Goal: Task Accomplishment & Management: Use online tool/utility

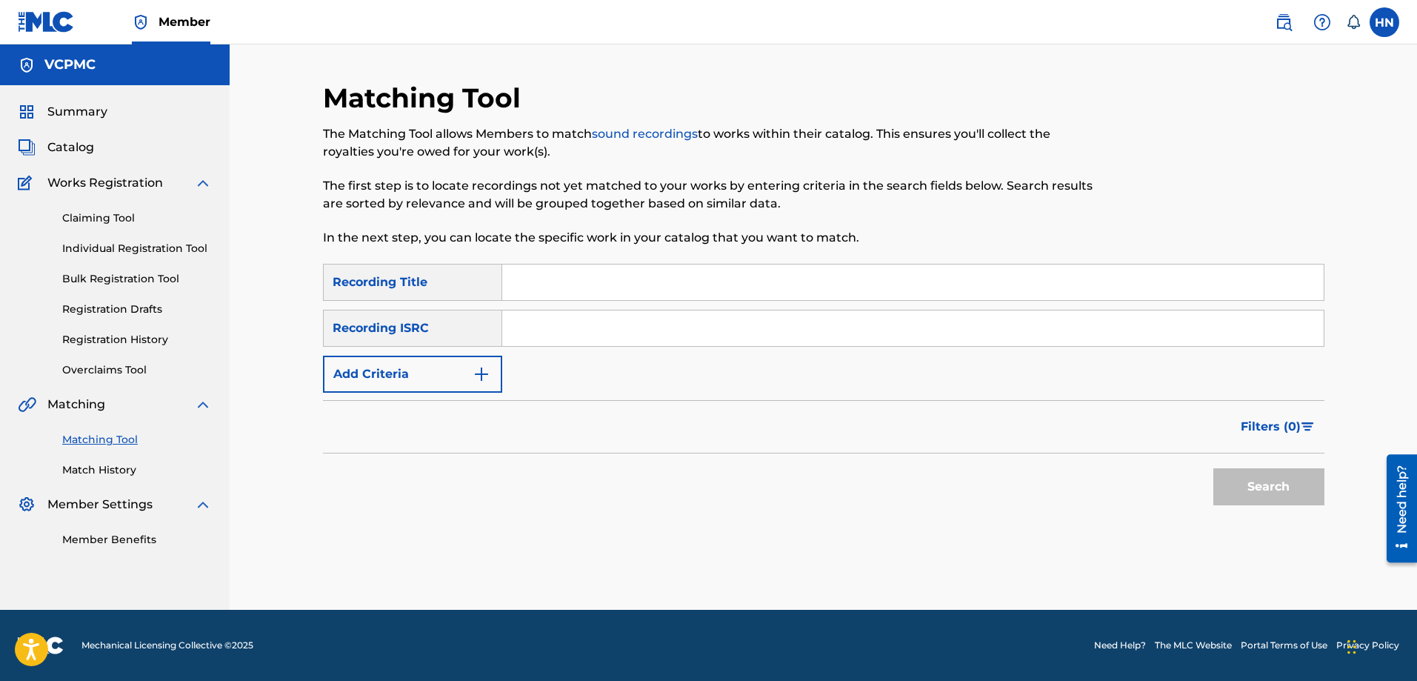
click at [1386, 24] on label at bounding box center [1385, 22] width 30 height 30
click at [1385, 22] on input "HN Huong Nguyen huong.ntq@vcpmc.org Notification Preferences Profile Log out" at bounding box center [1385, 22] width 0 height 0
click at [1228, 204] on p "Log out" at bounding box center [1241, 209] width 35 height 13
click at [1385, 22] on input "HN Huong Nguyen huong.ntq@vcpmc.org Notification Preferences Profile Log out" at bounding box center [1385, 22] width 0 height 0
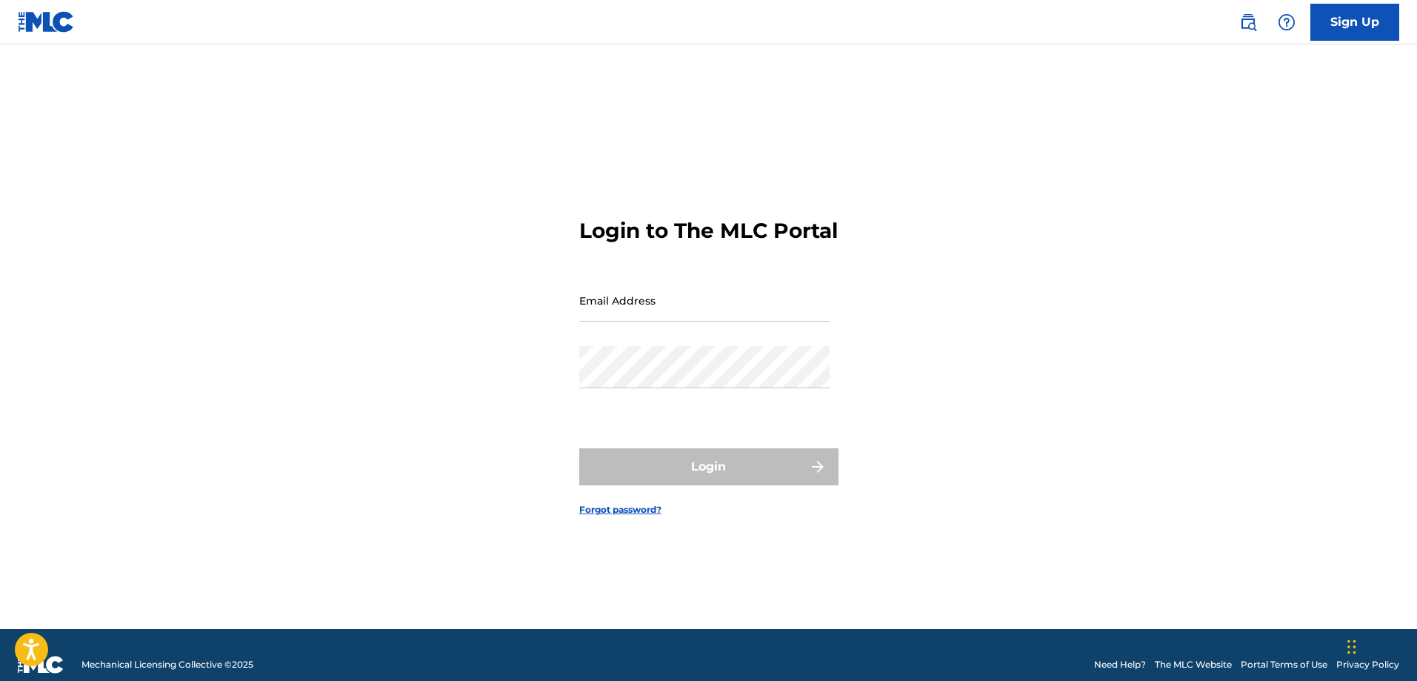
click at [733, 304] on input "Email Address" at bounding box center [704, 300] width 250 height 42
type input "[EMAIL_ADDRESS][DOMAIN_NAME]"
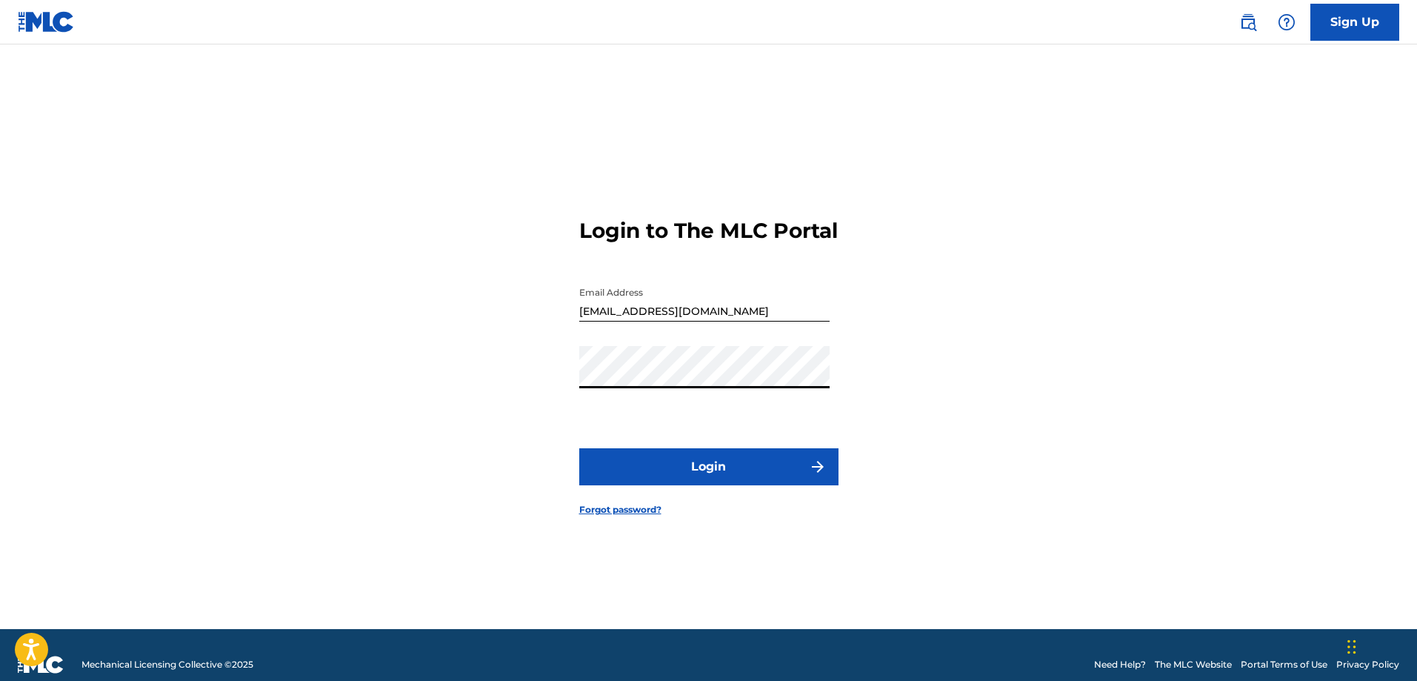
click at [685, 469] on button "Login" at bounding box center [708, 466] width 259 height 37
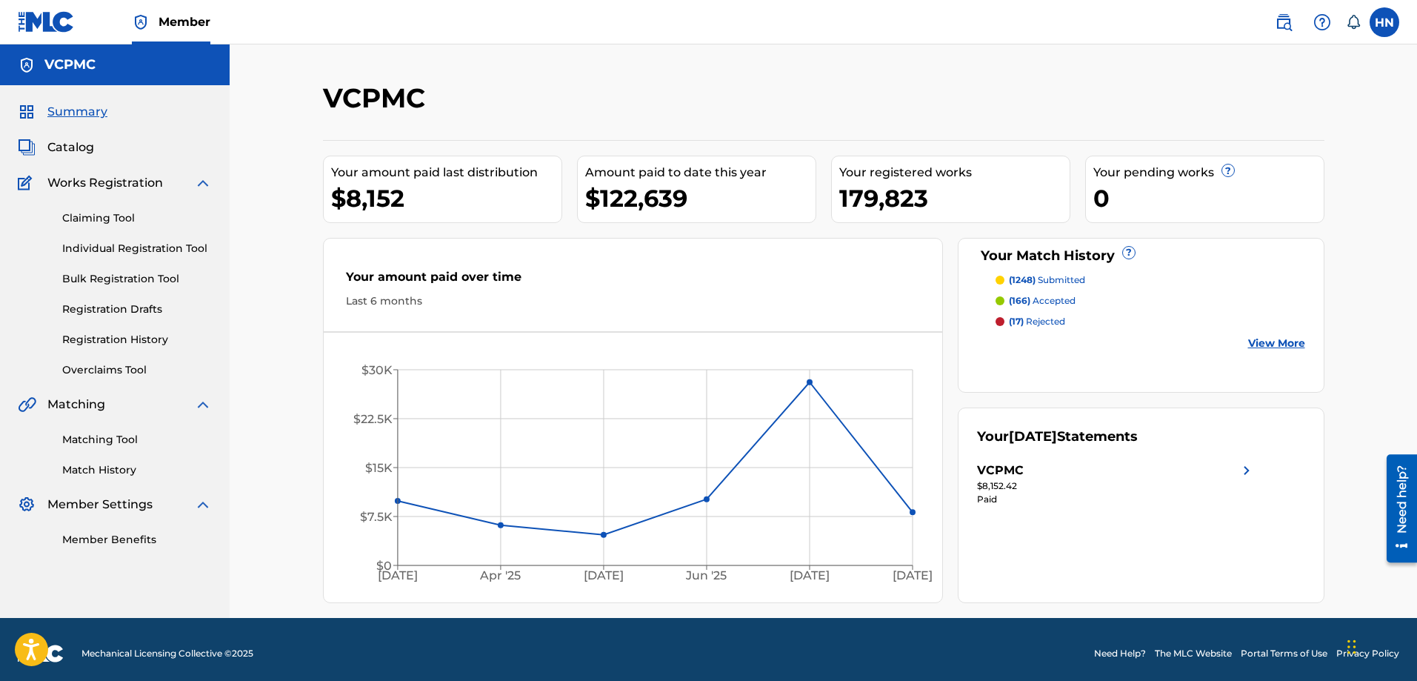
click at [79, 142] on span "Catalog" at bounding box center [70, 148] width 47 height 18
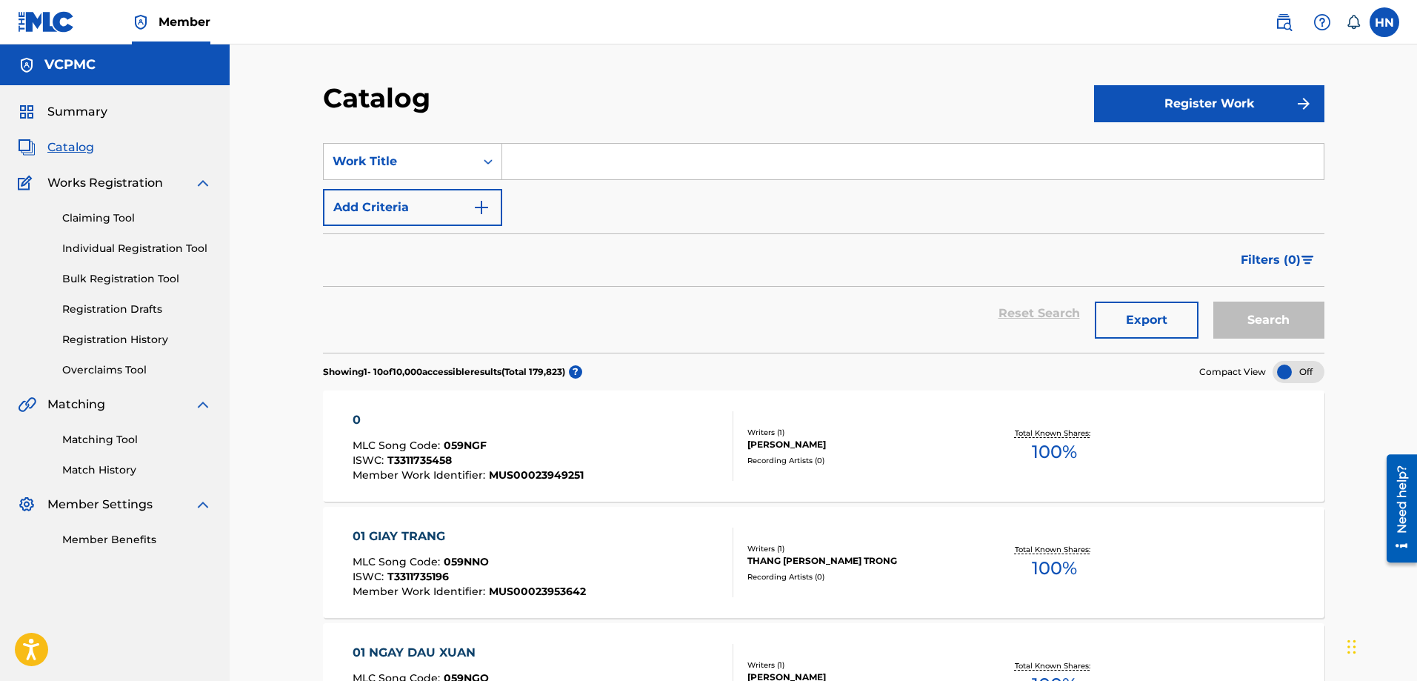
click at [852, 150] on input "Search Form" at bounding box center [913, 162] width 822 height 36
paste input "BÓNG MÂY QUA THỀM"
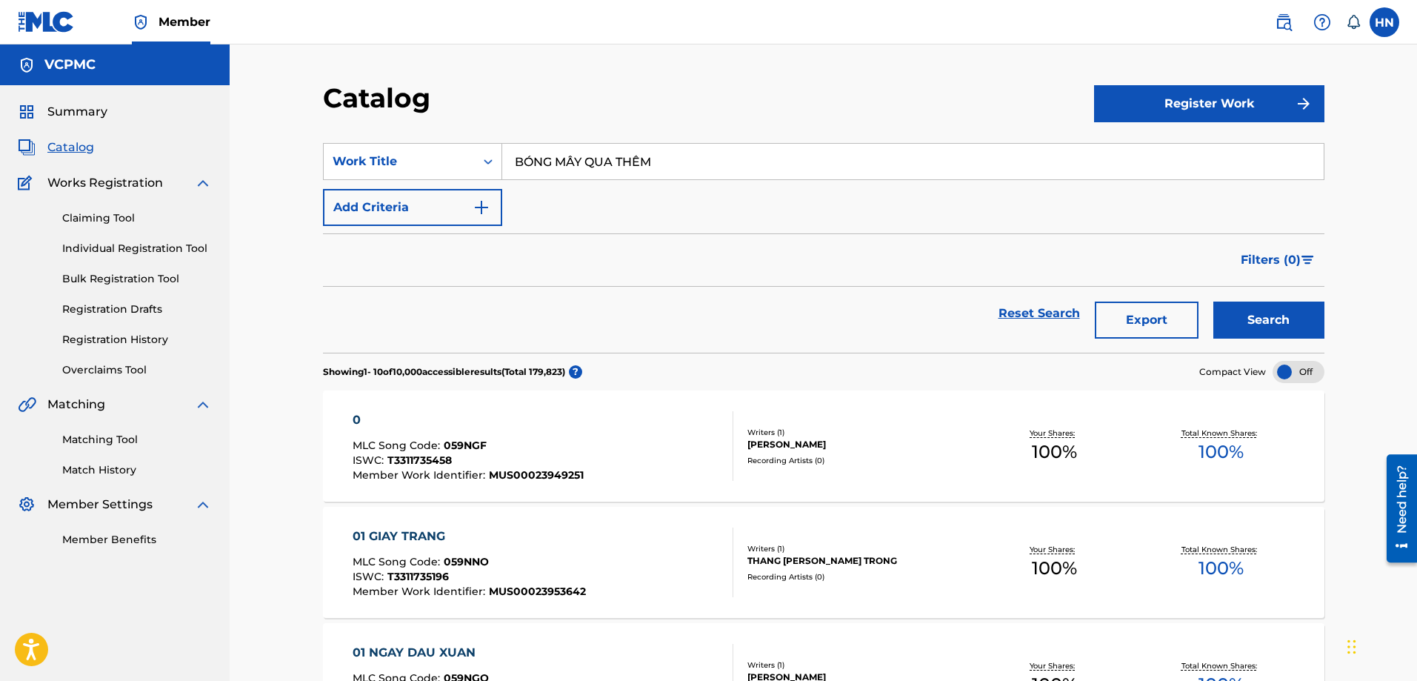
click at [1273, 311] on button "Search" at bounding box center [1269, 320] width 111 height 37
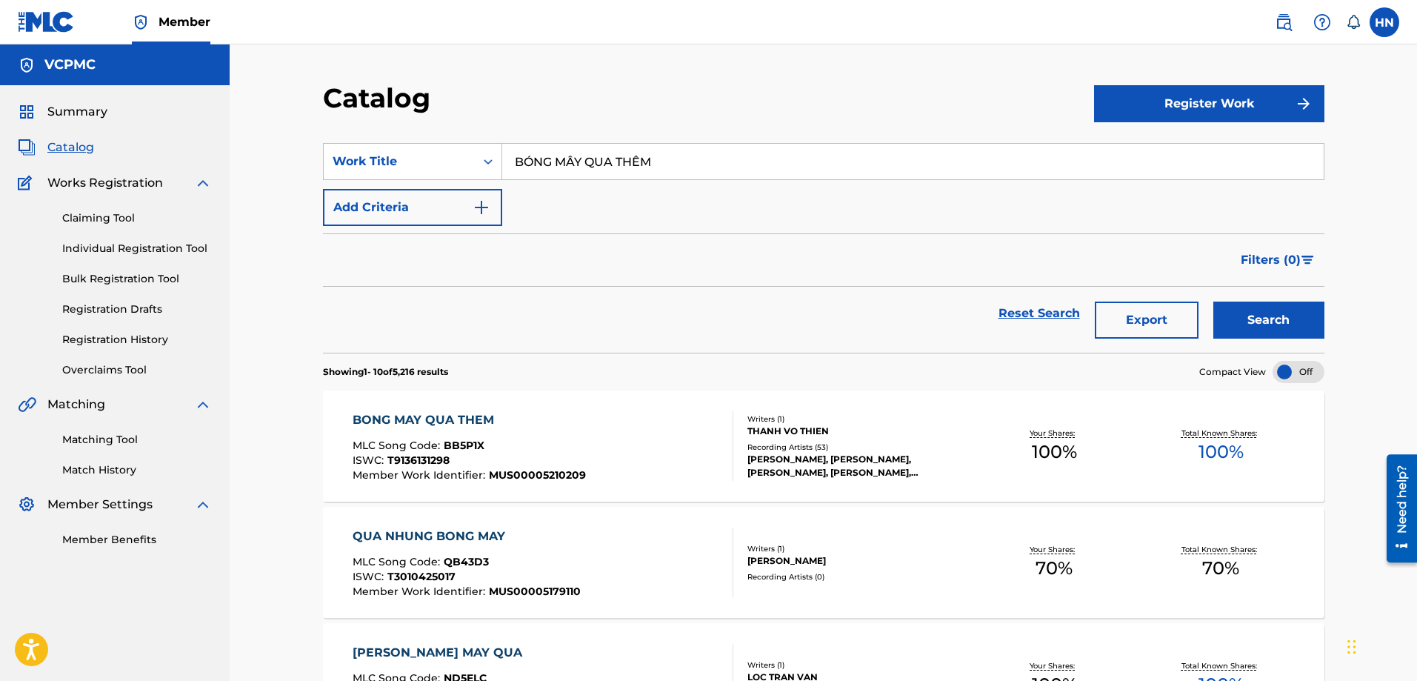
click at [644, 164] on input "BÓNG MÂY QUA THỀM" at bounding box center [913, 162] width 822 height 36
paste input "THỀ NON HẸN BIỂN"
type input "THỀ NON HẸN BIỂN"
click at [1248, 310] on button "Search" at bounding box center [1269, 320] width 111 height 37
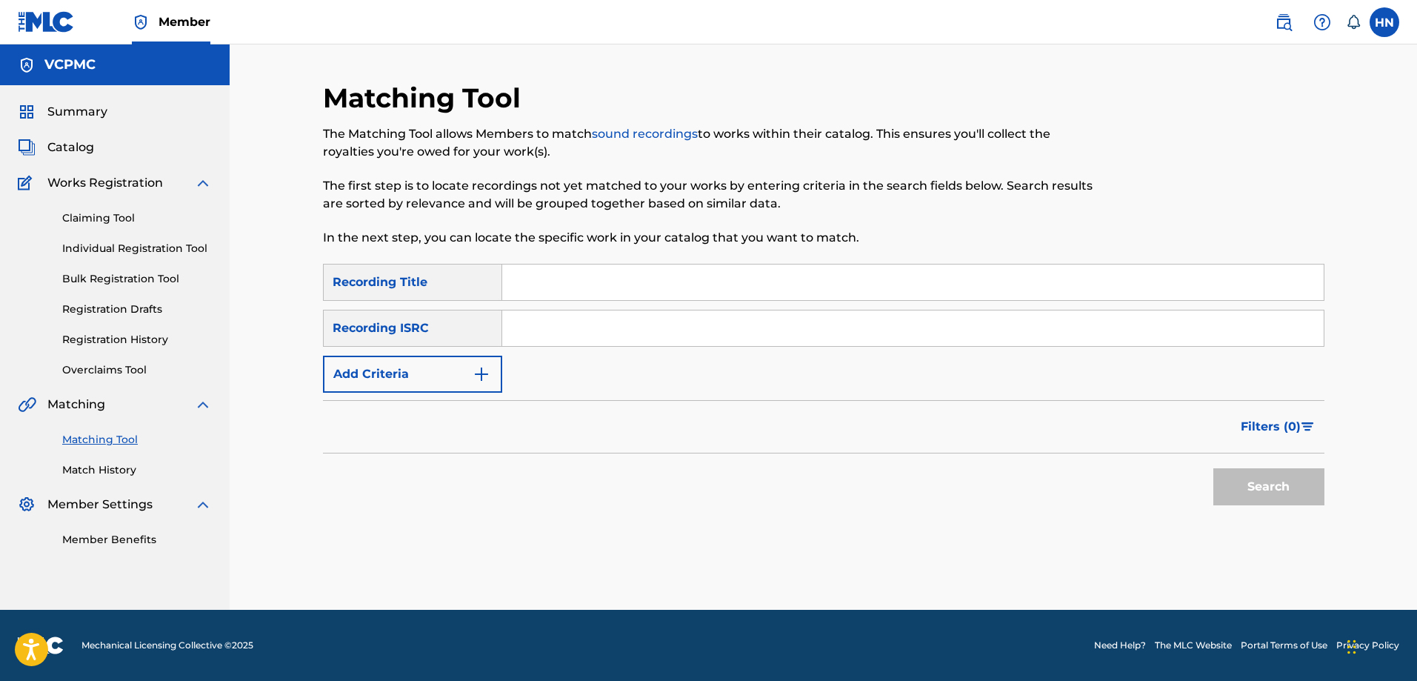
click at [639, 289] on input "Search Form" at bounding box center [913, 282] width 822 height 36
paste input "BÓNG MÂY QUA THỀM"
click at [1214, 468] on button "Search" at bounding box center [1269, 486] width 111 height 37
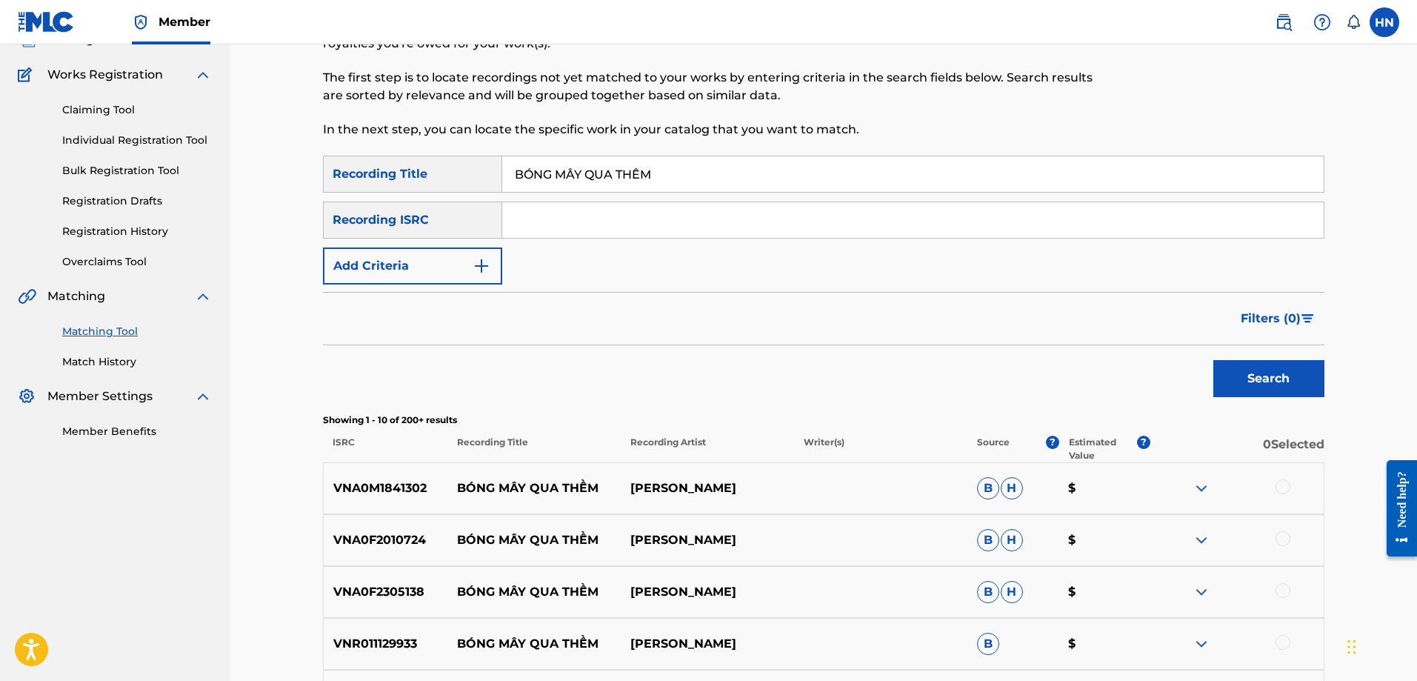
scroll to position [296, 0]
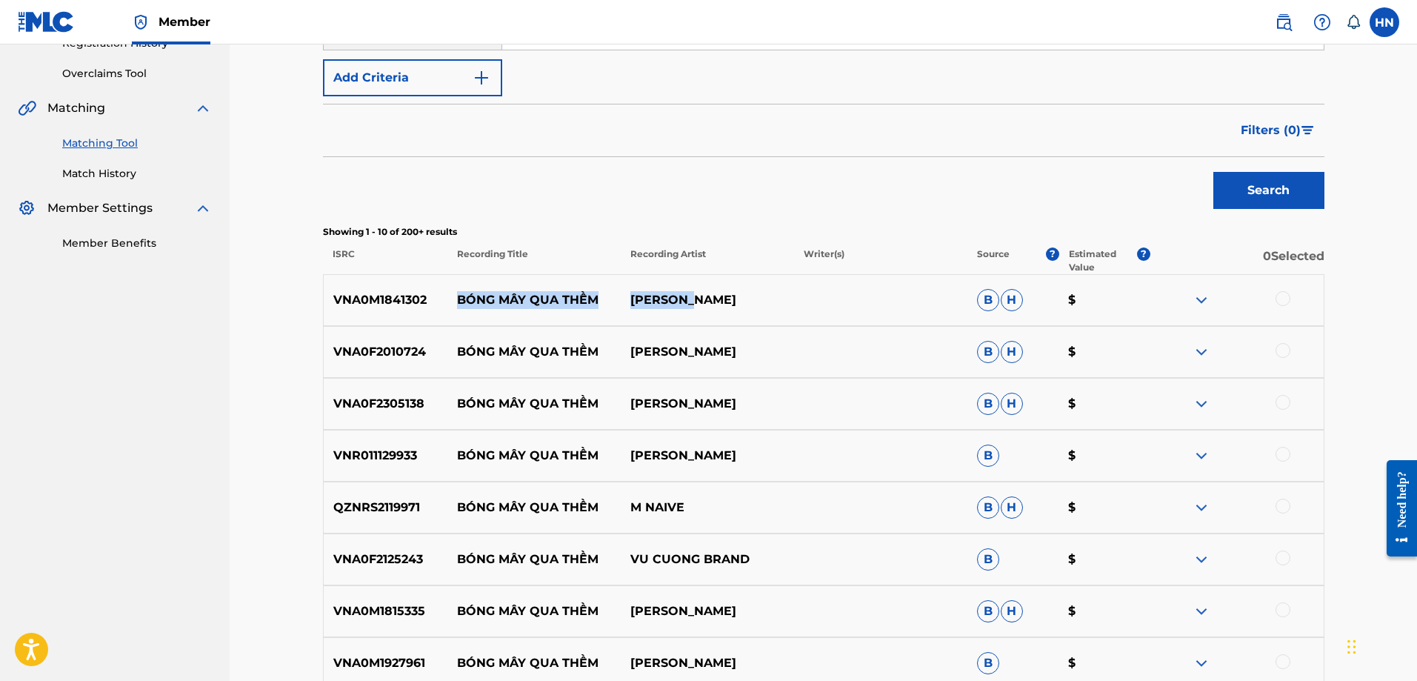
drag, startPoint x: 460, startPoint y: 299, endPoint x: 696, endPoint y: 296, distance: 236.4
click at [696, 296] on div "VNA0M1841302 BÓNG MÂY QUA THỀM THU MINH B H $" at bounding box center [824, 300] width 1002 height 52
copy div "BÓNG MÂY QUA THỀM THU MINH"
click at [377, 293] on p "VNA0M1841302" at bounding box center [386, 300] width 124 height 18
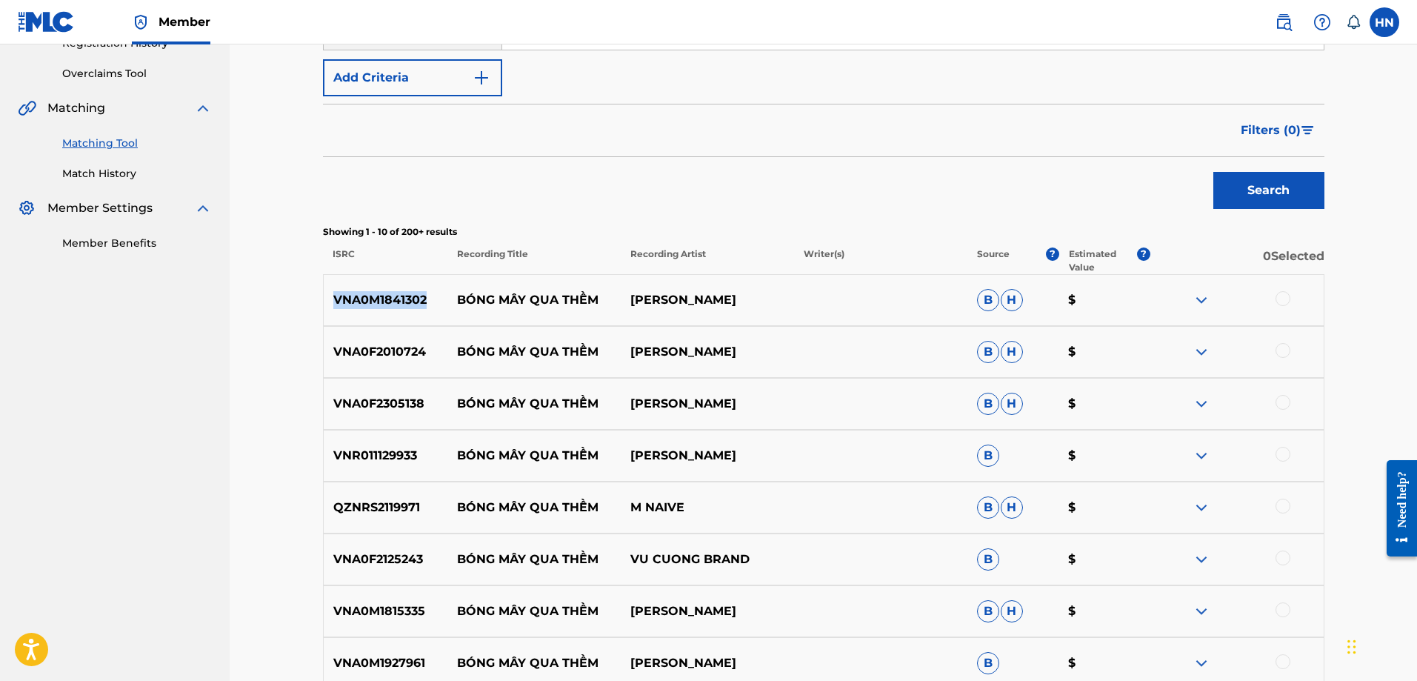
copy p "VNA0M1841302"
click at [1286, 296] on div at bounding box center [1283, 298] width 15 height 15
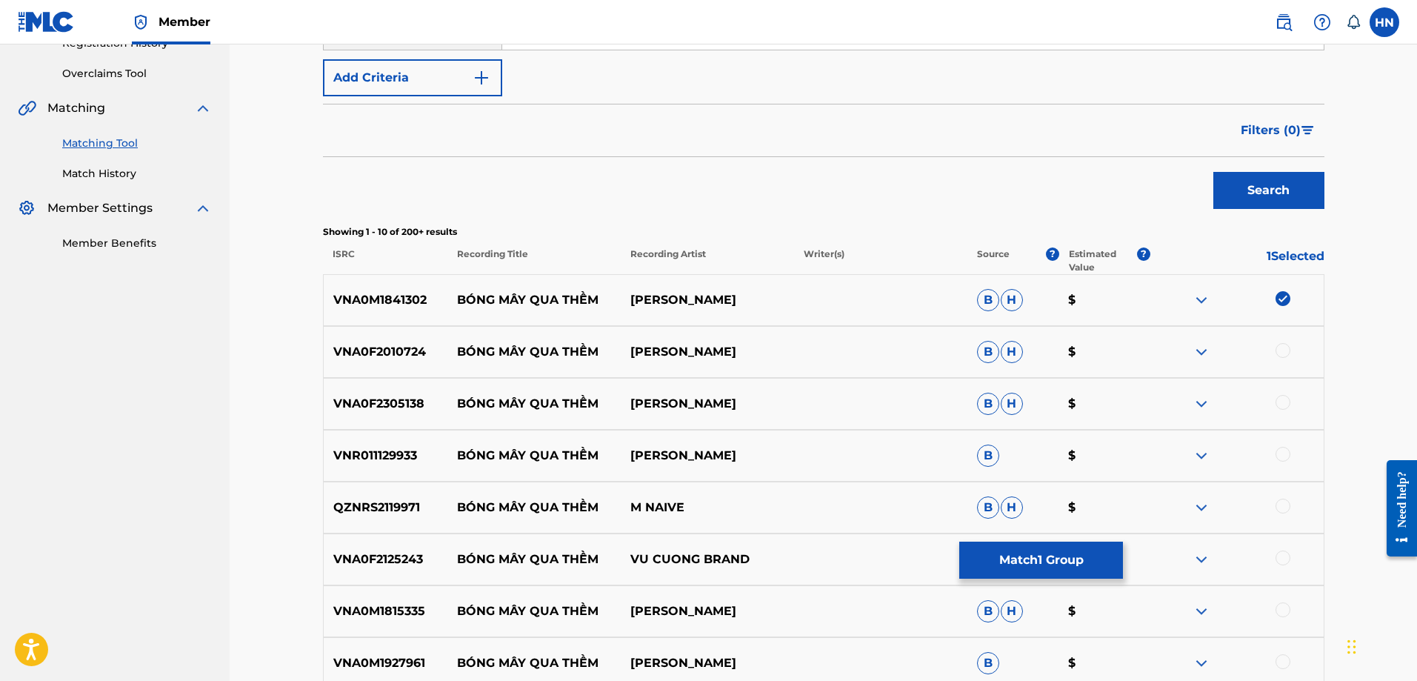
click at [396, 357] on p "VNA0F2010724" at bounding box center [386, 352] width 124 height 18
copy p "VNA0F2010724"
click at [1281, 351] on div at bounding box center [1283, 350] width 15 height 15
click at [393, 410] on p "VNA0F2305138" at bounding box center [386, 404] width 124 height 18
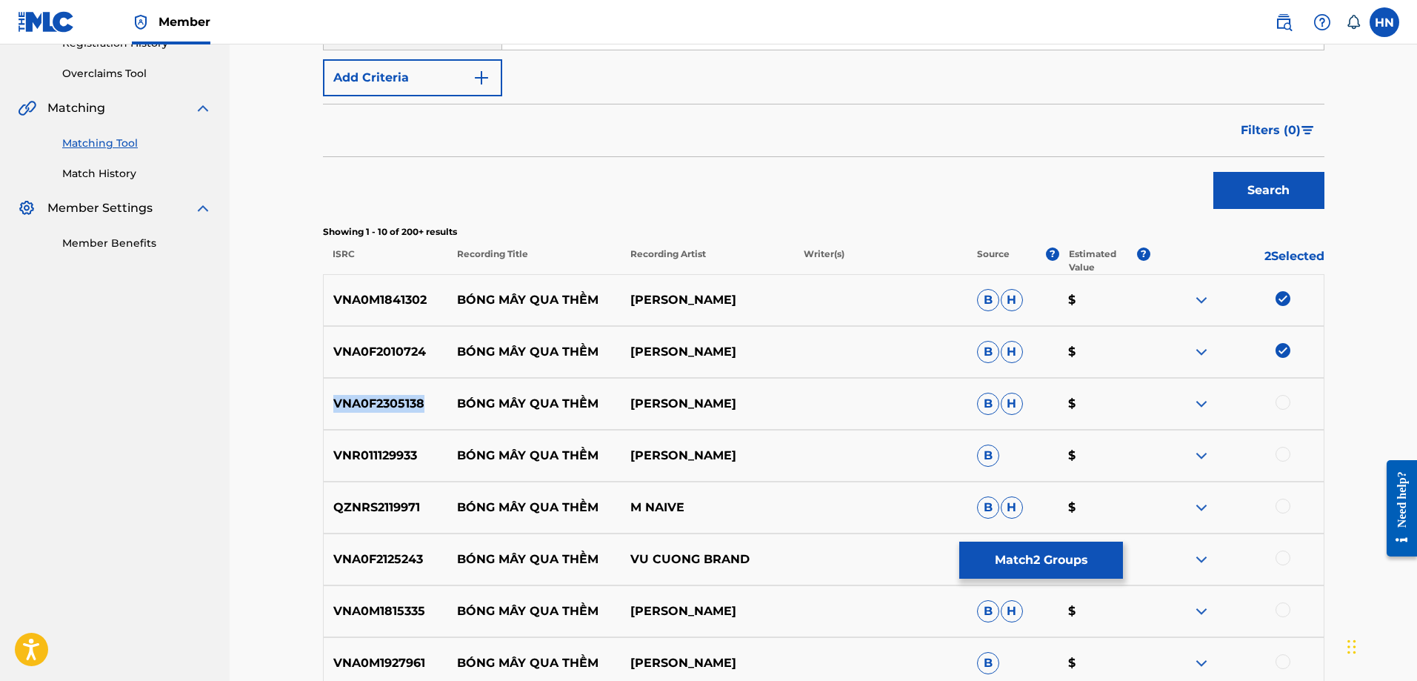
click at [393, 410] on p "VNA0F2305138" at bounding box center [386, 404] width 124 height 18
copy p "VNA0F2305138"
click at [1279, 404] on div at bounding box center [1283, 402] width 15 height 15
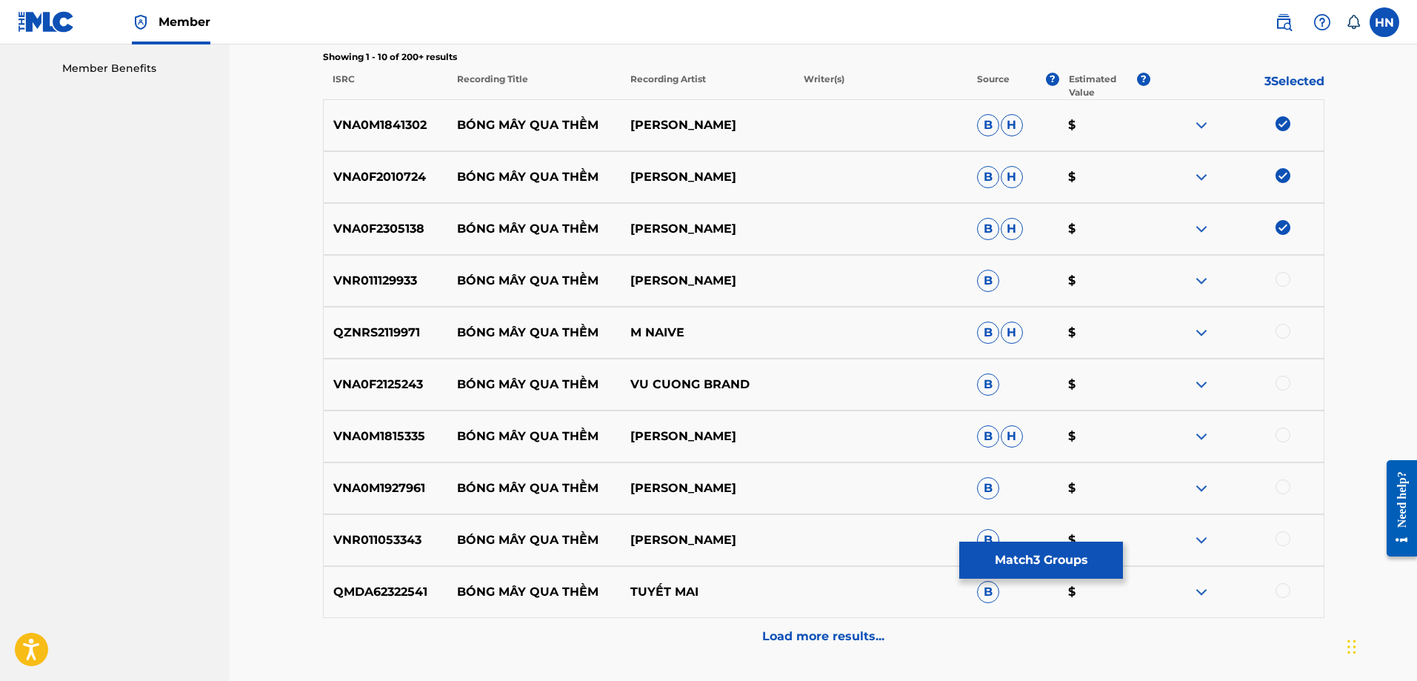
scroll to position [445, 0]
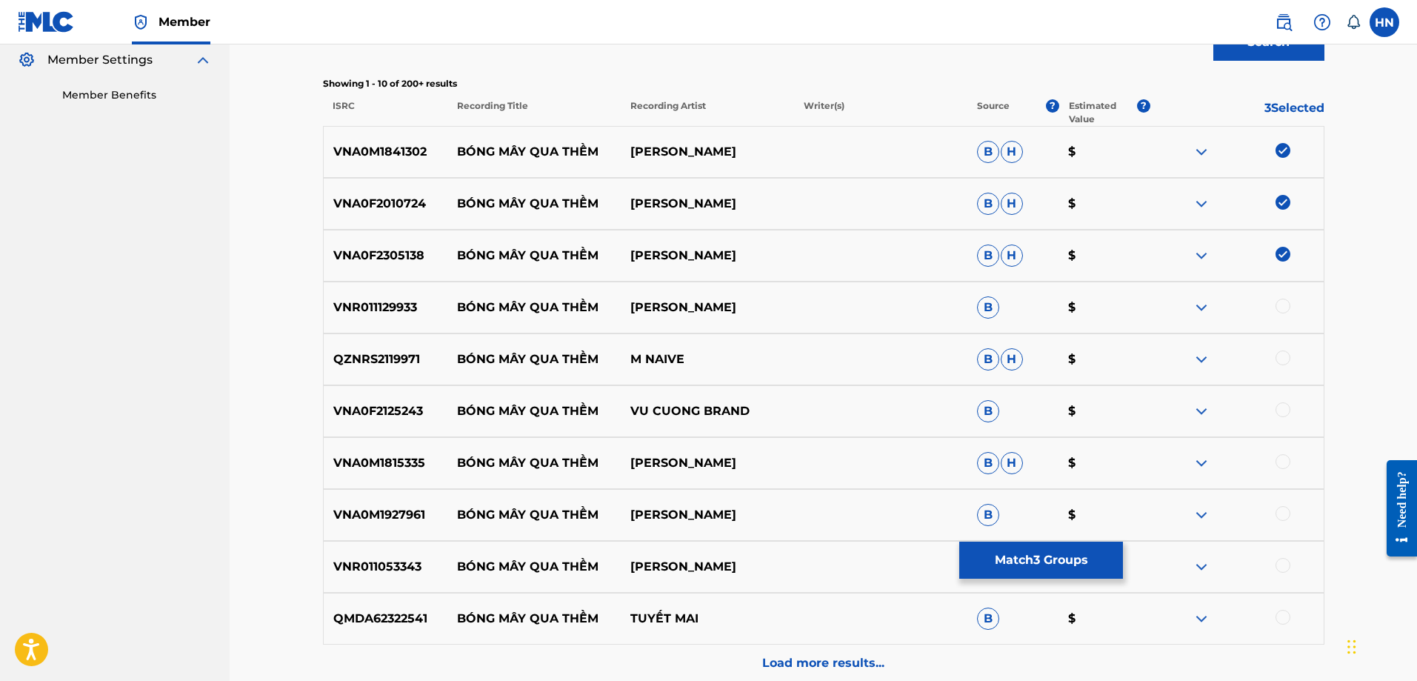
click at [400, 518] on p "VNA0M1927961" at bounding box center [386, 515] width 124 height 18
copy p "VNA0M1927961"
click at [1285, 509] on div at bounding box center [1283, 513] width 15 height 15
click at [354, 579] on div "VNR011053343 BÓNG MÂY QUA THỀM [PERSON_NAME] $" at bounding box center [824, 567] width 1002 height 52
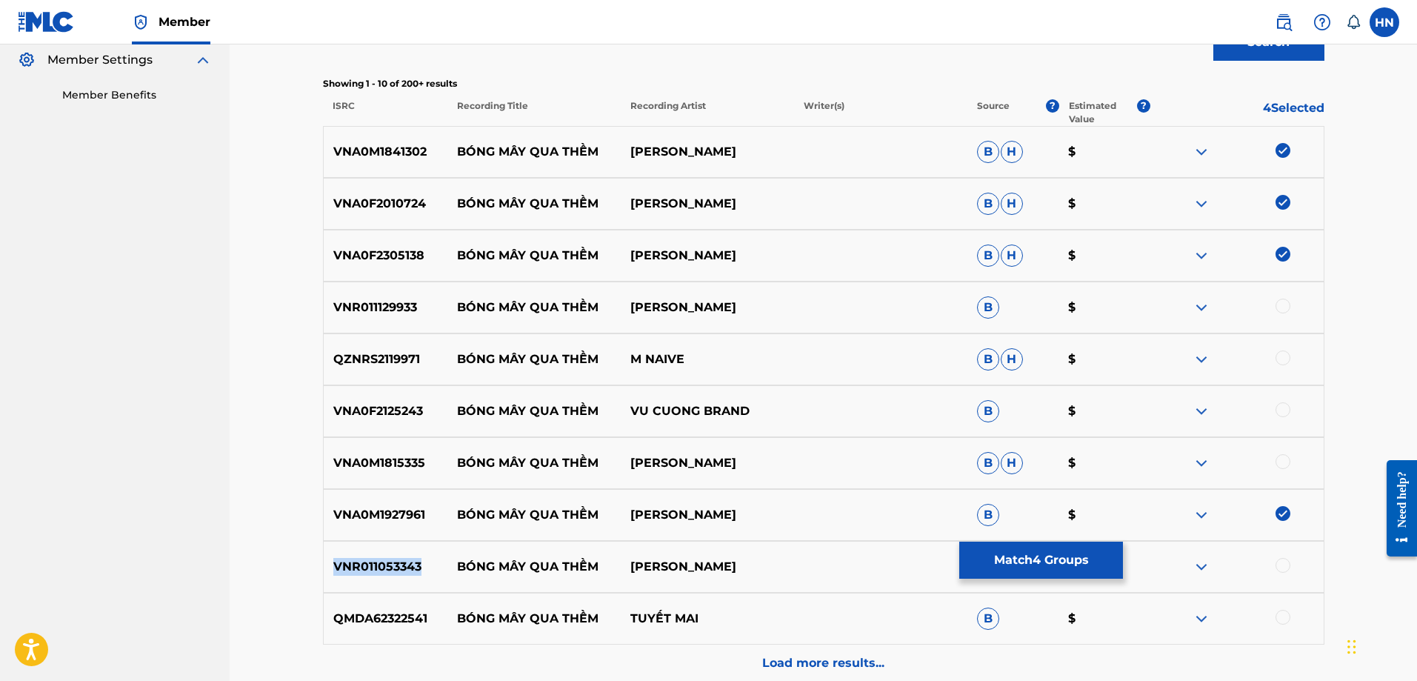
click at [354, 579] on div "VNR011053343 BÓNG MÂY QUA THỀM [PERSON_NAME] $" at bounding box center [824, 567] width 1002 height 52
copy p "VNR011053343"
click at [1287, 559] on div at bounding box center [1283, 565] width 15 height 15
click at [1281, 559] on img at bounding box center [1283, 565] width 15 height 15
click at [1281, 562] on div at bounding box center [1283, 565] width 15 height 15
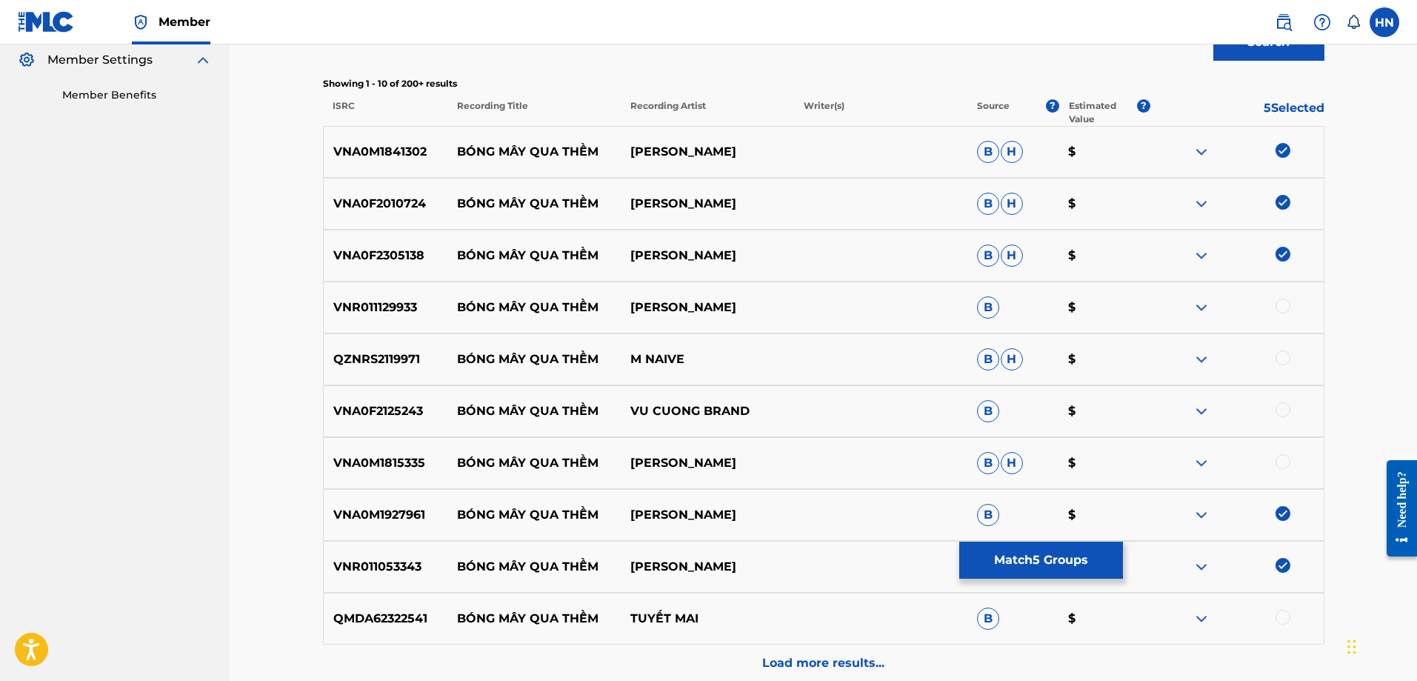
drag, startPoint x: 822, startPoint y: 559, endPoint x: 463, endPoint y: 562, distance: 358.6
click at [463, 562] on div "VNR011053343 BÓNG MÂY QUA THỀM [PERSON_NAME] $" at bounding box center [824, 567] width 1002 height 52
click at [456, 563] on p "BÓNG MÂY QUA THỀM" at bounding box center [533, 567] width 173 height 18
copy div "BÓNG MÂY QUA THỀM [PERSON_NAME]"
click at [339, 467] on p "VNA0M1815335" at bounding box center [386, 463] width 124 height 18
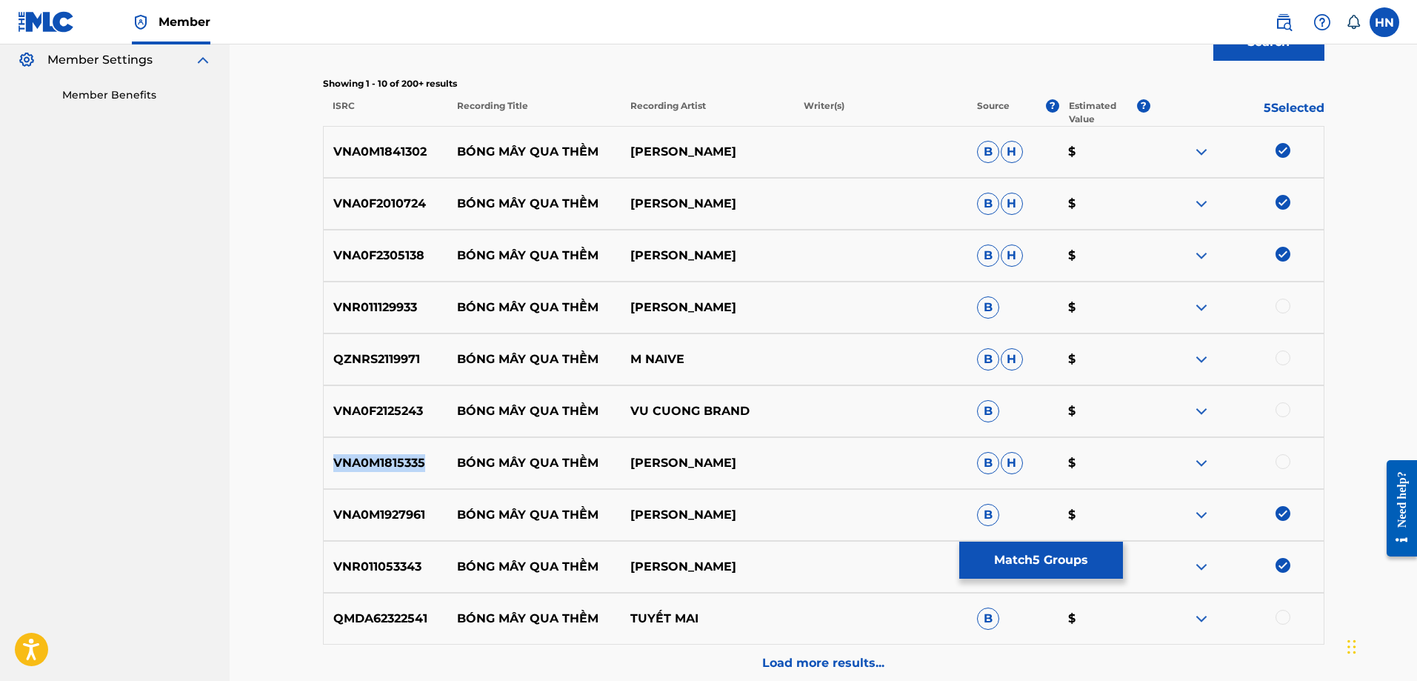
click at [339, 467] on p "VNA0M1815335" at bounding box center [386, 463] width 124 height 18
copy p "VNA0M1815335"
click at [1282, 459] on div at bounding box center [1283, 461] width 15 height 15
click at [407, 305] on p "VNR011129933" at bounding box center [386, 308] width 124 height 18
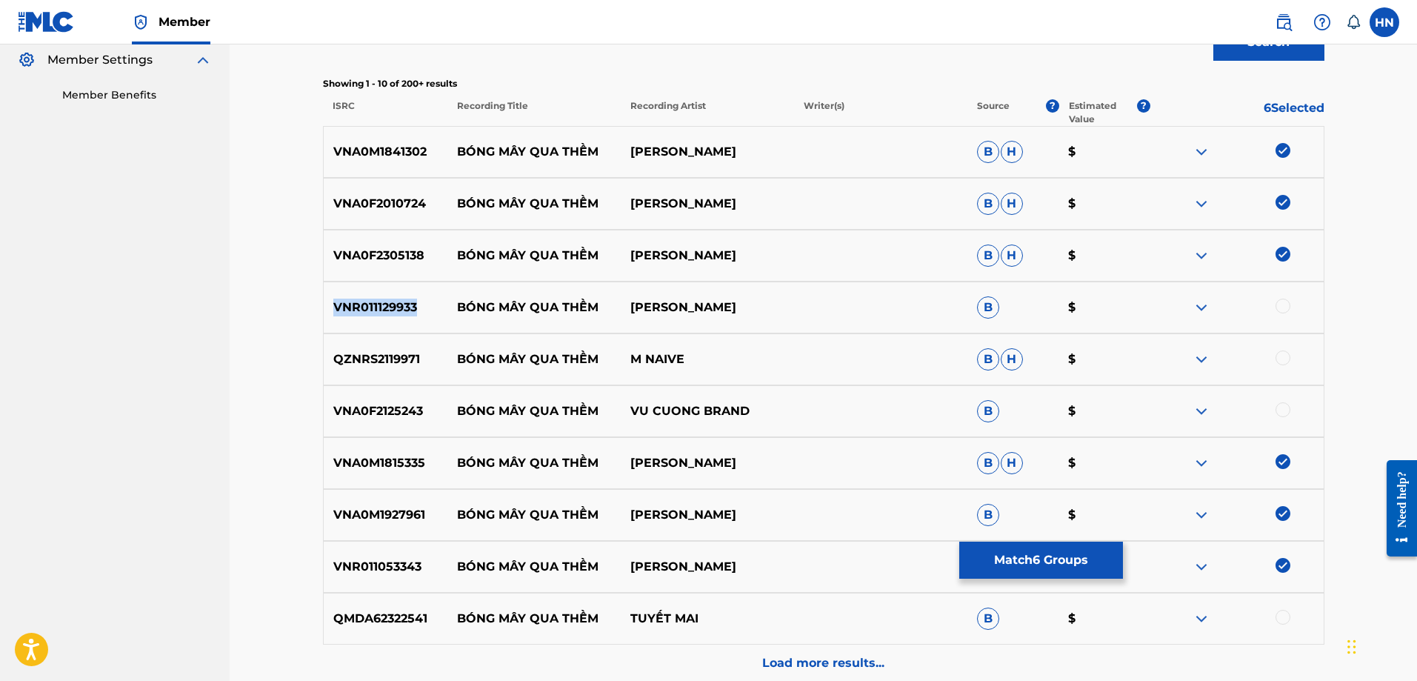
copy p "VNR011129933"
click at [1283, 301] on div at bounding box center [1283, 306] width 15 height 15
drag, startPoint x: 459, startPoint y: 363, endPoint x: 690, endPoint y: 365, distance: 231.2
click at [690, 365] on div "QZNRS2119971 BÓNG MÂY QUA THỀM M NAIVE B H $" at bounding box center [824, 359] width 1002 height 52
copy div "BÓNG MÂY QUA THỀM M NAIVE"
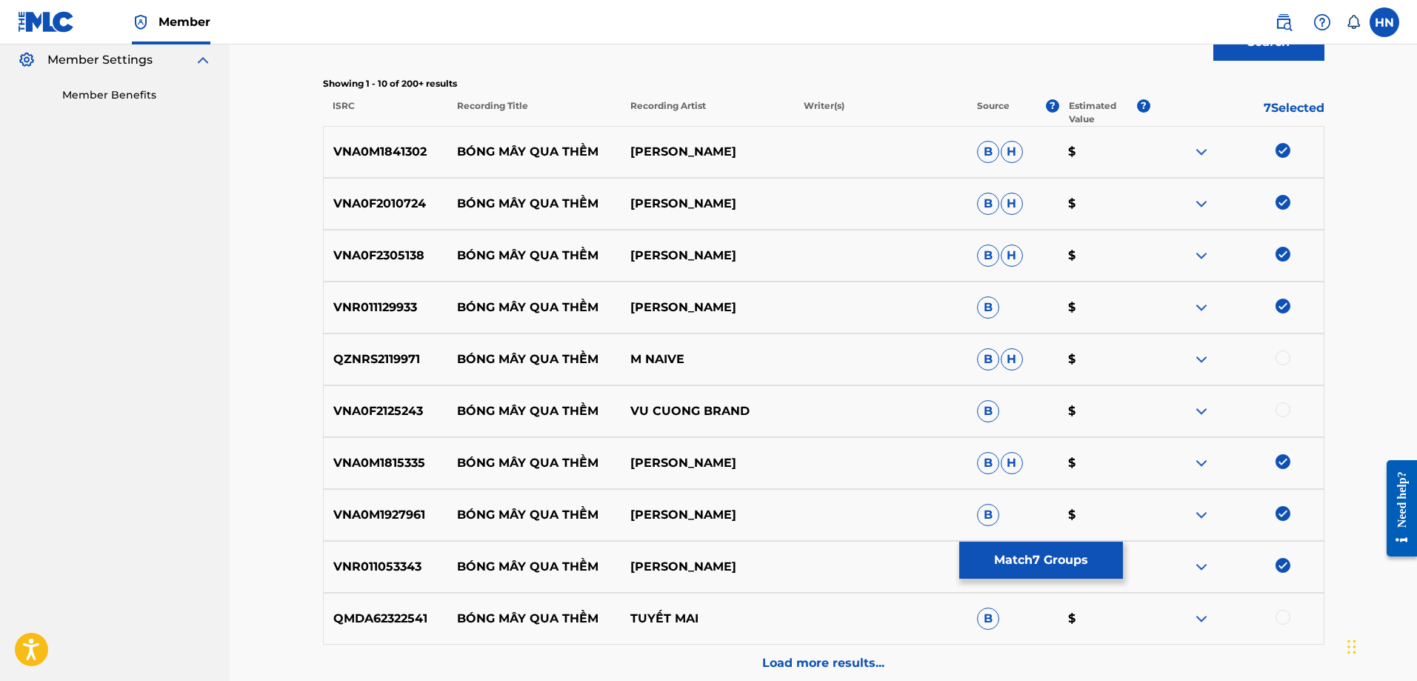
click at [396, 356] on p "QZNRS2119971" at bounding box center [386, 359] width 124 height 18
click at [1283, 357] on div at bounding box center [1283, 357] width 15 height 15
click at [1207, 410] on img at bounding box center [1202, 411] width 18 height 18
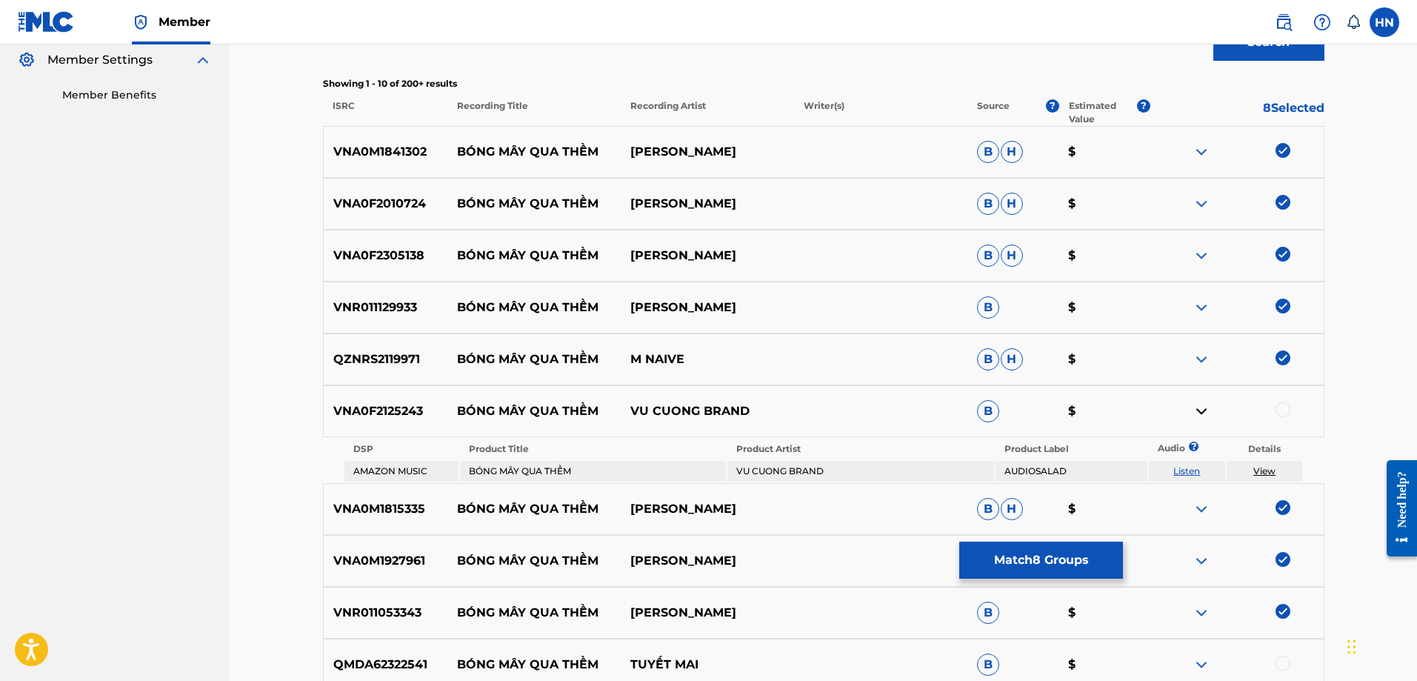
click at [1185, 465] on link "Listen" at bounding box center [1187, 470] width 27 height 11
click at [386, 393] on div "VNA0F2125243 BÓNG MÂY QUA THỀM VU CUONG BRAND B $" at bounding box center [824, 411] width 1002 height 52
click at [1279, 410] on div at bounding box center [1283, 409] width 15 height 15
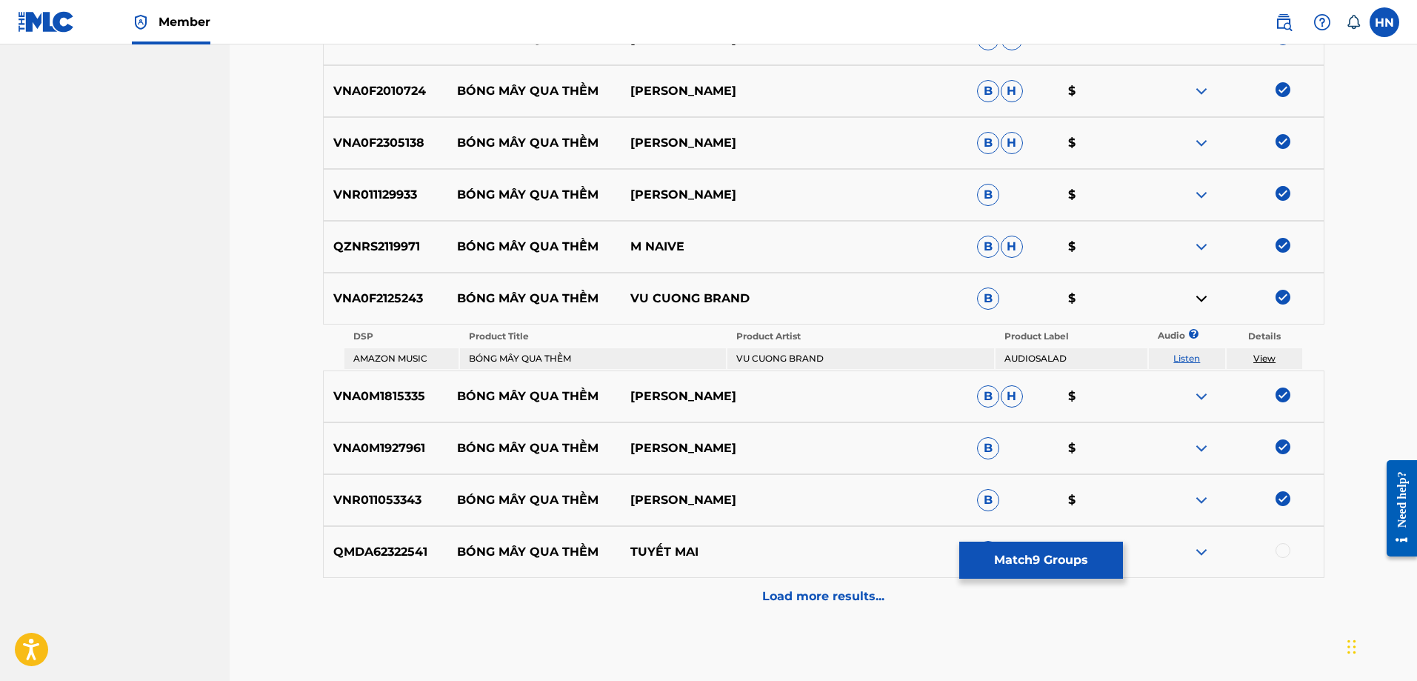
scroll to position [636, 0]
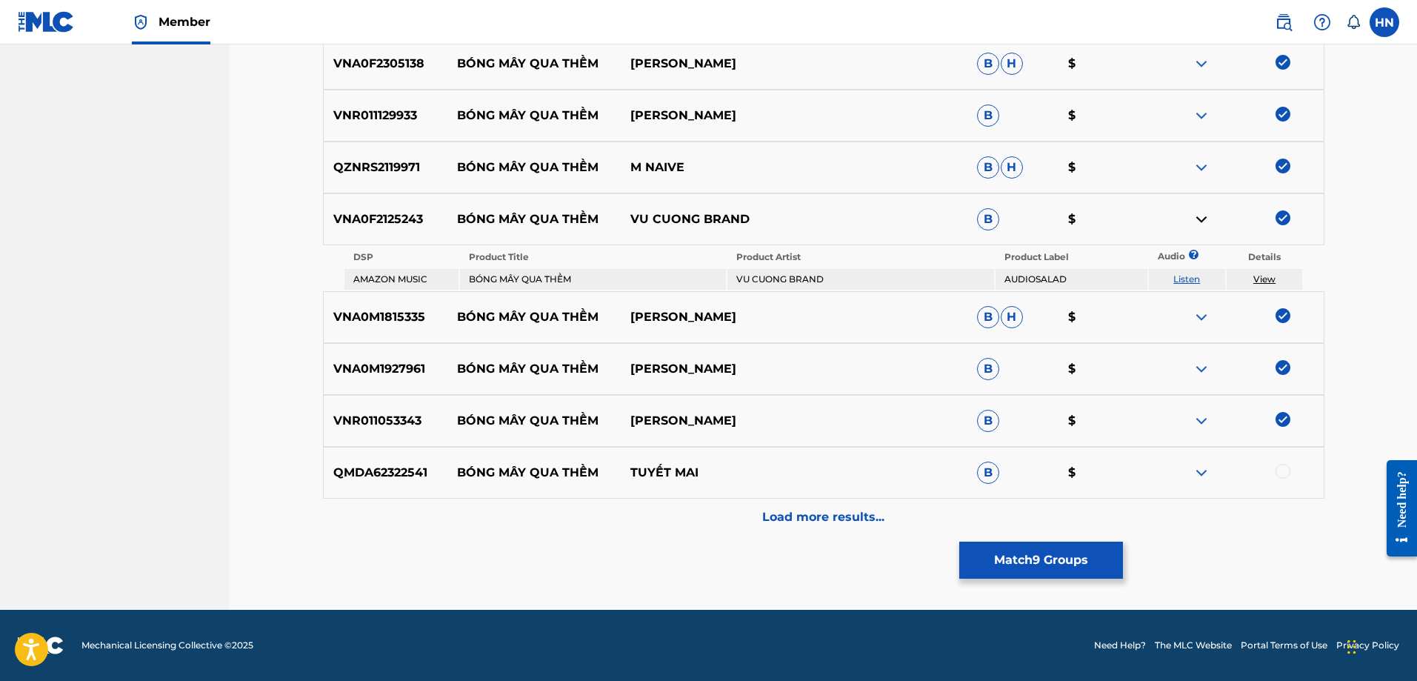
click at [1205, 467] on img at bounding box center [1202, 473] width 18 height 18
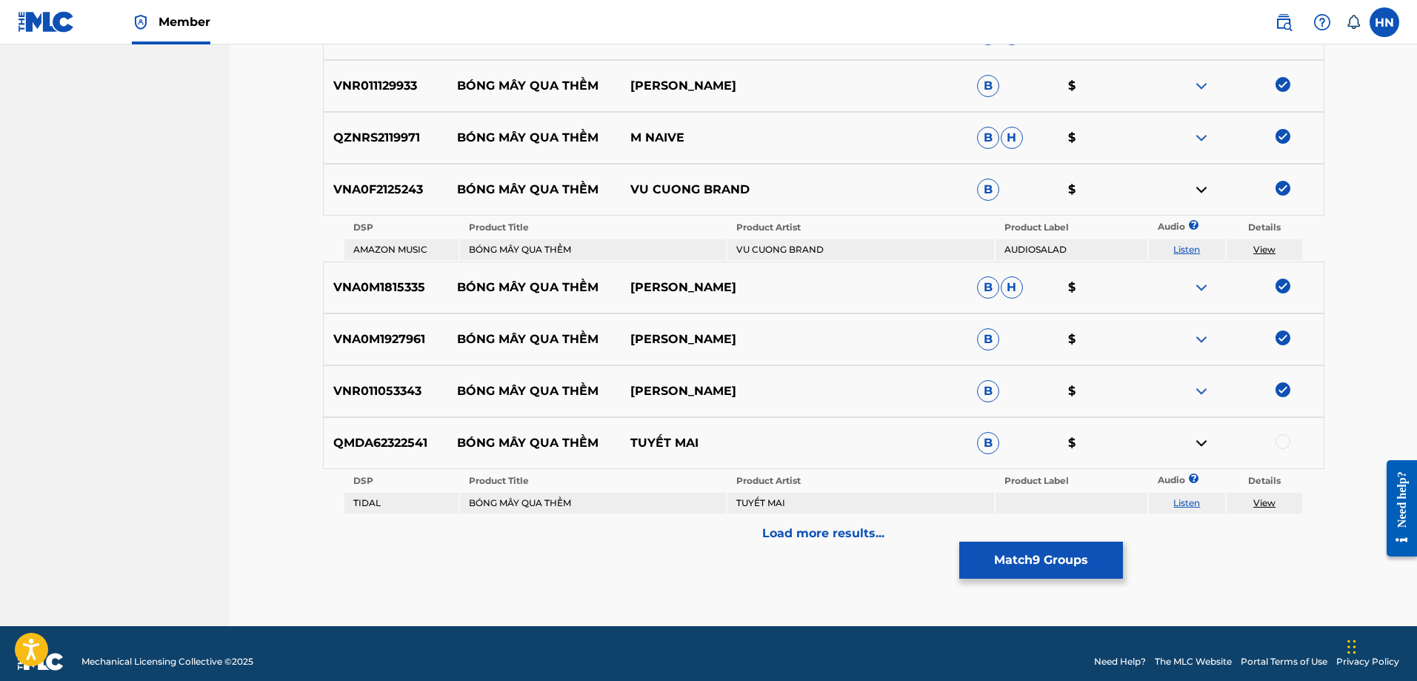
scroll to position [682, 0]
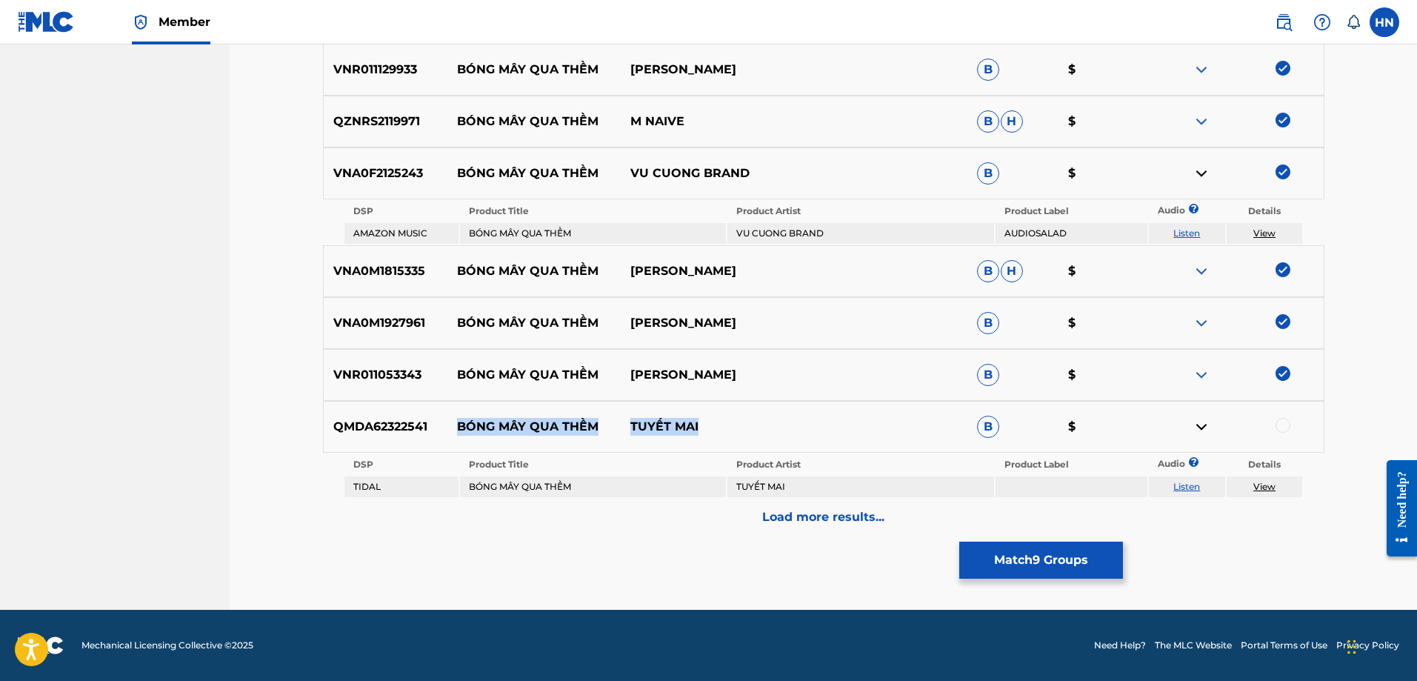
drag, startPoint x: 777, startPoint y: 429, endPoint x: 433, endPoint y: 439, distance: 343.9
click at [433, 439] on div "QMDA62322541 BÓNG MÂY QUA THỀM TUYẾT MAI B $" at bounding box center [824, 427] width 1002 height 52
click at [406, 439] on div "QMDA62322541 BÓNG MÂY QUA THỀM TUYẾT MAI B $" at bounding box center [824, 427] width 1002 height 52
click at [1279, 426] on div at bounding box center [1283, 425] width 15 height 15
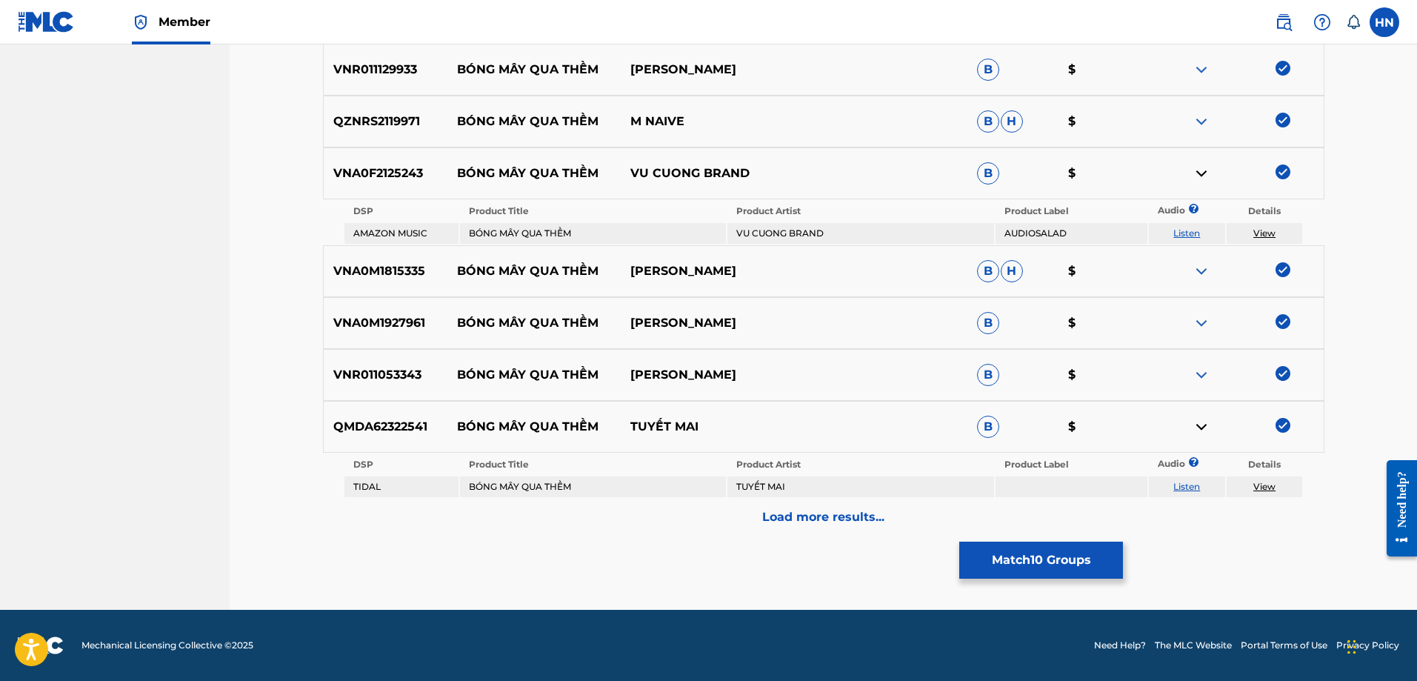
click at [813, 505] on div "Load more results..." at bounding box center [824, 517] width 1002 height 37
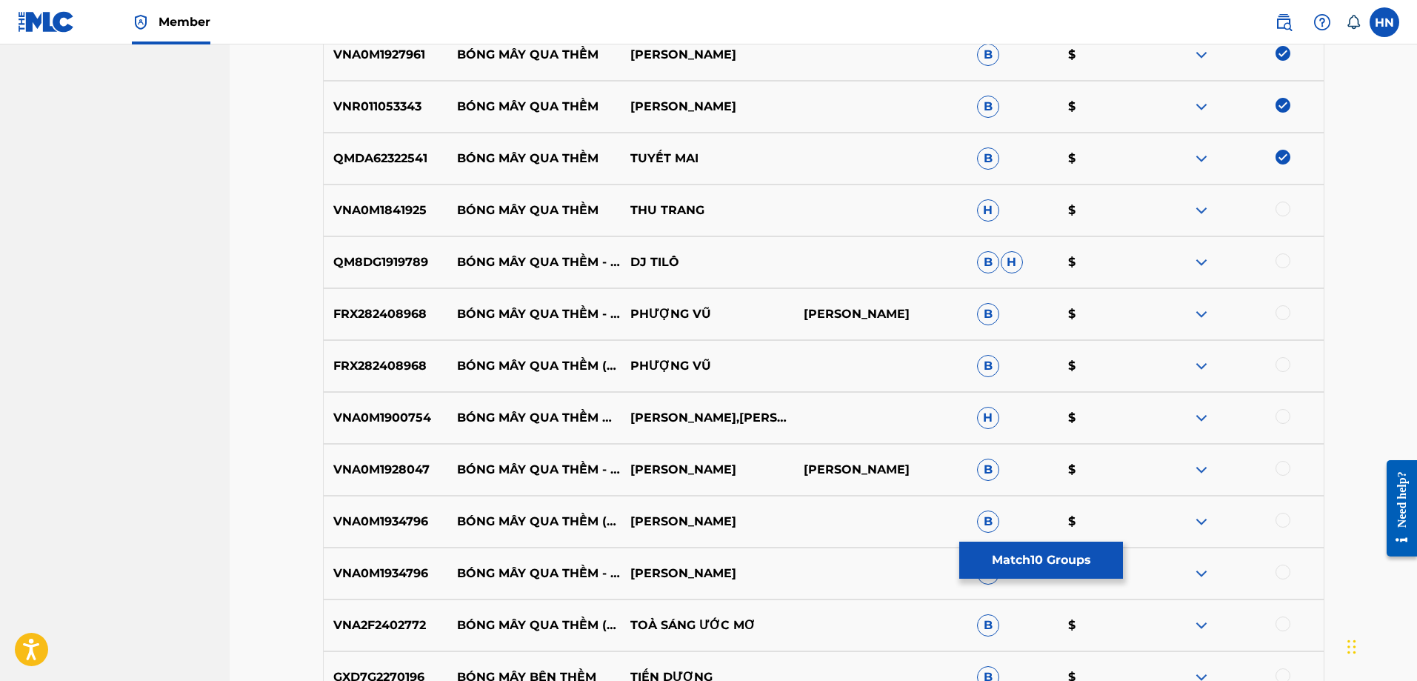
scroll to position [979, 0]
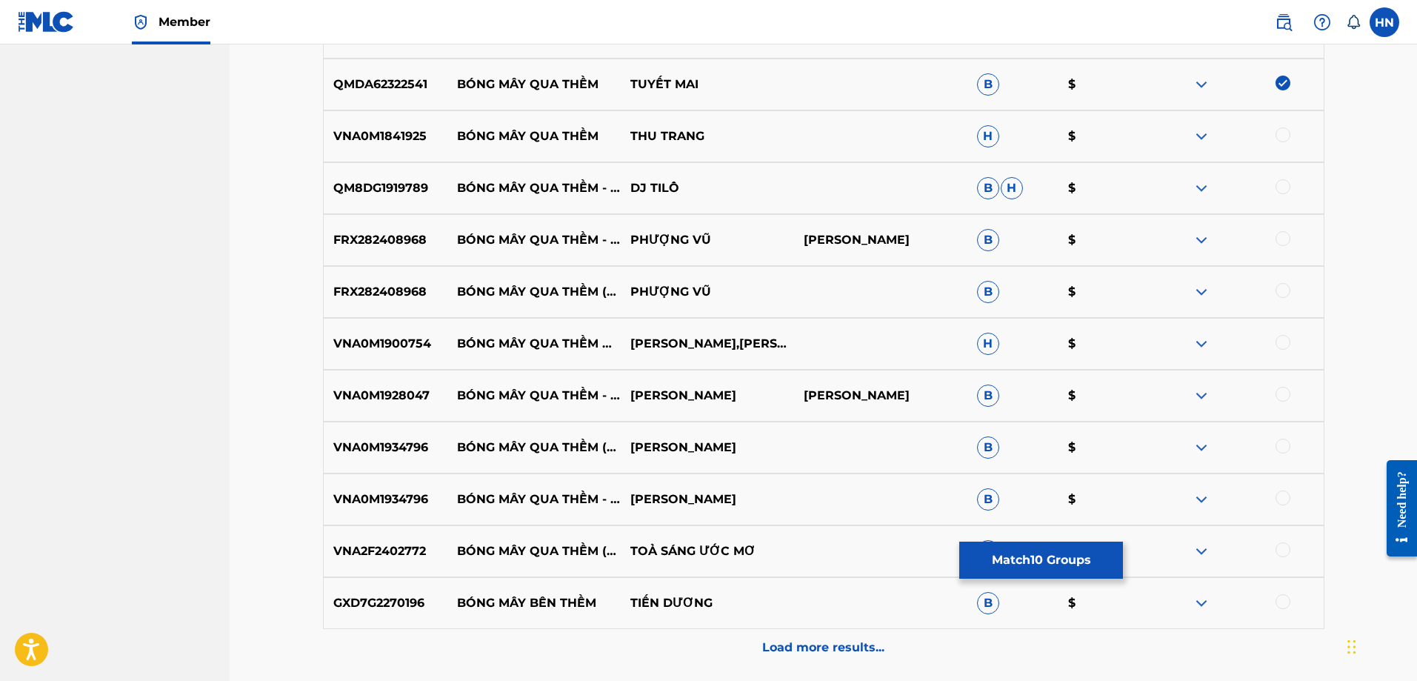
click at [410, 250] on div "FRX282408968 BÓNG MÂY QUA THỀM - REMAKE PHƯỢNG VŨ [PERSON_NAME] $" at bounding box center [824, 240] width 1002 height 52
click at [1282, 232] on div at bounding box center [1283, 238] width 15 height 15
click at [1289, 285] on div at bounding box center [1283, 290] width 15 height 15
click at [363, 388] on p "VNA0M1928047" at bounding box center [386, 396] width 124 height 18
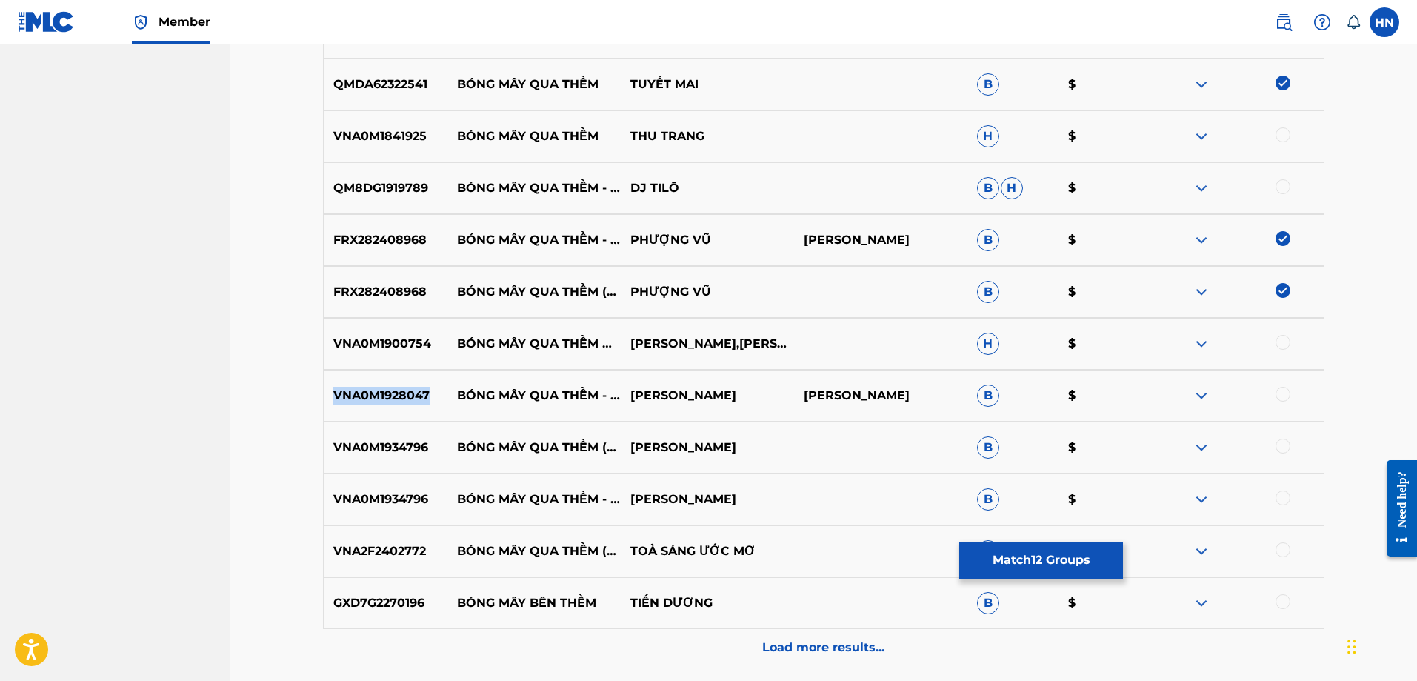
click at [363, 388] on p "VNA0M1928047" at bounding box center [386, 396] width 124 height 18
click at [1284, 396] on div at bounding box center [1283, 394] width 15 height 15
click at [391, 443] on p "VNA0M1934796" at bounding box center [386, 448] width 124 height 18
click at [1279, 443] on div at bounding box center [1283, 446] width 15 height 15
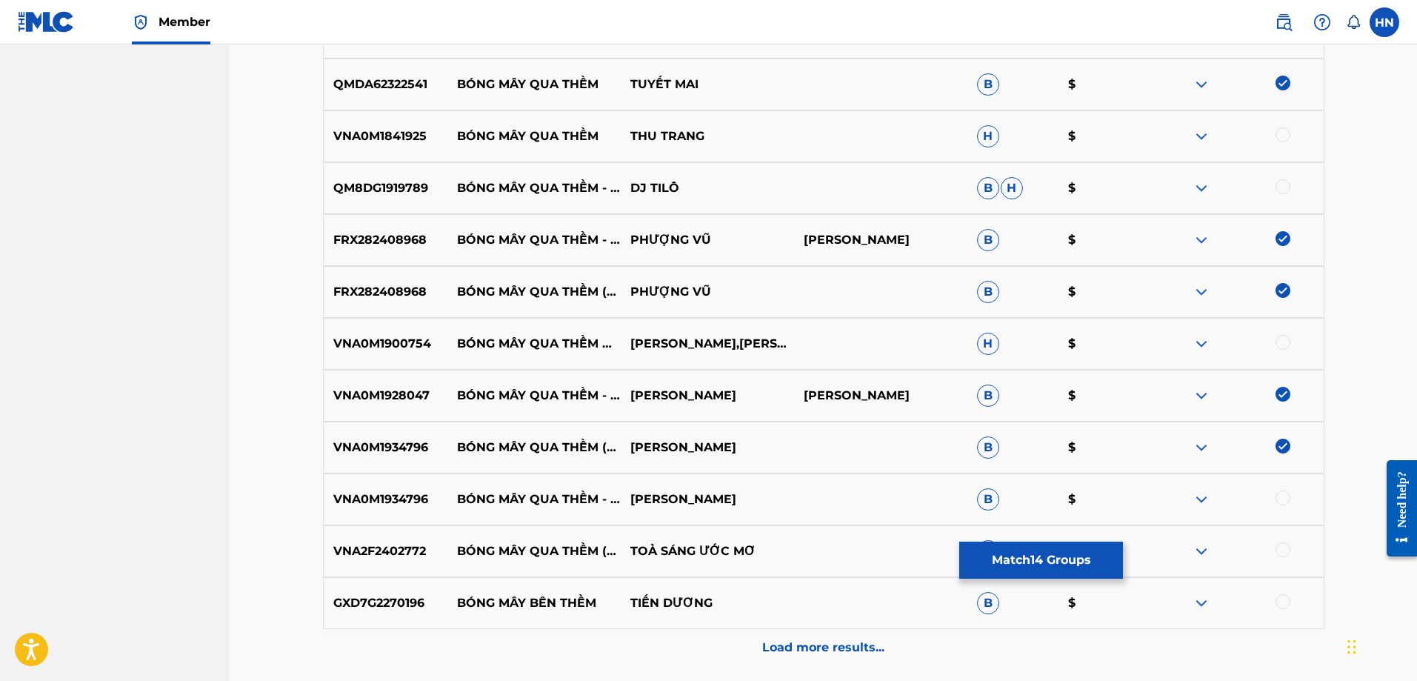
click at [390, 482] on div "VNA0M1934796 BÓNG MÂY QUA THỀM - LIVE VERSION THU MINH B $" at bounding box center [824, 499] width 1002 height 52
click at [1286, 502] on div at bounding box center [1283, 497] width 15 height 15
click at [385, 550] on p "VNA2F2402772" at bounding box center [386, 551] width 124 height 18
click at [1285, 545] on div at bounding box center [1283, 549] width 15 height 15
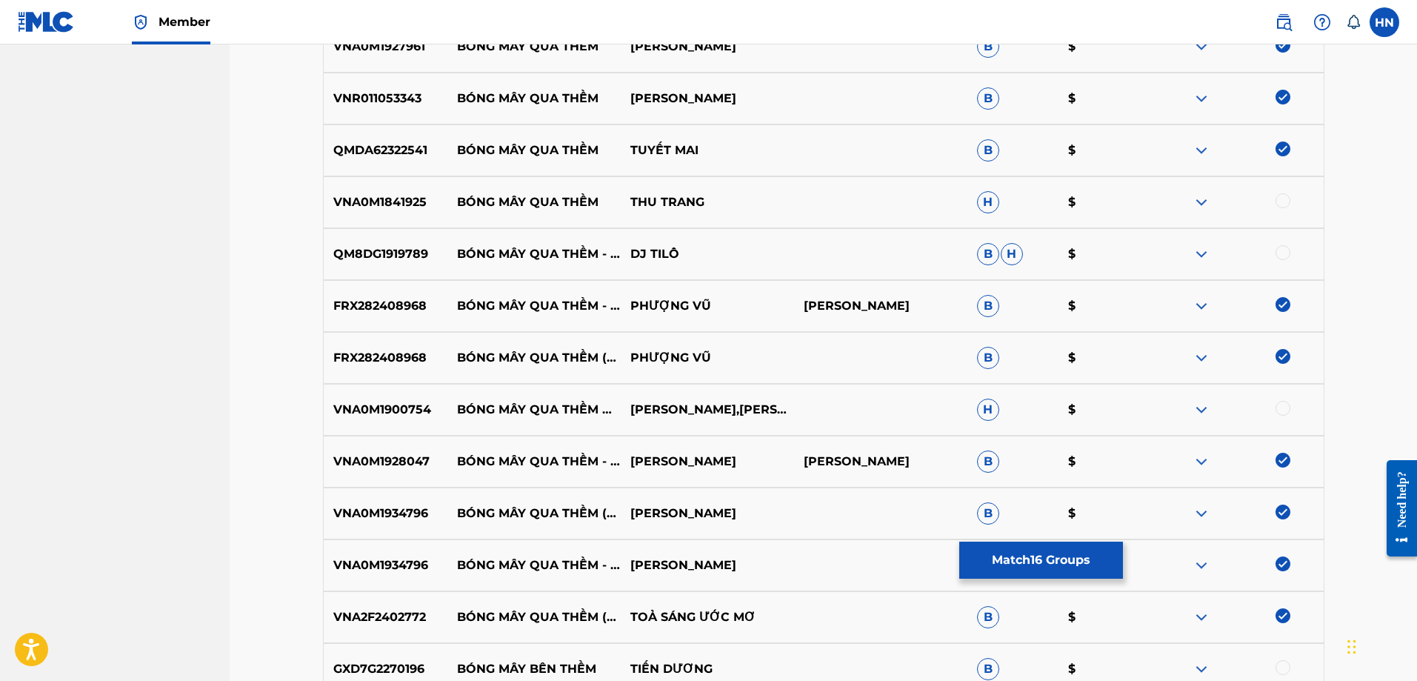
scroll to position [887, 0]
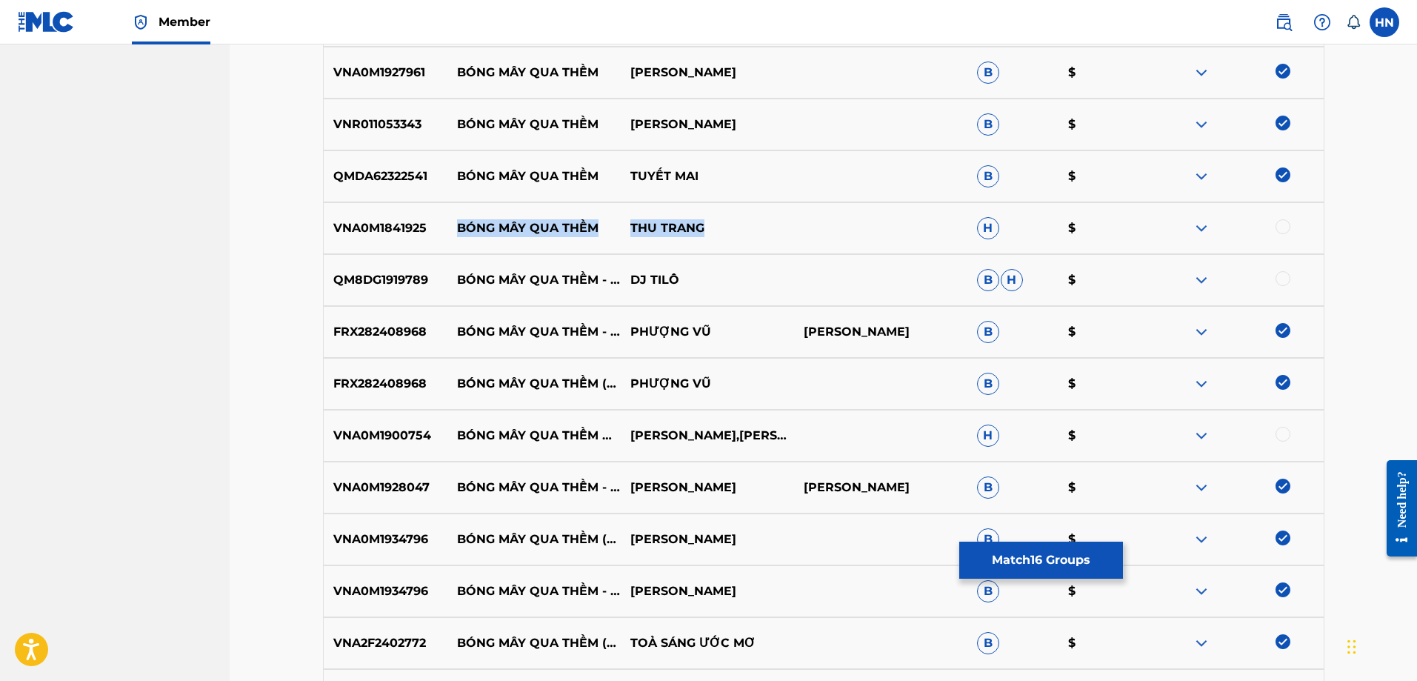
drag, startPoint x: 447, startPoint y: 227, endPoint x: 748, endPoint y: 205, distance: 301.6
click at [748, 205] on div "VNA0M1841925 BÓNG MÂY QUA THỀM THU TRANG H $" at bounding box center [824, 228] width 1002 height 52
click at [359, 253] on div "VNA0M1841925 BÓNG MÂY QUA THỀM THU TRANG H $" at bounding box center [824, 228] width 1002 height 52
click at [1277, 227] on div at bounding box center [1283, 226] width 15 height 15
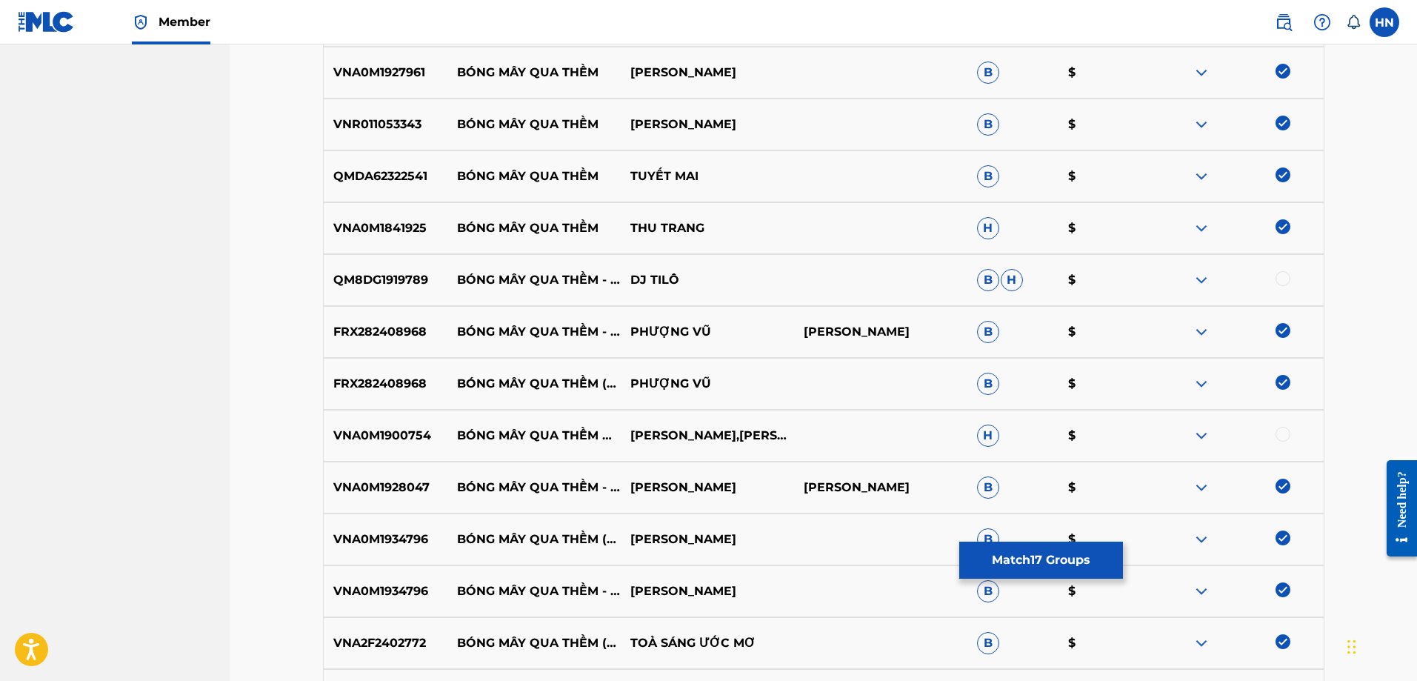
click at [1193, 279] on img at bounding box center [1202, 280] width 18 height 18
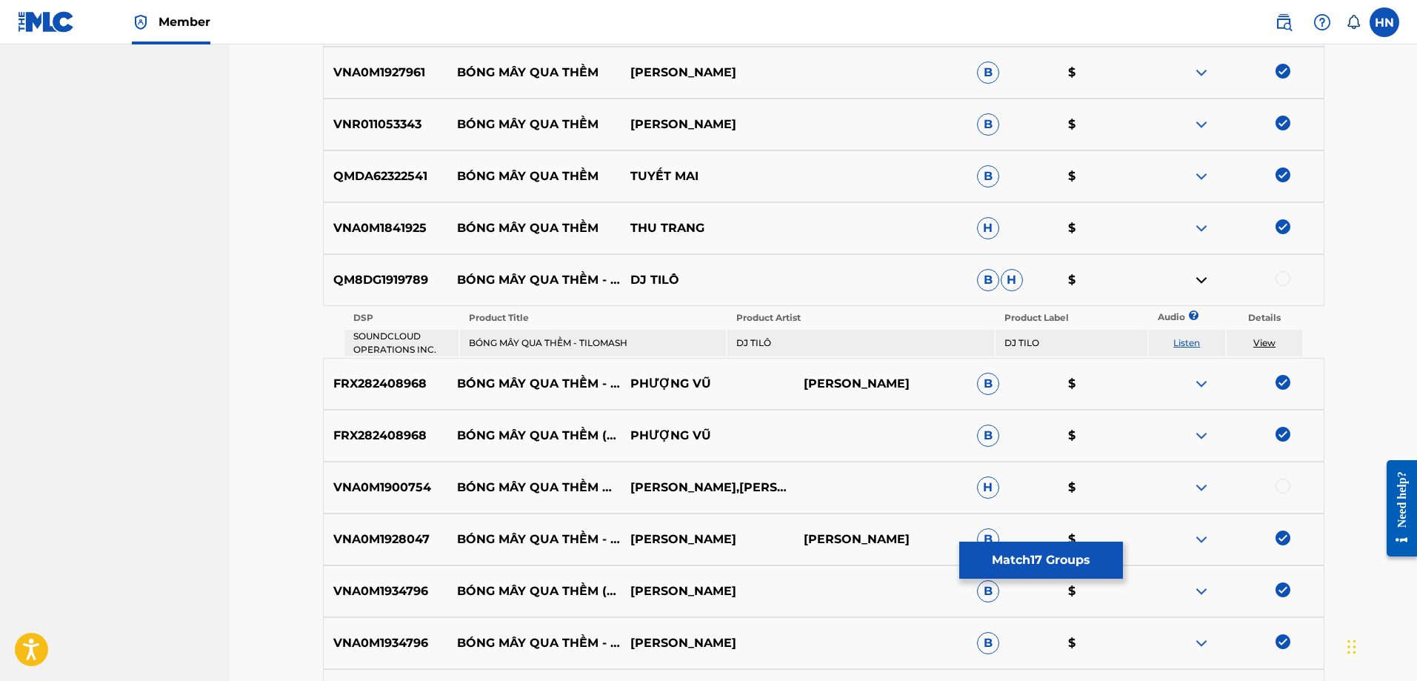
click at [1197, 282] on img at bounding box center [1202, 280] width 18 height 18
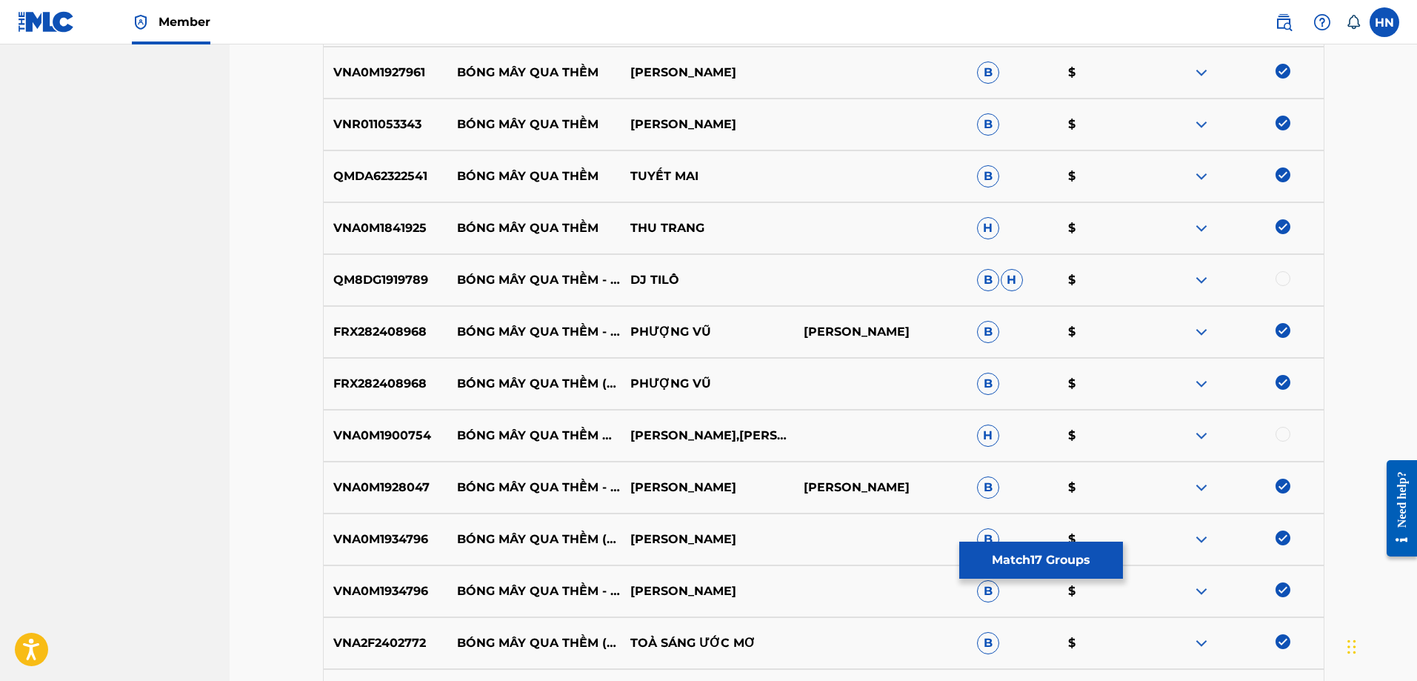
click at [1197, 282] on img at bounding box center [1202, 280] width 18 height 18
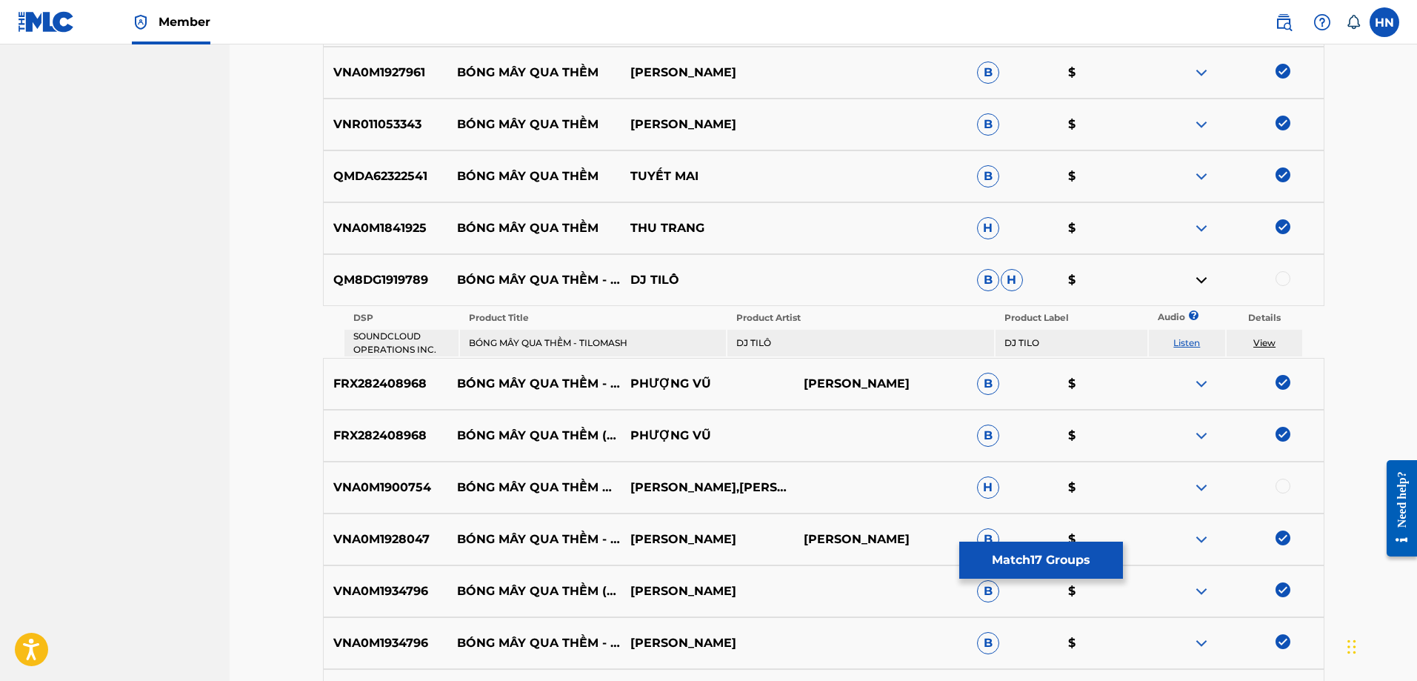
click at [1194, 342] on link "Listen" at bounding box center [1187, 342] width 27 height 11
click at [427, 284] on p "QM8DG1919789" at bounding box center [386, 280] width 124 height 18
click at [422, 281] on p "QM8DG1919789" at bounding box center [386, 280] width 124 height 18
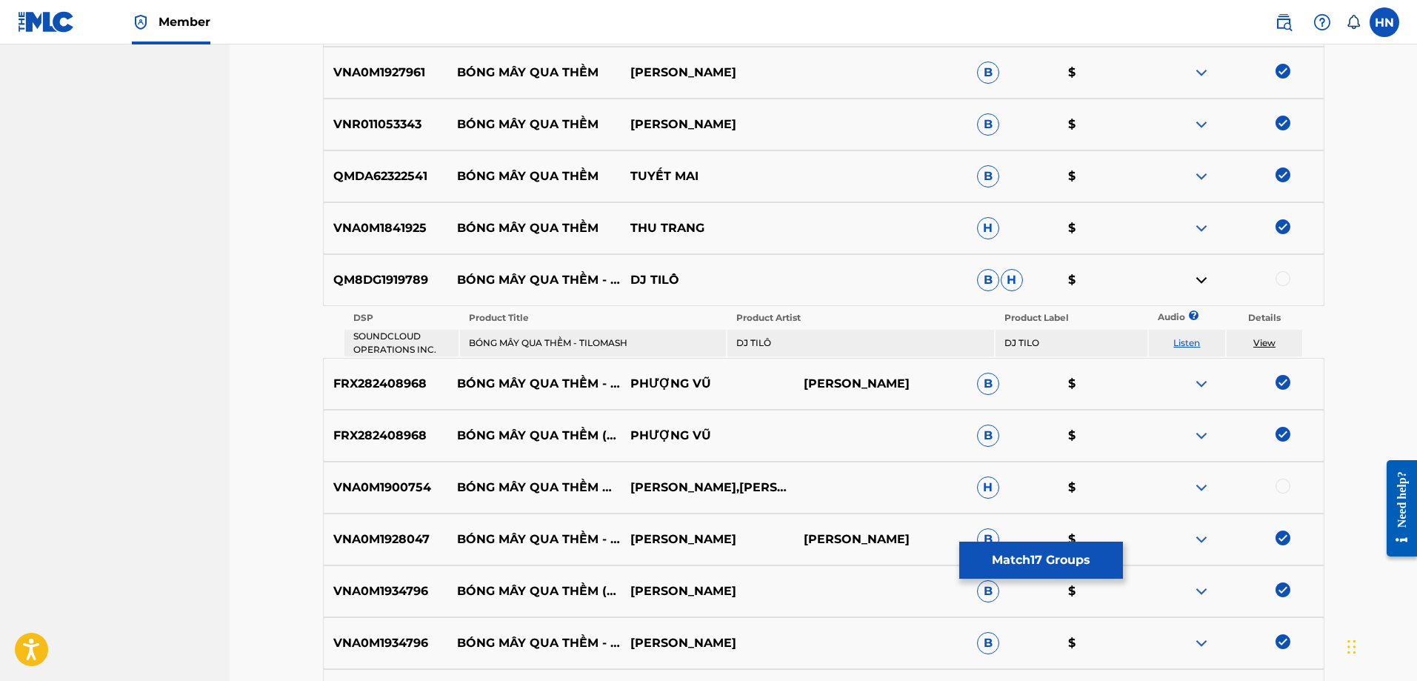
click at [1276, 273] on div at bounding box center [1237, 280] width 173 height 18
click at [1282, 276] on div at bounding box center [1283, 278] width 15 height 15
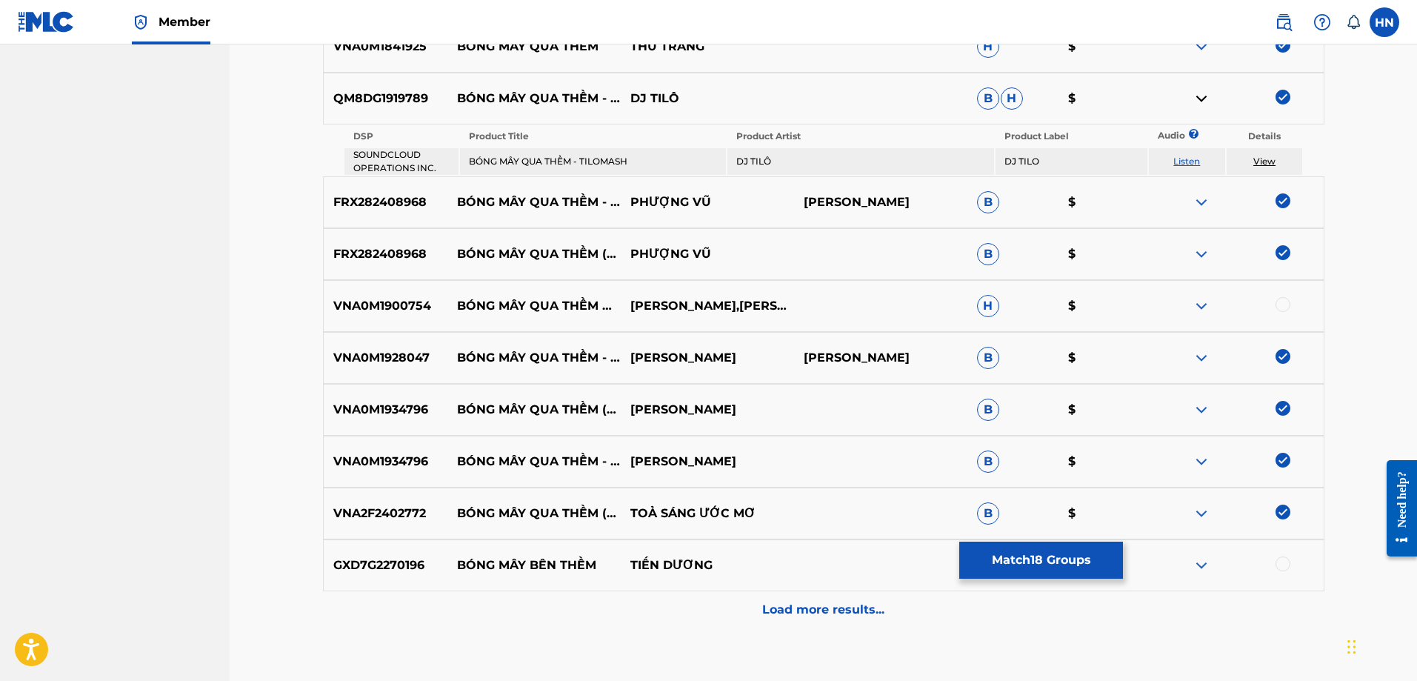
scroll to position [1161, 0]
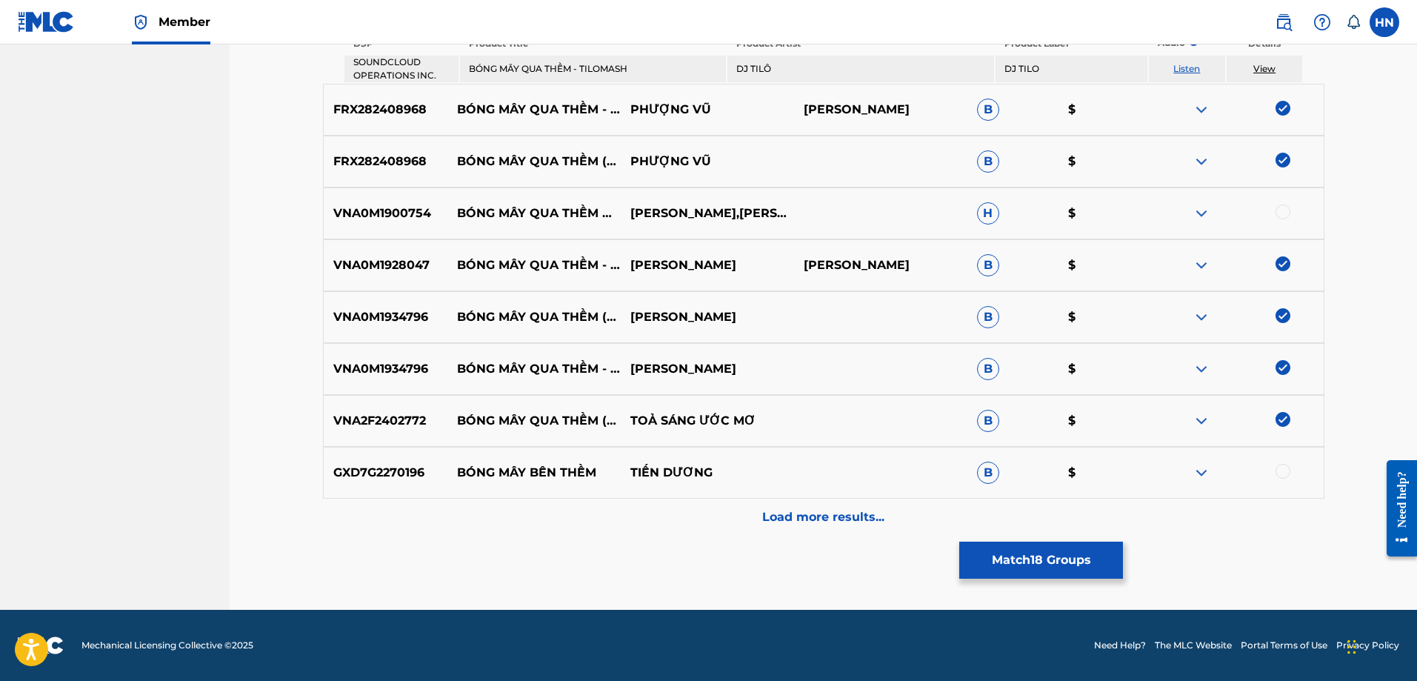
click at [1195, 217] on img at bounding box center [1202, 213] width 18 height 18
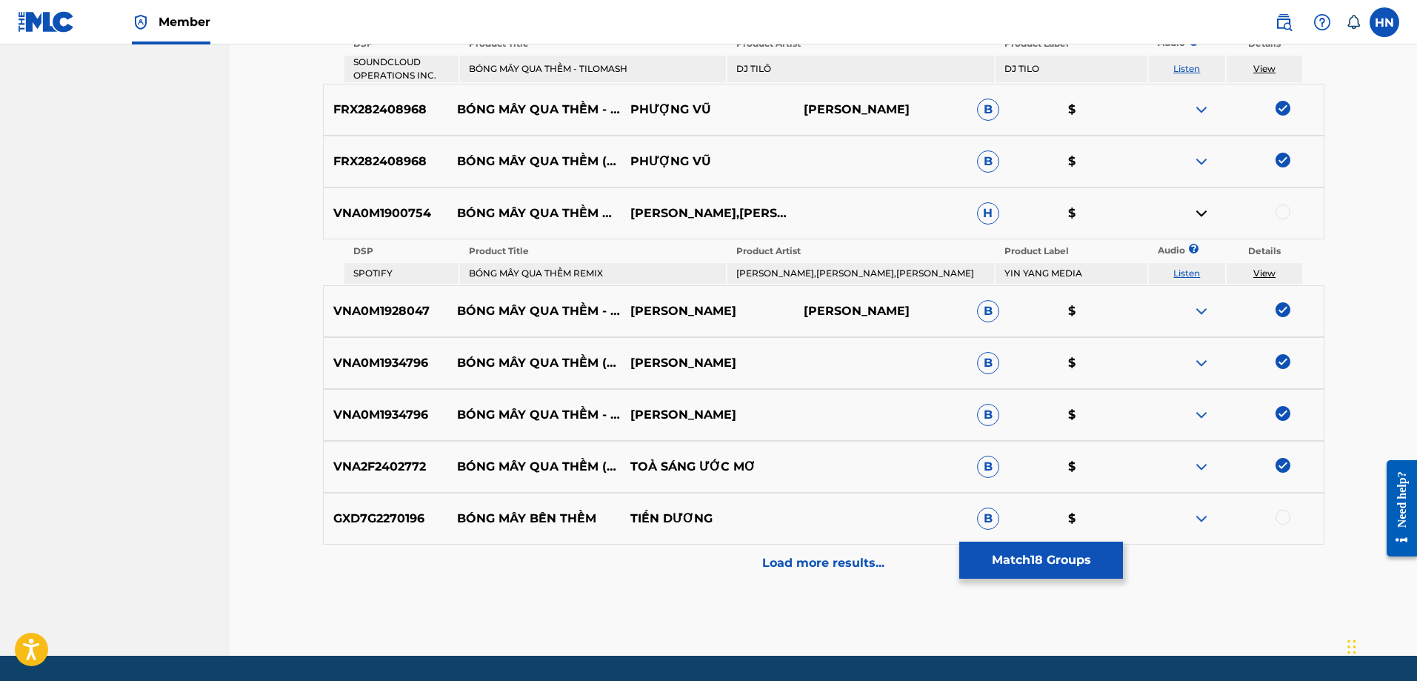
click at [1194, 274] on link "Listen" at bounding box center [1187, 272] width 27 height 11
drag, startPoint x: 458, startPoint y: 512, endPoint x: 761, endPoint y: 507, distance: 303.1
click at [761, 507] on div "GXD7G2270196 BÓNG MÂY BÊN THỀM TIẾN DƯƠNG B $" at bounding box center [824, 519] width 1002 height 52
click at [1207, 521] on img at bounding box center [1202, 519] width 18 height 18
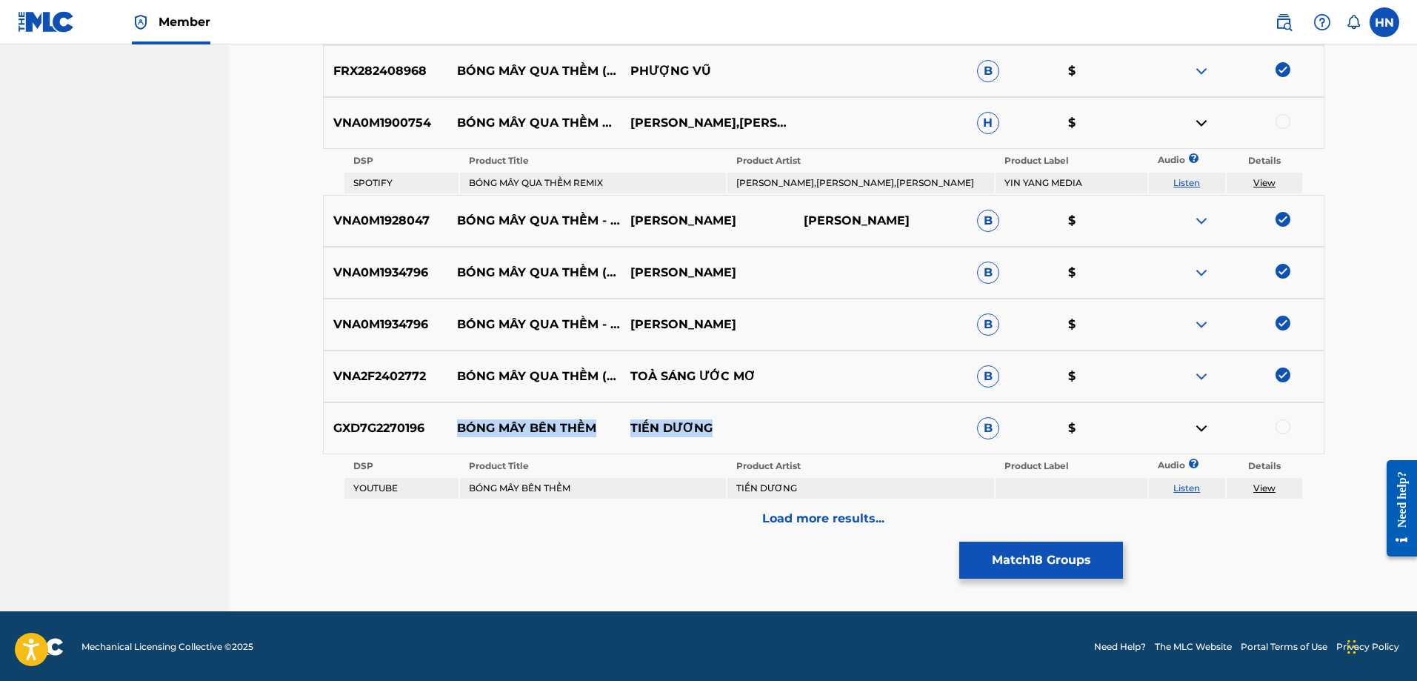
scroll to position [1253, 0]
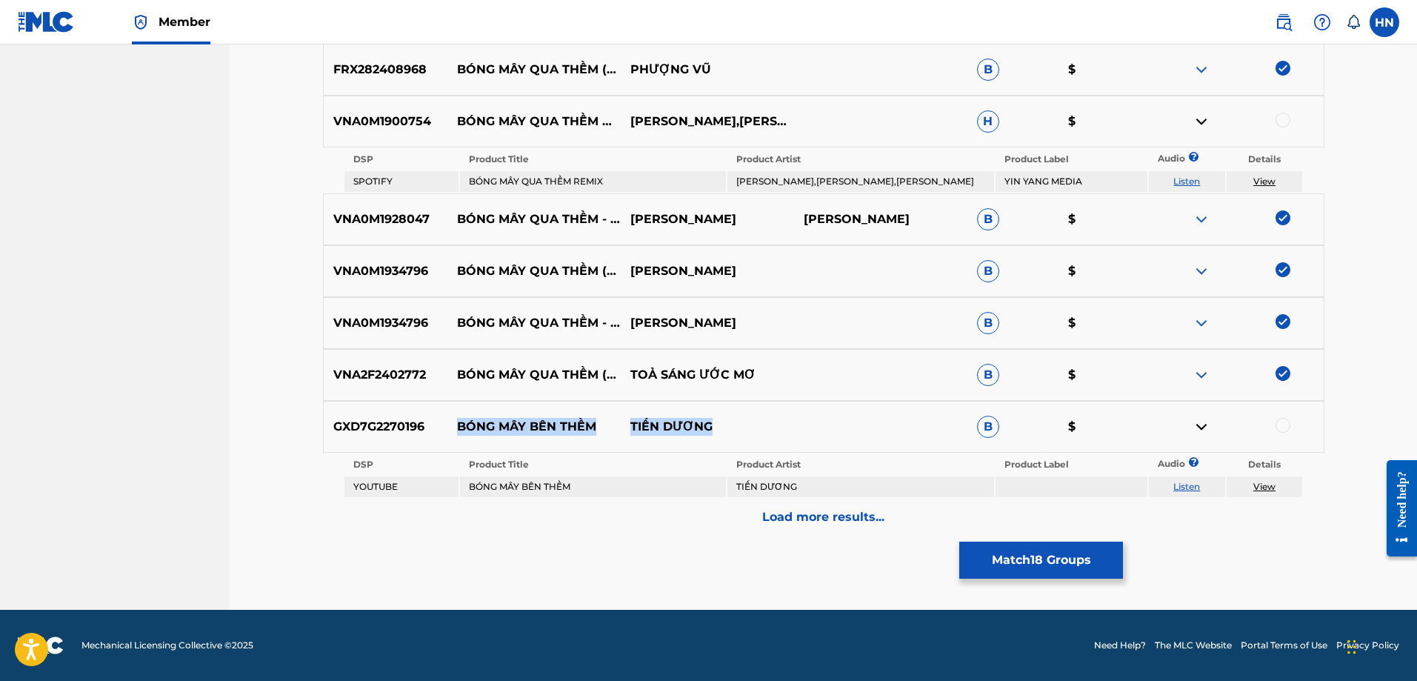
click at [1191, 485] on link "Listen" at bounding box center [1187, 486] width 27 height 11
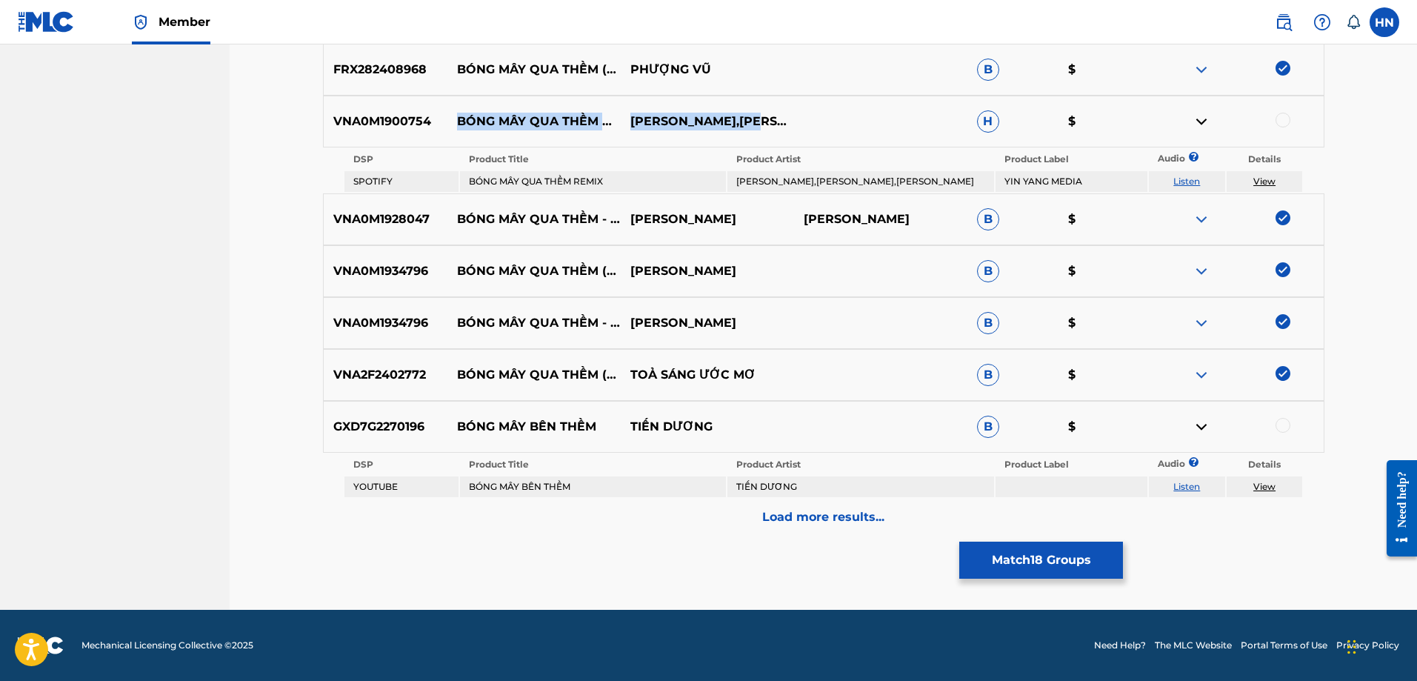
drag, startPoint x: 455, startPoint y: 108, endPoint x: 765, endPoint y: 110, distance: 310.4
click at [765, 110] on div "VNA0M1900754 BÓNG MÂY QUA THỀM REMIX [PERSON_NAME],[PERSON_NAME],DJ [PERSON_NAM…" at bounding box center [824, 122] width 1002 height 52
click at [405, 124] on p "VNA0M1900754" at bounding box center [386, 122] width 124 height 18
click at [1286, 119] on div at bounding box center [1283, 120] width 15 height 15
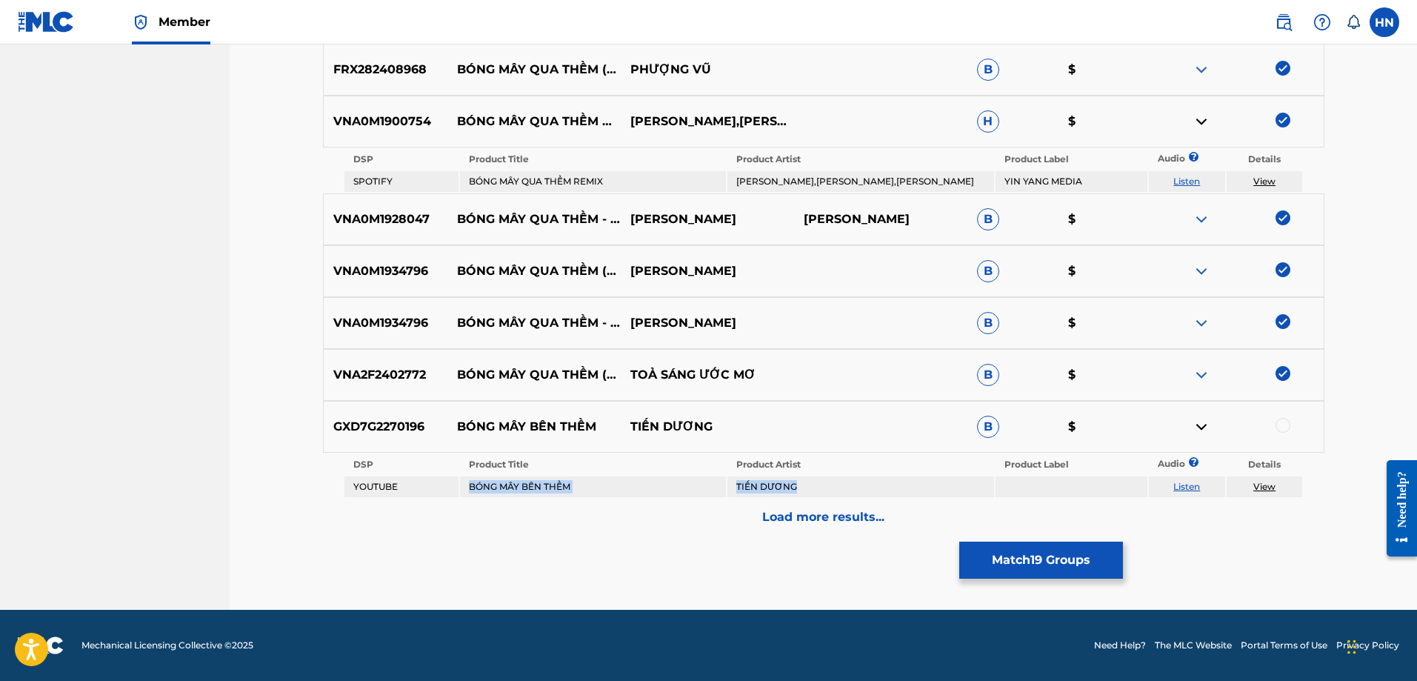
drag, startPoint x: 815, startPoint y: 487, endPoint x: 467, endPoint y: 491, distance: 348.2
click at [467, 491] on tr "YOUTUBE BÓNG MÂY BÊN THỀM TIẾN DƯƠNG Listen View" at bounding box center [824, 486] width 959 height 21
click at [806, 524] on p "Load more results..." at bounding box center [823, 517] width 122 height 18
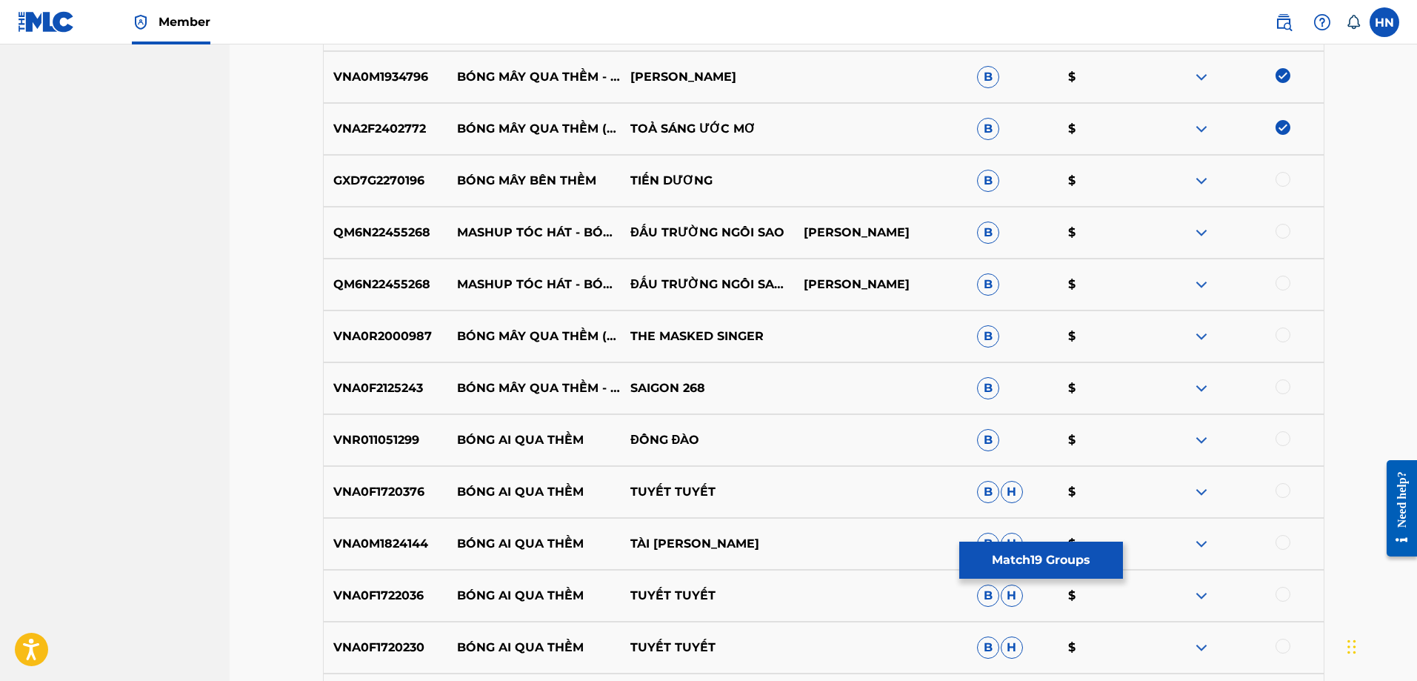
scroll to position [1475, 0]
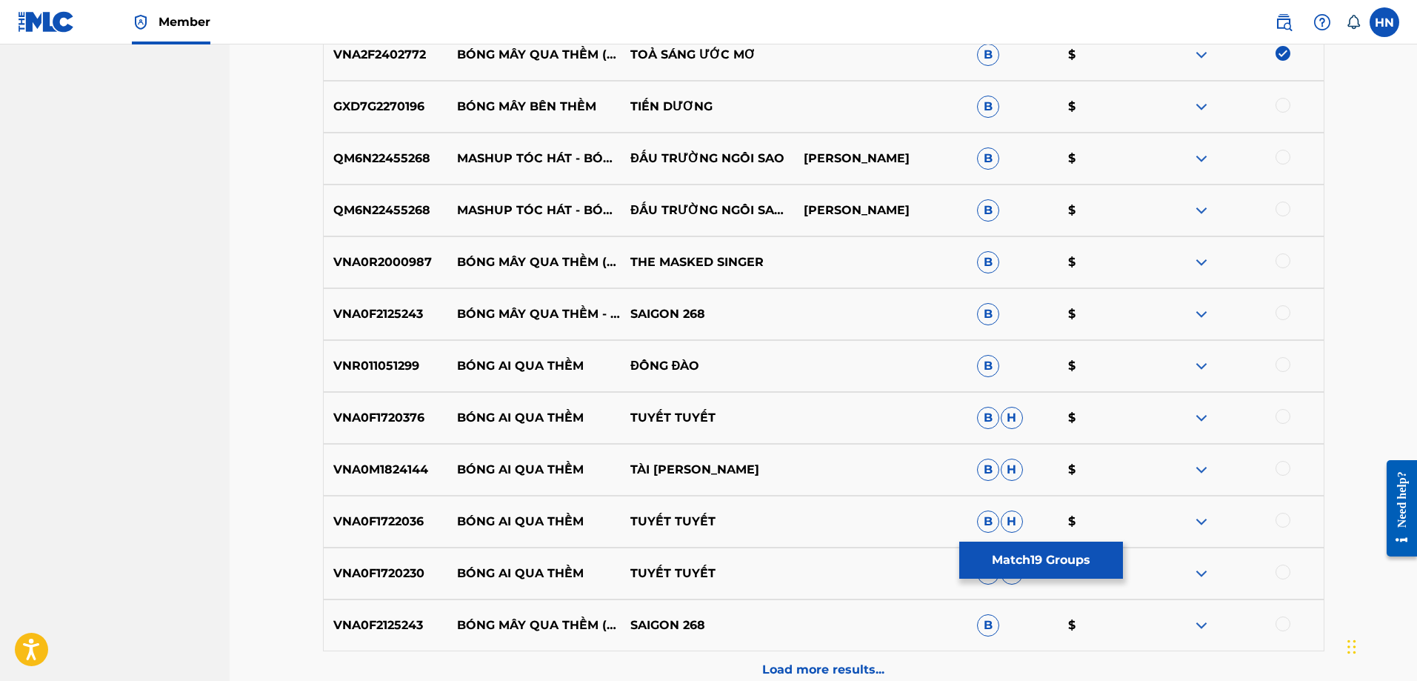
click at [390, 264] on p "VNA0R2000987" at bounding box center [386, 262] width 124 height 18
click at [1277, 260] on div at bounding box center [1283, 260] width 15 height 15
click at [369, 310] on p "VNA0F2125243" at bounding box center [386, 314] width 124 height 18
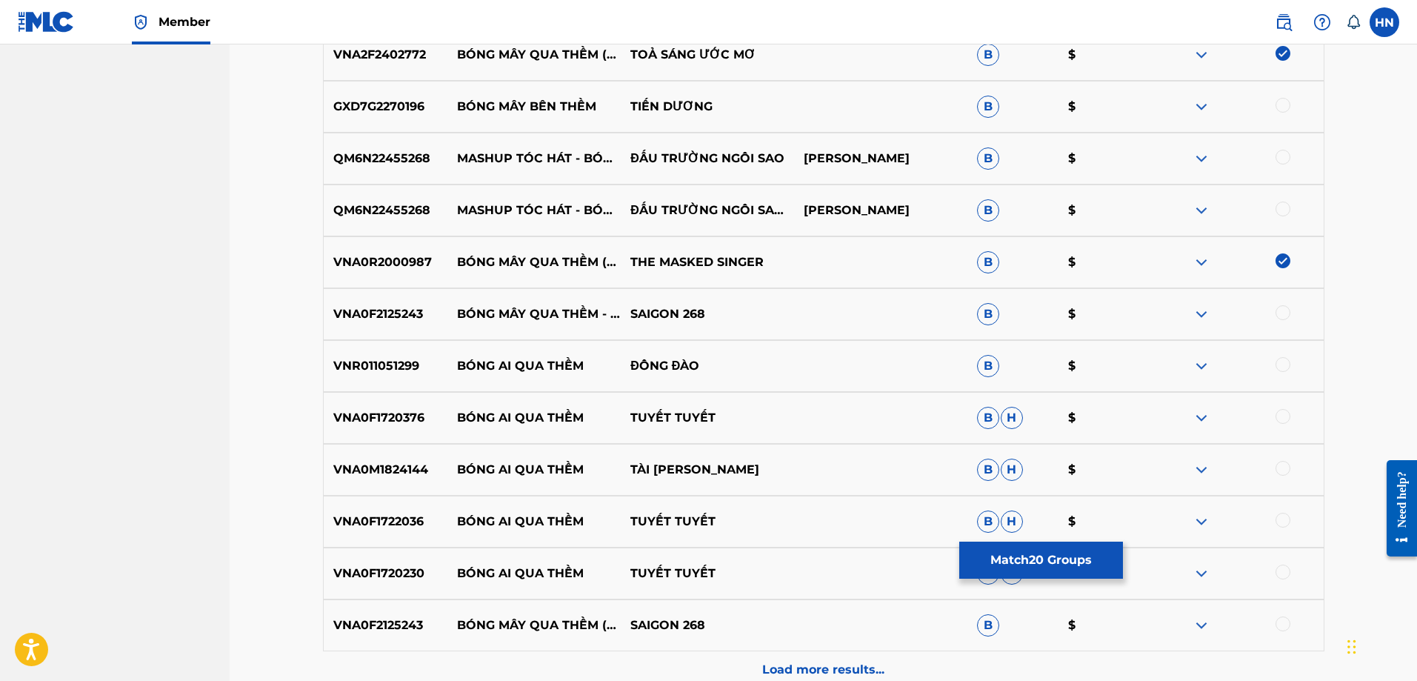
click at [1282, 310] on div at bounding box center [1283, 312] width 15 height 15
click at [369, 619] on p "VNA0F2125243" at bounding box center [386, 625] width 124 height 18
click at [1284, 627] on div at bounding box center [1283, 623] width 15 height 15
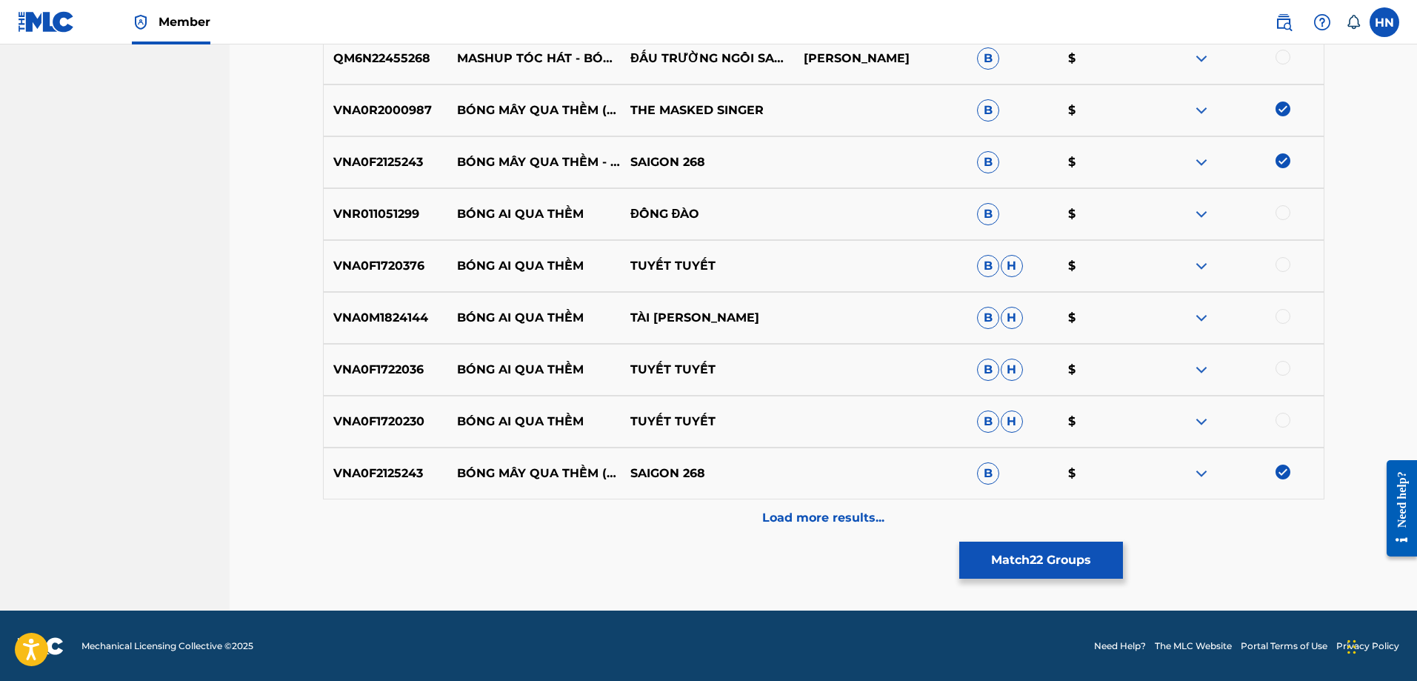
scroll to position [1628, 0]
click at [748, 497] on div "VNA0F2125243 BÓNG MÂY QUA THỀM (BEAT HOÀI ANH) SAIGON 268 B $" at bounding box center [824, 473] width 1002 height 52
click at [743, 507] on div "Load more results..." at bounding box center [824, 517] width 1002 height 37
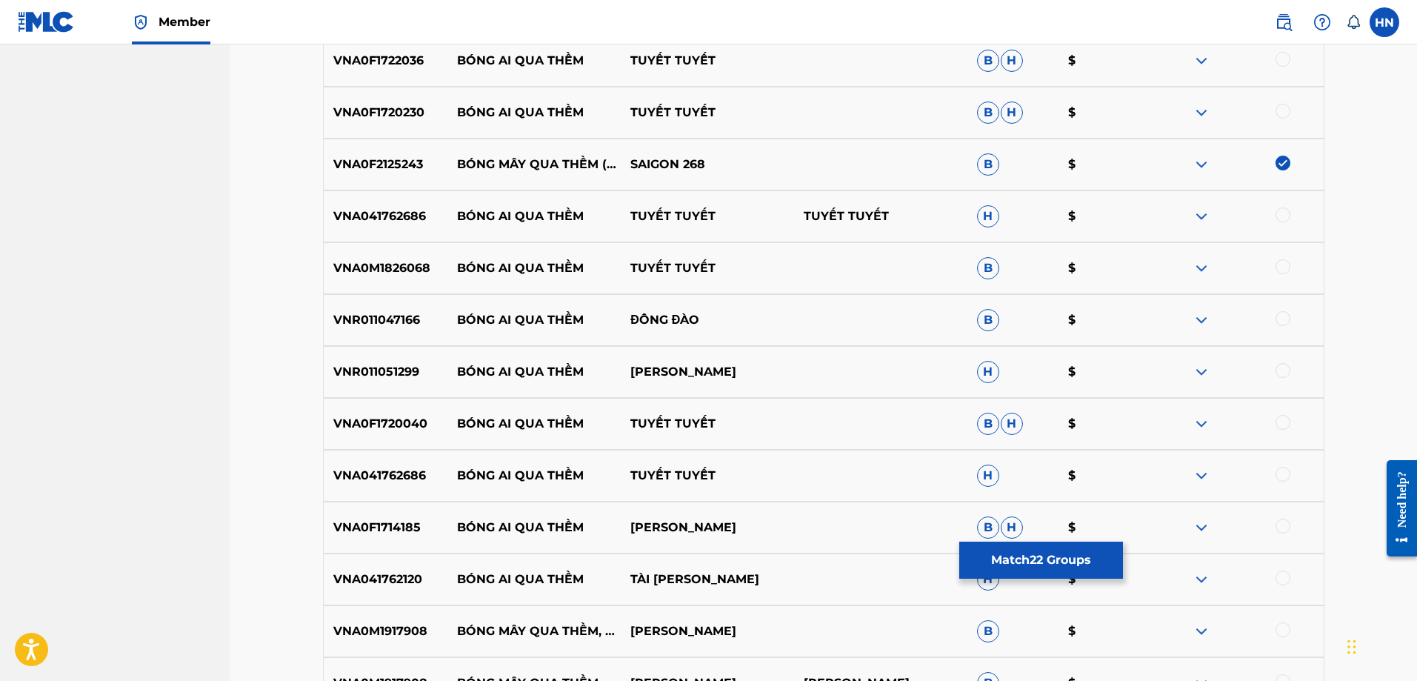
scroll to position [2072, 0]
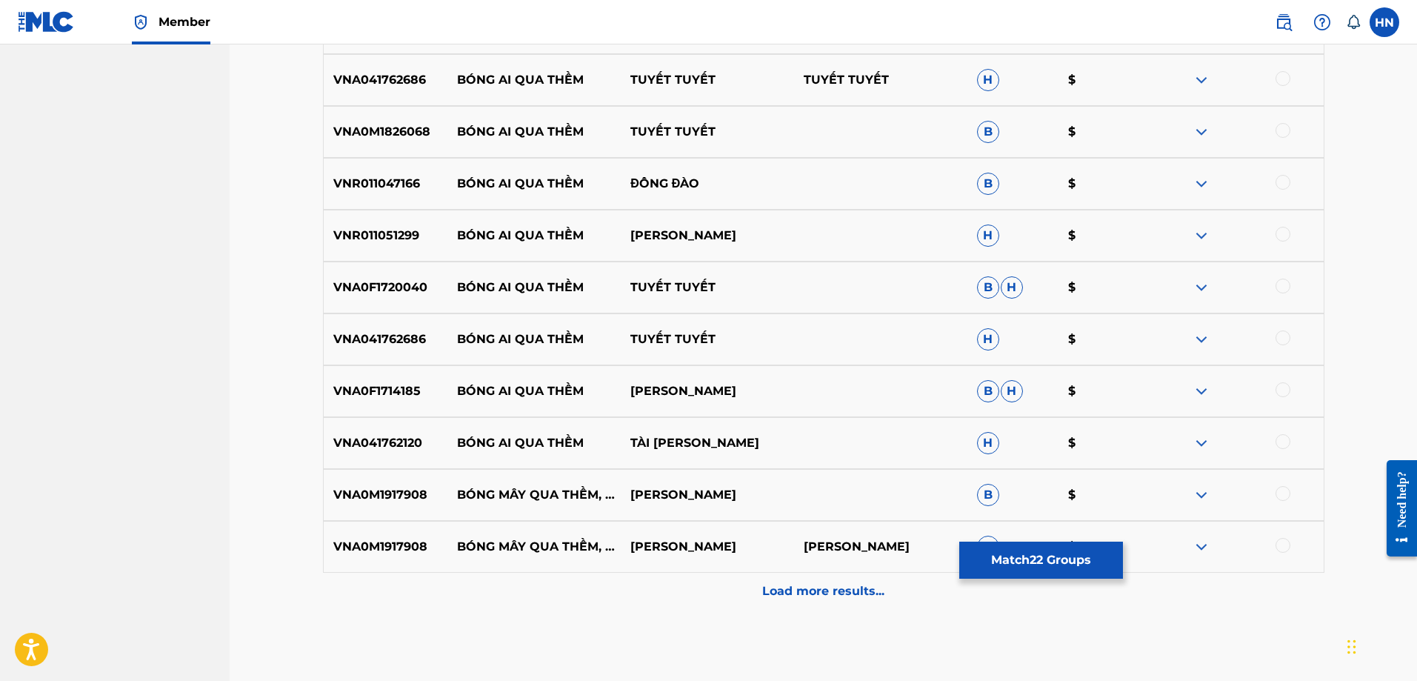
click at [781, 588] on p "Load more results..." at bounding box center [823, 591] width 122 height 18
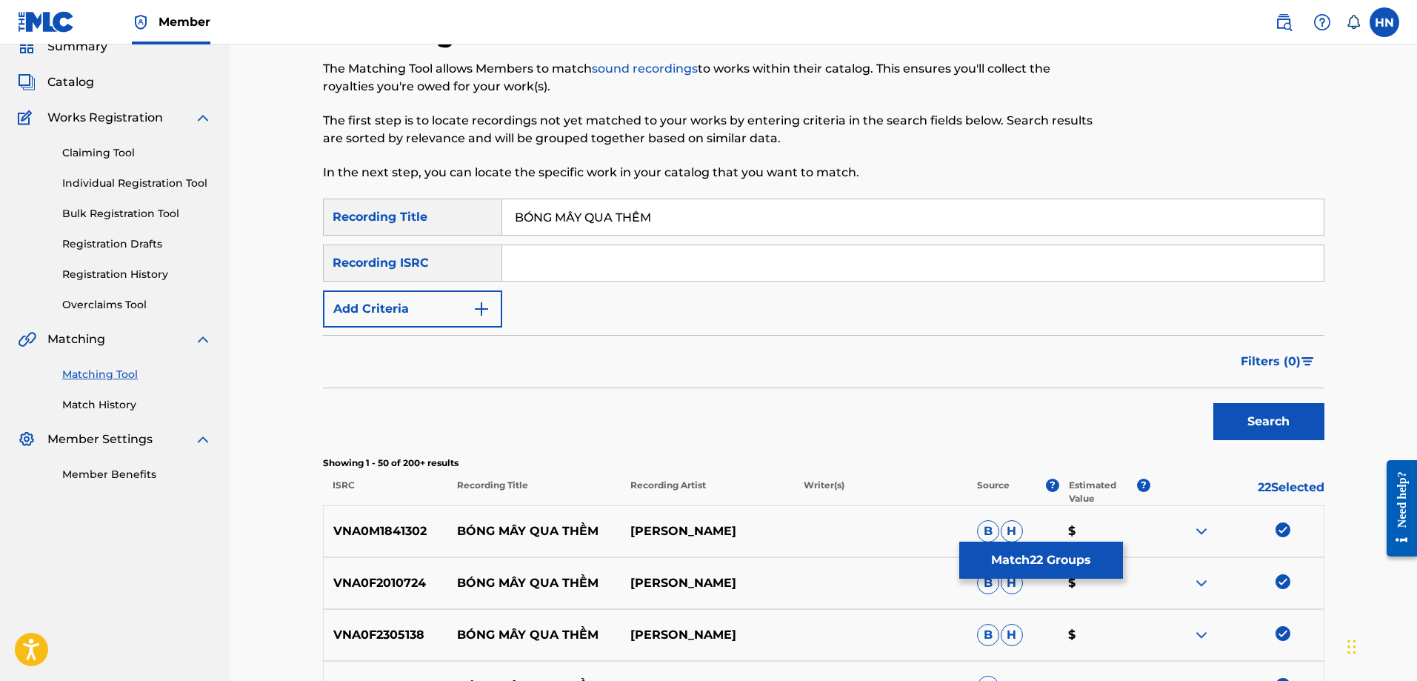
scroll to position [44, 0]
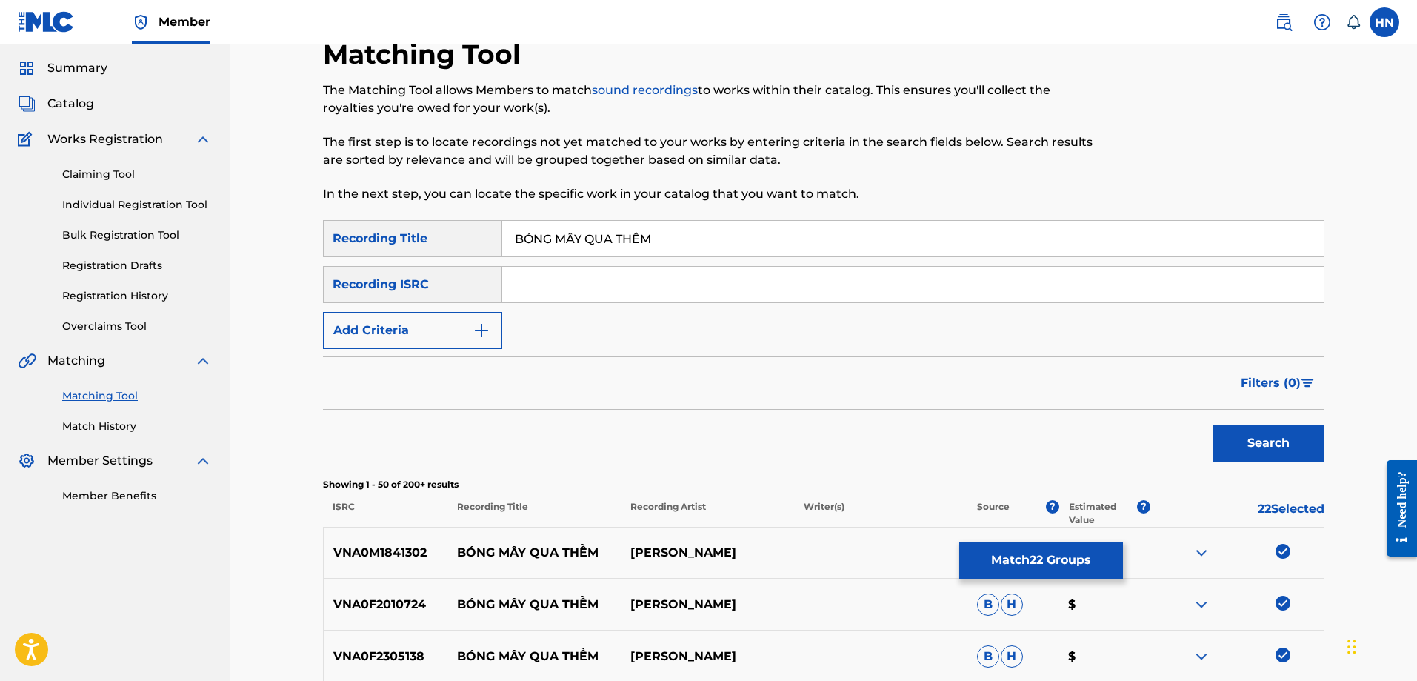
drag, startPoint x: 733, startPoint y: 232, endPoint x: 231, endPoint y: 238, distance: 502.3
type input "bong may qua them"
click at [1214, 425] on button "Search" at bounding box center [1269, 443] width 111 height 37
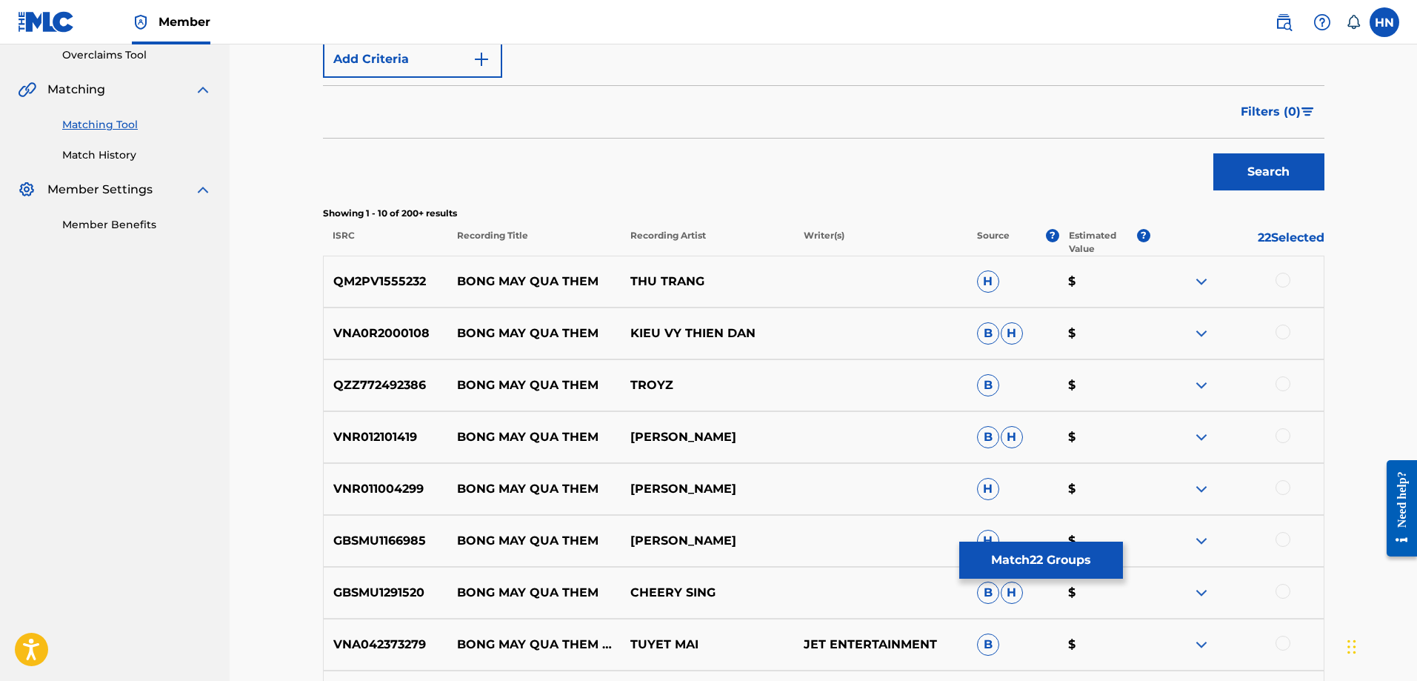
scroll to position [340, 0]
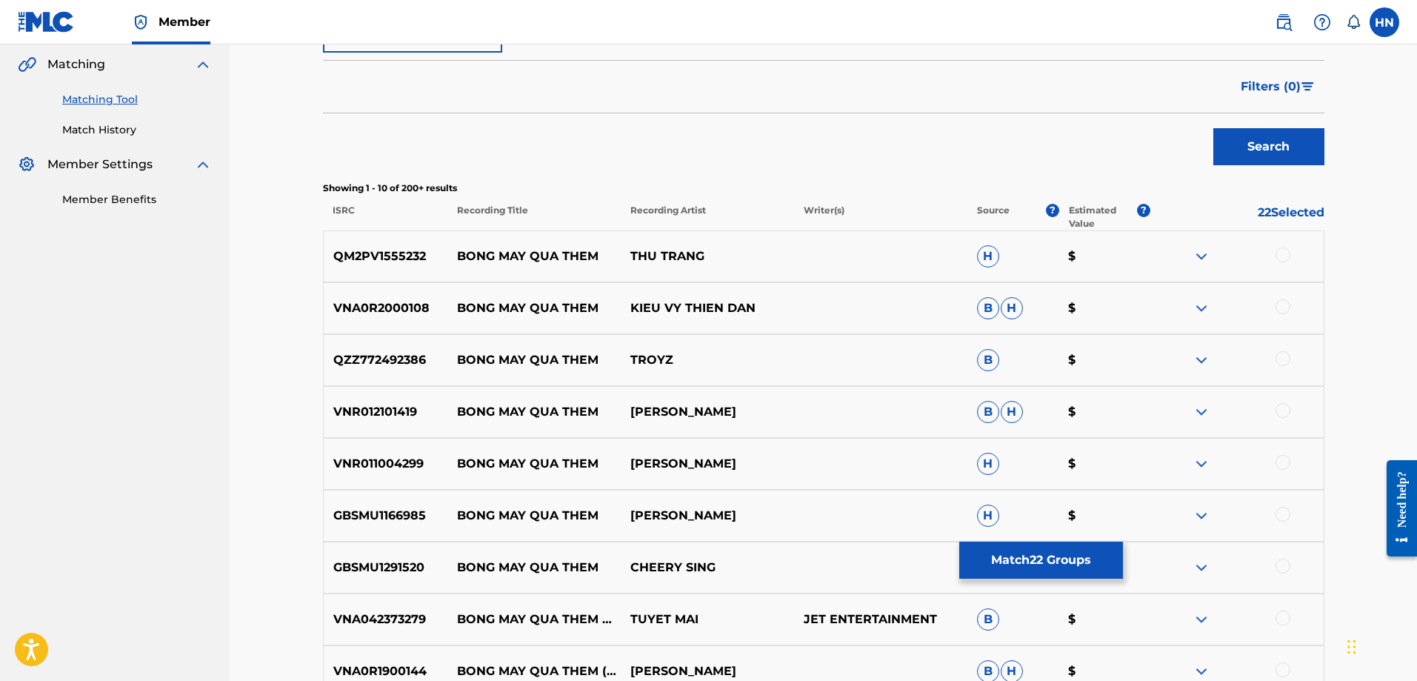
click at [401, 409] on p "VNR012101419" at bounding box center [386, 412] width 124 height 18
click at [1277, 410] on div at bounding box center [1283, 410] width 15 height 15
click at [383, 463] on p "VNR011004299" at bounding box center [386, 464] width 124 height 18
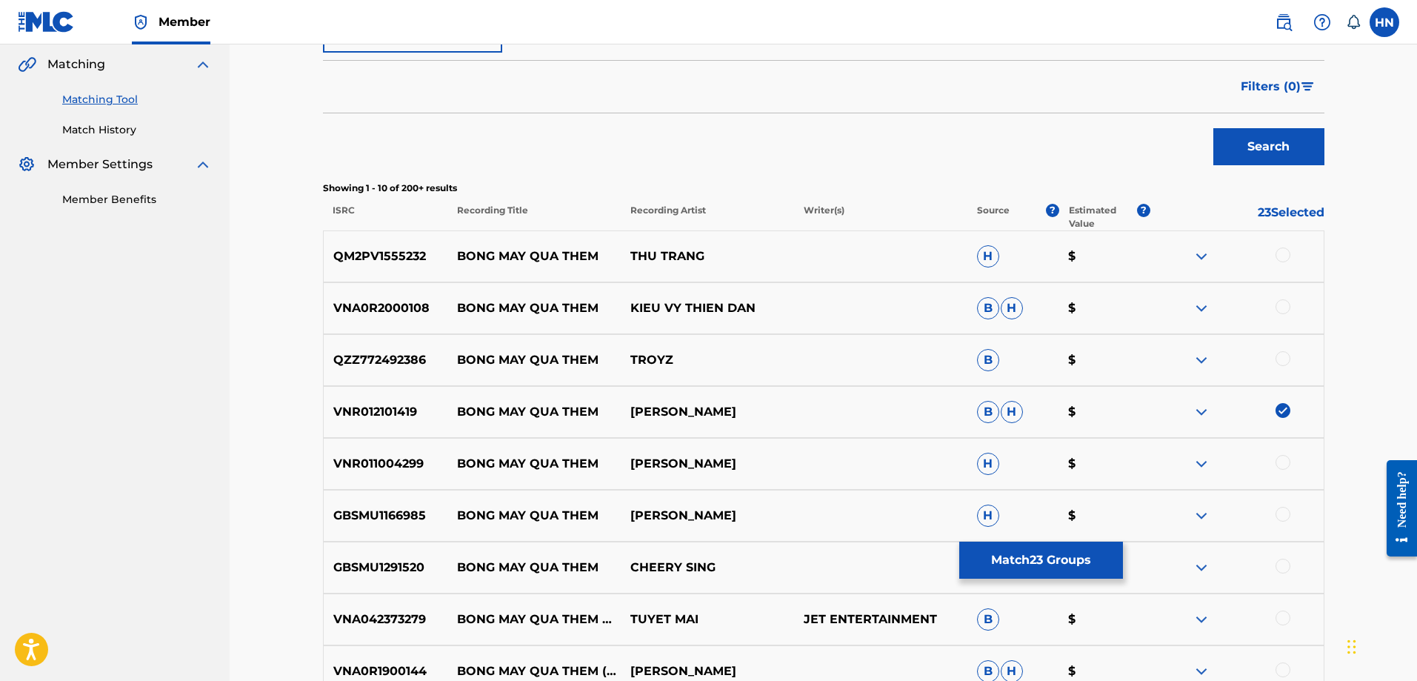
click at [1282, 470] on div at bounding box center [1237, 464] width 173 height 18
click at [1282, 466] on div at bounding box center [1283, 462] width 15 height 15
click at [389, 511] on p "GBSMU1166985" at bounding box center [386, 516] width 124 height 18
click at [1284, 513] on div at bounding box center [1283, 514] width 15 height 15
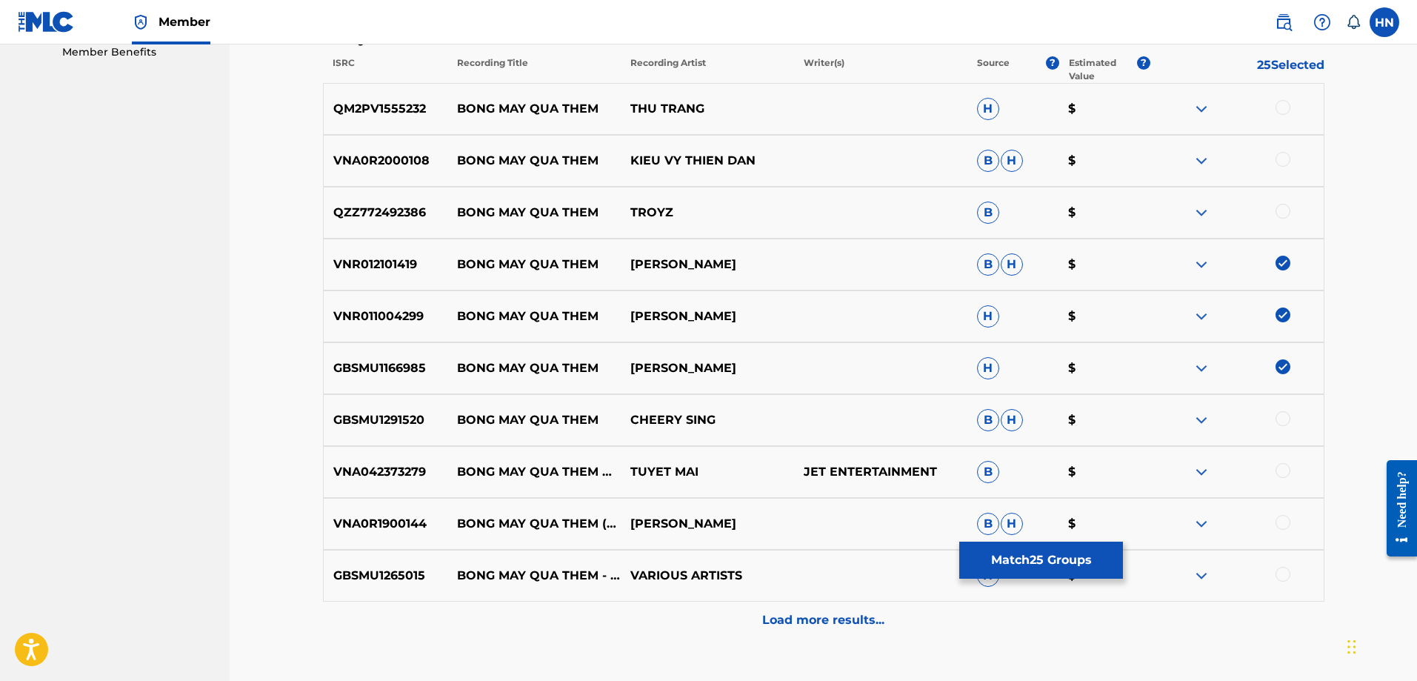
scroll to position [488, 0]
click at [399, 533] on div "VNA0R1900144 BONG MAY QUA THEM (VERSION 2017) [PERSON_NAME]" at bounding box center [824, 523] width 1002 height 52
click at [1287, 520] on div at bounding box center [1283, 521] width 15 height 15
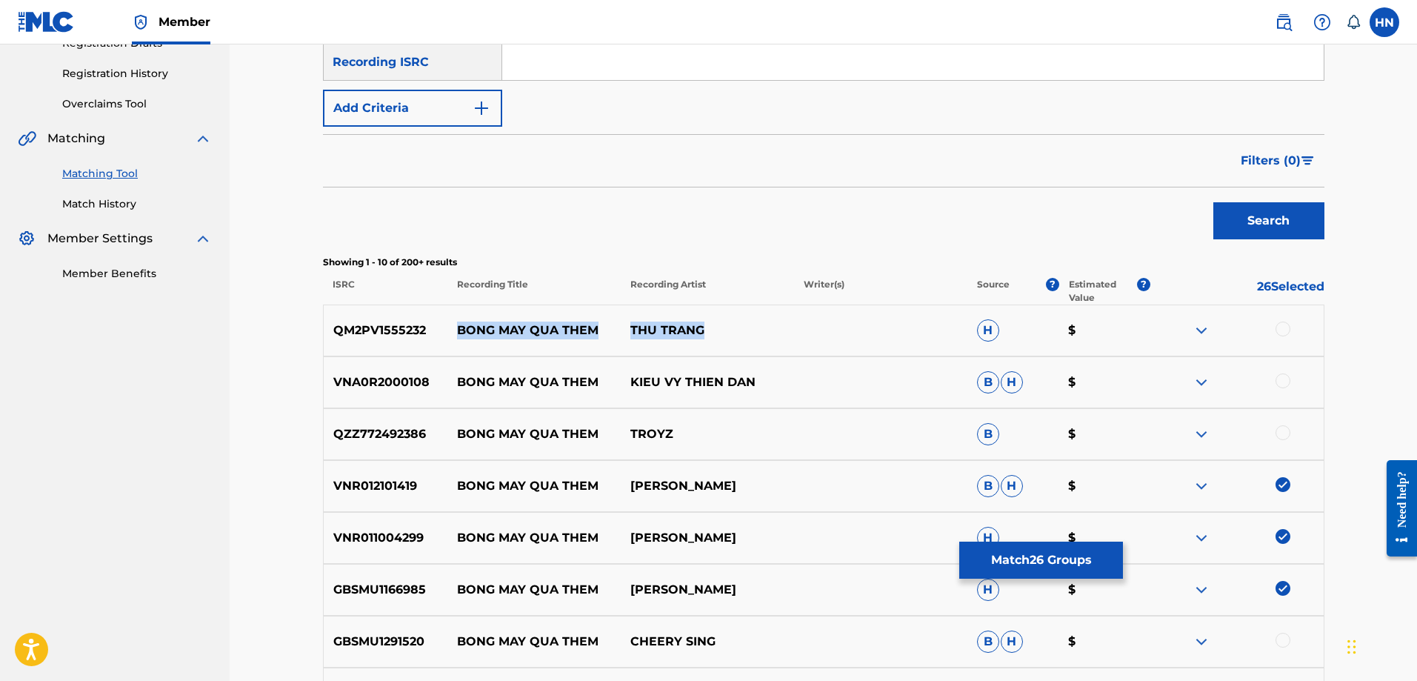
drag, startPoint x: 736, startPoint y: 324, endPoint x: 436, endPoint y: 327, distance: 300.1
click at [436, 327] on div "QM2PV1555232 BONG MAY QUA THEM THU TRANG H $" at bounding box center [824, 330] width 1002 height 52
click at [403, 319] on div "QM2PV1555232 BONG MAY QUA THEM THU TRANG H $" at bounding box center [824, 330] width 1002 height 52
click at [1277, 326] on div at bounding box center [1283, 329] width 15 height 15
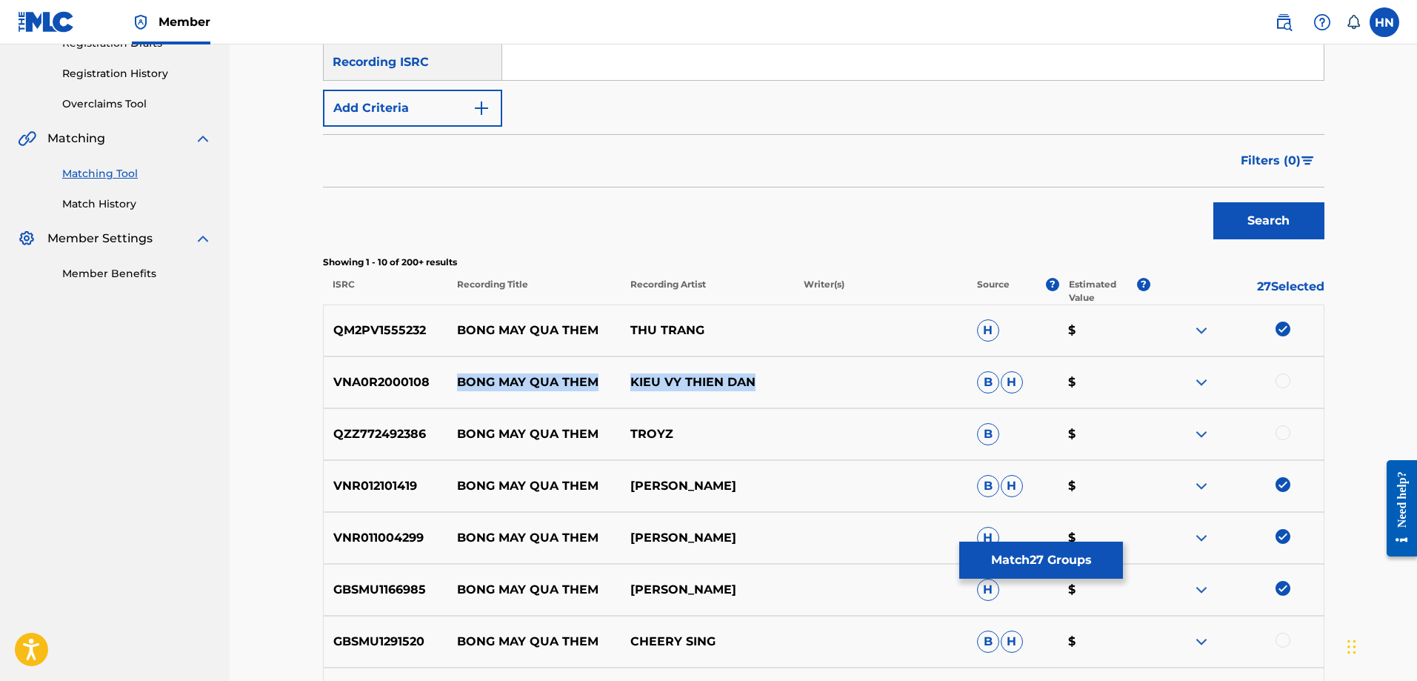
drag, startPoint x: 460, startPoint y: 381, endPoint x: 775, endPoint y: 382, distance: 314.9
click at [768, 383] on div "VNA0R2000108 BONG MAY QUA THEM KIEU VY THIEN DAN B H $" at bounding box center [824, 382] width 1002 height 52
click at [429, 381] on p "VNA0R2000108" at bounding box center [386, 382] width 124 height 18
click at [422, 380] on p "VNA0R2000108" at bounding box center [386, 382] width 124 height 18
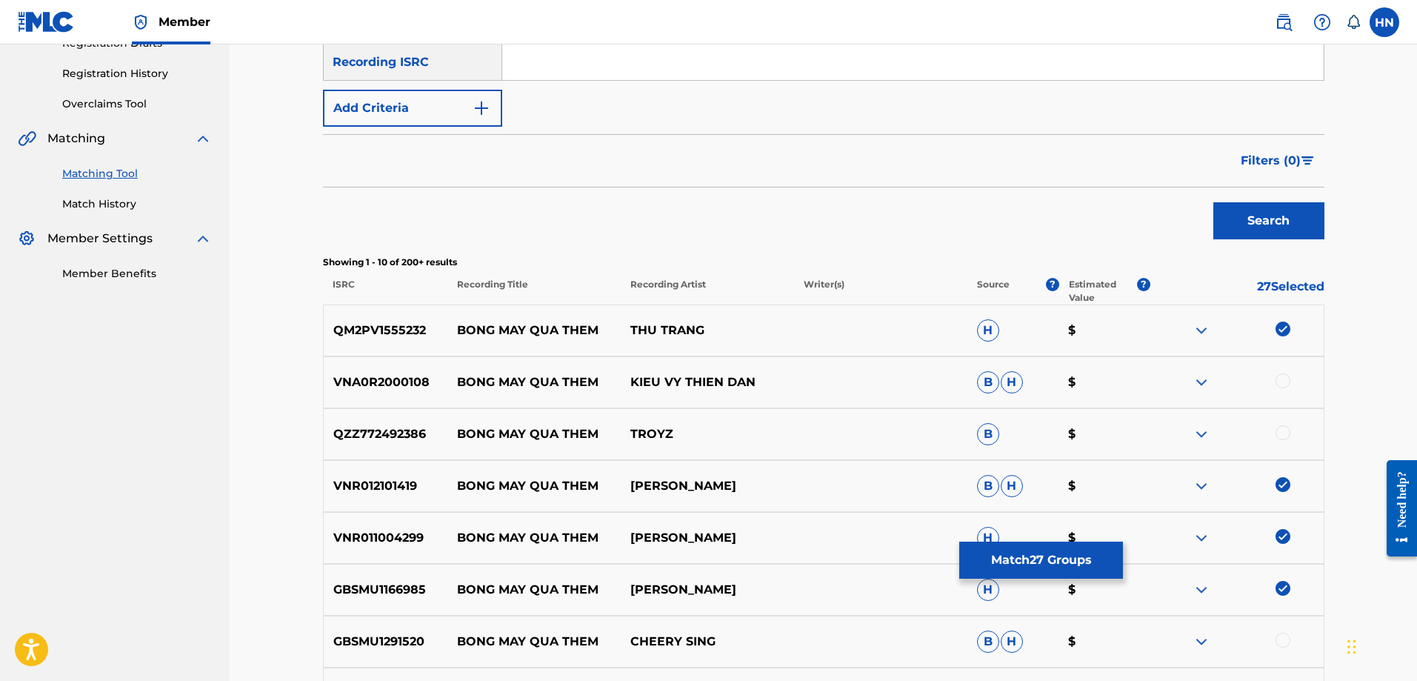
click at [1291, 382] on div at bounding box center [1237, 382] width 173 height 18
click at [1288, 379] on div at bounding box center [1283, 380] width 15 height 15
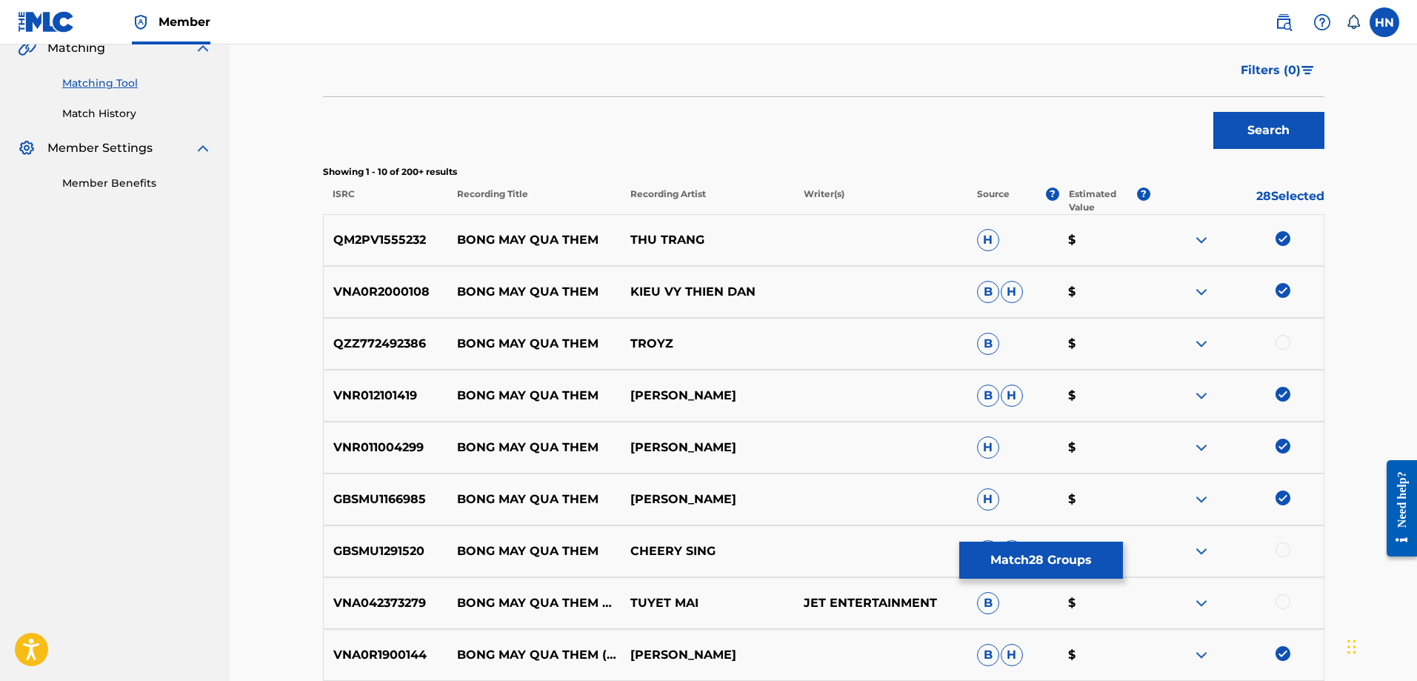
scroll to position [488, 0]
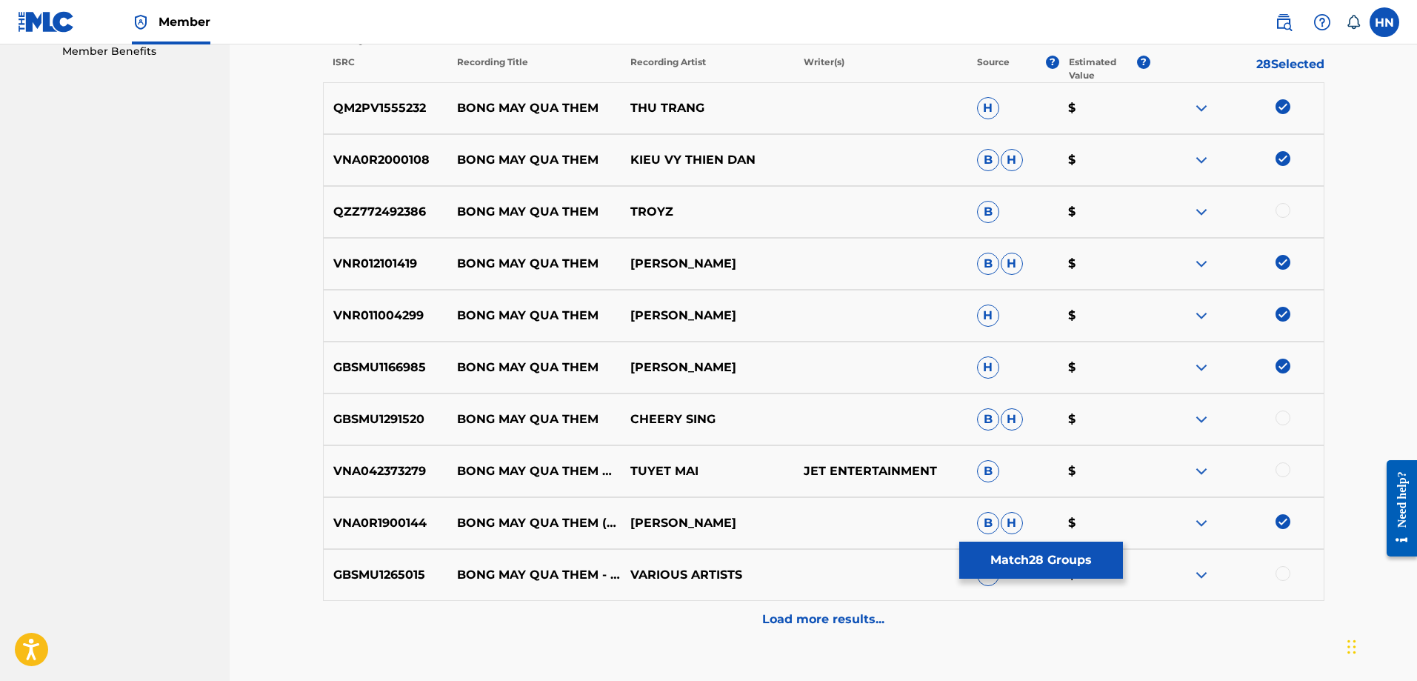
click at [1202, 213] on img at bounding box center [1202, 212] width 18 height 18
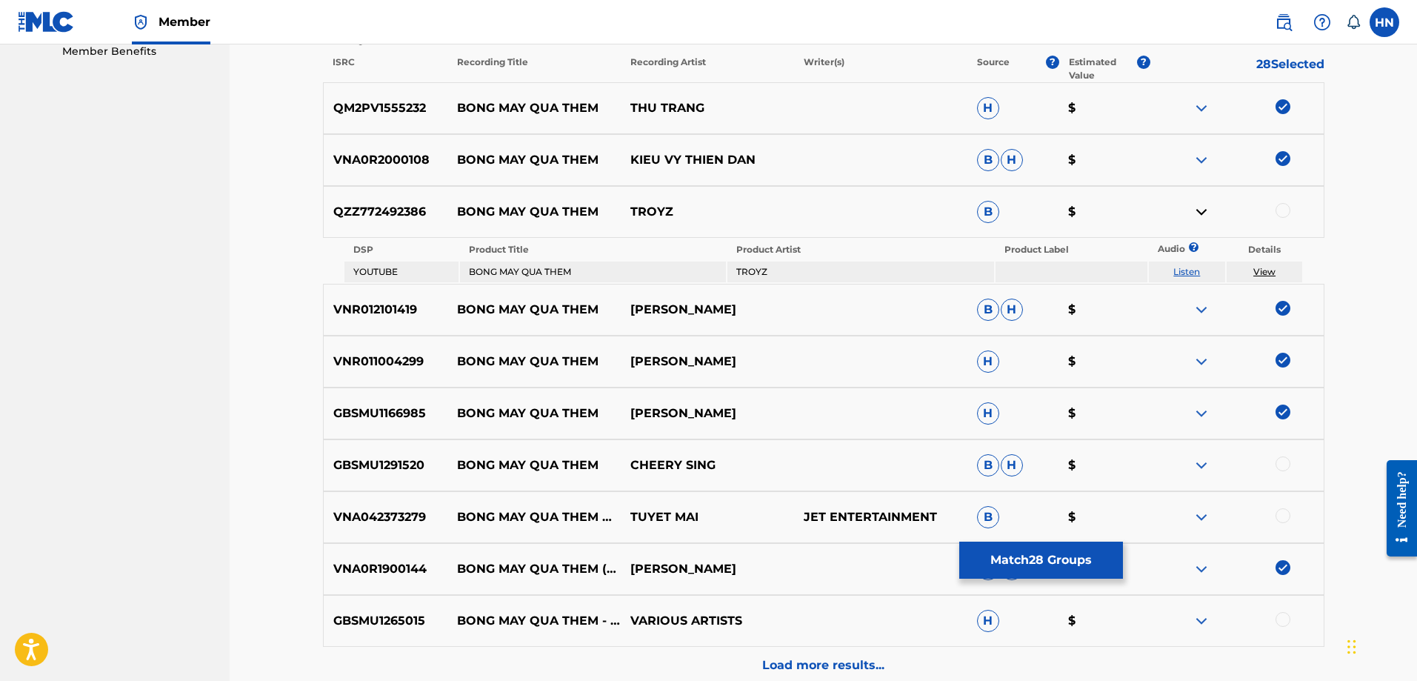
click at [1179, 268] on link "Listen" at bounding box center [1187, 271] width 27 height 11
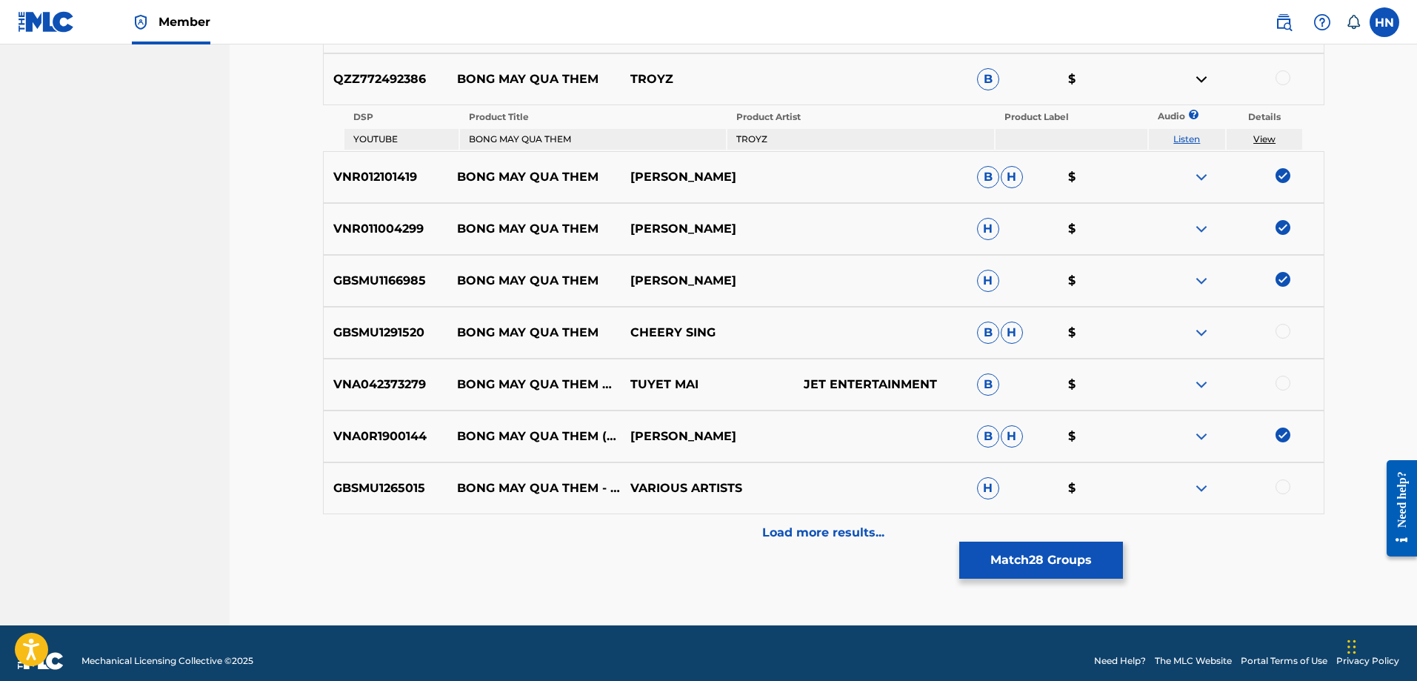
scroll to position [636, 0]
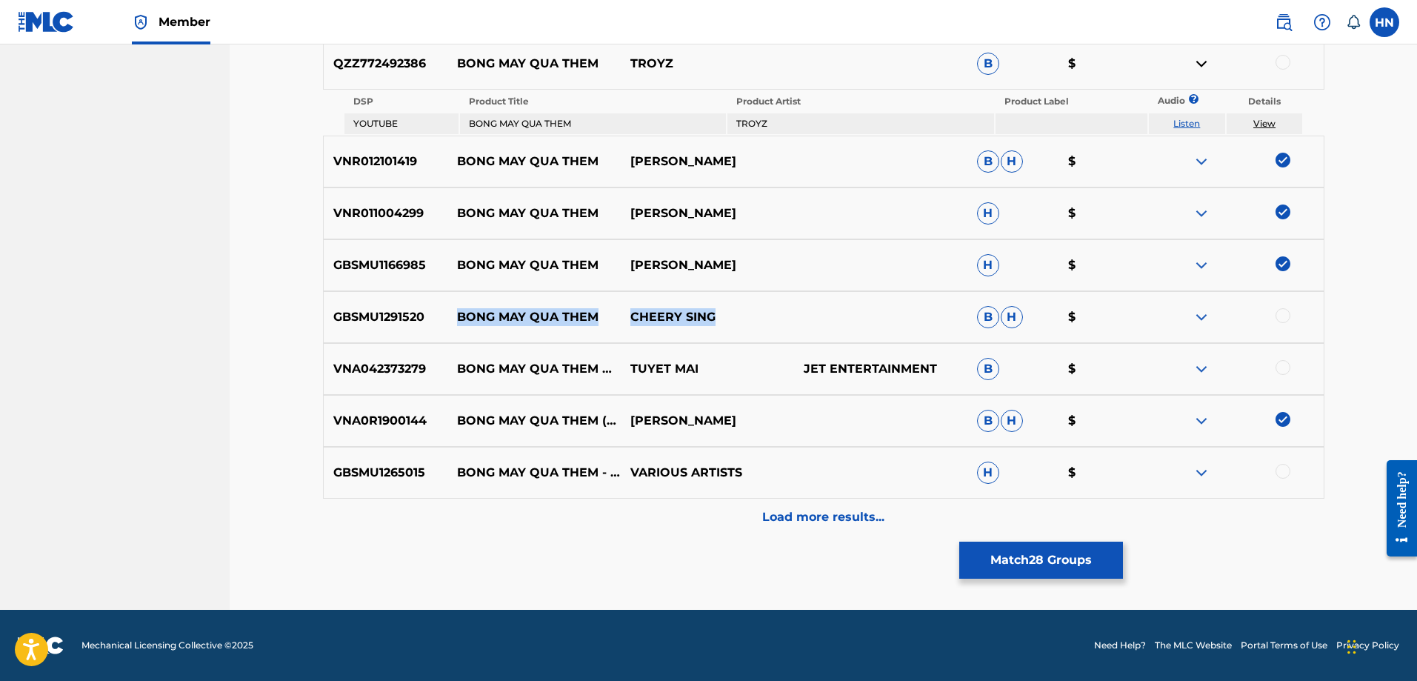
drag, startPoint x: 839, startPoint y: 317, endPoint x: 442, endPoint y: 310, distance: 397.9
click at [442, 310] on div "GBSMU1291520 BONG MAY QUA THEM CHEERY SING B H $" at bounding box center [824, 317] width 1002 height 52
drag, startPoint x: 712, startPoint y: 64, endPoint x: 455, endPoint y: 62, distance: 257.1
click at [455, 62] on div "QZZ772492386 BONG MAY QUA THEM TROYZ B $" at bounding box center [824, 64] width 1002 height 52
click at [1212, 317] on div at bounding box center [1237, 317] width 173 height 18
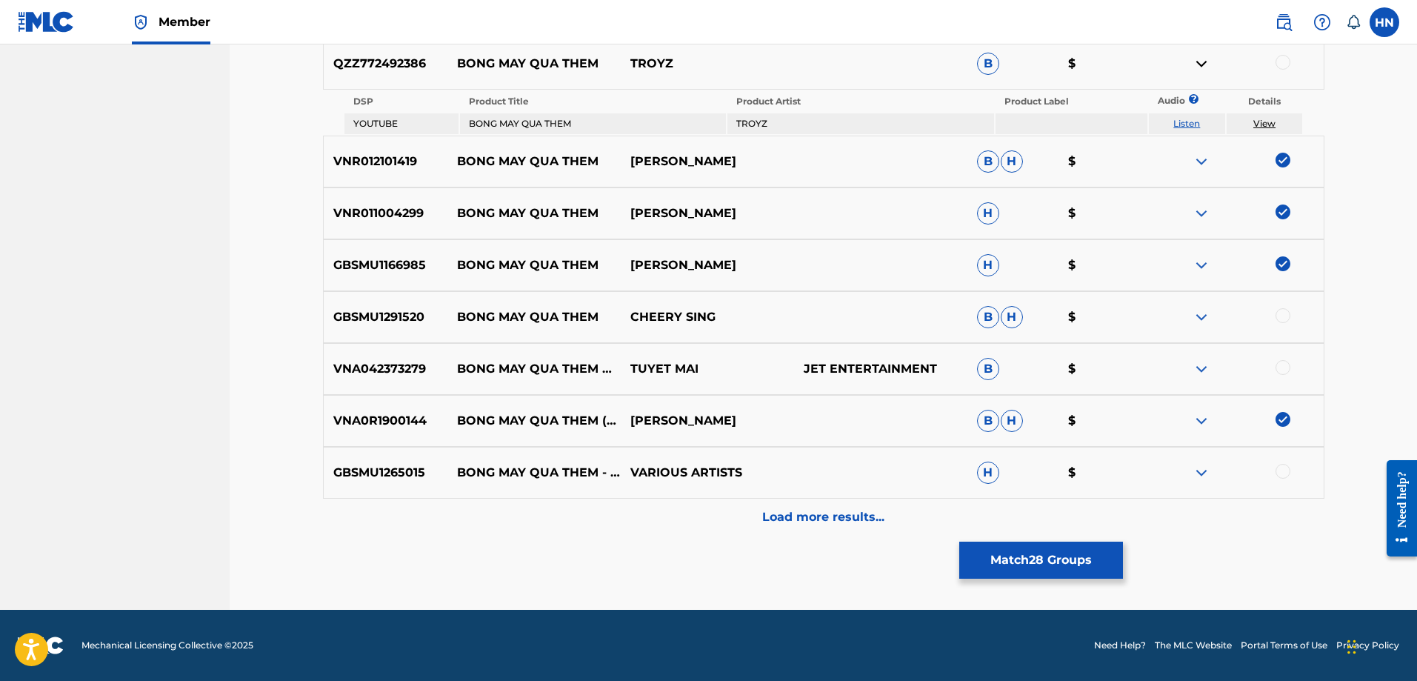
click at [1208, 316] on img at bounding box center [1202, 317] width 18 height 18
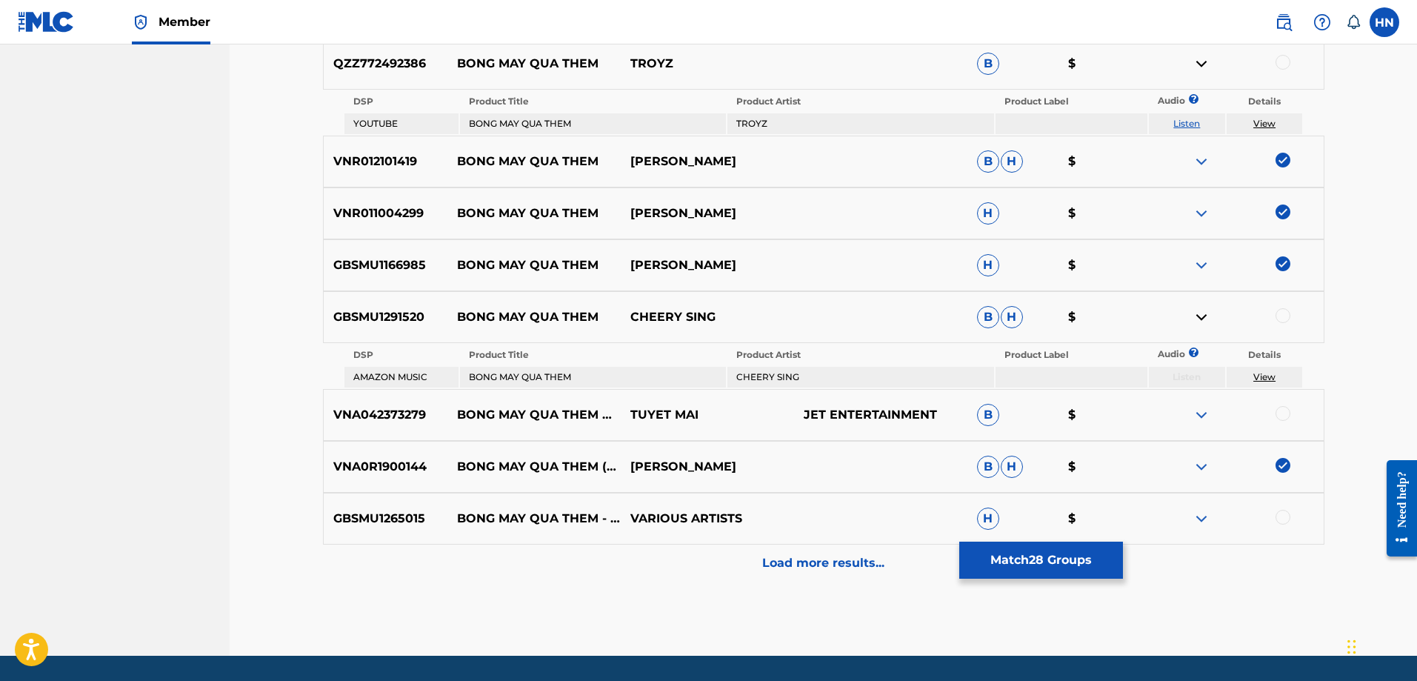
click at [1195, 410] on img at bounding box center [1202, 415] width 18 height 18
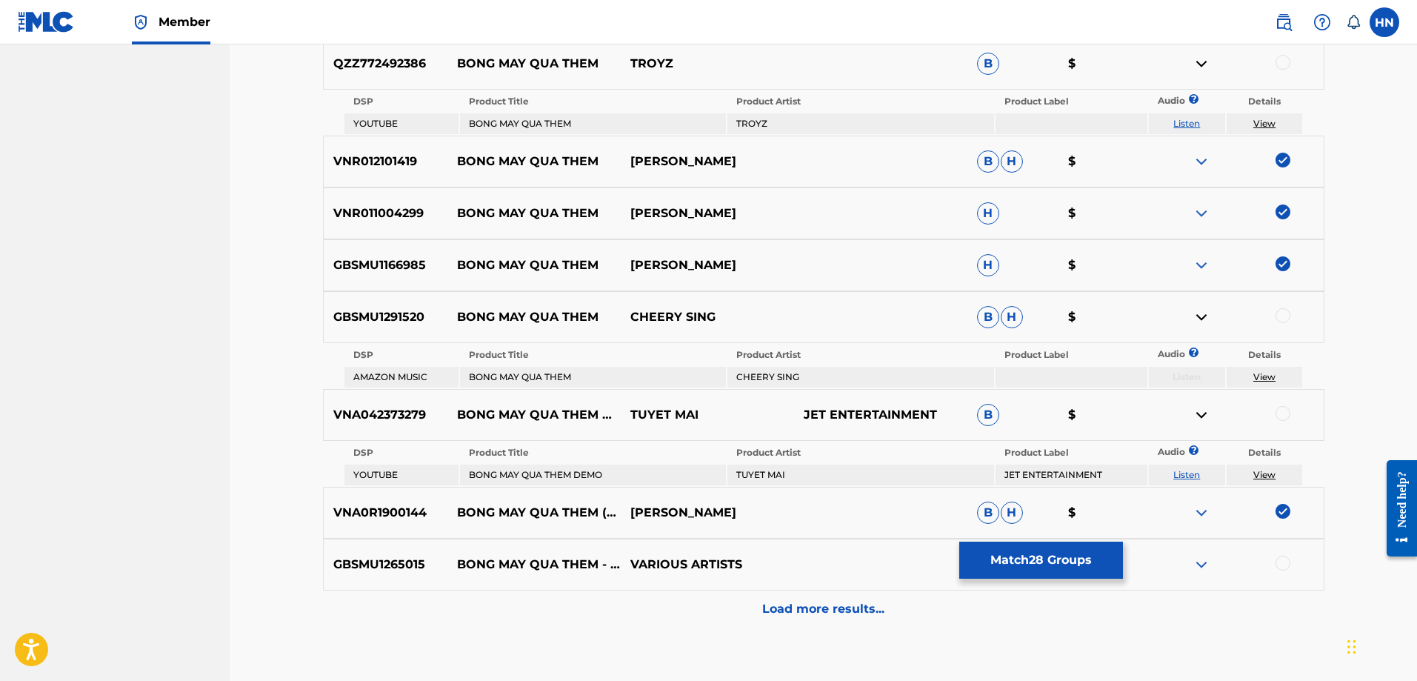
click at [1176, 474] on link "Listen" at bounding box center [1187, 474] width 27 height 11
click at [385, 403] on div "VNA042373279 BONG MAY QUA THEM DEMO TUYET MAI JET ENTERTAINMENT B $" at bounding box center [824, 415] width 1002 height 52
click at [1278, 416] on div at bounding box center [1283, 413] width 15 height 15
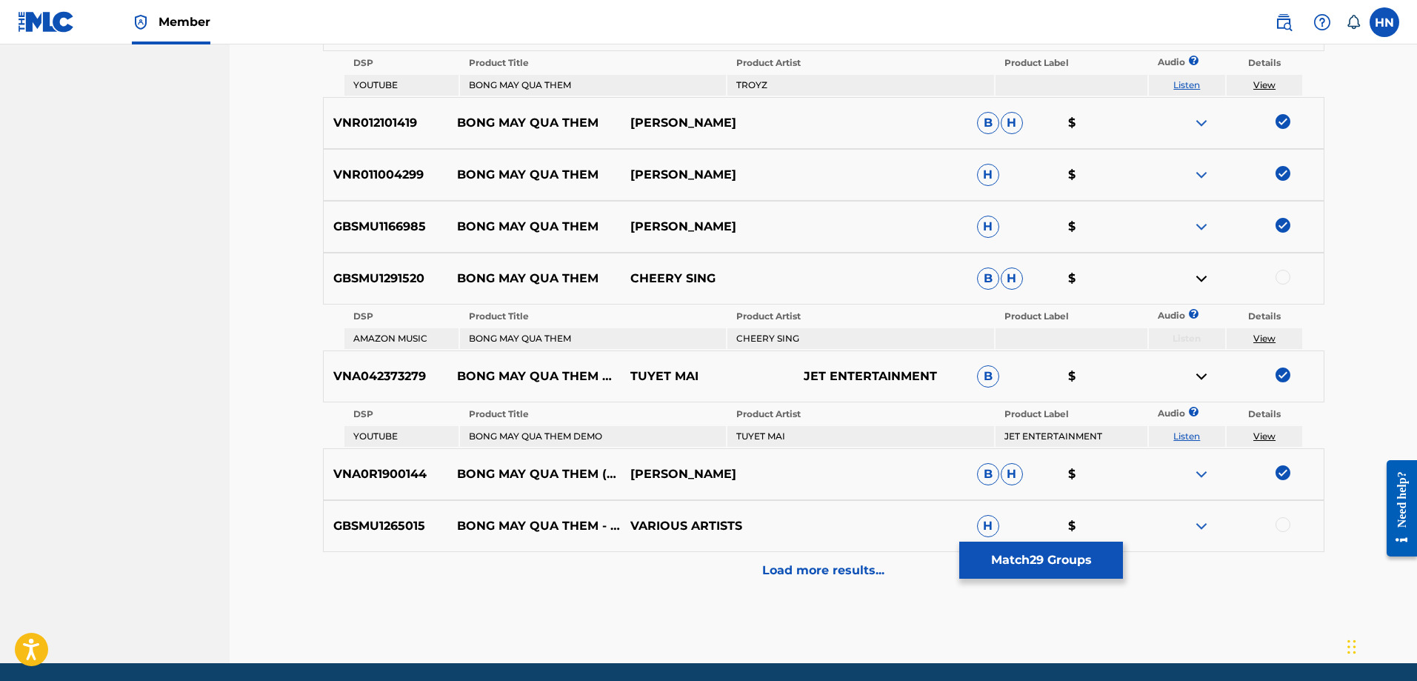
scroll to position [728, 0]
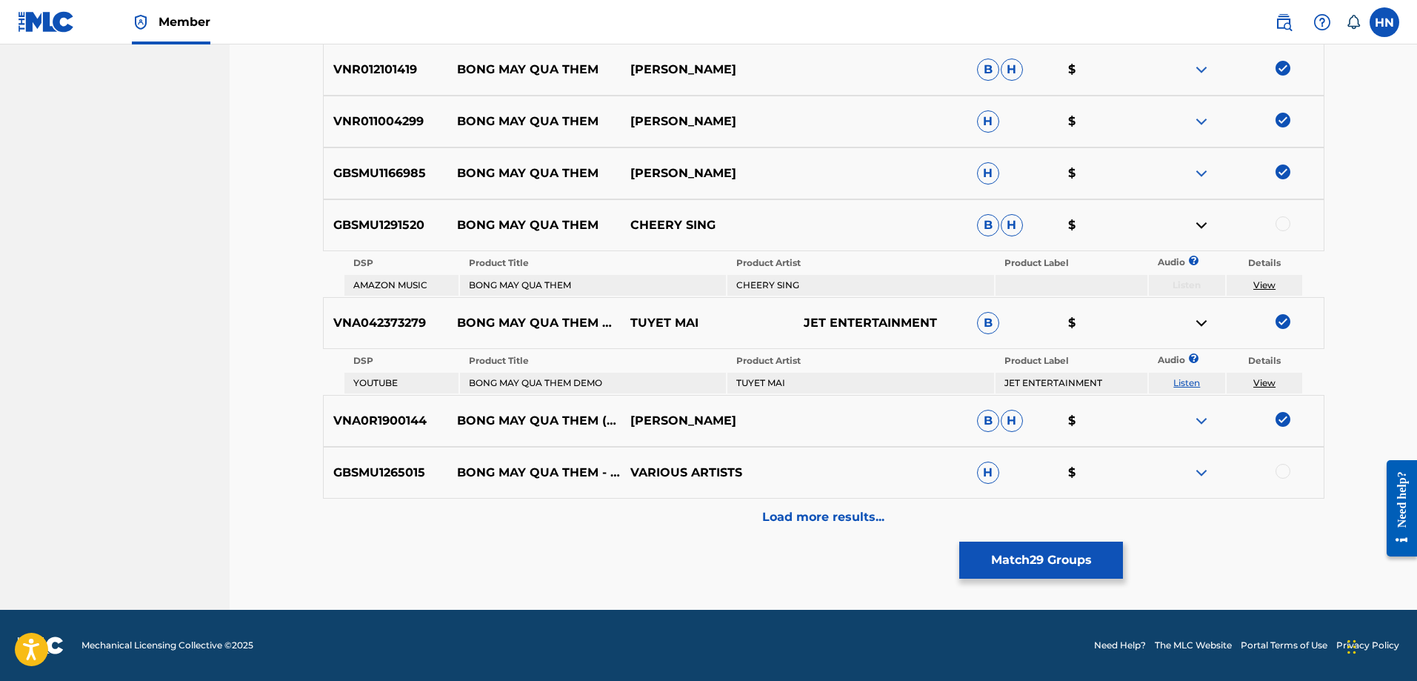
click at [1198, 469] on img at bounding box center [1202, 473] width 18 height 18
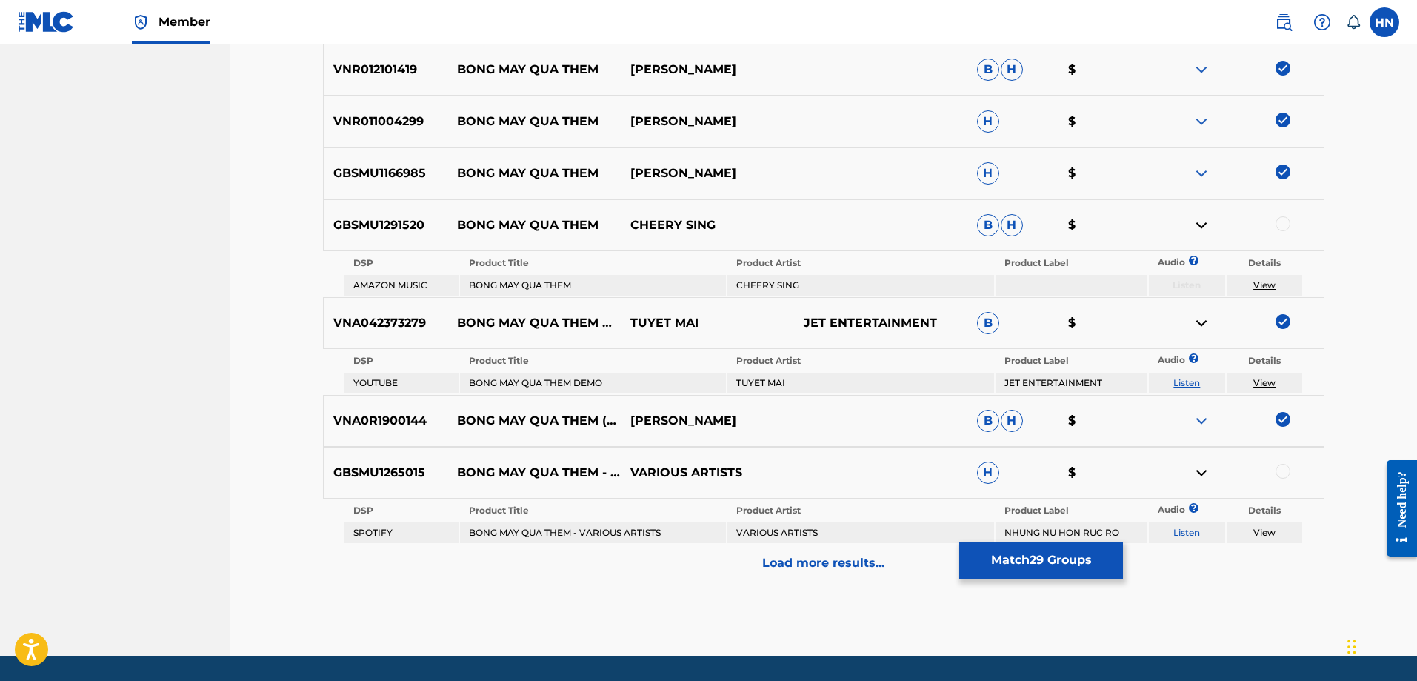
click at [1200, 533] on link "Listen" at bounding box center [1187, 532] width 27 height 11
click at [781, 553] on div "Load more results..." at bounding box center [824, 563] width 1002 height 37
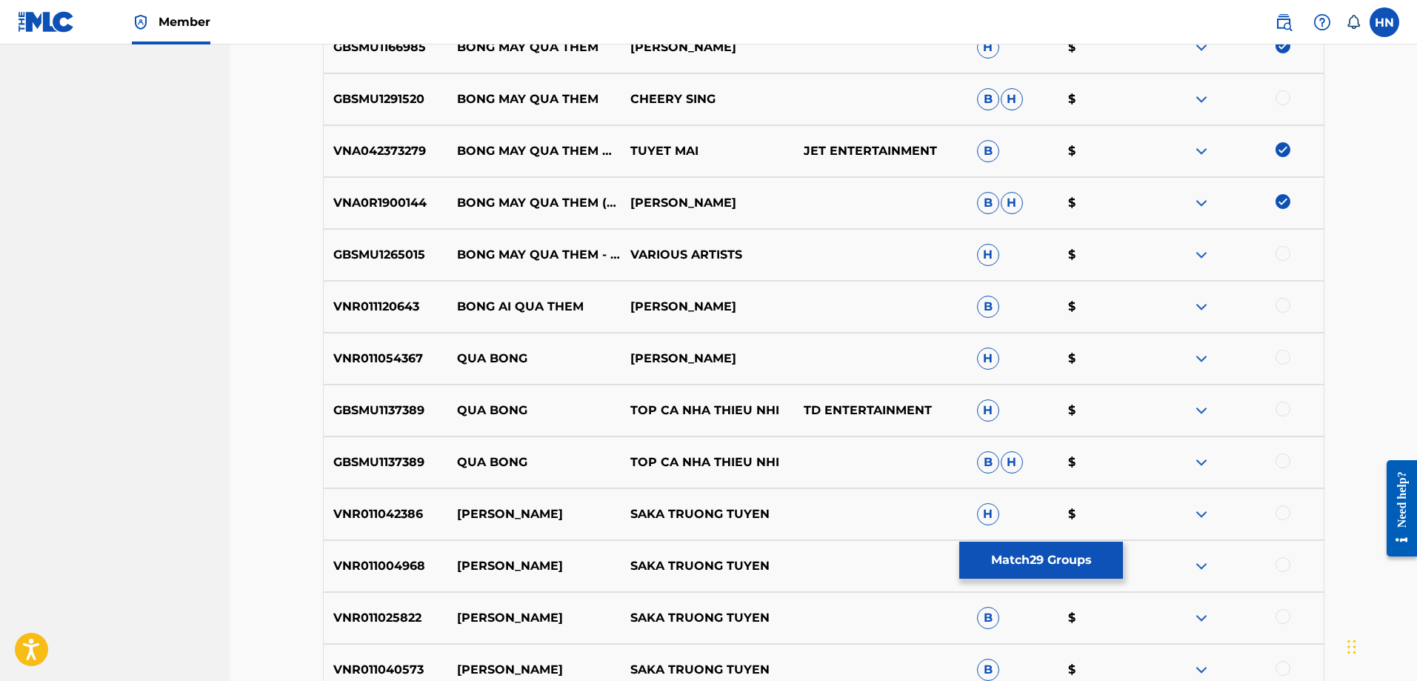
scroll to position [802, 0]
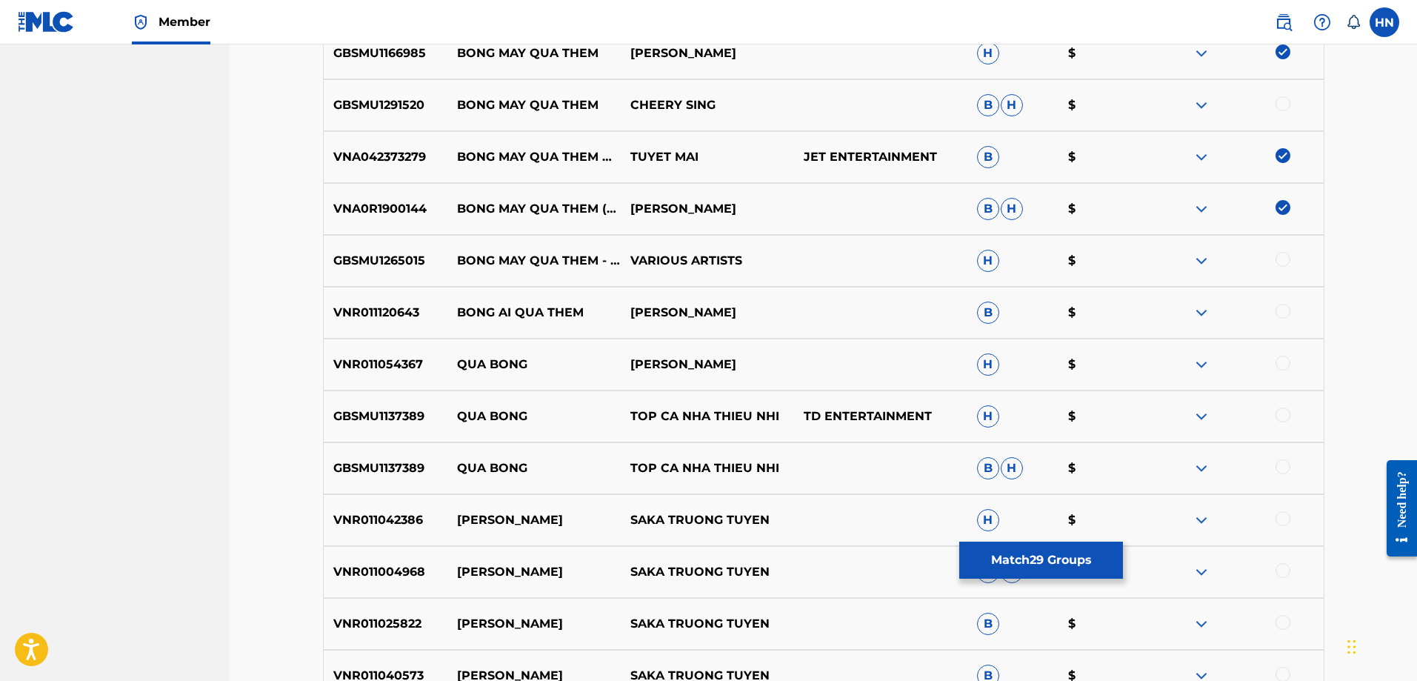
click at [1062, 571] on button "Match 29 Groups" at bounding box center [1041, 560] width 164 height 37
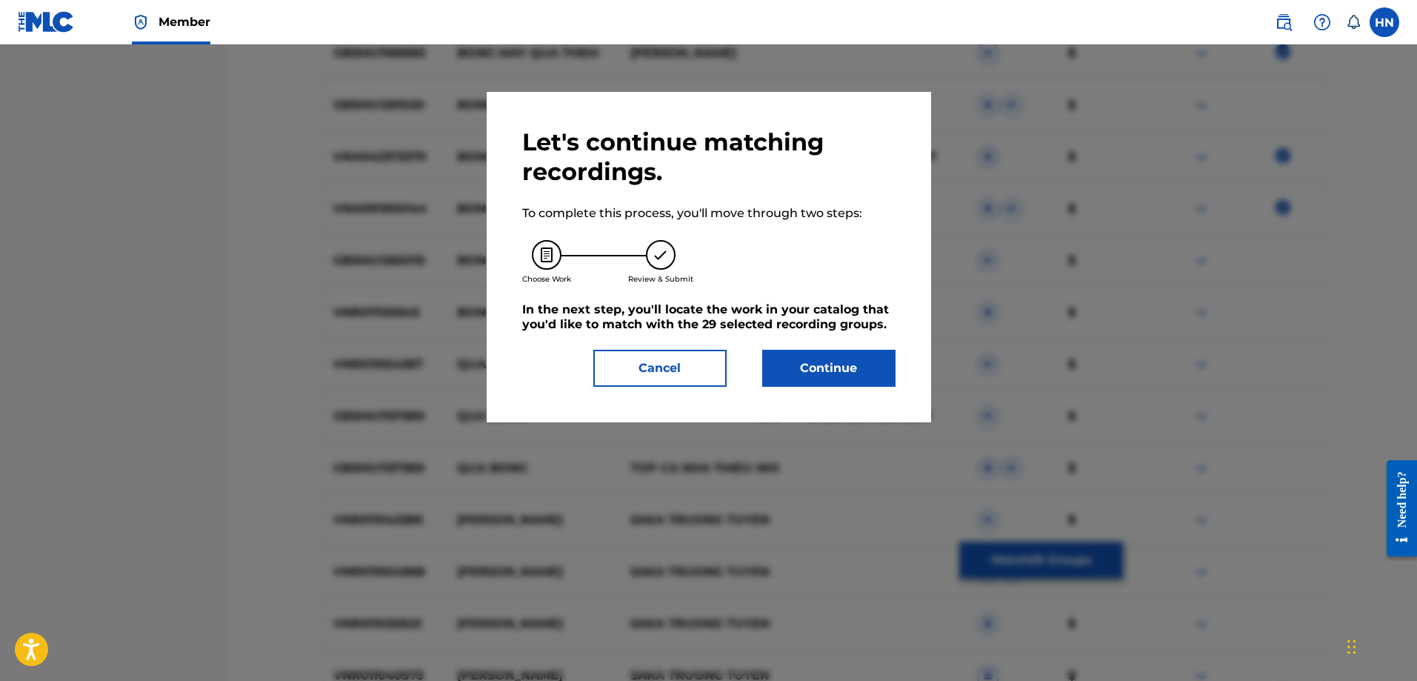
click at [838, 370] on button "Continue" at bounding box center [828, 368] width 133 height 37
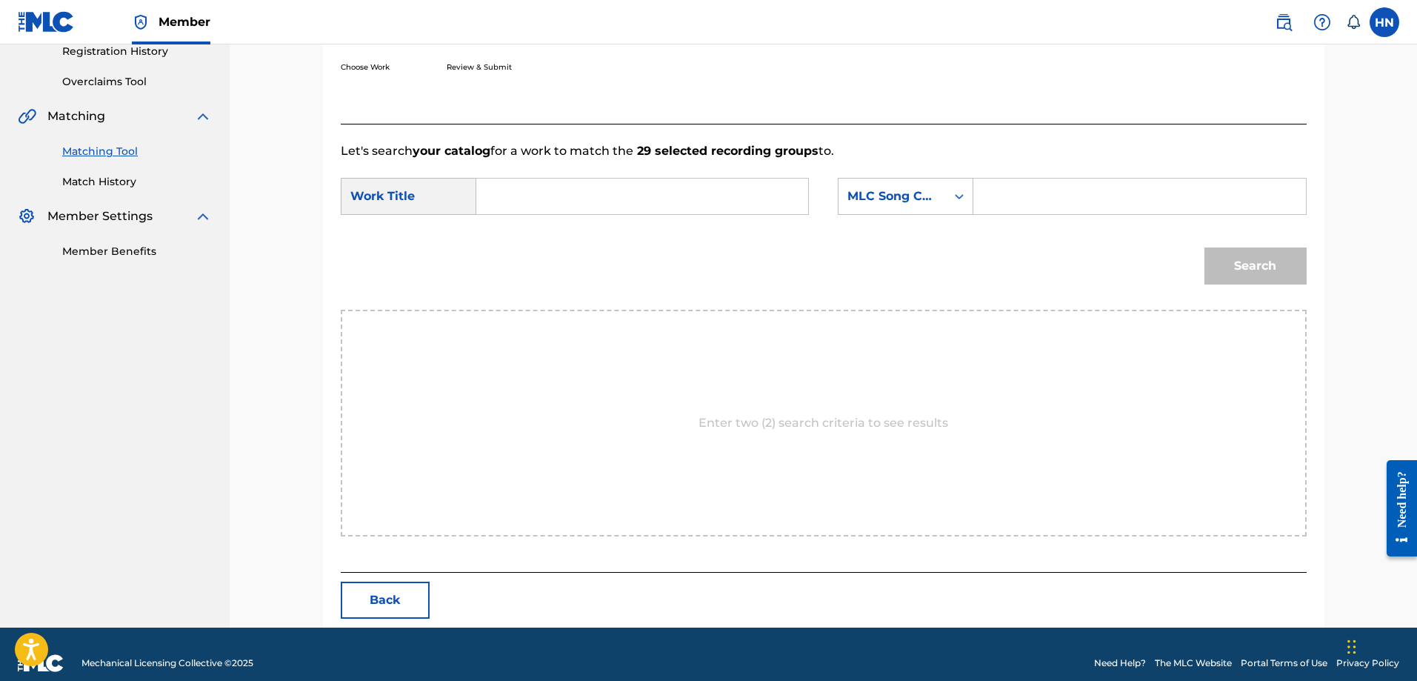
scroll to position [306, 0]
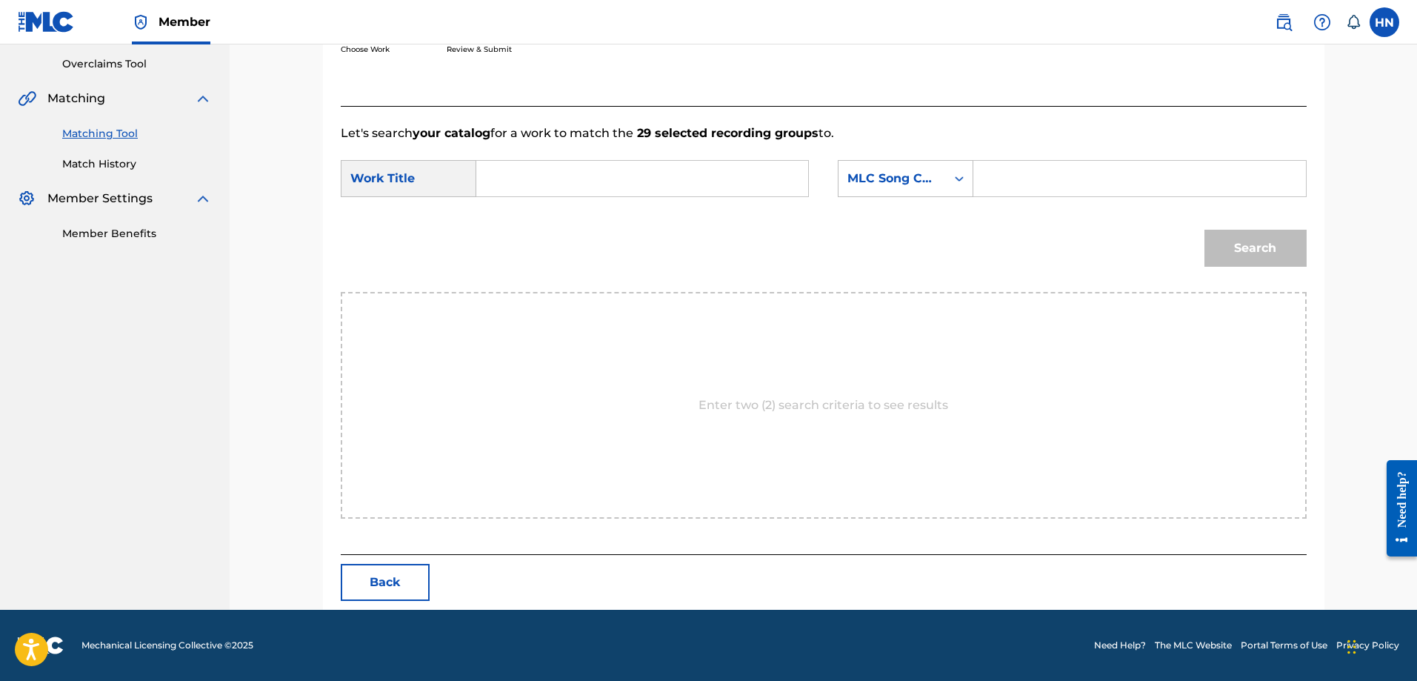
click at [708, 199] on div "SearchWithCriteria878f69ab-210d-4cda-8b4c-cc0f8e137a3f Work Title SearchWithCri…" at bounding box center [824, 183] width 966 height 46
click at [710, 184] on input "Search Form" at bounding box center [642, 179] width 307 height 36
paste input "BÓNG MÂY QUA THỀM"
type input "BÓNG MÂY QUA THỀM"
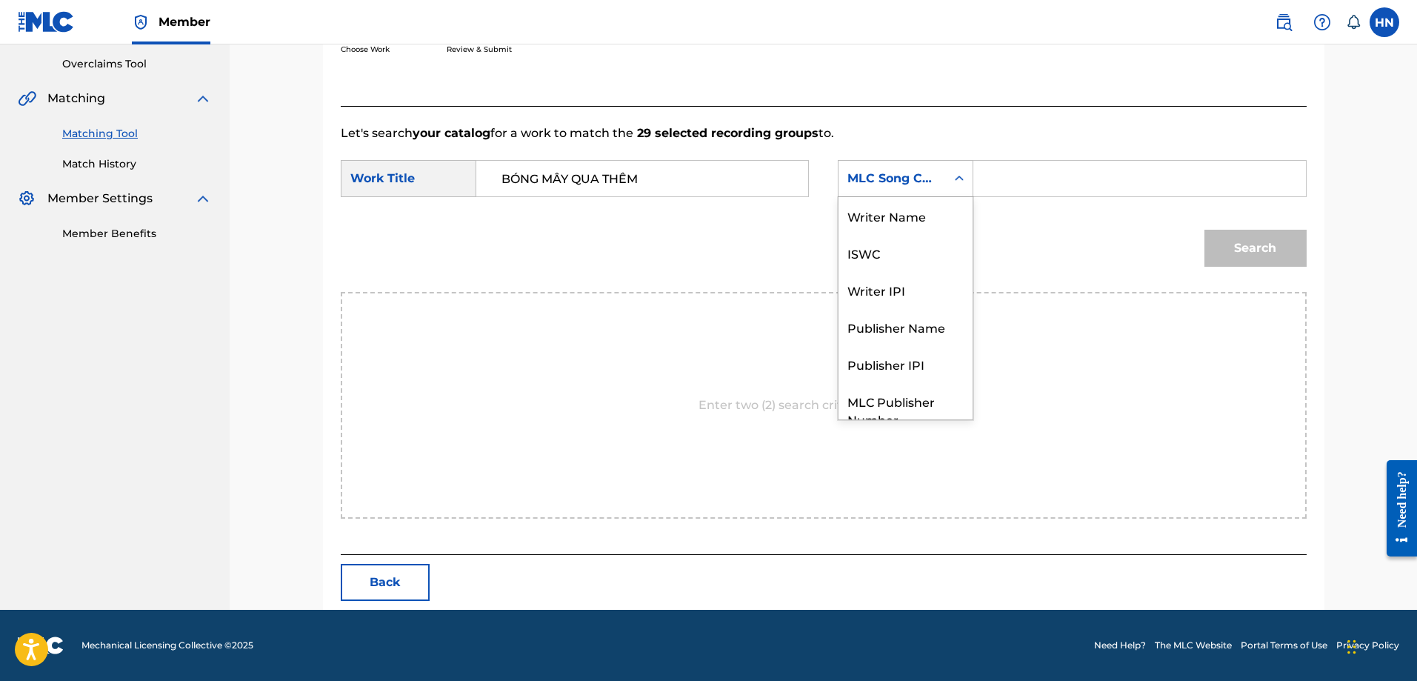
click at [924, 176] on div "MLC Song Code" at bounding box center [893, 179] width 90 height 18
click at [914, 209] on div "ISWC" at bounding box center [906, 197] width 134 height 37
click at [988, 163] on input "Search Form" at bounding box center [1139, 179] width 307 height 36
paste input "T9108064499"
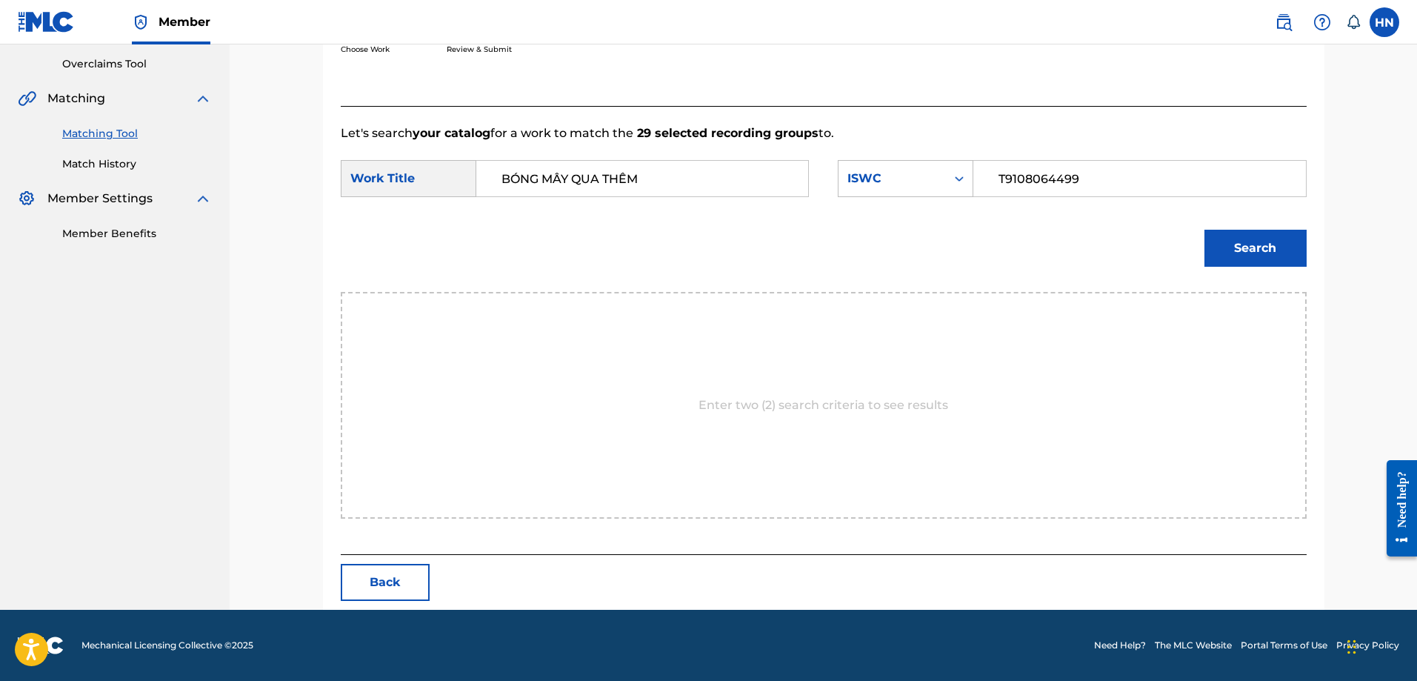
type input "T9108064499"
click at [1249, 242] on button "Search" at bounding box center [1256, 248] width 102 height 37
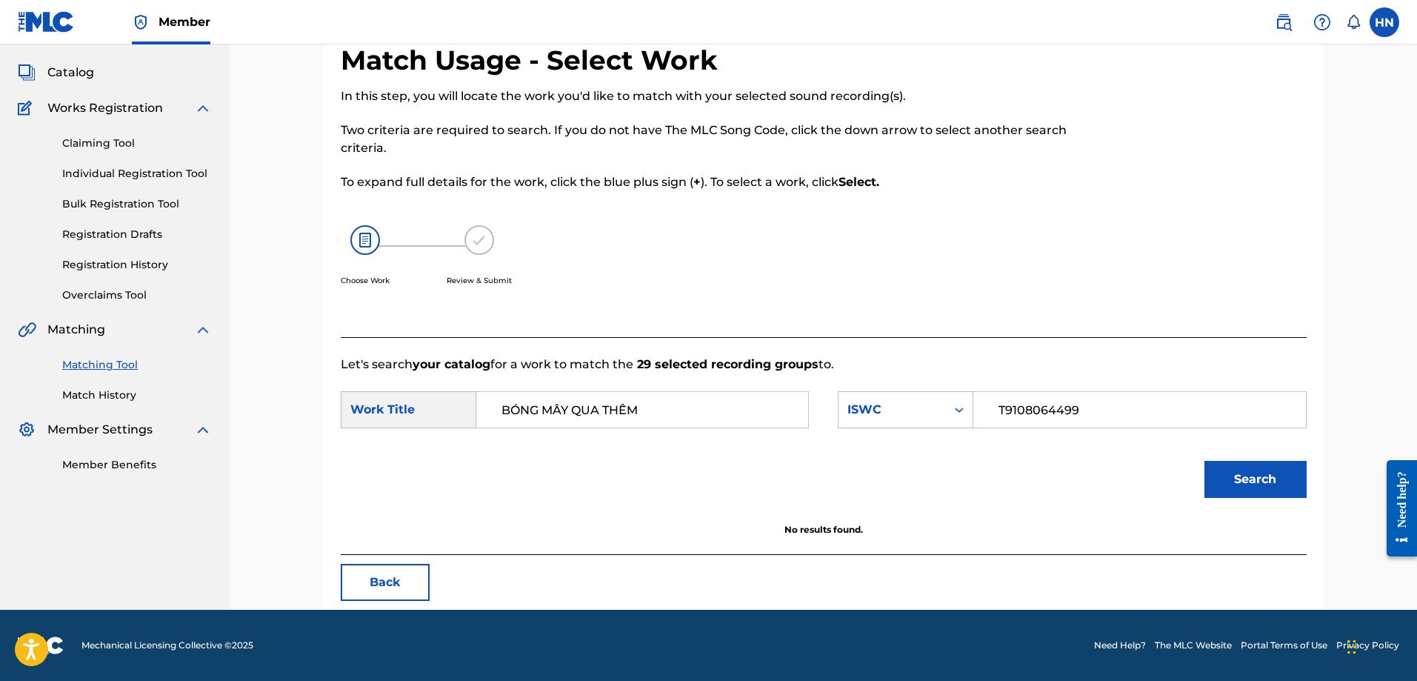
scroll to position [75, 0]
click at [910, 393] on div "ISWC" at bounding box center [906, 409] width 136 height 37
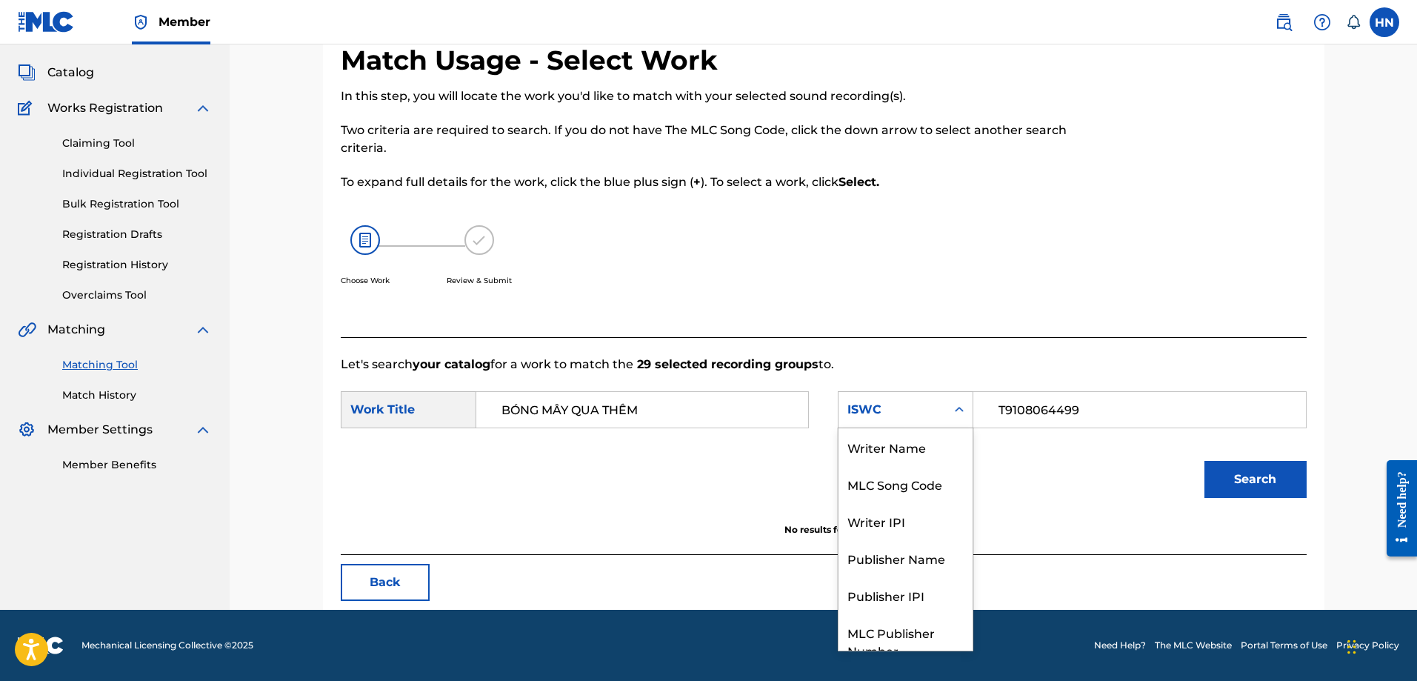
scroll to position [0, 0]
click at [891, 446] on div "Writer Name" at bounding box center [906, 446] width 134 height 37
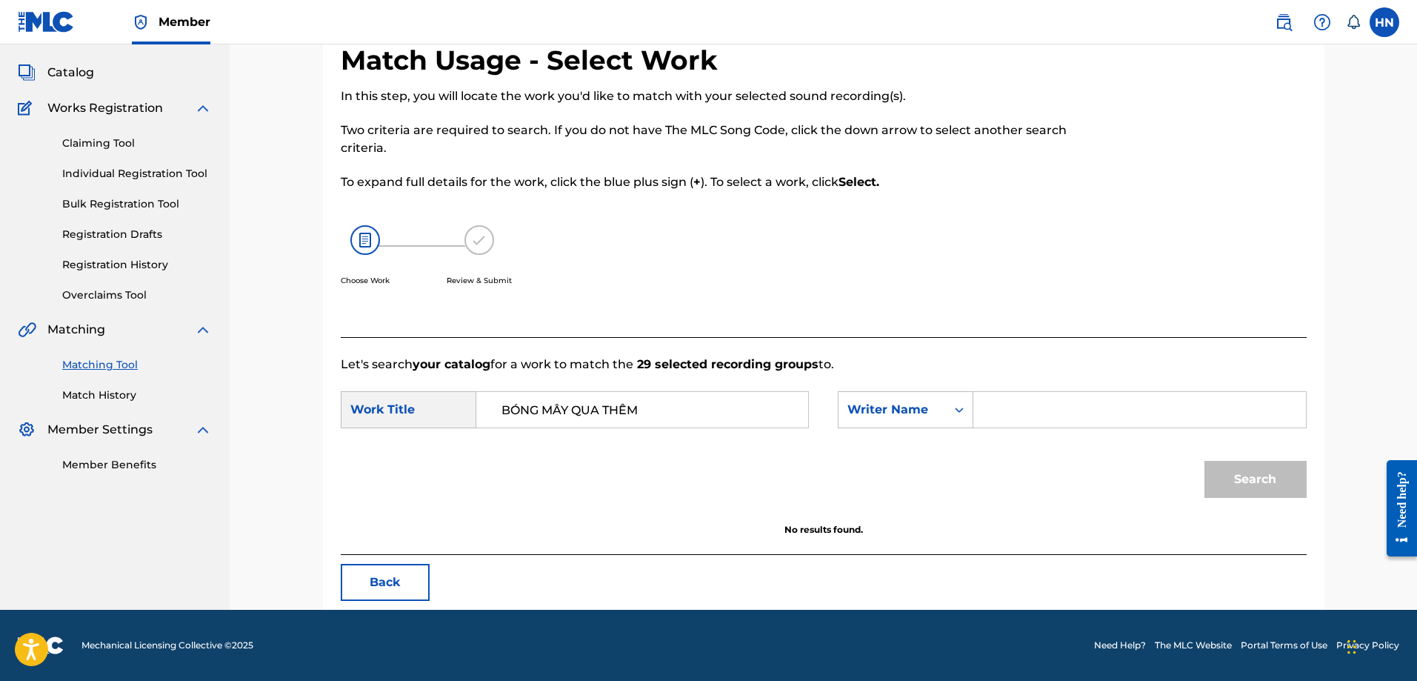
click at [1034, 429] on div "SearchWithCriteria878f69ab-210d-4cda-8b4c-cc0f8e137a3f Work Title BÓNG MÂY QUA …" at bounding box center [824, 414] width 966 height 46
click at [1036, 425] on input "Search Form" at bounding box center [1139, 410] width 307 height 36
type input "thanh vo thien"
click at [1205, 461] on button "Search" at bounding box center [1256, 479] width 102 height 37
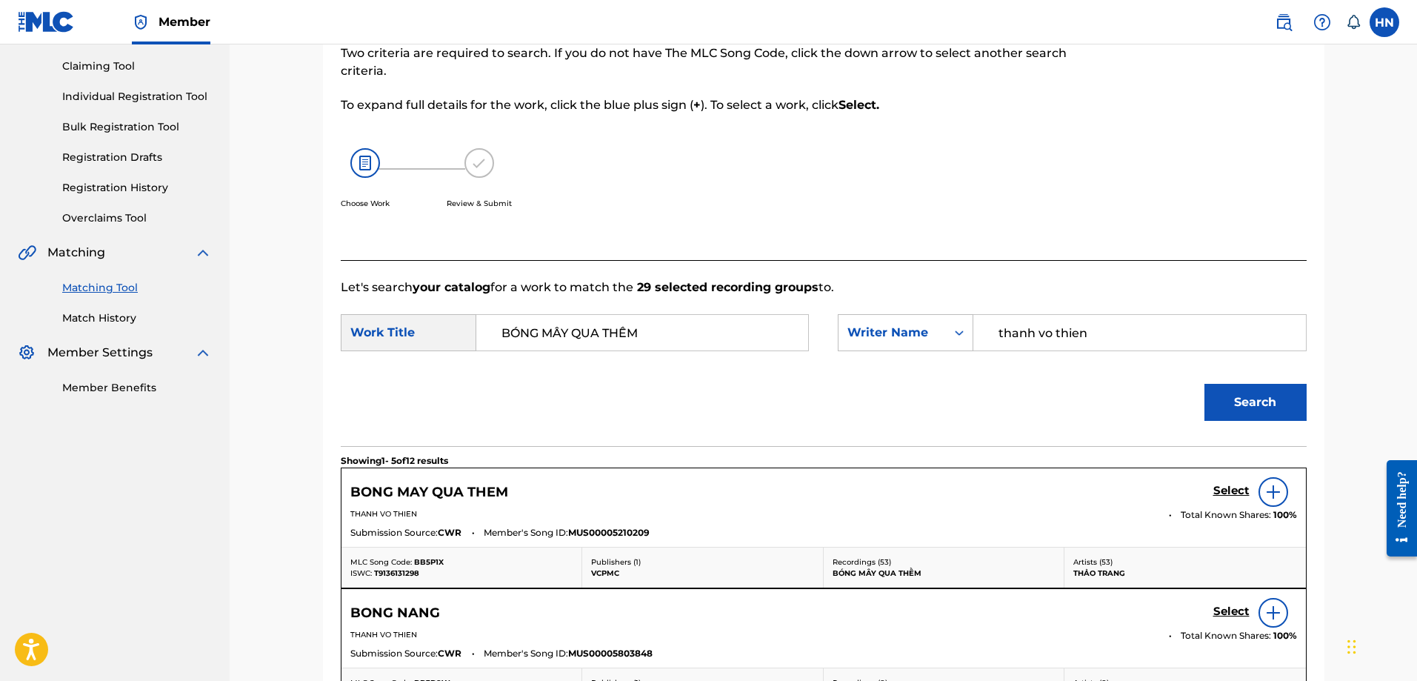
scroll to position [223, 0]
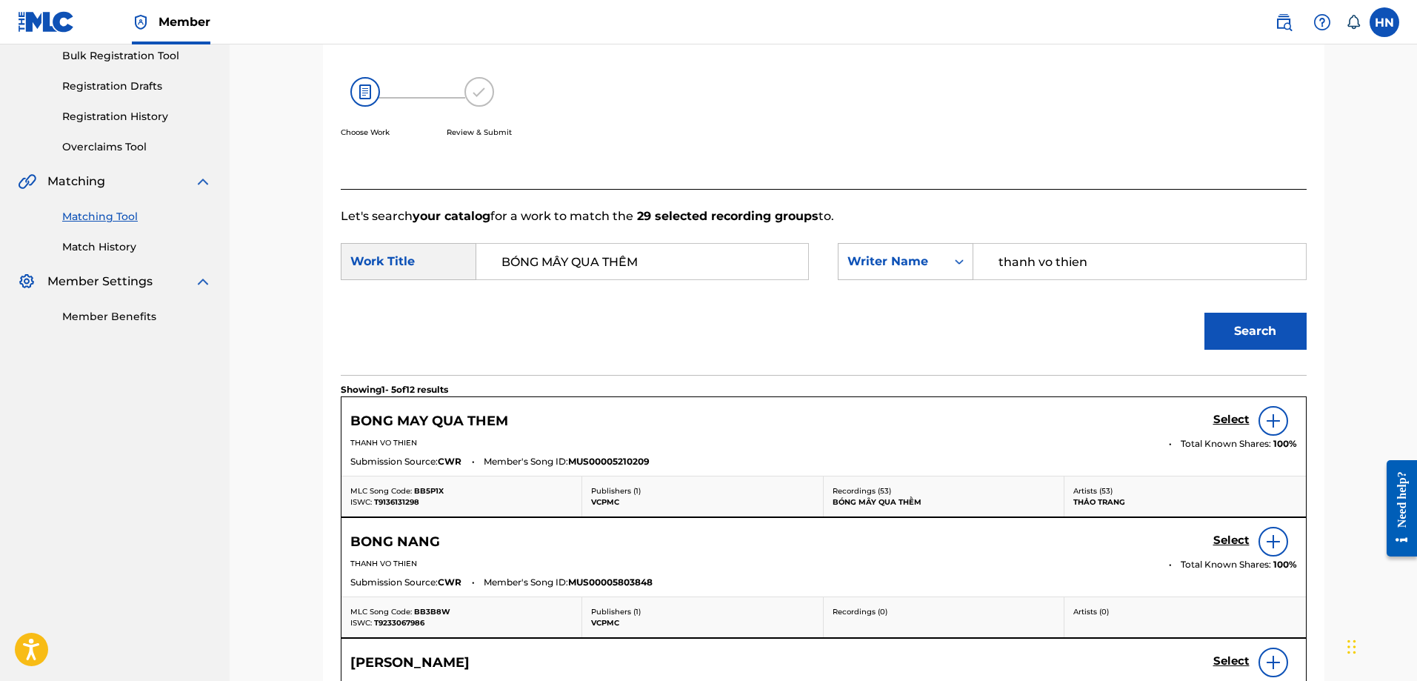
click at [1214, 419] on h5 "Select" at bounding box center [1232, 420] width 36 height 14
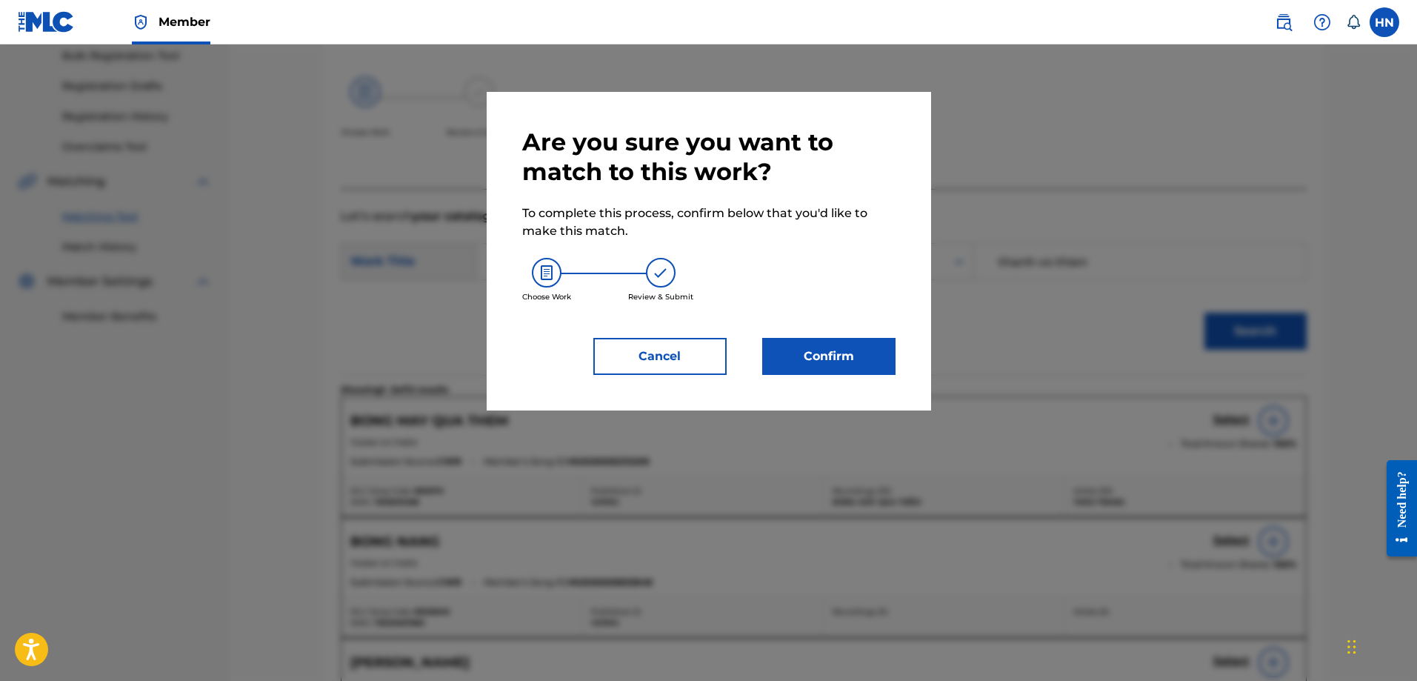
click at [877, 364] on button "Confirm" at bounding box center [828, 356] width 133 height 37
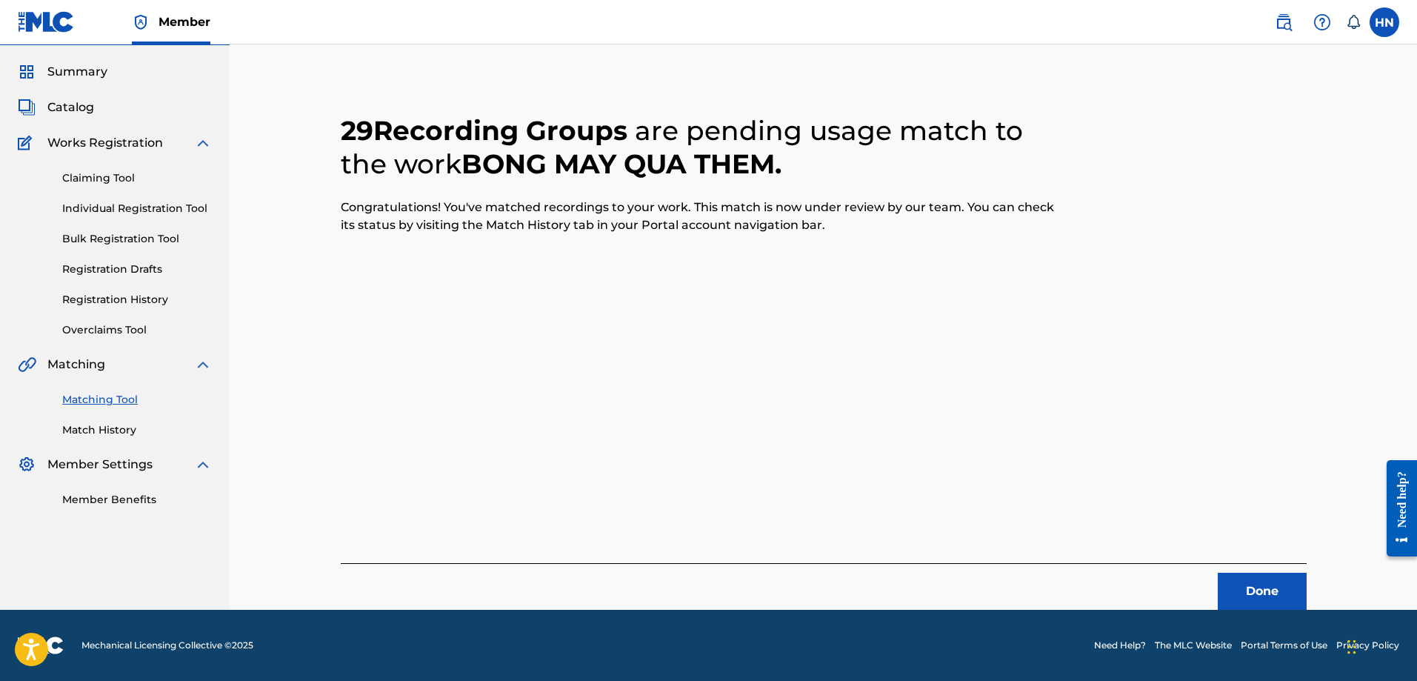
scroll to position [40, 0]
click at [1237, 571] on div "Done" at bounding box center [824, 586] width 966 height 47
click at [1237, 581] on button "Done" at bounding box center [1262, 591] width 89 height 37
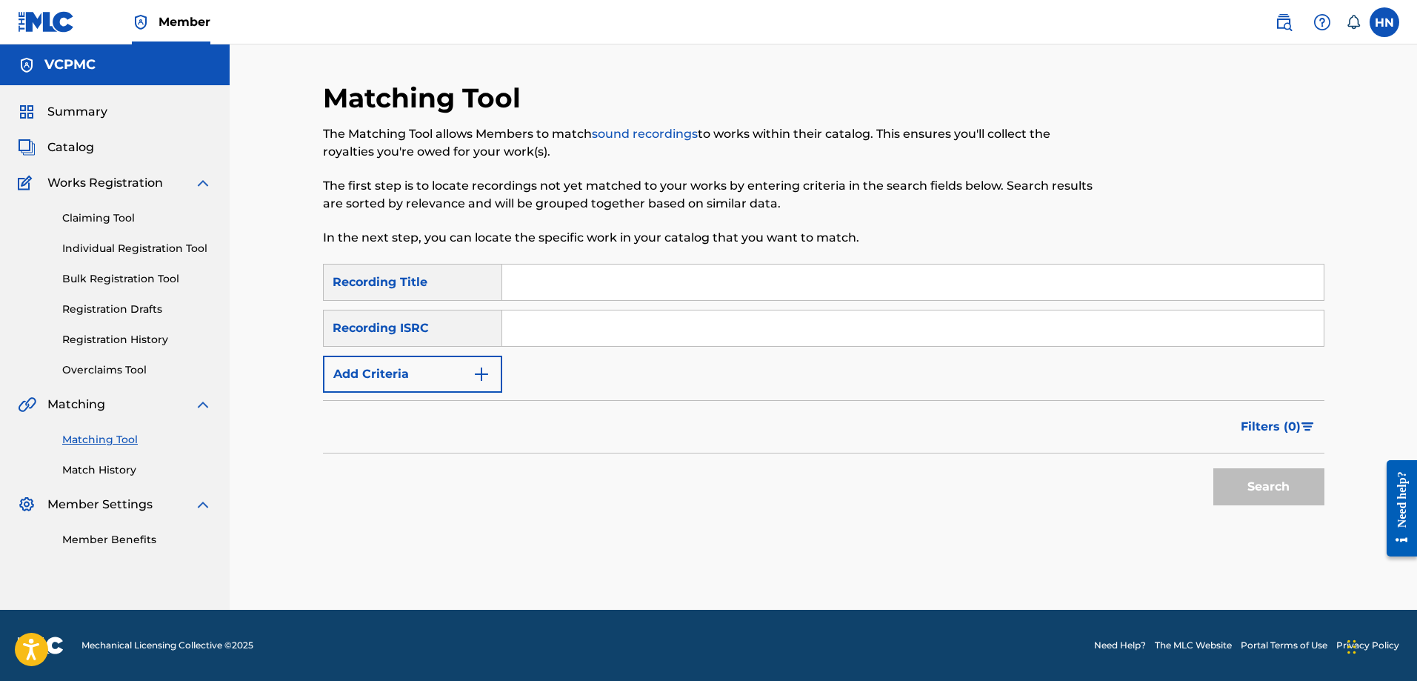
scroll to position [0, 0]
drag, startPoint x: 1060, startPoint y: 289, endPoint x: 1096, endPoint y: 318, distance: 45.8
click at [1060, 289] on input "Search Form" at bounding box center [913, 282] width 822 height 36
paste input "THỀ NON HẸN BIỂN"
click at [1285, 482] on button "Search" at bounding box center [1269, 486] width 111 height 37
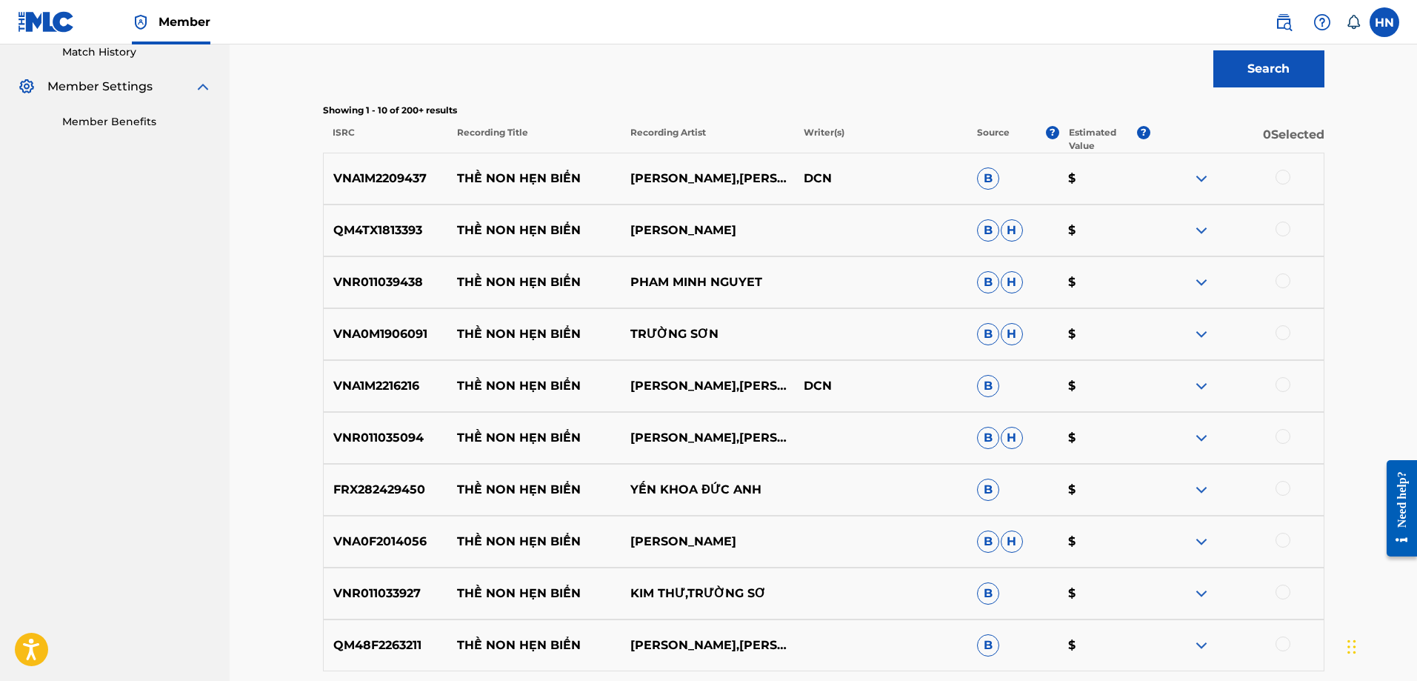
scroll to position [445, 0]
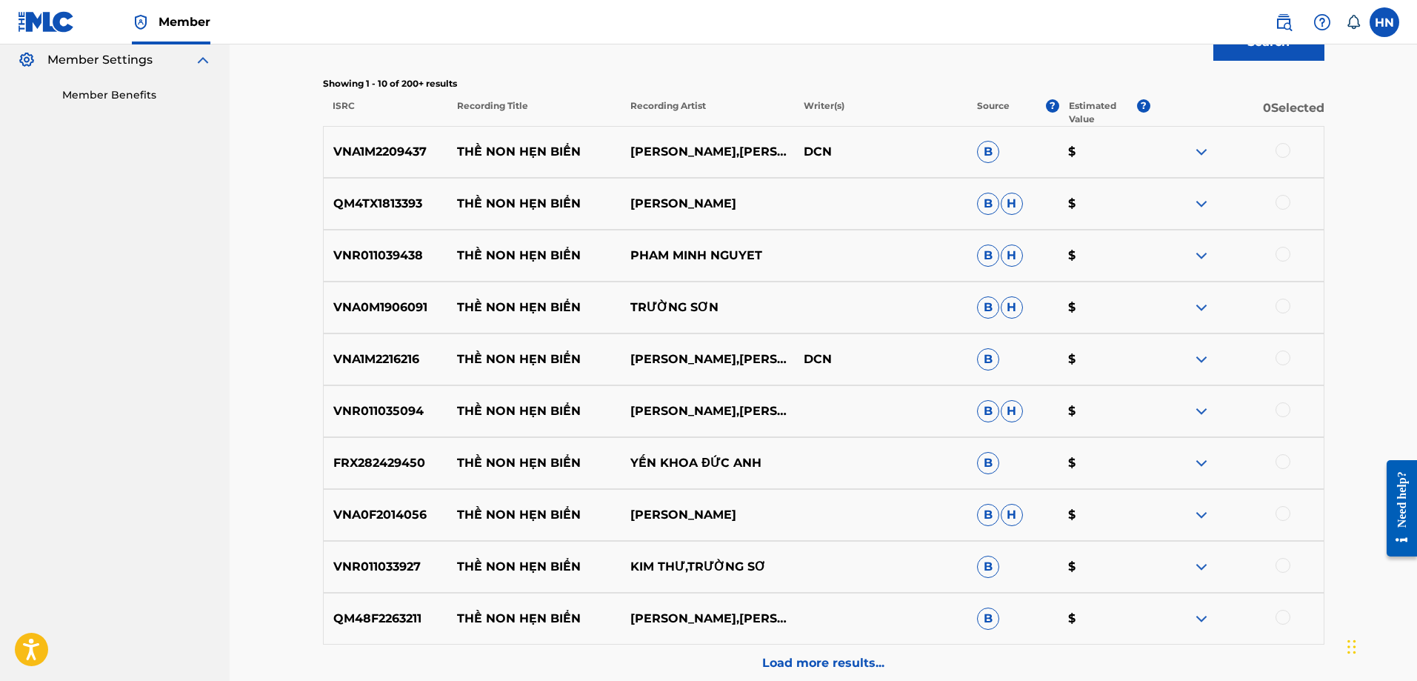
click at [392, 151] on p "VNA1M2209437" at bounding box center [386, 152] width 124 height 18
click at [1282, 144] on div at bounding box center [1283, 150] width 15 height 15
click at [402, 205] on p "QM4TX1813393" at bounding box center [386, 204] width 124 height 18
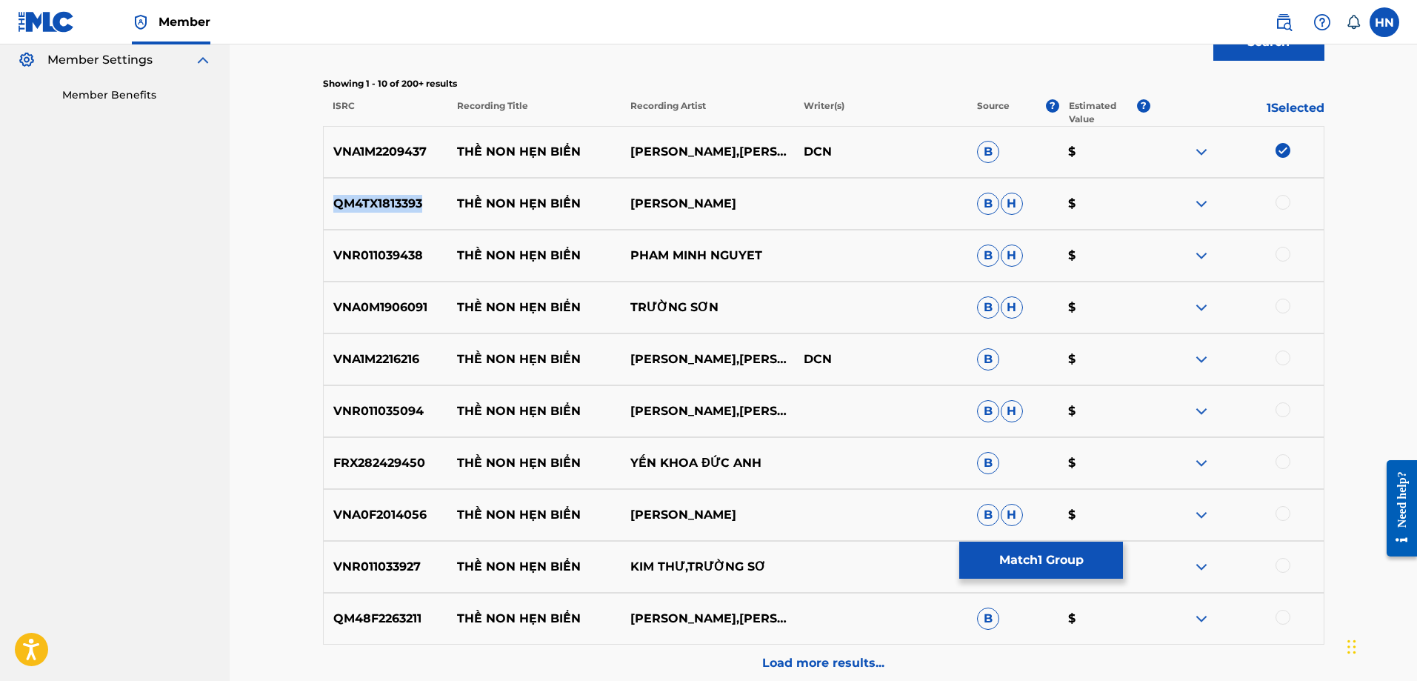
click at [402, 205] on p "QM4TX1813393" at bounding box center [386, 204] width 124 height 18
click at [1281, 200] on div at bounding box center [1283, 202] width 15 height 15
click at [393, 255] on p "VNR011039438" at bounding box center [386, 256] width 124 height 18
click at [1290, 253] on div at bounding box center [1283, 254] width 15 height 15
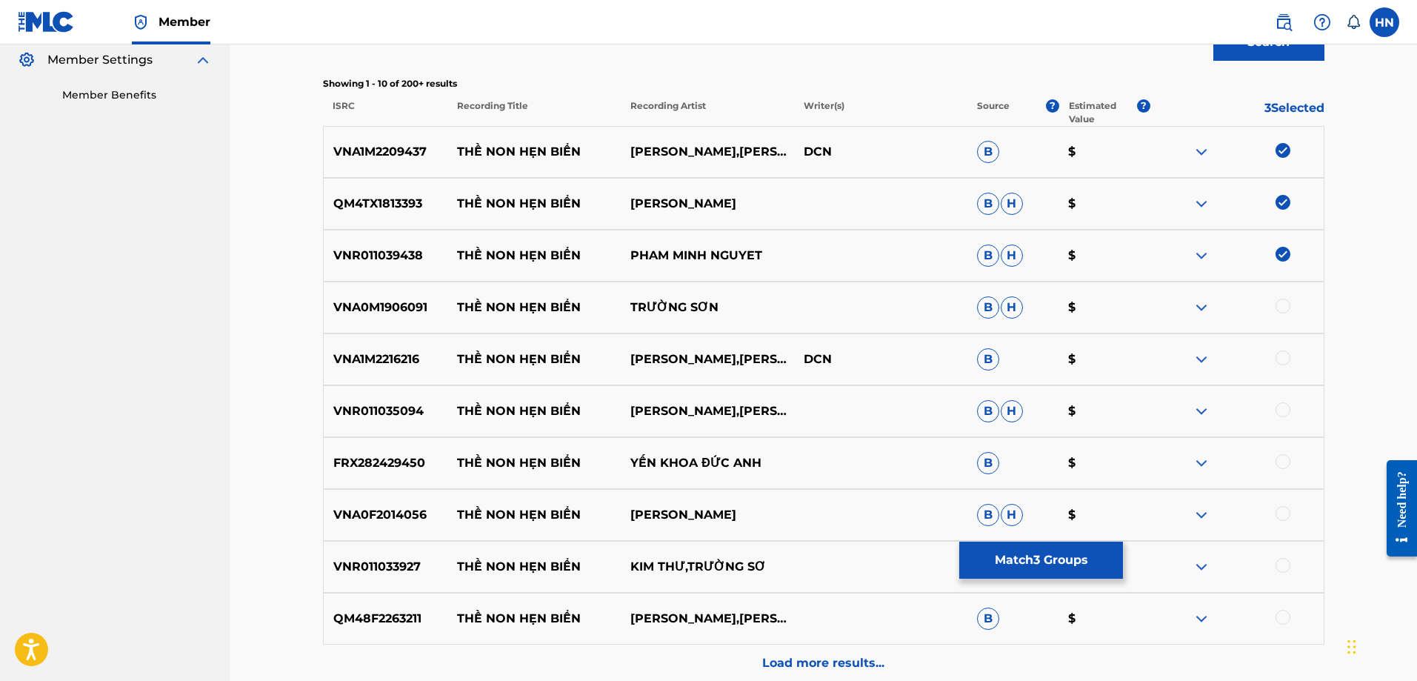
click at [408, 315] on p "VNA0M1906091" at bounding box center [386, 308] width 124 height 18
click at [1276, 304] on div at bounding box center [1283, 306] width 15 height 15
click at [416, 350] on p "VNA1M2216216" at bounding box center [386, 359] width 124 height 18
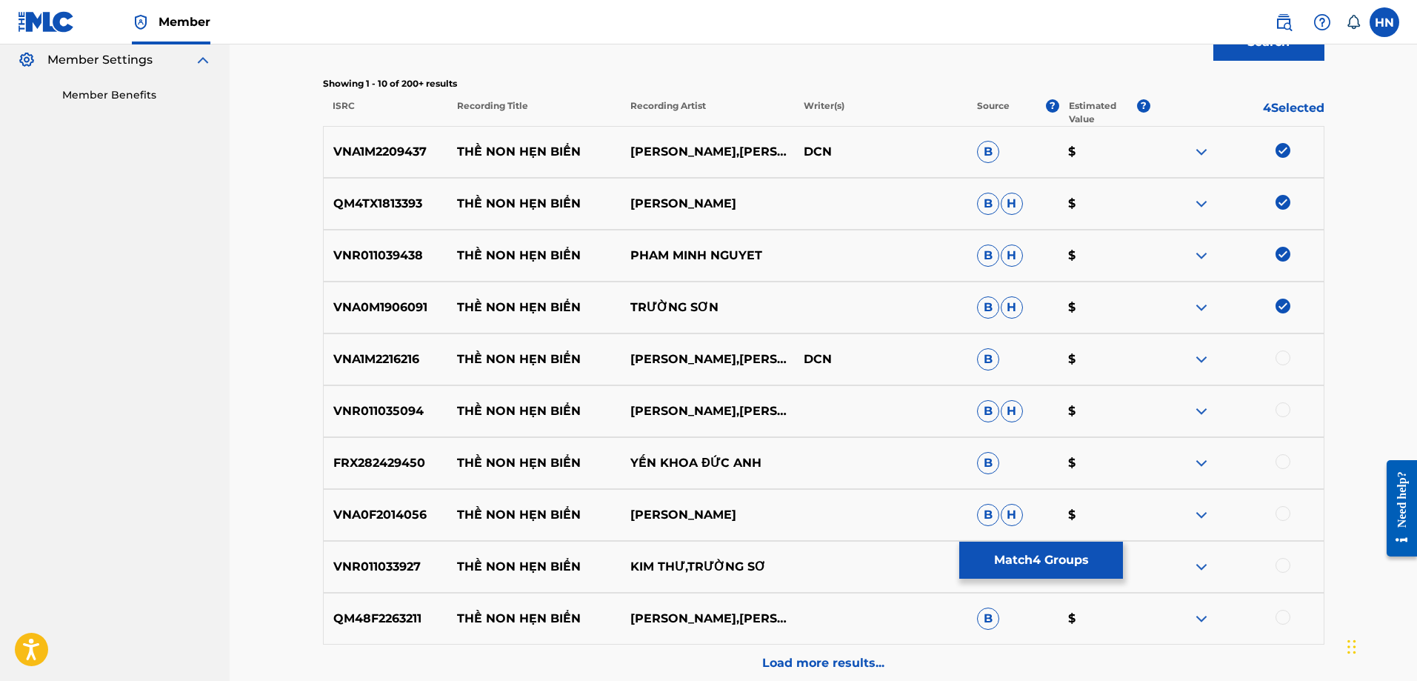
click at [1288, 355] on div at bounding box center [1283, 357] width 15 height 15
click at [361, 414] on p "VNR011035094" at bounding box center [386, 411] width 124 height 18
click at [1278, 410] on div at bounding box center [1283, 409] width 15 height 15
click at [398, 465] on p "FRX282429450" at bounding box center [386, 463] width 124 height 18
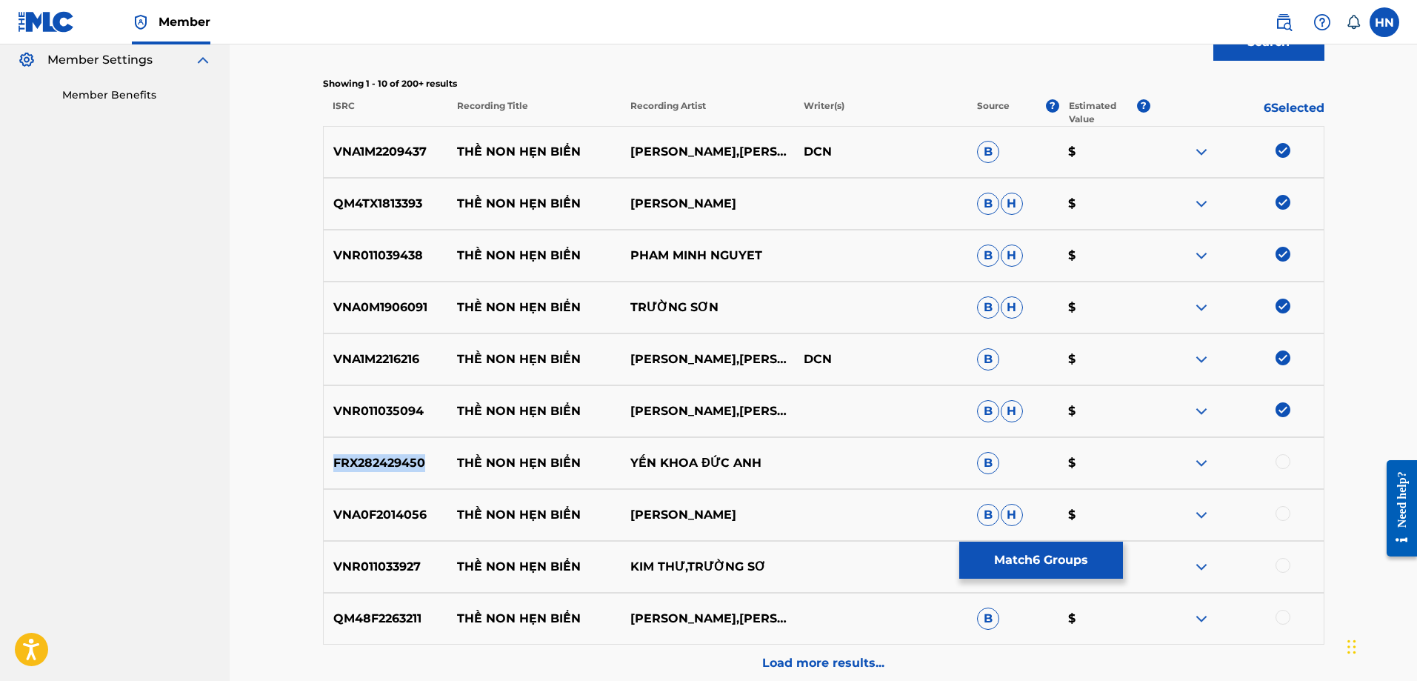
click at [398, 465] on p "FRX282429450" at bounding box center [386, 463] width 124 height 18
click at [1285, 456] on div at bounding box center [1283, 461] width 15 height 15
click at [386, 516] on p "VNA0F2014056" at bounding box center [386, 515] width 124 height 18
click at [1283, 509] on div at bounding box center [1283, 513] width 15 height 15
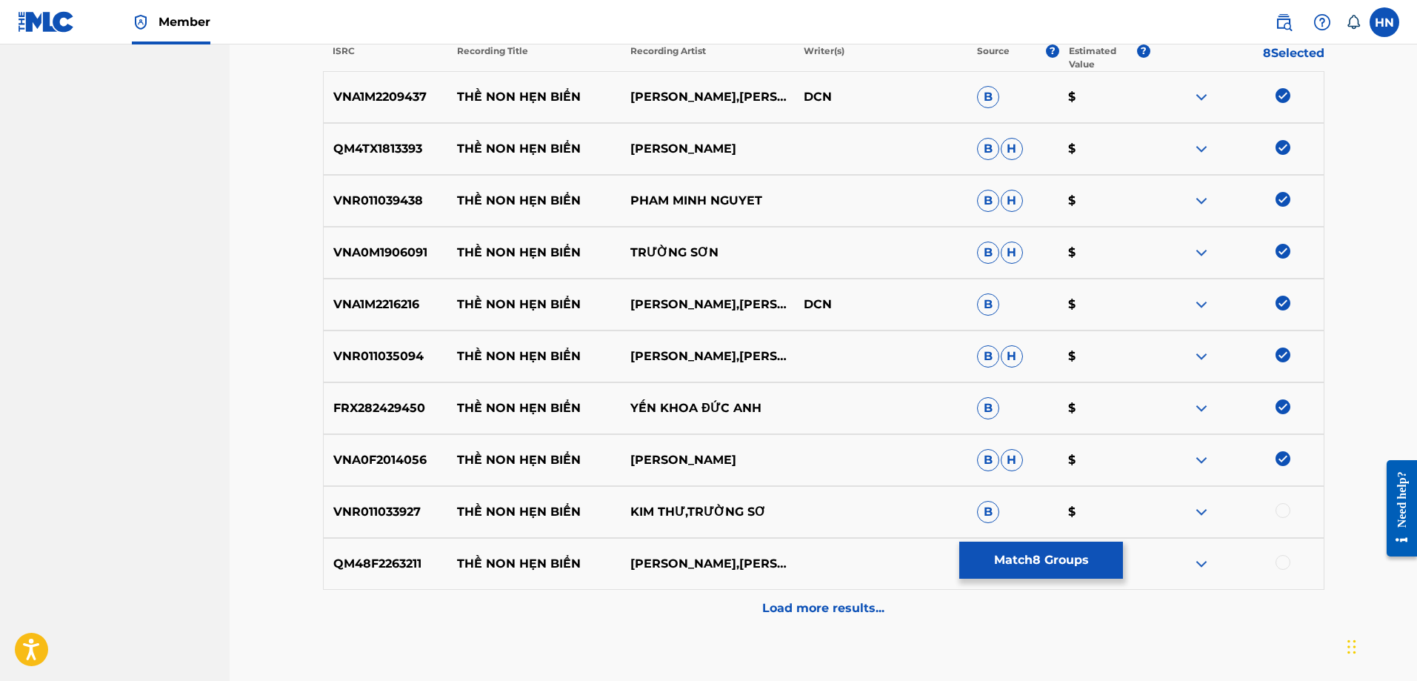
scroll to position [590, 0]
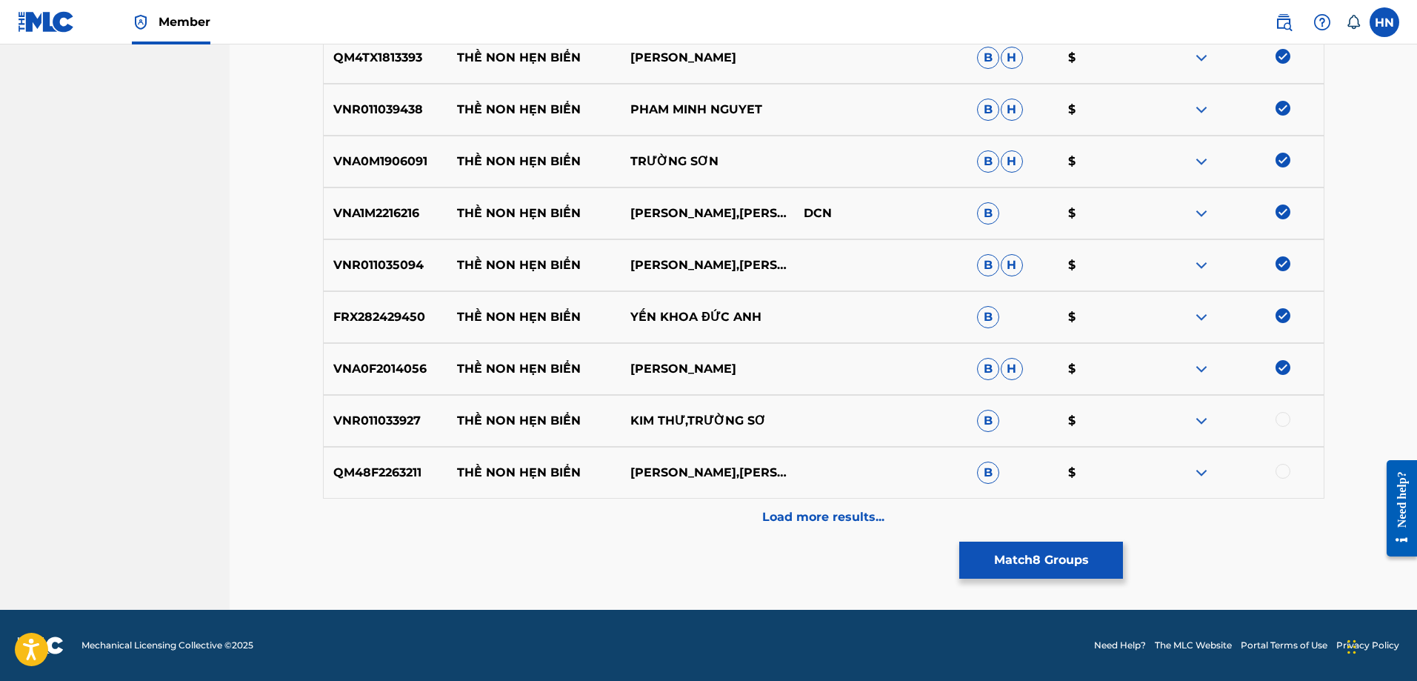
click at [339, 423] on p "VNR011033927" at bounding box center [386, 421] width 124 height 18
click at [1285, 423] on div at bounding box center [1283, 419] width 15 height 15
click at [397, 477] on p "QM48F2263211" at bounding box center [386, 473] width 124 height 18
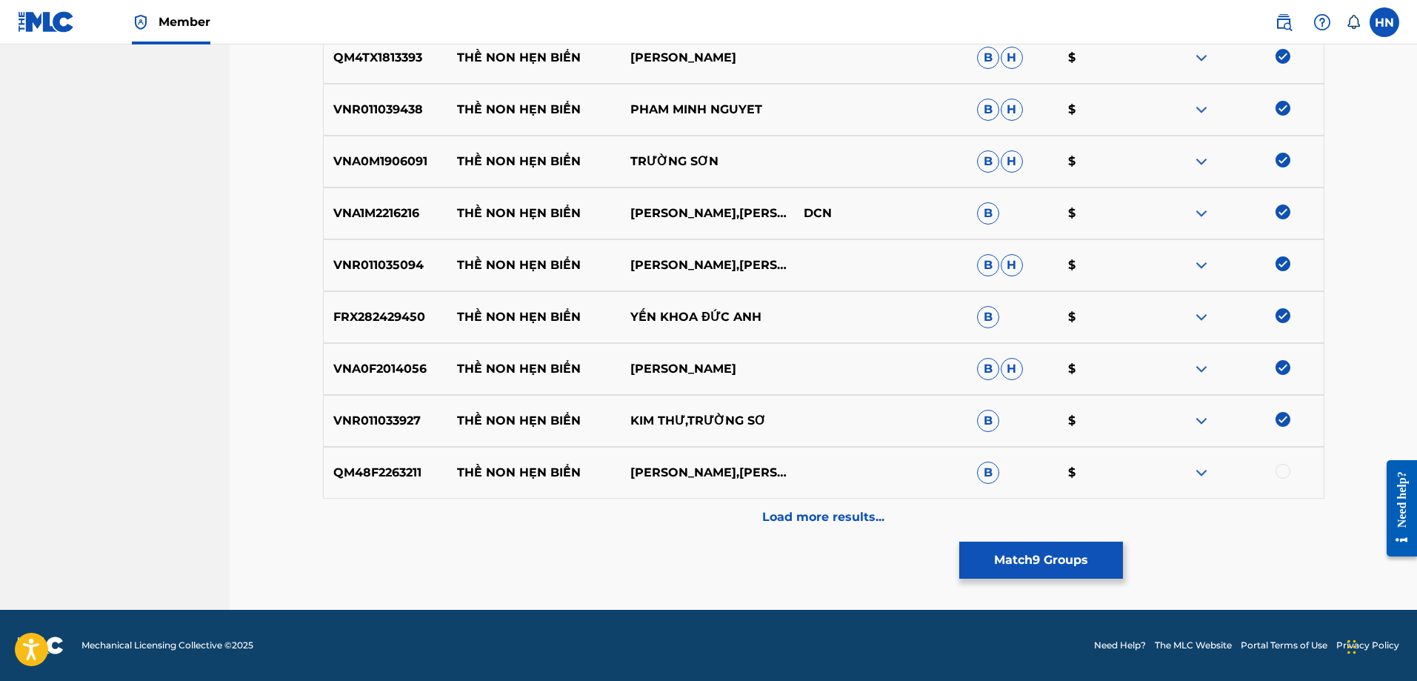
click at [1281, 471] on div at bounding box center [1283, 471] width 15 height 15
click at [865, 507] on div "Load more results..." at bounding box center [824, 517] width 1002 height 37
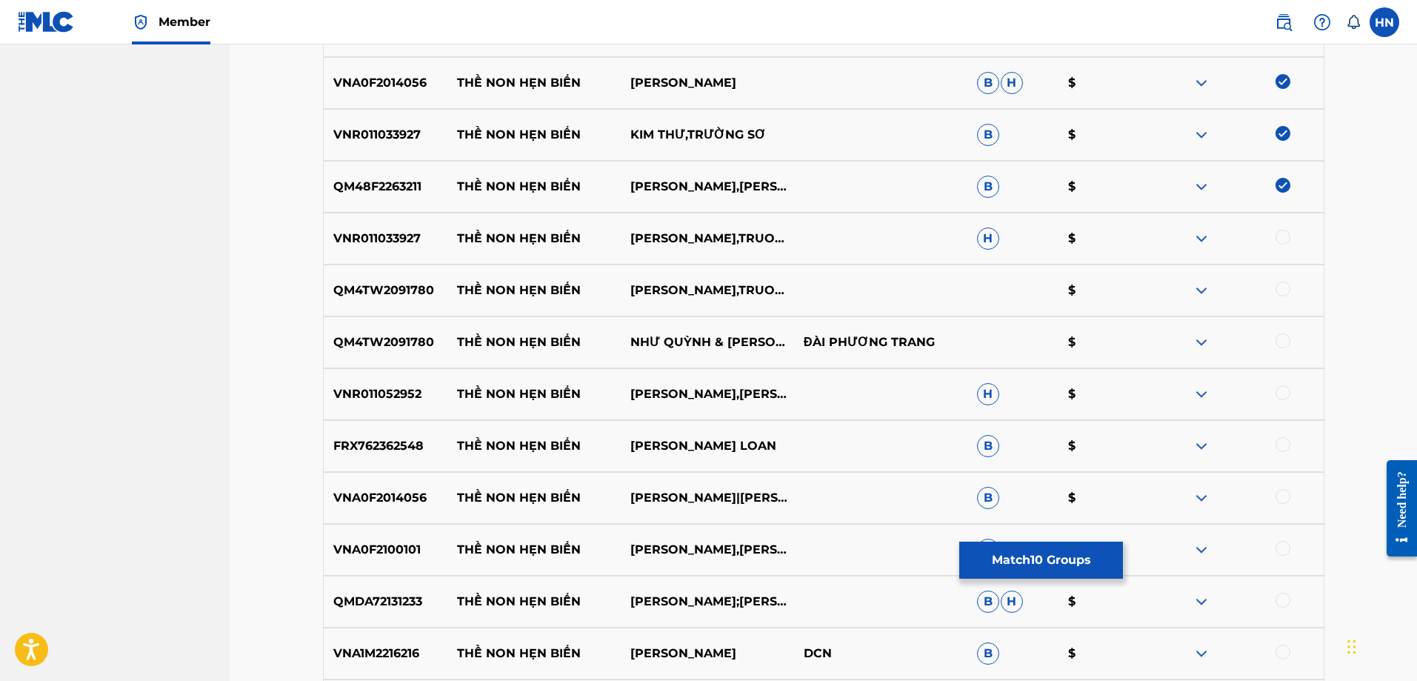
scroll to position [961, 0]
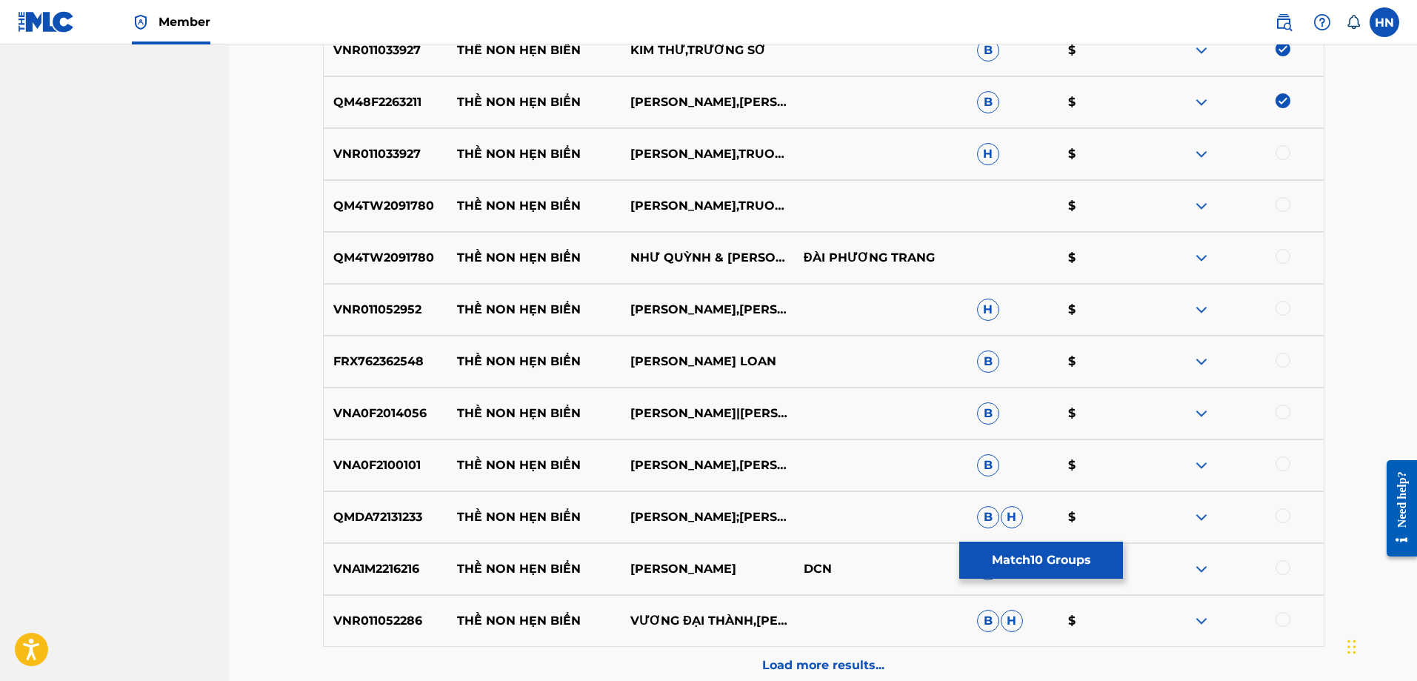
click at [393, 155] on p "VNR011033927" at bounding box center [386, 154] width 124 height 18
click at [1279, 155] on div at bounding box center [1283, 152] width 15 height 15
click at [350, 208] on p "QM4TW2091780" at bounding box center [386, 206] width 124 height 18
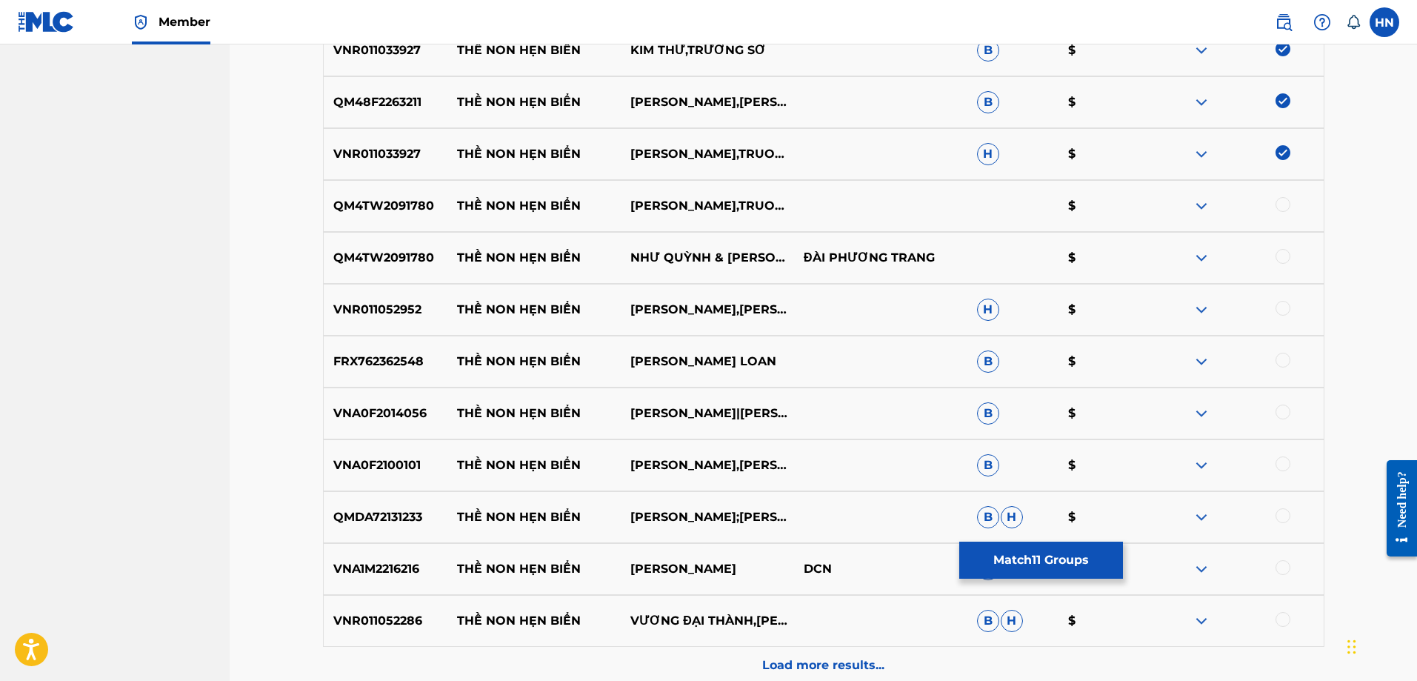
click at [1284, 202] on div at bounding box center [1283, 204] width 15 height 15
click at [1278, 261] on div at bounding box center [1283, 256] width 15 height 15
click at [404, 310] on p "VNR011052952" at bounding box center [386, 310] width 124 height 18
click at [1279, 304] on div at bounding box center [1283, 308] width 15 height 15
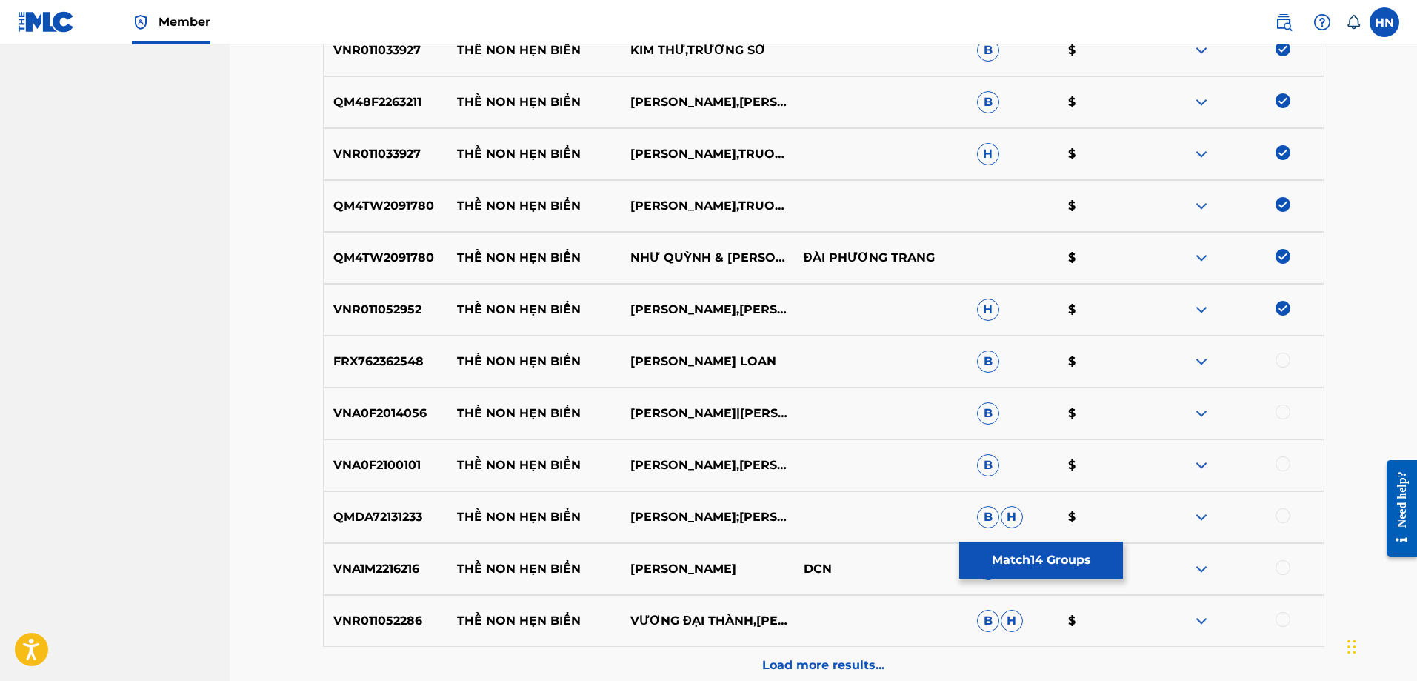
click at [379, 369] on p "FRX762362548" at bounding box center [386, 362] width 124 height 18
click at [1281, 358] on div at bounding box center [1283, 360] width 15 height 15
click at [377, 417] on p "VNA0F2014056" at bounding box center [386, 414] width 124 height 18
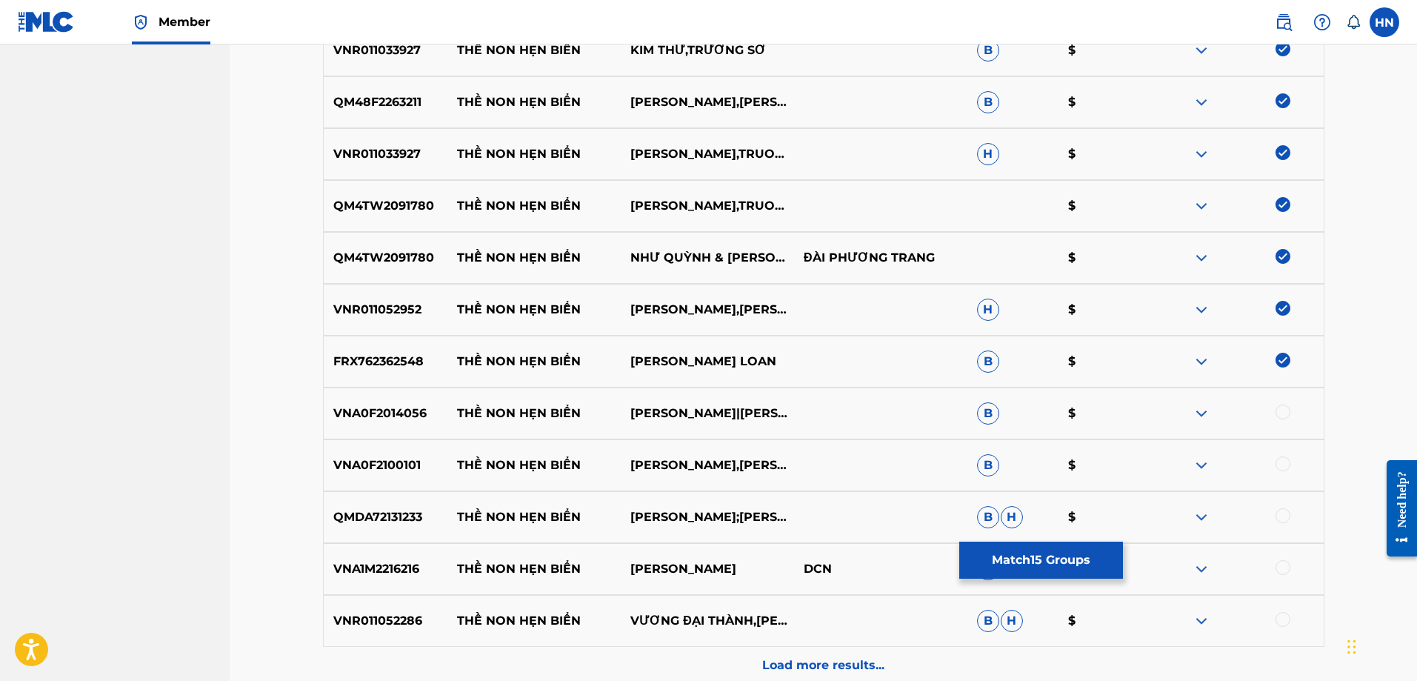
click at [1279, 416] on div at bounding box center [1283, 412] width 15 height 15
click at [408, 463] on p "VNA0F2100101" at bounding box center [386, 465] width 124 height 18
click at [1281, 465] on div at bounding box center [1283, 463] width 15 height 15
click at [399, 527] on div "QMDA72131233 THỀ NON HẸN BIỂN GIANG TRƯỜNG;PHƯƠNG [PERSON_NAME]" at bounding box center [824, 517] width 1002 height 52
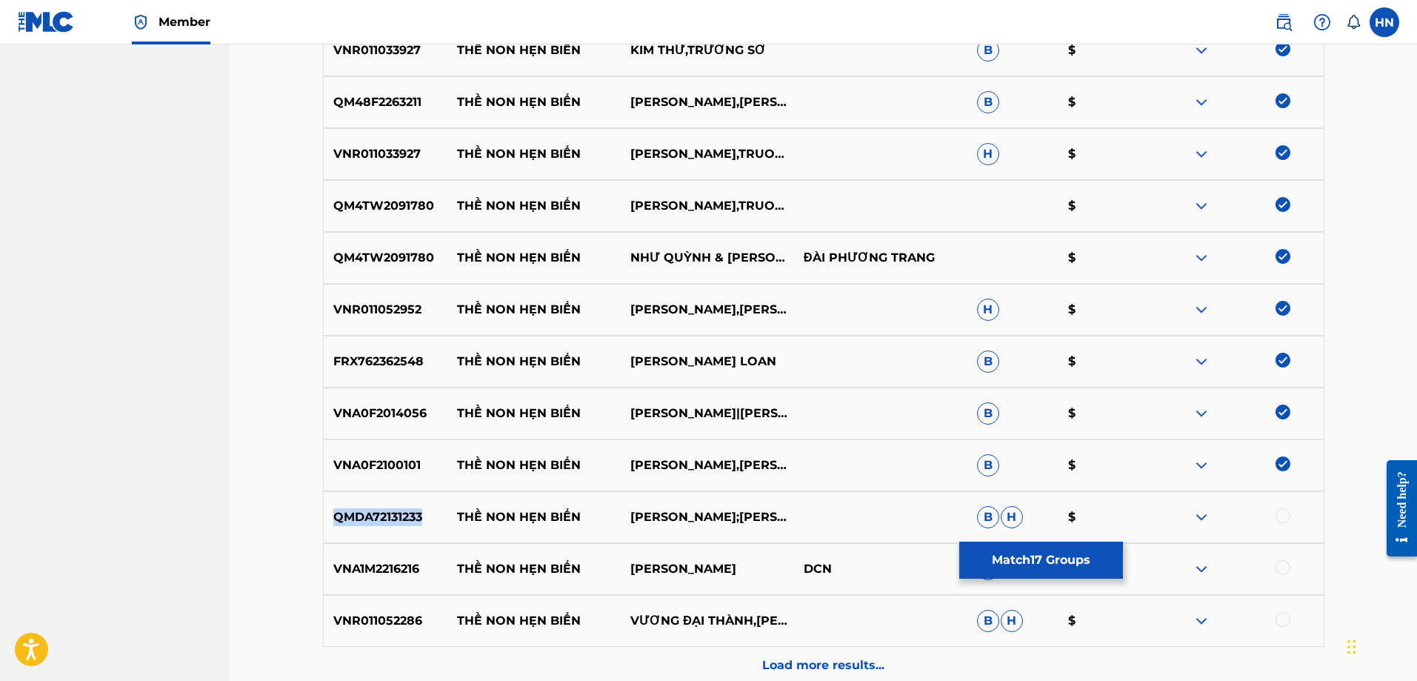
click at [399, 527] on div "QMDA72131233 THỀ NON HẸN BIỂN GIANG TRƯỜNG;PHƯƠNG [PERSON_NAME]" at bounding box center [824, 517] width 1002 height 52
click at [1284, 516] on div at bounding box center [1283, 515] width 15 height 15
click at [399, 576] on p "VNA1M2216216" at bounding box center [386, 569] width 124 height 18
click at [1280, 573] on div at bounding box center [1283, 567] width 15 height 15
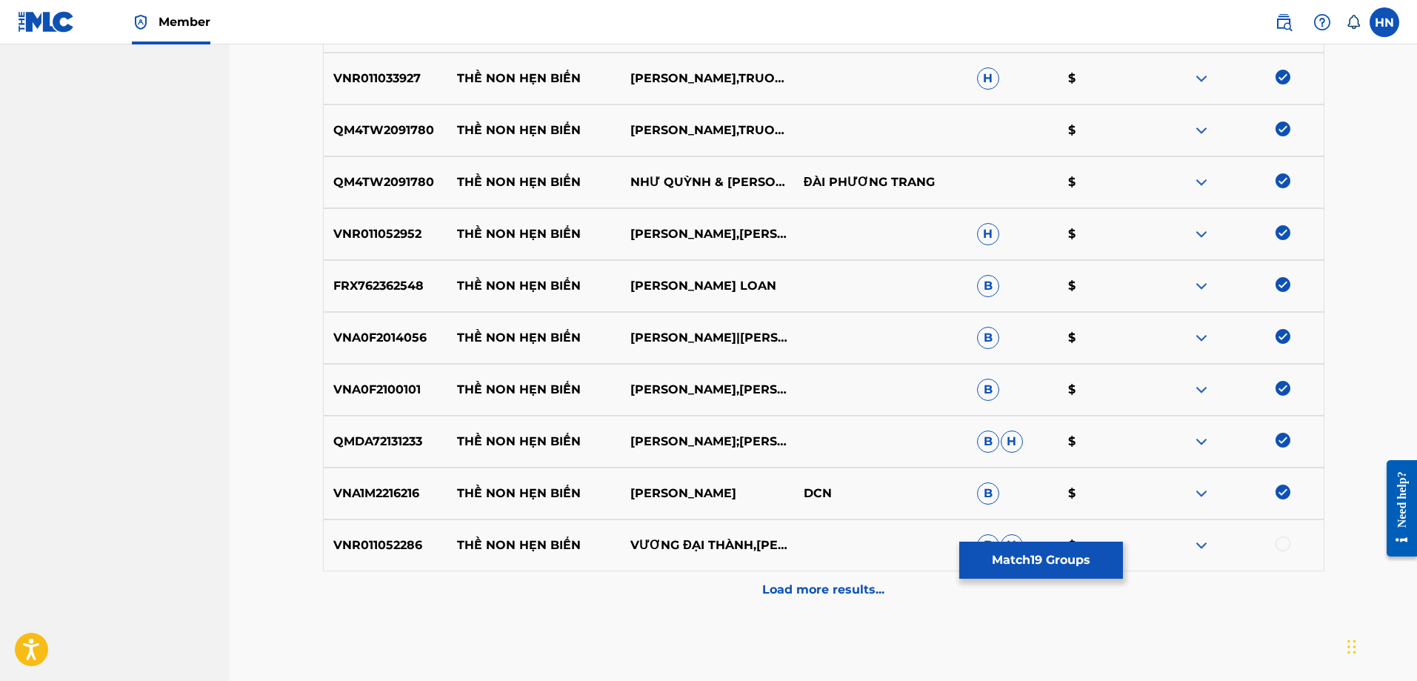
scroll to position [1109, 0]
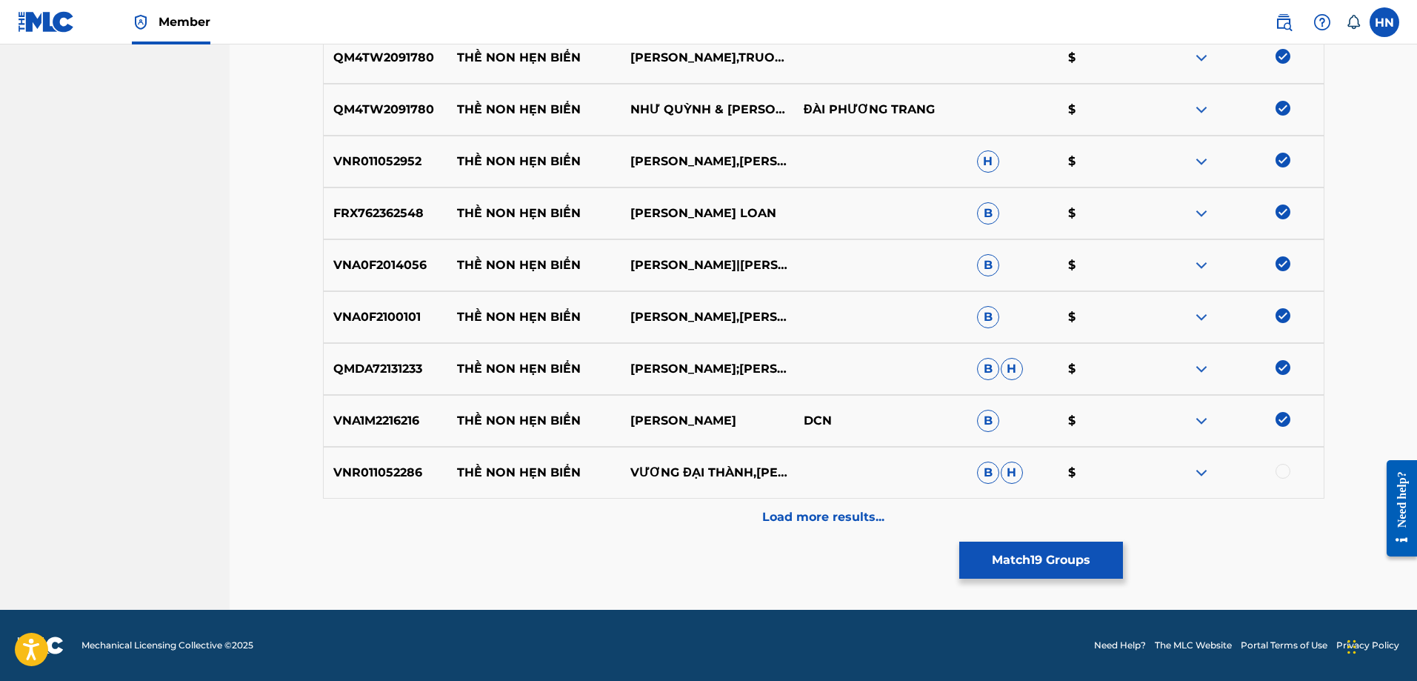
click at [373, 477] on p "VNR011052286" at bounding box center [386, 473] width 124 height 18
click at [1290, 467] on div at bounding box center [1237, 473] width 173 height 18
click at [1271, 473] on div at bounding box center [1237, 473] width 173 height 18
click at [1274, 473] on div at bounding box center [1237, 473] width 173 height 18
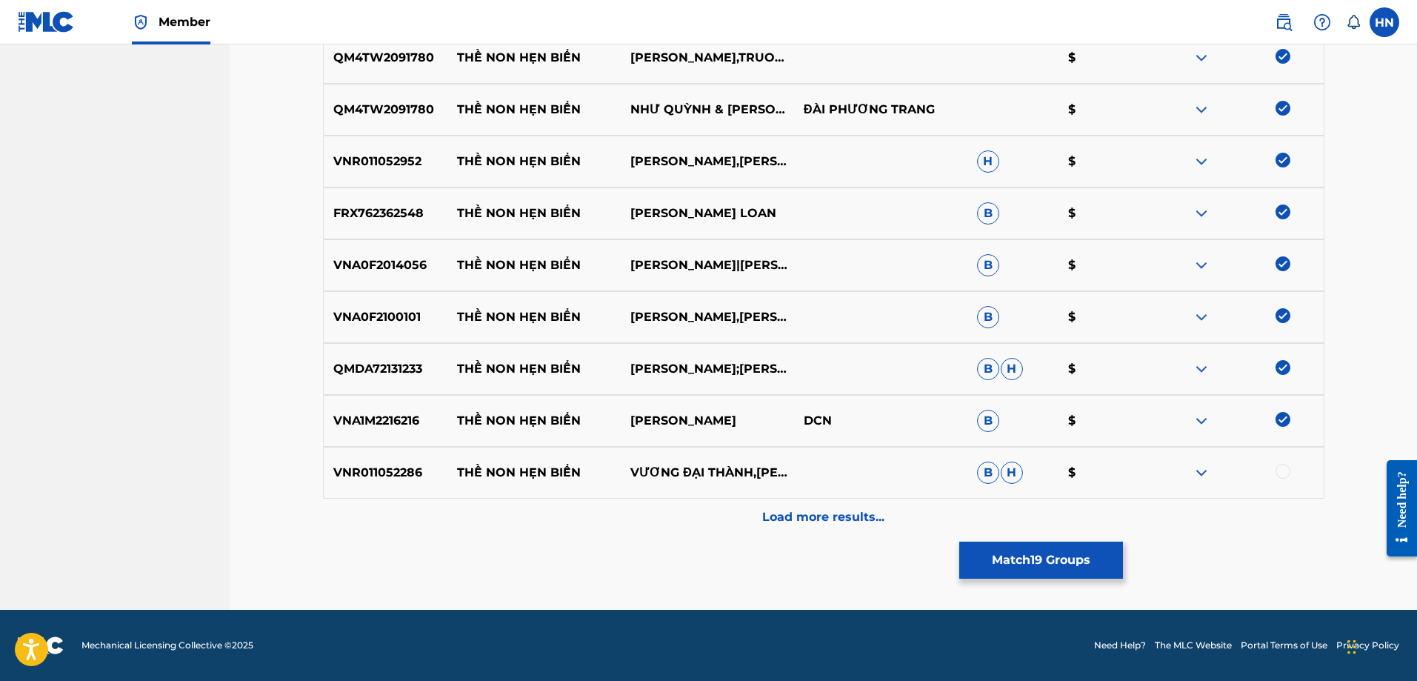
click at [1274, 473] on div at bounding box center [1237, 473] width 173 height 18
click at [1279, 471] on div at bounding box center [1283, 471] width 15 height 15
click at [845, 513] on p "Load more results..." at bounding box center [823, 517] width 122 height 18
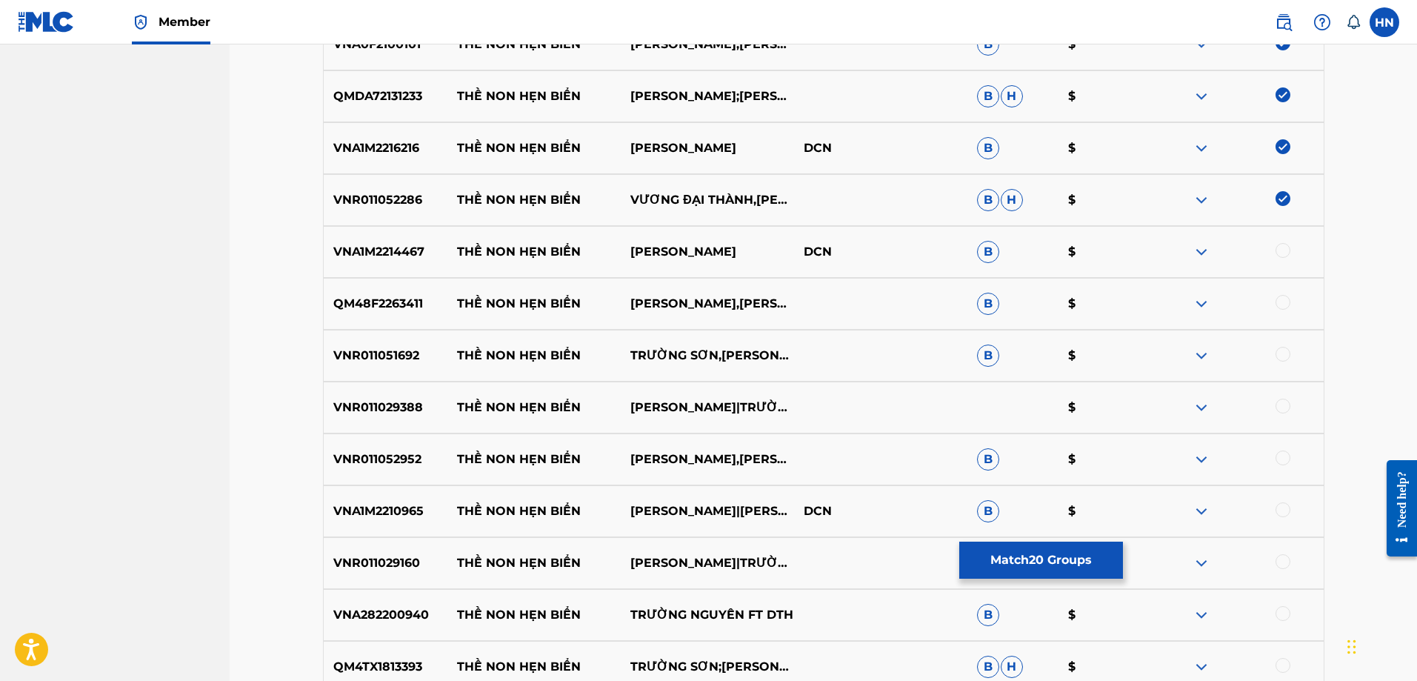
scroll to position [1480, 0]
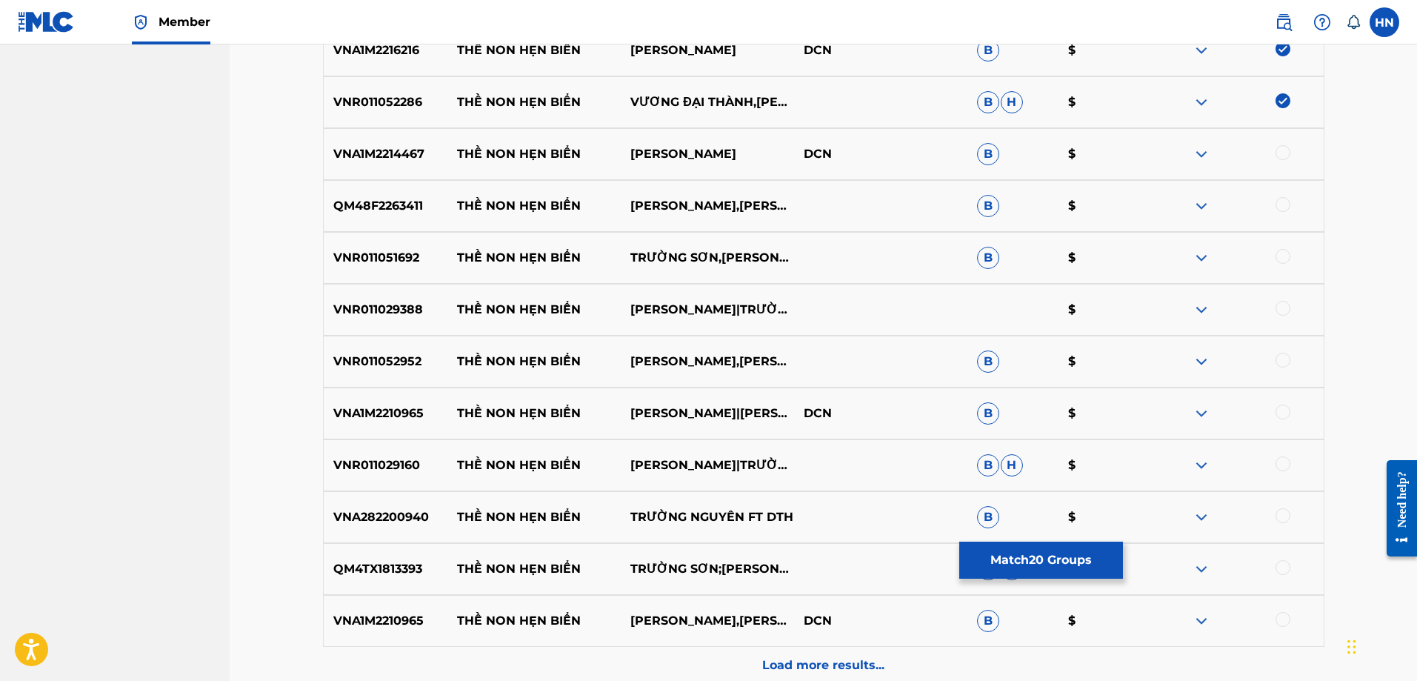
click at [410, 160] on p "VNA1M2214467" at bounding box center [386, 154] width 124 height 18
click at [1284, 156] on div at bounding box center [1283, 152] width 15 height 15
click at [402, 204] on p "QM48F2263411" at bounding box center [386, 206] width 124 height 18
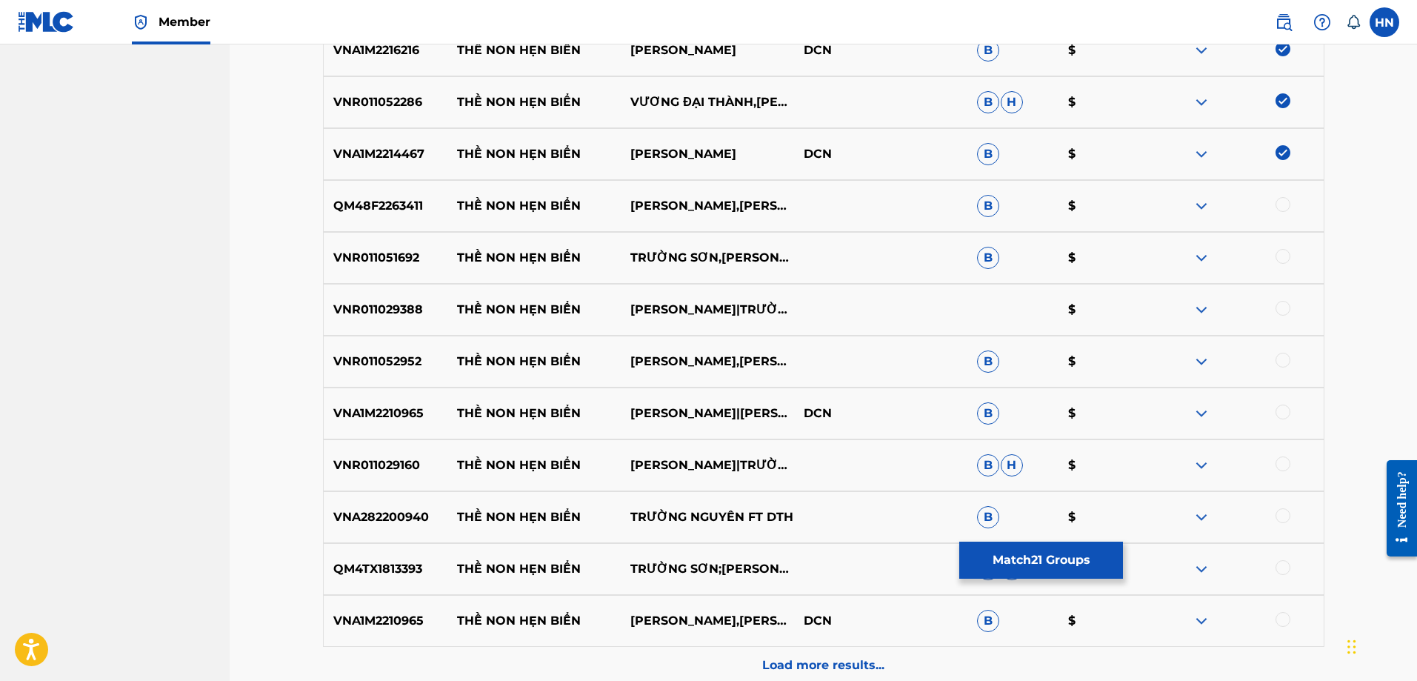
click at [1281, 200] on div at bounding box center [1283, 204] width 15 height 15
click at [376, 259] on p "VNR011051692" at bounding box center [386, 258] width 124 height 18
click at [1284, 258] on div at bounding box center [1283, 256] width 15 height 15
click at [393, 317] on p "VNR011029388" at bounding box center [386, 310] width 124 height 18
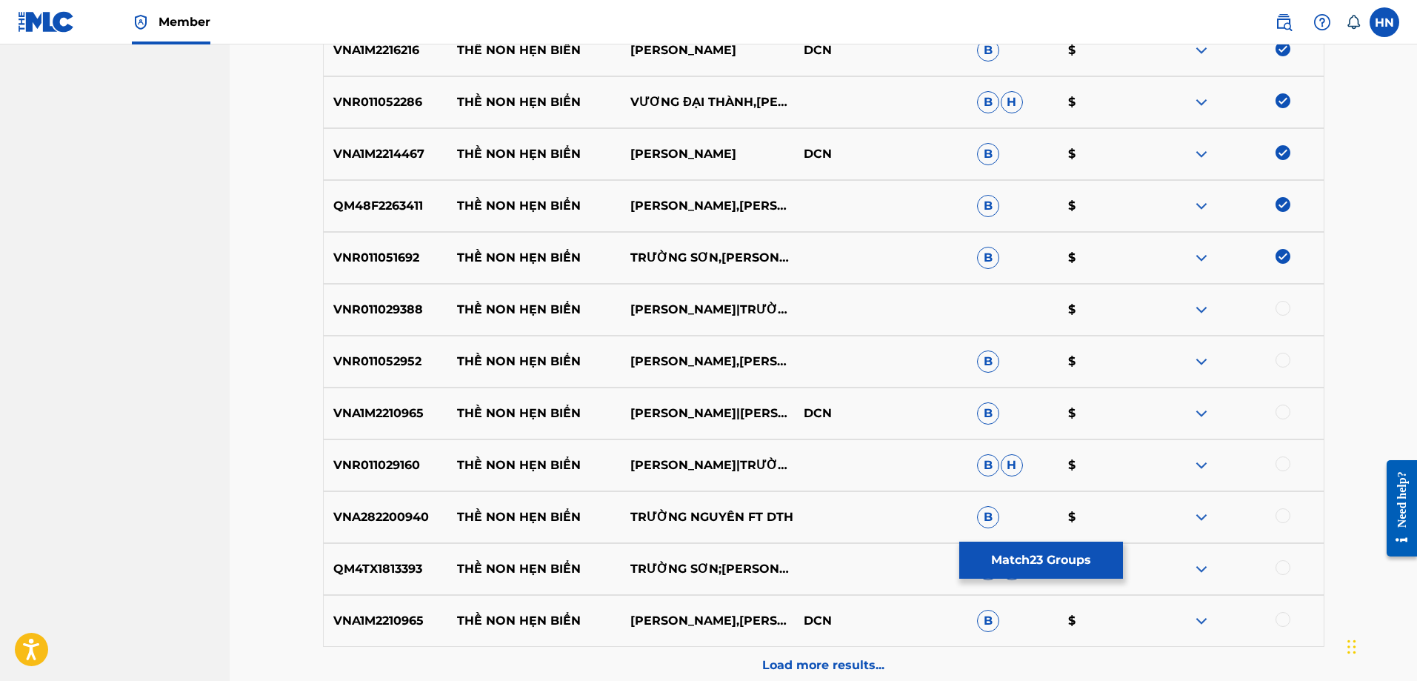
click at [393, 315] on p "VNR011029388" at bounding box center [386, 310] width 124 height 18
click at [1285, 308] on div at bounding box center [1283, 308] width 15 height 15
click at [418, 351] on div "VNR011052952 THỀ NON HẸN BIỂN KHANH HOANG,LAM NGOC HOA B $" at bounding box center [824, 362] width 1002 height 52
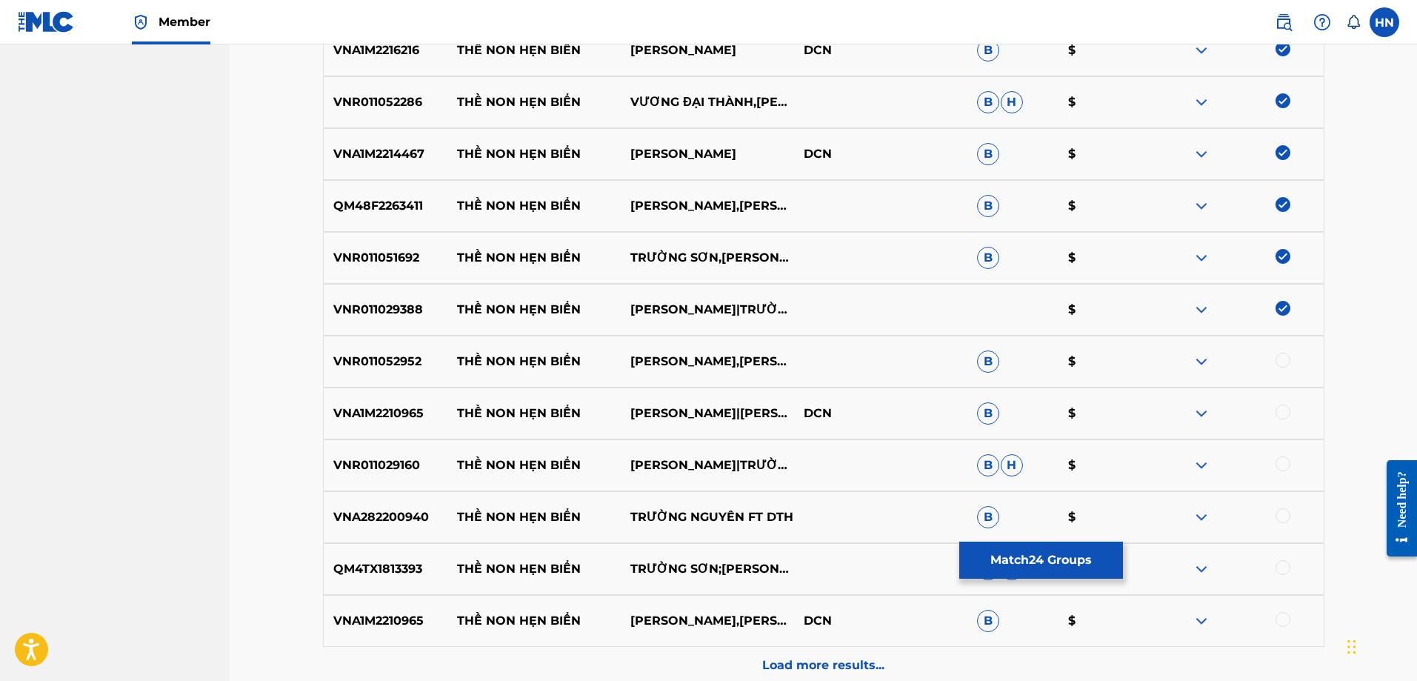
click at [418, 351] on div "VNR011052952 THỀ NON HẸN BIỂN KHANH HOANG,LAM NGOC HOA B $" at bounding box center [824, 362] width 1002 height 52
click at [397, 358] on p "VNR011052952" at bounding box center [386, 362] width 124 height 18
click at [1288, 362] on div at bounding box center [1283, 360] width 15 height 15
click at [397, 409] on p "VNA1M2210965" at bounding box center [386, 414] width 124 height 18
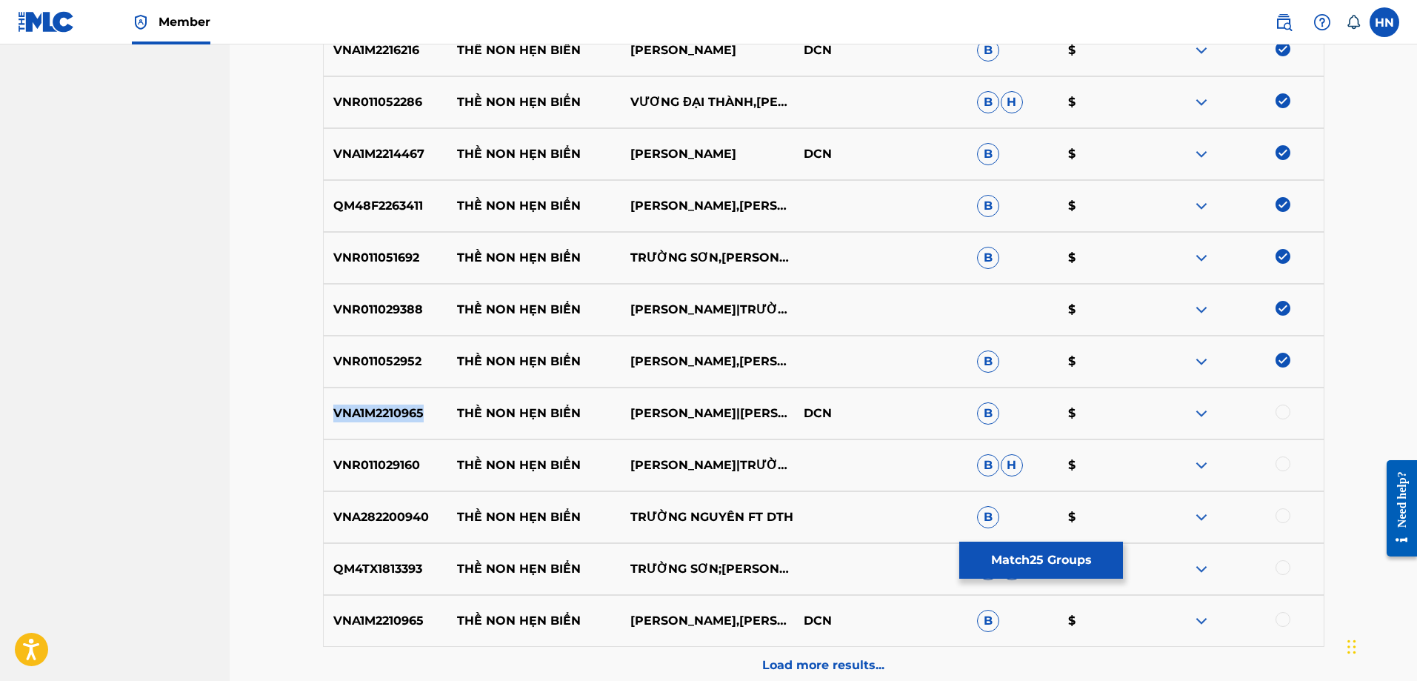
click at [397, 409] on p "VNA1M2210965" at bounding box center [386, 414] width 124 height 18
click at [1281, 410] on div at bounding box center [1283, 412] width 15 height 15
click at [387, 451] on div "VNR011029160 THỀ NON HẸN BIỂN KIM THƯ|TRƯỜNG SƠN B H $" at bounding box center [824, 465] width 1002 height 52
click at [1279, 459] on div at bounding box center [1283, 463] width 15 height 15
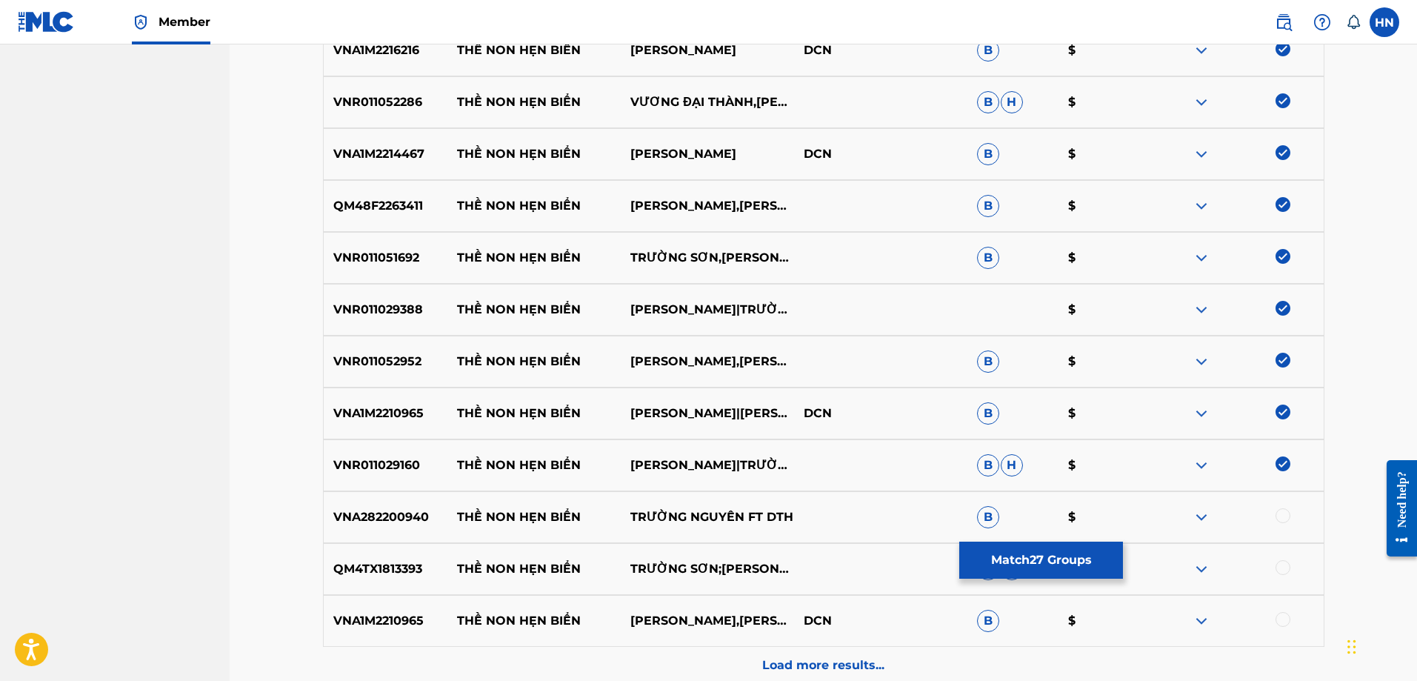
click at [348, 506] on div "VNA282200940 THỀ NON HẸN BIỂN TRƯỜNG NGUYÊN FT DTH B $" at bounding box center [824, 517] width 1002 height 52
click at [1285, 514] on div at bounding box center [1283, 515] width 15 height 15
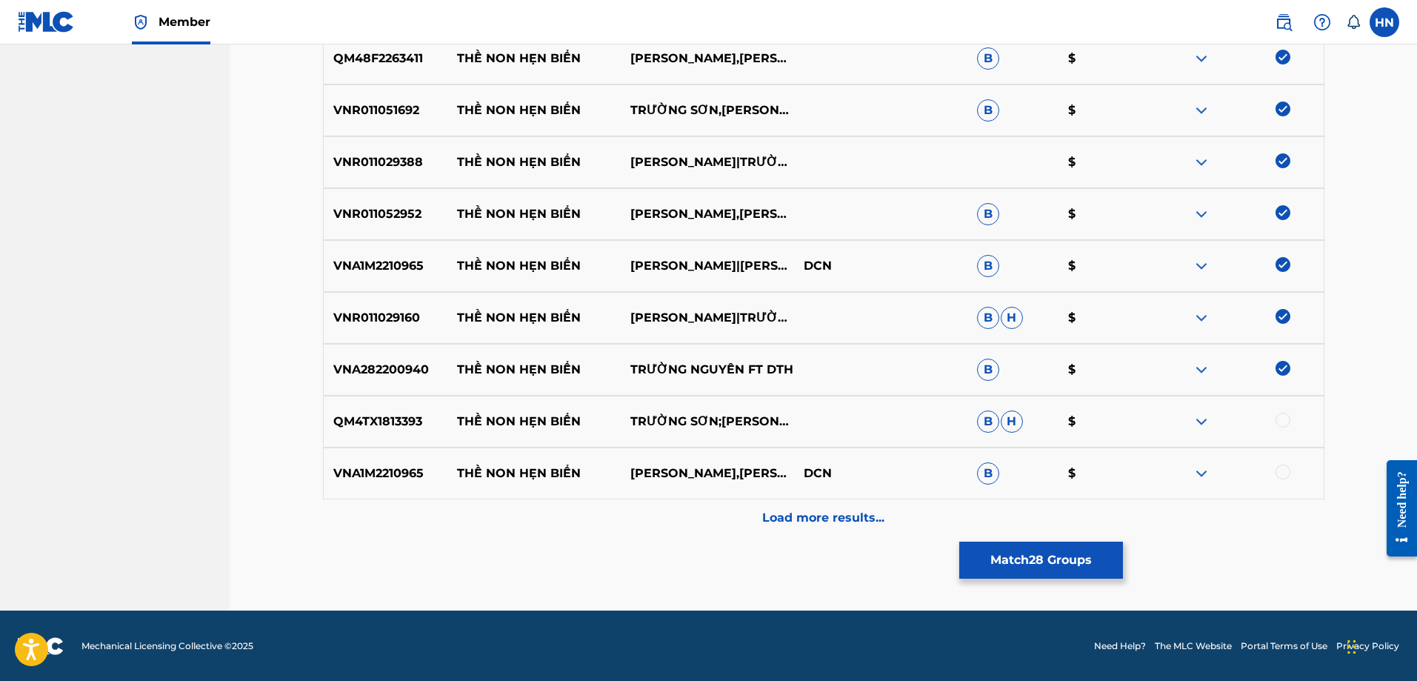
scroll to position [1628, 0]
click at [376, 413] on p "QM4TX1813393" at bounding box center [386, 421] width 124 height 18
click at [1288, 419] on div at bounding box center [1283, 419] width 15 height 15
click at [390, 467] on p "VNA1M2210965" at bounding box center [386, 473] width 124 height 18
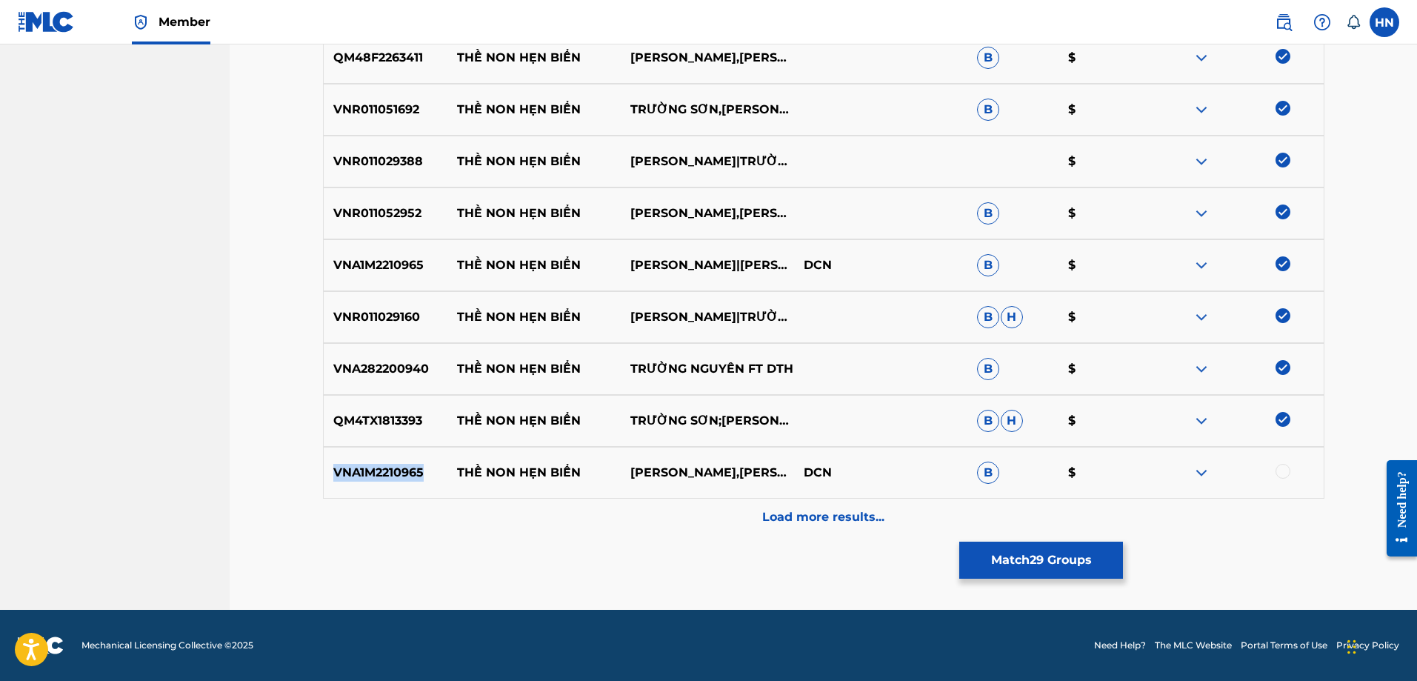
click at [390, 467] on p "VNA1M2210965" at bounding box center [386, 473] width 124 height 18
click at [1288, 474] on div at bounding box center [1283, 471] width 15 height 15
click at [881, 513] on p "Load more results..." at bounding box center [823, 517] width 122 height 18
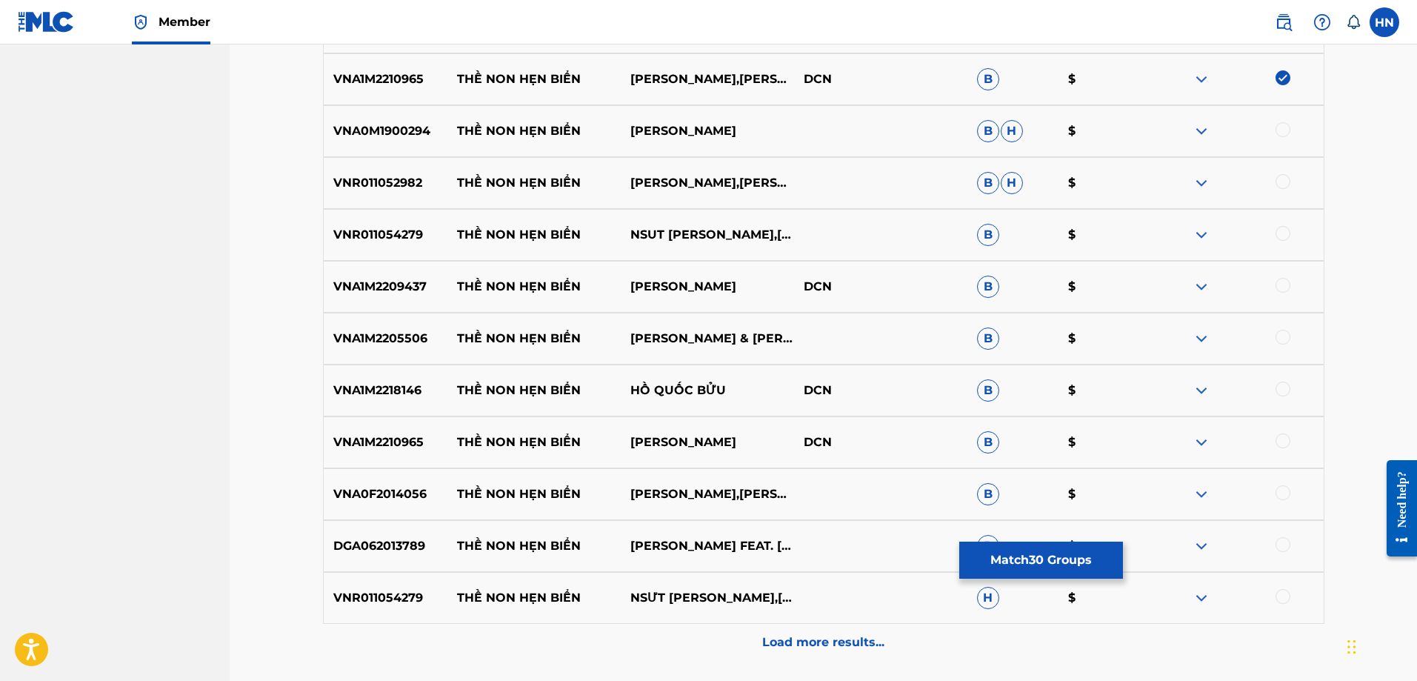
scroll to position [1998, 0]
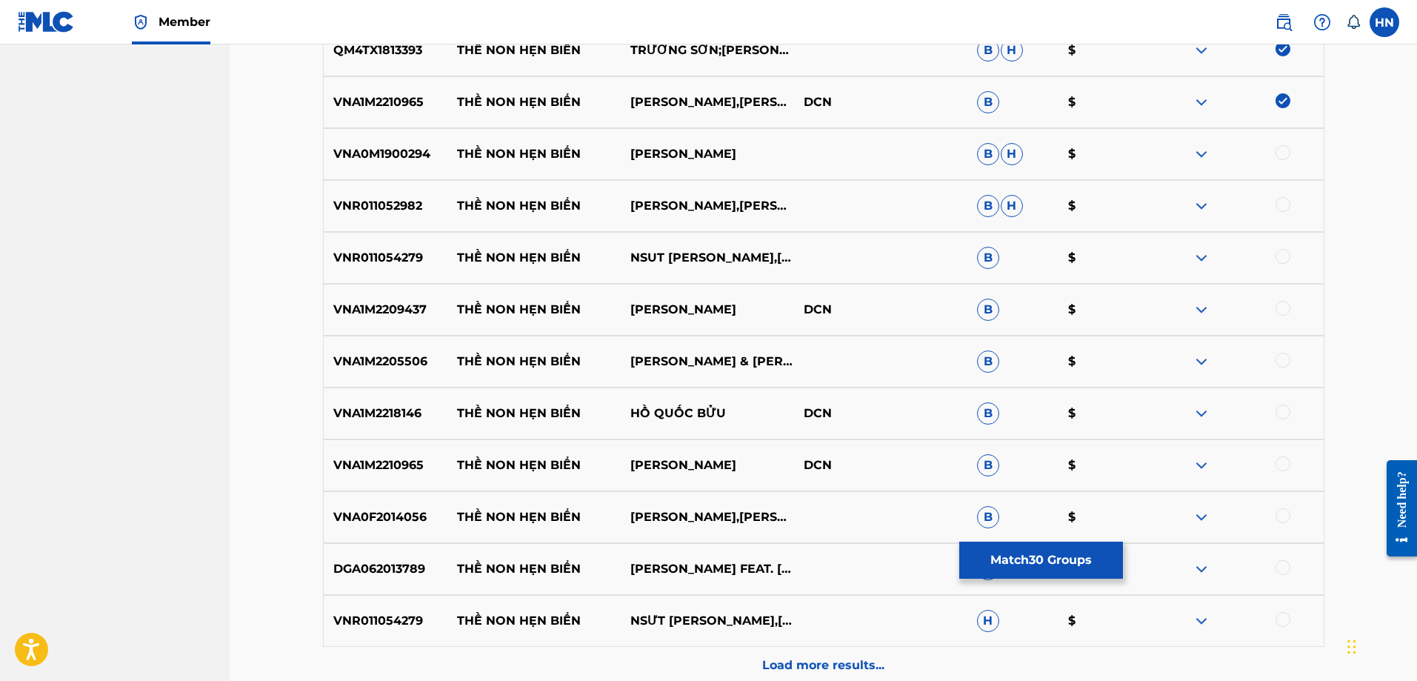
click at [405, 150] on p "VNA0M1900294" at bounding box center [386, 154] width 124 height 18
click at [1279, 153] on div at bounding box center [1283, 152] width 15 height 15
click at [388, 206] on p "VNR011052982" at bounding box center [386, 206] width 124 height 18
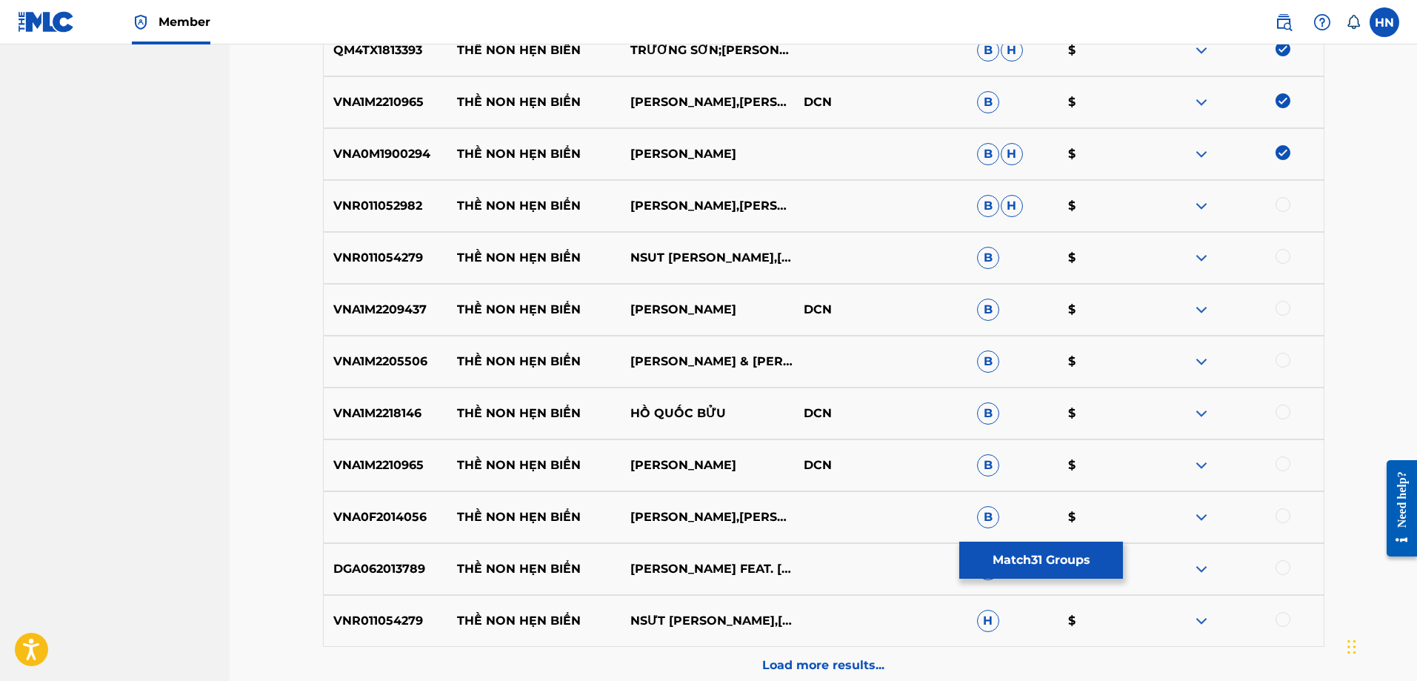
click at [1285, 206] on div at bounding box center [1283, 204] width 15 height 15
click at [363, 261] on p "VNR011054279" at bounding box center [386, 258] width 124 height 18
click at [1280, 262] on div at bounding box center [1283, 256] width 15 height 15
click at [413, 303] on p "VNA1M2209437" at bounding box center [386, 310] width 124 height 18
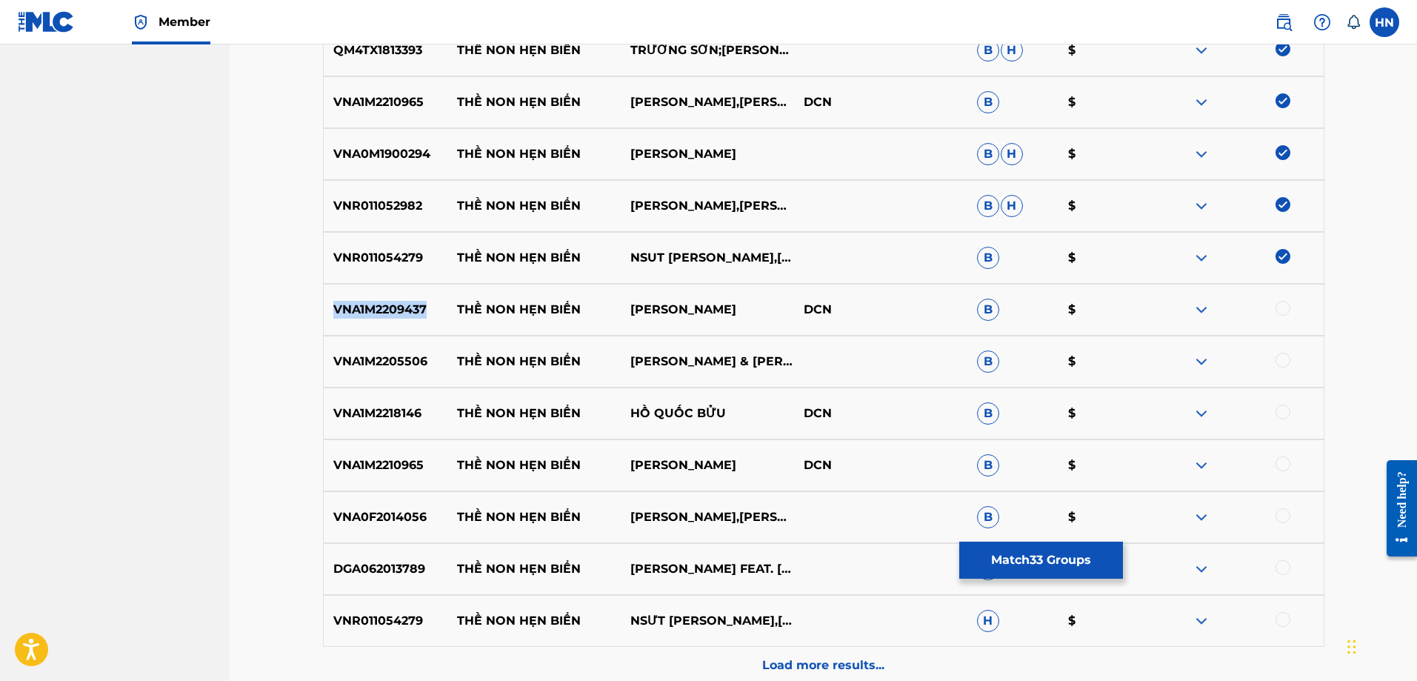
click at [413, 303] on p "VNA1M2209437" at bounding box center [386, 310] width 124 height 18
click at [1290, 310] on div at bounding box center [1283, 308] width 15 height 15
click at [406, 365] on p "VNA1M2205506" at bounding box center [386, 362] width 124 height 18
click at [1283, 361] on div at bounding box center [1283, 360] width 15 height 15
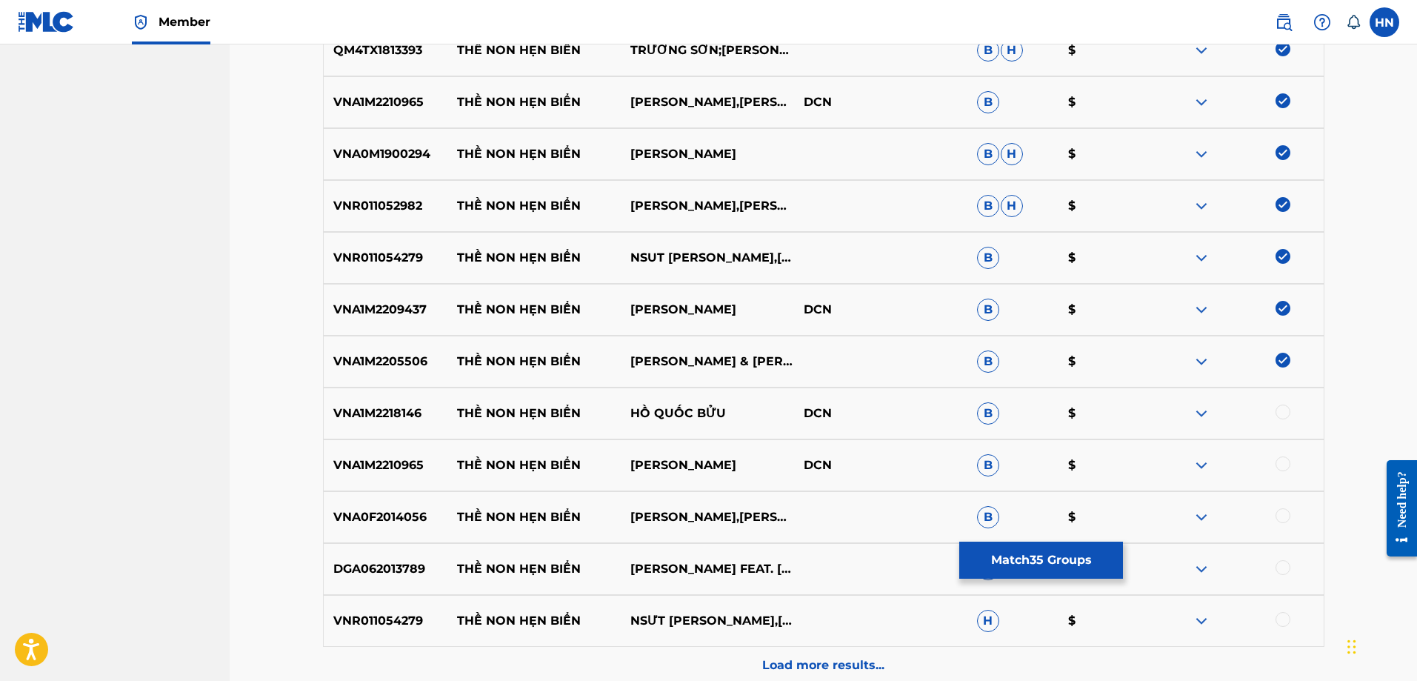
click at [423, 413] on p "VNA1M2218146" at bounding box center [386, 414] width 124 height 18
click at [421, 411] on p "VNA1M2218146" at bounding box center [386, 414] width 124 height 18
click at [406, 411] on p "VNA1M2218146" at bounding box center [386, 414] width 124 height 18
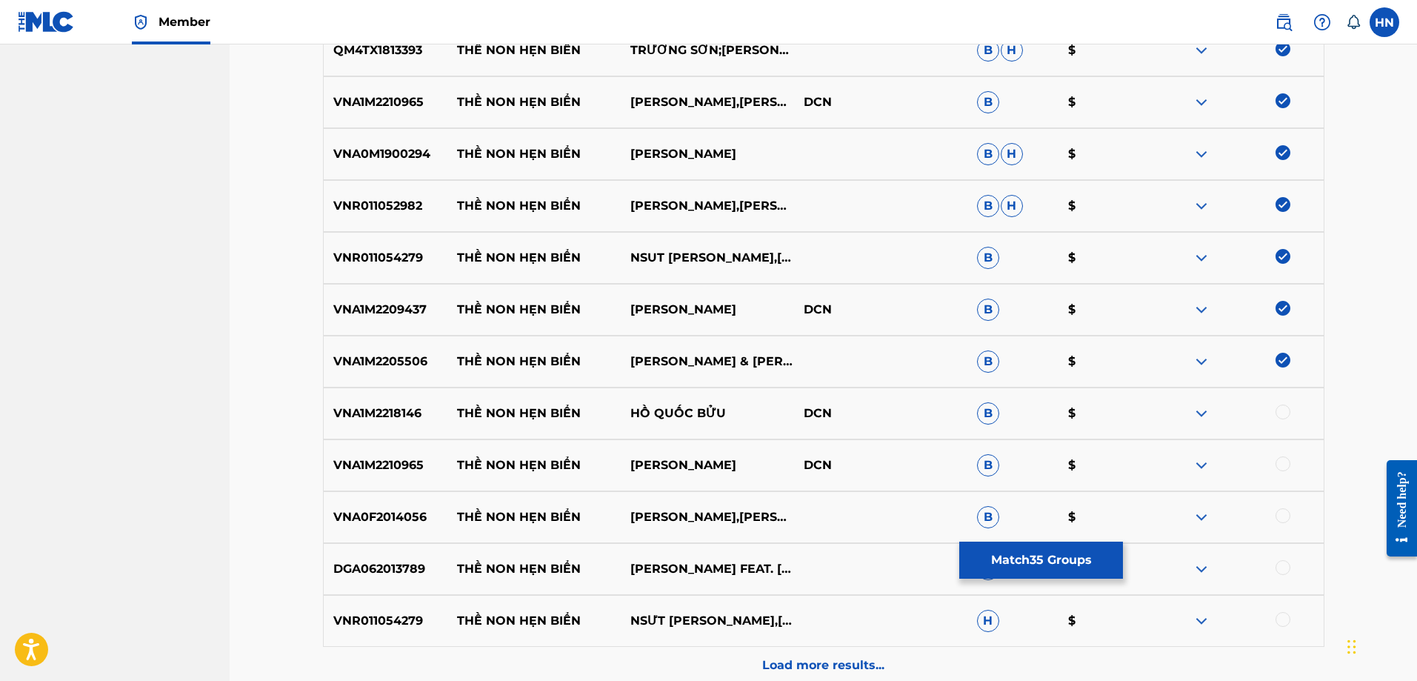
click at [1281, 408] on div at bounding box center [1283, 412] width 15 height 15
click at [359, 463] on p "VNA1M2210965" at bounding box center [386, 465] width 124 height 18
click at [1279, 463] on div at bounding box center [1283, 463] width 15 height 15
click at [379, 507] on div "VNA0F2014056 THỀ NON HẸN BIỂN MAI LỆ QUYÊN,ĐOÀN MINH B $" at bounding box center [824, 517] width 1002 height 52
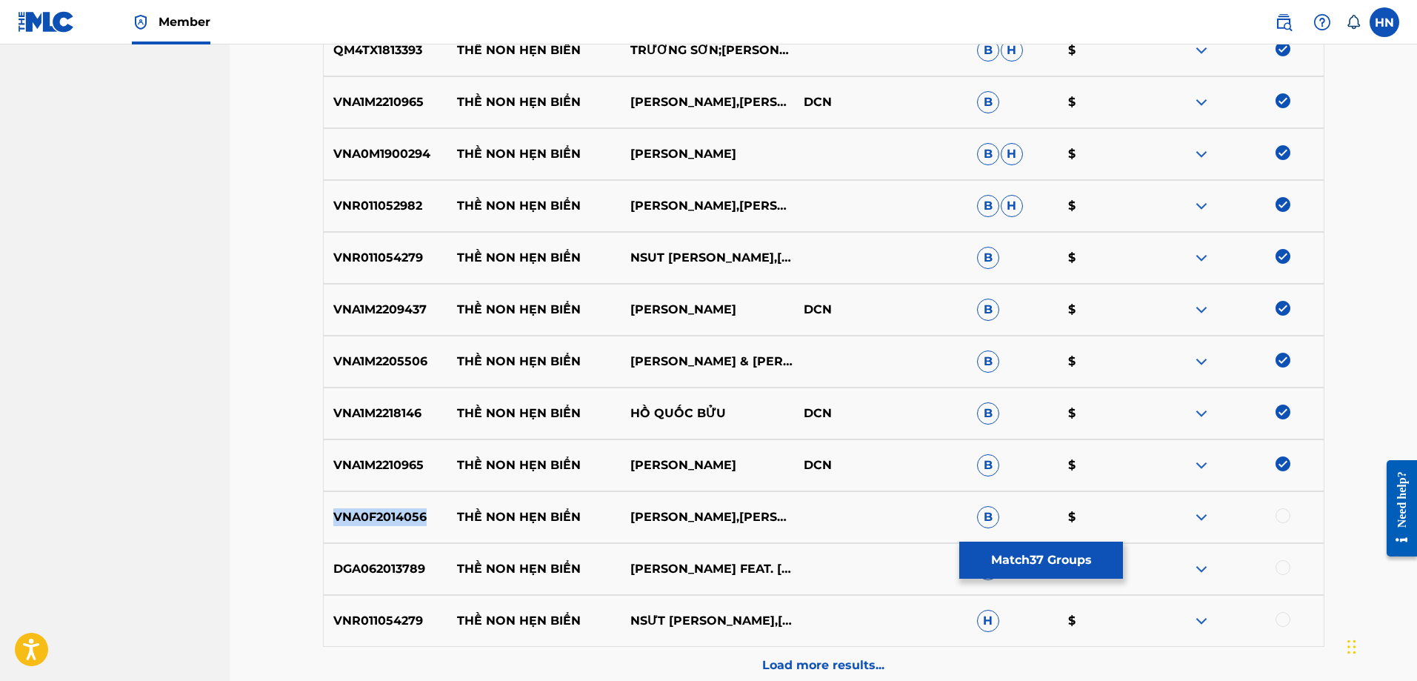
click at [379, 507] on div "VNA0F2014056 THỀ NON HẸN BIỂN MAI LỆ QUYÊN,ĐOÀN MINH B $" at bounding box center [824, 517] width 1002 height 52
click at [1284, 516] on div at bounding box center [1283, 515] width 15 height 15
click at [387, 572] on p "DGA062013789" at bounding box center [386, 569] width 124 height 18
click at [1284, 568] on div at bounding box center [1283, 567] width 15 height 15
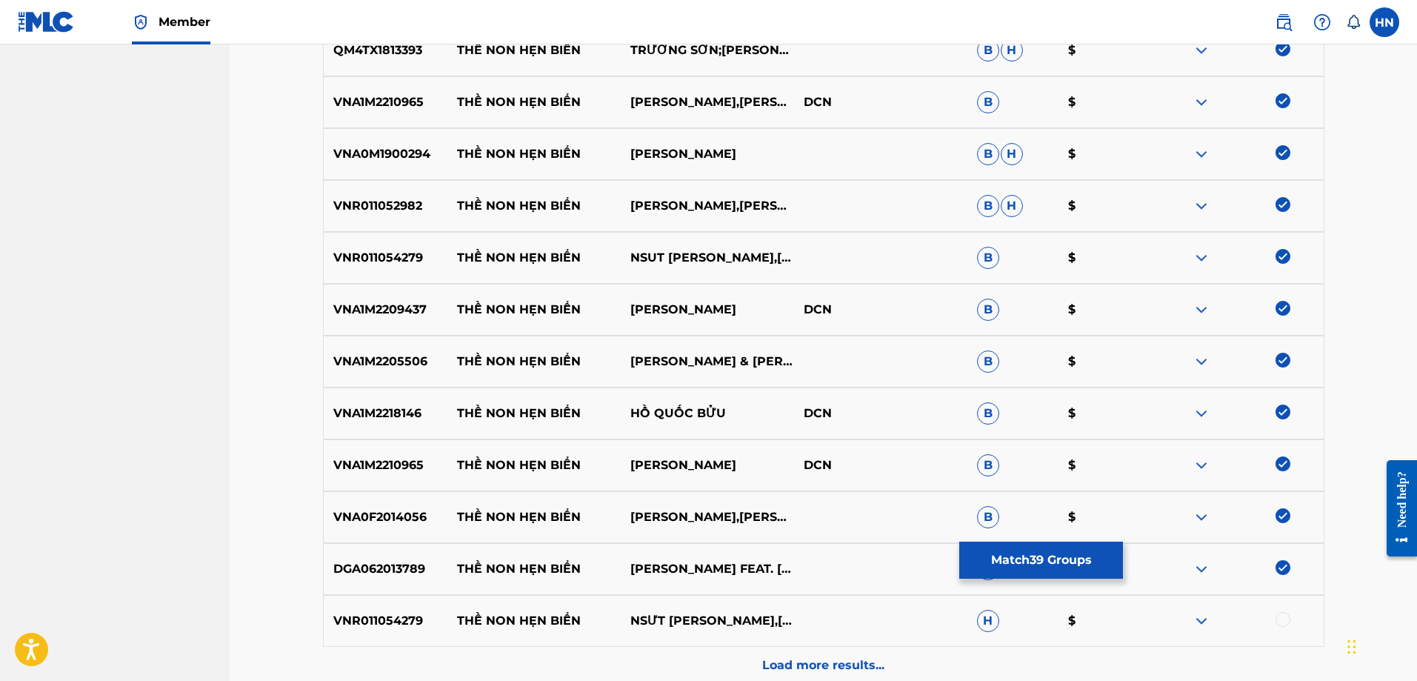
click at [336, 612] on p "VNR011054279" at bounding box center [386, 621] width 124 height 18
click at [479, 619] on p "THỀ NON HẸN BIỂN" at bounding box center [533, 621] width 173 height 18
drag, startPoint x: 459, startPoint y: 619, endPoint x: 777, endPoint y: 622, distance: 318.6
click at [777, 622] on div "VNR011054279 THỀ NON HẸN BIỂN NSƯT [PERSON_NAME],[PERSON_NAME] H $" at bounding box center [824, 621] width 1002 height 52
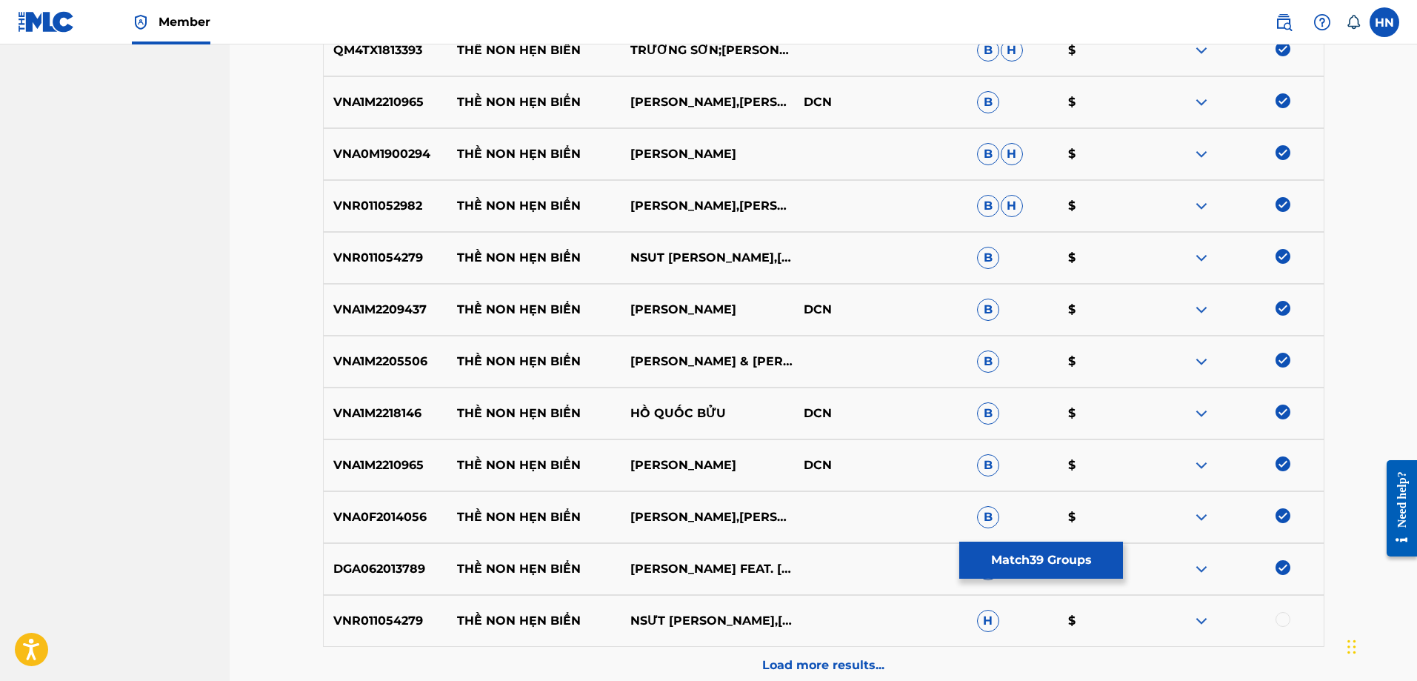
click at [367, 613] on p "VNR011054279" at bounding box center [386, 621] width 124 height 18
click at [1276, 620] on div at bounding box center [1283, 619] width 15 height 15
click at [853, 650] on div "Load more results..." at bounding box center [824, 665] width 1002 height 37
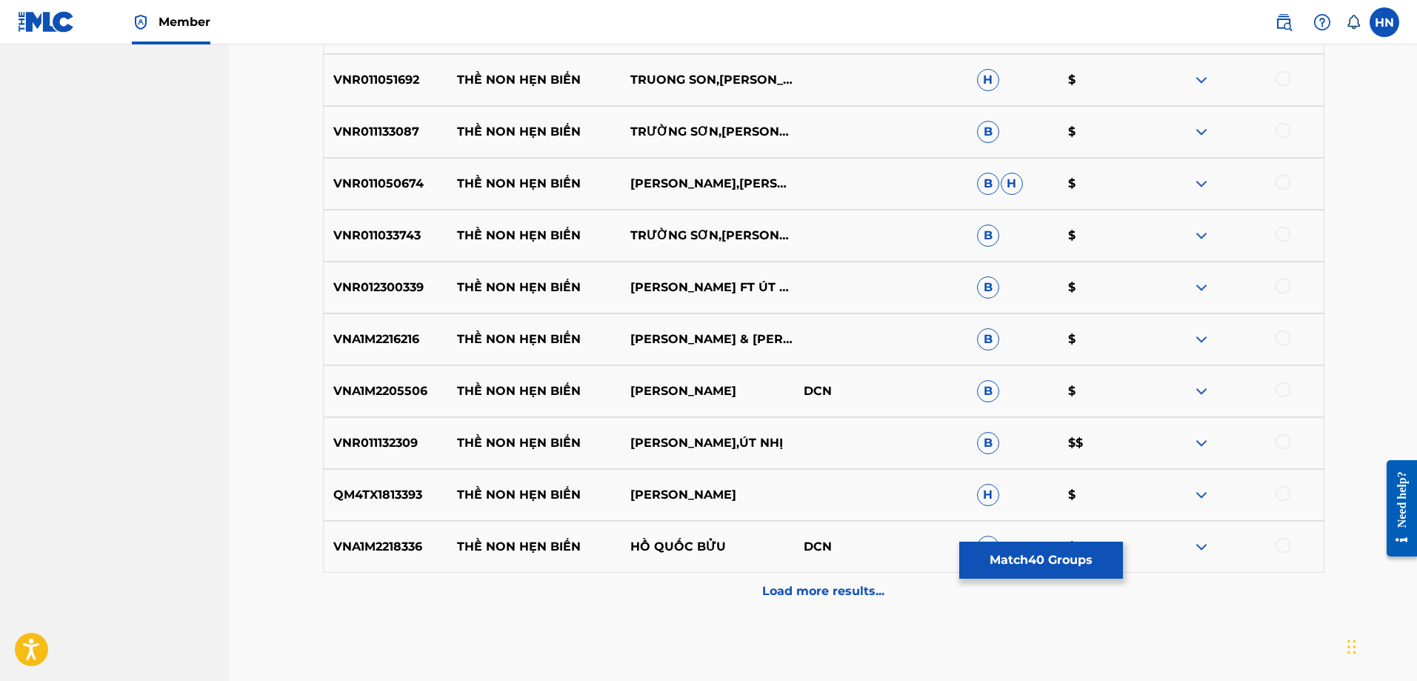
scroll to position [2517, 0]
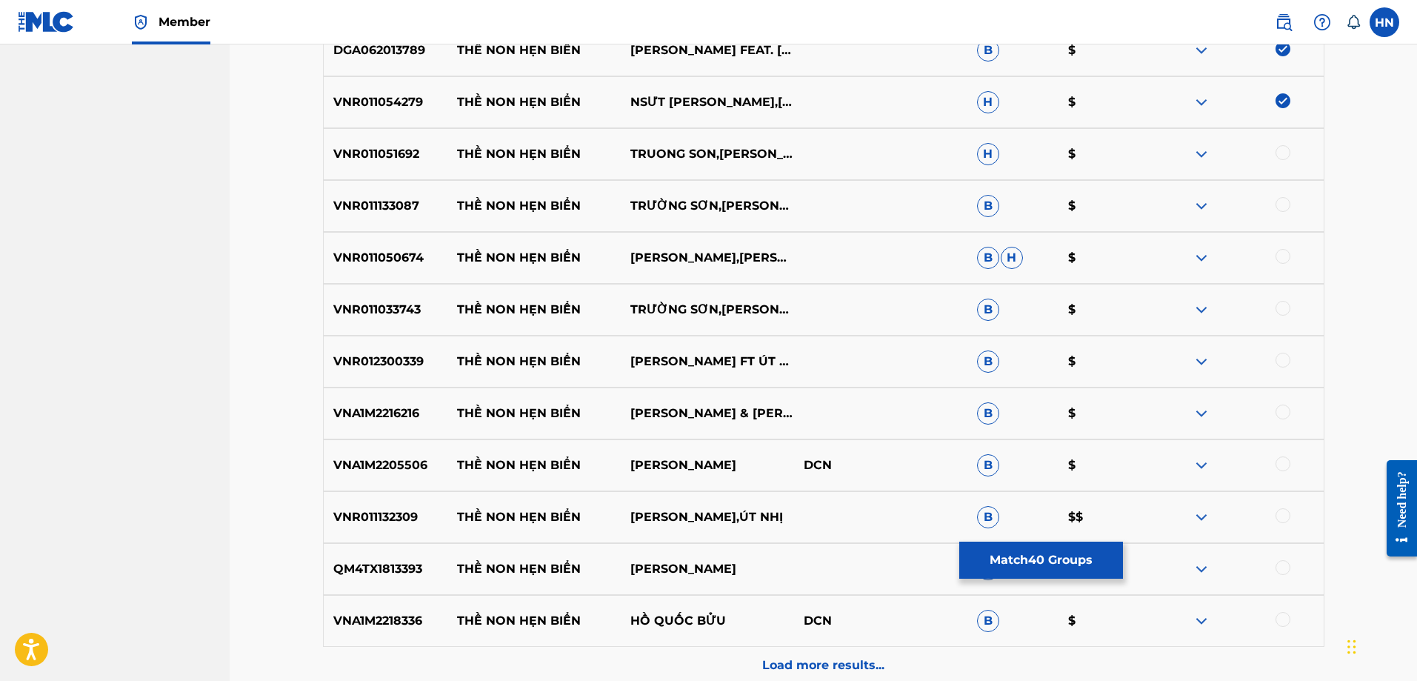
click at [406, 155] on p "VNR011051692" at bounding box center [386, 154] width 124 height 18
click at [1285, 159] on div at bounding box center [1283, 152] width 15 height 15
click at [393, 210] on p "VNR011133087" at bounding box center [386, 206] width 124 height 18
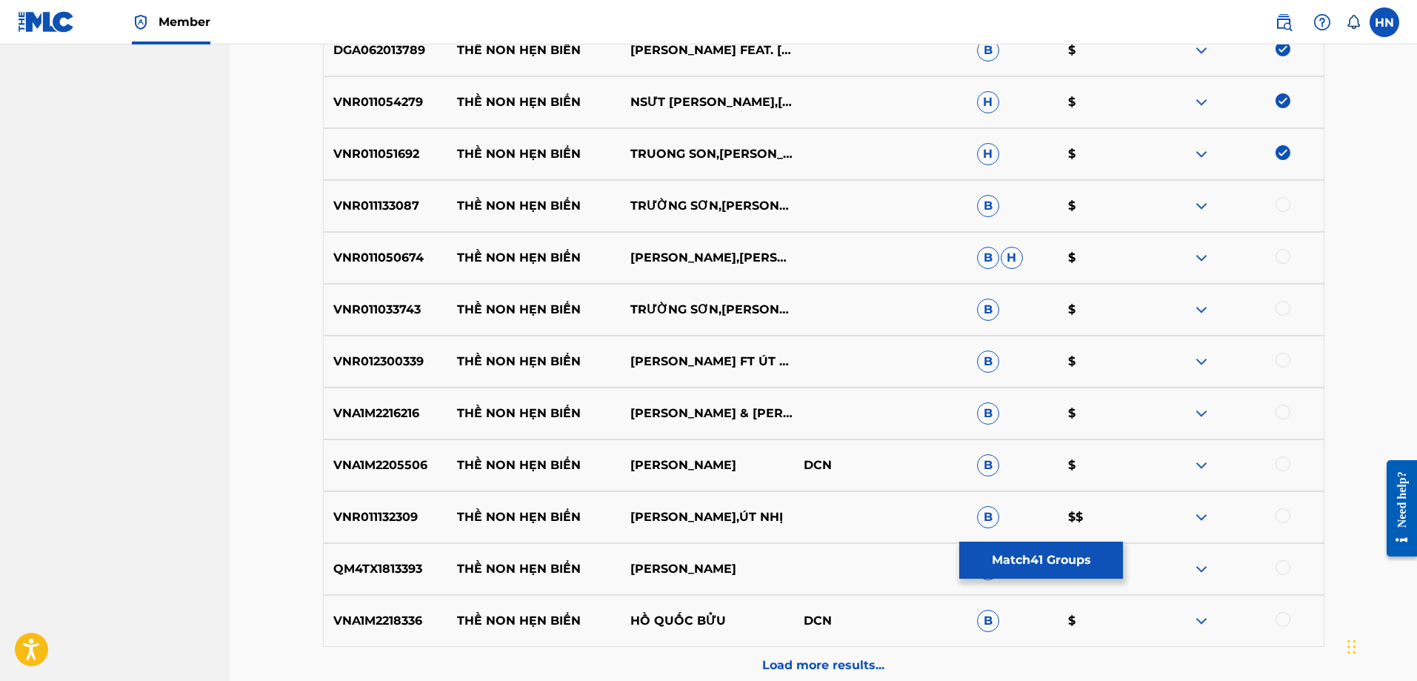
click at [1282, 210] on div at bounding box center [1283, 204] width 15 height 15
click at [387, 259] on p "VNR011050674" at bounding box center [386, 258] width 124 height 18
click at [1282, 262] on div at bounding box center [1283, 256] width 15 height 15
click at [399, 307] on p "VNR011033743" at bounding box center [386, 310] width 124 height 18
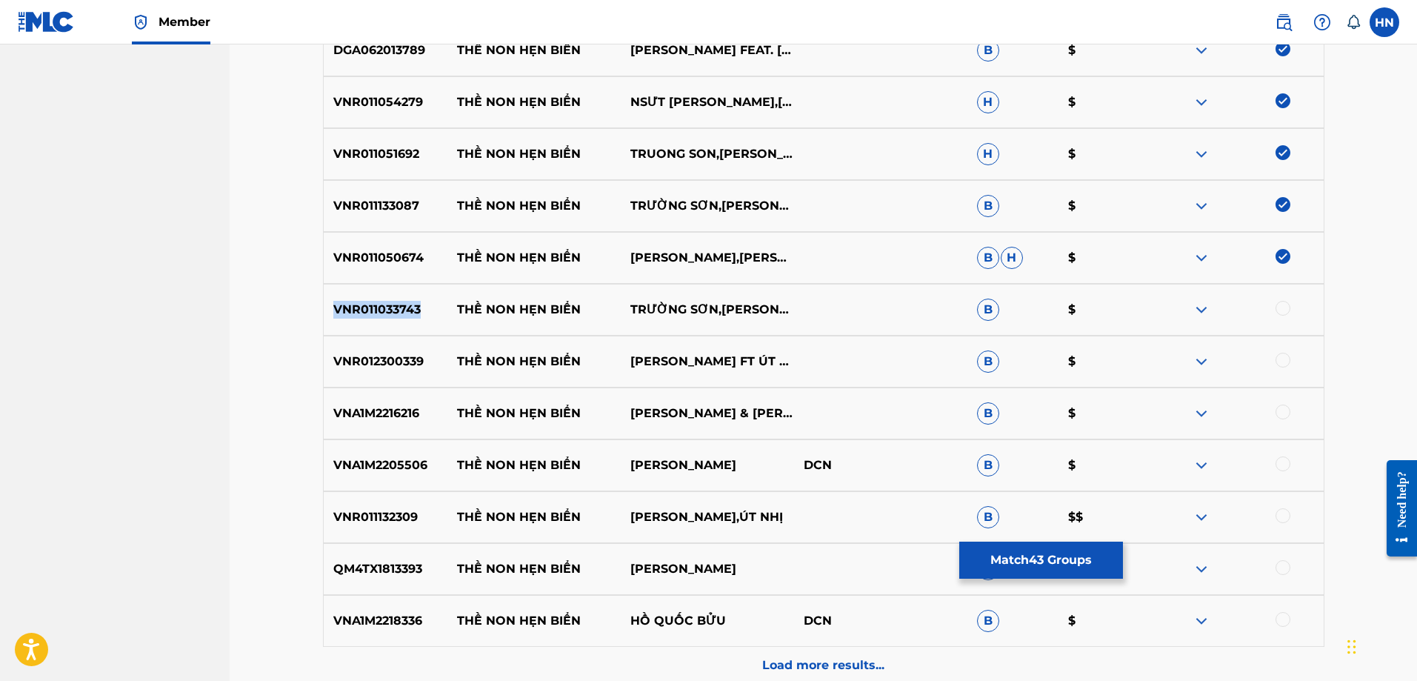
click at [399, 307] on p "VNR011033743" at bounding box center [386, 310] width 124 height 18
click at [1279, 304] on div at bounding box center [1283, 308] width 15 height 15
click at [376, 357] on p "VNR012300339" at bounding box center [386, 362] width 124 height 18
click at [1280, 354] on div at bounding box center [1283, 360] width 15 height 15
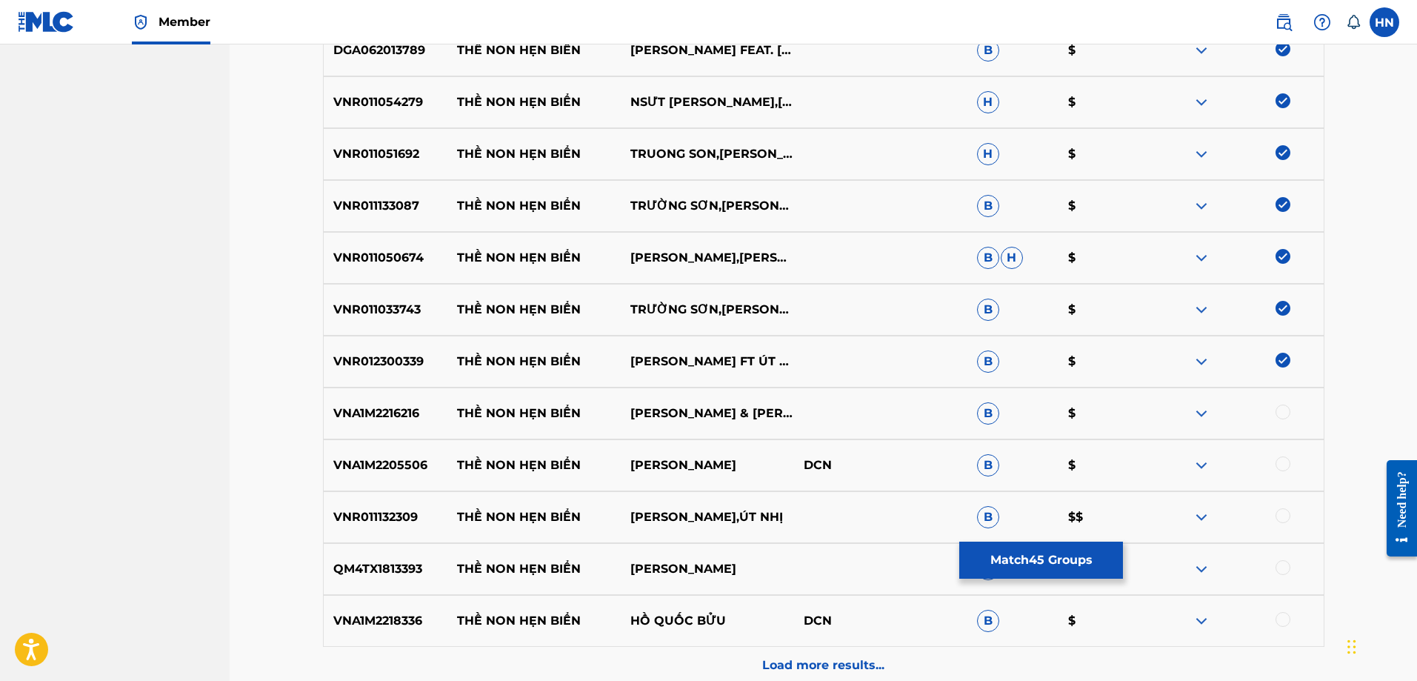
click at [387, 406] on p "VNA1M2216216" at bounding box center [386, 414] width 124 height 18
click at [1278, 415] on div at bounding box center [1283, 412] width 15 height 15
click at [402, 467] on p "VNA1M2205506" at bounding box center [386, 465] width 124 height 18
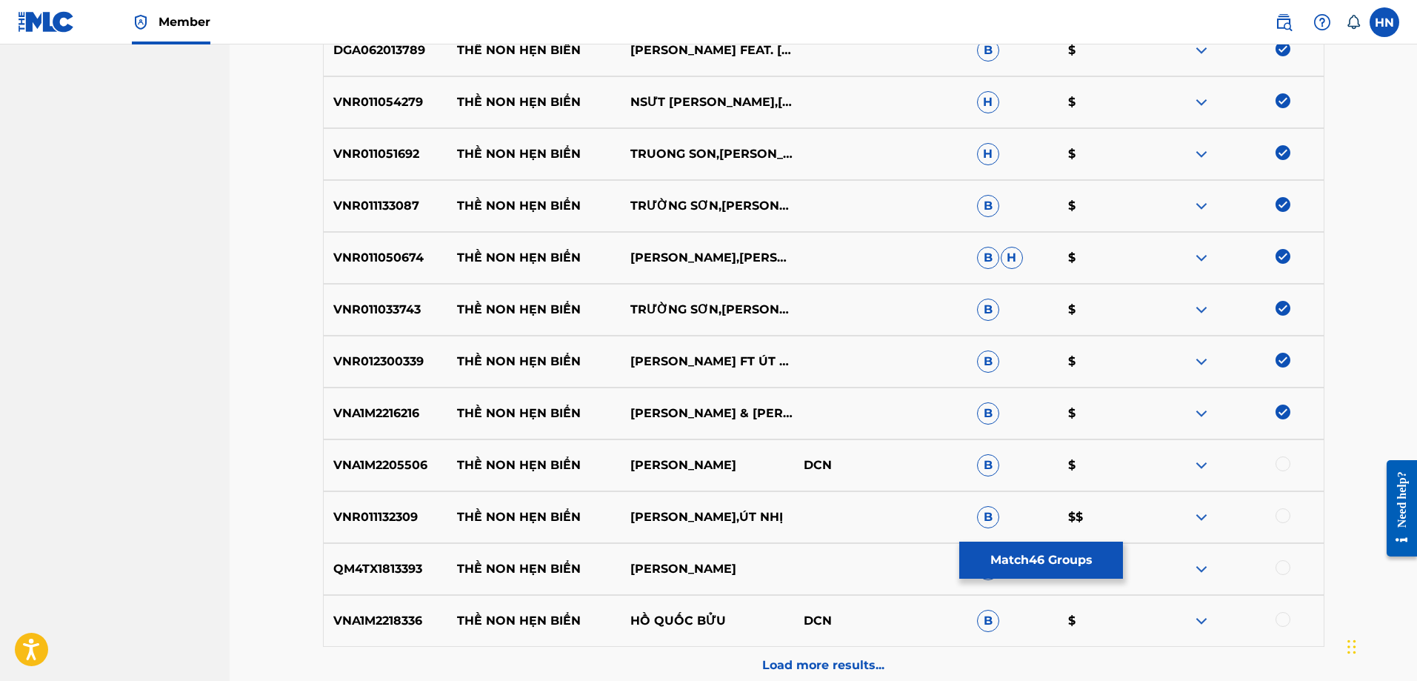
click at [1284, 466] on div at bounding box center [1283, 463] width 15 height 15
click at [331, 514] on p "VNR011132309" at bounding box center [386, 517] width 124 height 18
click at [1277, 516] on div at bounding box center [1283, 515] width 15 height 15
click at [359, 562] on p "QM4TX1813393" at bounding box center [386, 569] width 124 height 18
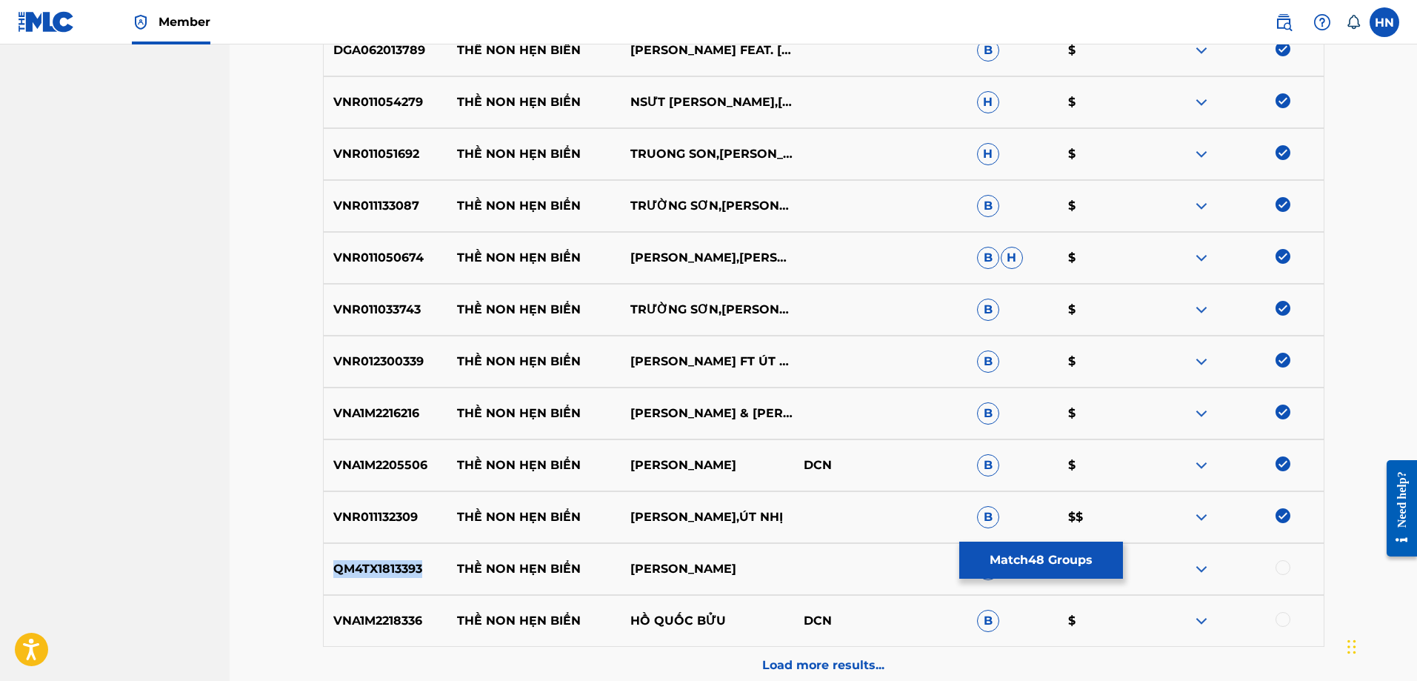
click at [359, 562] on p "QM4TX1813393" at bounding box center [386, 569] width 124 height 18
click at [1285, 564] on div at bounding box center [1283, 567] width 15 height 15
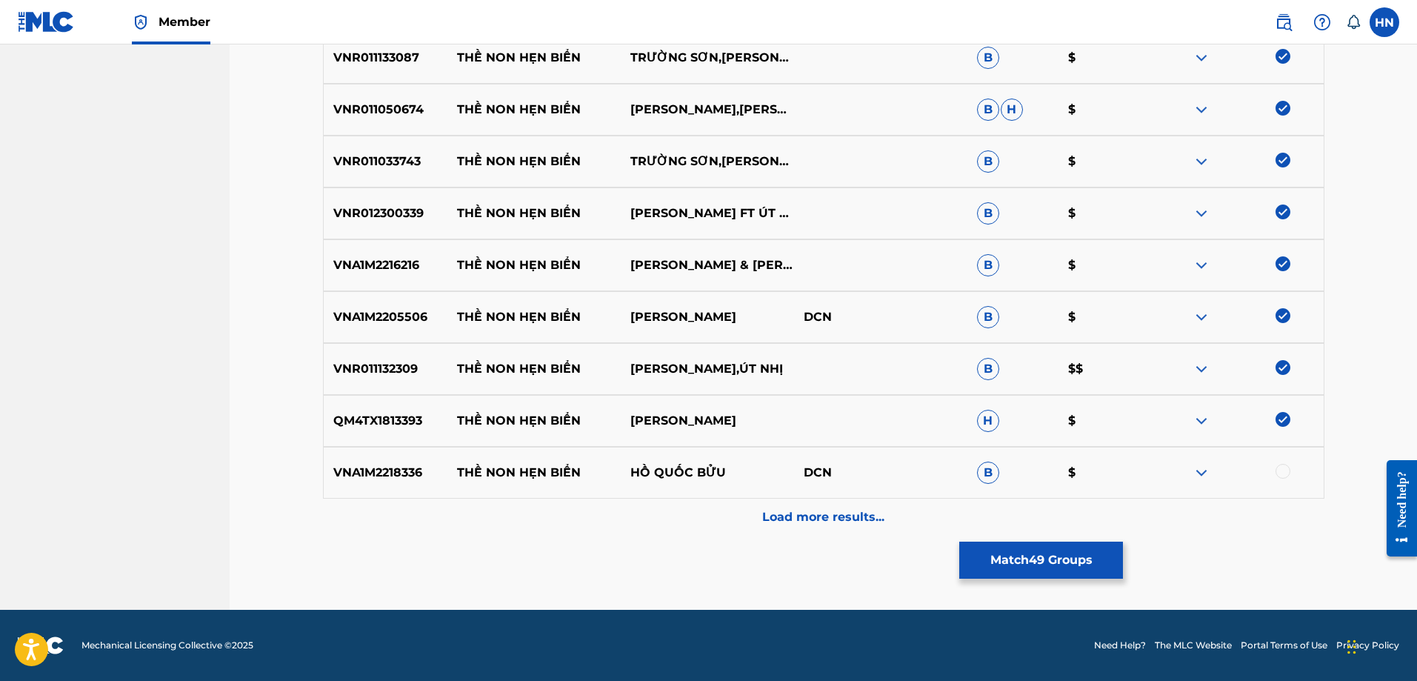
click at [350, 467] on p "VNA1M2218336" at bounding box center [386, 473] width 124 height 18
click at [1282, 473] on div at bounding box center [1283, 471] width 15 height 15
click at [796, 533] on div "Load more results..." at bounding box center [824, 517] width 1002 height 37
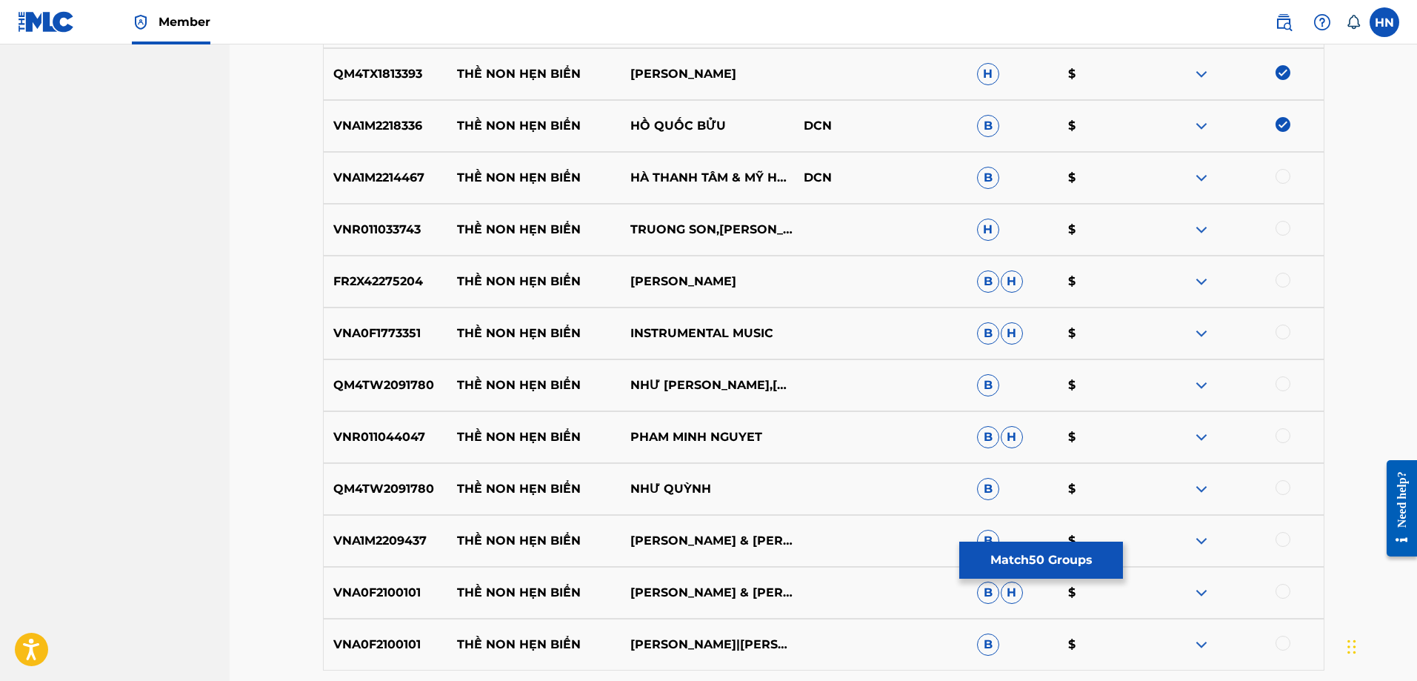
scroll to position [3035, 0]
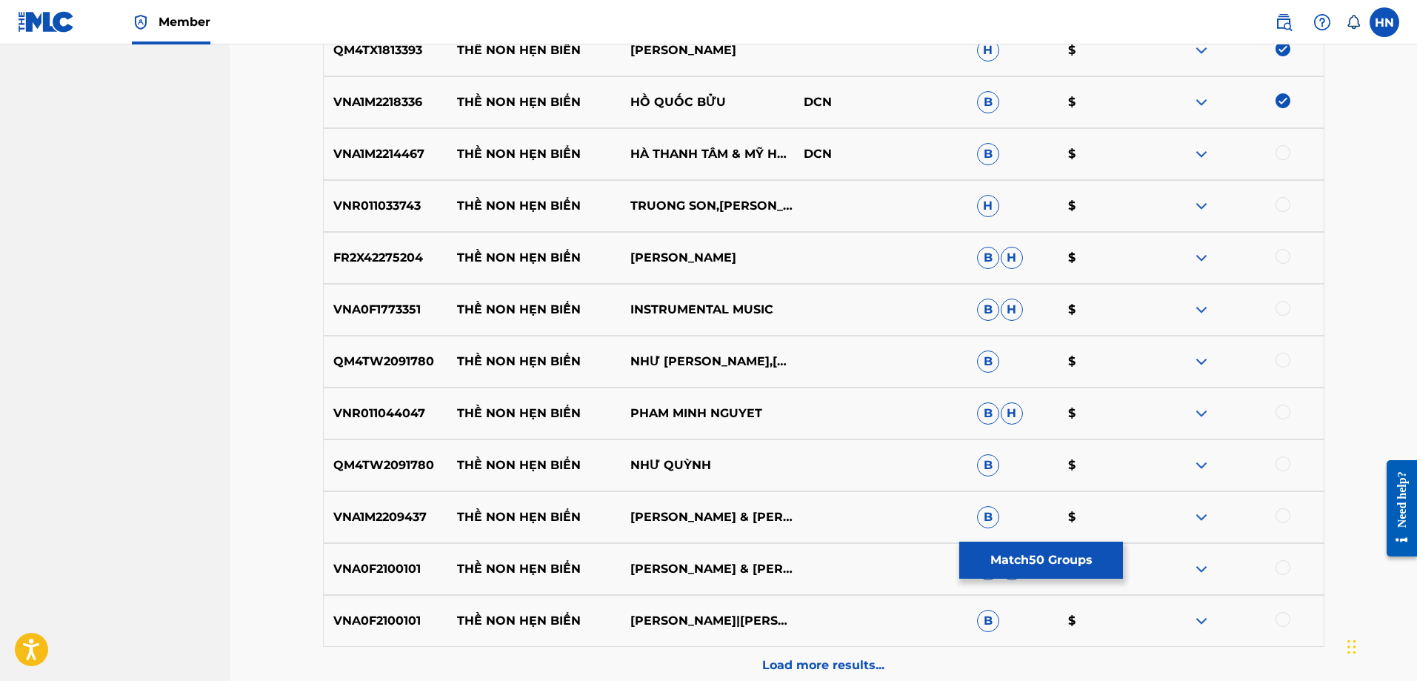
click at [362, 150] on p "VNA1M2214467" at bounding box center [386, 154] width 124 height 18
click at [1285, 150] on div at bounding box center [1283, 152] width 15 height 15
click at [395, 210] on p "VNR011033743" at bounding box center [386, 206] width 124 height 18
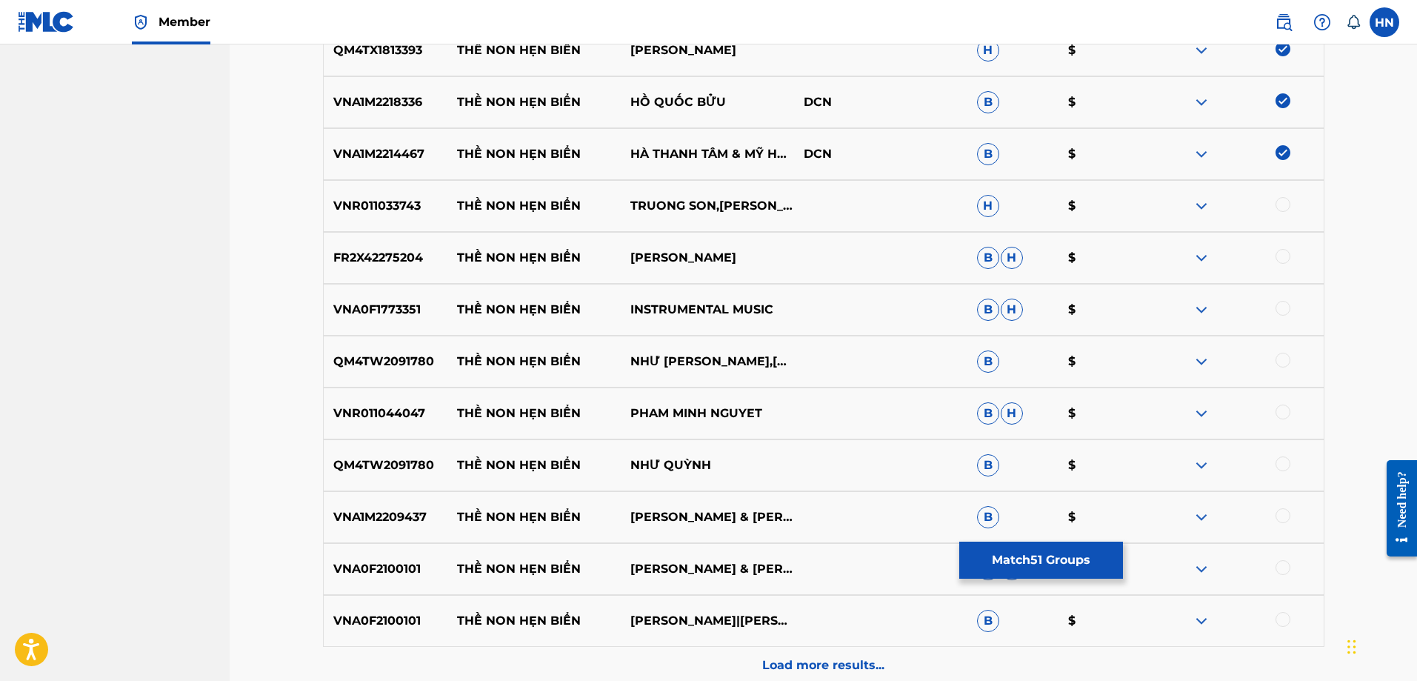
click at [1288, 204] on div at bounding box center [1283, 204] width 15 height 15
click at [410, 257] on p "FR2X42275204" at bounding box center [386, 258] width 124 height 18
click at [1283, 253] on div at bounding box center [1283, 256] width 15 height 15
click at [379, 313] on p "VNA0F1773351" at bounding box center [386, 310] width 124 height 18
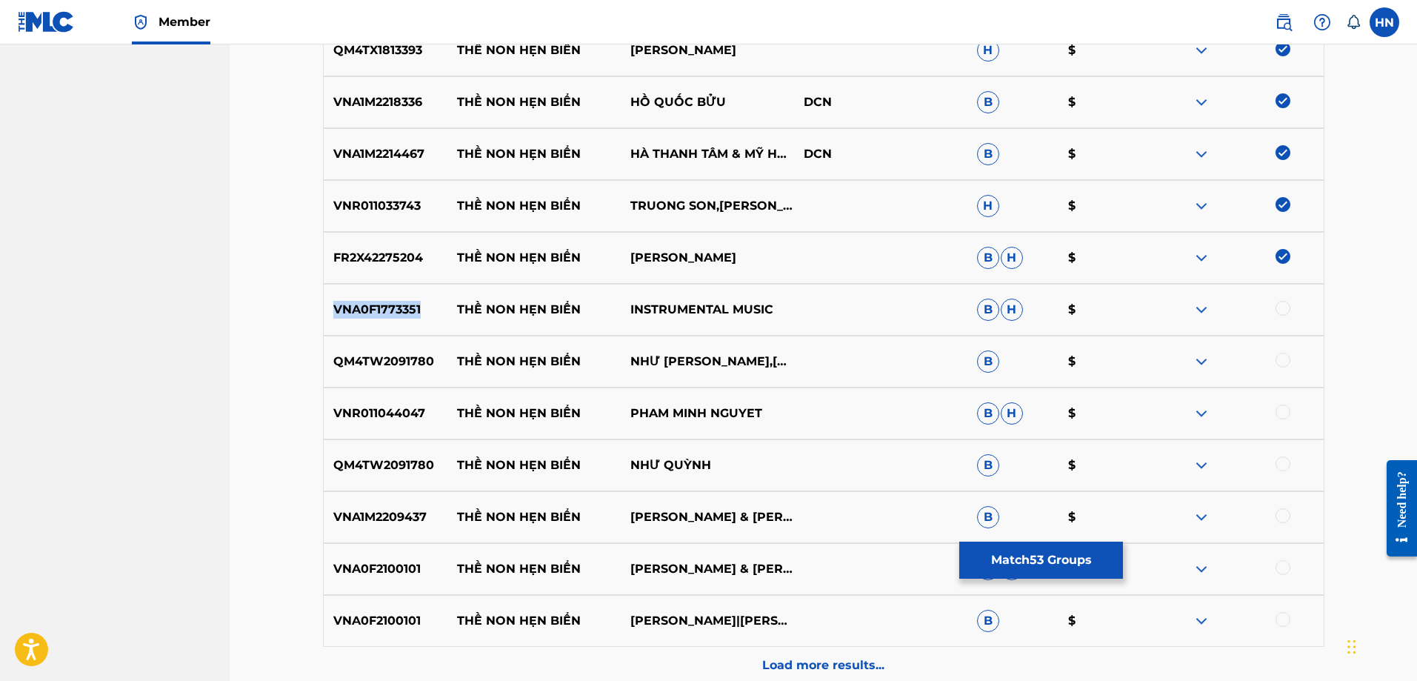
click at [379, 313] on p "VNA0F1773351" at bounding box center [386, 310] width 124 height 18
click at [1278, 303] on div at bounding box center [1283, 308] width 15 height 15
click at [382, 357] on p "QM4TW2091780" at bounding box center [386, 362] width 124 height 18
click at [1281, 360] on div at bounding box center [1283, 360] width 15 height 15
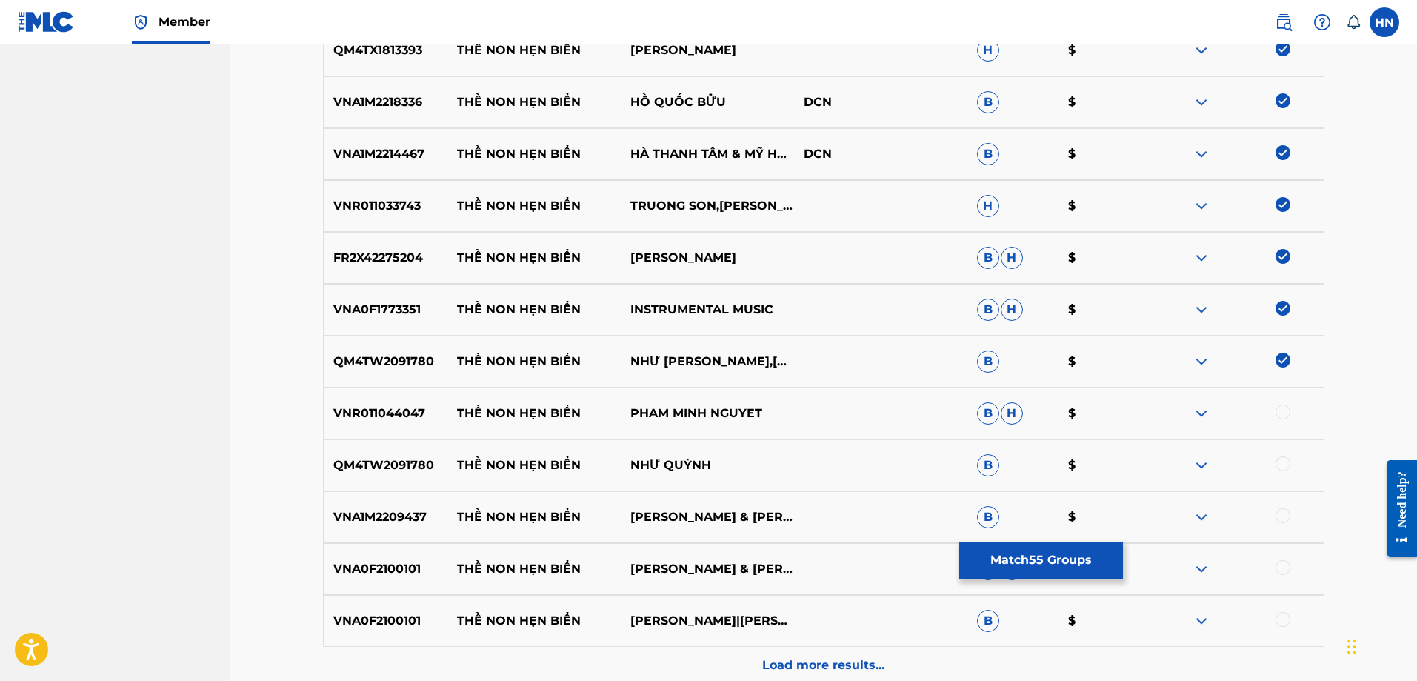
click at [404, 410] on p "VNR011044047" at bounding box center [386, 414] width 124 height 18
click at [1283, 406] on div at bounding box center [1283, 412] width 15 height 15
click at [405, 461] on p "QM4TW2091780" at bounding box center [386, 465] width 124 height 18
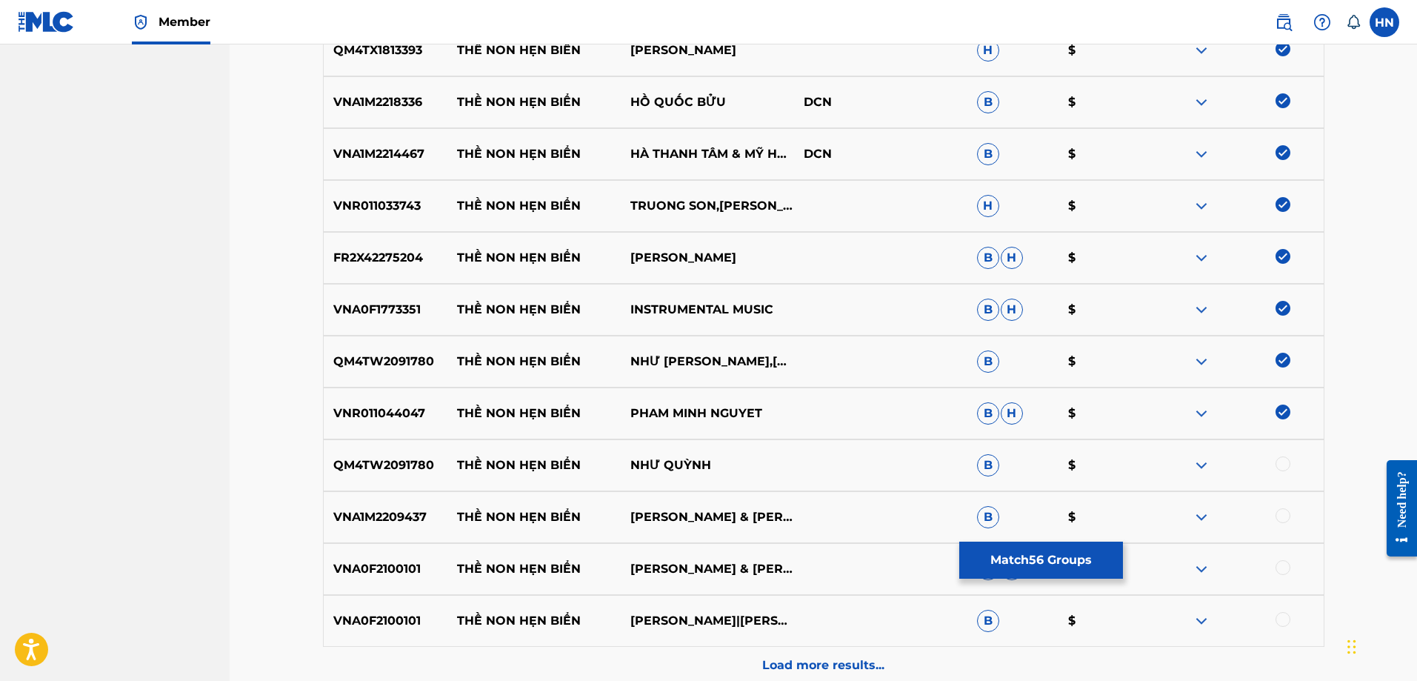
click at [1278, 463] on div at bounding box center [1283, 463] width 15 height 15
click at [405, 514] on p "VNA1M2209437" at bounding box center [386, 517] width 124 height 18
click at [1284, 515] on div at bounding box center [1283, 515] width 15 height 15
click at [382, 572] on p "VNA0F2100101" at bounding box center [386, 569] width 124 height 18
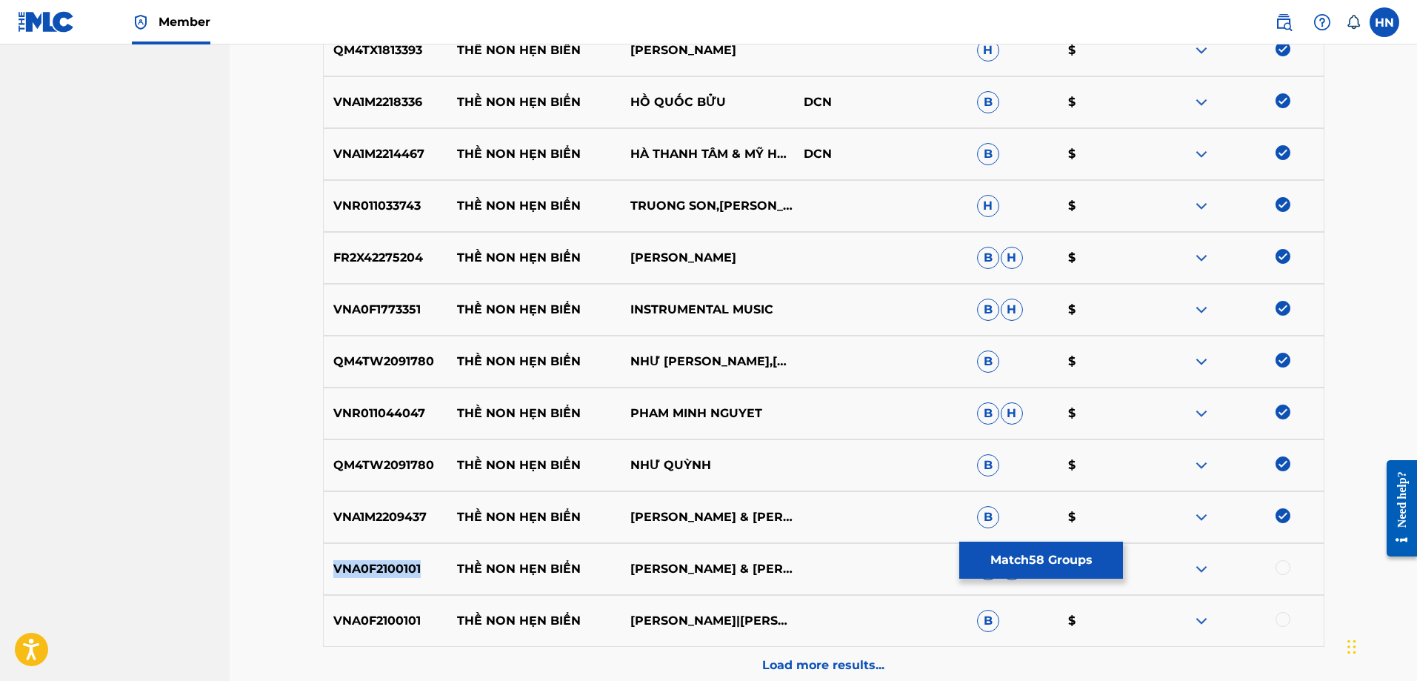
click at [382, 572] on p "VNA0F2100101" at bounding box center [386, 569] width 124 height 18
click at [1285, 567] on div at bounding box center [1283, 567] width 15 height 15
click at [403, 625] on p "VNA0F2100101" at bounding box center [386, 621] width 124 height 18
click at [1284, 618] on div at bounding box center [1283, 619] width 15 height 15
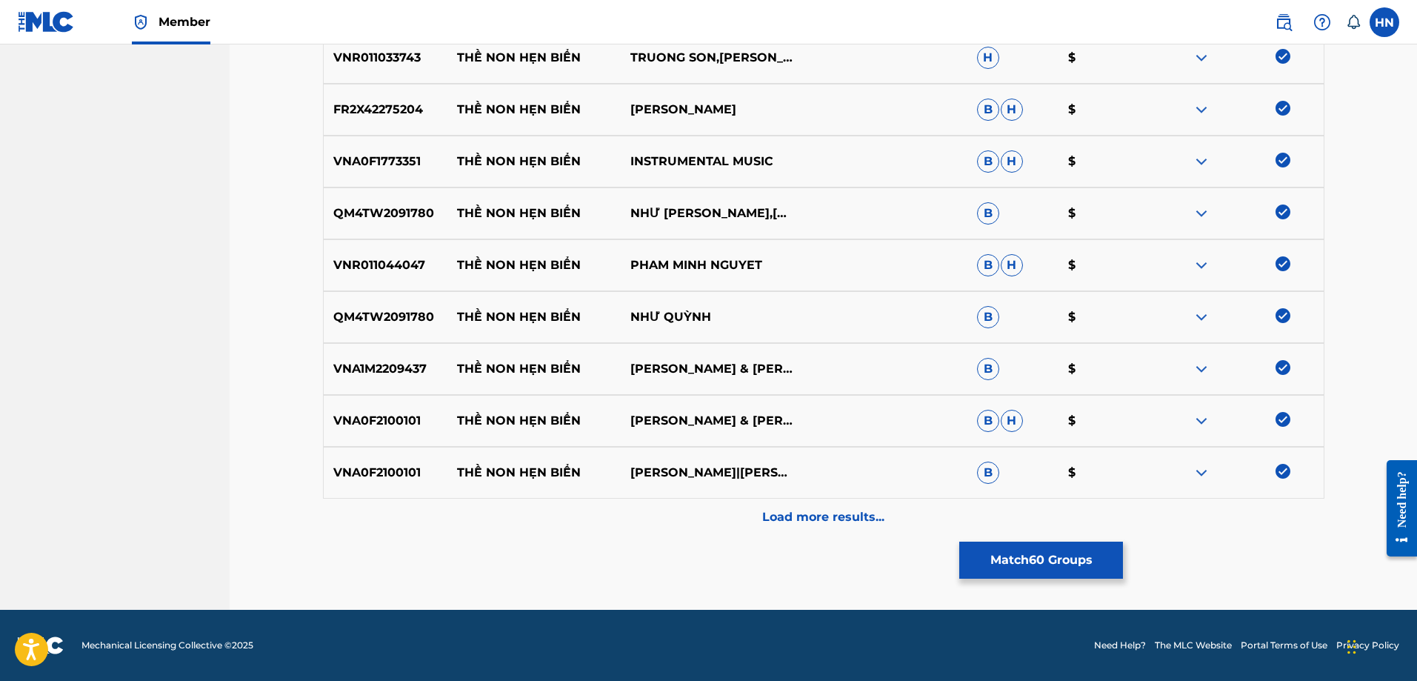
click at [883, 515] on p "Load more results..." at bounding box center [823, 517] width 122 height 18
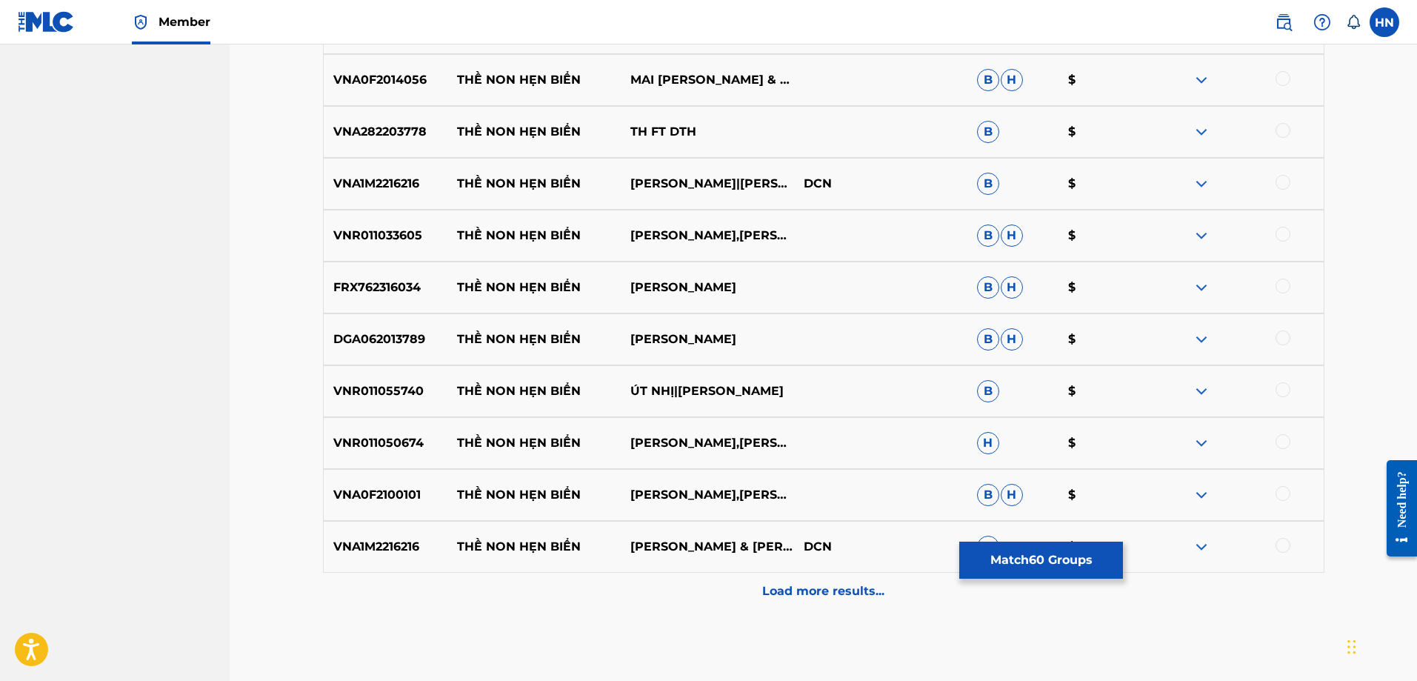
scroll to position [3554, 0]
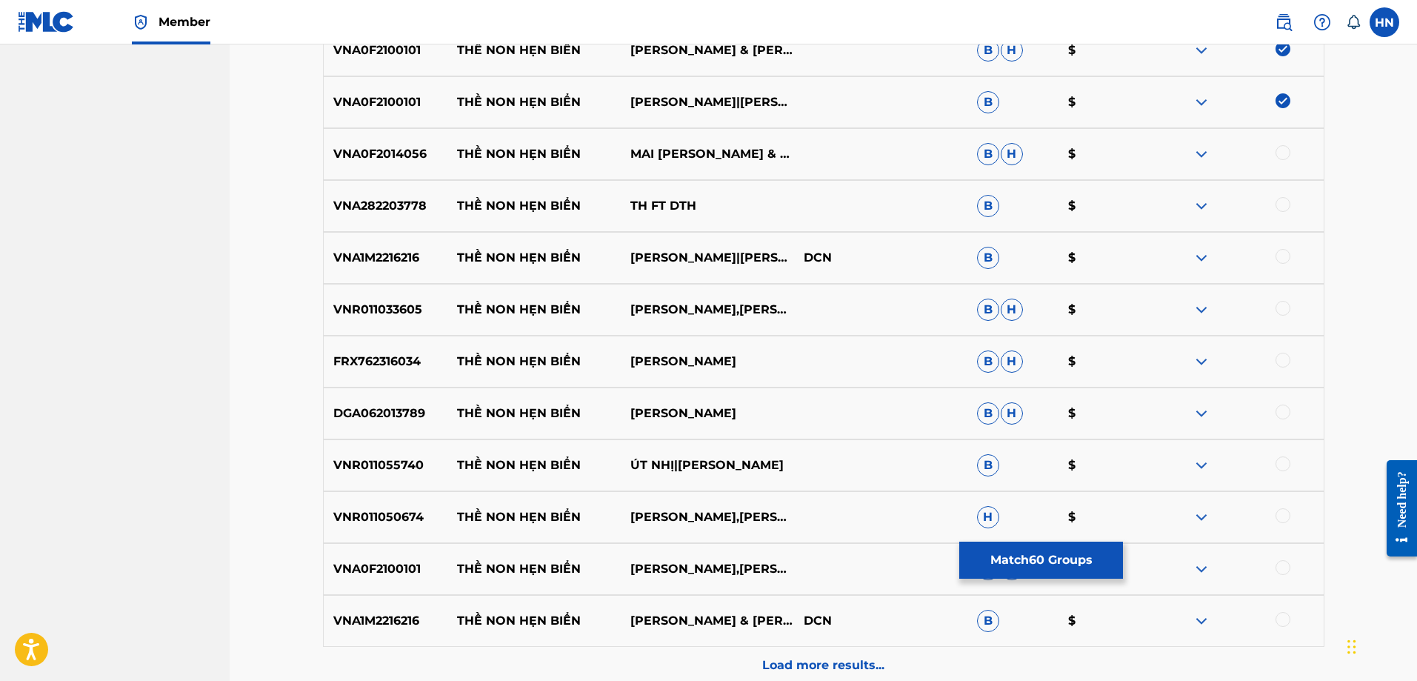
click at [407, 153] on p "VNA0F2014056" at bounding box center [386, 154] width 124 height 18
click at [1281, 157] on div at bounding box center [1283, 152] width 15 height 15
click at [430, 270] on div "VNA1M2216216 THỀ NON HẸN BIỂN GIA TIẾN|THANH NGÂN DCN B $" at bounding box center [824, 258] width 1002 height 52
click at [411, 259] on p "VNA1M2216216" at bounding box center [386, 258] width 124 height 18
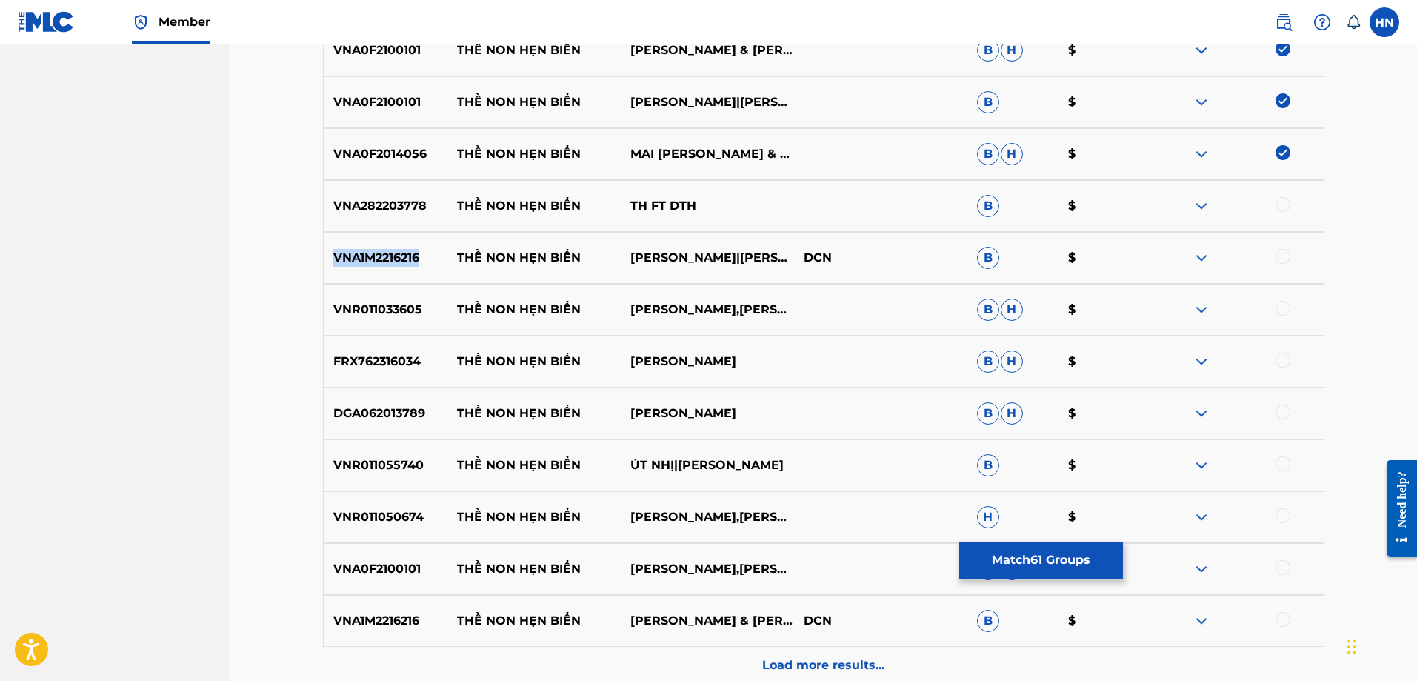
click at [411, 259] on p "VNA1M2216216" at bounding box center [386, 258] width 124 height 18
click at [1285, 254] on div at bounding box center [1283, 256] width 15 height 15
click at [403, 309] on p "VNR011033605" at bounding box center [386, 310] width 124 height 18
click at [1278, 305] on div at bounding box center [1283, 308] width 15 height 15
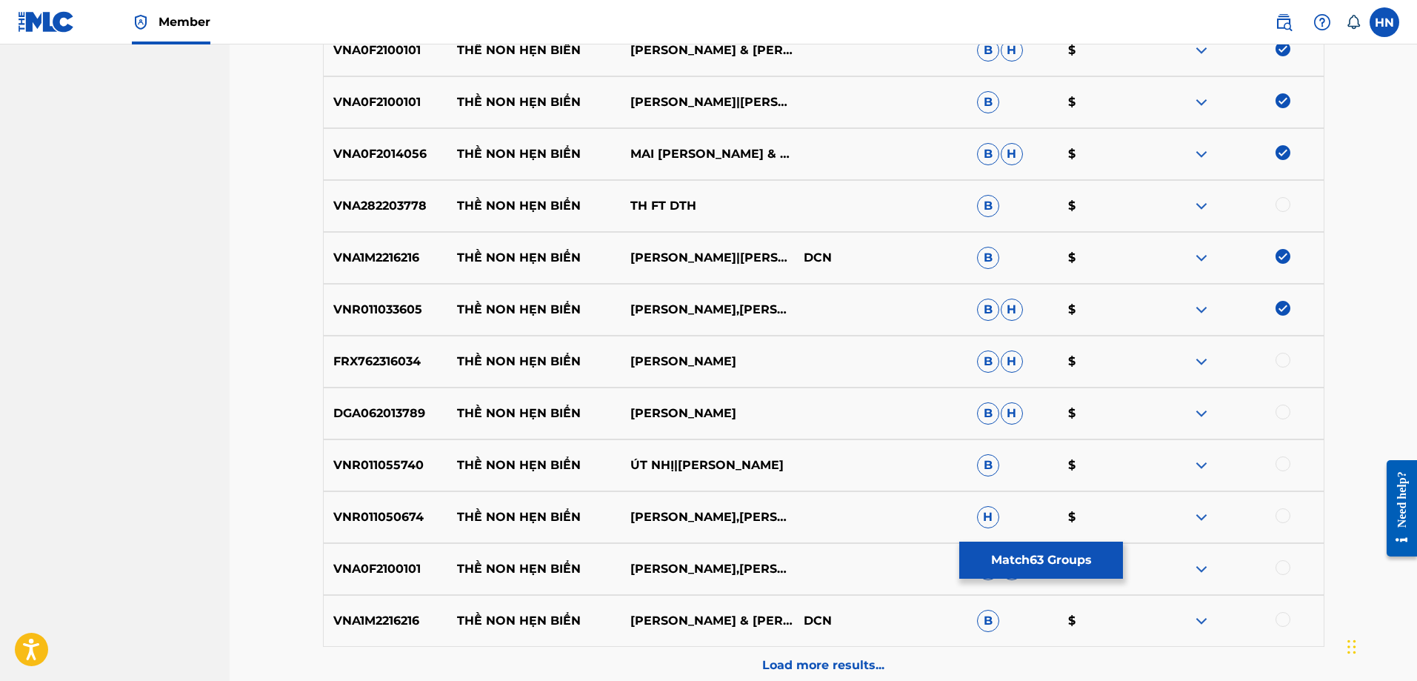
click at [416, 357] on p "FRX762316034" at bounding box center [386, 362] width 124 height 18
click at [1288, 360] on div at bounding box center [1283, 360] width 15 height 15
click at [385, 402] on div "DGA062013789 THỀ NON HẸN BIỂN MAI LỆ QUYÊN B H $" at bounding box center [824, 413] width 1002 height 52
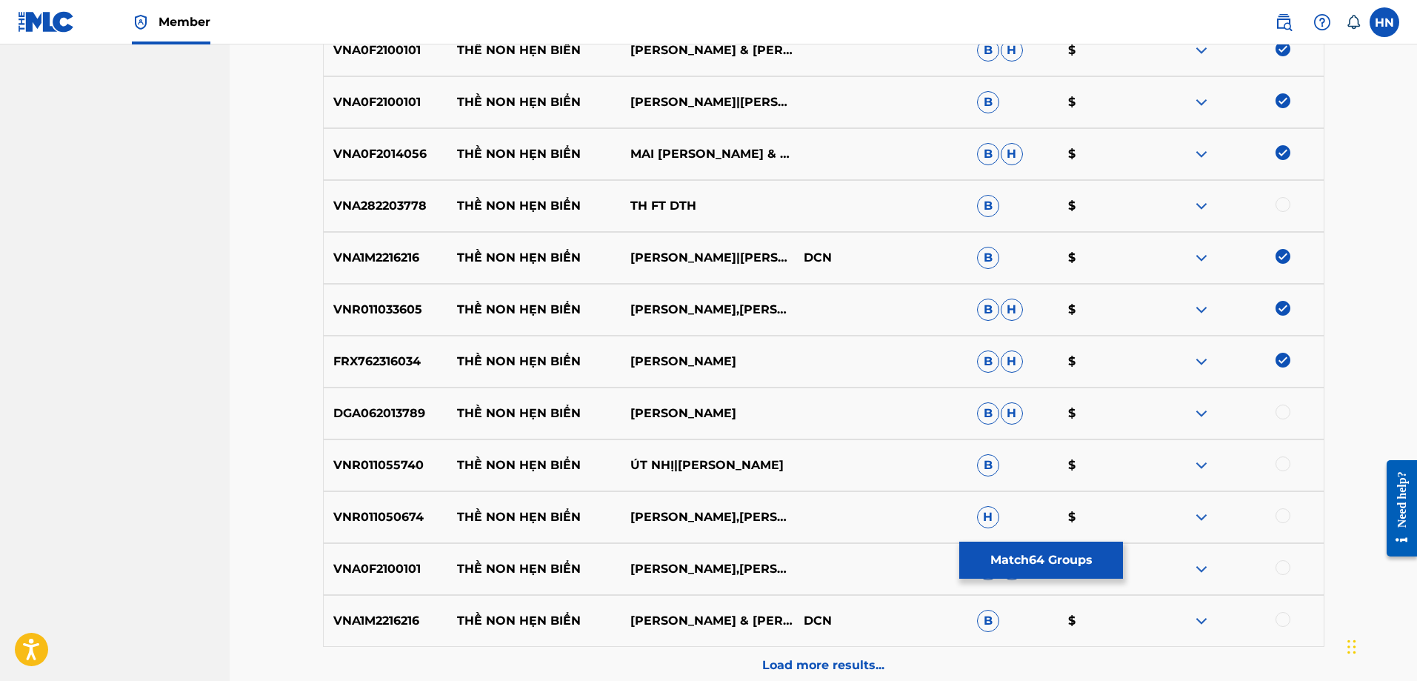
click at [1280, 410] on div at bounding box center [1283, 412] width 15 height 15
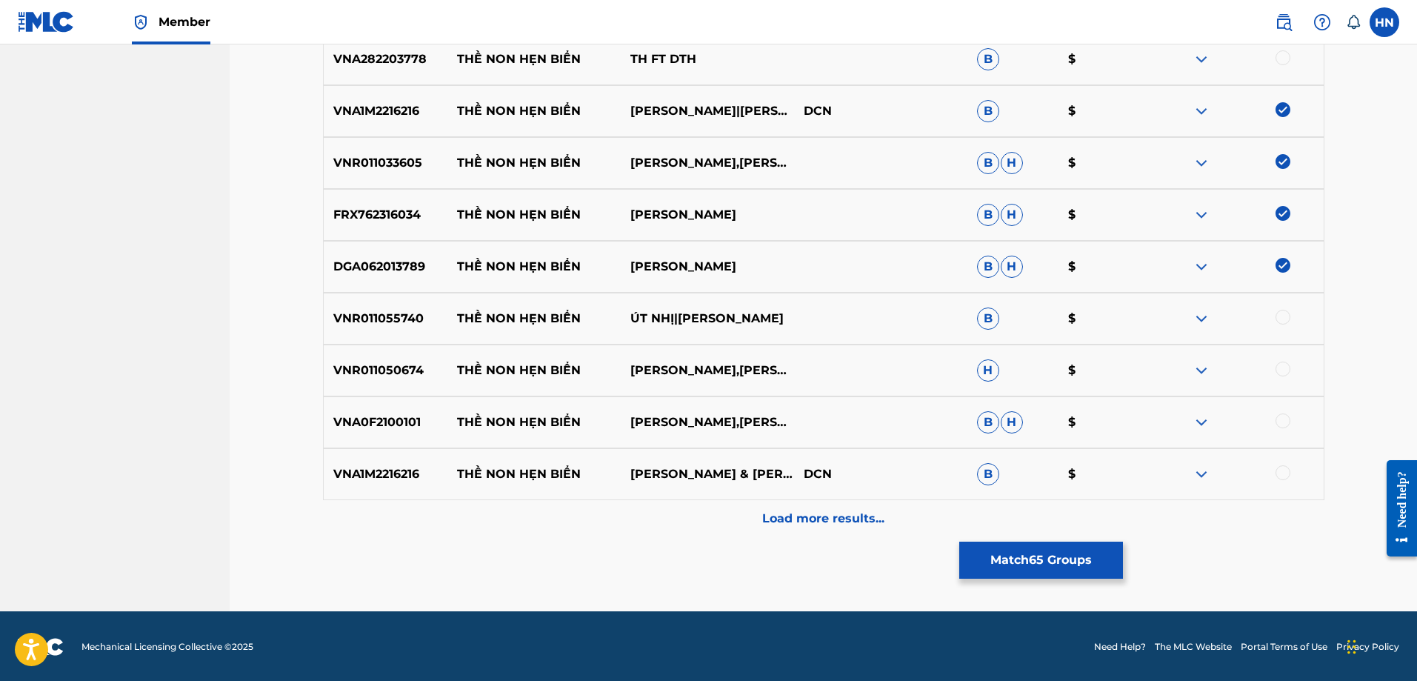
scroll to position [3702, 0]
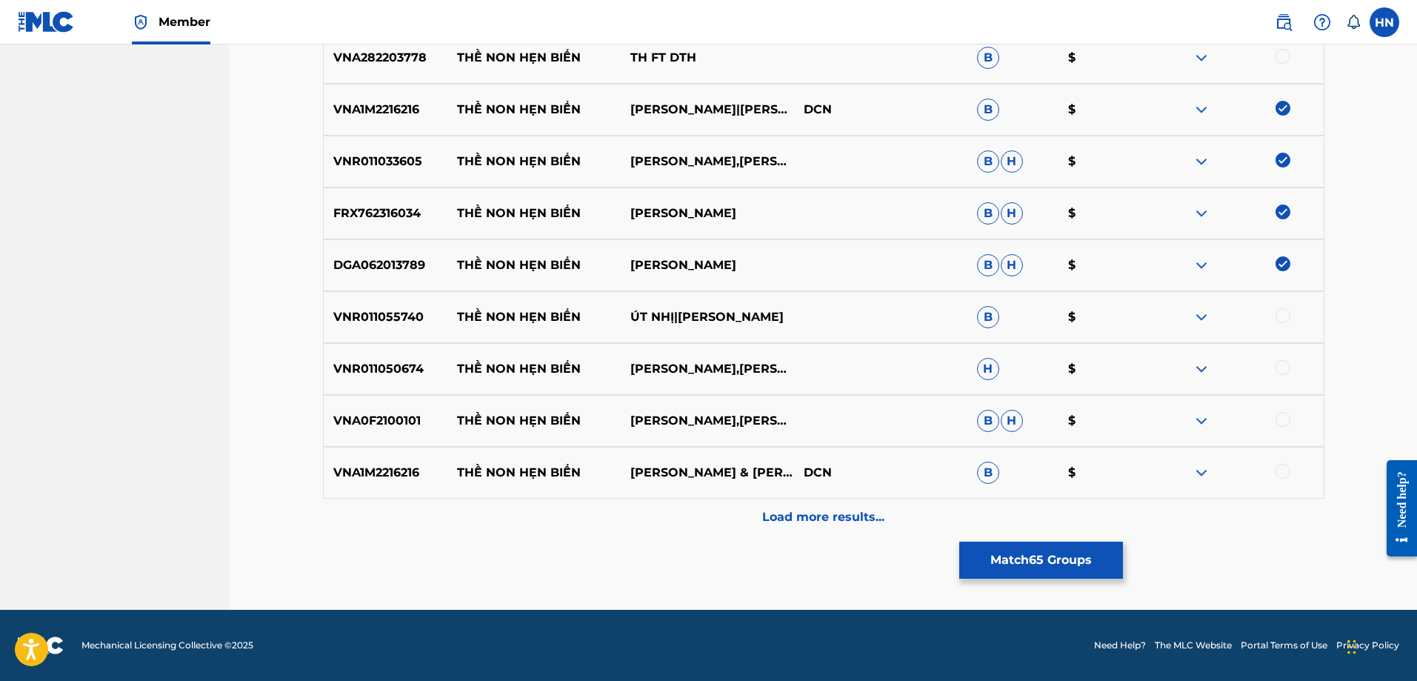
click at [384, 313] on p "VNR011055740" at bounding box center [386, 317] width 124 height 18
click at [1284, 315] on div at bounding box center [1283, 315] width 15 height 15
click at [411, 369] on p "VNR011050674" at bounding box center [386, 369] width 124 height 18
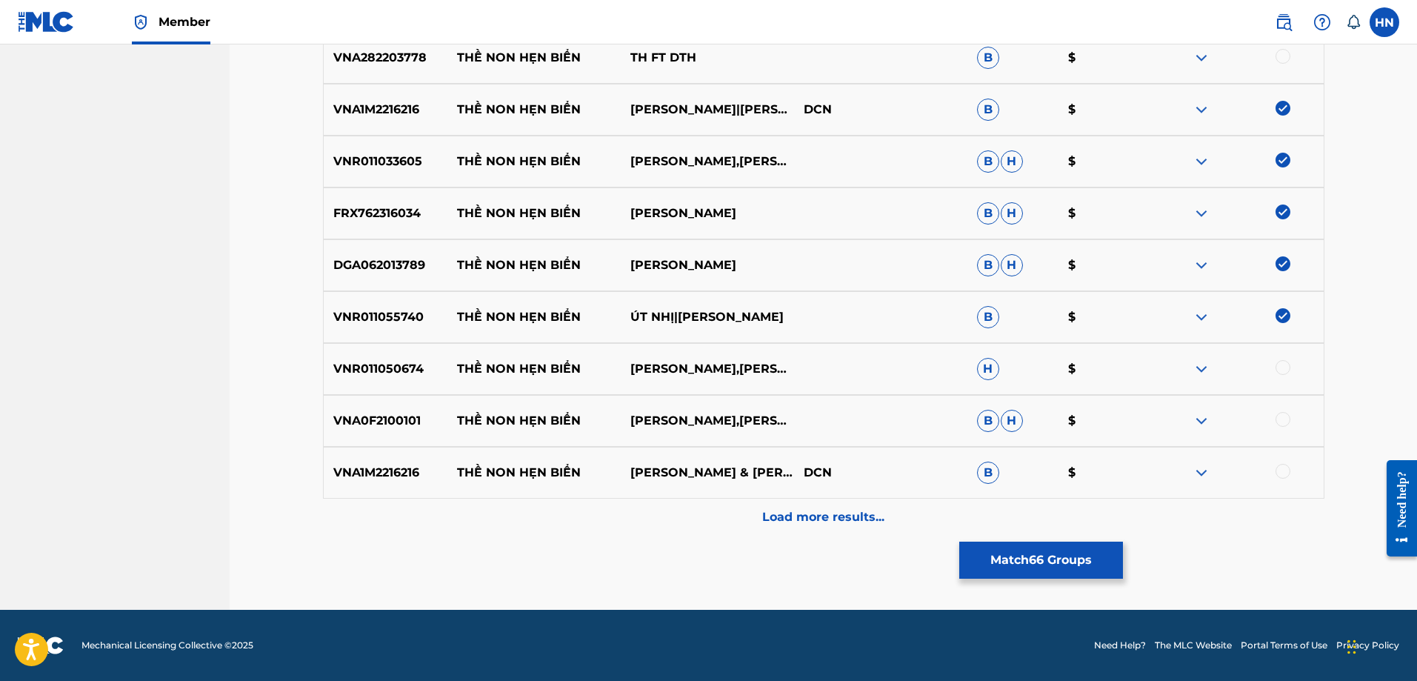
click at [1280, 369] on div at bounding box center [1283, 367] width 15 height 15
click at [375, 409] on div "VNA0F2100101 THỀ NON HẸN BIỂN NGỌC LIÊN,NGỌC KÝ B H $" at bounding box center [824, 421] width 1002 height 52
click at [1279, 422] on div at bounding box center [1283, 419] width 15 height 15
click at [400, 467] on p "VNA1M2216216" at bounding box center [386, 473] width 124 height 18
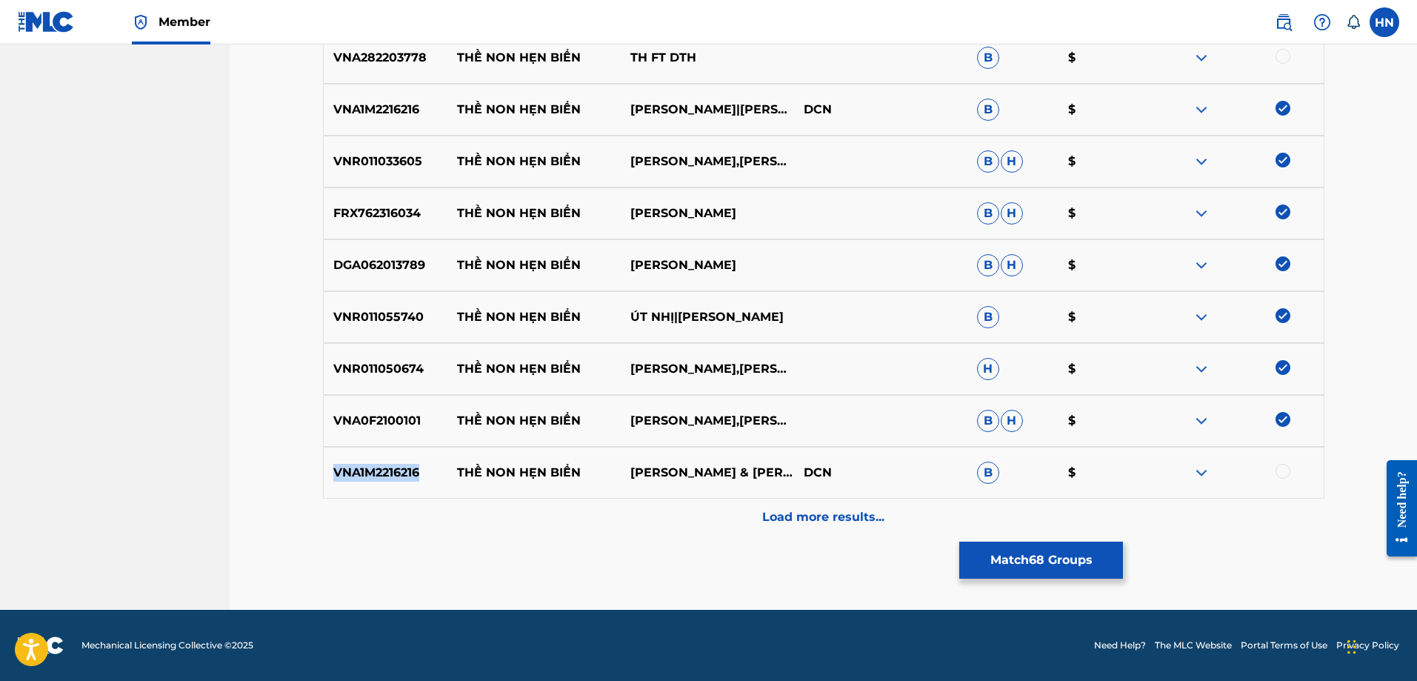
click at [400, 467] on p "VNA1M2216216" at bounding box center [386, 473] width 124 height 18
click at [1288, 473] on div at bounding box center [1283, 471] width 15 height 15
click at [860, 519] on p "Load more results..." at bounding box center [823, 517] width 122 height 18
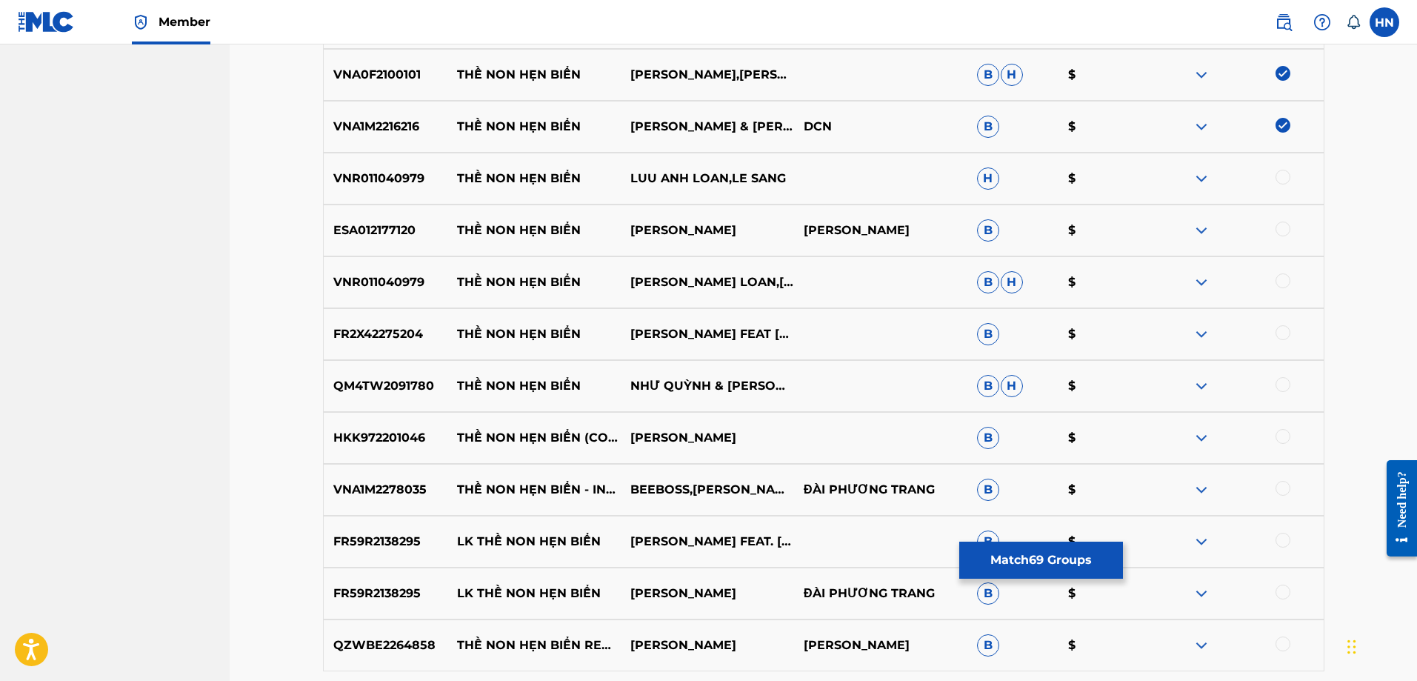
scroll to position [4073, 0]
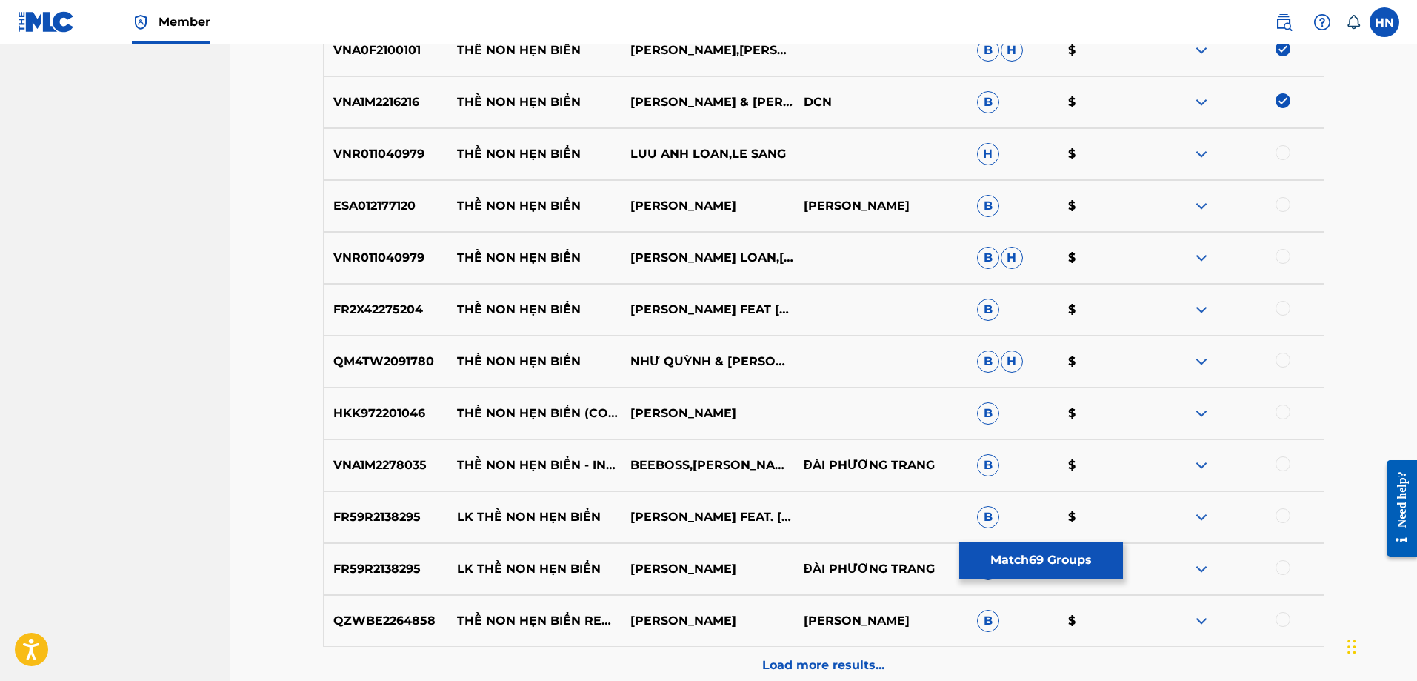
click at [396, 158] on p "VNR011040979" at bounding box center [386, 154] width 124 height 18
click at [1286, 157] on div at bounding box center [1283, 152] width 15 height 15
click at [391, 211] on p "ESA012177120" at bounding box center [386, 206] width 124 height 18
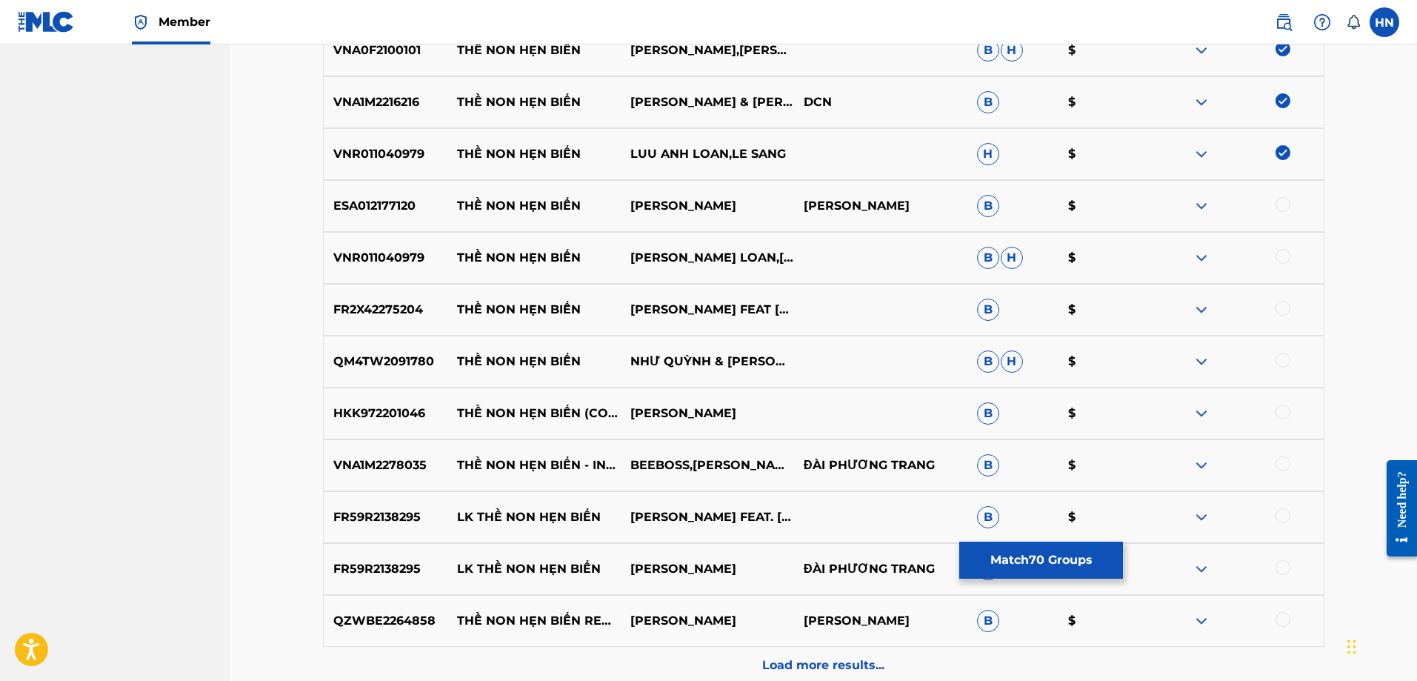
click at [1278, 204] on div at bounding box center [1283, 204] width 15 height 15
click at [401, 255] on p "VNR011040979" at bounding box center [386, 258] width 124 height 18
click at [1287, 262] on div at bounding box center [1283, 256] width 15 height 15
click at [414, 306] on p "FR2X42275204" at bounding box center [386, 310] width 124 height 18
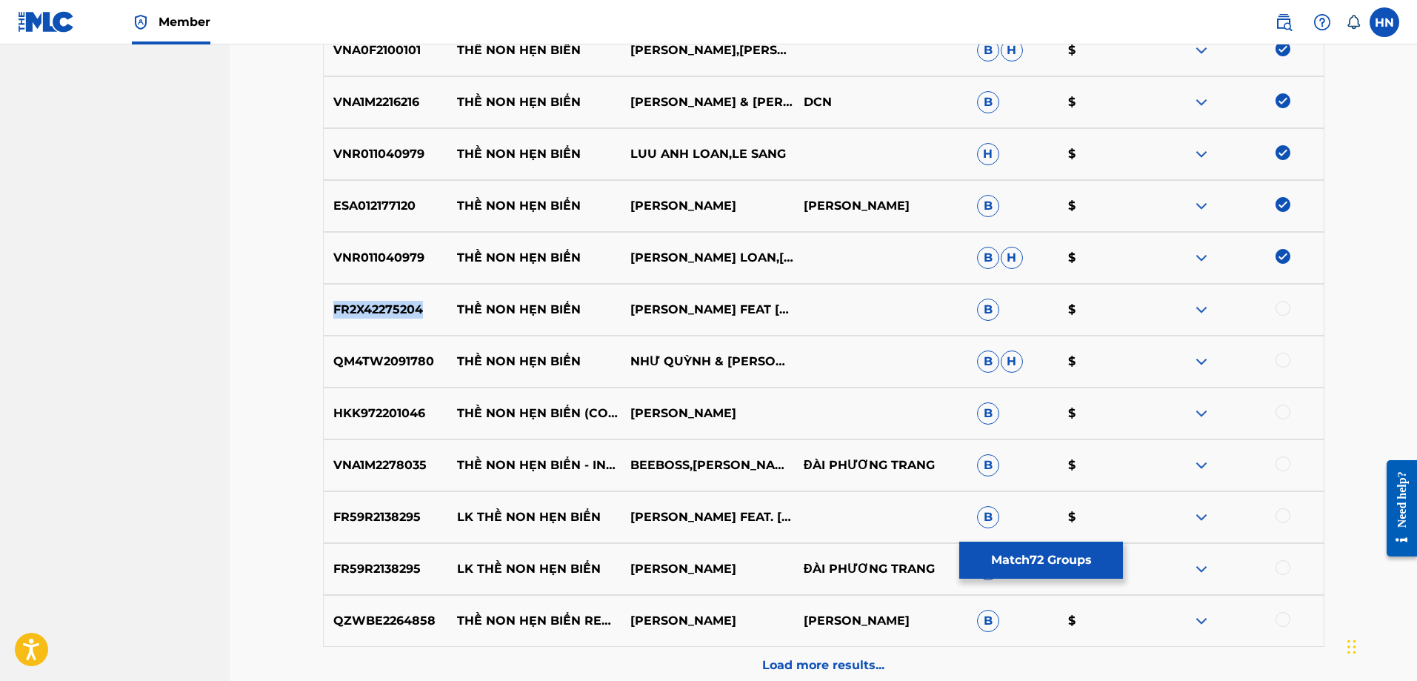
click at [414, 306] on p "FR2X42275204" at bounding box center [386, 310] width 124 height 18
click at [1286, 308] on div at bounding box center [1283, 308] width 15 height 15
click at [405, 365] on p "QM4TW2091780" at bounding box center [386, 362] width 124 height 18
click at [1274, 357] on div at bounding box center [1237, 362] width 173 height 18
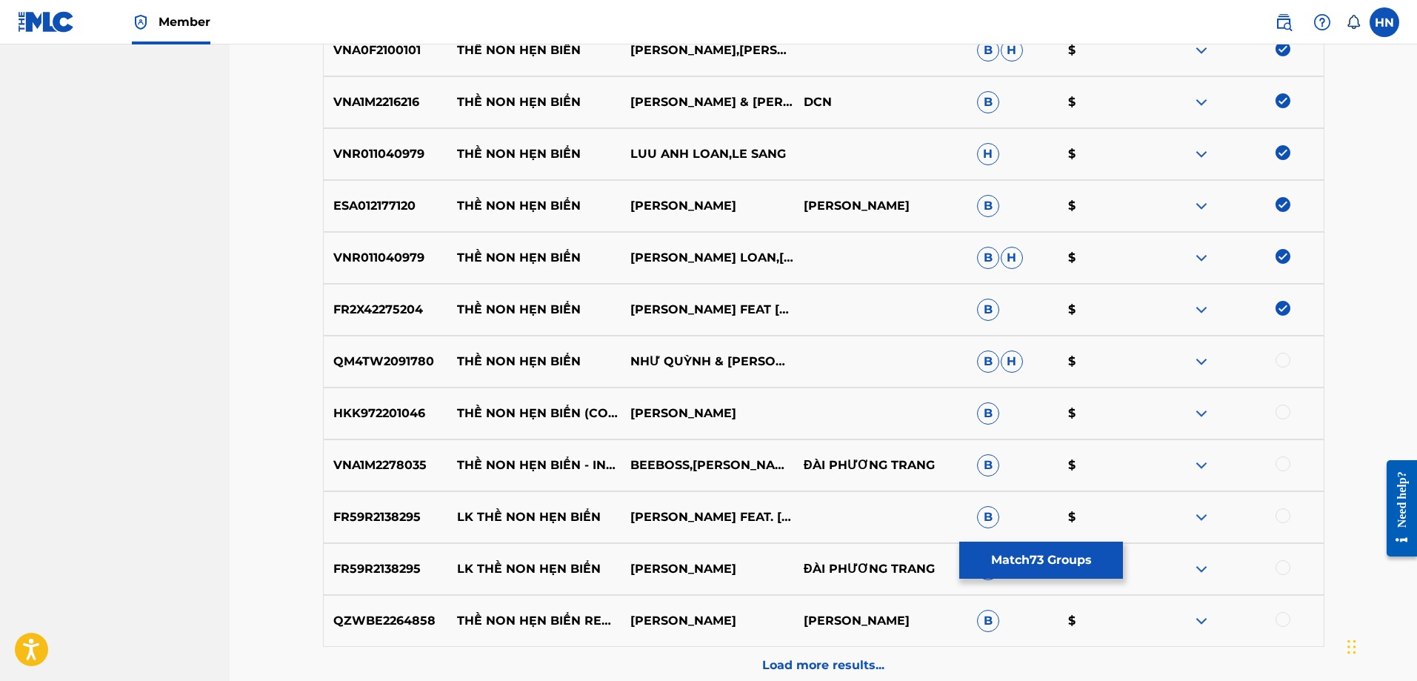
click at [1279, 359] on div at bounding box center [1283, 360] width 15 height 15
click at [390, 410] on p "HKK972201046" at bounding box center [386, 414] width 124 height 18
click at [1282, 410] on div at bounding box center [1283, 412] width 15 height 15
click at [407, 466] on p "VNA1M2278035" at bounding box center [386, 465] width 124 height 18
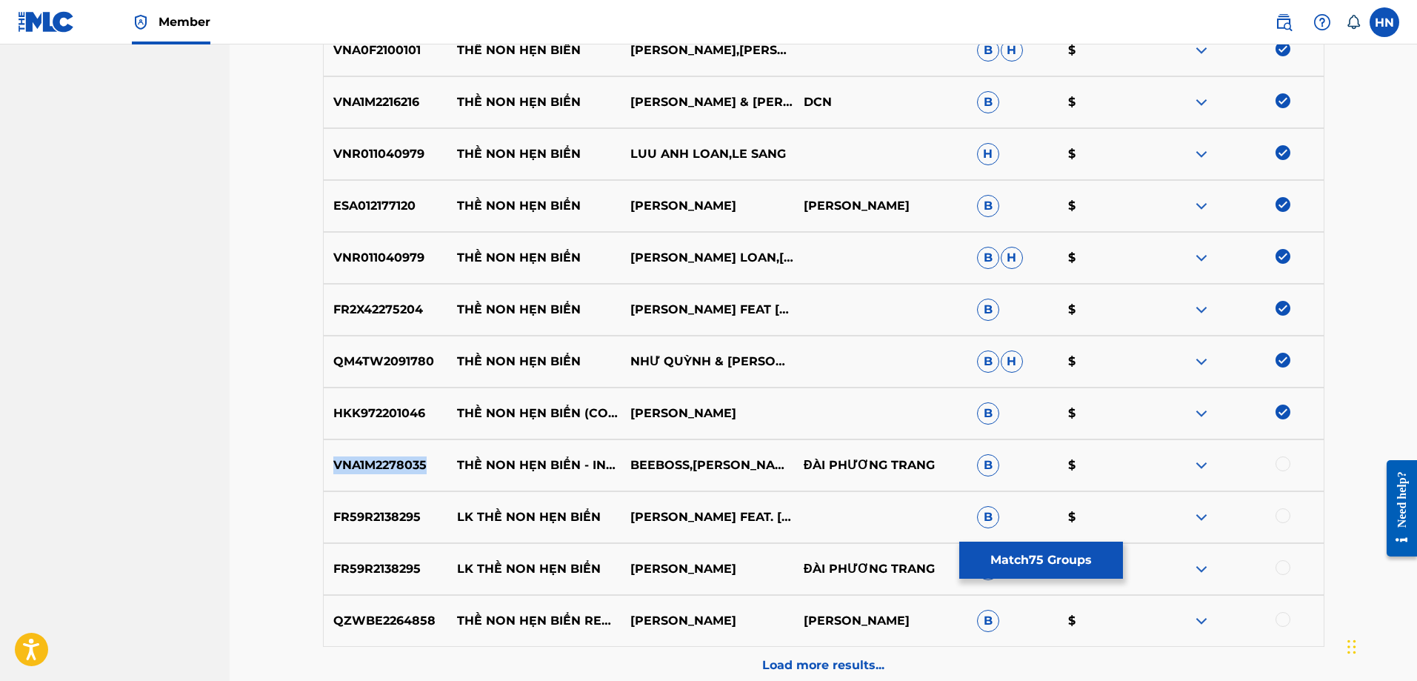
click at [407, 466] on p "VNA1M2278035" at bounding box center [386, 465] width 124 height 18
click at [1281, 461] on div at bounding box center [1283, 463] width 15 height 15
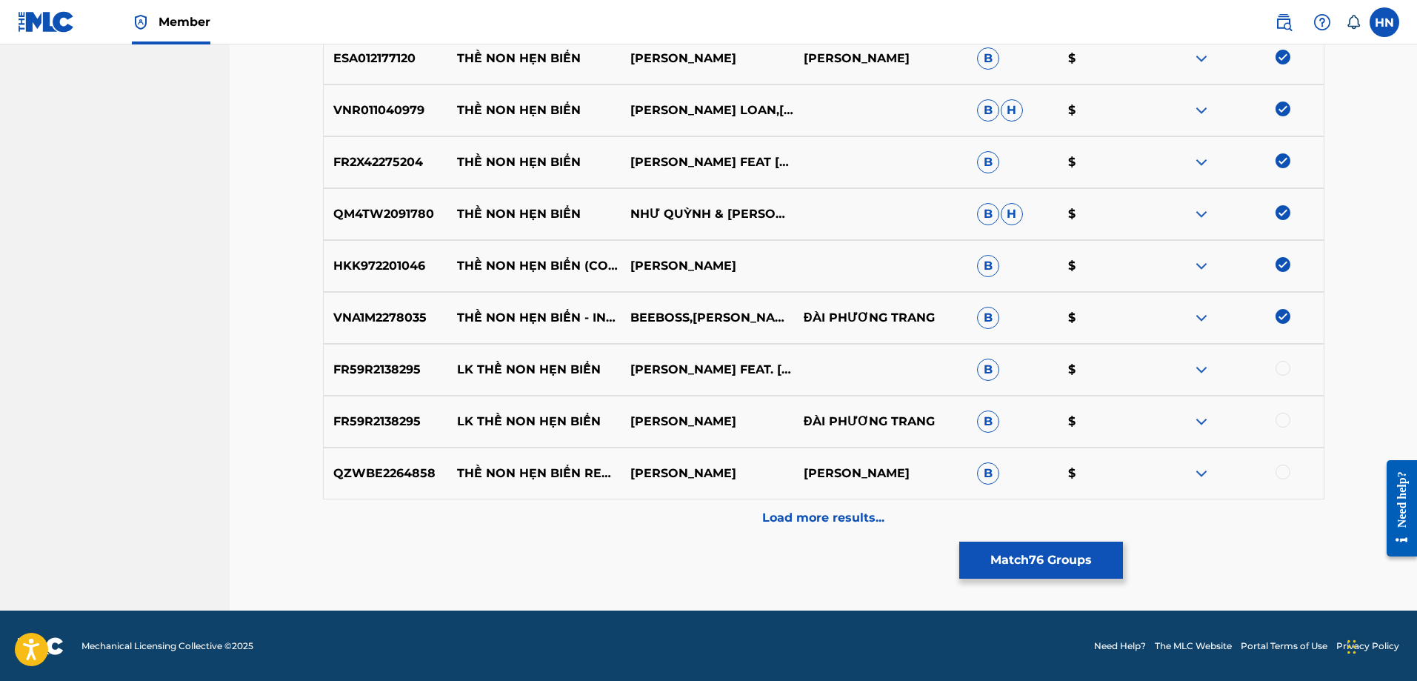
scroll to position [4221, 0]
click at [1208, 478] on img at bounding box center [1202, 473] width 18 height 18
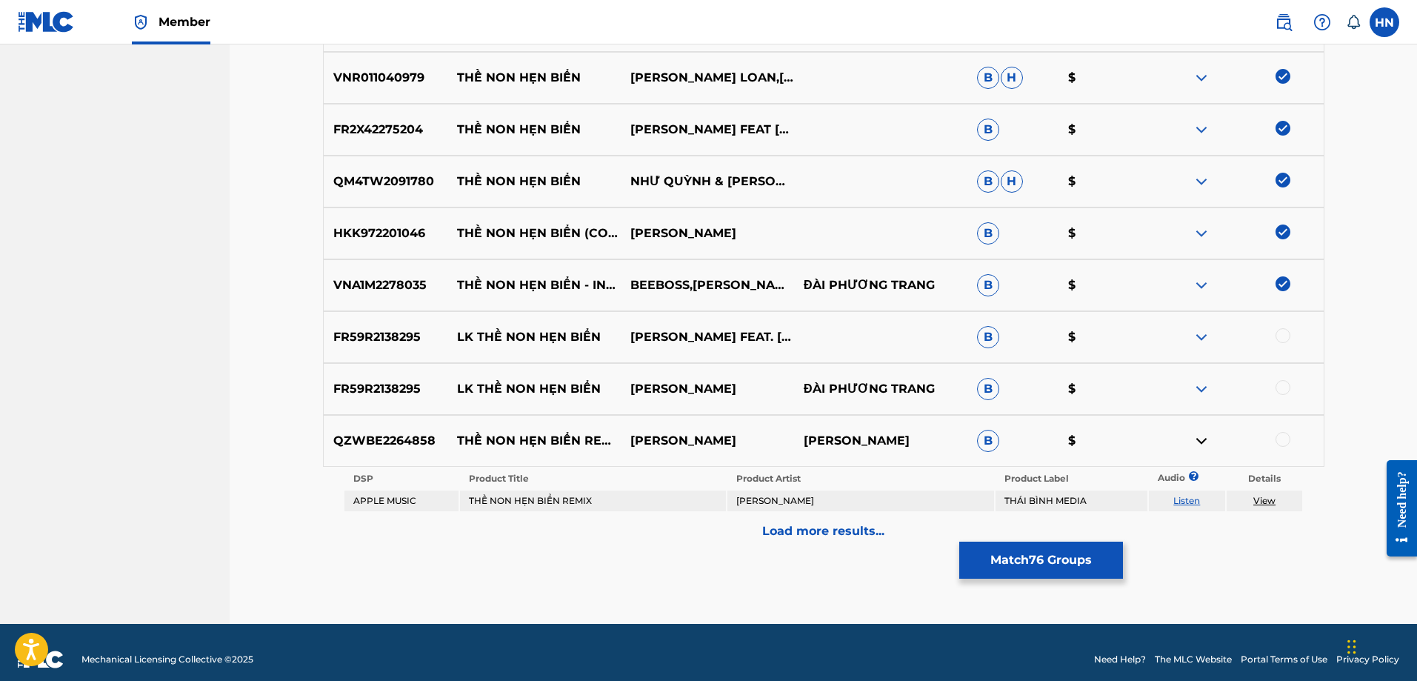
scroll to position [4267, 0]
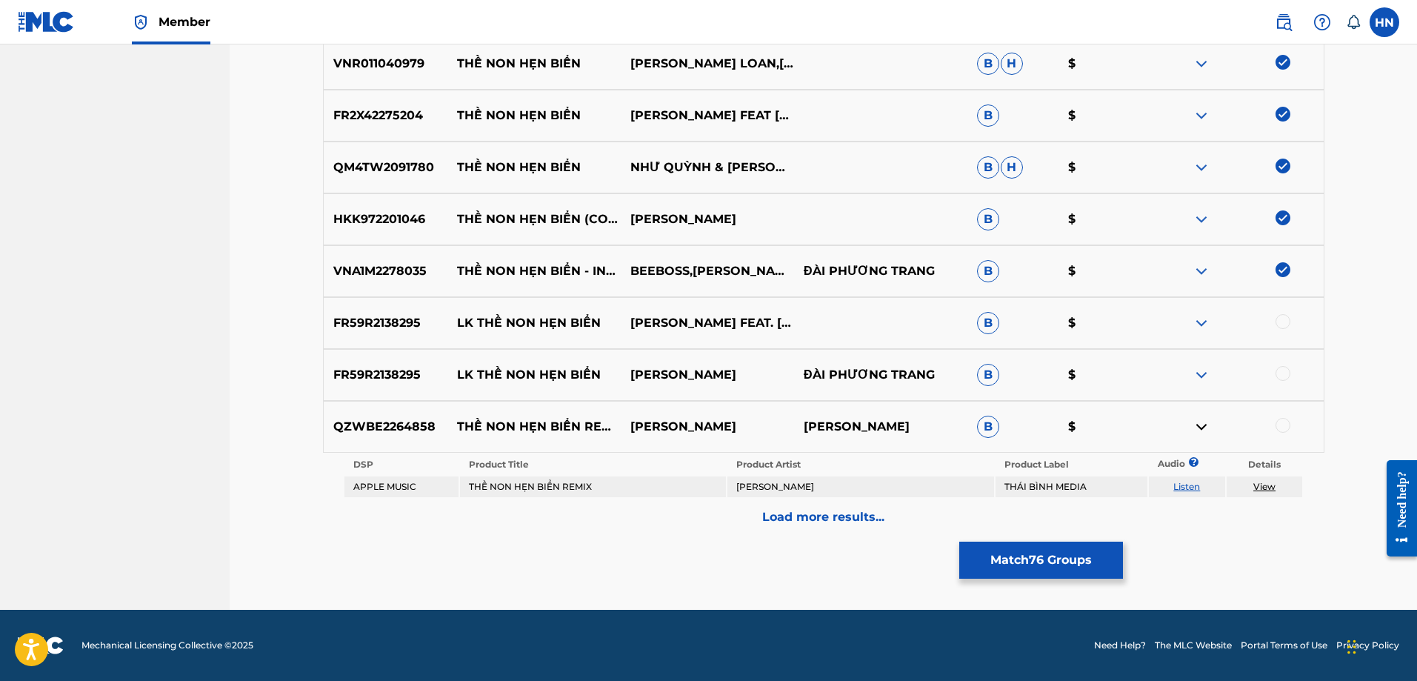
click at [1192, 479] on td "Listen" at bounding box center [1187, 486] width 76 height 21
click at [1183, 481] on link "Listen" at bounding box center [1187, 486] width 27 height 11
drag, startPoint x: 456, startPoint y: 412, endPoint x: 776, endPoint y: 422, distance: 320.2
click at [776, 422] on div "QZWBE2264858 THỀ NON HẸN BIỂN REMIX [PERSON_NAME] HIỆU MINH HIEU B $" at bounding box center [824, 427] width 1002 height 52
click at [809, 510] on p "Load more results..." at bounding box center [823, 517] width 122 height 18
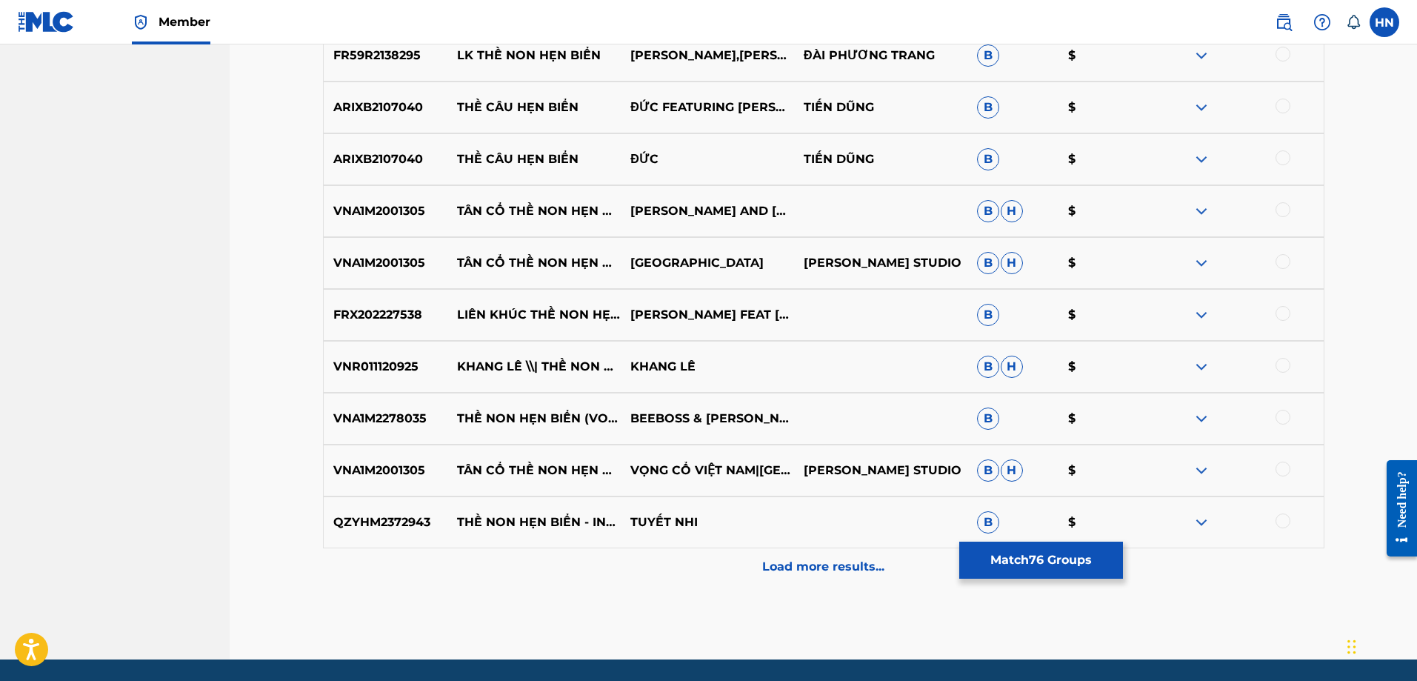
scroll to position [4711, 0]
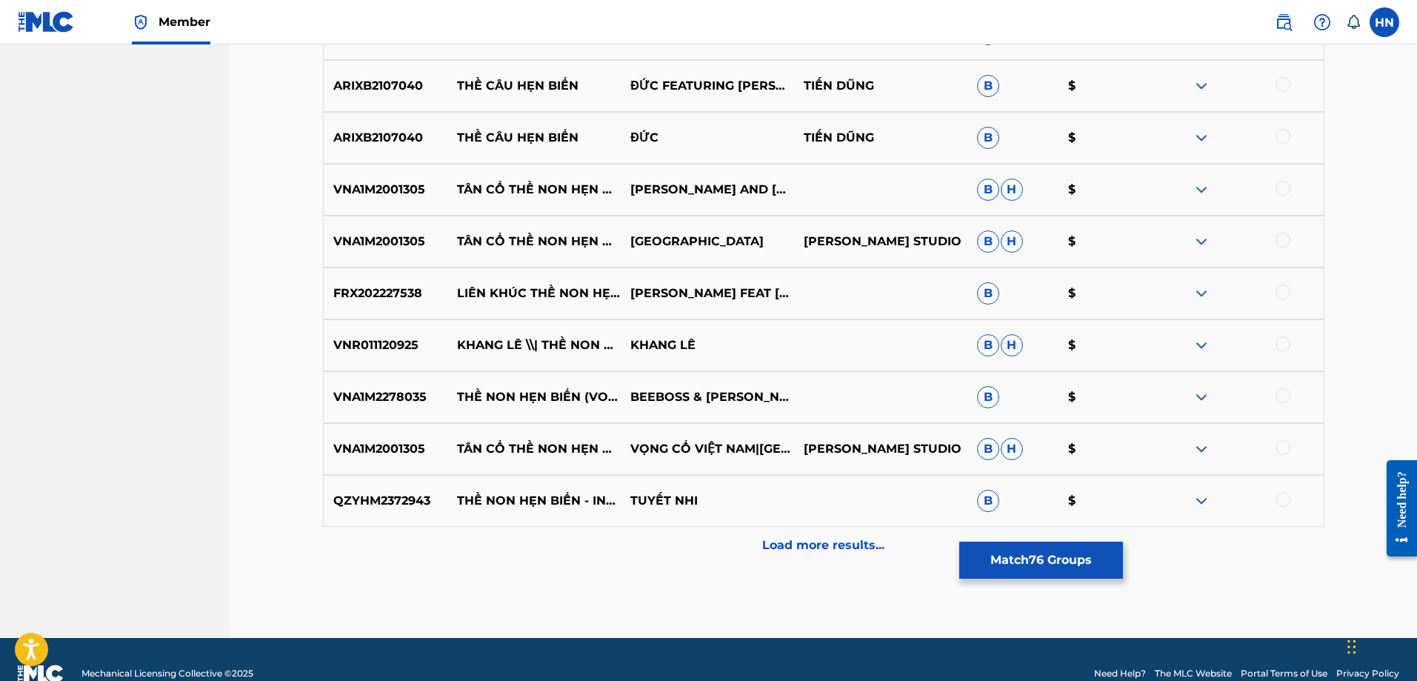
click at [416, 339] on p "VNR011120925" at bounding box center [386, 345] width 124 height 18
click at [403, 339] on p "VNR011120925" at bounding box center [386, 345] width 124 height 18
click at [1290, 342] on div at bounding box center [1283, 343] width 15 height 15
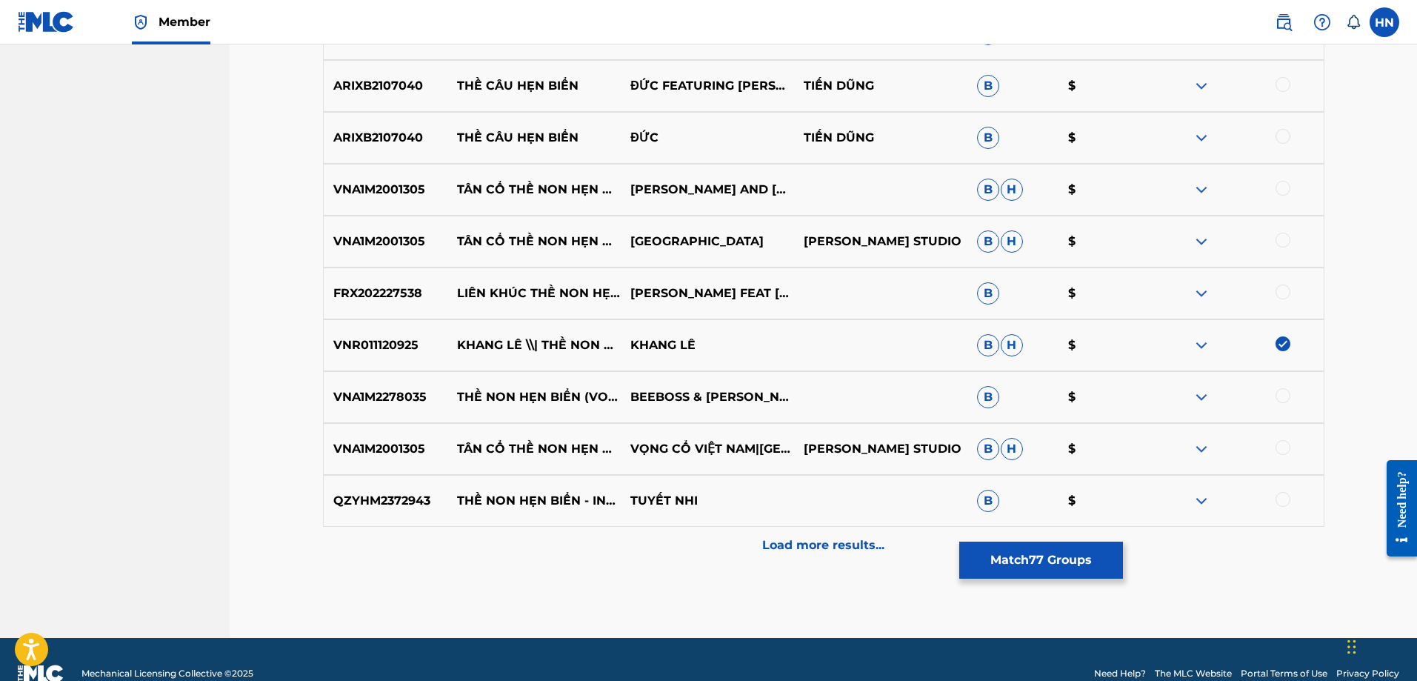
click at [367, 499] on p "QZYHM2372943" at bounding box center [386, 501] width 124 height 18
click at [1283, 495] on div at bounding box center [1283, 499] width 15 height 15
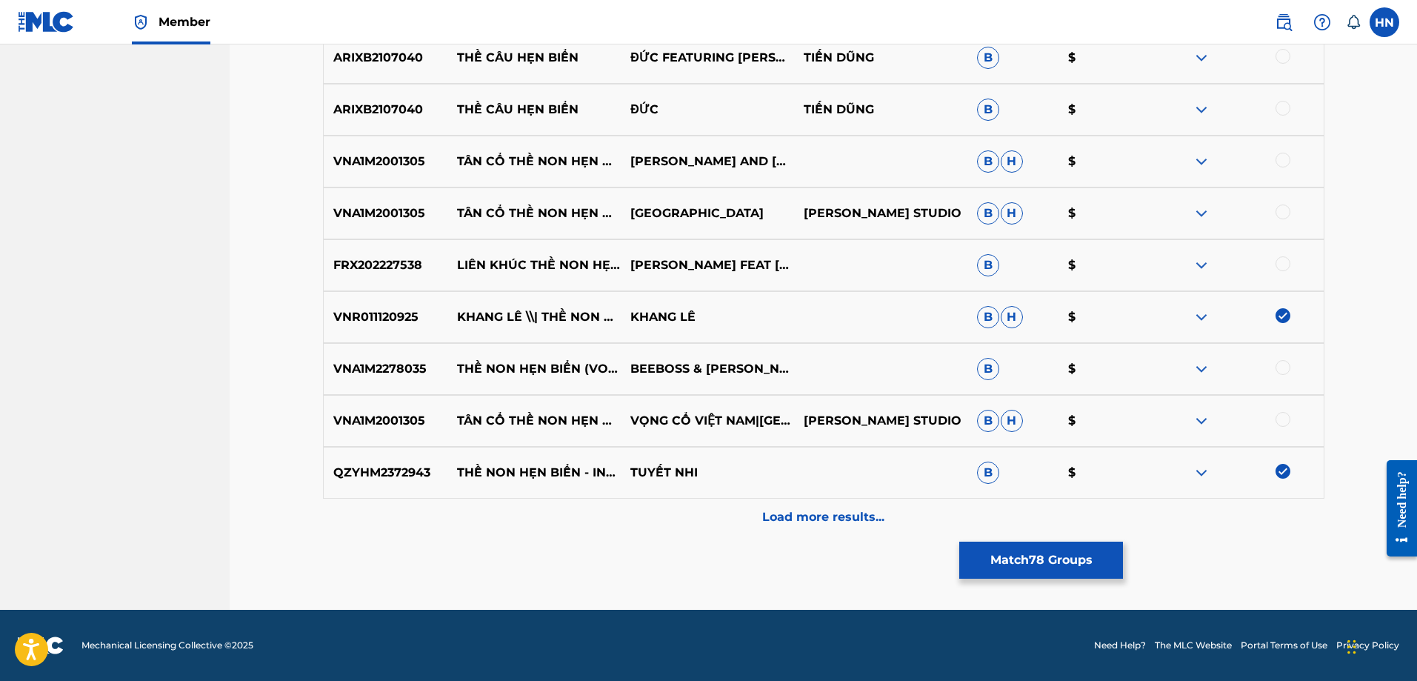
click at [835, 523] on p "Load more results..." at bounding box center [823, 517] width 122 height 18
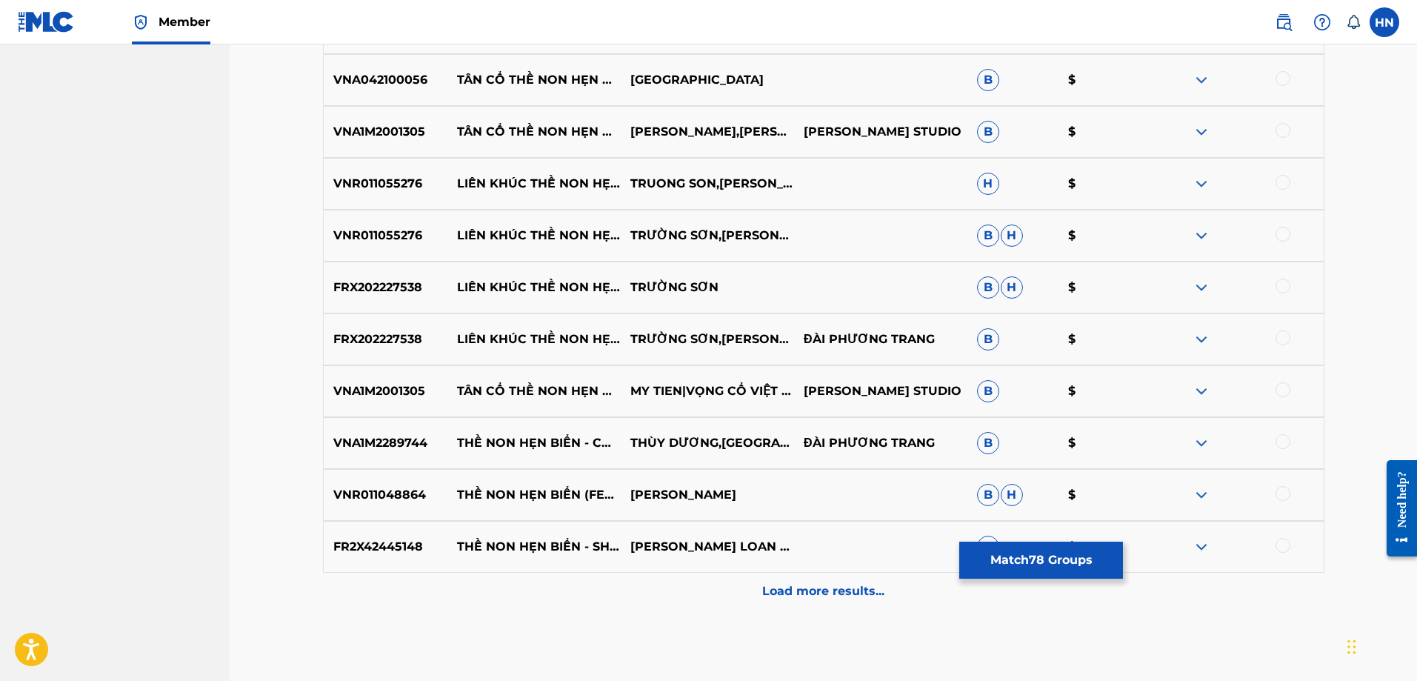
scroll to position [5258, 0]
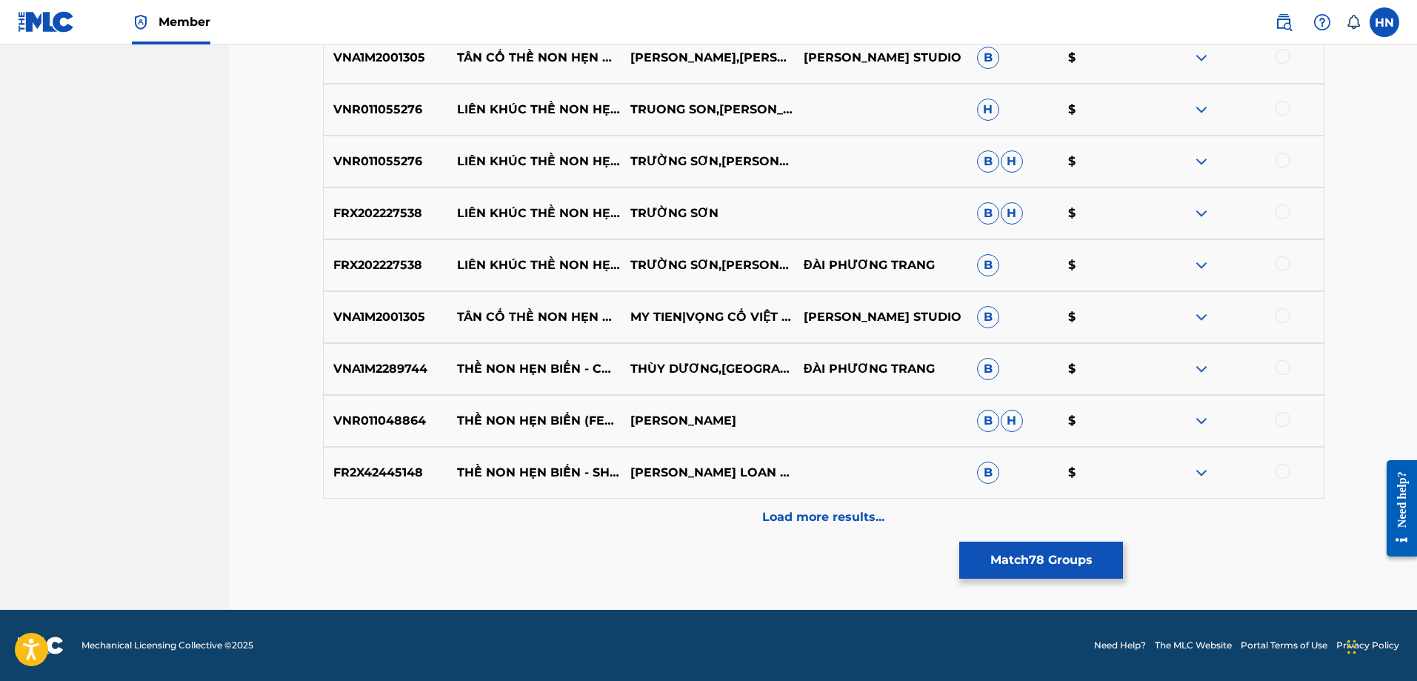
click at [404, 369] on p "VNA1M2289744" at bounding box center [386, 369] width 124 height 18
click at [1285, 364] on div at bounding box center [1283, 367] width 15 height 15
click at [393, 419] on p "VNR011048864" at bounding box center [386, 421] width 124 height 18
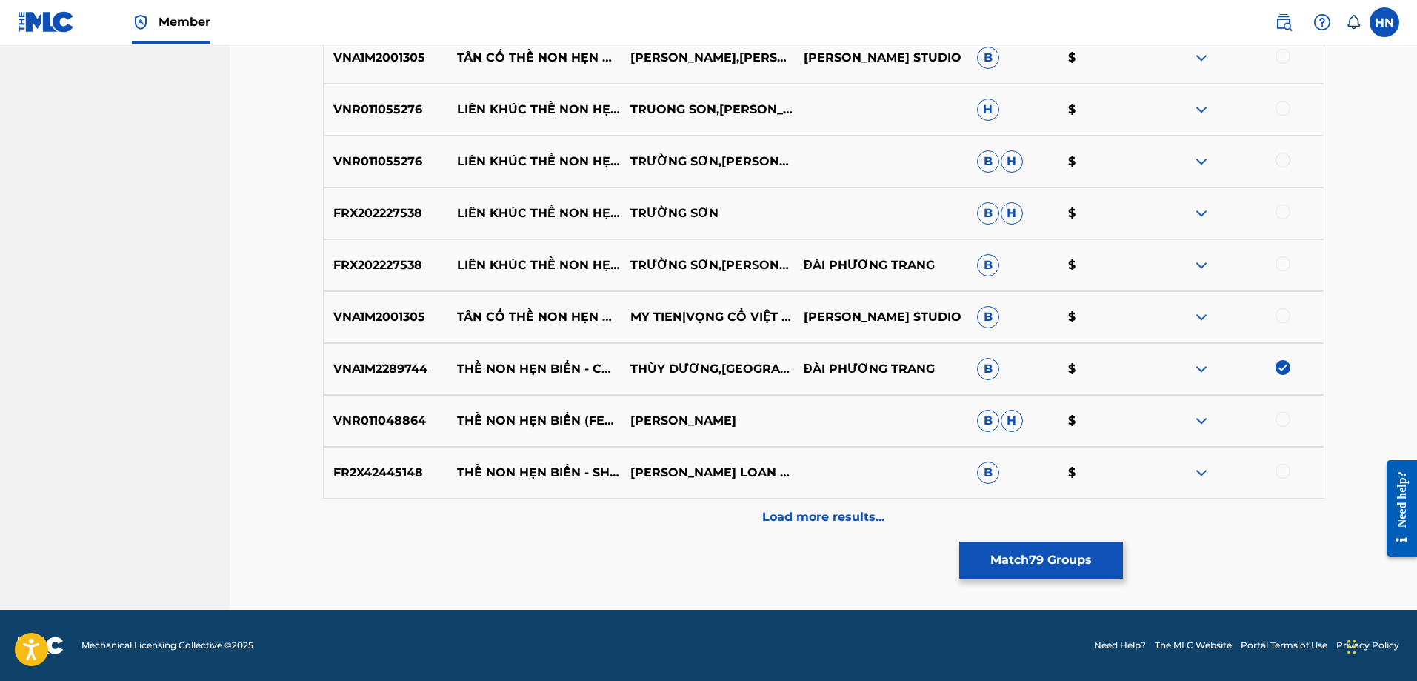
click at [1284, 420] on div at bounding box center [1283, 419] width 15 height 15
click at [390, 473] on p "FR2X42445148" at bounding box center [386, 473] width 124 height 18
click at [1282, 473] on div at bounding box center [1283, 471] width 15 height 15
click at [827, 513] on p "Load more results..." at bounding box center [823, 517] width 122 height 18
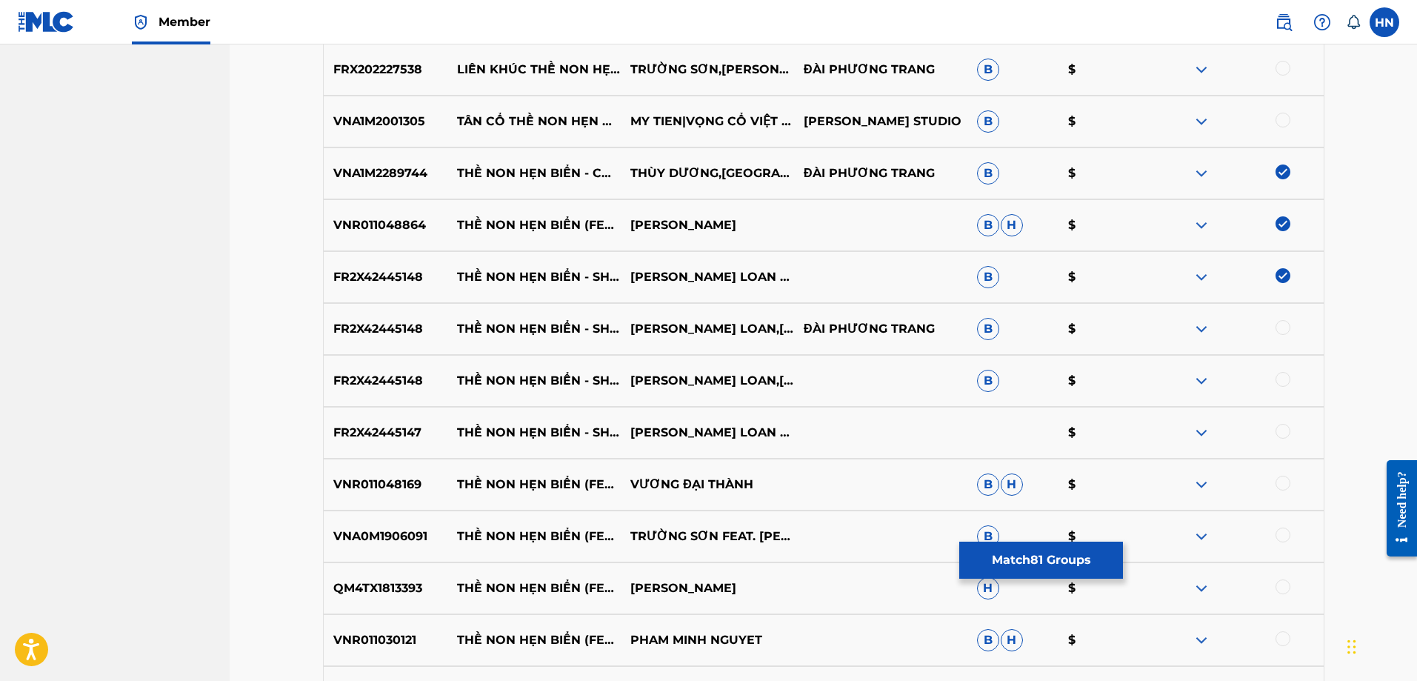
scroll to position [5480, 0]
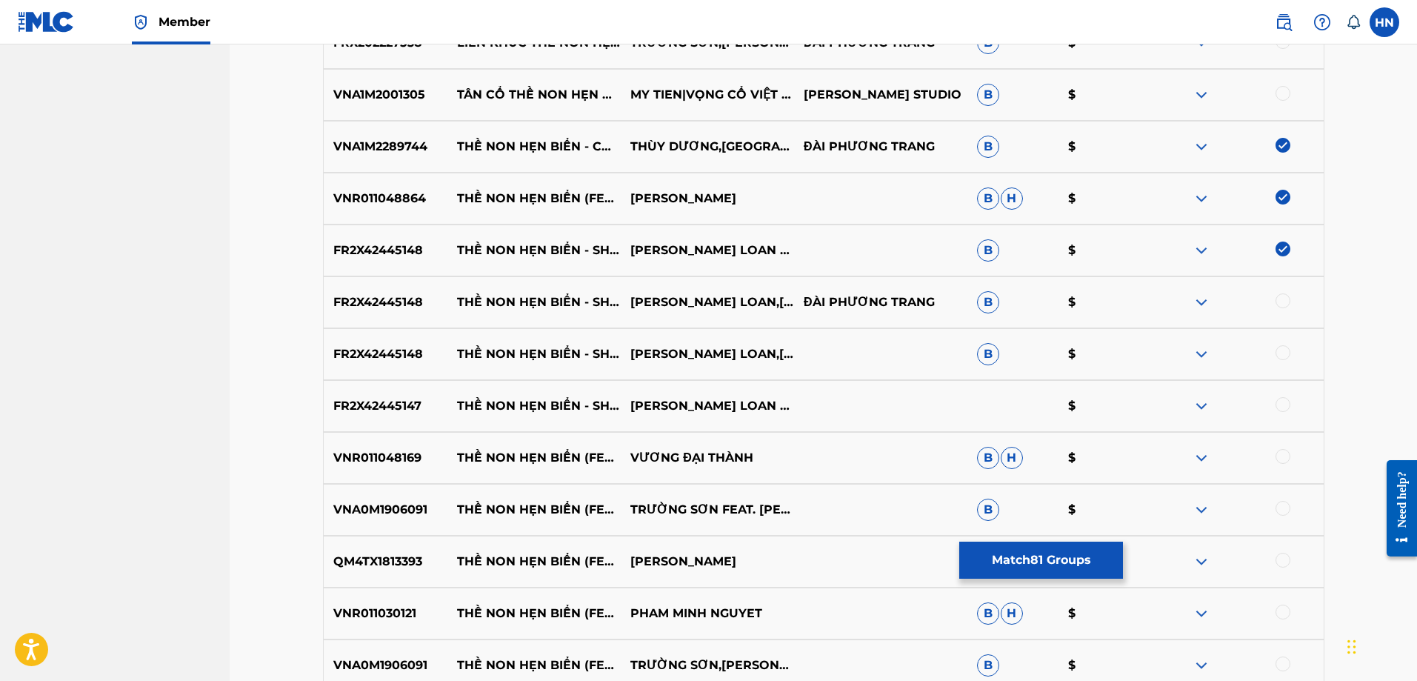
click at [1282, 298] on div at bounding box center [1283, 300] width 15 height 15
click at [1281, 357] on div at bounding box center [1283, 352] width 15 height 15
click at [409, 396] on div "FR2X42445147 THỀ NON HẸN BIỂN - SHORT VERSION 1 LƯU ÁNH LOAN LÊ SANG $" at bounding box center [824, 406] width 1002 height 52
click at [1284, 407] on div at bounding box center [1283, 404] width 15 height 15
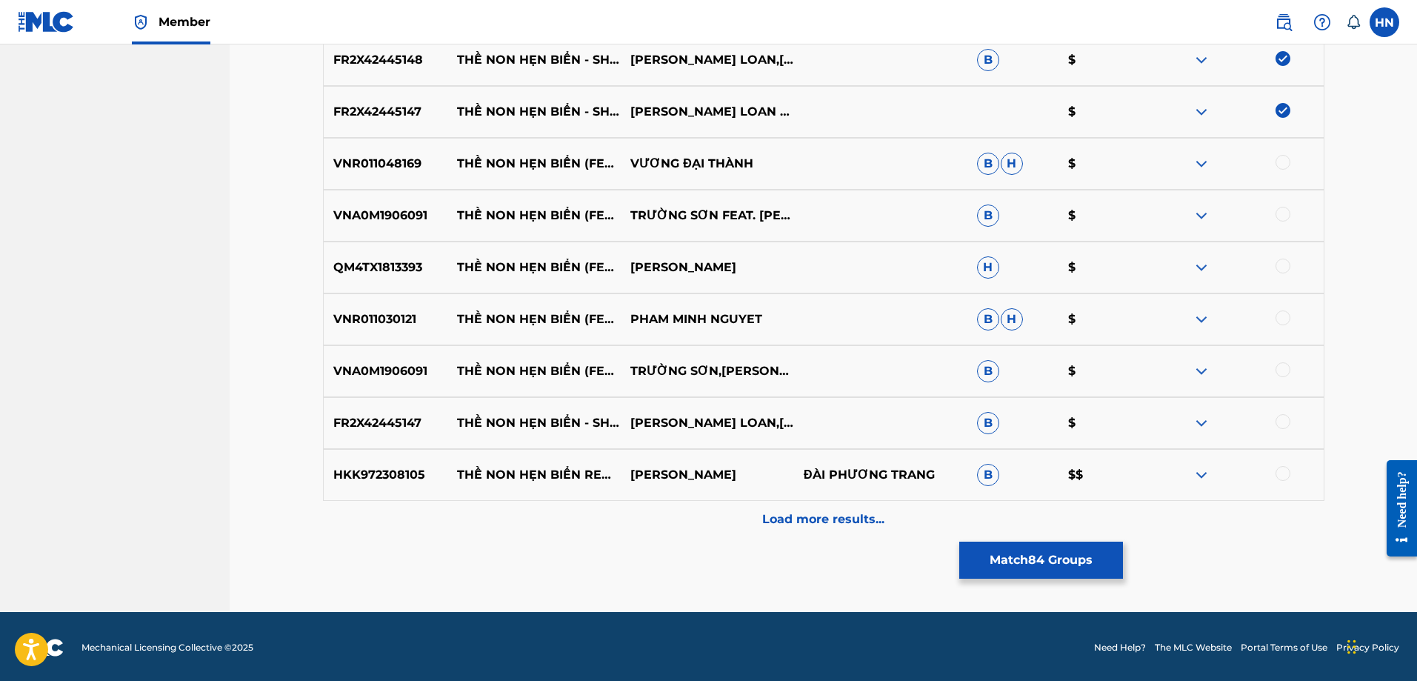
scroll to position [5777, 0]
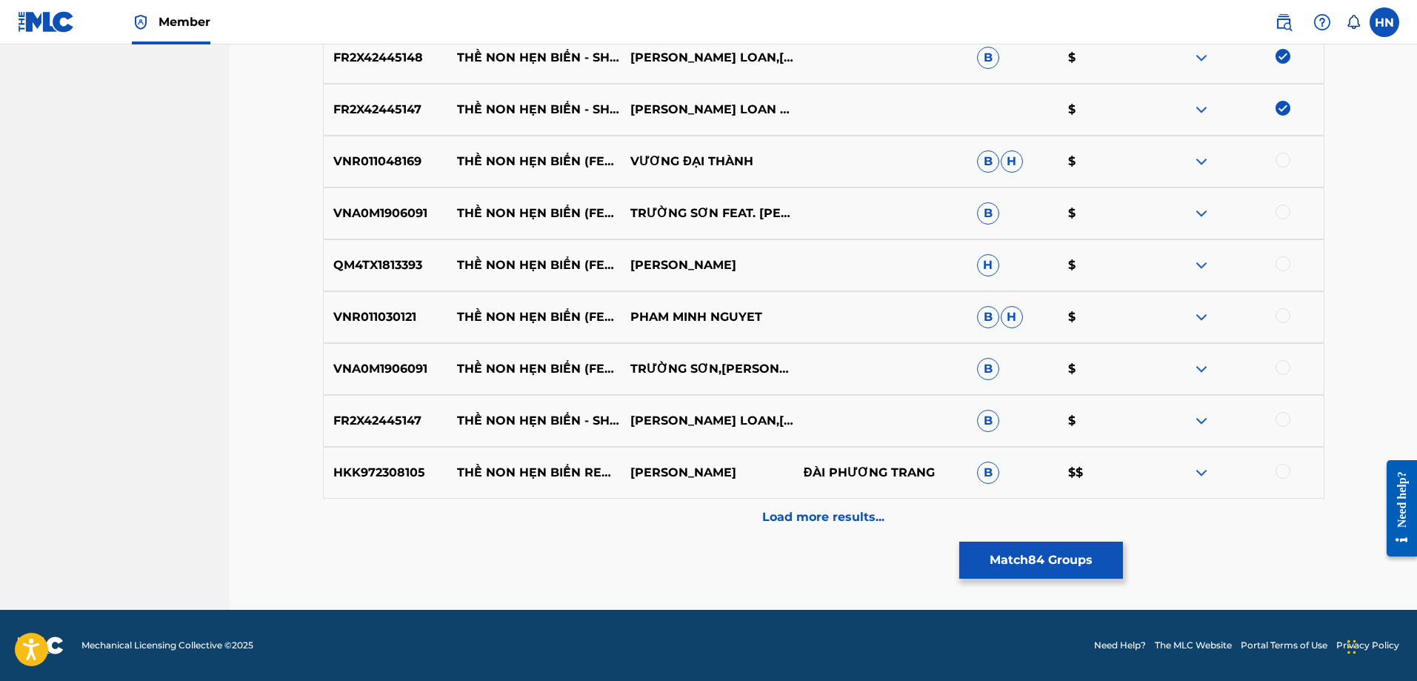
click at [386, 160] on p "VNR011048169" at bounding box center [386, 162] width 124 height 18
click at [1279, 164] on div at bounding box center [1283, 160] width 15 height 15
click at [398, 214] on p "VNA0M1906091" at bounding box center [386, 213] width 124 height 18
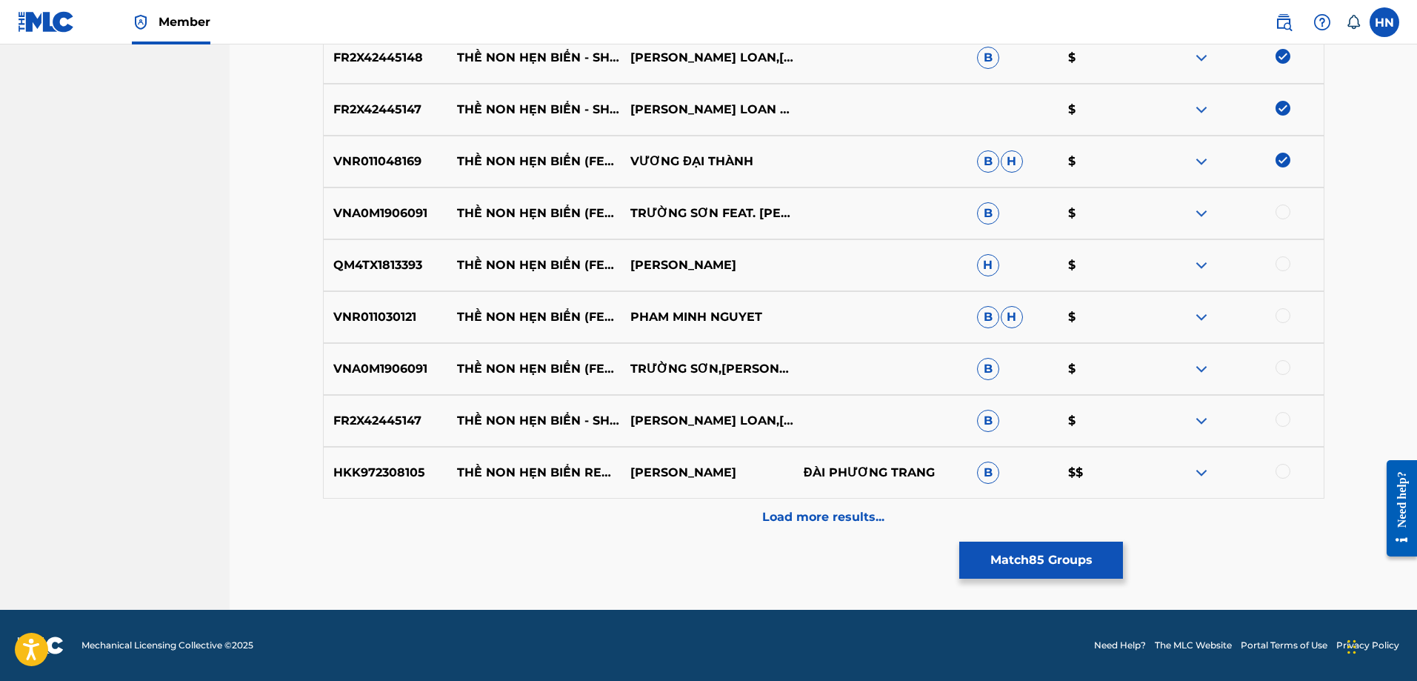
click at [1284, 213] on div at bounding box center [1283, 211] width 15 height 15
click at [374, 264] on p "QM4TX1813393" at bounding box center [386, 265] width 124 height 18
click at [1282, 266] on div at bounding box center [1283, 263] width 15 height 15
click at [362, 318] on p "VNR011030121" at bounding box center [386, 317] width 124 height 18
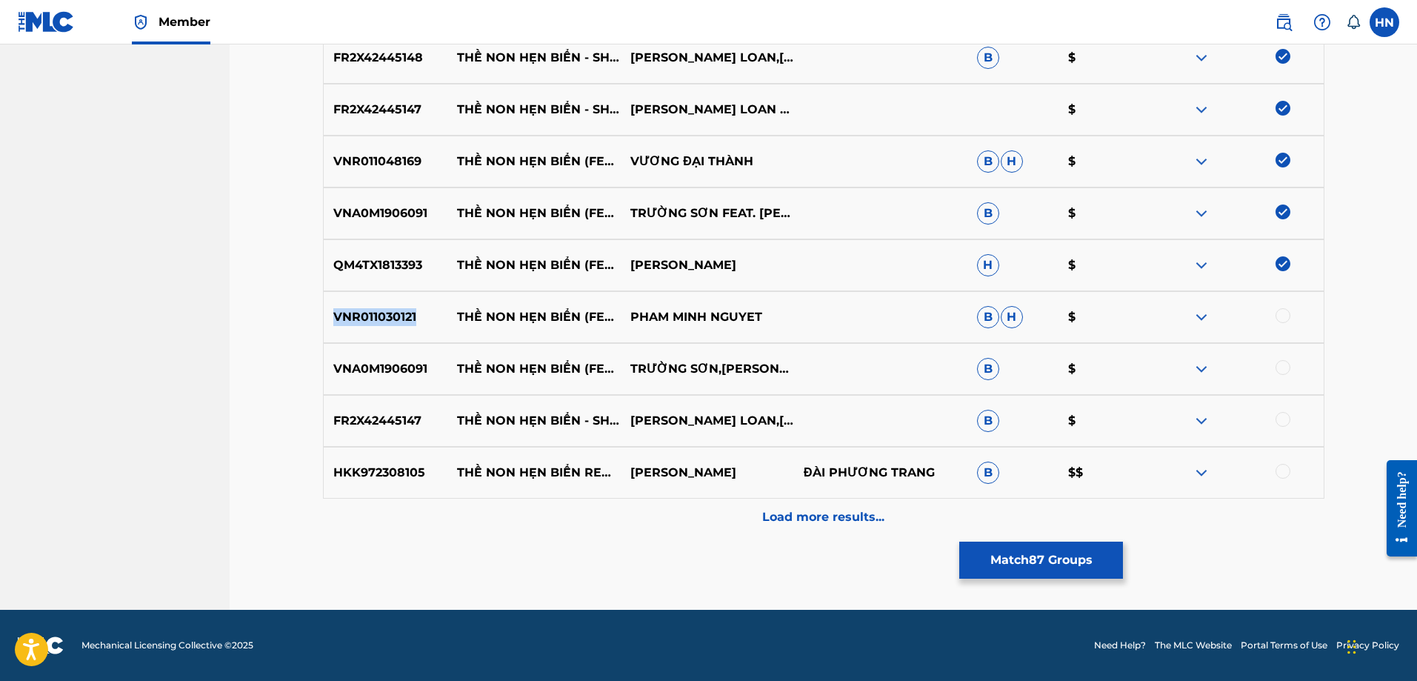
click at [362, 318] on p "VNR011030121" at bounding box center [386, 317] width 124 height 18
click at [1285, 317] on div at bounding box center [1283, 315] width 15 height 15
click at [1276, 368] on div at bounding box center [1283, 367] width 15 height 15
click at [1288, 419] on div at bounding box center [1283, 419] width 15 height 15
click at [417, 467] on p "HKK972308105" at bounding box center [386, 473] width 124 height 18
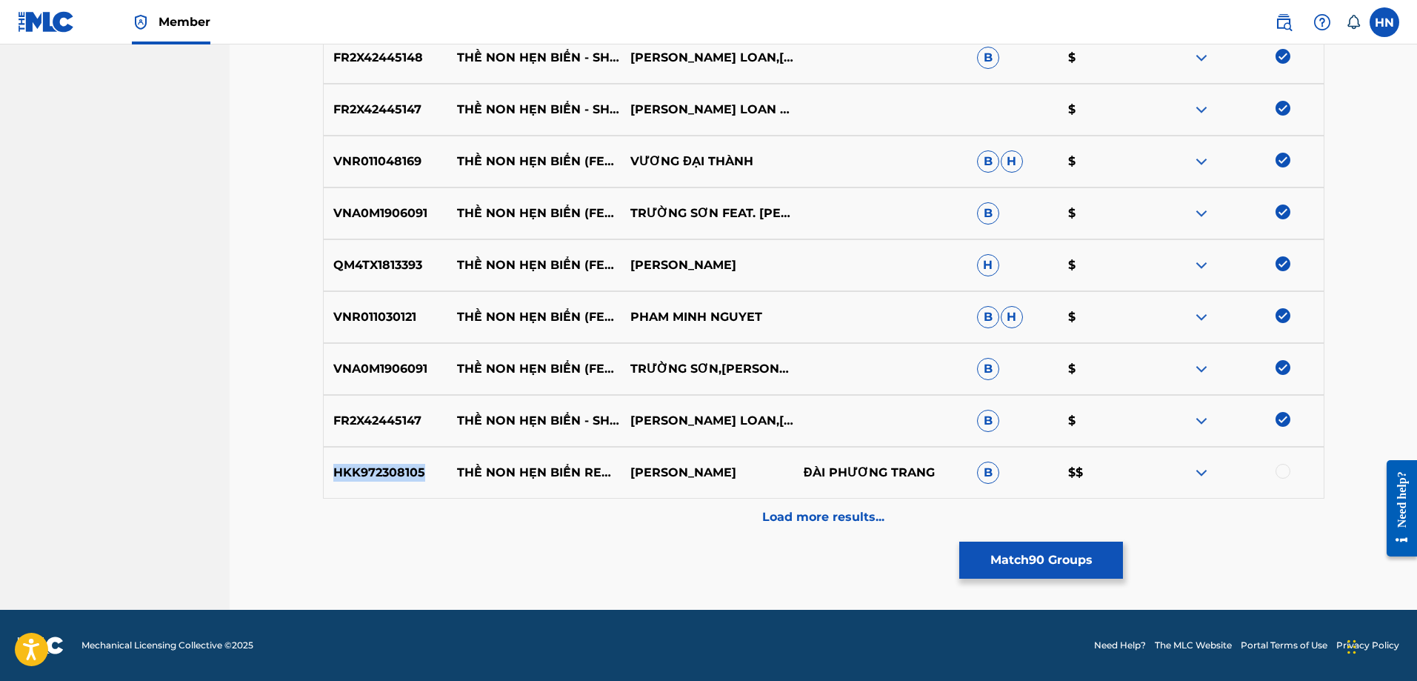
click at [417, 467] on p "HKK972308105" at bounding box center [386, 473] width 124 height 18
click at [1282, 473] on div at bounding box center [1283, 471] width 15 height 15
click at [820, 516] on p "Load more results..." at bounding box center [823, 517] width 122 height 18
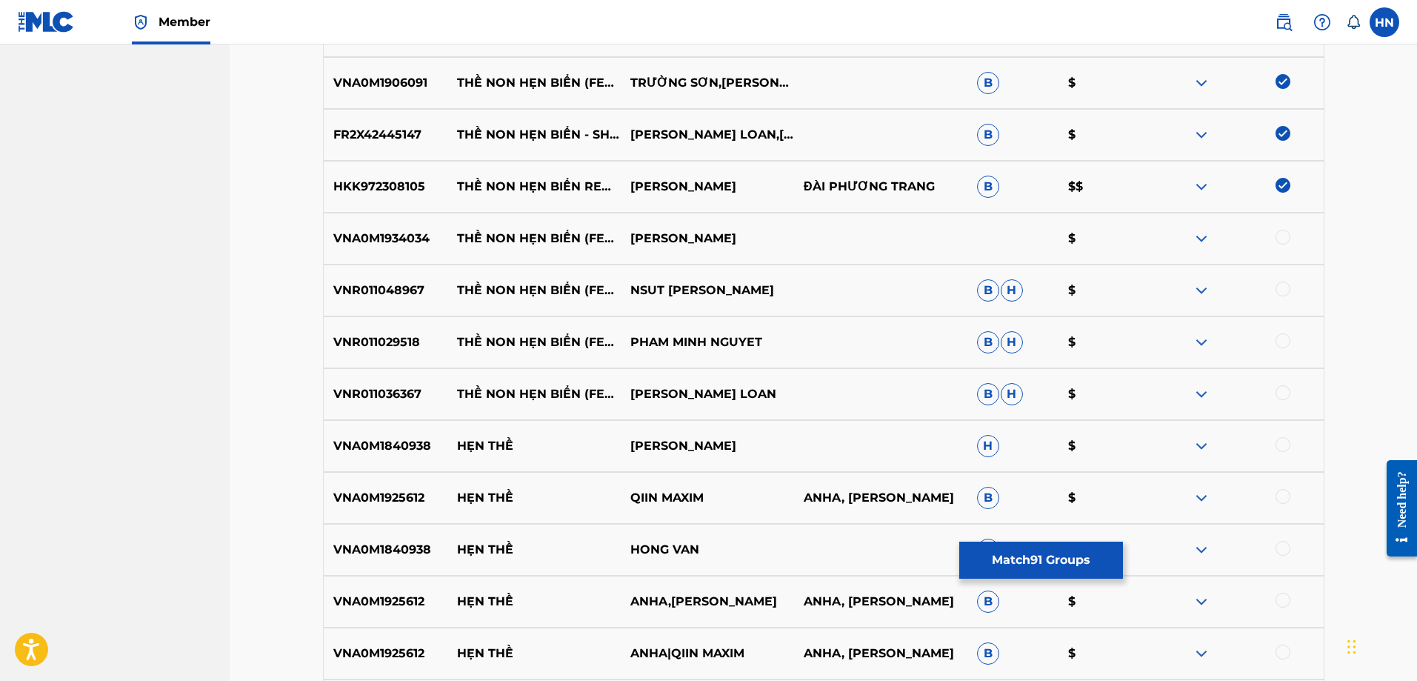
scroll to position [6073, 0]
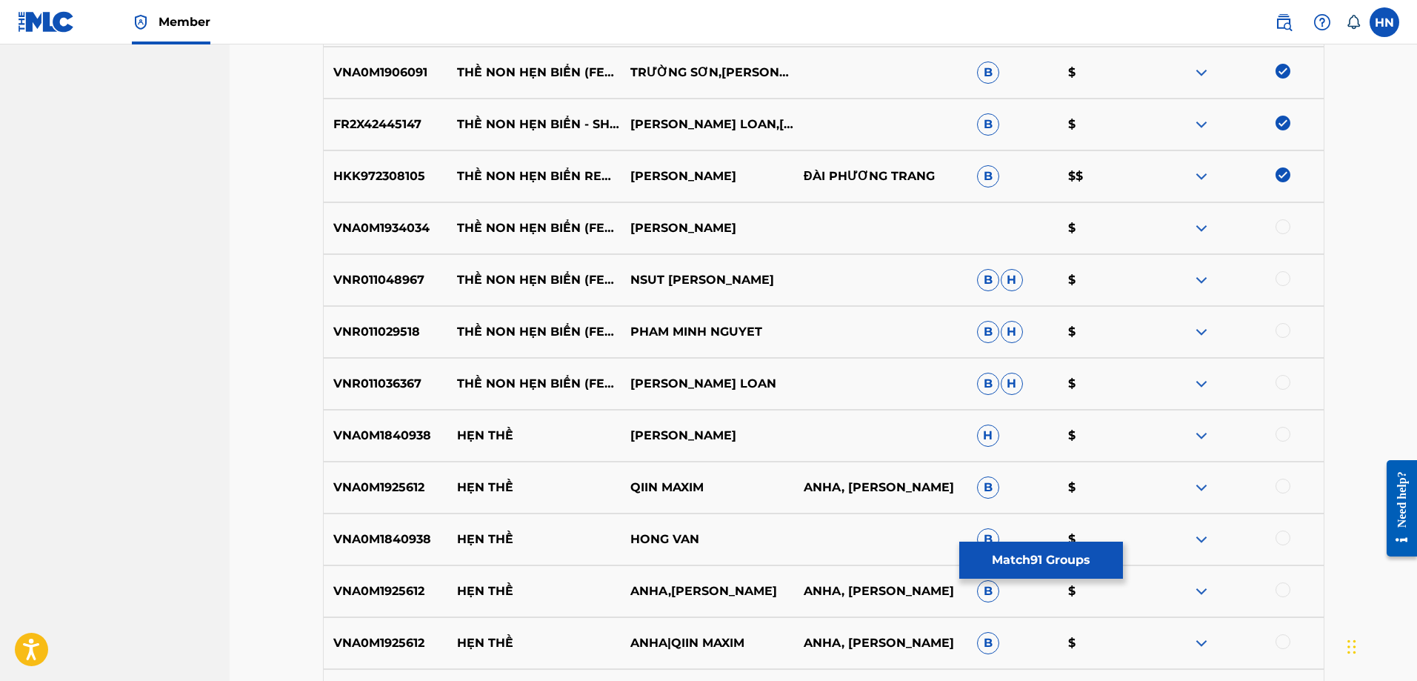
click at [384, 233] on p "VNA0M1934034" at bounding box center [386, 228] width 124 height 18
click at [1279, 229] on div at bounding box center [1283, 226] width 15 height 15
click at [386, 274] on p "VNR011048967" at bounding box center [386, 280] width 124 height 18
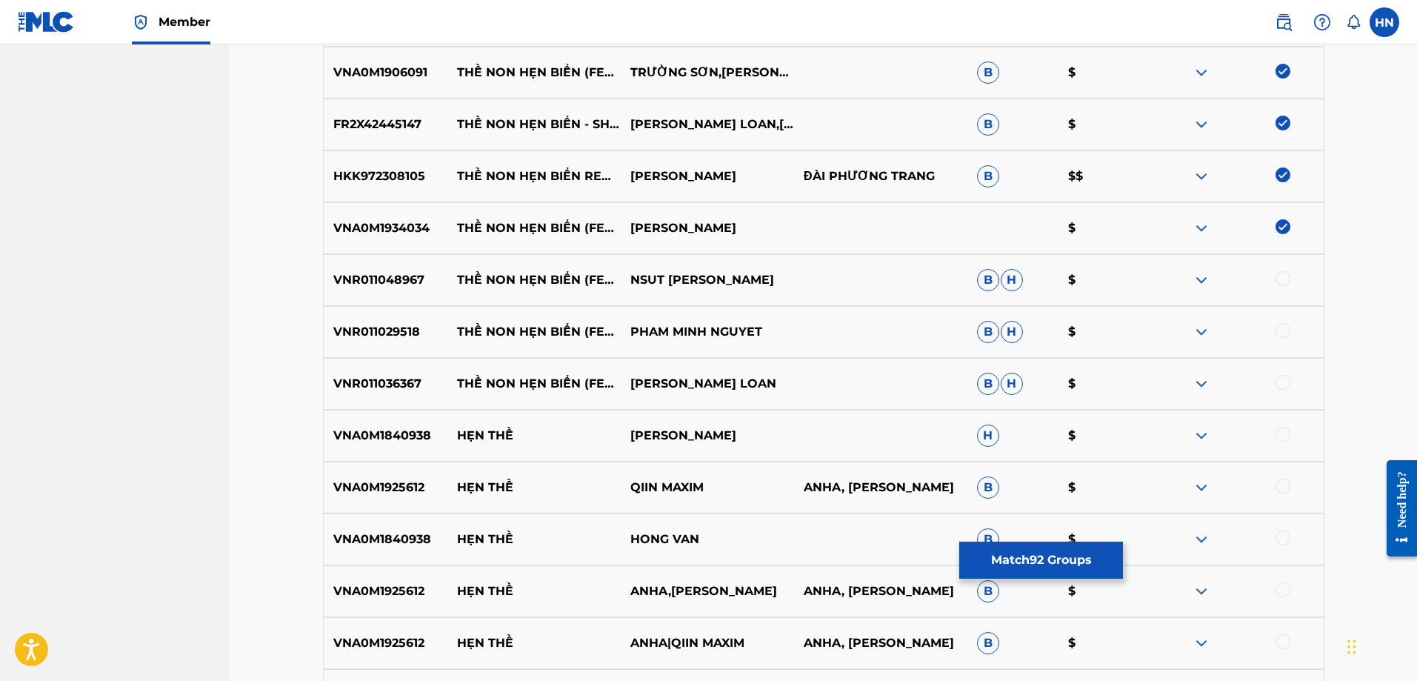
click at [1282, 276] on div at bounding box center [1283, 278] width 15 height 15
click at [346, 338] on p "VNR011029518" at bounding box center [386, 332] width 124 height 18
click at [1282, 334] on div at bounding box center [1283, 330] width 15 height 15
click at [345, 384] on p "VNR011036367" at bounding box center [386, 384] width 124 height 18
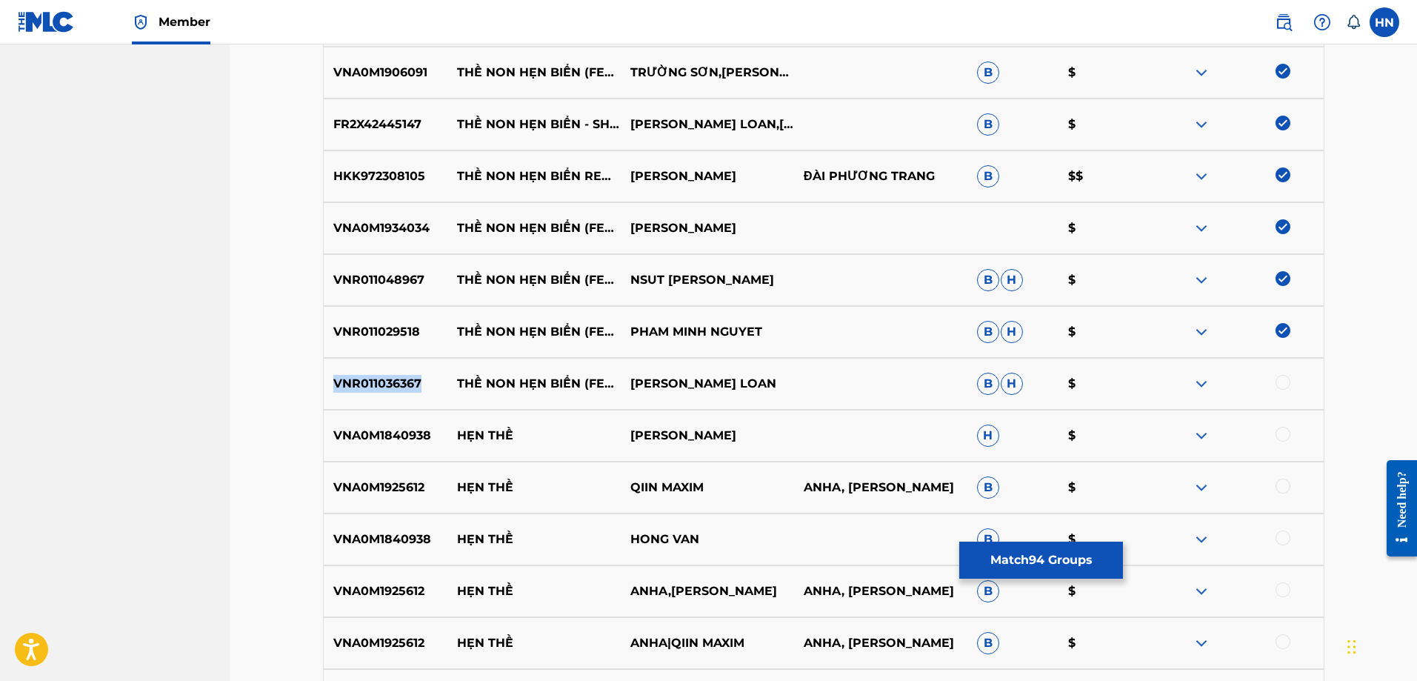
click at [345, 384] on p "VNR011036367" at bounding box center [386, 384] width 124 height 18
click at [1279, 382] on div at bounding box center [1283, 382] width 15 height 15
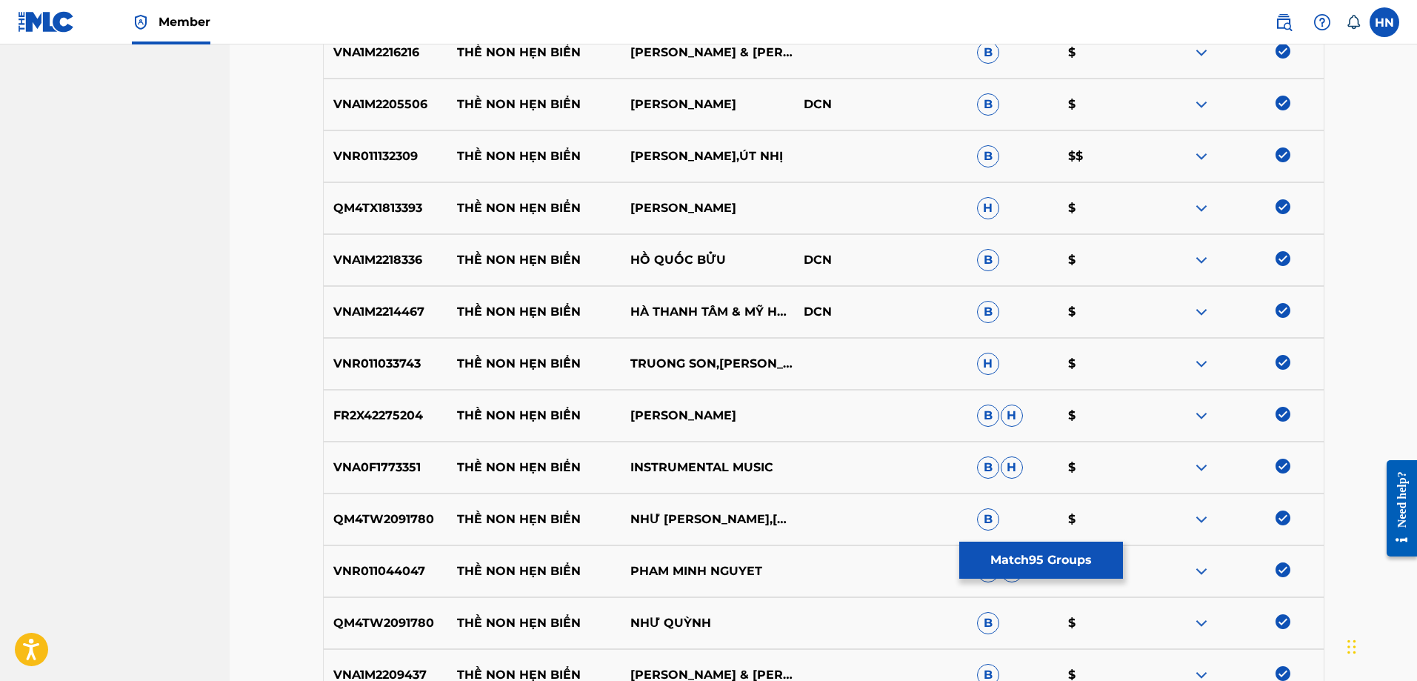
scroll to position [0, 0]
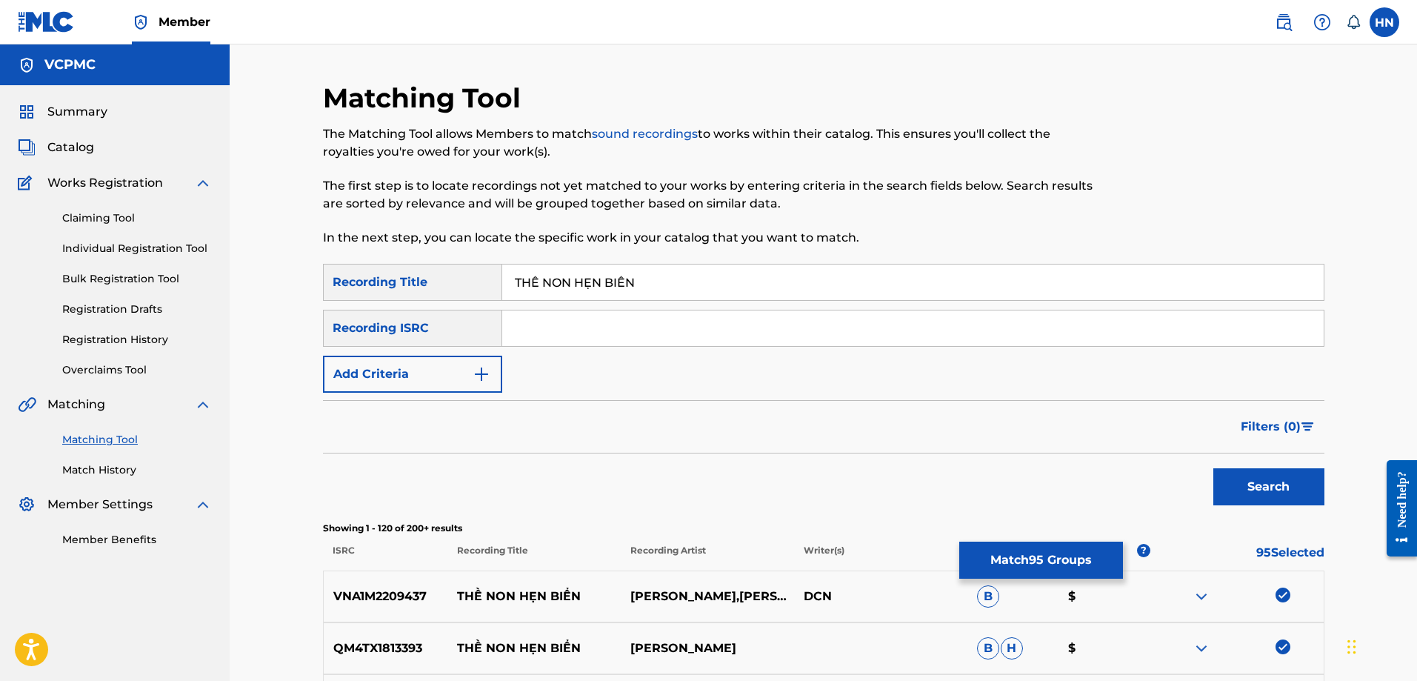
click at [640, 298] on input "THỀ NON HẸN BIỂN" at bounding box center [913, 282] width 822 height 36
paste input "E NON HEN BIE"
type input "THE NON HEN BIEN"
click at [1306, 476] on button "Search" at bounding box center [1269, 486] width 111 height 37
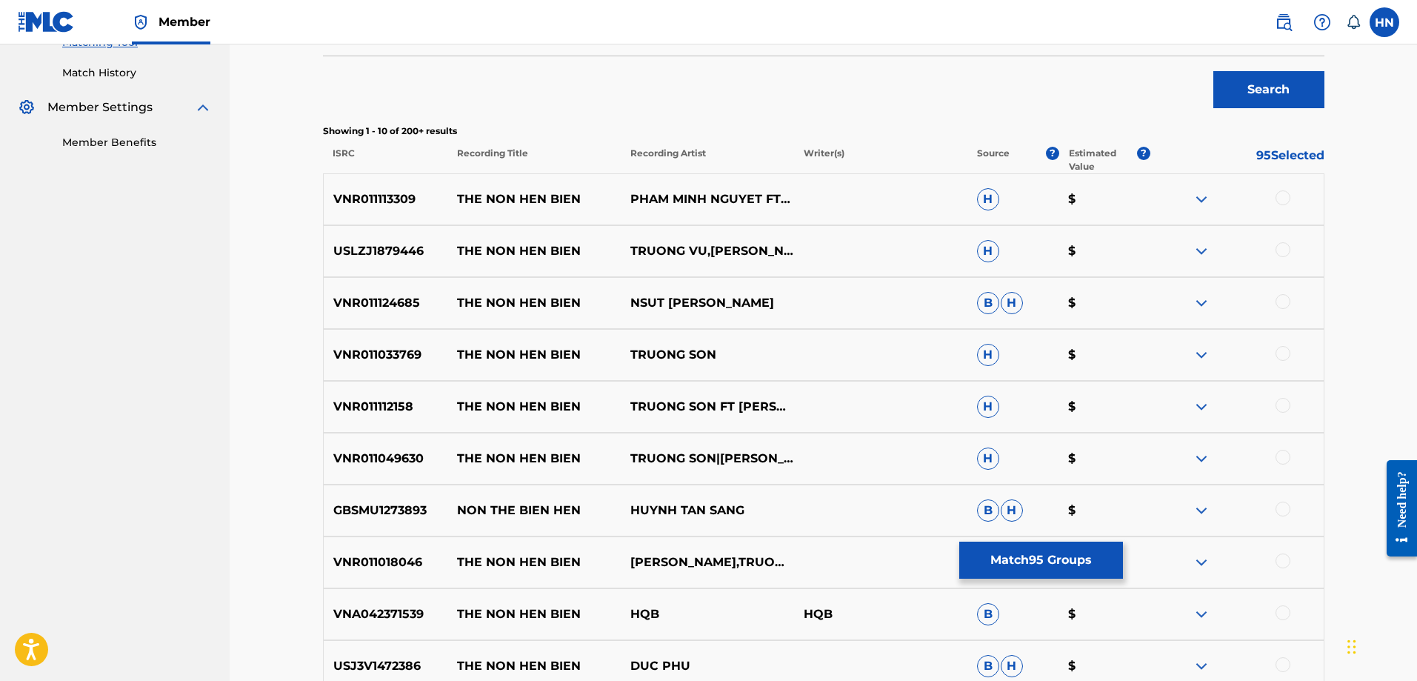
scroll to position [445, 0]
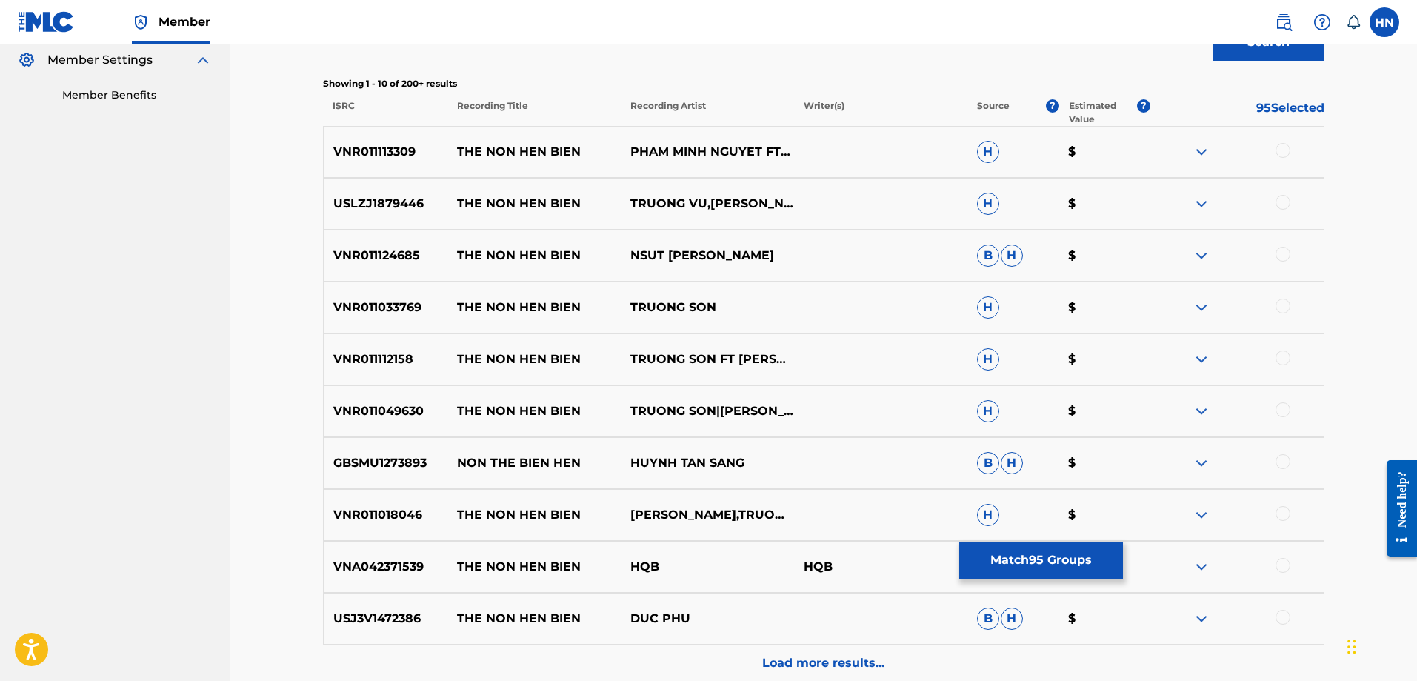
click at [385, 160] on p "VNR011113309" at bounding box center [386, 152] width 124 height 18
click at [1274, 147] on div at bounding box center [1237, 152] width 173 height 18
click at [1277, 147] on div at bounding box center [1283, 150] width 15 height 15
click at [413, 209] on p "USLZJ1879446" at bounding box center [386, 204] width 124 height 18
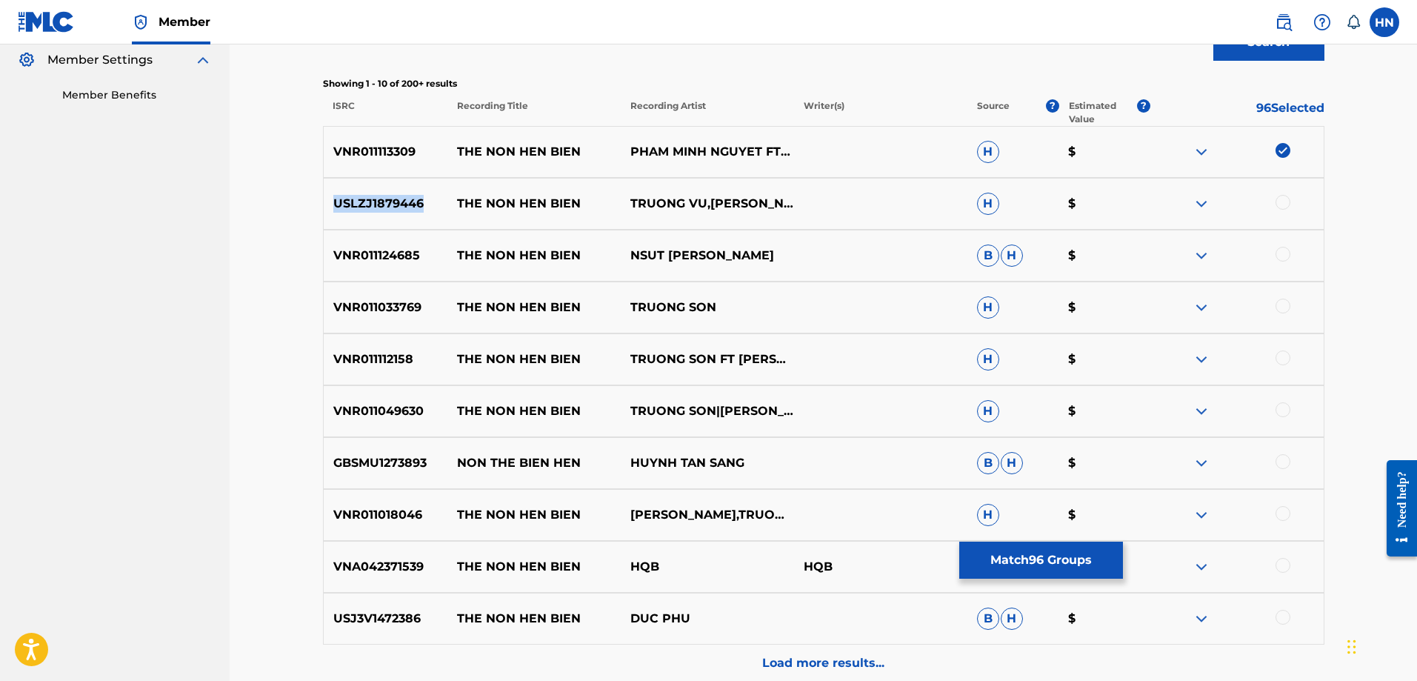
click at [413, 209] on p "USLZJ1879446" at bounding box center [386, 204] width 124 height 18
click at [1288, 201] on div at bounding box center [1283, 202] width 15 height 15
click at [360, 257] on p "VNR011124685" at bounding box center [386, 256] width 124 height 18
click at [1281, 256] on div at bounding box center [1283, 254] width 15 height 15
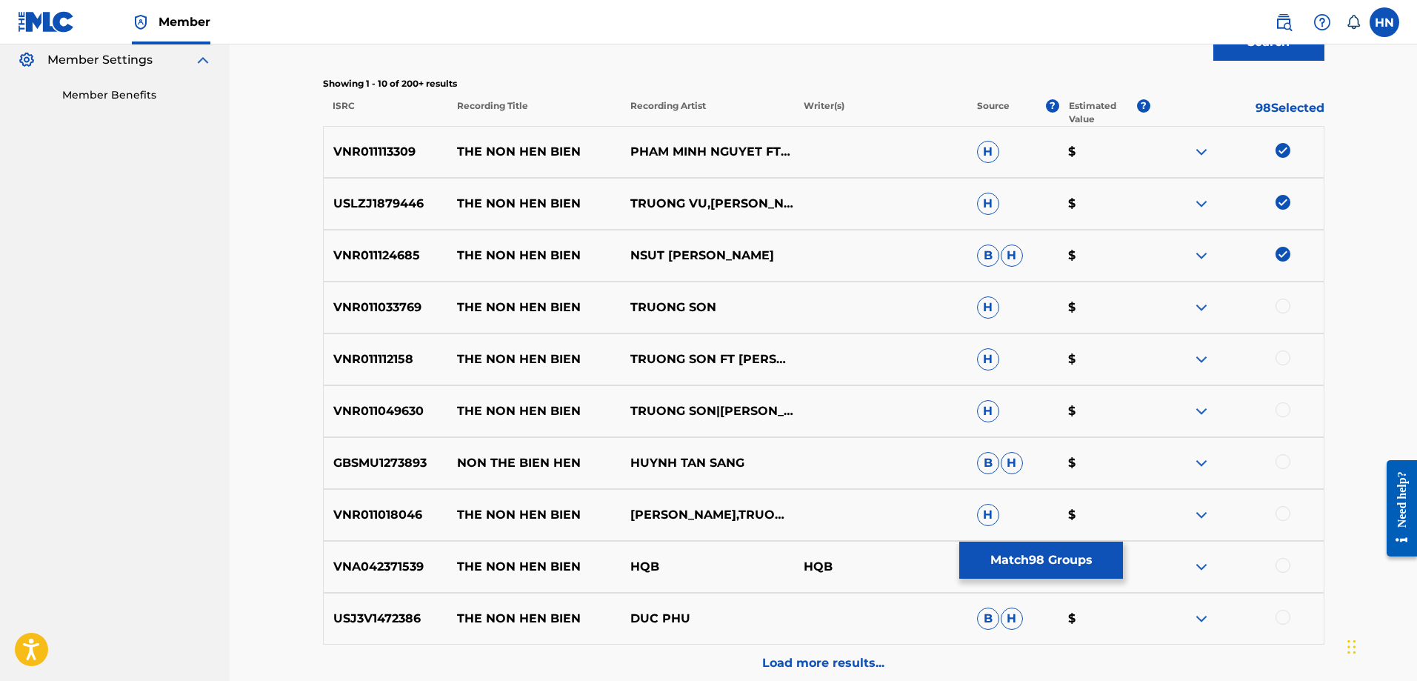
click at [376, 291] on div "VNR011033769 THE NON HEN BIEN TRUONG SON H $" at bounding box center [824, 308] width 1002 height 52
click at [1277, 305] on div at bounding box center [1283, 306] width 15 height 15
click at [390, 356] on p "VNR011112158" at bounding box center [386, 359] width 124 height 18
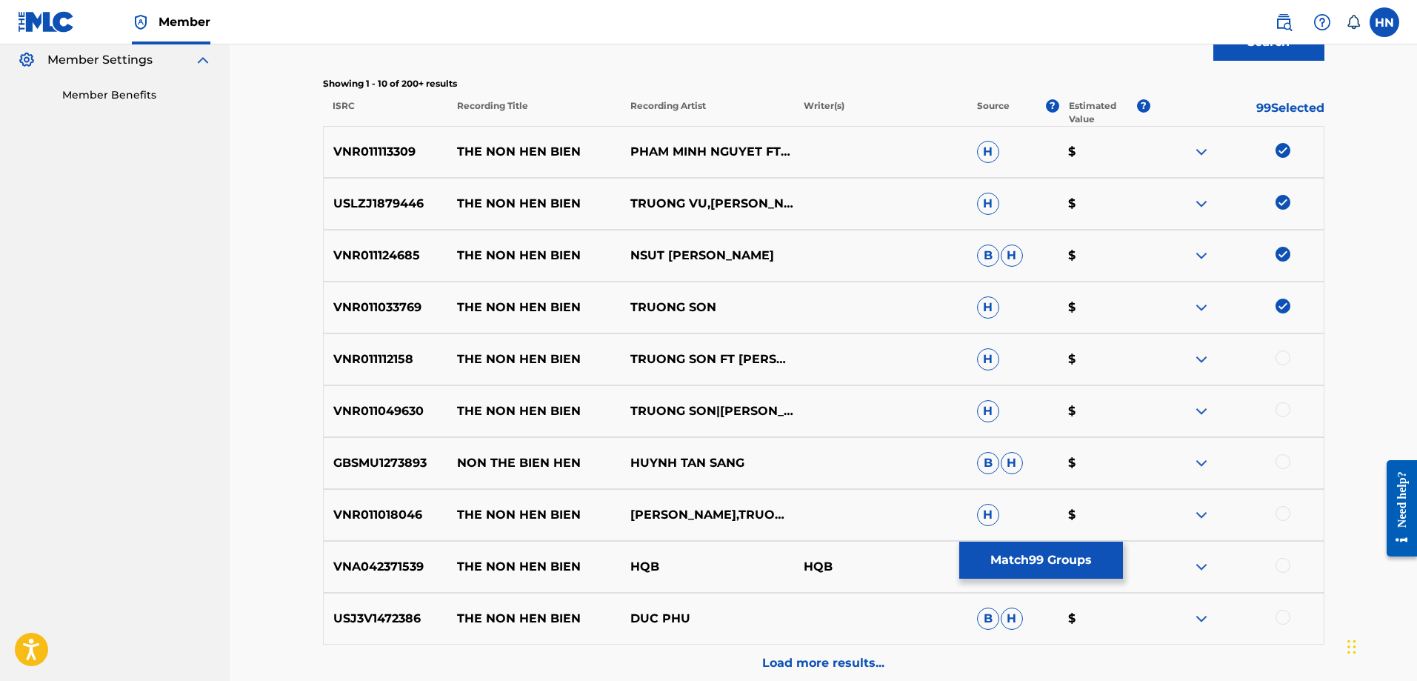
click at [1286, 359] on div at bounding box center [1283, 357] width 15 height 15
click at [399, 404] on p "VNR011049630" at bounding box center [386, 411] width 124 height 18
click at [1282, 407] on div at bounding box center [1283, 409] width 15 height 15
click at [378, 462] on p "GBSMU1273893" at bounding box center [386, 463] width 124 height 18
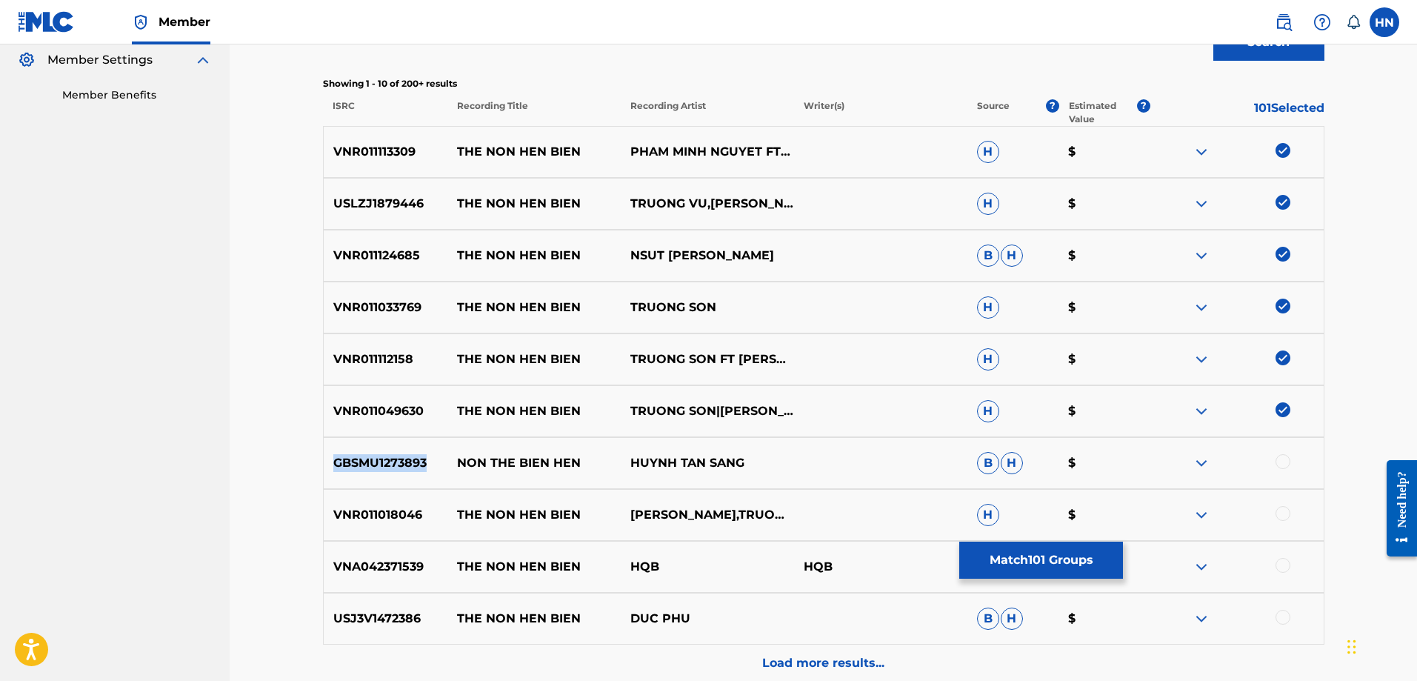
click at [378, 462] on p "GBSMU1273893" at bounding box center [386, 463] width 124 height 18
click at [1284, 464] on div at bounding box center [1283, 461] width 15 height 15
click at [413, 525] on div "VNR011018046 THE NON HEN BIEN [PERSON_NAME],TRUONG SON H $" at bounding box center [824, 515] width 1002 height 52
click at [1284, 519] on div at bounding box center [1283, 513] width 15 height 15
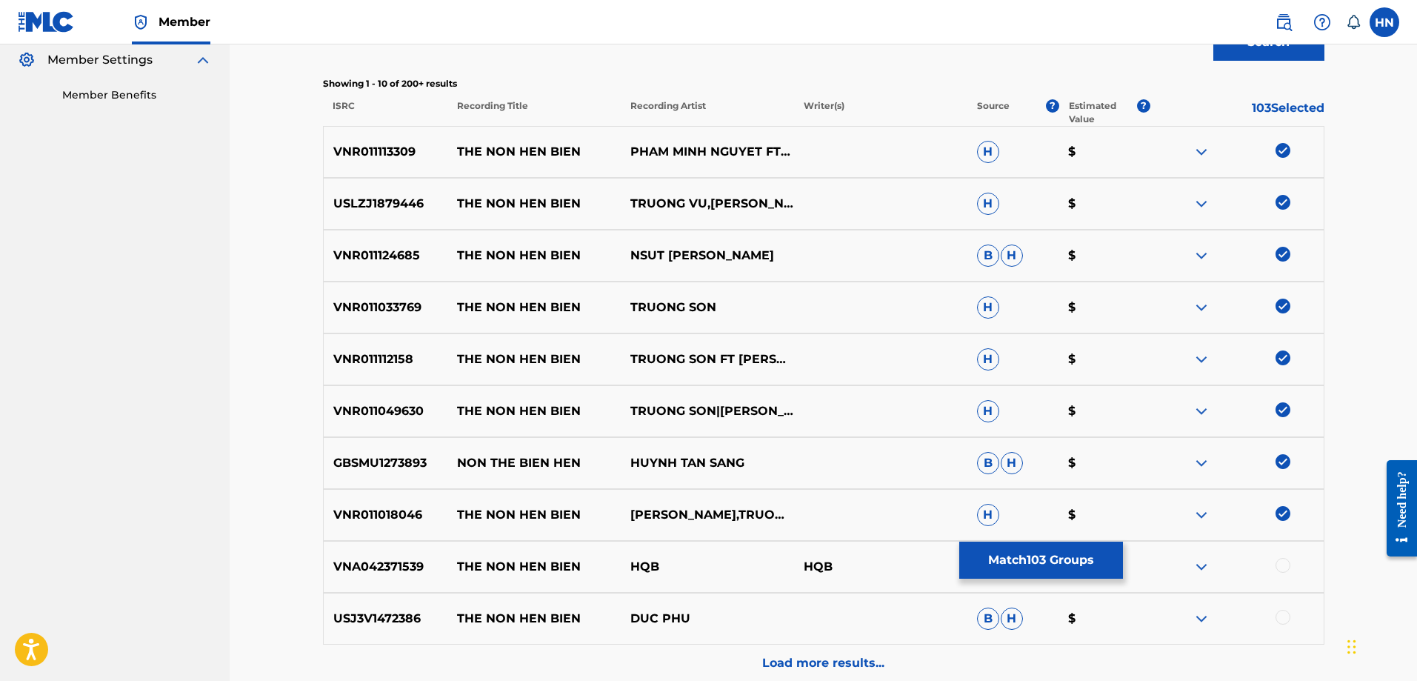
scroll to position [590, 0]
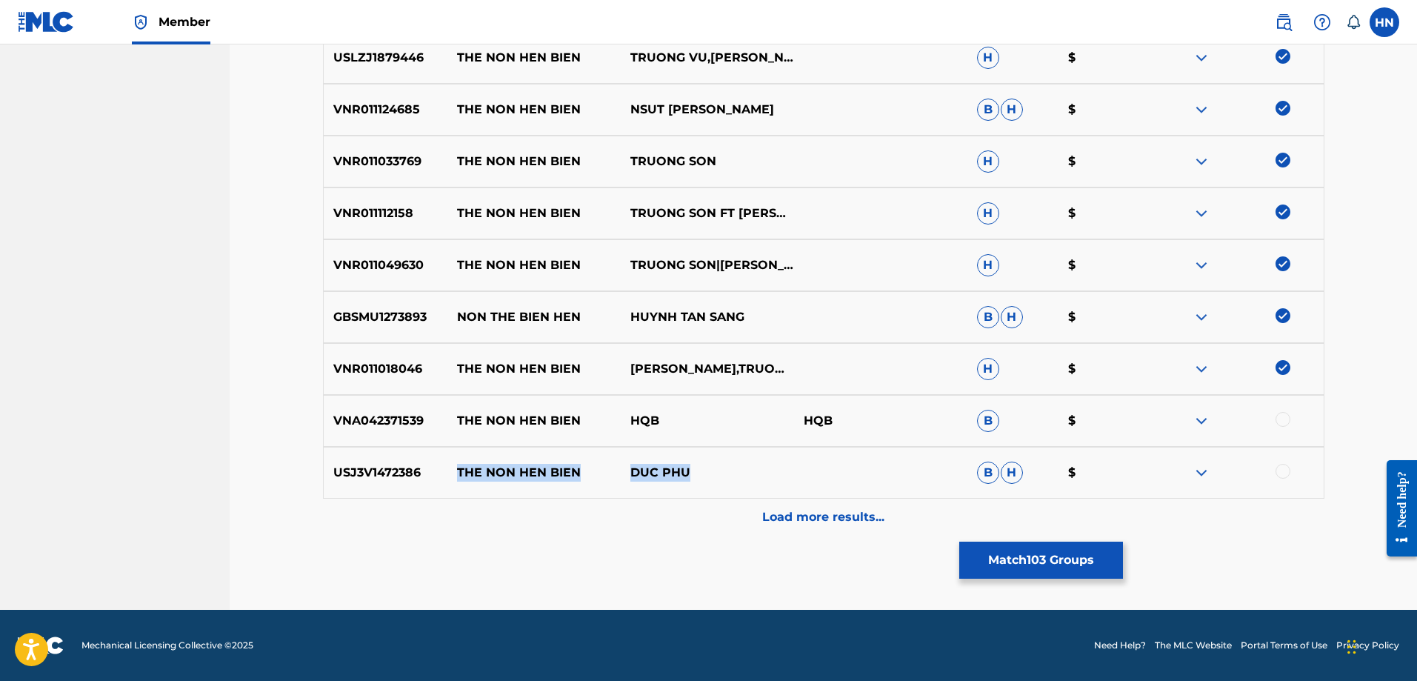
drag, startPoint x: 714, startPoint y: 471, endPoint x: 459, endPoint y: 462, distance: 255.0
click at [459, 462] on div "USJ3V1472386 THE NON HEN BIEN DUC PHU B H $" at bounding box center [824, 473] width 1002 height 52
click at [370, 459] on div "USJ3V1472386 THE NON HEN BIEN DUC PHU B H $" at bounding box center [824, 473] width 1002 height 52
click at [1282, 471] on div at bounding box center [1283, 471] width 15 height 15
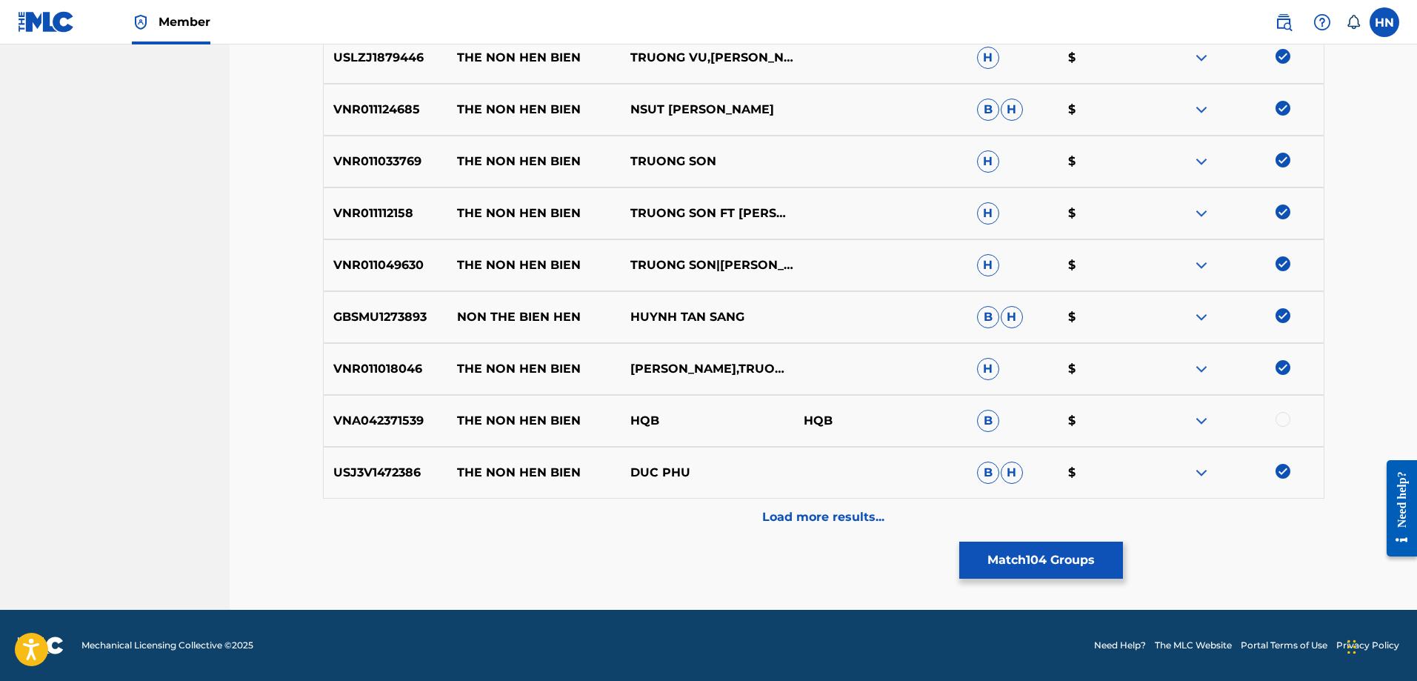
click at [800, 530] on div "Load more results..." at bounding box center [824, 517] width 1002 height 37
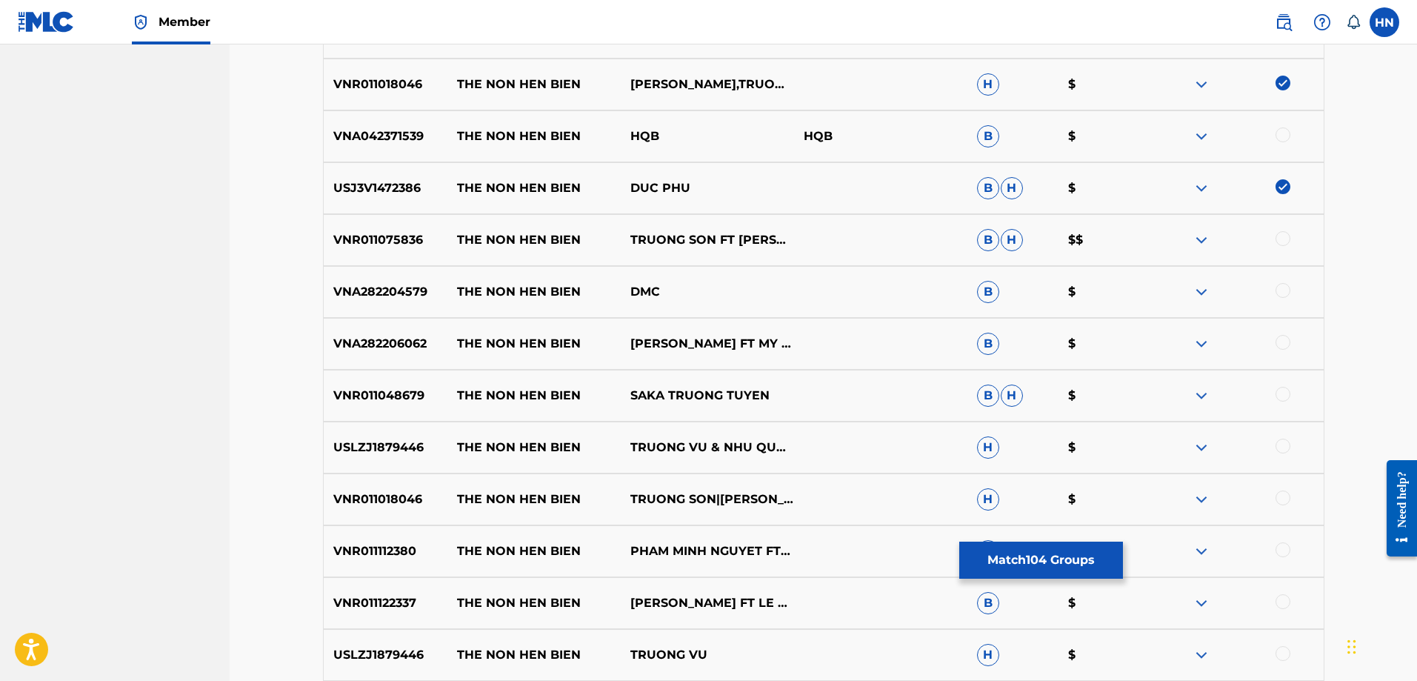
scroll to position [961, 0]
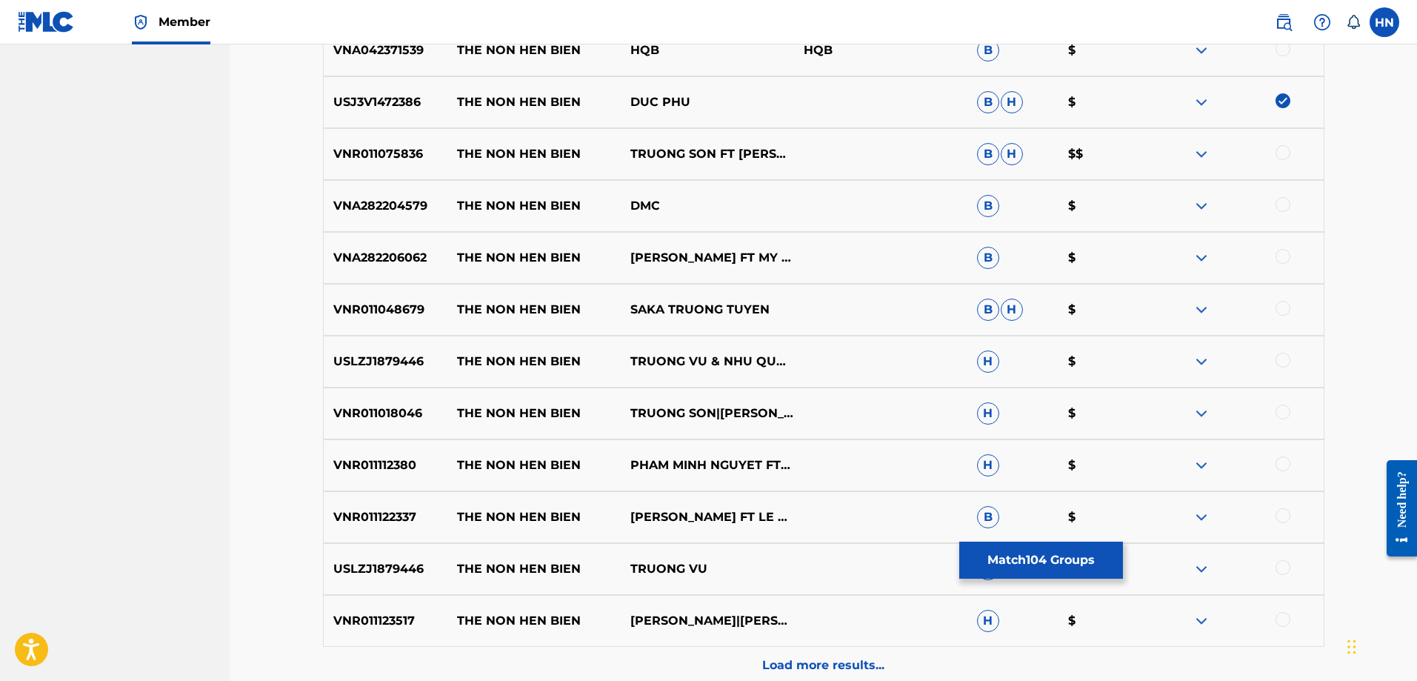
click at [413, 147] on p "VNR011075836" at bounding box center [386, 154] width 124 height 18
click at [1277, 156] on div at bounding box center [1283, 152] width 15 height 15
click at [390, 251] on p "VNA282206062" at bounding box center [386, 258] width 124 height 18
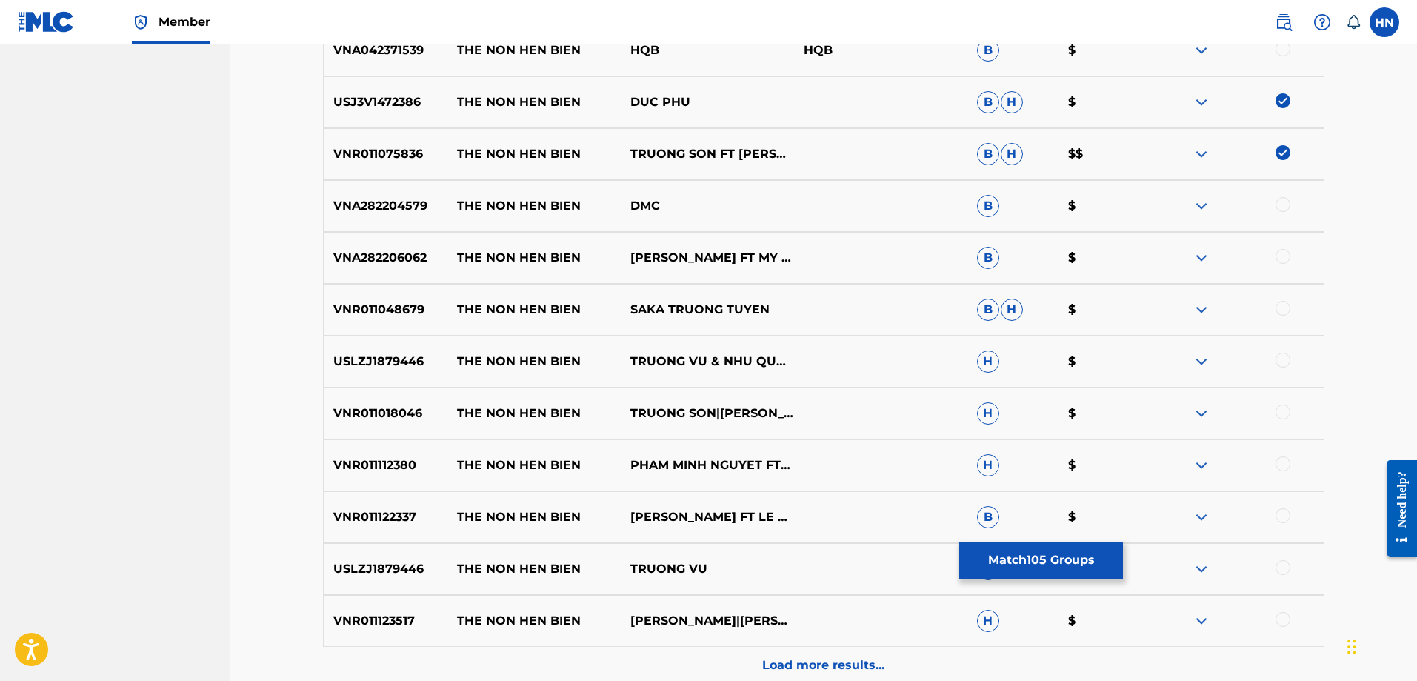
click at [1277, 256] on div at bounding box center [1283, 256] width 15 height 15
click at [359, 293] on div "VNR011048679 THE NON HEN BIEN SAKA TRUONG TUYEN B H $" at bounding box center [824, 310] width 1002 height 52
click at [1279, 309] on div at bounding box center [1283, 308] width 15 height 15
click at [419, 359] on p "USLZJ1879446" at bounding box center [386, 362] width 124 height 18
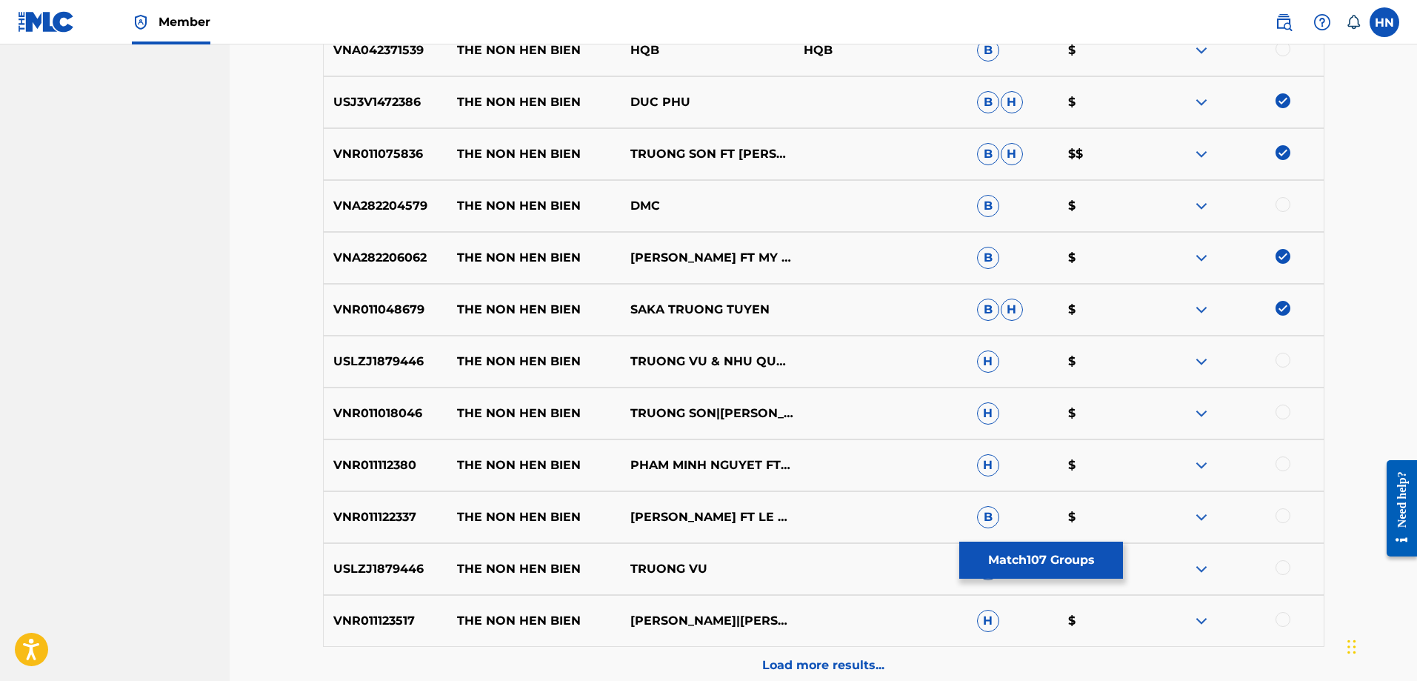
click at [419, 359] on p "USLZJ1879446" at bounding box center [386, 362] width 124 height 18
click at [398, 359] on p "USLZJ1879446" at bounding box center [386, 362] width 124 height 18
click at [1276, 363] on div at bounding box center [1283, 360] width 15 height 15
click at [389, 415] on p "VNR011018046" at bounding box center [386, 414] width 124 height 18
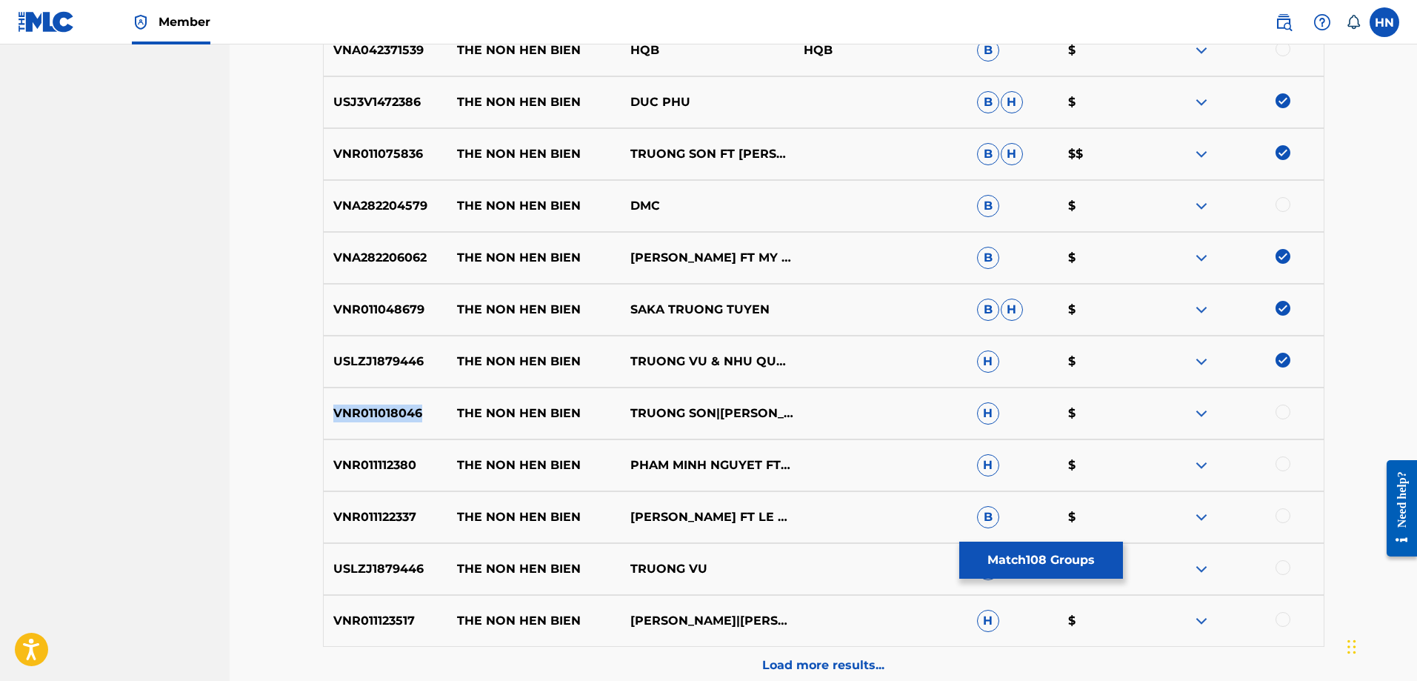
click at [389, 415] on p "VNR011018046" at bounding box center [386, 414] width 124 height 18
click at [1277, 408] on div at bounding box center [1283, 412] width 15 height 15
click at [384, 465] on p "VNR011112380" at bounding box center [386, 465] width 124 height 18
click at [1287, 462] on div at bounding box center [1283, 463] width 15 height 15
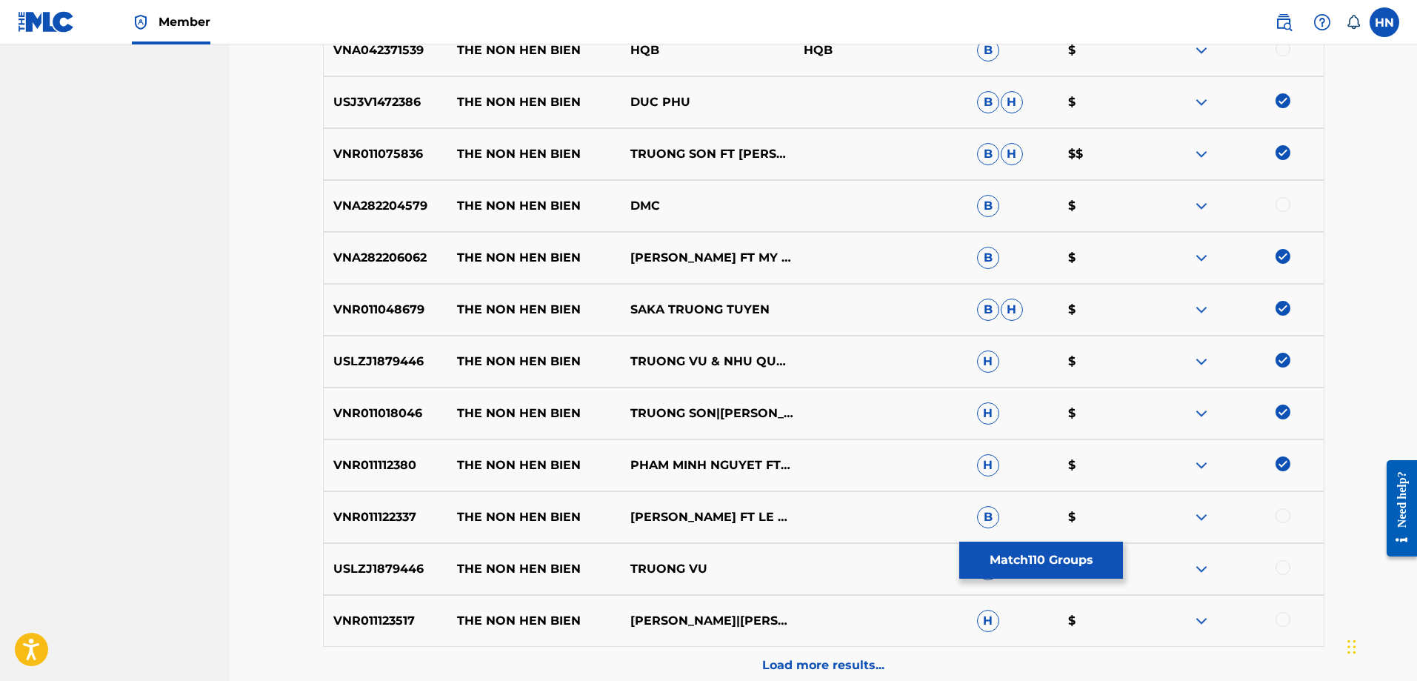
click at [384, 519] on p "VNR011122337" at bounding box center [386, 517] width 124 height 18
click at [1285, 516] on div at bounding box center [1283, 515] width 15 height 15
click at [373, 581] on div "USLZJ1879446 THE NON HEN BIEN TRUONG VU H $" at bounding box center [824, 569] width 1002 height 52
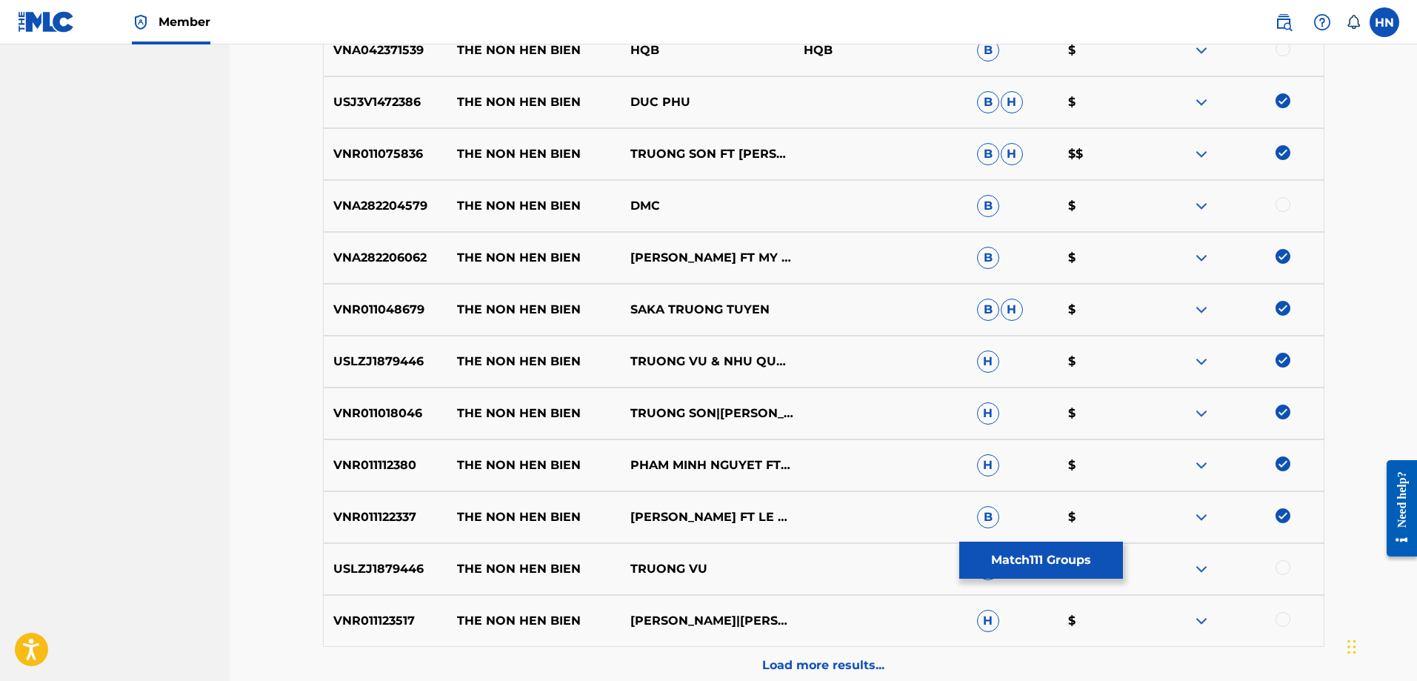
click at [1285, 566] on div at bounding box center [1283, 567] width 15 height 15
click at [396, 613] on p "VNR011123517" at bounding box center [386, 621] width 124 height 18
click at [1278, 615] on div at bounding box center [1283, 619] width 15 height 15
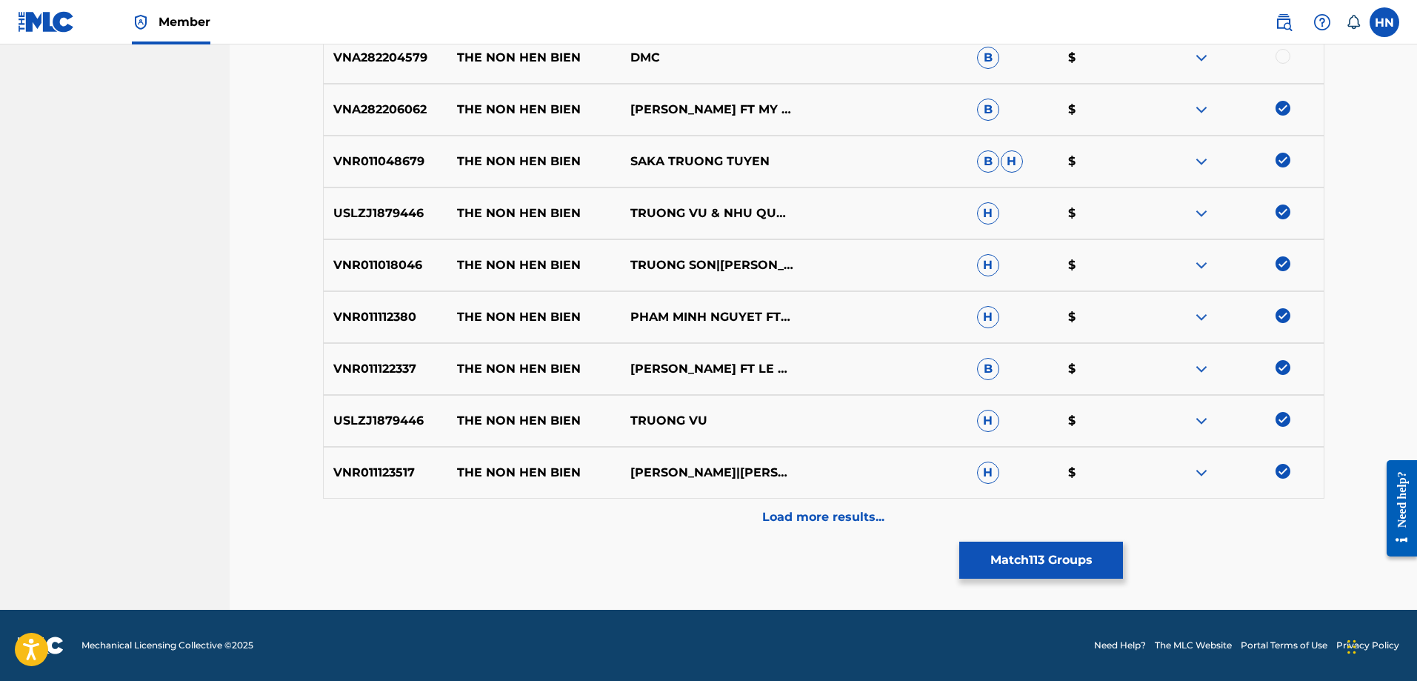
click at [813, 519] on p "Load more results..." at bounding box center [823, 517] width 122 height 18
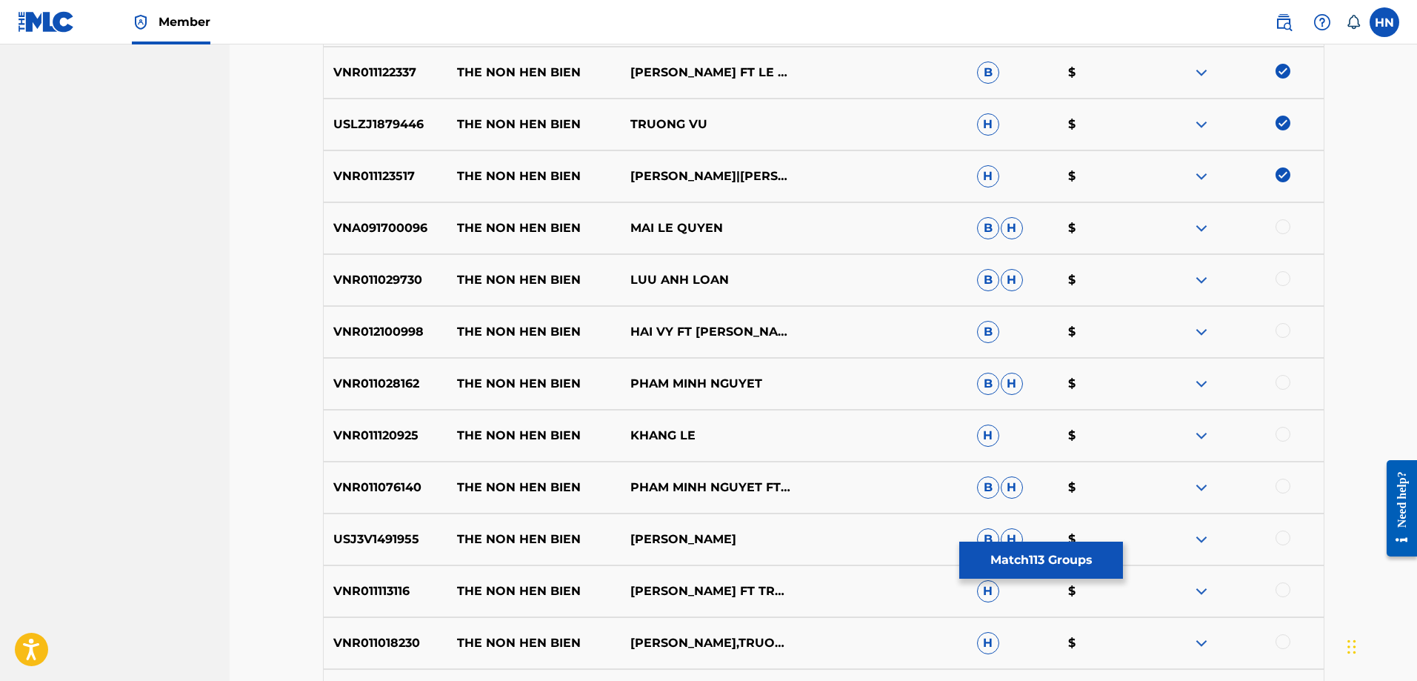
scroll to position [1480, 0]
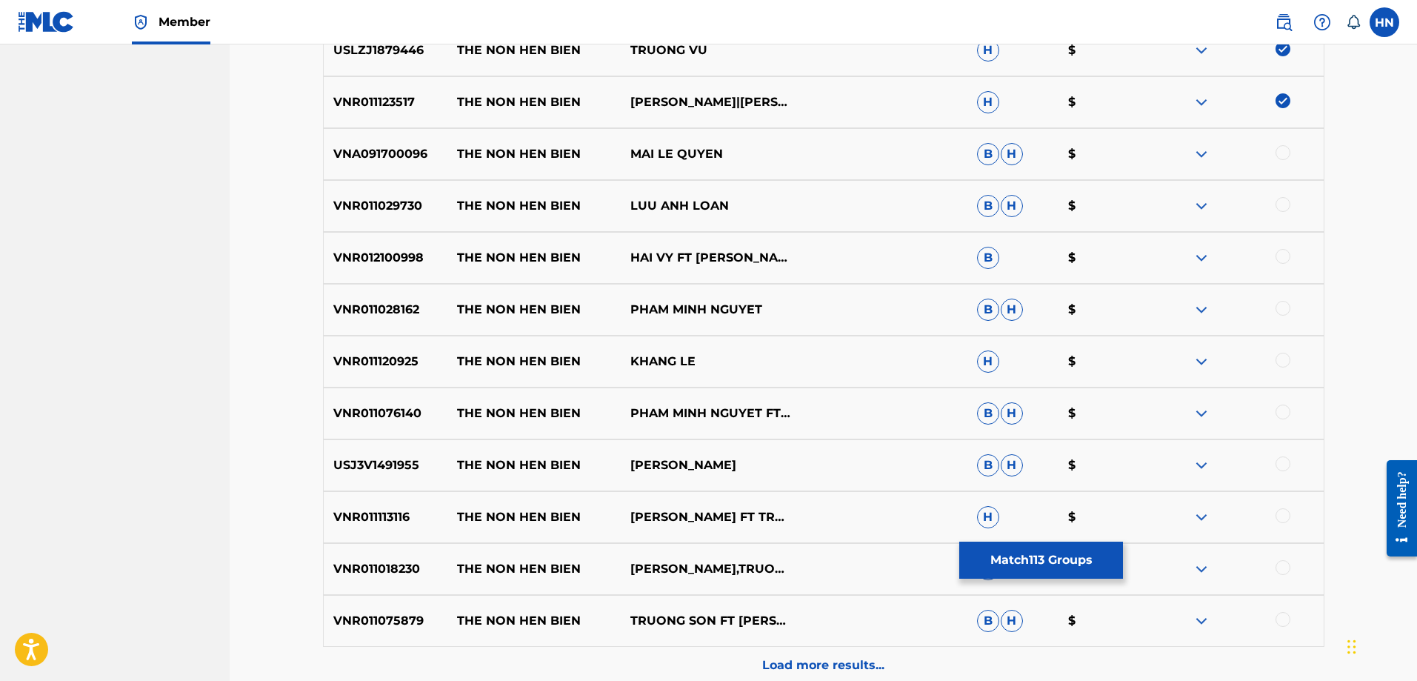
click at [410, 147] on p "VNA091700096" at bounding box center [386, 154] width 124 height 18
click at [1288, 152] on div at bounding box center [1283, 152] width 15 height 15
click at [350, 224] on div "VNR011029730 THE NON HEN BIEN LUU ANH LOAN B H $" at bounding box center [824, 206] width 1002 height 52
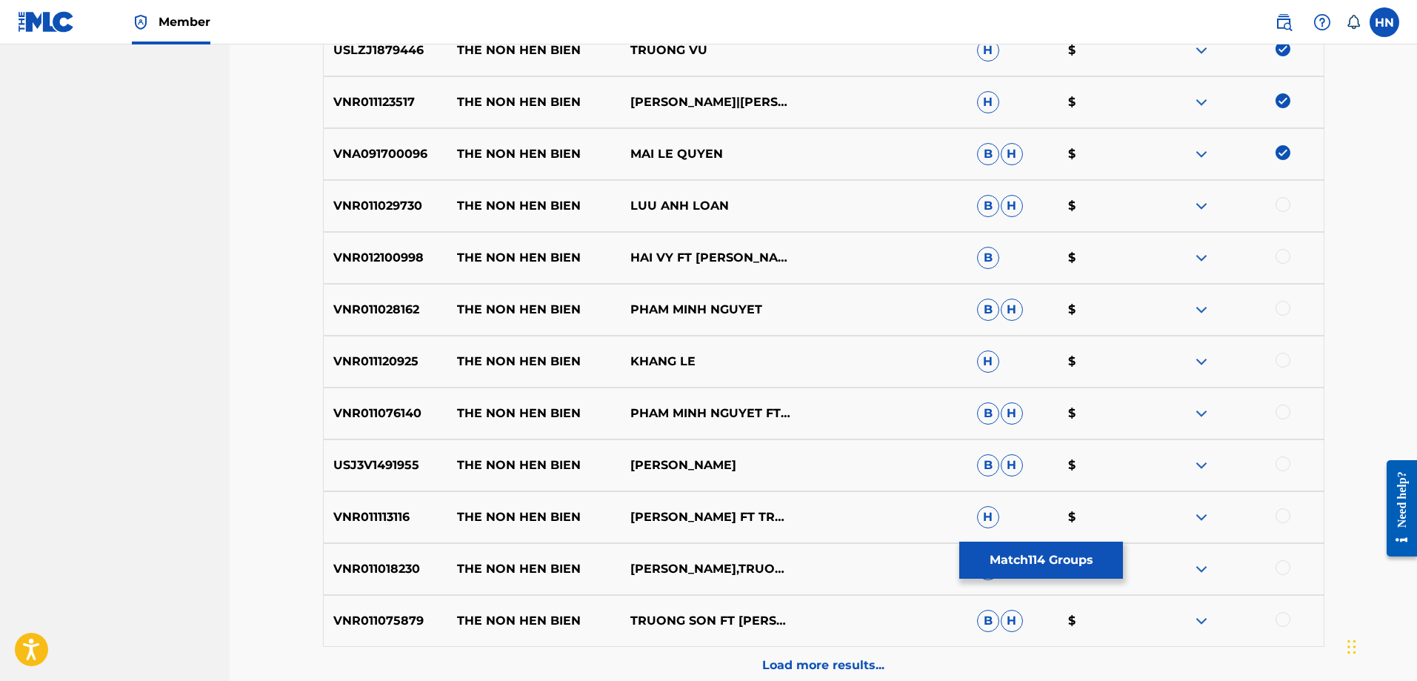
click at [1276, 204] on div at bounding box center [1283, 204] width 15 height 15
click at [392, 256] on p "VNR012100998" at bounding box center [386, 258] width 124 height 18
click at [1285, 257] on div at bounding box center [1283, 256] width 15 height 15
click at [402, 307] on p "VNR011028162" at bounding box center [386, 310] width 124 height 18
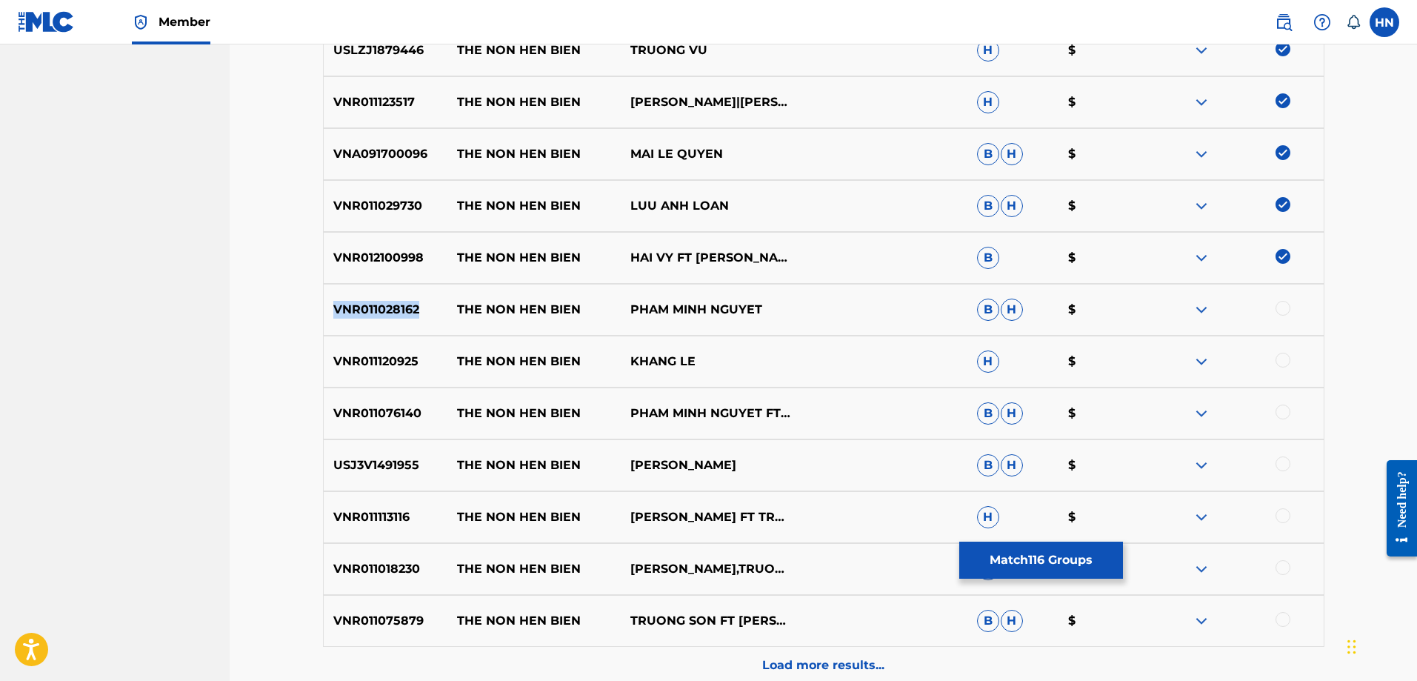
click at [402, 307] on p "VNR011028162" at bounding box center [386, 310] width 124 height 18
click at [1279, 311] on div at bounding box center [1283, 308] width 15 height 15
click at [399, 353] on p "VNR011120925" at bounding box center [386, 362] width 124 height 18
click at [1278, 360] on div at bounding box center [1283, 360] width 15 height 15
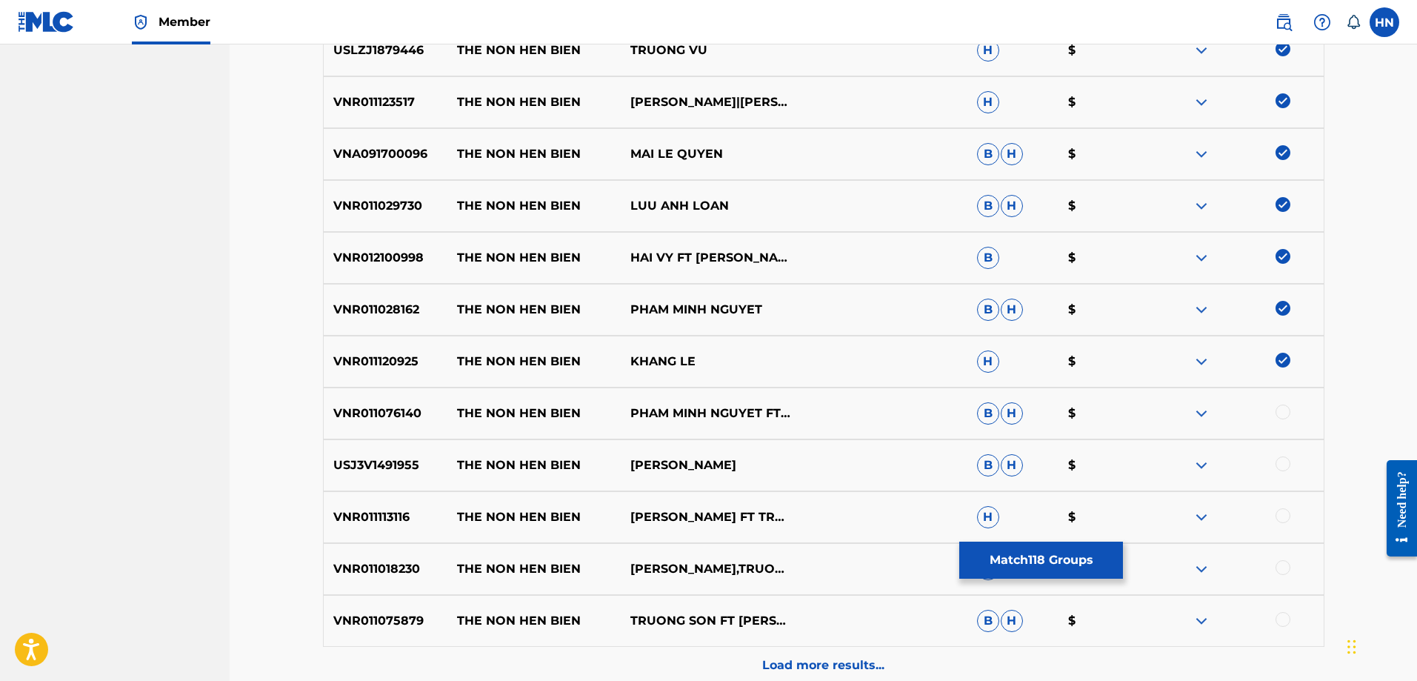
click at [422, 407] on p "VNR011076140" at bounding box center [386, 414] width 124 height 18
click at [390, 414] on p "VNR011076140" at bounding box center [386, 414] width 124 height 18
click at [1280, 407] on div at bounding box center [1283, 412] width 15 height 15
click at [388, 468] on p "USJ3V1491955" at bounding box center [386, 465] width 124 height 18
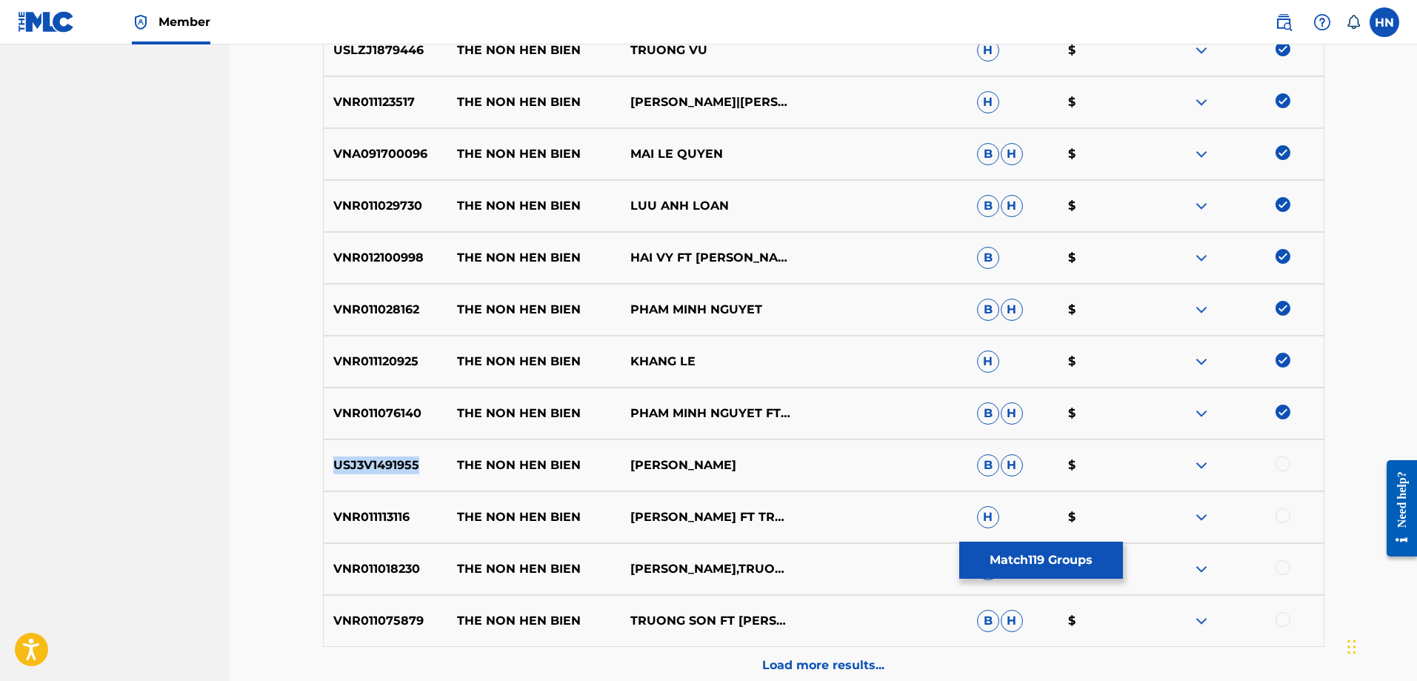
click at [388, 468] on p "USJ3V1491955" at bounding box center [386, 465] width 124 height 18
click at [1285, 463] on div at bounding box center [1283, 463] width 15 height 15
click at [396, 520] on p "VNR011113116" at bounding box center [386, 517] width 124 height 18
click at [1285, 507] on div "VNR011113116 THE NON HEN BIEN KIM THU FT TRUONG SON H $" at bounding box center [824, 517] width 1002 height 52
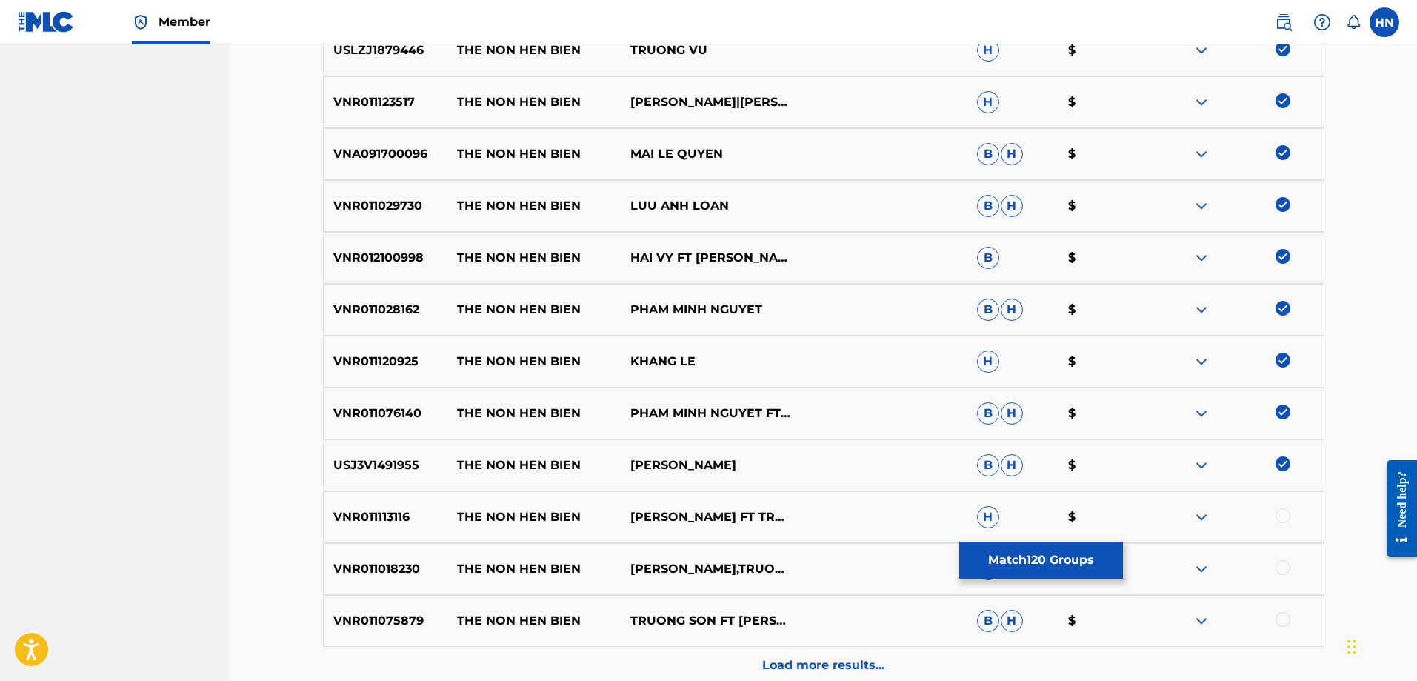
click at [1284, 510] on div at bounding box center [1283, 515] width 15 height 15
click at [376, 570] on p "VNR011018230" at bounding box center [386, 569] width 124 height 18
click at [1283, 568] on div at bounding box center [1283, 567] width 15 height 15
click at [351, 610] on div "VNR011075879 THE NON HEN BIEN TRUONG SON FT [PERSON_NAME]" at bounding box center [824, 621] width 1002 height 52
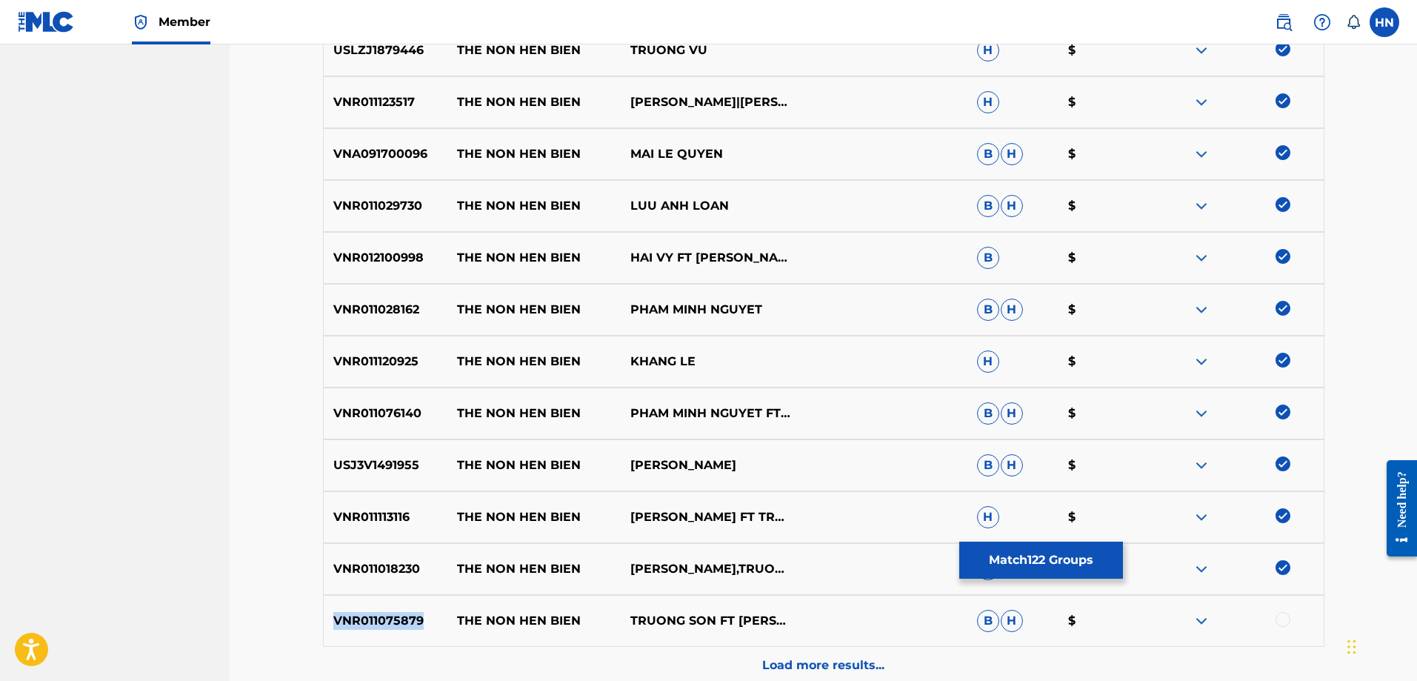
click at [351, 610] on div "VNR011075879 THE NON HEN BIEN TRUONG SON FT [PERSON_NAME]" at bounding box center [824, 621] width 1002 height 52
click at [1279, 616] on div at bounding box center [1283, 619] width 15 height 15
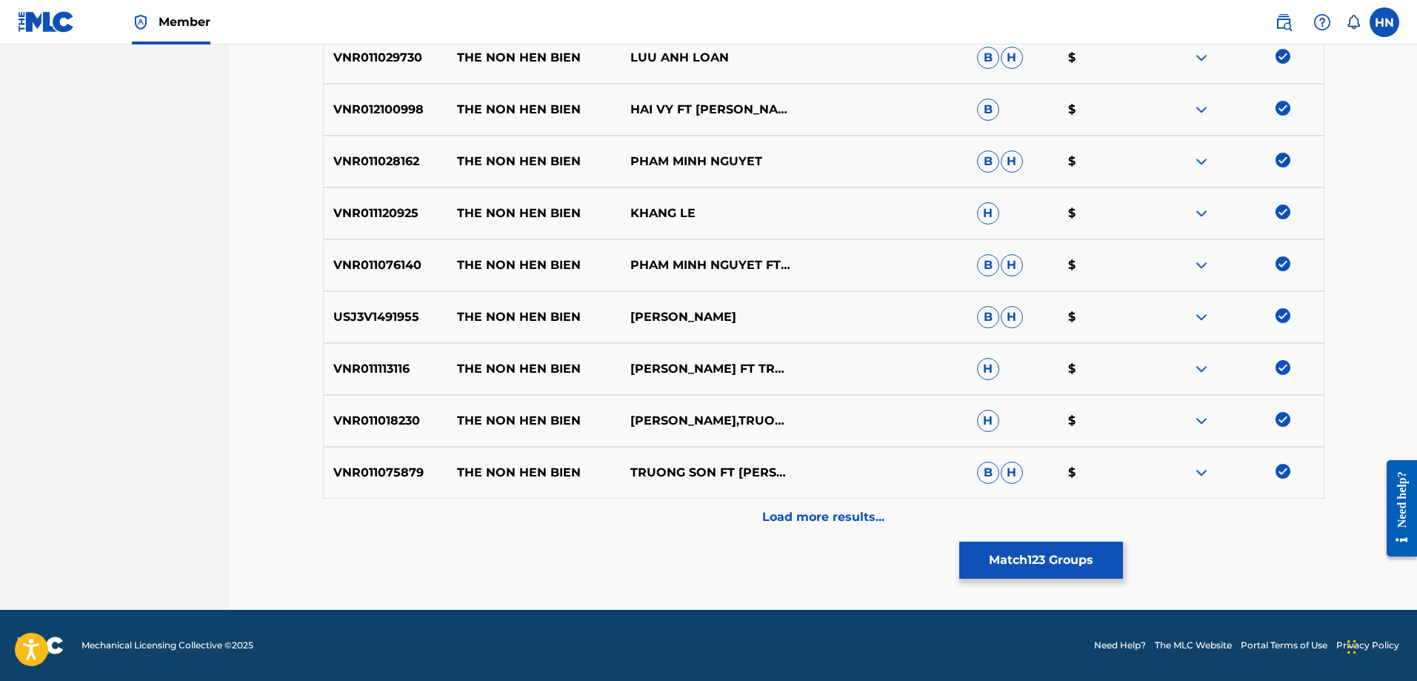
click at [794, 514] on p "Load more results..." at bounding box center [823, 517] width 122 height 18
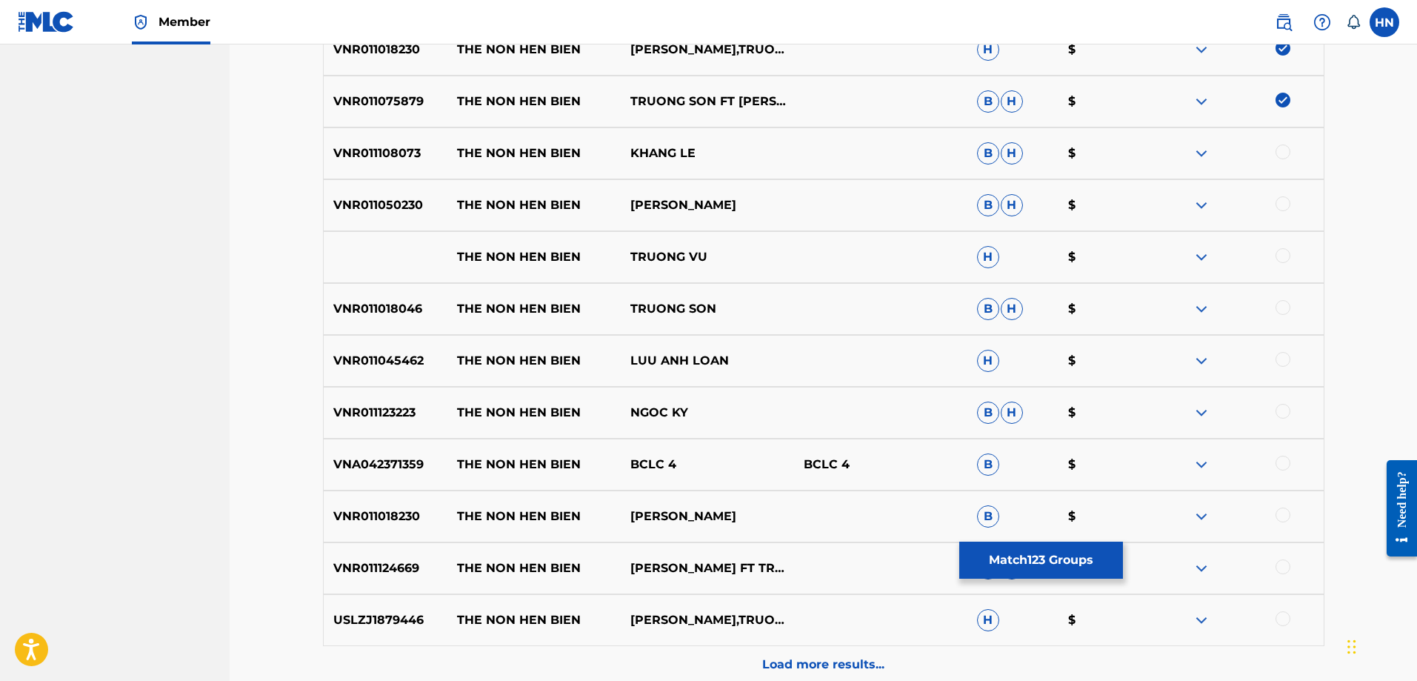
scroll to position [1998, 0]
click at [399, 147] on p "VNR011108073" at bounding box center [386, 154] width 124 height 18
click at [1282, 151] on div at bounding box center [1283, 152] width 15 height 15
drag, startPoint x: 457, startPoint y: 251, endPoint x: 844, endPoint y: 252, distance: 386.7
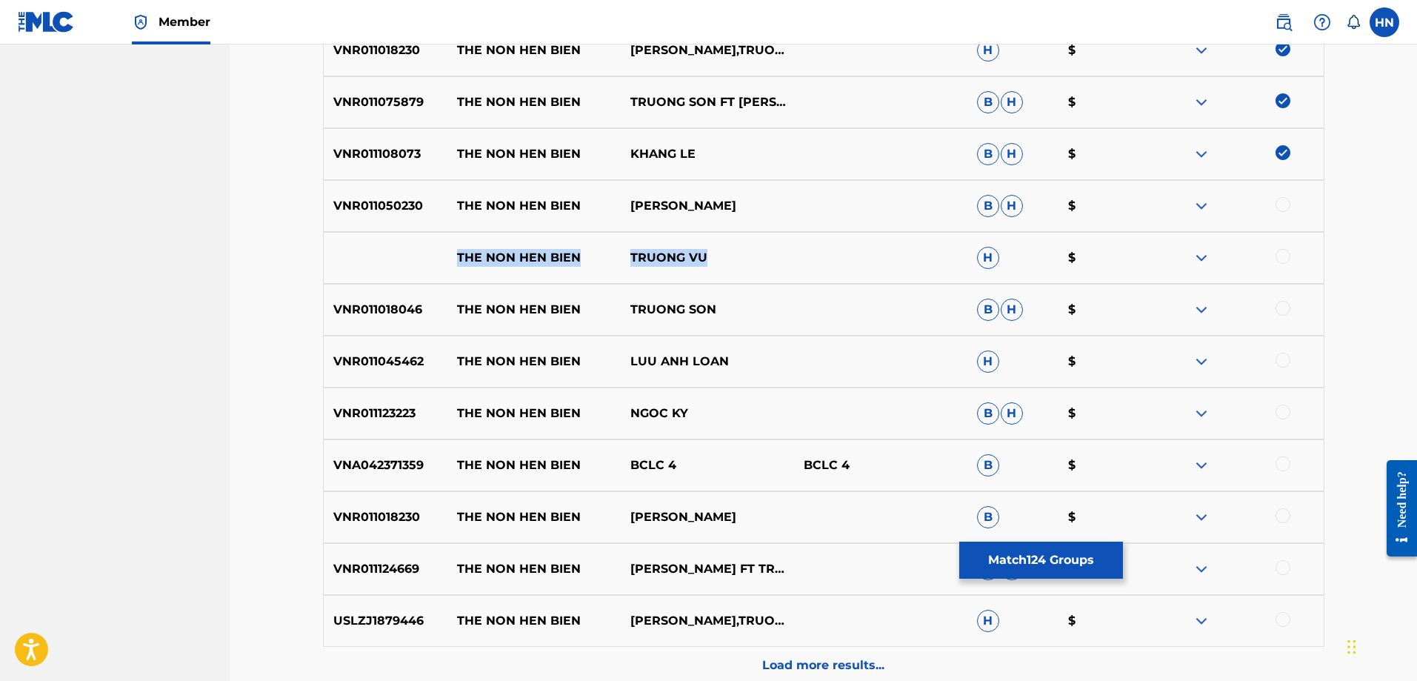
click at [840, 252] on div "THE NON HEN BIEN TRUONG VU H $" at bounding box center [824, 258] width 1002 height 52
click at [1283, 250] on div at bounding box center [1283, 256] width 15 height 15
click at [1211, 260] on img at bounding box center [1202, 258] width 18 height 18
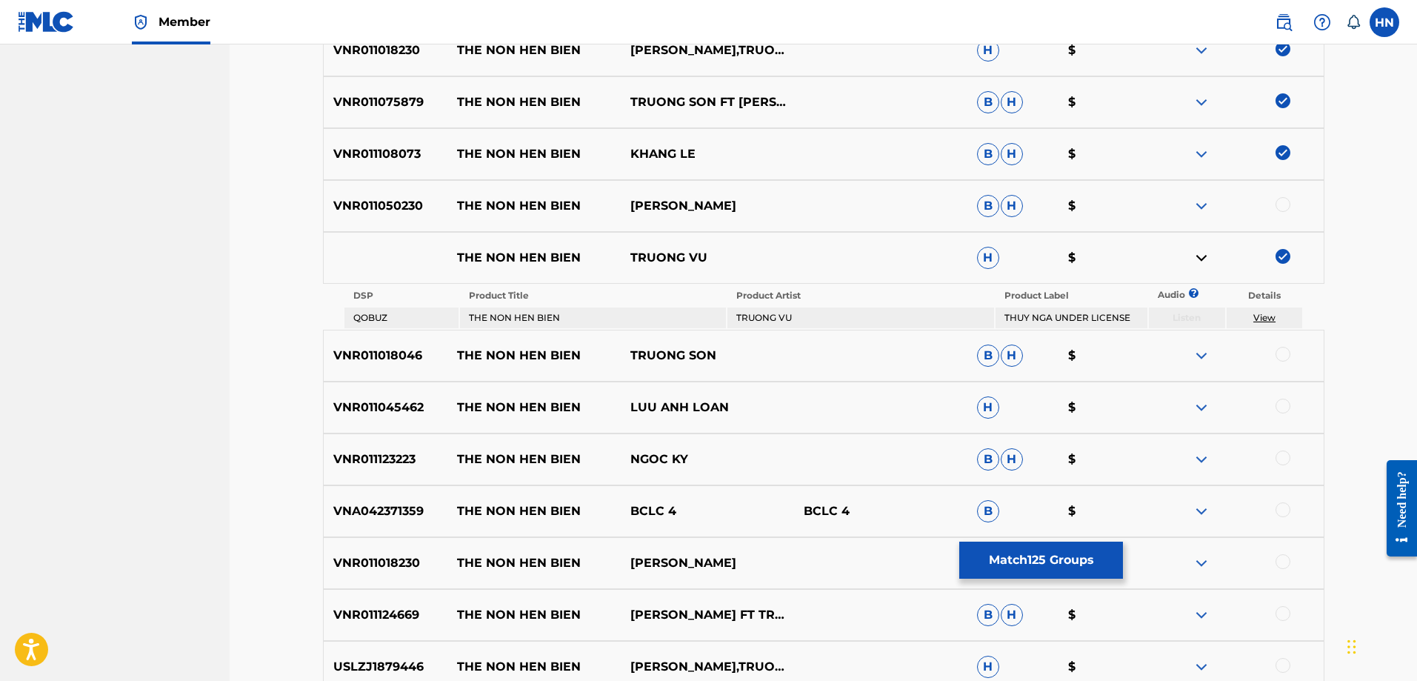
click at [391, 207] on p "VNR011050230" at bounding box center [386, 206] width 124 height 18
click at [1279, 202] on div at bounding box center [1283, 204] width 15 height 15
click at [386, 359] on p "VNR011018046" at bounding box center [386, 356] width 124 height 18
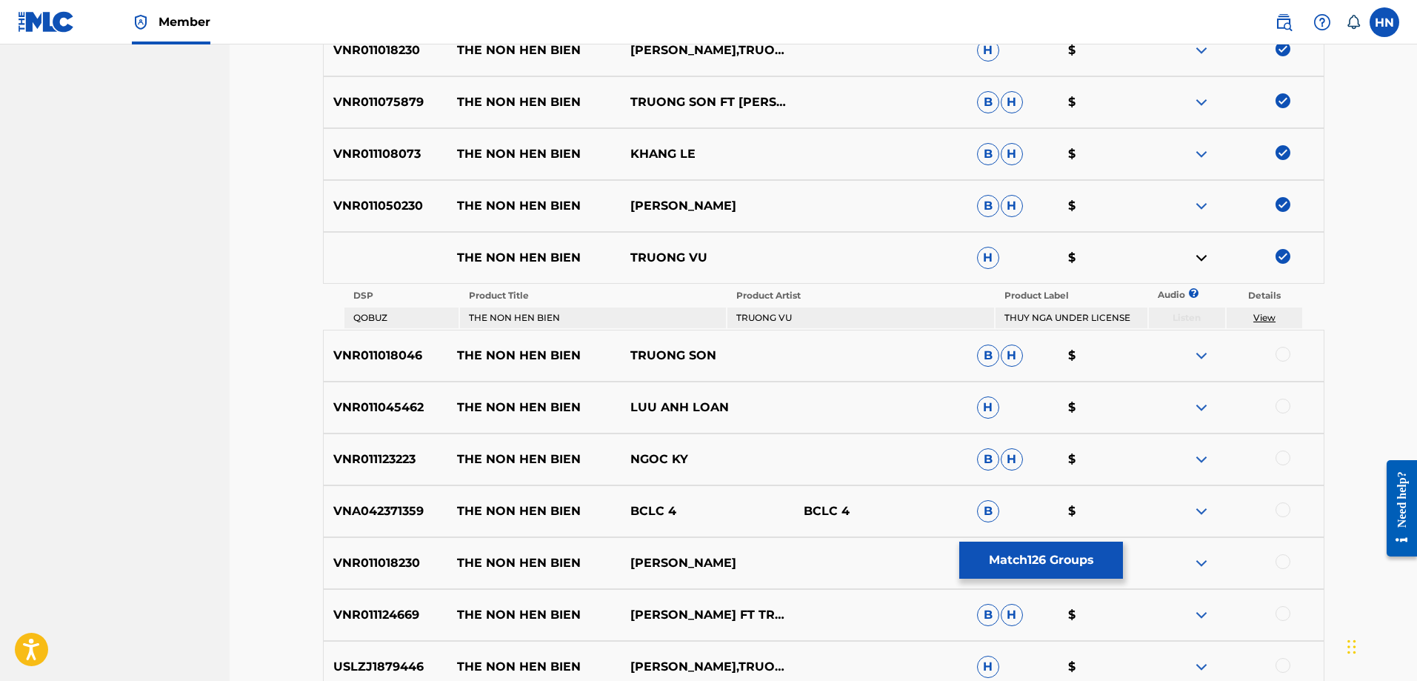
click at [1286, 354] on div at bounding box center [1283, 354] width 15 height 15
click at [405, 397] on div "VNR011045462 THE NON HEN BIEN LUU ANH LOAN H $" at bounding box center [824, 408] width 1002 height 52
click at [1285, 405] on div at bounding box center [1283, 406] width 15 height 15
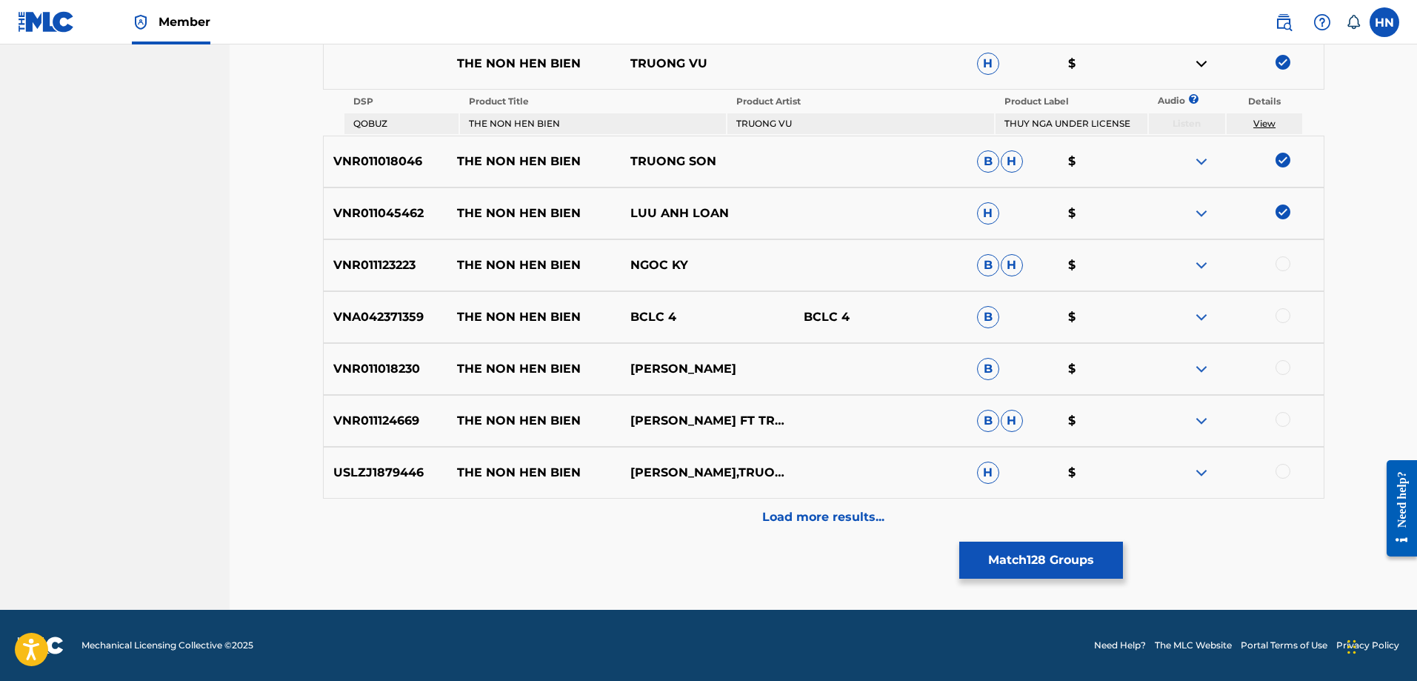
click at [407, 270] on p "VNR011123223" at bounding box center [386, 265] width 124 height 18
click at [1281, 264] on div at bounding box center [1283, 263] width 15 height 15
click at [399, 322] on p "VNA042371359" at bounding box center [386, 317] width 124 height 18
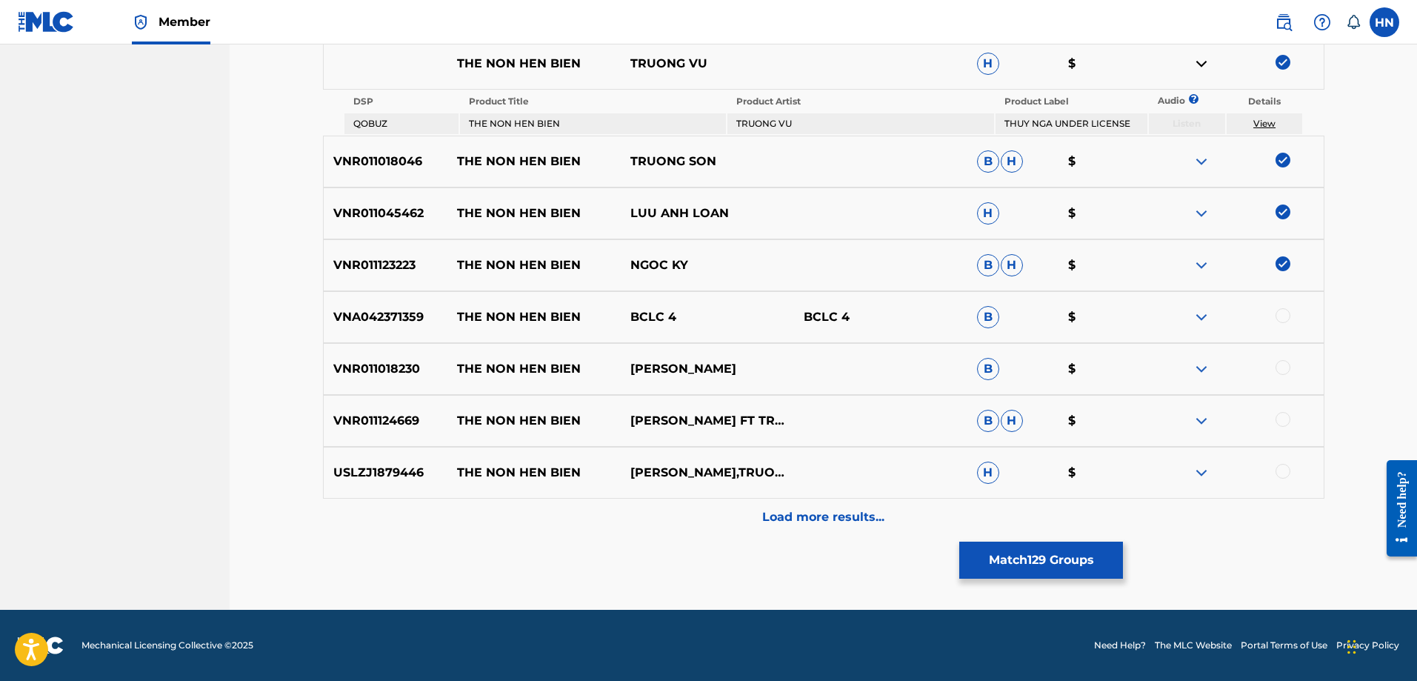
click at [1284, 319] on div at bounding box center [1283, 315] width 15 height 15
click at [382, 380] on div "VNR011018230 THE NON HEN BIEN KIM THU B $" at bounding box center [824, 369] width 1002 height 52
click at [1277, 370] on div at bounding box center [1283, 367] width 15 height 15
click at [399, 424] on p "VNR011124669" at bounding box center [386, 421] width 124 height 18
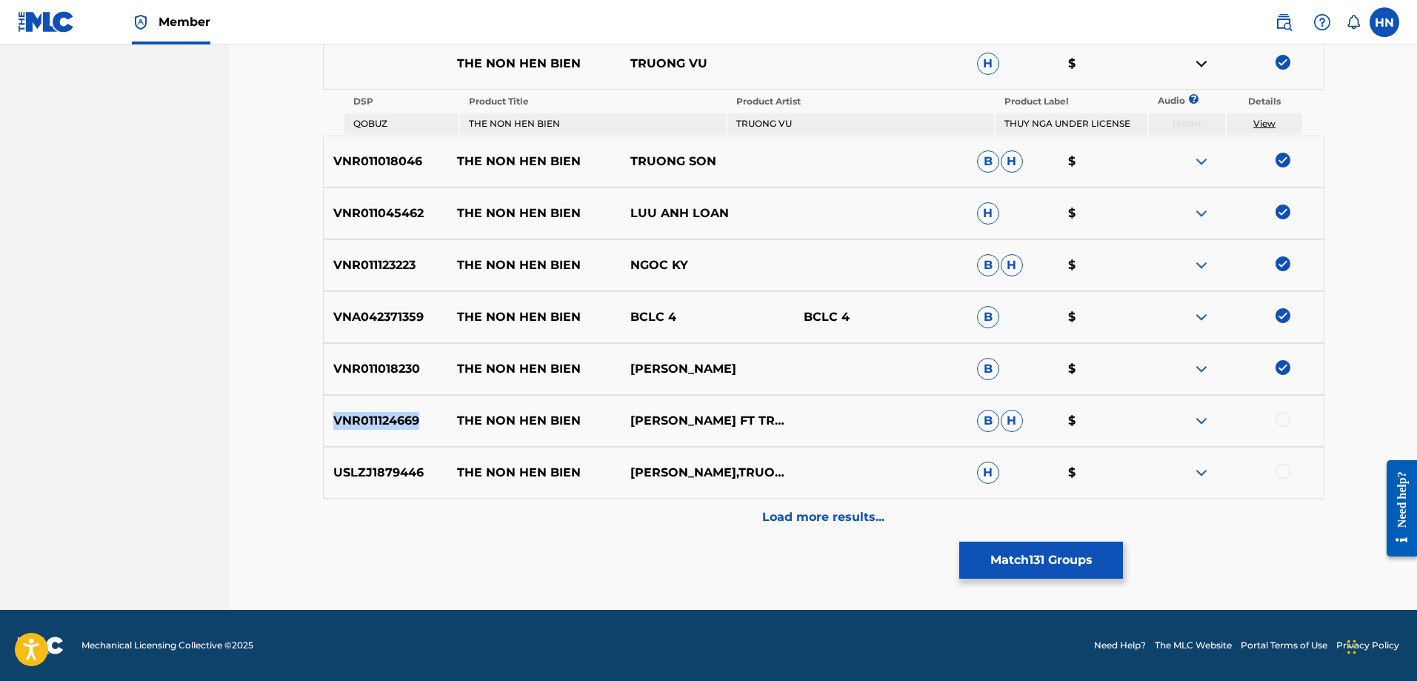
click at [399, 424] on p "VNR011124669" at bounding box center [386, 421] width 124 height 18
click at [1288, 422] on div at bounding box center [1283, 419] width 15 height 15
click at [388, 467] on p "USLZJ1879446" at bounding box center [386, 473] width 124 height 18
click at [1285, 473] on div at bounding box center [1283, 471] width 15 height 15
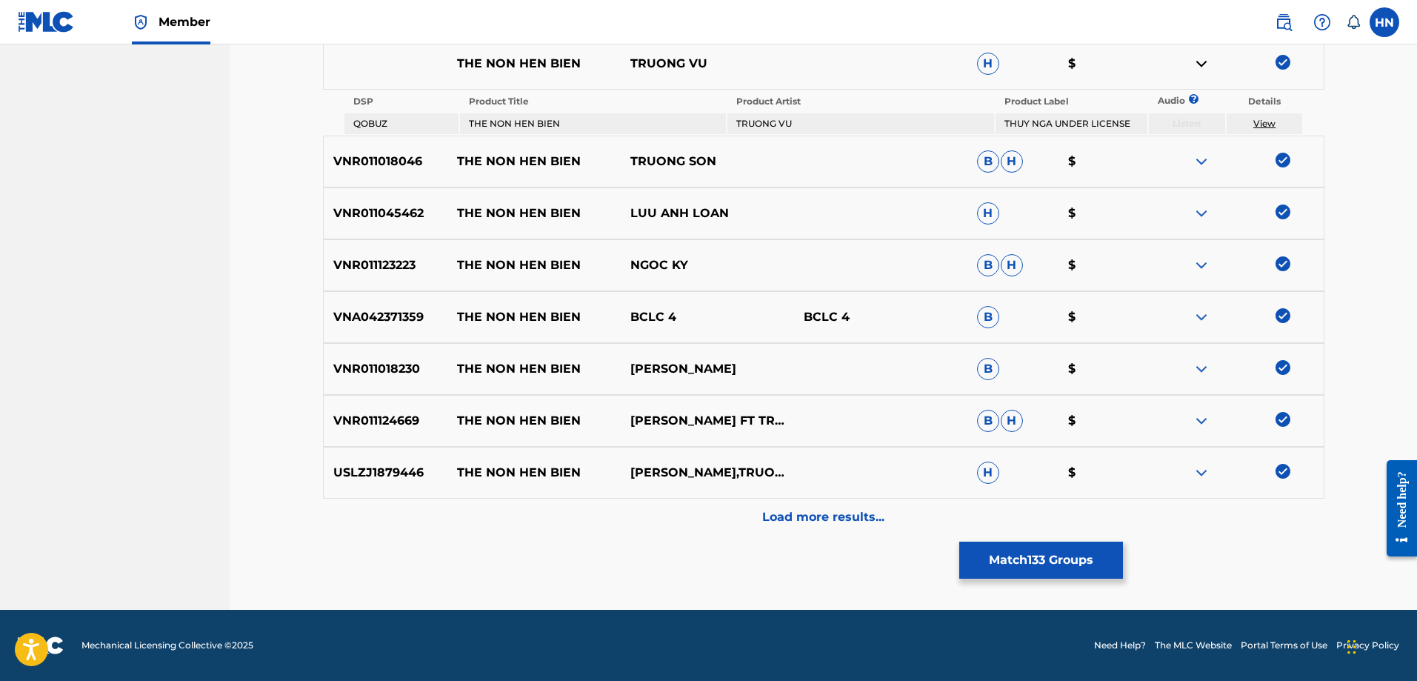
click at [718, 514] on div "Load more results..." at bounding box center [824, 517] width 1002 height 37
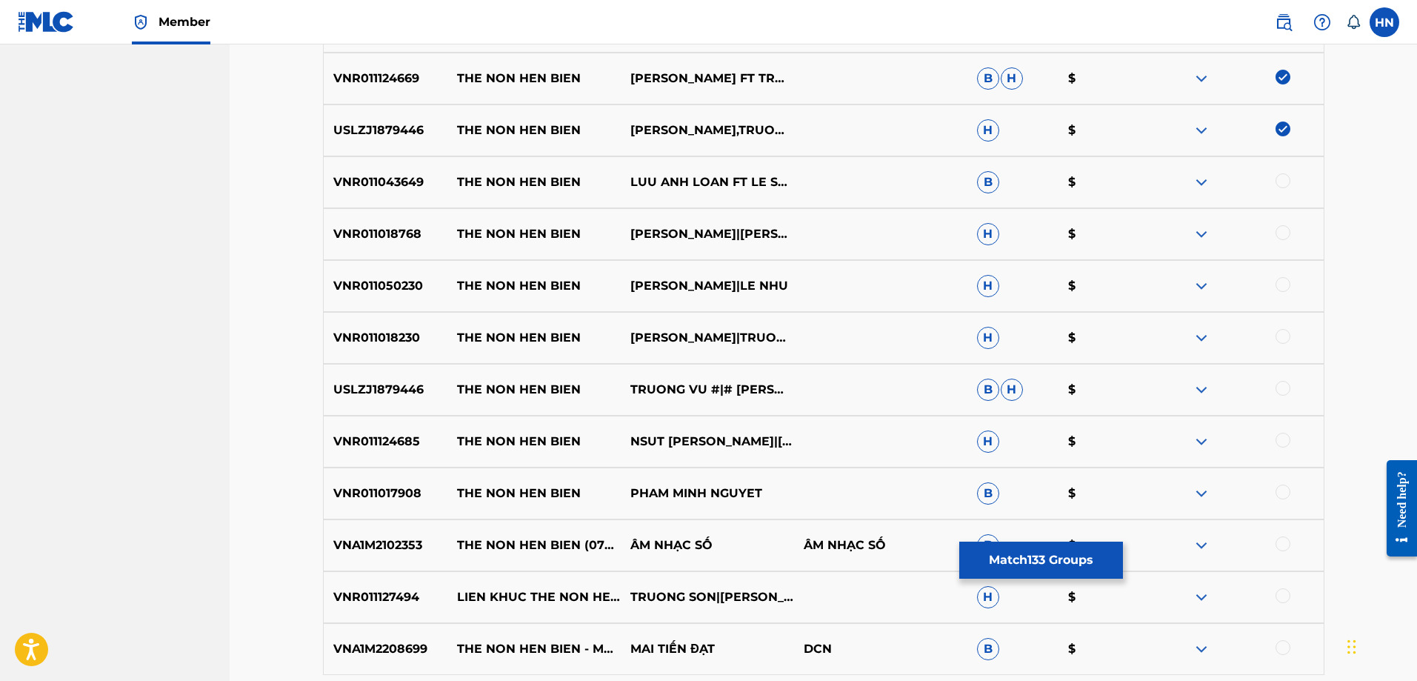
scroll to position [2563, 0]
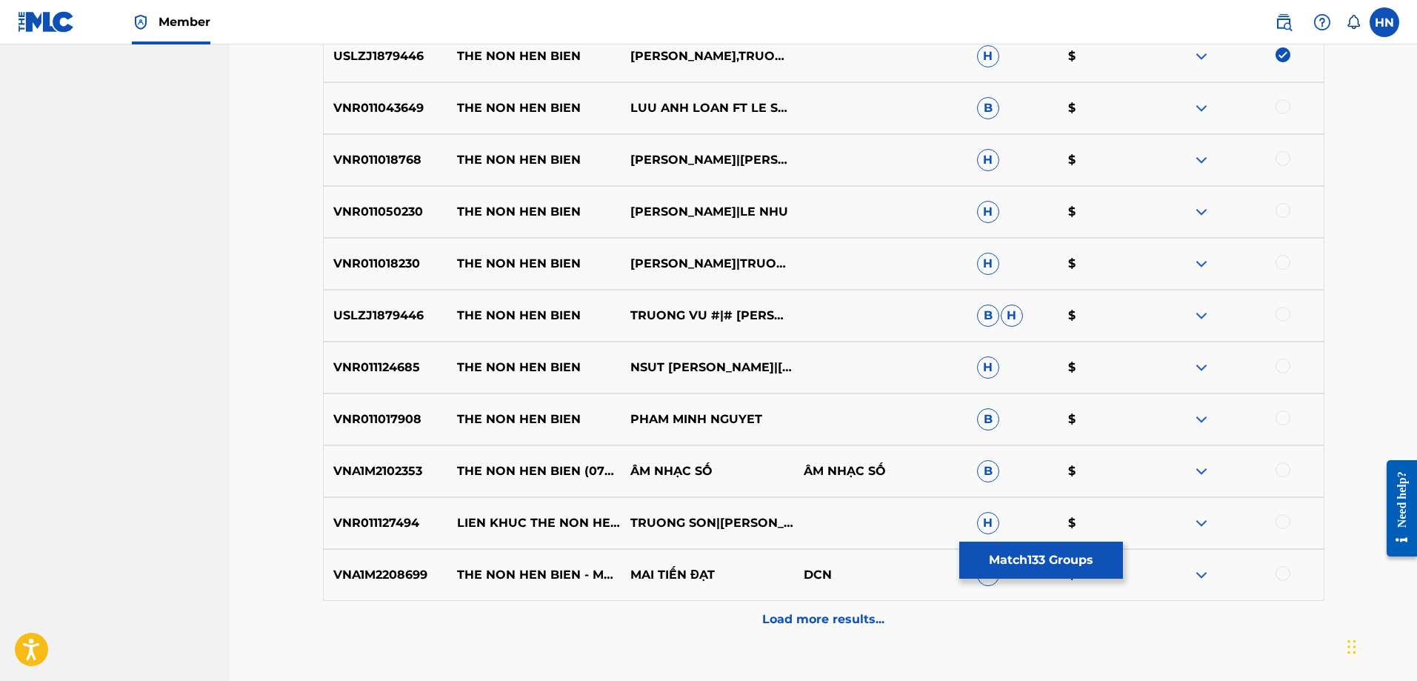
click at [359, 115] on p "VNR011043649" at bounding box center [386, 108] width 124 height 18
click at [1288, 104] on div at bounding box center [1283, 106] width 15 height 15
click at [387, 172] on div "VNR011018768 THE NON HEN BIEN PHAM MINH NGUYET|[PERSON_NAME] $" at bounding box center [824, 160] width 1002 height 52
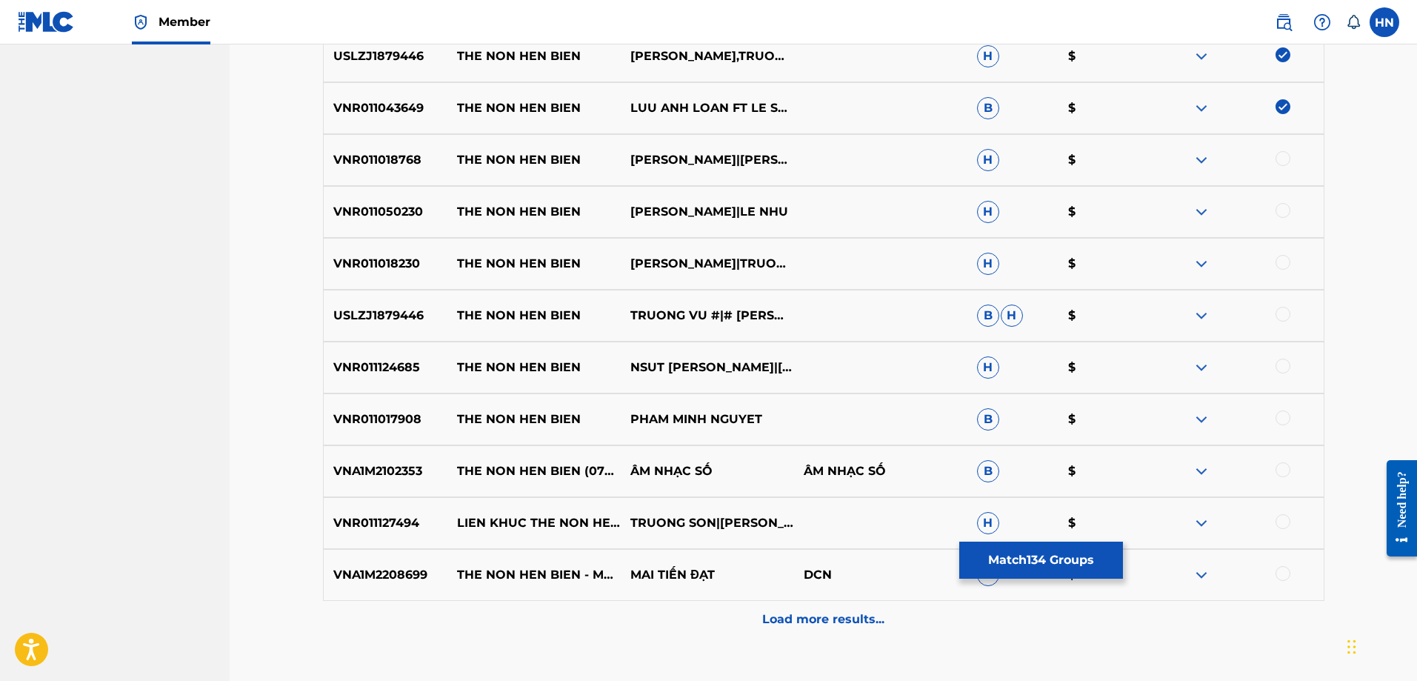
click at [1291, 156] on div at bounding box center [1237, 160] width 173 height 18
click at [1282, 154] on div at bounding box center [1283, 158] width 15 height 15
click at [374, 204] on p "VNR011050230" at bounding box center [386, 212] width 124 height 18
click at [1279, 213] on div at bounding box center [1283, 210] width 15 height 15
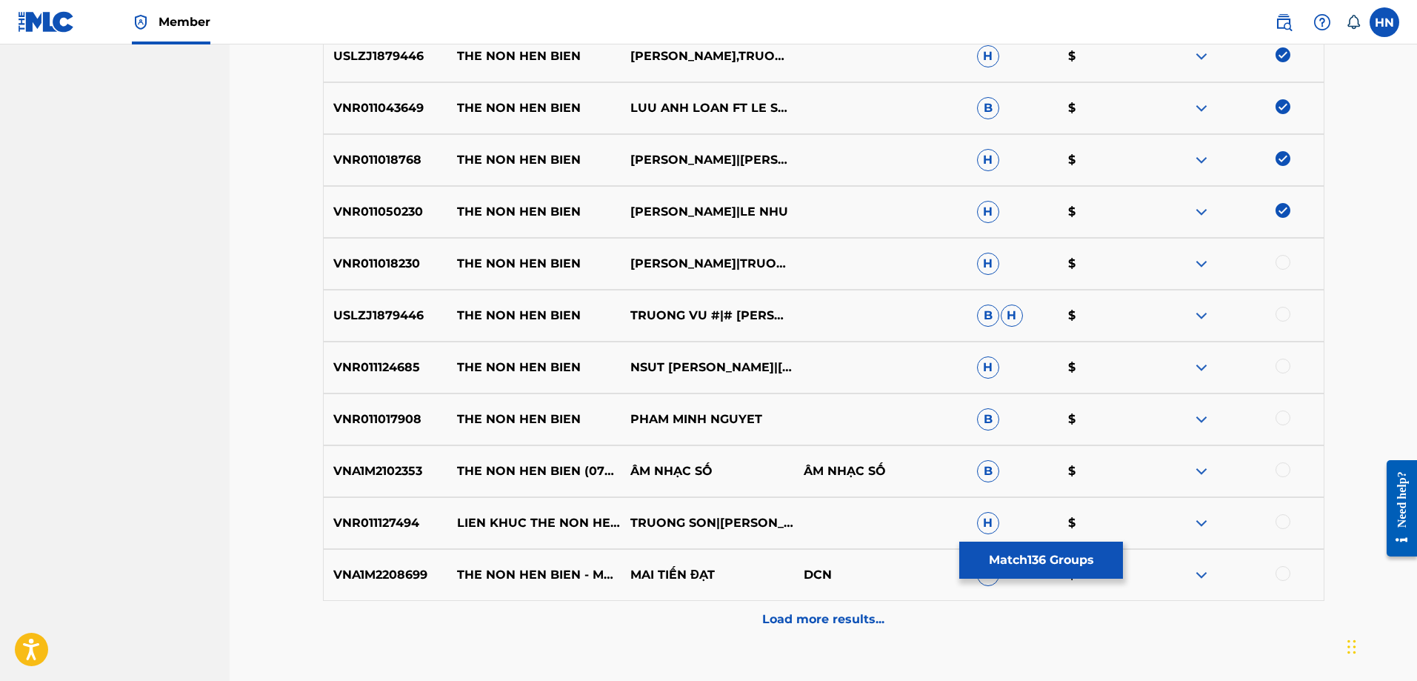
click at [396, 266] on p "VNR011018230" at bounding box center [386, 264] width 124 height 18
click at [394, 265] on p "VNR011018230" at bounding box center [386, 264] width 124 height 18
click at [1279, 265] on div at bounding box center [1283, 262] width 15 height 15
click at [390, 325] on div "USLZJ1879446 THE NON HEN BIEN TRUONG VU #|# NHU QUYNH B H $" at bounding box center [824, 316] width 1002 height 52
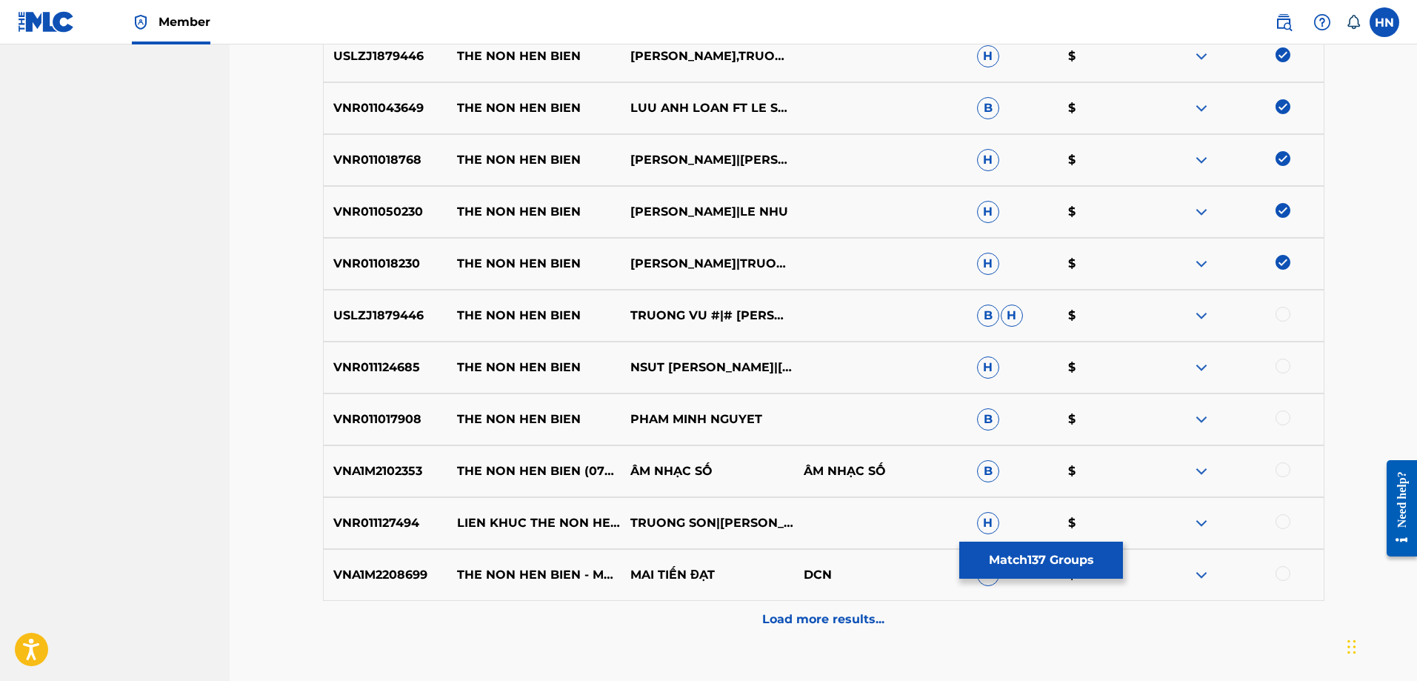
click at [1277, 313] on div at bounding box center [1283, 314] width 15 height 15
click at [394, 386] on div "VNR011124685 THE NON HEN BIEN NSUT [PERSON_NAME]|[PERSON_NAME] $" at bounding box center [824, 368] width 1002 height 52
click at [1289, 359] on div at bounding box center [1237, 368] width 173 height 18
click at [1288, 364] on div at bounding box center [1283, 366] width 15 height 15
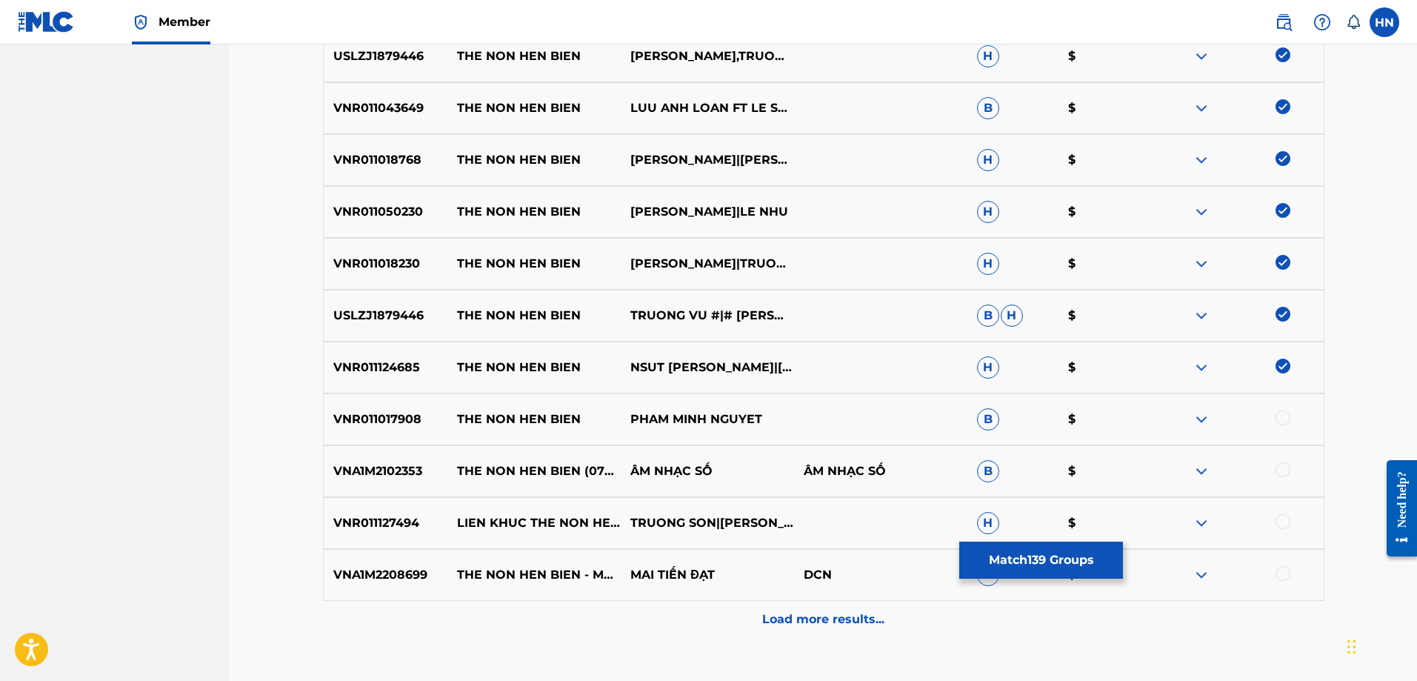
click at [383, 430] on div "VNR011017908 THE NON HEN BIEN PHAM MINH NGUYET B $" at bounding box center [824, 419] width 1002 height 52
click at [1280, 421] on div at bounding box center [1283, 417] width 15 height 15
click at [379, 467] on p "VNA1M2102353" at bounding box center [386, 471] width 124 height 18
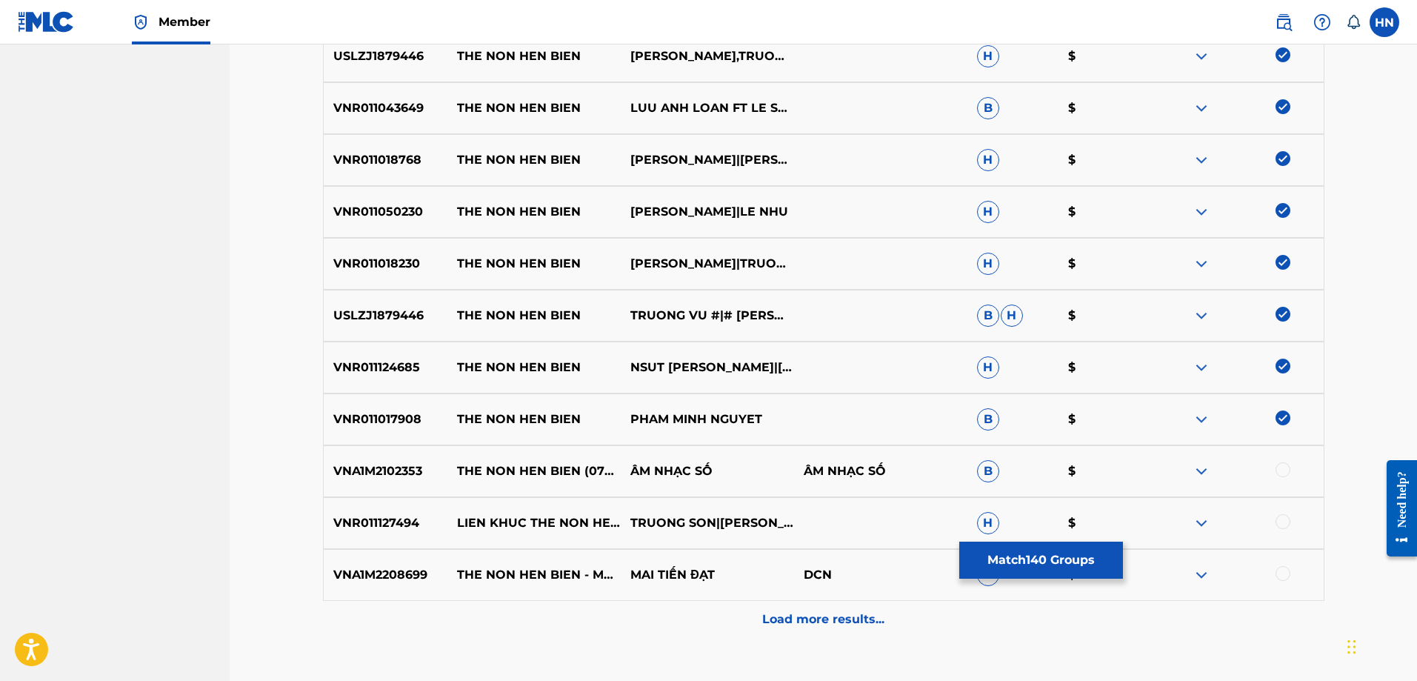
click at [1284, 465] on div at bounding box center [1283, 469] width 15 height 15
click at [405, 570] on p "VNA1M2208699" at bounding box center [386, 575] width 124 height 18
click at [1285, 576] on div at bounding box center [1283, 573] width 15 height 15
click at [886, 621] on div "Load more results..." at bounding box center [824, 619] width 1002 height 37
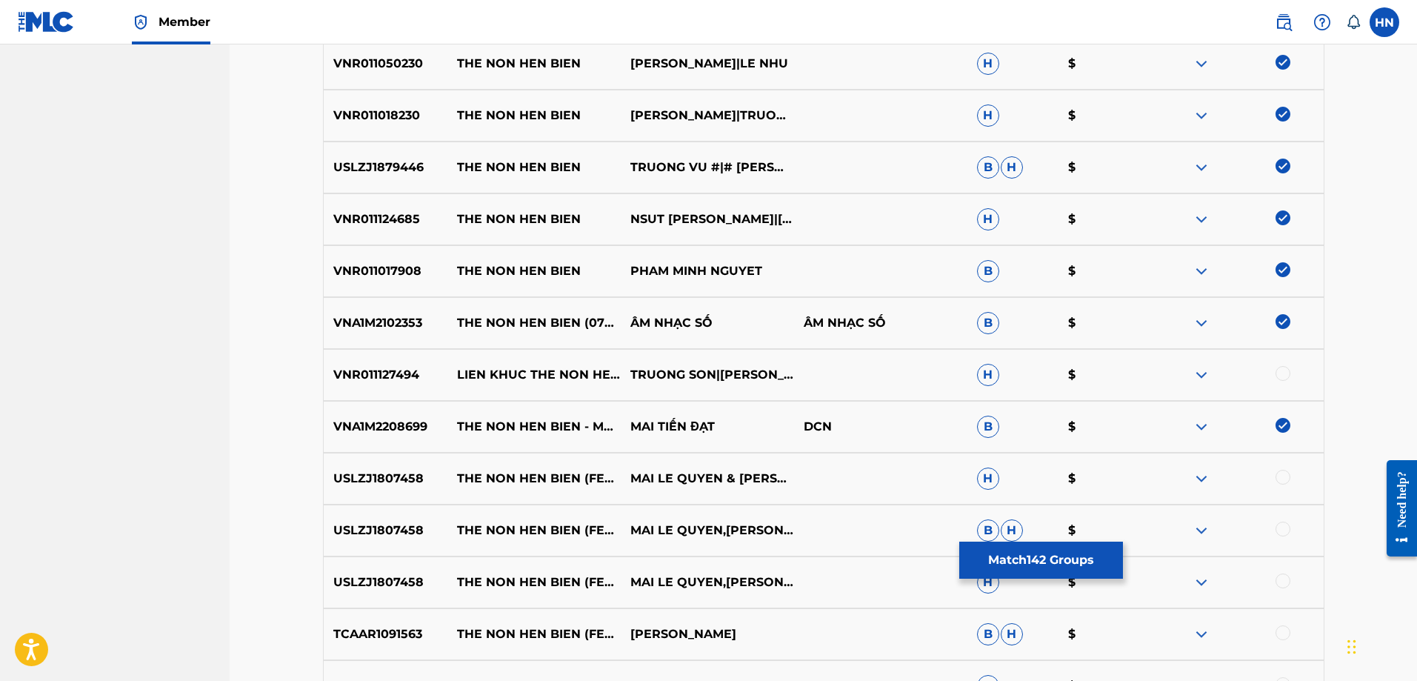
scroll to position [2785, 0]
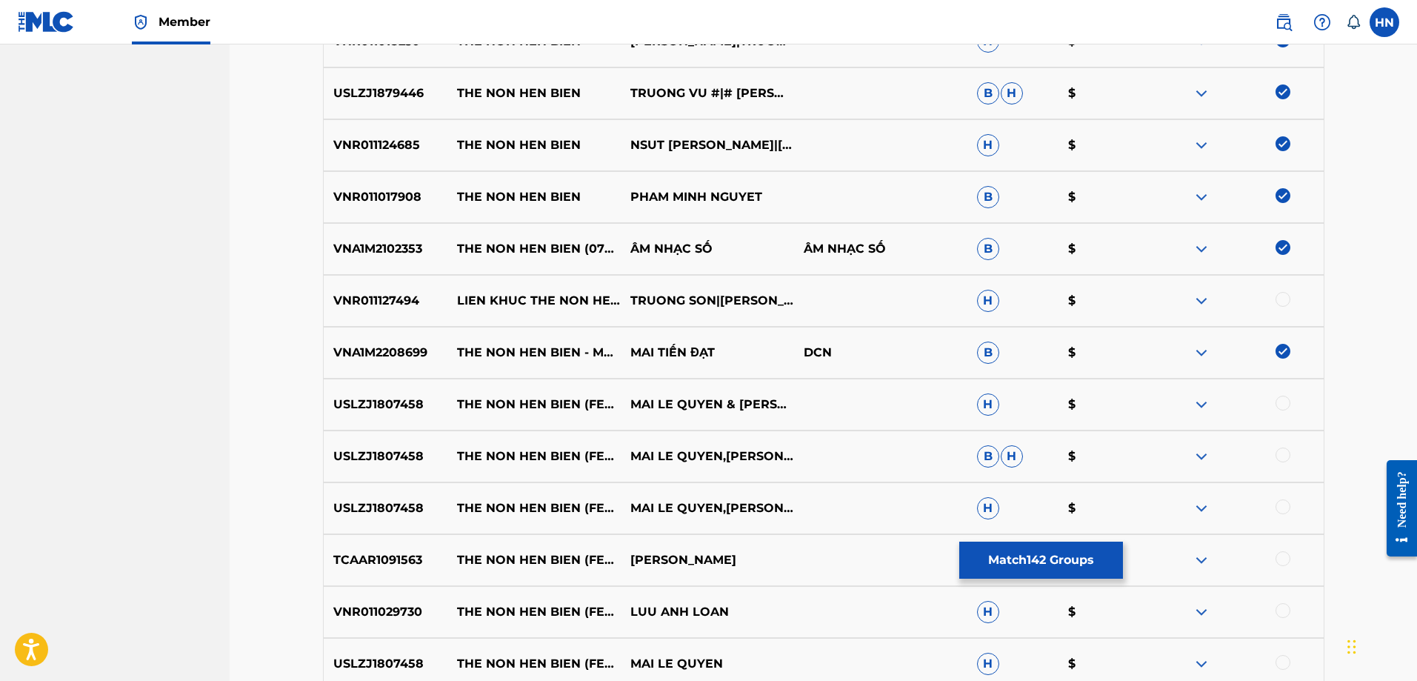
click at [394, 411] on p "USLZJ1807458" at bounding box center [386, 405] width 124 height 18
click at [1279, 403] on div at bounding box center [1283, 403] width 15 height 15
click at [1282, 450] on div at bounding box center [1283, 454] width 15 height 15
click at [1285, 513] on div at bounding box center [1283, 506] width 15 height 15
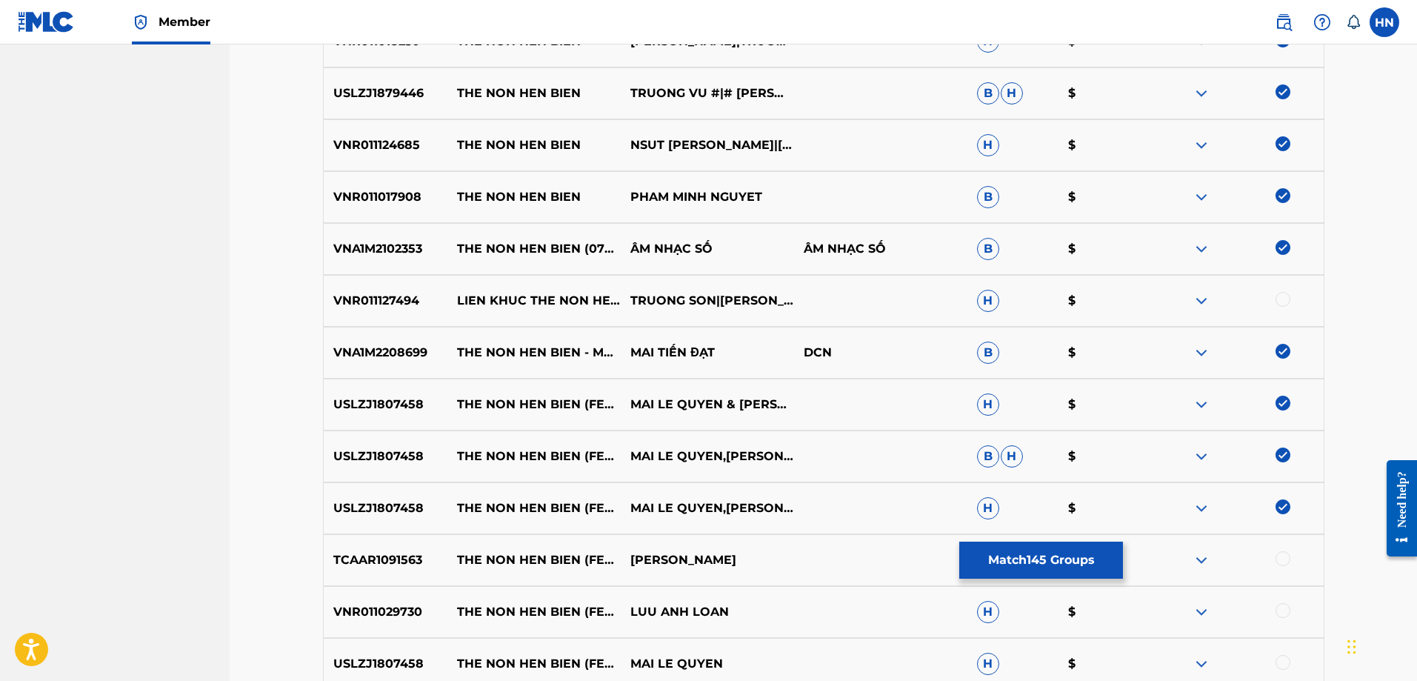
click at [400, 554] on p "TCAAR1091563" at bounding box center [386, 560] width 124 height 18
click at [1278, 559] on div at bounding box center [1283, 558] width 15 height 15
click at [396, 611] on p "VNR011029730" at bounding box center [386, 612] width 124 height 18
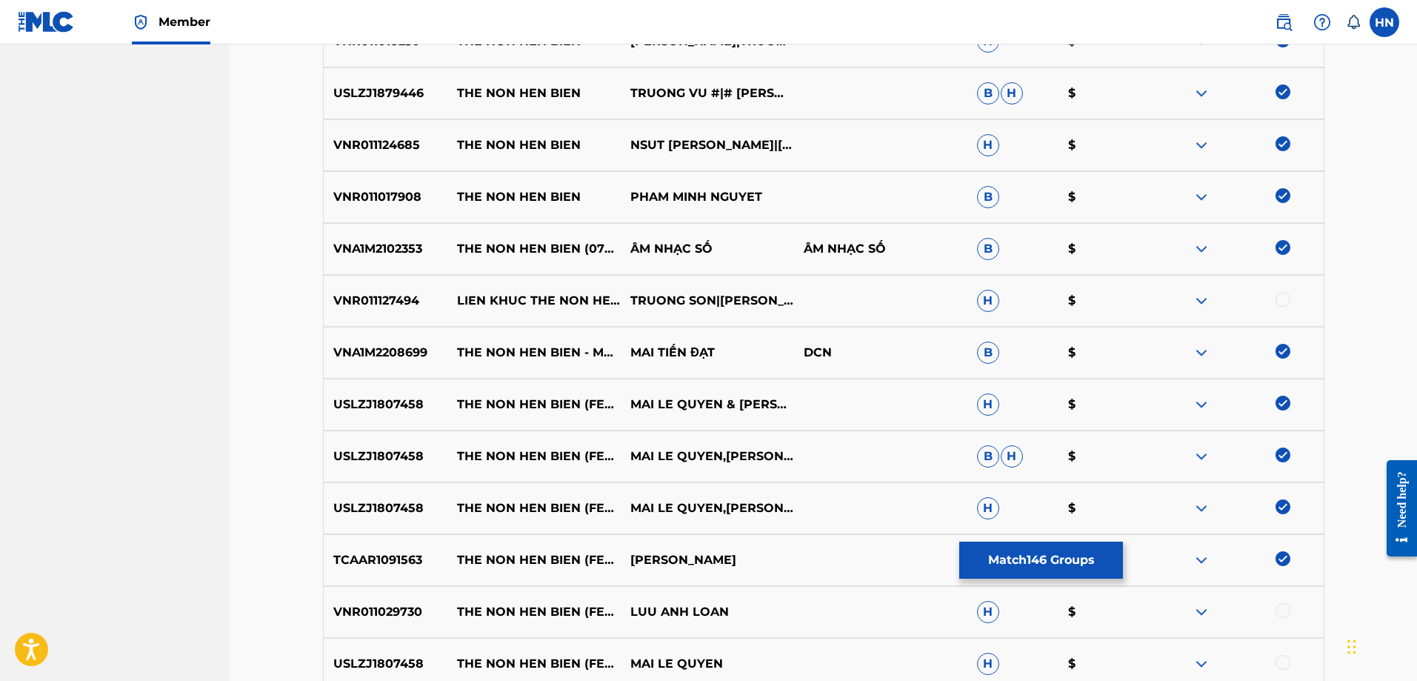
click at [1280, 611] on div at bounding box center [1283, 610] width 15 height 15
click at [1276, 656] on div at bounding box center [1237, 664] width 173 height 18
click at [1277, 656] on div at bounding box center [1283, 662] width 15 height 15
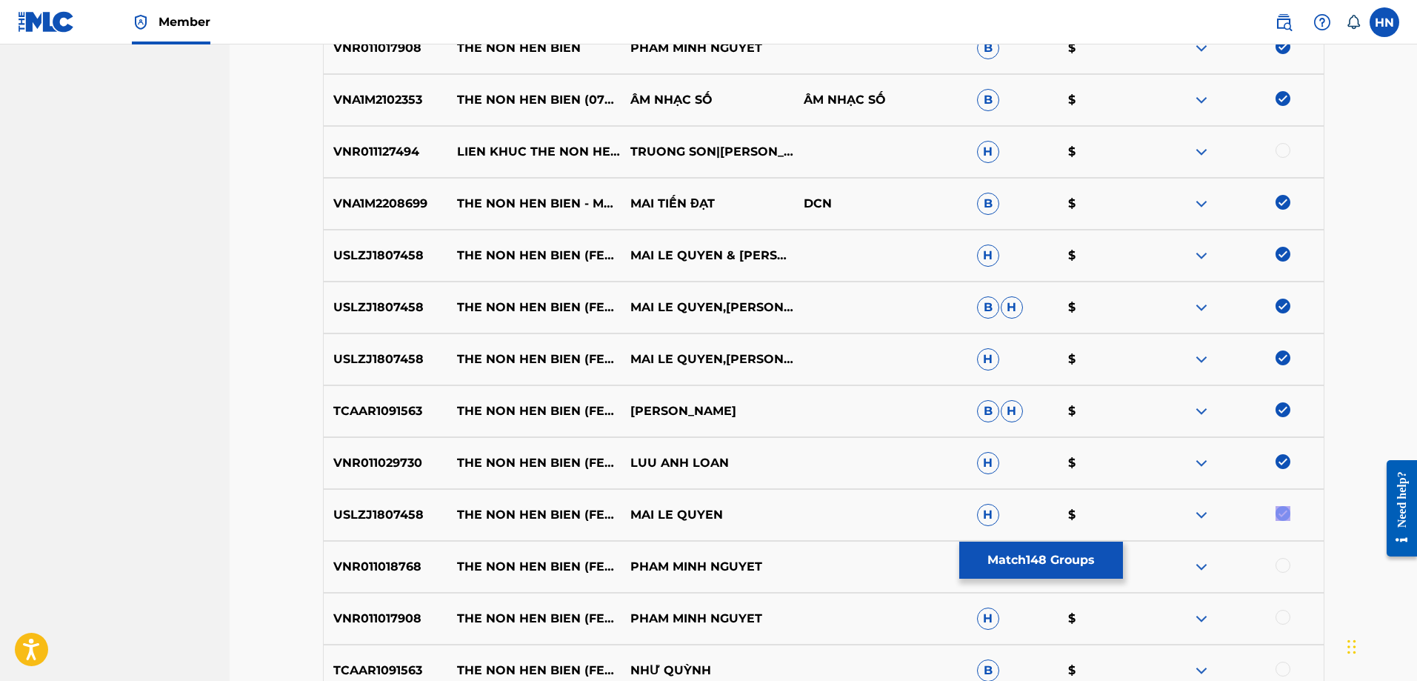
scroll to position [3081, 0]
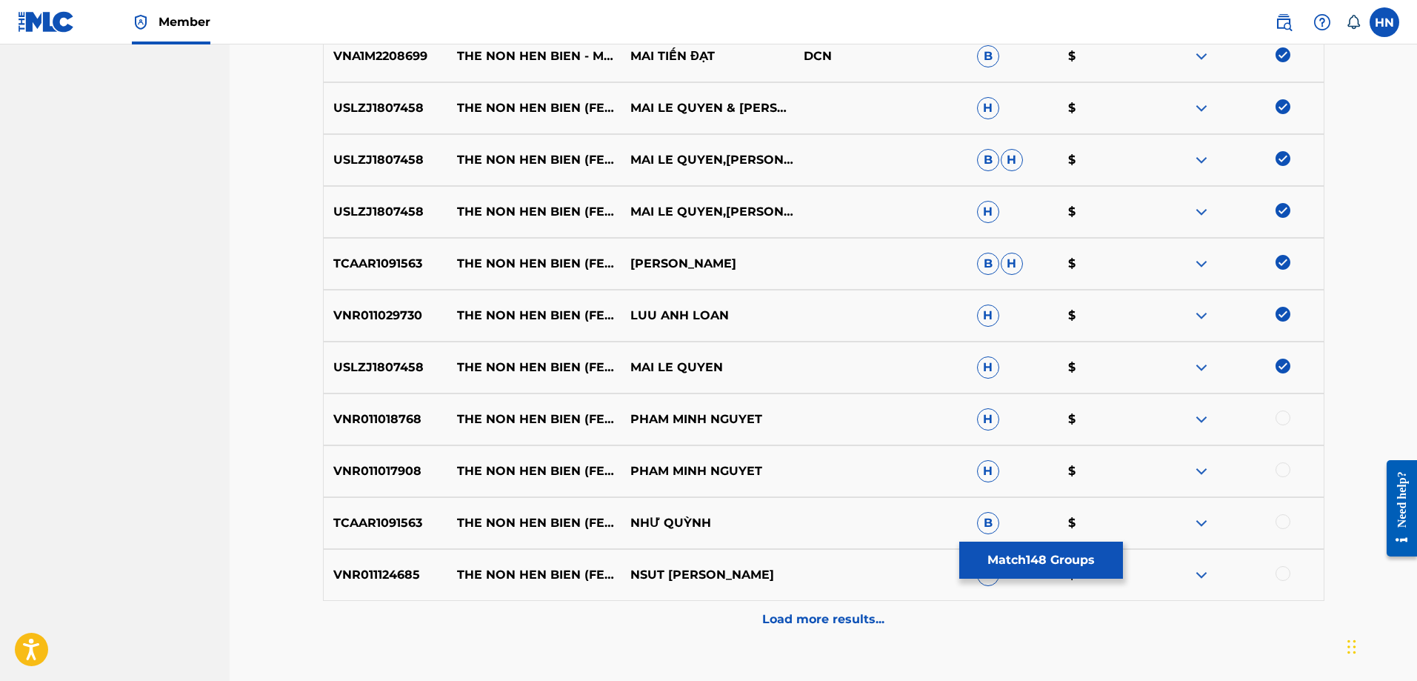
click at [400, 421] on p "VNR011018768" at bounding box center [386, 419] width 124 height 18
click at [1282, 416] on div at bounding box center [1283, 417] width 15 height 15
click at [410, 473] on p "VNR011017908" at bounding box center [386, 471] width 124 height 18
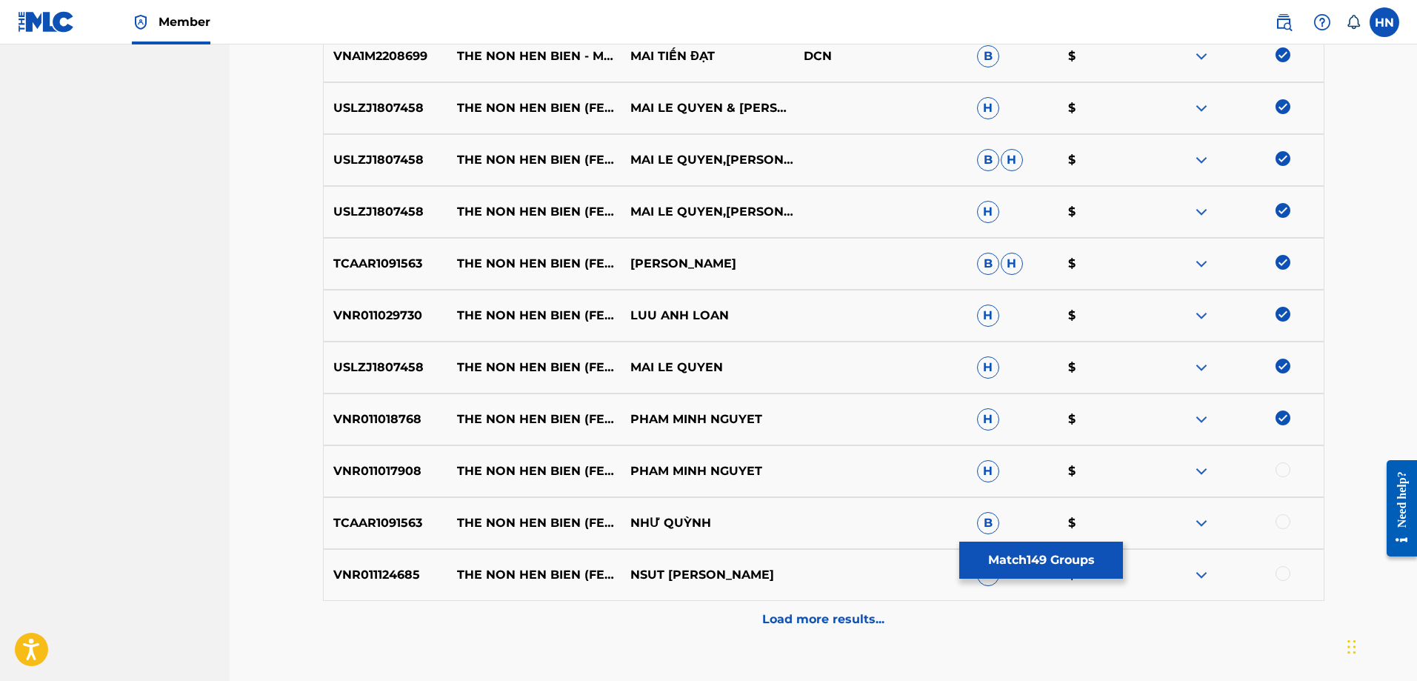
click at [1277, 472] on div at bounding box center [1283, 469] width 15 height 15
click at [1285, 519] on div at bounding box center [1283, 521] width 15 height 15
click at [387, 569] on p "VNR011124685" at bounding box center [386, 575] width 124 height 18
click at [1280, 571] on div at bounding box center [1283, 573] width 15 height 15
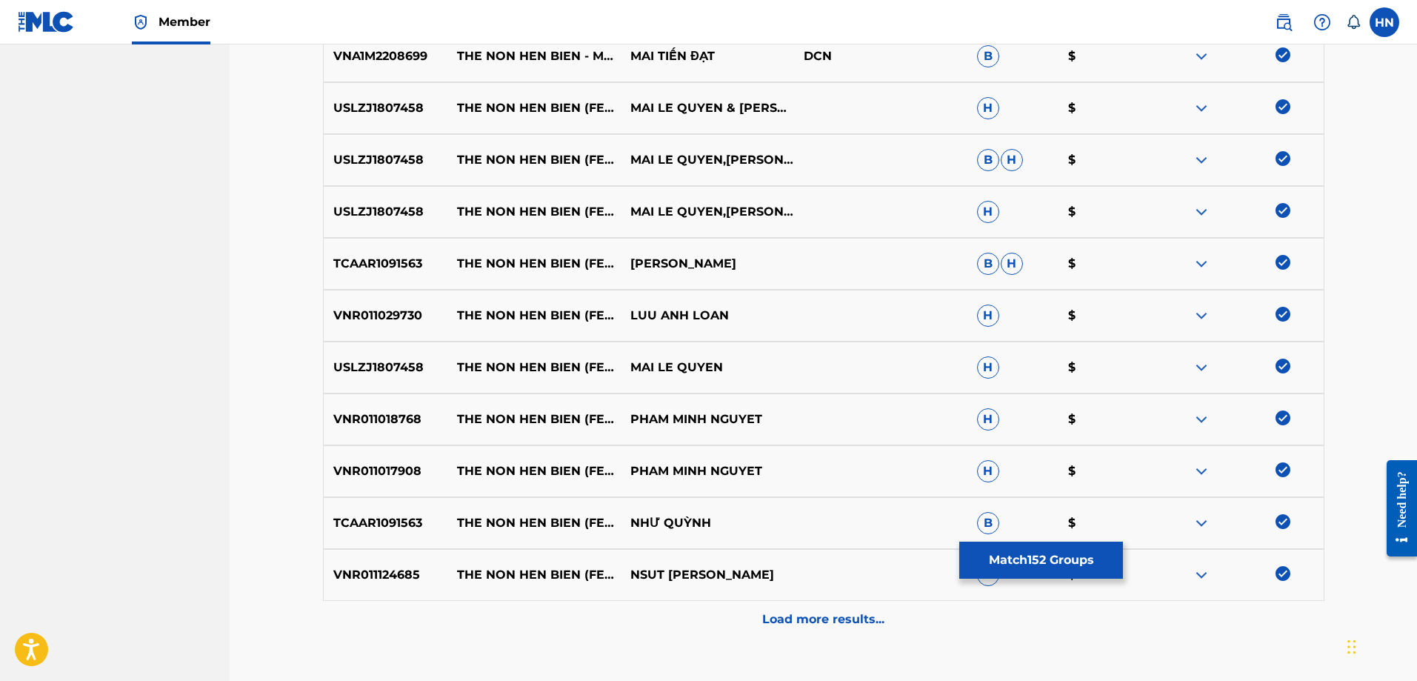
click at [871, 610] on div "Load more results..." at bounding box center [824, 619] width 1002 height 37
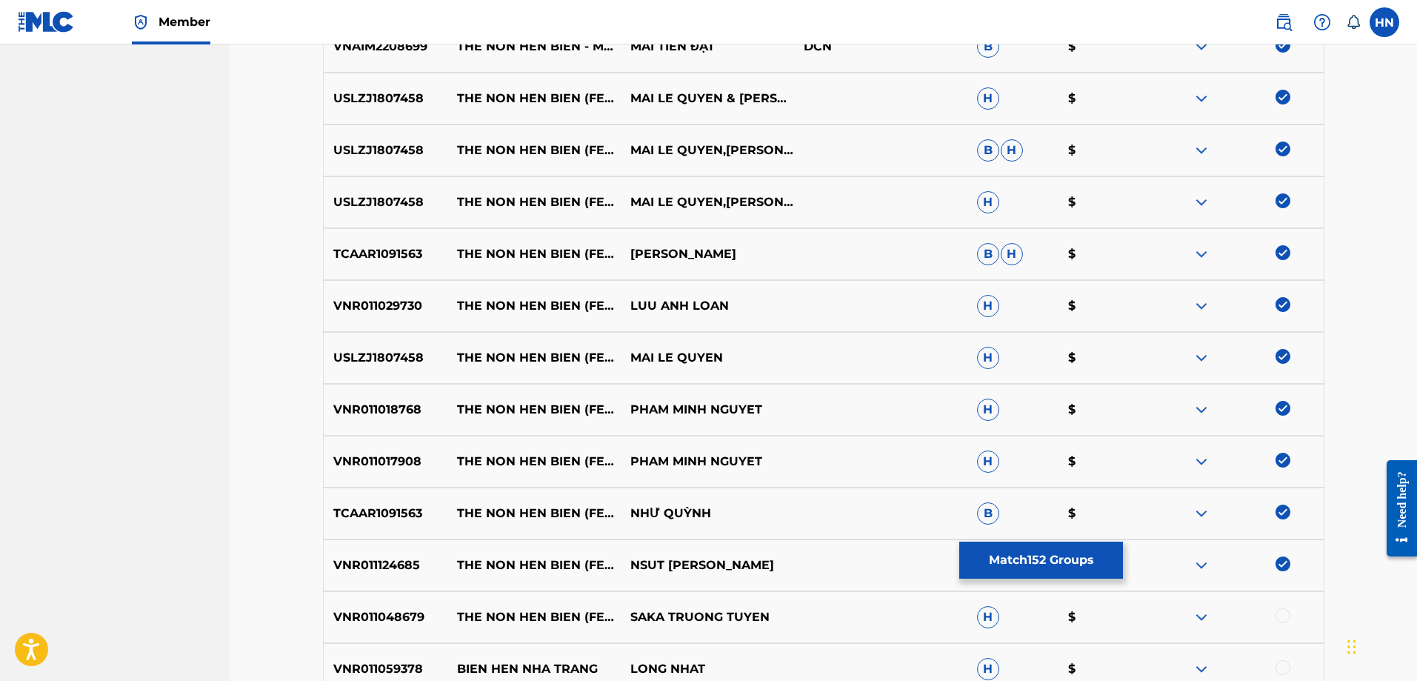
scroll to position [3229, 0]
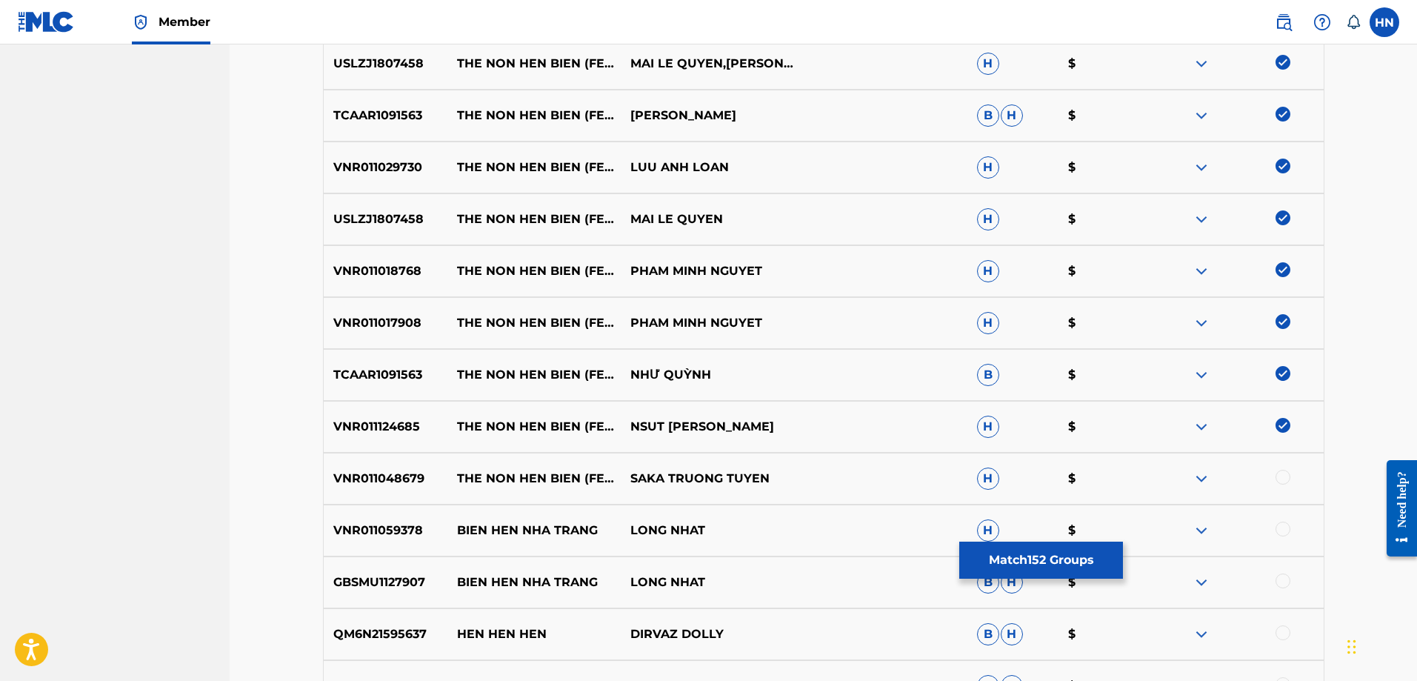
click at [402, 474] on p "VNR011048679" at bounding box center [386, 479] width 124 height 18
click at [1279, 479] on div at bounding box center [1283, 477] width 15 height 15
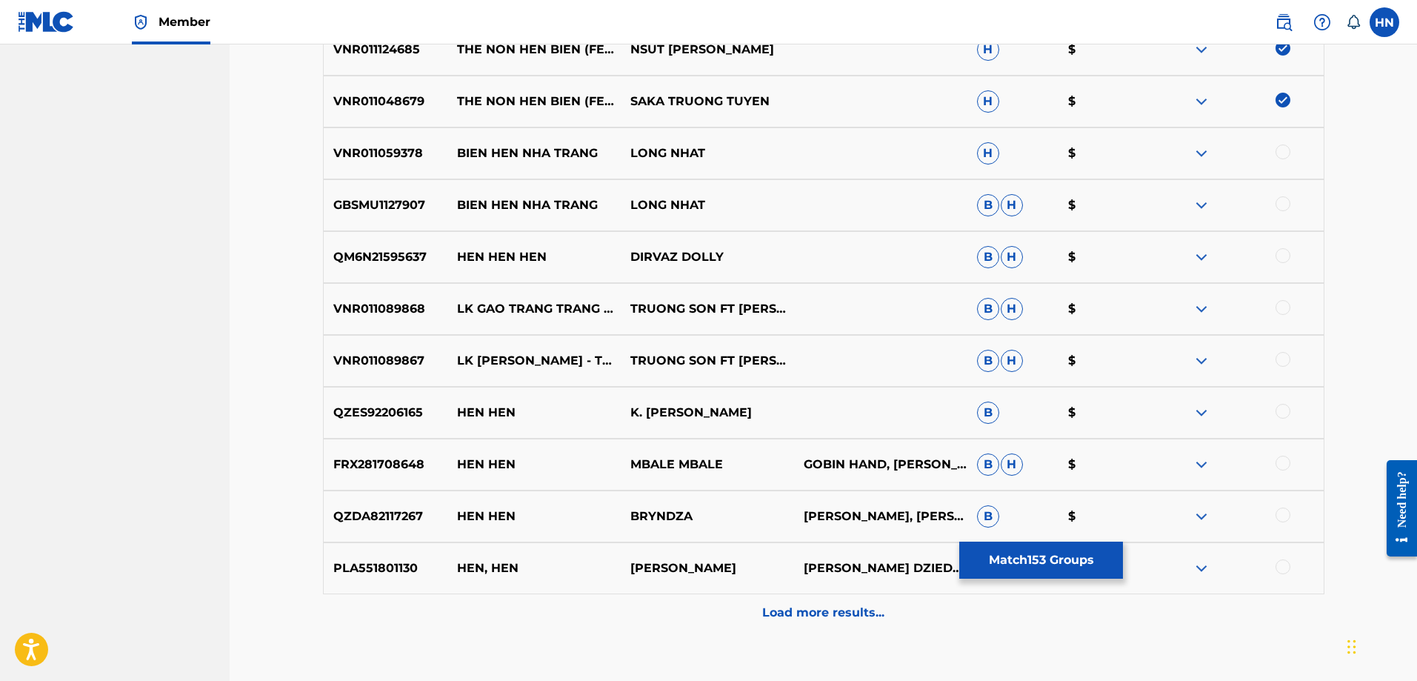
scroll to position [3702, 0]
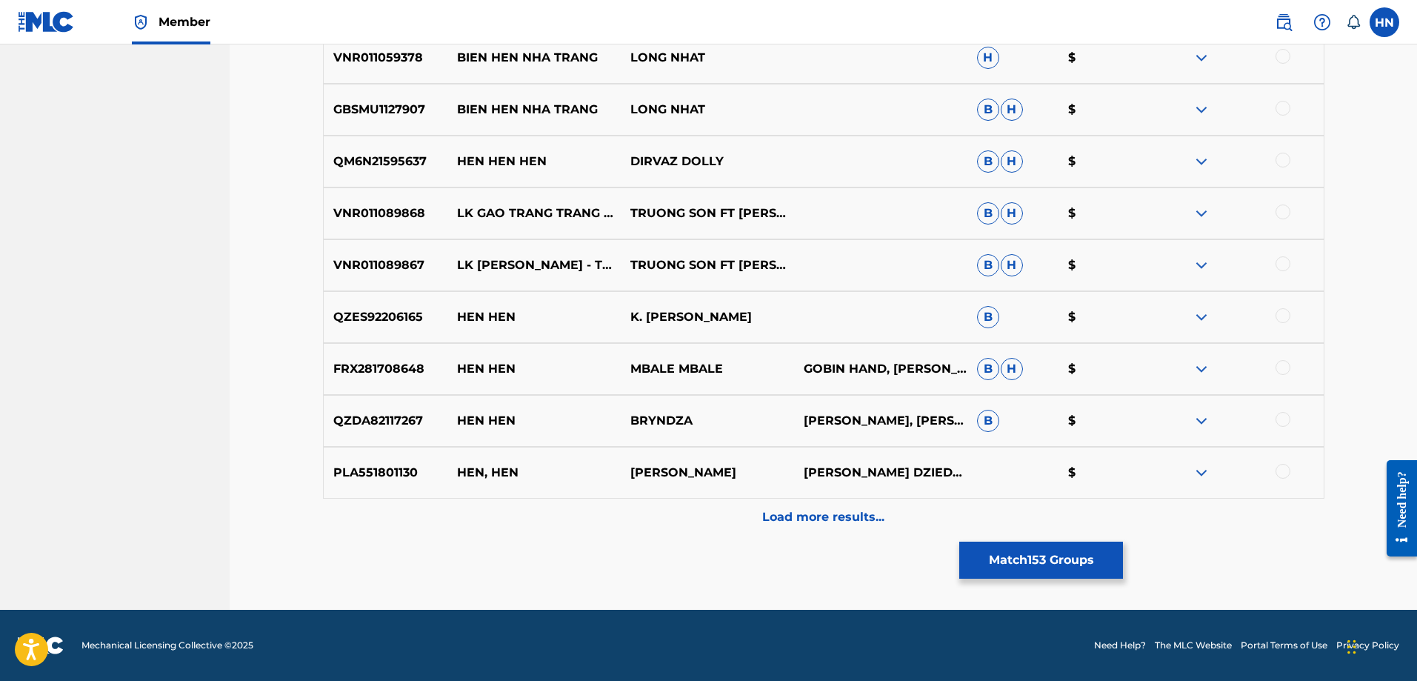
click at [1001, 547] on button "Match 153 Groups" at bounding box center [1041, 560] width 164 height 37
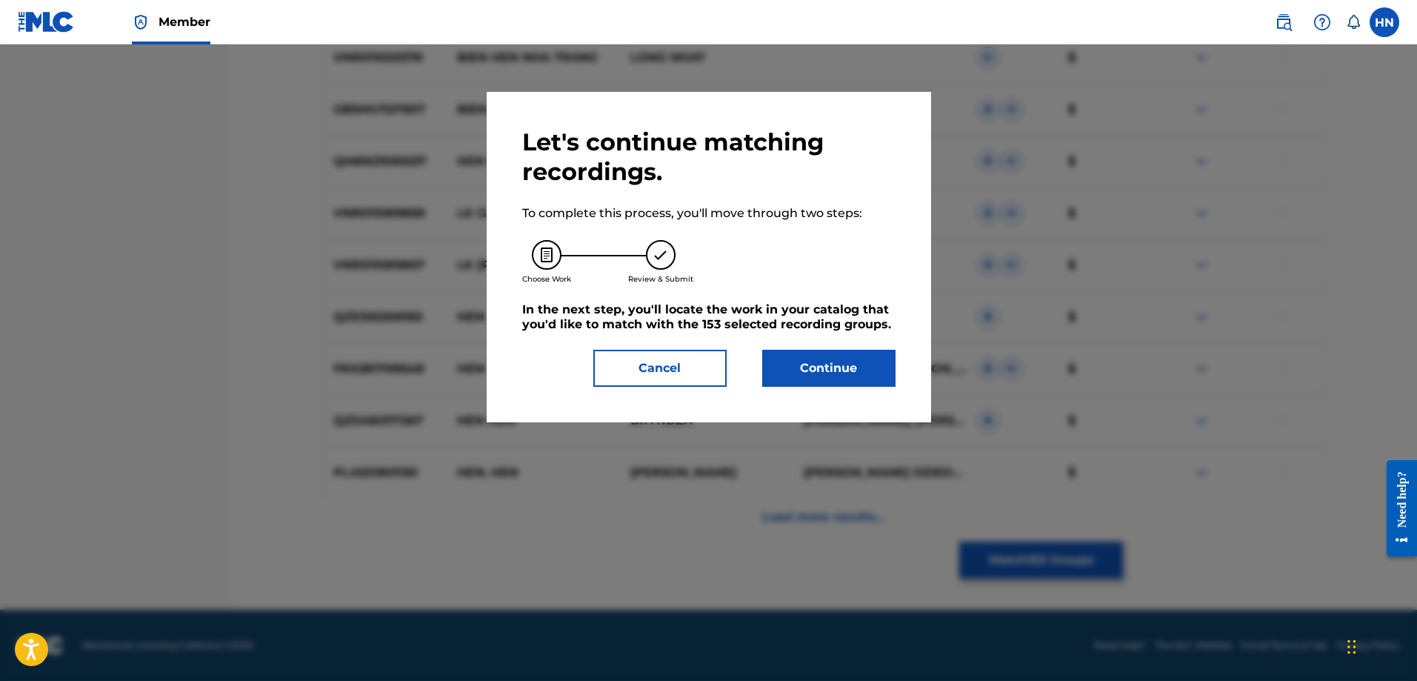
click at [847, 393] on div "Let's continue matching recordings. To complete this process, you'll move throu…" at bounding box center [709, 257] width 445 height 330
click at [848, 381] on button "Continue" at bounding box center [828, 368] width 133 height 37
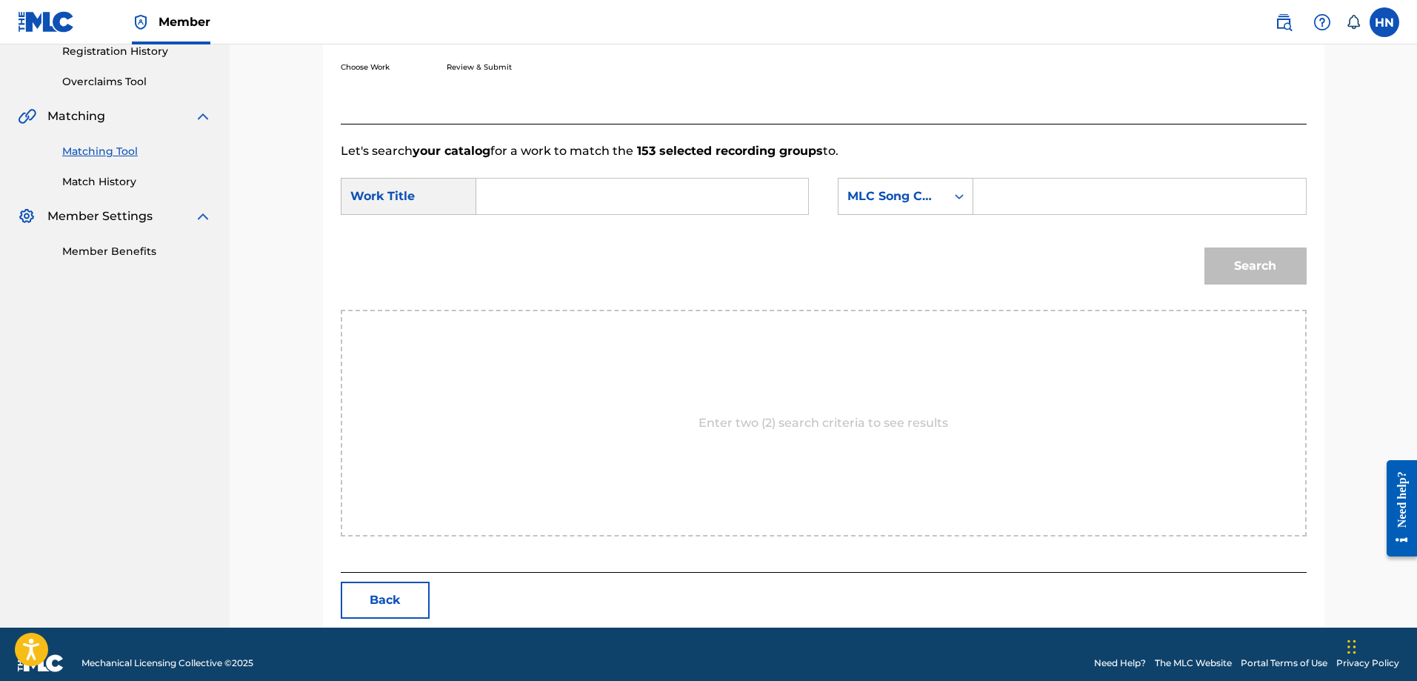
scroll to position [306, 0]
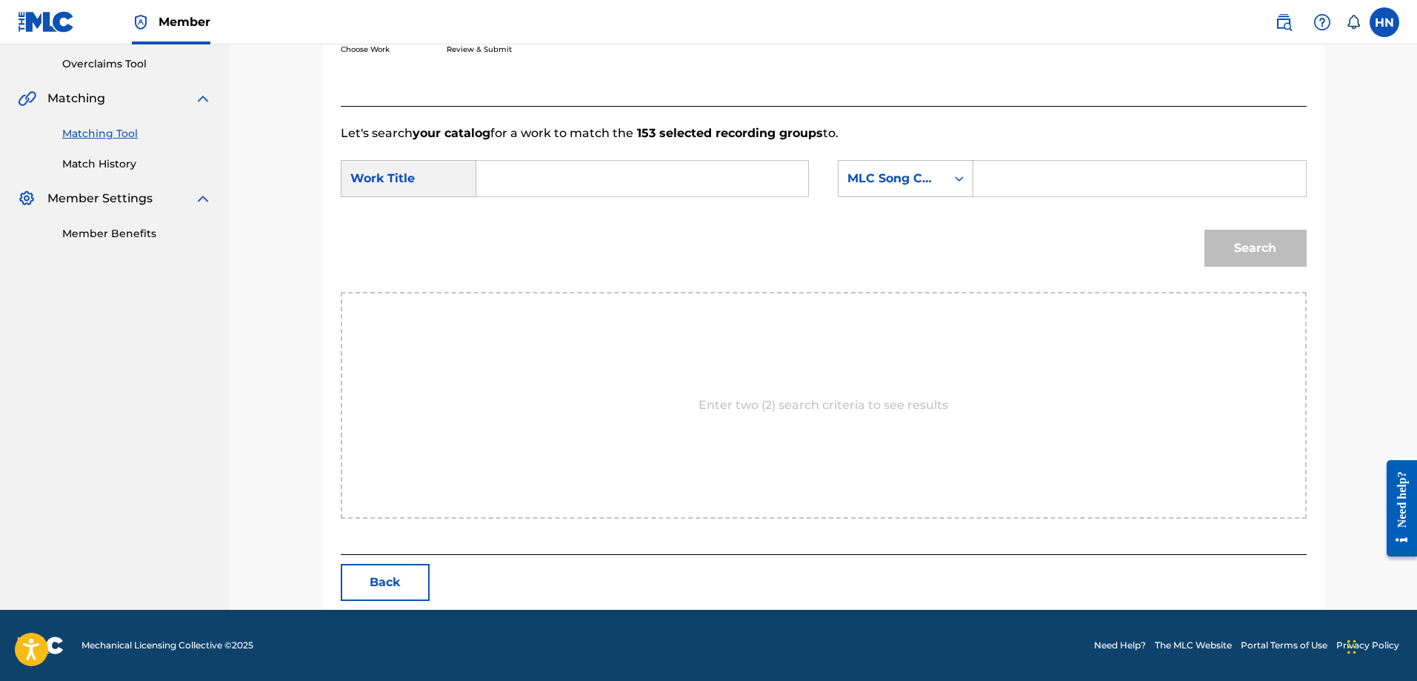
click at [734, 173] on input "Search Form" at bounding box center [642, 179] width 307 height 36
paste input "THE NON HEN BIEN"
type input "THE NON HEN BIEN"
click at [908, 173] on div "MLC Song Code" at bounding box center [893, 179] width 90 height 18
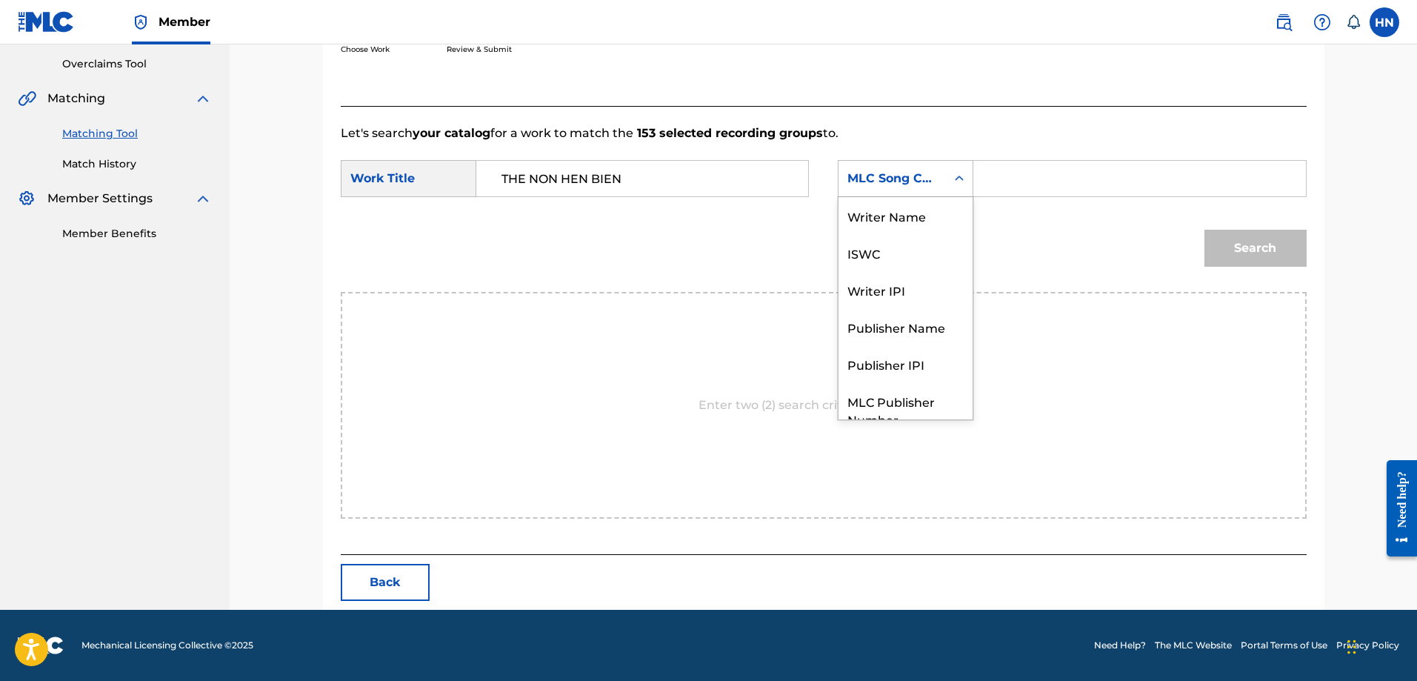
scroll to position [55, 0]
click at [906, 196] on div "MLC Song Code" at bounding box center [906, 178] width 136 height 37
click at [899, 180] on div "MLC Song Code" at bounding box center [893, 179] width 90 height 18
click at [888, 202] on div "ISWC" at bounding box center [906, 197] width 134 height 37
click at [1056, 165] on input "Search Form" at bounding box center [1139, 179] width 307 height 36
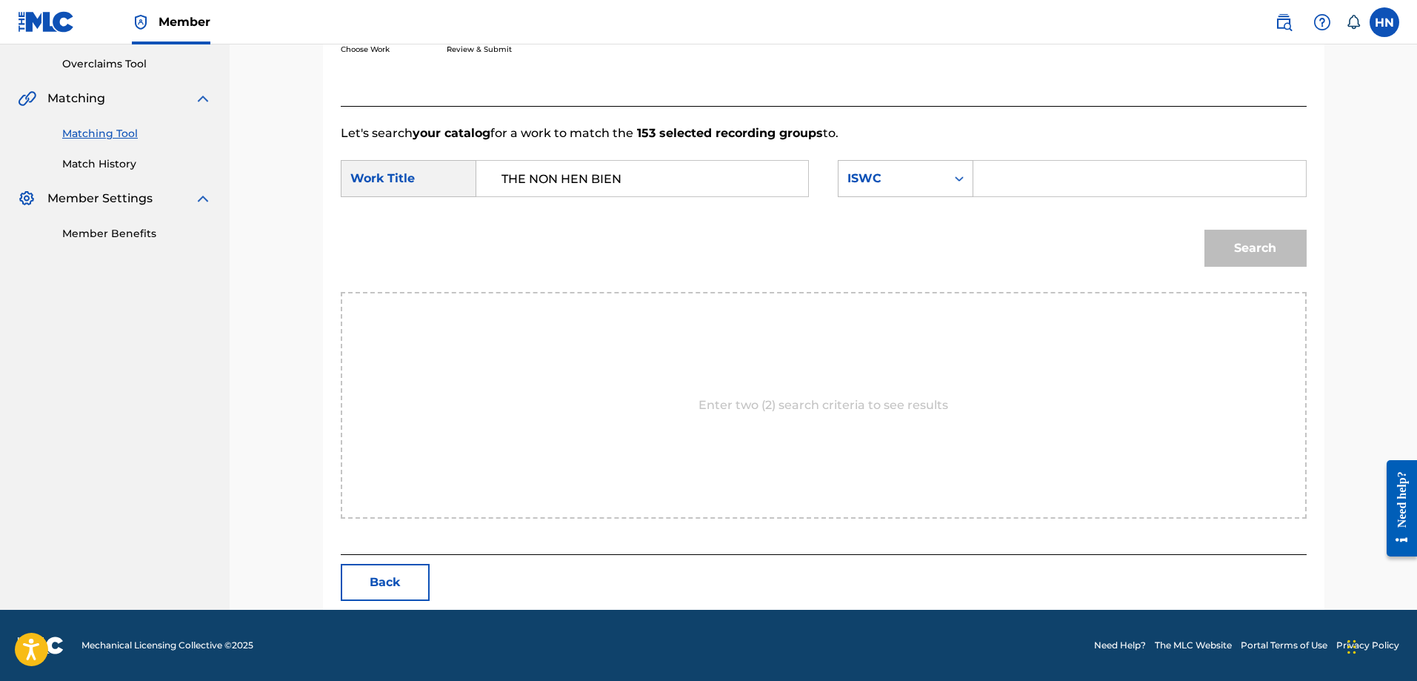
paste input "T9135451104"
type input "T9135451104"
click at [1250, 222] on div "Search" at bounding box center [1252, 244] width 110 height 59
click at [1250, 229] on div "Search" at bounding box center [1252, 244] width 110 height 59
click at [1248, 230] on button "Search" at bounding box center [1256, 248] width 102 height 37
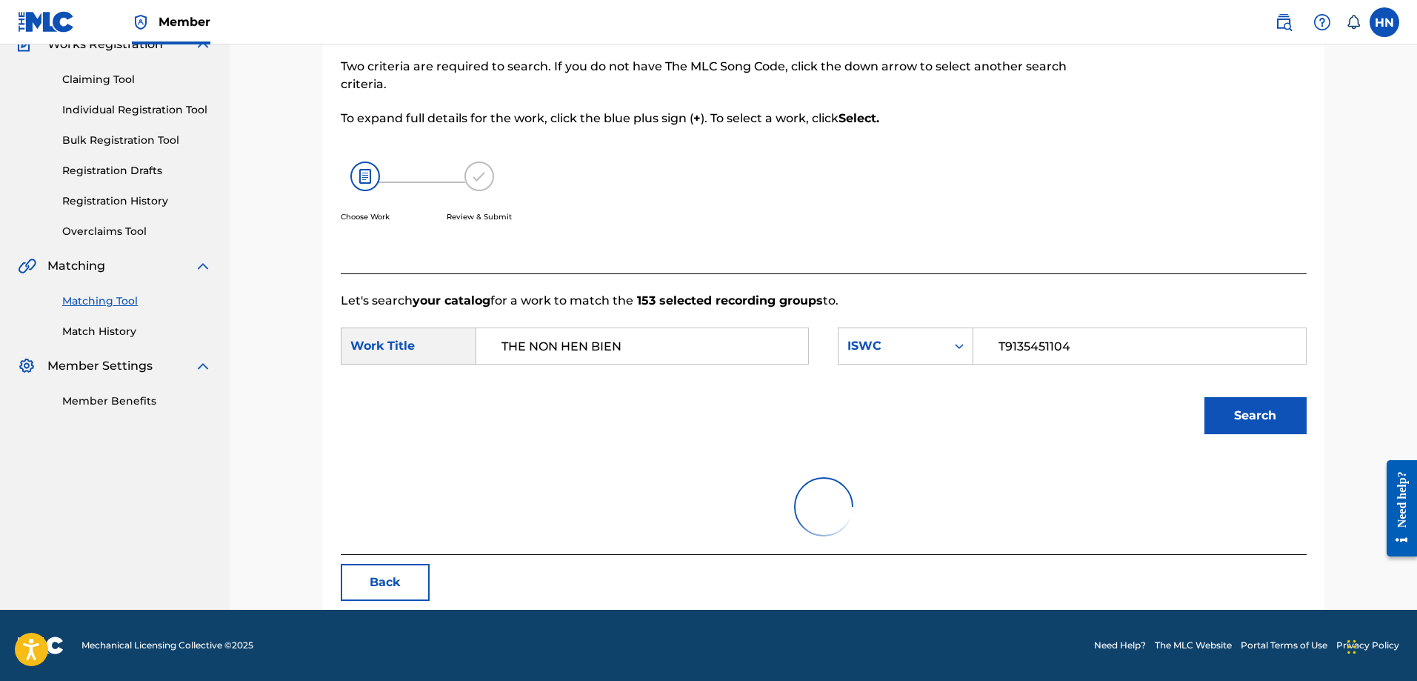
scroll to position [262, 0]
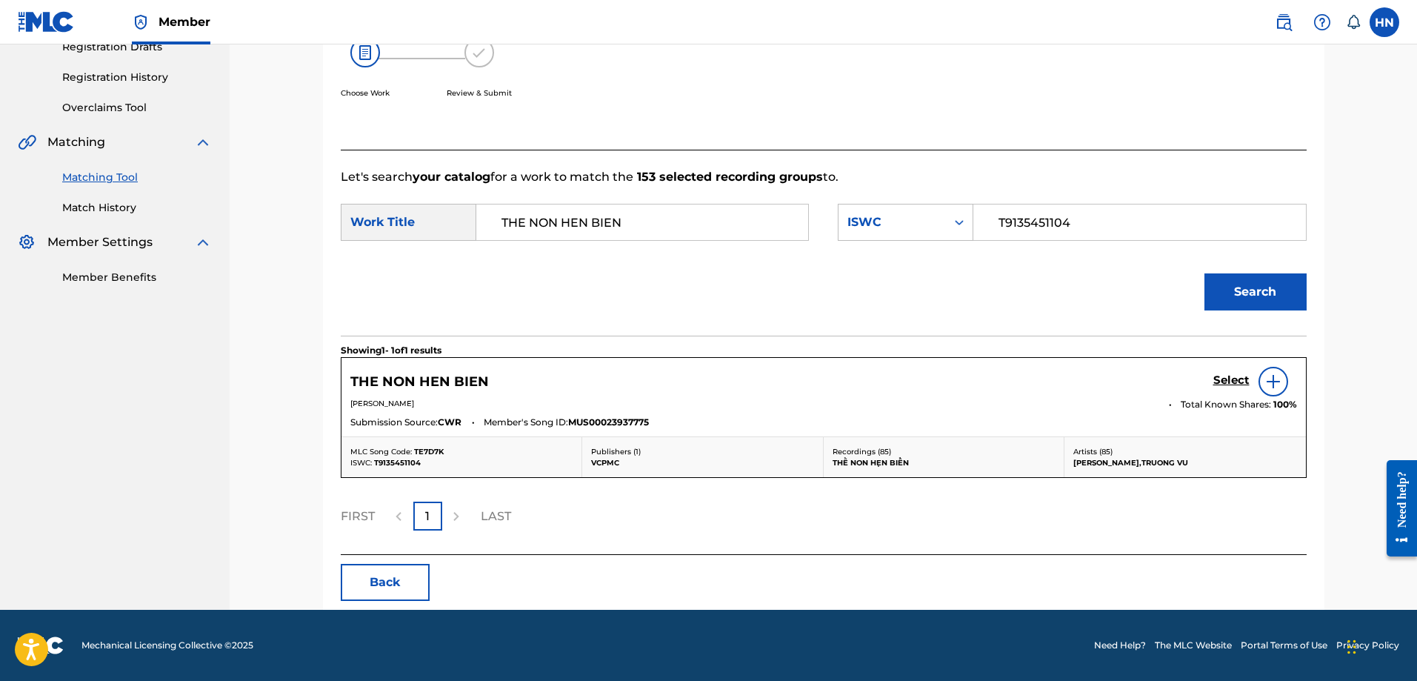
click at [1222, 385] on h5 "Select" at bounding box center [1232, 380] width 36 height 14
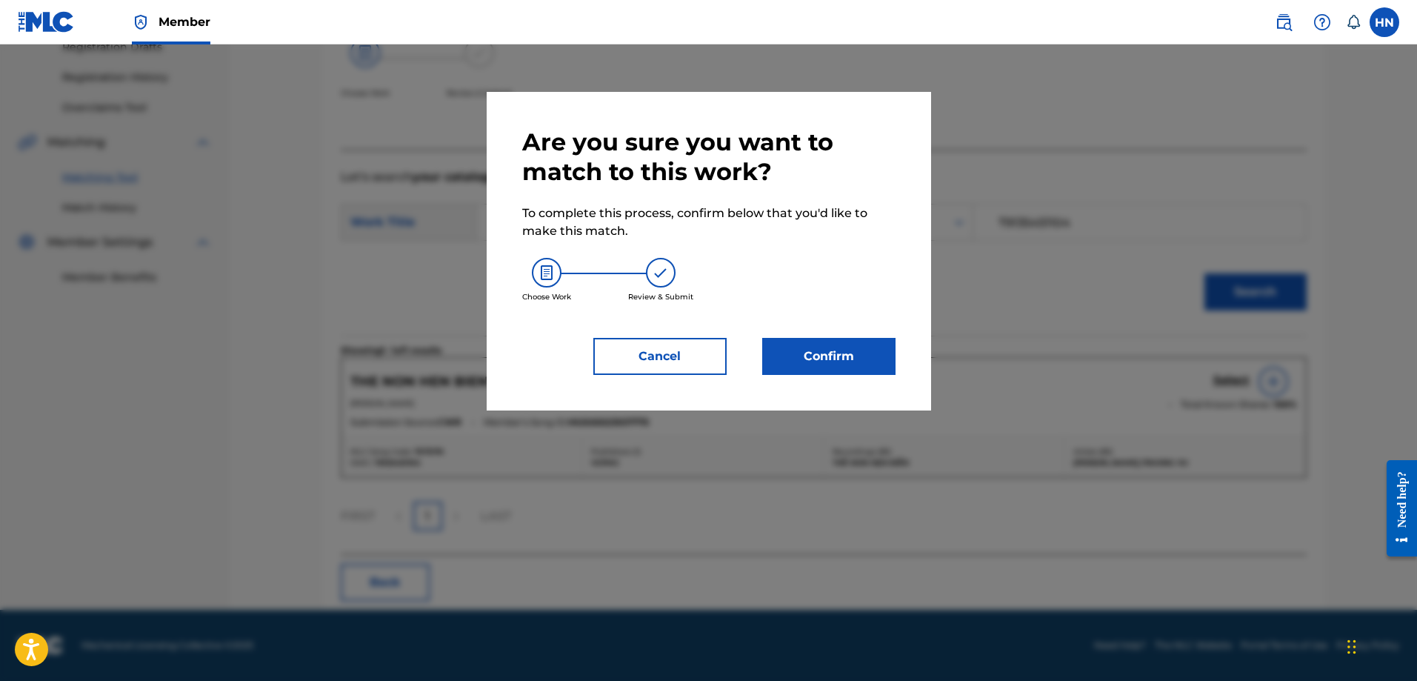
click at [674, 356] on button "Cancel" at bounding box center [659, 356] width 133 height 37
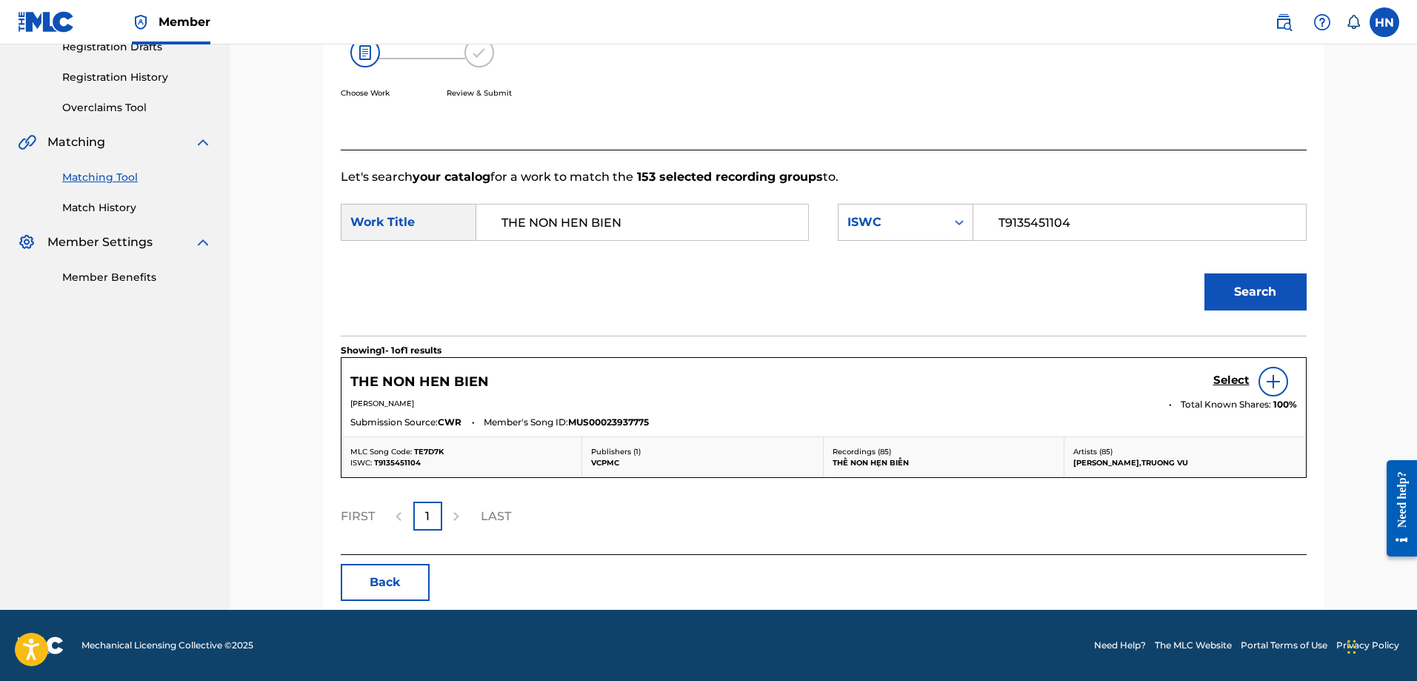
click at [1220, 376] on h5 "Select" at bounding box center [1232, 380] width 36 height 14
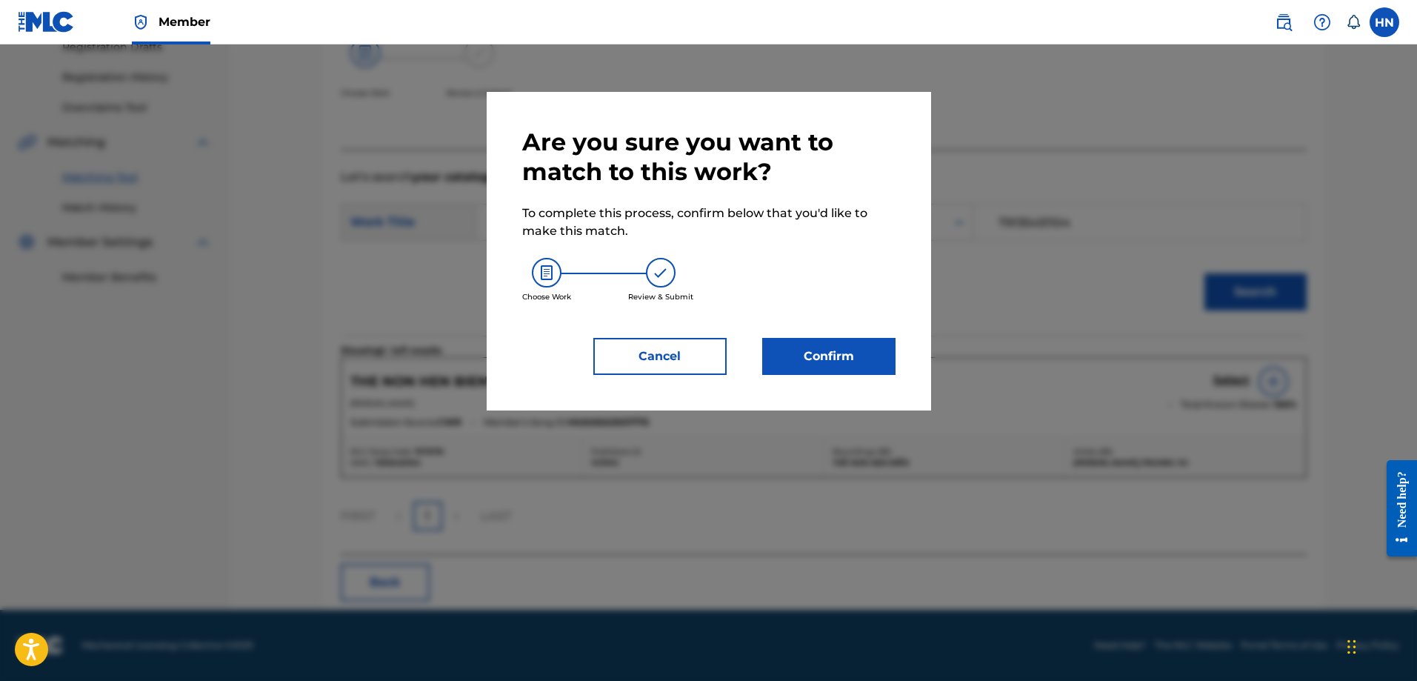
click at [871, 352] on button "Confirm" at bounding box center [828, 356] width 133 height 37
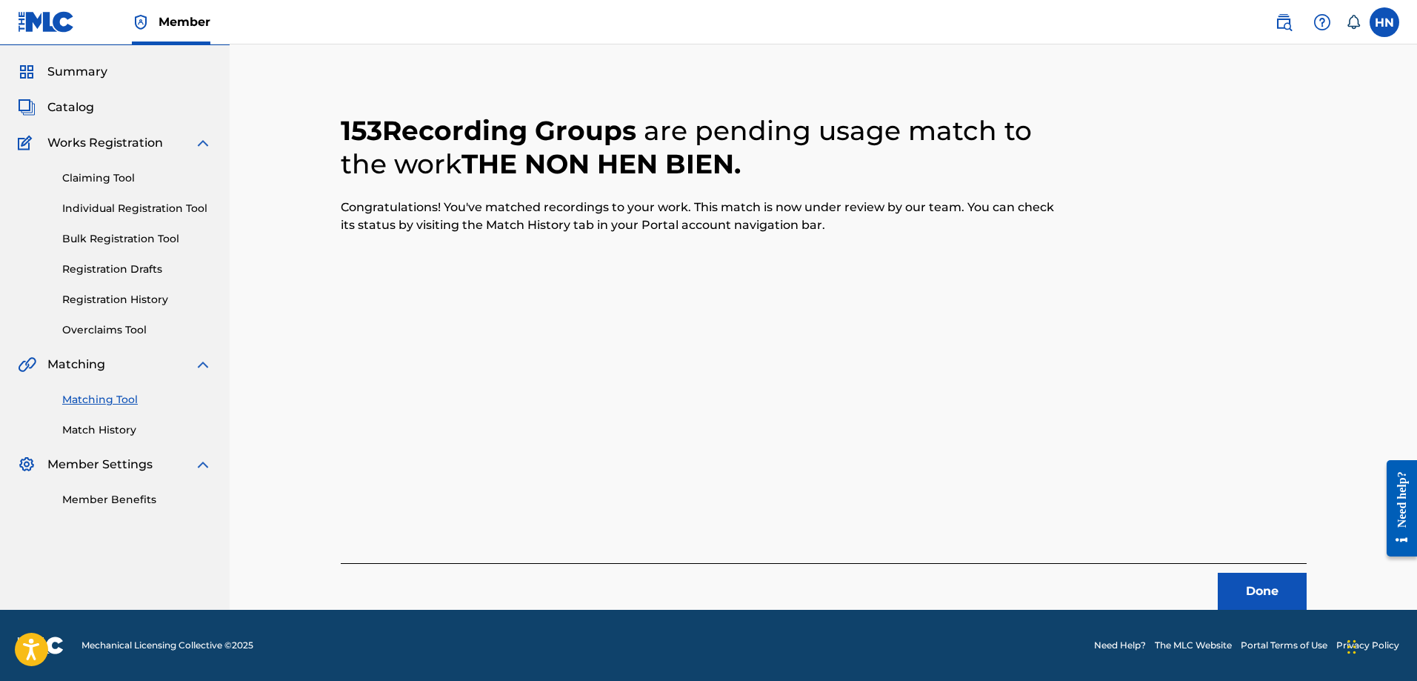
scroll to position [40, 0]
click at [1237, 576] on button "Done" at bounding box center [1262, 591] width 89 height 37
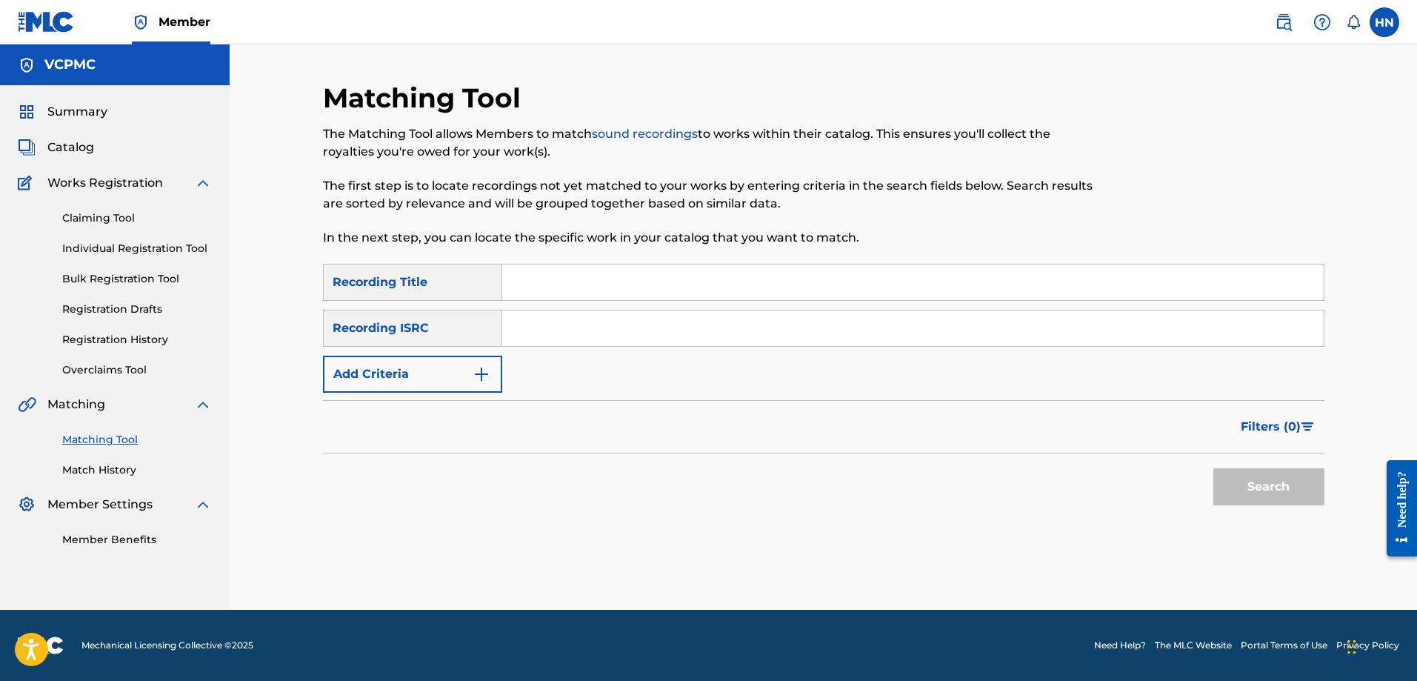
click at [548, 275] on input "Search Form" at bounding box center [913, 282] width 822 height 36
paste input "DUYÊN DÁNG GÁI MIỀN TÂY"
click at [1214, 468] on button "Search" at bounding box center [1269, 486] width 111 height 37
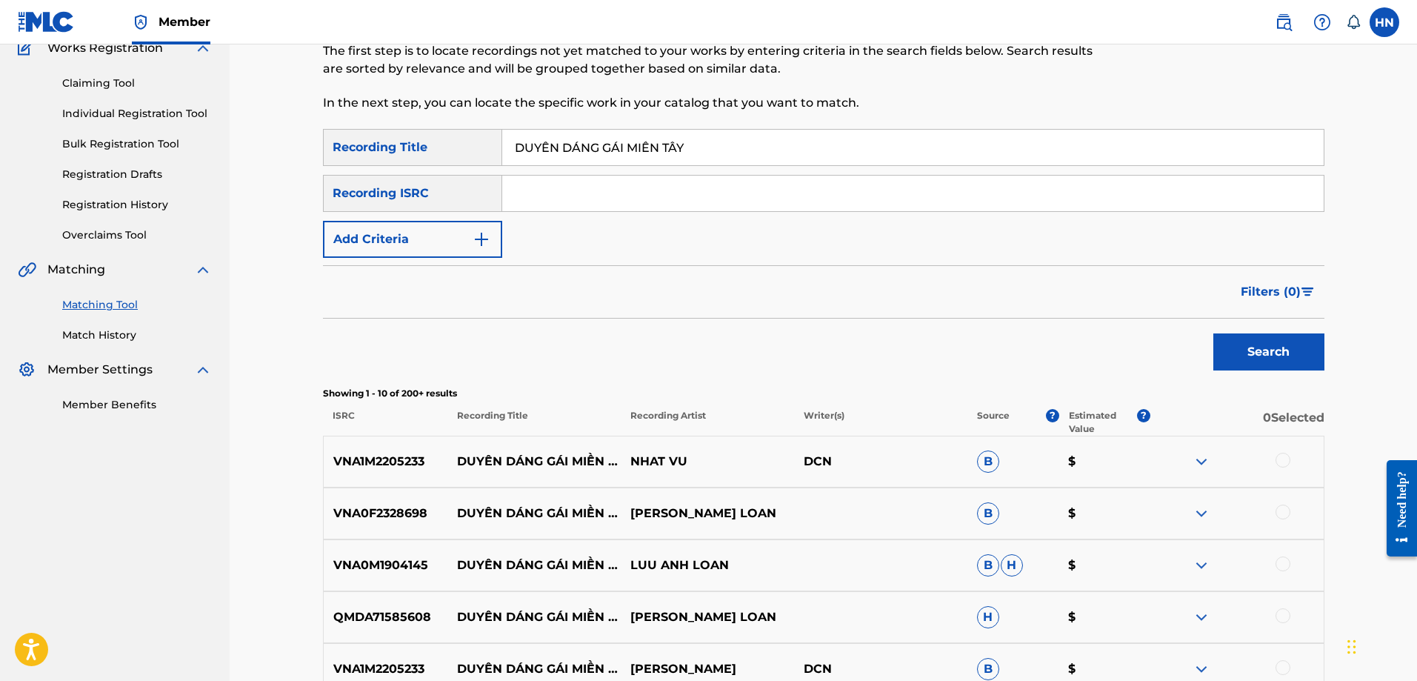
scroll to position [296, 0]
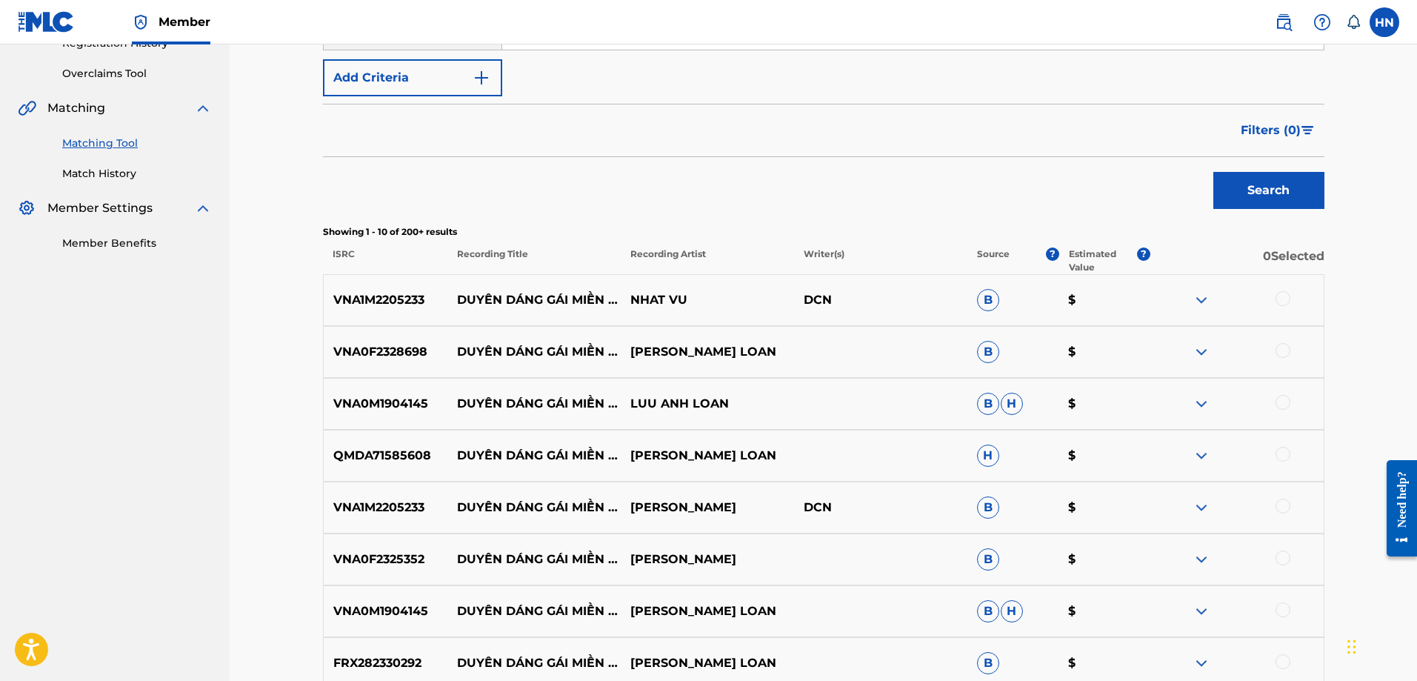
click at [707, 188] on div "Search" at bounding box center [824, 186] width 1002 height 59
click at [378, 349] on p "VNA0F2328698" at bounding box center [386, 352] width 124 height 18
click at [1278, 351] on div at bounding box center [1283, 350] width 15 height 15
click at [365, 300] on p "VNA1M2205233" at bounding box center [386, 300] width 124 height 18
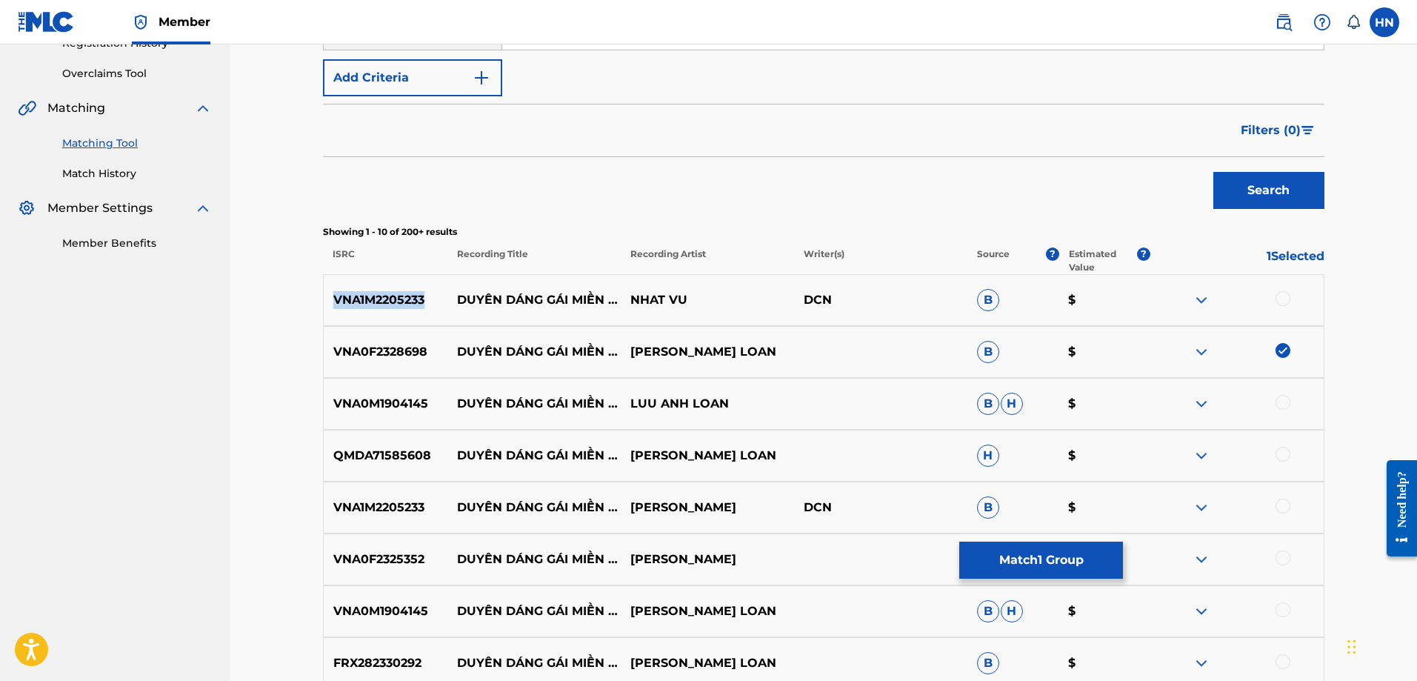
click at [365, 300] on p "VNA1M2205233" at bounding box center [386, 300] width 124 height 18
click at [1274, 293] on div at bounding box center [1237, 300] width 173 height 18
click at [1280, 296] on div at bounding box center [1283, 298] width 15 height 15
click at [389, 407] on p "VNA0M1904145" at bounding box center [386, 404] width 124 height 18
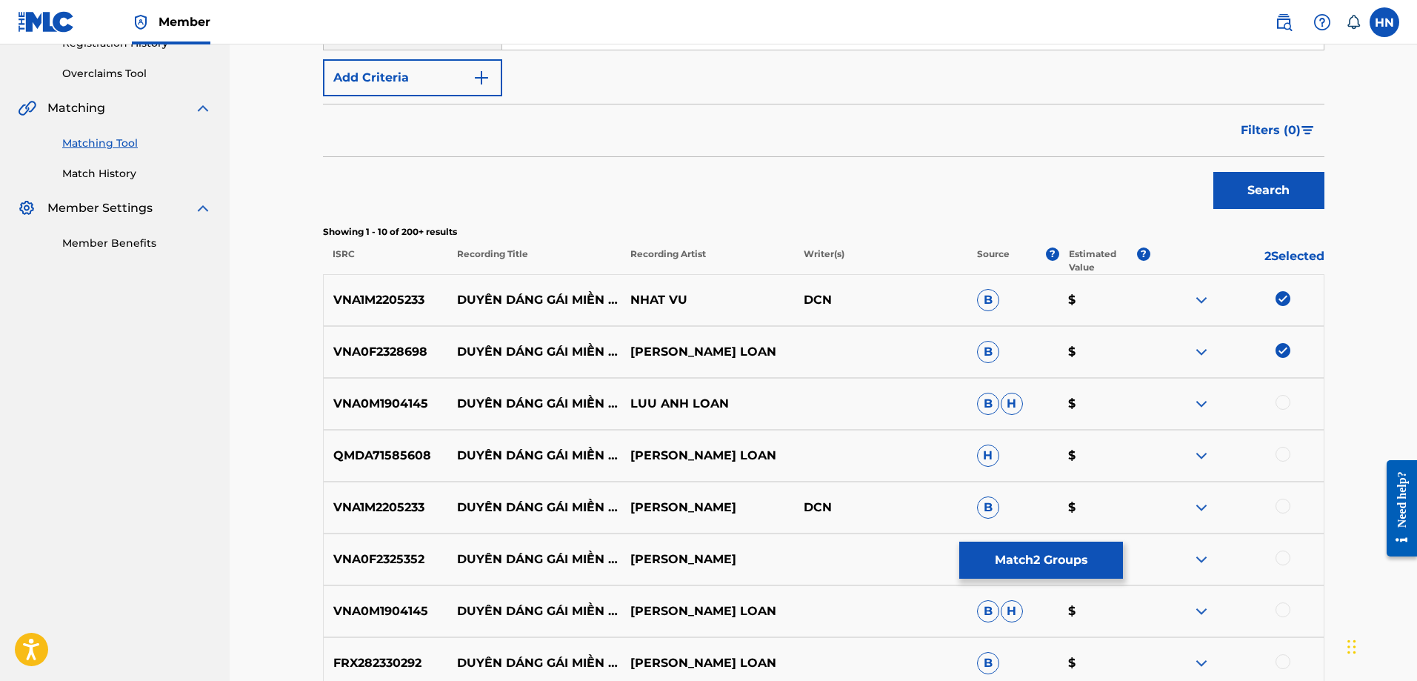
click at [1279, 405] on div at bounding box center [1283, 402] width 15 height 15
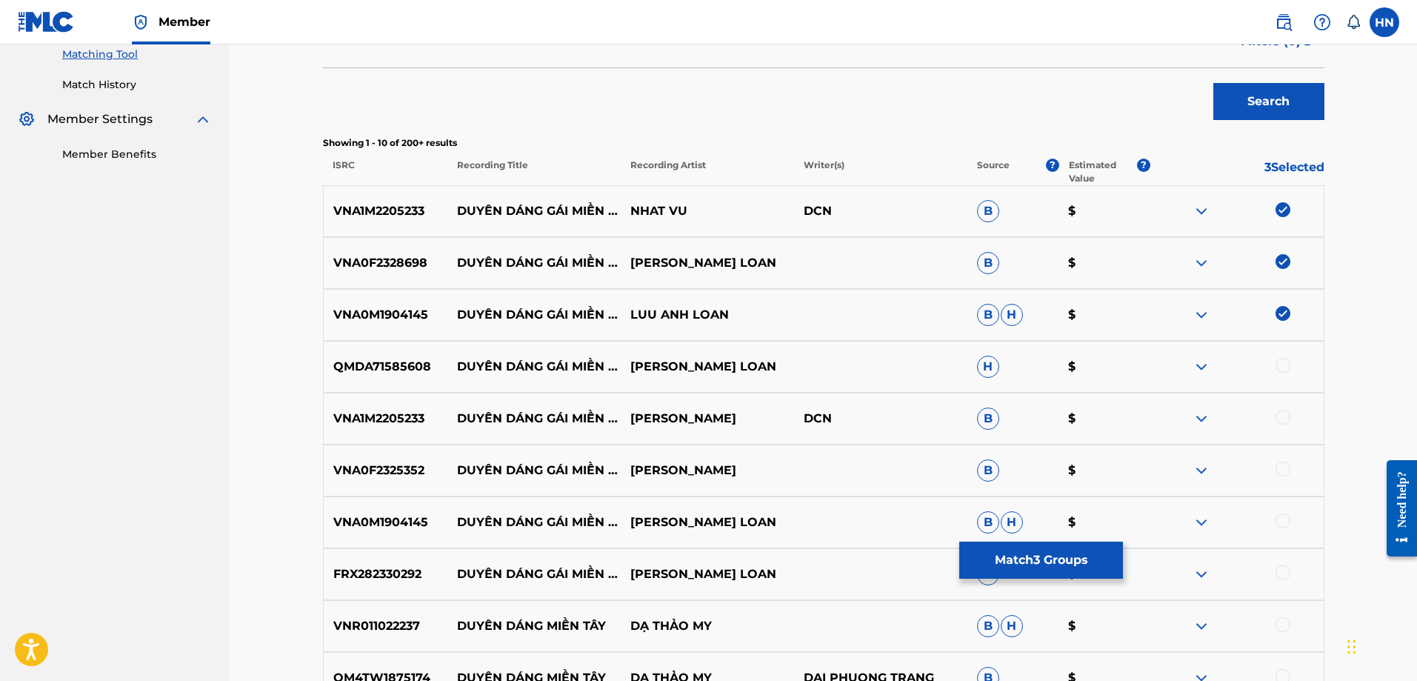
scroll to position [519, 0]
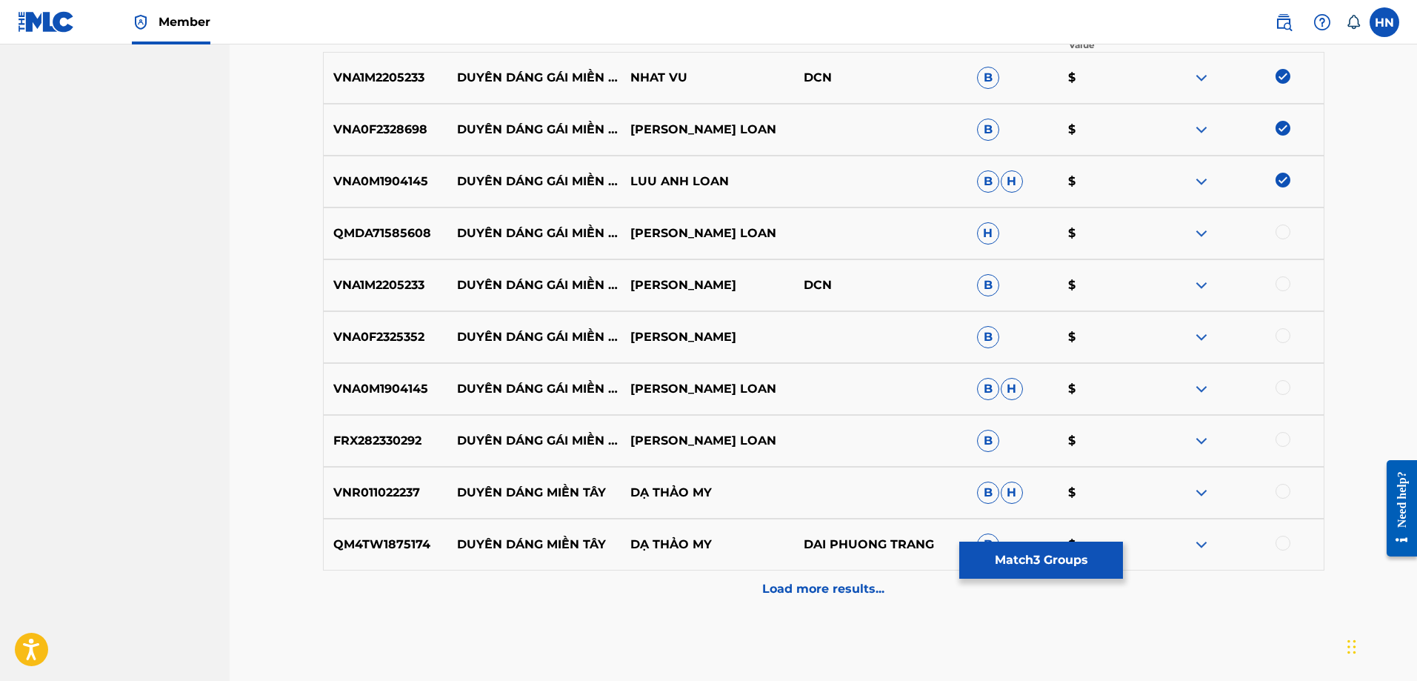
click at [361, 236] on p "QMDA71585608" at bounding box center [386, 233] width 124 height 18
click at [1288, 226] on div at bounding box center [1283, 231] width 15 height 15
click at [405, 292] on p "VNA1M2205233" at bounding box center [386, 285] width 124 height 18
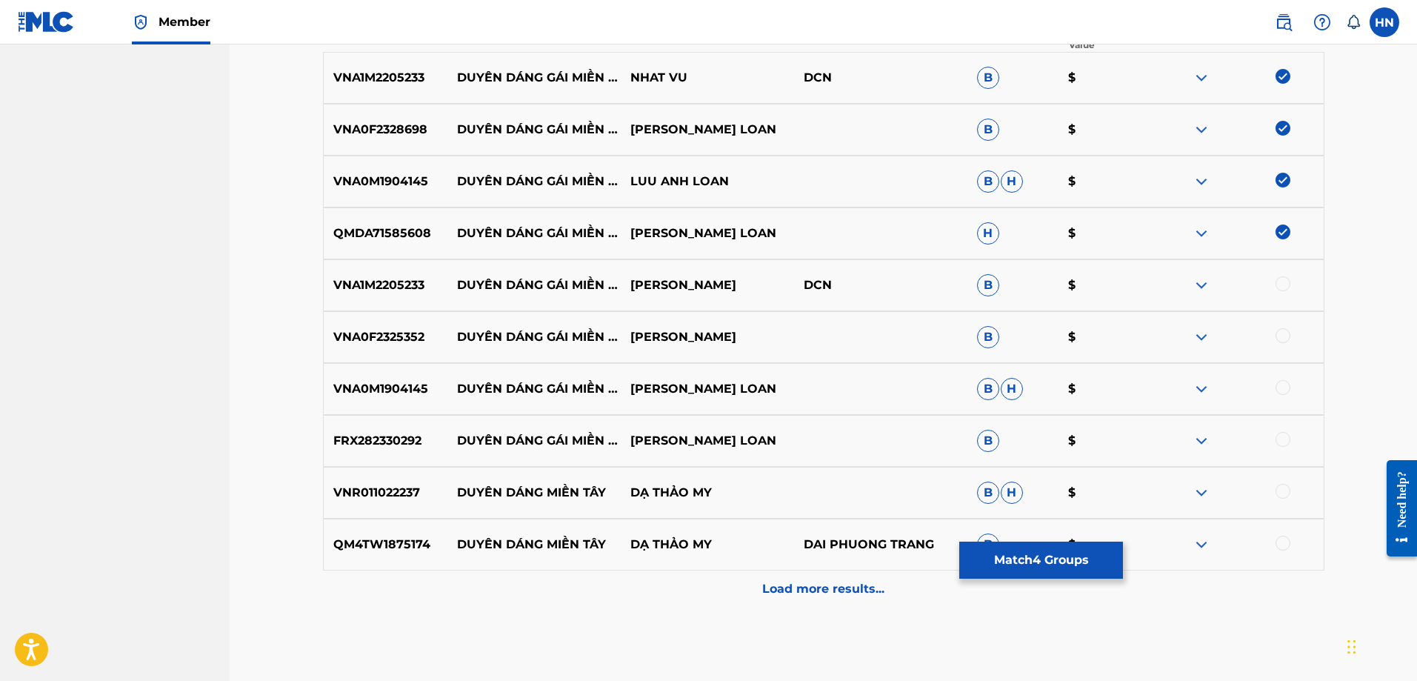
click at [1285, 284] on div at bounding box center [1283, 283] width 15 height 15
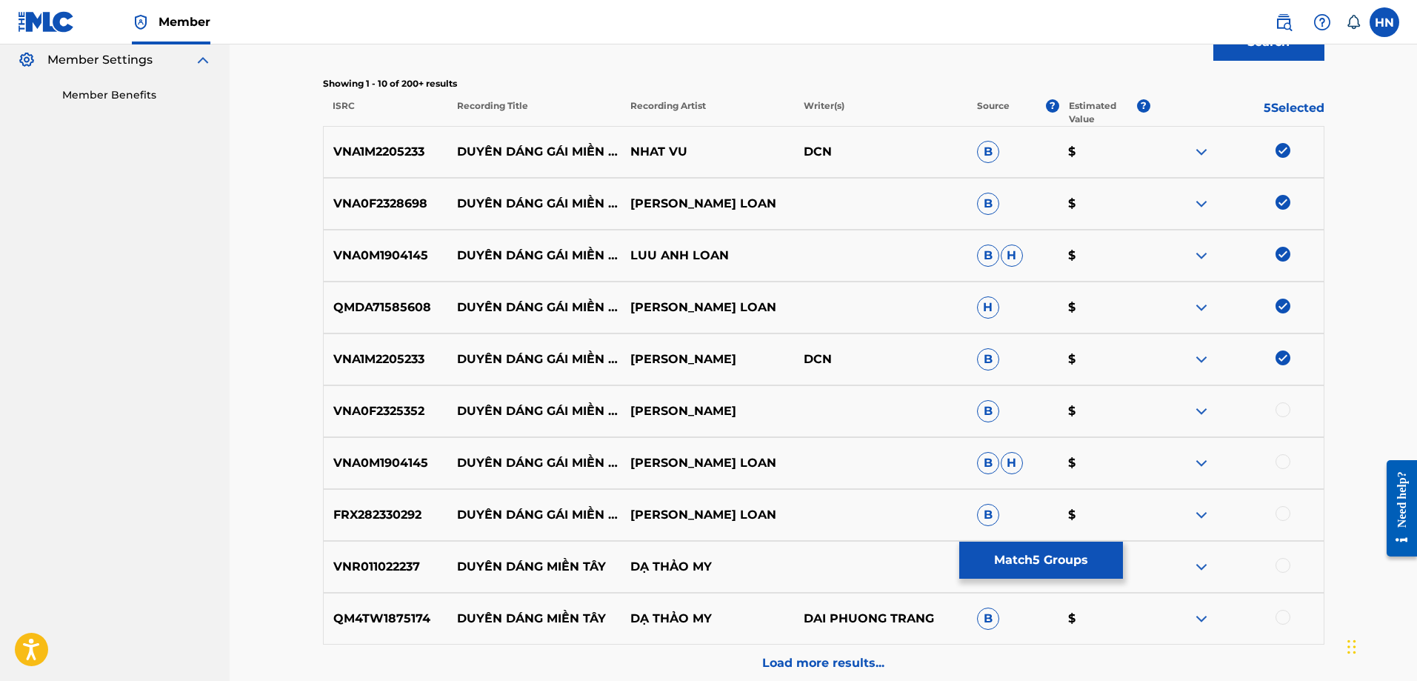
click at [393, 421] on div "VNA0F2325352 DUYÊN DÁNG GÁI MIỀN TÂY [PERSON_NAME] MY B $" at bounding box center [824, 411] width 1002 height 52
click at [1277, 413] on div at bounding box center [1283, 409] width 15 height 15
click at [399, 466] on p "VNA0M1904145" at bounding box center [386, 463] width 124 height 18
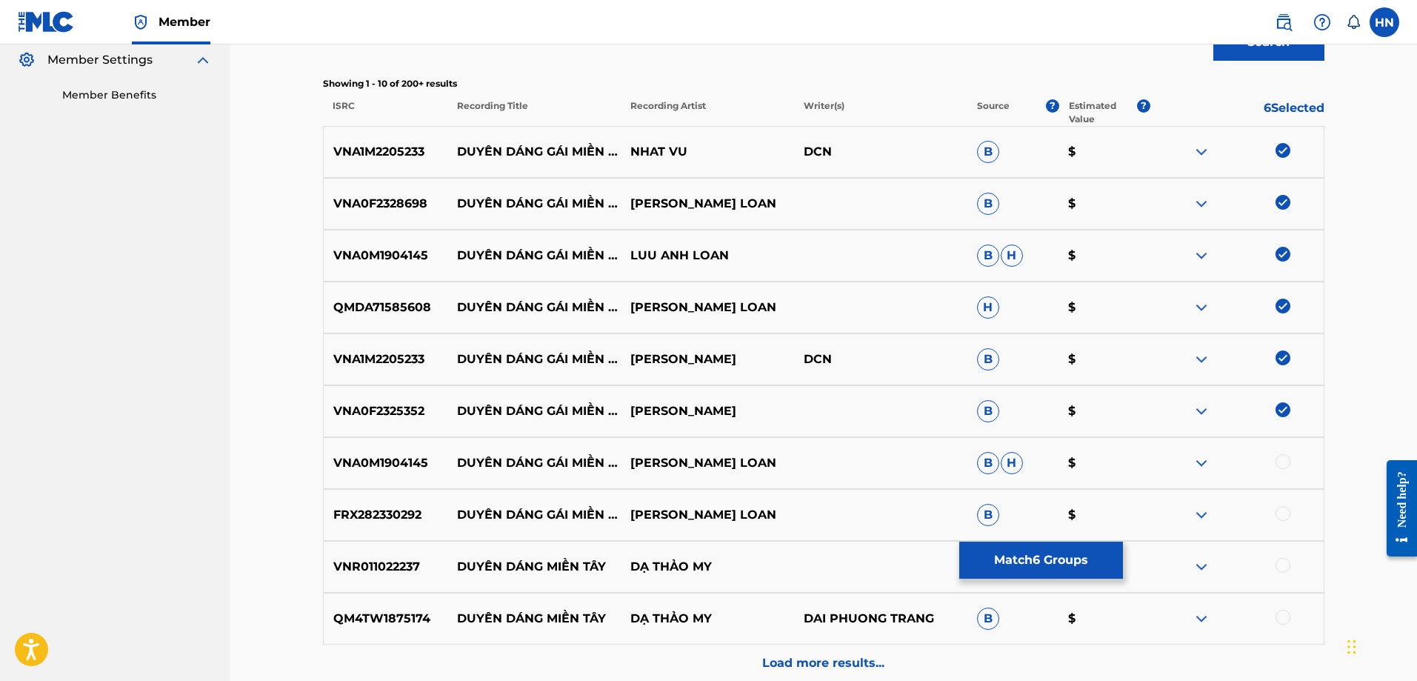
click at [1279, 462] on div at bounding box center [1283, 461] width 15 height 15
click at [382, 522] on p "FRX282330292" at bounding box center [386, 515] width 124 height 18
click at [1279, 510] on div at bounding box center [1283, 513] width 15 height 15
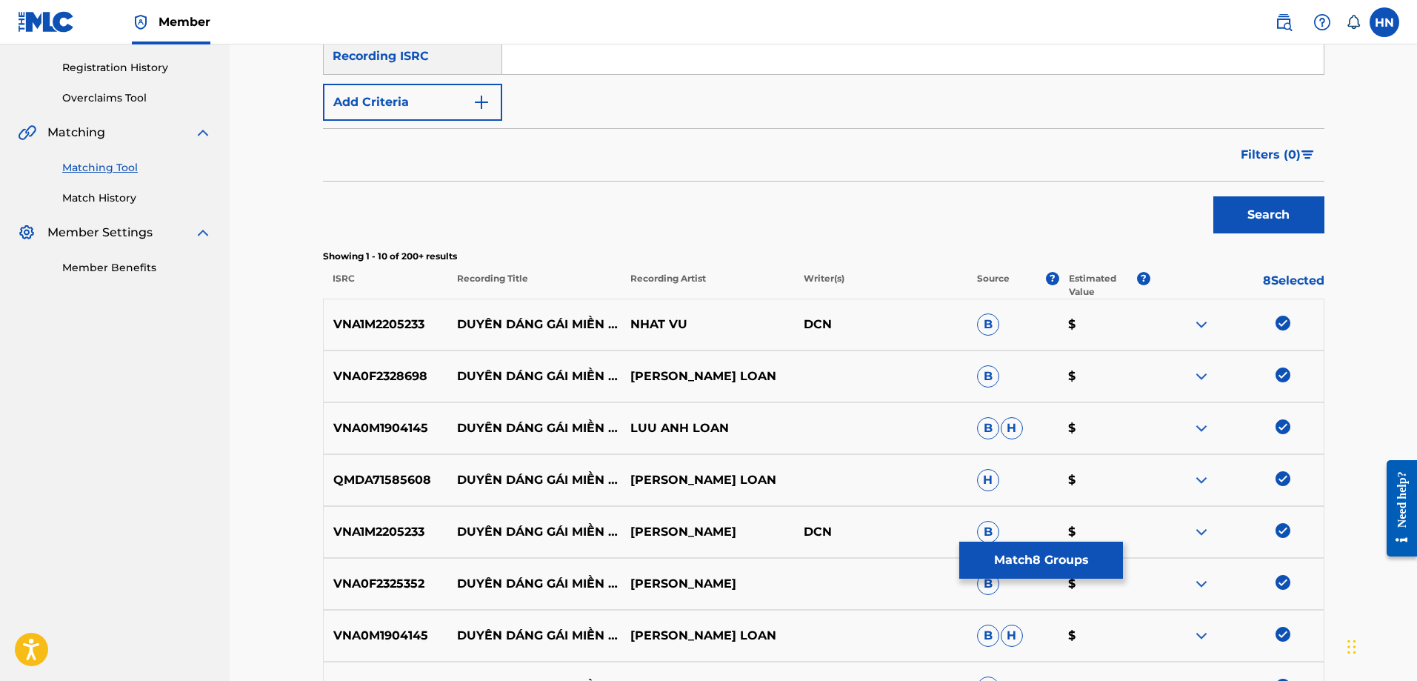
scroll to position [222, 0]
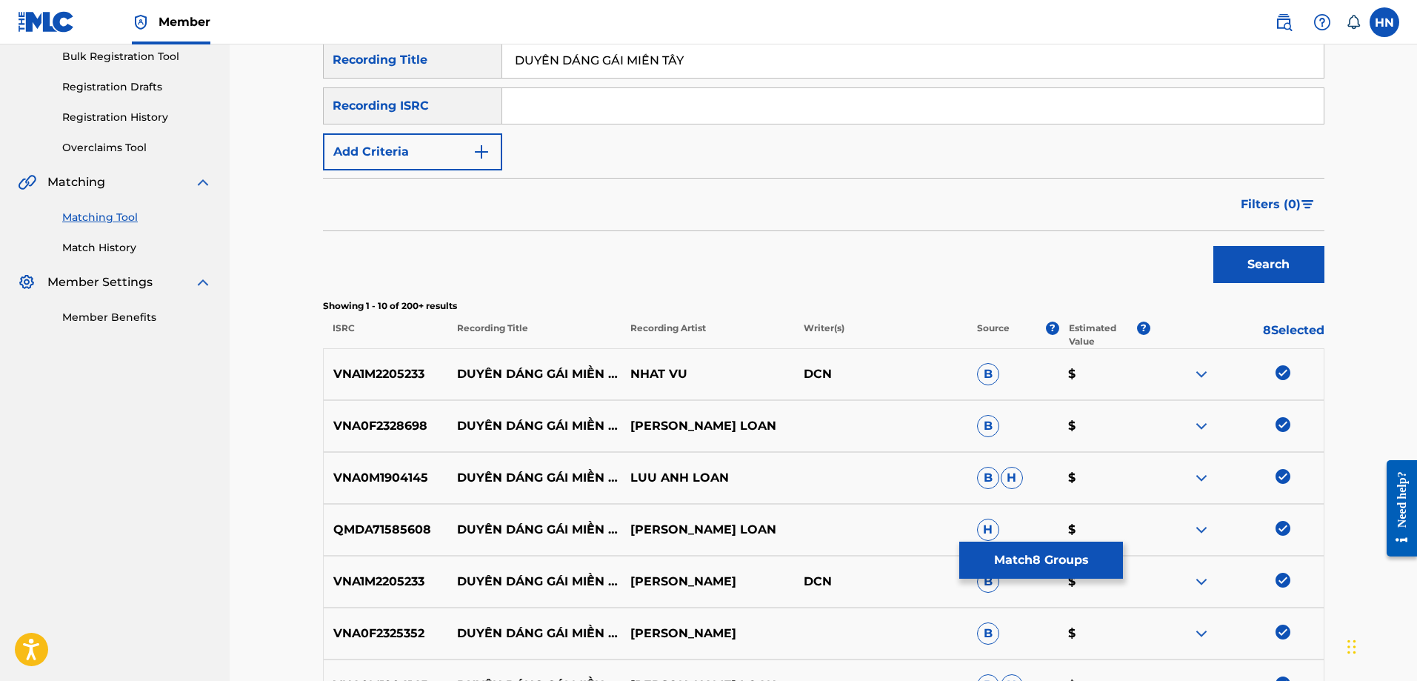
click at [682, 68] on input "DUYÊN DÁNG GÁI MIỀN TÂY" at bounding box center [913, 60] width 822 height 36
paste input "EN DANG GAI MIEN TA"
type input "DUYEN DANG GAI MIEN TAY"
click at [1228, 258] on button "Search" at bounding box center [1269, 264] width 111 height 37
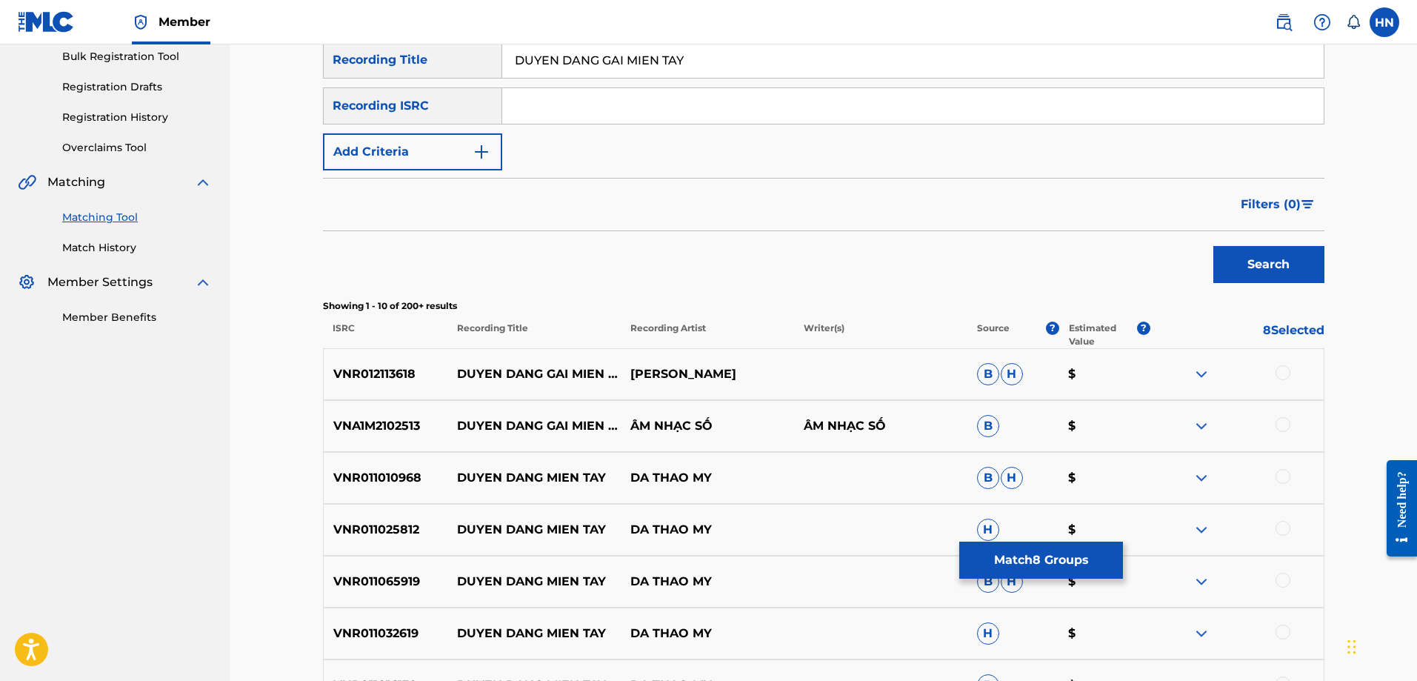
click at [364, 374] on p "VNR012113618" at bounding box center [386, 374] width 124 height 18
click at [1285, 368] on div at bounding box center [1283, 372] width 15 height 15
click at [330, 421] on p "VNA1M2102513" at bounding box center [386, 426] width 124 height 18
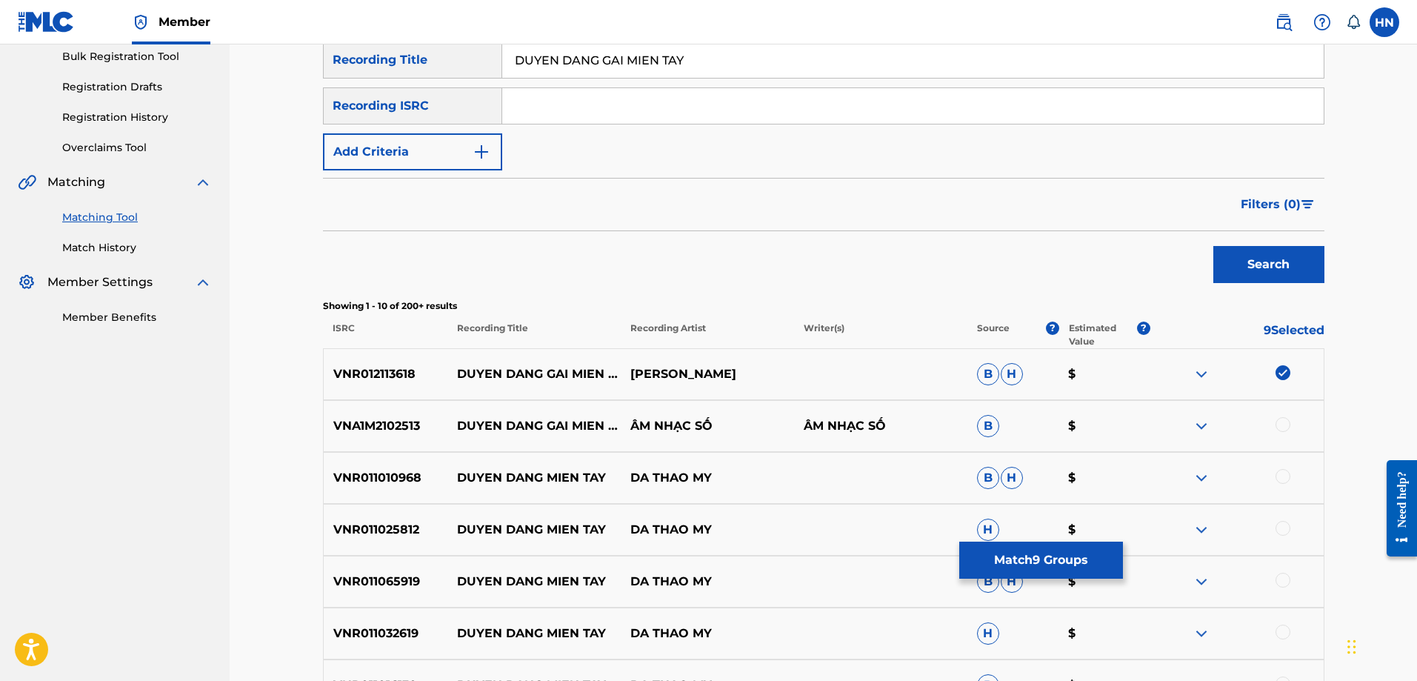
click at [1282, 429] on div at bounding box center [1283, 424] width 15 height 15
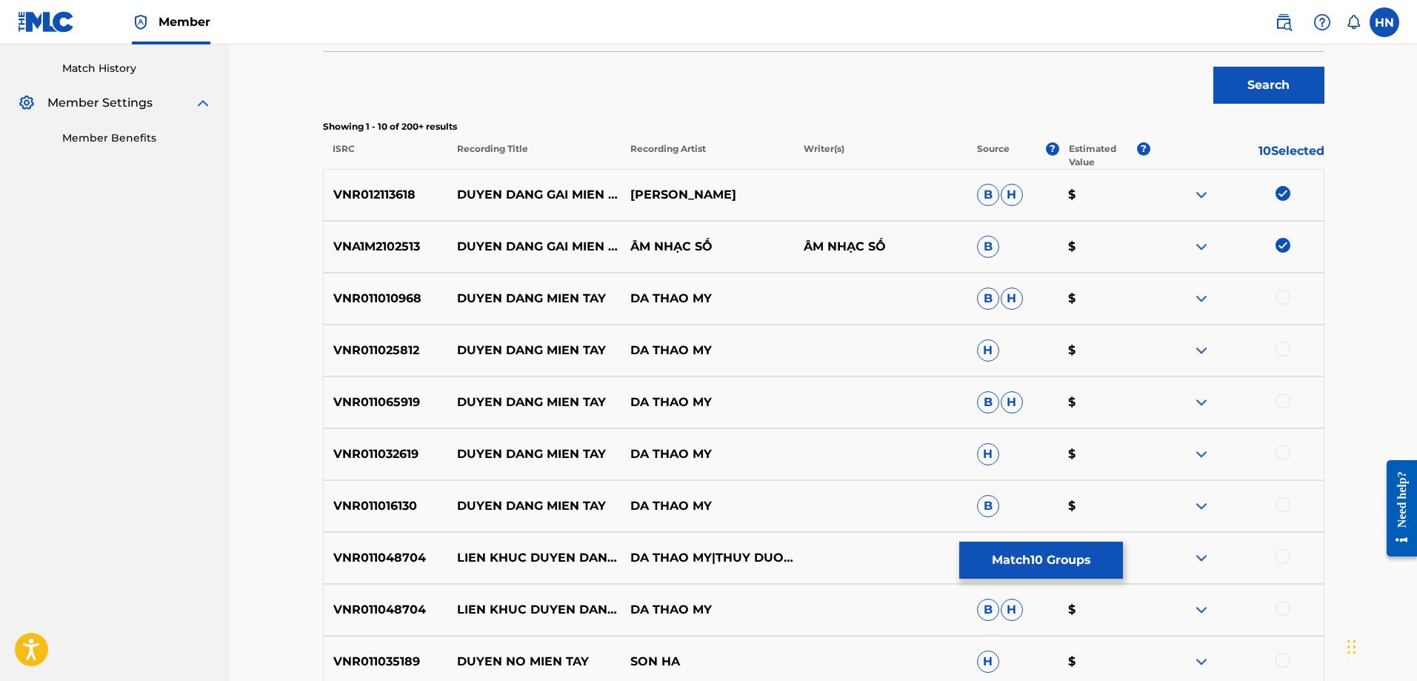
scroll to position [445, 0]
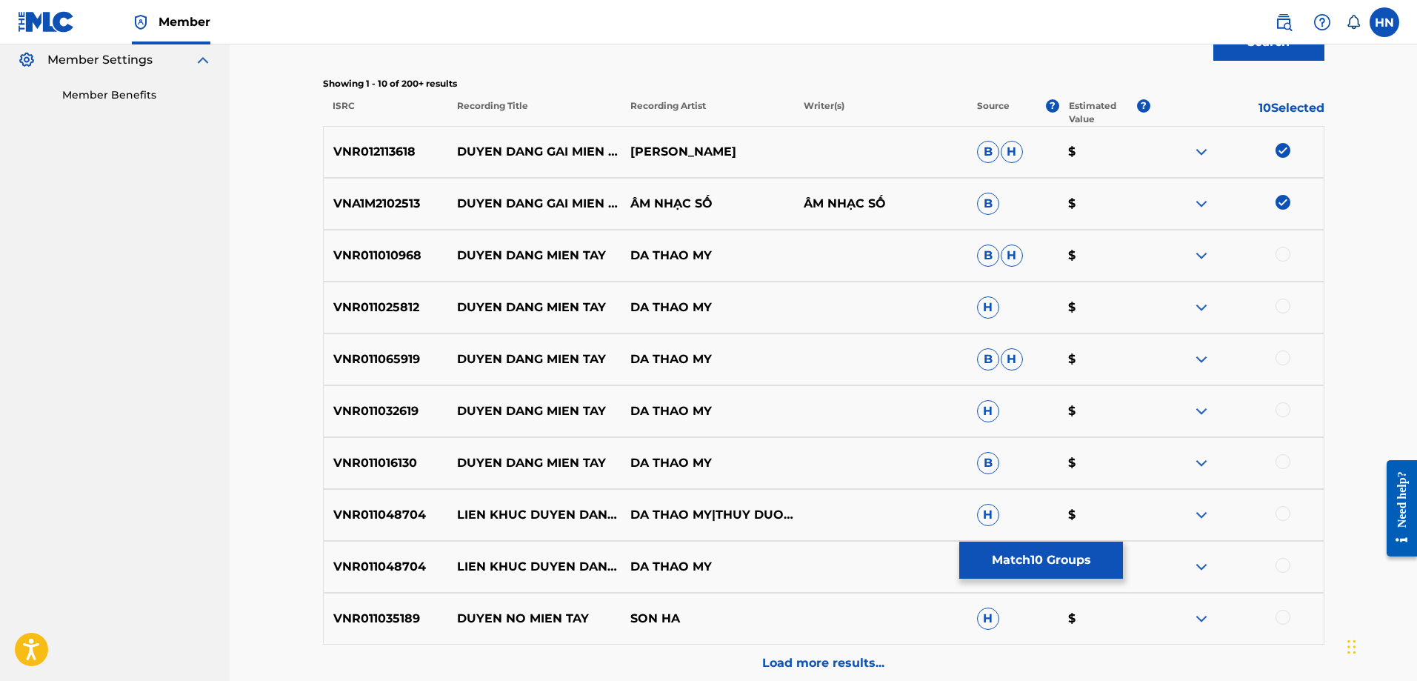
click at [746, 653] on div "Load more results..." at bounding box center [824, 663] width 1002 height 37
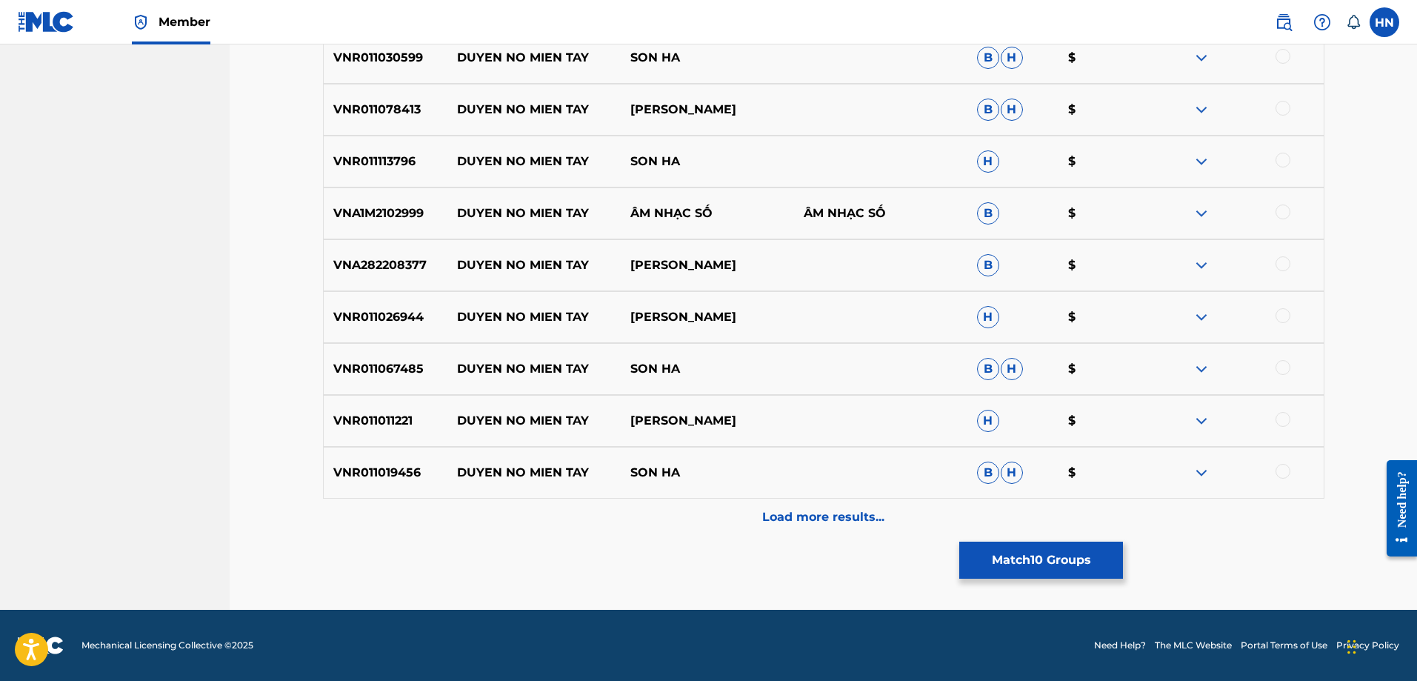
click at [1031, 563] on button "Match 10 Groups" at bounding box center [1041, 560] width 164 height 37
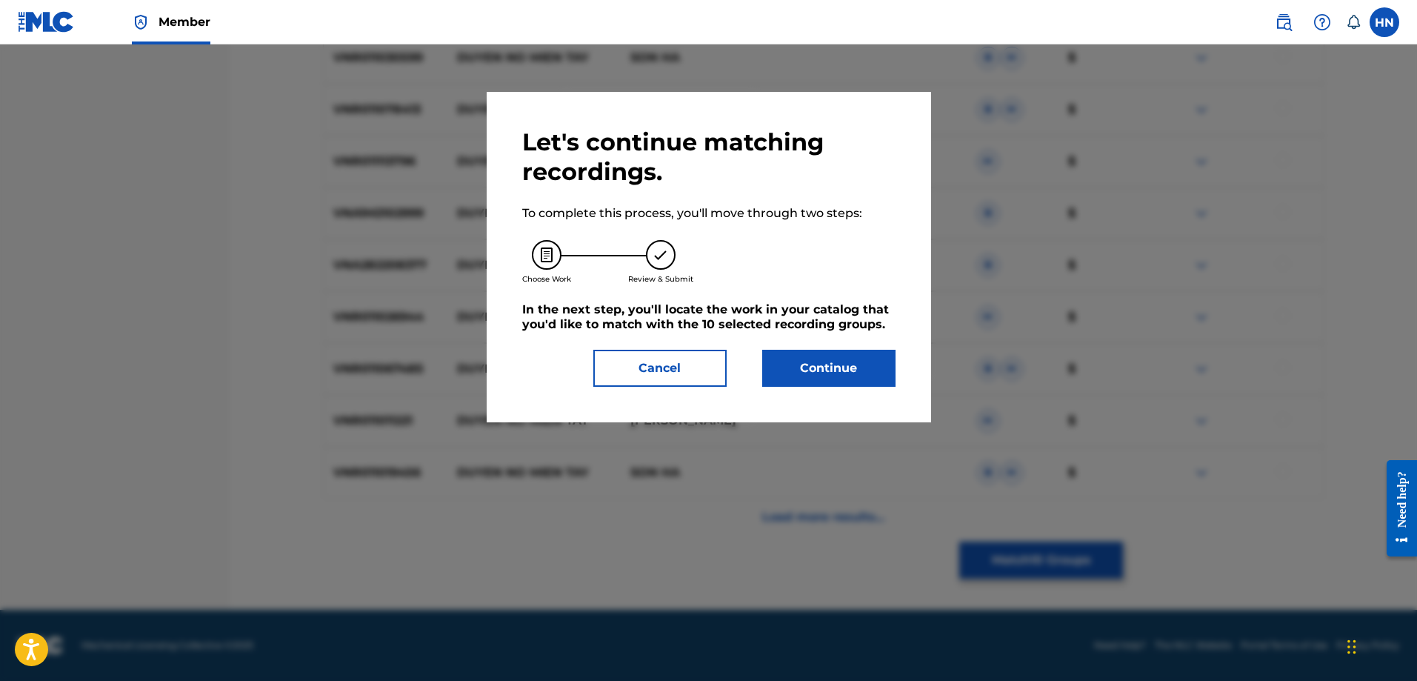
click at [796, 356] on button "Continue" at bounding box center [828, 368] width 133 height 37
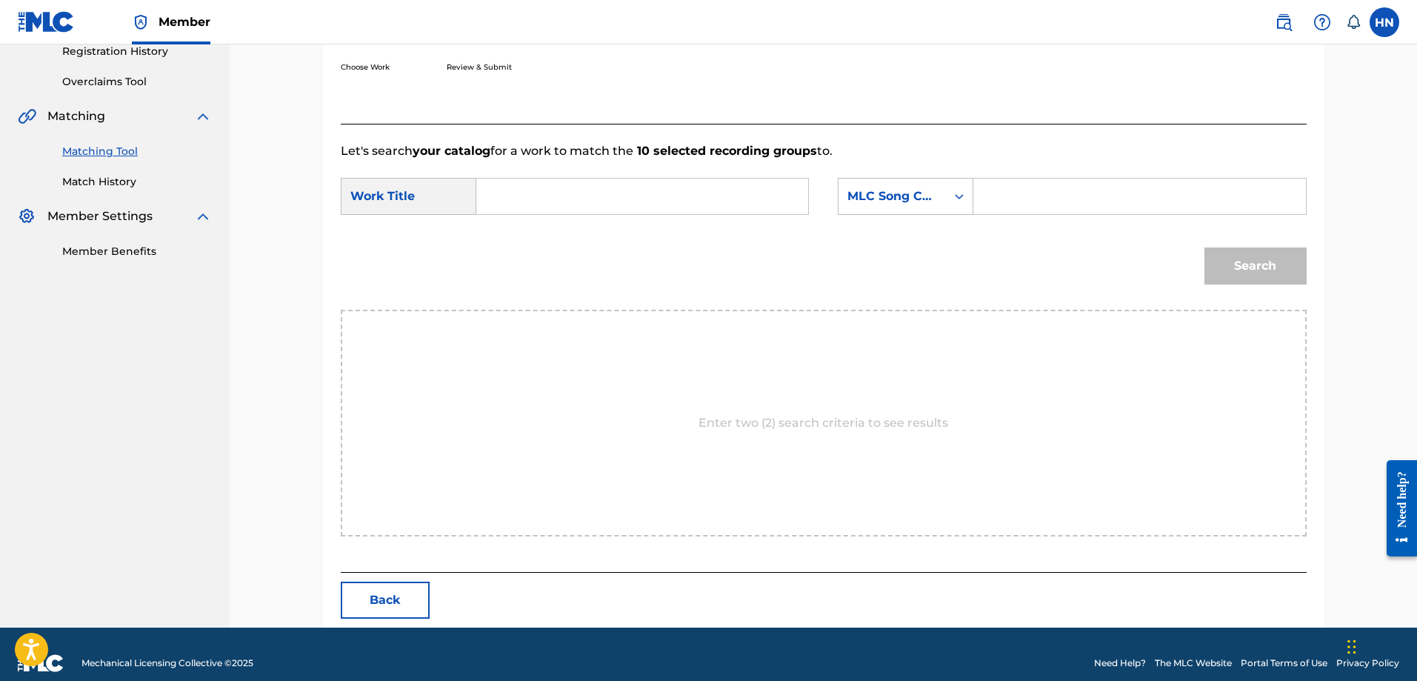
scroll to position [306, 0]
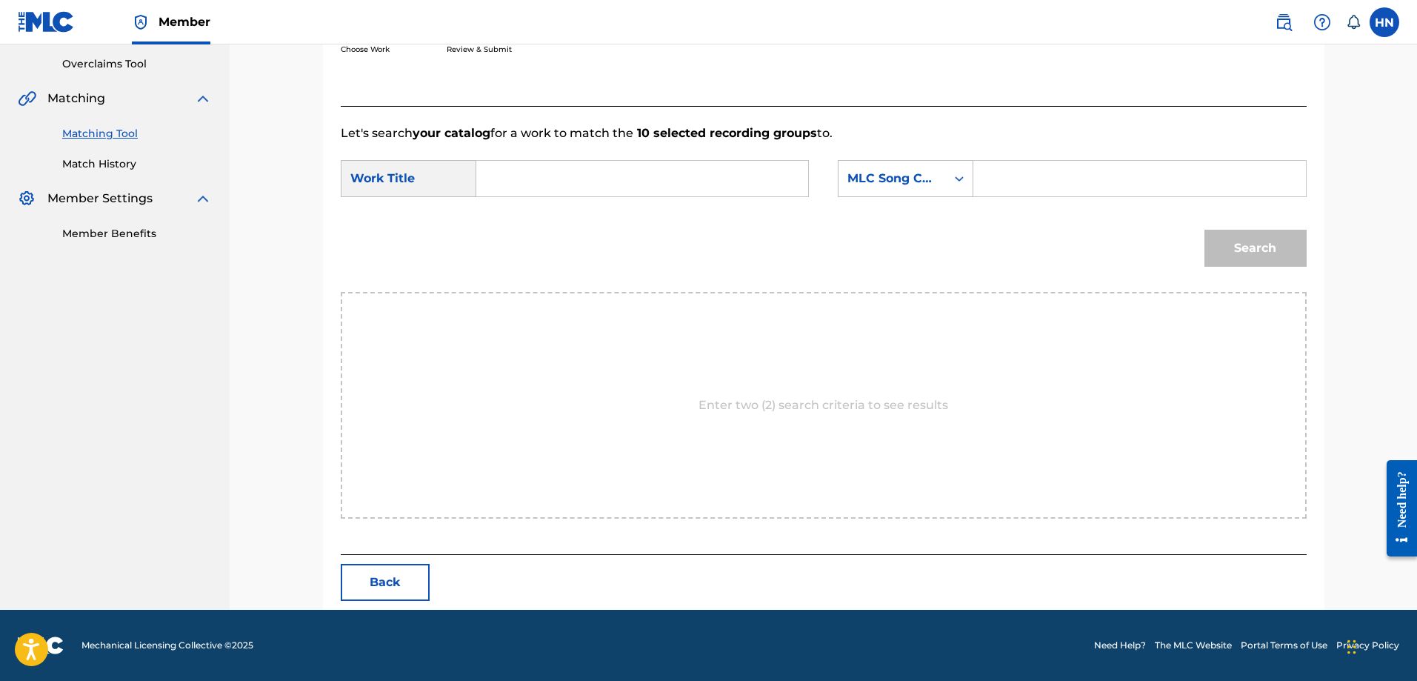
click at [736, 193] on input "Search Form" at bounding box center [642, 179] width 307 height 36
paste input "DUYEN DANG GAI MIEN TAY"
type input "DUYEN DANG GAI MIEN TAY"
click at [896, 179] on div "MLC Song Code" at bounding box center [893, 179] width 90 height 18
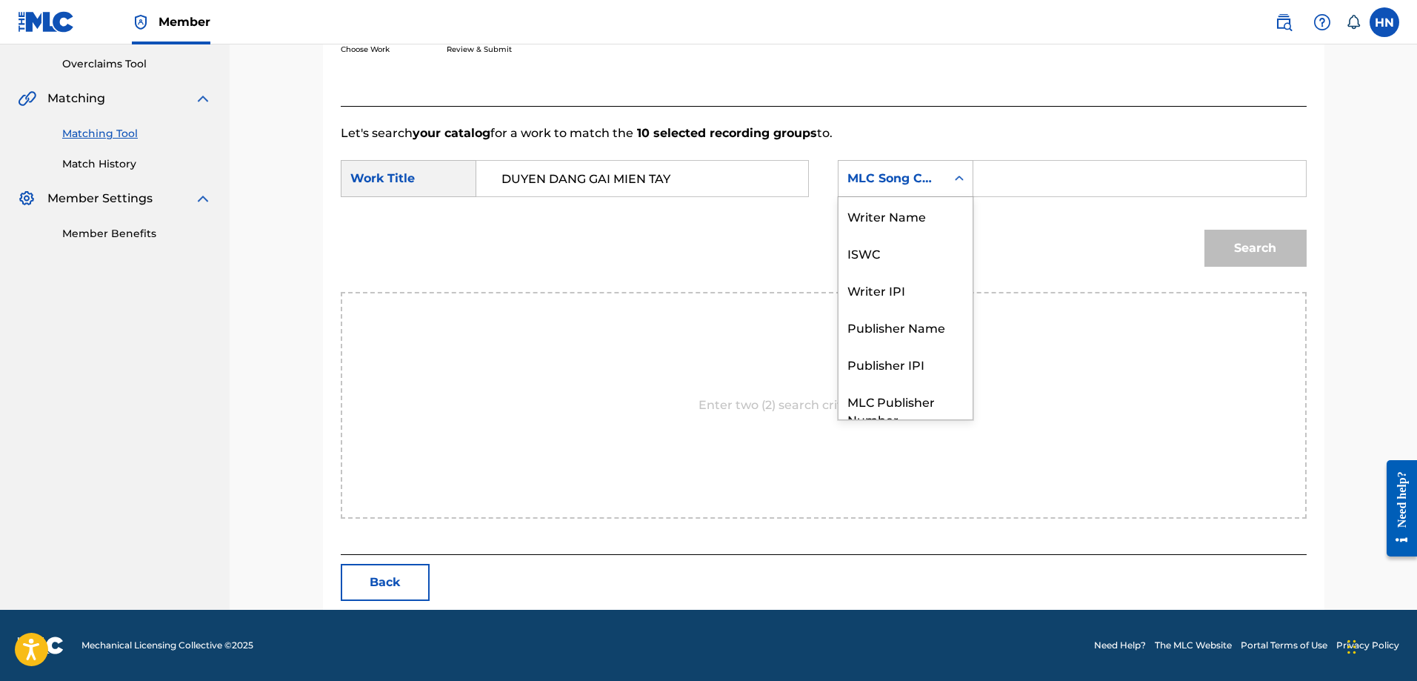
scroll to position [55, 0]
click at [888, 202] on div "ISWC" at bounding box center [906, 197] width 134 height 37
drag, startPoint x: 999, startPoint y: 166, endPoint x: 1006, endPoint y: 162, distance: 8.3
click at [999, 166] on input "Search Form" at bounding box center [1139, 179] width 307 height 36
paste input "T9183256566"
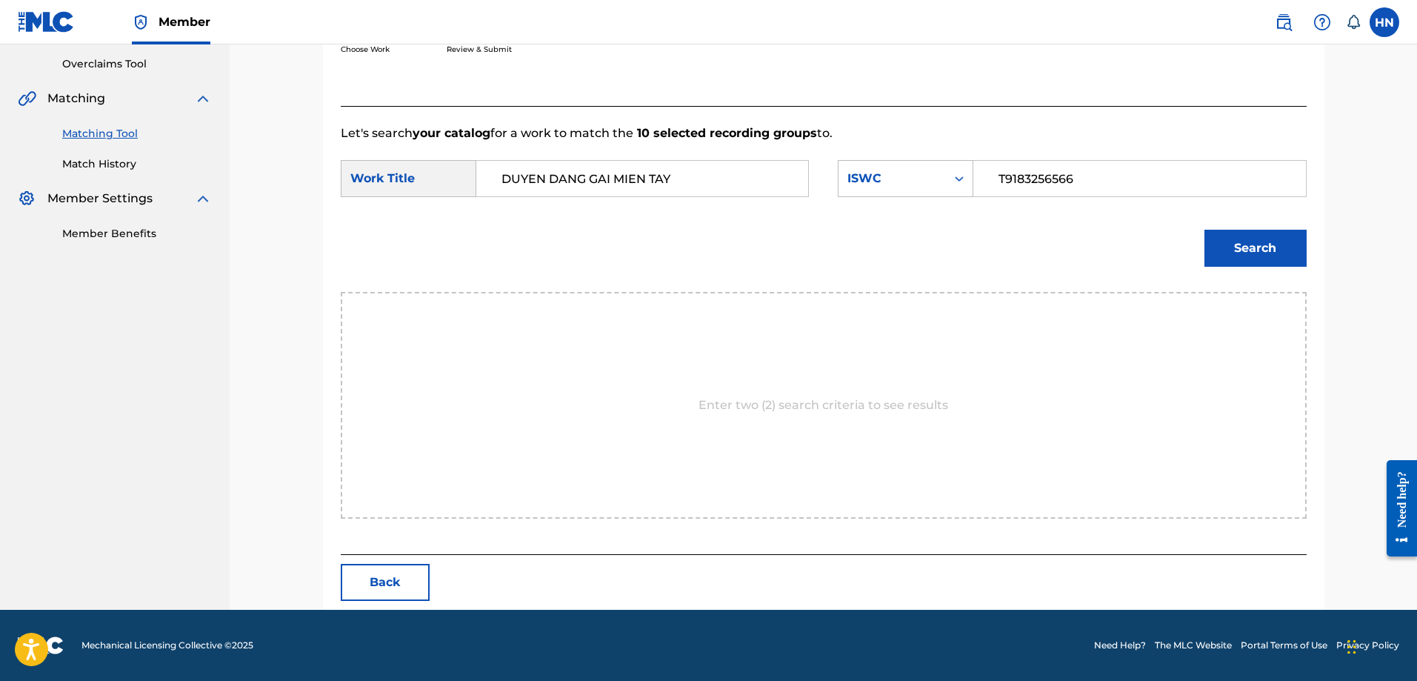
type input "T9183256566"
click at [1267, 240] on button "Search" at bounding box center [1256, 248] width 102 height 37
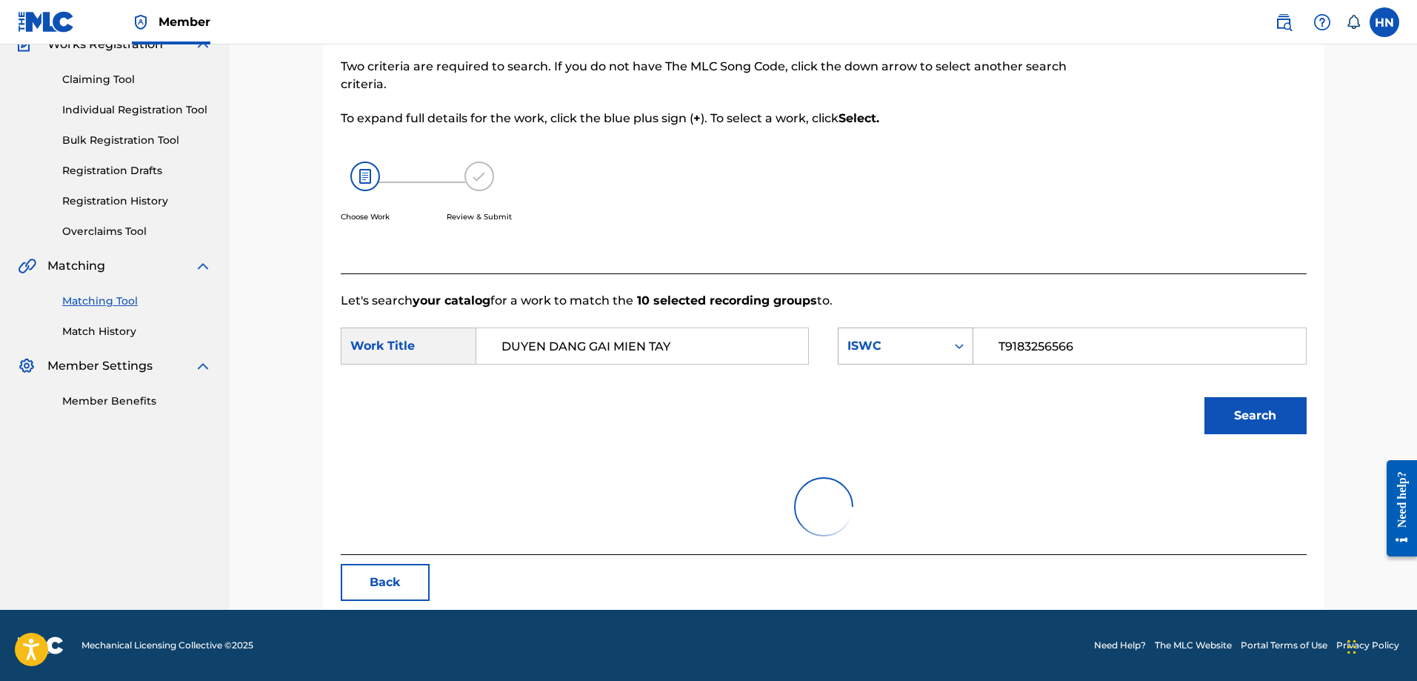
scroll to position [262, 0]
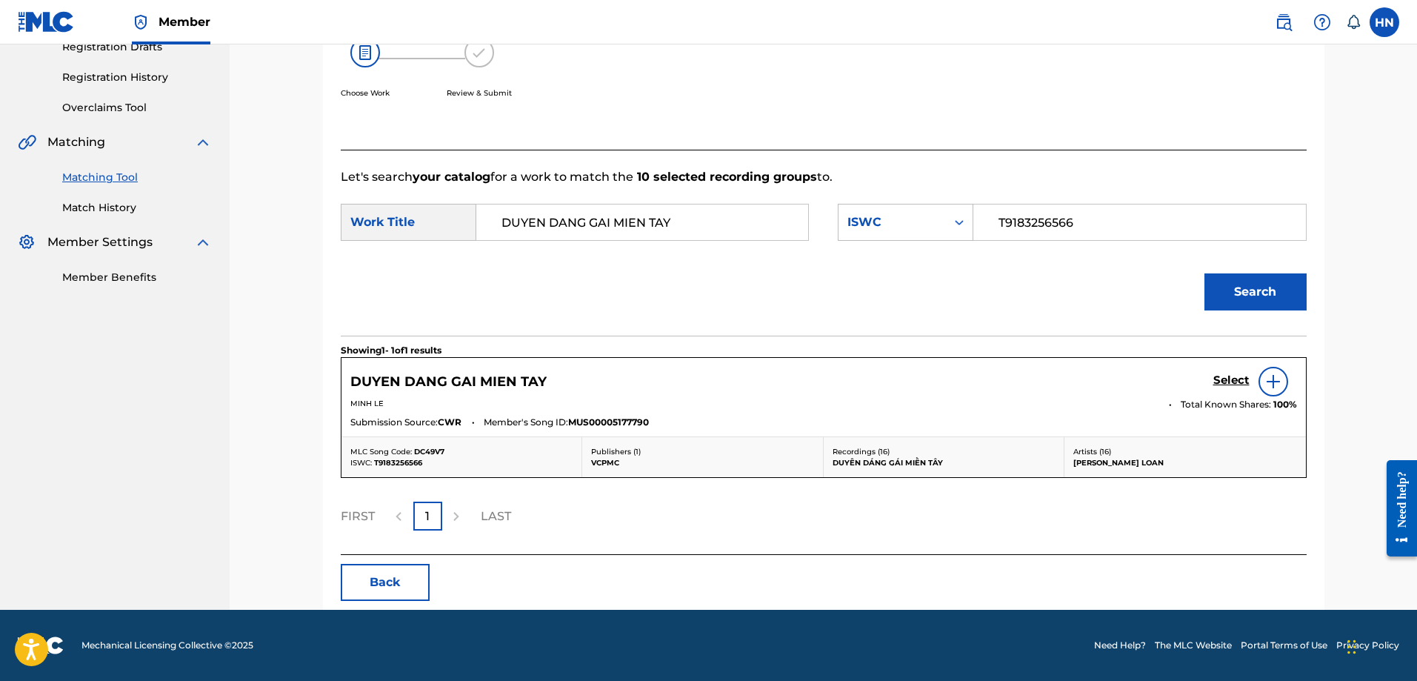
click at [1220, 379] on h5 "Select" at bounding box center [1232, 380] width 36 height 14
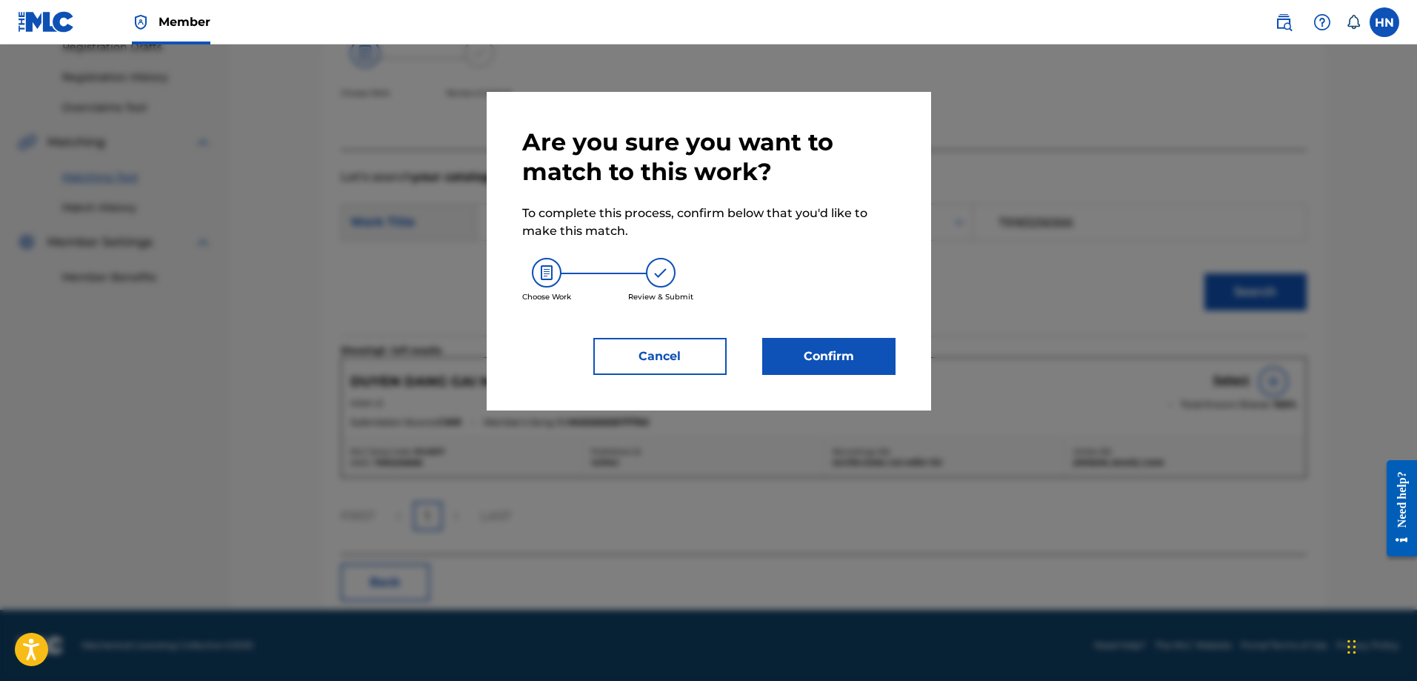
click at [859, 365] on button "Confirm" at bounding box center [828, 356] width 133 height 37
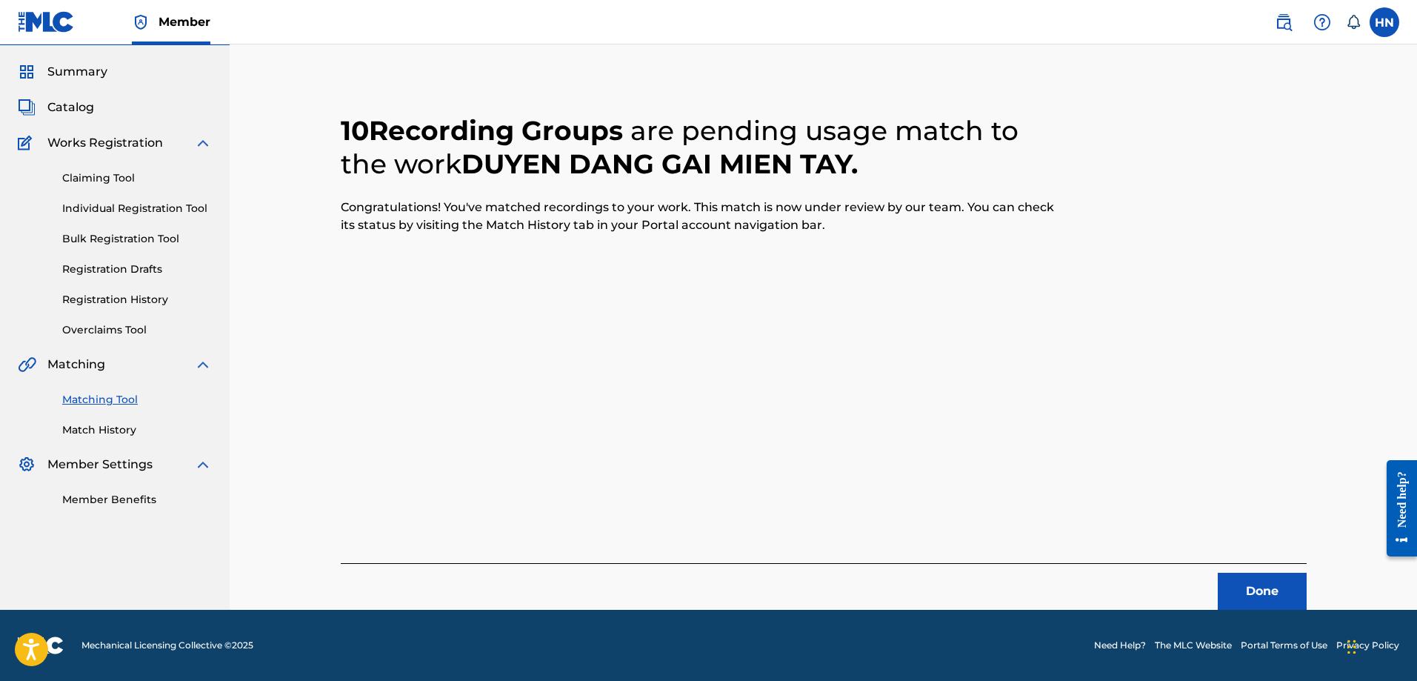
scroll to position [40, 0]
click at [1298, 570] on div "Done" at bounding box center [824, 586] width 966 height 47
click at [1293, 578] on button "Done" at bounding box center [1262, 591] width 89 height 37
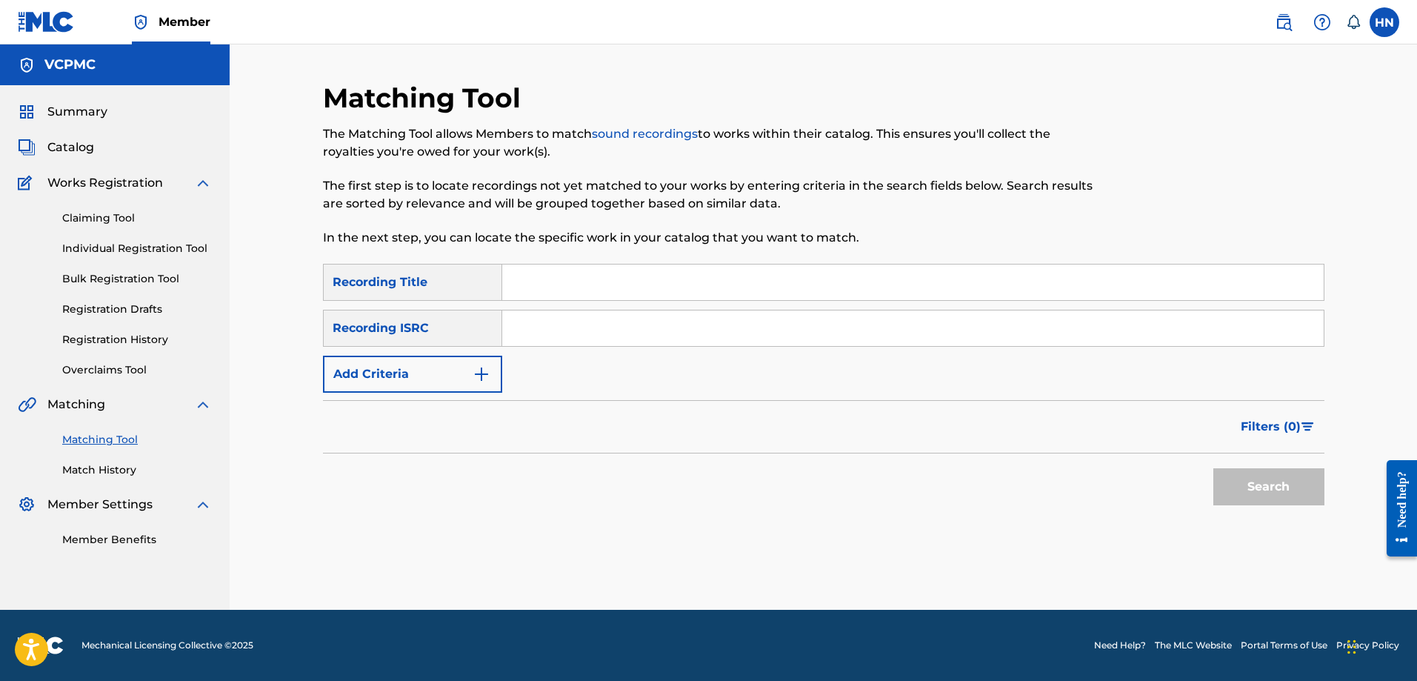
click at [527, 276] on input "Search Form" at bounding box center [913, 282] width 822 height 36
paste input "YÊU THÌ YÊU KHÔNG YÊU THÌ YÊU"
click at [1214, 468] on button "Search" at bounding box center [1269, 486] width 111 height 37
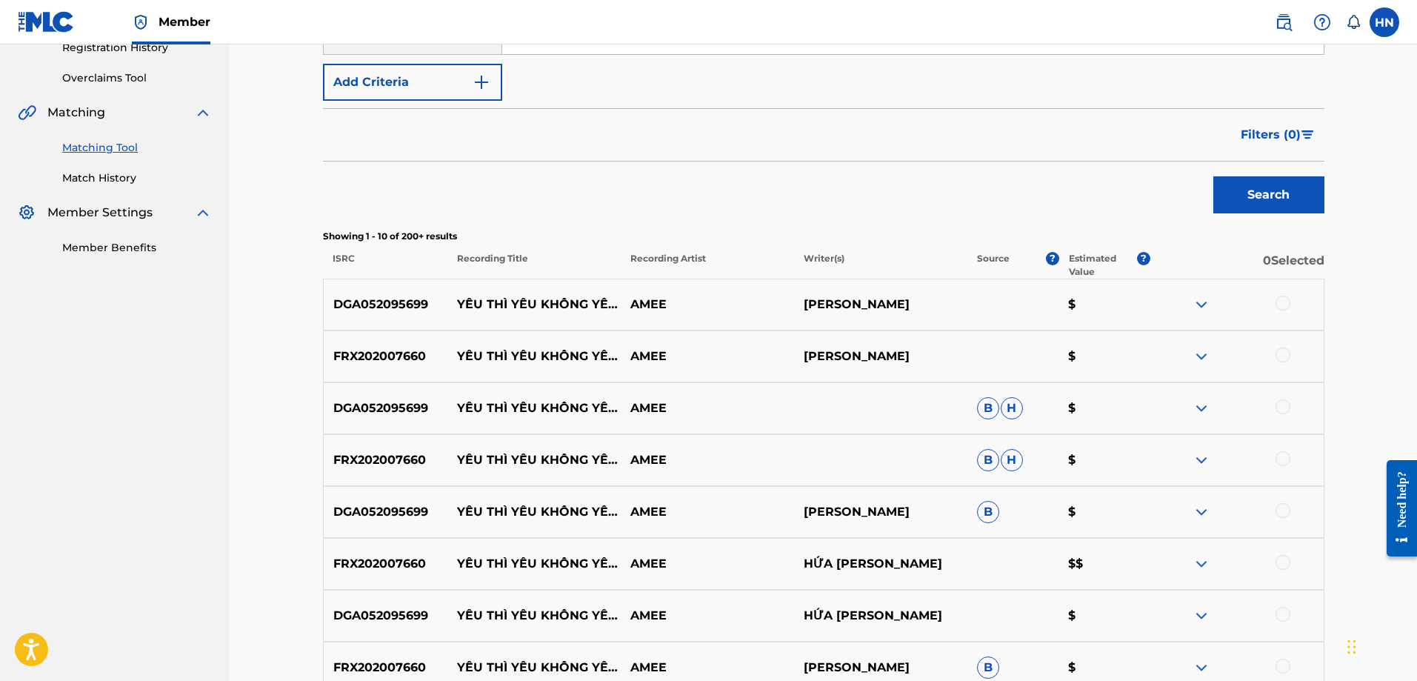
scroll to position [370, 0]
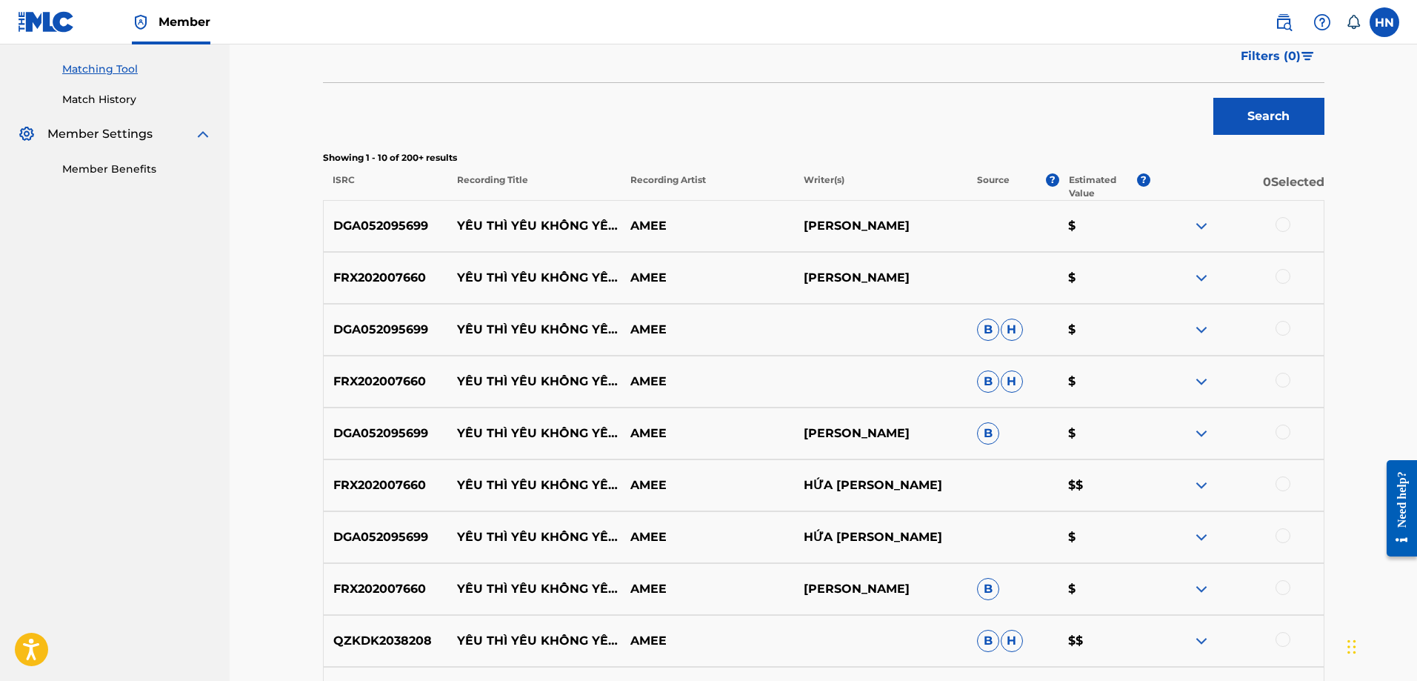
click at [382, 233] on p "DGA052095699" at bounding box center [386, 226] width 124 height 18
click at [1285, 224] on div at bounding box center [1283, 224] width 15 height 15
click at [396, 267] on div "FRX202007660 YÊU THÌ YÊU KHÔNG YÊU THÌ YÊU [PERSON_NAME] $" at bounding box center [824, 278] width 1002 height 52
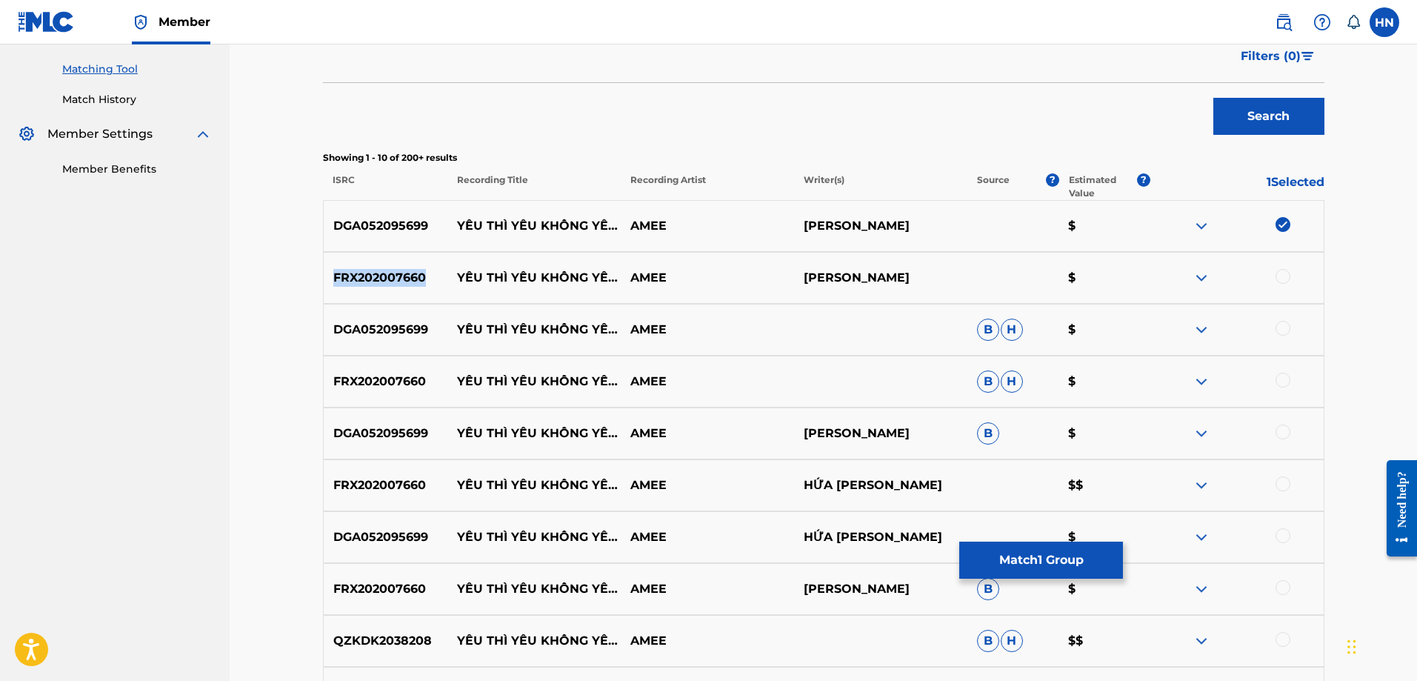
click at [396, 267] on div "FRX202007660 YÊU THÌ YÊU KHÔNG YÊU THÌ YÊU [PERSON_NAME] $" at bounding box center [824, 278] width 1002 height 52
click at [1284, 277] on div at bounding box center [1283, 276] width 15 height 15
click at [1289, 326] on div at bounding box center [1283, 328] width 15 height 15
click at [1280, 379] on div at bounding box center [1283, 380] width 15 height 15
click at [1278, 430] on div at bounding box center [1283, 432] width 15 height 15
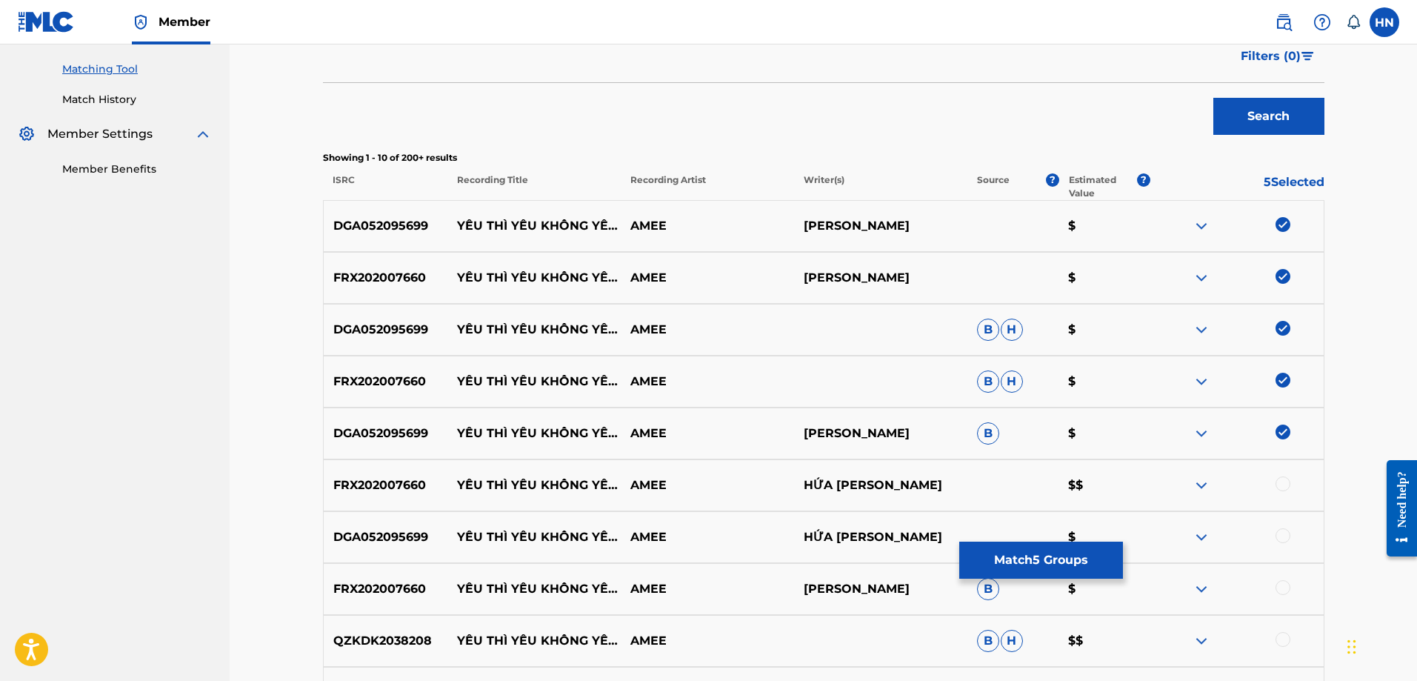
click at [1288, 485] on div at bounding box center [1283, 483] width 15 height 15
click at [1277, 536] on div at bounding box center [1283, 535] width 15 height 15
click at [1279, 585] on div at bounding box center [1283, 587] width 15 height 15
click at [410, 649] on p "QZKDK2038208" at bounding box center [386, 641] width 124 height 18
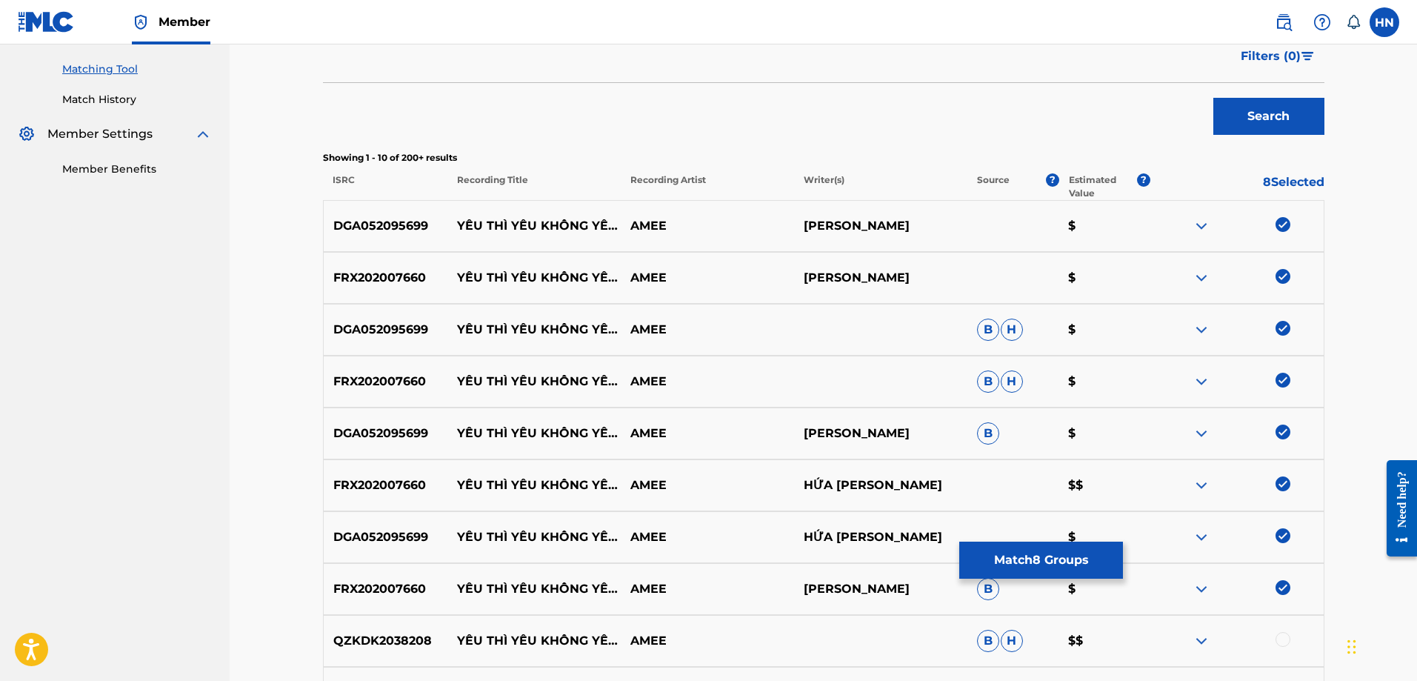
click at [1290, 641] on div at bounding box center [1283, 639] width 15 height 15
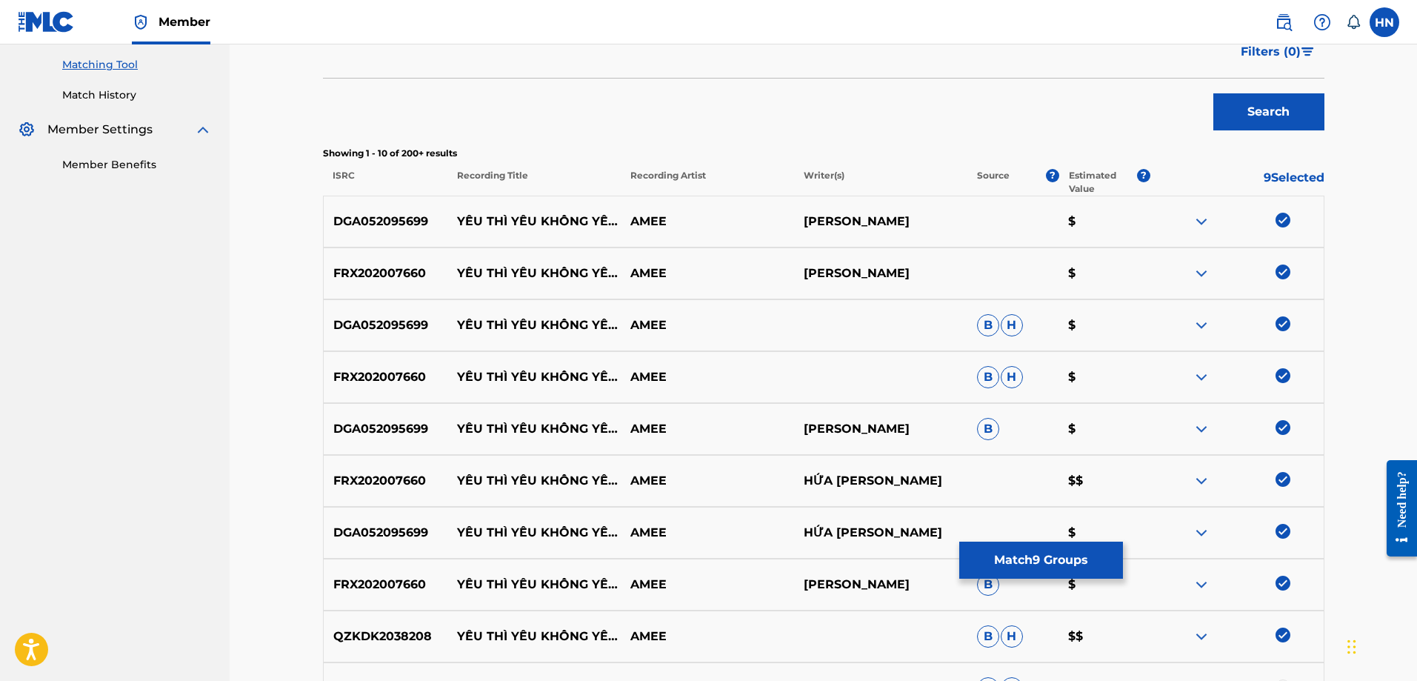
scroll to position [519, 0]
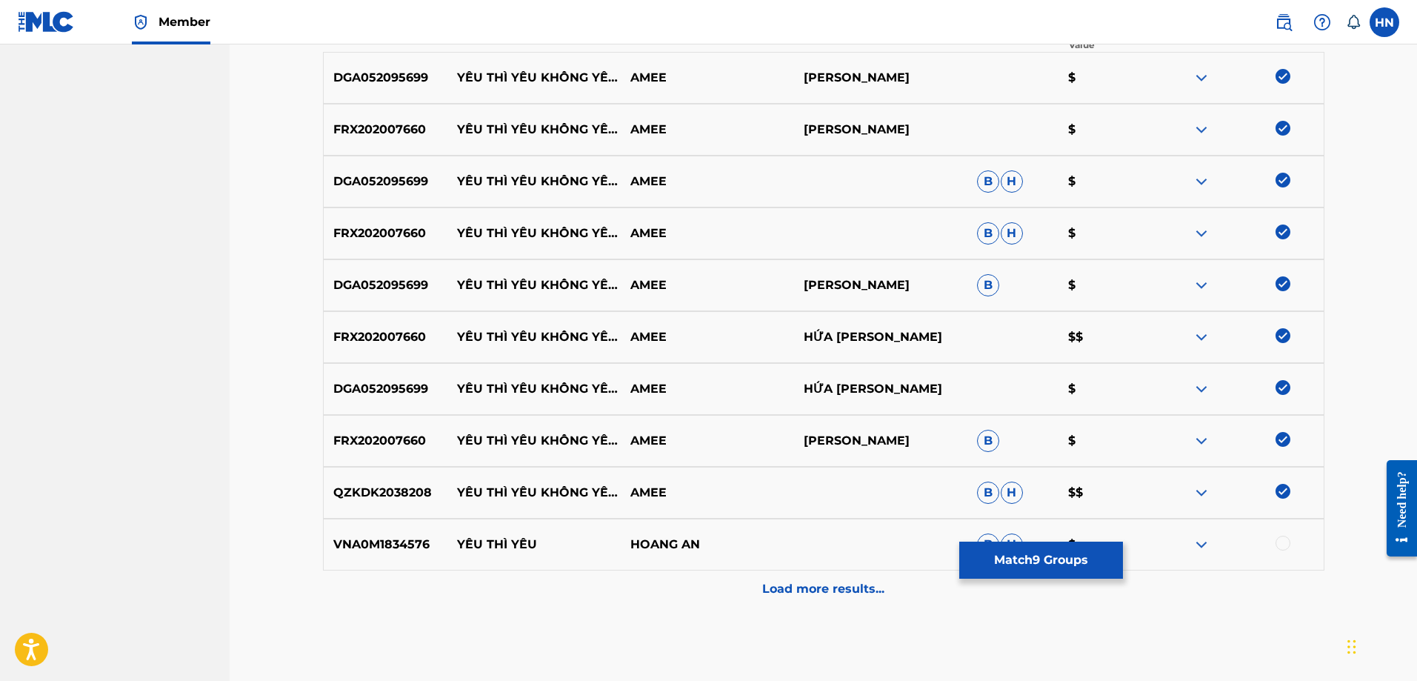
click at [779, 584] on p "Load more results..." at bounding box center [823, 589] width 122 height 18
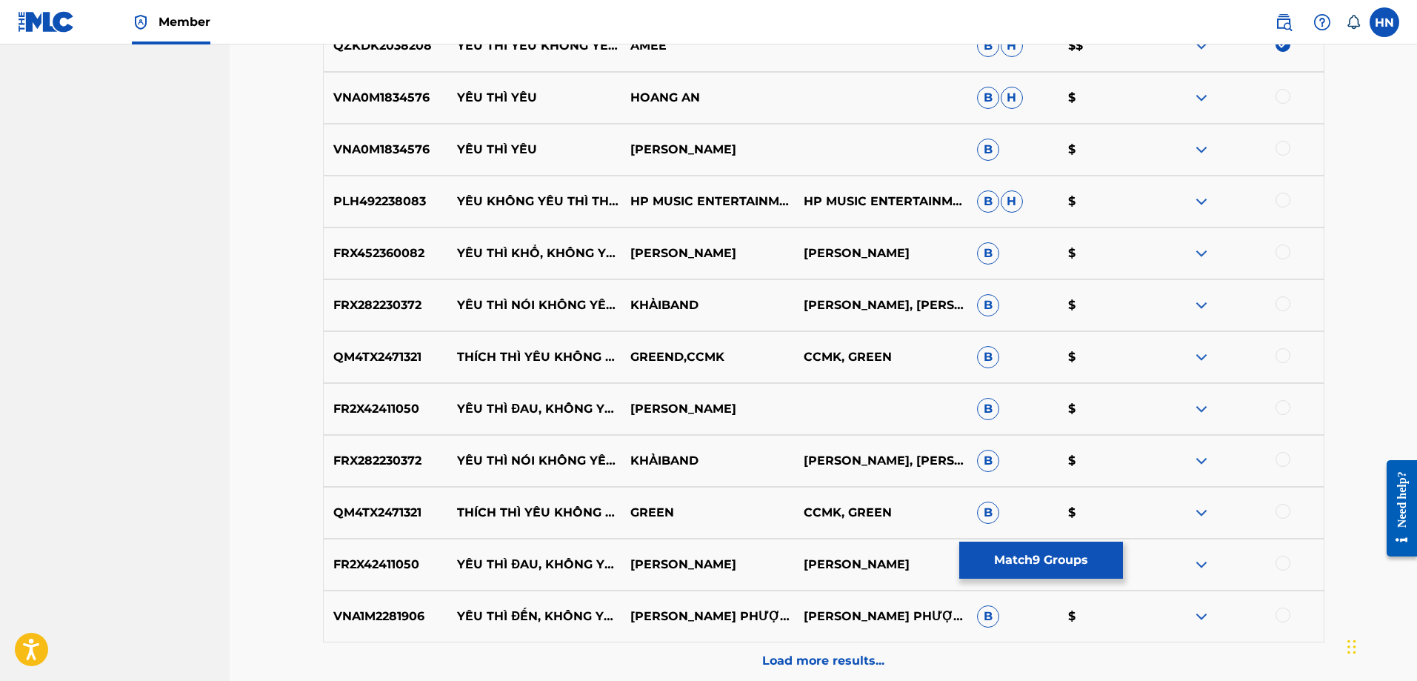
scroll to position [1109, 0]
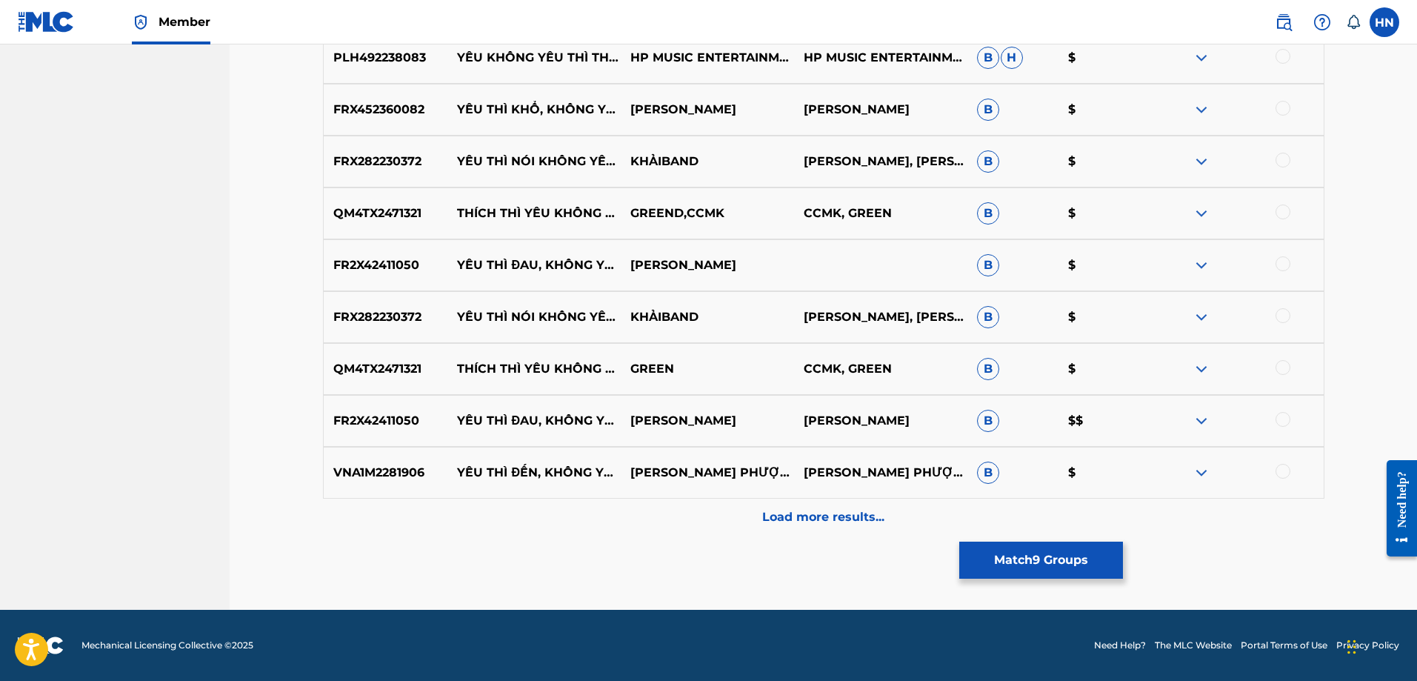
click at [769, 525] on p "Load more results..." at bounding box center [823, 517] width 122 height 18
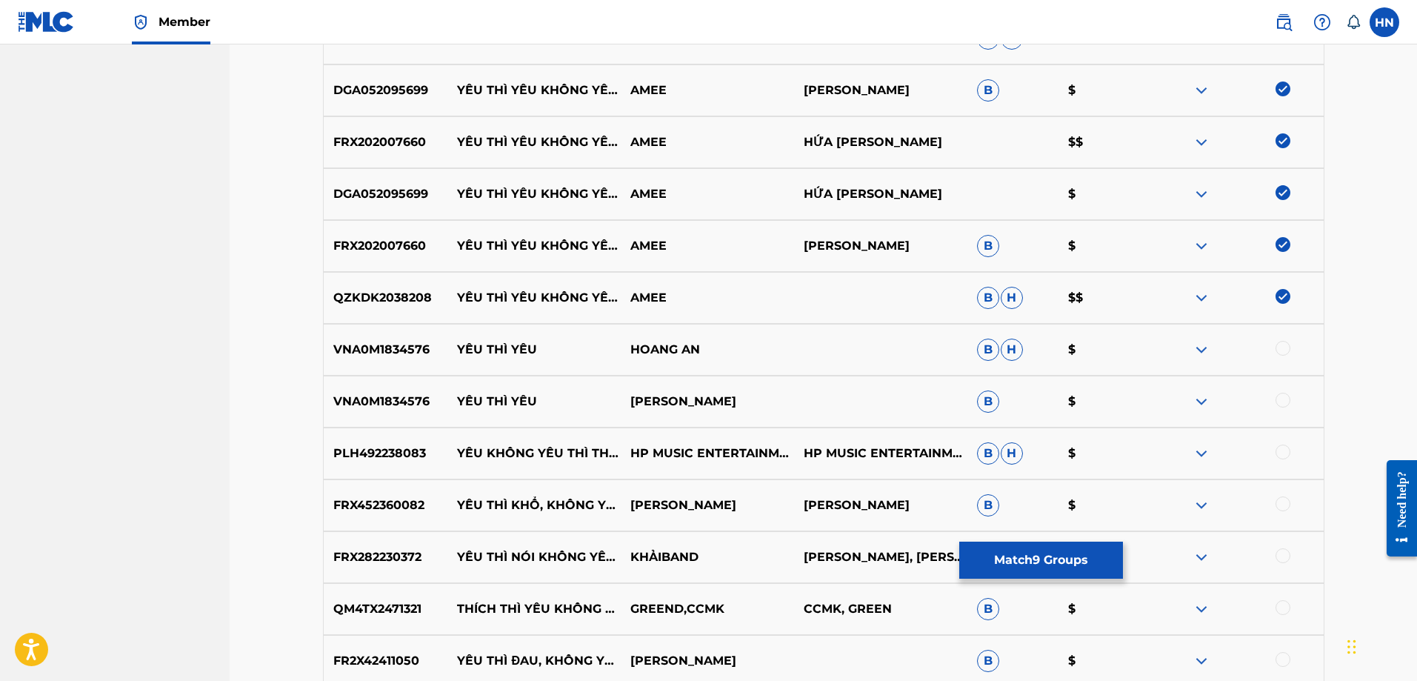
scroll to position [0, 0]
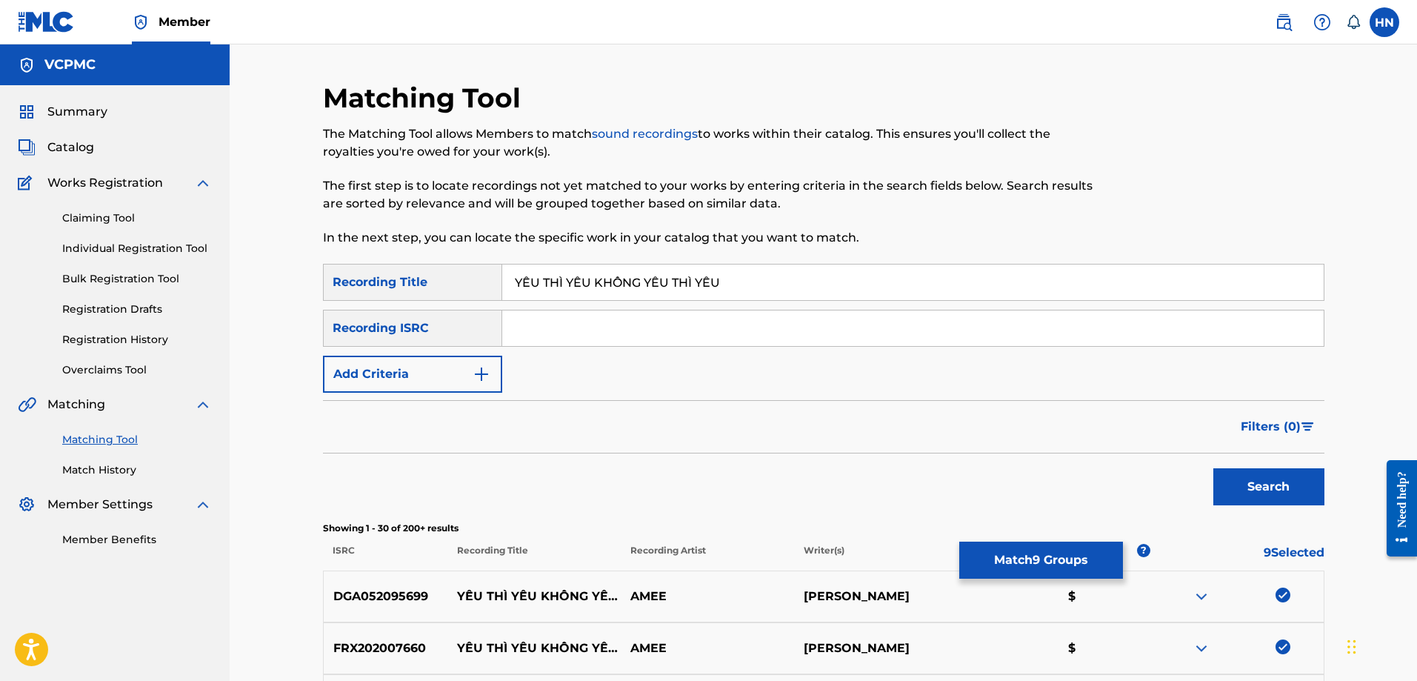
click at [615, 290] on input "YÊU THÌ YÊU KHÔNG YÊU THÌ YÊU" at bounding box center [913, 282] width 822 height 36
paste input "EU THI [PERSON_NAME]"
type input "[PERSON_NAME]"
click at [1214, 468] on button "Search" at bounding box center [1269, 486] width 111 height 37
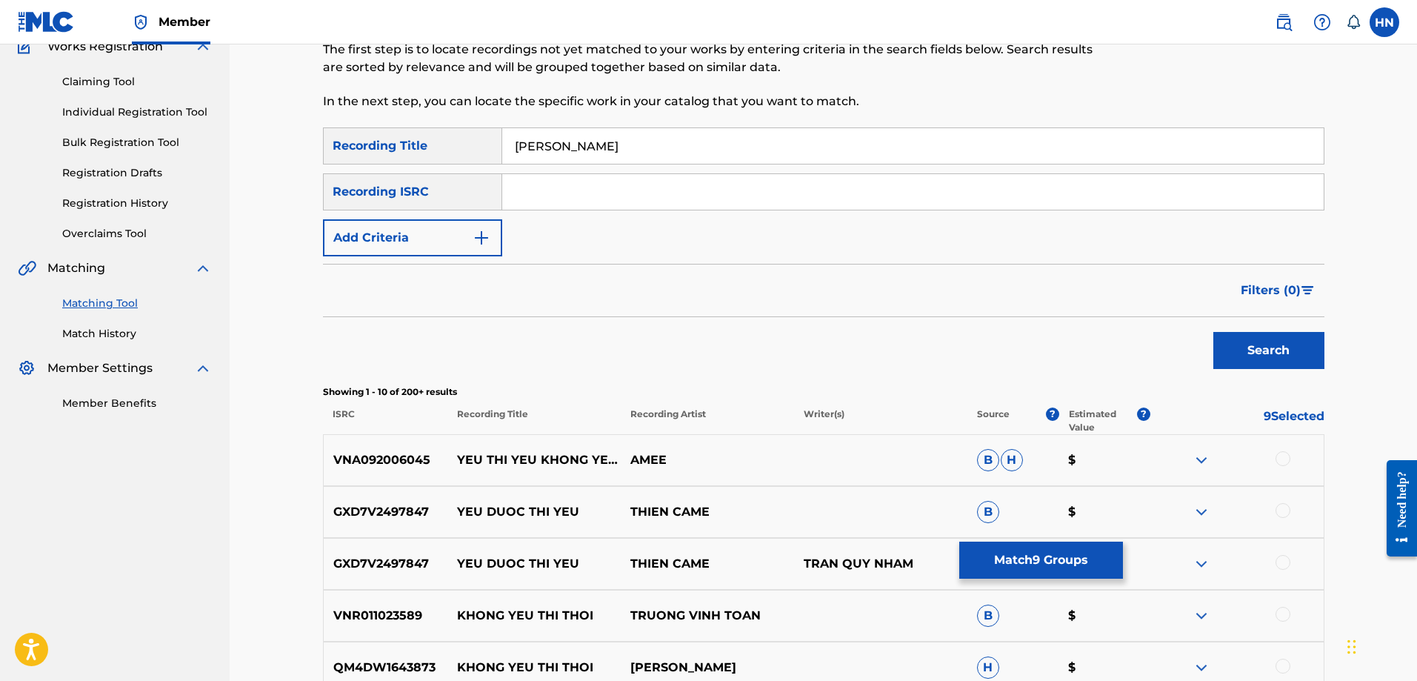
scroll to position [296, 0]
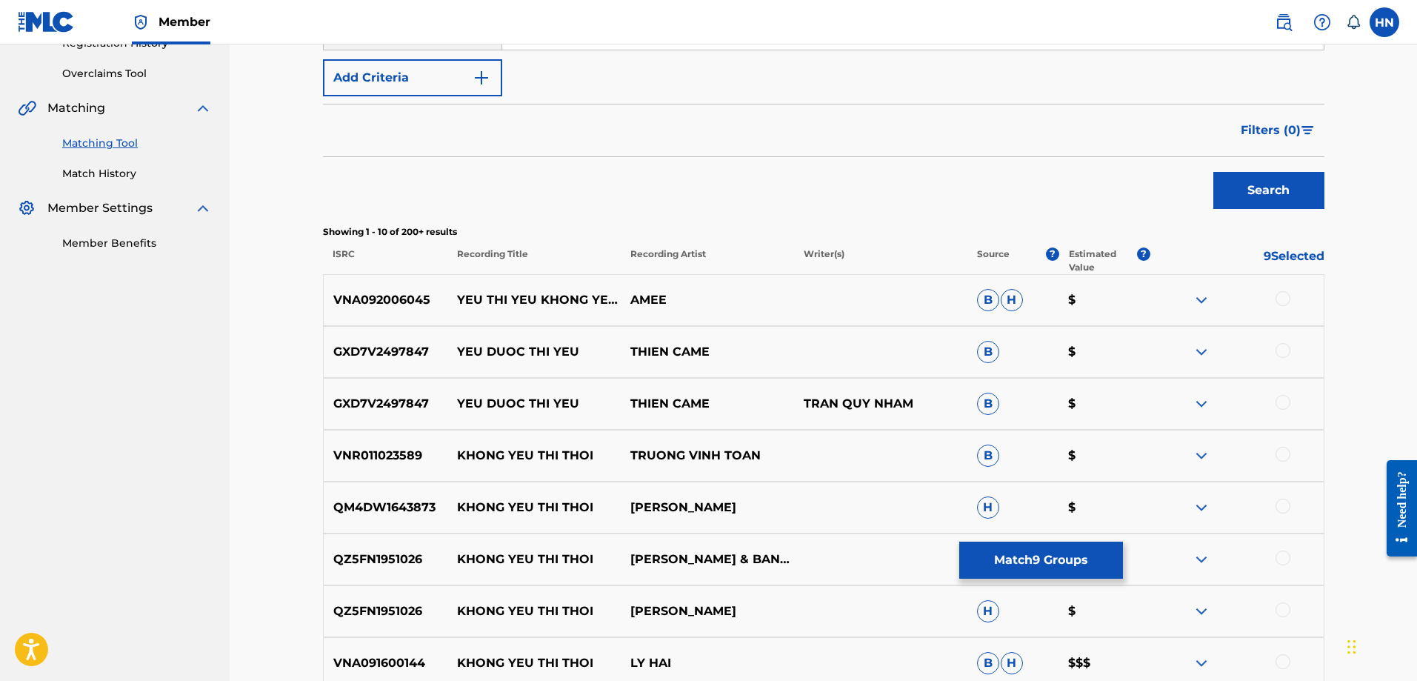
click at [343, 304] on p "VNA092006045" at bounding box center [386, 300] width 124 height 18
click at [1288, 300] on div at bounding box center [1283, 298] width 15 height 15
click at [989, 548] on button "Match 10 Groups" at bounding box center [1041, 560] width 164 height 37
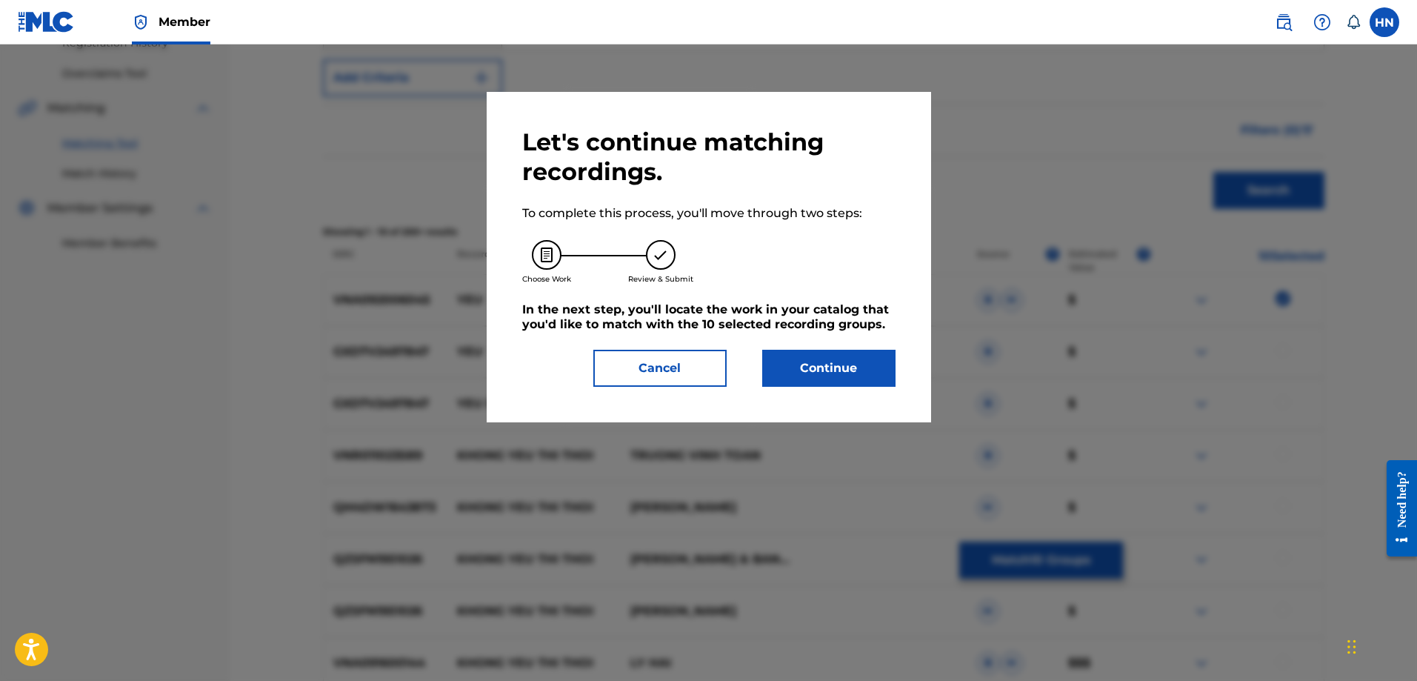
click at [776, 373] on button "Continue" at bounding box center [828, 368] width 133 height 37
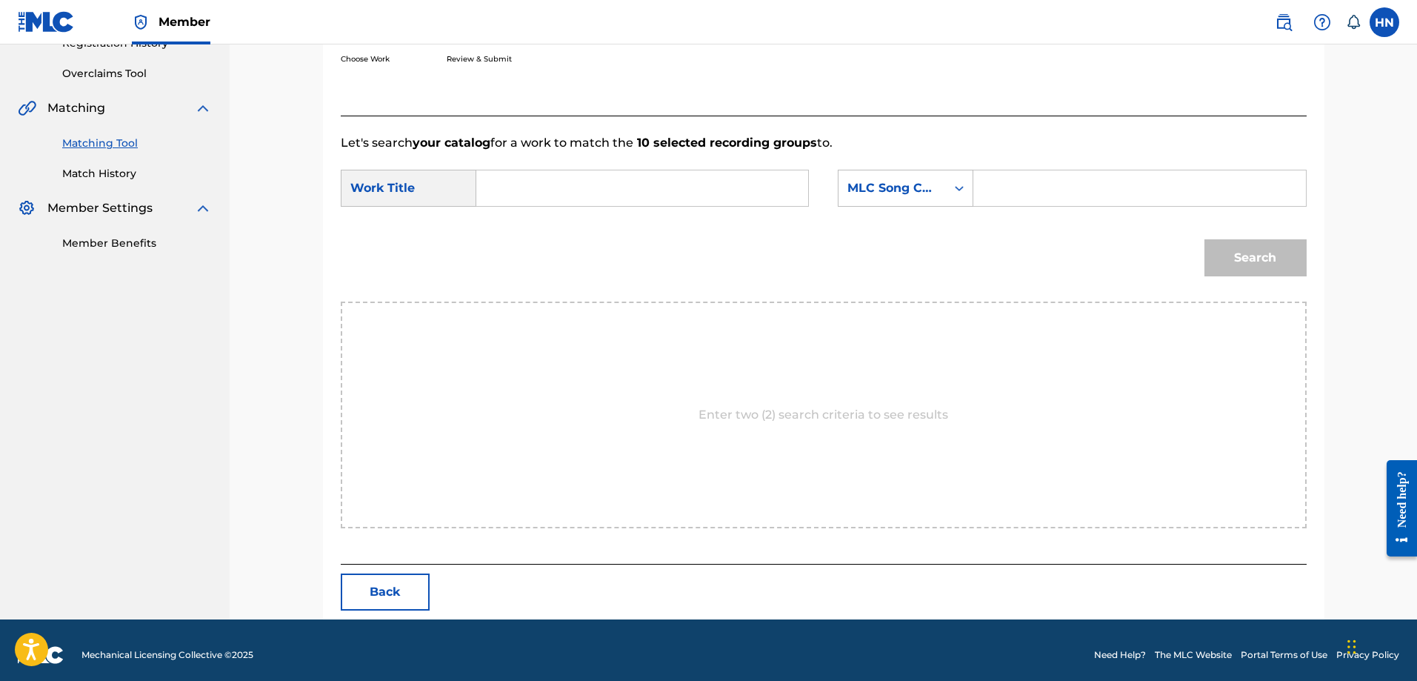
click at [662, 196] on input "Search Form" at bounding box center [642, 188] width 307 height 36
paste input "[PERSON_NAME]"
type input "[PERSON_NAME]"
click at [939, 191] on div "MLC Song Code" at bounding box center [892, 188] width 107 height 28
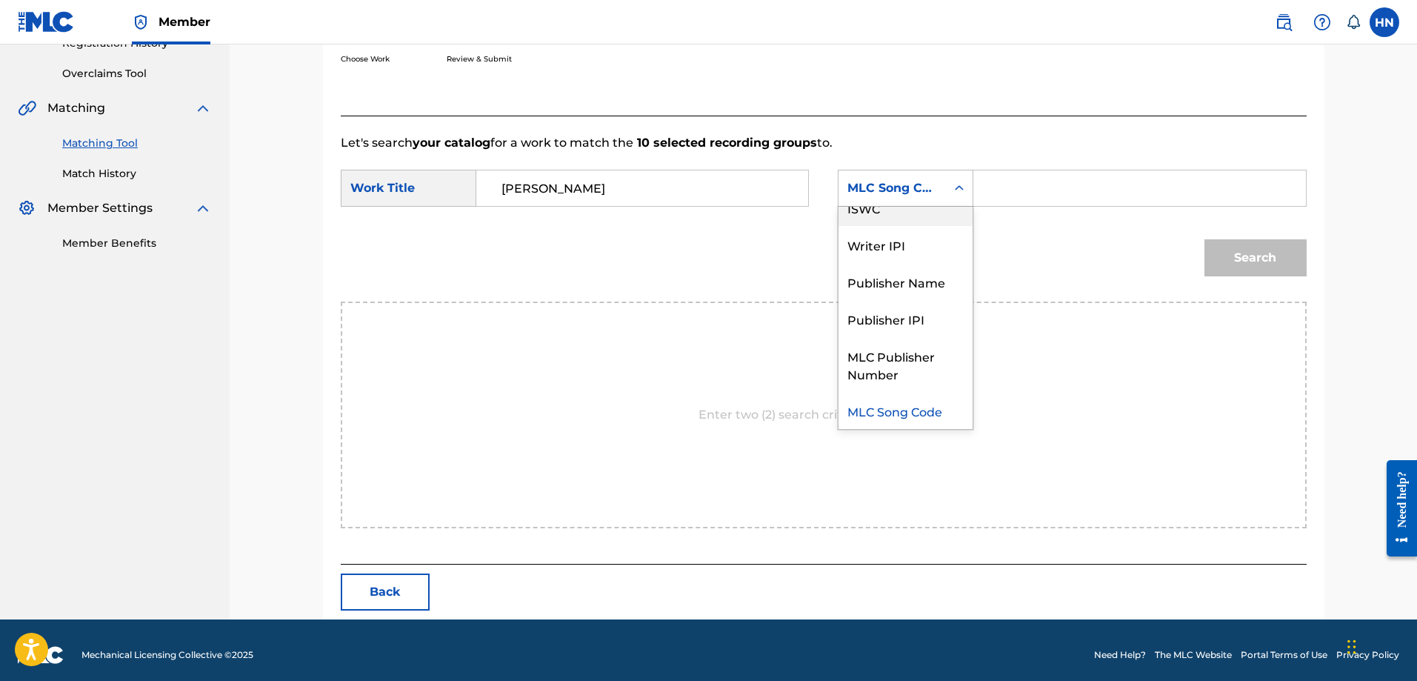
scroll to position [0, 0]
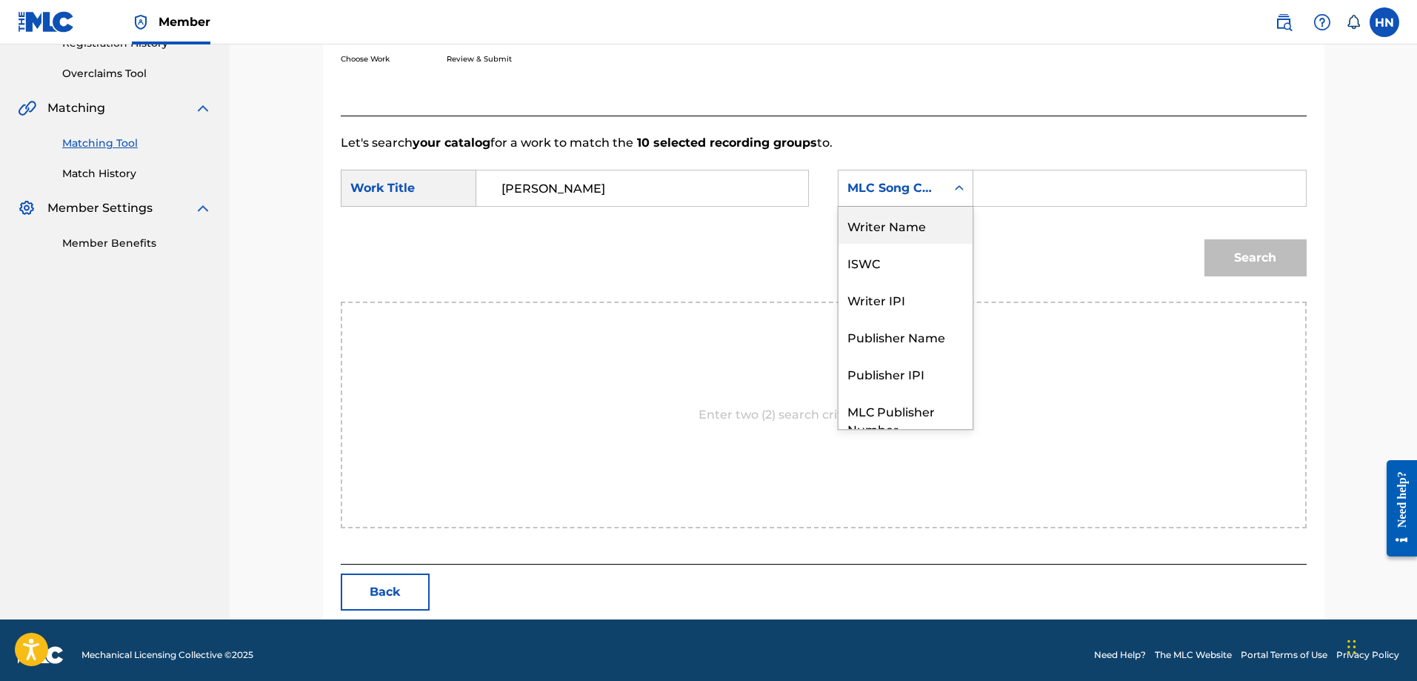
click at [906, 232] on div "Writer Name" at bounding box center [906, 225] width 134 height 37
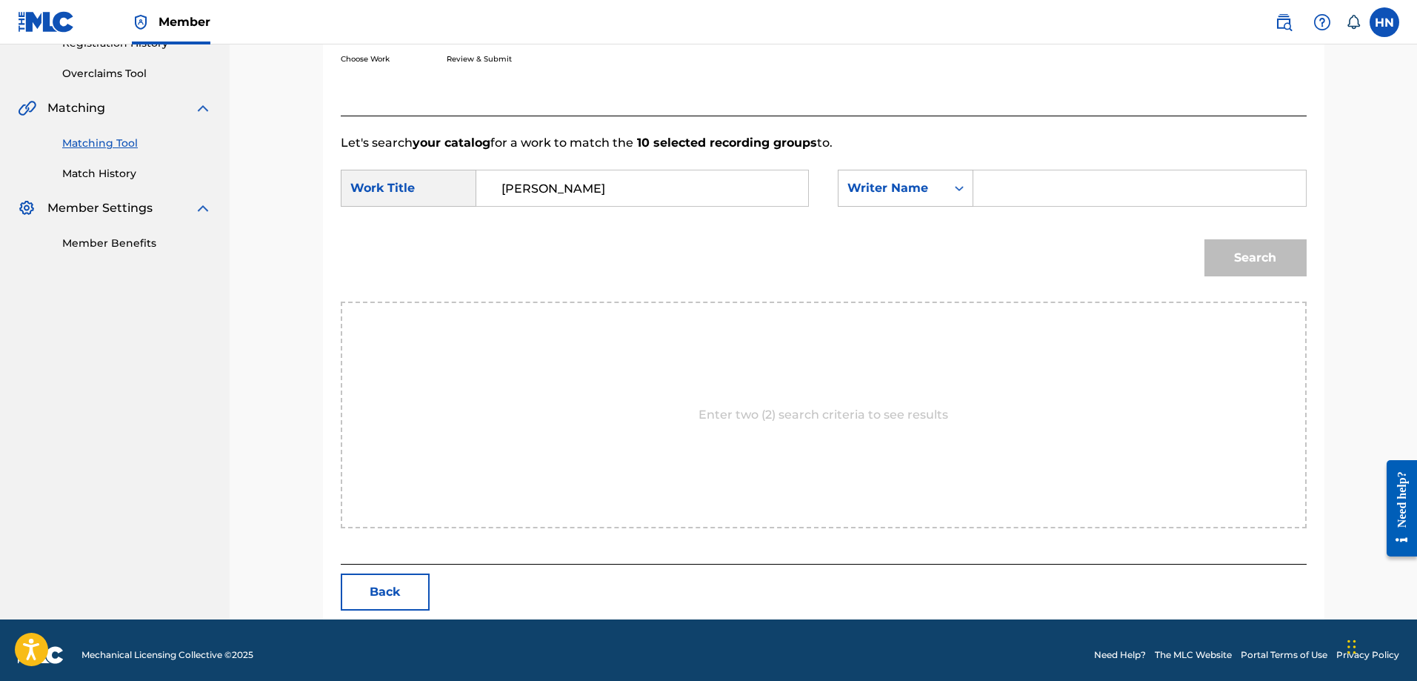
click at [992, 197] on input "Search Form" at bounding box center [1139, 188] width 307 height 36
type input "[PERSON_NAME]"
click at [1205, 239] on button "Search" at bounding box center [1256, 257] width 102 height 37
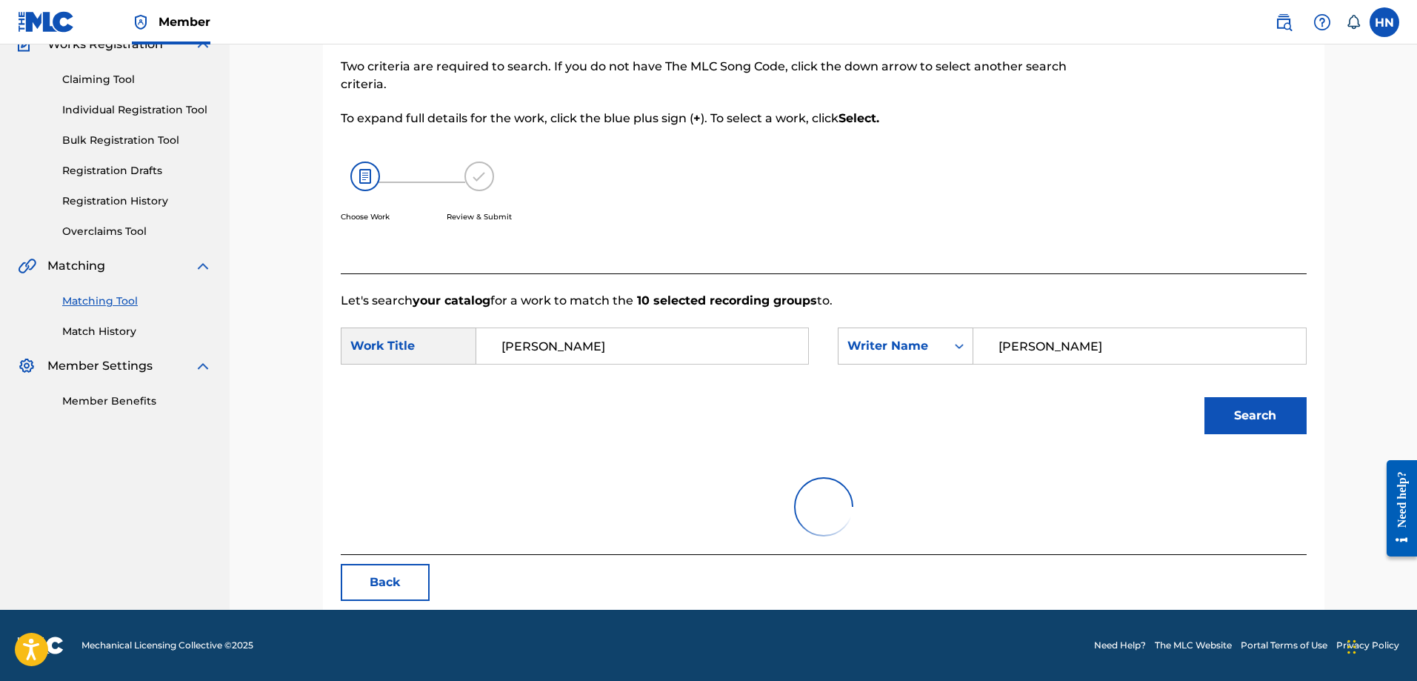
scroll to position [296, 0]
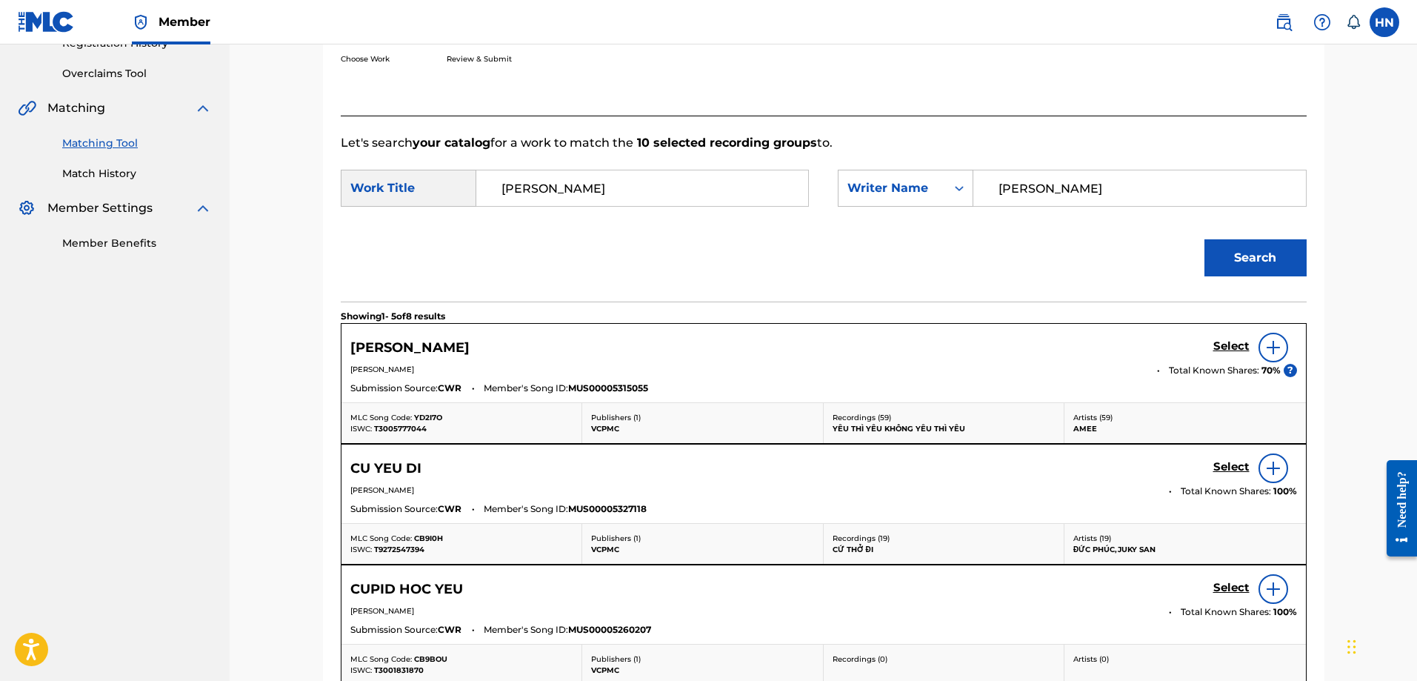
click at [1220, 353] on link "Select" at bounding box center [1232, 347] width 36 height 16
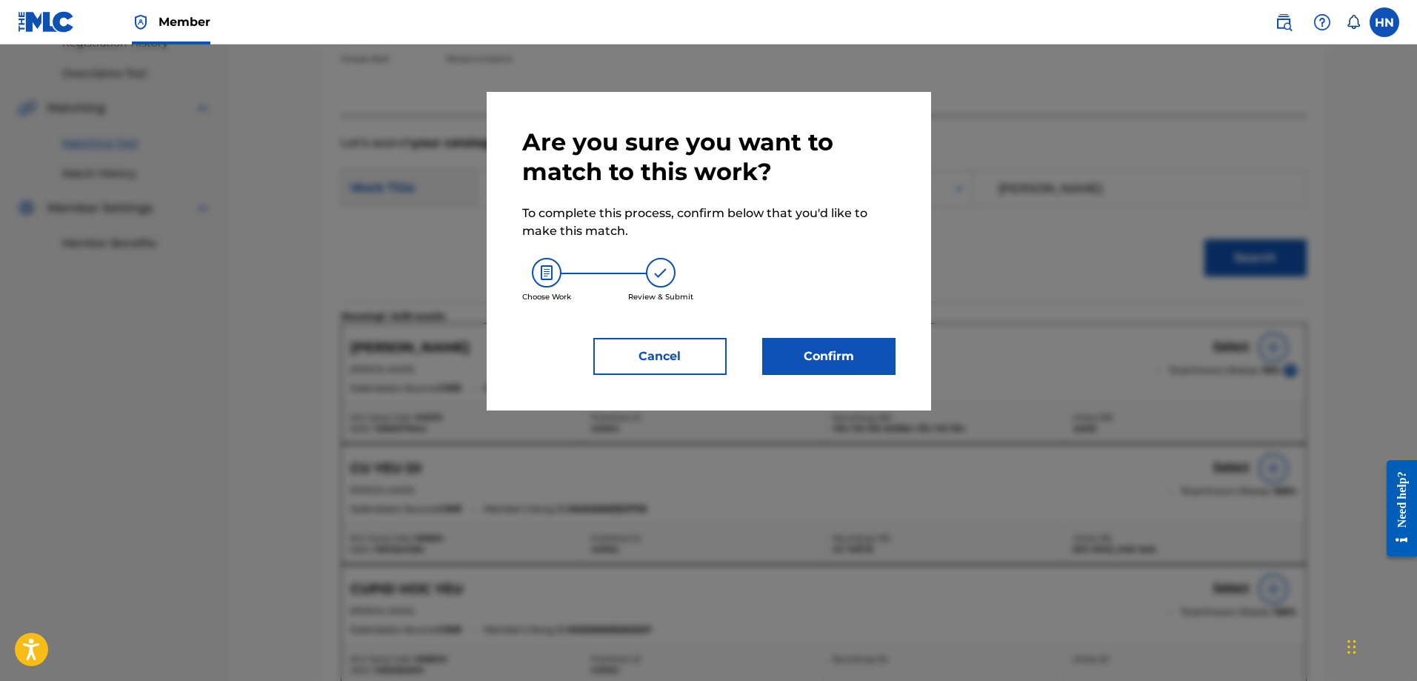
click at [787, 369] on button "Confirm" at bounding box center [828, 356] width 133 height 37
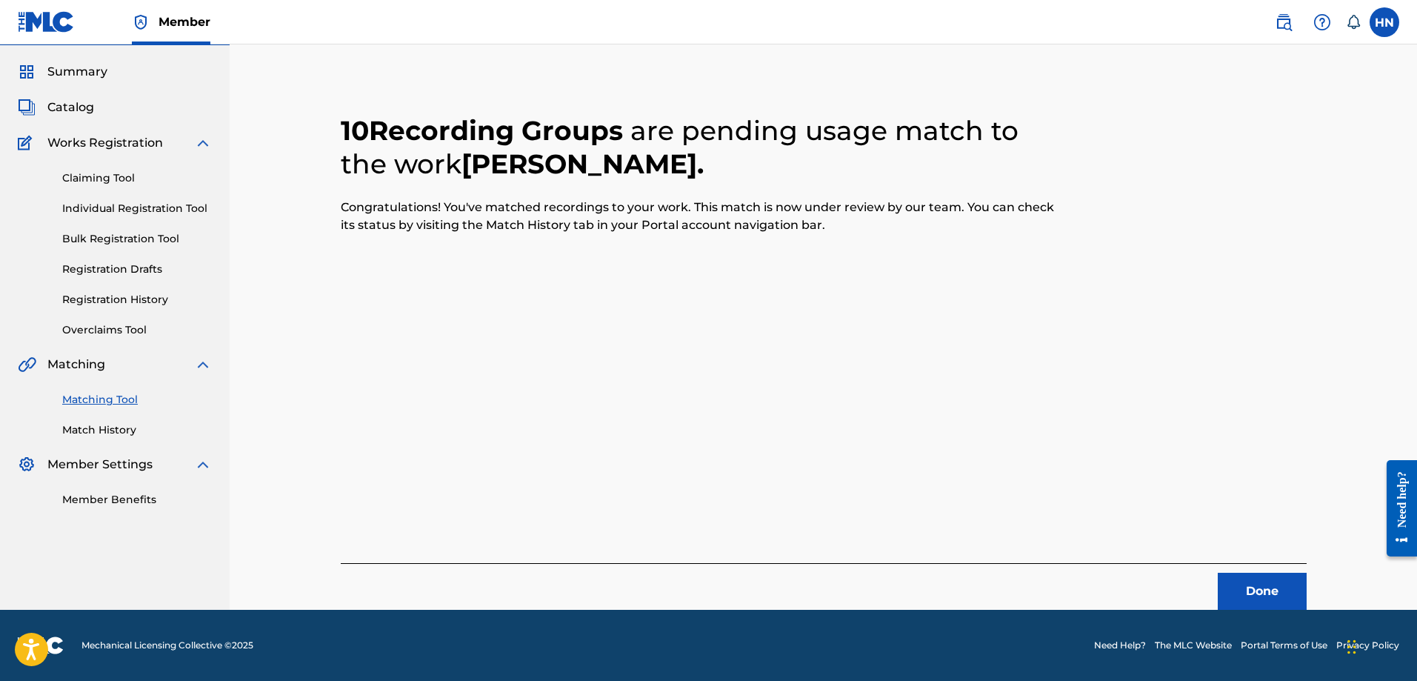
scroll to position [40, 0]
click at [1255, 570] on div "Done" at bounding box center [824, 586] width 966 height 47
click at [1254, 584] on button "Done" at bounding box center [1262, 591] width 89 height 37
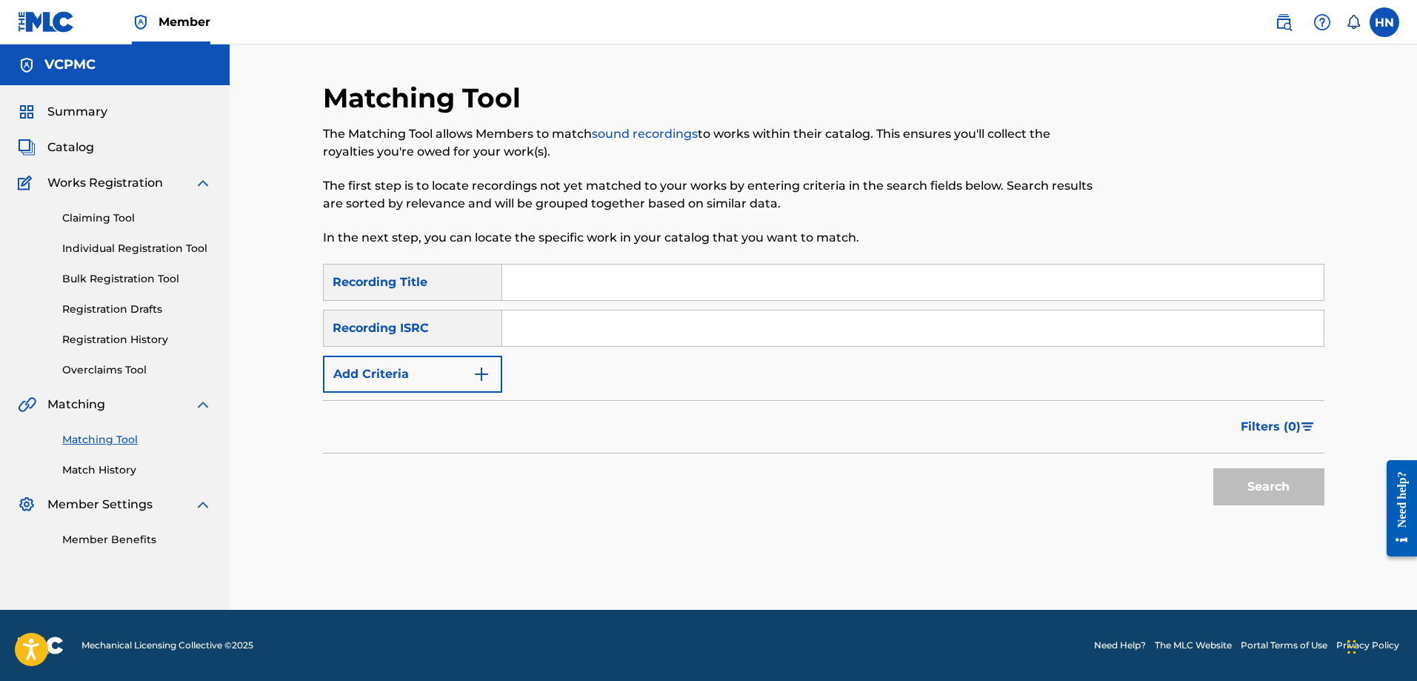
scroll to position [0, 0]
click at [762, 277] on input "Search Form" at bounding box center [913, 282] width 822 height 36
paste input "TIỀN THẮNG TÌNH THUA"
click at [1248, 462] on div "Search" at bounding box center [1265, 482] width 119 height 59
click at [1256, 477] on button "Search" at bounding box center [1269, 486] width 111 height 37
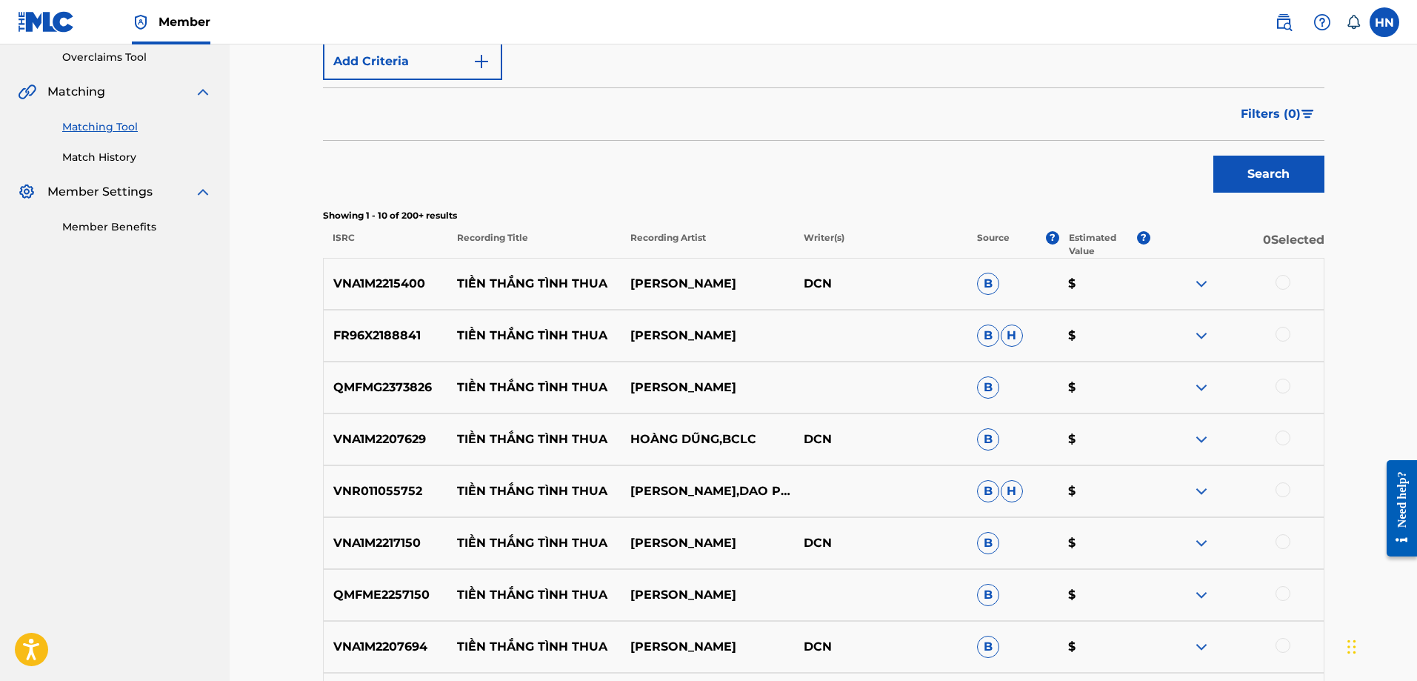
scroll to position [445, 0]
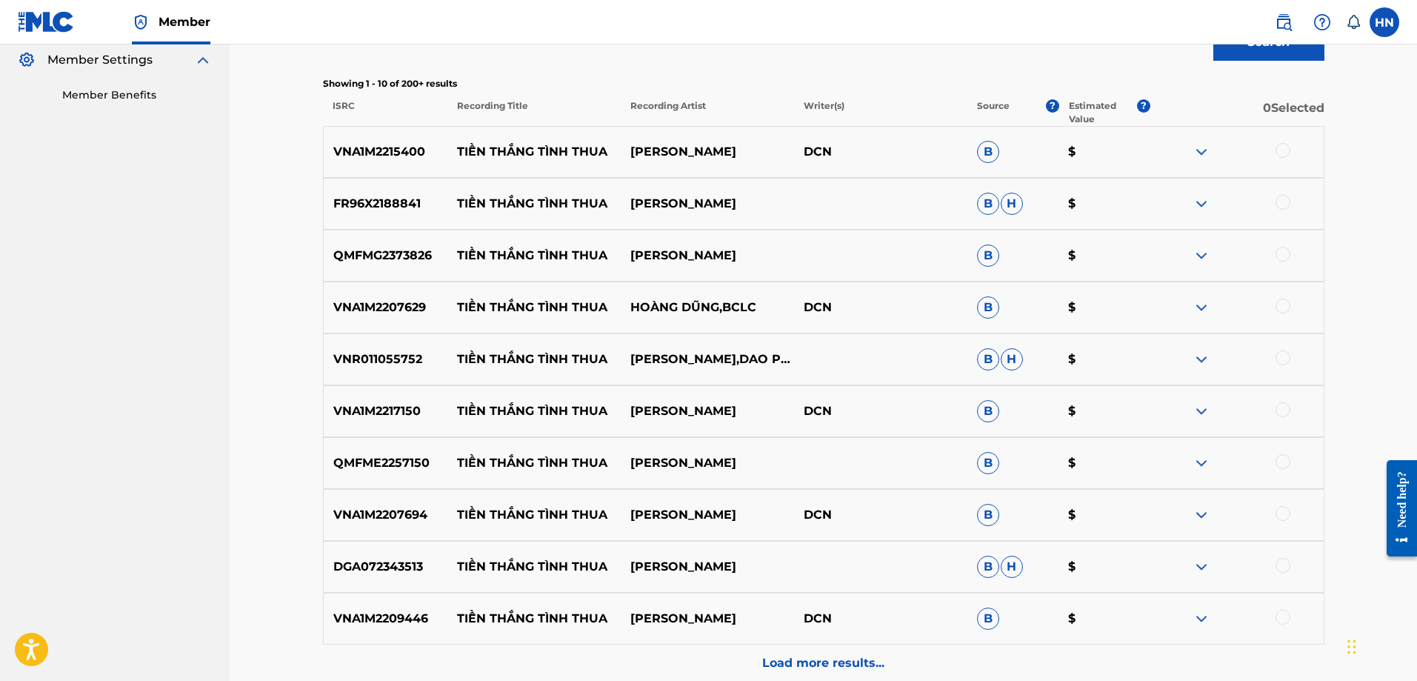
click at [425, 151] on p "VNA1M2215400" at bounding box center [386, 152] width 124 height 18
click at [399, 147] on p "VNA1M2215400" at bounding box center [386, 152] width 124 height 18
click at [1279, 150] on div at bounding box center [1283, 150] width 15 height 15
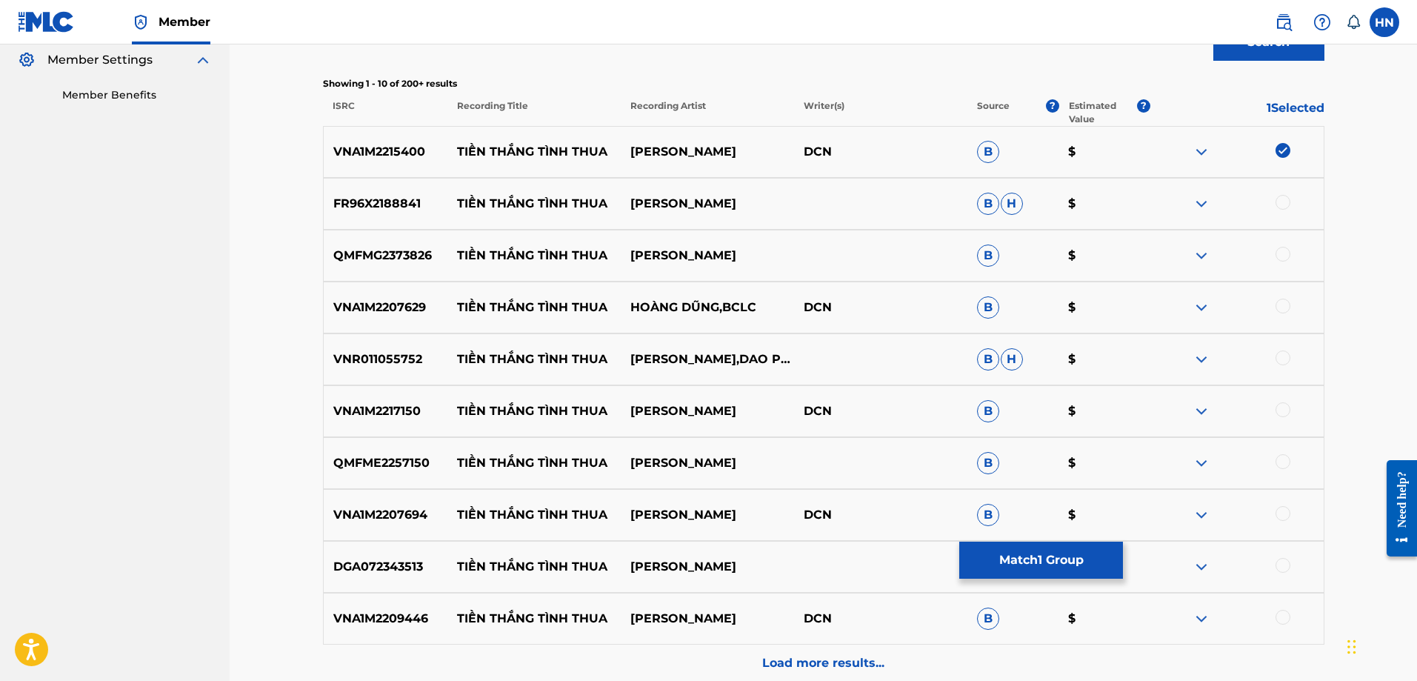
click at [375, 203] on p "FR96X2188841" at bounding box center [386, 204] width 124 height 18
click at [1279, 204] on div at bounding box center [1283, 202] width 15 height 15
click at [357, 313] on p "VNA1M2207629" at bounding box center [386, 308] width 124 height 18
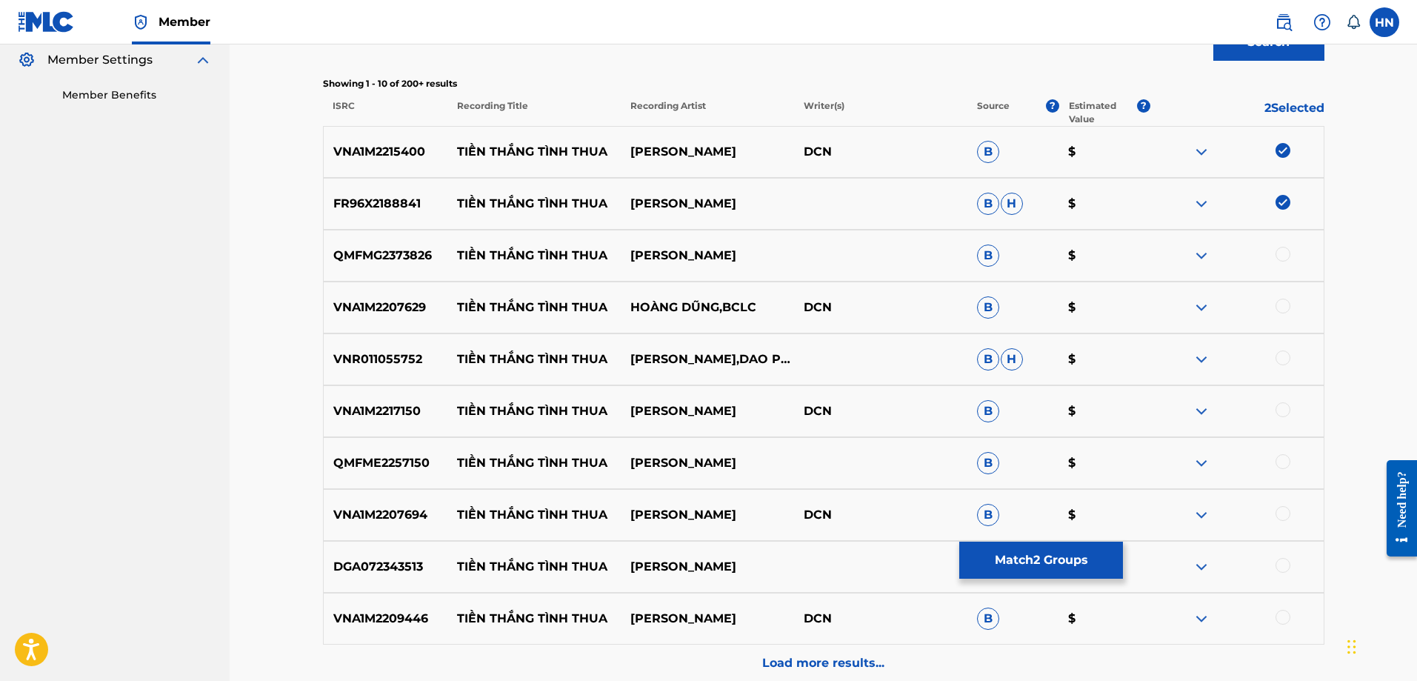
click at [1280, 307] on div at bounding box center [1283, 306] width 15 height 15
click at [417, 255] on p "QMFMG2373826" at bounding box center [386, 256] width 124 height 18
click at [1284, 253] on div at bounding box center [1283, 254] width 15 height 15
click at [400, 365] on p "VNR011055752" at bounding box center [386, 359] width 124 height 18
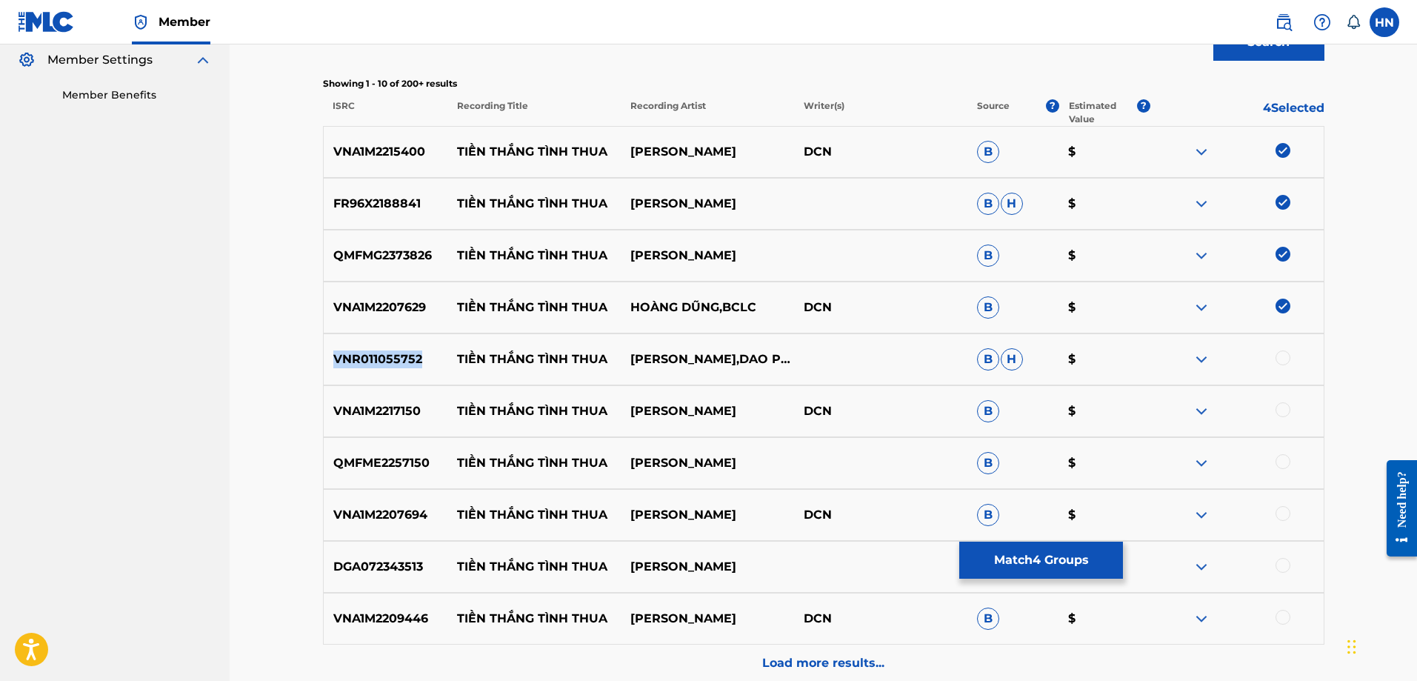
click at [400, 365] on p "VNR011055752" at bounding box center [386, 359] width 124 height 18
click at [1277, 356] on div at bounding box center [1283, 357] width 15 height 15
click at [378, 421] on div "VNA1M2217150 TIỀN THẮNG TÌNH THUA GIA TIẾN DCN B $" at bounding box center [824, 411] width 1002 height 52
click at [1282, 411] on div at bounding box center [1283, 409] width 15 height 15
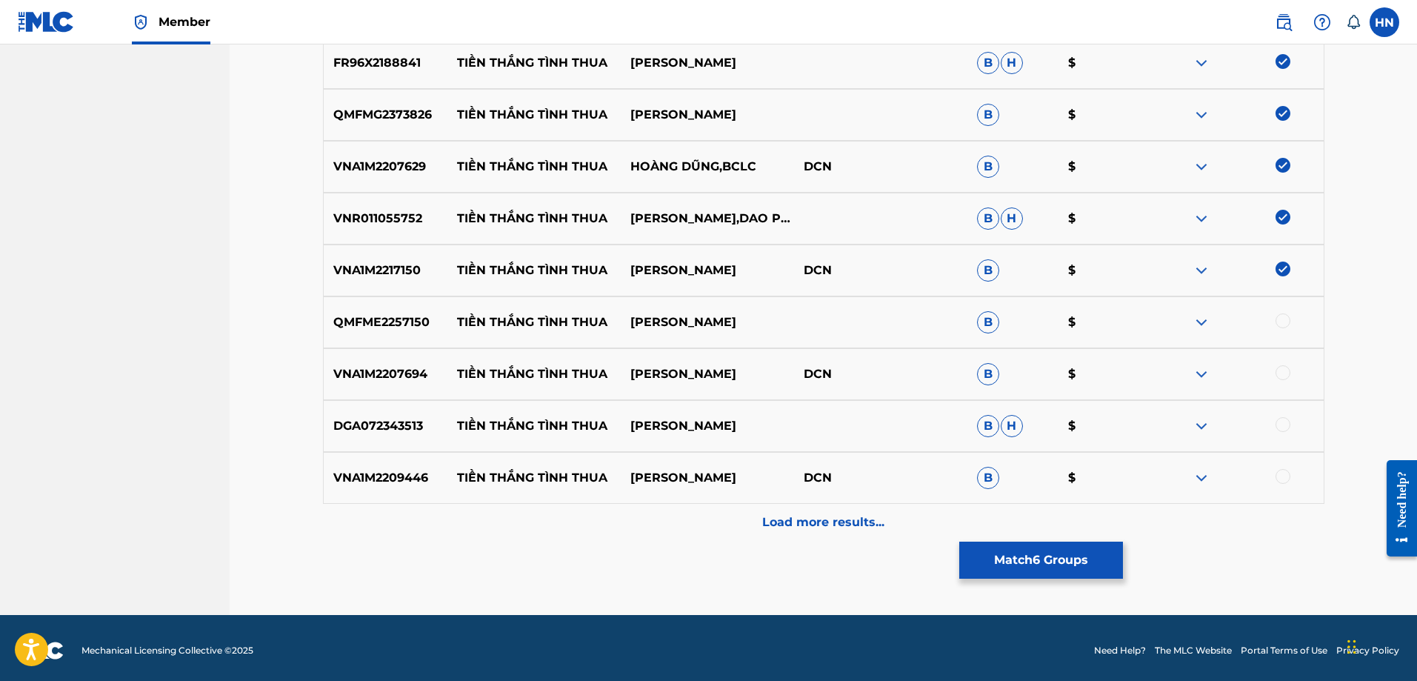
scroll to position [590, 0]
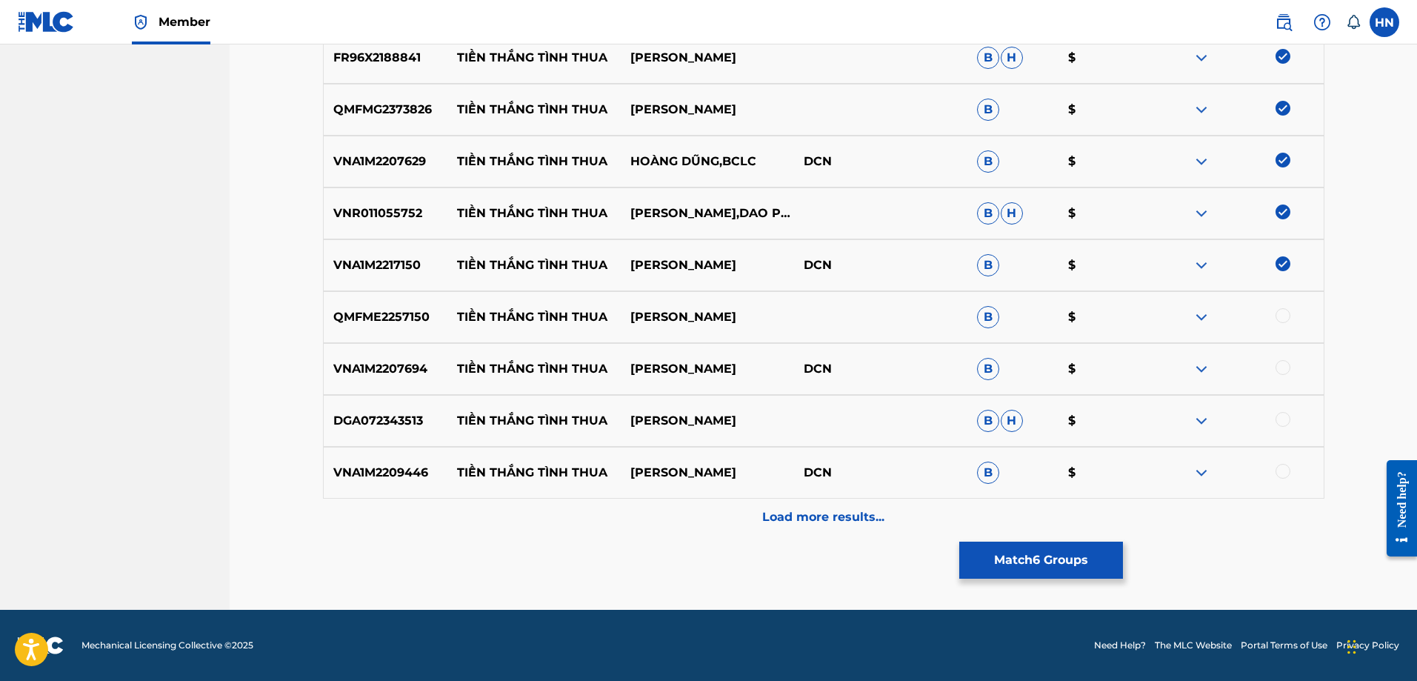
click at [382, 319] on p "QMFME2257150" at bounding box center [386, 317] width 124 height 18
click at [1283, 322] on div at bounding box center [1283, 315] width 15 height 15
click at [389, 357] on div "VNA1M2207694 TIỀN THẮNG TÌNH THUA THANH NGÂN DCN B $" at bounding box center [824, 369] width 1002 height 52
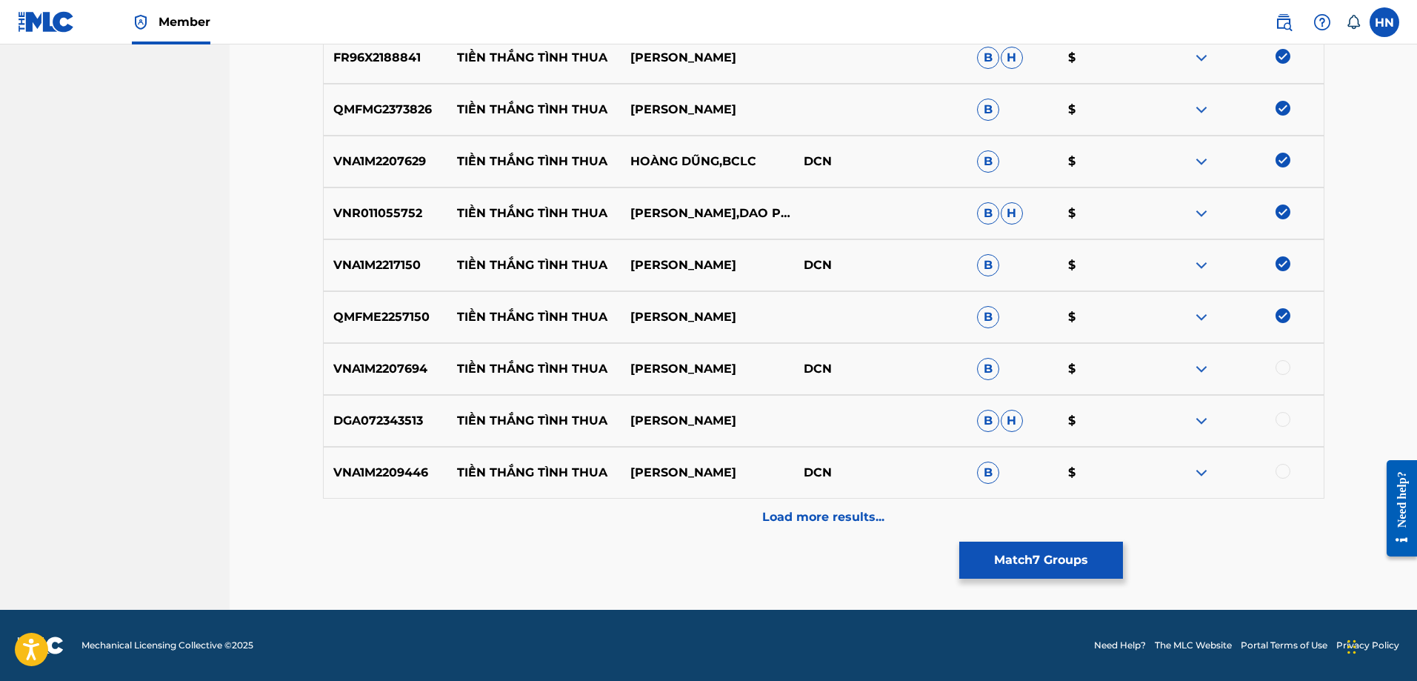
click at [1282, 370] on div at bounding box center [1283, 367] width 15 height 15
click at [385, 414] on p "DGA072343513" at bounding box center [386, 421] width 124 height 18
click at [1291, 413] on div at bounding box center [1237, 421] width 173 height 18
click at [1273, 418] on div at bounding box center [1237, 421] width 173 height 18
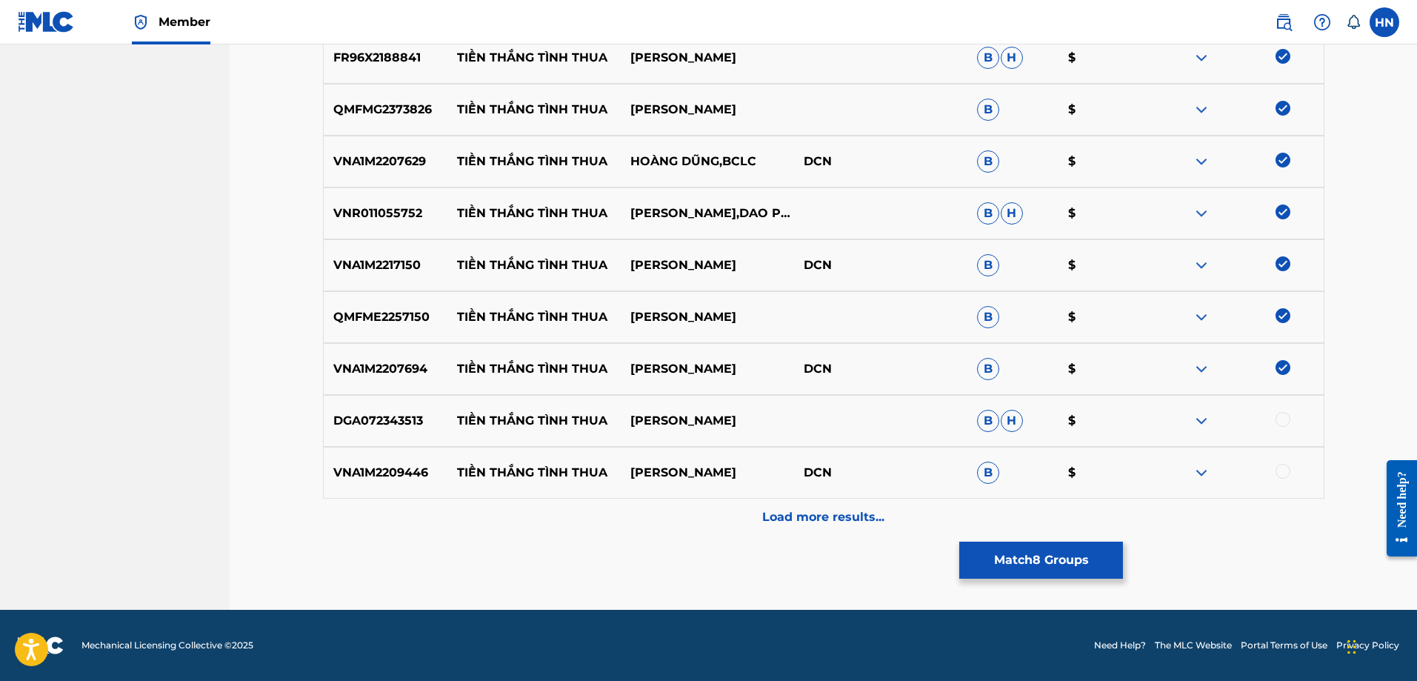
click at [1277, 419] on div at bounding box center [1283, 419] width 15 height 15
click at [390, 451] on div "VNA1M2209446 TIỀN THẮNG TÌNH THUA MINH NGHĨA DCN B $" at bounding box center [824, 473] width 1002 height 52
click at [1283, 467] on div at bounding box center [1283, 471] width 15 height 15
click at [811, 508] on p "Load more results..." at bounding box center [823, 517] width 122 height 18
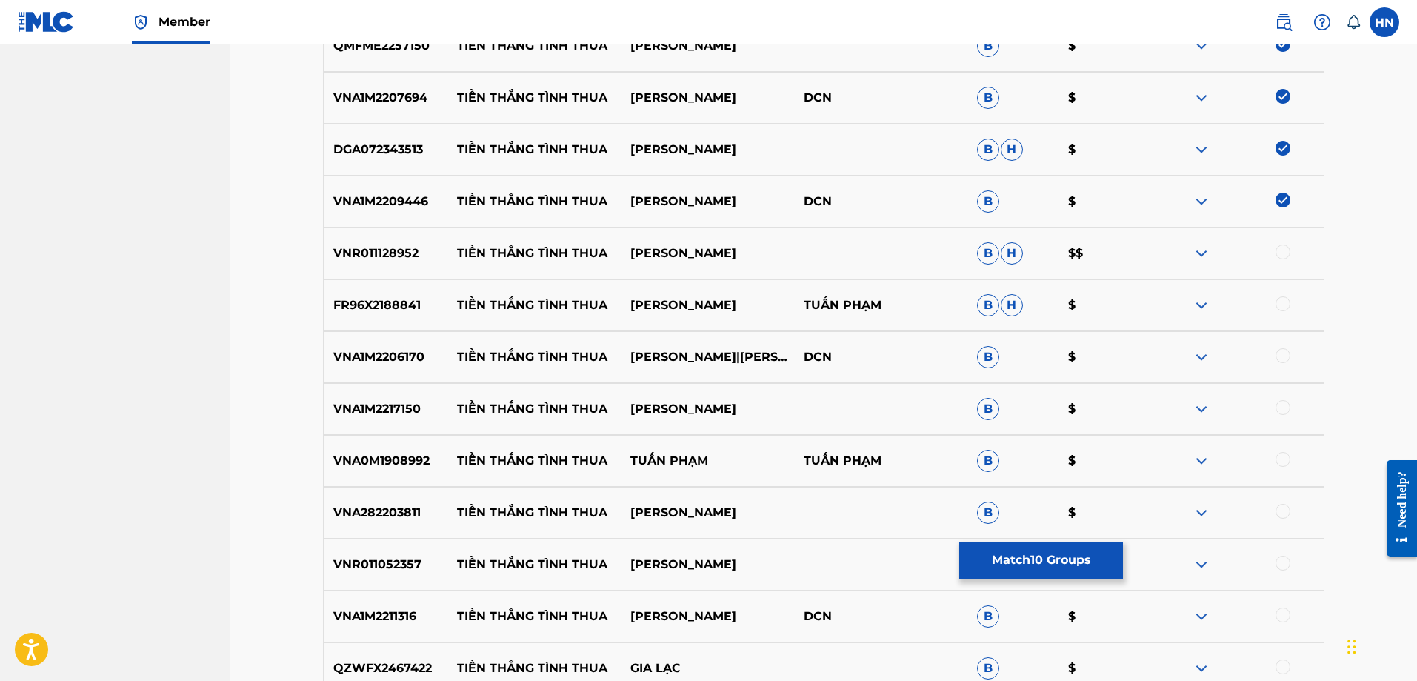
scroll to position [887, 0]
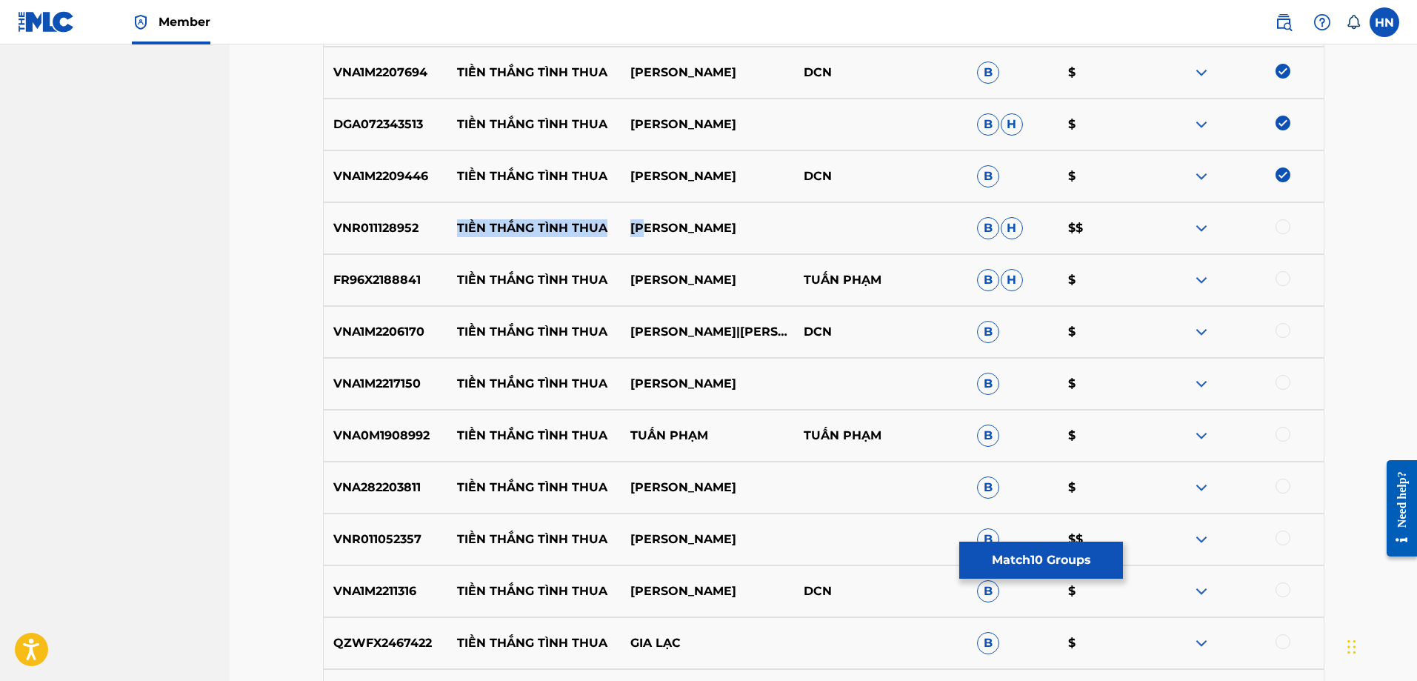
drag, startPoint x: 442, startPoint y: 230, endPoint x: 789, endPoint y: 222, distance: 347.6
click at [746, 222] on div "VNR011128952 TIỀN THẮNG TÌNH THUA [PERSON_NAME] B H $$" at bounding box center [824, 228] width 1002 height 52
click at [364, 238] on div "VNR011128952 TIỀN THẮNG TÌNH THUA [PERSON_NAME] B H $$" at bounding box center [824, 228] width 1002 height 52
click at [1281, 223] on div at bounding box center [1283, 226] width 15 height 15
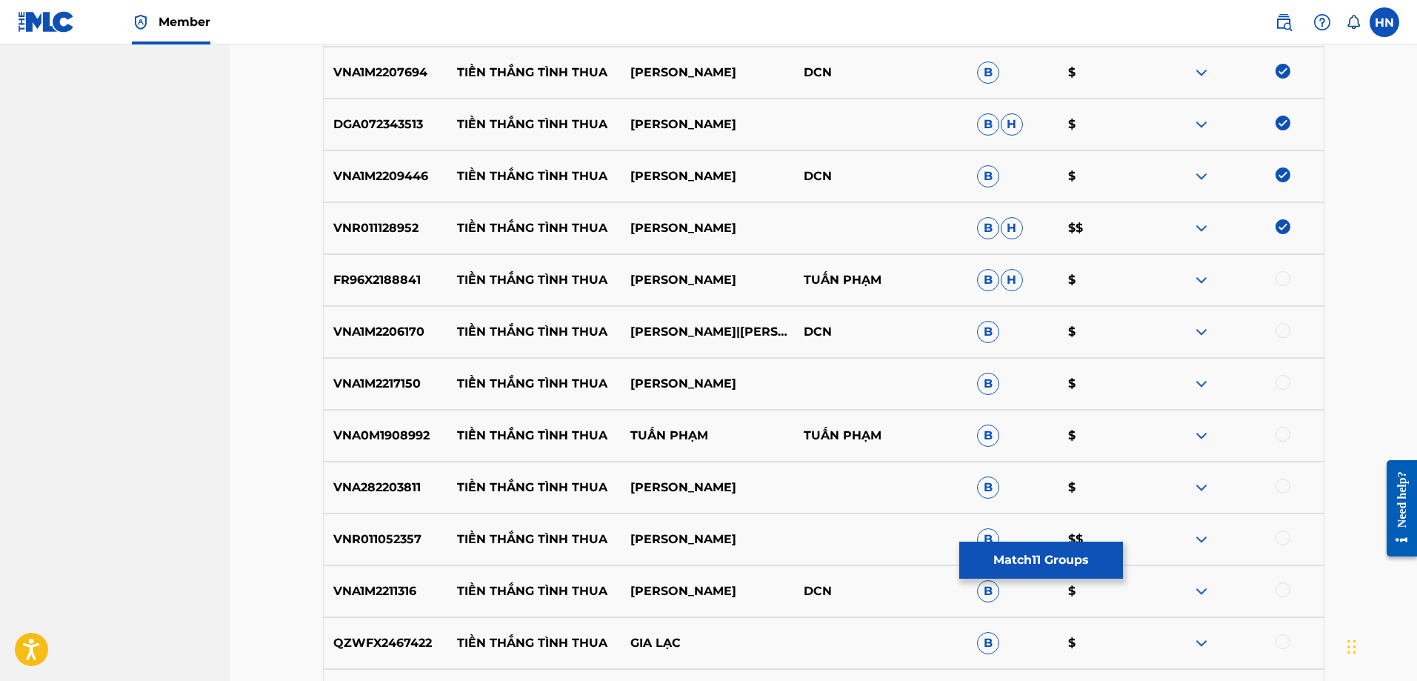
click at [387, 269] on div "FR96X2188841 TIỀN THẮNG TÌNH THUA [PERSON_NAME]" at bounding box center [824, 280] width 1002 height 52
click at [386, 268] on div "FR96X2188841 TIỀN THẮNG TÌNH THUA [PERSON_NAME]" at bounding box center [824, 280] width 1002 height 52
click at [1285, 282] on div at bounding box center [1283, 278] width 15 height 15
click at [392, 325] on p "VNA1M2206170" at bounding box center [386, 332] width 124 height 18
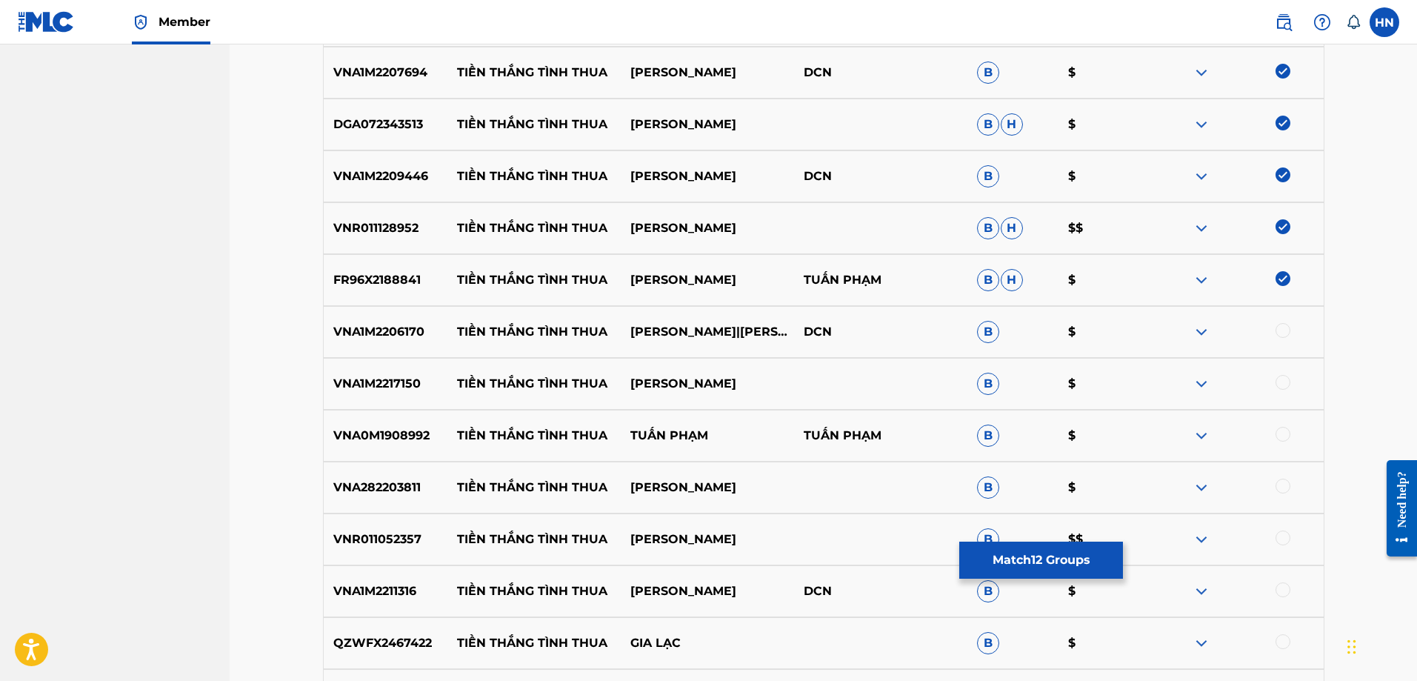
click at [1279, 330] on div at bounding box center [1283, 330] width 15 height 15
click at [398, 377] on p "VNA1M2217150" at bounding box center [386, 384] width 124 height 18
click at [1282, 383] on div at bounding box center [1283, 382] width 15 height 15
click at [378, 438] on p "VNA0M1908992" at bounding box center [386, 436] width 124 height 18
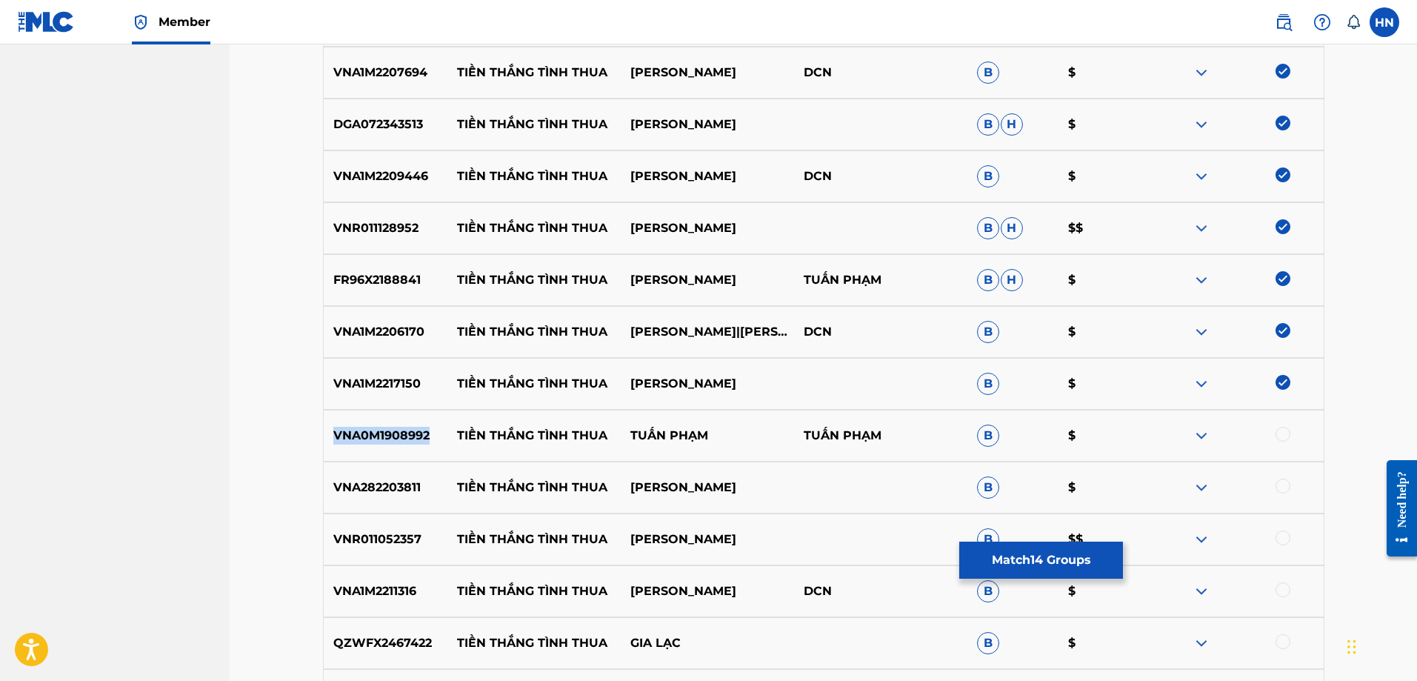
click at [378, 438] on p "VNA0M1908992" at bounding box center [386, 436] width 124 height 18
click at [1287, 439] on div at bounding box center [1283, 434] width 15 height 15
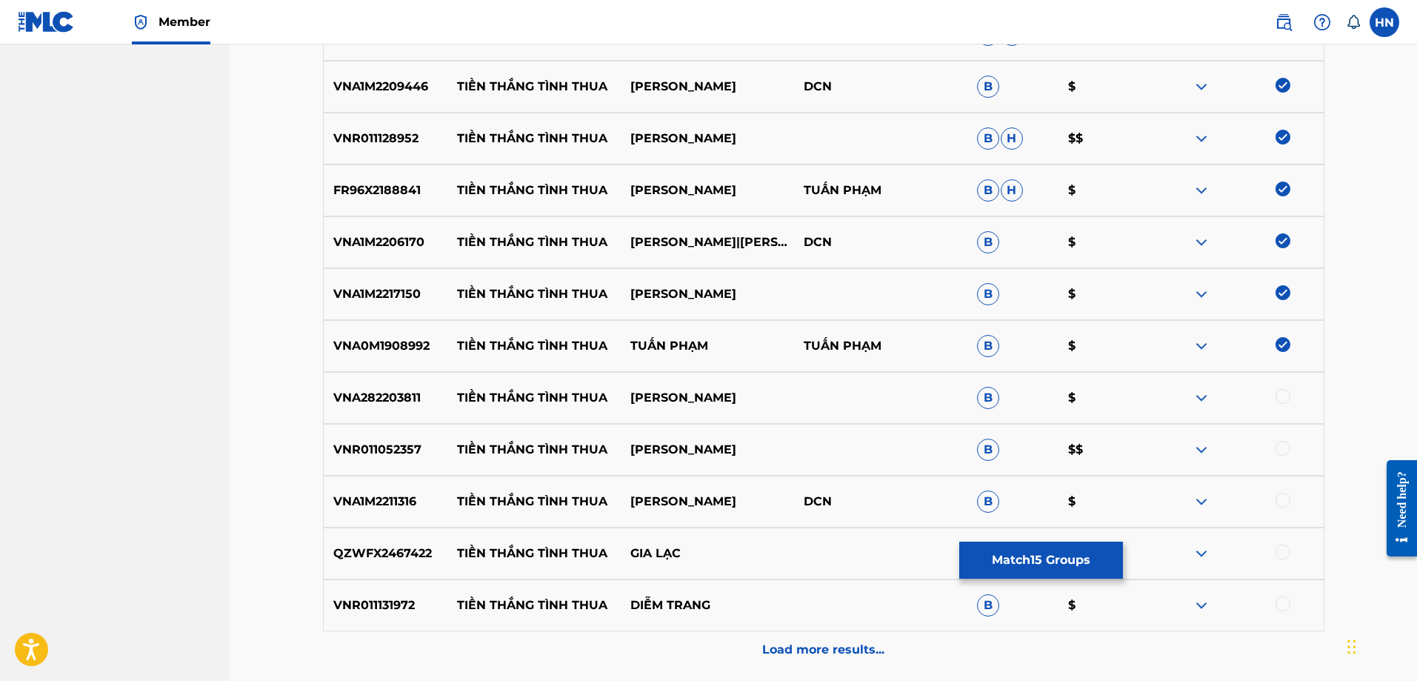
scroll to position [1109, 0]
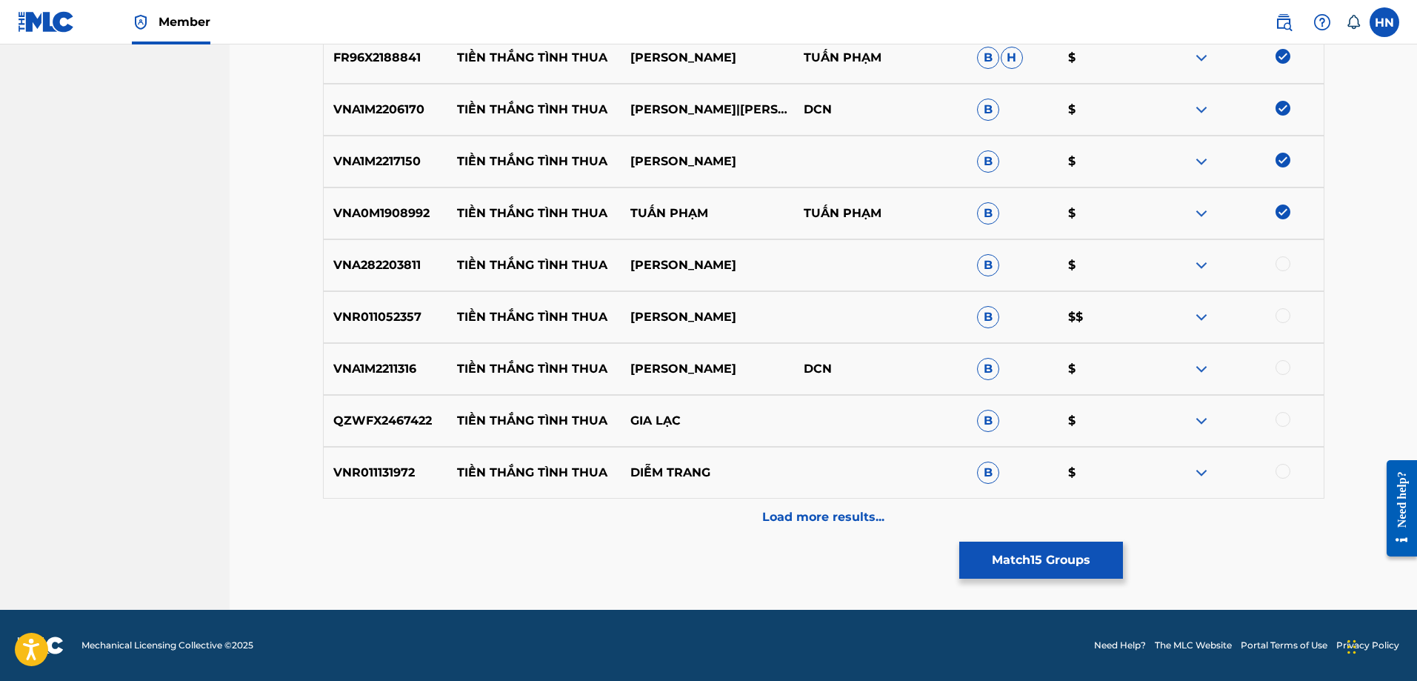
click at [397, 267] on p "VNA282203811" at bounding box center [386, 265] width 124 height 18
click at [1279, 268] on div at bounding box center [1283, 263] width 15 height 15
click at [382, 316] on p "VNR011052357" at bounding box center [386, 317] width 124 height 18
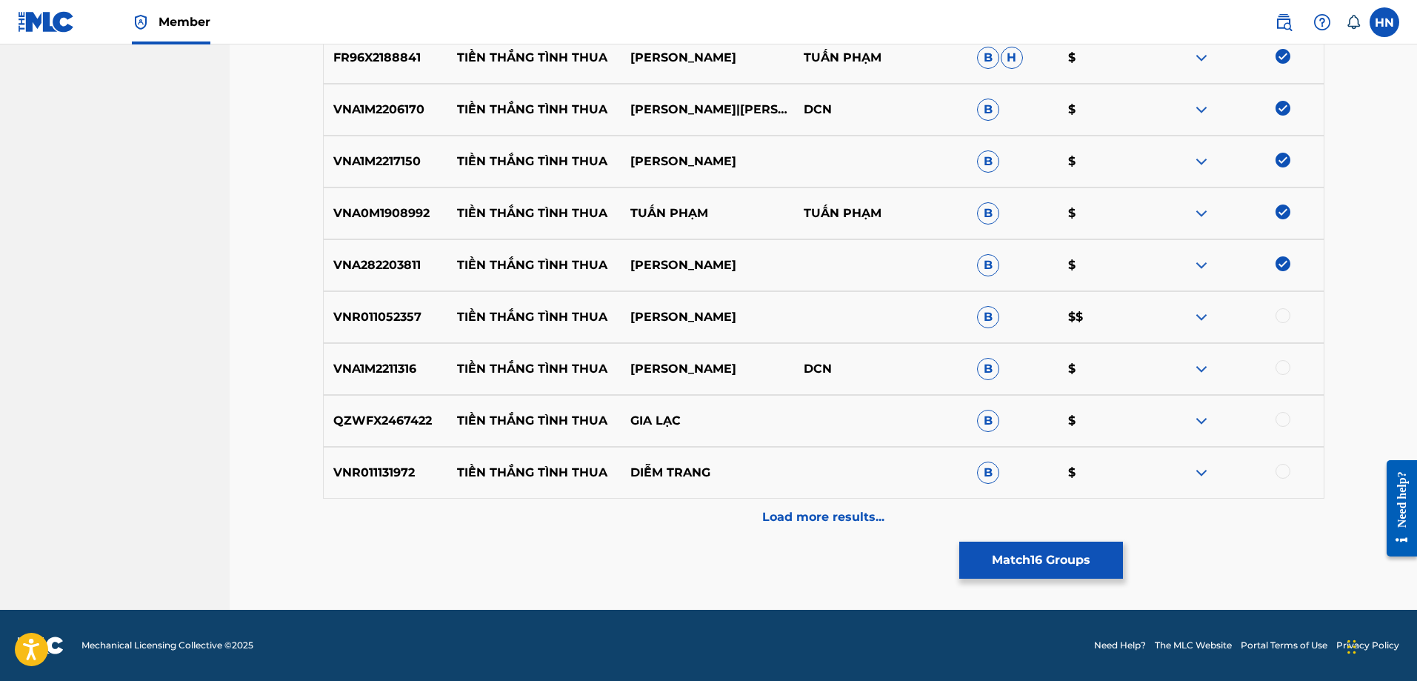
click at [1277, 318] on div at bounding box center [1283, 315] width 15 height 15
click at [401, 373] on p "VNA1M2211316" at bounding box center [386, 369] width 124 height 18
click at [1279, 369] on div at bounding box center [1283, 367] width 15 height 15
click at [410, 420] on p "QZWFX2467422" at bounding box center [386, 421] width 124 height 18
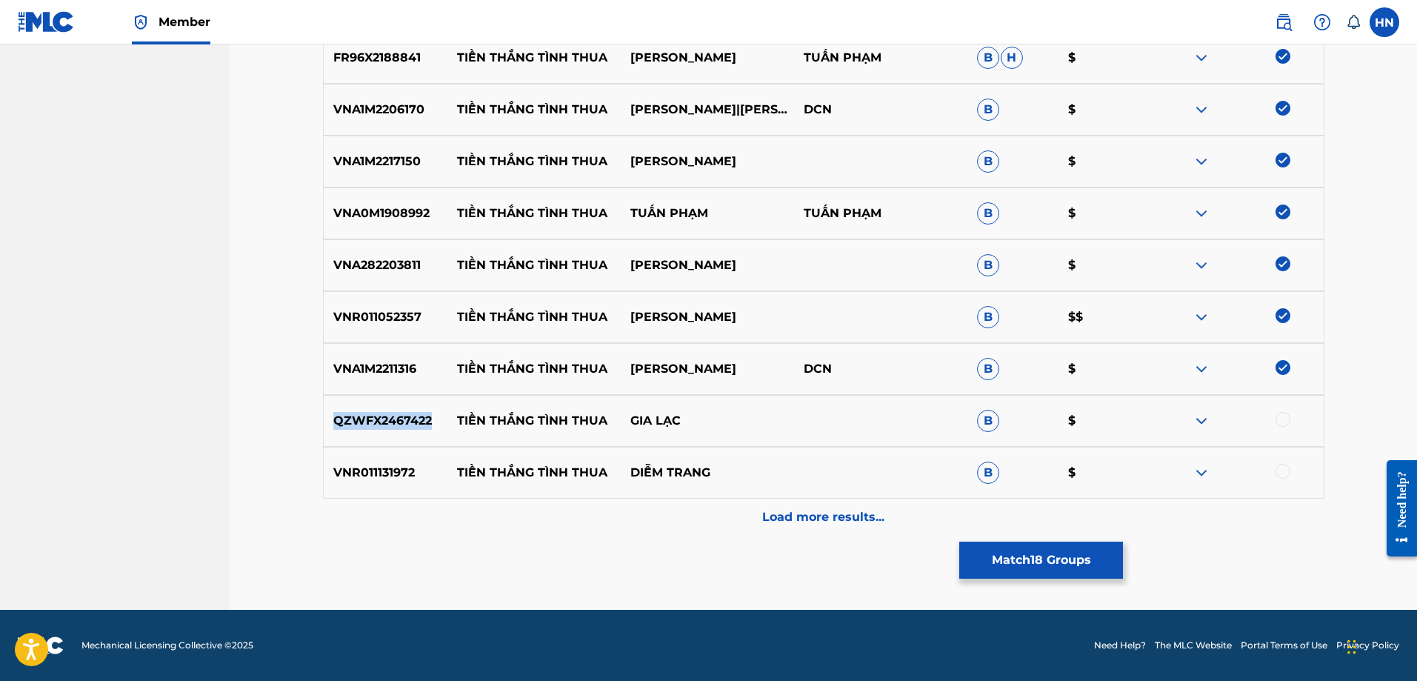
click at [410, 420] on p "QZWFX2467422" at bounding box center [386, 421] width 124 height 18
click at [1283, 420] on div at bounding box center [1283, 419] width 15 height 15
click at [365, 473] on p "VNR011131972" at bounding box center [386, 473] width 124 height 18
click at [1288, 466] on div at bounding box center [1283, 471] width 15 height 15
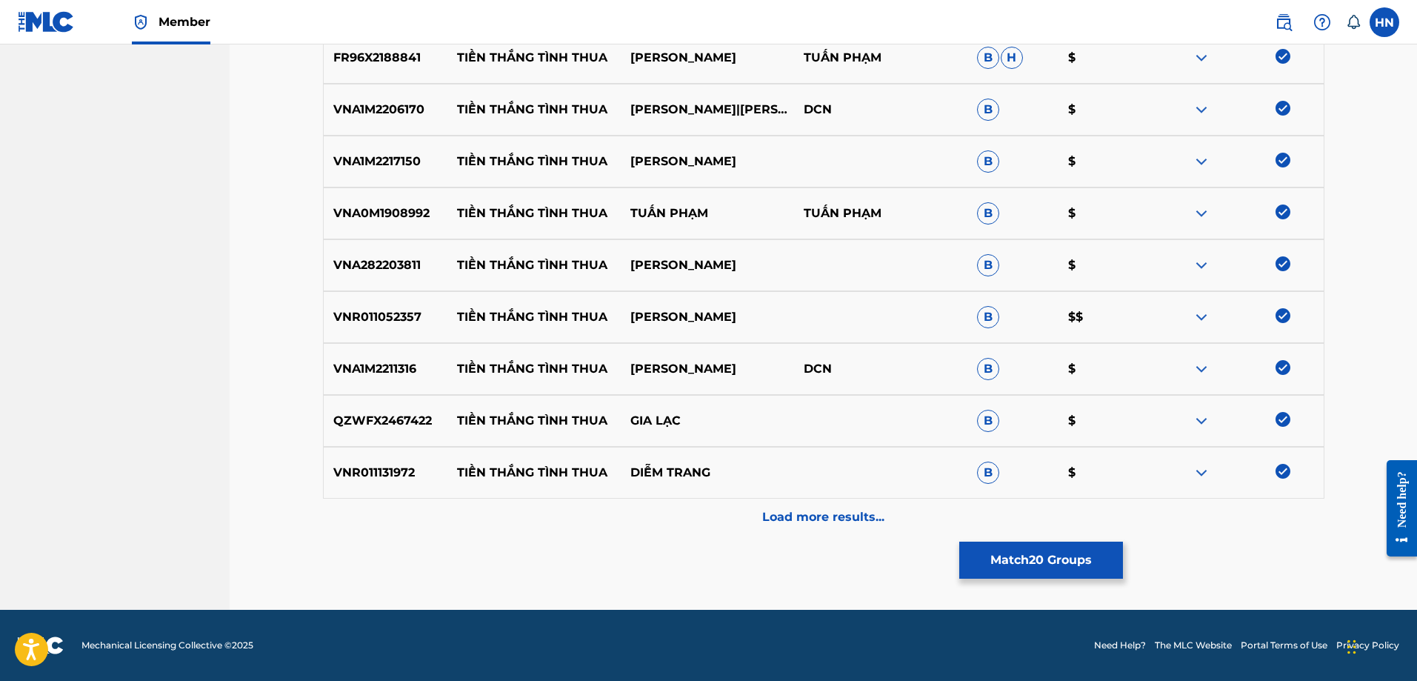
click at [818, 526] on div "Load more results..." at bounding box center [824, 517] width 1002 height 37
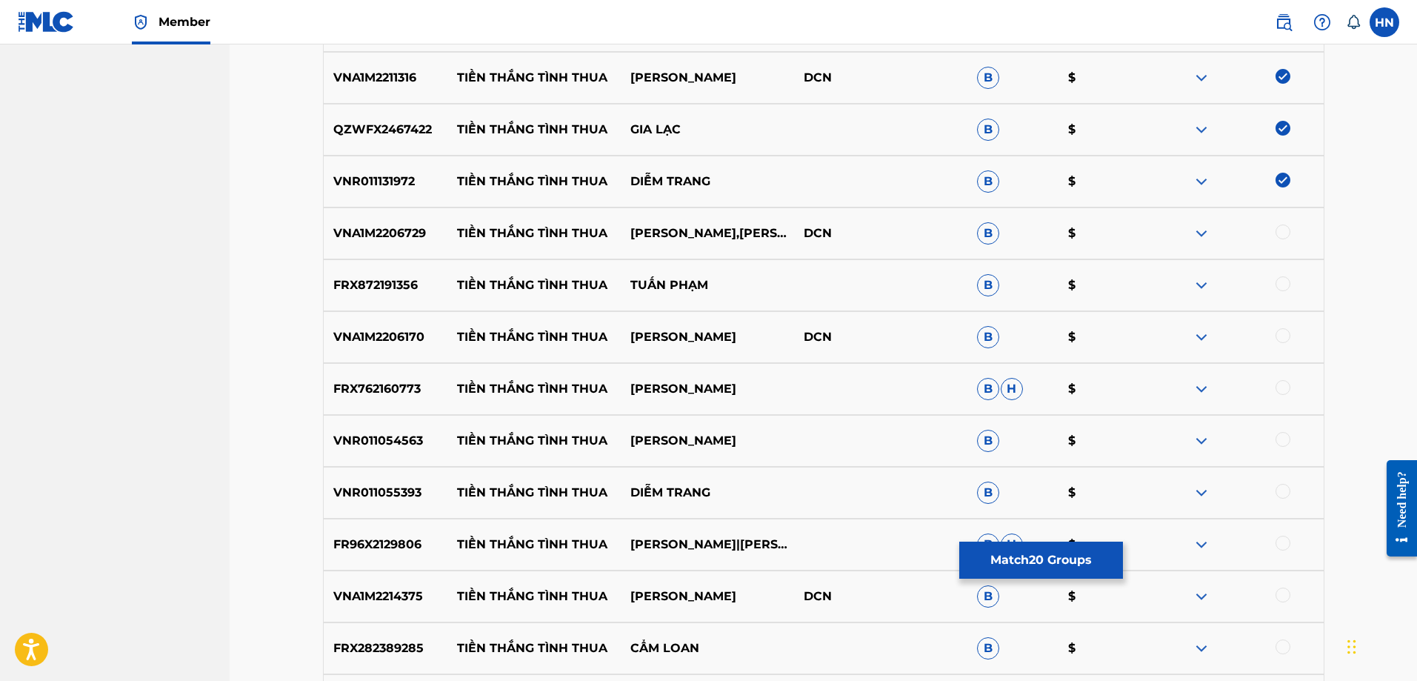
scroll to position [1480, 0]
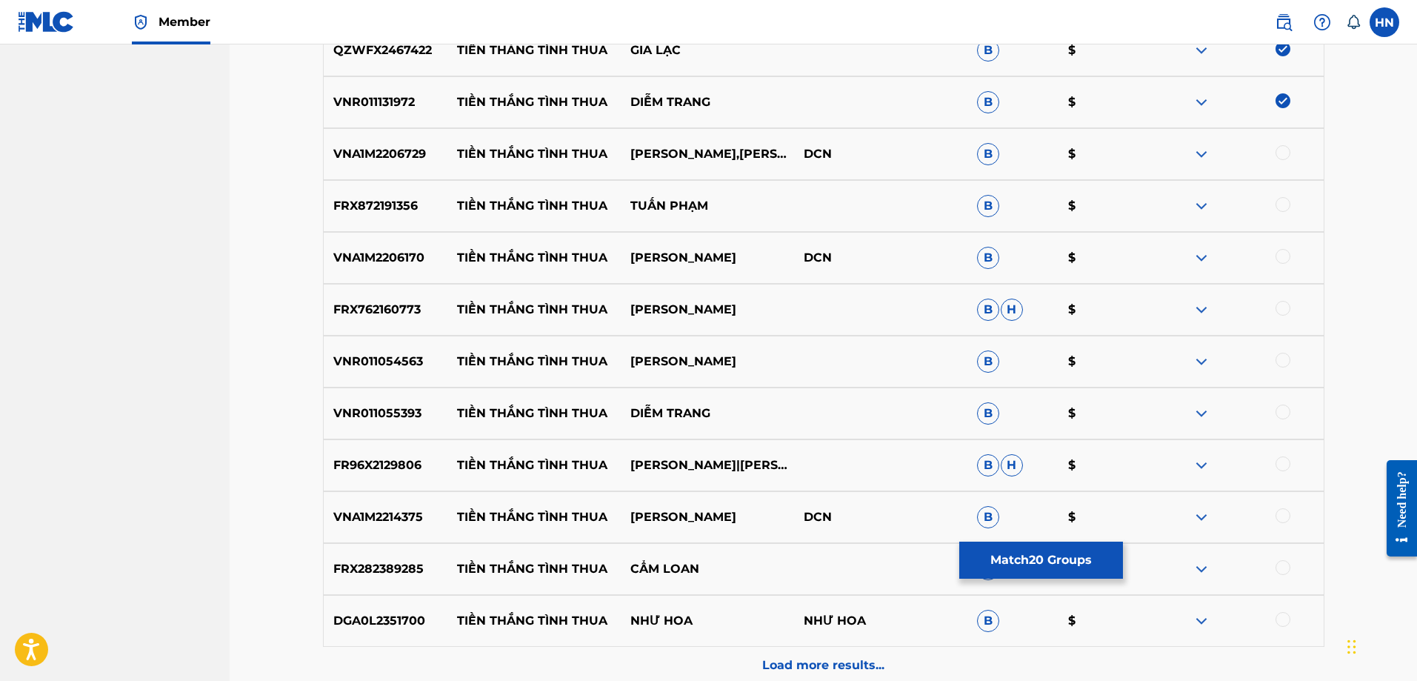
click at [416, 155] on p "VNA1M2206729" at bounding box center [386, 154] width 124 height 18
click at [1278, 154] on div at bounding box center [1283, 152] width 15 height 15
click at [347, 204] on p "FRX872191356" at bounding box center [386, 206] width 124 height 18
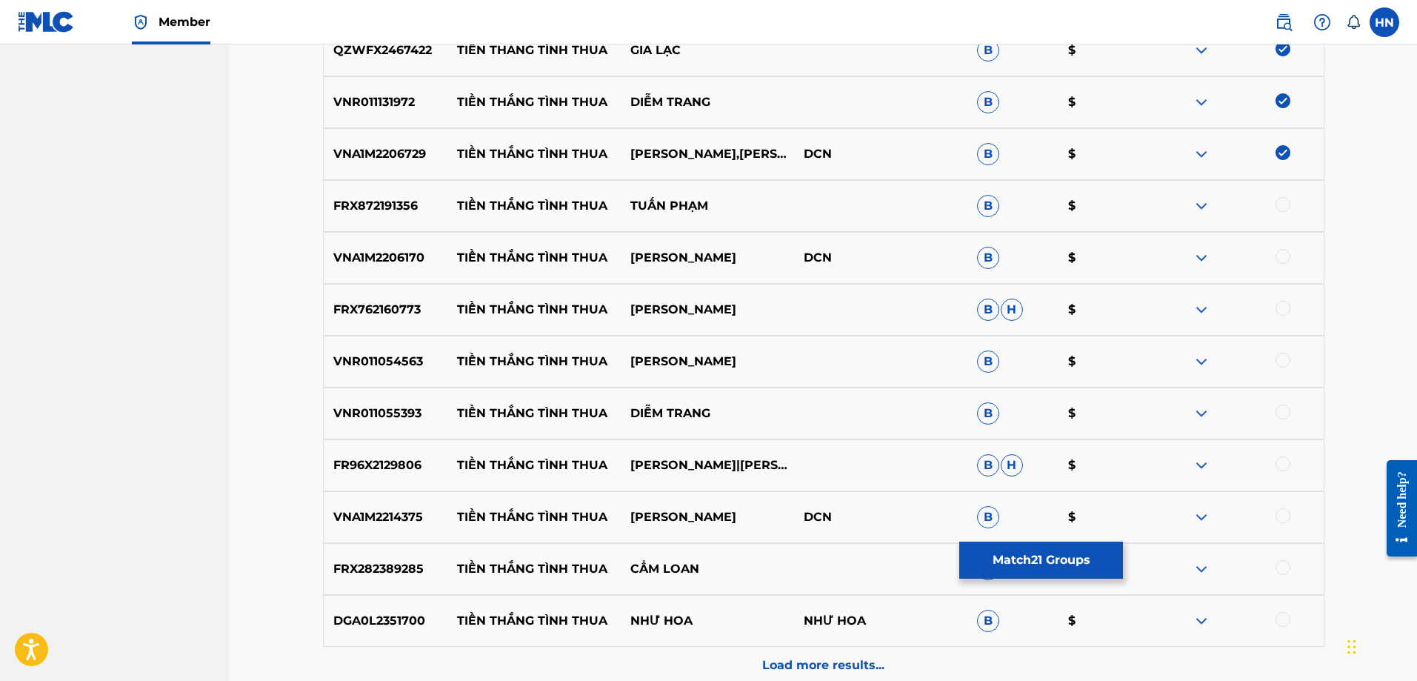
click at [1285, 202] on div at bounding box center [1283, 204] width 15 height 15
click at [385, 242] on div "VNA1M2206170 TIỀN THẮNG TÌNH THUA THANH NGÂN DCN B $" at bounding box center [824, 258] width 1002 height 52
click at [1278, 258] on div at bounding box center [1283, 256] width 15 height 15
click at [401, 305] on p "FRX762160773" at bounding box center [386, 310] width 124 height 18
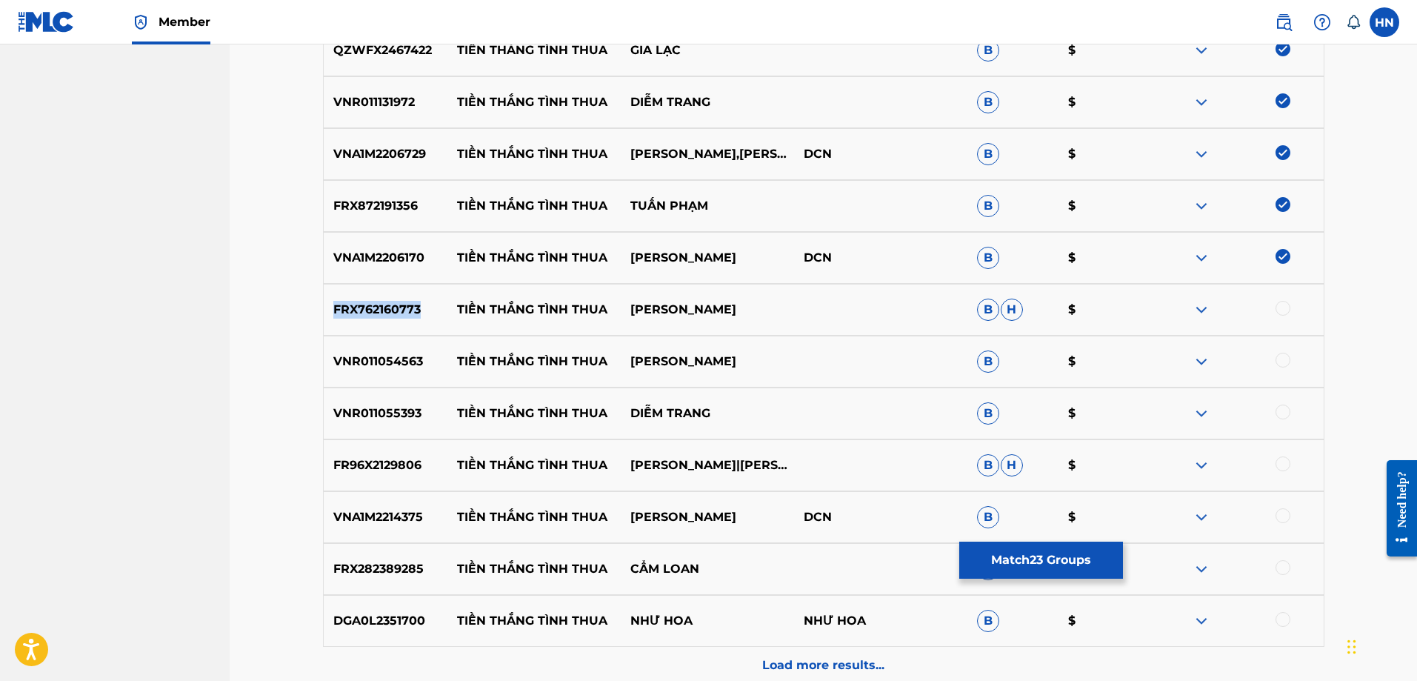
click at [401, 305] on p "FRX762160773" at bounding box center [386, 310] width 124 height 18
click at [381, 320] on div "FRX762160773 TIỀN THẮNG TÌNH THUA [PERSON_NAME]" at bounding box center [824, 310] width 1002 height 52
click at [1286, 310] on div at bounding box center [1283, 308] width 15 height 15
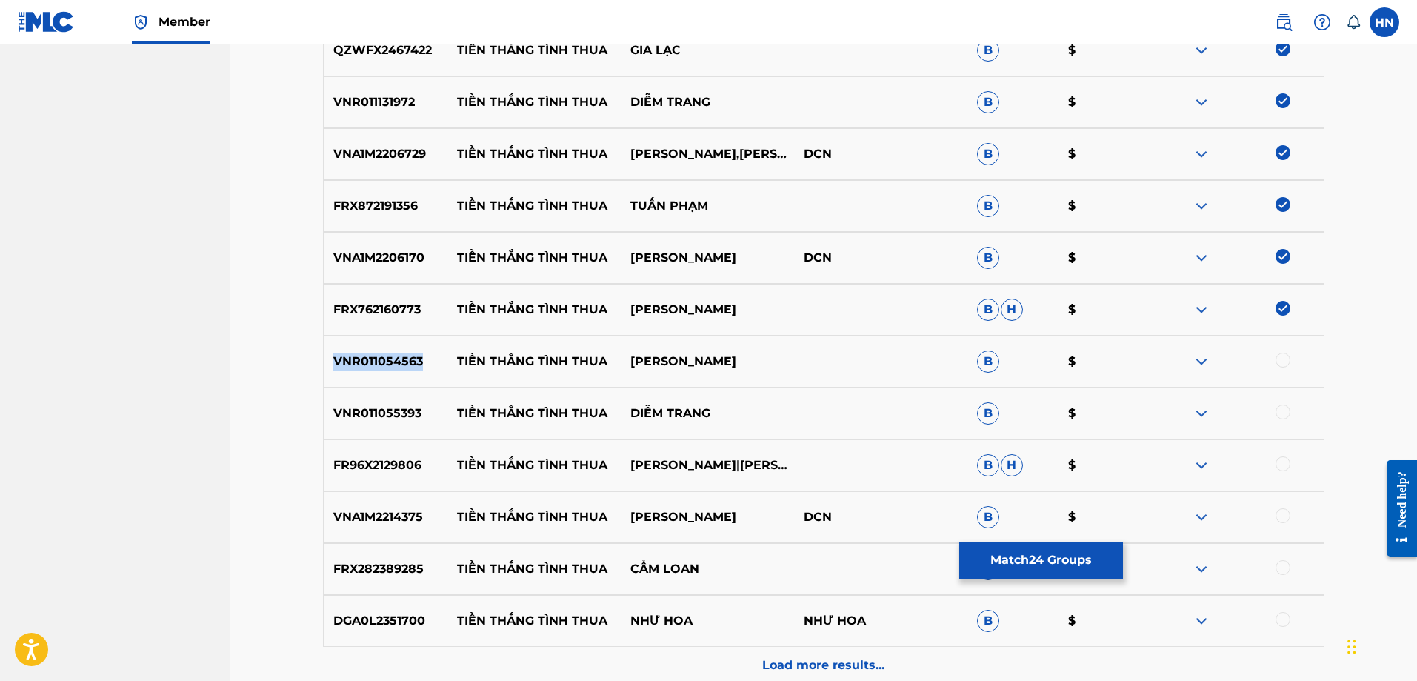
click at [1280, 360] on div at bounding box center [1283, 360] width 15 height 15
click at [384, 410] on p "VNR011055393" at bounding box center [386, 414] width 124 height 18
click at [1290, 413] on div at bounding box center [1283, 412] width 15 height 15
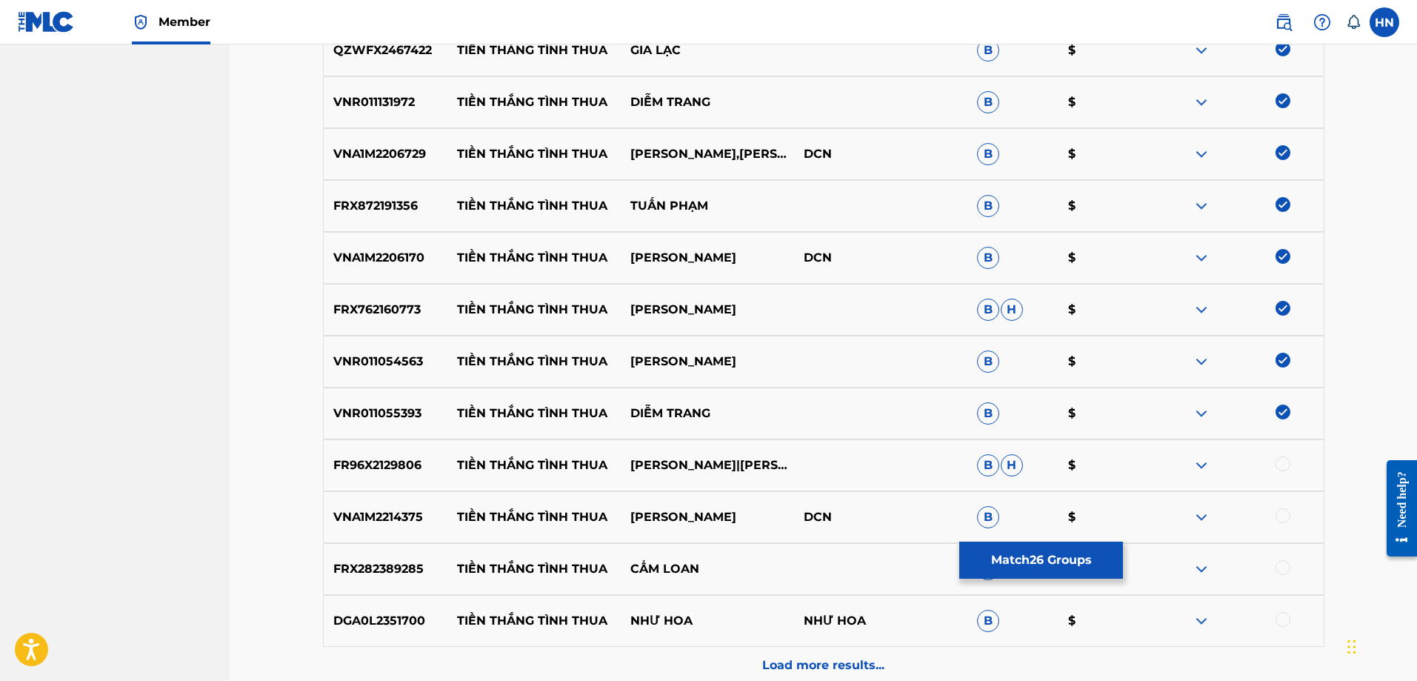
click at [413, 448] on div "FR96X2129806 TIỀN THẮNG TÌNH THUA [PERSON_NAME]|[PERSON_NAME]|[PERSON_NAME]" at bounding box center [824, 465] width 1002 height 52
click at [1285, 465] on div at bounding box center [1283, 463] width 15 height 15
click at [364, 528] on div "VNA1M2214375 TIỀN THẮNG TÌNH THUA THANH NGÂN DCN B $" at bounding box center [824, 517] width 1002 height 52
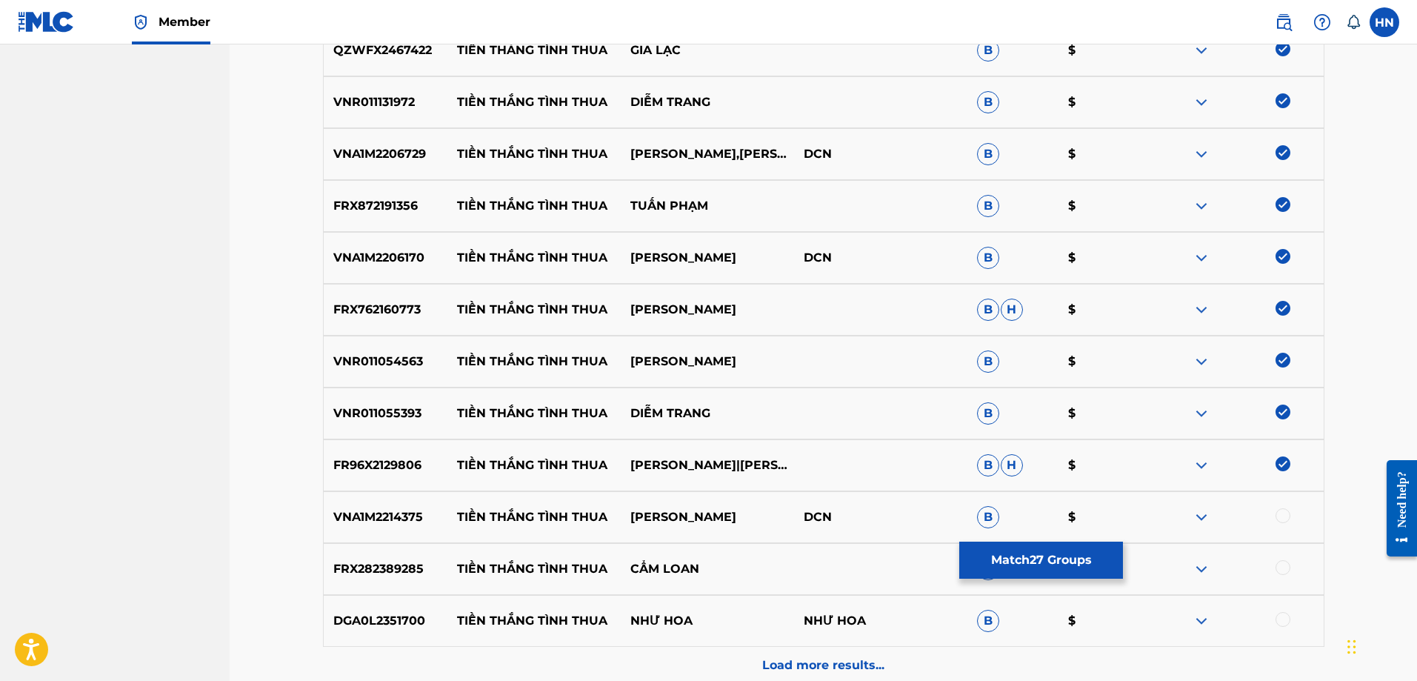
click at [1278, 516] on div at bounding box center [1283, 515] width 15 height 15
click at [373, 573] on p "FRX282389285" at bounding box center [386, 569] width 124 height 18
click at [1288, 568] on div at bounding box center [1283, 567] width 15 height 15
click at [371, 621] on p "DGA0L2351700" at bounding box center [386, 621] width 124 height 18
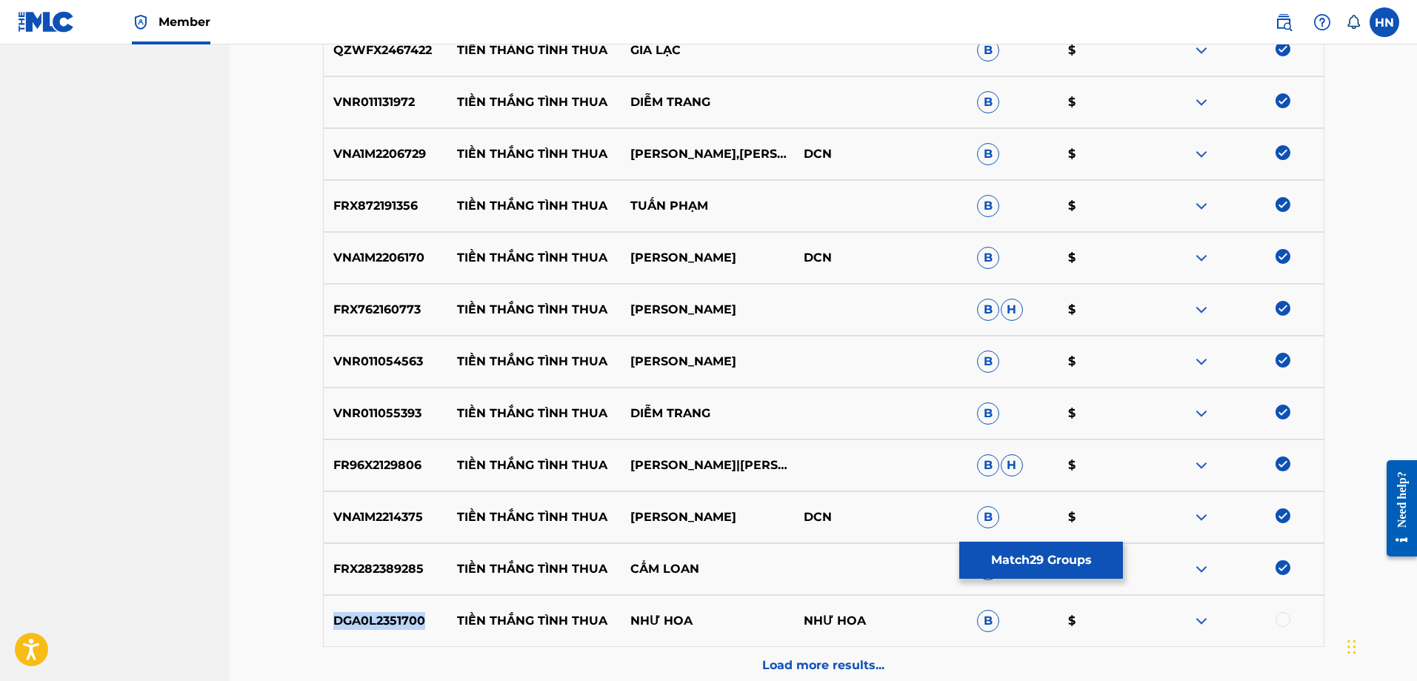
click at [371, 621] on p "DGA0L2351700" at bounding box center [386, 621] width 124 height 18
click at [1282, 620] on div at bounding box center [1283, 619] width 15 height 15
click at [783, 652] on div "Load more results..." at bounding box center [824, 665] width 1002 height 37
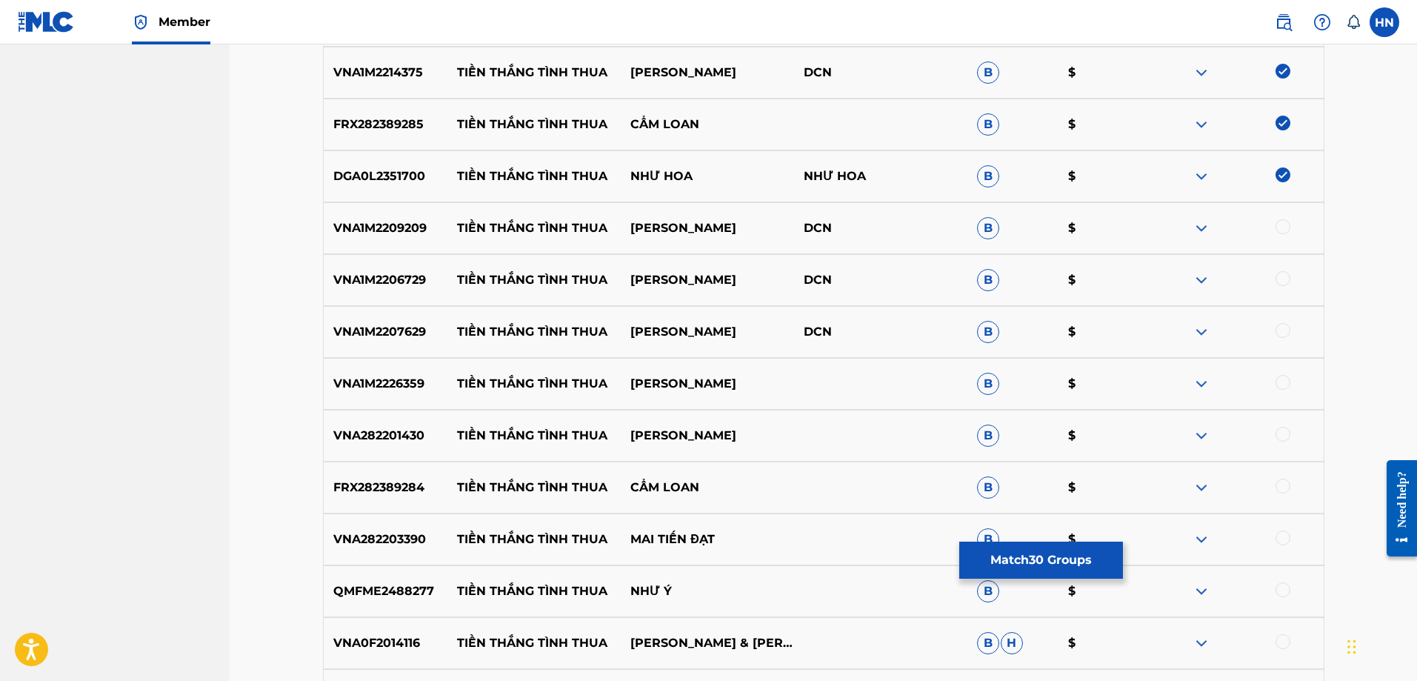
scroll to position [1998, 0]
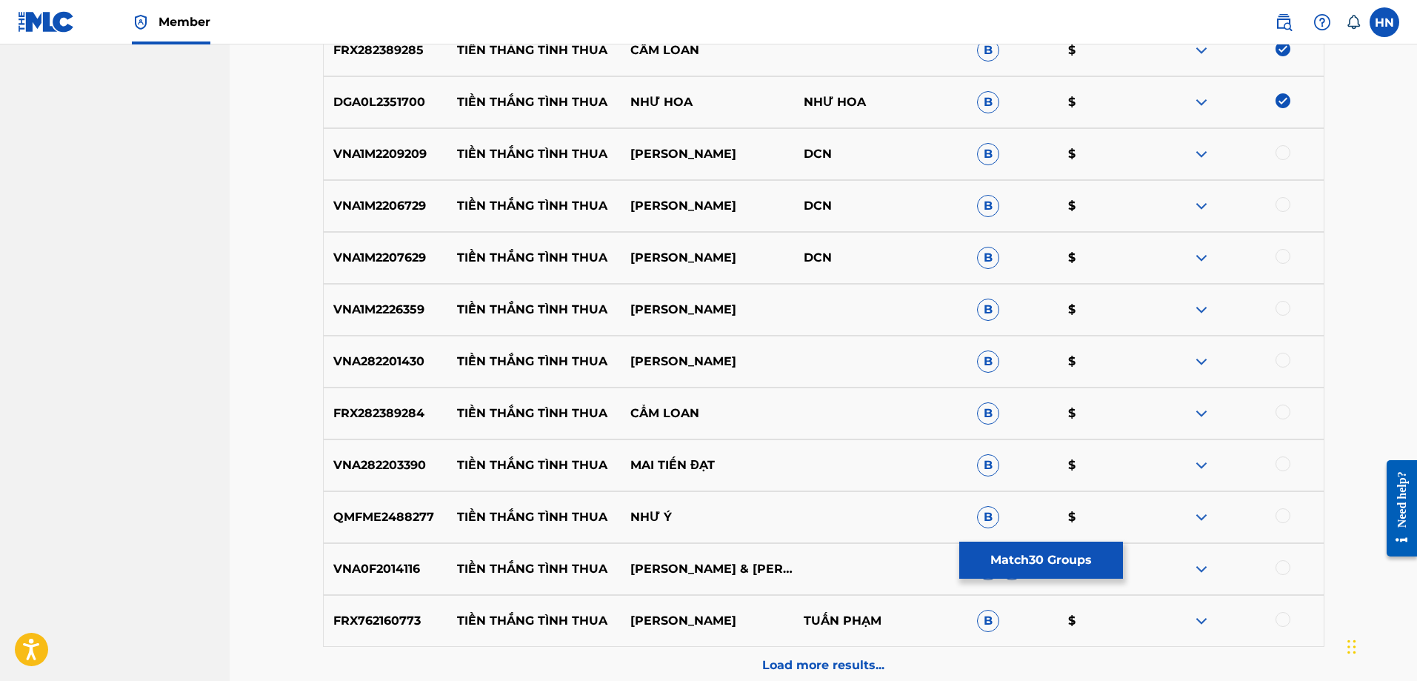
click at [378, 133] on div "VNA1M2209209 TIỀN THẮNG TÌNH THUA HÀ THANH TÂM DCN B $" at bounding box center [824, 154] width 1002 height 52
click at [1277, 150] on div at bounding box center [1283, 152] width 15 height 15
click at [416, 202] on p "VNA1M2206729" at bounding box center [386, 206] width 124 height 18
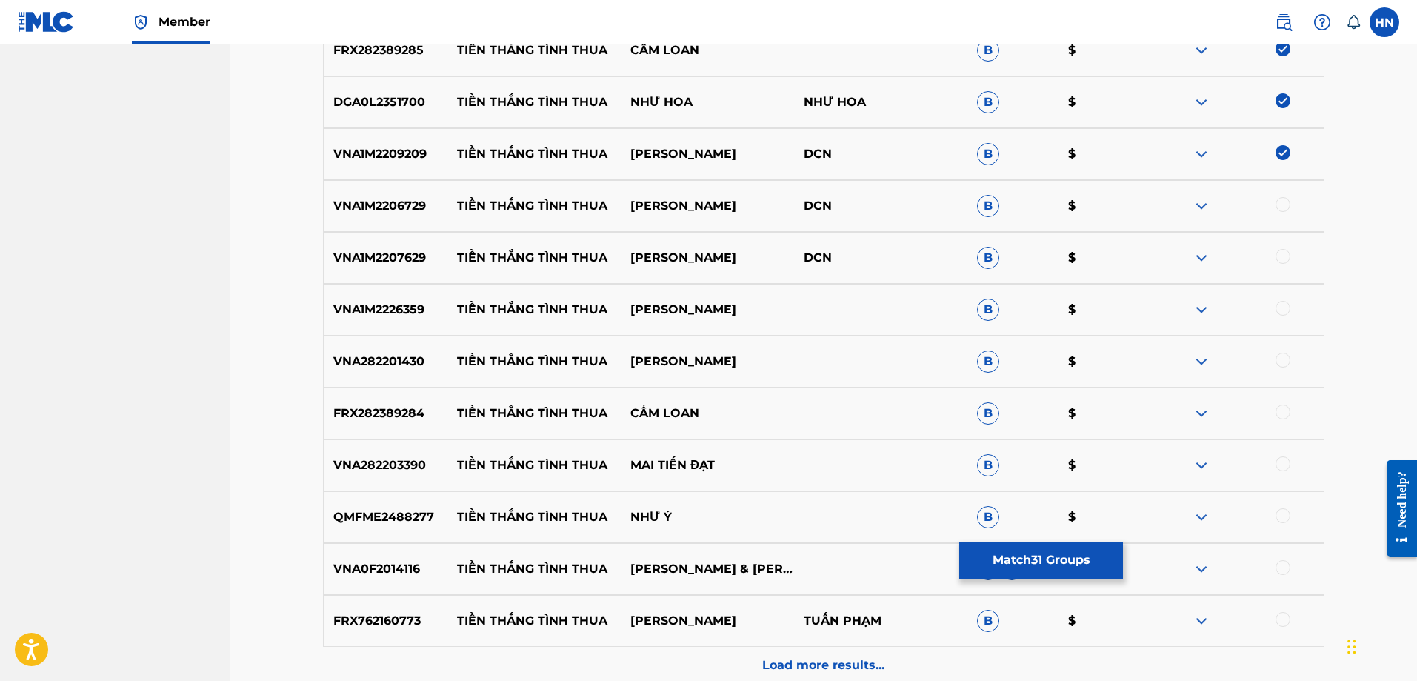
click at [1288, 206] on div at bounding box center [1283, 204] width 15 height 15
click at [1279, 253] on div at bounding box center [1283, 256] width 15 height 15
click at [401, 307] on p "VNA1M2226359" at bounding box center [386, 310] width 124 height 18
click at [1291, 309] on div at bounding box center [1237, 310] width 173 height 18
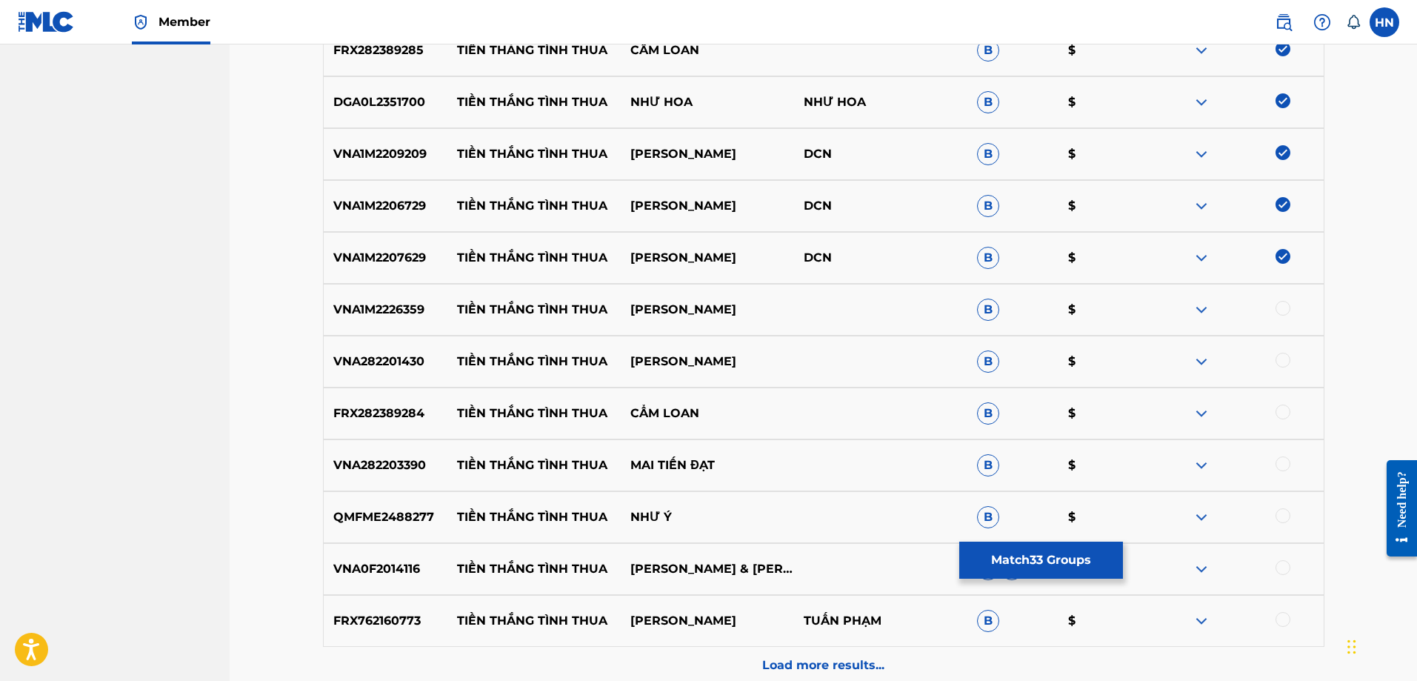
click at [1288, 309] on div at bounding box center [1283, 308] width 15 height 15
click at [375, 364] on p "VNA282201430" at bounding box center [386, 362] width 124 height 18
click at [1281, 356] on div at bounding box center [1283, 360] width 15 height 15
click at [382, 409] on p "FRX282389284" at bounding box center [386, 414] width 124 height 18
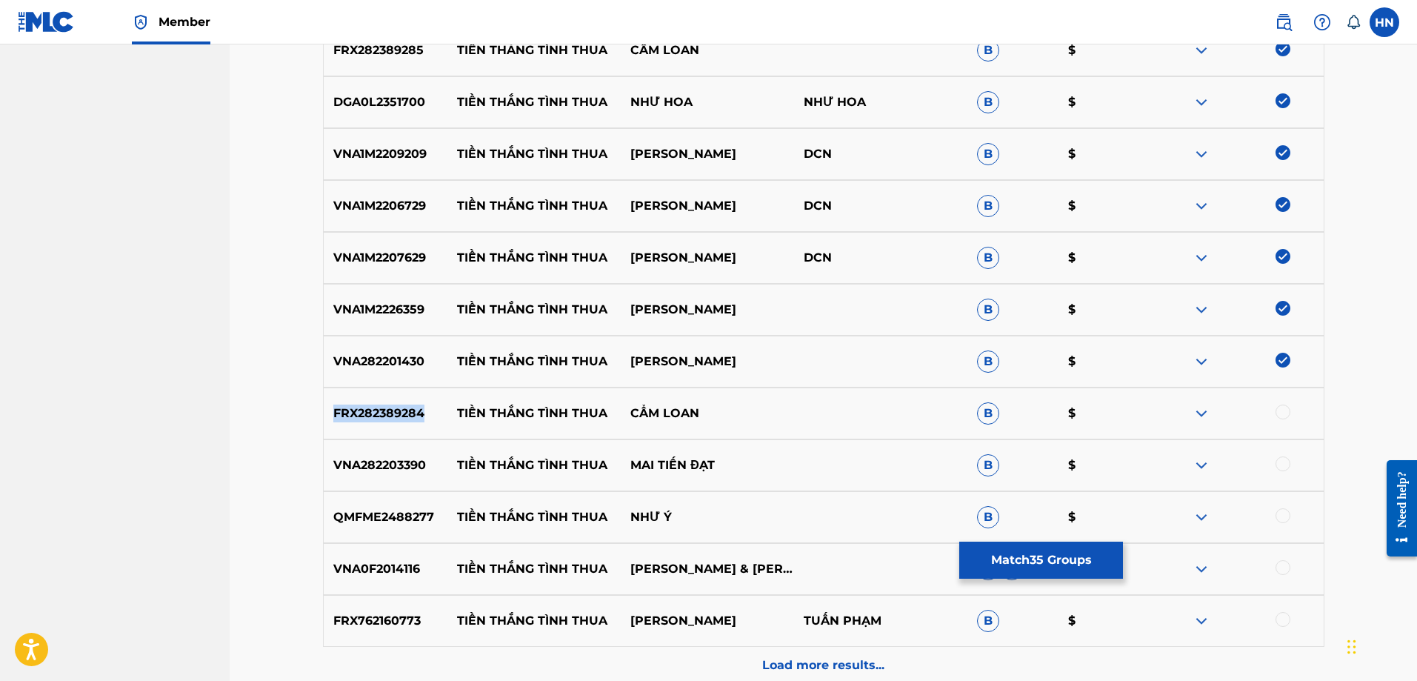
click at [382, 409] on p "FRX282389284" at bounding box center [386, 414] width 124 height 18
click at [1282, 418] on div at bounding box center [1283, 412] width 15 height 15
click at [350, 456] on p "VNA282203390" at bounding box center [386, 465] width 124 height 18
click at [1277, 465] on div at bounding box center [1283, 463] width 15 height 15
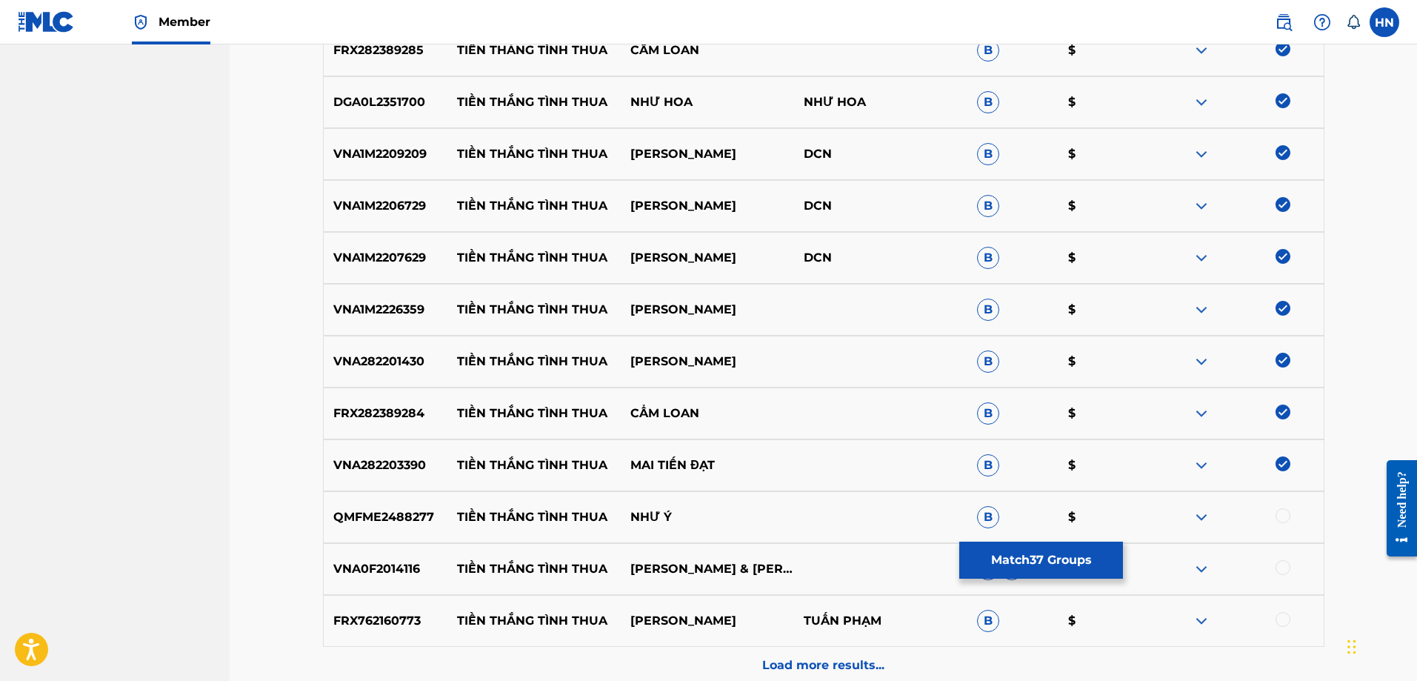
scroll to position [2146, 0]
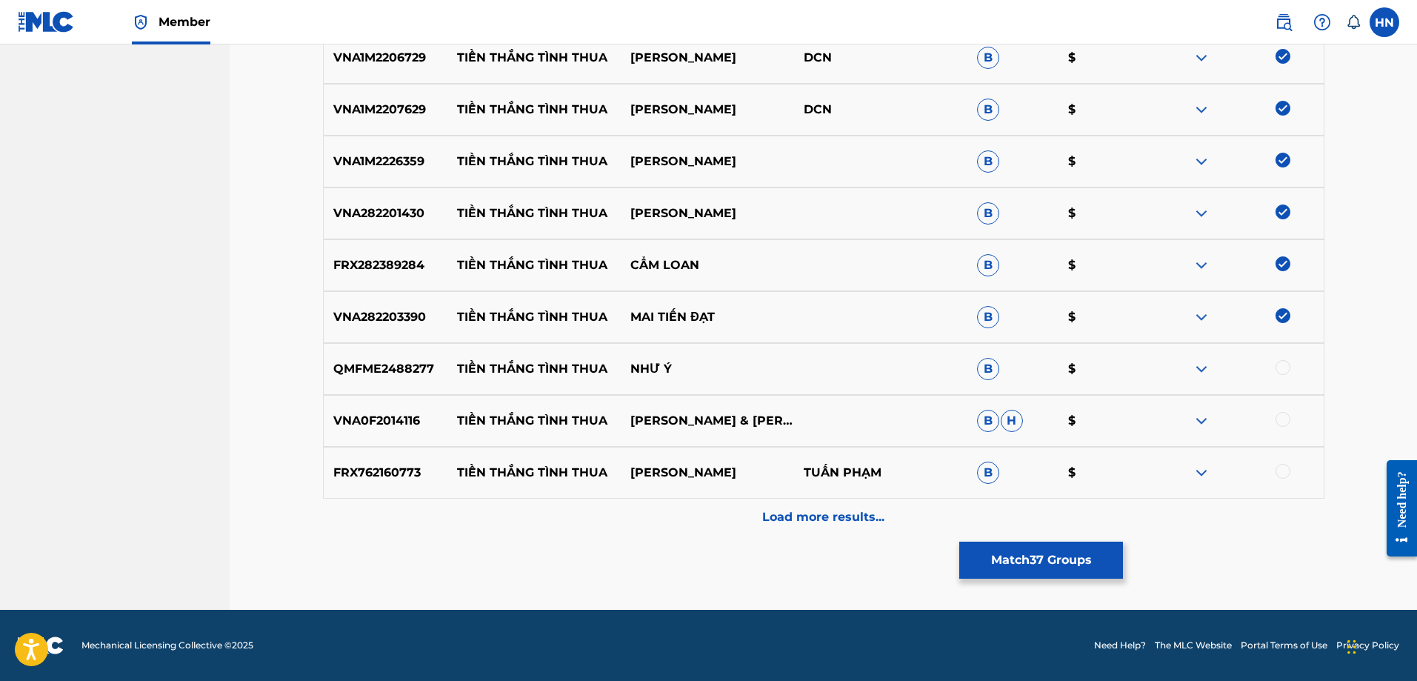
click at [351, 374] on p "QMFME2488277" at bounding box center [386, 369] width 124 height 18
click at [1279, 368] on div at bounding box center [1283, 367] width 15 height 15
click at [392, 419] on p "VNA0F2014116" at bounding box center [386, 421] width 124 height 18
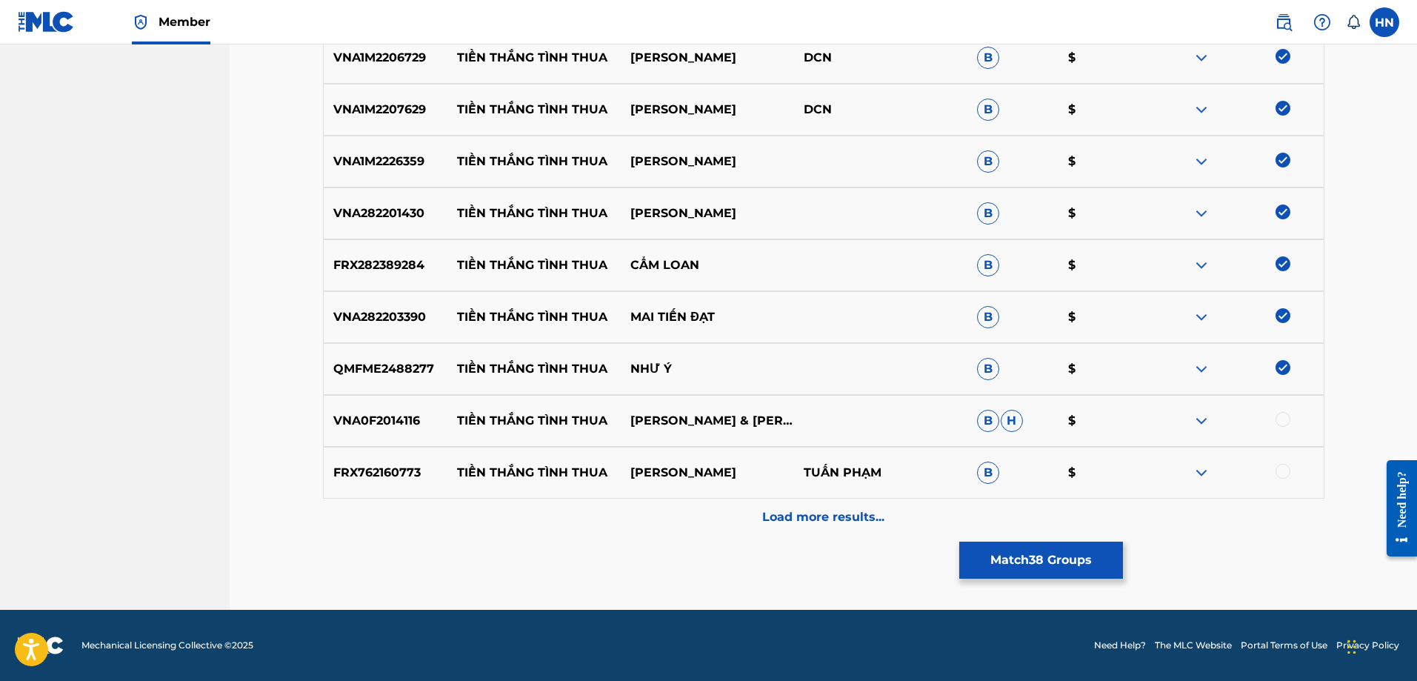
click at [1283, 420] on div at bounding box center [1283, 419] width 15 height 15
click at [410, 473] on p "FRX762160773" at bounding box center [386, 473] width 124 height 18
click at [1288, 470] on div at bounding box center [1283, 471] width 15 height 15
click at [776, 504] on div "Load more results..." at bounding box center [824, 517] width 1002 height 37
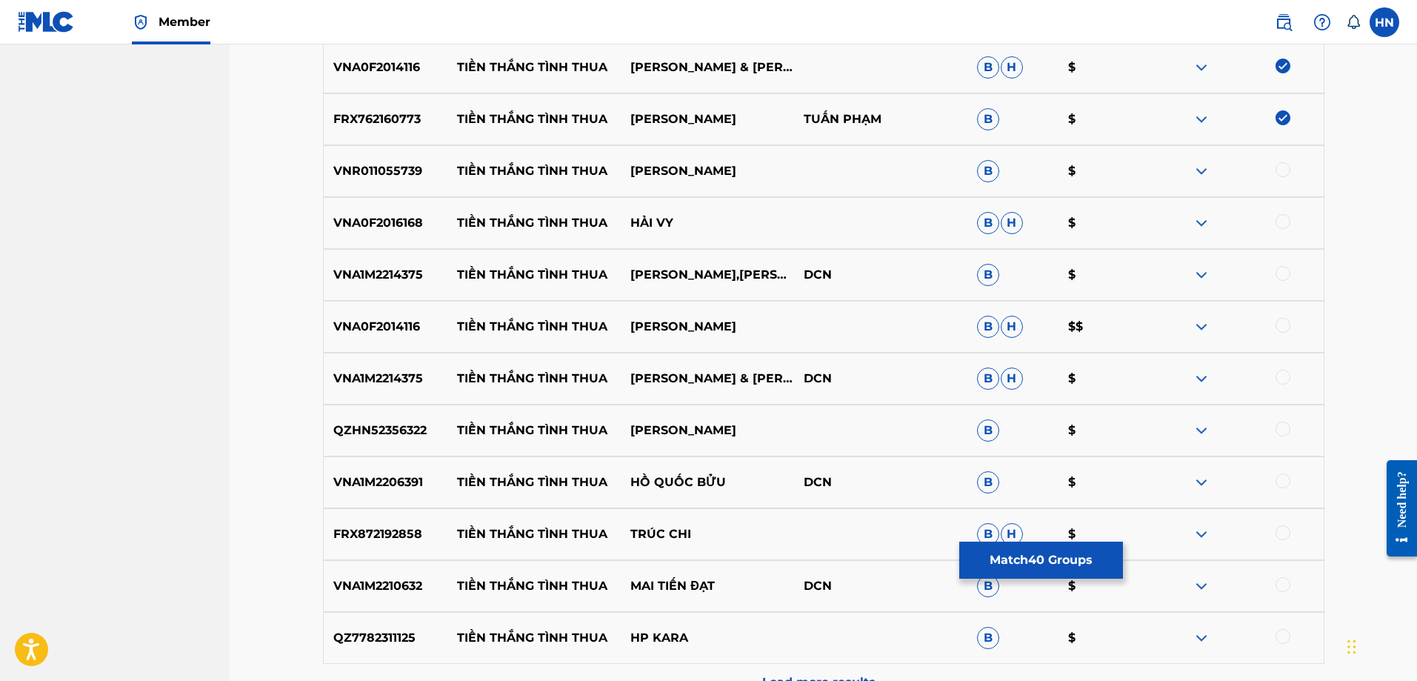
scroll to position [2517, 0]
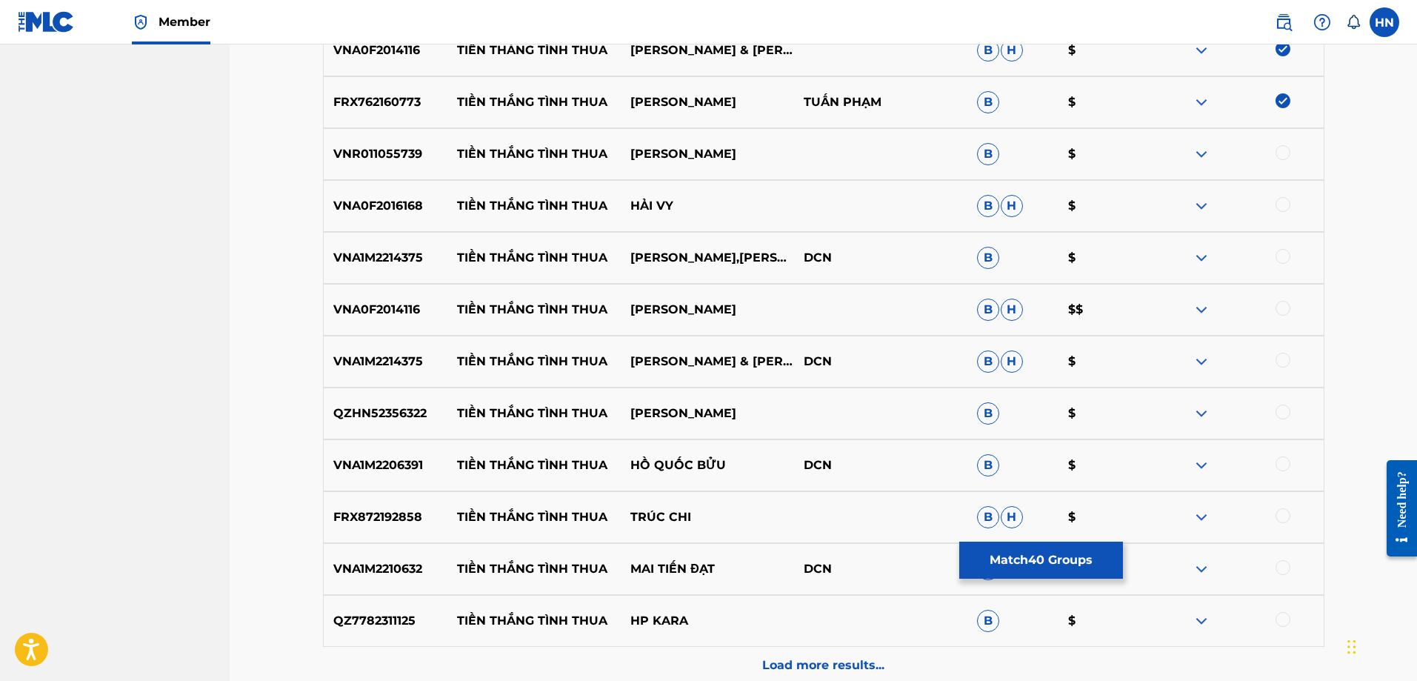
click at [339, 140] on div "VNR011055739 TIỀN THẮNG TÌNH THUA [PERSON_NAME] B $" at bounding box center [824, 154] width 1002 height 52
click at [1281, 155] on div at bounding box center [1283, 152] width 15 height 15
click at [382, 219] on div "VNA0F2016168 TIỀN THẮNG TÌNH THUA HẢI VY B H $" at bounding box center [824, 206] width 1002 height 52
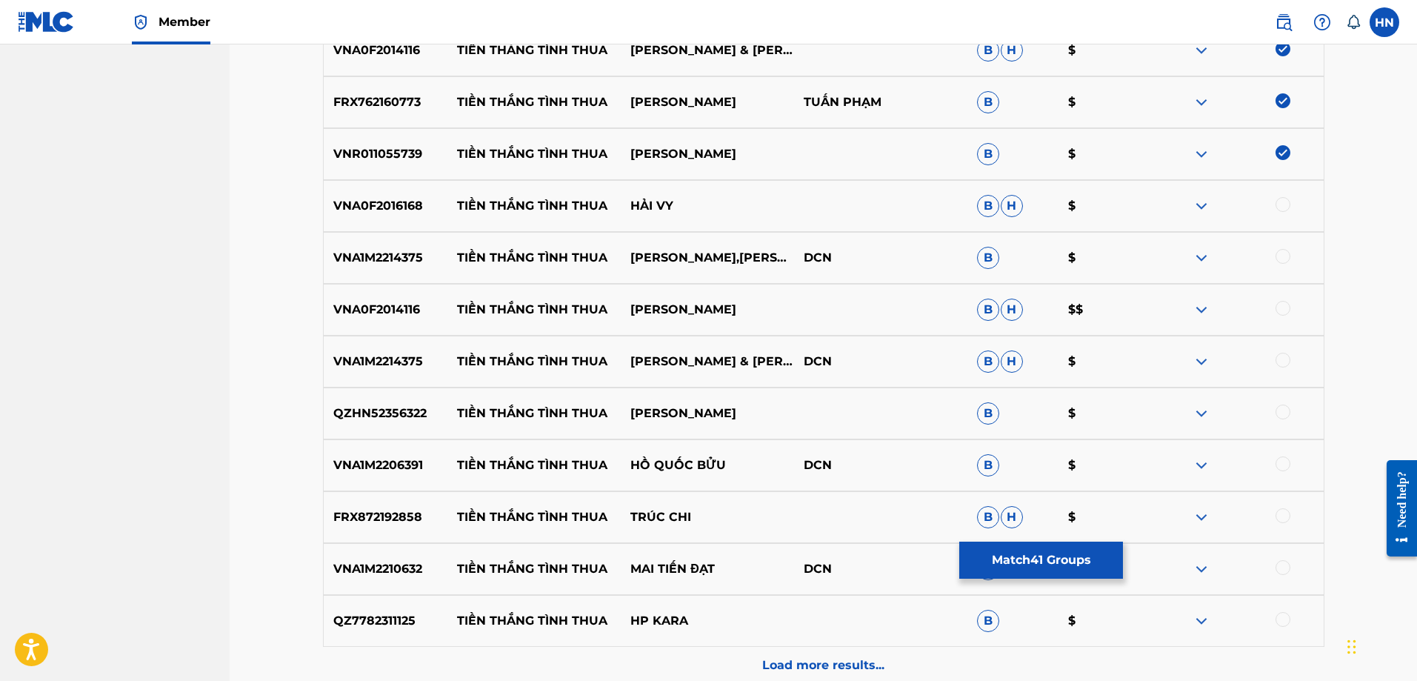
click at [1275, 202] on div at bounding box center [1237, 206] width 173 height 18
click at [1278, 202] on div at bounding box center [1283, 204] width 15 height 15
click at [417, 259] on p "VNA1M2214375" at bounding box center [386, 258] width 124 height 18
click at [1282, 256] on div at bounding box center [1283, 256] width 15 height 15
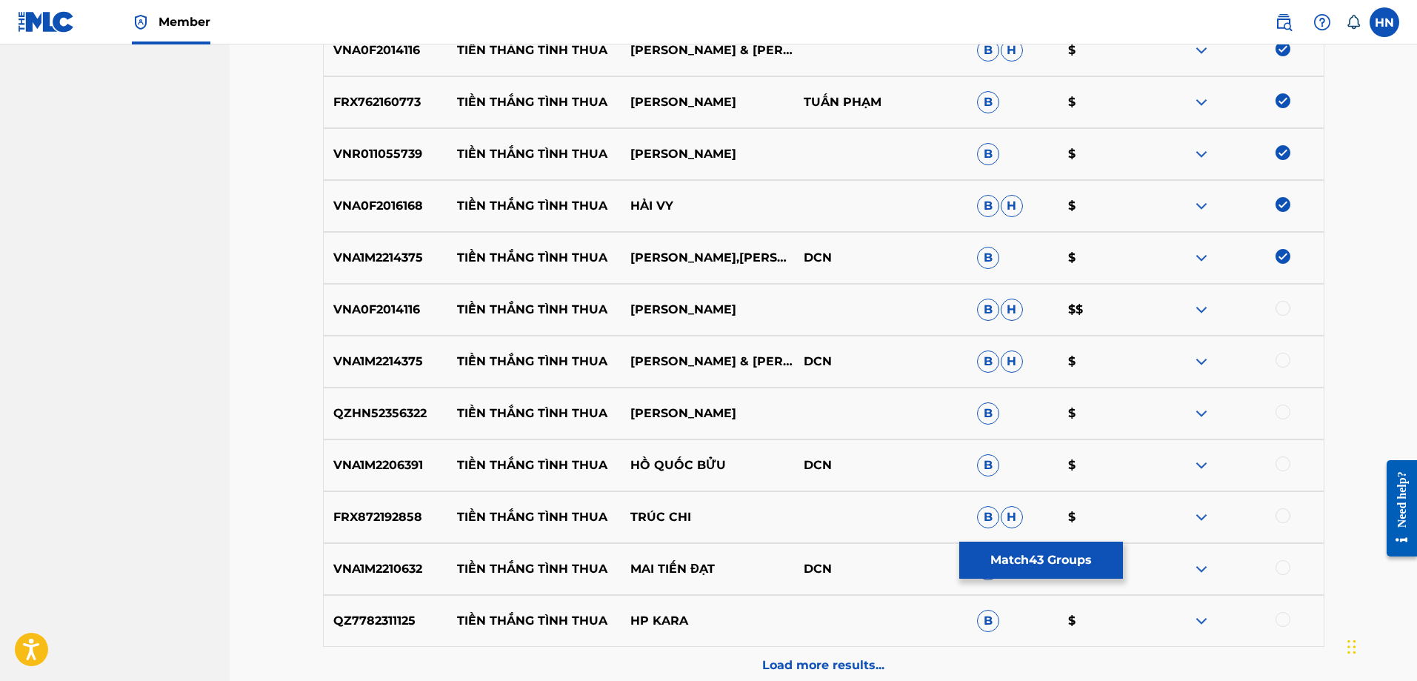
click at [381, 321] on div "VNA0F2014116 TIỀN THẮNG TÌNH THUA [PERSON_NAME]" at bounding box center [824, 310] width 1002 height 52
click at [1282, 310] on div at bounding box center [1283, 308] width 15 height 15
click at [405, 360] on p "VNA1M2214375" at bounding box center [386, 362] width 124 height 18
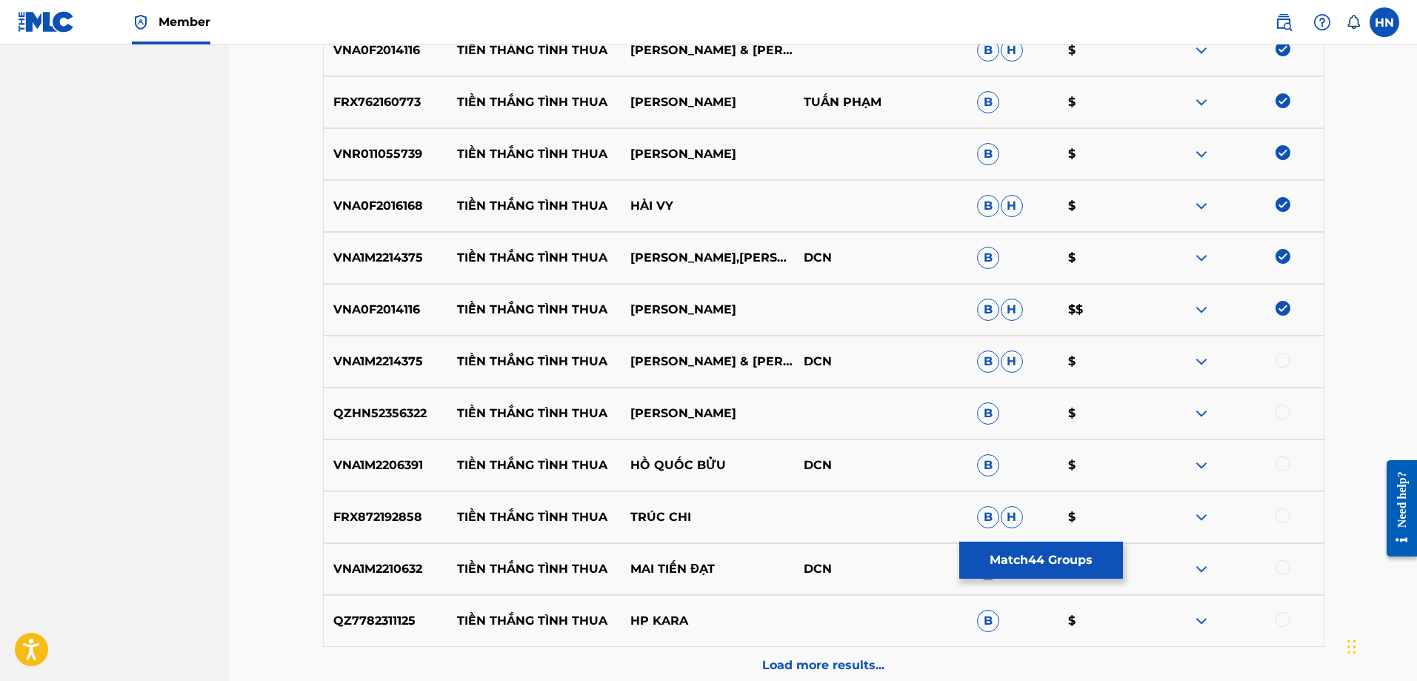
click at [1280, 363] on div at bounding box center [1283, 360] width 15 height 15
click at [369, 424] on div "QZHN52356322 TIỀN THẮNG TÌNH THUA [PERSON_NAME] $" at bounding box center [824, 413] width 1002 height 52
click at [1284, 412] on div at bounding box center [1283, 412] width 15 height 15
click at [416, 456] on p "VNA1M2206391" at bounding box center [386, 465] width 124 height 18
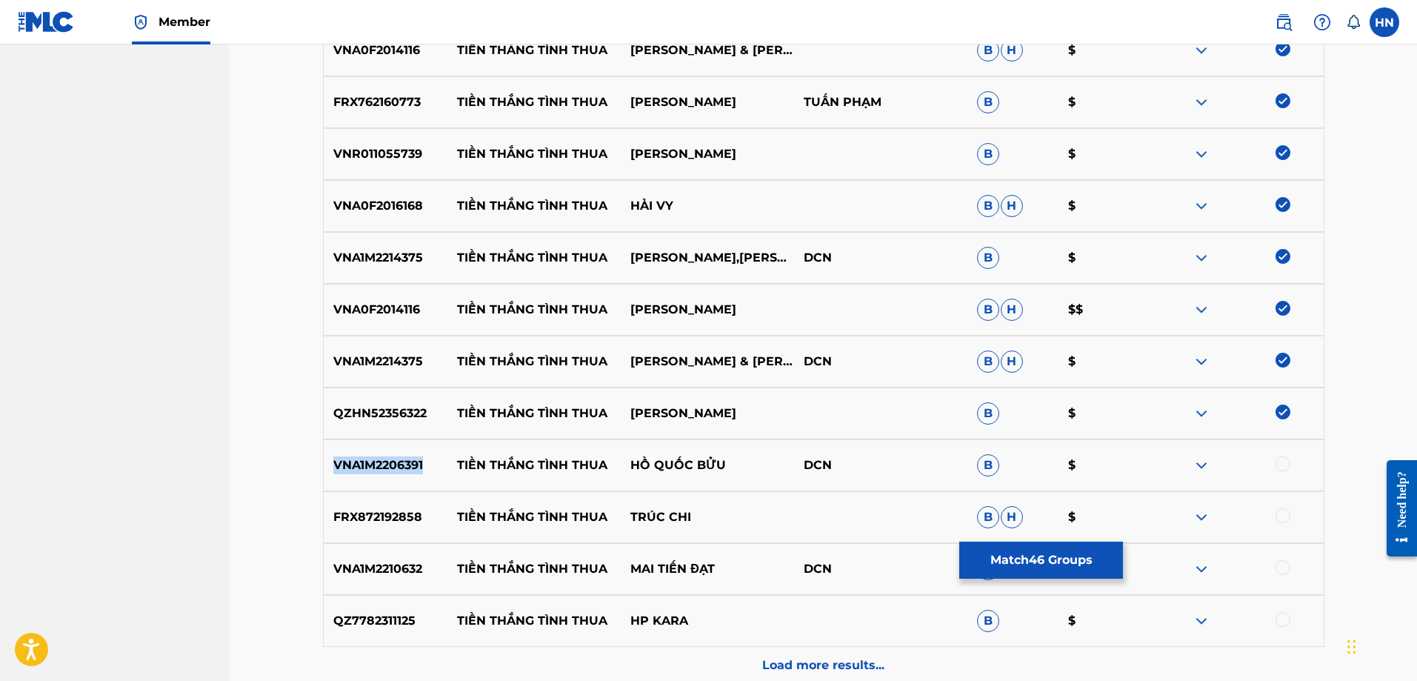
click at [416, 456] on p "VNA1M2206391" at bounding box center [386, 465] width 124 height 18
click at [1279, 460] on div at bounding box center [1283, 463] width 15 height 15
click at [358, 508] on p "FRX872192858" at bounding box center [386, 517] width 124 height 18
click at [1289, 518] on div at bounding box center [1283, 515] width 15 height 15
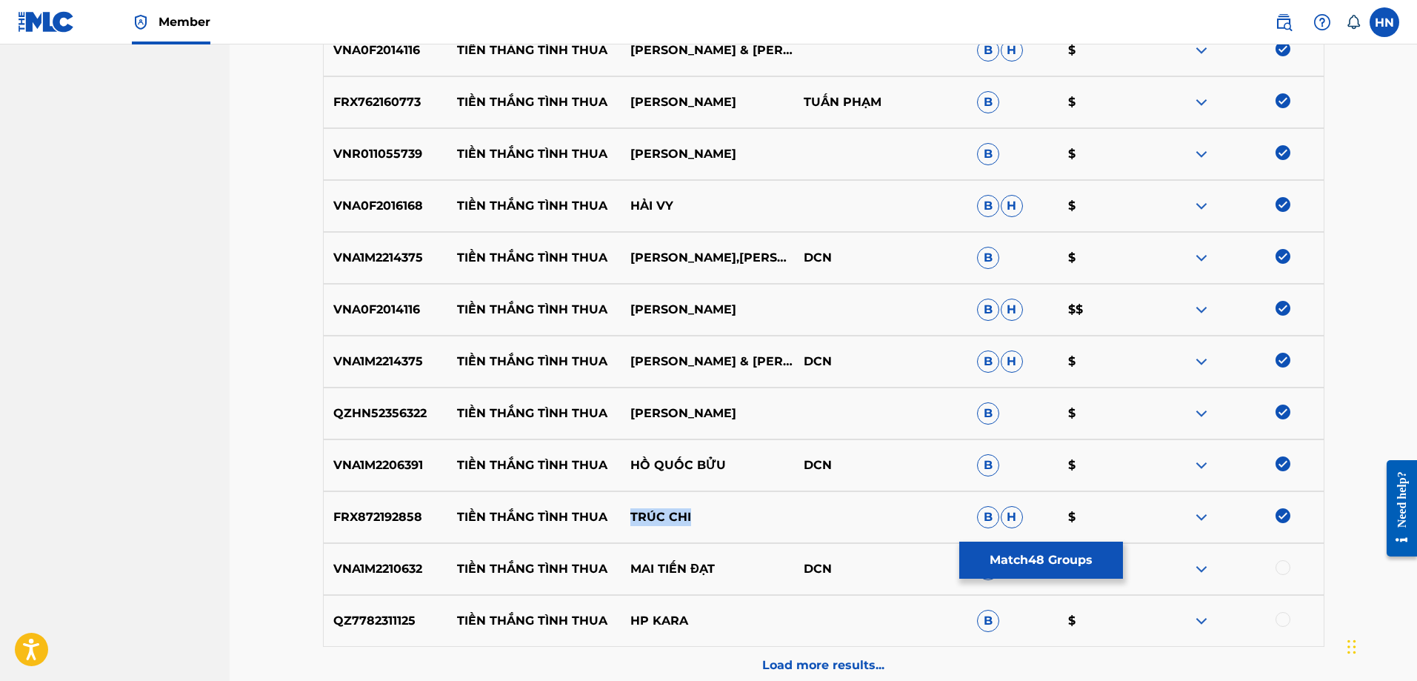
drag, startPoint x: 803, startPoint y: 536, endPoint x: 530, endPoint y: 555, distance: 274.0
click at [605, 531] on div "FRX872192858 TIỀN THẮNG TÌNH THUA TRÚC CHI B H $" at bounding box center [824, 517] width 1002 height 52
click at [405, 571] on p "VNA1M2210632" at bounding box center [386, 569] width 124 height 18
click at [1278, 566] on div at bounding box center [1283, 567] width 15 height 15
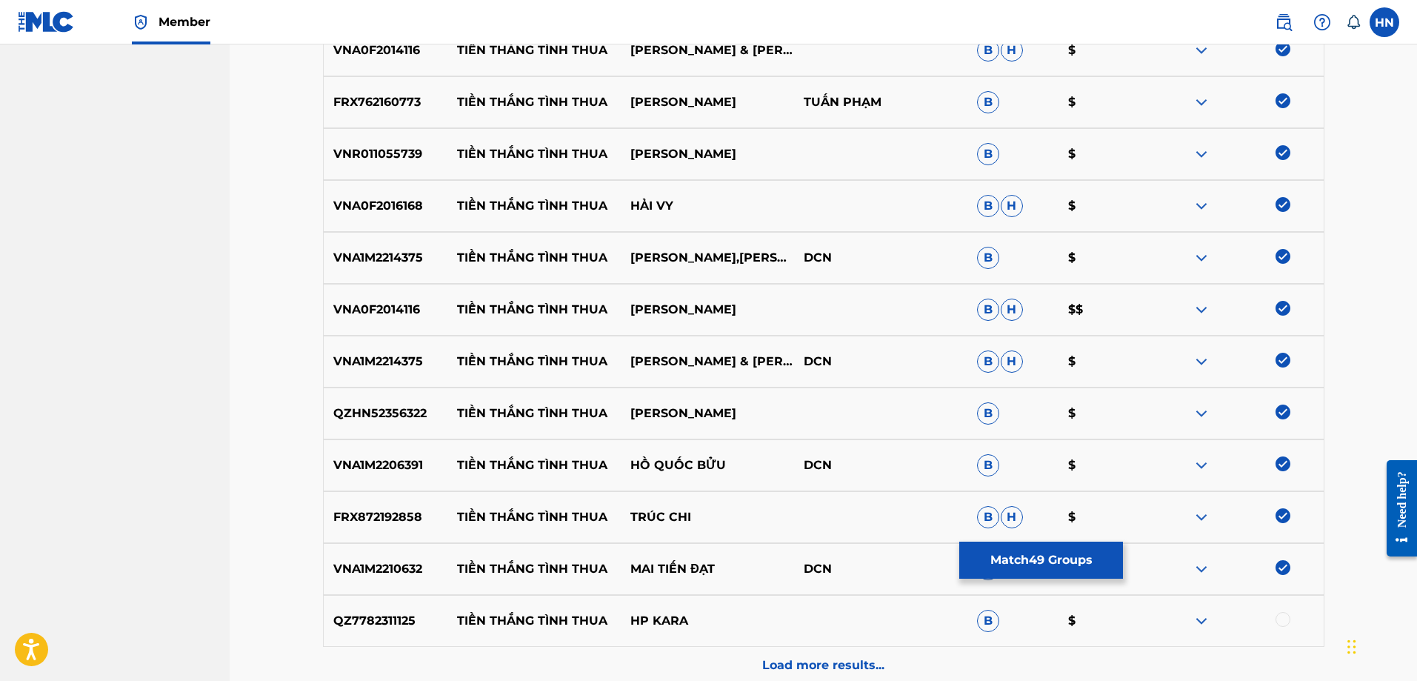
scroll to position [2665, 0]
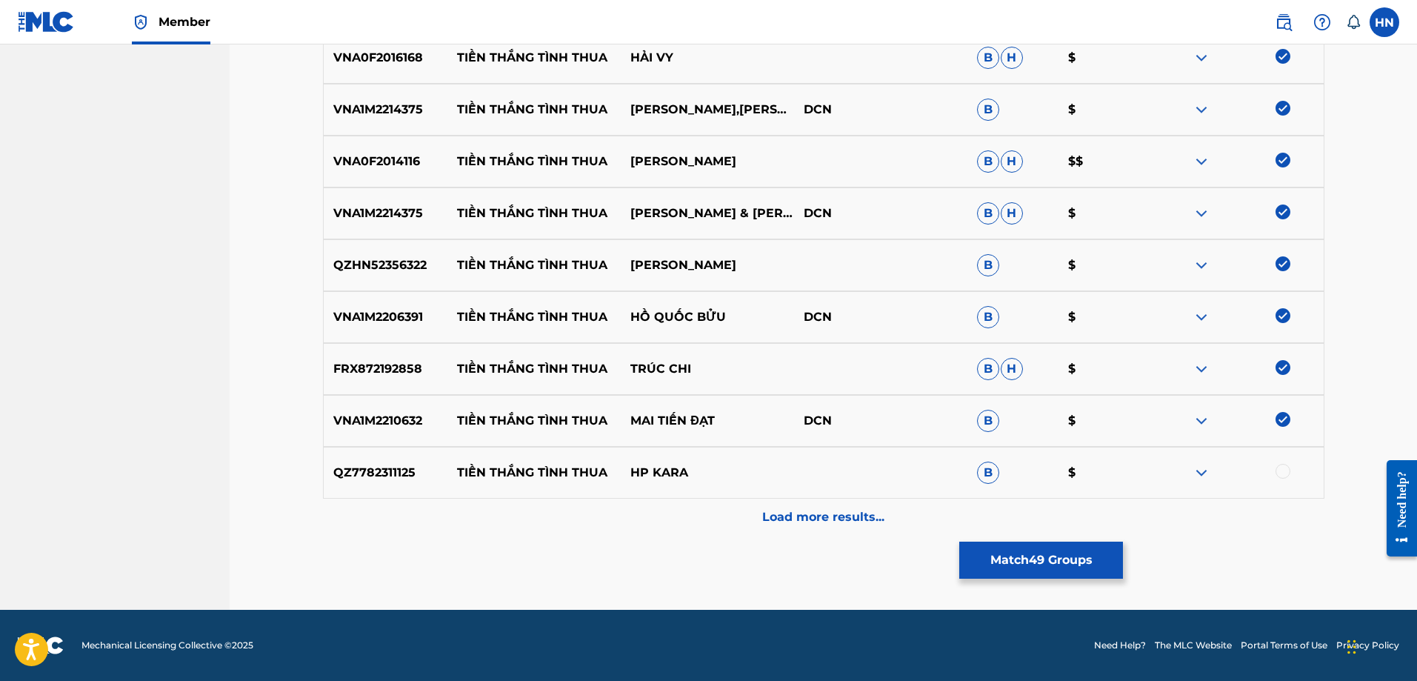
click at [1194, 472] on img at bounding box center [1202, 473] width 18 height 18
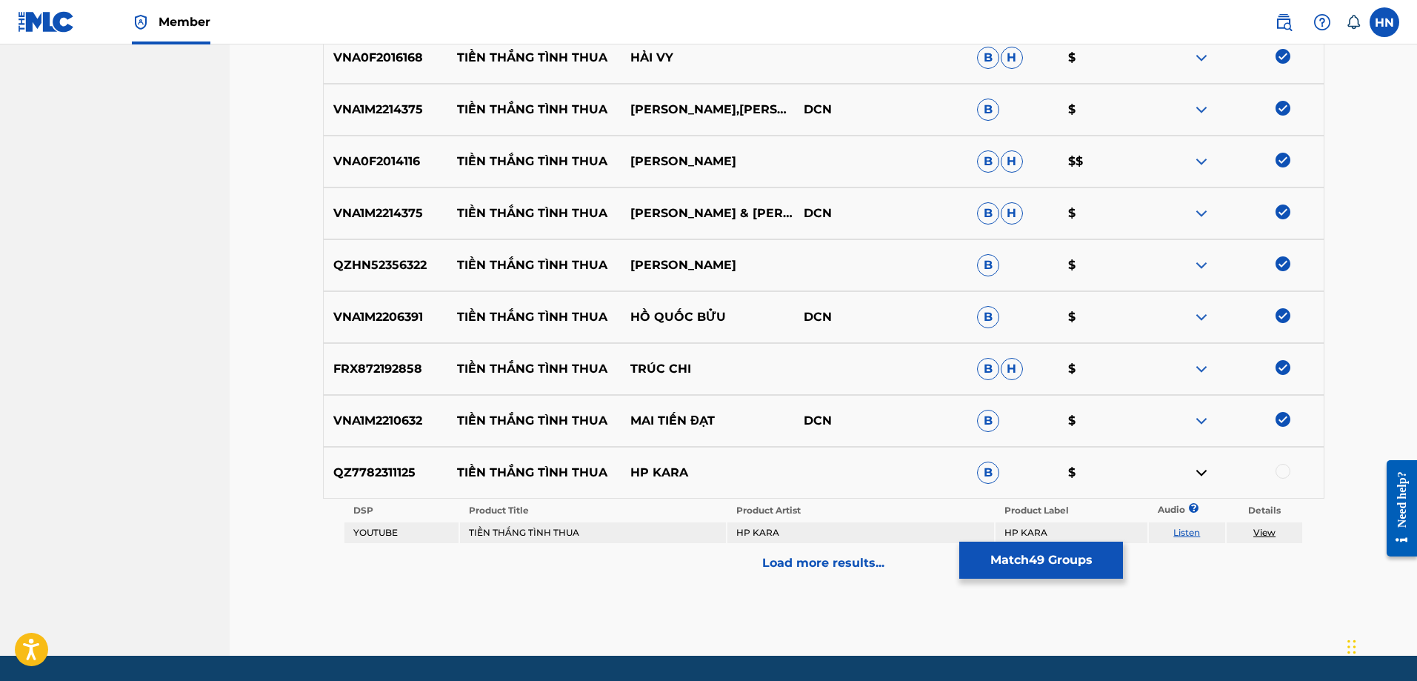
click at [1180, 528] on link "Listen" at bounding box center [1187, 532] width 27 height 11
click at [733, 552] on div "Load more results..." at bounding box center [824, 563] width 1002 height 37
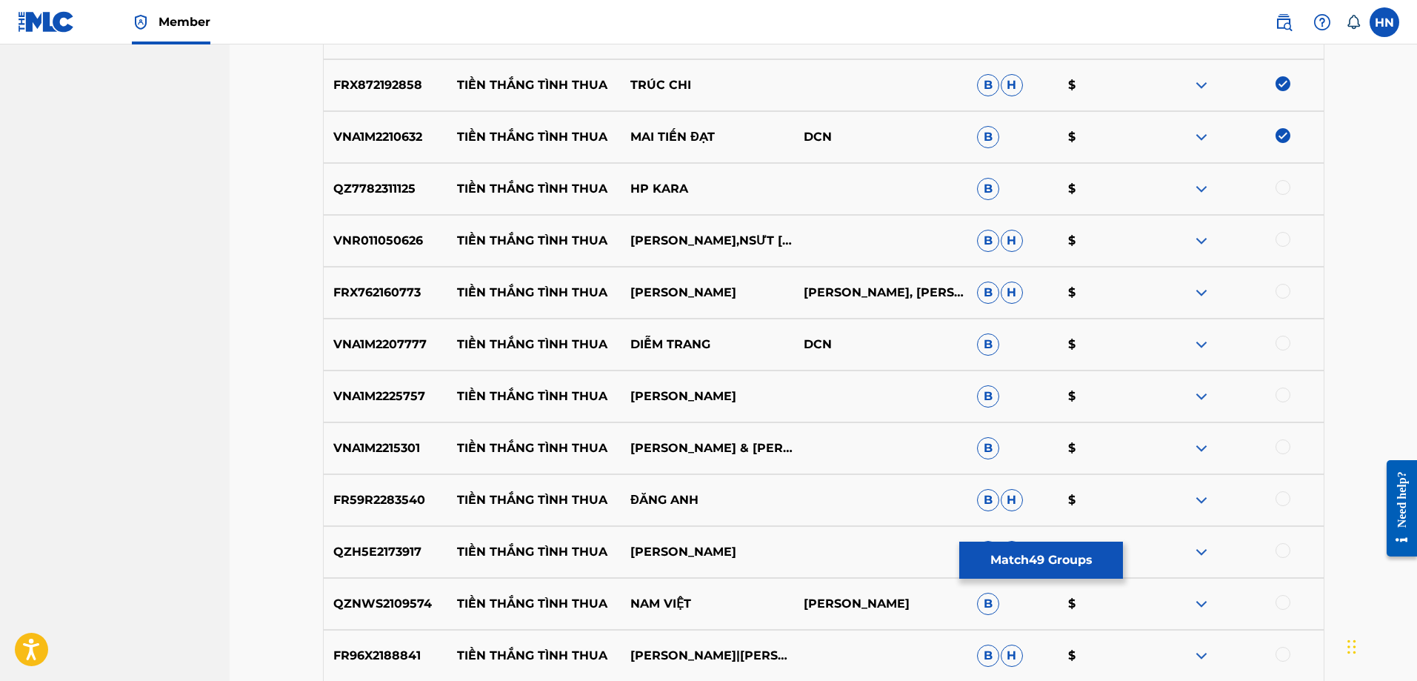
scroll to position [2961, 0]
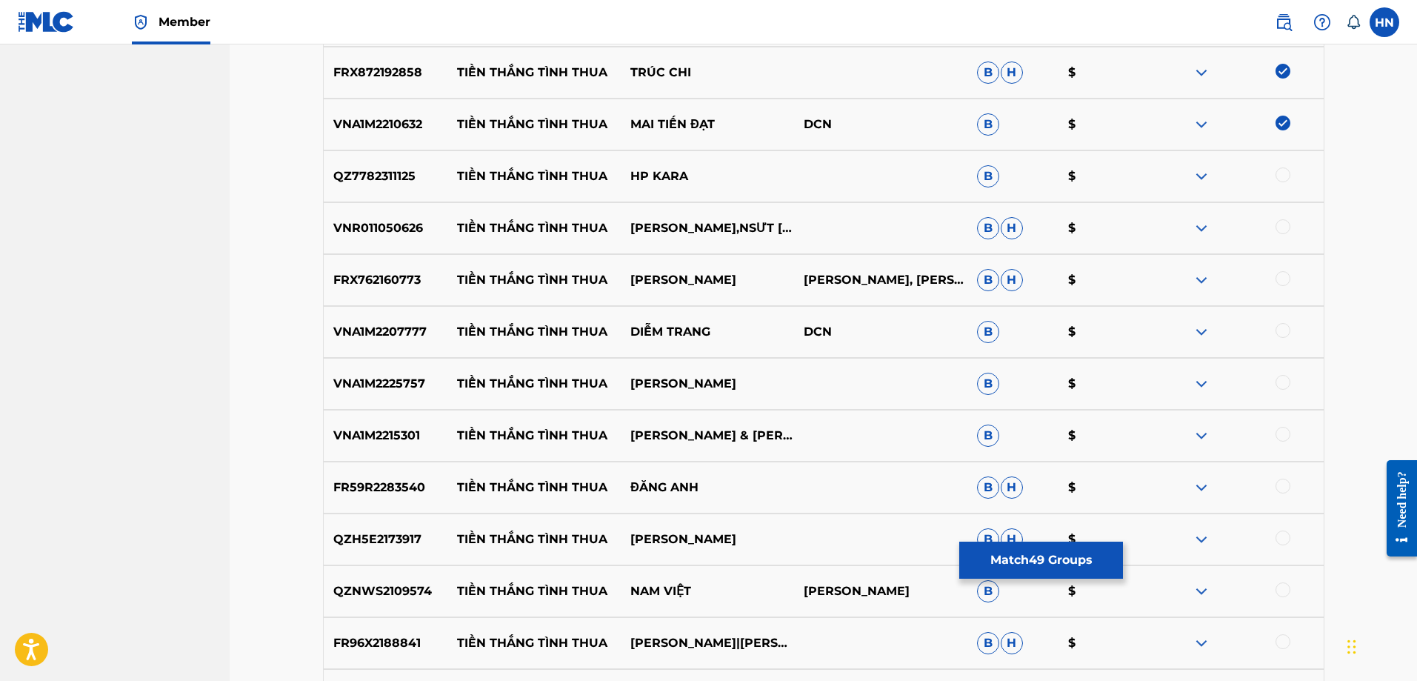
click at [384, 230] on p "VNR011050626" at bounding box center [386, 228] width 124 height 18
click at [1288, 227] on div at bounding box center [1283, 226] width 15 height 15
click at [416, 275] on p "FRX762160773" at bounding box center [386, 280] width 124 height 18
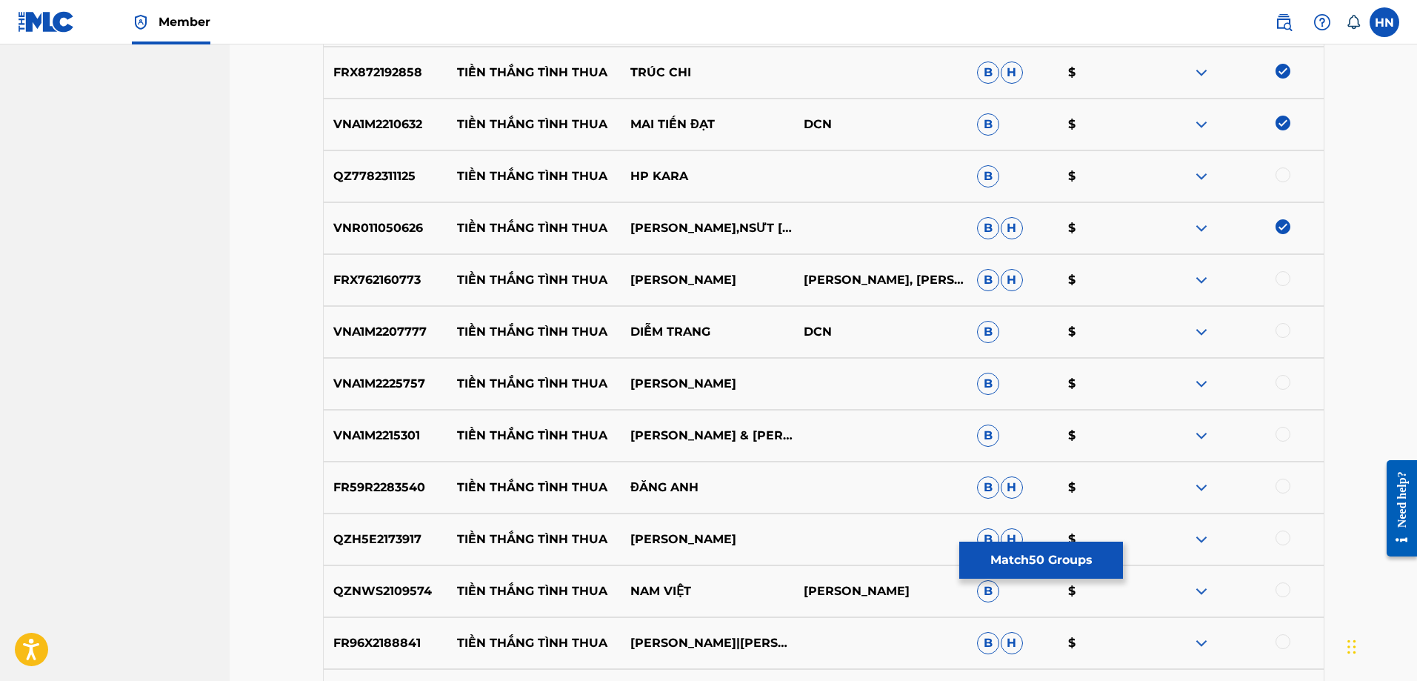
click at [1281, 279] on div at bounding box center [1283, 278] width 15 height 15
click at [386, 332] on p "VNA1M2207777" at bounding box center [386, 332] width 124 height 18
click at [1286, 326] on div at bounding box center [1283, 330] width 15 height 15
click at [401, 405] on div "VNA1M2225757 TIỀN THẮNG TÌNH THUA HOÀNG DIỄN B $" at bounding box center [824, 384] width 1002 height 52
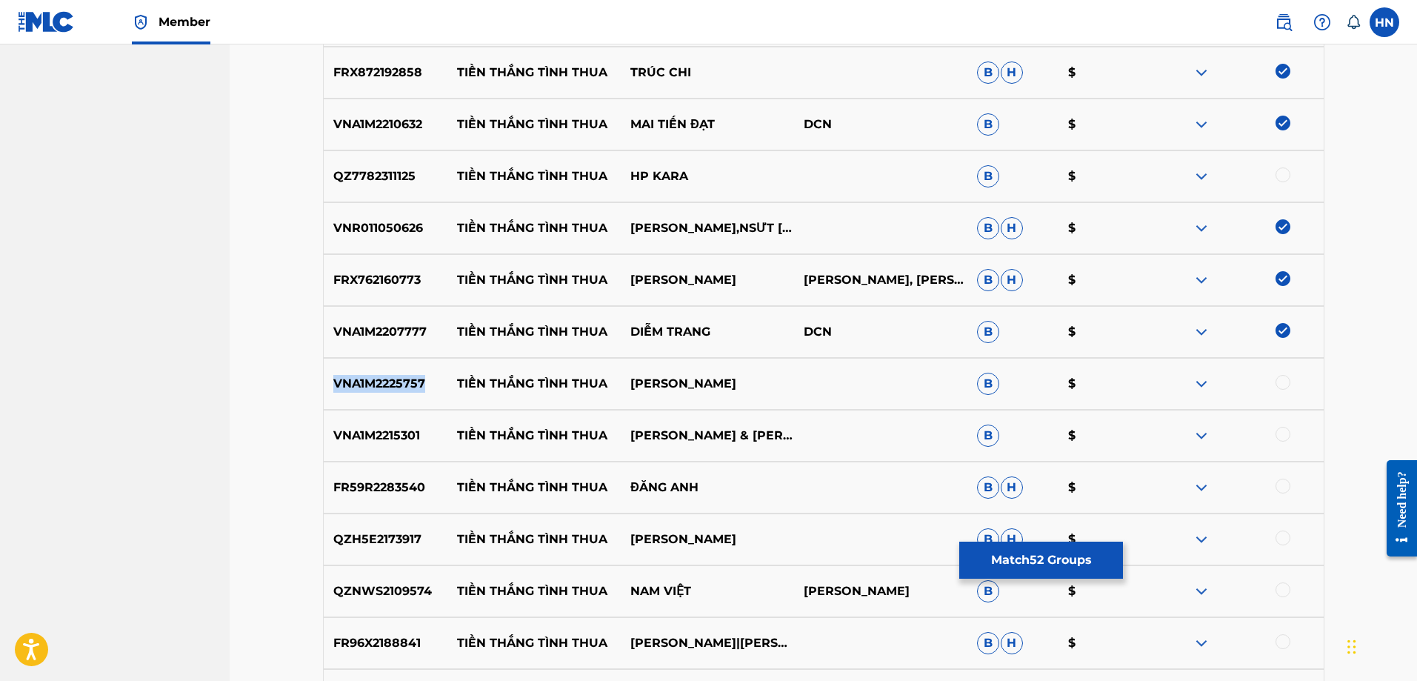
click at [401, 405] on div "VNA1M2225757 TIỀN THẮNG TÌNH THUA HOÀNG DIỄN B $" at bounding box center [824, 384] width 1002 height 52
click at [1282, 380] on div at bounding box center [1283, 382] width 15 height 15
click at [414, 447] on div "VNA1M2215301 TIỀN THẮNG TÌNH THUA MỸ HẠNH & [PERSON_NAME] B $" at bounding box center [824, 436] width 1002 height 52
click at [1277, 430] on div at bounding box center [1283, 434] width 15 height 15
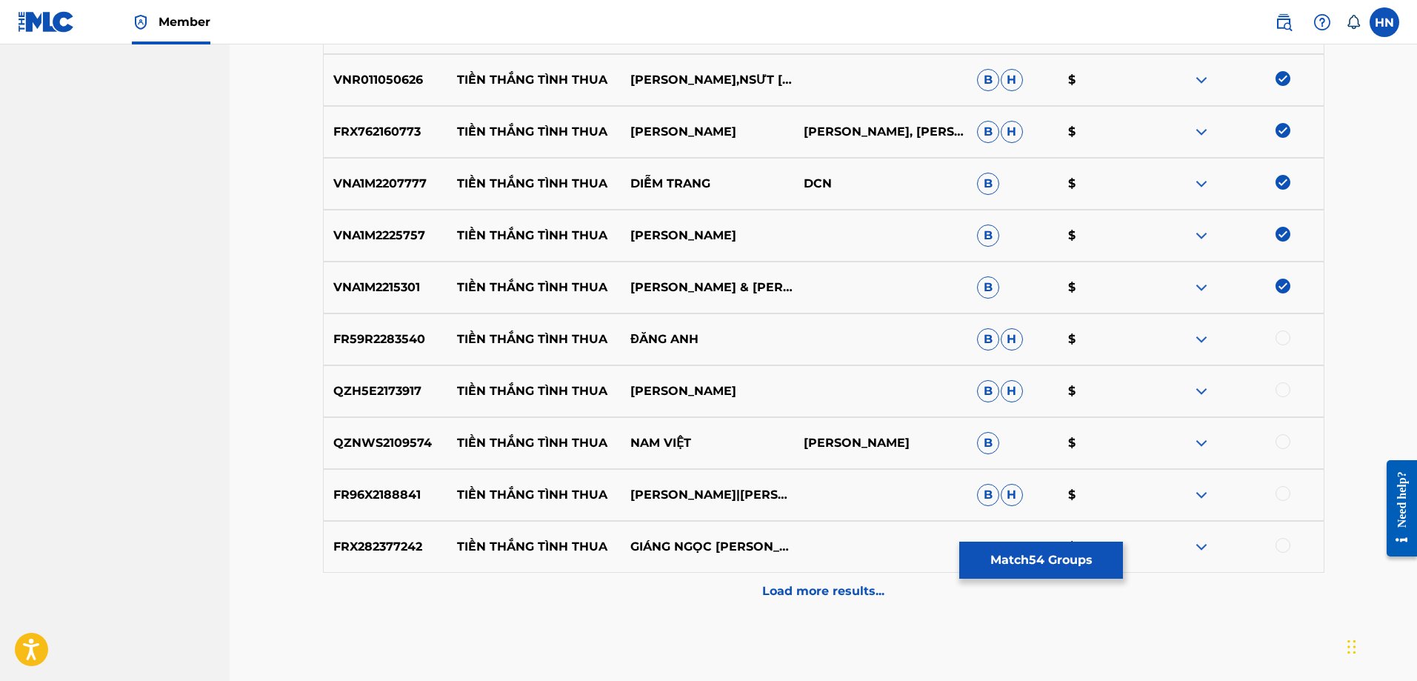
scroll to position [3184, 0]
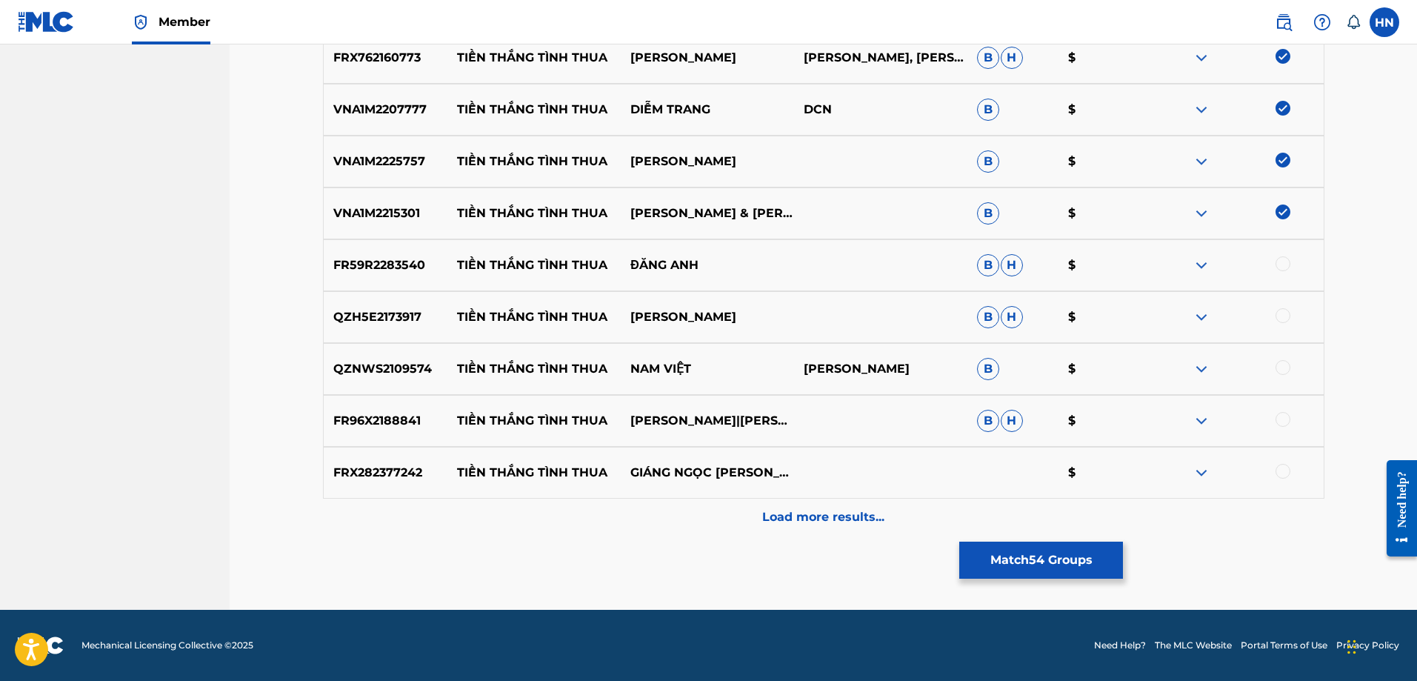
click at [375, 259] on p "FR59R2283540" at bounding box center [386, 265] width 124 height 18
click at [1277, 261] on div at bounding box center [1283, 263] width 15 height 15
click at [333, 302] on div "QZH5E2173917 TIỀN THẮNG TÌNH THUA [PERSON_NAME]" at bounding box center [824, 317] width 1002 height 52
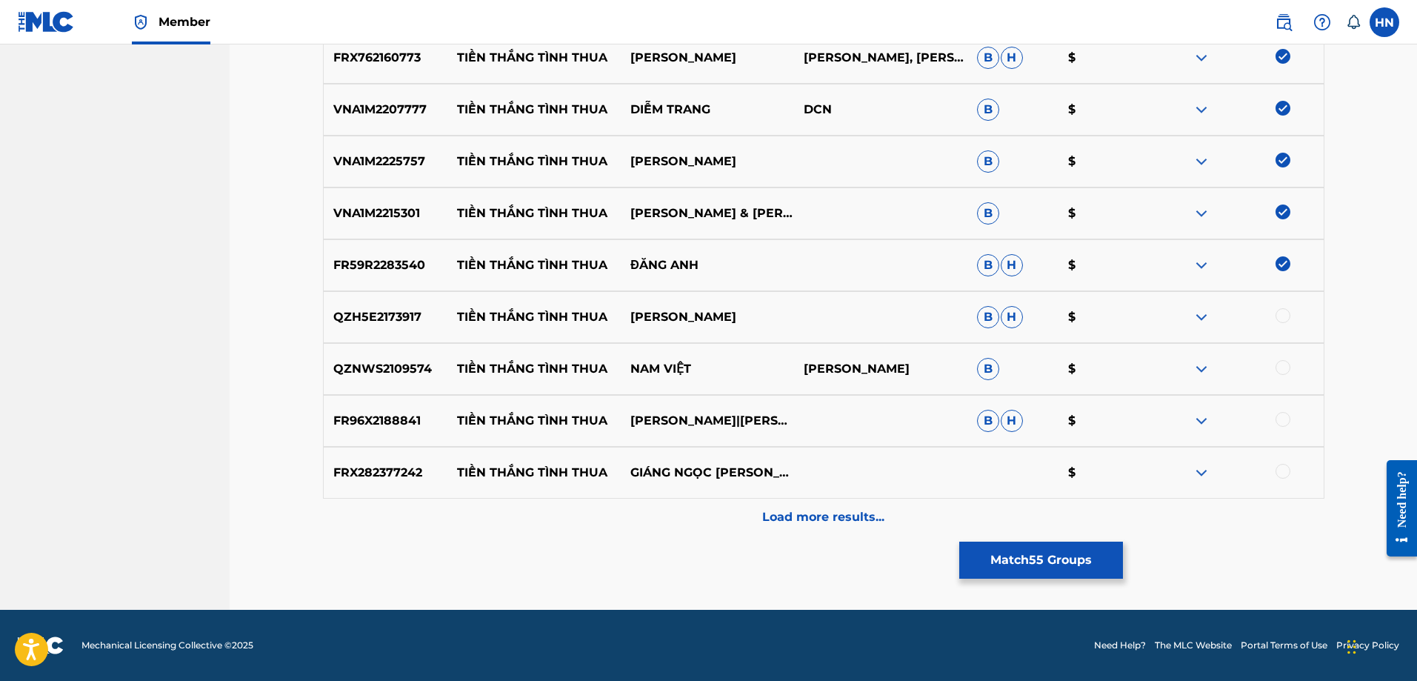
click at [1285, 310] on div at bounding box center [1283, 315] width 15 height 15
drag, startPoint x: 454, startPoint y: 370, endPoint x: 716, endPoint y: 370, distance: 261.5
click at [716, 370] on div "QZNWS2109574 TIỀN THẮNG TÌNH THUA NAM [PERSON_NAME] $" at bounding box center [824, 369] width 1002 height 52
click at [1204, 369] on img at bounding box center [1202, 369] width 18 height 18
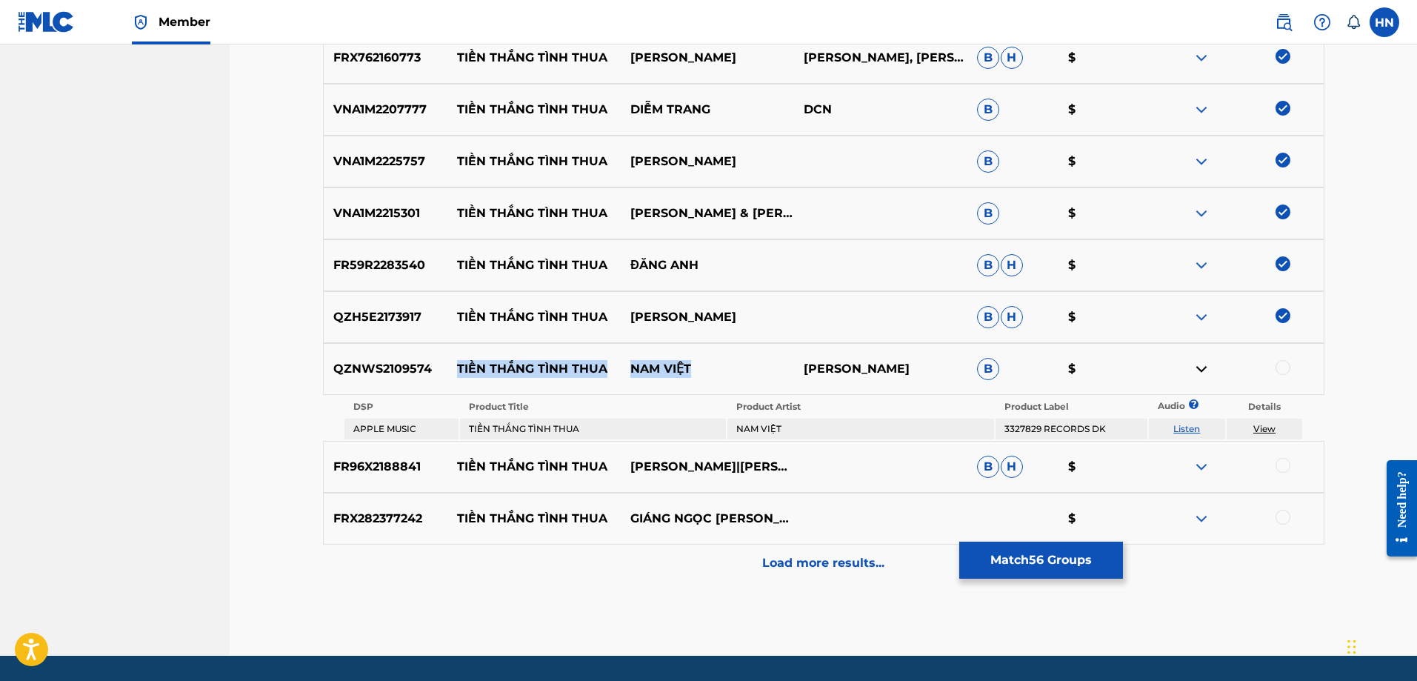
click at [1194, 431] on link "Listen" at bounding box center [1187, 428] width 27 height 11
click at [402, 469] on p "FR96X2188841" at bounding box center [386, 467] width 124 height 18
click at [1280, 464] on div at bounding box center [1283, 465] width 15 height 15
click at [403, 528] on div "FRX282377242 TIỀN THẮNG TÌNH THUA [PERSON_NAME] $" at bounding box center [824, 519] width 1002 height 52
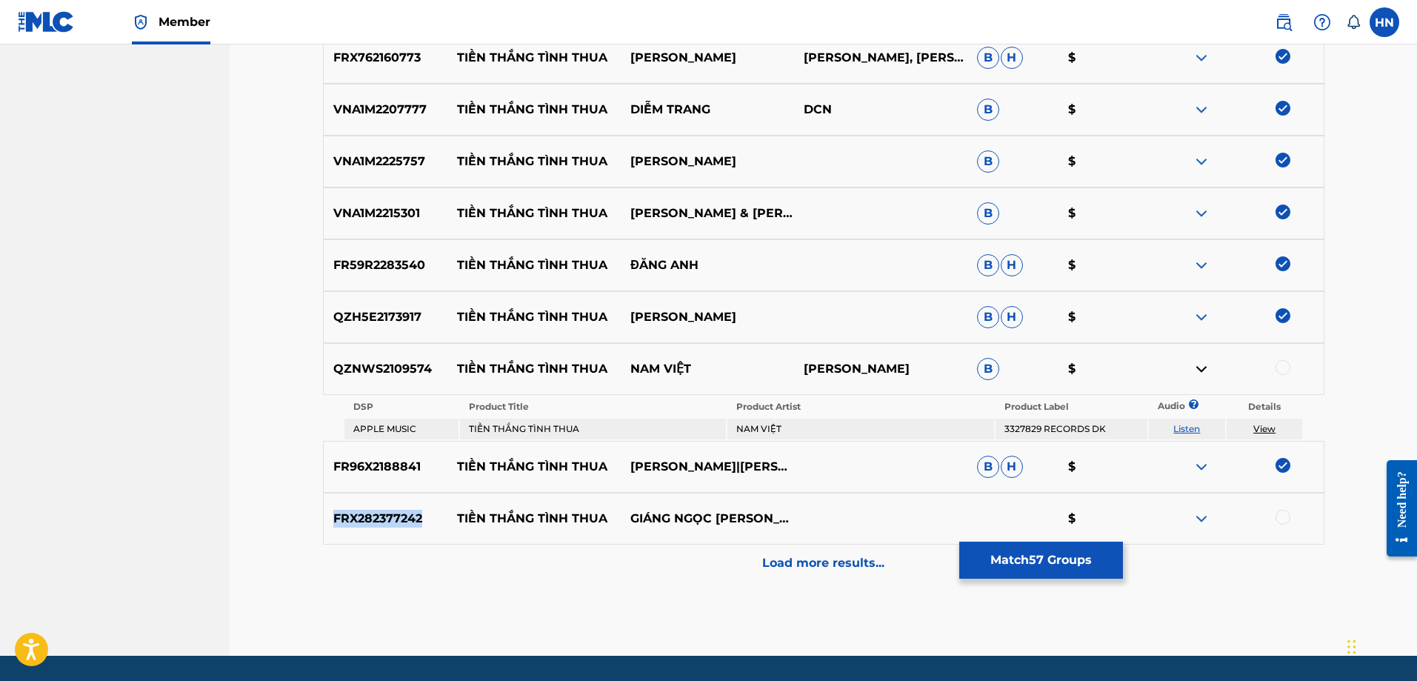
click at [403, 528] on div "FRX282377242 TIỀN THẮNG TÌNH THUA [PERSON_NAME] $" at bounding box center [824, 519] width 1002 height 52
click at [1278, 519] on div at bounding box center [1283, 517] width 15 height 15
click at [756, 547] on div "Load more results..." at bounding box center [824, 563] width 1002 height 37
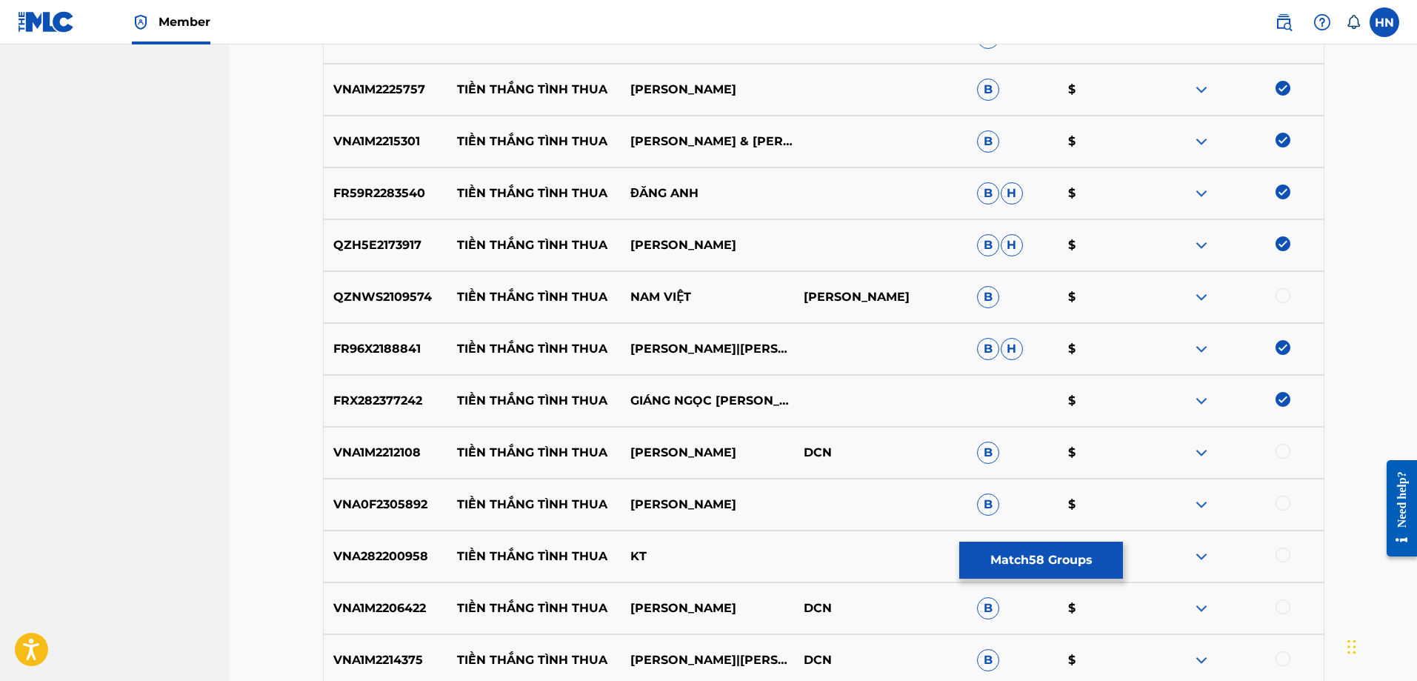
scroll to position [3406, 0]
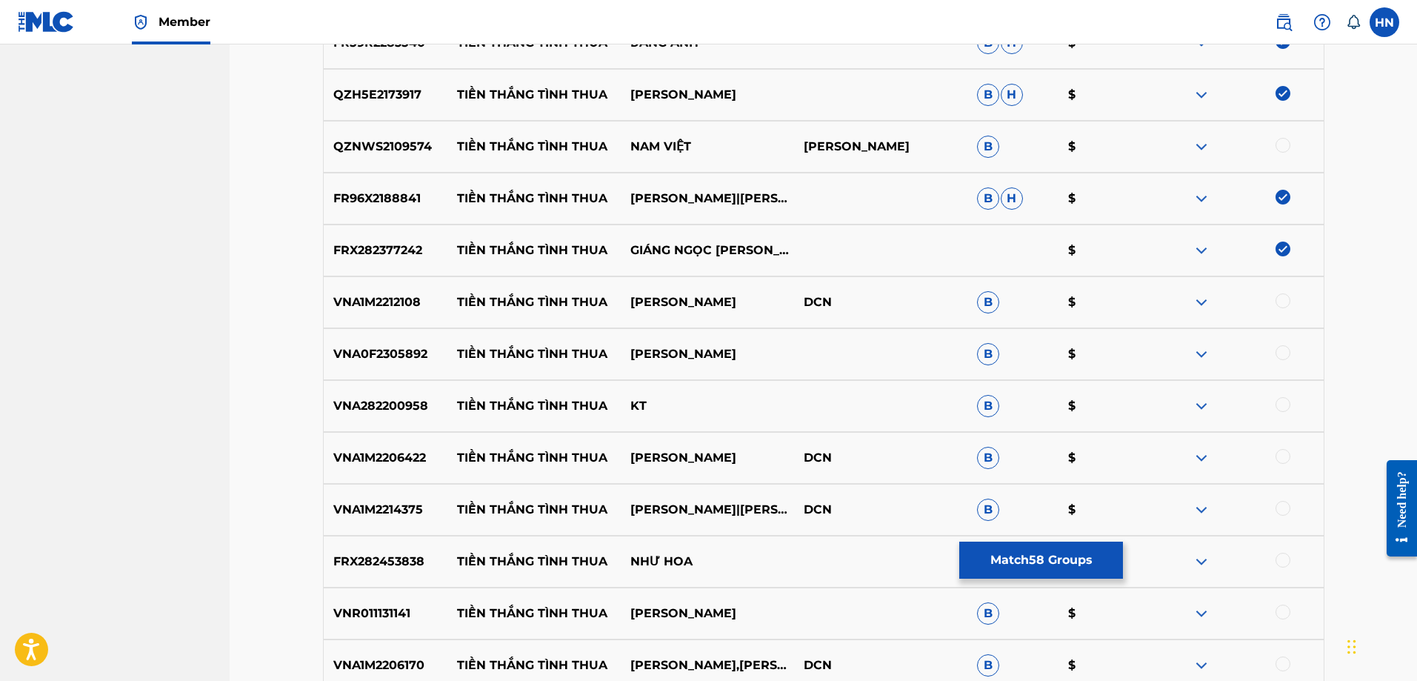
click at [385, 303] on p "VNA1M2212108" at bounding box center [386, 302] width 124 height 18
click at [1287, 303] on div at bounding box center [1283, 300] width 15 height 15
click at [382, 359] on p "VNA0F2305892" at bounding box center [386, 354] width 124 height 18
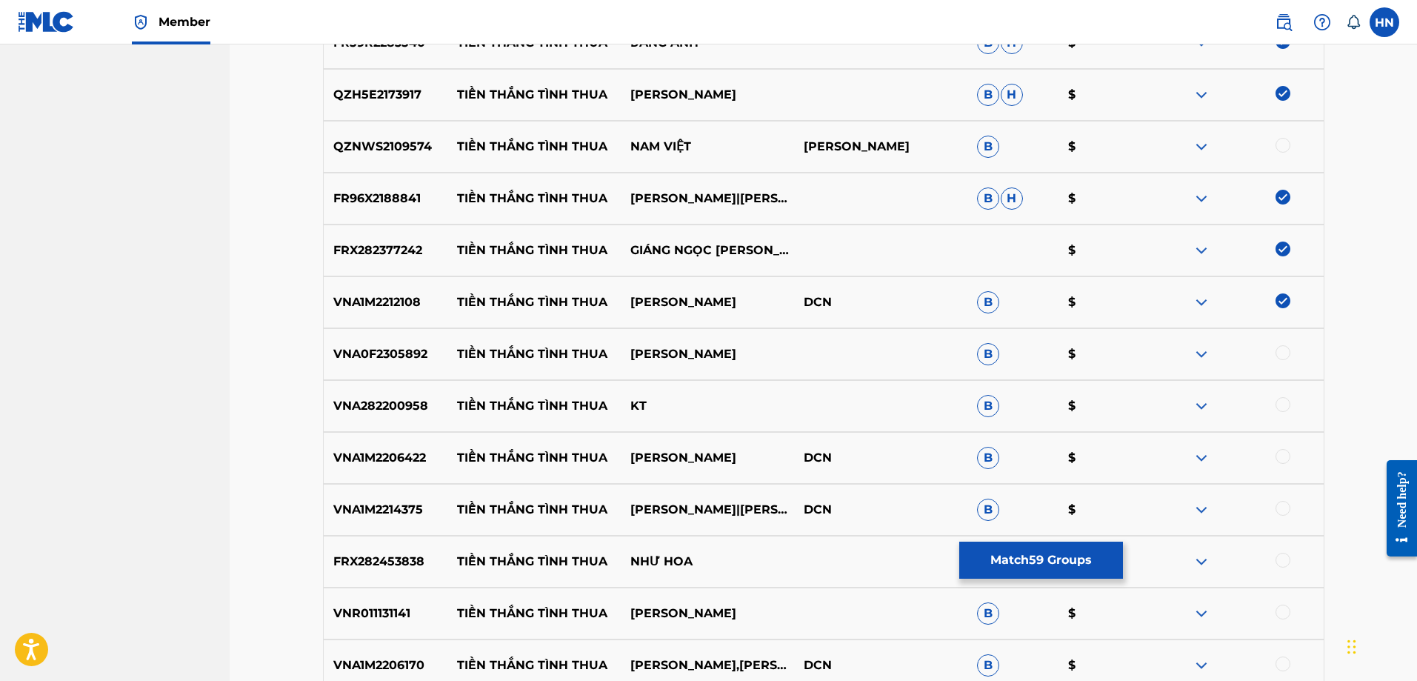
click at [1286, 353] on div at bounding box center [1283, 352] width 15 height 15
click at [347, 465] on p "VNA1M2206422" at bounding box center [386, 458] width 124 height 18
click at [1279, 456] on div at bounding box center [1283, 456] width 15 height 15
click at [386, 510] on p "VNA1M2214375" at bounding box center [386, 510] width 124 height 18
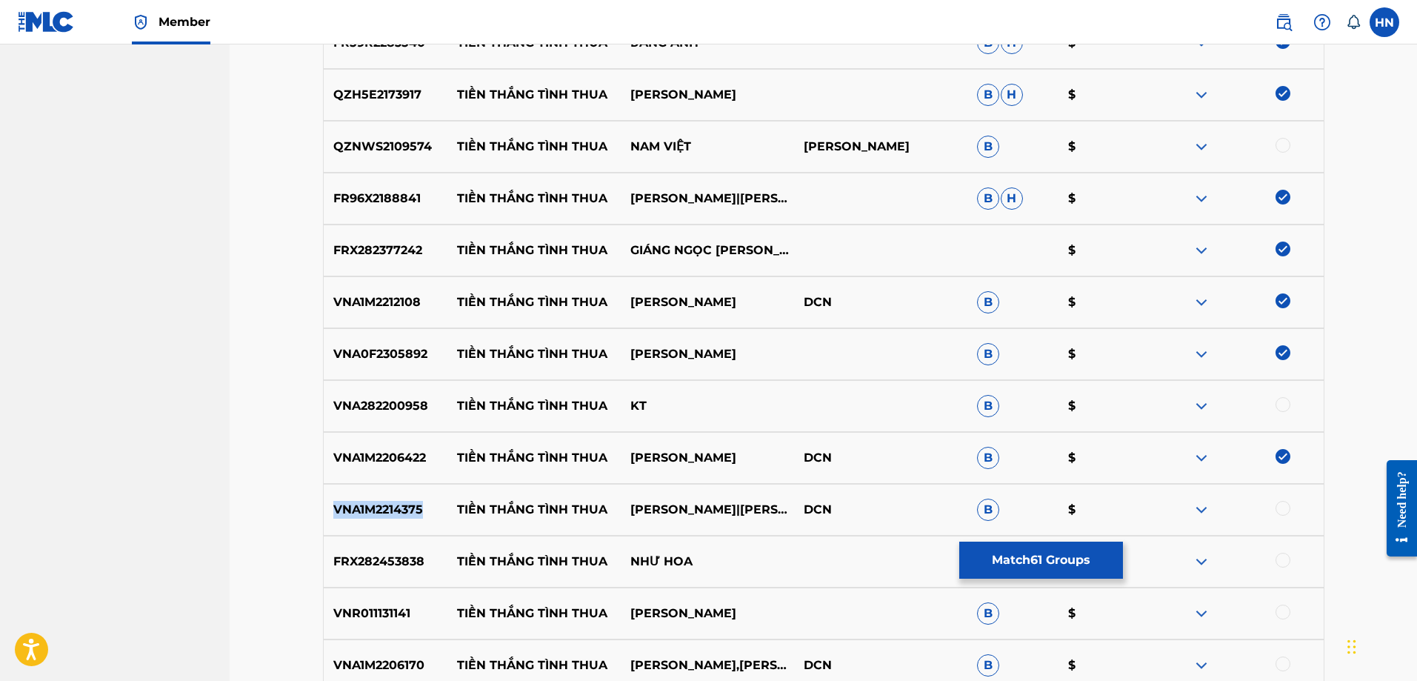
click at [386, 510] on p "VNA1M2214375" at bounding box center [386, 510] width 124 height 18
click at [1282, 510] on div at bounding box center [1283, 508] width 15 height 15
click at [362, 562] on p "FRX282453838" at bounding box center [386, 562] width 124 height 18
click at [1279, 565] on div at bounding box center [1283, 560] width 15 height 15
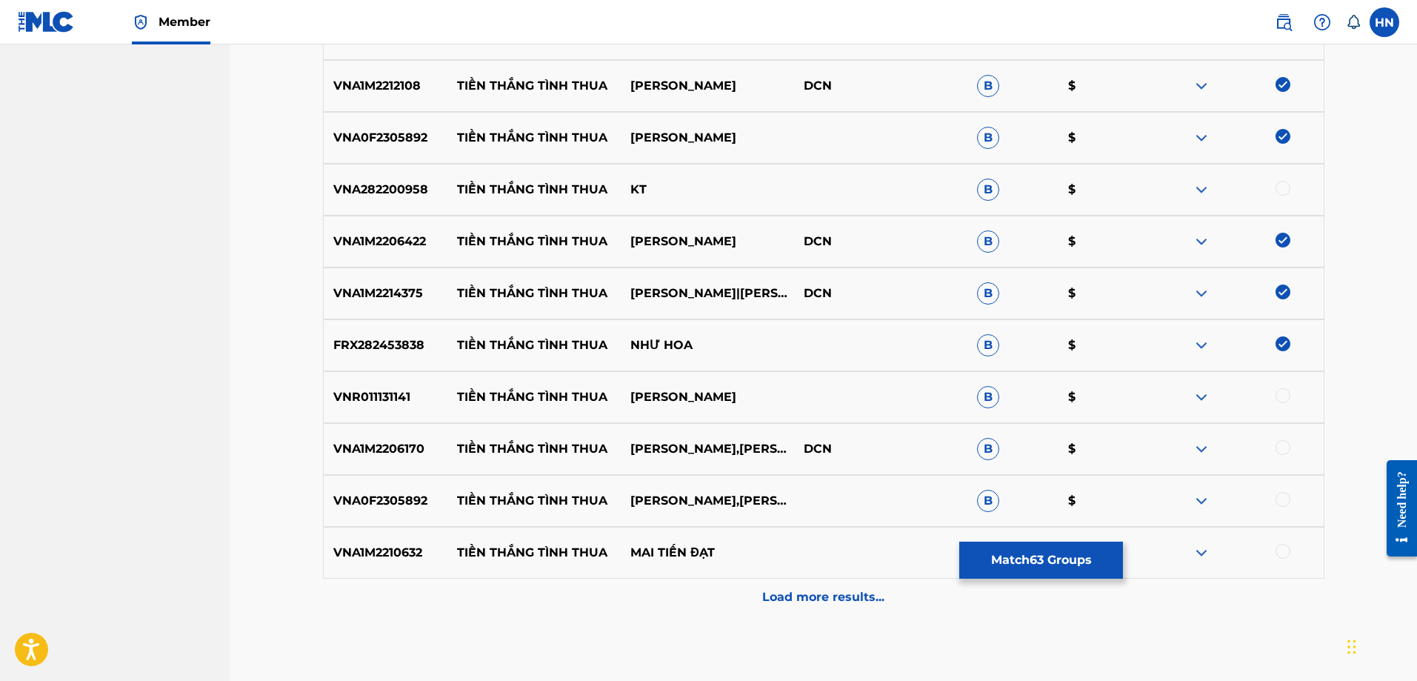
scroll to position [3628, 0]
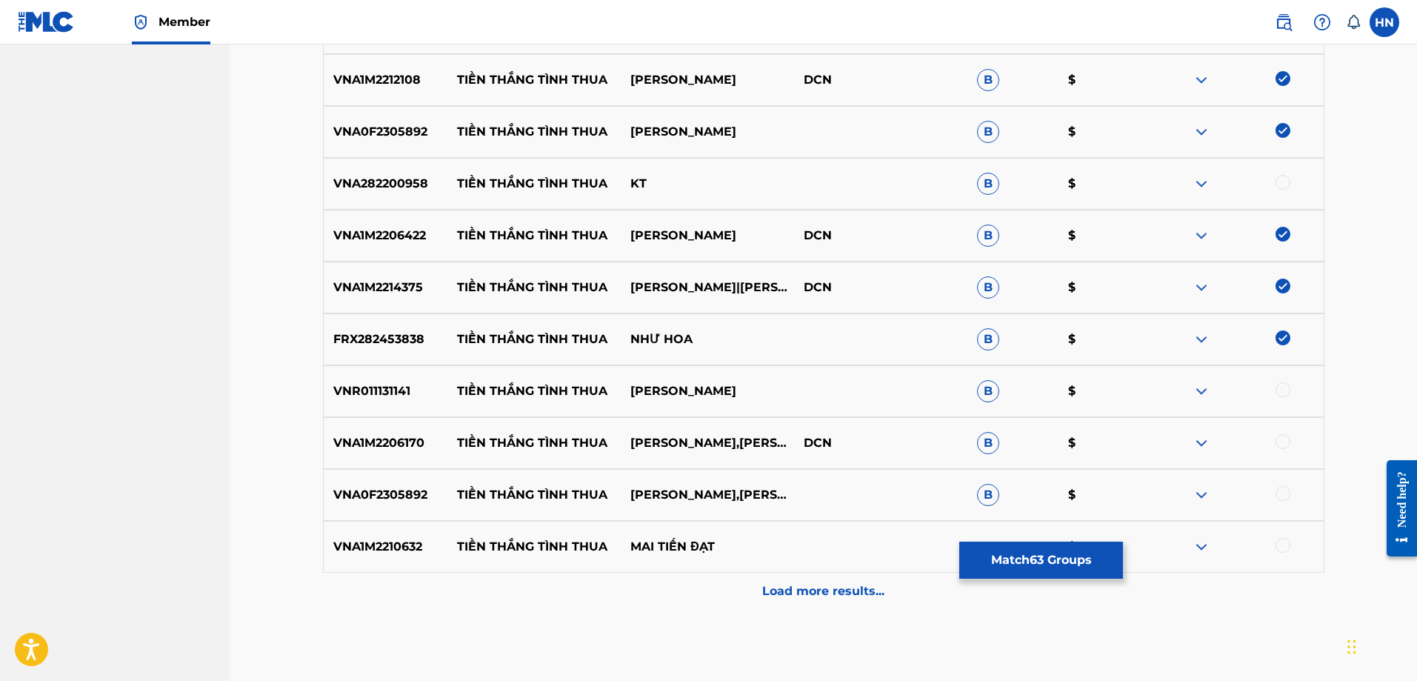
click at [382, 342] on p "FRX282453838" at bounding box center [386, 339] width 124 height 18
click at [1277, 389] on div at bounding box center [1283, 389] width 15 height 15
click at [377, 450] on p "VNA1M2206170" at bounding box center [386, 443] width 124 height 18
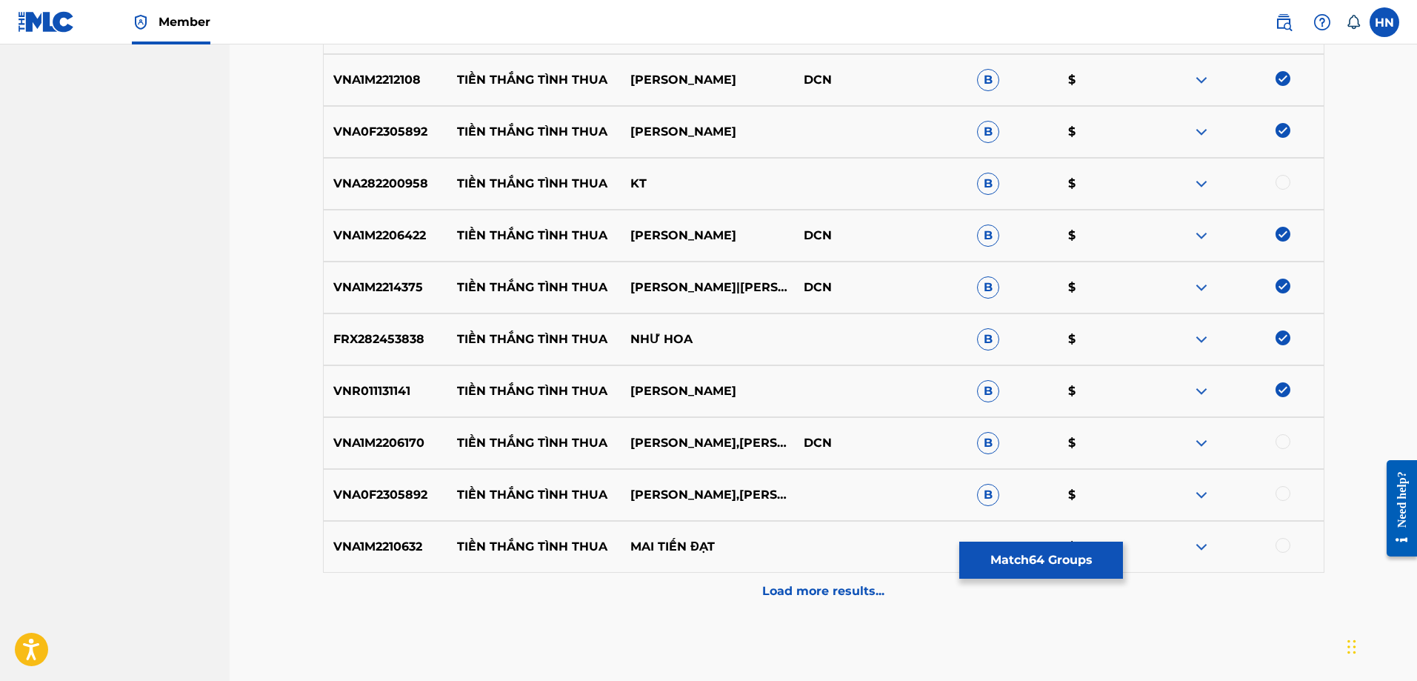
click at [1288, 445] on div at bounding box center [1283, 441] width 15 height 15
click at [356, 494] on p "VNA0F2305892" at bounding box center [386, 495] width 124 height 18
click at [1296, 496] on div at bounding box center [1237, 495] width 173 height 18
click at [1281, 495] on div at bounding box center [1283, 493] width 15 height 15
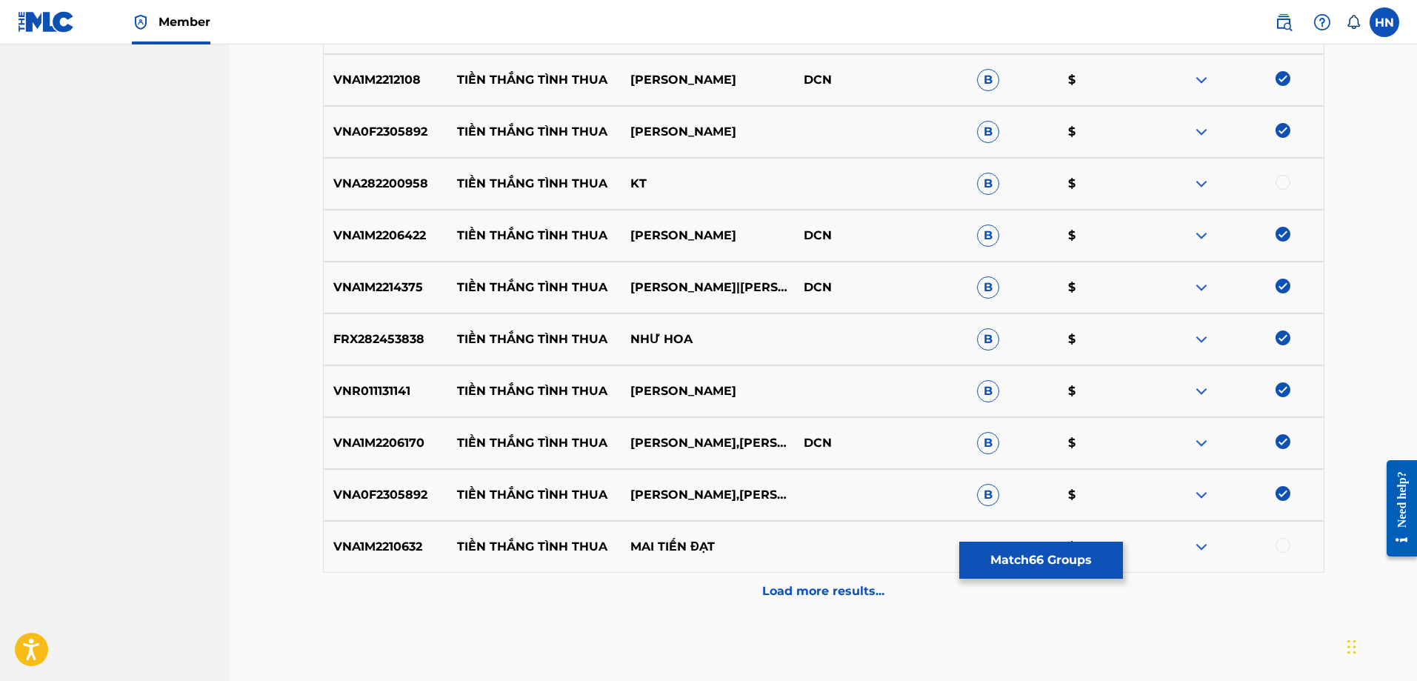
click at [368, 539] on p "VNA1M2210632" at bounding box center [386, 547] width 124 height 18
click at [1278, 543] on div at bounding box center [1283, 545] width 15 height 15
click at [857, 582] on p "Load more results..." at bounding box center [823, 591] width 122 height 18
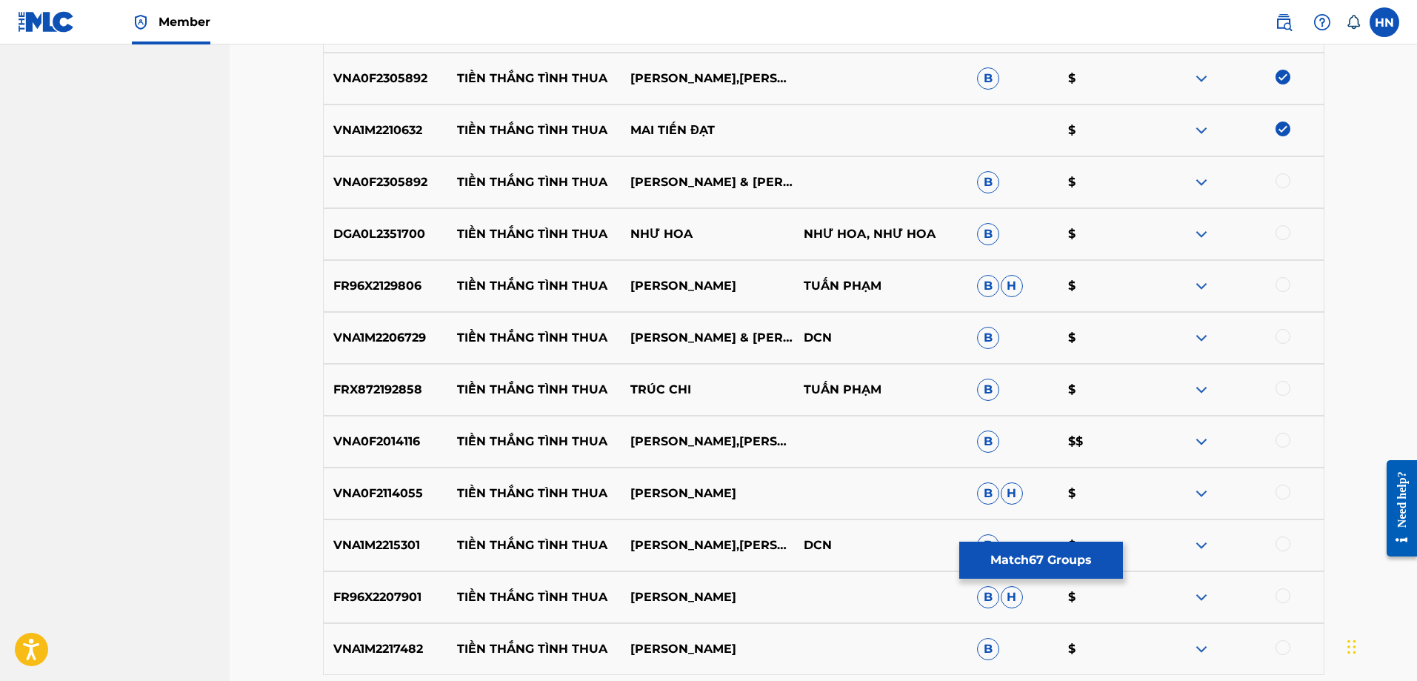
scroll to position [4073, 0]
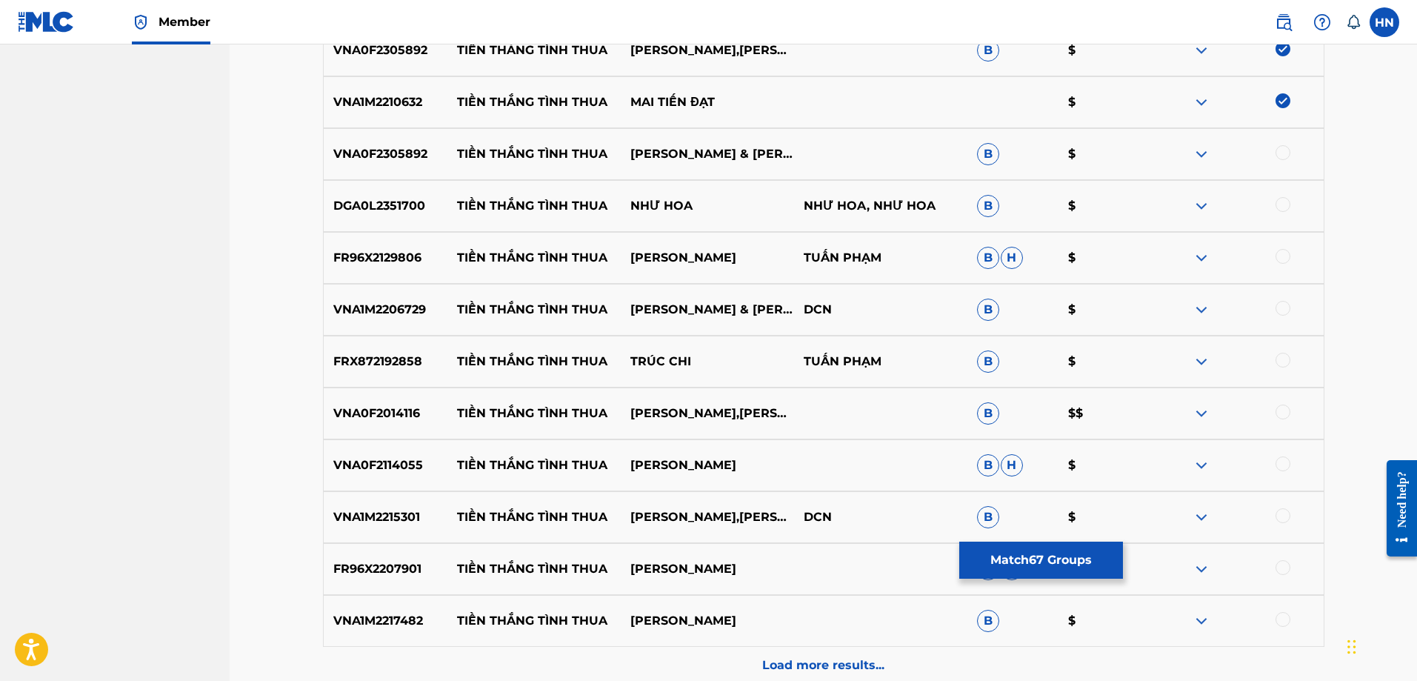
click at [404, 170] on div "VNA0F2305892 TIỀN THẮNG TÌNH THUA [PERSON_NAME] & [PERSON_NAME] & [PERSON_NAME]…" at bounding box center [824, 154] width 1002 height 52
click at [1273, 156] on div at bounding box center [1237, 154] width 173 height 18
click at [1278, 155] on div at bounding box center [1283, 152] width 15 height 15
click at [405, 195] on div "DGA0L2351700 TIỀN THẮNG TÌNH THUA NHƯ HOA NHƯ HOA, NHƯ HOA B $" at bounding box center [824, 206] width 1002 height 52
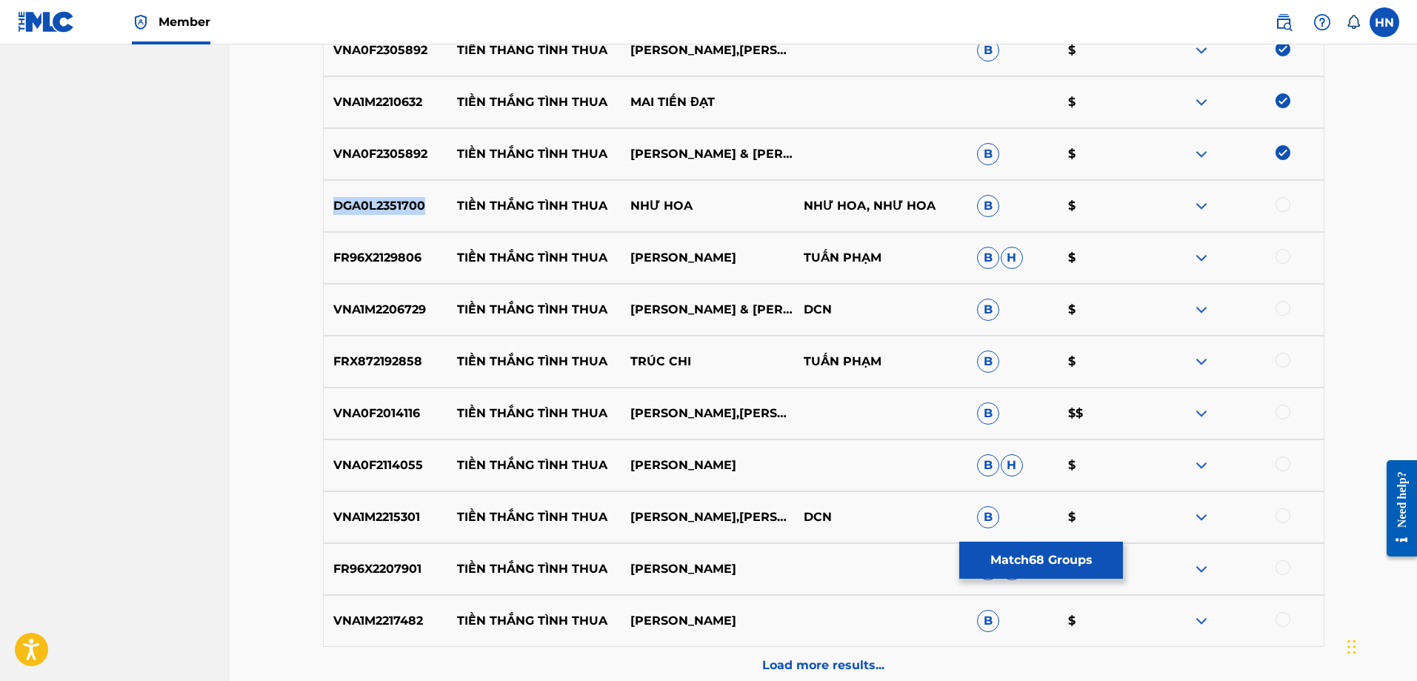
click at [405, 195] on div "DGA0L2351700 TIỀN THẮNG TÌNH THUA NHƯ HOA NHƯ HOA, NHƯ HOA B $" at bounding box center [824, 206] width 1002 height 52
click at [1278, 207] on div at bounding box center [1283, 204] width 15 height 15
click at [392, 256] on p "FR96X2129806" at bounding box center [386, 258] width 124 height 18
click at [1285, 262] on div at bounding box center [1283, 256] width 15 height 15
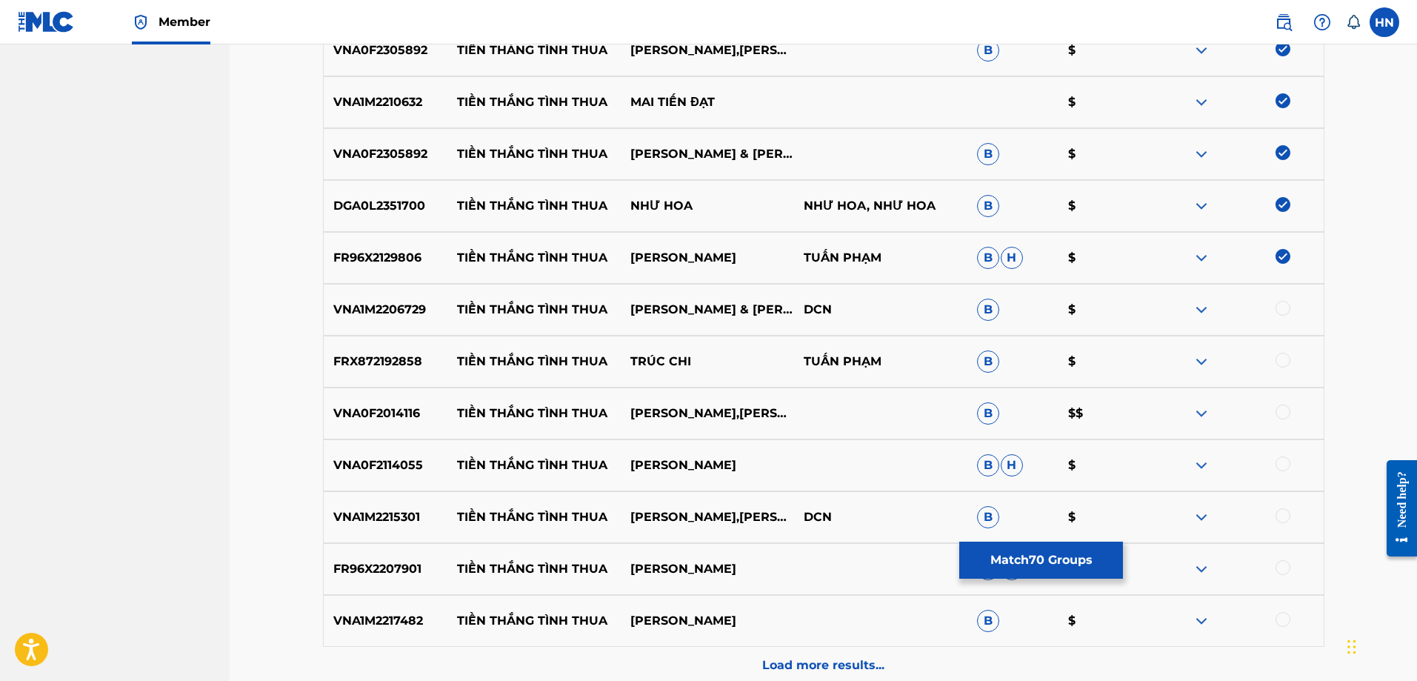
click at [346, 308] on p "VNA1M2206729" at bounding box center [386, 310] width 124 height 18
click at [1280, 315] on div at bounding box center [1283, 308] width 15 height 15
click at [367, 362] on p "FRX872192858" at bounding box center [386, 362] width 124 height 18
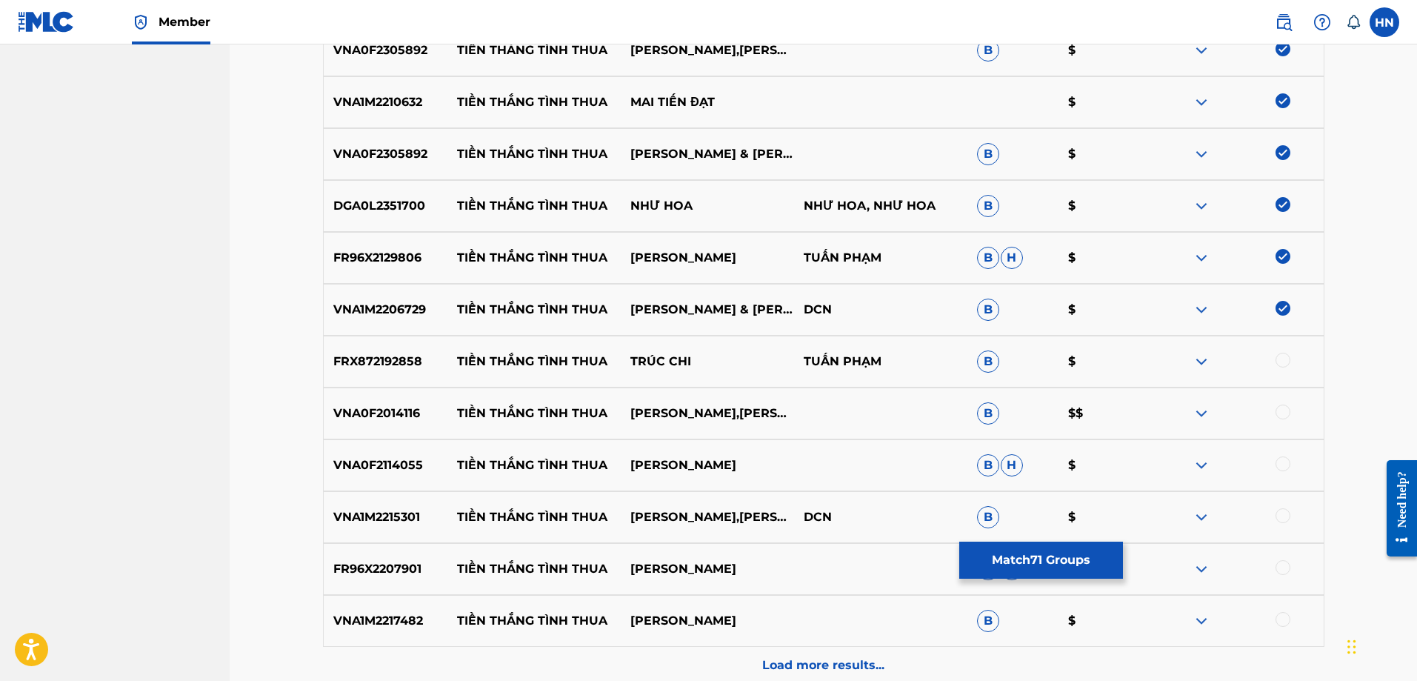
click at [1287, 353] on div at bounding box center [1283, 360] width 15 height 15
click at [373, 423] on div "VNA0F2014116 TIỀN THẮNG TÌNH THUA [PERSON_NAME],[PERSON_NAME] THƯƠNG B $$" at bounding box center [824, 413] width 1002 height 52
click at [1282, 410] on div at bounding box center [1283, 412] width 15 height 15
click at [373, 472] on p "VNA0F2114055" at bounding box center [386, 465] width 124 height 18
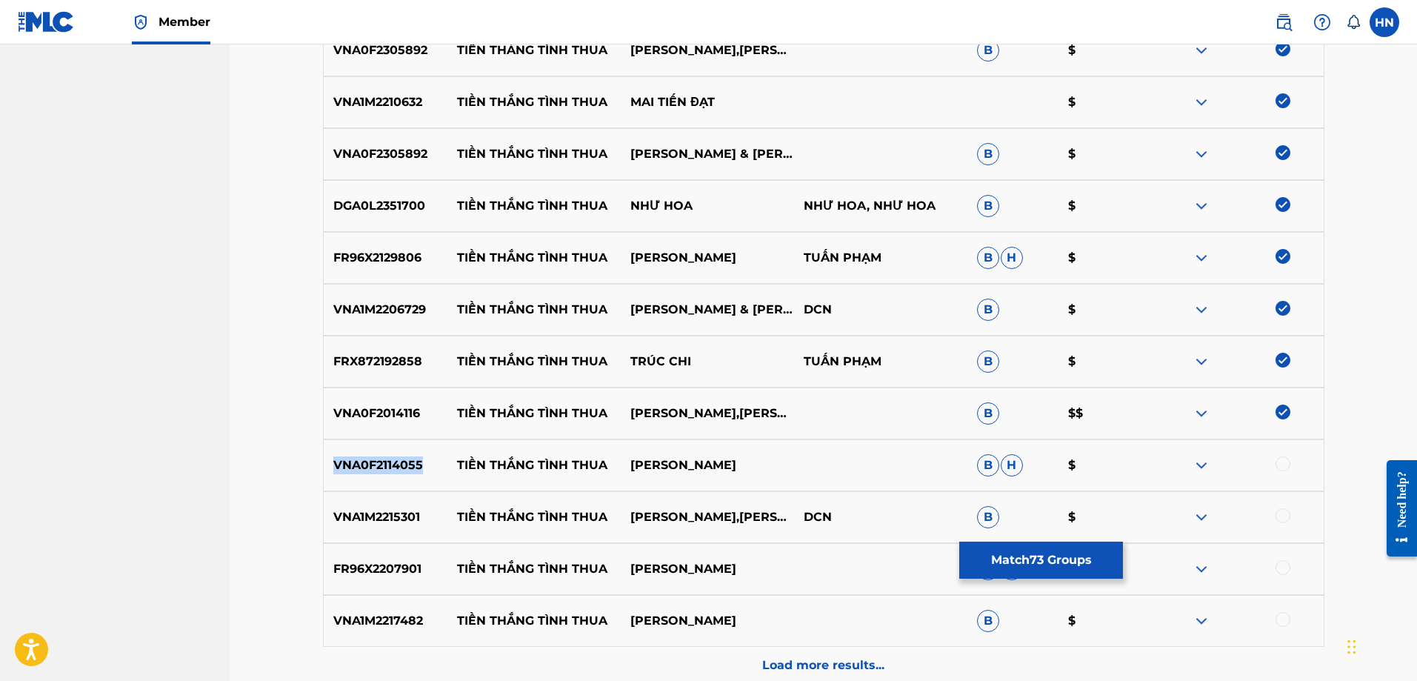
click at [373, 472] on p "VNA0F2114055" at bounding box center [386, 465] width 124 height 18
click at [1282, 465] on div at bounding box center [1283, 463] width 15 height 15
click at [431, 502] on div "VNA1M2215301 TIỀN THẮNG TÌNH THUA MỸ HẠNH,[PERSON_NAME] DCN B $" at bounding box center [824, 517] width 1002 height 52
click at [399, 509] on p "VNA1M2215301" at bounding box center [386, 517] width 124 height 18
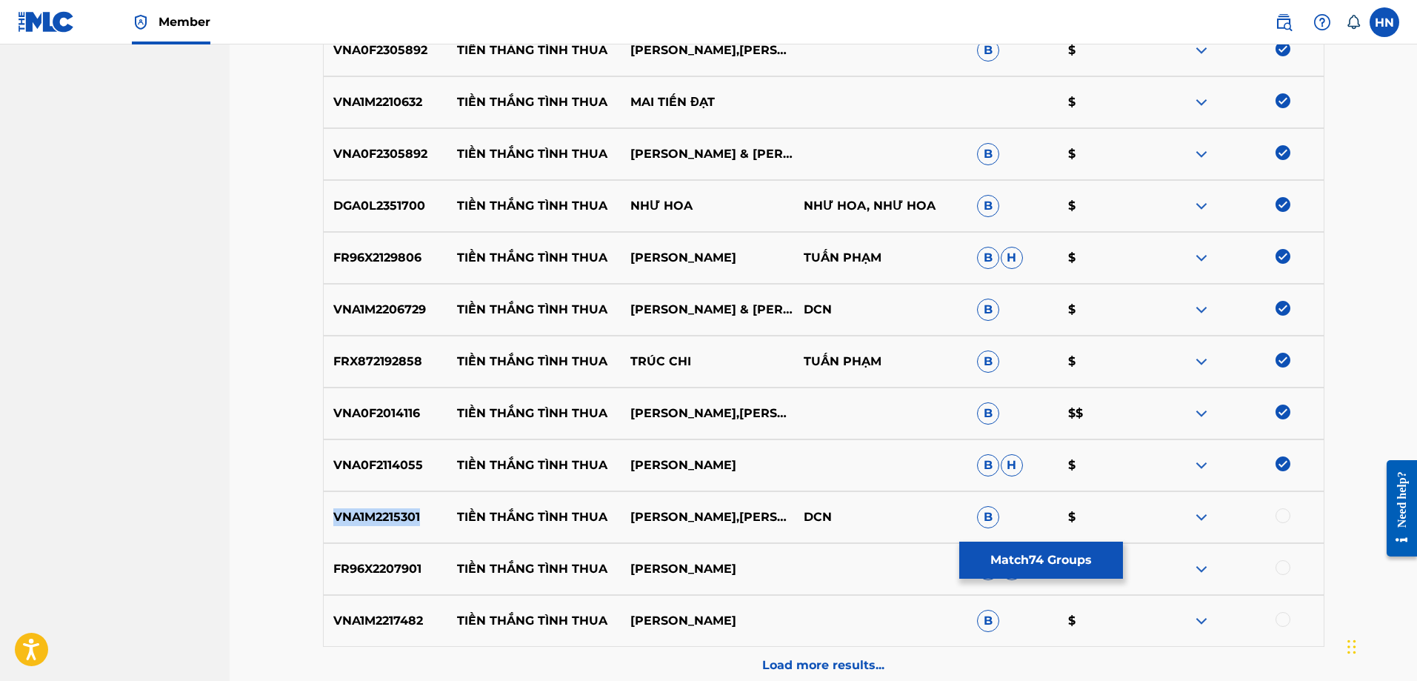
click at [399, 509] on p "VNA1M2215301" at bounding box center [386, 517] width 124 height 18
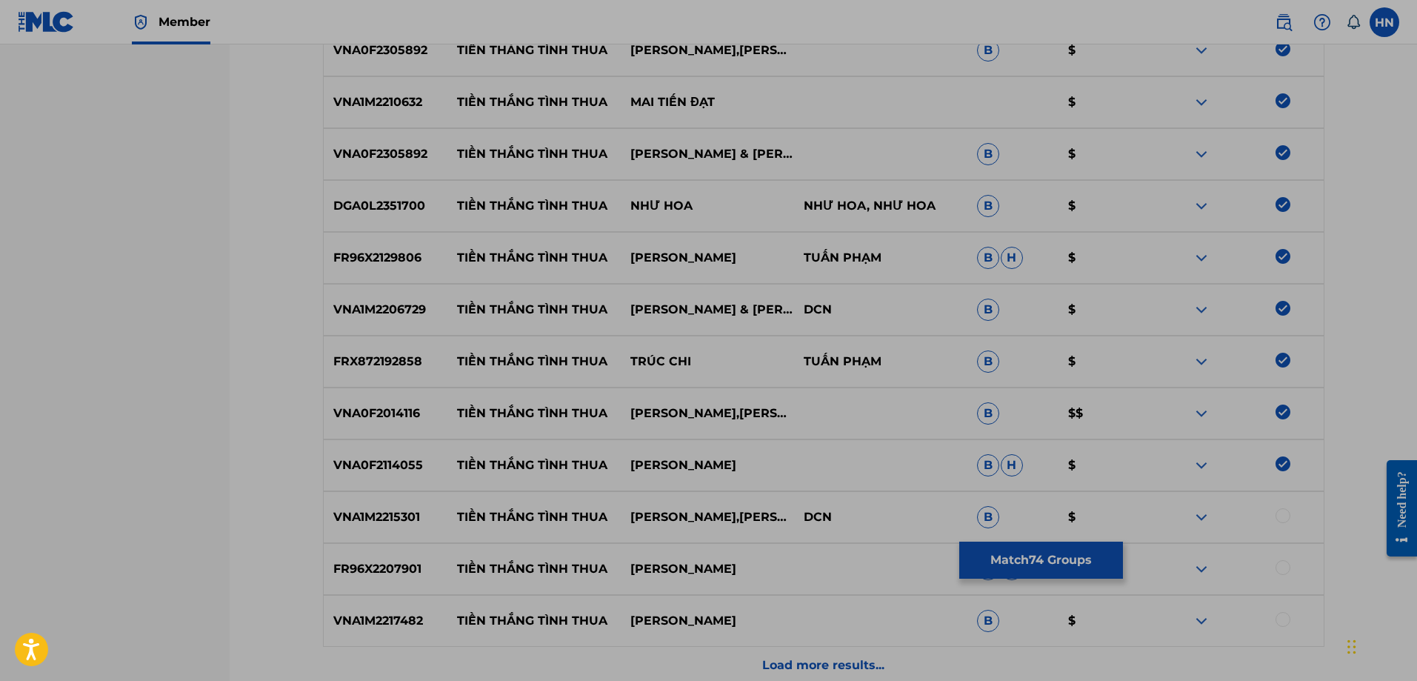
click at [1240, 479] on div "VNA0F2114055 TIỀN THẮNG TÌNH THUA [PERSON_NAME]" at bounding box center [824, 465] width 1002 height 52
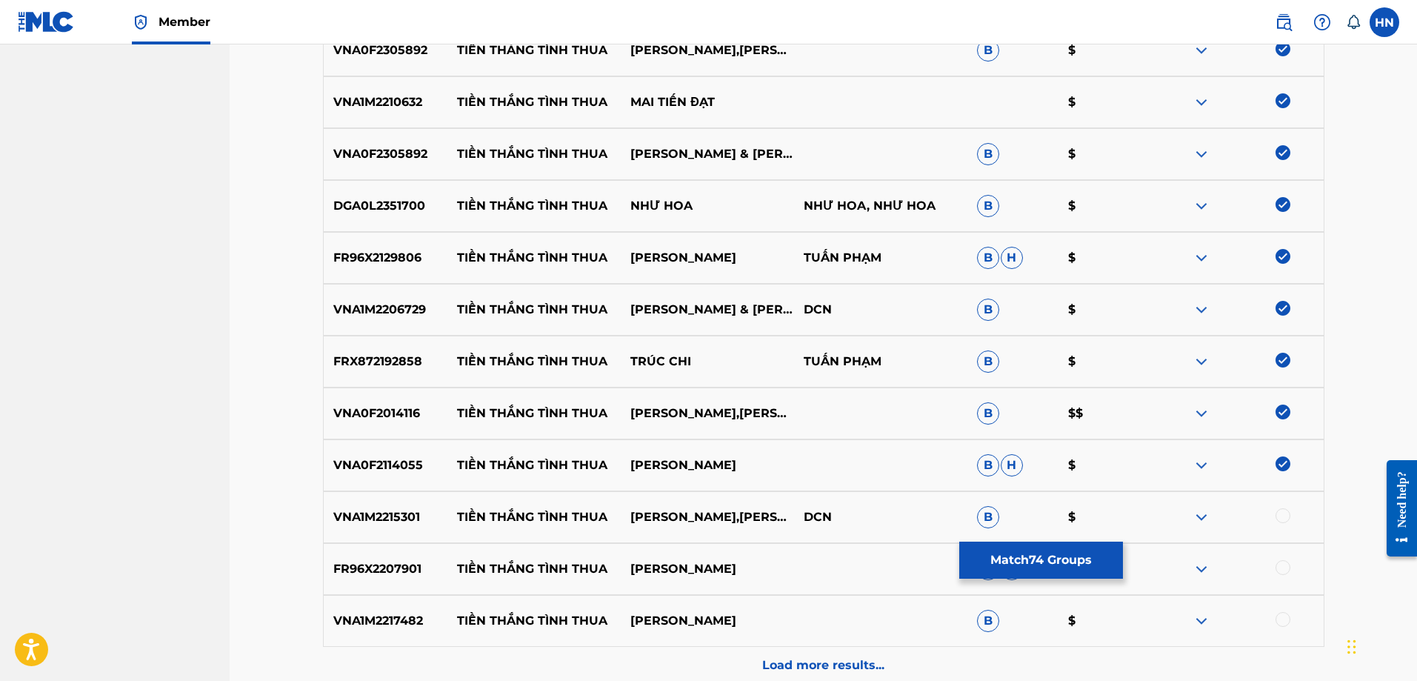
click at [1278, 516] on div at bounding box center [1283, 515] width 15 height 15
click at [369, 563] on p "FR96X2207901" at bounding box center [386, 569] width 124 height 18
click at [399, 509] on p "VNA1M2215301" at bounding box center [386, 517] width 124 height 18
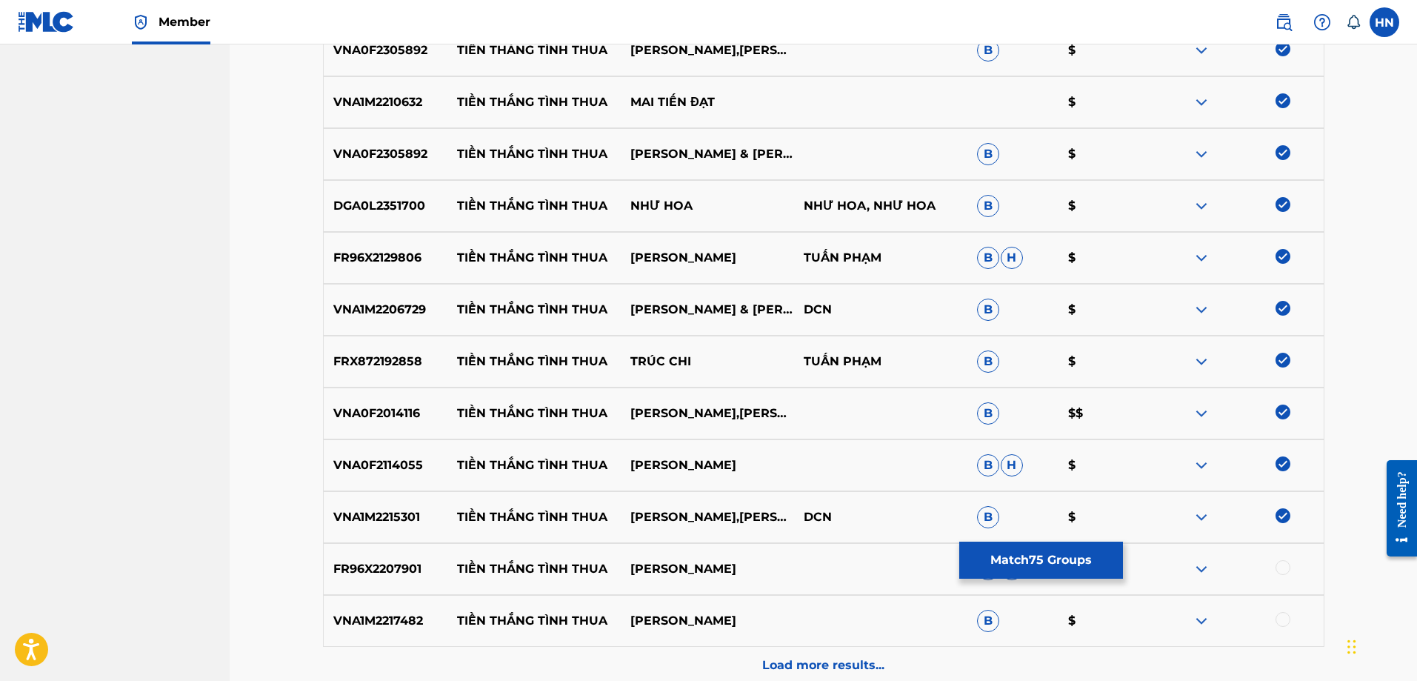
click at [328, 553] on div "FR96X2207901 TIỀN THẮNG TÌNH THUA [PERSON_NAME]" at bounding box center [824, 569] width 1002 height 52
click at [1286, 565] on div at bounding box center [1283, 567] width 15 height 15
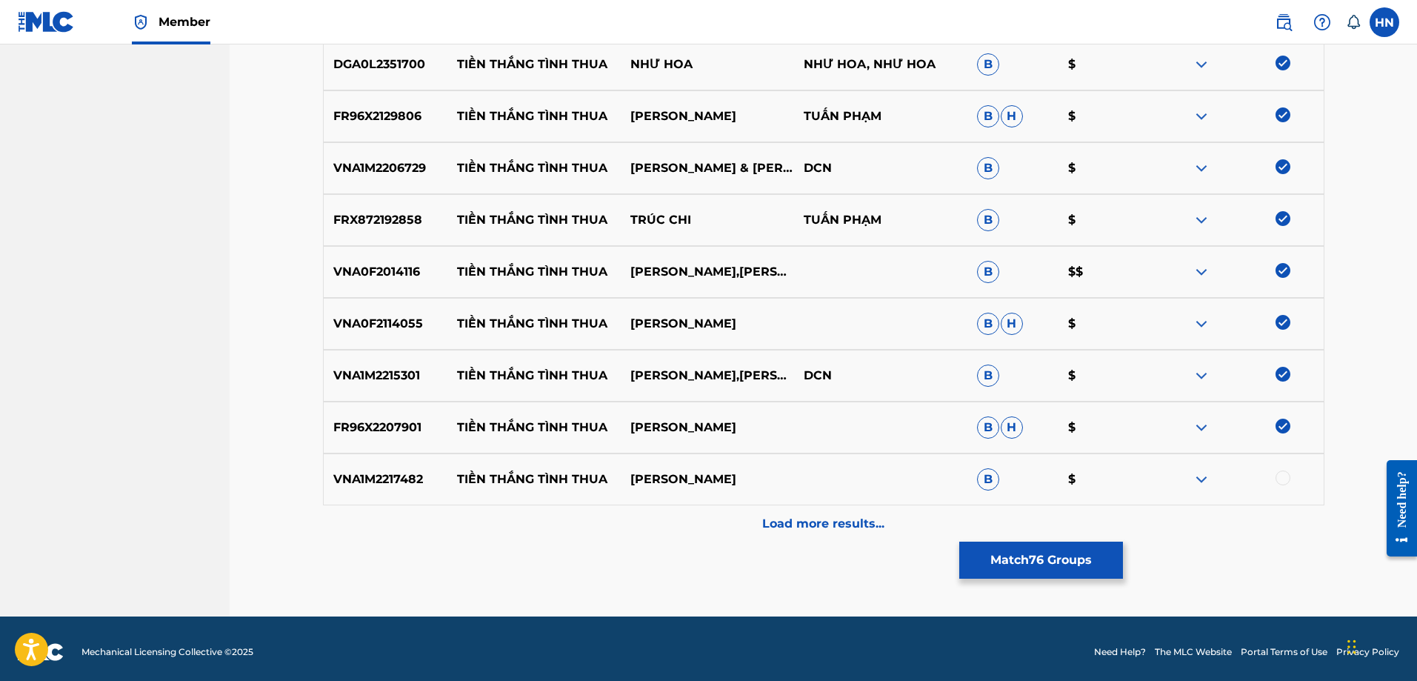
scroll to position [4221, 0]
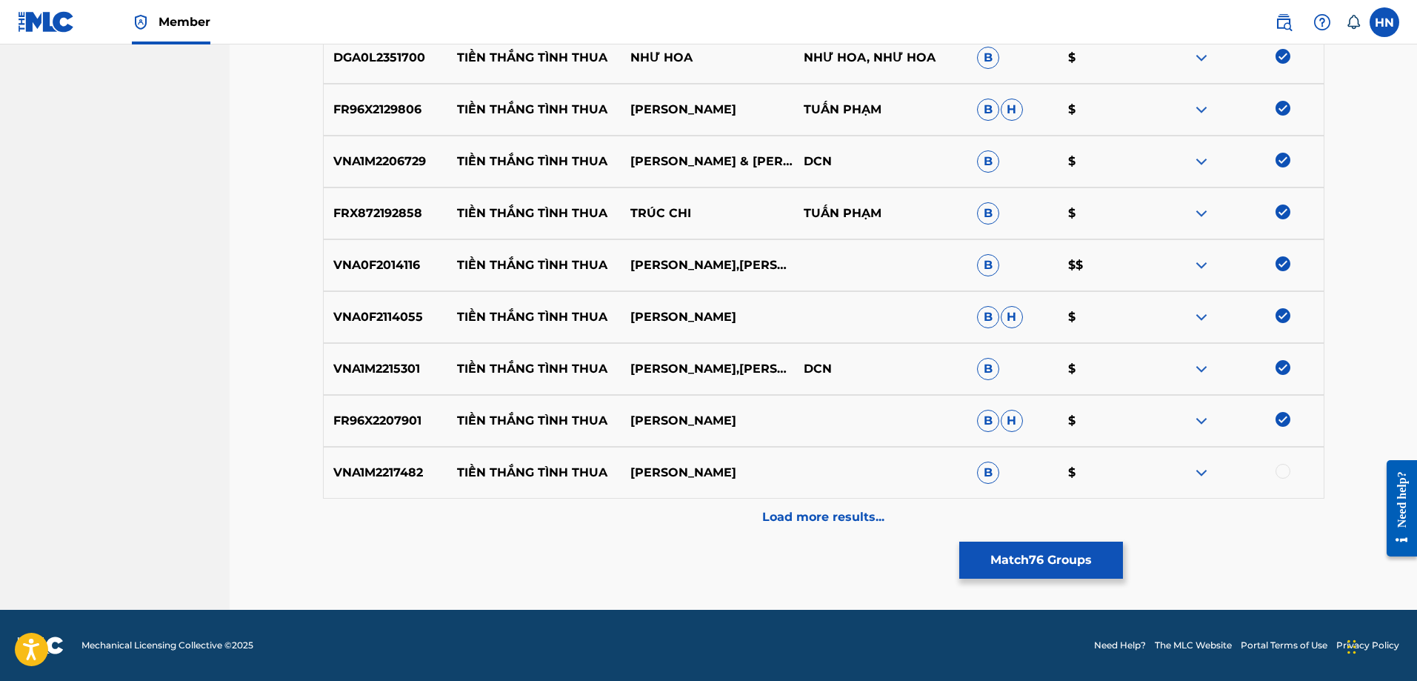
click at [410, 470] on p "VNA1M2217482" at bounding box center [386, 473] width 124 height 18
click at [1277, 470] on div at bounding box center [1283, 471] width 15 height 15
click at [730, 530] on div "Load more results..." at bounding box center [824, 517] width 1002 height 37
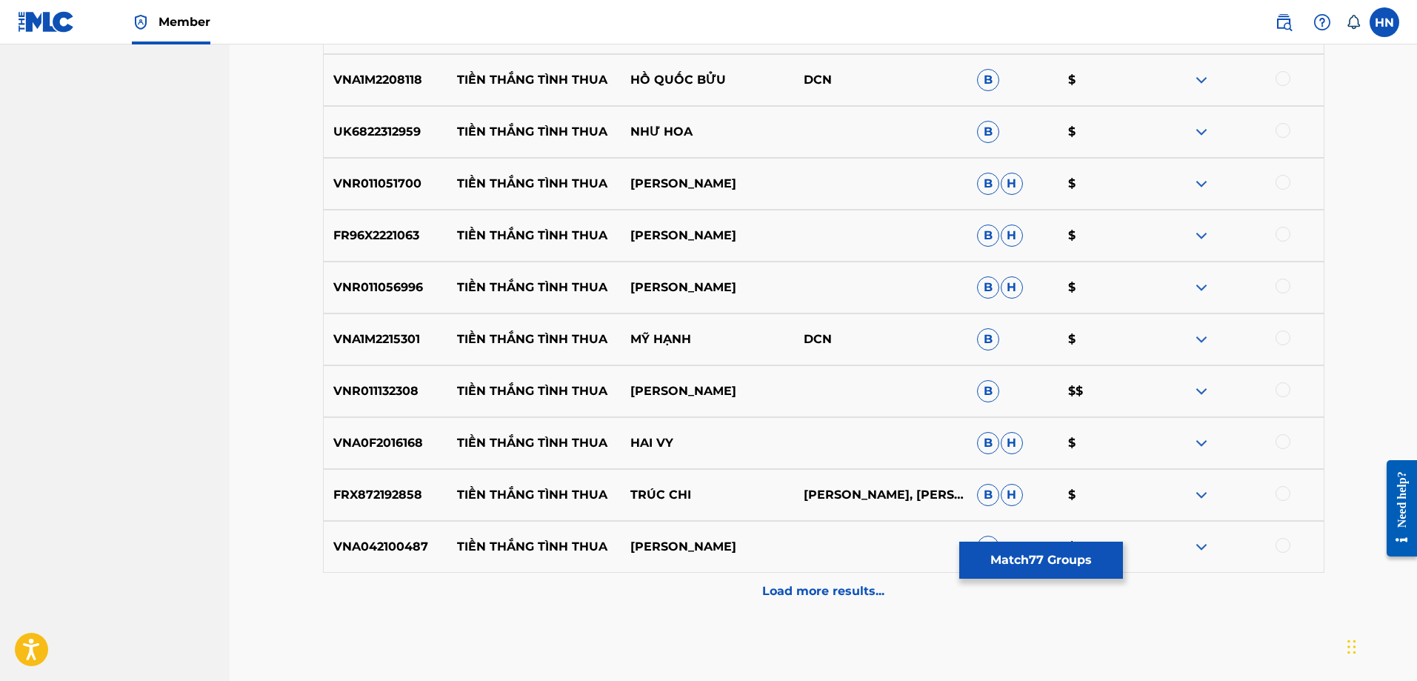
scroll to position [4591, 0]
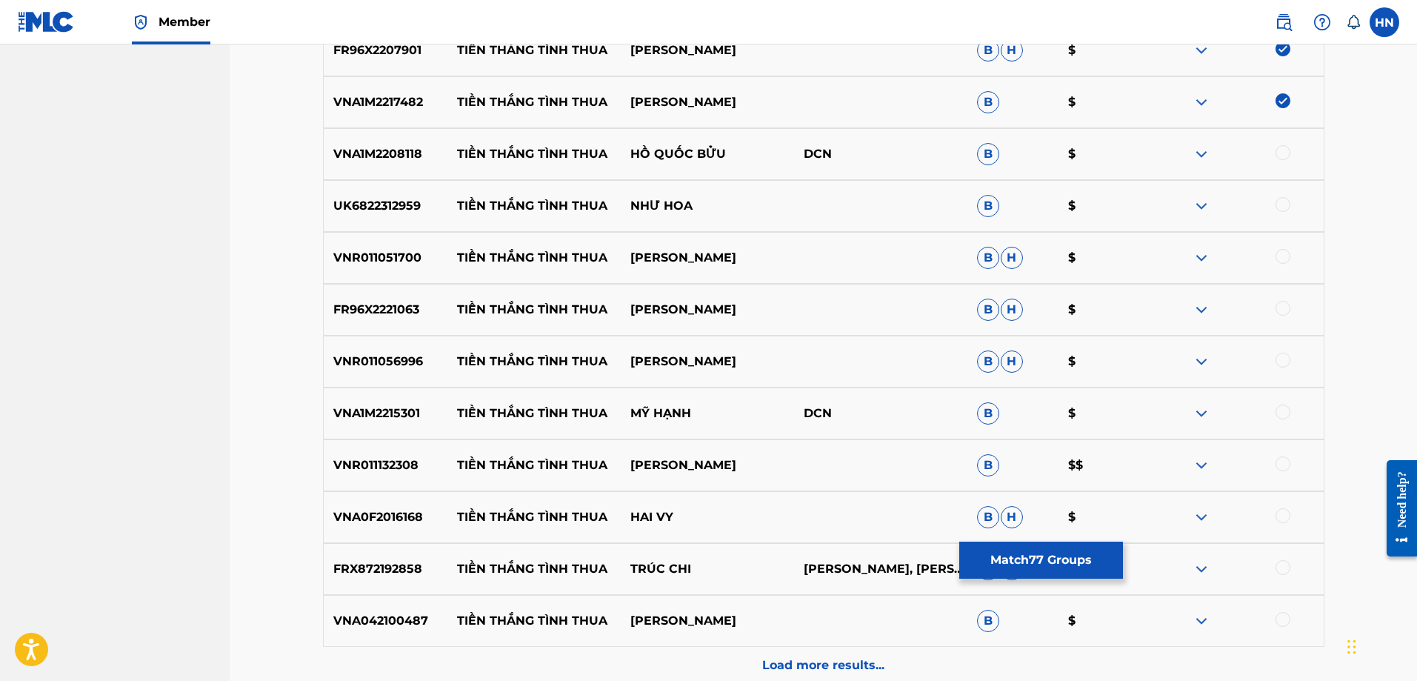
click at [392, 153] on p "VNA1M2208118" at bounding box center [386, 154] width 124 height 18
click at [1285, 153] on div at bounding box center [1283, 152] width 15 height 15
click at [395, 215] on div "UK6822312959 TIỀN THẮNG TÌNH THUA NHƯ HOA B $" at bounding box center [824, 206] width 1002 height 52
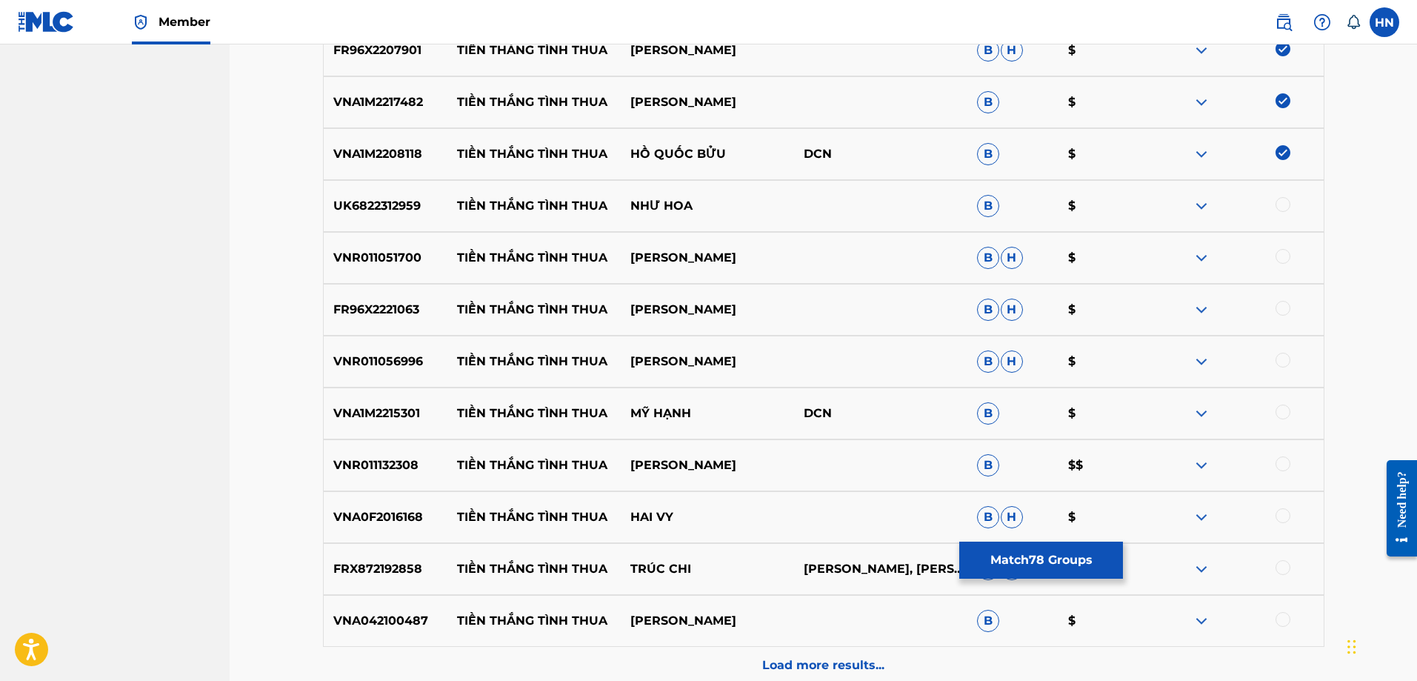
click at [1285, 210] on div at bounding box center [1283, 204] width 15 height 15
click at [389, 241] on div "VNR011051700 TIỀN THẮNG TÌNH THUA [PERSON_NAME]" at bounding box center [824, 258] width 1002 height 52
click at [1267, 261] on div at bounding box center [1237, 258] width 173 height 18
click at [1284, 257] on div at bounding box center [1283, 256] width 15 height 15
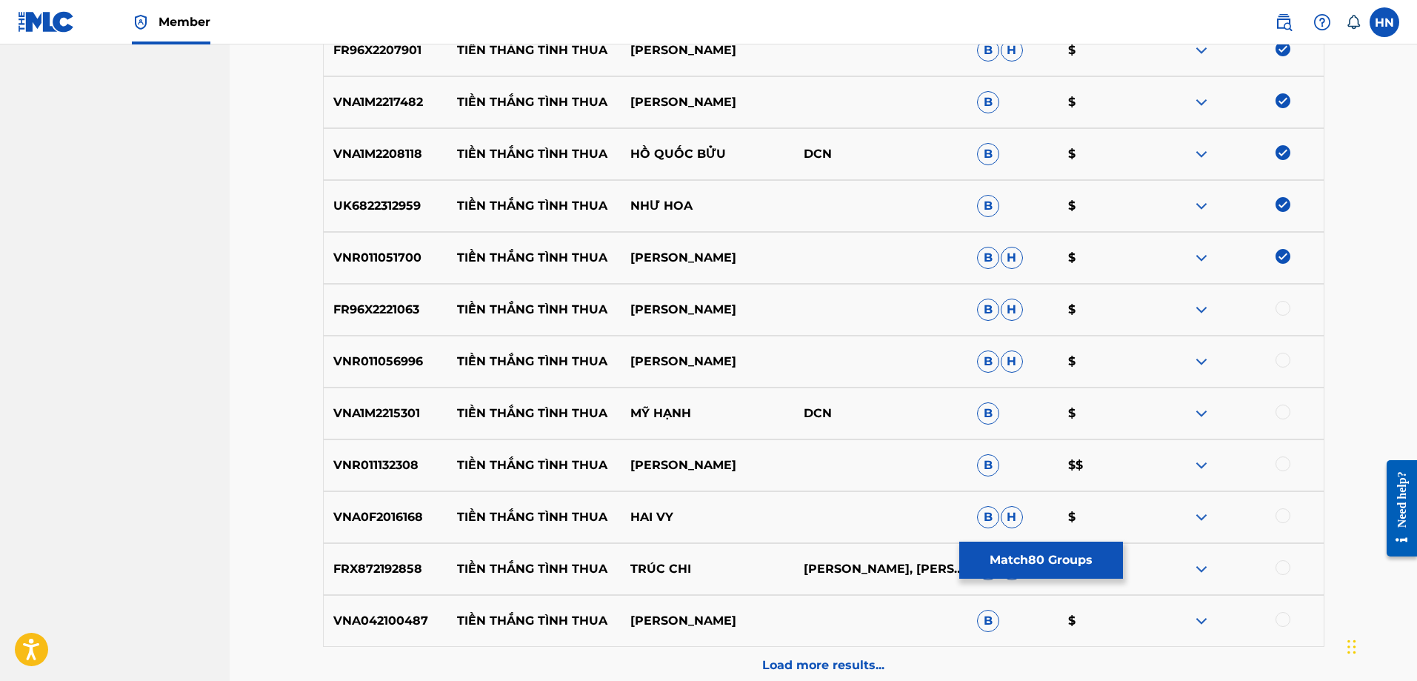
click at [399, 313] on p "FR96X2221063" at bounding box center [386, 310] width 124 height 18
click at [1282, 302] on div at bounding box center [1283, 308] width 15 height 15
click at [385, 362] on p "VNR011056996" at bounding box center [386, 362] width 124 height 18
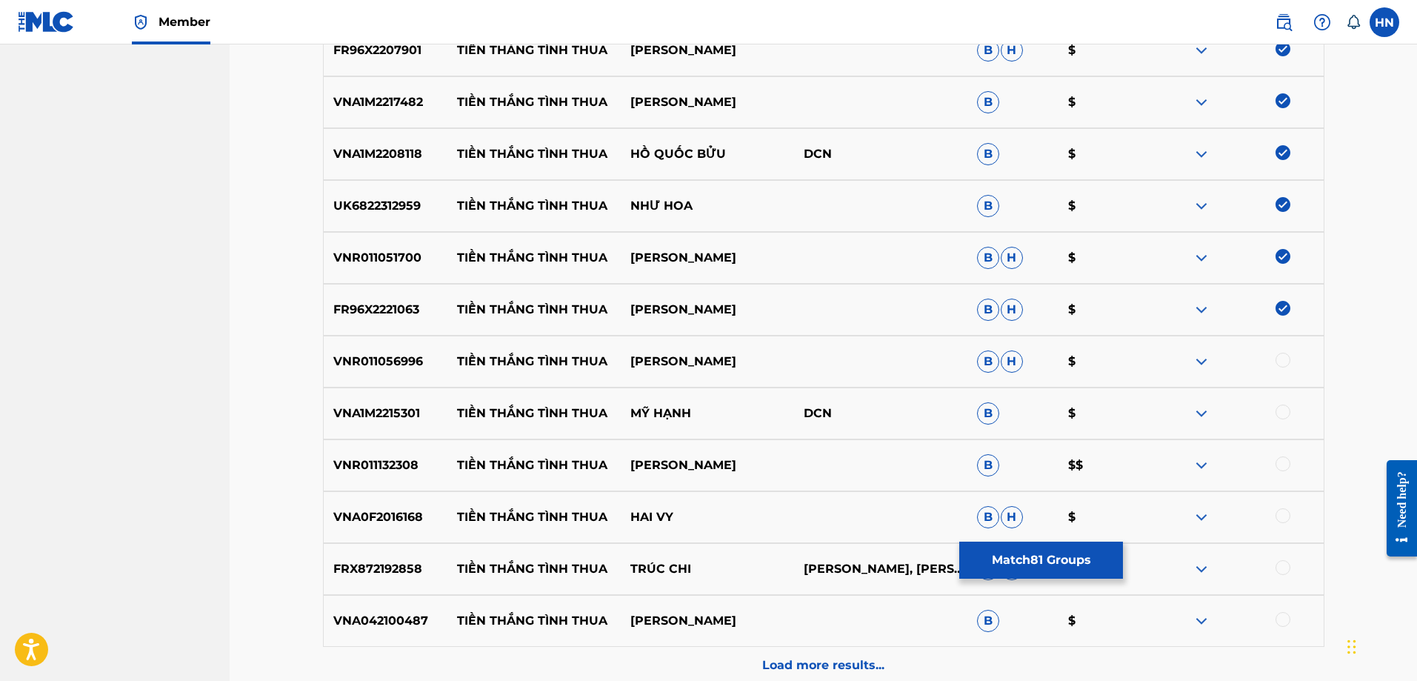
click at [1284, 356] on div at bounding box center [1283, 360] width 15 height 15
click at [385, 427] on div "VNA1M2215301 TIỀN THẮNG TÌNH THUA MỸ HẠNH DCN B $" at bounding box center [824, 413] width 1002 height 52
click at [1283, 411] on div at bounding box center [1283, 412] width 15 height 15
click at [396, 453] on div "VNR011132308 TIỀN THẮNG TÌNH THUA [PERSON_NAME] B $$" at bounding box center [824, 465] width 1002 height 52
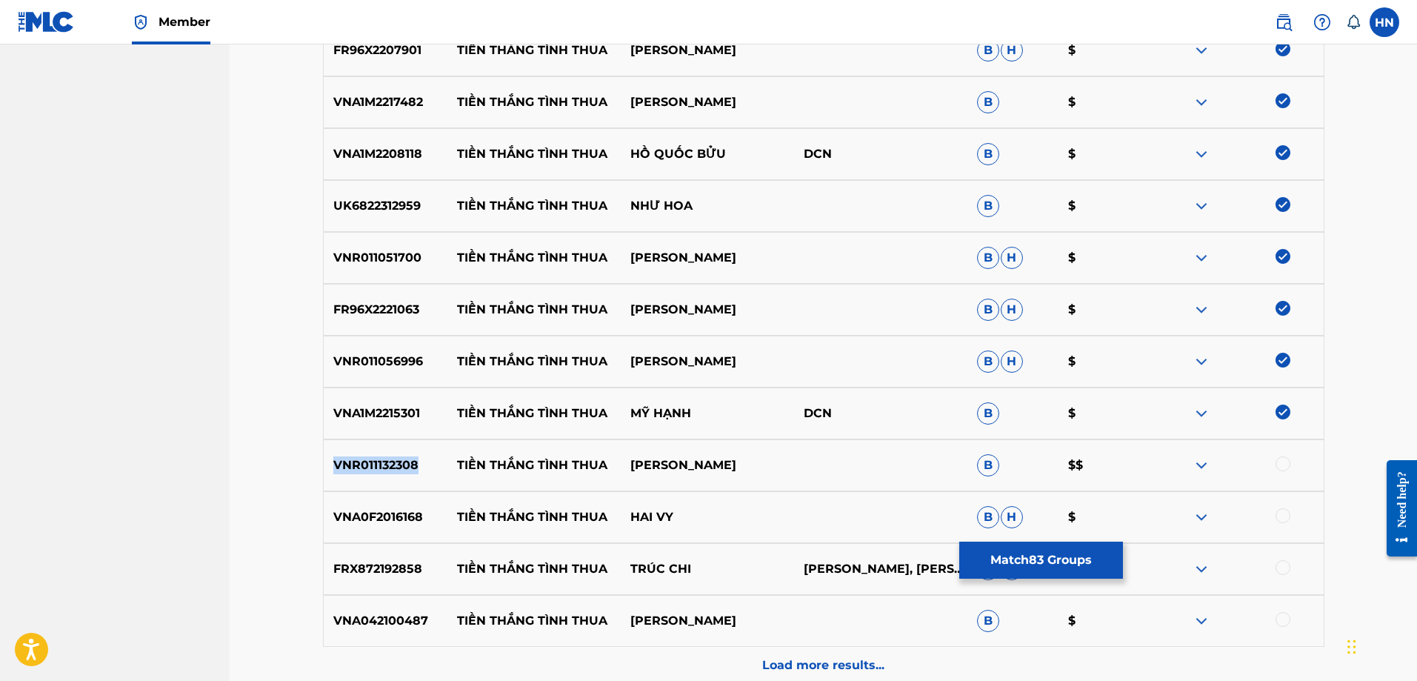
click at [396, 453] on div "VNR011132308 TIỀN THẮNG TÌNH THUA [PERSON_NAME] B $$" at bounding box center [824, 465] width 1002 height 52
click at [1282, 460] on div at bounding box center [1283, 463] width 15 height 15
click at [326, 516] on p "VNA0F2016168" at bounding box center [386, 517] width 124 height 18
click at [1278, 507] on div "VNA0F2016168 TIỀN THẮNG TÌNH THUA HAI VY B H $" at bounding box center [824, 517] width 1002 height 52
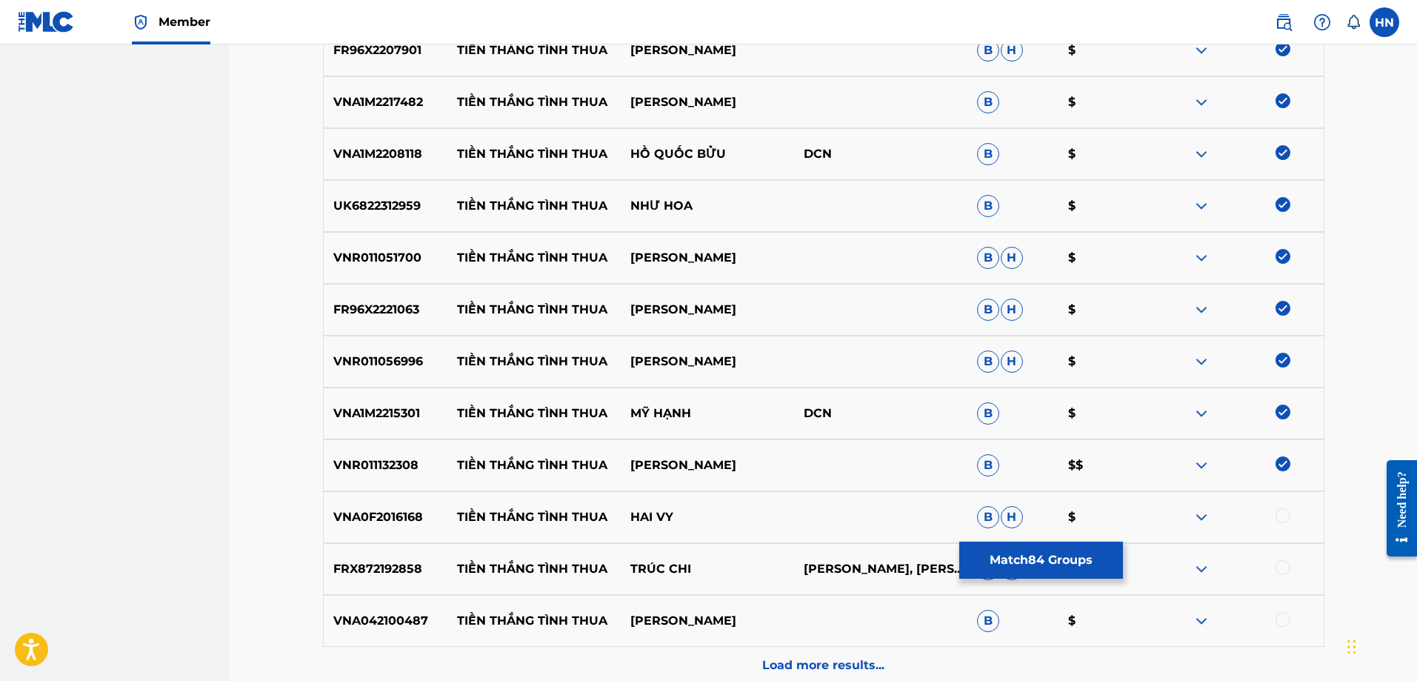
click at [1279, 509] on div at bounding box center [1283, 515] width 15 height 15
click at [396, 568] on p "FRX872192858" at bounding box center [386, 569] width 124 height 18
click at [1278, 565] on div at bounding box center [1283, 567] width 15 height 15
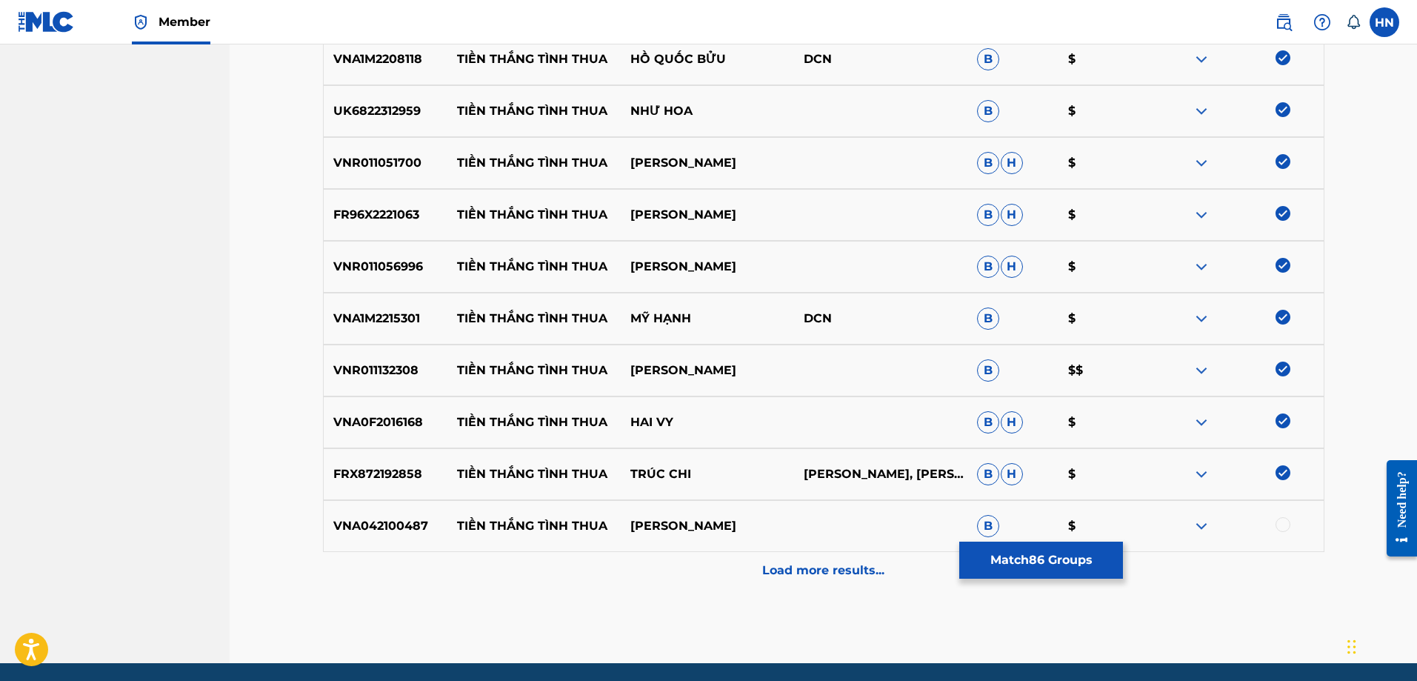
scroll to position [4739, 0]
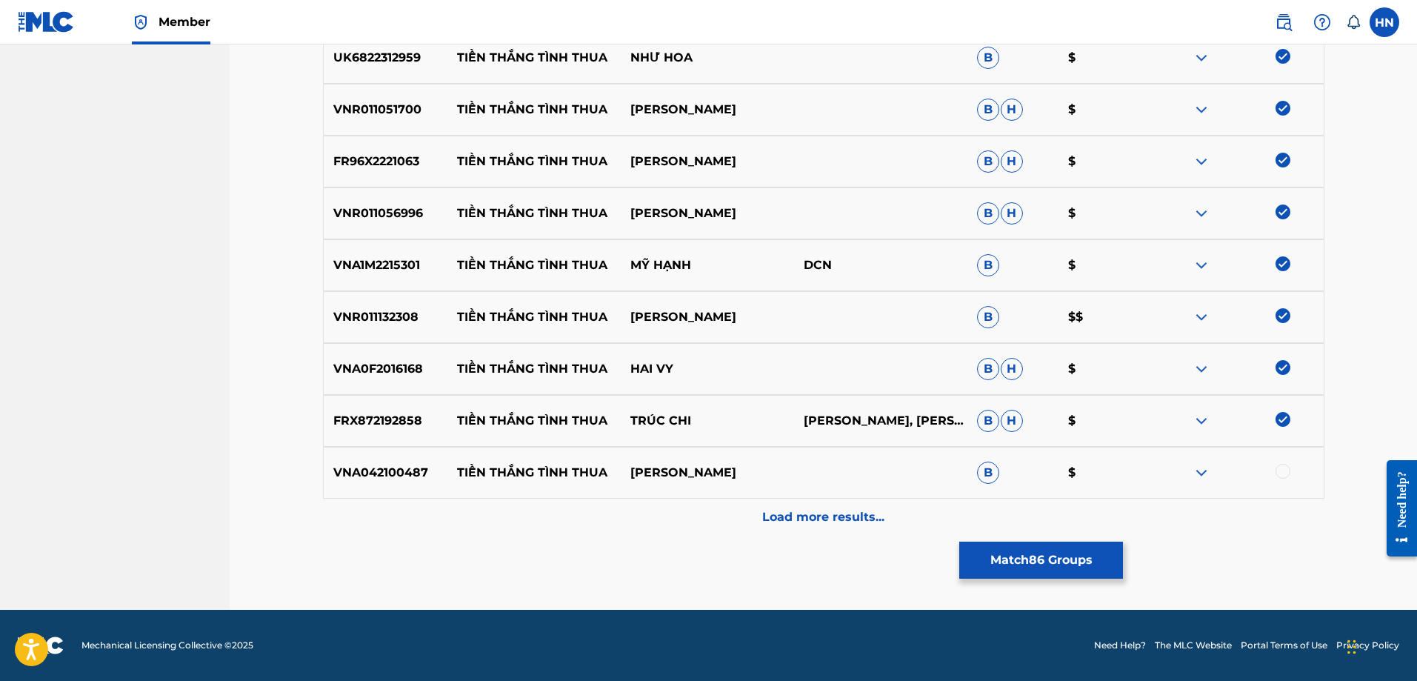
click at [410, 473] on p "VNA042100487" at bounding box center [386, 473] width 124 height 18
click at [1278, 470] on div at bounding box center [1283, 471] width 15 height 15
click at [803, 508] on p "Load more results..." at bounding box center [823, 517] width 122 height 18
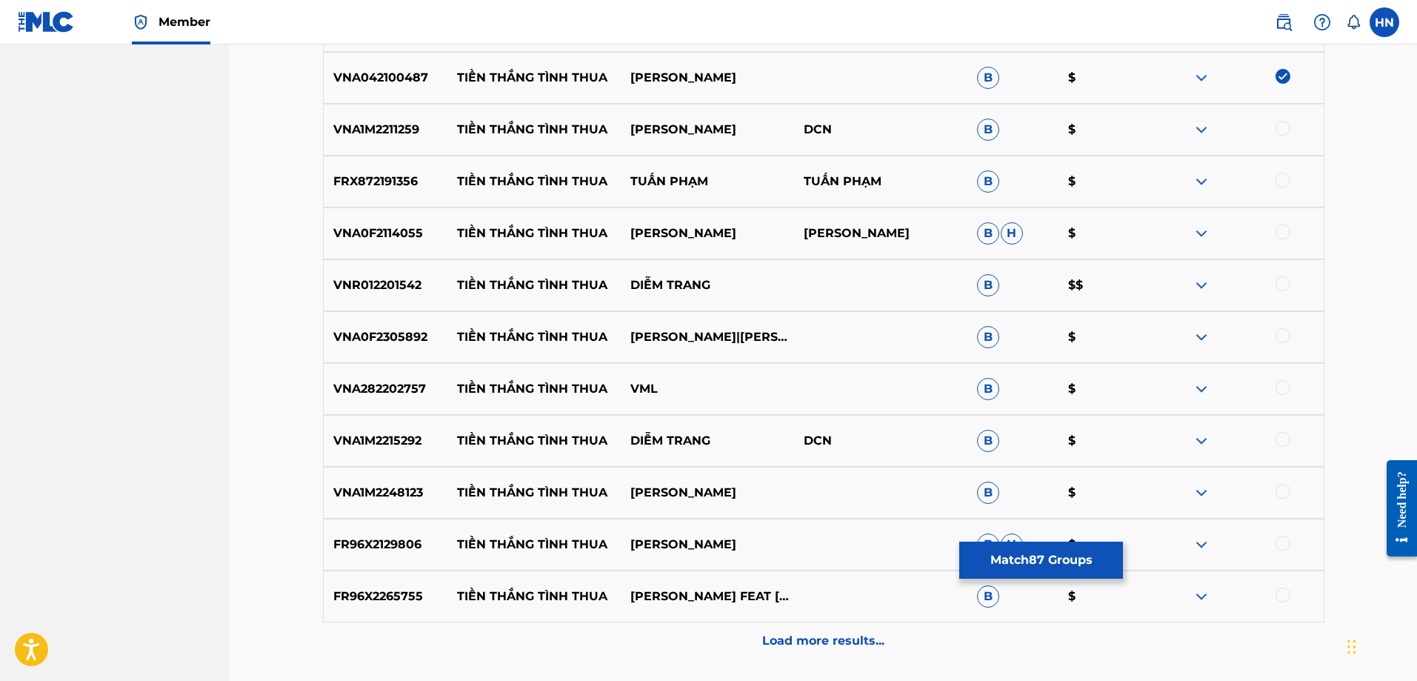
scroll to position [5110, 0]
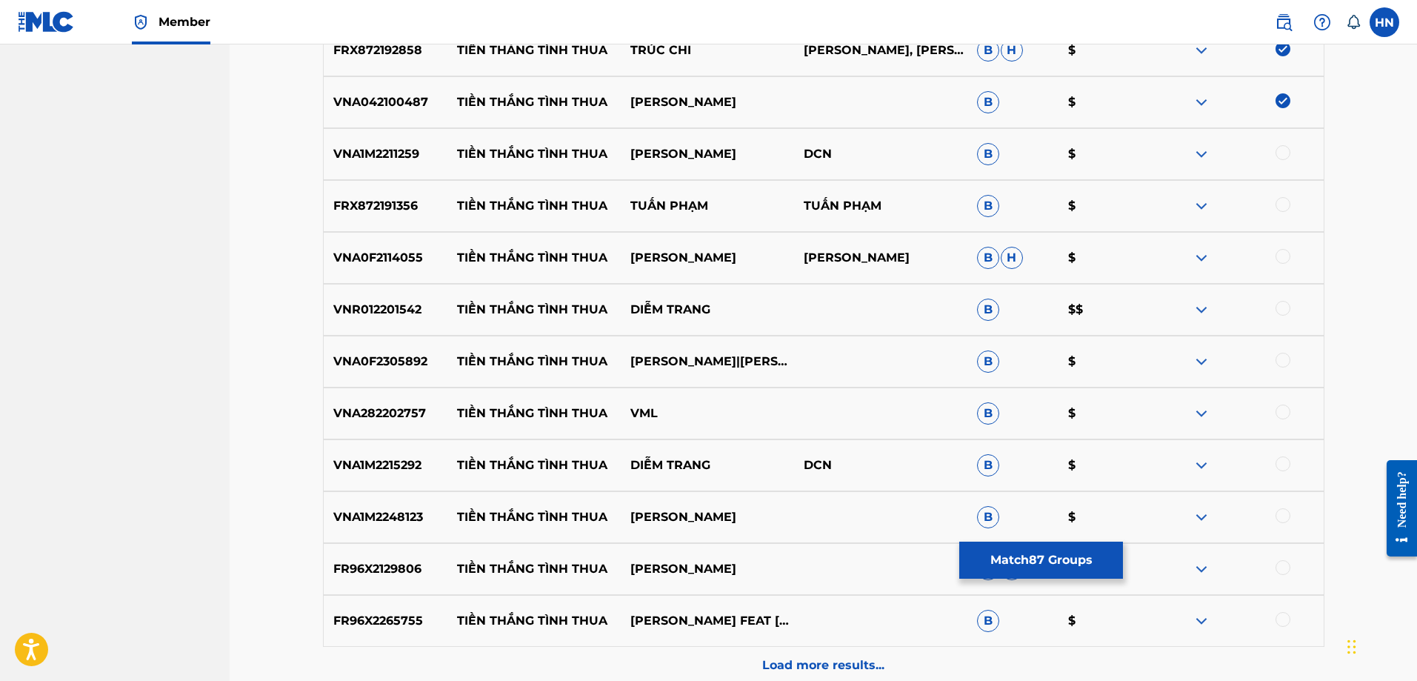
click at [401, 153] on p "VNA1M2211259" at bounding box center [386, 154] width 124 height 18
click at [1290, 150] on div at bounding box center [1283, 152] width 15 height 15
click at [396, 219] on div "FRX872191356 TIỀN THẮNG TÌNH THUA TUẤN [PERSON_NAME] $" at bounding box center [824, 206] width 1002 height 52
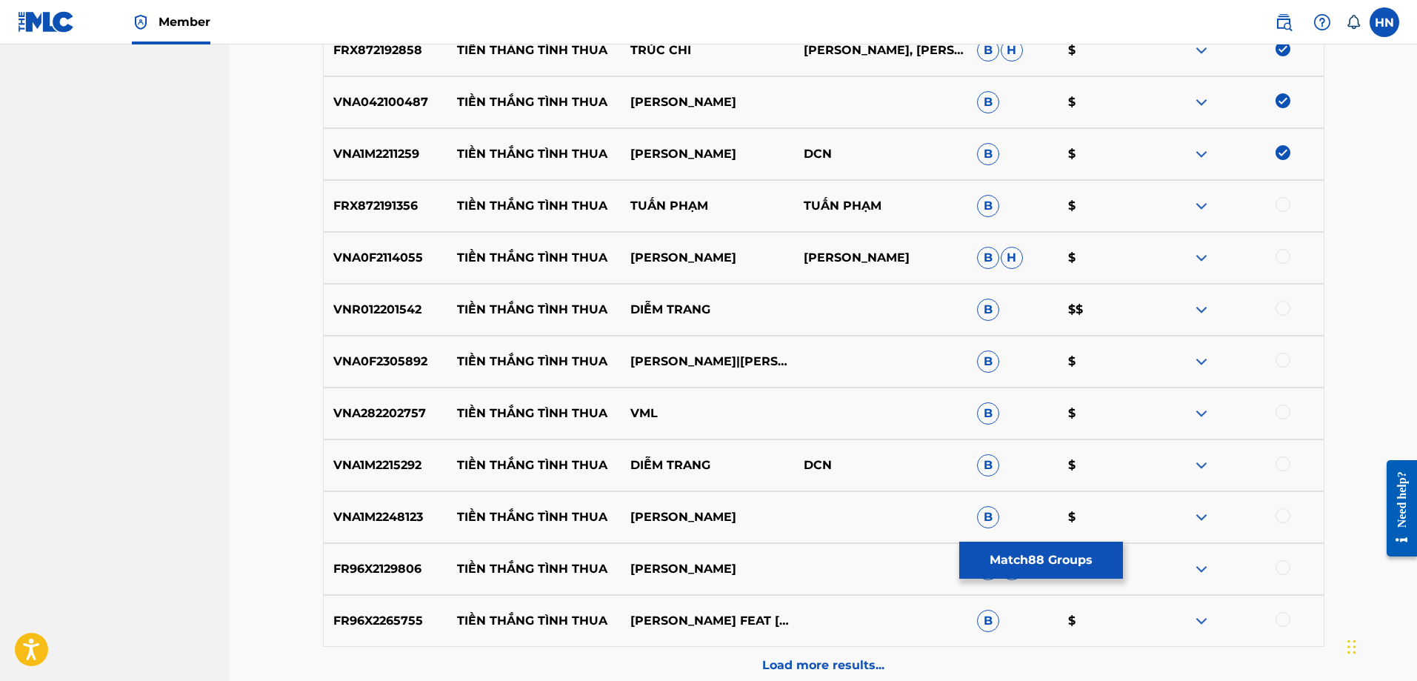
click at [1285, 199] on div at bounding box center [1283, 204] width 15 height 15
click at [410, 265] on p "VNA0F2114055" at bounding box center [386, 258] width 124 height 18
click at [1275, 253] on div at bounding box center [1237, 258] width 173 height 18
click at [1279, 256] on div at bounding box center [1283, 256] width 15 height 15
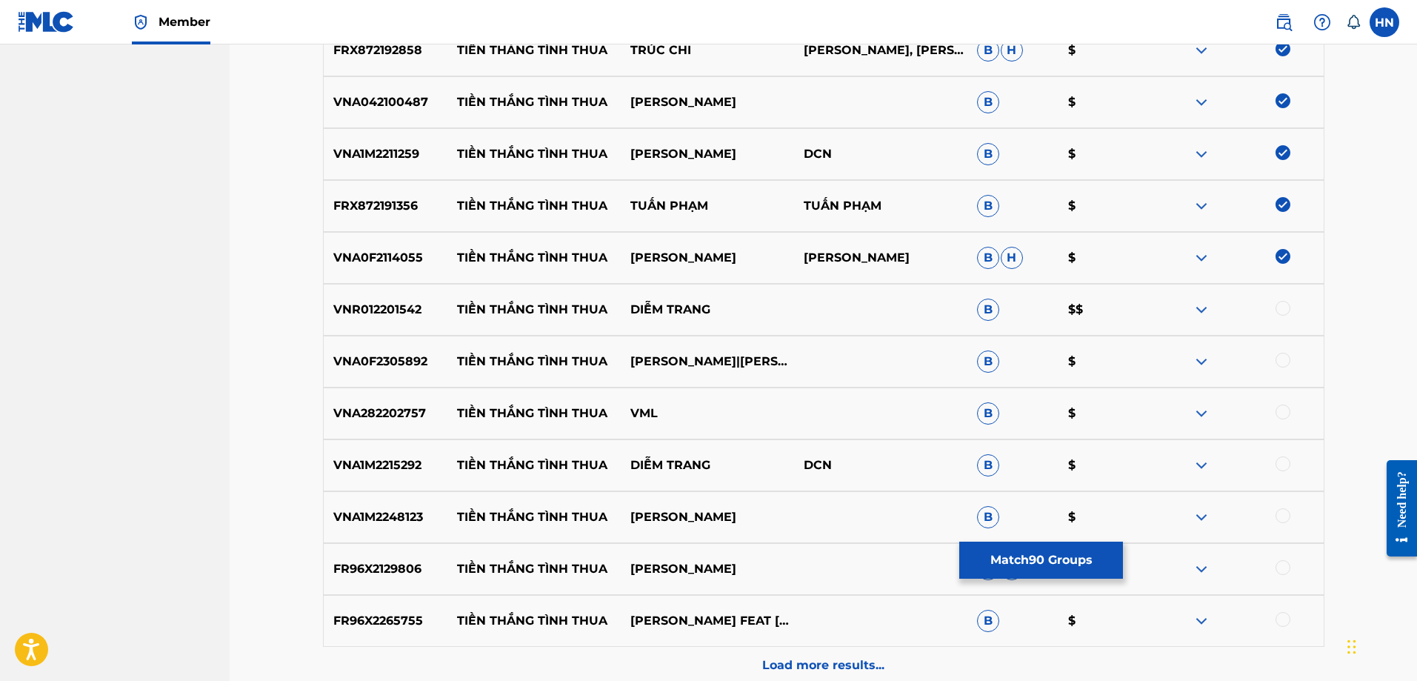
click at [390, 304] on p "VNR012201542" at bounding box center [386, 310] width 124 height 18
click at [1277, 307] on div at bounding box center [1283, 308] width 15 height 15
click at [1209, 356] on img at bounding box center [1202, 362] width 18 height 18
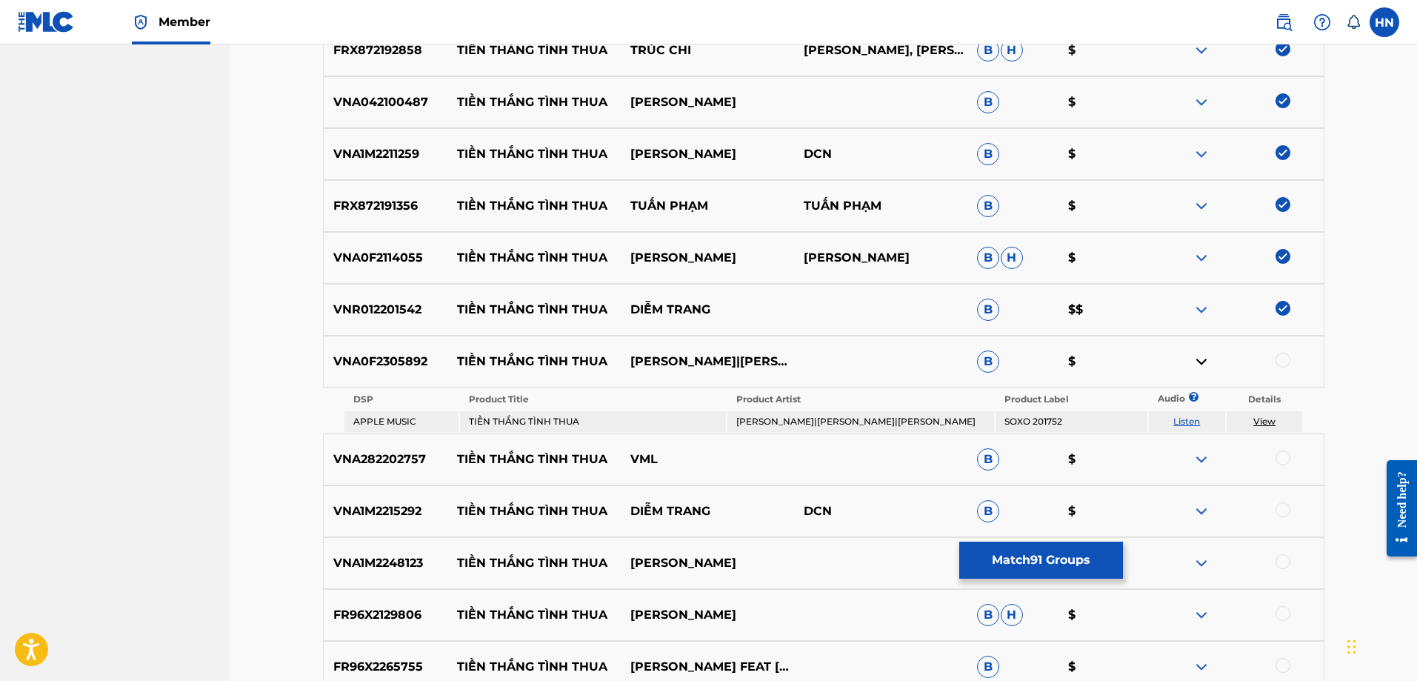
click at [1176, 423] on link "Listen" at bounding box center [1187, 421] width 27 height 11
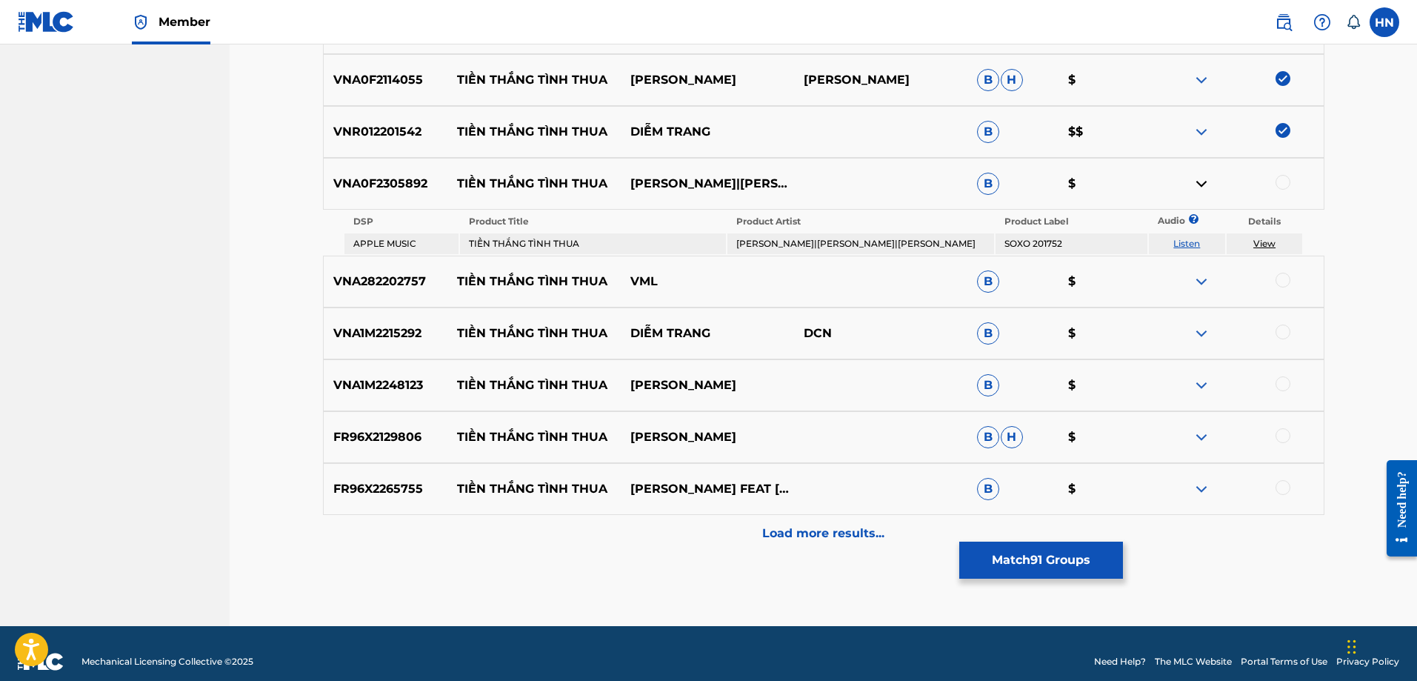
scroll to position [5304, 0]
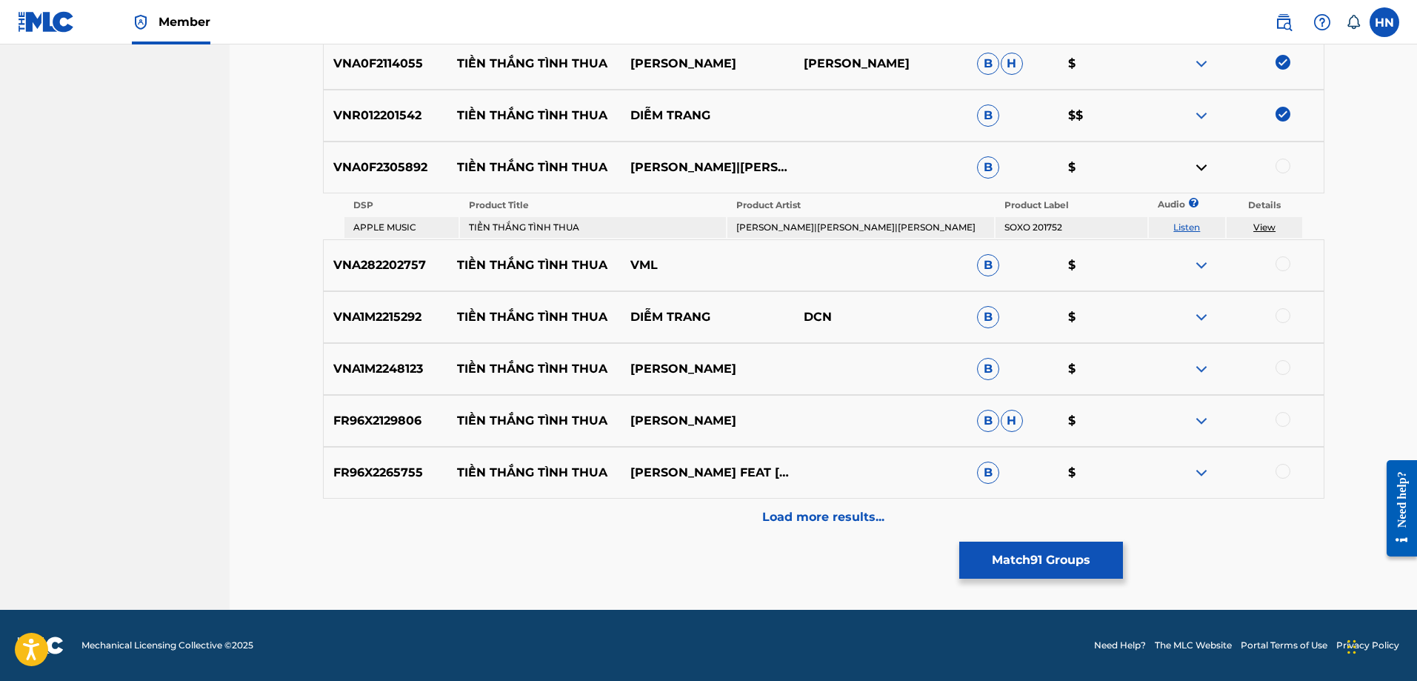
click at [401, 311] on p "VNA1M2215292" at bounding box center [386, 317] width 124 height 18
click at [1278, 313] on div at bounding box center [1283, 315] width 15 height 15
click at [399, 378] on div "VNA1M2248123 TIỀN THẮNG TÌNH THUA HỒNG QUYÊN B $" at bounding box center [824, 369] width 1002 height 52
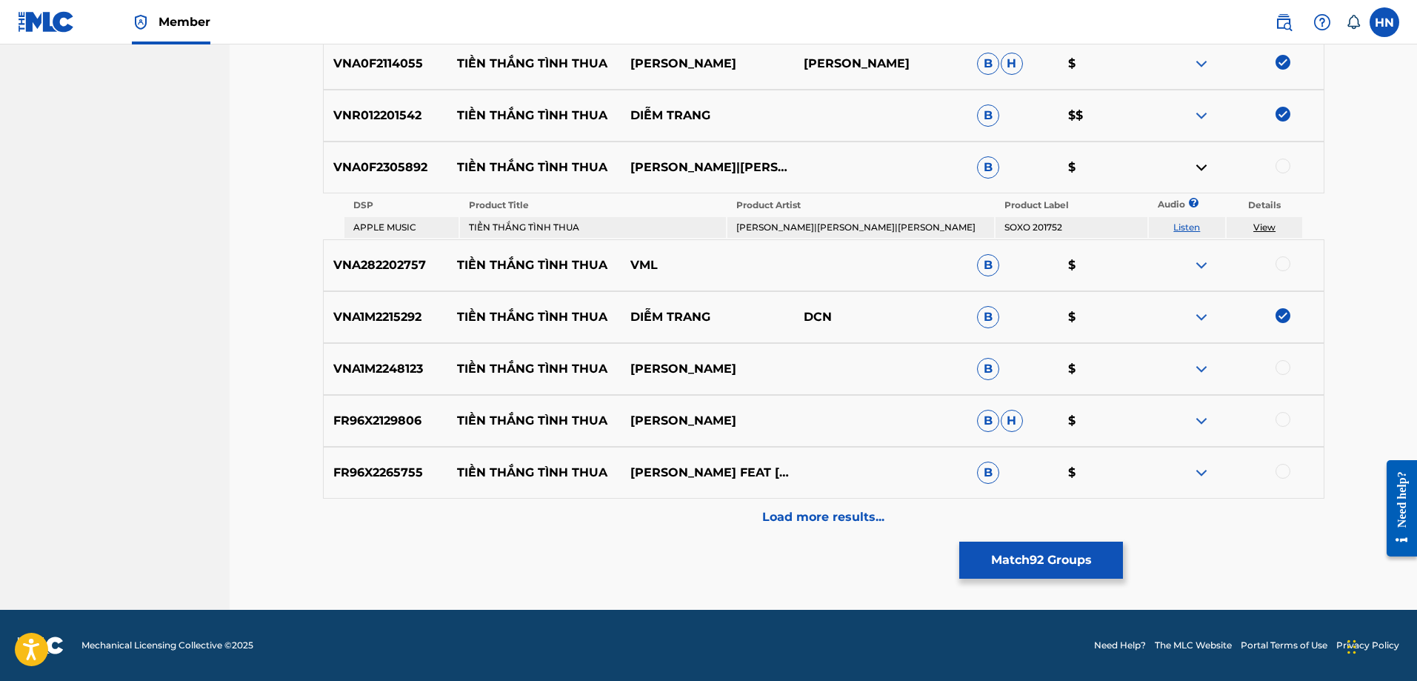
click at [380, 367] on p "VNA1M2248123" at bounding box center [386, 369] width 124 height 18
click at [1285, 364] on div at bounding box center [1283, 367] width 15 height 15
click at [373, 427] on p "FR96X2129806" at bounding box center [386, 421] width 124 height 18
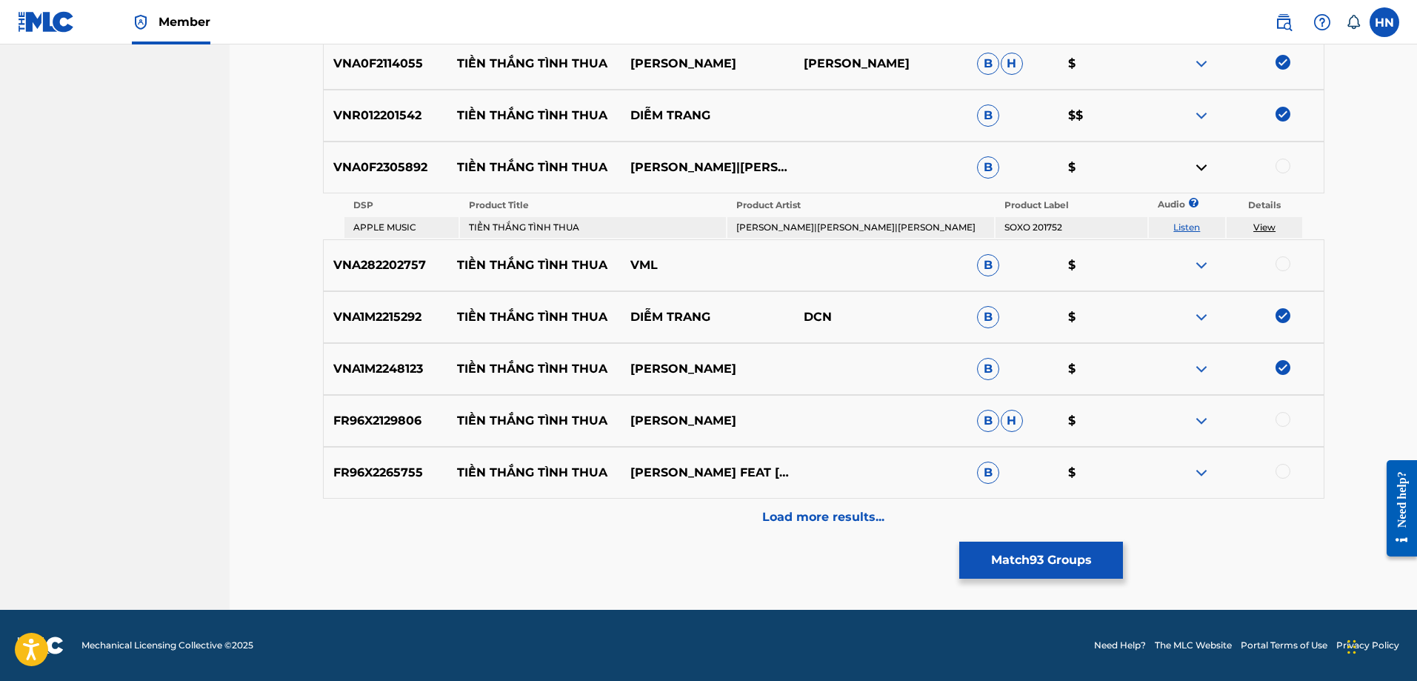
click at [1279, 423] on div at bounding box center [1283, 419] width 15 height 15
click at [421, 481] on p "FR96X2265755" at bounding box center [386, 473] width 124 height 18
click at [416, 481] on p "FR96X2265755" at bounding box center [386, 473] width 124 height 18
click at [1283, 477] on div at bounding box center [1283, 471] width 15 height 15
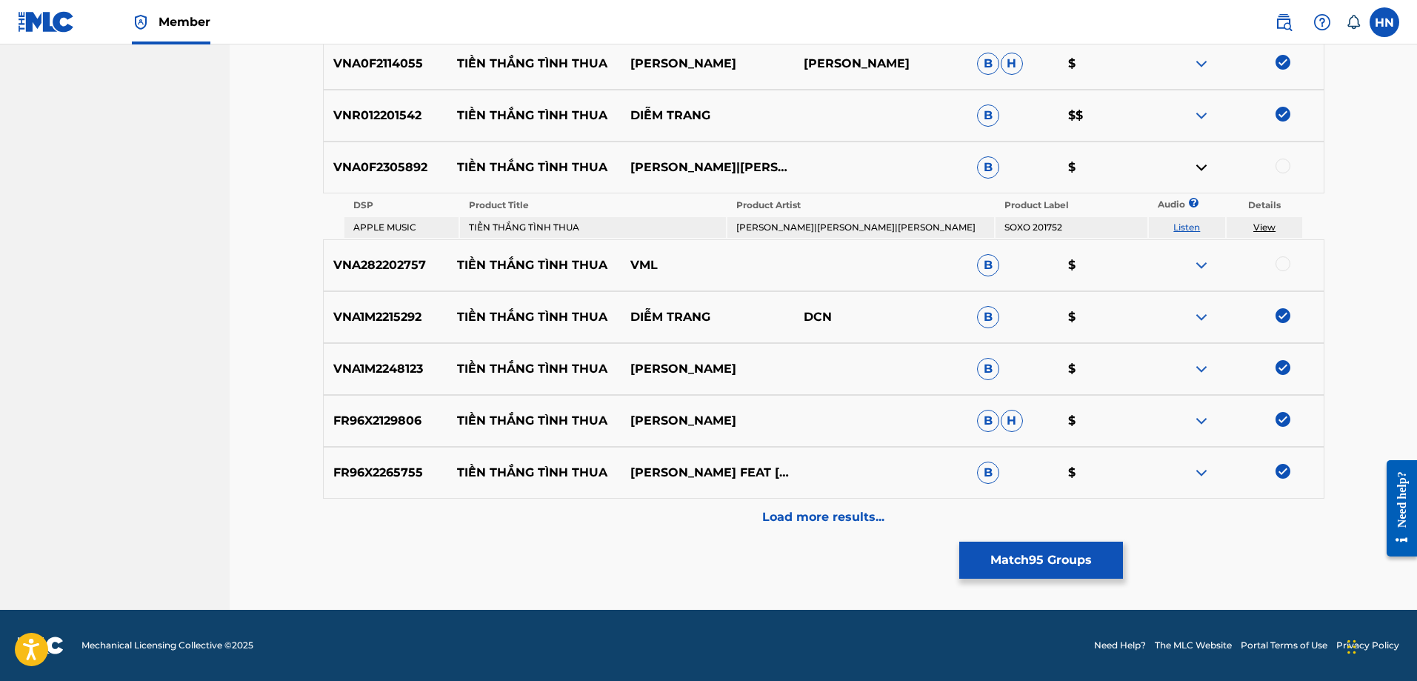
click at [841, 524] on p "Load more results..." at bounding box center [823, 517] width 122 height 18
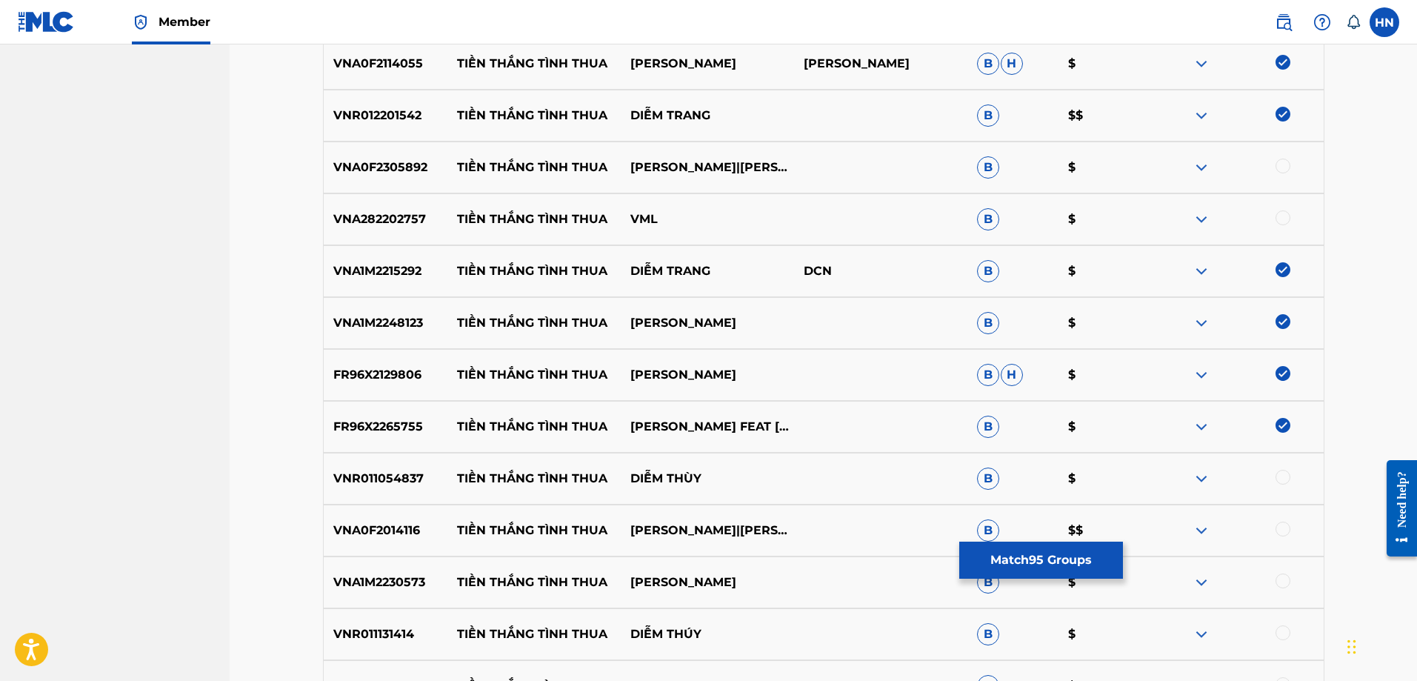
click at [390, 453] on div "VNR011054837 TIỀN THẮNG TÌNH THUA DIỄM THÙY B $" at bounding box center [824, 479] width 1002 height 52
click at [1282, 485] on div at bounding box center [1237, 479] width 173 height 18
click at [1286, 470] on div at bounding box center [1283, 477] width 15 height 15
click at [434, 530] on p "VNA0F2014116" at bounding box center [386, 531] width 124 height 18
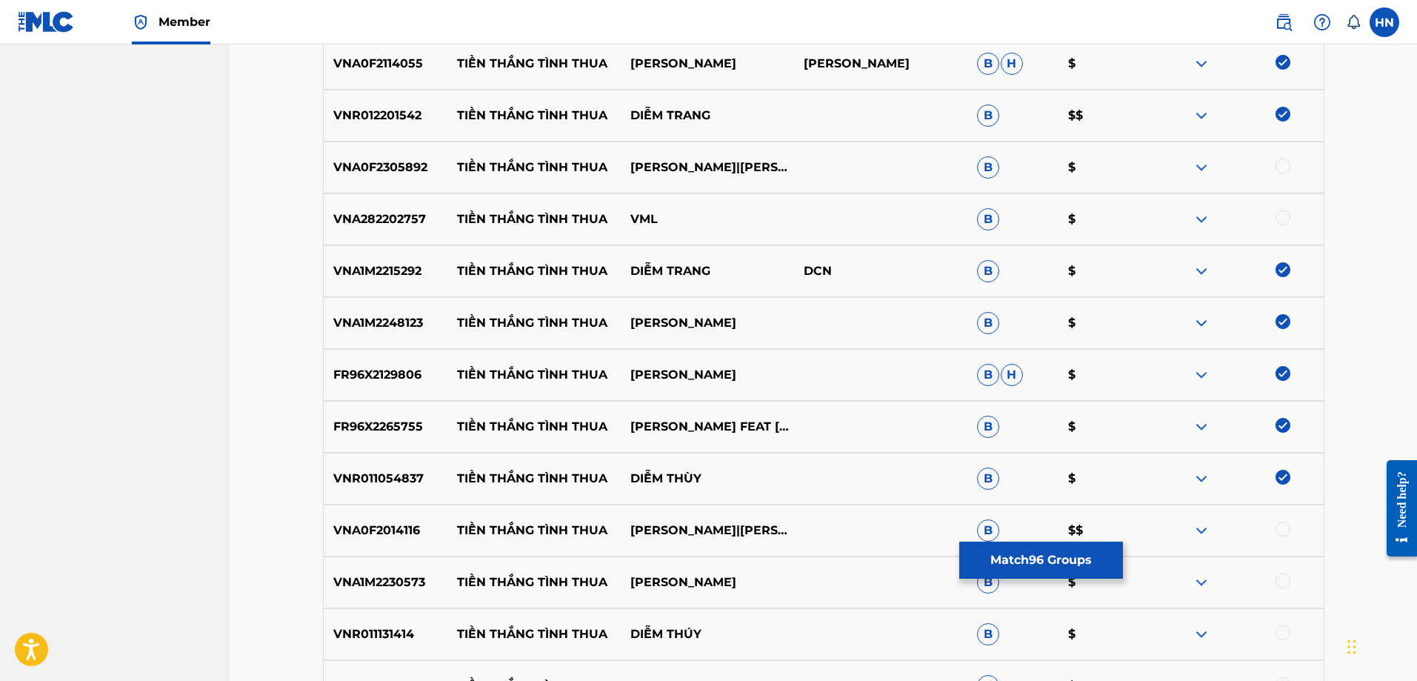
click at [418, 530] on p "VNA0F2014116" at bounding box center [386, 531] width 124 height 18
click at [391, 531] on p "VNA0F2014116" at bounding box center [386, 531] width 124 height 18
click at [1290, 527] on div at bounding box center [1283, 529] width 15 height 15
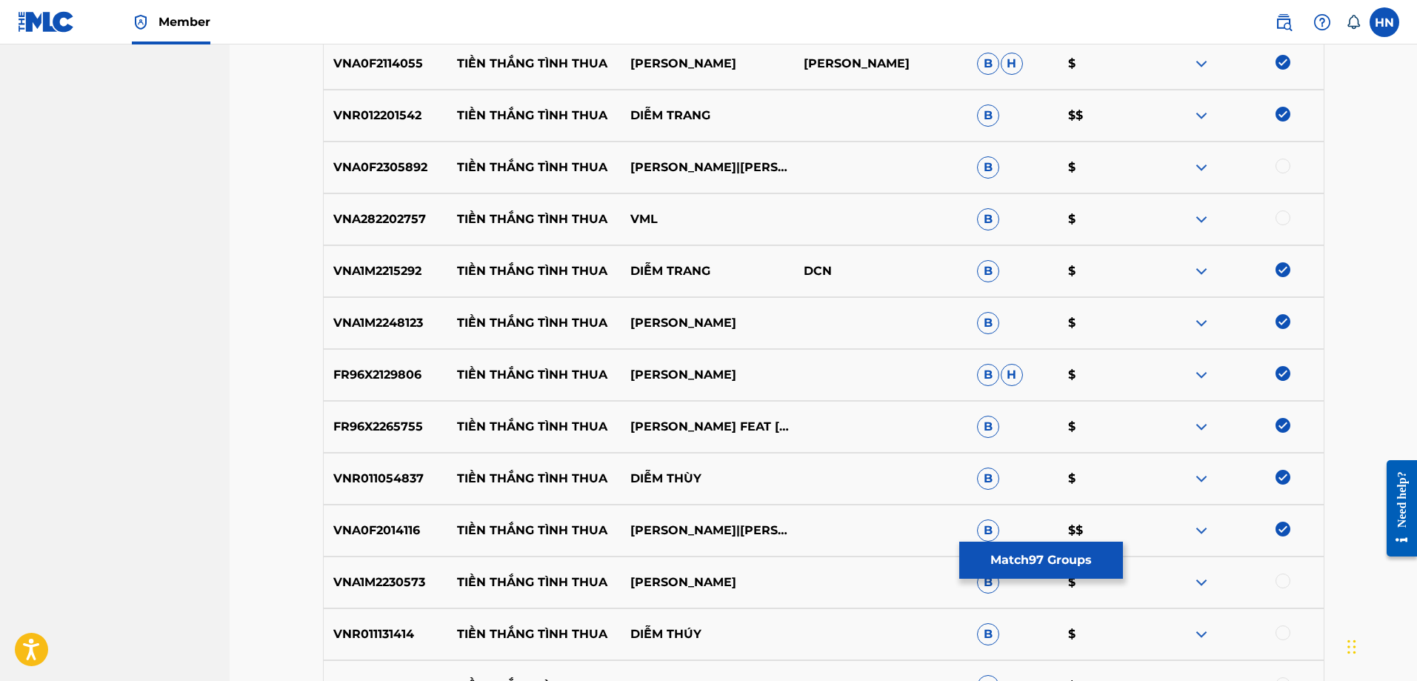
click at [399, 566] on div "VNA1M2230573 TIỀN THẮNG TÌNH THUA HỒNG PHƯỢNG B $" at bounding box center [824, 582] width 1002 height 52
click at [1291, 585] on div at bounding box center [1237, 582] width 173 height 18
click at [1282, 585] on div at bounding box center [1283, 580] width 15 height 15
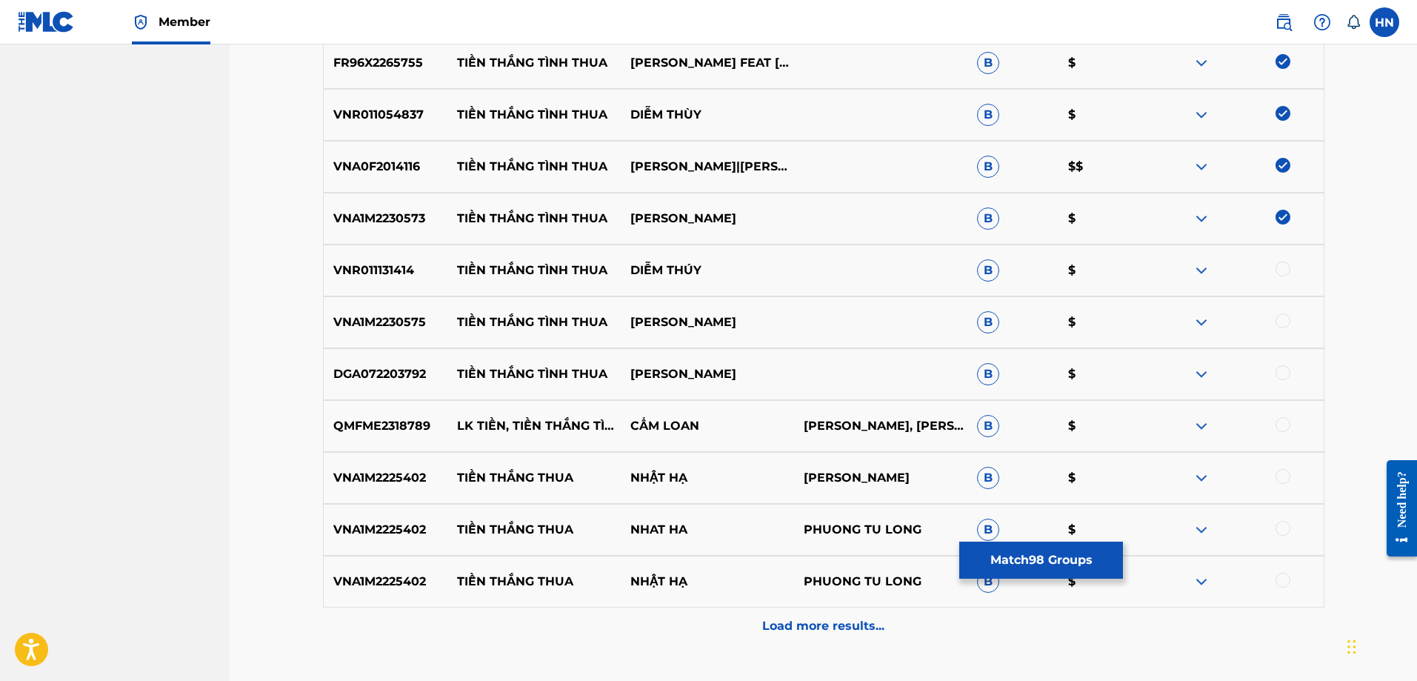
scroll to position [5748, 0]
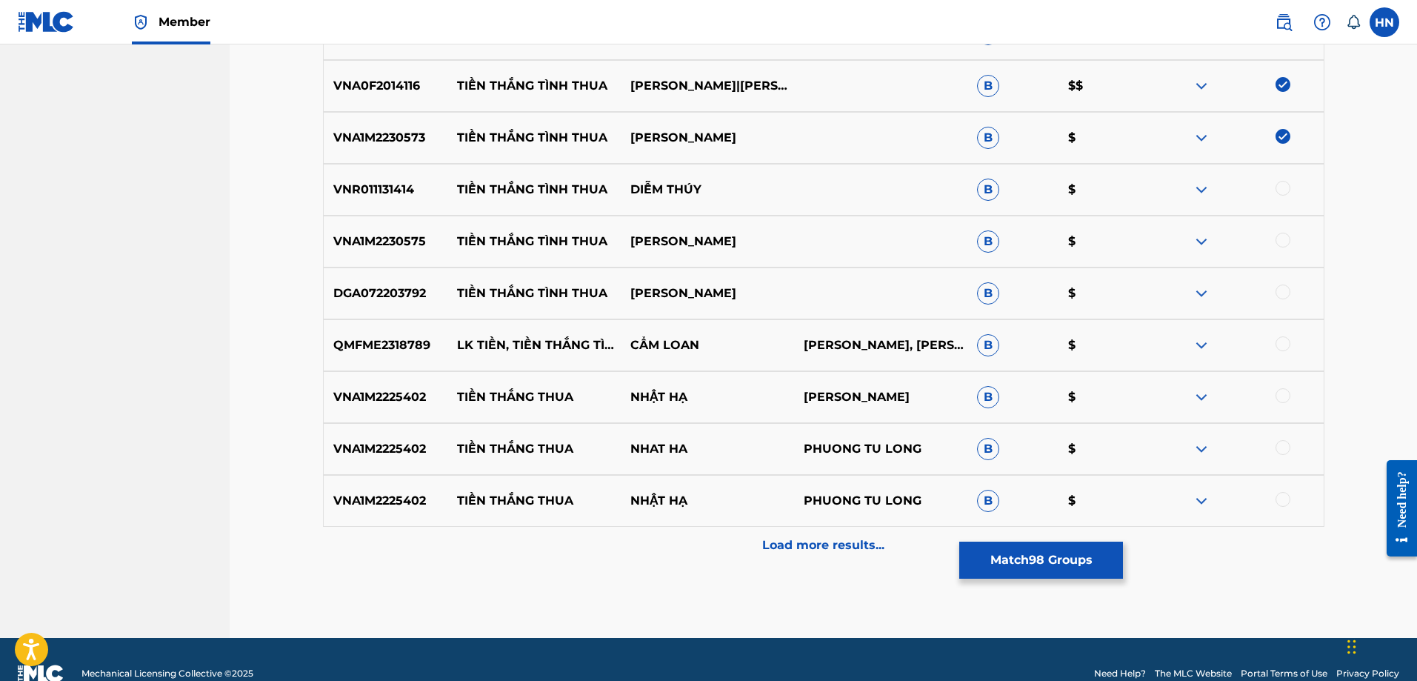
click at [404, 183] on p "VNR011131414" at bounding box center [386, 190] width 124 height 18
click at [1293, 188] on div at bounding box center [1237, 190] width 173 height 18
click at [365, 138] on p "VNA1M2230573" at bounding box center [386, 138] width 124 height 18
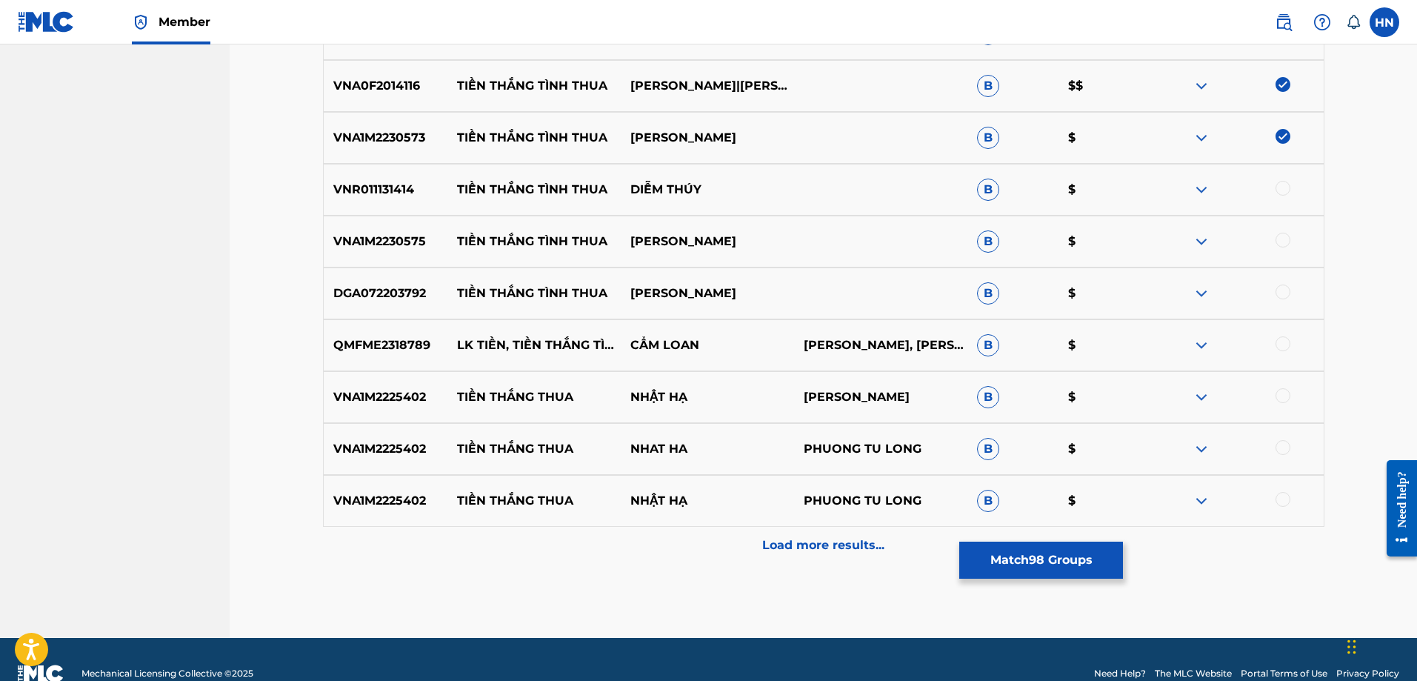
click at [361, 202] on div "VNR011131414 TIỀN THẮNG TÌNH THUA DIỄM THÚY B $" at bounding box center [824, 190] width 1002 height 52
click at [1279, 191] on div at bounding box center [1283, 188] width 15 height 15
click at [342, 233] on p "VNA1M2230575" at bounding box center [386, 242] width 124 height 18
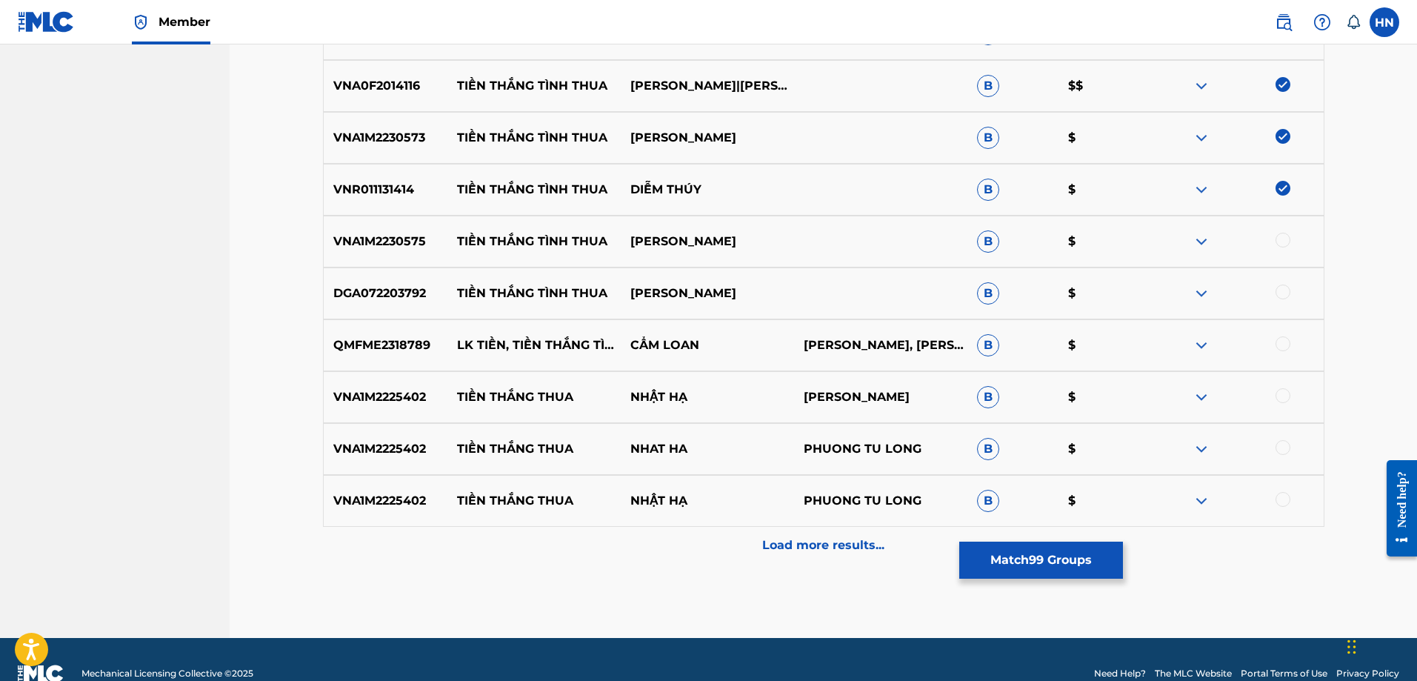
click at [1286, 241] on div at bounding box center [1283, 240] width 15 height 15
click at [359, 279] on div "DGA072203792 TIỀN THẮNG TÌNH THUA [PERSON_NAME] $" at bounding box center [824, 293] width 1002 height 52
click at [1258, 303] on div "DGA072203792 TIỀN THẮNG TÌNH THUA [PERSON_NAME] $" at bounding box center [824, 293] width 1002 height 52
click at [1266, 299] on div at bounding box center [1237, 293] width 173 height 18
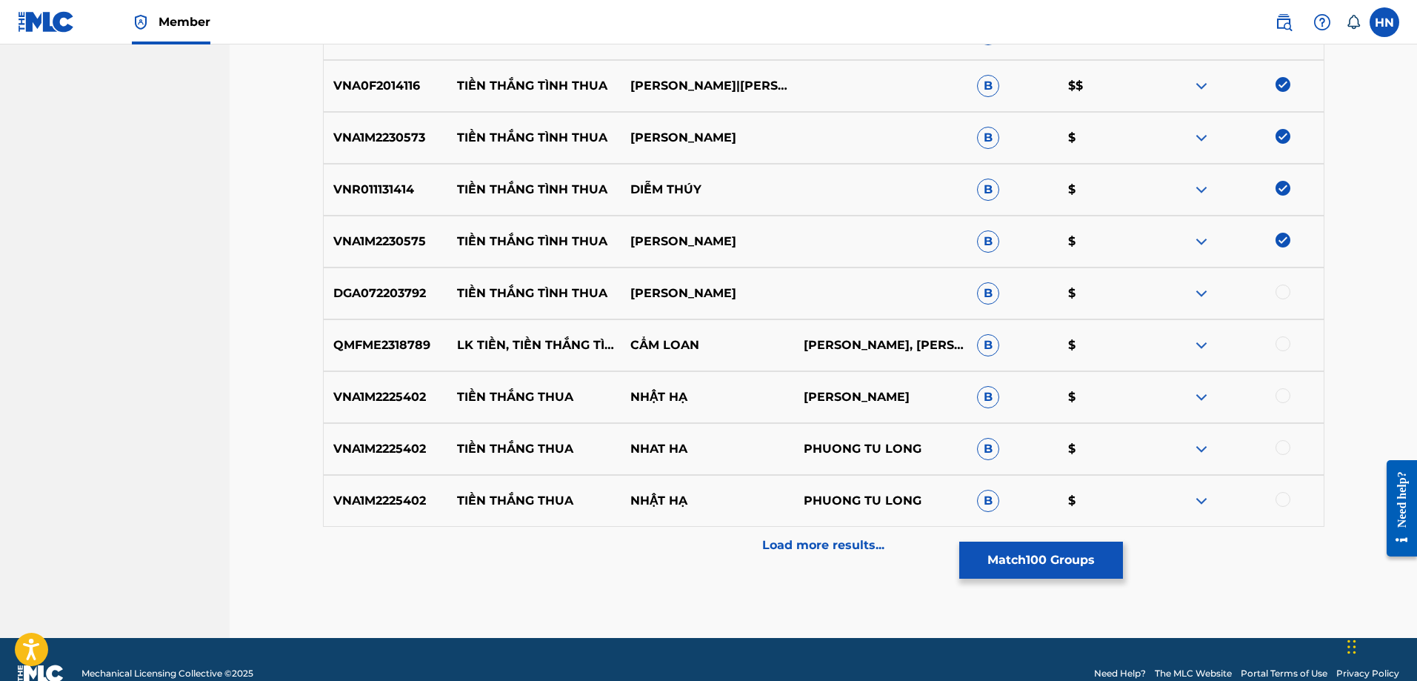
click at [1279, 302] on div at bounding box center [1237, 293] width 173 height 18
click at [1282, 286] on div at bounding box center [1283, 291] width 15 height 15
click at [880, 526] on div "VNA1M2225402 TIỀN THẮNG THUA NHẬT HẠ PHUONG TU LONG B $" at bounding box center [824, 501] width 1002 height 52
click at [865, 536] on div "Load more results..." at bounding box center [824, 545] width 1002 height 37
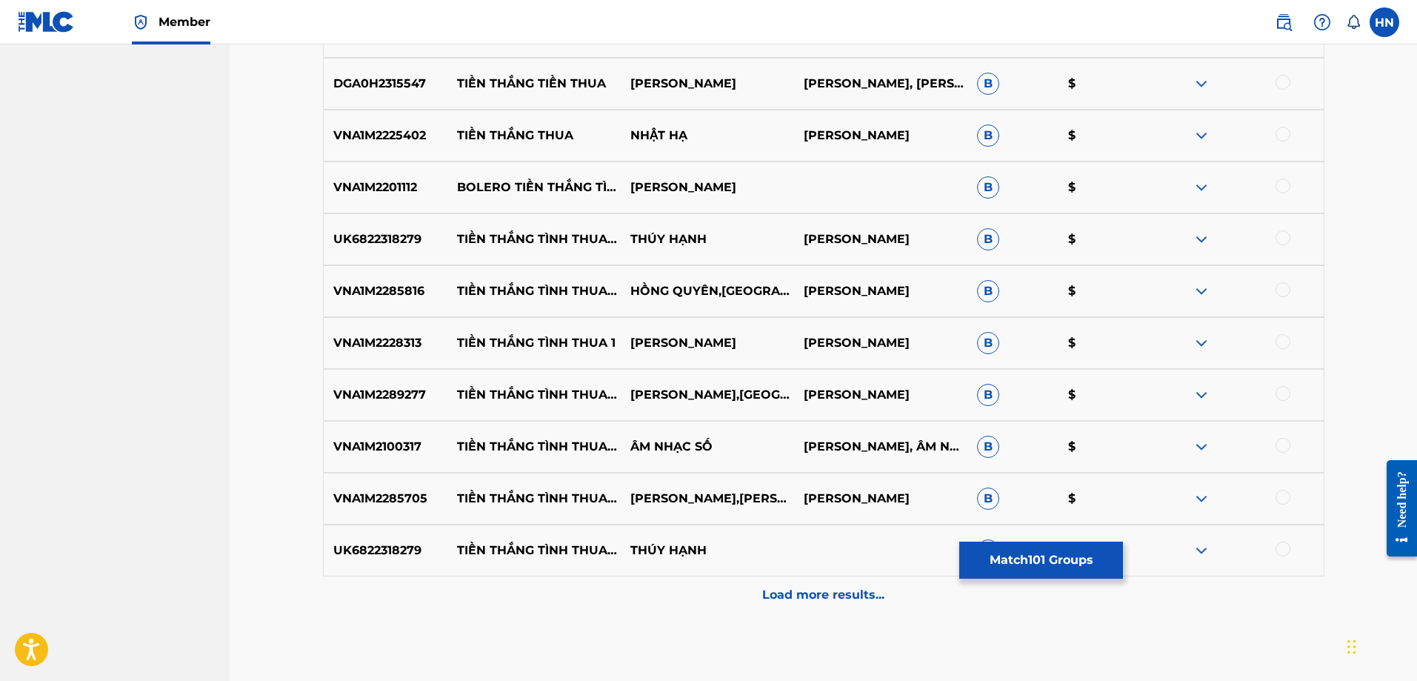
scroll to position [6193, 0]
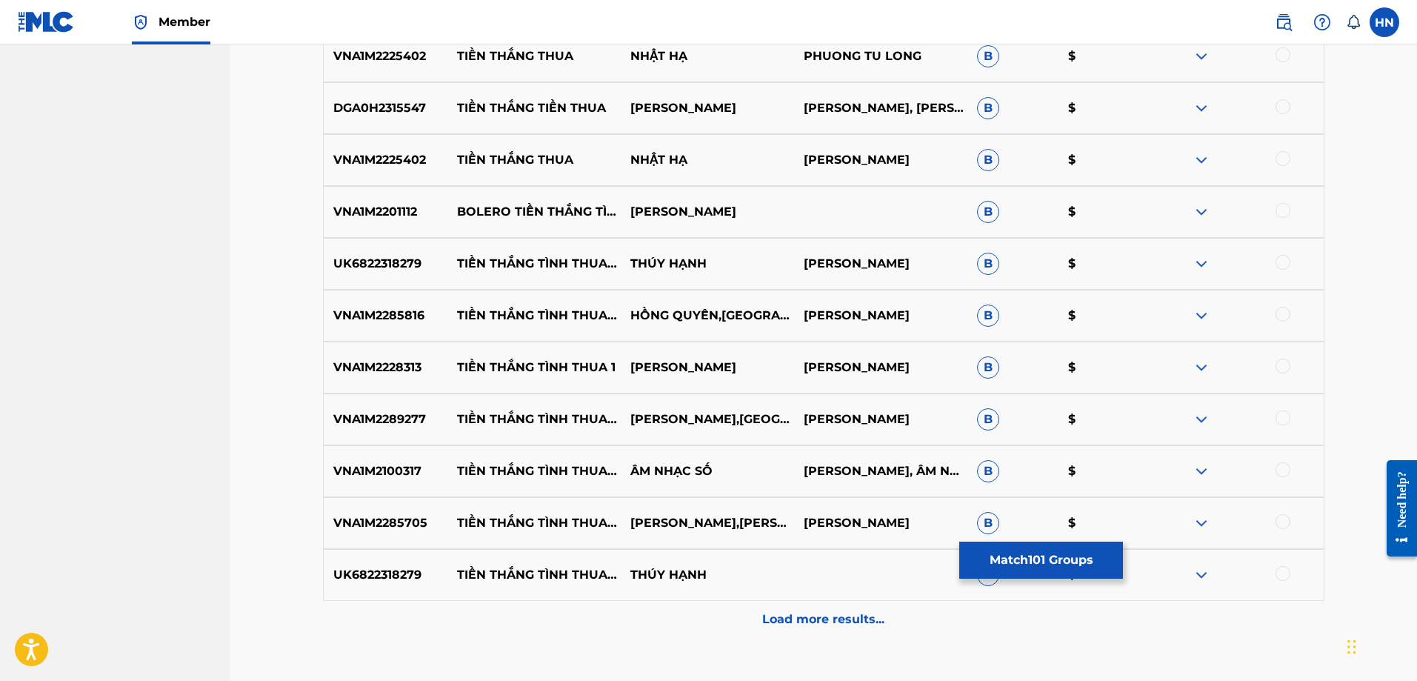
click at [405, 249] on div "UK6822318279 TIỀN THẮNG TÌNH THUA - REMIX [PERSON_NAME] PHƯƠNG TỬ LONG B $" at bounding box center [824, 264] width 1002 height 52
click at [1282, 264] on div at bounding box center [1283, 262] width 15 height 15
click at [337, 297] on div "VNA1M2285816 TIỀN THẮNG TÌNH THUA - [PERSON_NAME],CT PHƯƠNG TỬ LONG B $" at bounding box center [824, 316] width 1002 height 52
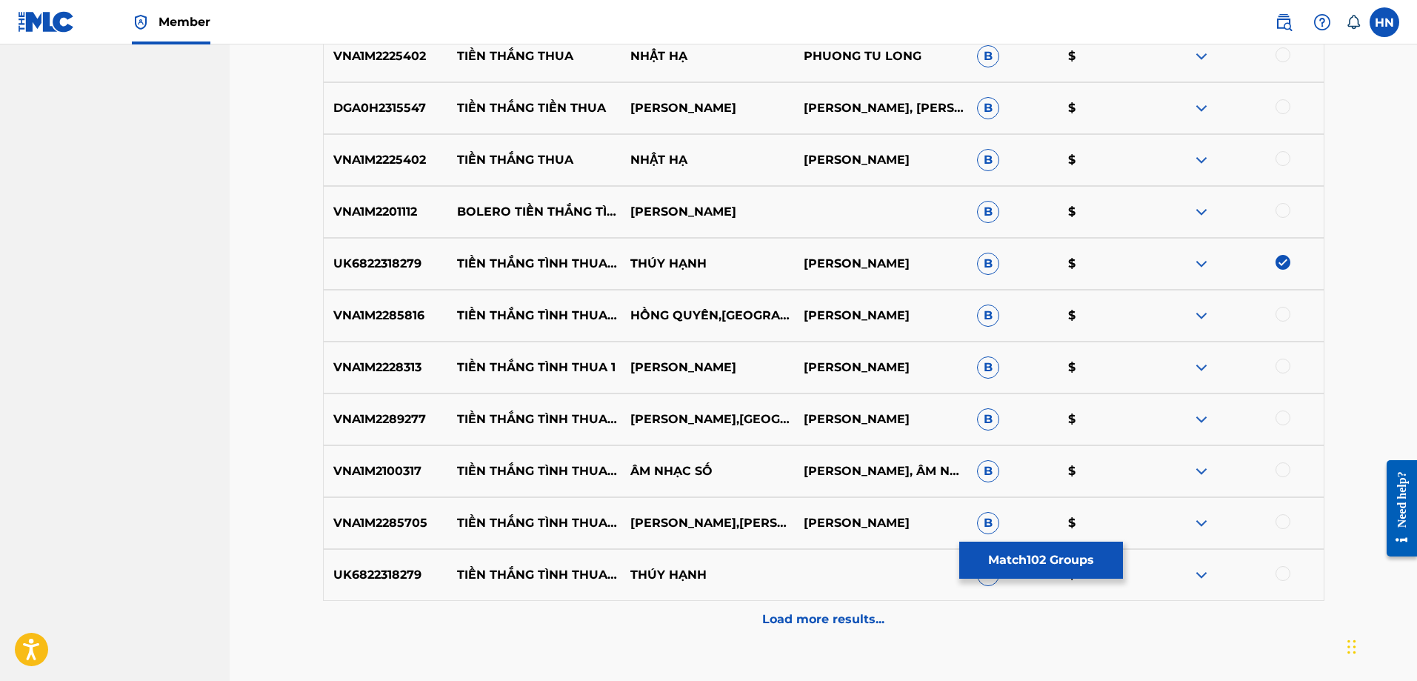
click at [1290, 311] on div at bounding box center [1283, 314] width 15 height 15
click at [426, 379] on div "VNA1M2228313 TIỀN THẮNG TÌNH THUA 1 THANH VINH PHƯƠNG TỬ LONG B $" at bounding box center [824, 368] width 1002 height 52
click at [409, 370] on p "VNA1M2228313" at bounding box center [386, 368] width 124 height 18
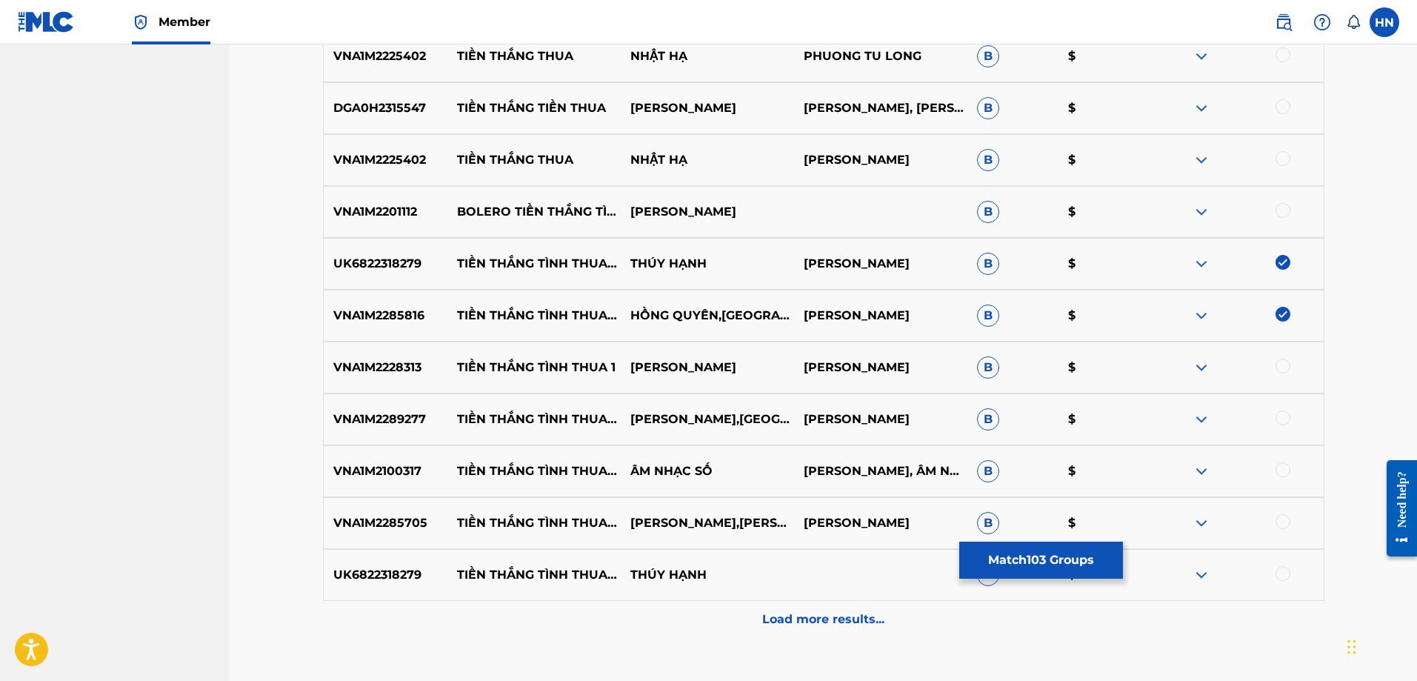
click at [1288, 366] on div at bounding box center [1283, 366] width 15 height 15
click at [408, 413] on p "VNA1M2289277" at bounding box center [386, 419] width 124 height 18
click at [1280, 415] on div at bounding box center [1283, 417] width 15 height 15
click at [353, 482] on div "VNA1M2100317 TIỀN THẮNG TÌNH THUA (2611_16122021) ÂM NHẠC SỐ HÀ THANH TÂM, ÂM N…" at bounding box center [824, 471] width 1002 height 52
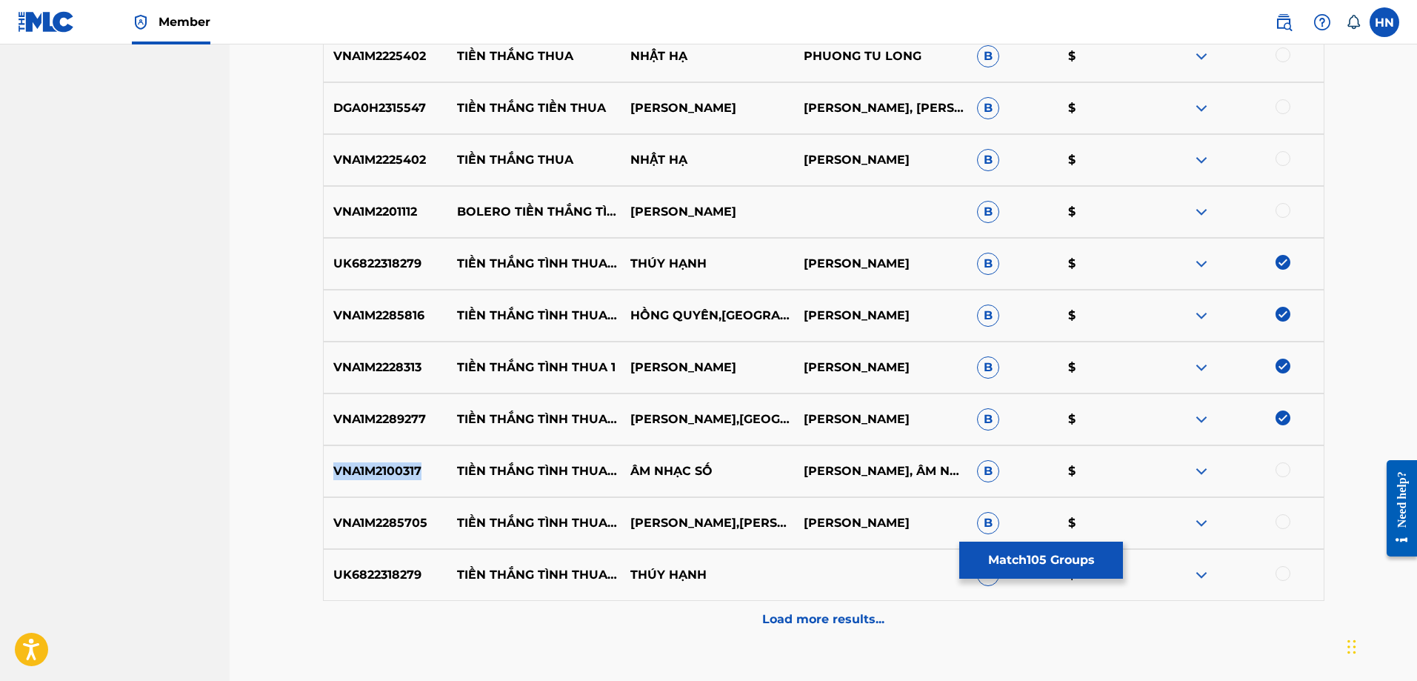
click at [353, 482] on div "VNA1M2100317 TIỀN THẮNG TÌNH THUA (2611_16122021) ÂM NHẠC SỐ HÀ THANH TÂM, ÂM N…" at bounding box center [824, 471] width 1002 height 52
click at [1288, 473] on div at bounding box center [1283, 469] width 15 height 15
click at [407, 531] on p "VNA1M2285705" at bounding box center [386, 523] width 124 height 18
click at [1289, 527] on div at bounding box center [1237, 523] width 173 height 18
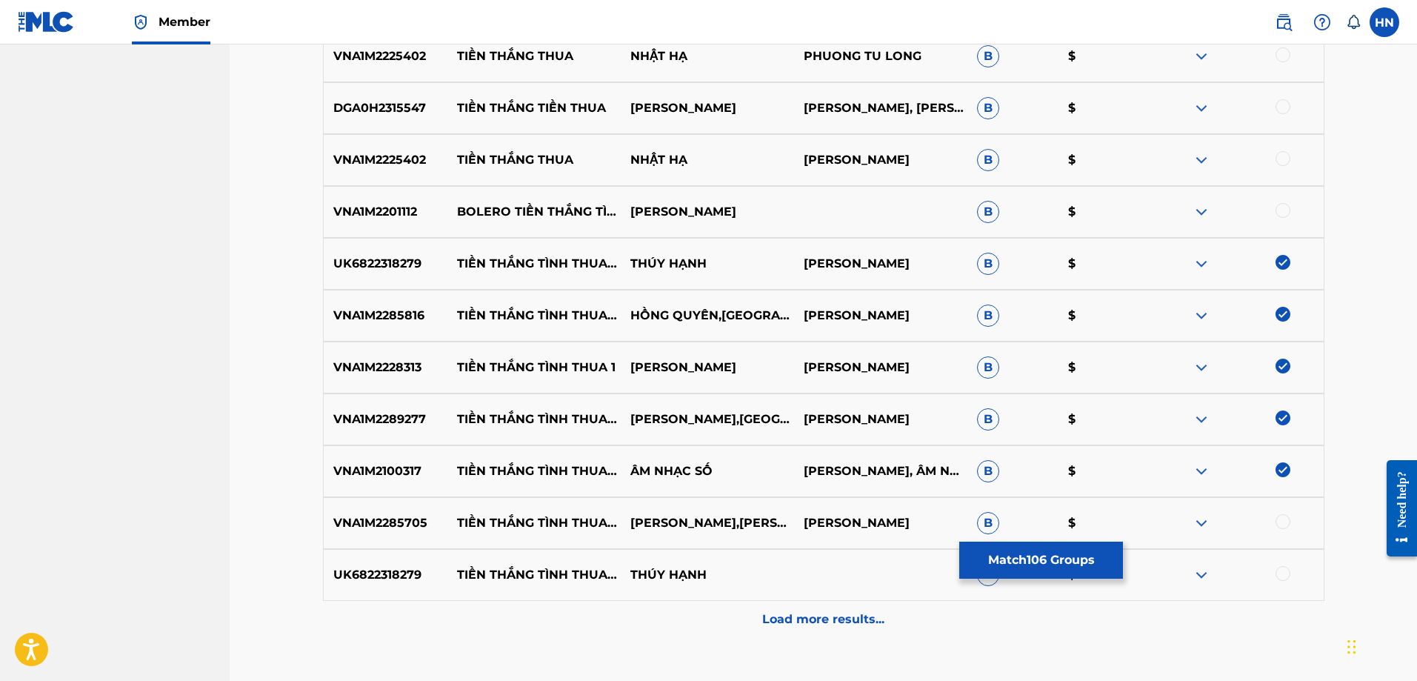
click at [1289, 526] on div at bounding box center [1283, 521] width 15 height 15
click at [353, 209] on p "VNA1M2201112" at bounding box center [386, 212] width 124 height 18
click at [1282, 211] on div at bounding box center [1283, 210] width 15 height 15
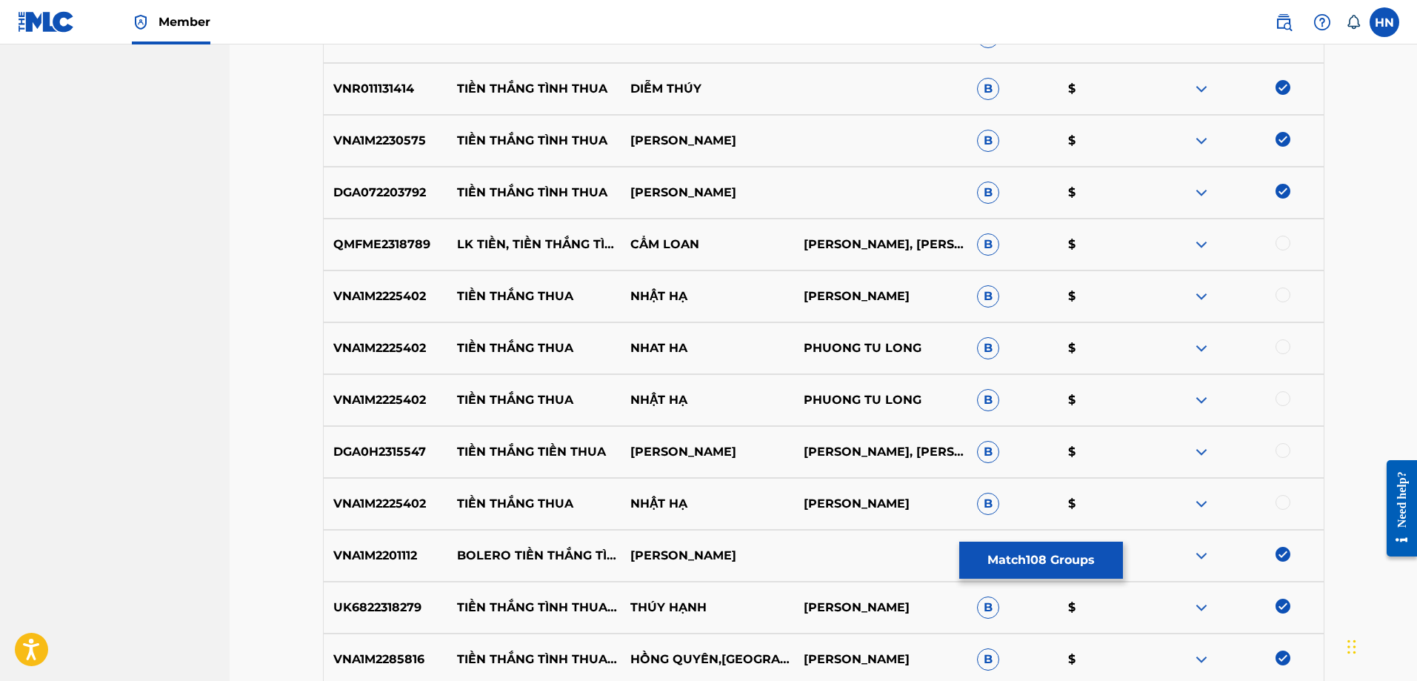
scroll to position [5822, 0]
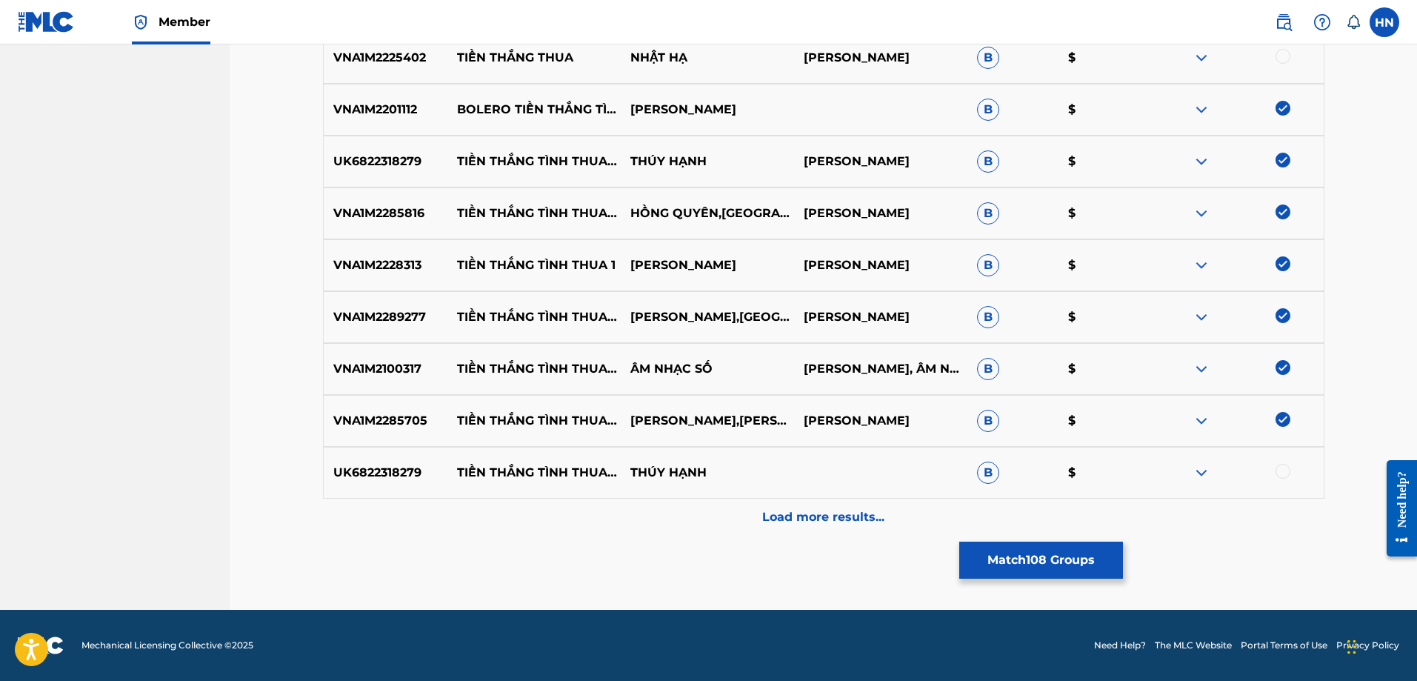
click at [846, 521] on p "Load more results..." at bounding box center [823, 517] width 122 height 18
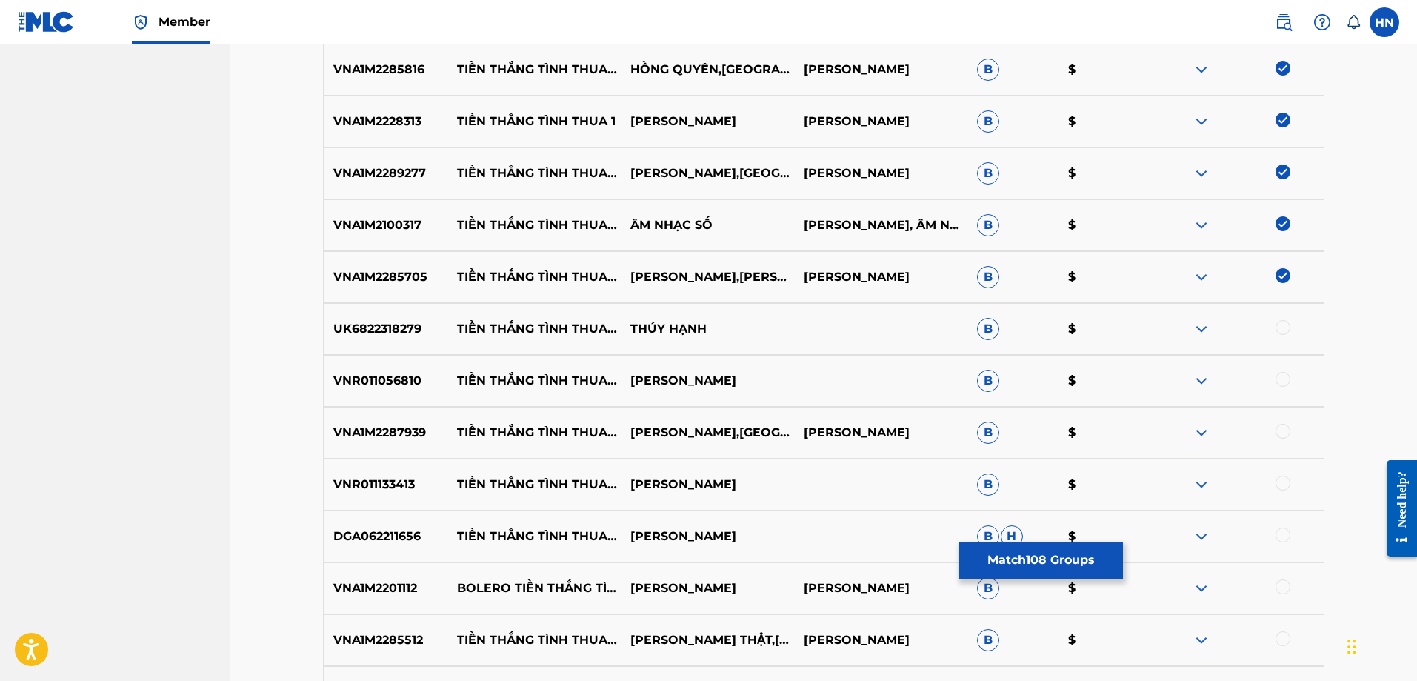
scroll to position [6443, 0]
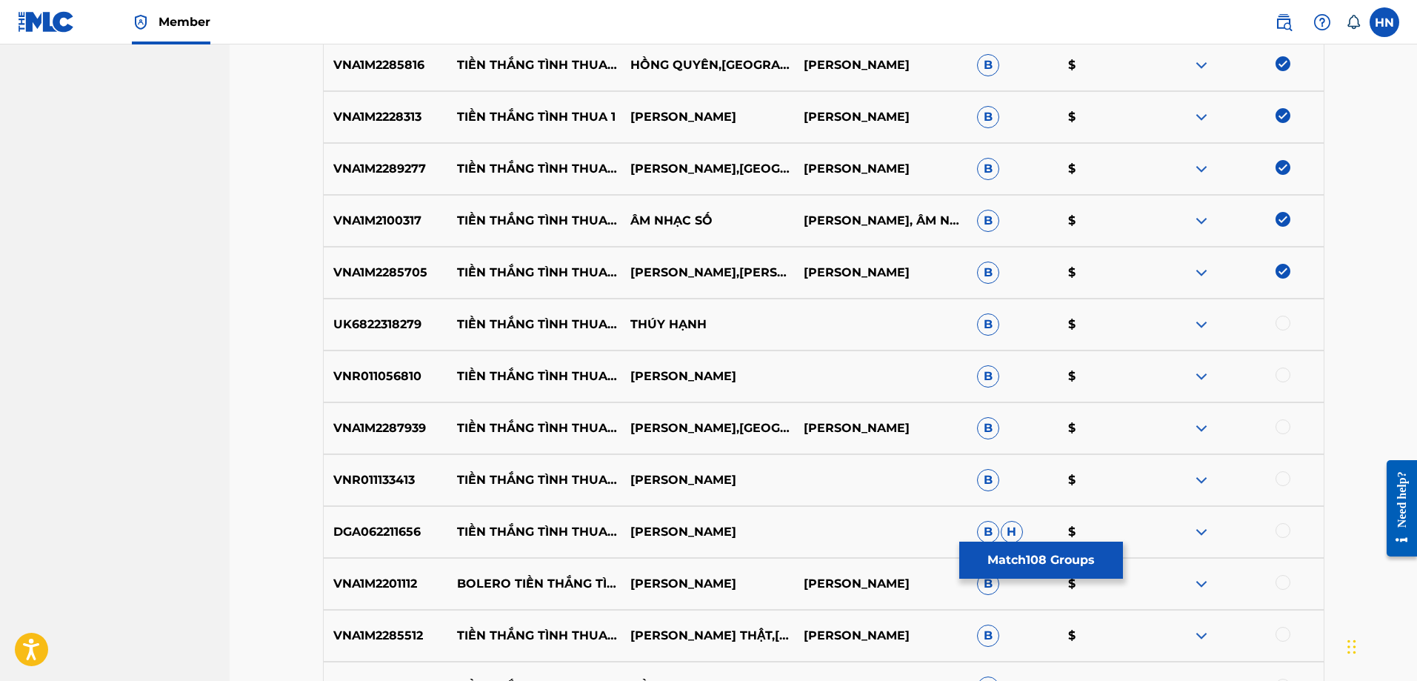
click at [358, 327] on p "UK6822318279" at bounding box center [386, 325] width 124 height 18
click at [1274, 325] on div at bounding box center [1237, 325] width 173 height 18
click at [1278, 325] on div at bounding box center [1283, 323] width 15 height 15
click at [409, 386] on div "VNR011056810 TIỀN THẮNG TÌNH THUA (REMIX) [PERSON_NAME] $" at bounding box center [824, 376] width 1002 height 52
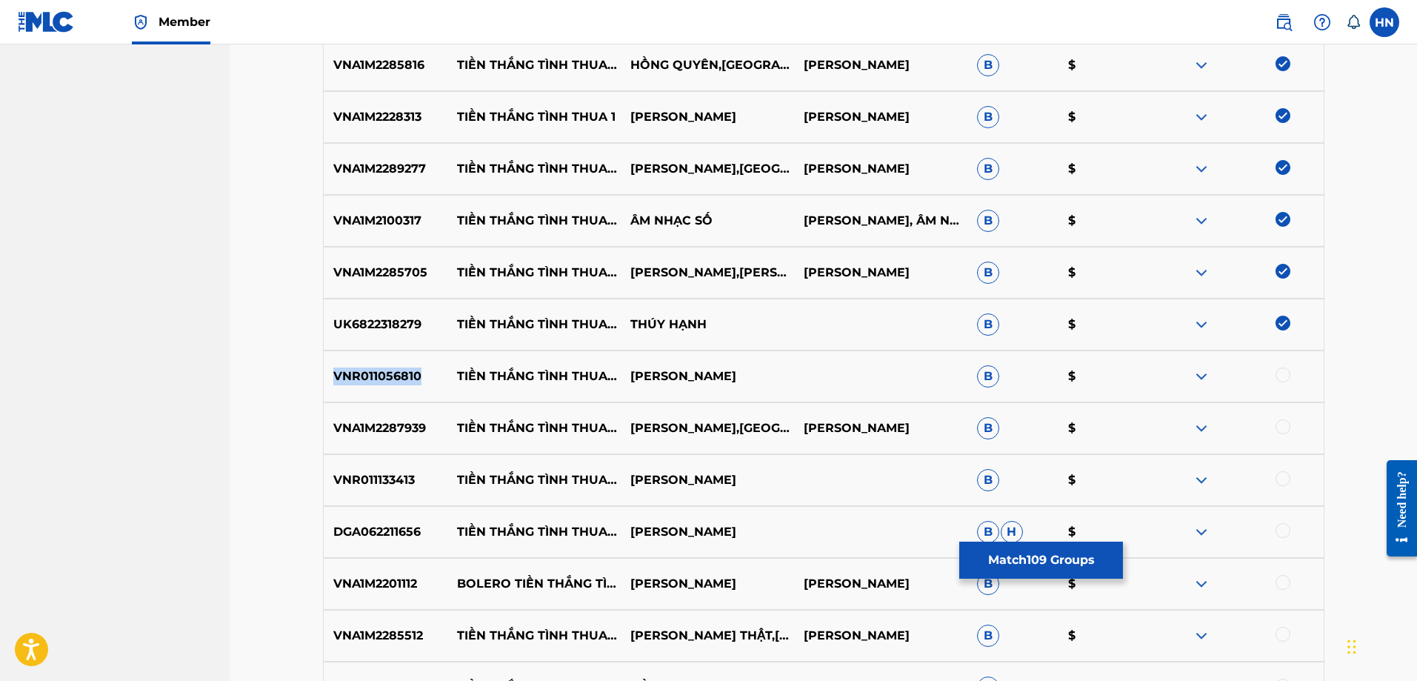
click at [409, 386] on div "VNR011056810 TIỀN THẮNG TÌNH THUA (REMIX) [PERSON_NAME] $" at bounding box center [824, 376] width 1002 height 52
click at [1276, 375] on div at bounding box center [1283, 374] width 15 height 15
click at [364, 443] on div "VNA1M2287939 TIỀN THẮNG TÌNH THUA - [PERSON_NAME],CT PHƯƠNG TỬ LONG B $" at bounding box center [824, 428] width 1002 height 52
click at [1285, 428] on div at bounding box center [1283, 426] width 15 height 15
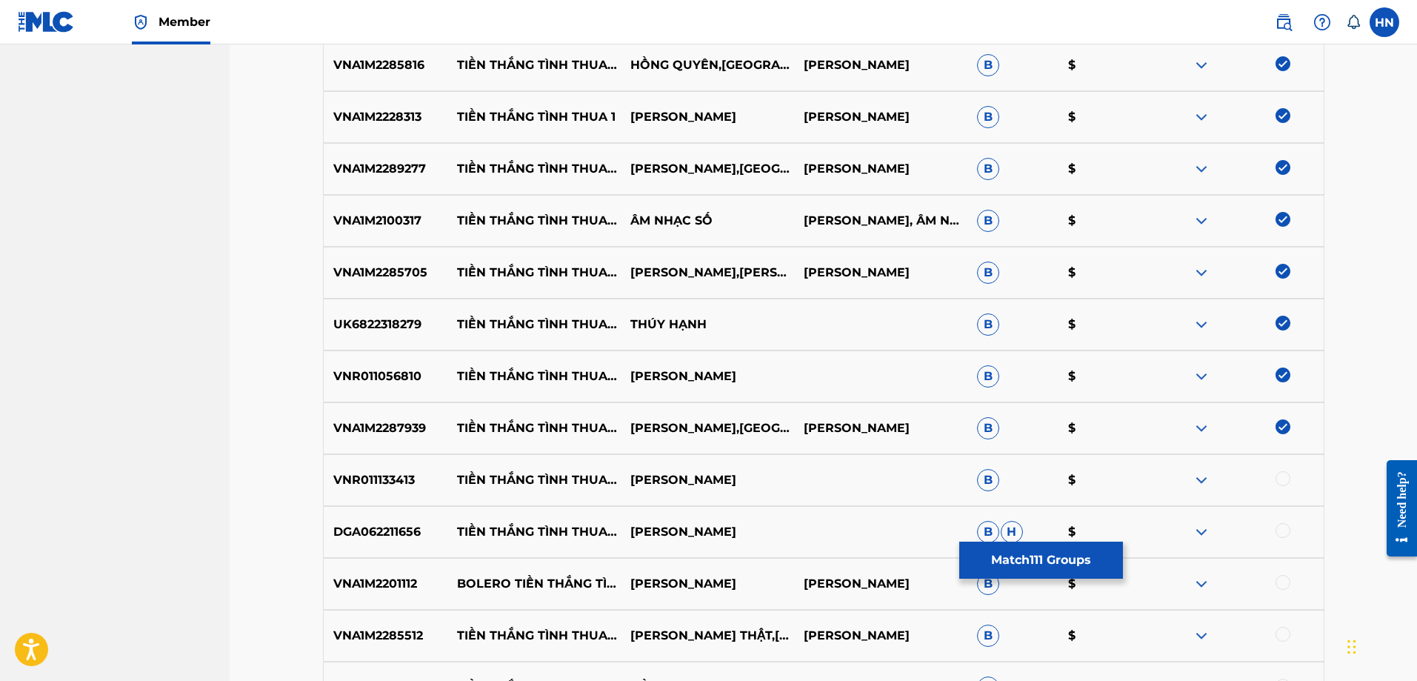
click at [415, 474] on p "VNR011133413" at bounding box center [386, 480] width 124 height 18
click at [395, 477] on p "VNR011133413" at bounding box center [386, 480] width 124 height 18
click at [1277, 481] on div at bounding box center [1283, 478] width 15 height 15
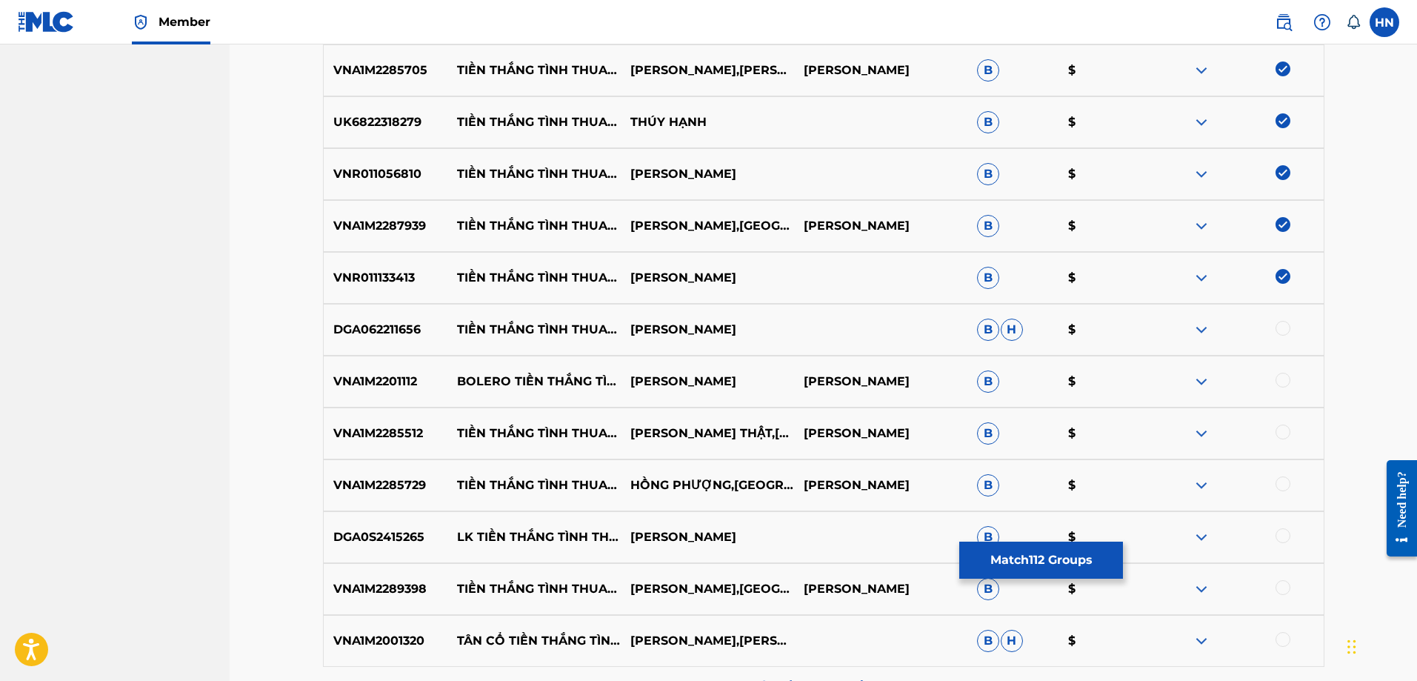
scroll to position [6740, 0]
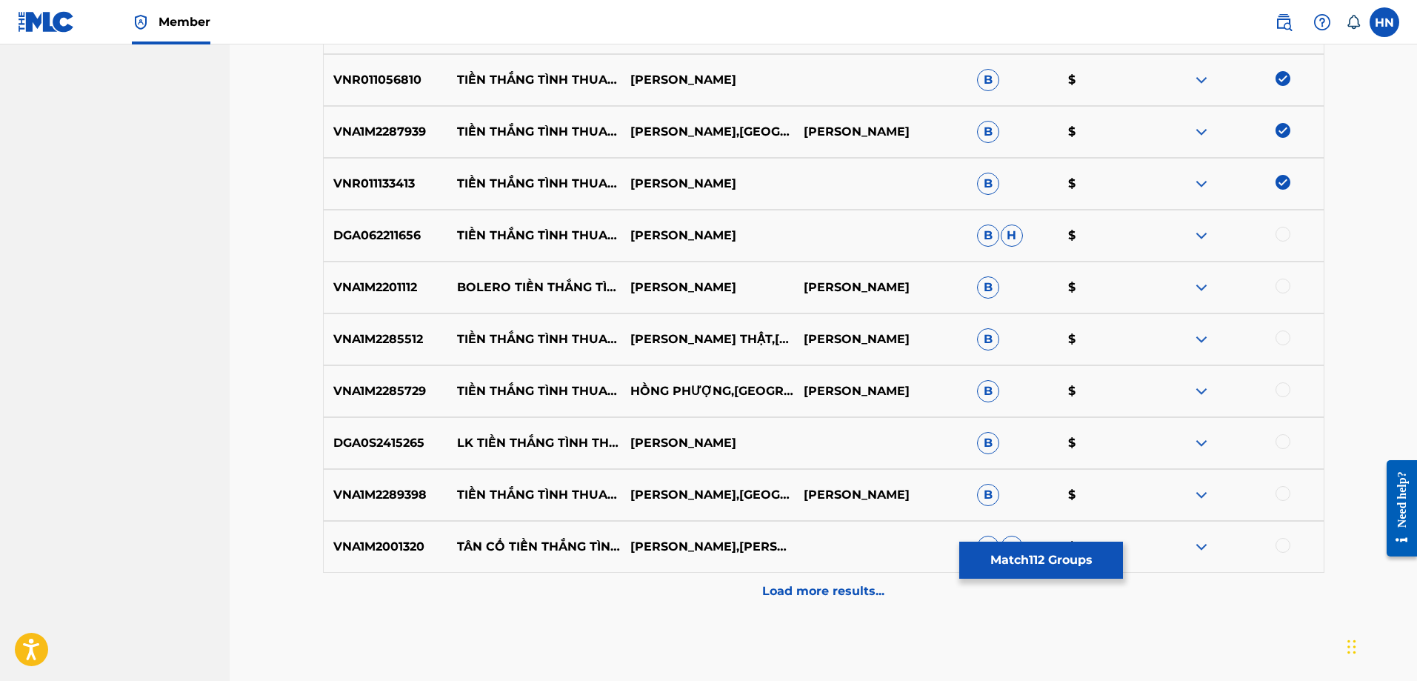
click at [390, 228] on p "DGA062211656" at bounding box center [386, 236] width 124 height 18
click at [1284, 234] on div at bounding box center [1283, 234] width 15 height 15
click at [419, 292] on p "VNA1M2201112" at bounding box center [386, 288] width 124 height 18
click at [392, 293] on p "VNA1M2201112" at bounding box center [386, 288] width 124 height 18
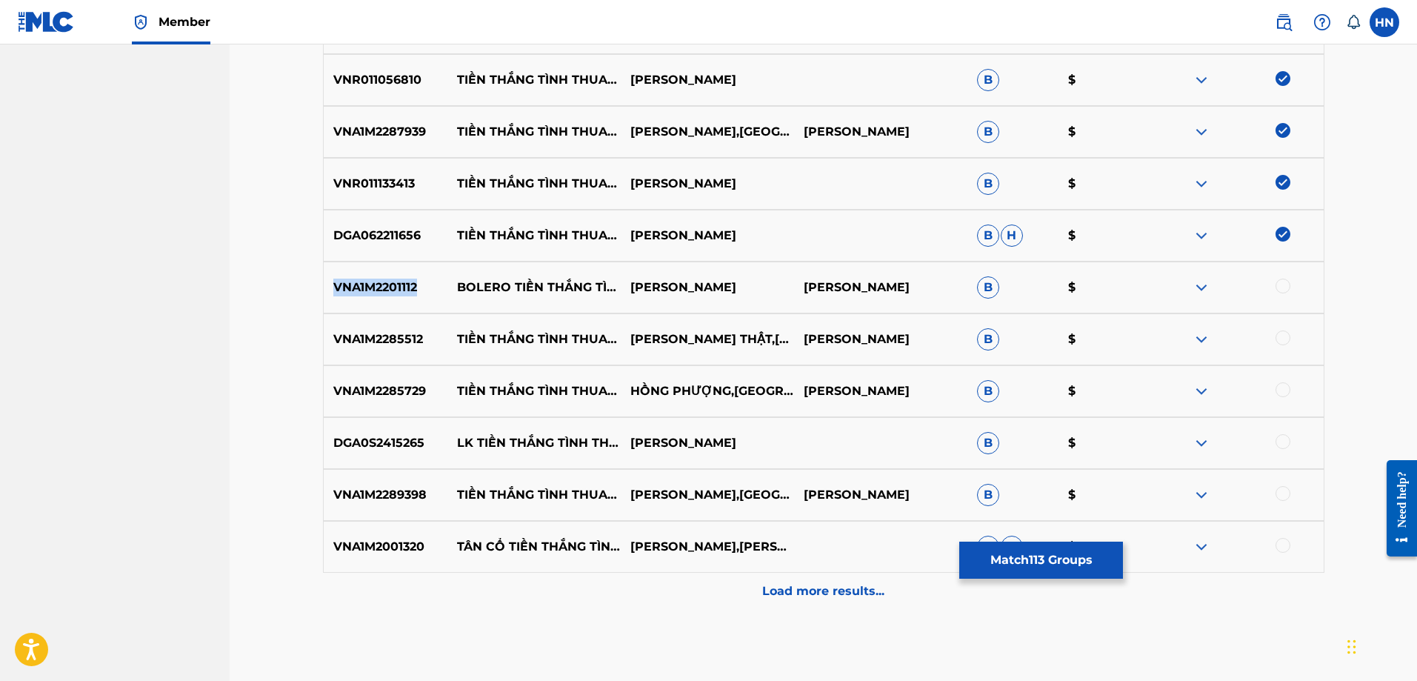
click at [392, 293] on p "VNA1M2201112" at bounding box center [386, 288] width 124 height 18
click at [1277, 290] on div at bounding box center [1283, 286] width 15 height 15
click at [398, 339] on p "VNA1M2285512" at bounding box center [386, 339] width 124 height 18
click at [1279, 334] on div at bounding box center [1283, 337] width 15 height 15
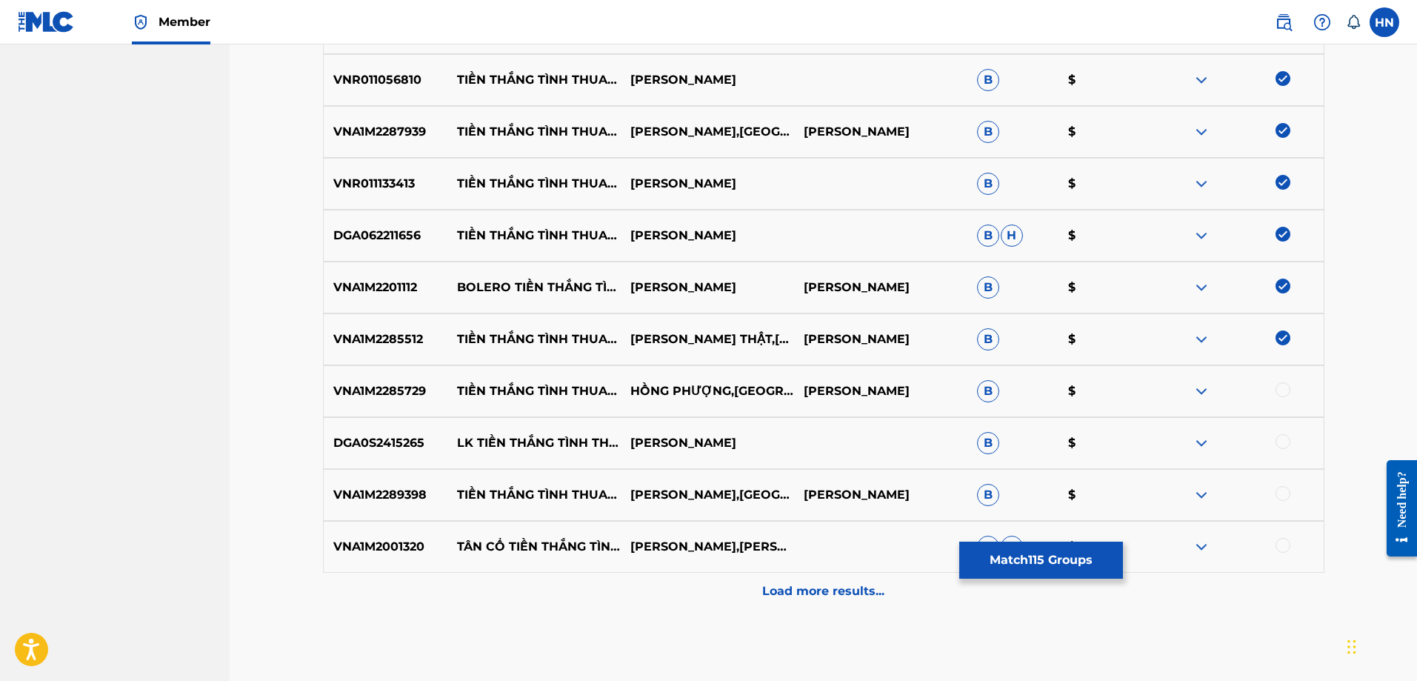
click at [405, 404] on div "VNA1M2285729 TIỀN THẮNG TÌNH THUA - RUMBA HỒNG PHƯỢNG,CT PHƯƠNG TỬ LONG B $" at bounding box center [824, 391] width 1002 height 52
click at [1292, 386] on div at bounding box center [1237, 391] width 173 height 18
click at [1291, 387] on div at bounding box center [1237, 391] width 173 height 18
click at [1289, 390] on div at bounding box center [1283, 389] width 15 height 15
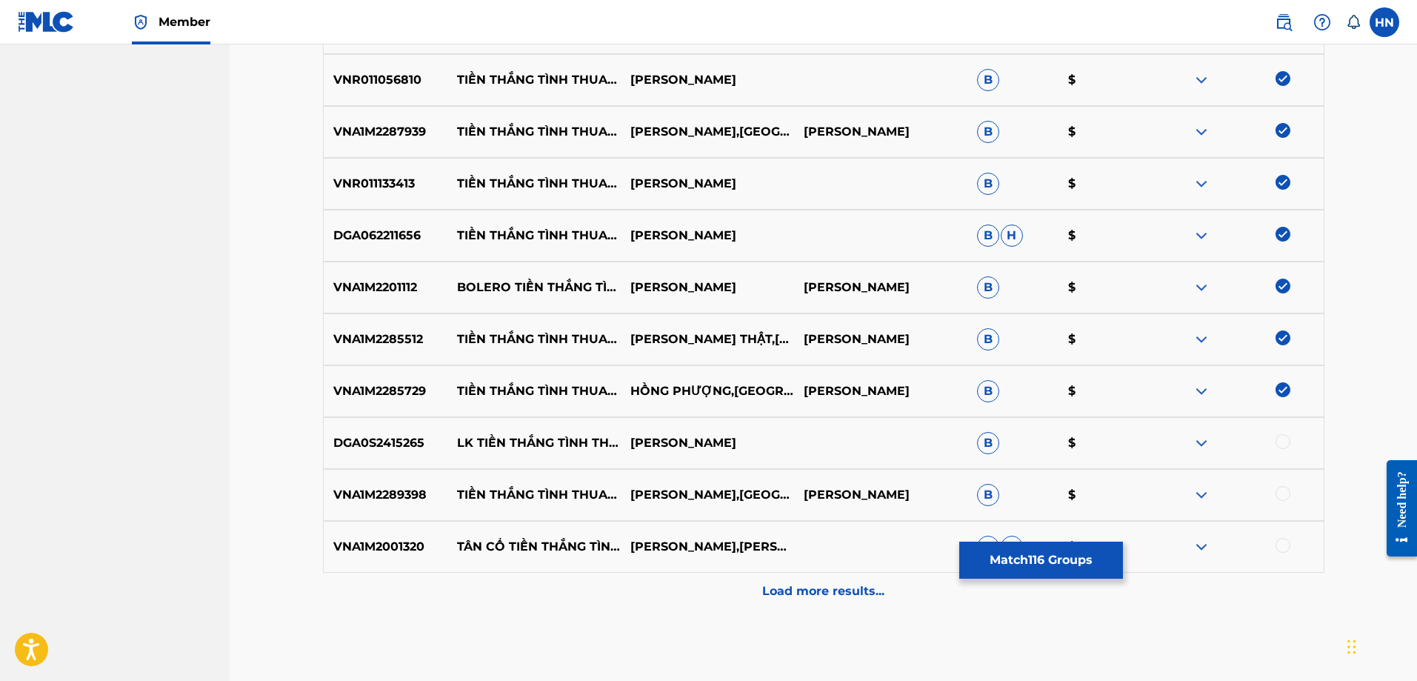
click at [379, 499] on p "VNA1M2289398" at bounding box center [386, 495] width 124 height 18
click at [1278, 492] on div at bounding box center [1283, 493] width 15 height 15
click at [822, 595] on p "Load more results..." at bounding box center [823, 591] width 122 height 18
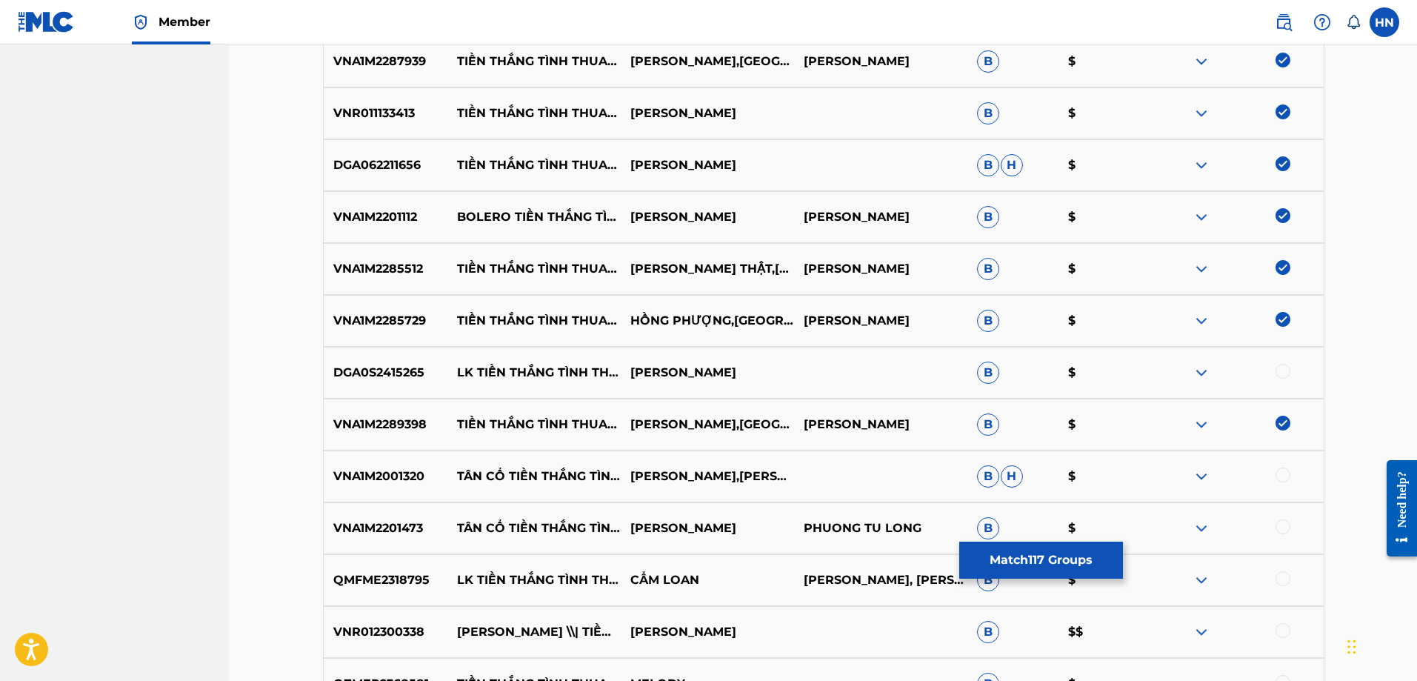
scroll to position [6962, 0]
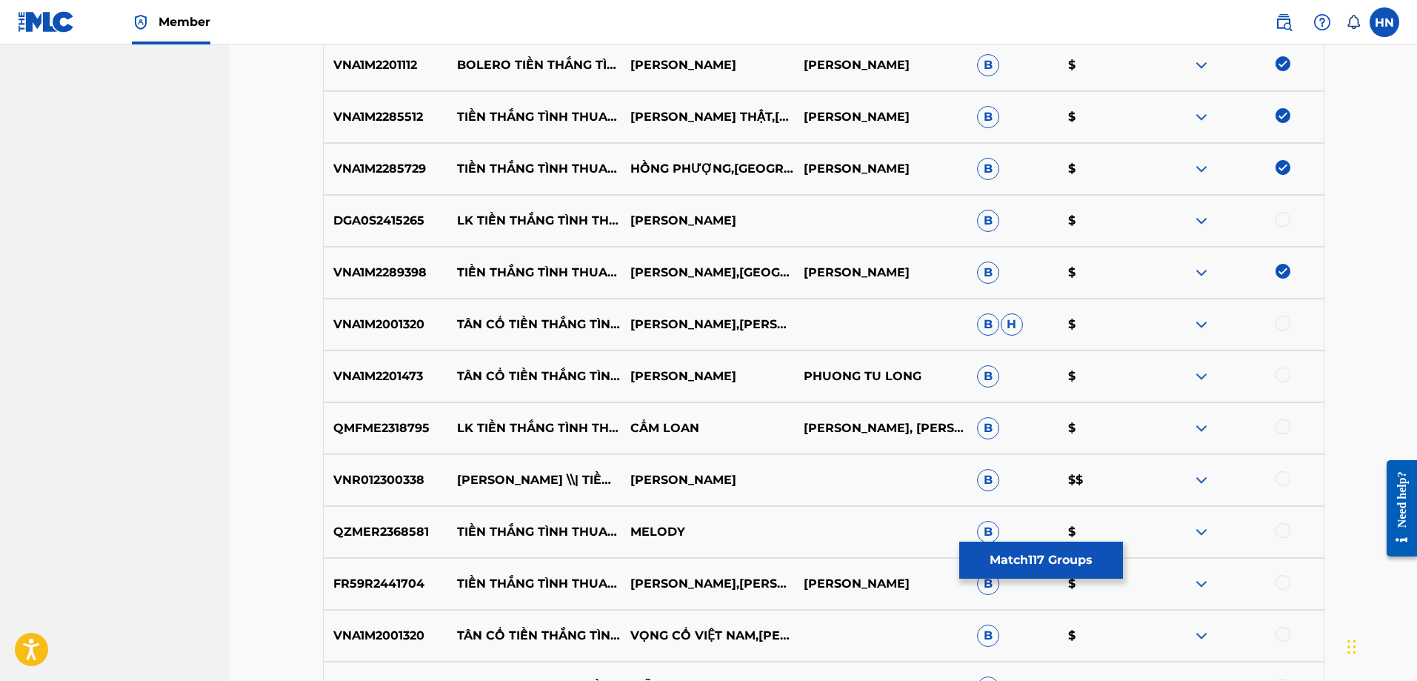
click at [359, 493] on div "VNR012300338 LÂM HÙNG \\| TIỀN THẮNG TÌNH THUA [PERSON_NAME] $$" at bounding box center [824, 480] width 1002 height 52
click at [1287, 478] on div at bounding box center [1283, 478] width 15 height 15
click at [373, 532] on p "QZMER2368581" at bounding box center [386, 532] width 124 height 18
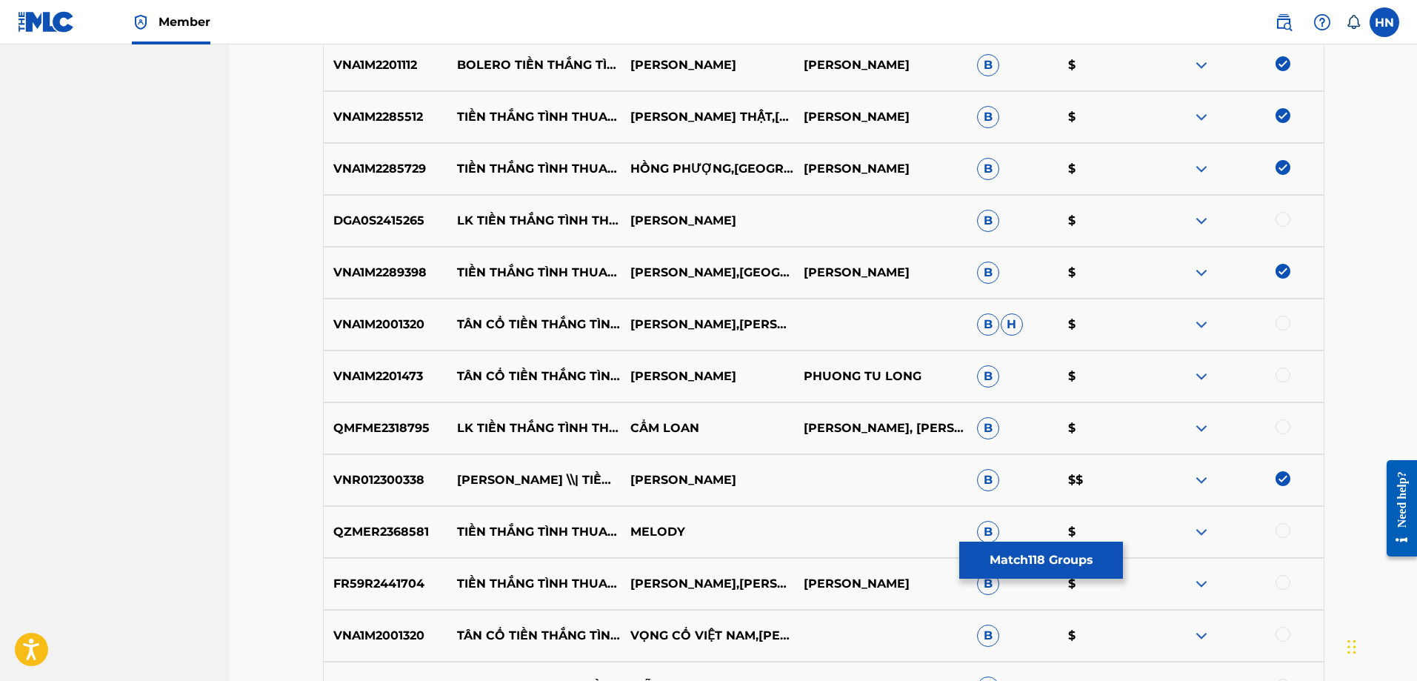
click at [1277, 534] on div at bounding box center [1283, 530] width 15 height 15
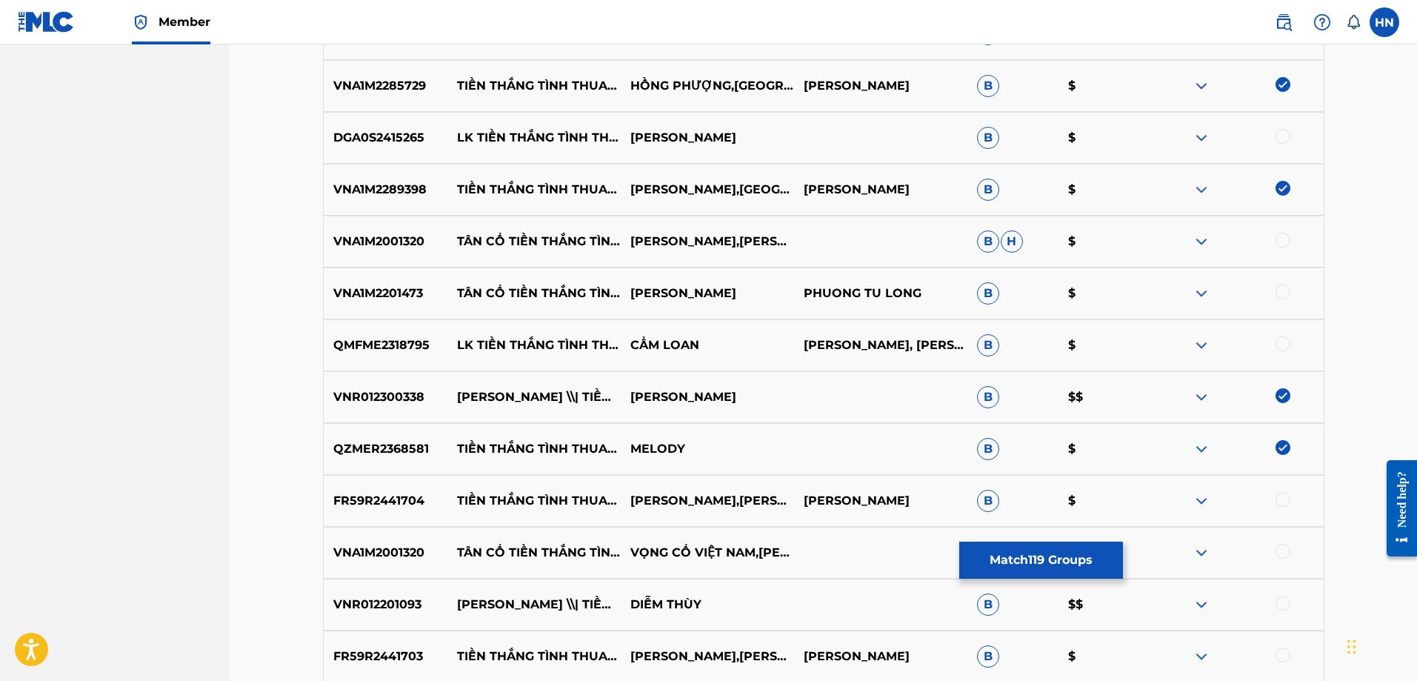
scroll to position [7110, 0]
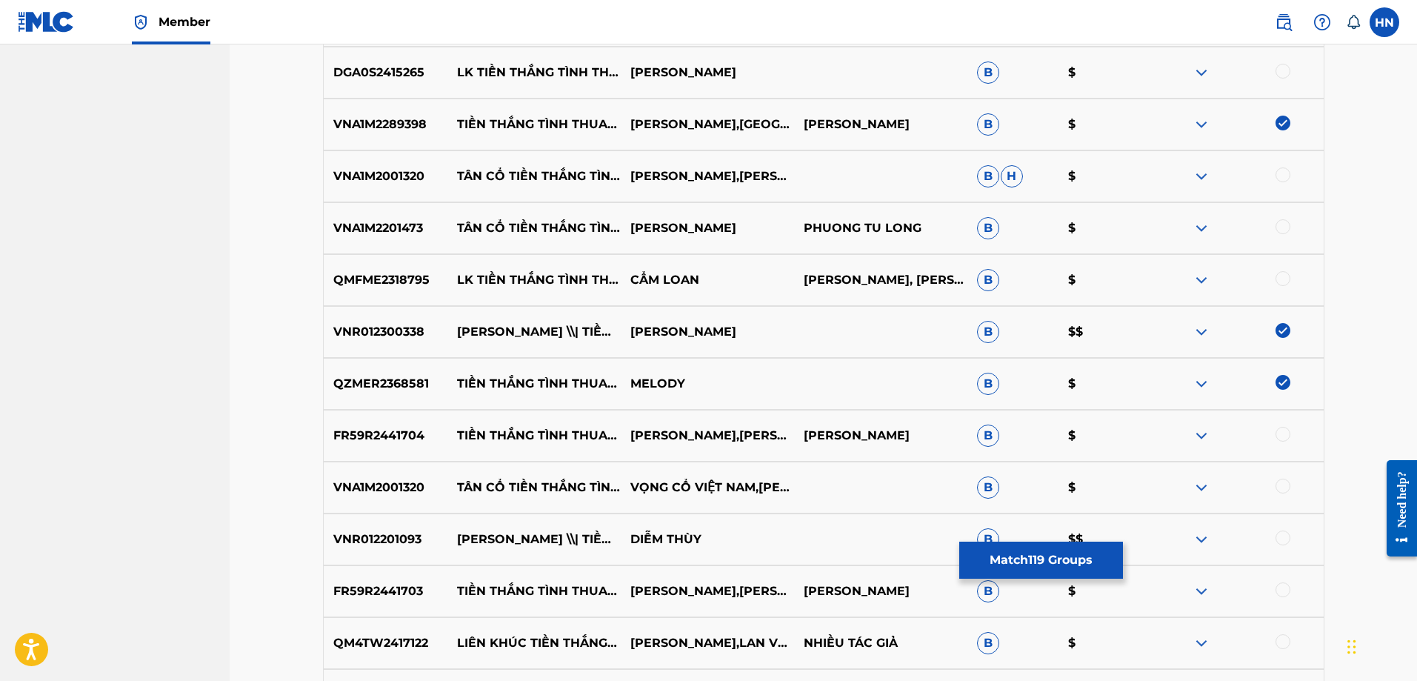
click at [368, 445] on div "FR59R2441704 TIỀN THẮNG TÌNH THUA - TONE NỮ [PERSON_NAME],[PERSON_NAME] PHƯƠNG …" at bounding box center [824, 436] width 1002 height 52
click at [1282, 437] on div at bounding box center [1283, 434] width 15 height 15
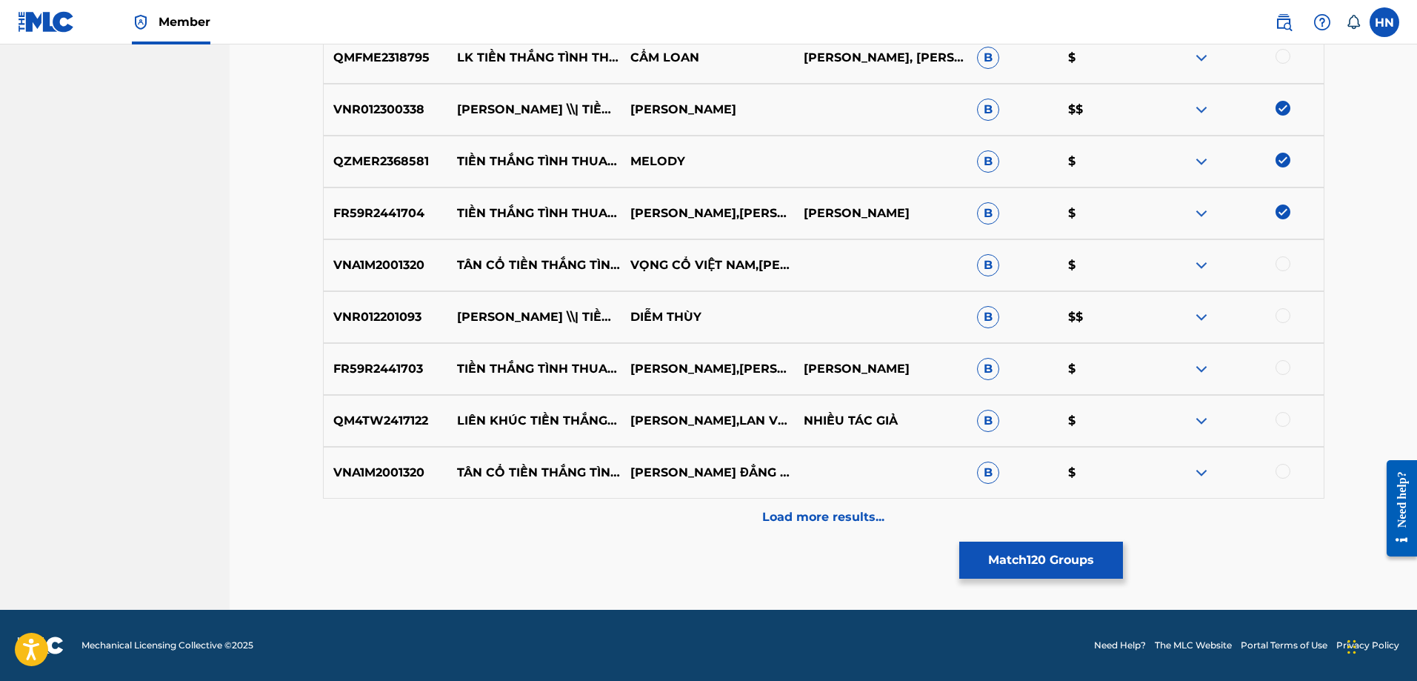
click at [340, 332] on div "VNR012201093 [PERSON_NAME] \\| TIỀN THẮNG TÌNH THUA [PERSON_NAME] B $$" at bounding box center [824, 317] width 1002 height 52
click at [1276, 372] on div at bounding box center [1237, 369] width 173 height 18
click at [745, 534] on div "Load more results..." at bounding box center [824, 517] width 1002 height 37
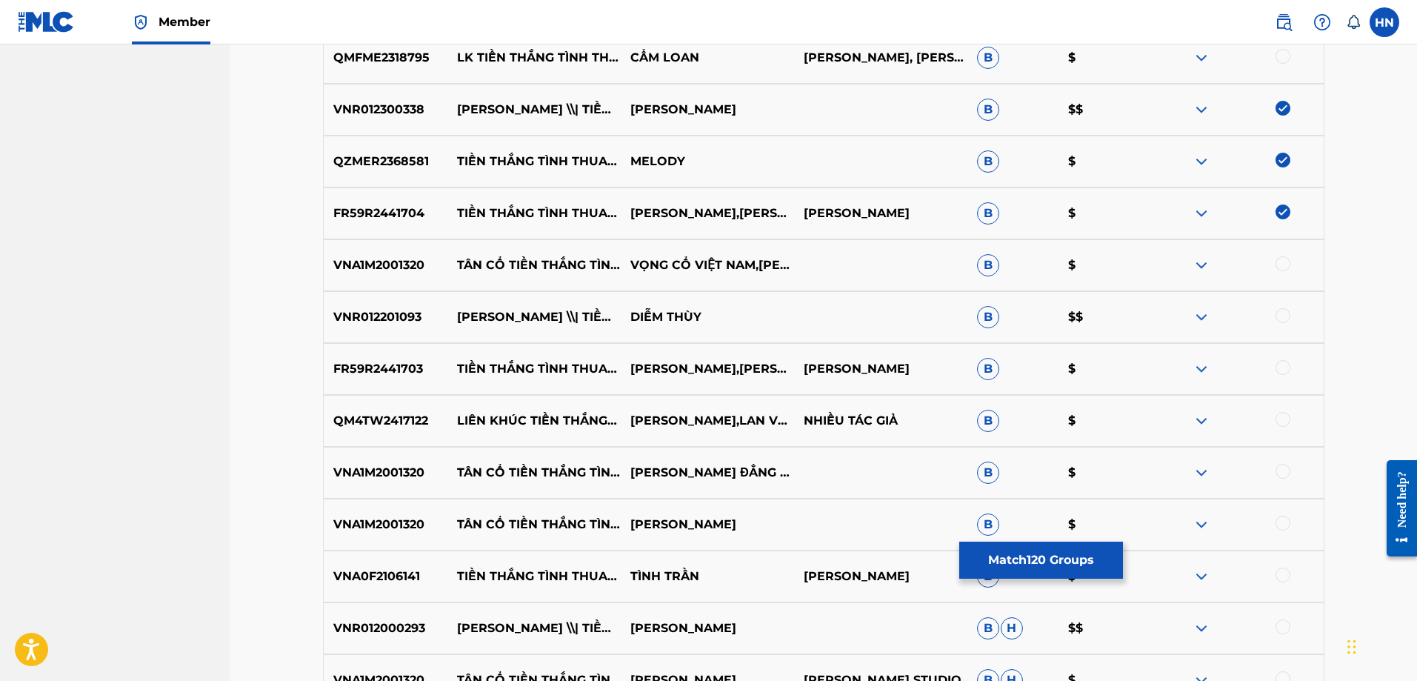
click at [406, 369] on p "FR59R2441703" at bounding box center [386, 369] width 124 height 18
click at [1278, 365] on div at bounding box center [1283, 367] width 15 height 15
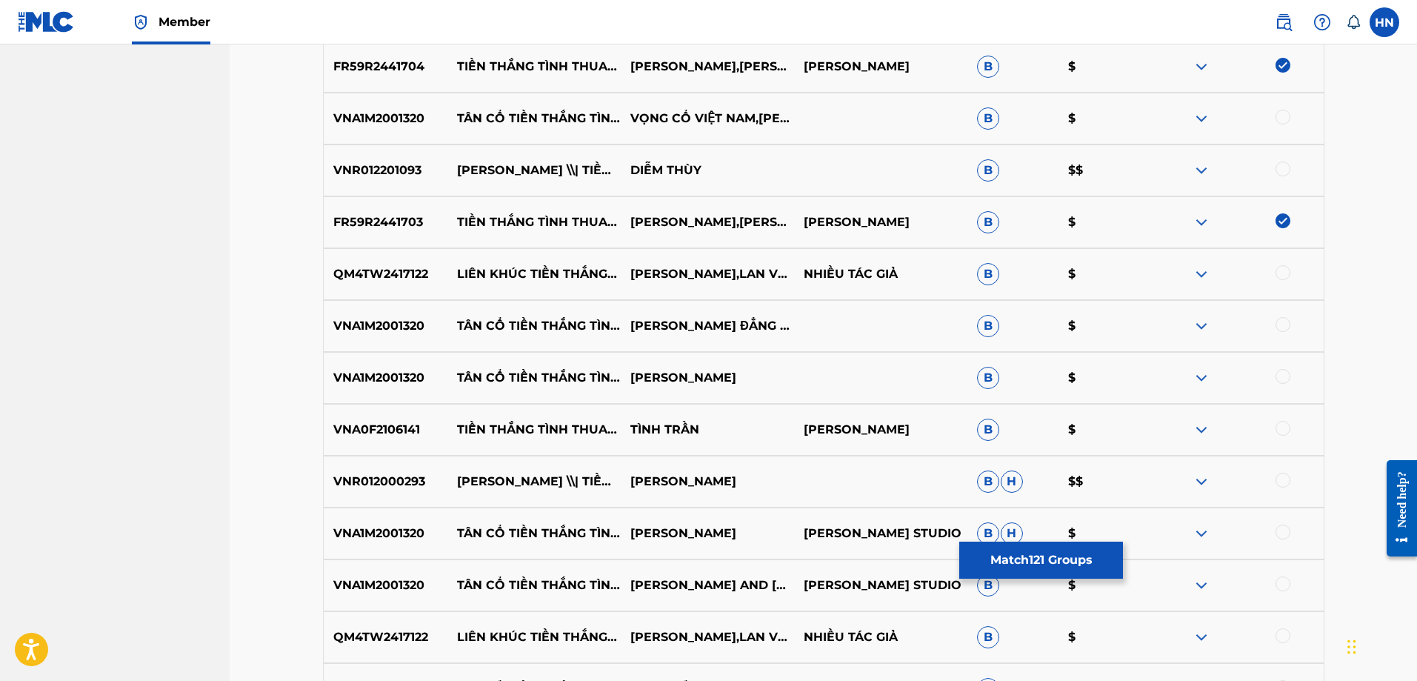
scroll to position [7481, 0]
click at [392, 427] on p "VNA0F2106141" at bounding box center [386, 428] width 124 height 18
click at [1279, 430] on div at bounding box center [1283, 426] width 15 height 15
click at [357, 470] on div "VNR012000293 QUỲNH TRANG \\| TIỀN THẮNG TÌNH THUA [PERSON_NAME] B H $$" at bounding box center [824, 480] width 1002 height 52
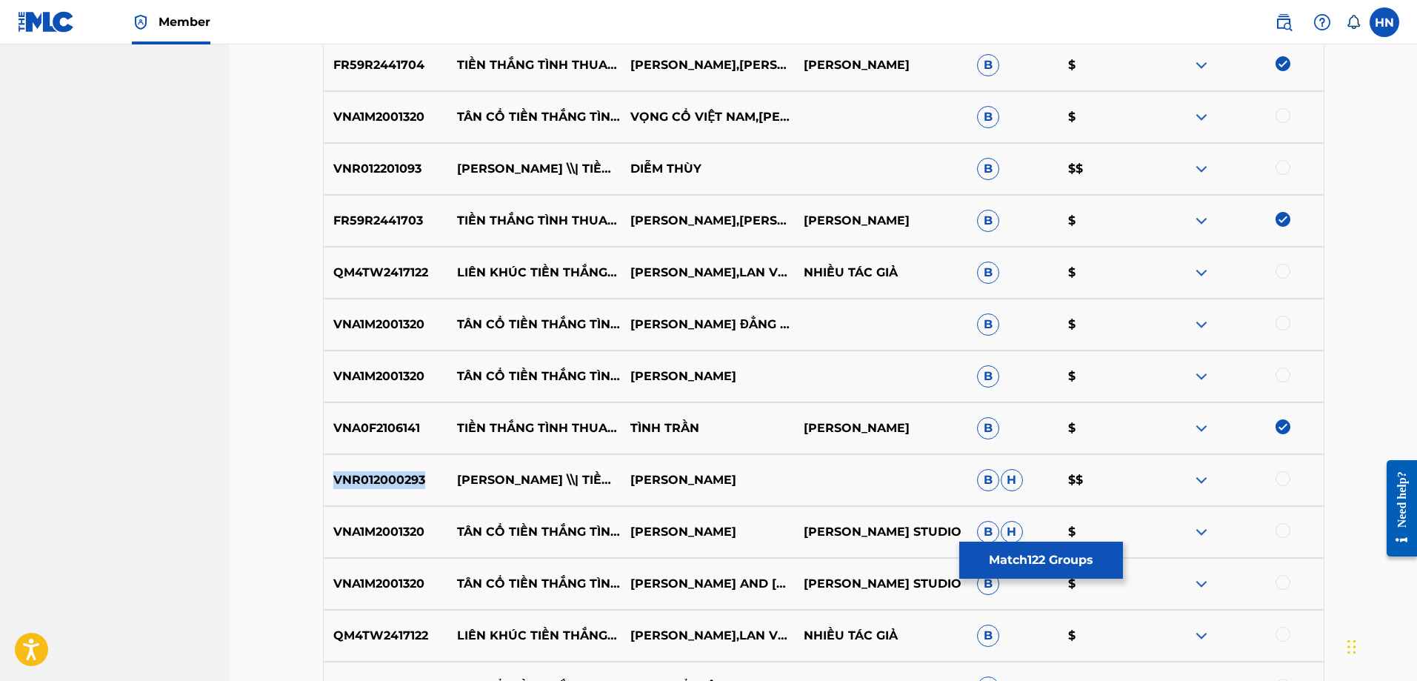
click at [357, 470] on div "VNR012000293 QUỲNH TRANG \\| TIỀN THẮNG TÌNH THUA [PERSON_NAME] B H $$" at bounding box center [824, 480] width 1002 height 52
click at [1285, 472] on div at bounding box center [1283, 478] width 15 height 15
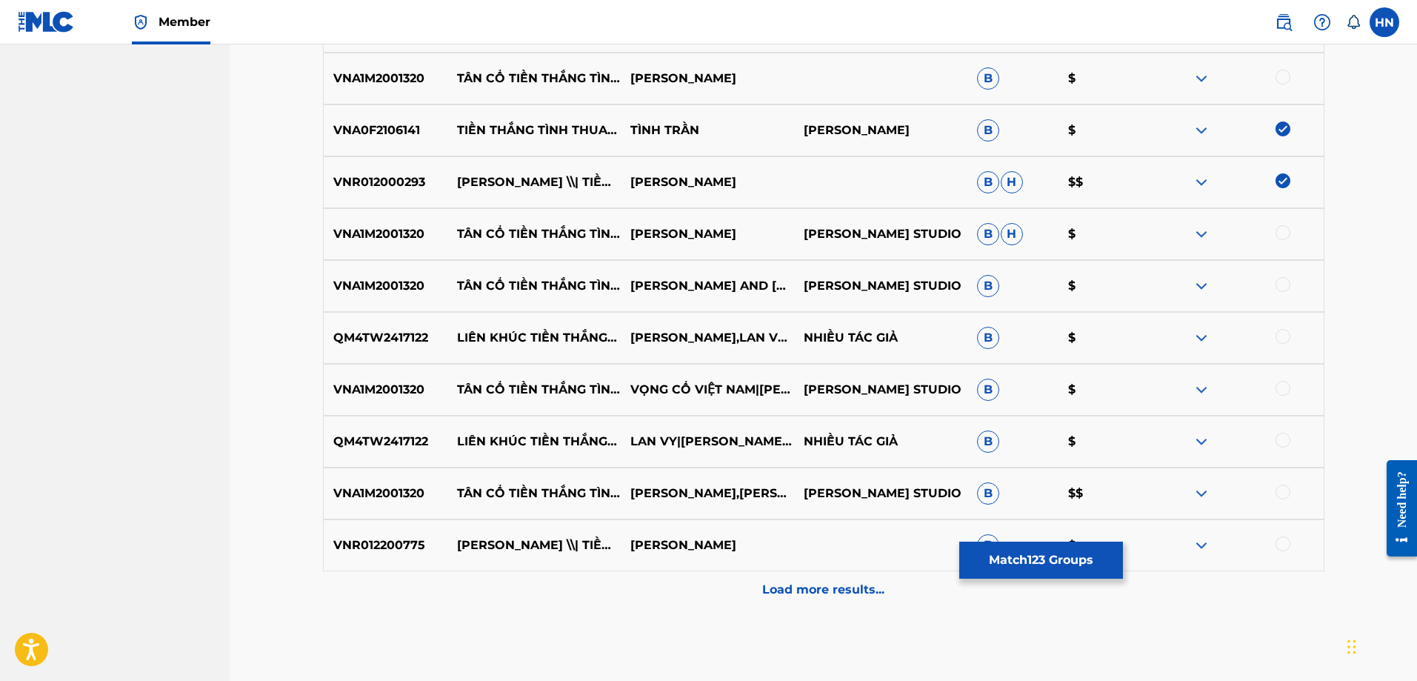
scroll to position [7851, 0]
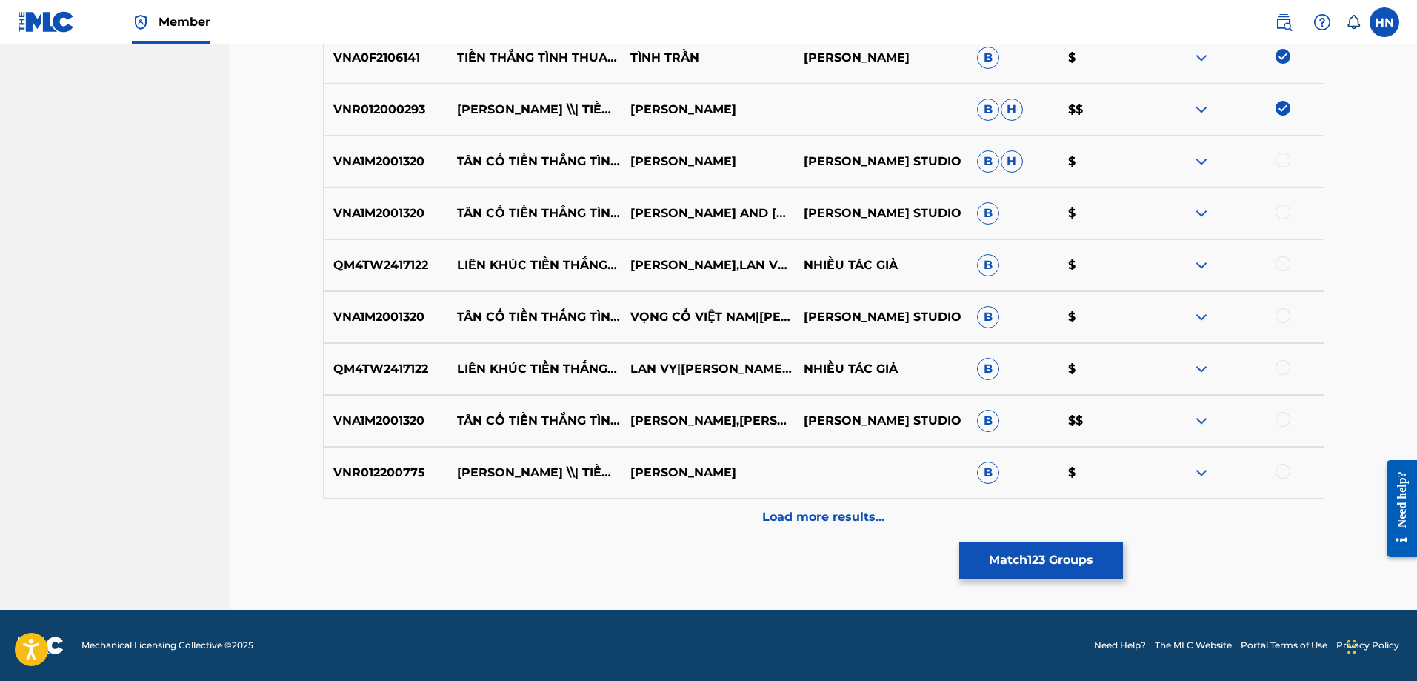
click at [370, 484] on div "VNR012200775 [PERSON_NAME] \\| TIỀN THẮNG TÌNH THUA [PERSON_NAME] $" at bounding box center [824, 473] width 1002 height 52
click at [879, 521] on p "Load more results..." at bounding box center [823, 517] width 122 height 18
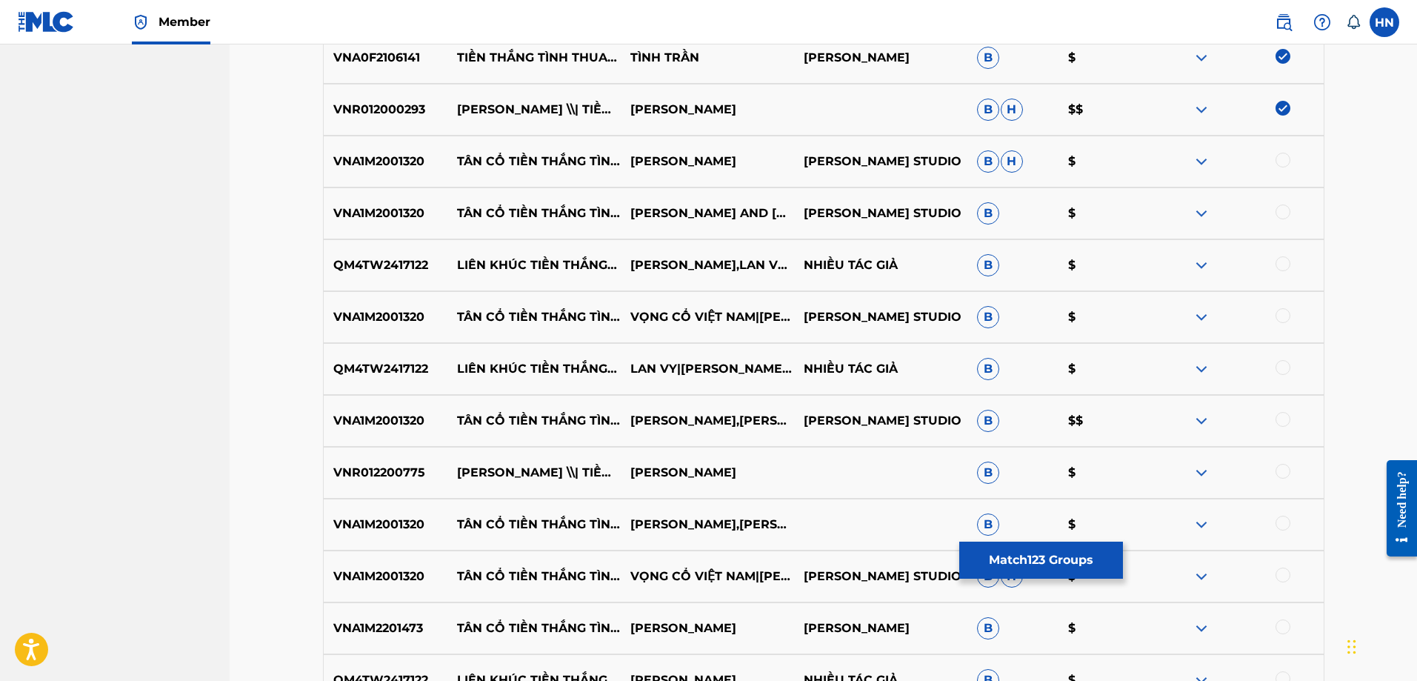
click at [390, 485] on div "VNR012200775 [PERSON_NAME] \\| TIỀN THẮNG TÌNH THUA [PERSON_NAME] $" at bounding box center [824, 473] width 1002 height 52
click at [1288, 473] on div at bounding box center [1283, 471] width 15 height 15
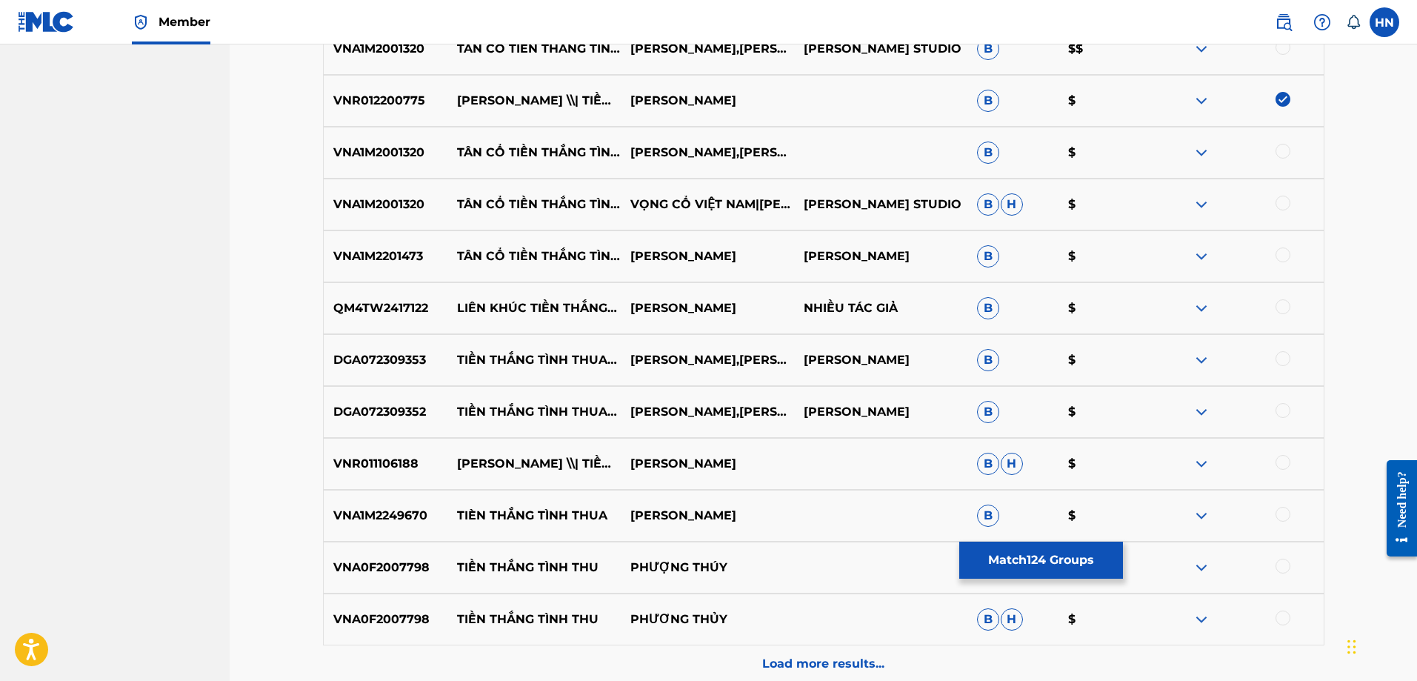
scroll to position [8295, 0]
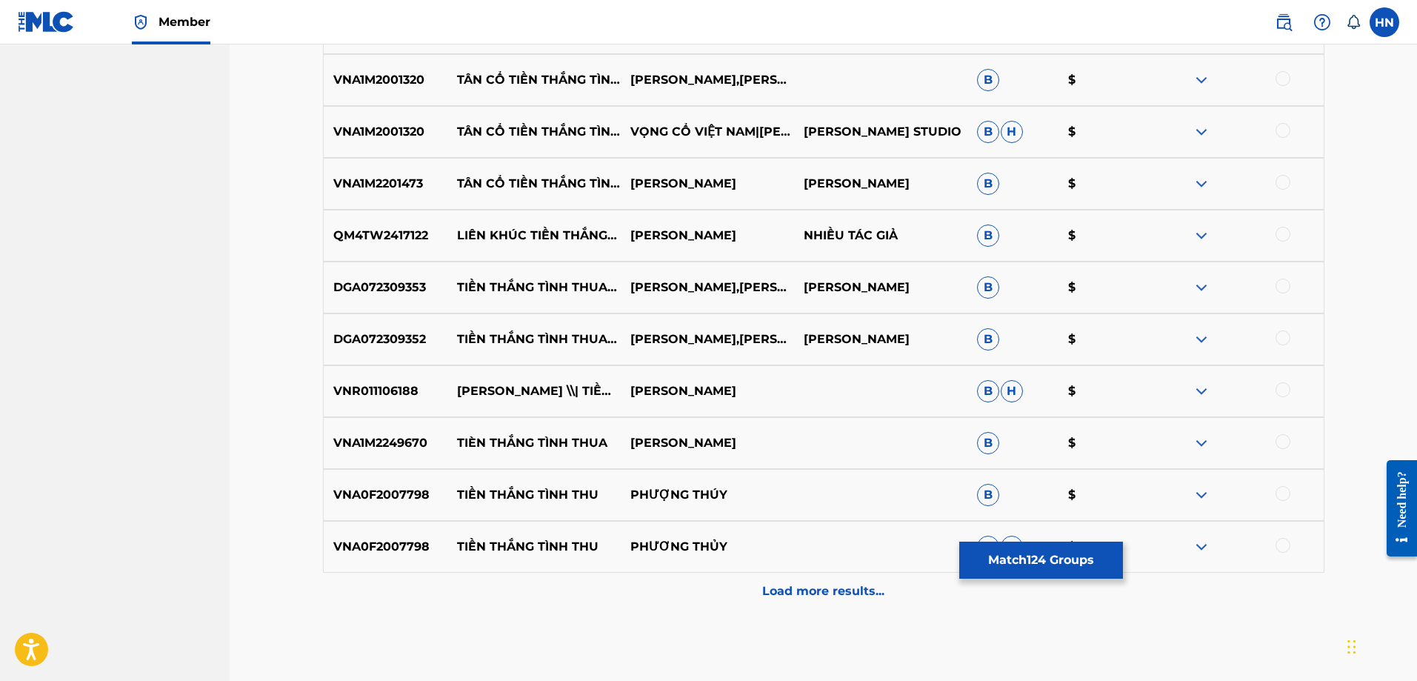
click at [412, 394] on p "VNR011106188" at bounding box center [386, 391] width 124 height 18
click at [1278, 387] on div at bounding box center [1283, 389] width 15 height 15
click at [417, 503] on p "VNA0F2007798" at bounding box center [386, 495] width 124 height 18
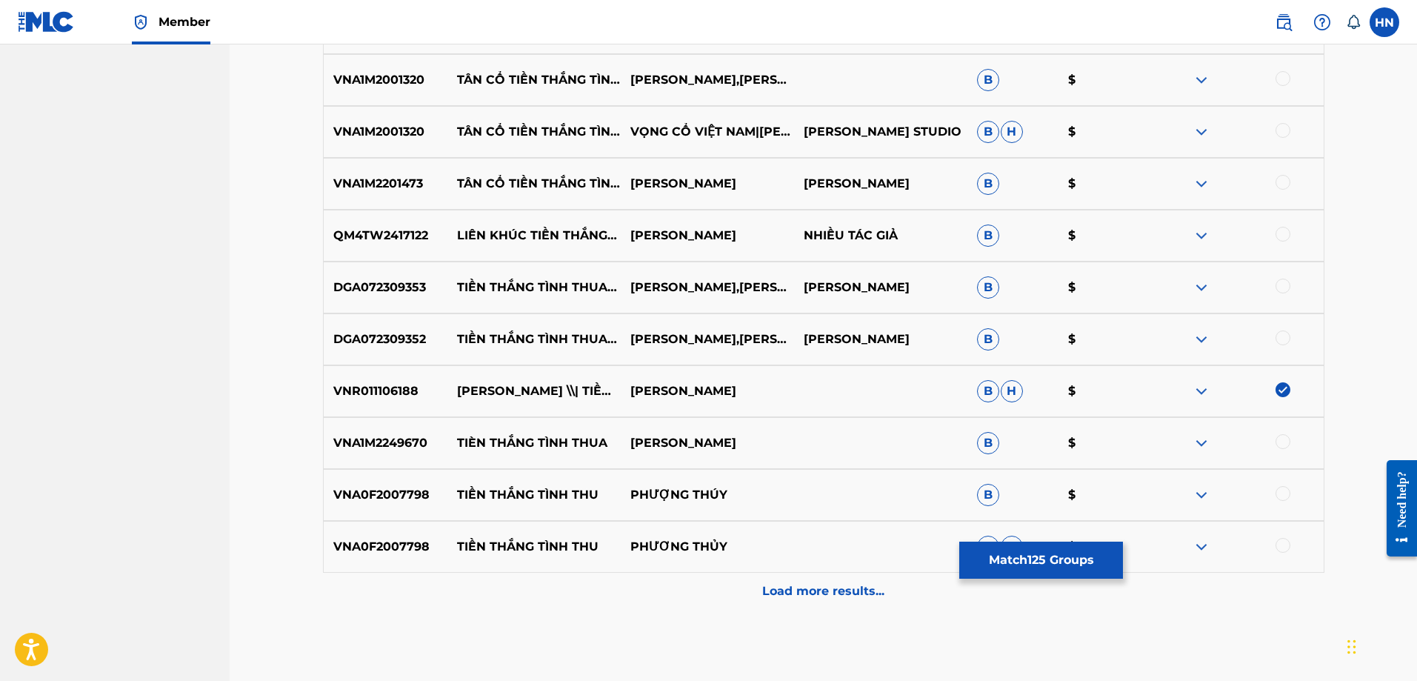
click at [499, 456] on div "VNA1M2249670 TIÈN THẮNG TÌNH THUA HỒNG PHƯỢNG B $" at bounding box center [824, 443] width 1002 height 52
click at [401, 295] on p "DGA072309353" at bounding box center [386, 288] width 124 height 18
click at [1288, 287] on div at bounding box center [1283, 286] width 15 height 15
click at [1278, 333] on div at bounding box center [1283, 337] width 15 height 15
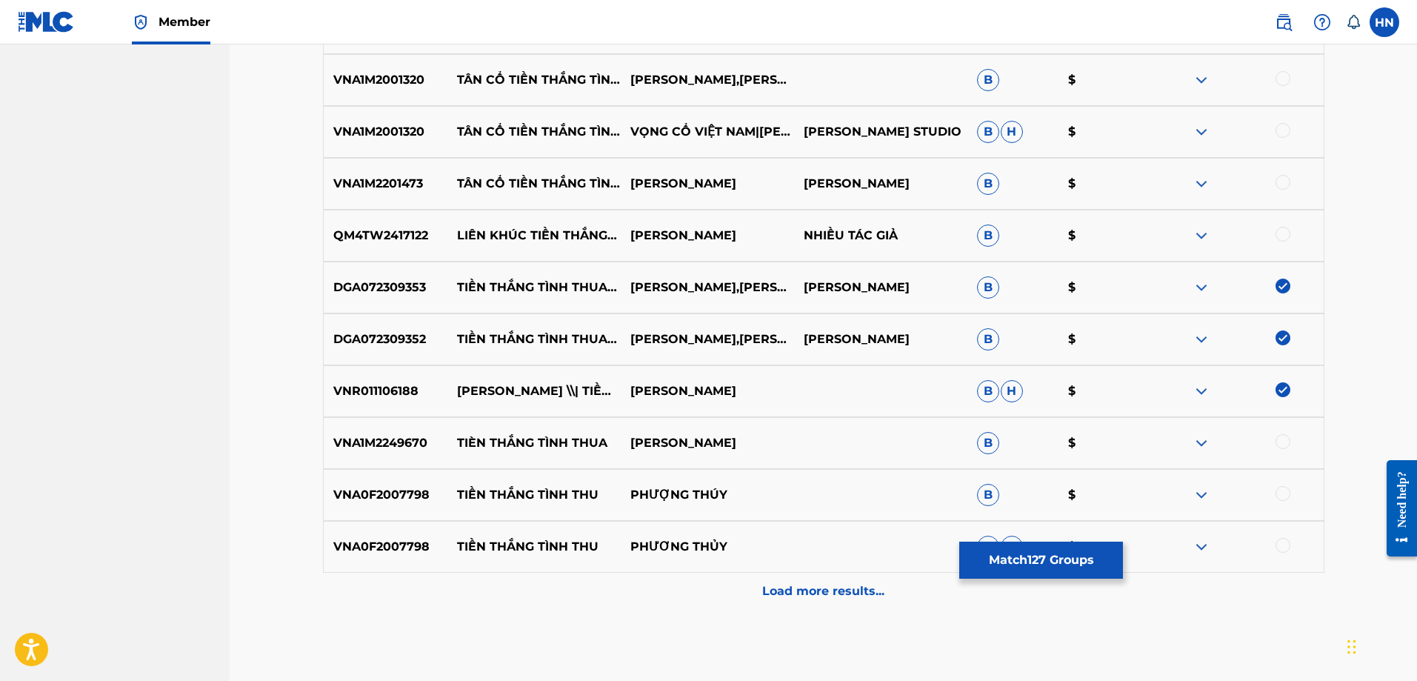
click at [726, 600] on div "Load more results..." at bounding box center [824, 591] width 1002 height 37
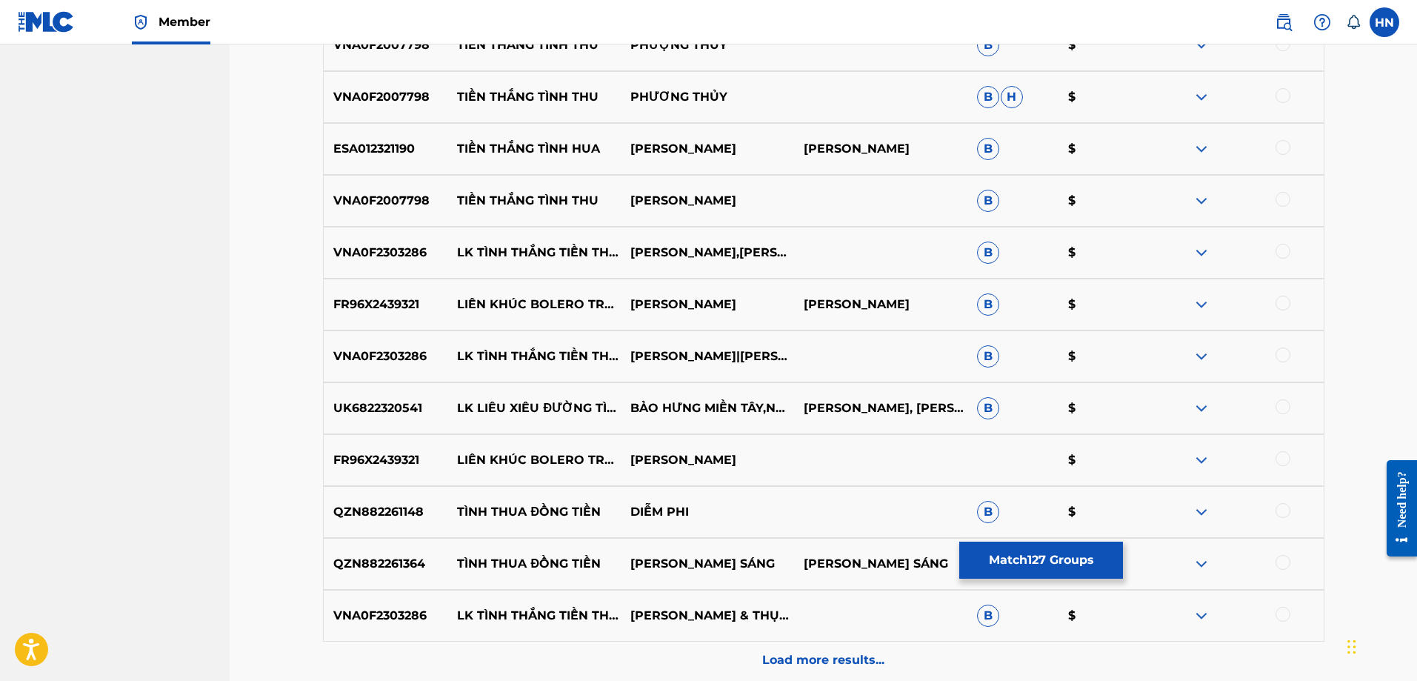
scroll to position [8888, 0]
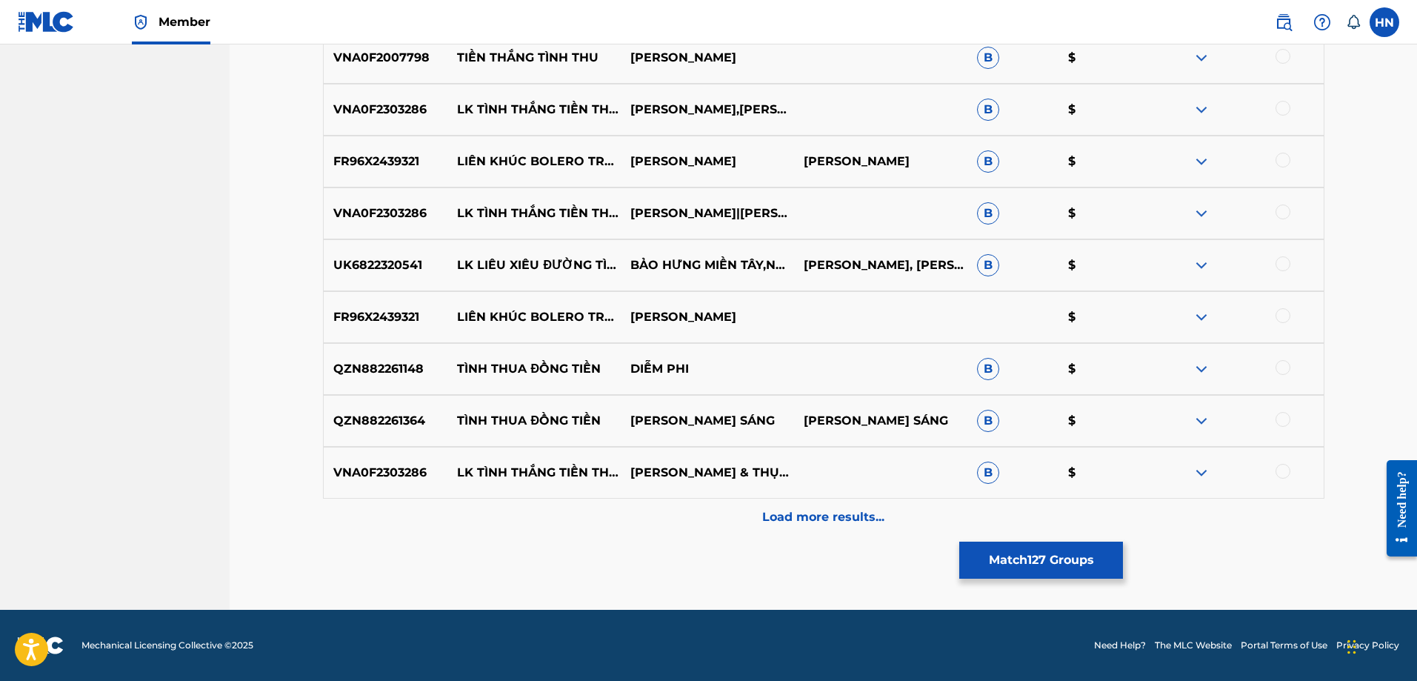
click at [852, 523] on p "Load more results..." at bounding box center [823, 517] width 122 height 18
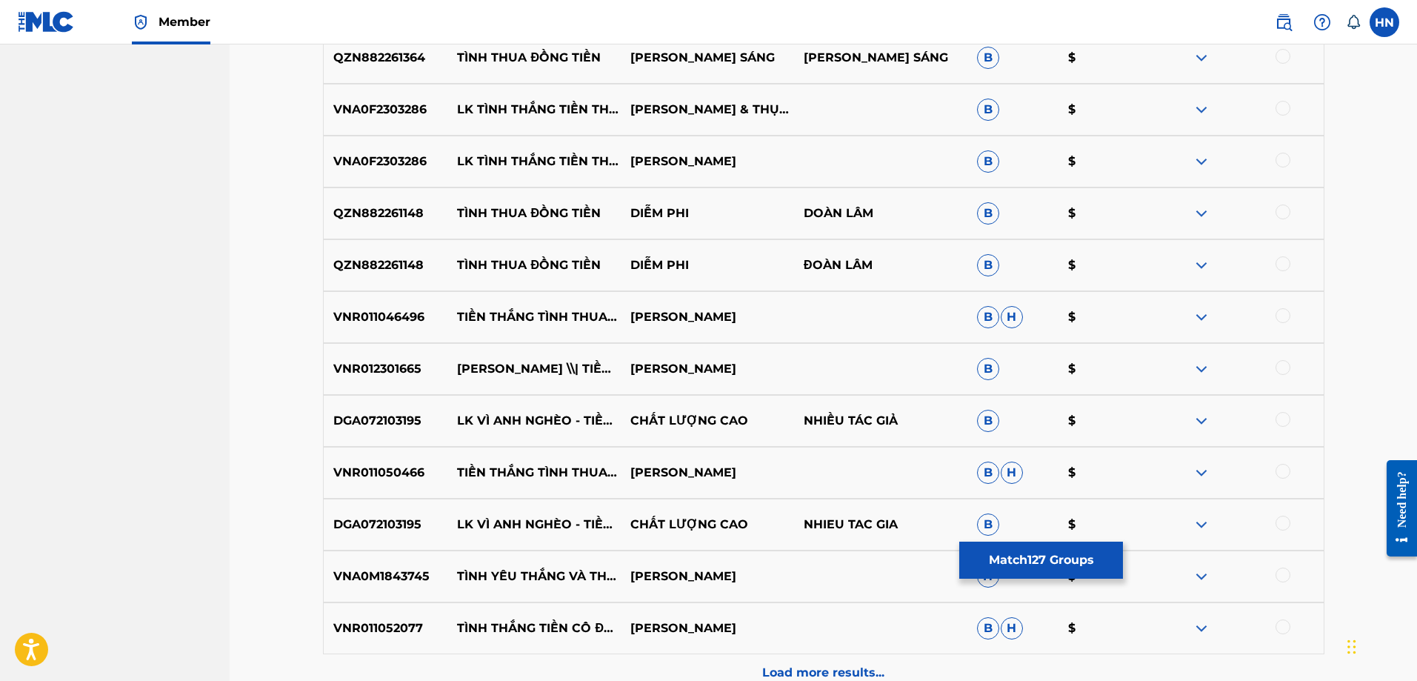
scroll to position [9259, 0]
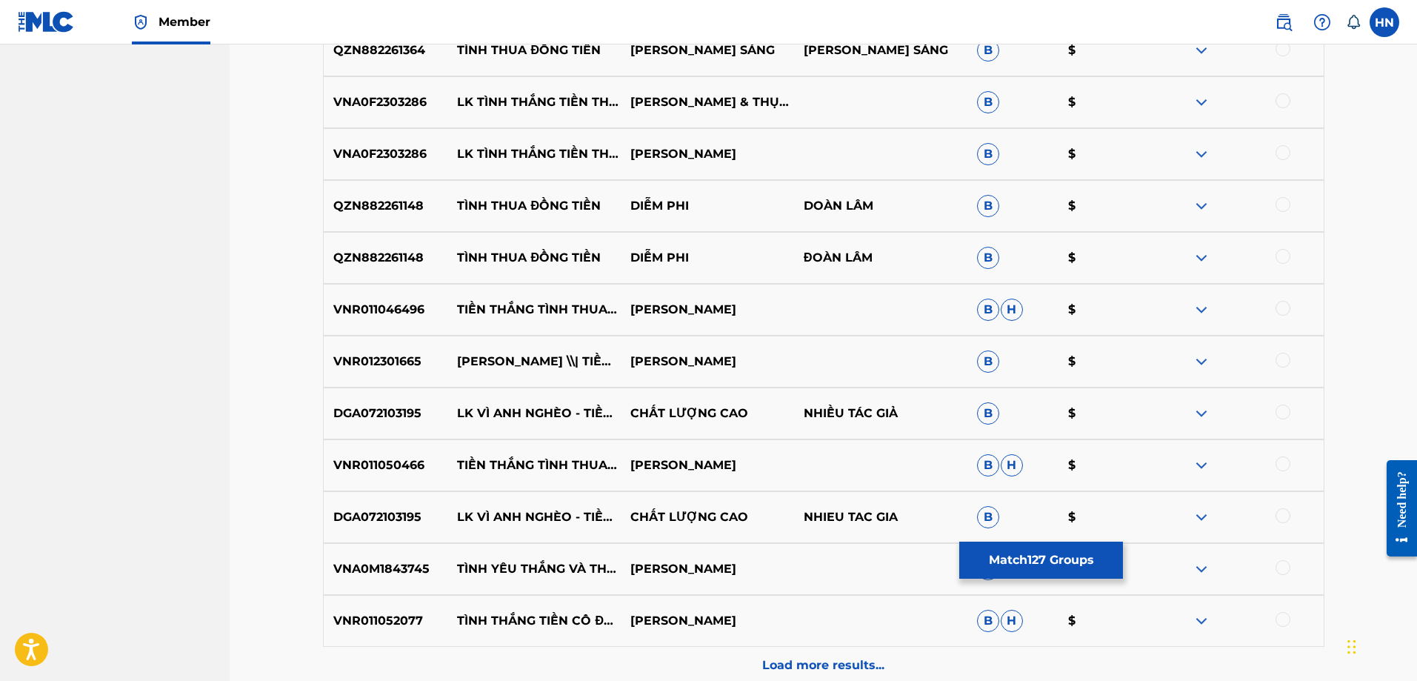
click at [405, 307] on p "VNR011046496" at bounding box center [386, 310] width 124 height 18
click at [1282, 311] on div at bounding box center [1283, 308] width 15 height 15
click at [383, 365] on p "VNR012301665" at bounding box center [386, 362] width 124 height 18
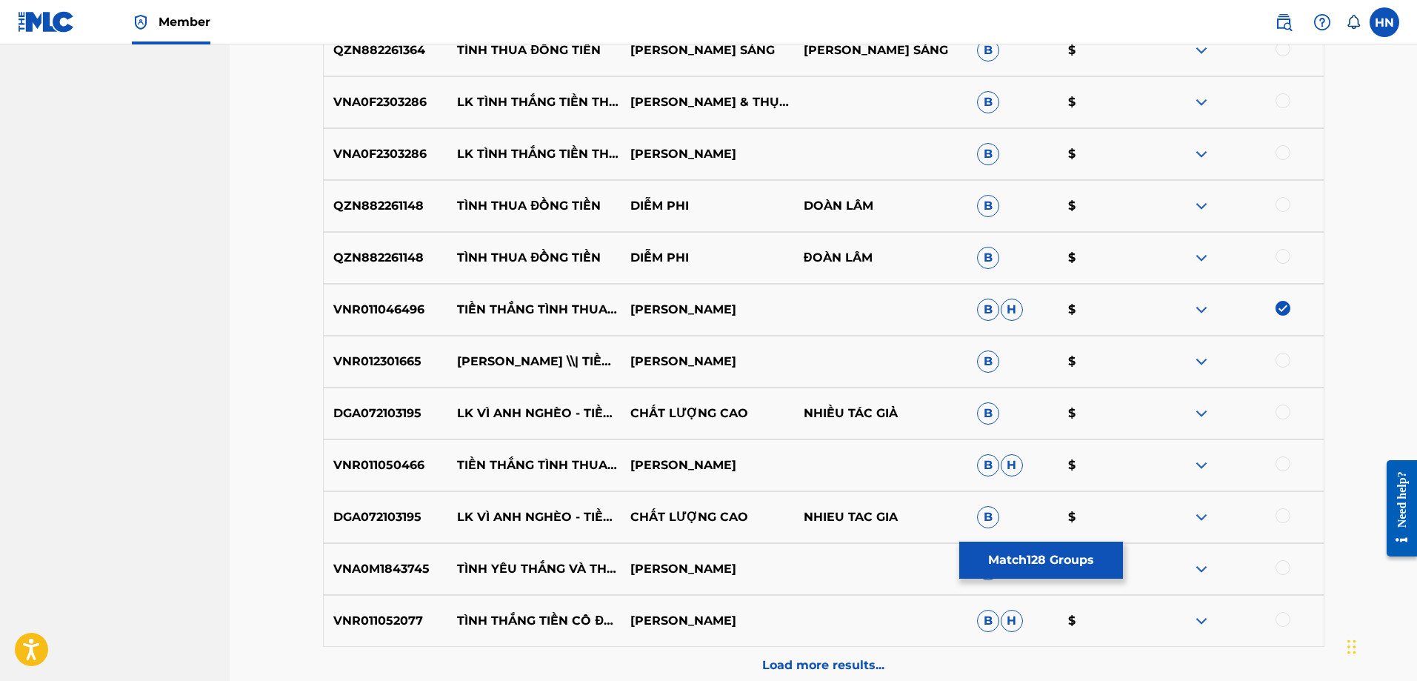
click at [1289, 359] on div at bounding box center [1283, 360] width 15 height 15
click at [395, 468] on p "VNR011050466" at bounding box center [386, 465] width 124 height 18
click at [1282, 464] on div at bounding box center [1283, 463] width 15 height 15
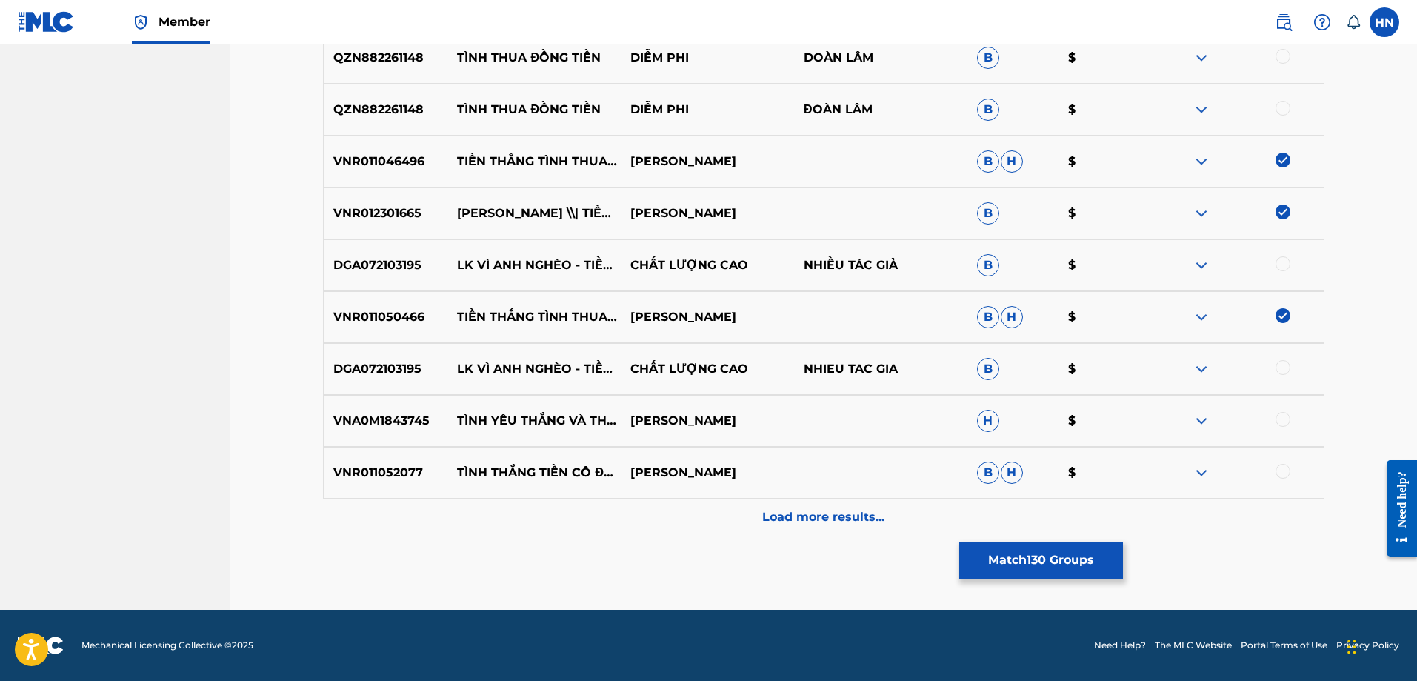
click at [628, 530] on div "Load more results..." at bounding box center [824, 517] width 1002 height 37
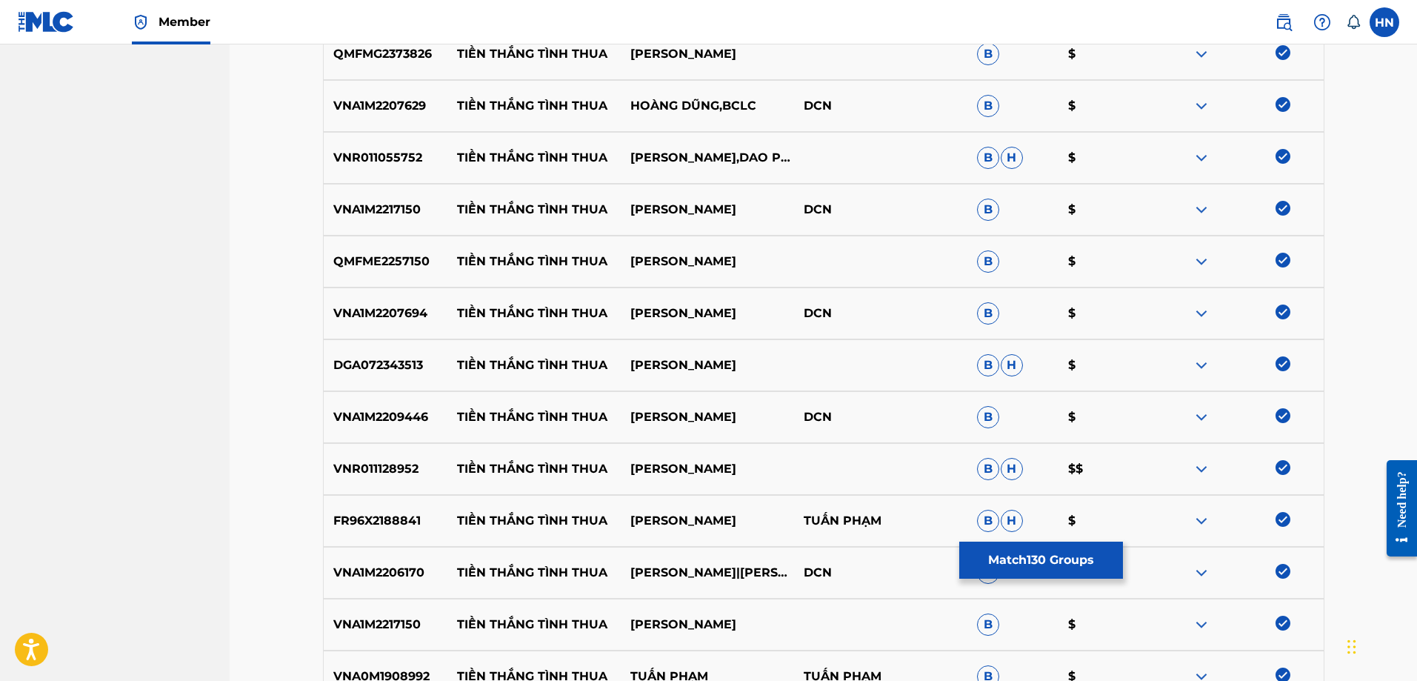
scroll to position [207, 0]
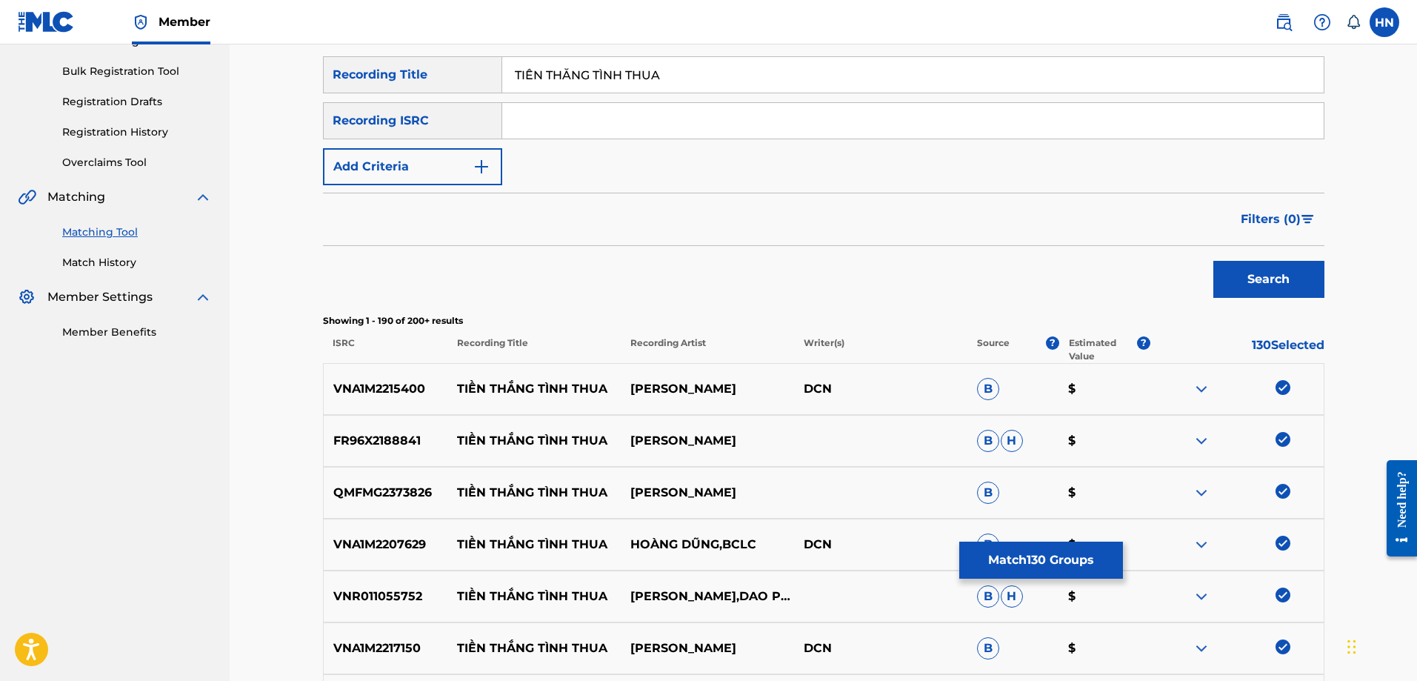
click at [701, 81] on input "TIỀN THẮNG TÌNH THUA" at bounding box center [913, 75] width 822 height 36
paste input "EN THANG TI"
type input "TIEN THANG TINH THUA"
click at [1227, 276] on button "Search" at bounding box center [1269, 279] width 111 height 37
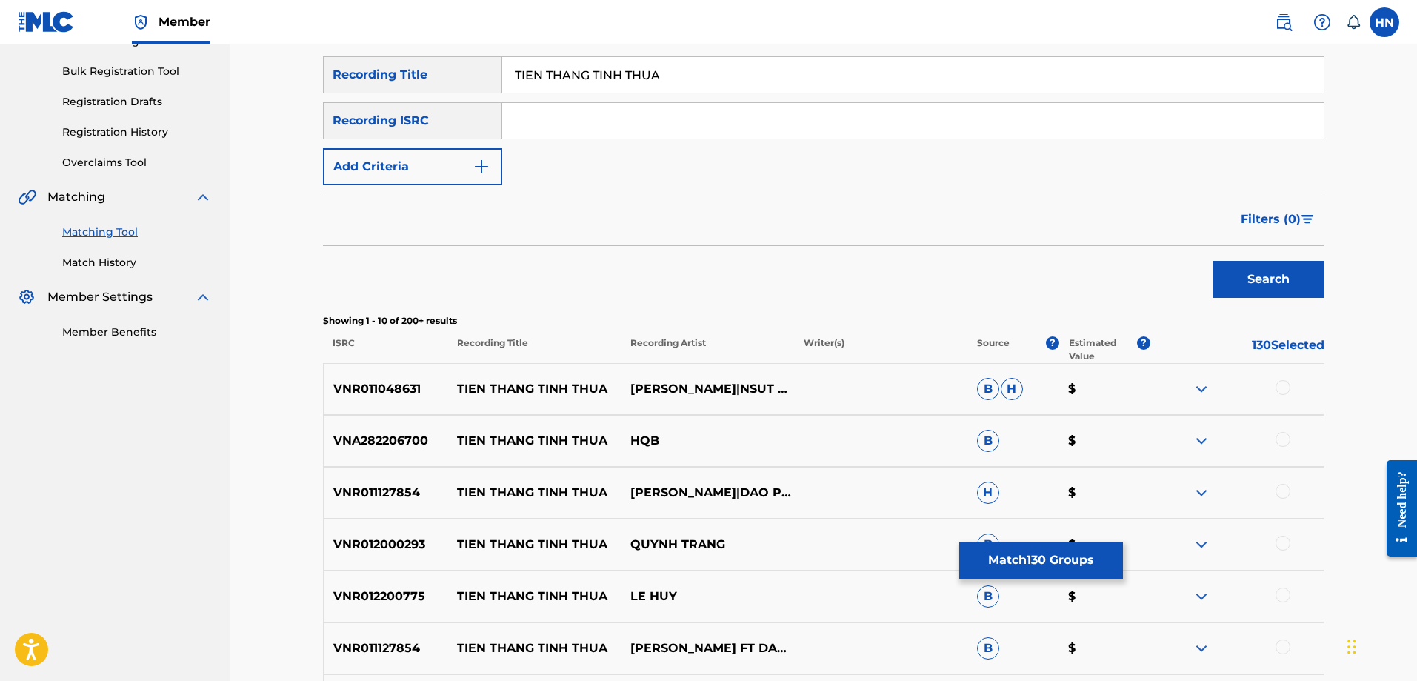
click at [411, 391] on p "VNR011048631" at bounding box center [386, 389] width 124 height 18
click at [1280, 382] on div at bounding box center [1283, 387] width 15 height 15
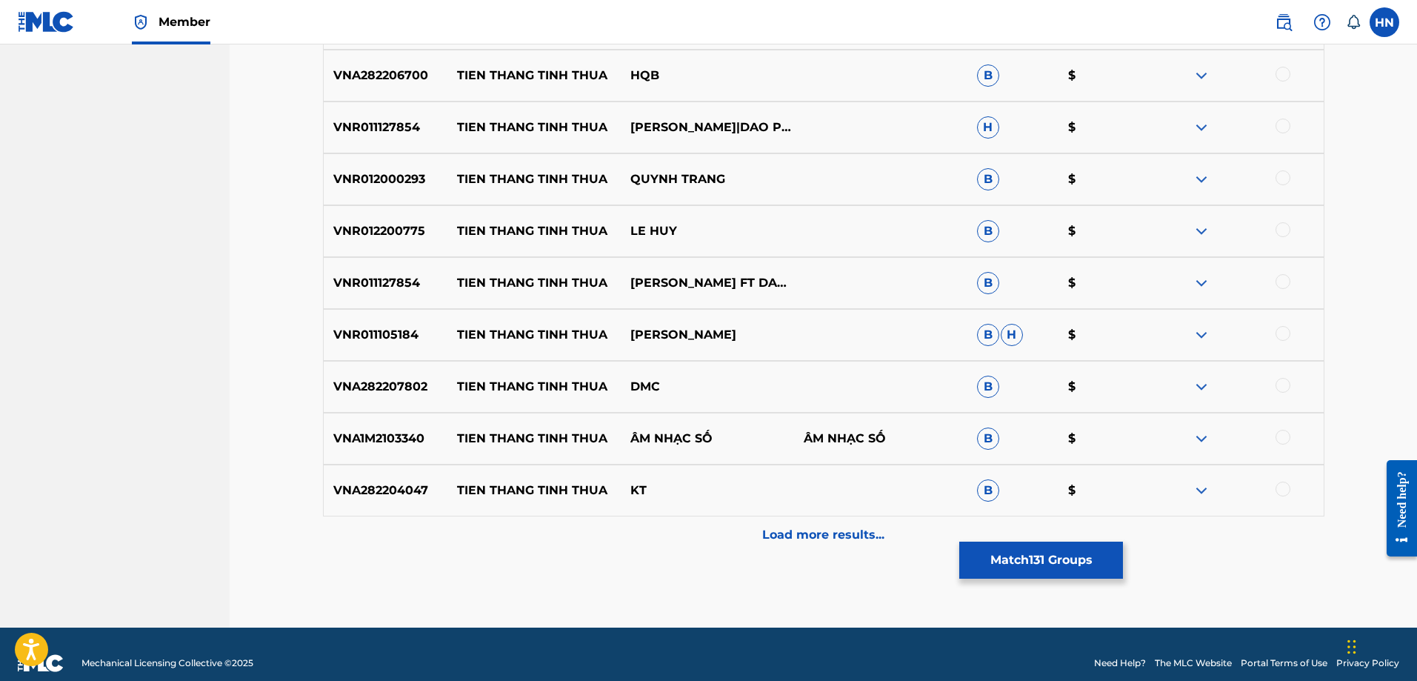
scroll to position [578, 0]
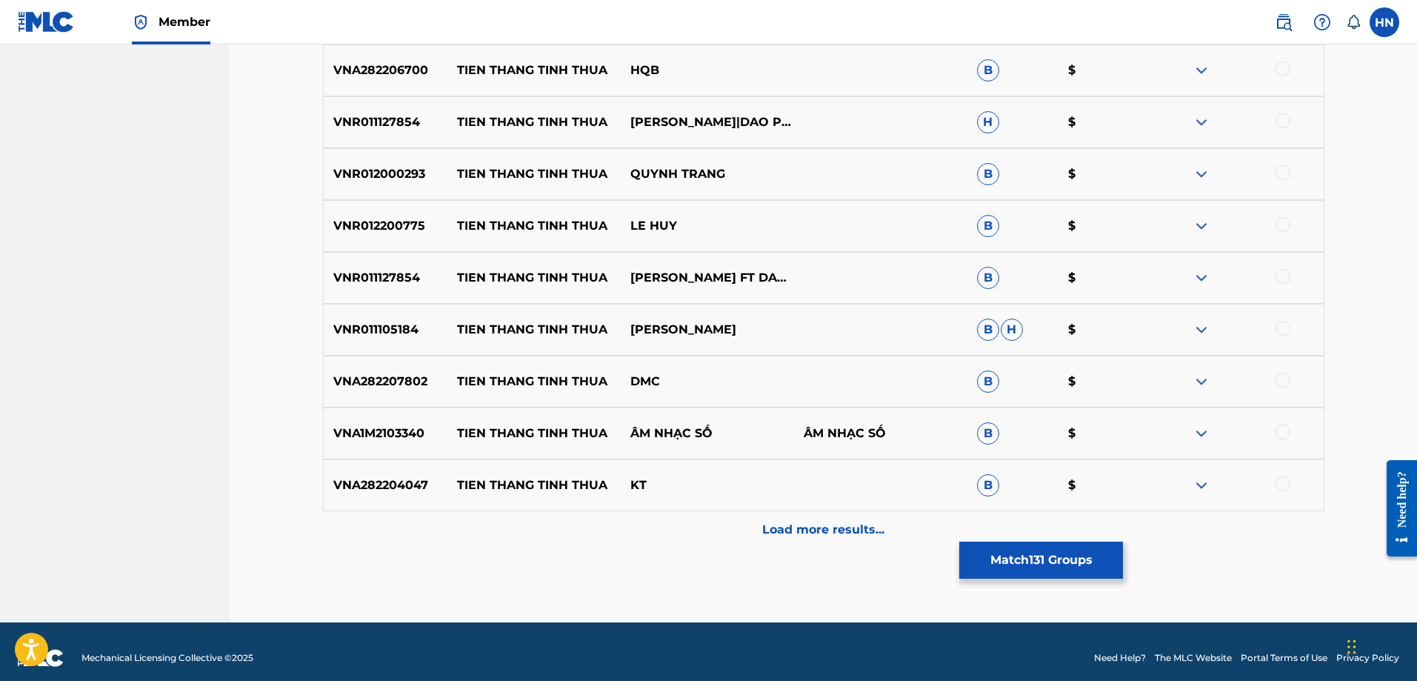
click at [399, 119] on p "VNR011127854" at bounding box center [386, 122] width 124 height 18
click at [1279, 122] on div at bounding box center [1283, 120] width 15 height 15
click at [390, 281] on p "VNR011127854" at bounding box center [386, 278] width 124 height 18
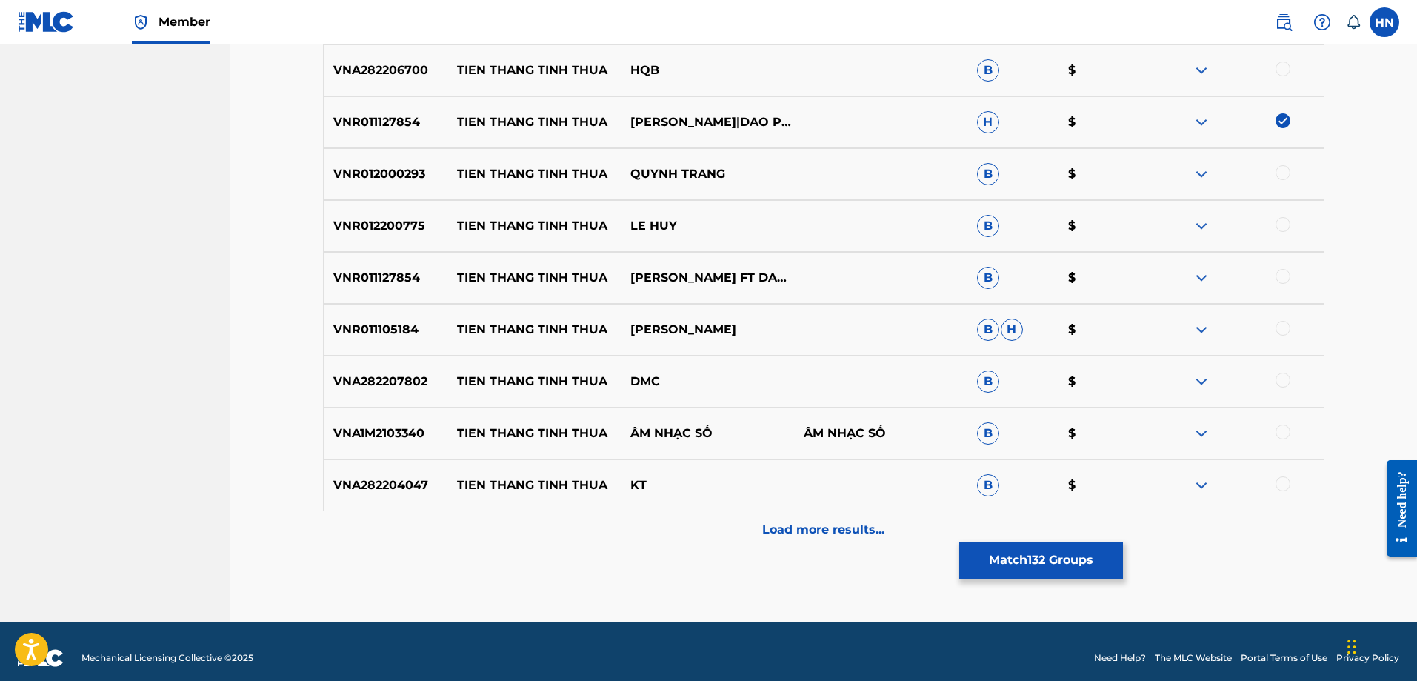
click at [1281, 275] on div at bounding box center [1283, 276] width 15 height 15
click at [374, 443] on div "VNA1M2103340 TIEN THANG TINH THUA ÂM NHẠC SỐ ÂM NHẠC SỐ B $" at bounding box center [824, 433] width 1002 height 52
click at [1284, 427] on div at bounding box center [1283, 432] width 15 height 15
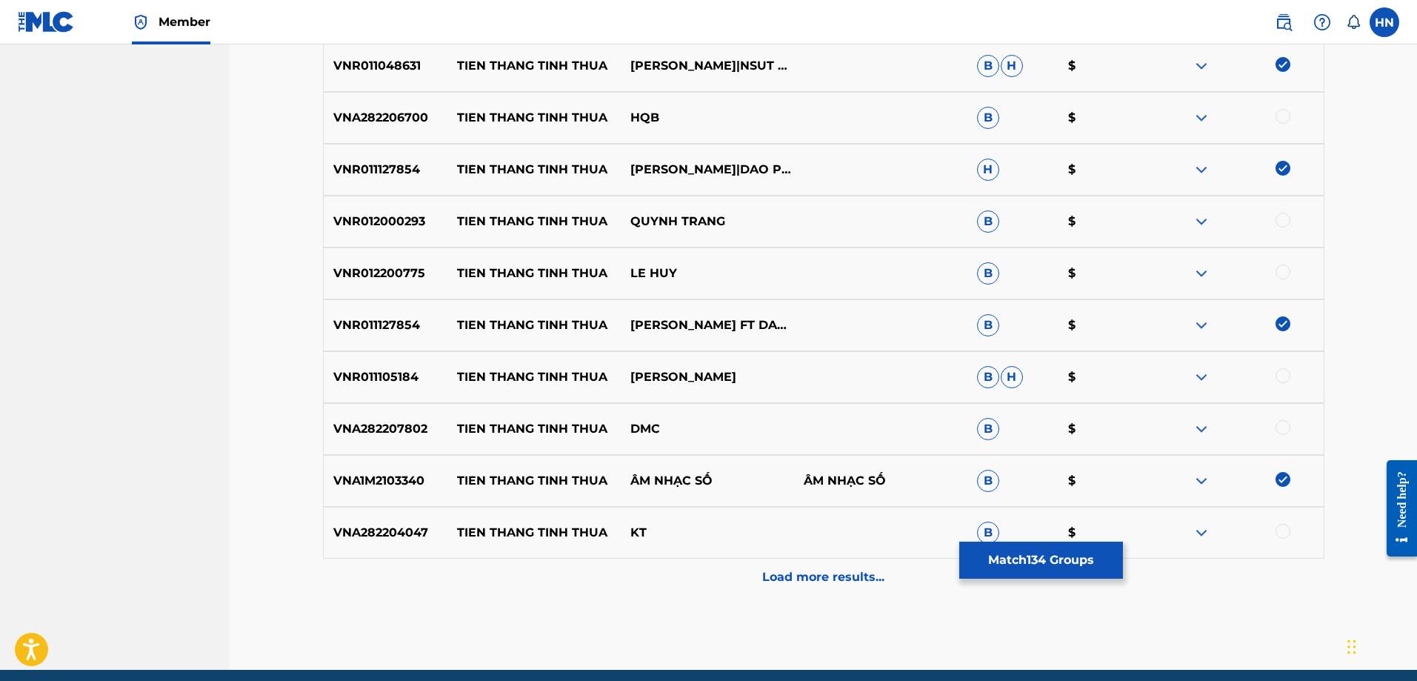
scroll to position [504, 0]
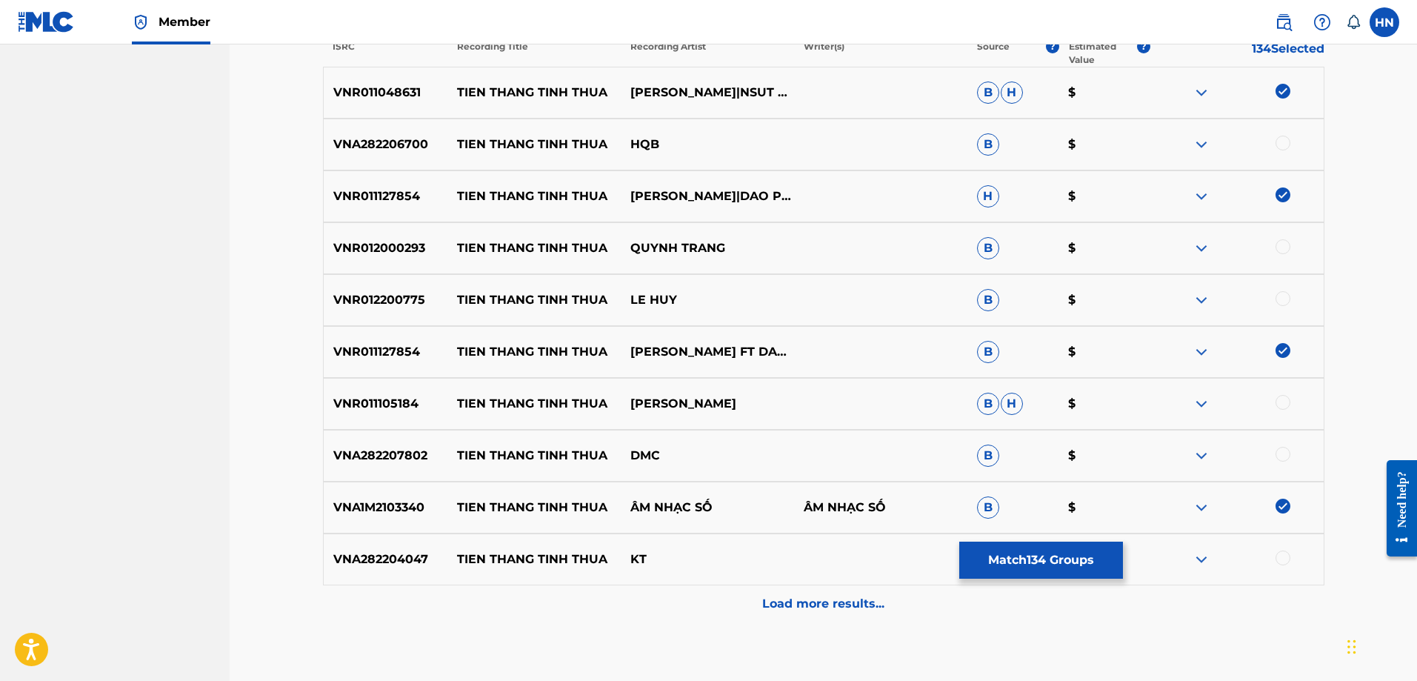
click at [404, 235] on div "VNR012000293 TIEN THANG TINH THUA QUYNH TRANG B $" at bounding box center [824, 248] width 1002 height 52
click at [1278, 247] on div at bounding box center [1283, 246] width 15 height 15
click at [410, 294] on p "VNR012200775" at bounding box center [386, 300] width 124 height 18
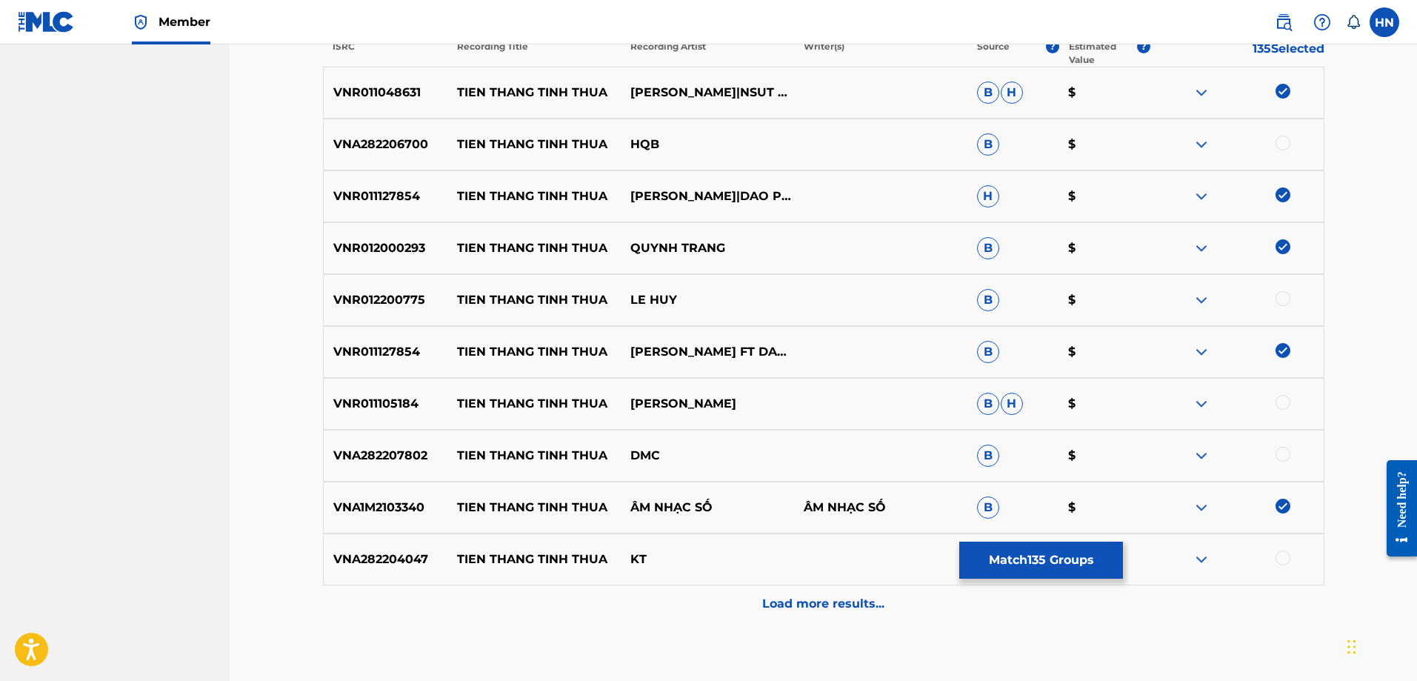
click at [1282, 298] on div at bounding box center [1283, 298] width 15 height 15
click at [389, 406] on p "VNR011105184" at bounding box center [386, 404] width 124 height 18
click at [1288, 399] on div at bounding box center [1283, 402] width 15 height 15
click at [819, 615] on div "Load more results..." at bounding box center [824, 603] width 1002 height 37
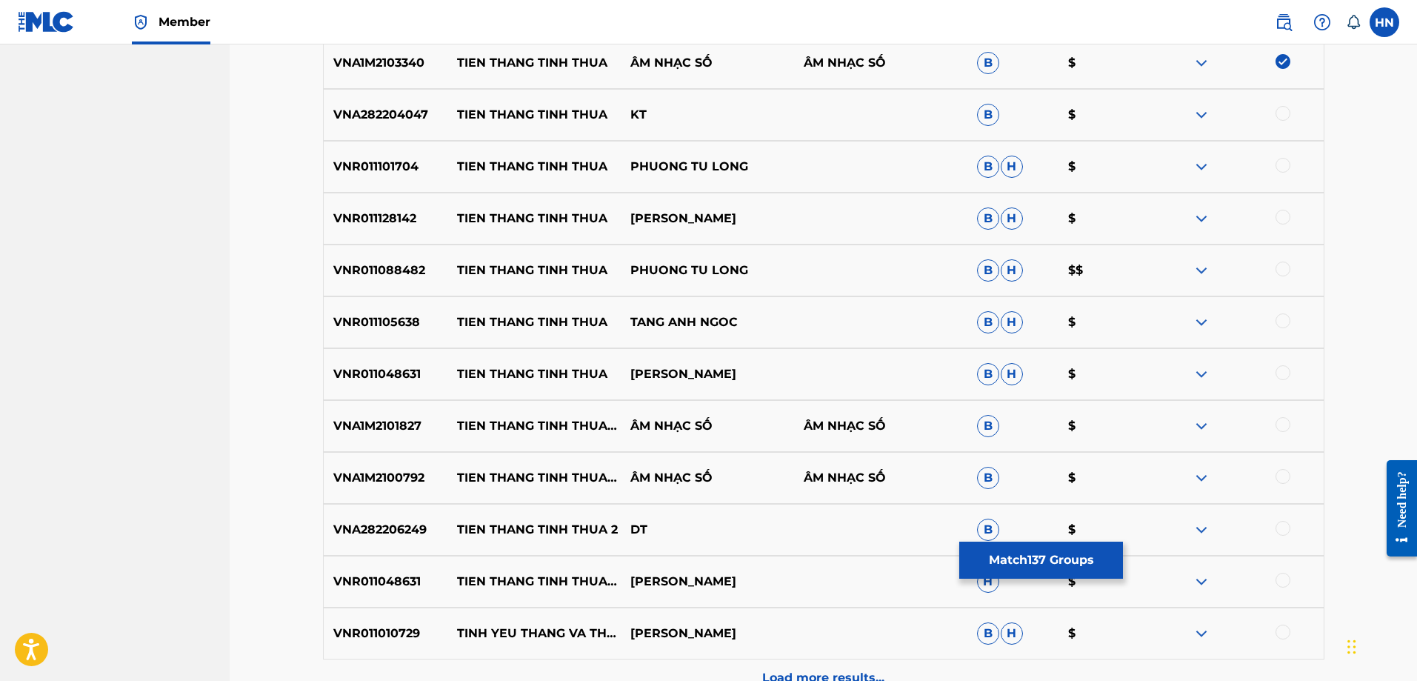
scroll to position [1022, 0]
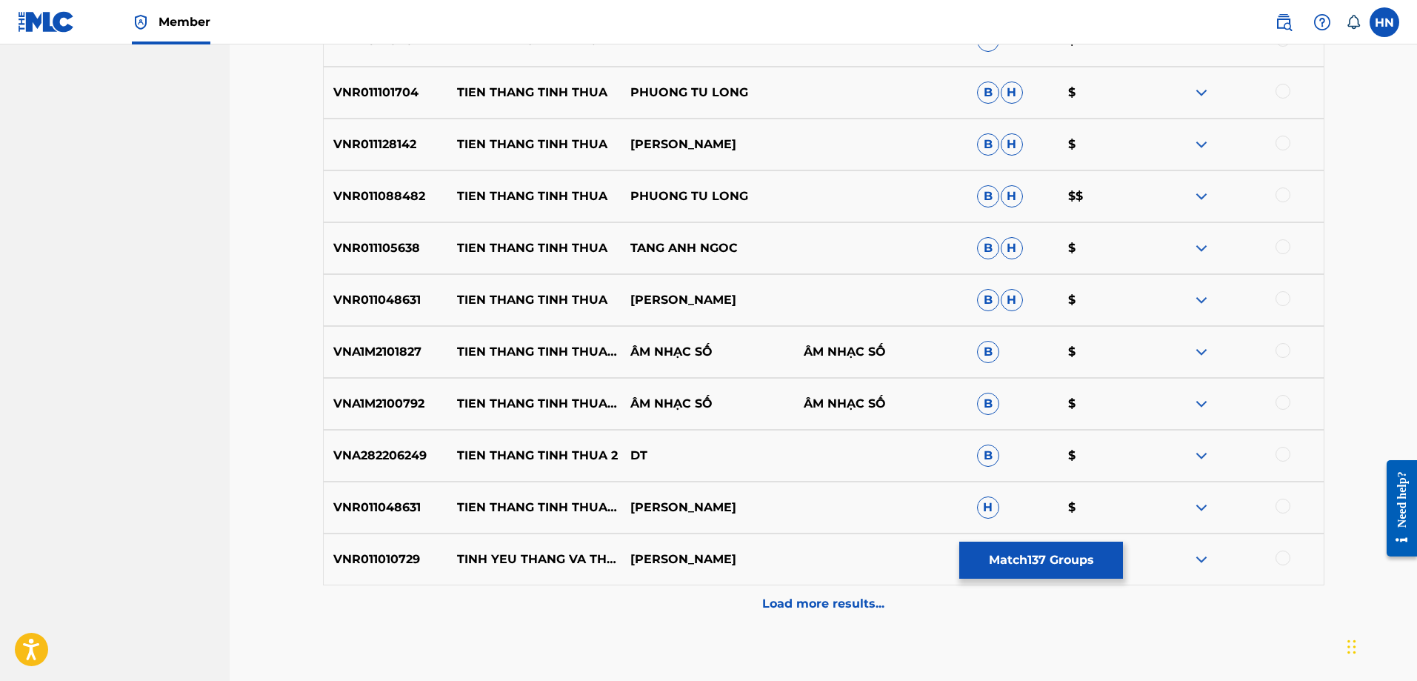
click at [402, 103] on div "VNR011101704 TIEN THANG TINH THUA PHUONG TU LONG B H $" at bounding box center [824, 93] width 1002 height 52
click at [1290, 90] on div at bounding box center [1283, 91] width 15 height 15
click at [370, 180] on div "VNR011088482 TIEN THANG TINH THUA PHUONG TU LONG B H $$" at bounding box center [824, 196] width 1002 height 52
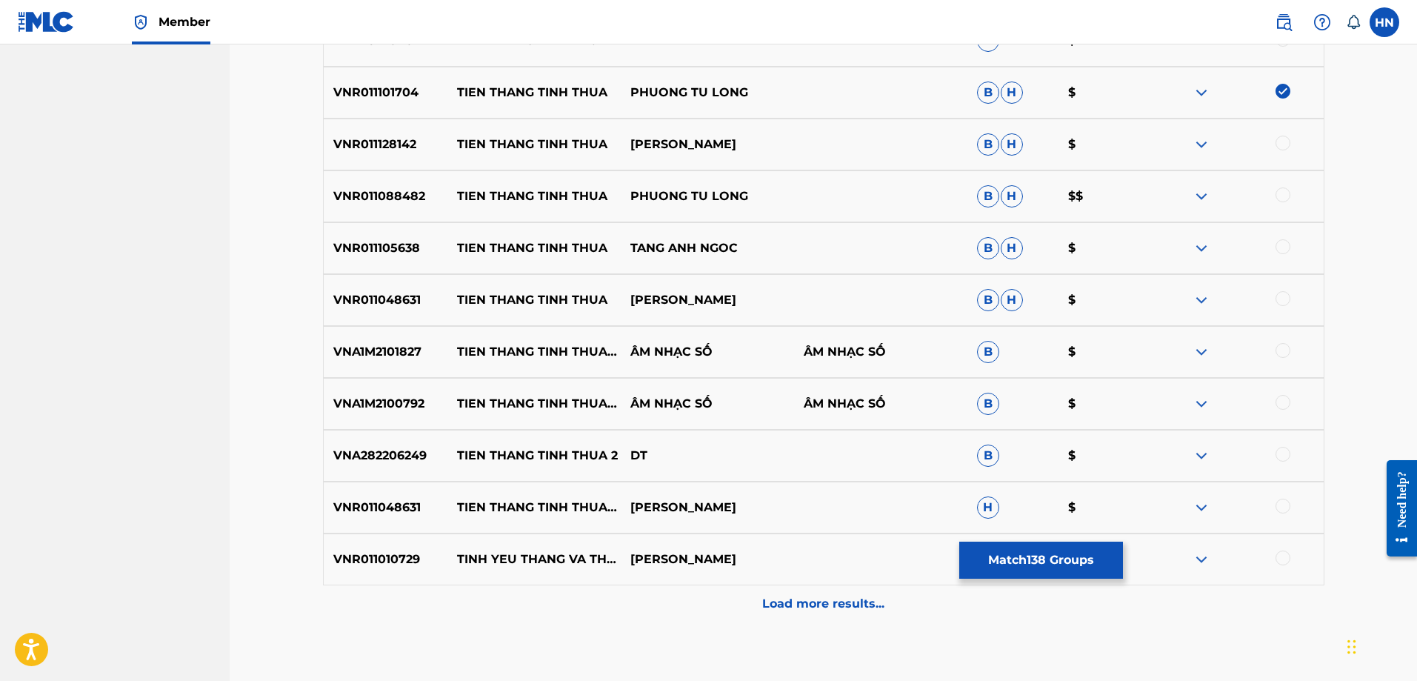
click at [1276, 196] on div at bounding box center [1283, 194] width 15 height 15
click at [370, 154] on div "VNR011128142 TIEN THANG TINH THUA [PERSON_NAME]" at bounding box center [824, 145] width 1002 height 52
click at [1282, 140] on div at bounding box center [1283, 143] width 15 height 15
drag, startPoint x: 453, startPoint y: 244, endPoint x: 791, endPoint y: 236, distance: 337.9
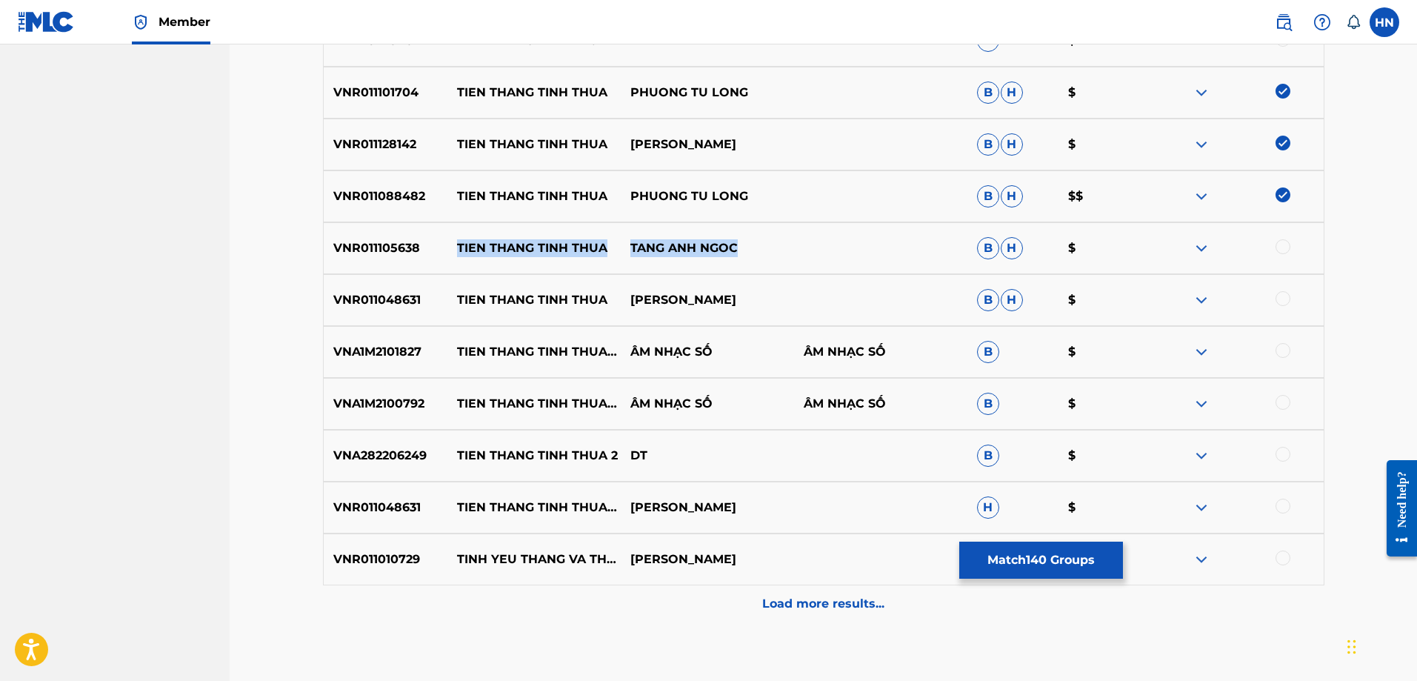
click at [791, 236] on div "VNR011105638 TIEN THANG TINH THUA TANG ANH NGOC B H $" at bounding box center [824, 248] width 1002 height 52
click at [387, 254] on p "VNR011105638" at bounding box center [386, 248] width 124 height 18
click at [1279, 247] on div at bounding box center [1283, 246] width 15 height 15
click at [385, 286] on div "VNR011048631 TIEN THANG TINH THUA PHUONG [PERSON_NAME]" at bounding box center [824, 300] width 1002 height 52
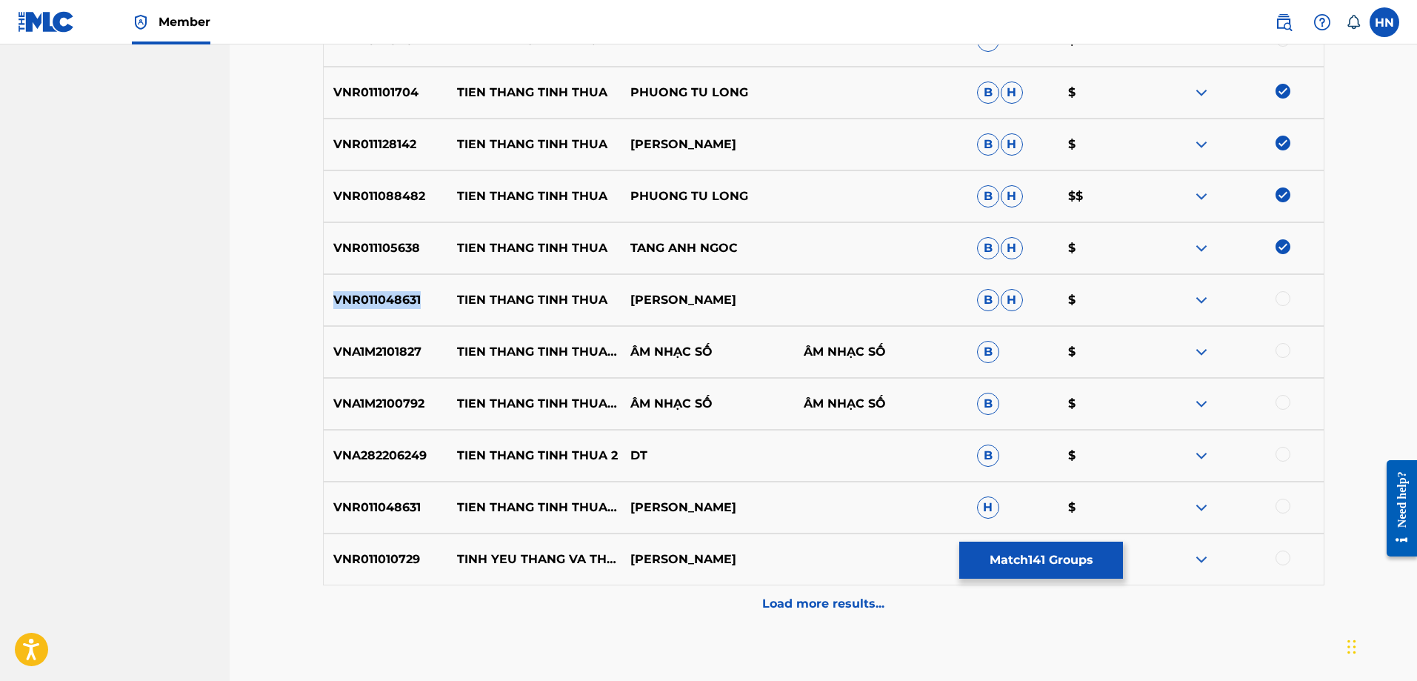
click at [385, 286] on div "VNR011048631 TIEN THANG TINH THUA PHUONG [PERSON_NAME]" at bounding box center [824, 300] width 1002 height 52
click at [1278, 296] on div at bounding box center [1283, 298] width 15 height 15
click at [346, 353] on p "VNA1M2101827" at bounding box center [386, 352] width 124 height 18
click at [1280, 355] on div at bounding box center [1283, 350] width 15 height 15
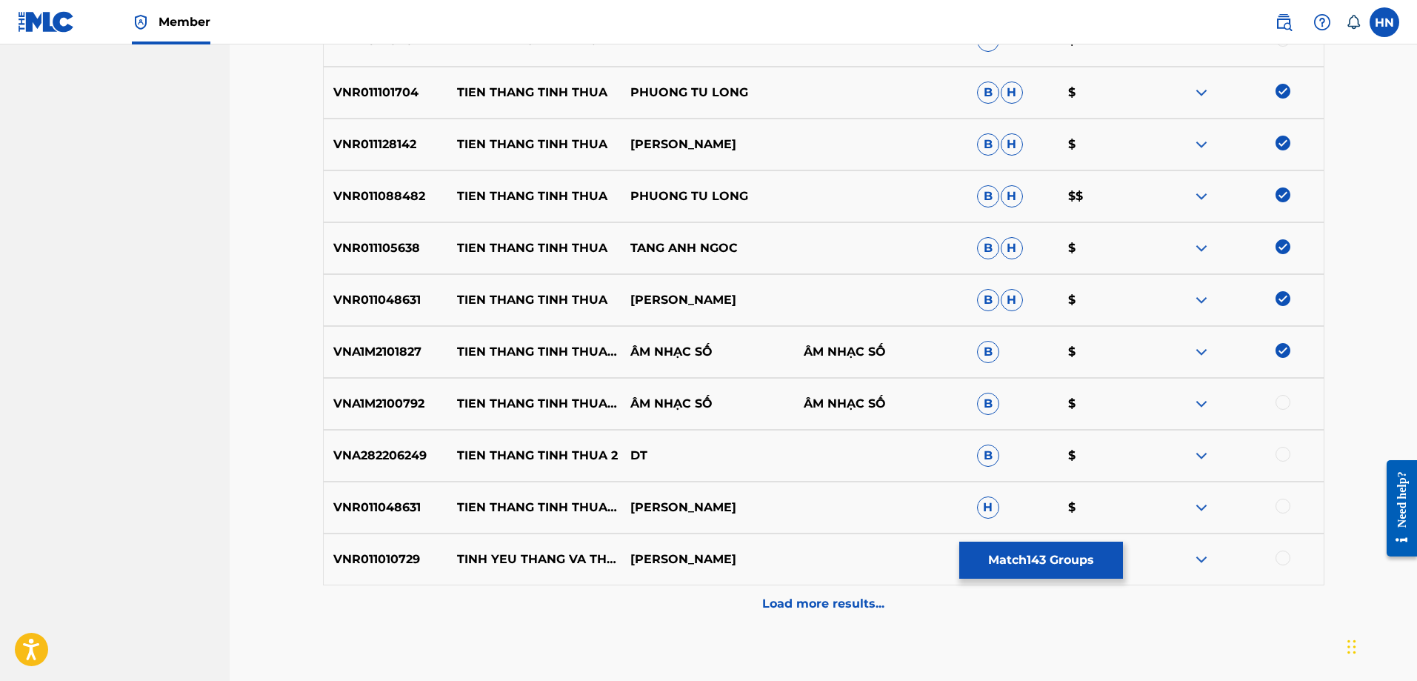
click at [397, 407] on p "VNA1M2100792" at bounding box center [386, 404] width 124 height 18
click at [1287, 396] on div at bounding box center [1283, 402] width 15 height 15
click at [405, 510] on p "VNR011048631" at bounding box center [386, 508] width 124 height 18
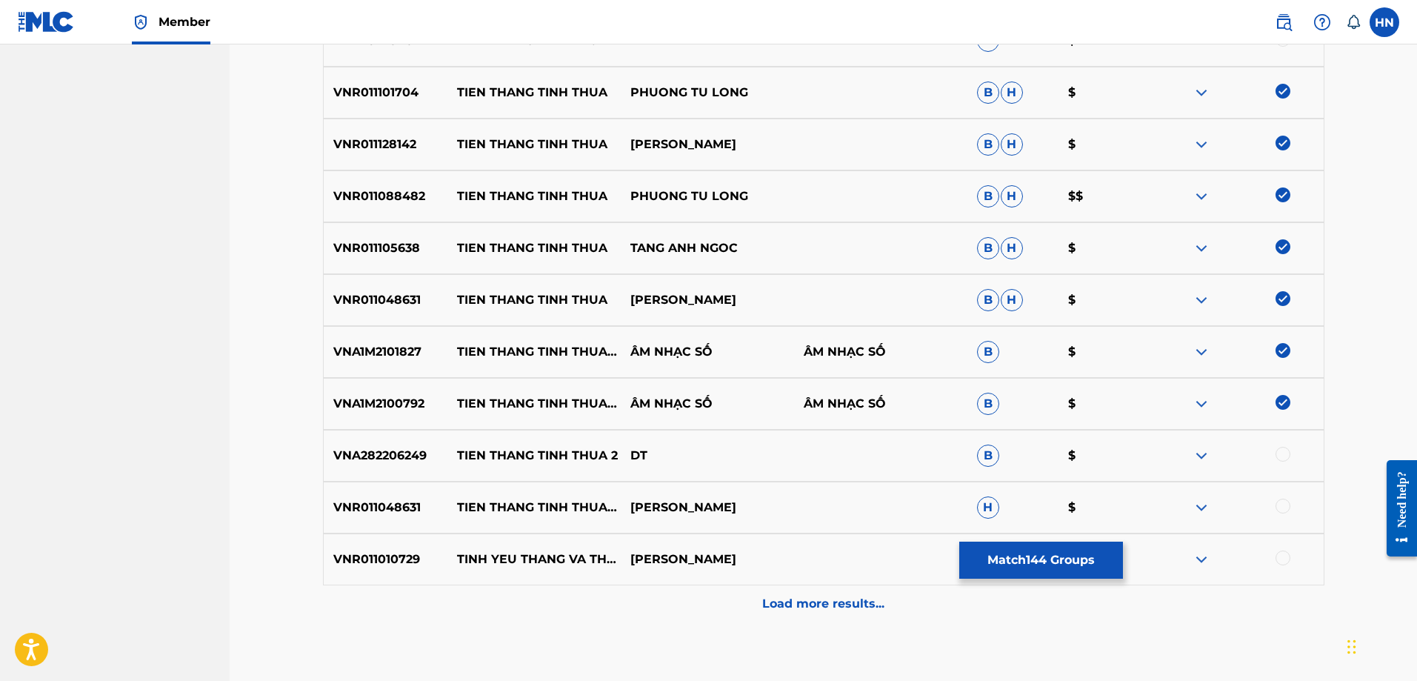
click at [1289, 506] on div at bounding box center [1283, 506] width 15 height 15
click at [803, 610] on p "Load more results..." at bounding box center [823, 604] width 122 height 18
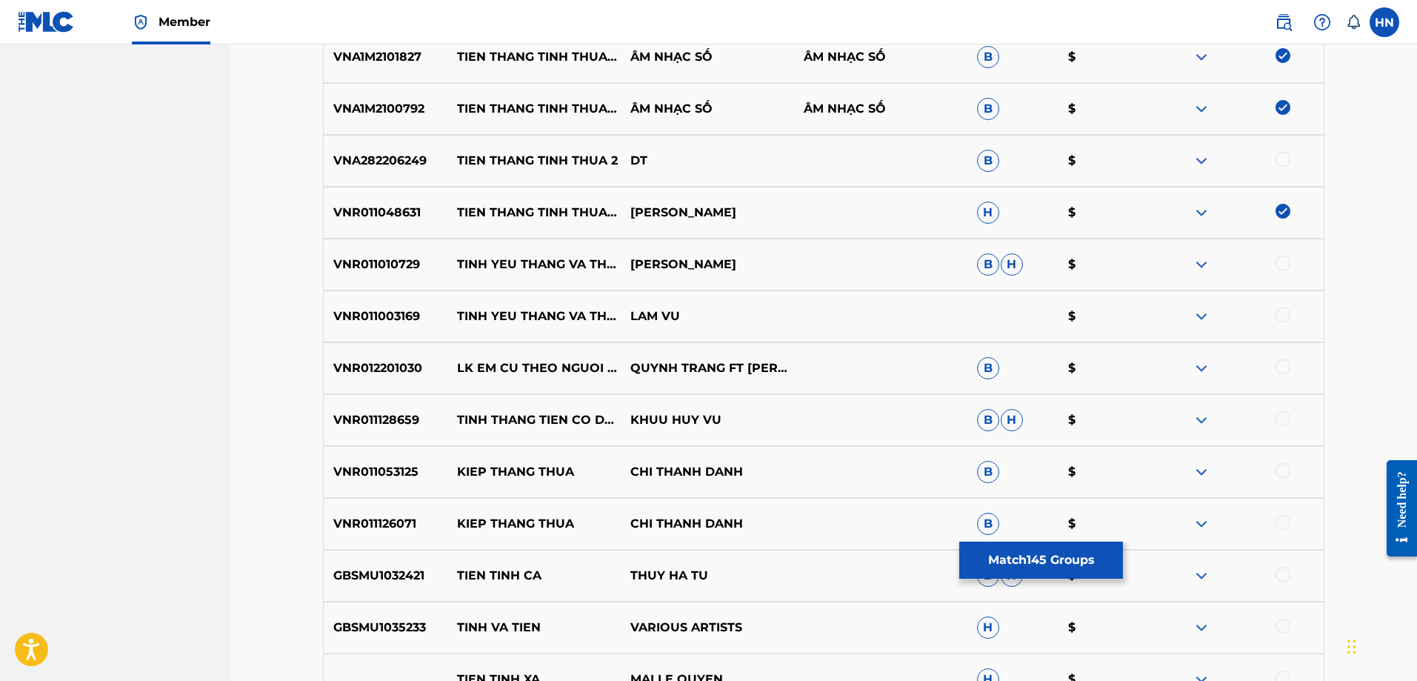
scroll to position [1319, 0]
click at [403, 258] on p "VNR011010729" at bounding box center [386, 263] width 124 height 18
click at [1278, 257] on div at bounding box center [1283, 261] width 15 height 15
click at [342, 312] on p "VNR011003169" at bounding box center [386, 315] width 124 height 18
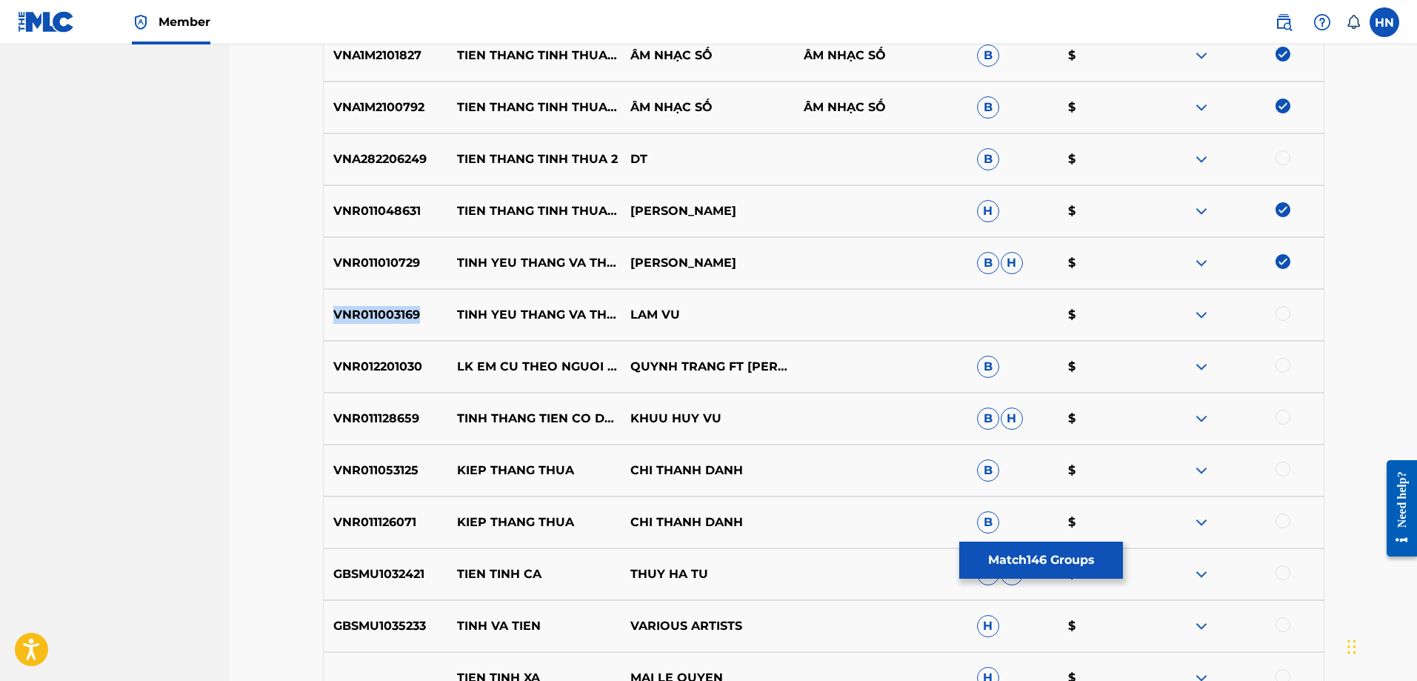
click at [342, 312] on p "VNR011003169" at bounding box center [386, 315] width 124 height 18
click at [1275, 316] on div at bounding box center [1237, 315] width 173 height 18
click at [1277, 324] on div "VNR011003169 TINH YEU THANG VA THUA LAM VU $" at bounding box center [824, 315] width 1002 height 52
click at [1285, 313] on div at bounding box center [1283, 313] width 15 height 15
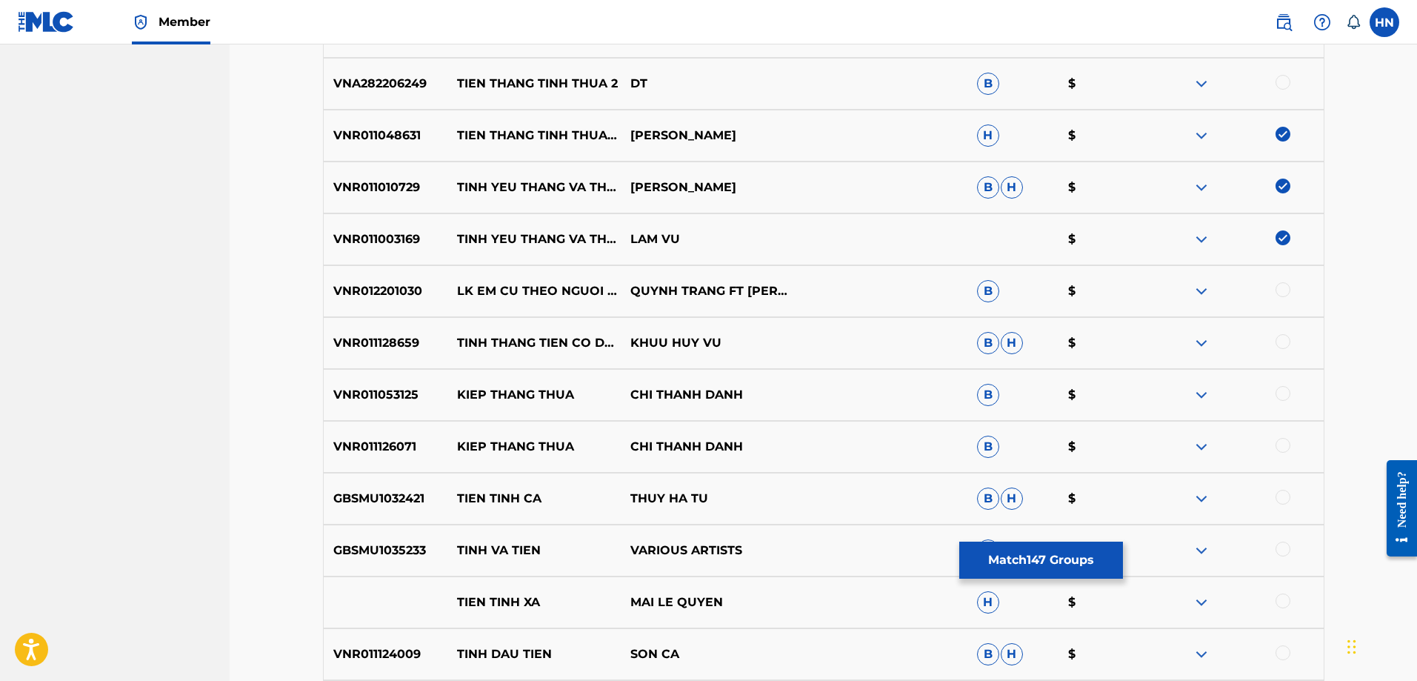
scroll to position [1541, 0]
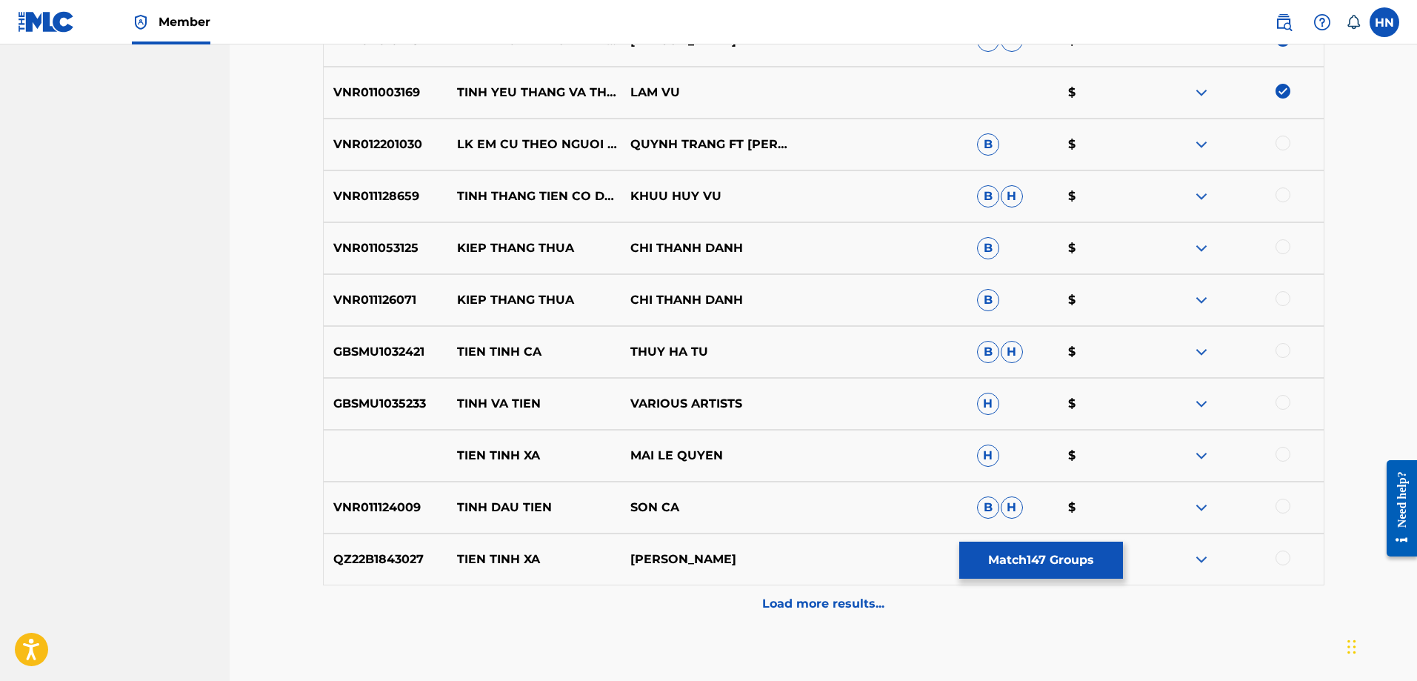
click at [1046, 565] on button "Match 147 Groups" at bounding box center [1041, 560] width 164 height 37
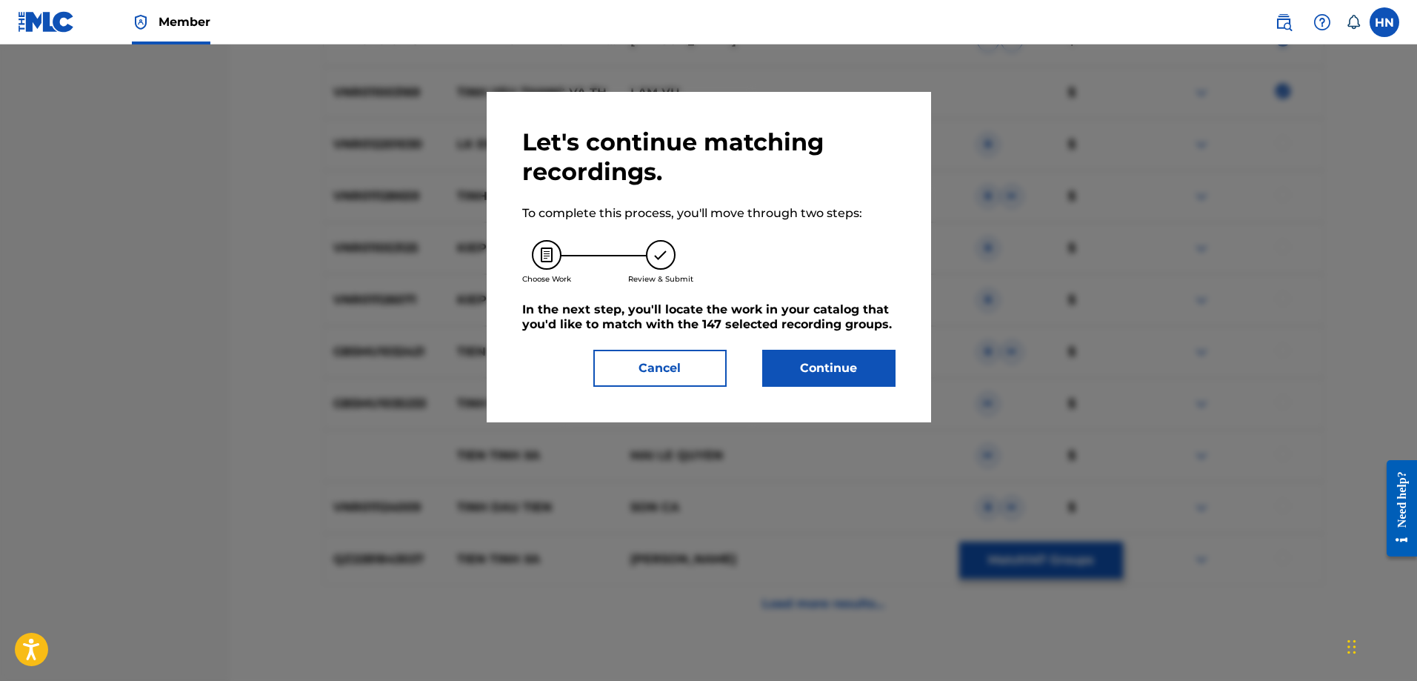
click at [789, 367] on button "Continue" at bounding box center [828, 368] width 133 height 37
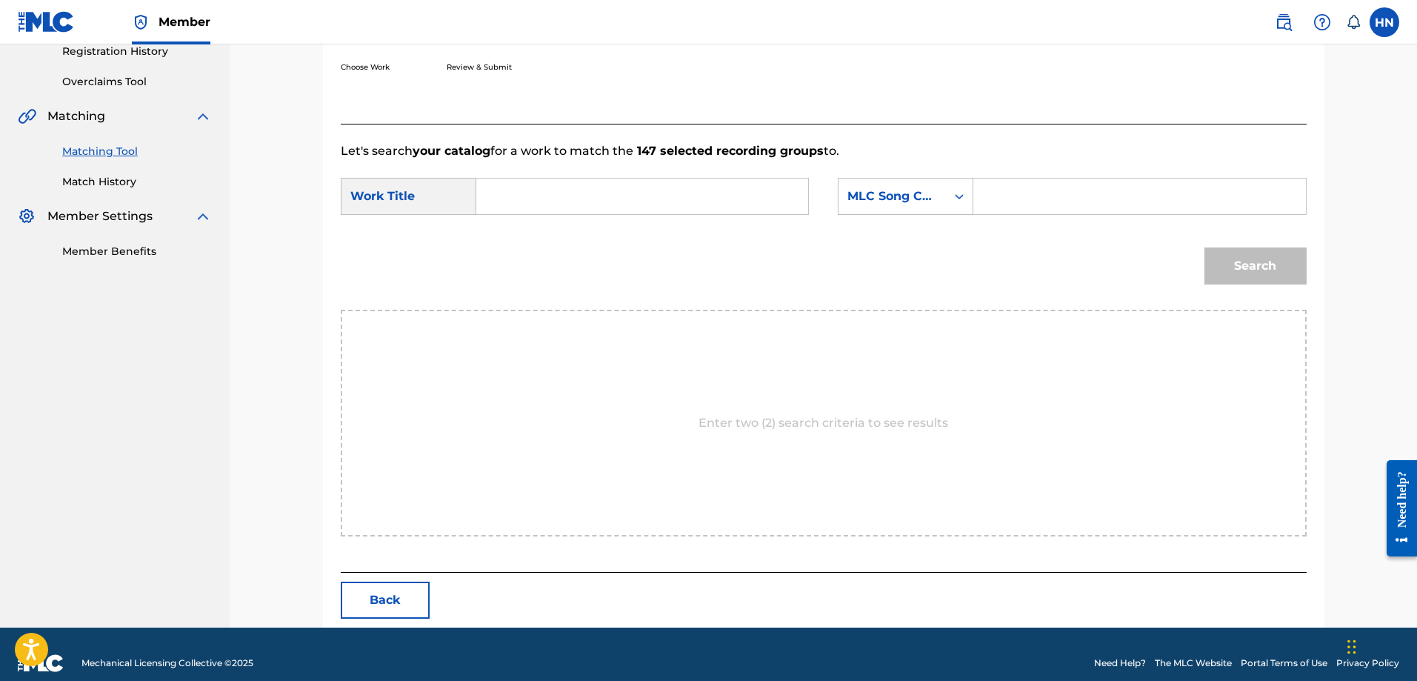
scroll to position [306, 0]
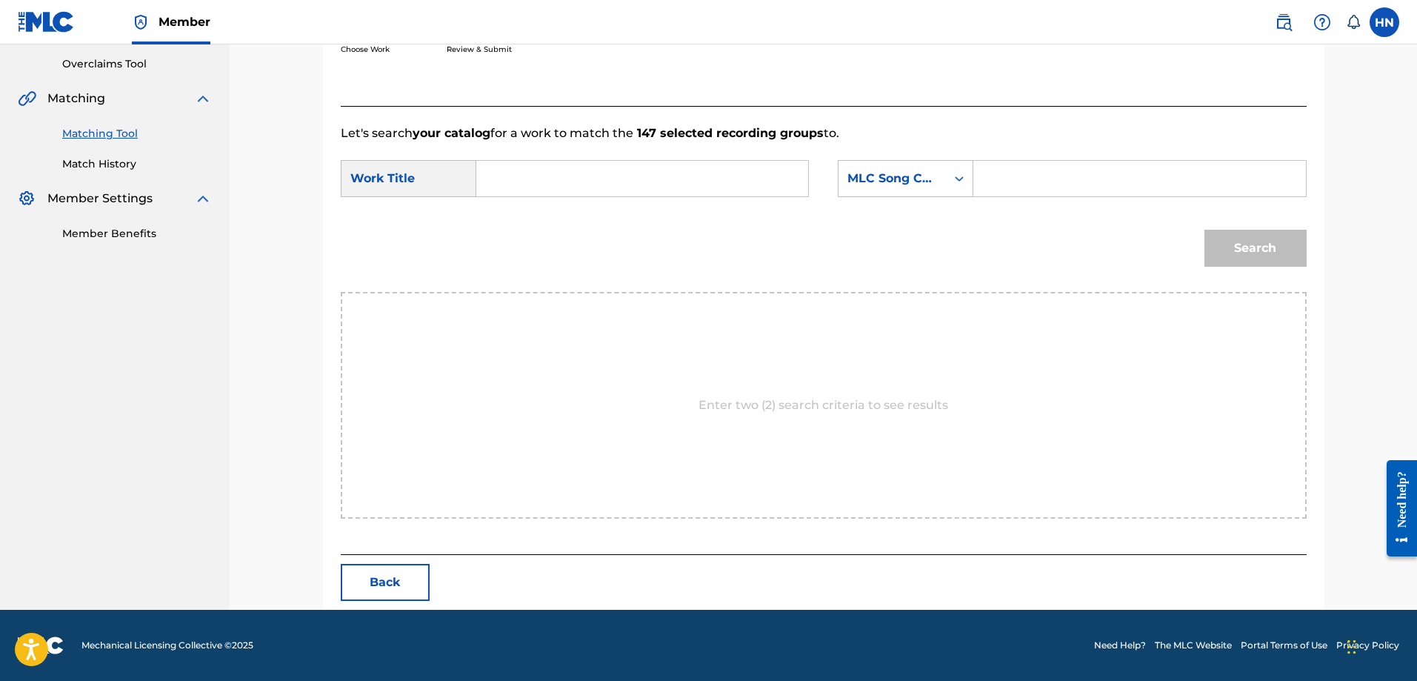
click at [785, 175] on input "Search Form" at bounding box center [642, 179] width 307 height 36
paste input "TIEN THANG TINH THUA"
type input "TIEN THANG TINH THUA"
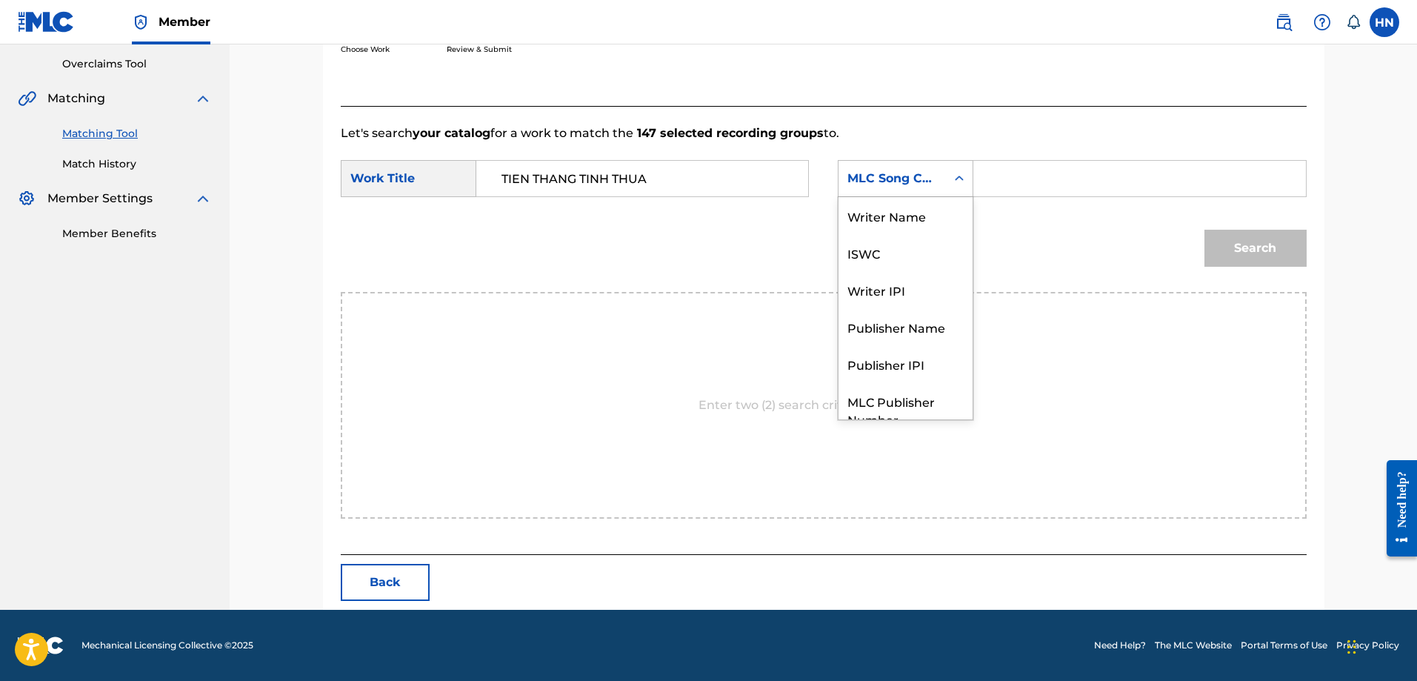
click at [903, 174] on div "MLC Song Code" at bounding box center [893, 179] width 90 height 18
click at [894, 206] on div "ISWC" at bounding box center [906, 197] width 134 height 37
click at [1036, 160] on div "Search Form" at bounding box center [1139, 178] width 333 height 37
click at [1033, 170] on input "Search Form" at bounding box center [1139, 179] width 307 height 36
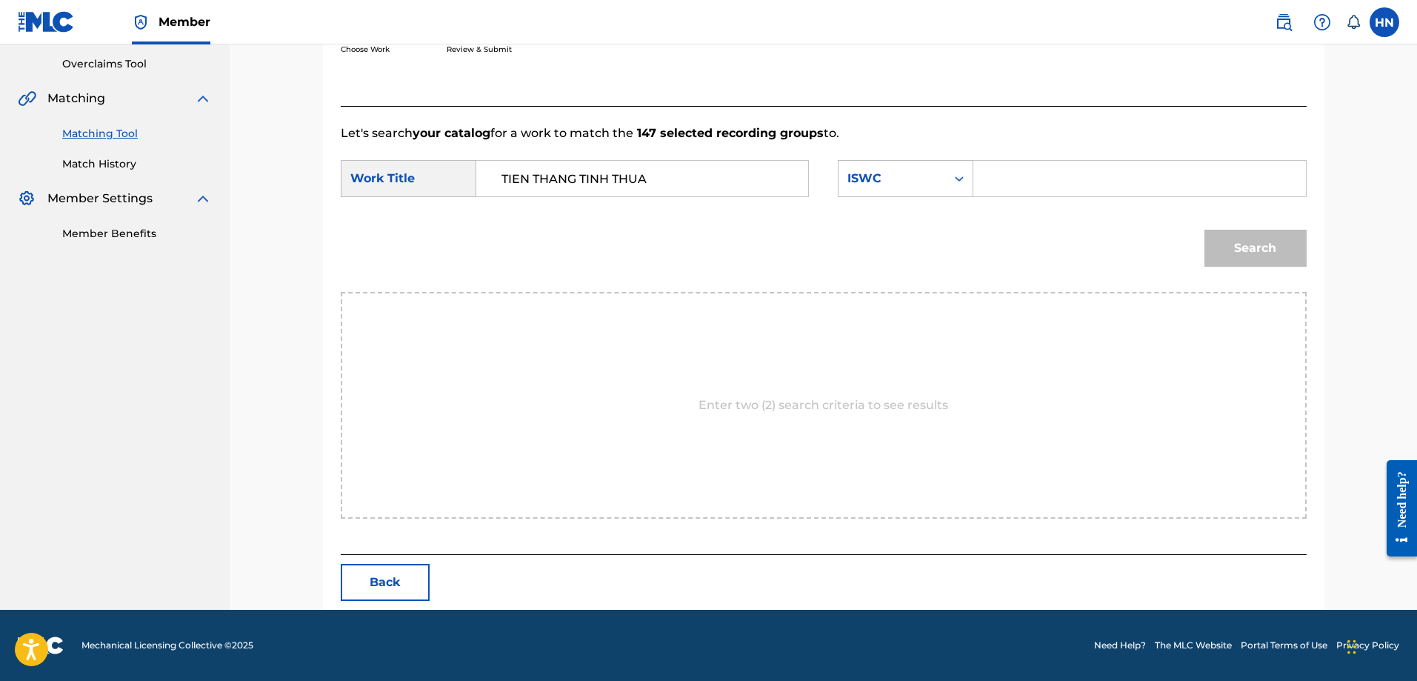
paste input "T9272532180"
type input "T9272532180"
click at [1247, 241] on button "Search" at bounding box center [1256, 248] width 102 height 37
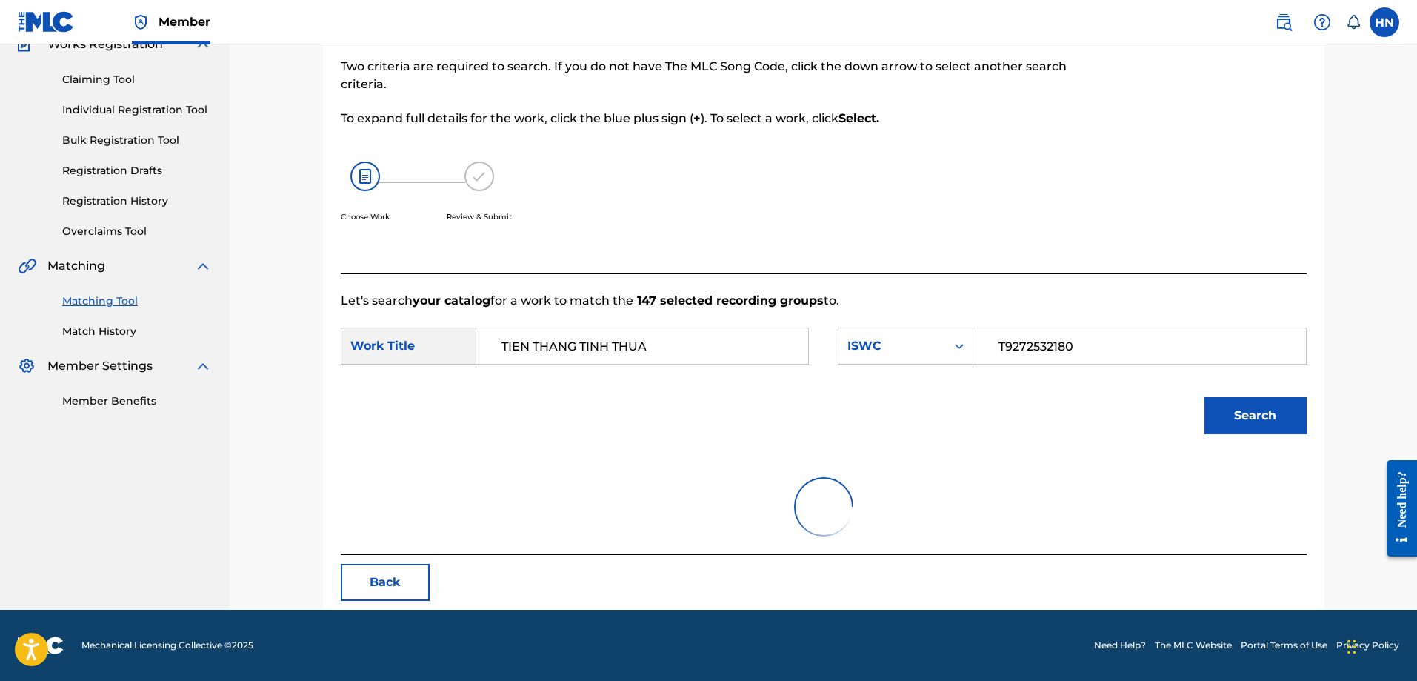
scroll to position [262, 0]
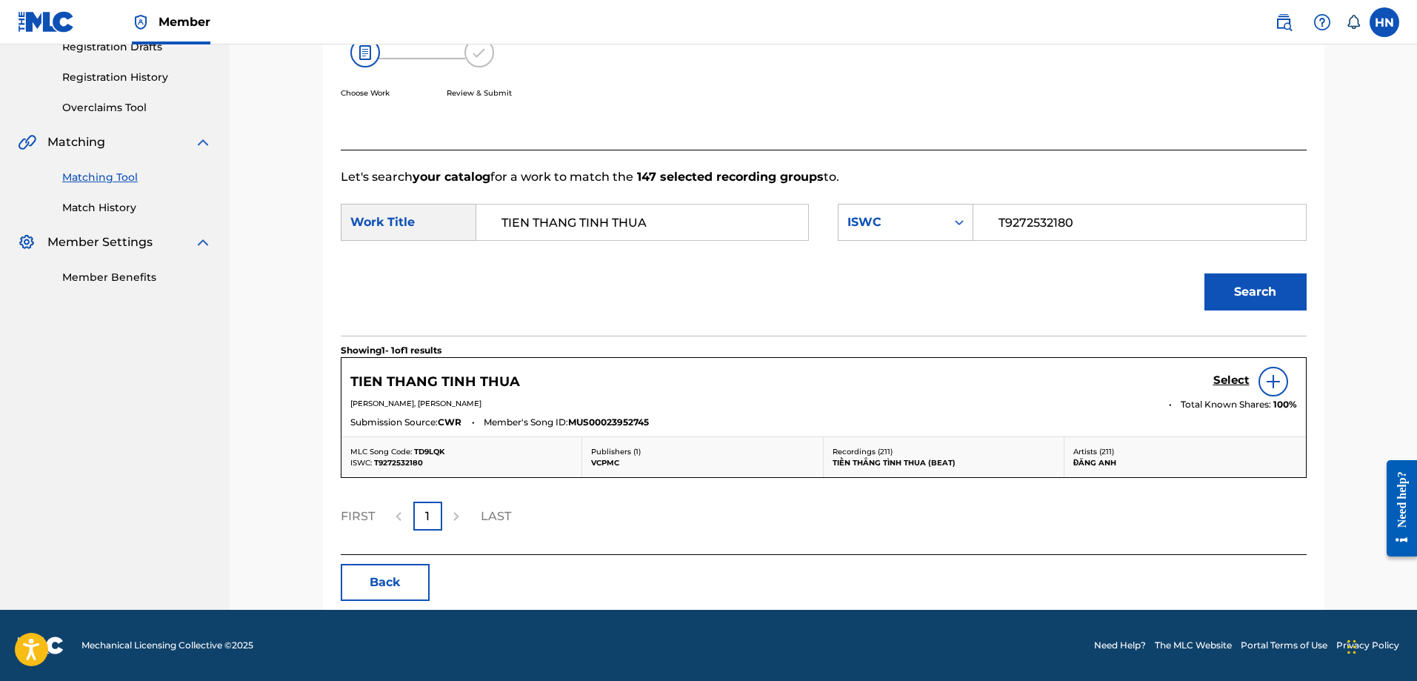
click at [1214, 380] on h5 "Select" at bounding box center [1232, 380] width 36 height 14
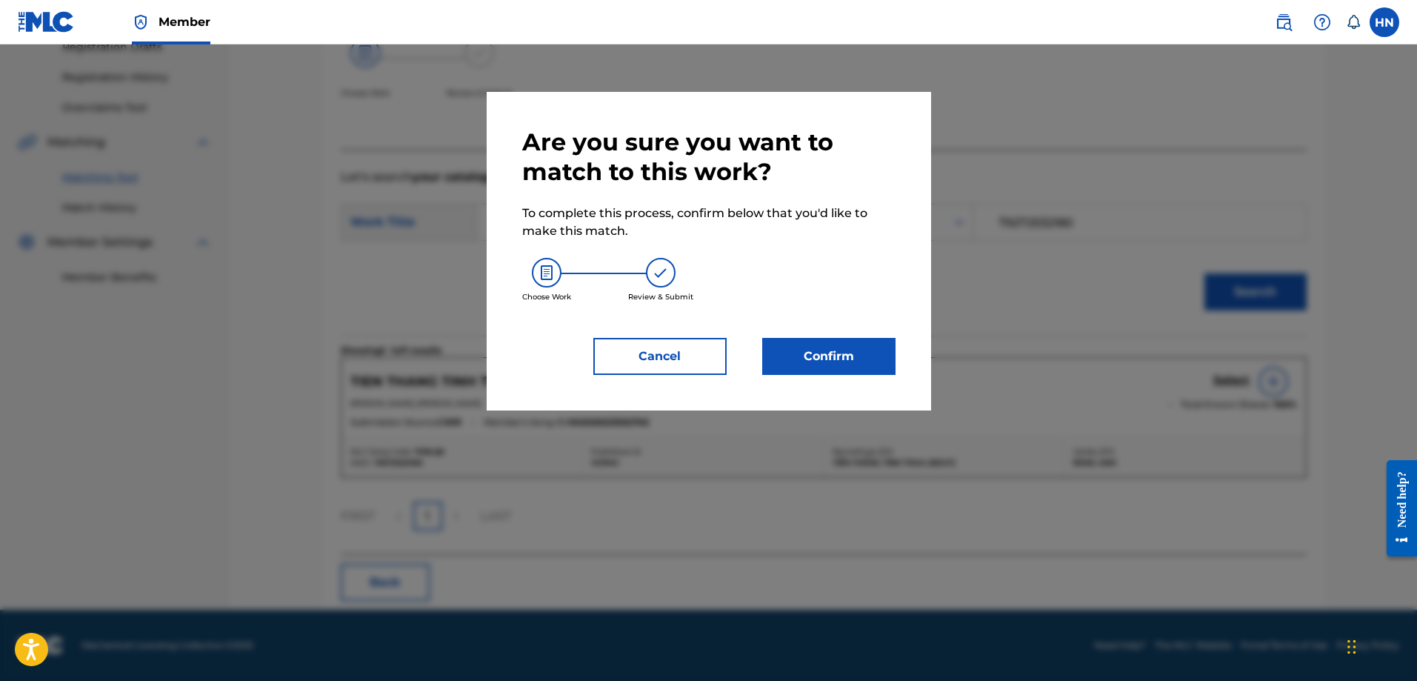
click at [674, 359] on button "Cancel" at bounding box center [659, 356] width 133 height 37
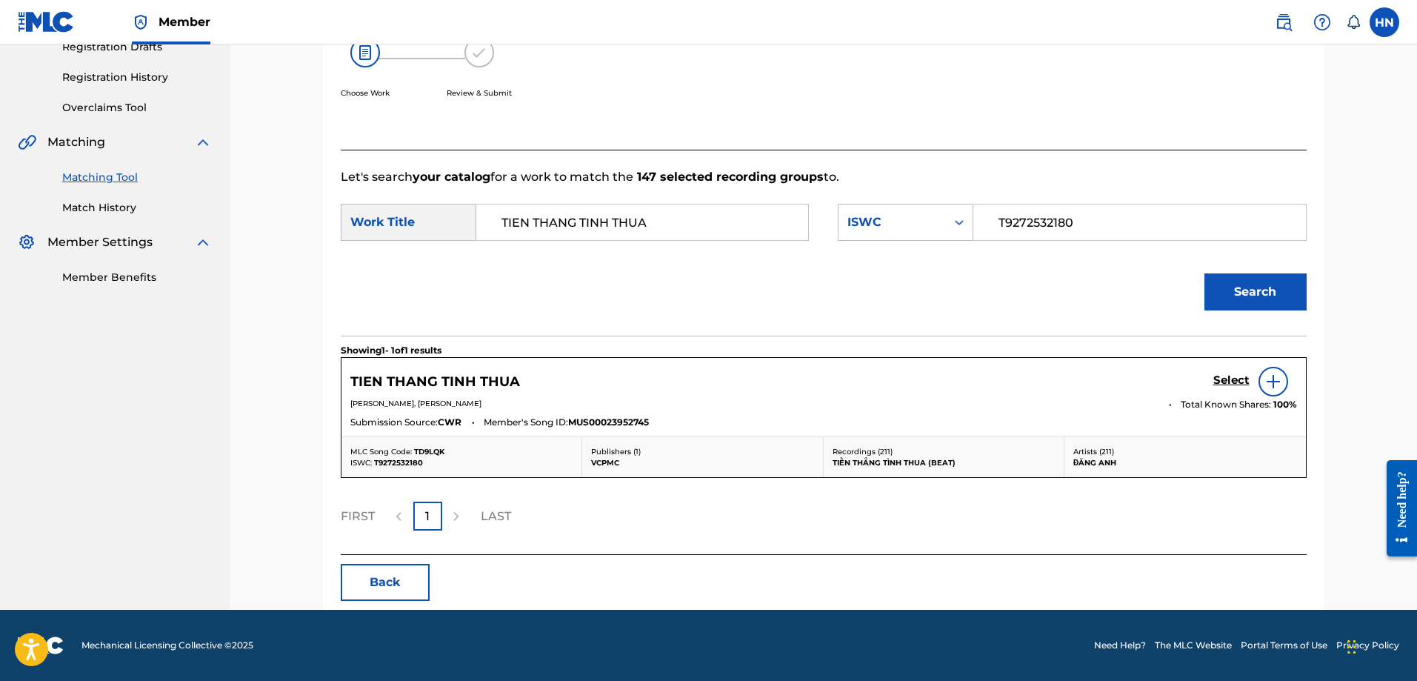
click at [1237, 389] on link "Select" at bounding box center [1232, 381] width 36 height 16
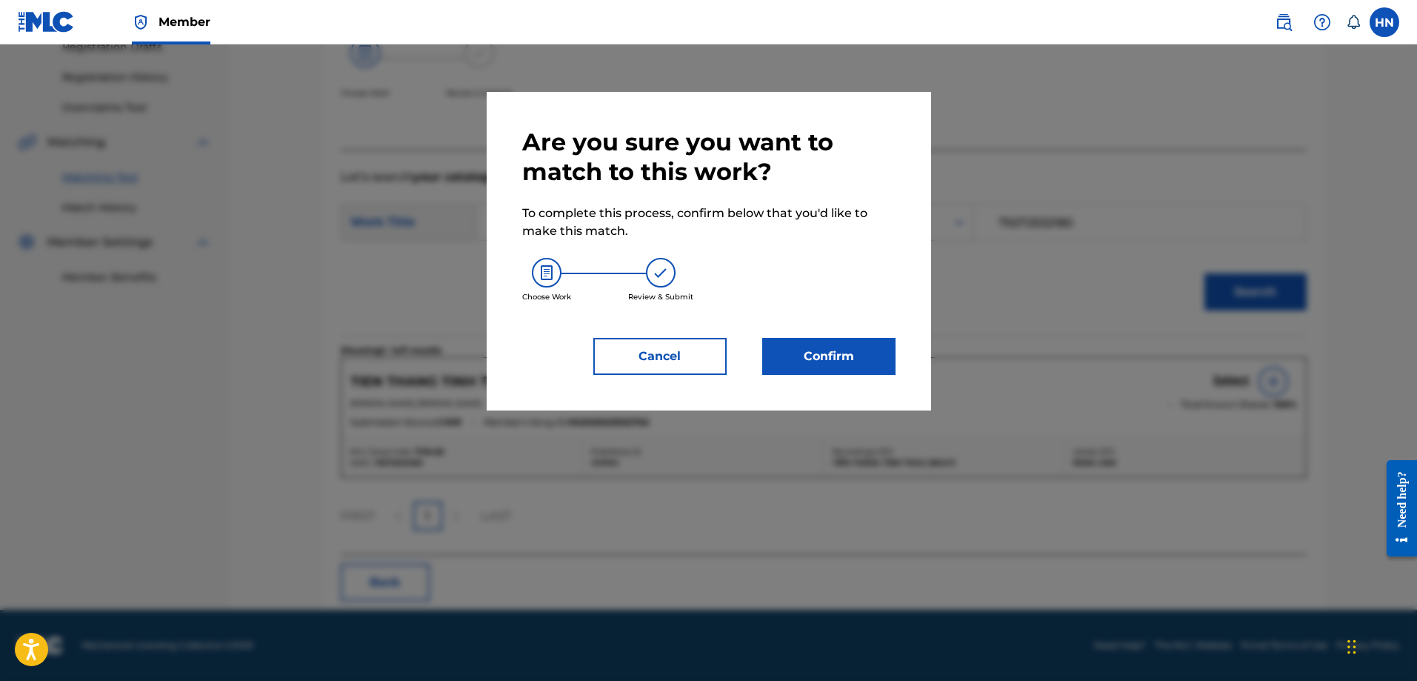
click at [853, 357] on button "Confirm" at bounding box center [828, 356] width 133 height 37
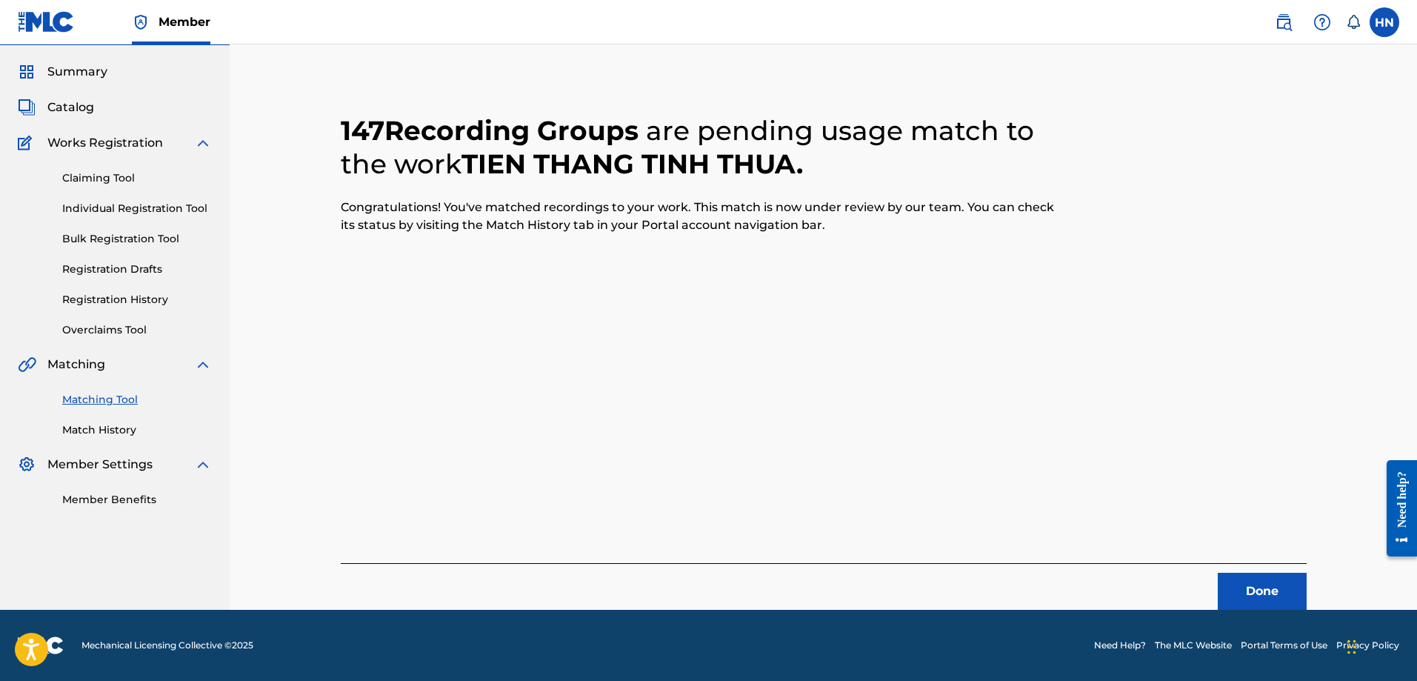
scroll to position [40, 0]
click at [1235, 579] on button "Done" at bounding box center [1262, 591] width 89 height 37
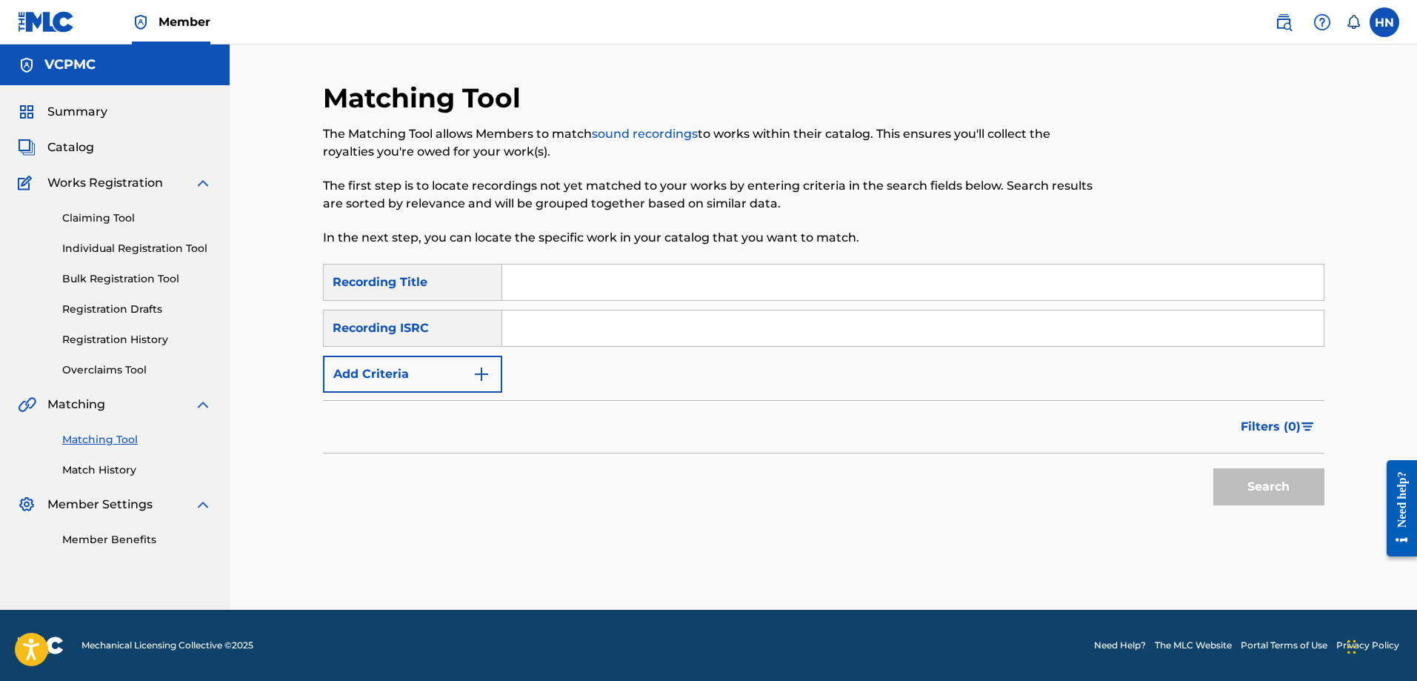
scroll to position [0, 0]
click at [979, 302] on div "SearchWithCriteria5c81e036-da29-4178-882a-92e40ce36455 Recording Title SearchWi…" at bounding box center [824, 328] width 1002 height 129
click at [995, 295] on input "Search Form" at bounding box center [913, 282] width 822 height 36
paste input "EM CỦA ANH ĐỪNG CỦA AI"
click at [1278, 504] on button "Search" at bounding box center [1269, 486] width 111 height 37
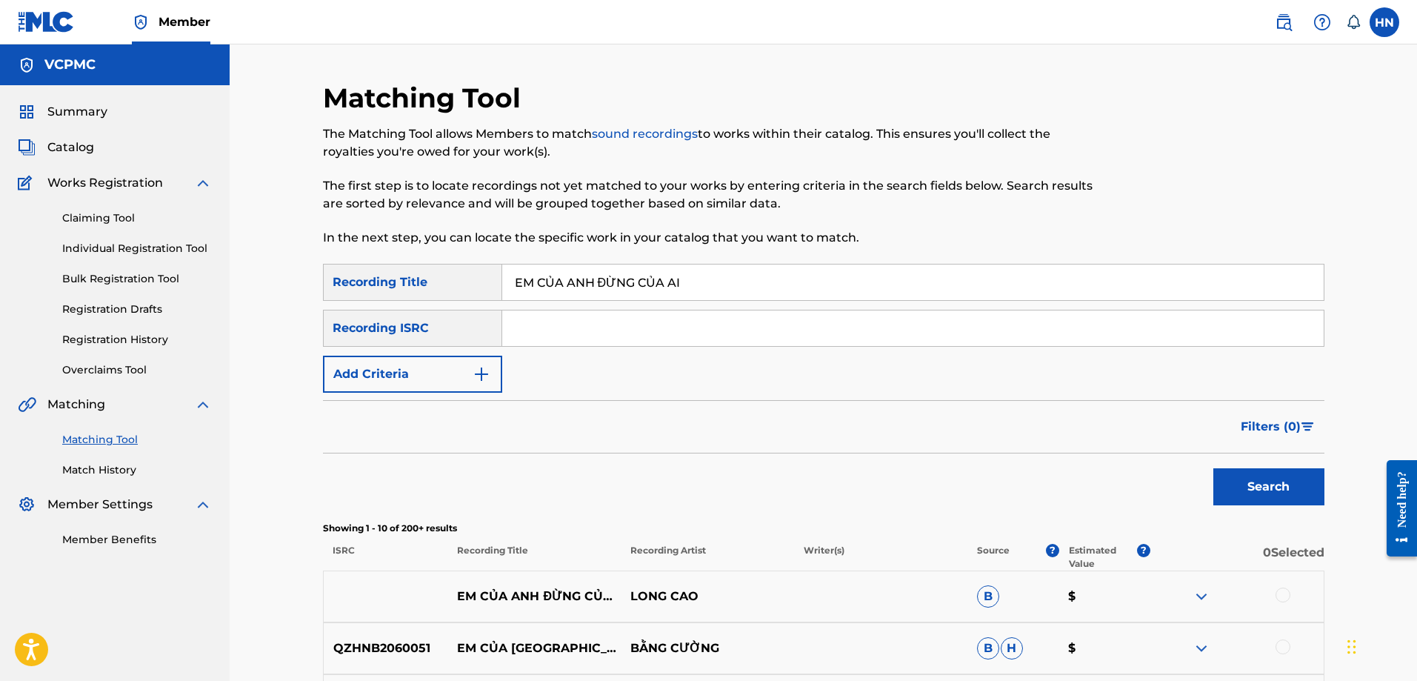
scroll to position [222, 0]
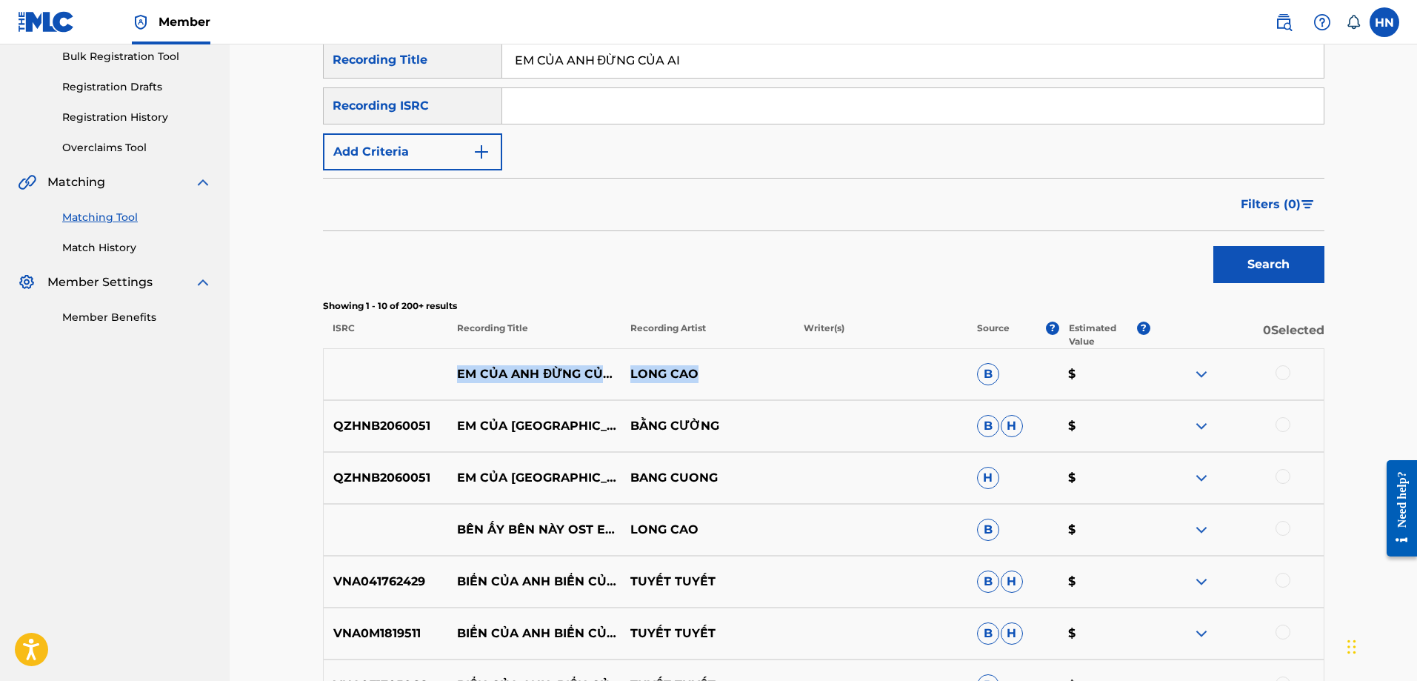
drag, startPoint x: 458, startPoint y: 355, endPoint x: 750, endPoint y: 390, distance: 294.0
click at [750, 390] on div "EM CỦA ANH ĐỪNG CỦA AI OST EM CỦA ANH ĐỪNG CỦA AI LONG CAO B $" at bounding box center [824, 374] width 1002 height 52
click at [1280, 372] on div at bounding box center [1283, 372] width 15 height 15
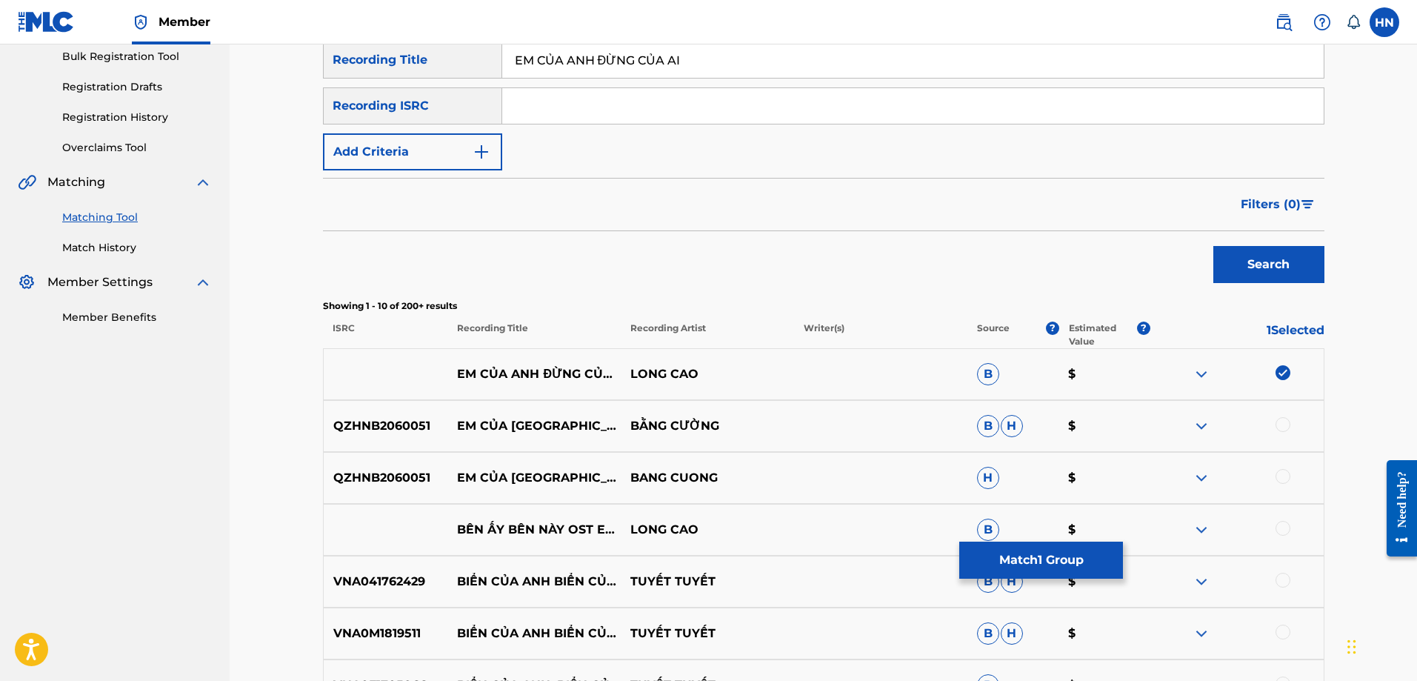
click at [1205, 378] on img at bounding box center [1202, 374] width 18 height 18
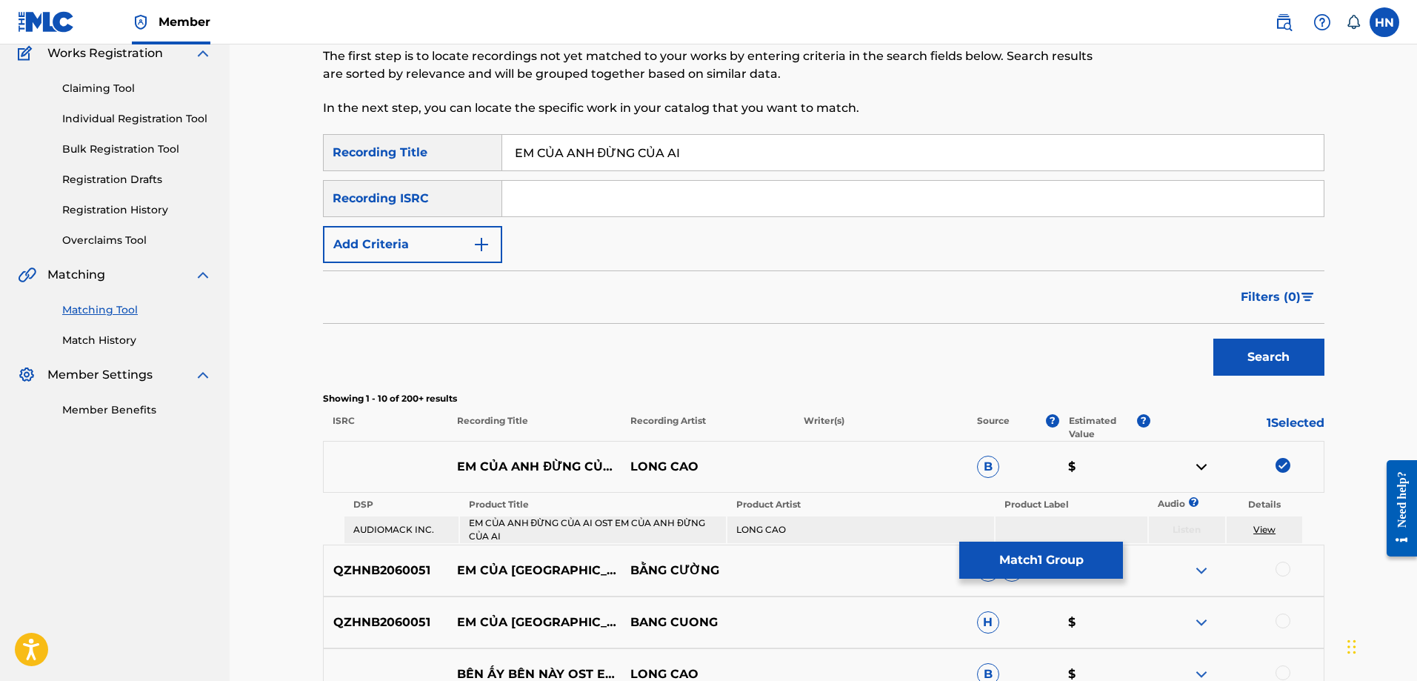
scroll to position [124, 0]
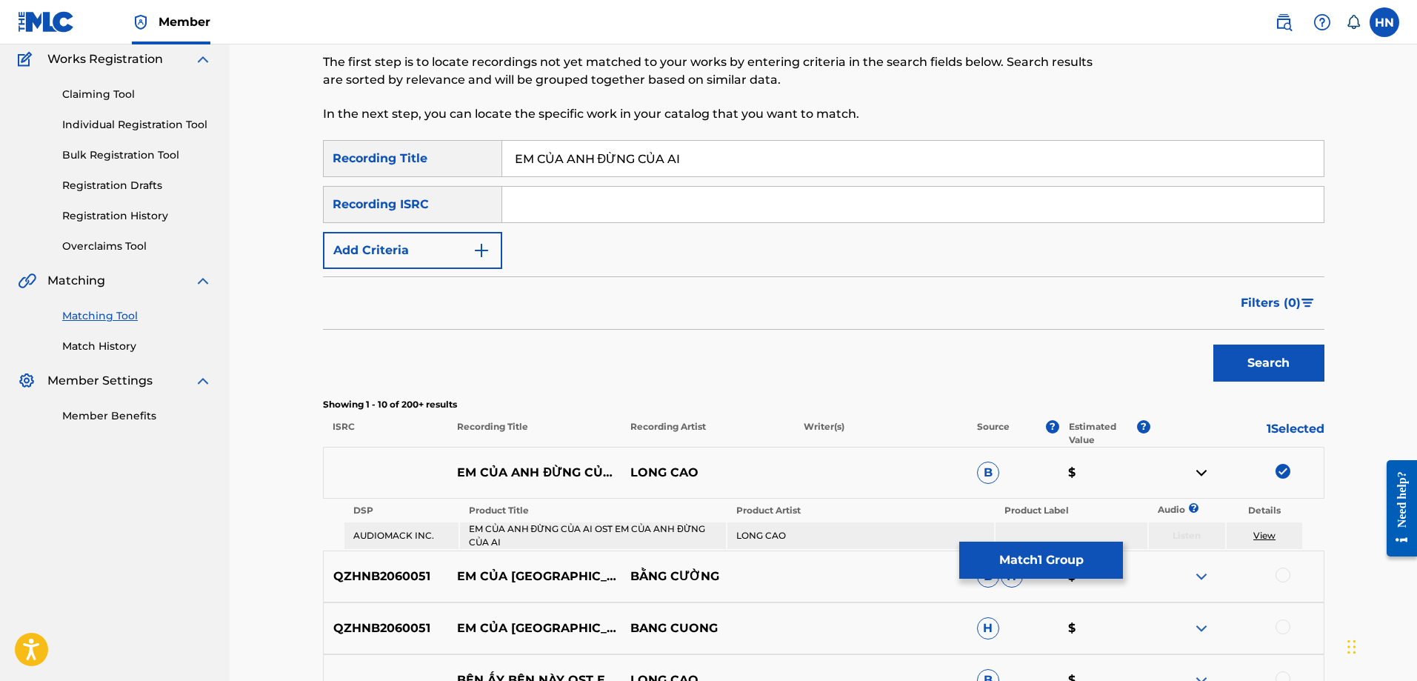
click at [659, 153] on input "EM CỦA ANH ĐỪNG CỦA AI" at bounding box center [913, 159] width 822 height 36
paste input "UA ANH DUNG CU"
click at [1255, 376] on button "Search" at bounding box center [1269, 363] width 111 height 37
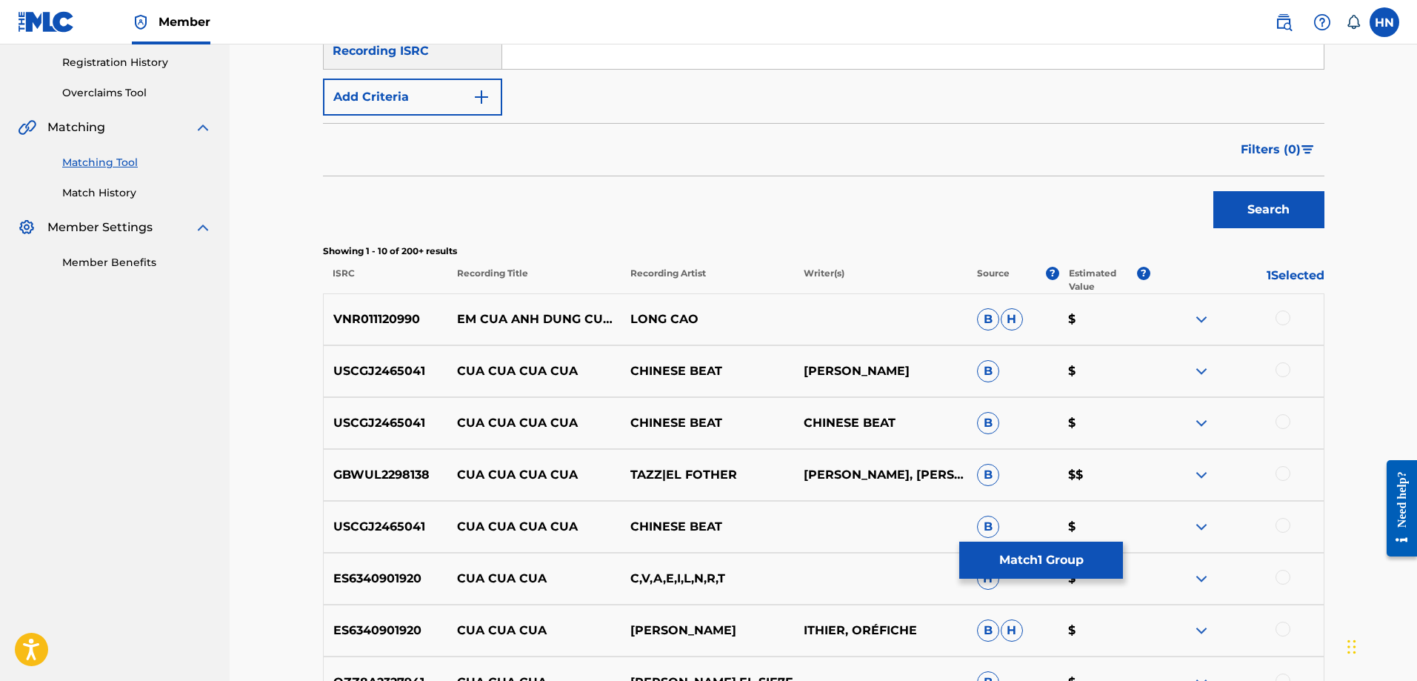
scroll to position [278, 0]
click at [405, 310] on p "VNR011120990" at bounding box center [386, 319] width 124 height 18
click at [1281, 319] on div at bounding box center [1283, 317] width 15 height 15
click at [1197, 313] on img at bounding box center [1202, 319] width 18 height 18
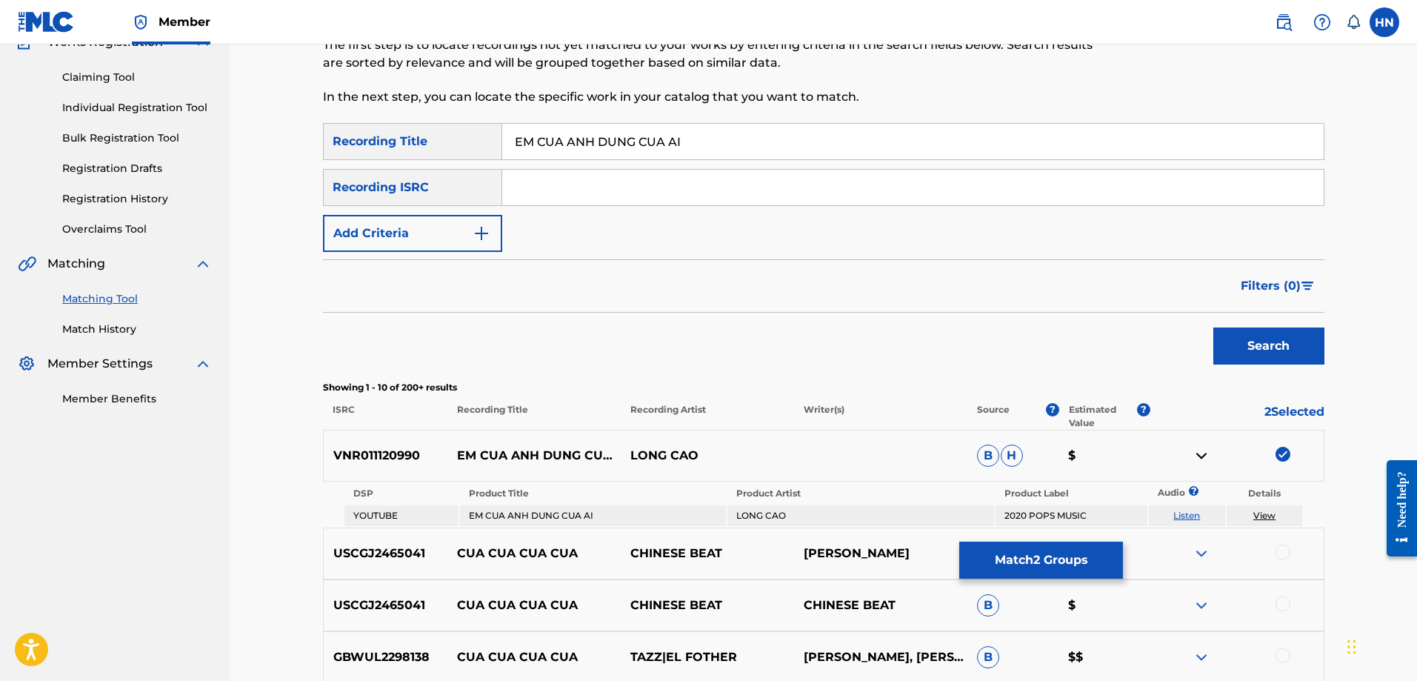
scroll to position [130, 0]
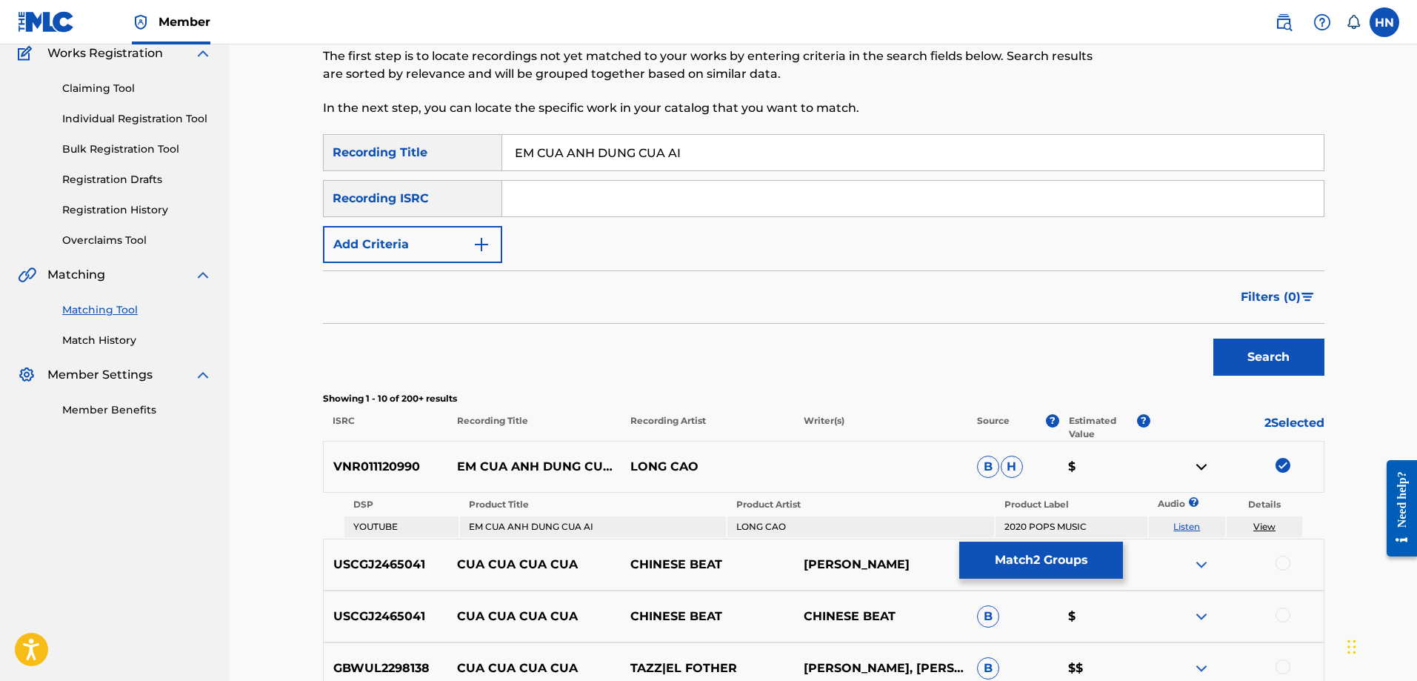
click at [736, 159] on input "EM CUA ANH DUNG CUA AI" at bounding box center [913, 153] width 822 height 36
paste input "ANH LA CUA EM"
type input "ANH LA CUA EM DUNG CUA AI"
click at [1214, 339] on button "Search" at bounding box center [1269, 357] width 111 height 37
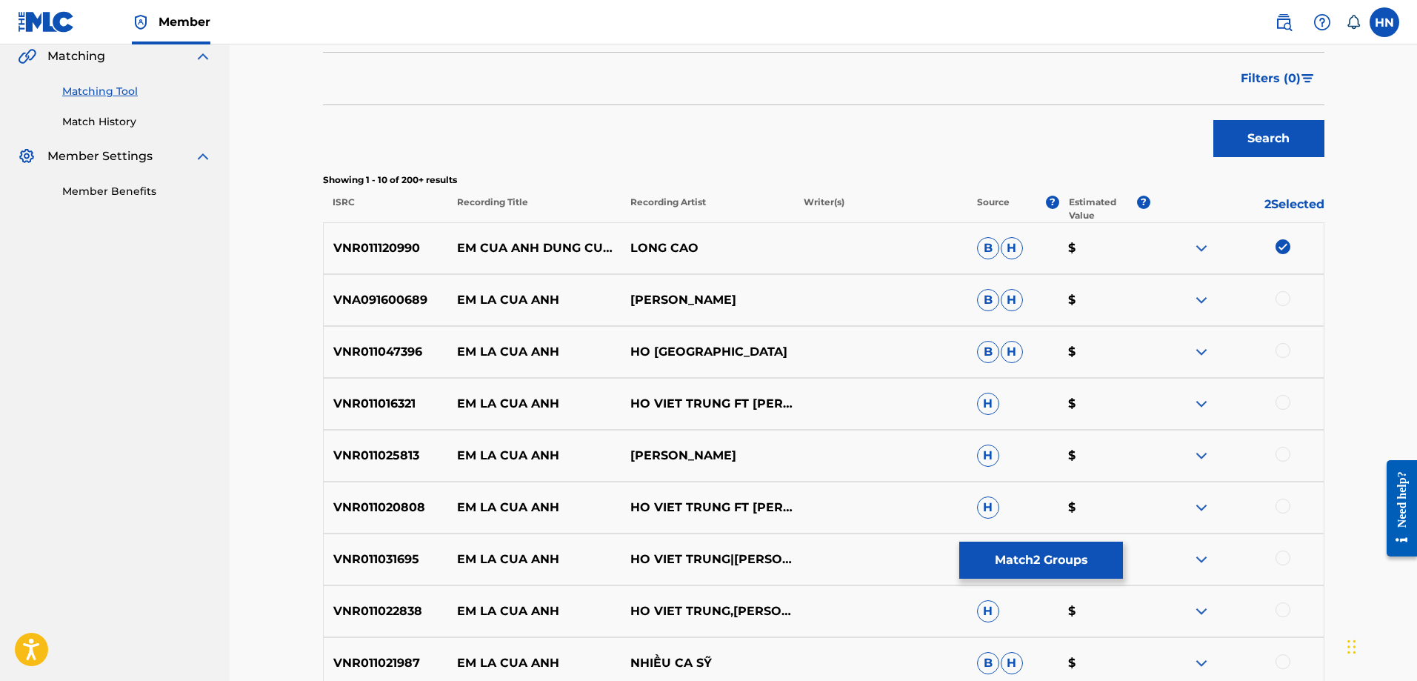
scroll to position [352, 0]
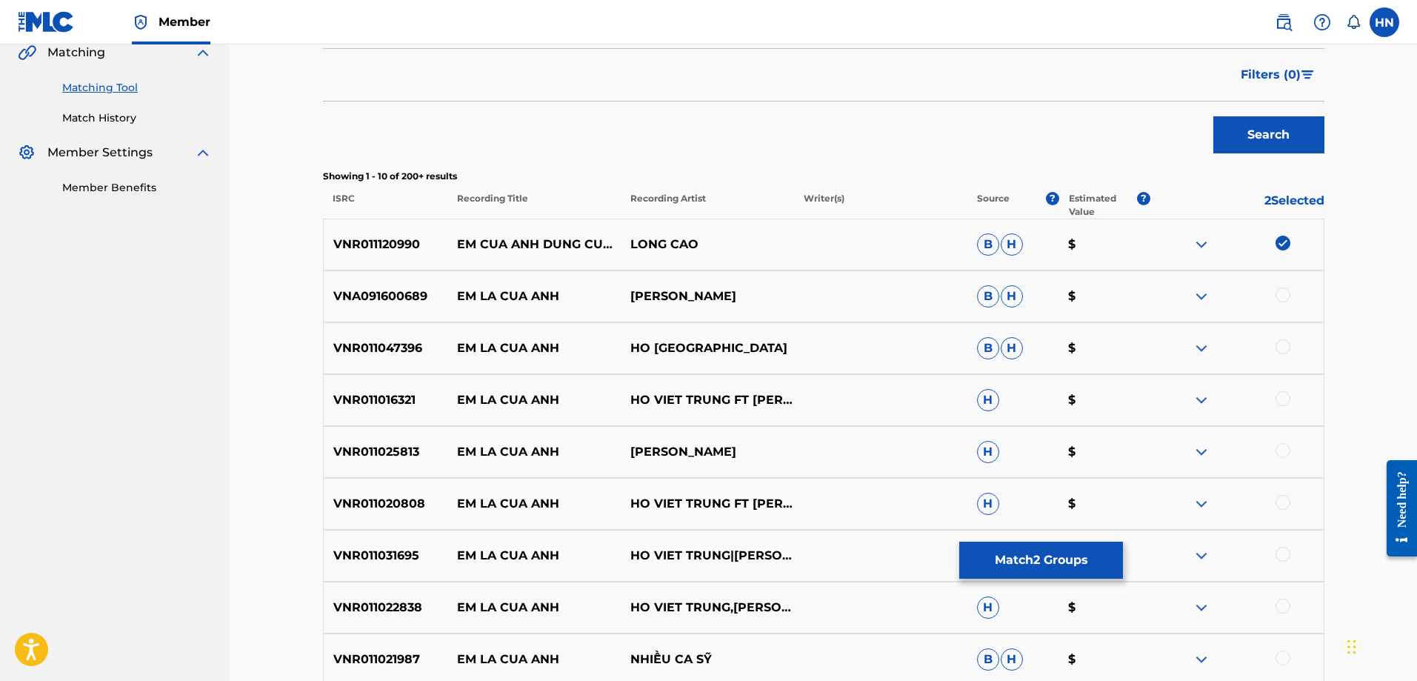
click at [1068, 563] on button "Match 2 Groups" at bounding box center [1041, 560] width 164 height 37
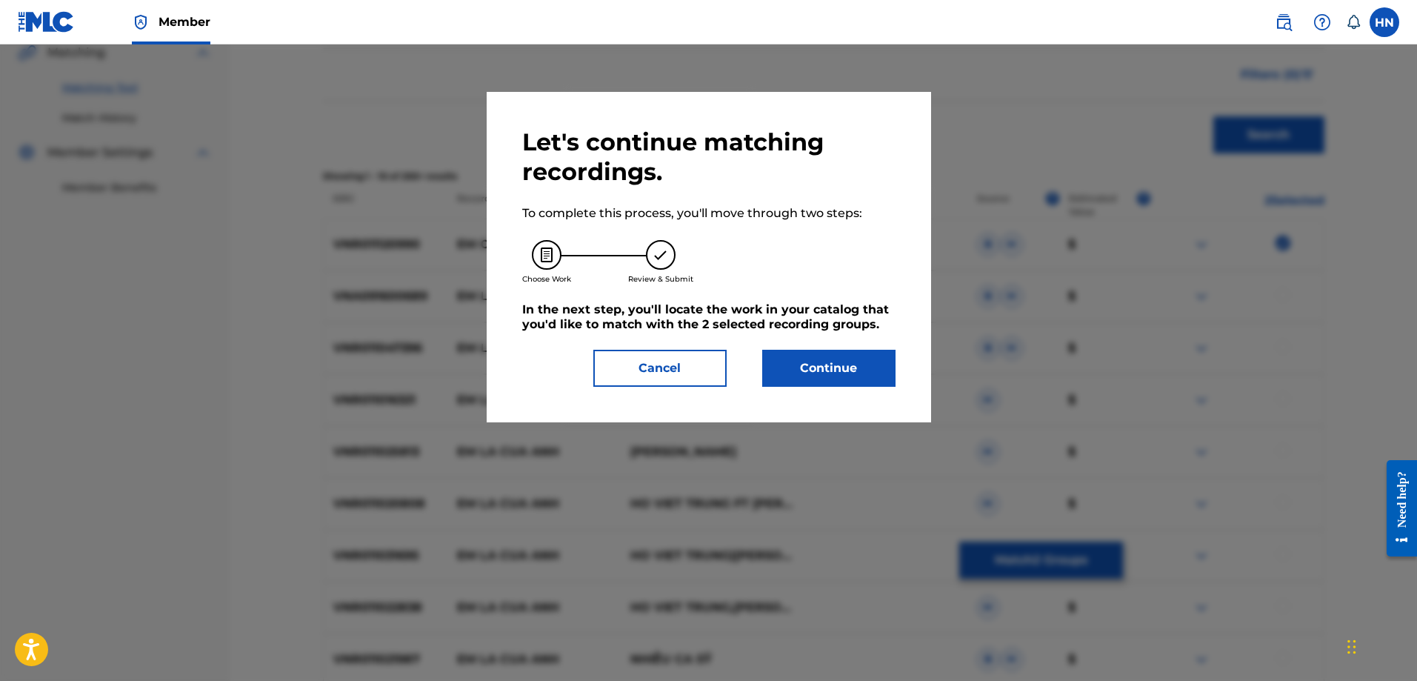
click at [797, 347] on div "Let's continue matching recordings. To complete this process, you'll move throu…" at bounding box center [708, 256] width 373 height 259
click at [797, 356] on button "Continue" at bounding box center [828, 368] width 133 height 37
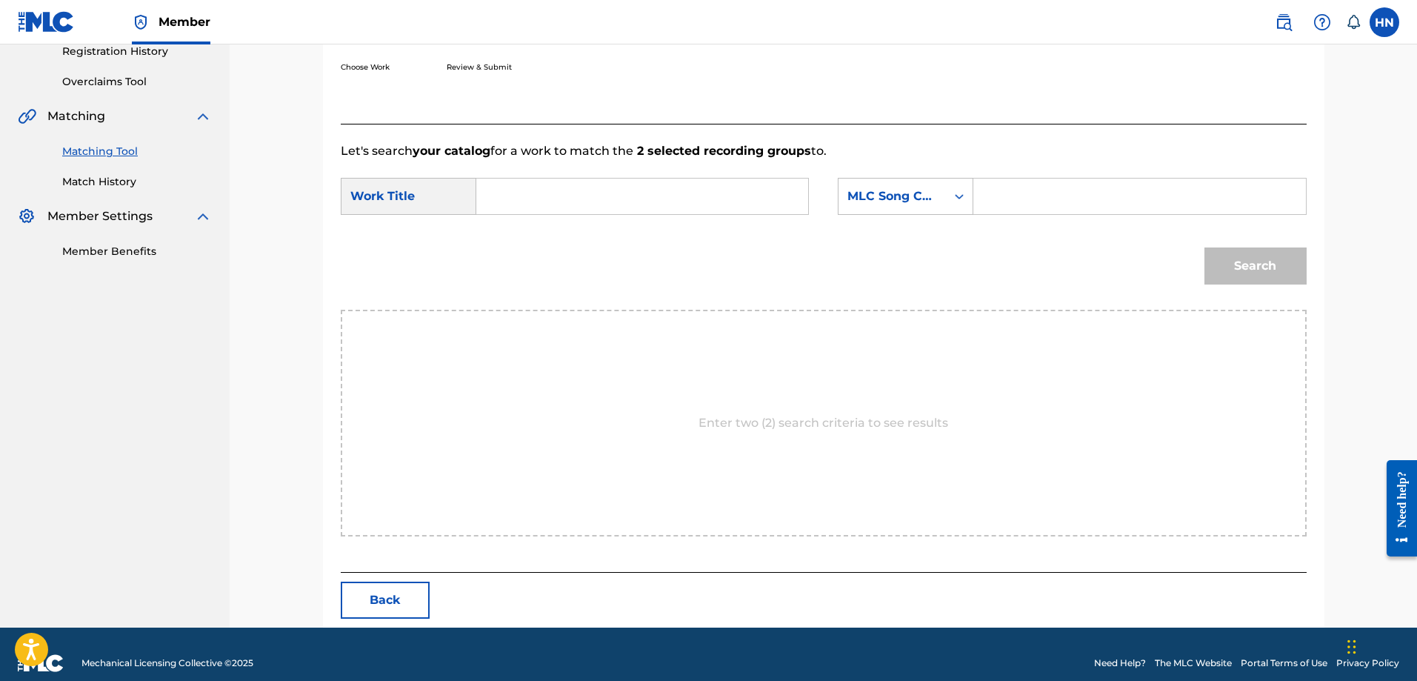
scroll to position [306, 0]
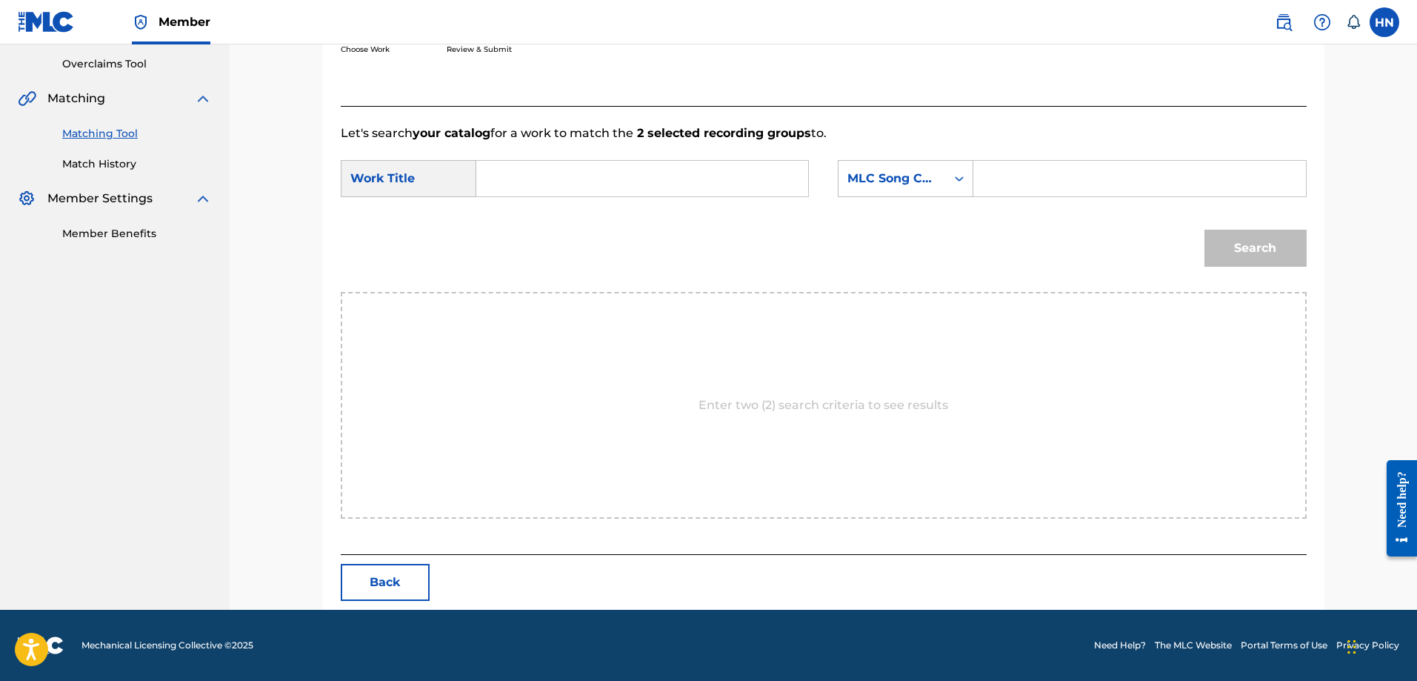
click at [757, 176] on input "Search Form" at bounding box center [642, 179] width 307 height 36
paste input "EM CỦA ANH ĐỪNG CỦA AI"
type input "EM CỦA ANH ĐỪNG CỦA AI"
click at [896, 172] on div "MLC Song Code" at bounding box center [893, 179] width 90 height 18
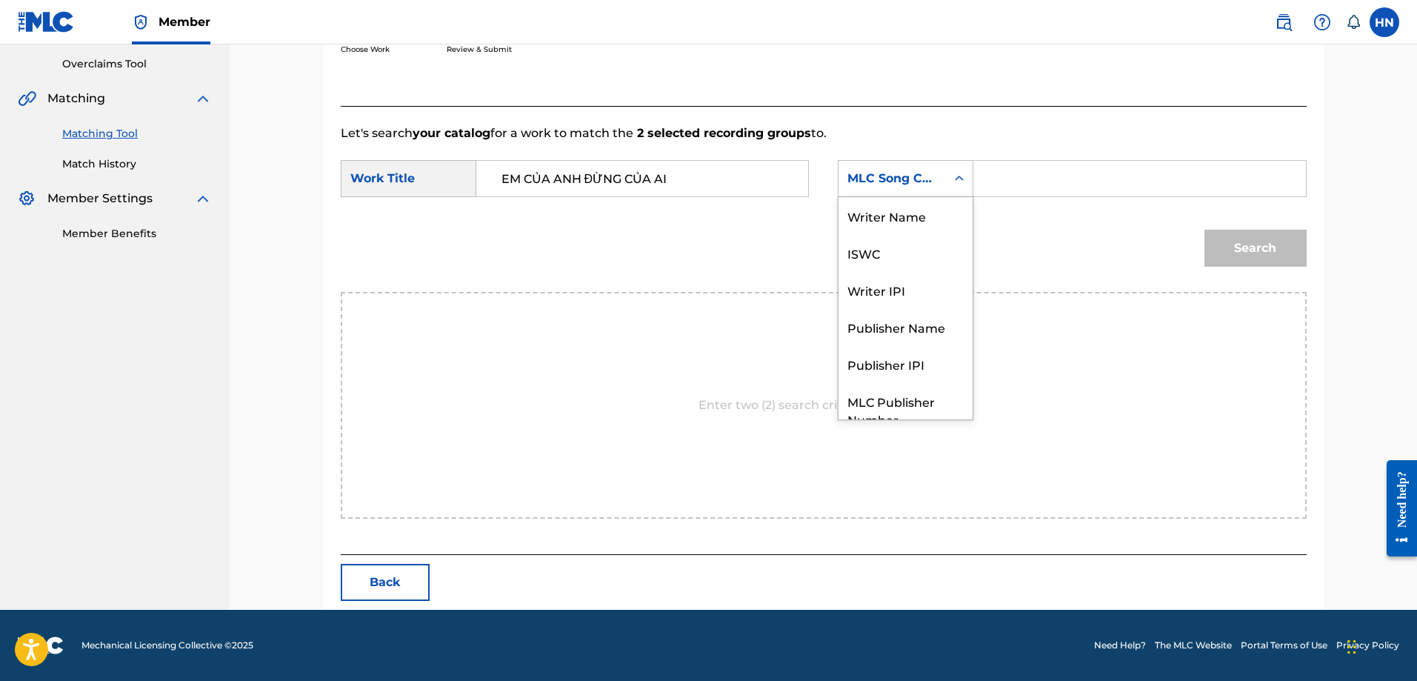
scroll to position [55, 0]
click at [883, 210] on div "ISWC" at bounding box center [906, 197] width 134 height 37
click at [1016, 171] on input "Search Form" at bounding box center [1139, 179] width 307 height 36
paste input "T3010529810"
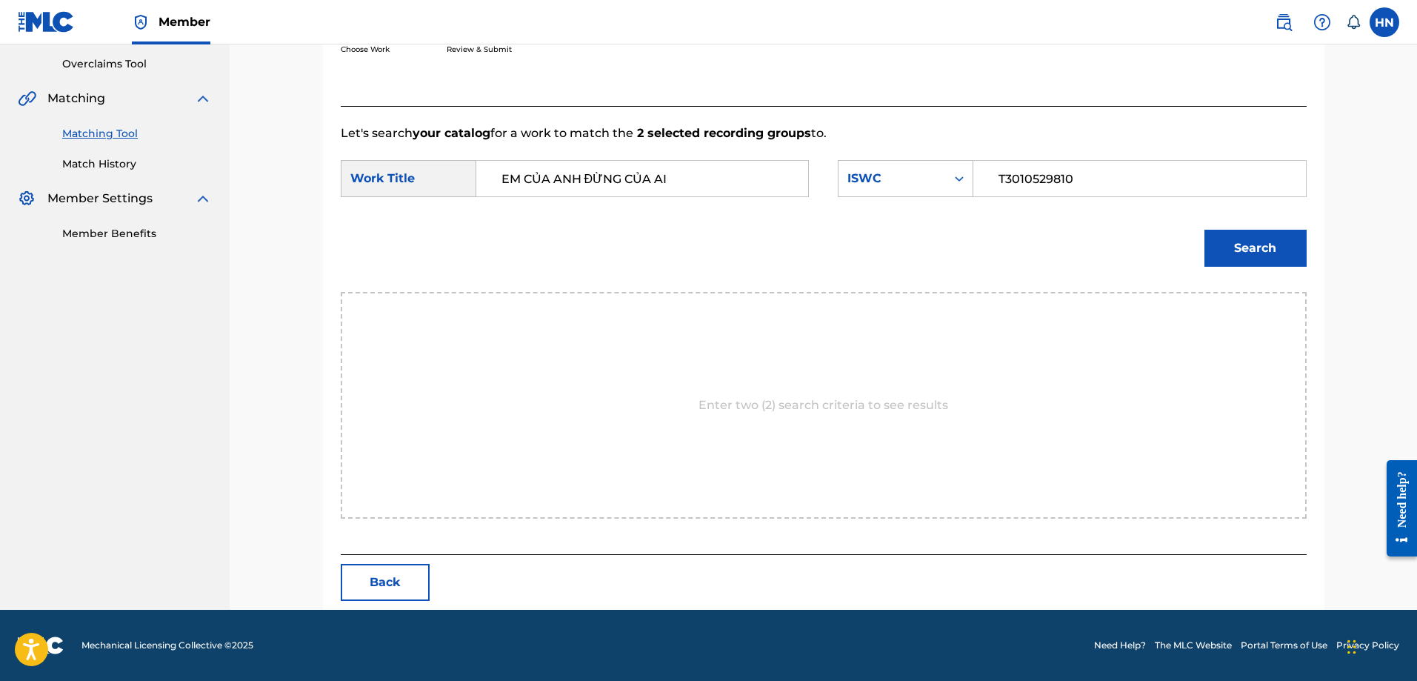
type input "T3010529810"
click at [1254, 249] on button "Search" at bounding box center [1256, 248] width 102 height 37
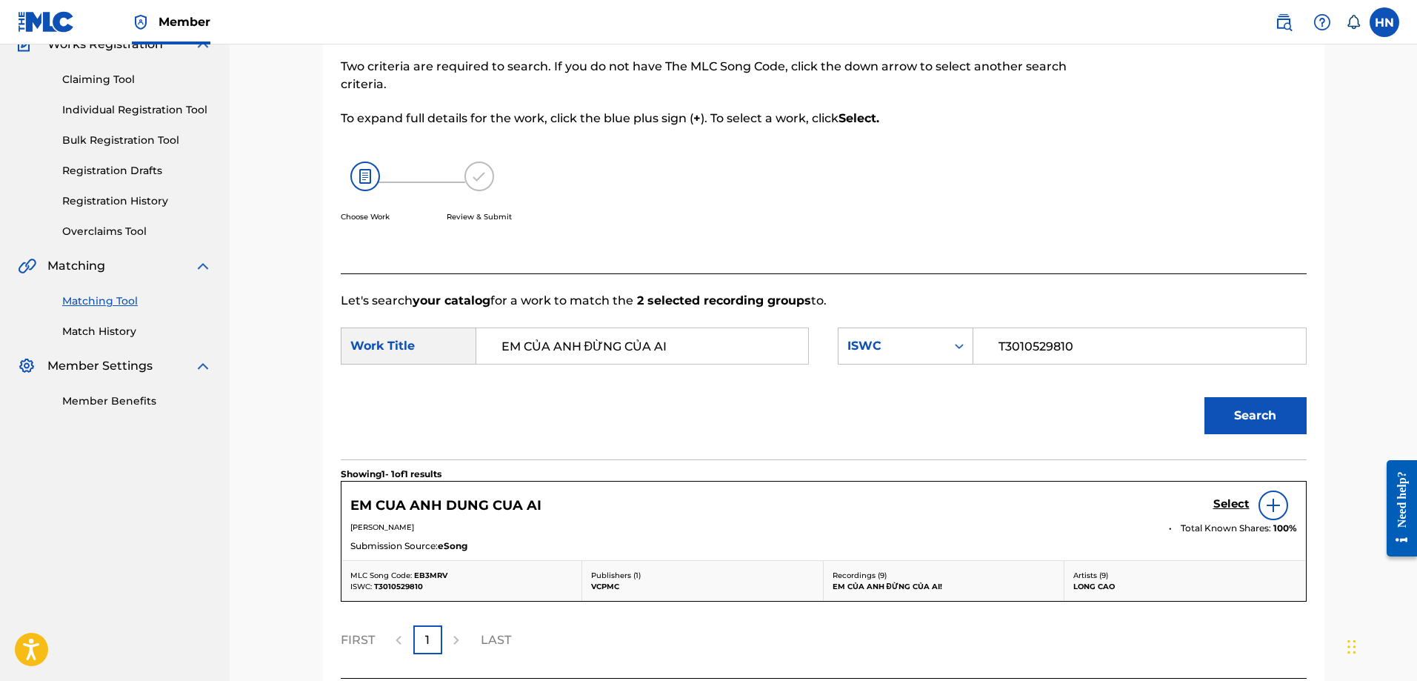
scroll to position [262, 0]
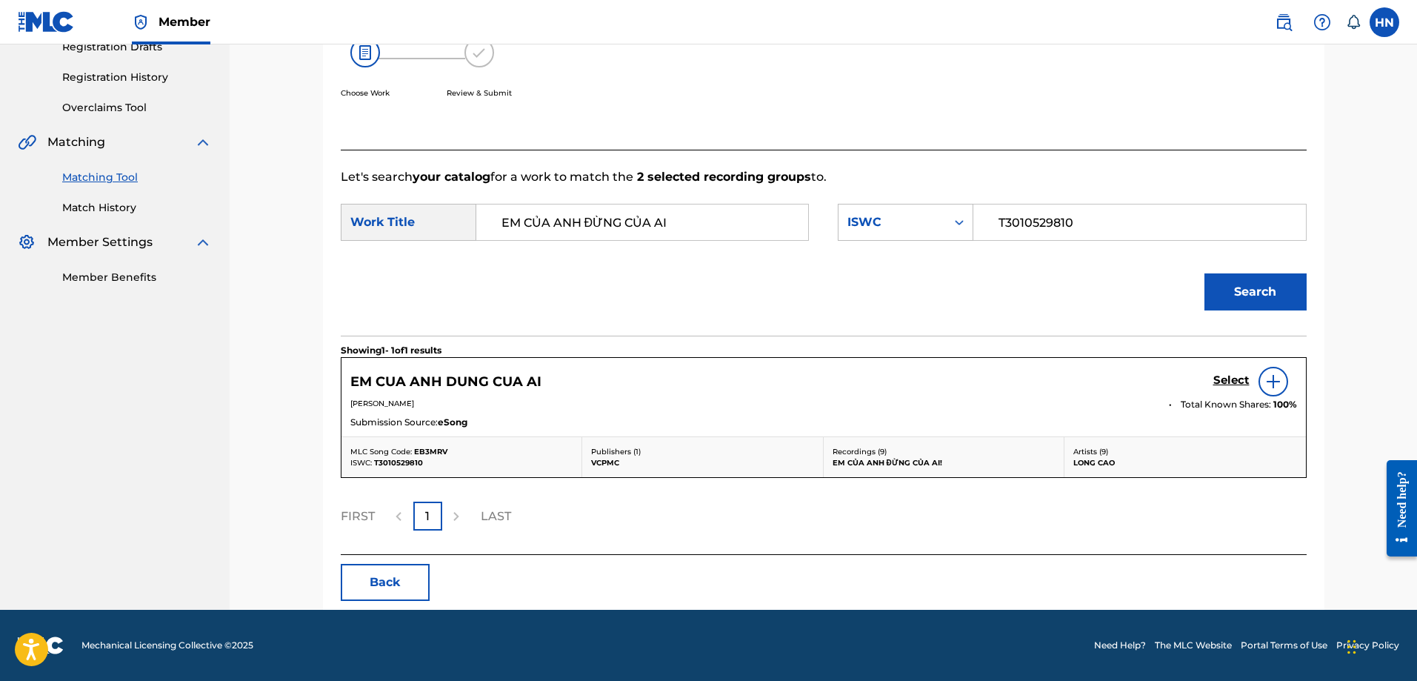
click at [1237, 383] on h5 "Select" at bounding box center [1232, 380] width 36 height 14
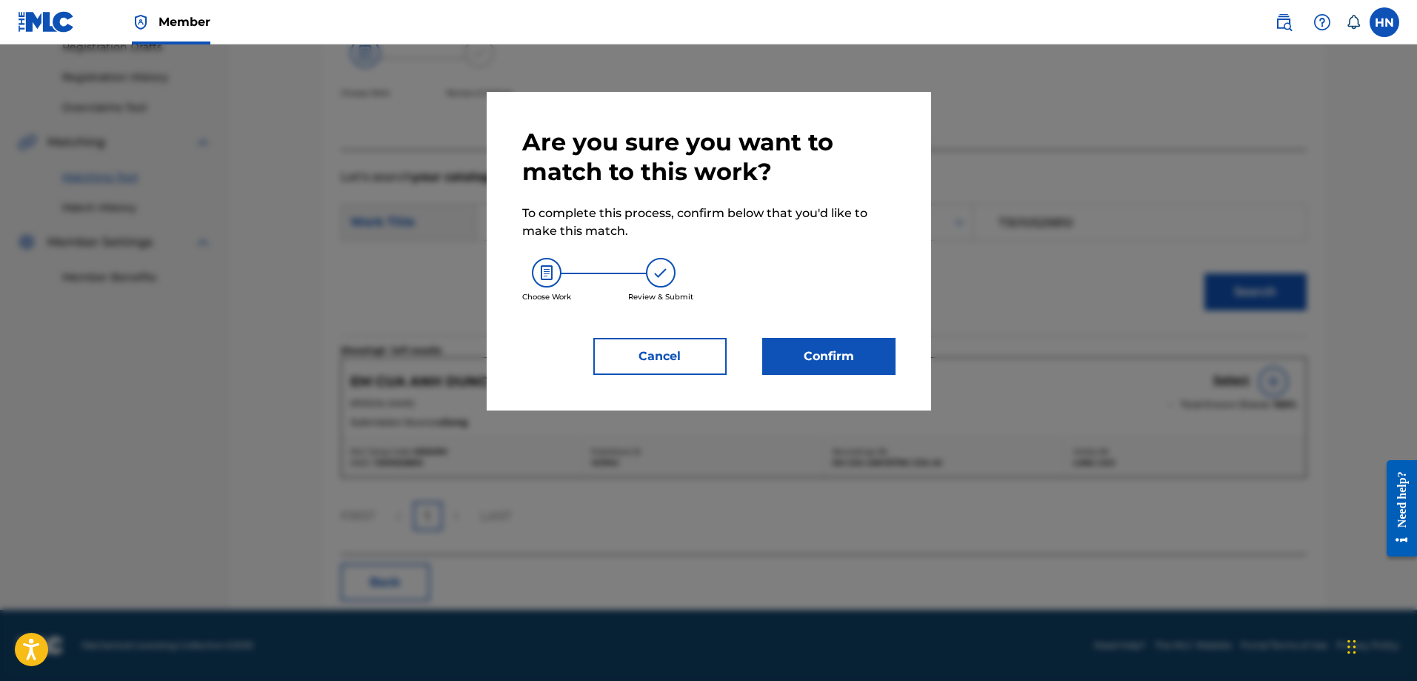
click at [839, 348] on button "Confirm" at bounding box center [828, 356] width 133 height 37
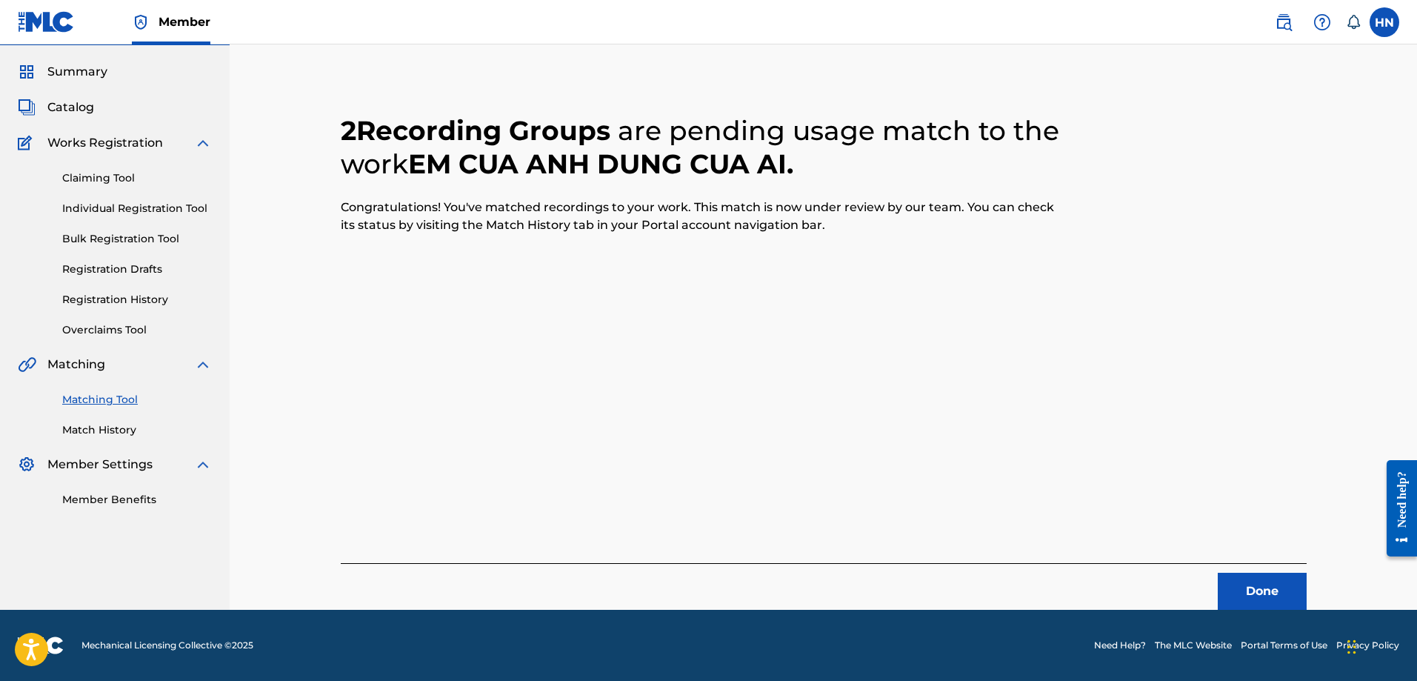
scroll to position [40, 0]
click at [1245, 570] on div "Done" at bounding box center [824, 586] width 966 height 47
click at [1245, 580] on button "Done" at bounding box center [1262, 591] width 89 height 37
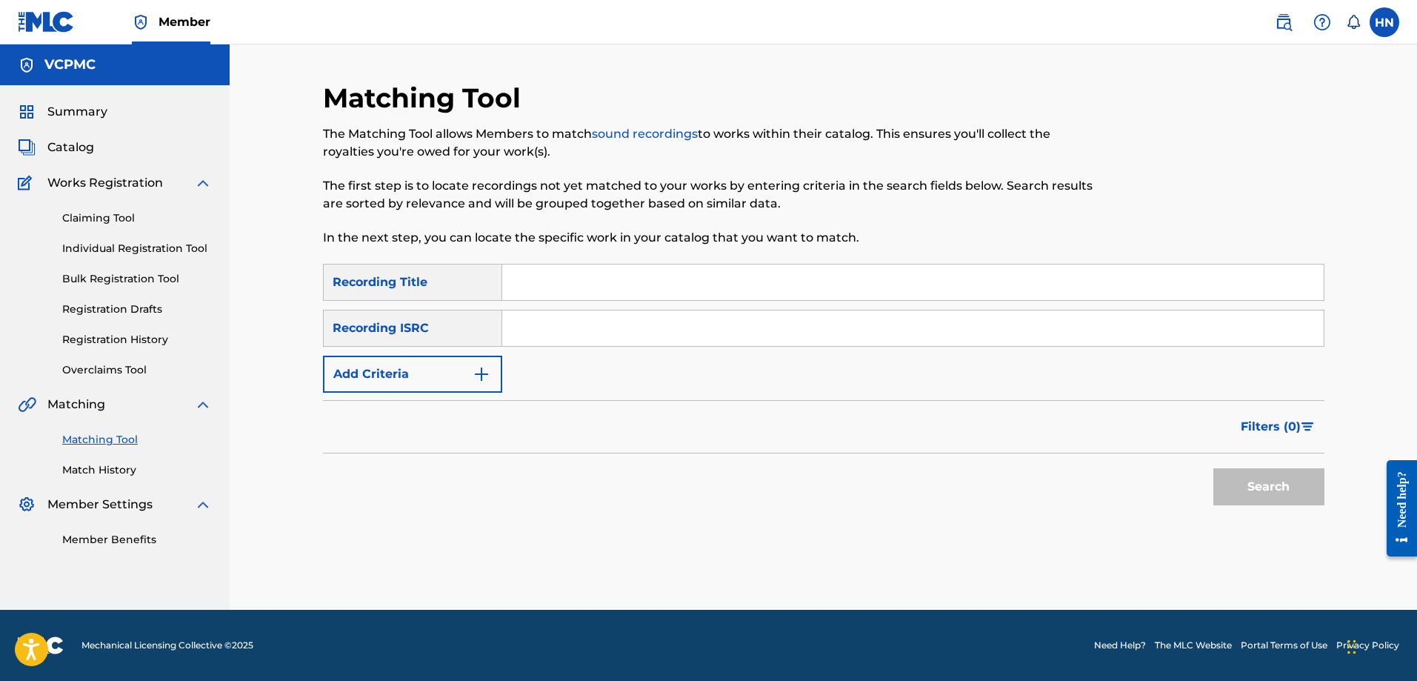
click at [868, 285] on input "Search Form" at bounding box center [913, 282] width 822 height 36
paste input "EM ĐI [GEOGRAPHIC_DATA]"
type input "EM ĐI [GEOGRAPHIC_DATA]"
click at [1228, 485] on button "Search" at bounding box center [1269, 486] width 111 height 37
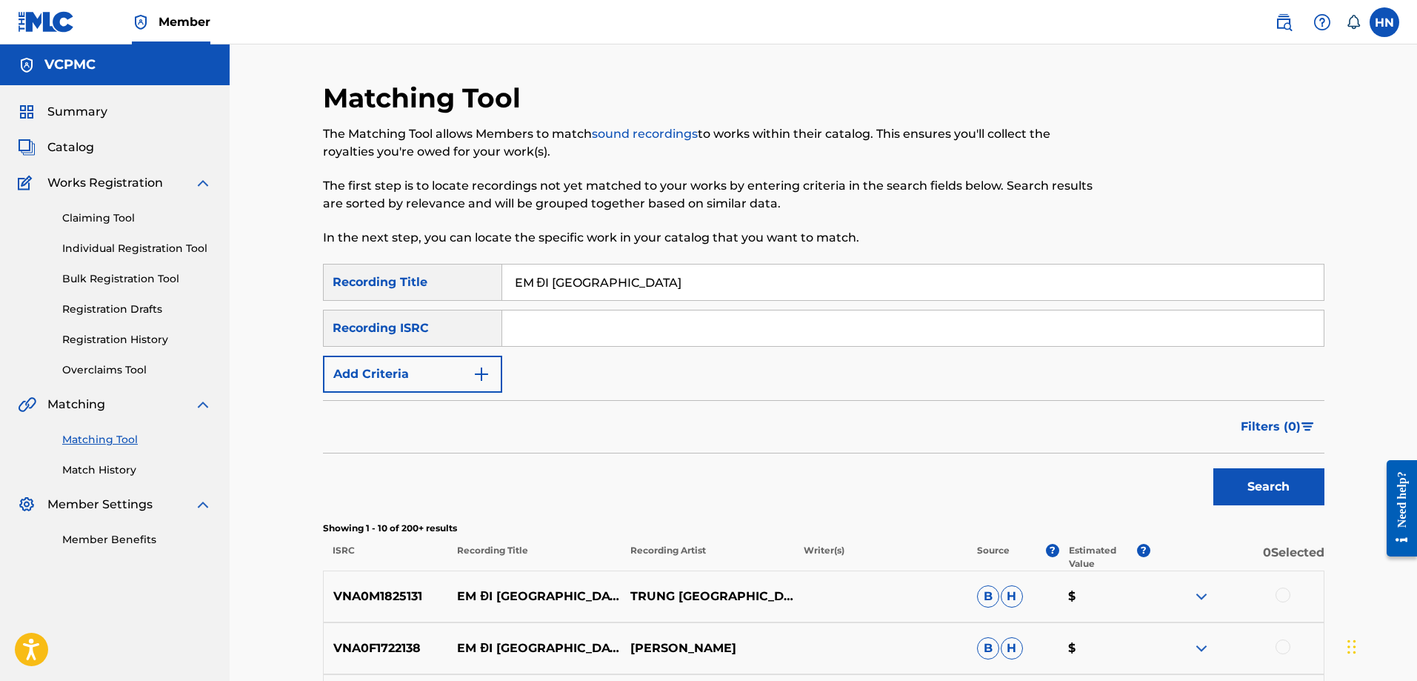
click at [647, 277] on input "EM ĐI [GEOGRAPHIC_DATA]" at bounding box center [913, 282] width 822 height 36
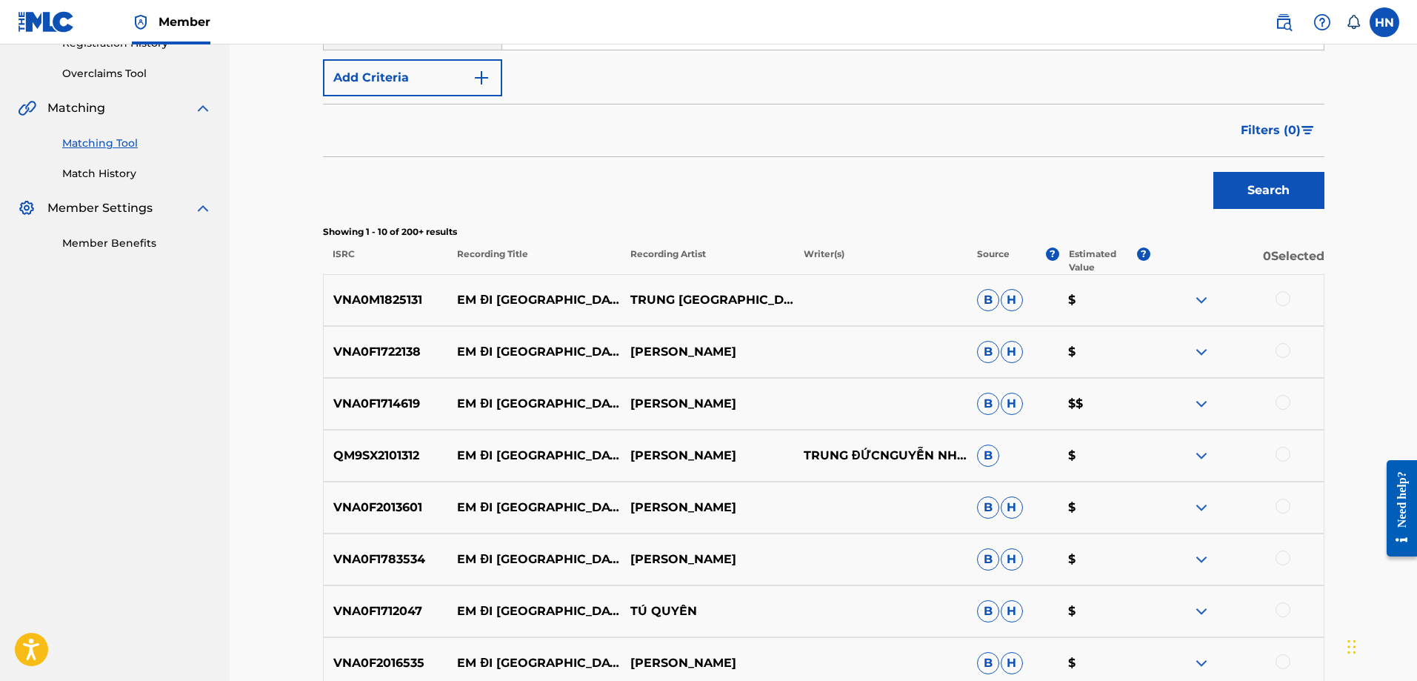
scroll to position [445, 0]
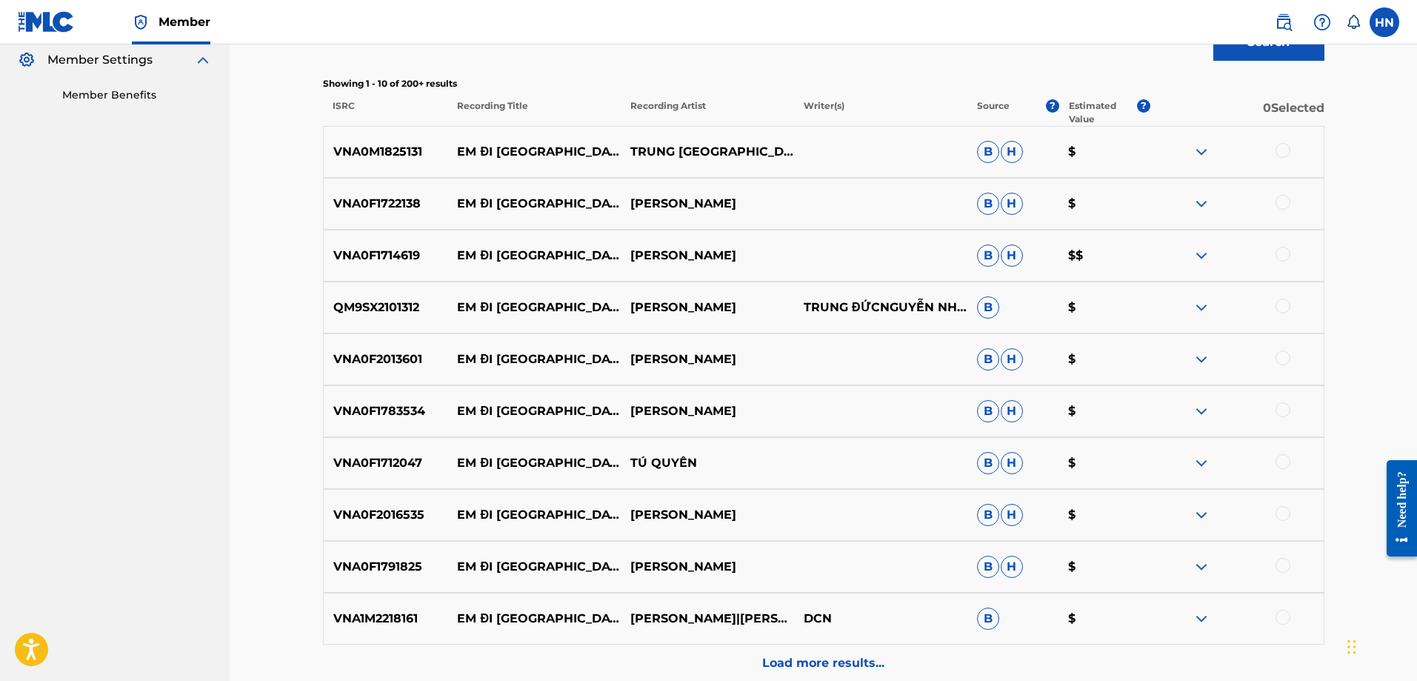
click at [368, 136] on div "VNA0M1825131 EM ĐI [GEOGRAPHIC_DATA] $" at bounding box center [824, 152] width 1002 height 52
click at [1283, 150] on div at bounding box center [1283, 150] width 15 height 15
click at [390, 299] on p "QM9SX2101312" at bounding box center [386, 308] width 124 height 18
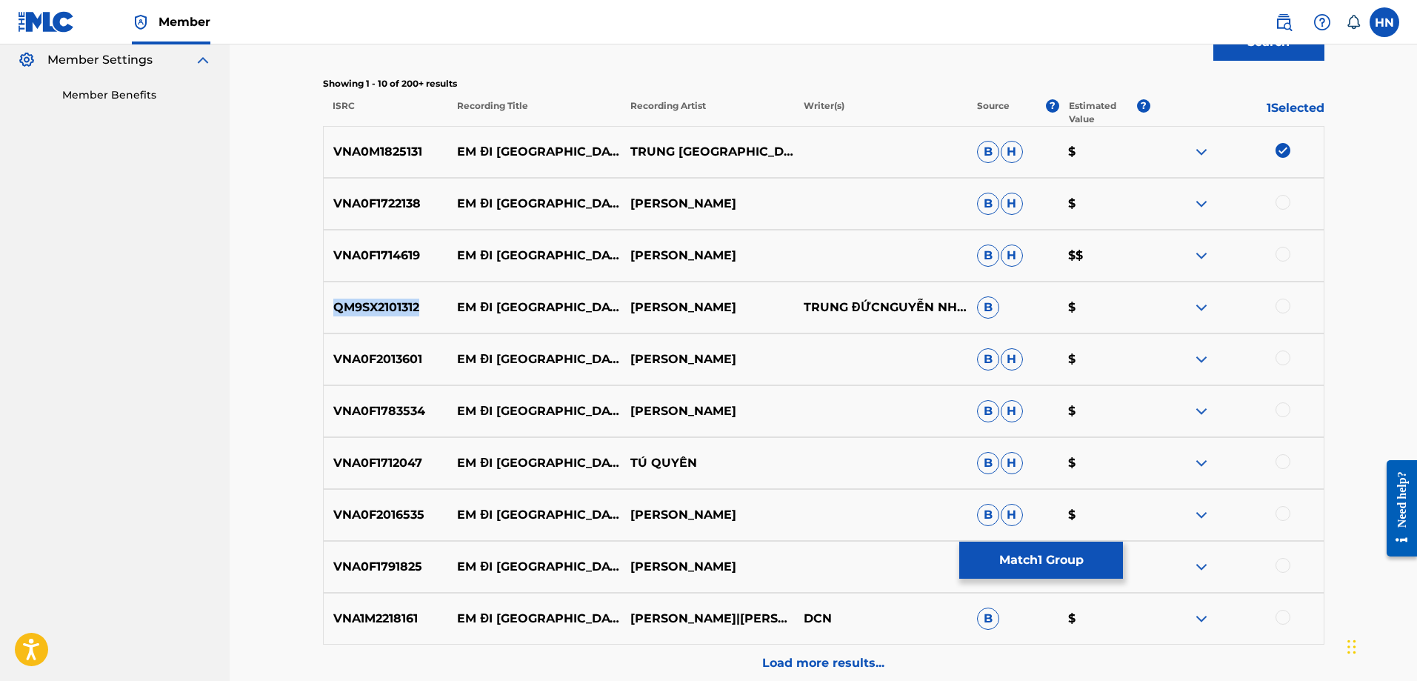
click at [390, 299] on p "QM9SX2101312" at bounding box center [386, 308] width 124 height 18
click at [1288, 300] on div at bounding box center [1283, 306] width 15 height 15
drag, startPoint x: 710, startPoint y: 201, endPoint x: 450, endPoint y: 200, distance: 260.0
click at [450, 200] on div "VNA0F1722138 EM ĐI CHÙA HƯƠNG NGỌC NGÂN B H $" at bounding box center [824, 204] width 1002 height 52
click at [413, 205] on p "VNA0F1722138" at bounding box center [386, 204] width 124 height 18
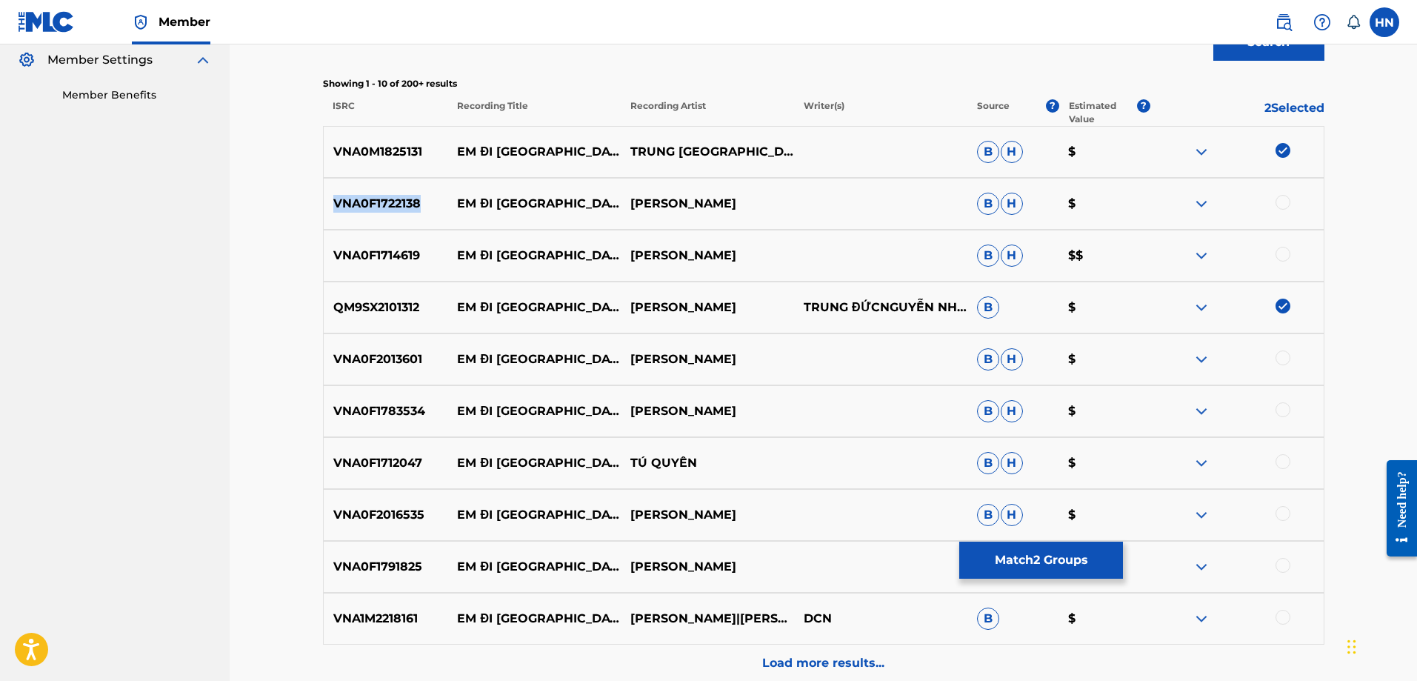
click at [413, 205] on p "VNA0F1722138" at bounding box center [386, 204] width 124 height 18
click at [1285, 201] on div at bounding box center [1283, 202] width 15 height 15
click at [419, 254] on p "VNA0F1714619" at bounding box center [386, 256] width 124 height 18
click at [400, 254] on p "VNA0F1714619" at bounding box center [386, 256] width 124 height 18
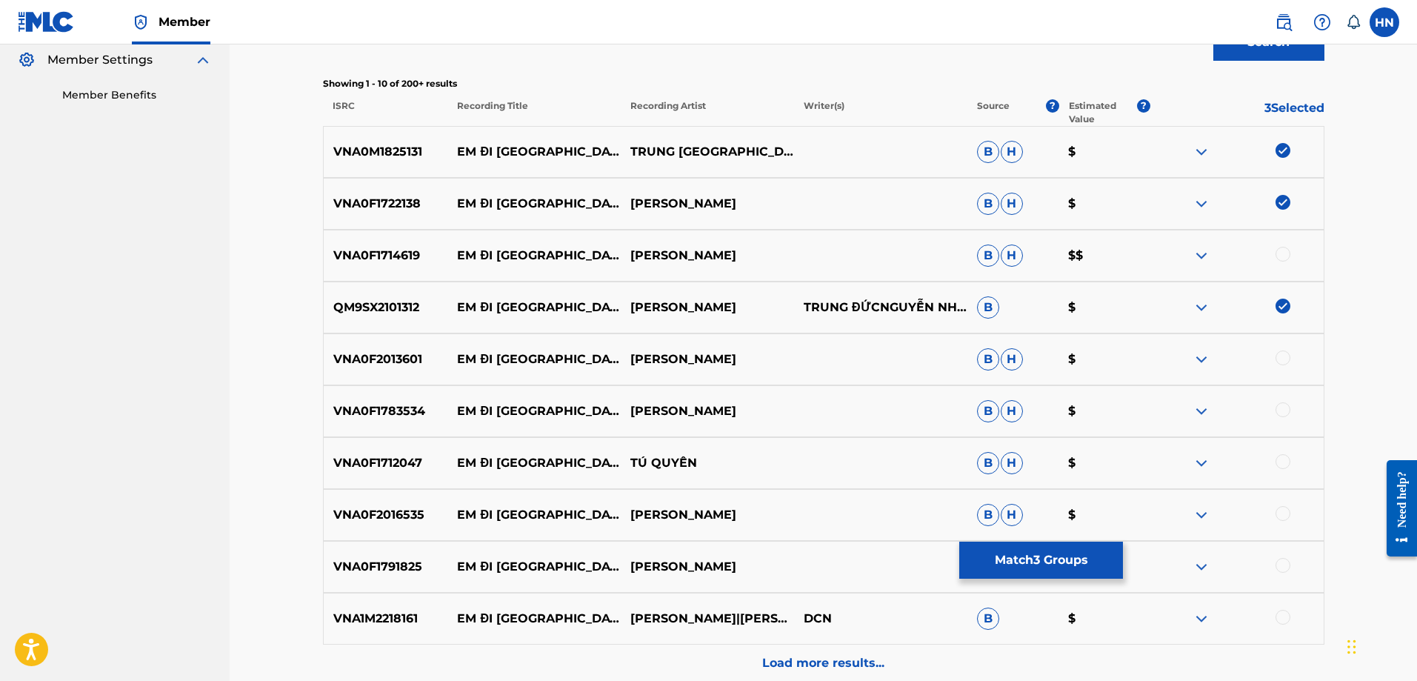
click at [1286, 253] on div at bounding box center [1283, 254] width 15 height 15
click at [397, 353] on p "VNA0F2013601" at bounding box center [386, 359] width 124 height 18
click at [1279, 358] on div at bounding box center [1283, 357] width 15 height 15
click at [376, 430] on div "VNA0F1783534 EM ĐI CHÙA HƯƠNG HƯƠNG LAN B H $" at bounding box center [824, 411] width 1002 height 52
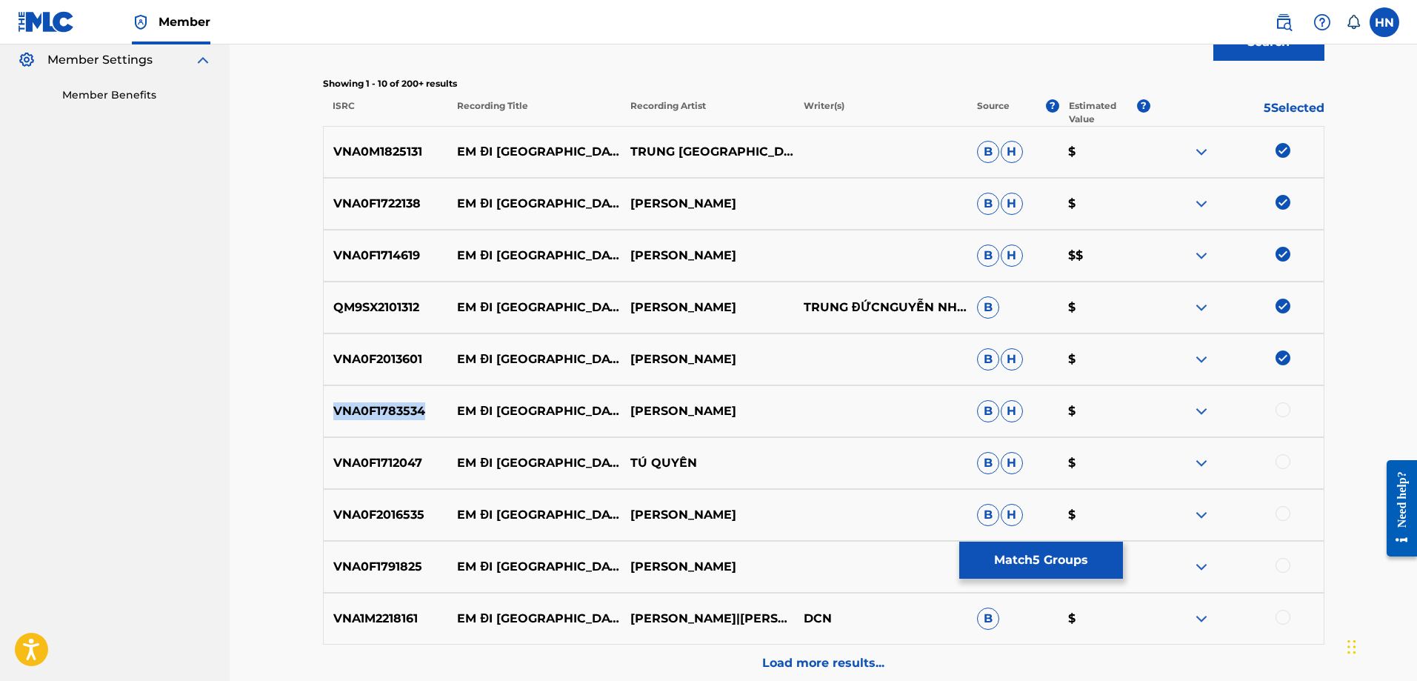
click at [376, 430] on div "VNA0F1783534 EM ĐI CHÙA HƯƠNG HƯƠNG LAN B H $" at bounding box center [824, 411] width 1002 height 52
click at [1282, 410] on div at bounding box center [1283, 409] width 15 height 15
click at [407, 448] on div "VNA0F1712047 EM ĐI CHÙA HƯƠNG TÚ QUYÊN B H $" at bounding box center [824, 463] width 1002 height 52
click at [1287, 452] on div "VNA0F1712047 EM ĐI CHÙA HƯƠNG TÚ QUYÊN B H $" at bounding box center [824, 463] width 1002 height 52
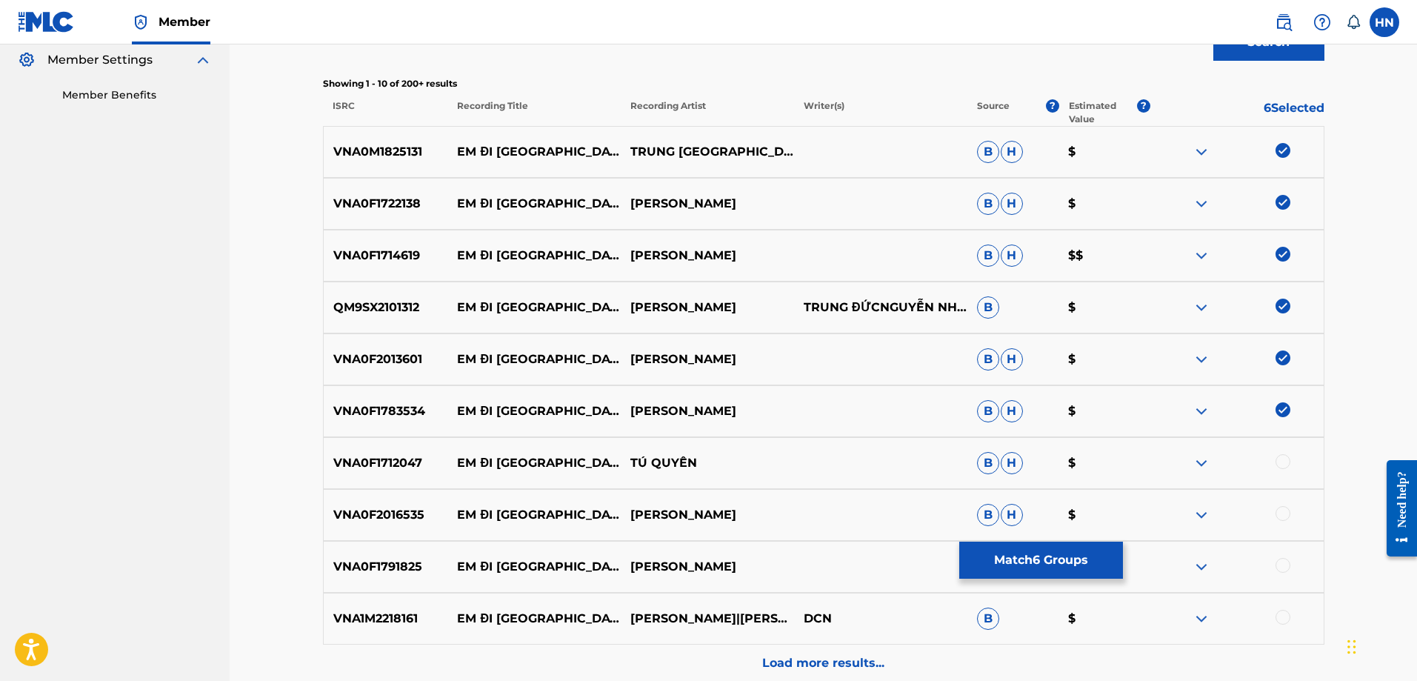
click at [1285, 462] on div at bounding box center [1283, 461] width 15 height 15
click at [380, 510] on p "VNA0F2016535" at bounding box center [386, 515] width 124 height 18
click at [1281, 508] on div at bounding box center [1283, 513] width 15 height 15
click at [376, 555] on div "VNA0F1791825 EM ĐI [GEOGRAPHIC_DATA] $" at bounding box center [824, 567] width 1002 height 52
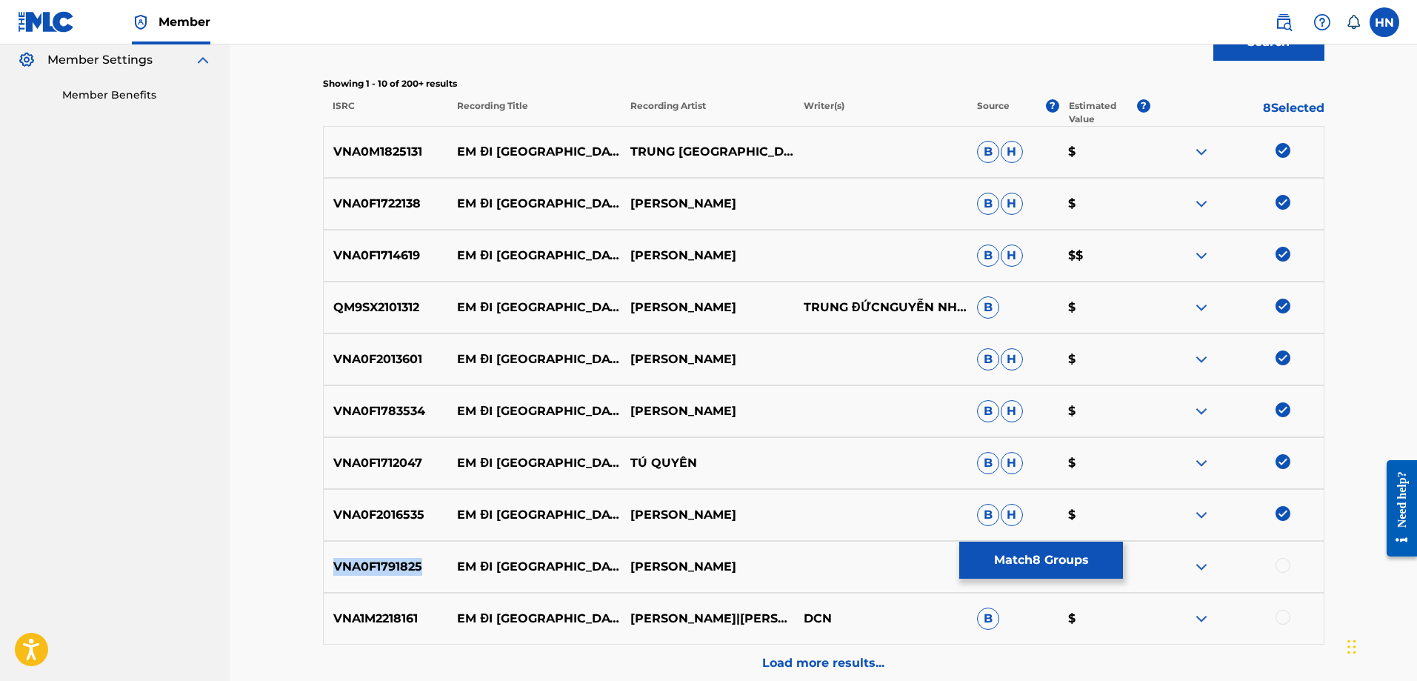
click at [376, 555] on div "VNA0F1791825 EM ĐI [GEOGRAPHIC_DATA] $" at bounding box center [824, 567] width 1002 height 52
click at [1285, 565] on div at bounding box center [1283, 565] width 15 height 15
click at [374, 609] on div "VNA1M2218161 EM ĐI CHÙA HƯƠNG GIA TIẾN|[GEOGRAPHIC_DATA] B $" at bounding box center [824, 619] width 1002 height 52
click at [1279, 624] on div at bounding box center [1283, 617] width 15 height 15
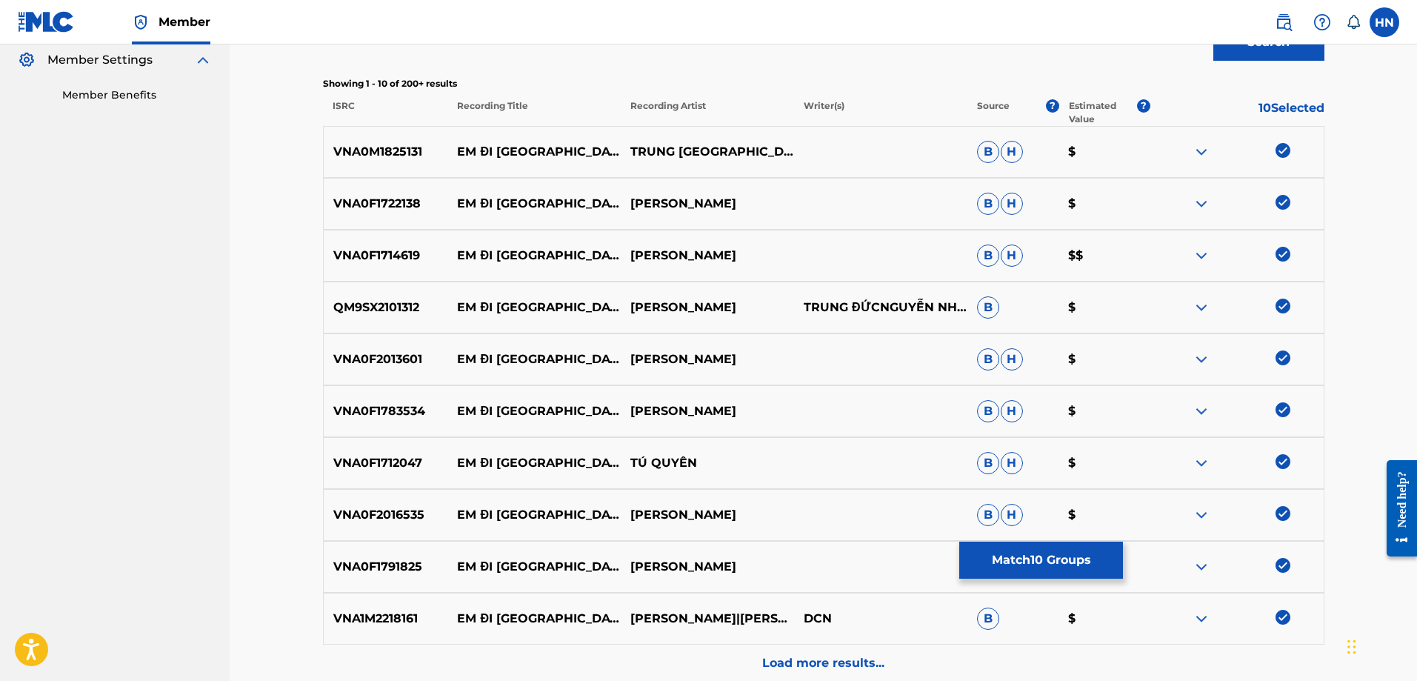
click at [885, 649] on div "Load more results..." at bounding box center [824, 663] width 1002 height 37
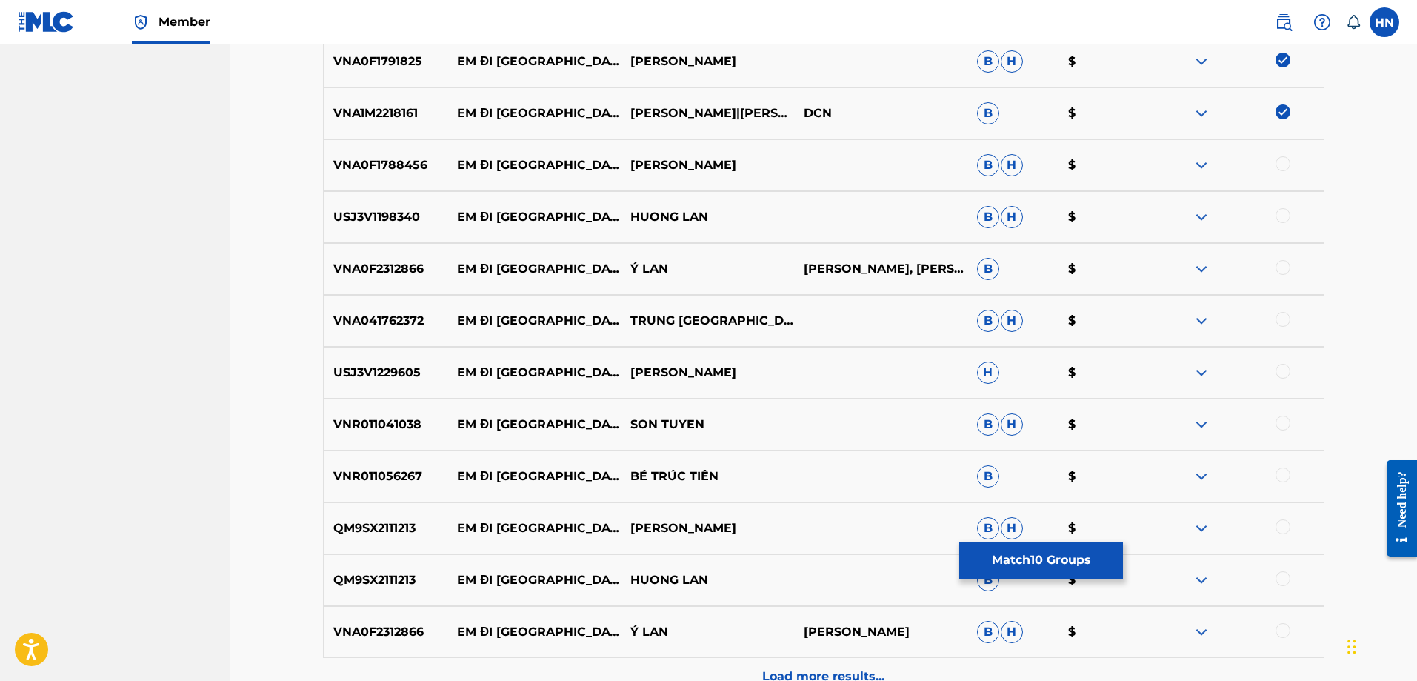
scroll to position [963, 0]
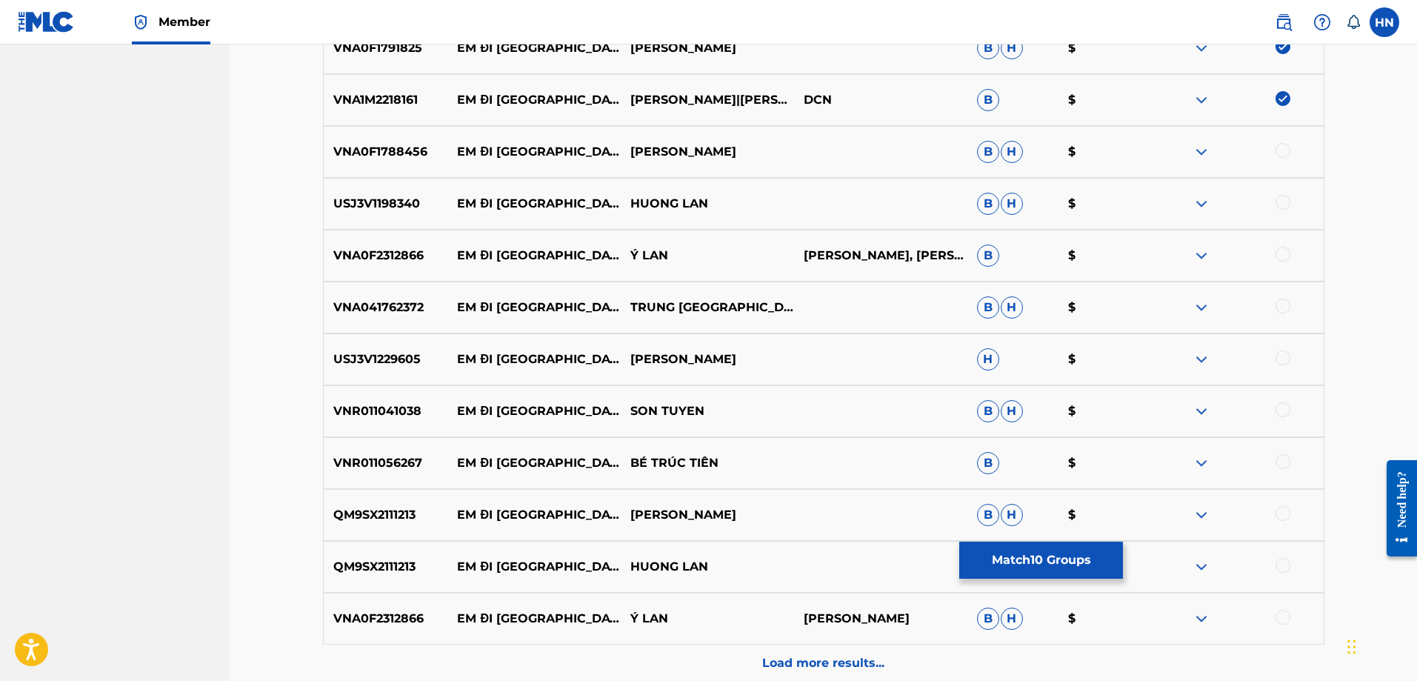
click at [376, 136] on div "VNA0F1788456 EM ĐI CHÙA HƯƠNG [PERSON_NAME]" at bounding box center [824, 152] width 1002 height 52
click at [1277, 152] on div at bounding box center [1283, 150] width 15 height 15
click at [391, 199] on p "USJ3V1198340" at bounding box center [386, 204] width 124 height 18
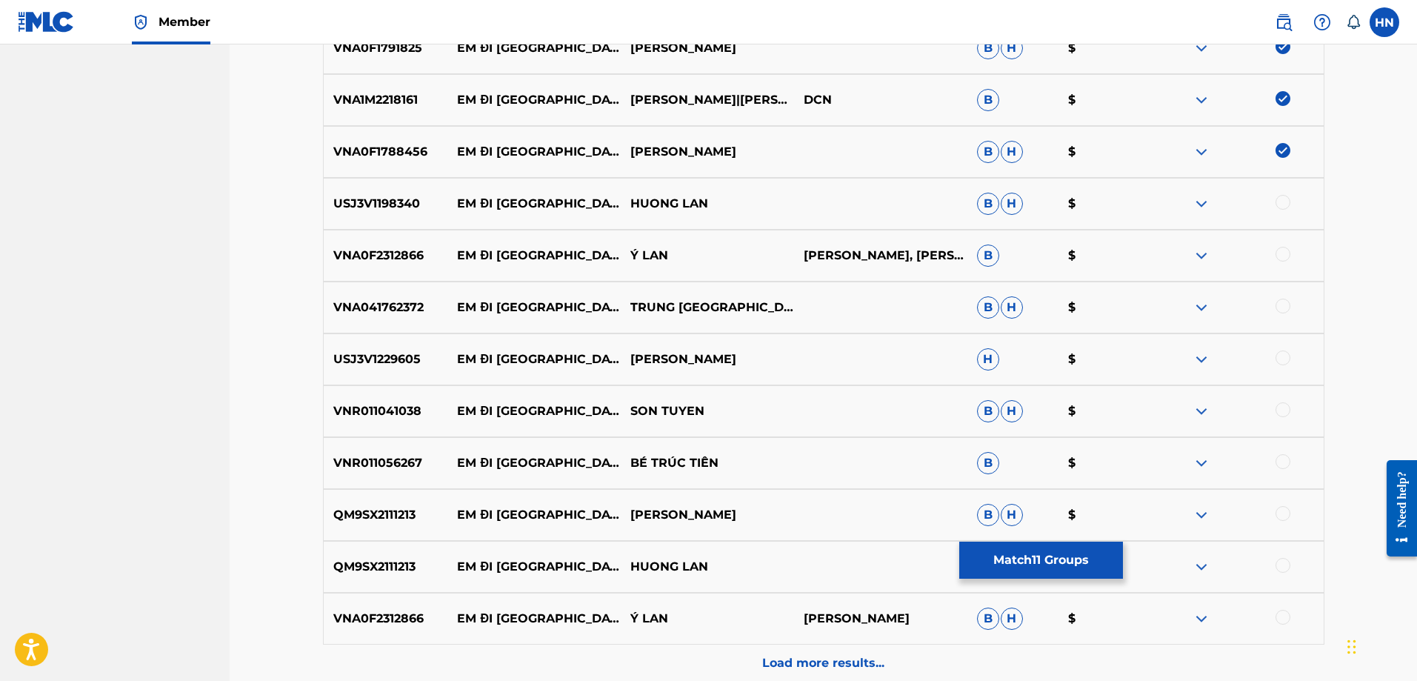
click at [1285, 201] on div at bounding box center [1283, 202] width 15 height 15
click at [405, 264] on div "VNA0F2312866 EM ĐI CHÙA HƯƠNG Ý LAN [PERSON_NAME], [PERSON_NAME] $" at bounding box center [824, 256] width 1002 height 52
click at [1281, 256] on div at bounding box center [1283, 254] width 15 height 15
click at [383, 302] on p "VNA041762372" at bounding box center [386, 308] width 124 height 18
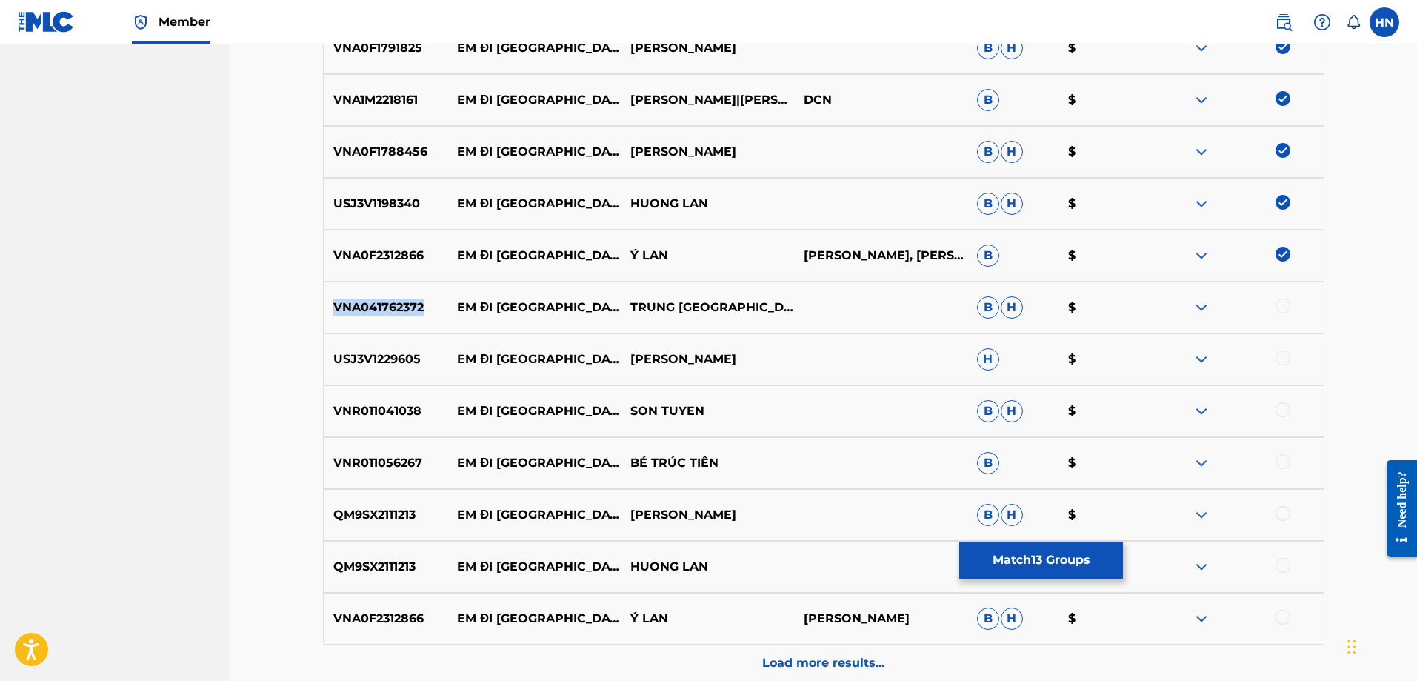
click at [383, 302] on p "VNA041762372" at bounding box center [386, 308] width 124 height 18
click at [1287, 304] on div at bounding box center [1283, 306] width 15 height 15
click at [402, 339] on div "USJ3V1229605 EM ĐI [GEOGRAPHIC_DATA] QUYEN H $" at bounding box center [824, 359] width 1002 height 52
click at [1279, 361] on div at bounding box center [1283, 357] width 15 height 15
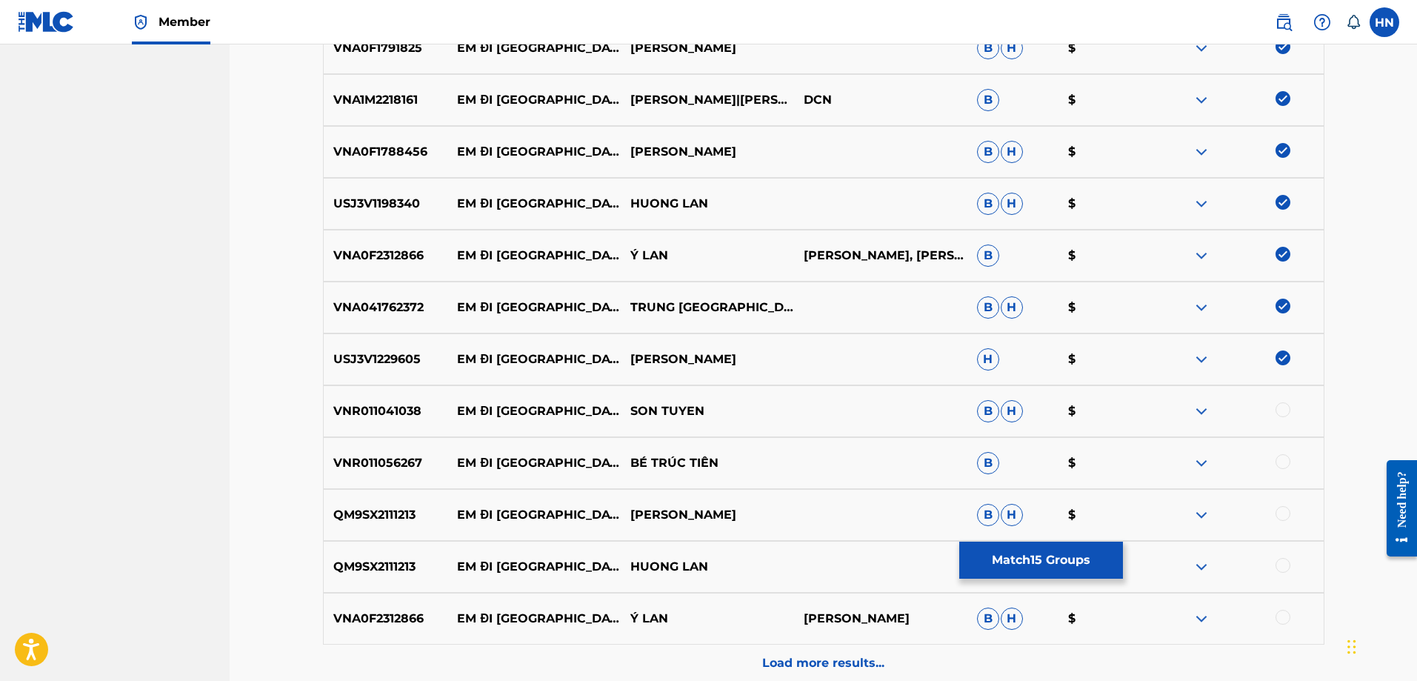
click at [360, 422] on div "VNR011041038 EM ĐI CHÙA HƯƠNG SON TUYEN B H $" at bounding box center [824, 411] width 1002 height 52
click at [1279, 410] on div at bounding box center [1283, 409] width 15 height 15
click at [325, 485] on div "VNR011056267 EM ĐI CHÙA HƯƠNG BÉ TRÚC TIÊN B $" at bounding box center [824, 463] width 1002 height 52
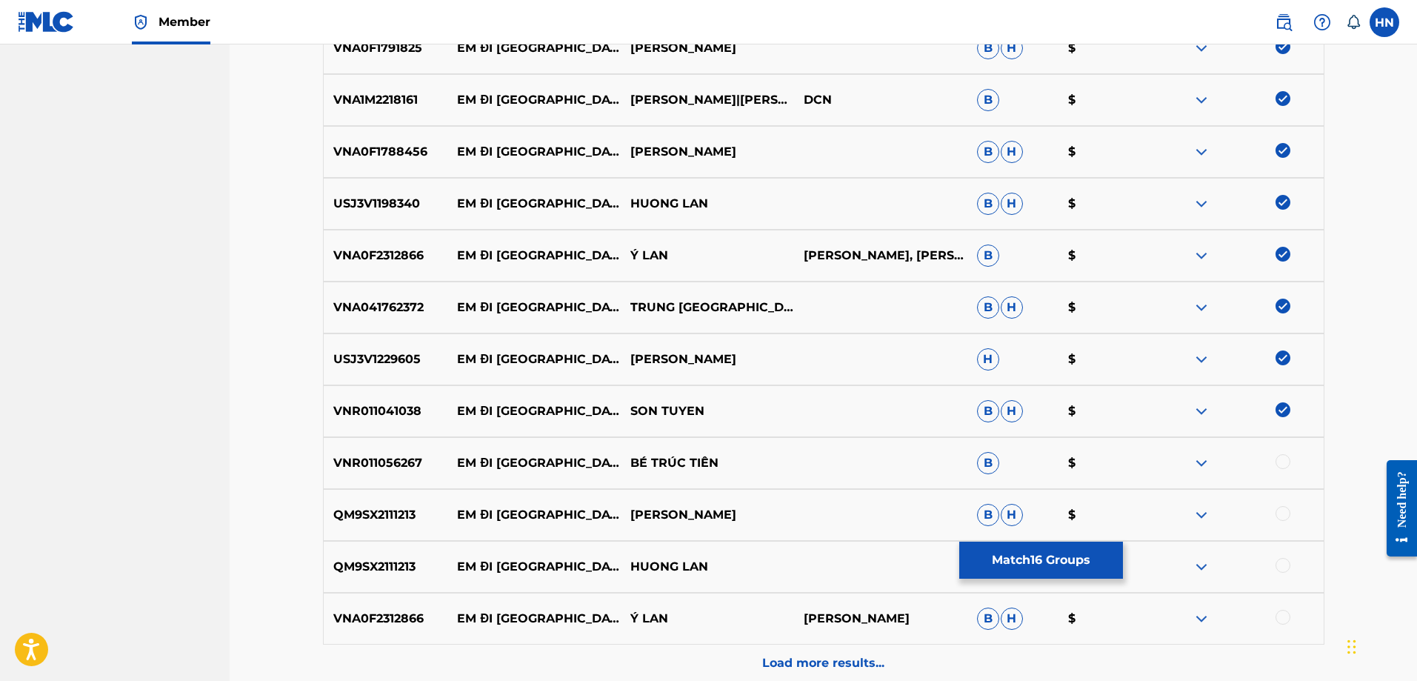
click at [1293, 461] on div at bounding box center [1237, 463] width 173 height 18
click at [1288, 462] on div at bounding box center [1283, 461] width 15 height 15
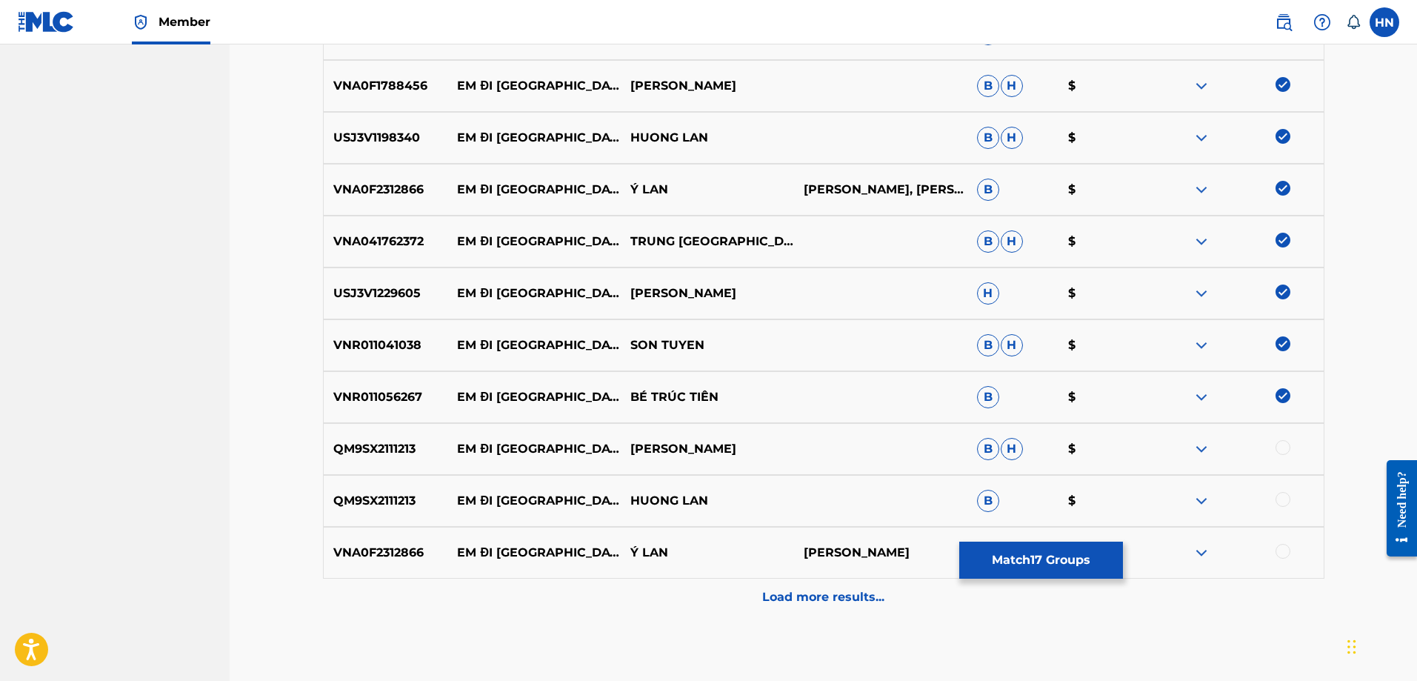
scroll to position [1109, 0]
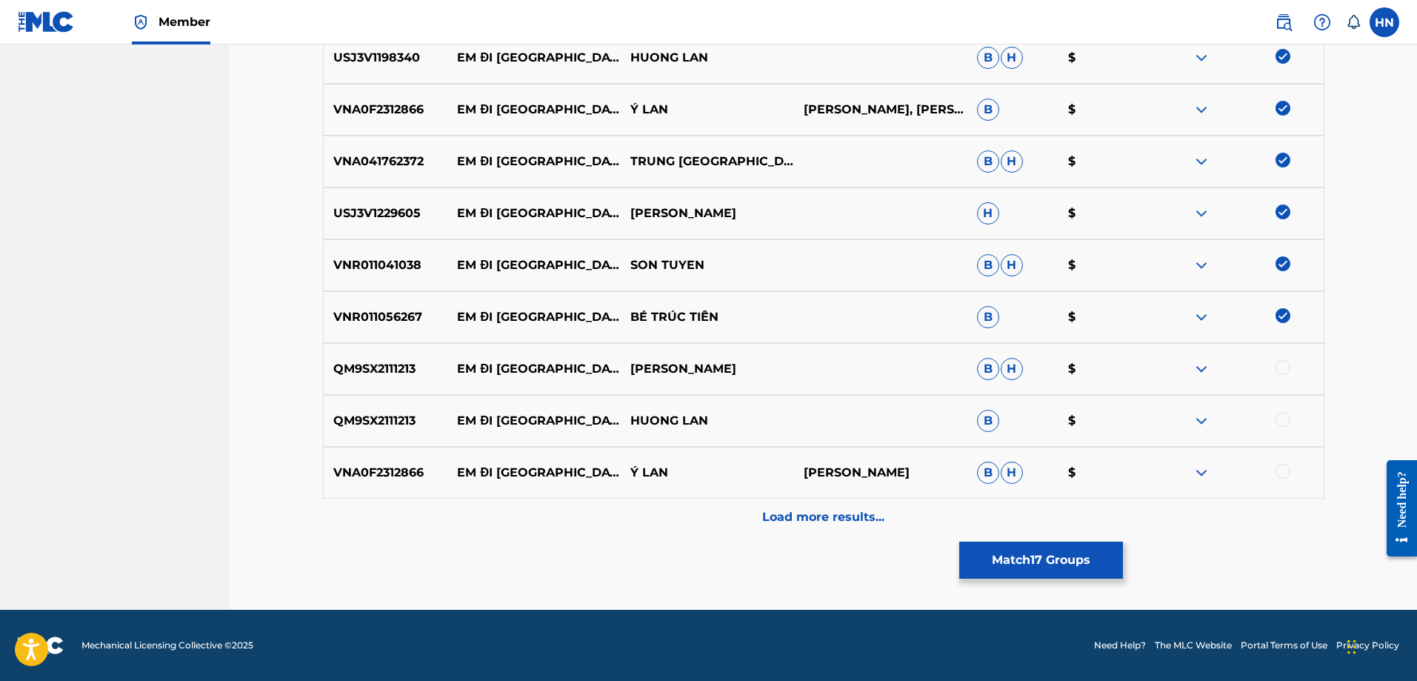
click at [399, 364] on p "QM9SX2111213" at bounding box center [386, 369] width 124 height 18
drag, startPoint x: 1287, startPoint y: 367, endPoint x: 1274, endPoint y: 423, distance: 57.0
click at [1286, 375] on div at bounding box center [1237, 369] width 173 height 18
click at [1277, 420] on div at bounding box center [1283, 419] width 15 height 15
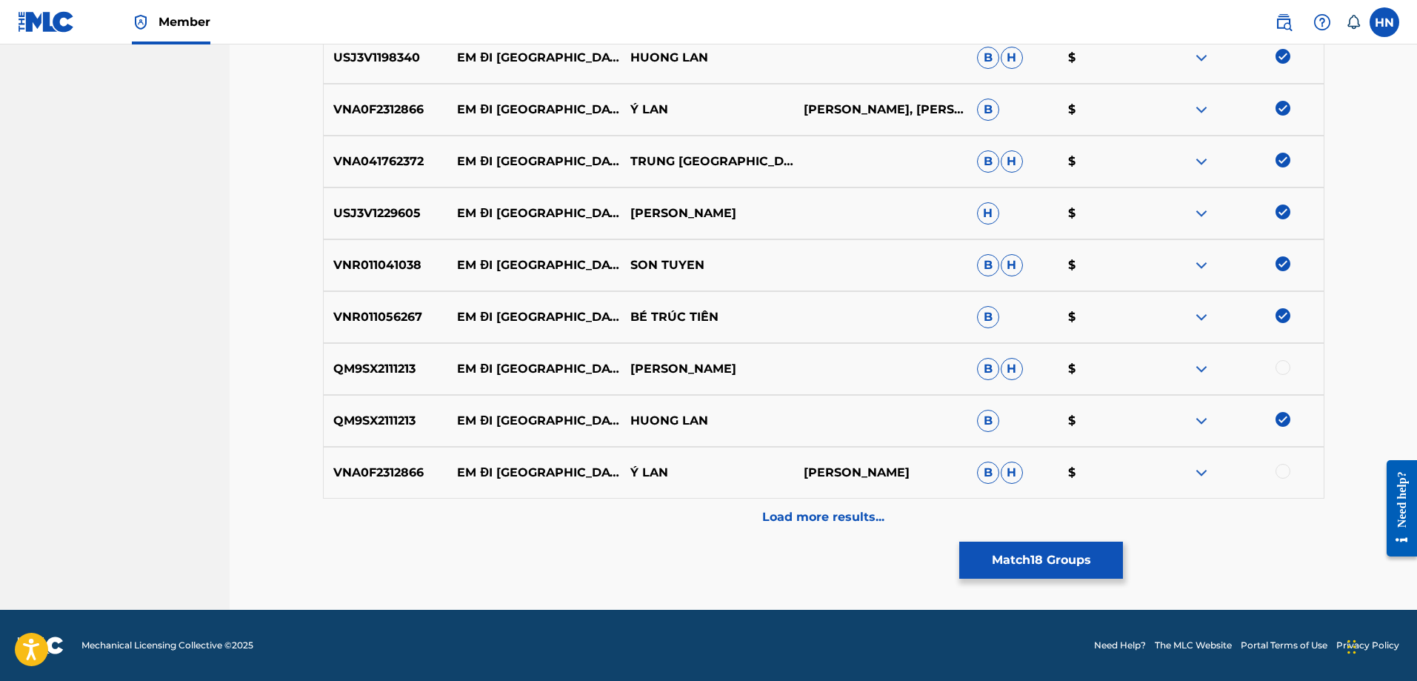
click at [1285, 364] on div at bounding box center [1283, 367] width 15 height 15
click at [402, 470] on p "VNA0F2312866" at bounding box center [386, 473] width 124 height 18
drag, startPoint x: 452, startPoint y: 474, endPoint x: 725, endPoint y: 472, distance: 273.4
click at [722, 472] on div "VNA0F2312866 EM ĐI CHÙA HƯƠNG Ý LAN [PERSON_NAME]" at bounding box center [824, 473] width 1002 height 52
click at [402, 475] on p "VNA0F2312866" at bounding box center [386, 473] width 124 height 18
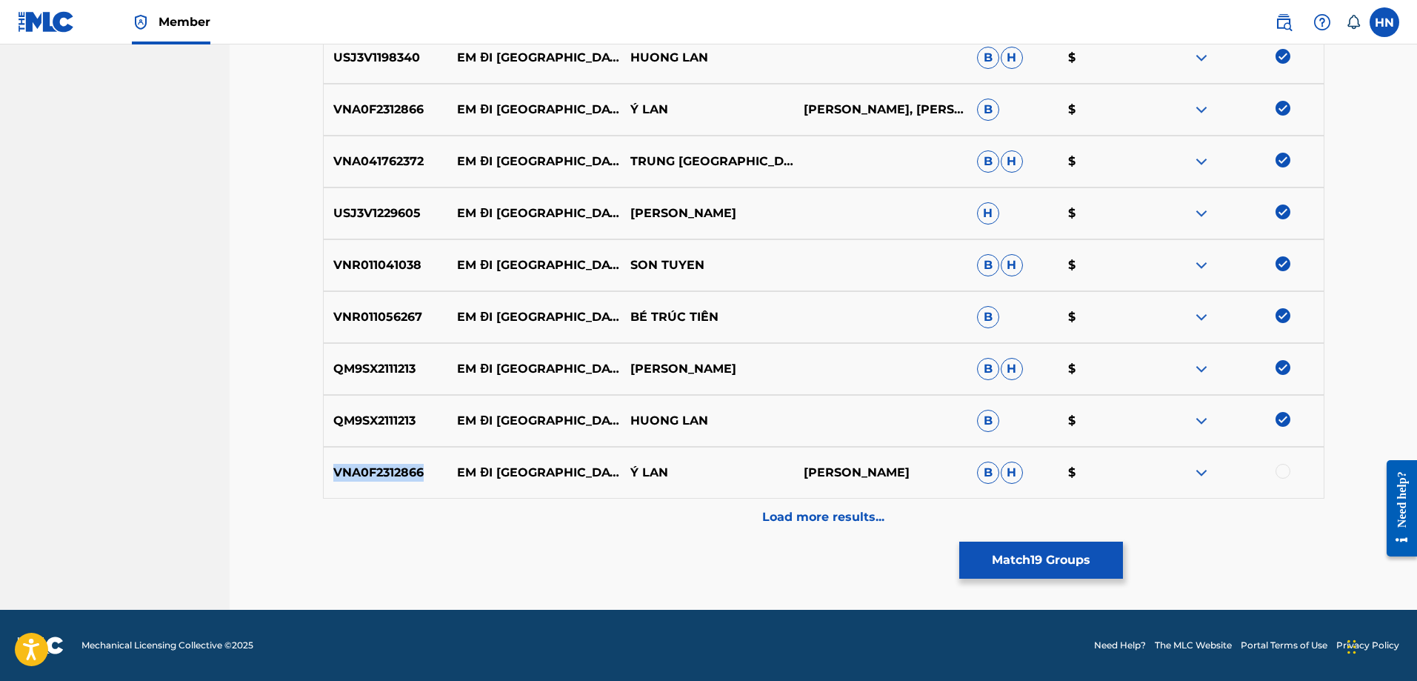
click at [402, 475] on p "VNA0F2312866" at bounding box center [386, 473] width 124 height 18
click at [1288, 470] on div at bounding box center [1283, 471] width 15 height 15
click at [849, 505] on div "Load more results..." at bounding box center [824, 517] width 1002 height 37
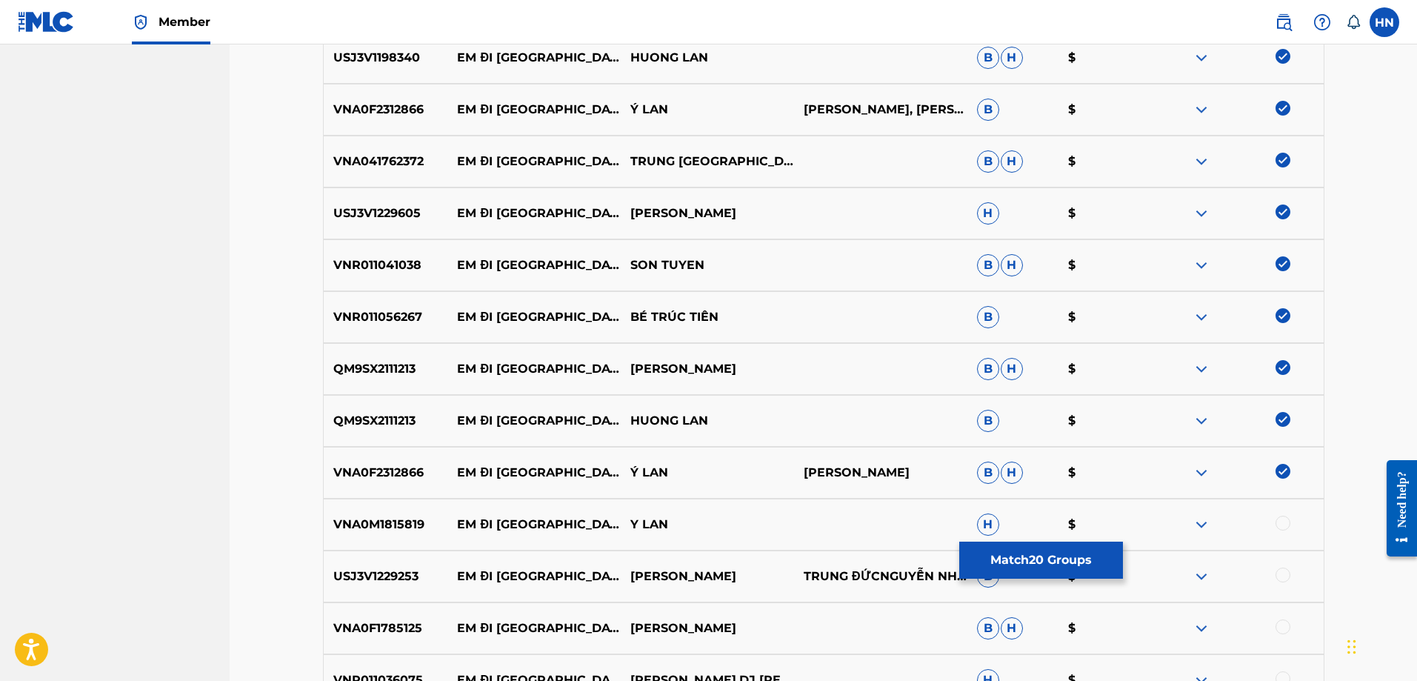
click at [1279, 467] on img at bounding box center [1283, 471] width 15 height 15
click at [368, 473] on p "VNA0F2312866" at bounding box center [386, 473] width 124 height 18
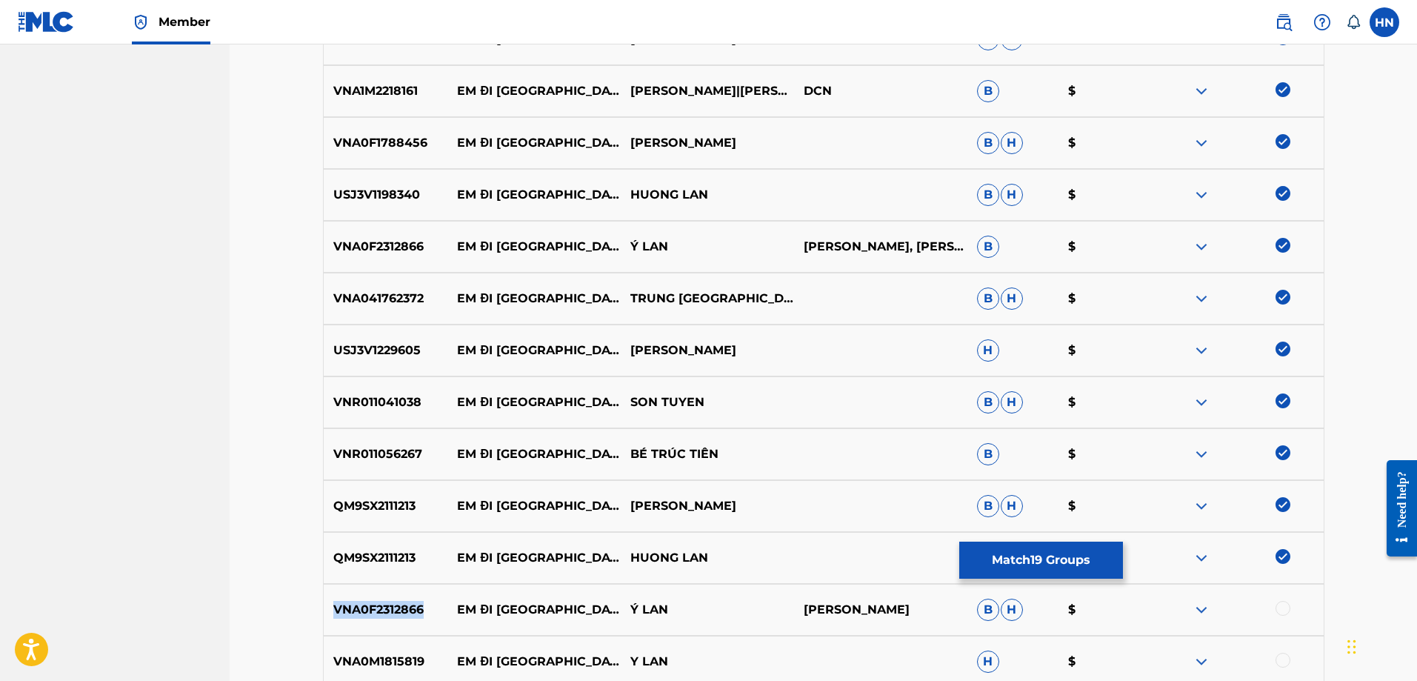
scroll to position [1183, 0]
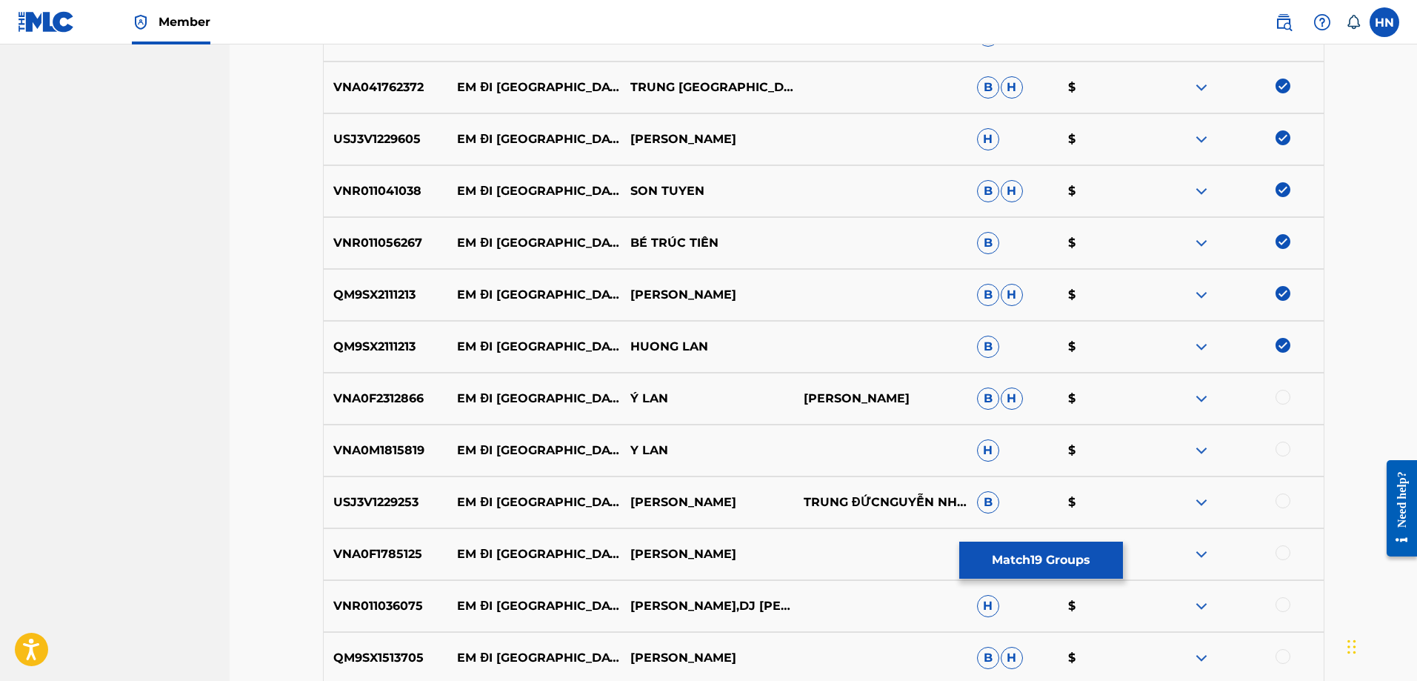
click at [407, 496] on p "USJ3V1229253" at bounding box center [386, 502] width 124 height 18
click at [1286, 498] on div at bounding box center [1283, 500] width 15 height 15
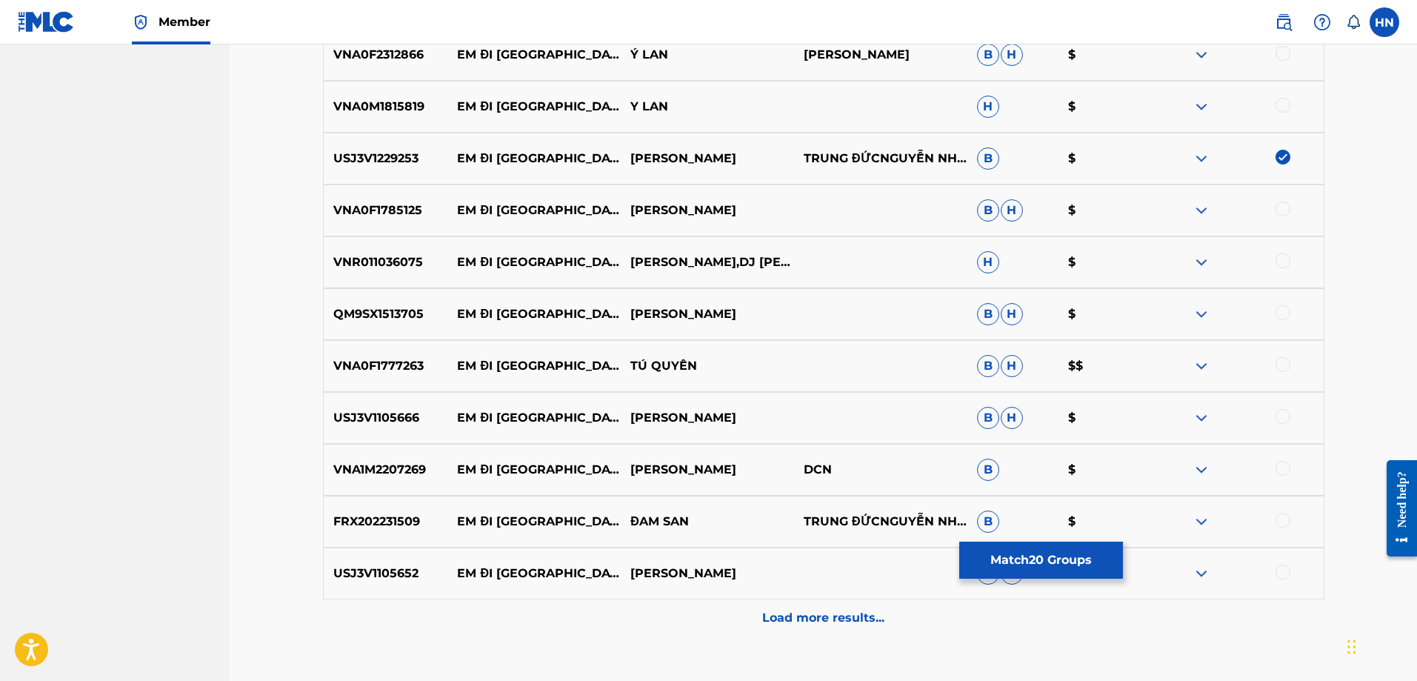
scroll to position [1554, 0]
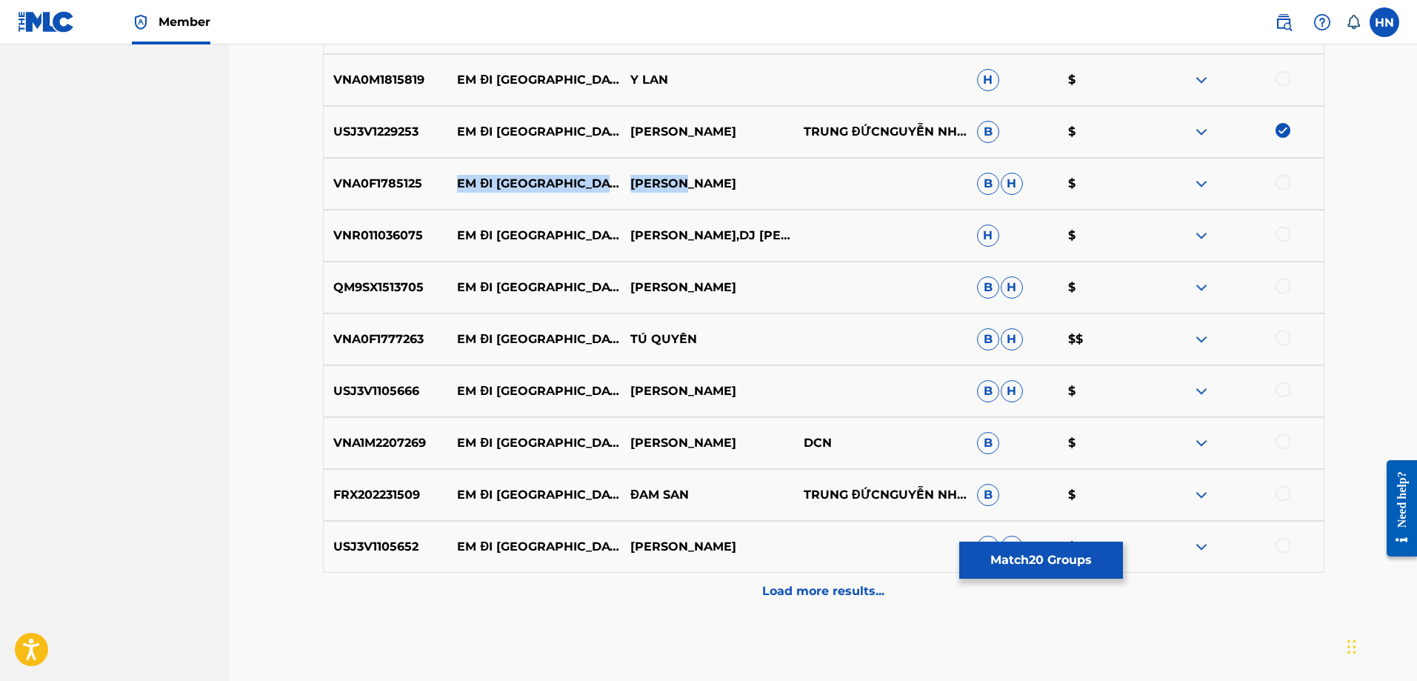
drag, startPoint x: 456, startPoint y: 180, endPoint x: 724, endPoint y: 179, distance: 268.2
click at [724, 179] on div "VNA0F1785125 EM ĐI [GEOGRAPHIC_DATA] $" at bounding box center [824, 184] width 1002 height 52
click at [432, 171] on div "VNA0F1785125 EM ĐI [GEOGRAPHIC_DATA] $" at bounding box center [824, 184] width 1002 height 52
click at [406, 172] on div "VNA0F1785125 EM ĐI [GEOGRAPHIC_DATA] $" at bounding box center [824, 184] width 1002 height 52
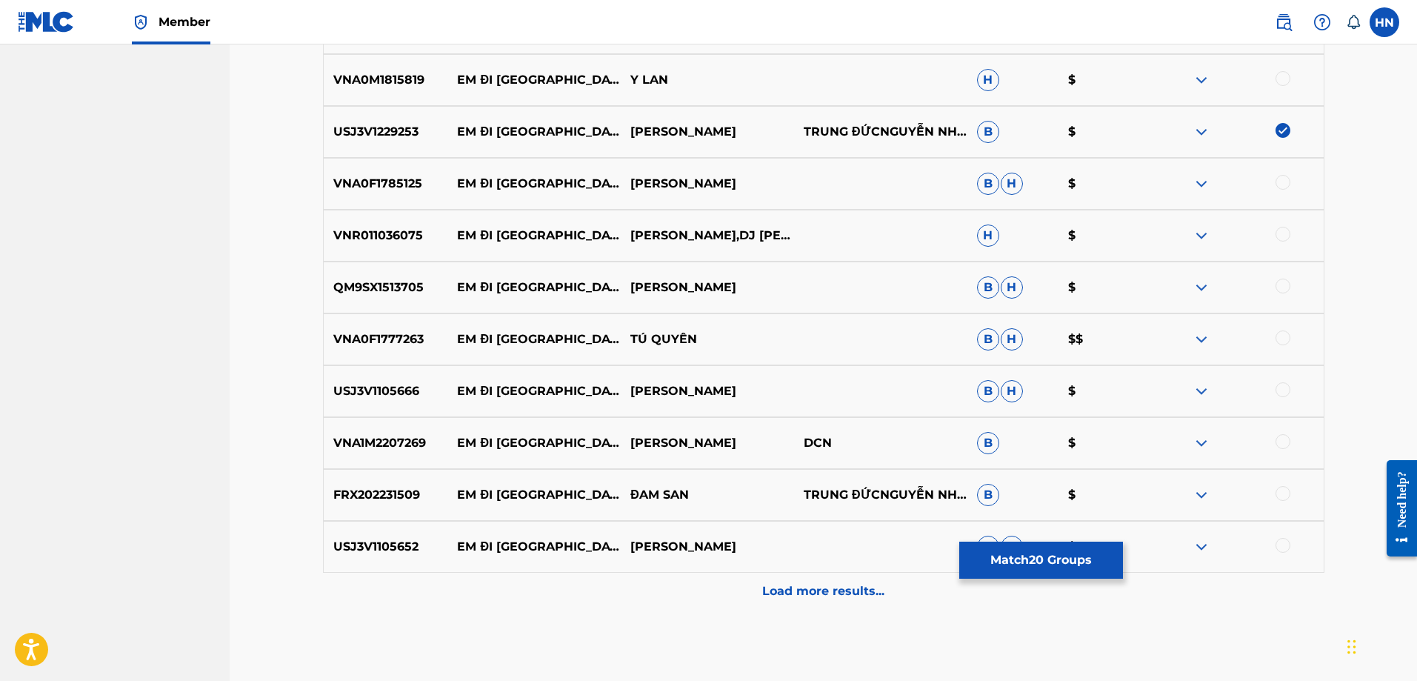
click at [1279, 186] on div at bounding box center [1283, 182] width 15 height 15
click at [348, 293] on p "QM9SX1513705" at bounding box center [386, 288] width 124 height 18
click at [1282, 287] on div at bounding box center [1283, 286] width 15 height 15
click at [396, 447] on p "VNA1M2207269" at bounding box center [386, 443] width 124 height 18
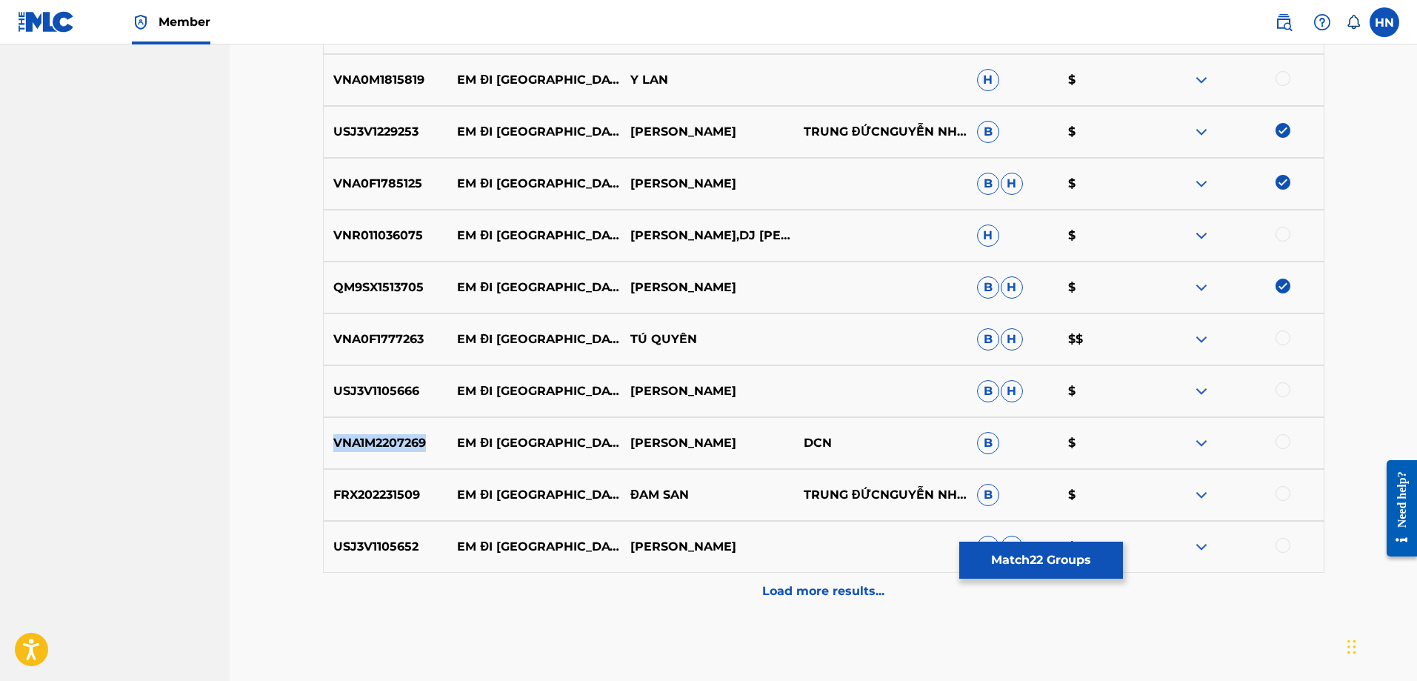
click at [396, 447] on p "VNA1M2207269" at bounding box center [386, 443] width 124 height 18
click at [1288, 445] on div at bounding box center [1283, 441] width 15 height 15
click at [407, 493] on p "FRX202231509" at bounding box center [386, 495] width 124 height 18
click at [1291, 488] on div at bounding box center [1237, 495] width 173 height 18
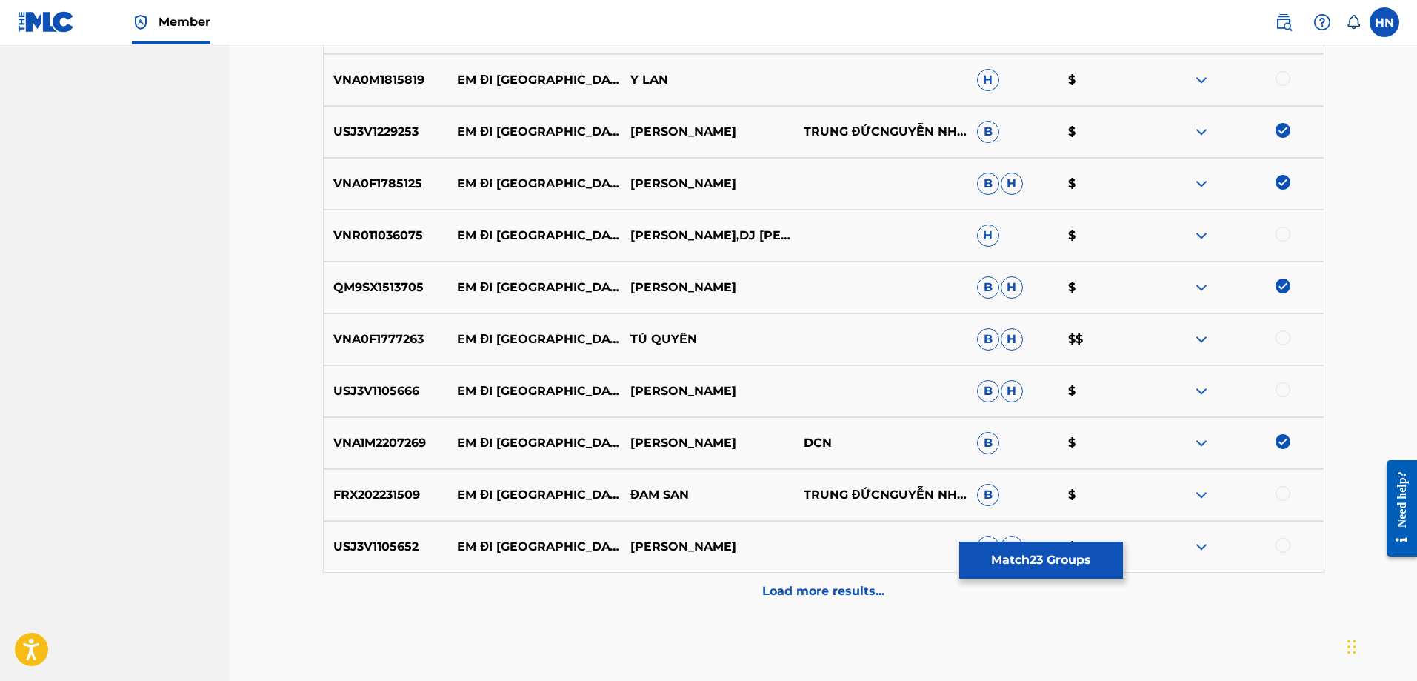
click at [1288, 491] on div at bounding box center [1283, 493] width 15 height 15
drag, startPoint x: 739, startPoint y: 381, endPoint x: 459, endPoint y: 383, distance: 279.3
click at [459, 383] on div "USJ3V1105666 EM ĐI CHÙA HƯƠNG HƯƠNG LAN B H $" at bounding box center [824, 391] width 1002 height 52
click at [413, 393] on p "USJ3V1105666" at bounding box center [386, 391] width 124 height 18
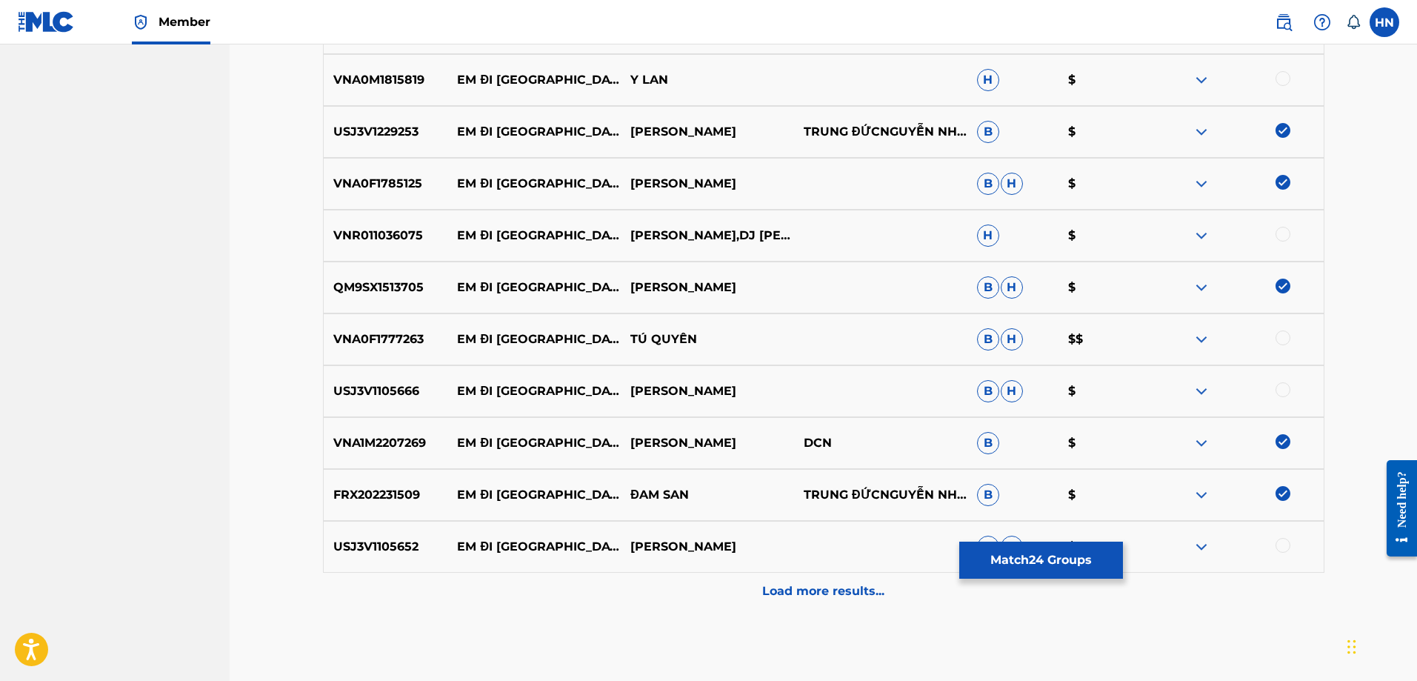
click at [1277, 387] on div at bounding box center [1283, 389] width 15 height 15
click at [379, 547] on p "USJ3V1105652" at bounding box center [386, 547] width 124 height 18
click at [1290, 543] on div at bounding box center [1283, 545] width 15 height 15
drag, startPoint x: 722, startPoint y: 338, endPoint x: 460, endPoint y: 343, distance: 262.3
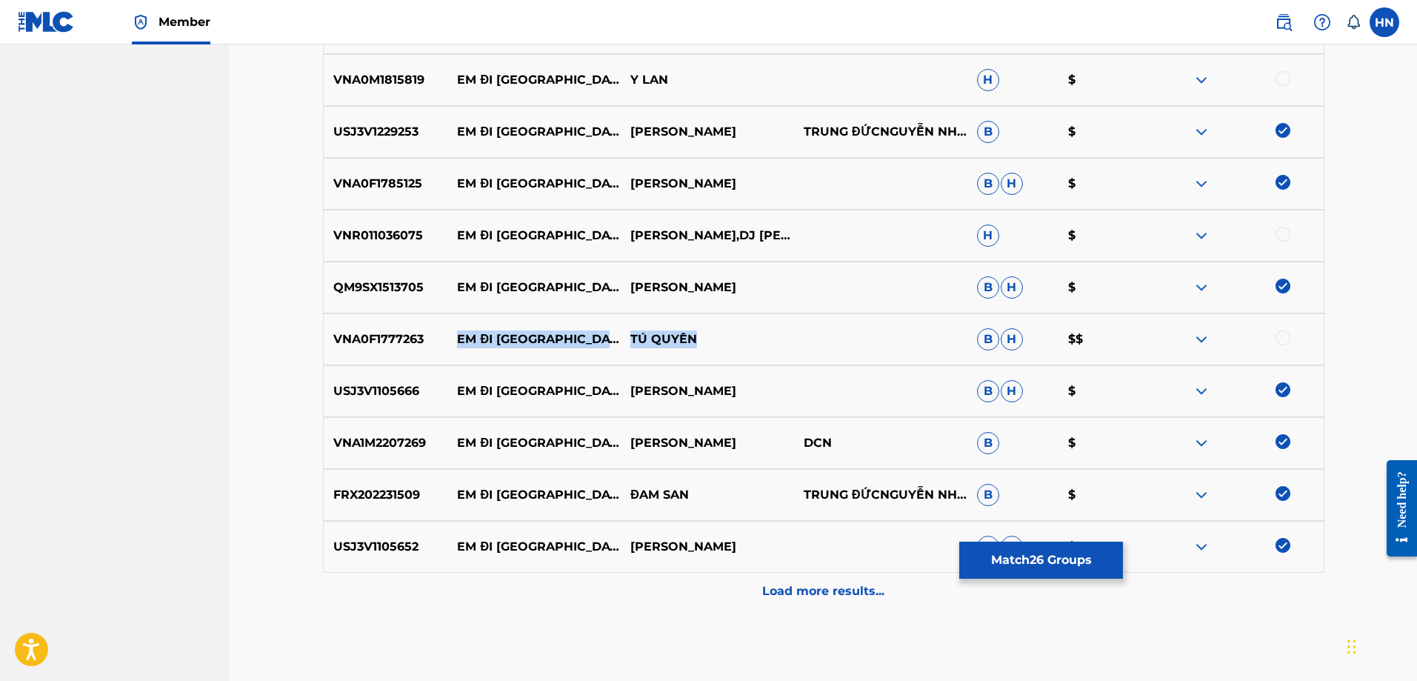
click at [460, 343] on div "VNA0F1777263 EM ĐI CHÙA HƯƠNG TÚ QUYÊN B H $$" at bounding box center [824, 339] width 1002 height 52
click at [370, 338] on p "VNA0F1777263" at bounding box center [386, 339] width 124 height 18
click at [1282, 337] on div at bounding box center [1283, 337] width 15 height 15
click at [1204, 240] on img at bounding box center [1202, 236] width 18 height 18
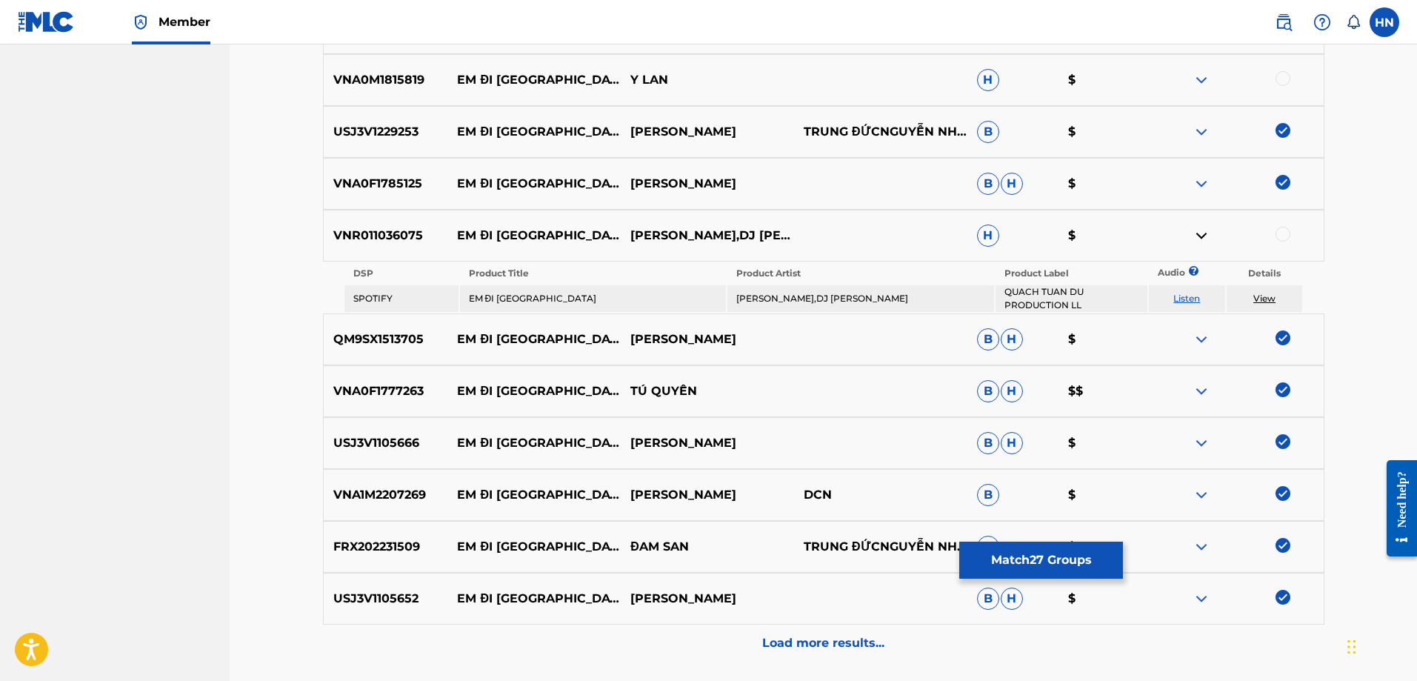
click at [1191, 298] on link "Listen" at bounding box center [1187, 298] width 27 height 11
click at [388, 250] on div "VNR011036075 EM ĐI [GEOGRAPHIC_DATA][PERSON_NAME],DJ [PERSON_NAME]" at bounding box center [824, 236] width 1002 height 52
click at [1285, 229] on div at bounding box center [1283, 234] width 15 height 15
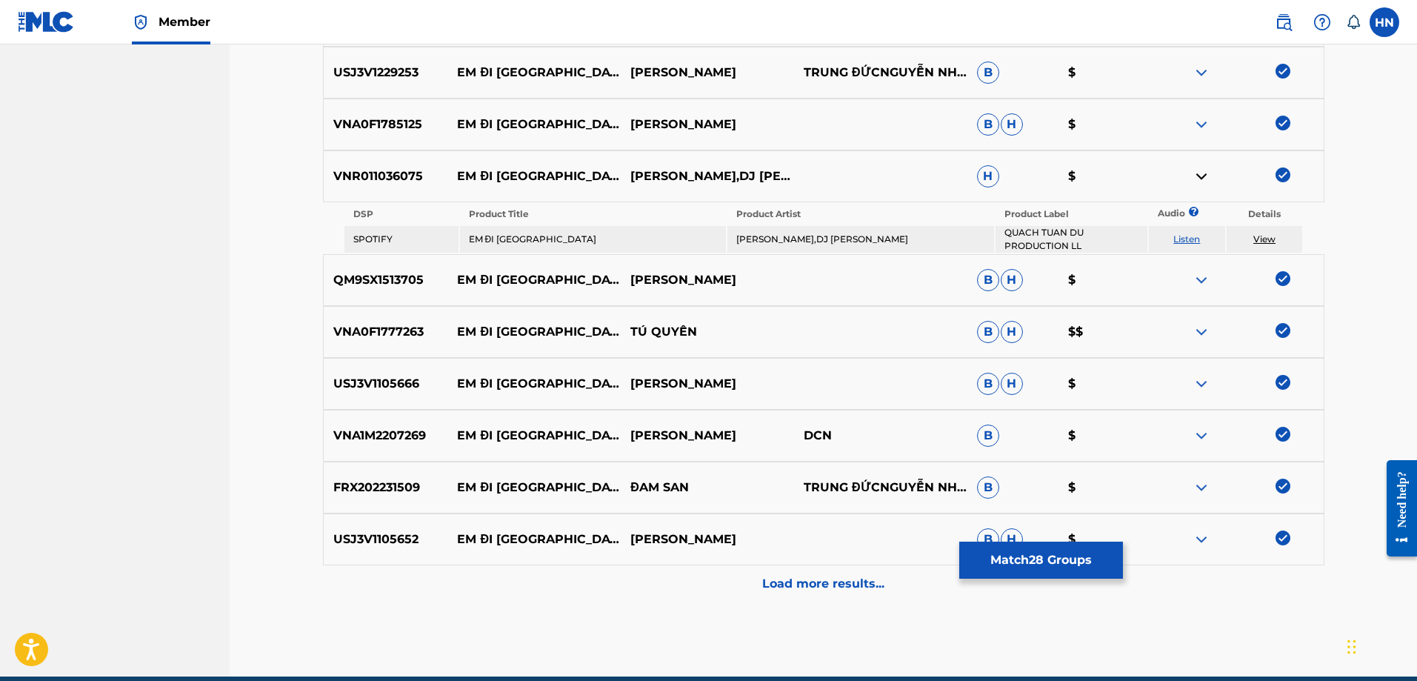
scroll to position [1680, 0]
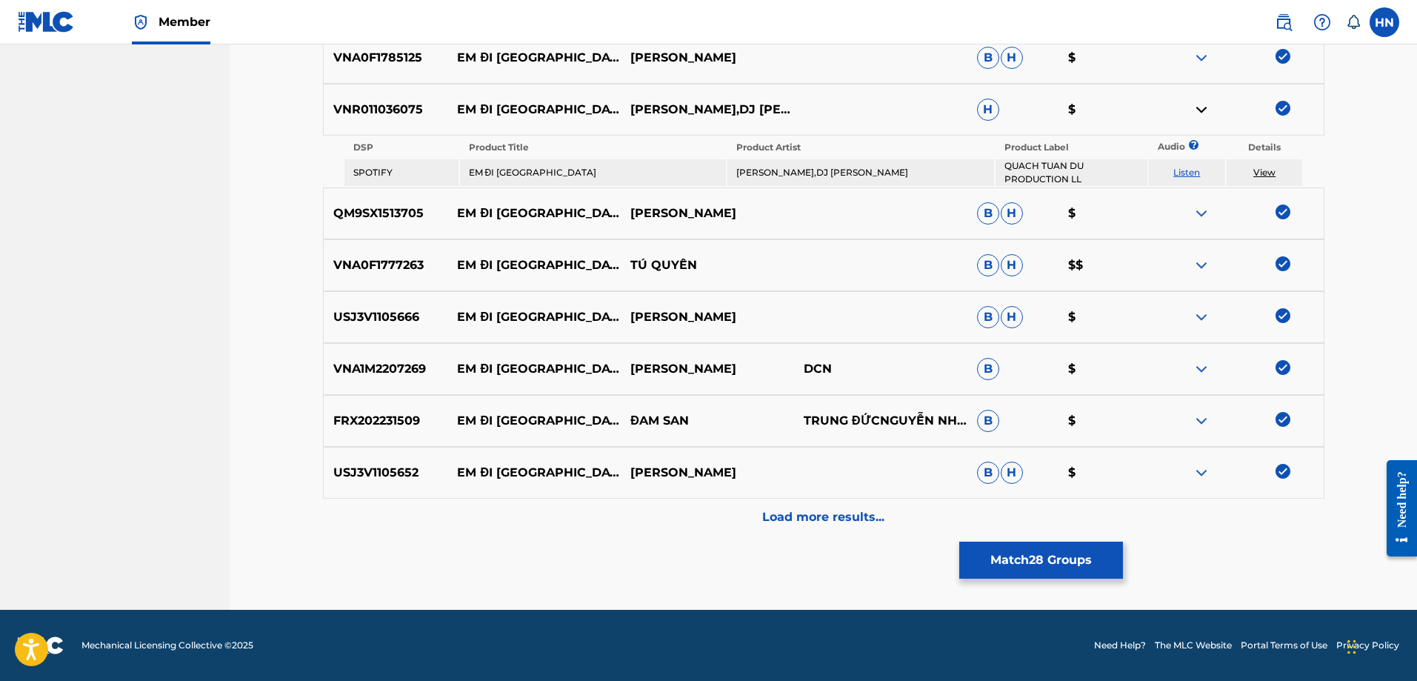
click at [766, 500] on div "Load more results..." at bounding box center [824, 517] width 1002 height 37
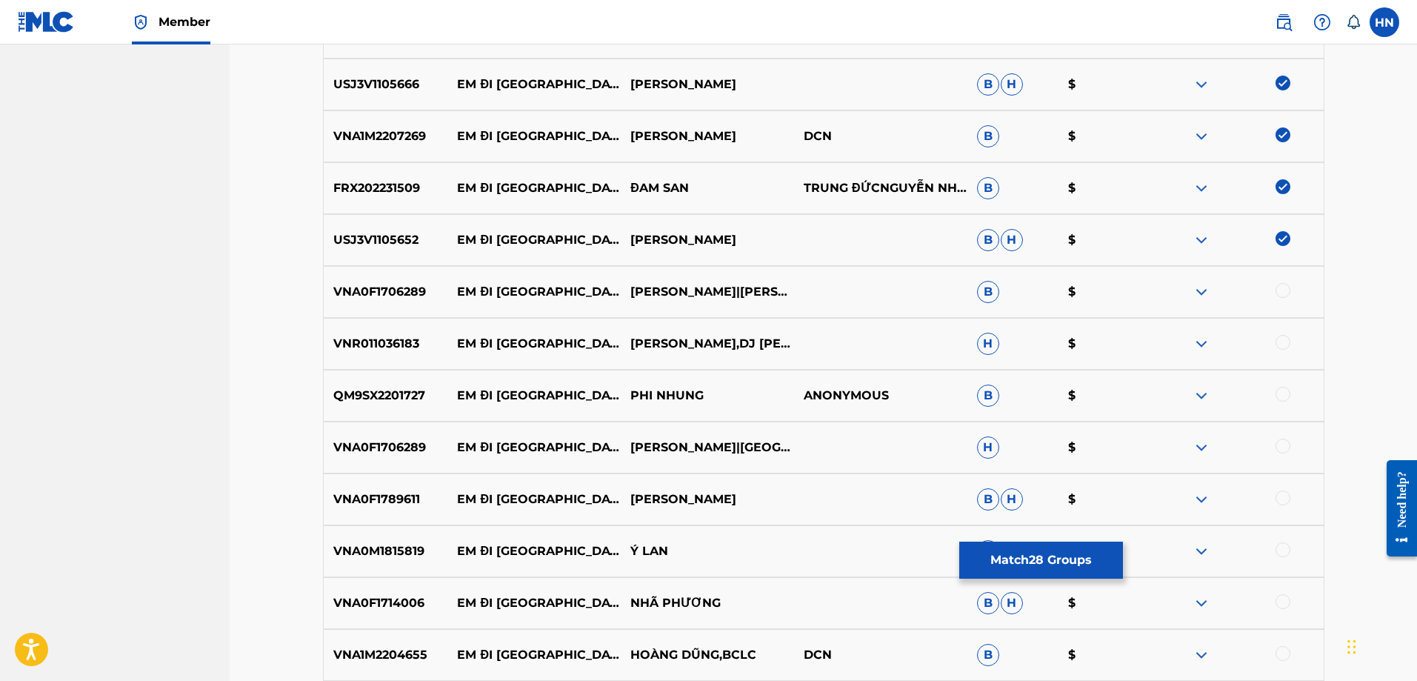
scroll to position [1902, 0]
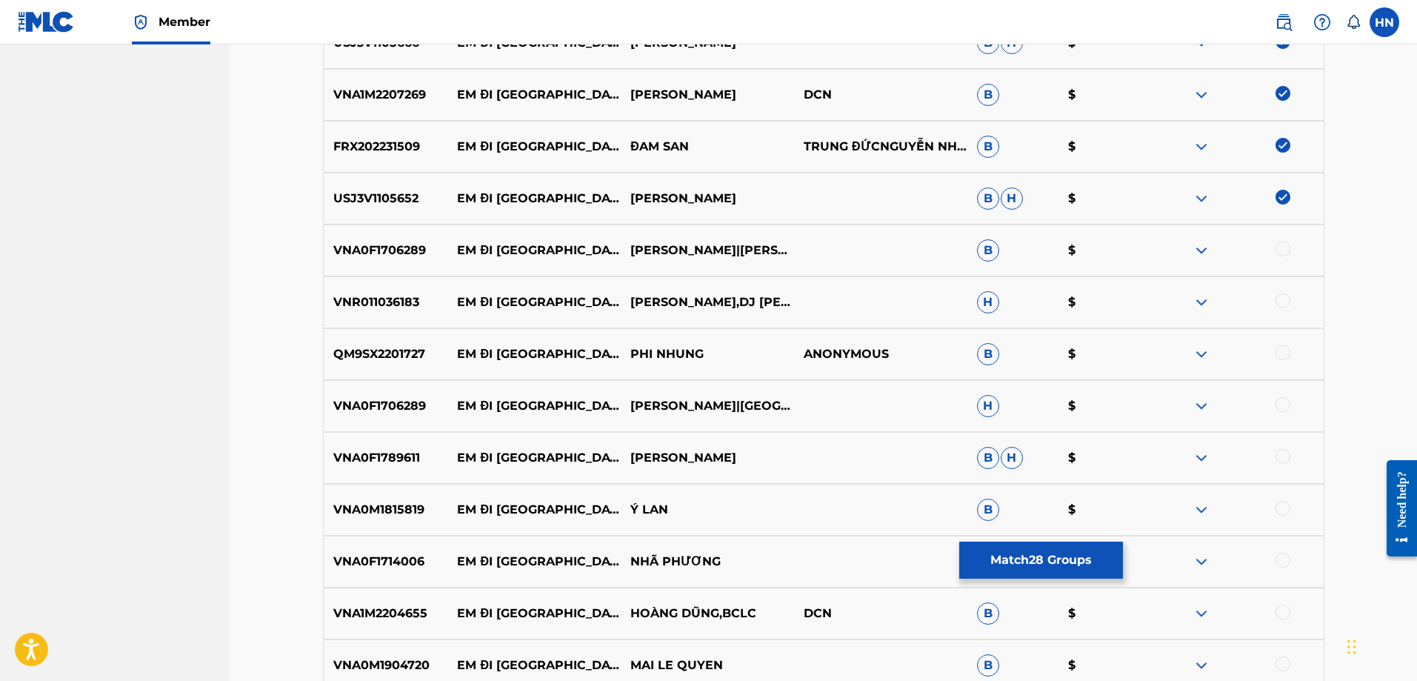
click at [361, 287] on div "VNR011036183 EM ĐI [GEOGRAPHIC_DATA][PERSON_NAME],DJ [PERSON_NAME]" at bounding box center [824, 302] width 1002 height 52
click at [1277, 301] on div at bounding box center [1283, 300] width 15 height 15
click at [371, 607] on p "VNA1M2204655" at bounding box center [386, 614] width 124 height 18
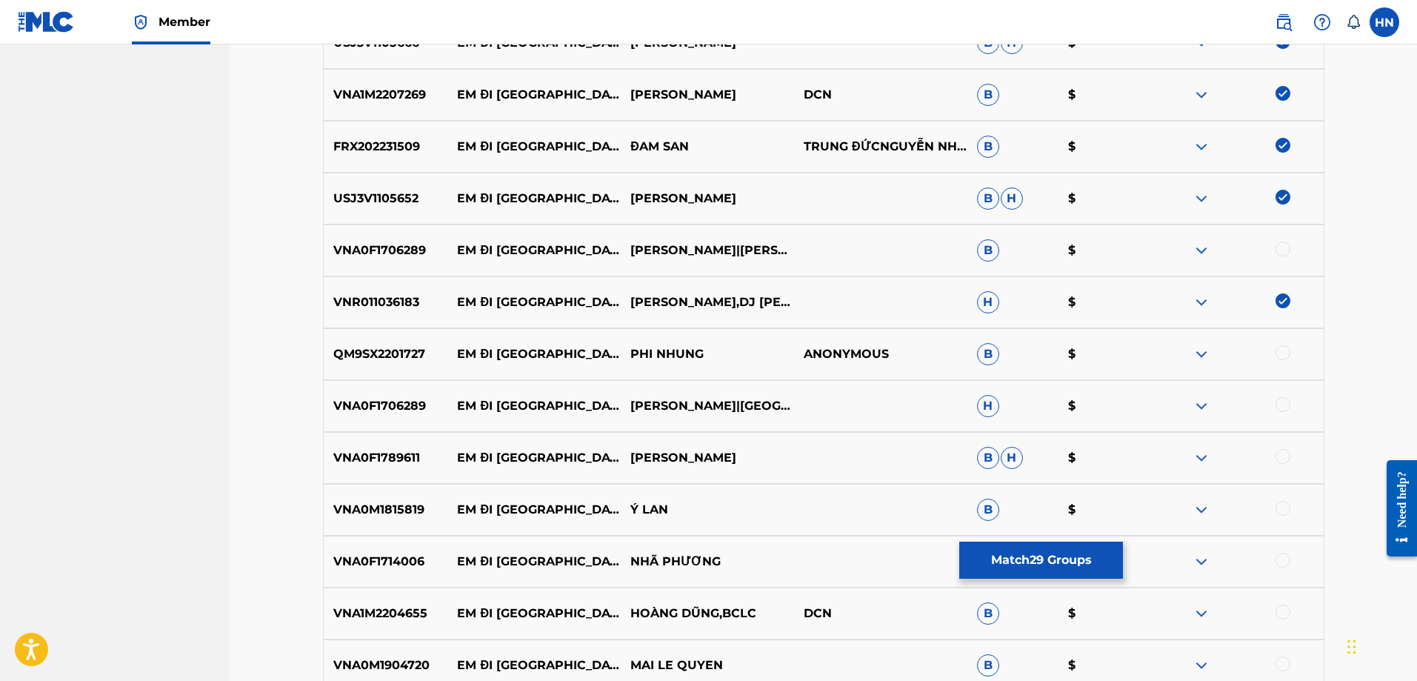
click at [1281, 608] on div at bounding box center [1283, 612] width 15 height 15
click at [406, 352] on p "QM9SX2201727" at bounding box center [386, 354] width 124 height 18
click at [1281, 346] on div at bounding box center [1283, 352] width 15 height 15
click at [419, 408] on p "VNA0F1706289" at bounding box center [386, 406] width 124 height 18
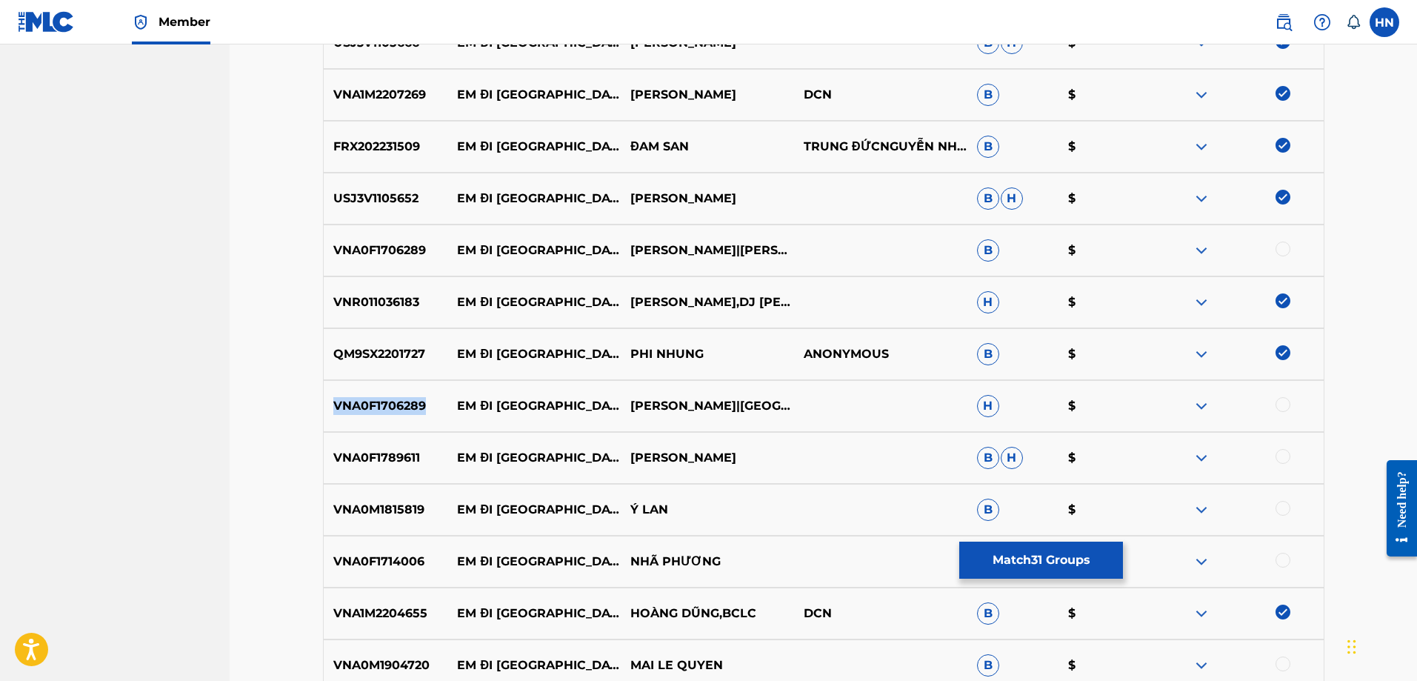
click at [419, 408] on p "VNA0F1706289" at bounding box center [386, 406] width 124 height 18
click at [1284, 403] on div at bounding box center [1283, 404] width 15 height 15
drag, startPoint x: 461, startPoint y: 247, endPoint x: 804, endPoint y: 249, distance: 343.0
click at [804, 249] on div "VNA0F1706289 EM ĐI [GEOGRAPHIC_DATA]|[PERSON_NAME][GEOGRAPHIC_DATA] $" at bounding box center [824, 250] width 1002 height 52
click at [389, 608] on p "VNA1M2204655" at bounding box center [386, 614] width 124 height 18
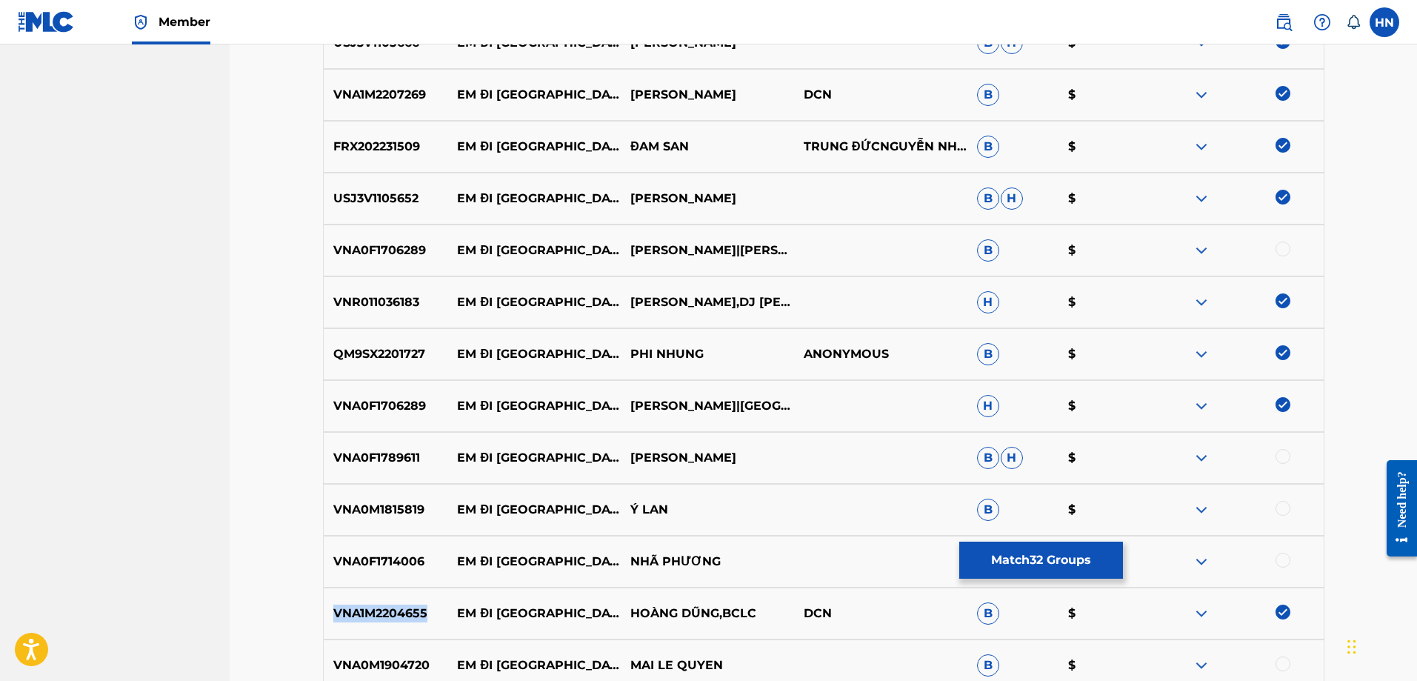
click at [389, 608] on p "VNA1M2204655" at bounding box center [386, 614] width 124 height 18
click at [382, 656] on div "VNA0M1904720 EM ĐI CHÙA HƯƠNG MAI LE QUYEN B $" at bounding box center [824, 665] width 1002 height 52
click at [1291, 659] on div at bounding box center [1237, 665] width 173 height 18
click at [1289, 661] on div at bounding box center [1283, 663] width 15 height 15
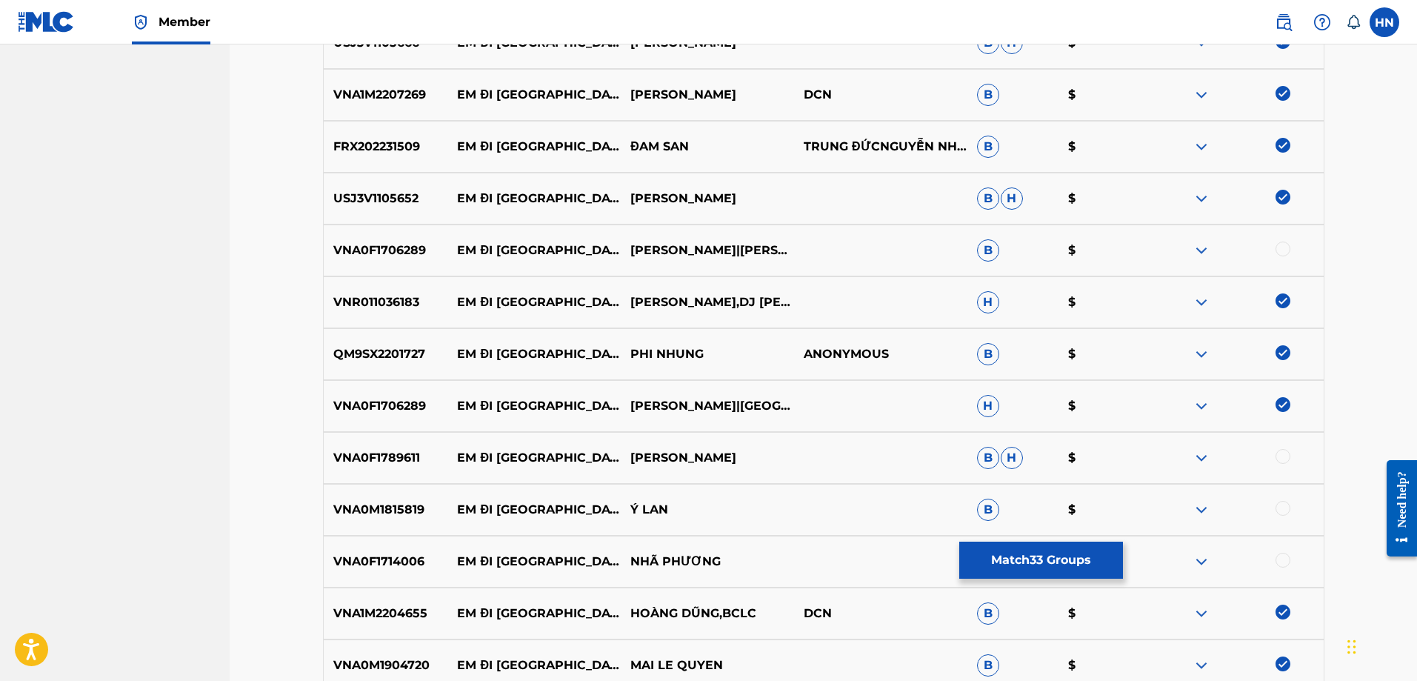
click at [410, 570] on p "VNA0F1714006" at bounding box center [386, 562] width 124 height 18
click at [1282, 556] on div at bounding box center [1283, 560] width 15 height 15
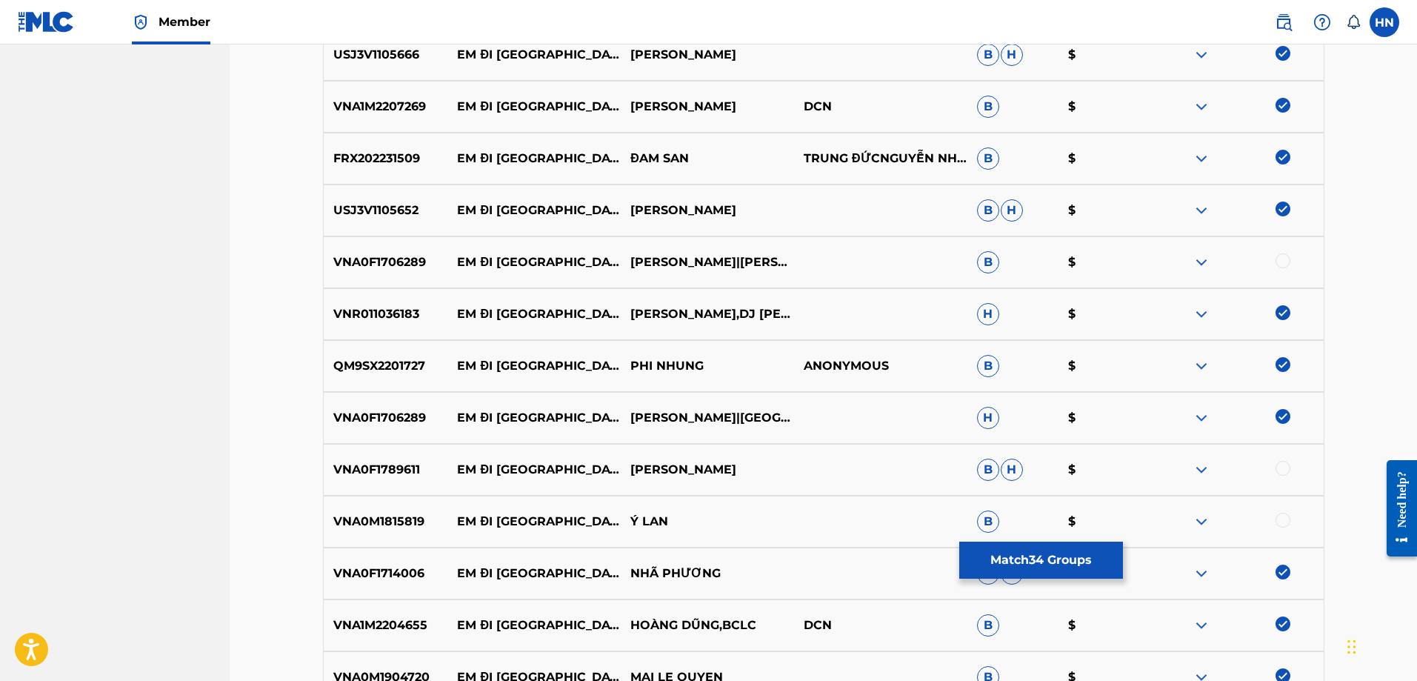
scroll to position [2050, 0]
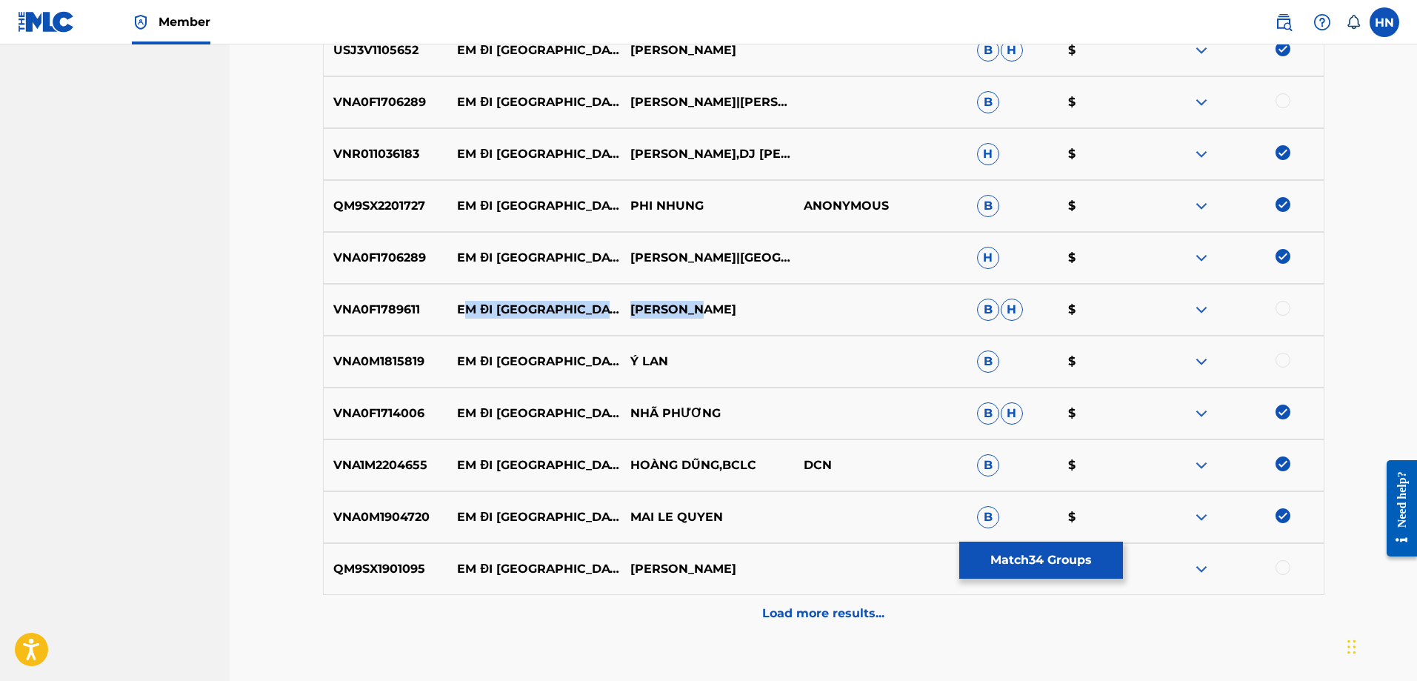
drag, startPoint x: 711, startPoint y: 321, endPoint x: 464, endPoint y: 320, distance: 247.5
click at [464, 320] on div "VNA0F1789611 EM ĐI CHÙA HƯƠNG QUỲNH LAN B H $" at bounding box center [824, 310] width 1002 height 52
click at [406, 304] on p "VNA0F1789611" at bounding box center [386, 310] width 124 height 18
click at [1279, 312] on div at bounding box center [1283, 308] width 15 height 15
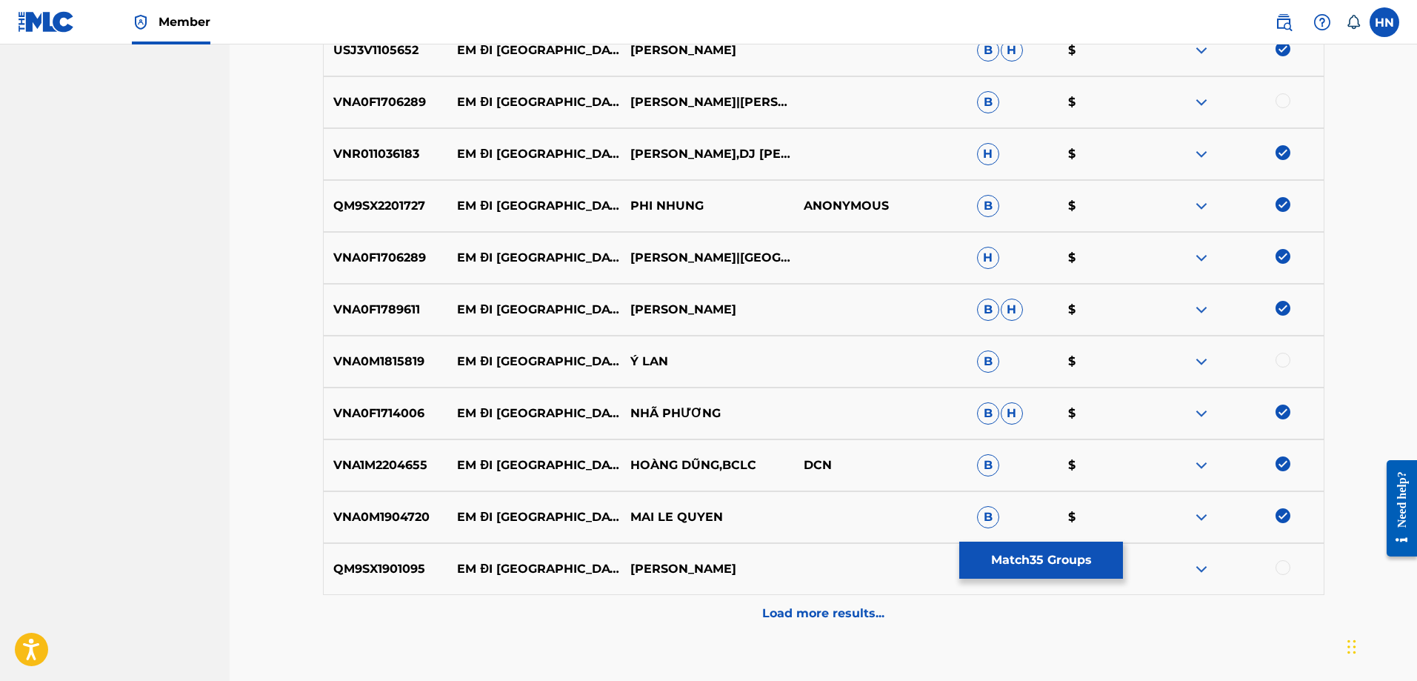
click at [420, 573] on p "QM9SX1901095" at bounding box center [386, 569] width 124 height 18
click at [1283, 565] on div at bounding box center [1283, 567] width 15 height 15
click at [738, 609] on div "Load more results..." at bounding box center [824, 613] width 1002 height 37
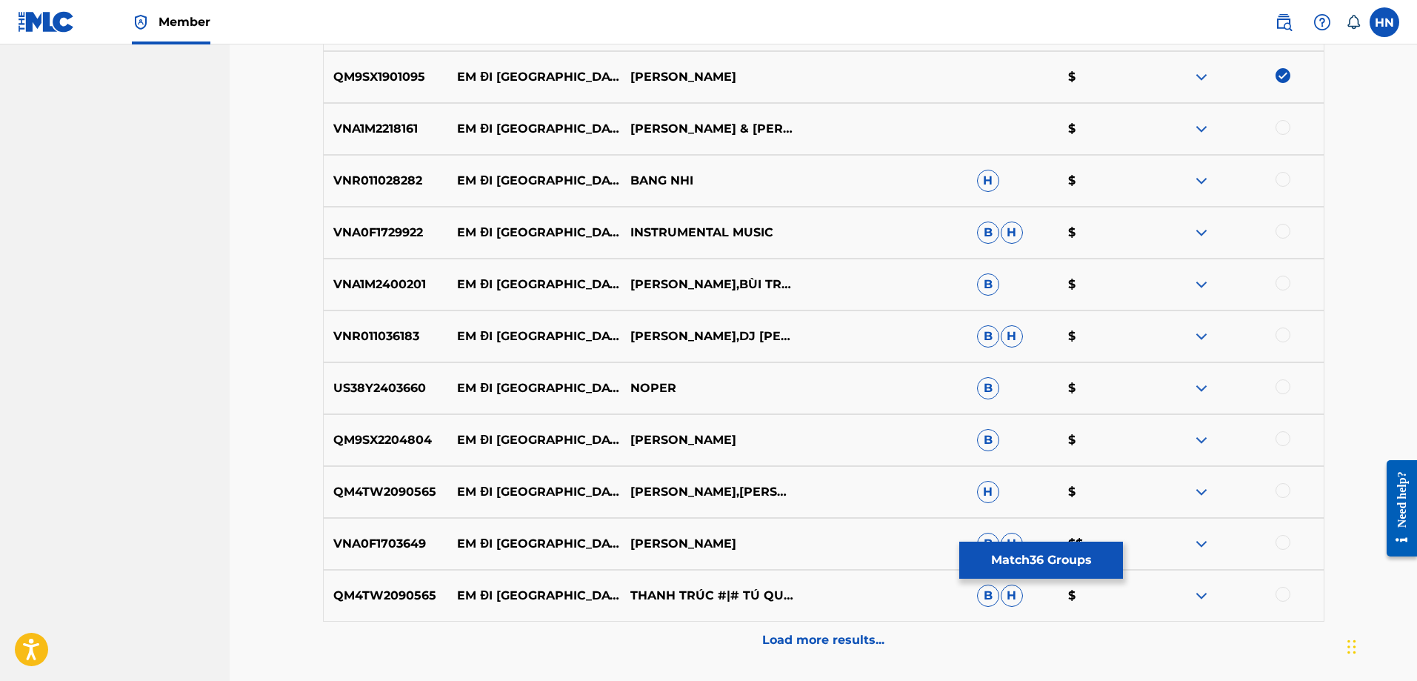
scroll to position [2569, 0]
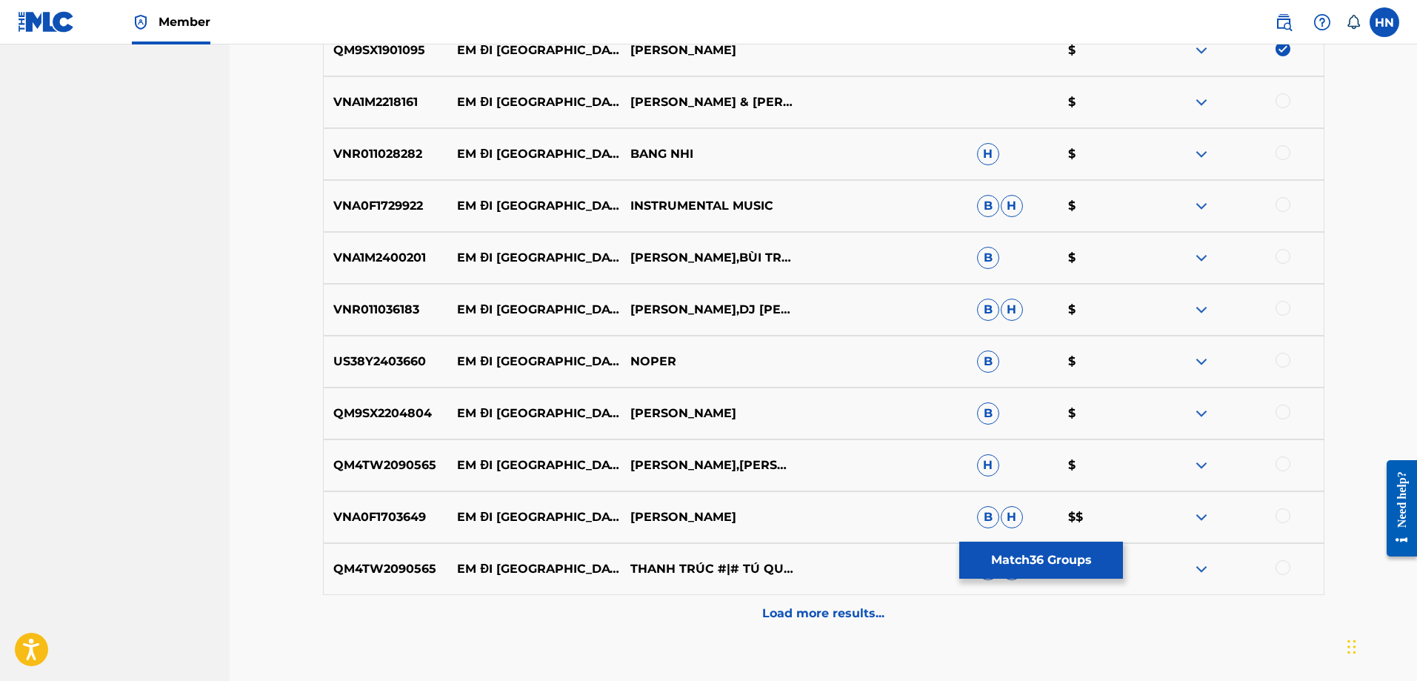
click at [396, 117] on div "VNA1M2218161 EM ĐI CHÙA HƯƠNG THANH NGÂN & GIA TIẾN $" at bounding box center [824, 102] width 1002 height 52
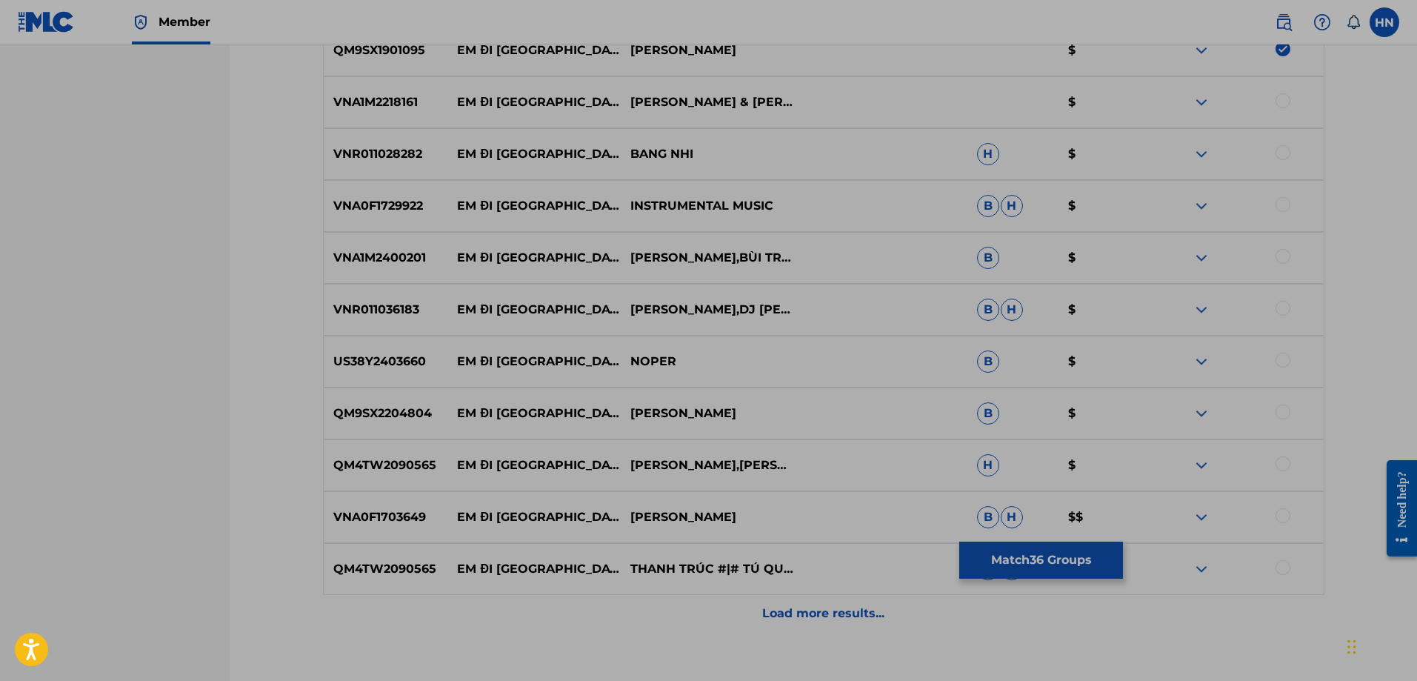
click at [334, 129] on div "VNR011028282 EM ĐI [GEOGRAPHIC_DATA] H $" at bounding box center [824, 154] width 1002 height 52
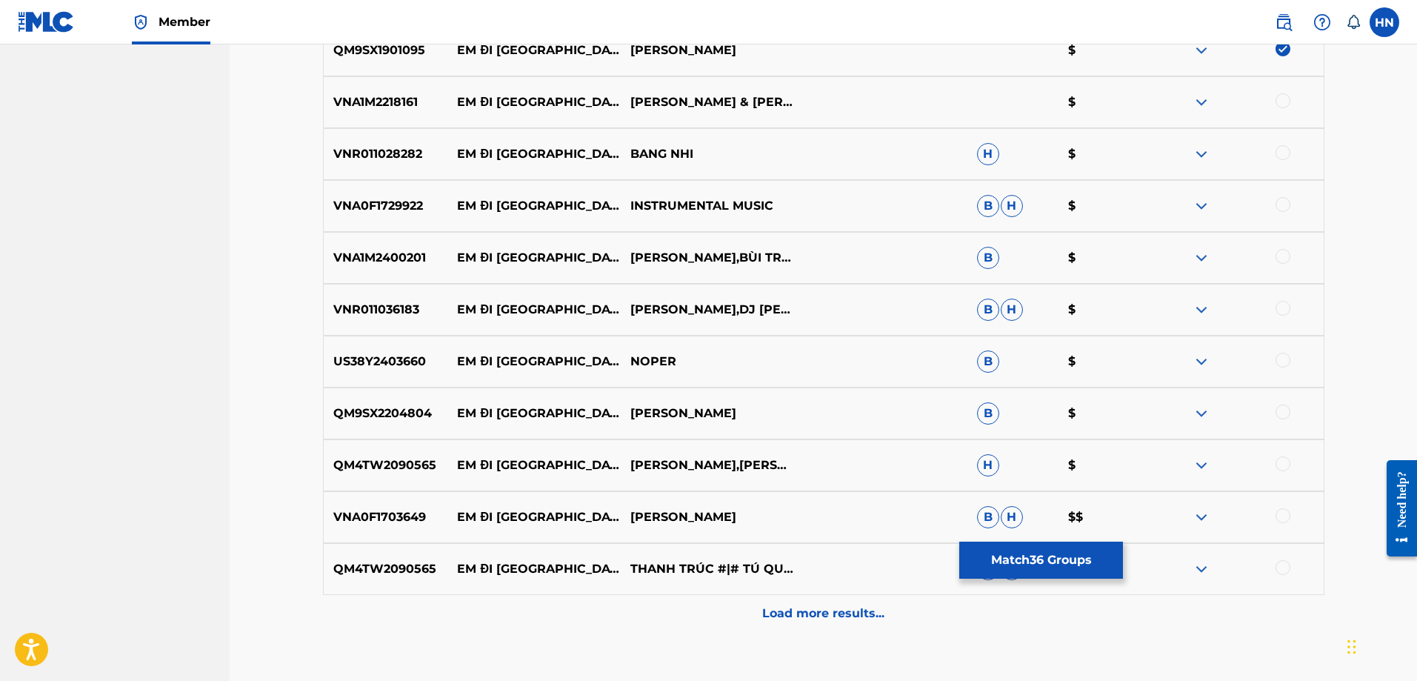
click at [354, 106] on p "VNA1M2218161" at bounding box center [386, 102] width 124 height 18
click at [1283, 103] on div at bounding box center [1283, 100] width 15 height 15
click at [333, 149] on p "VNR011028282" at bounding box center [386, 154] width 124 height 18
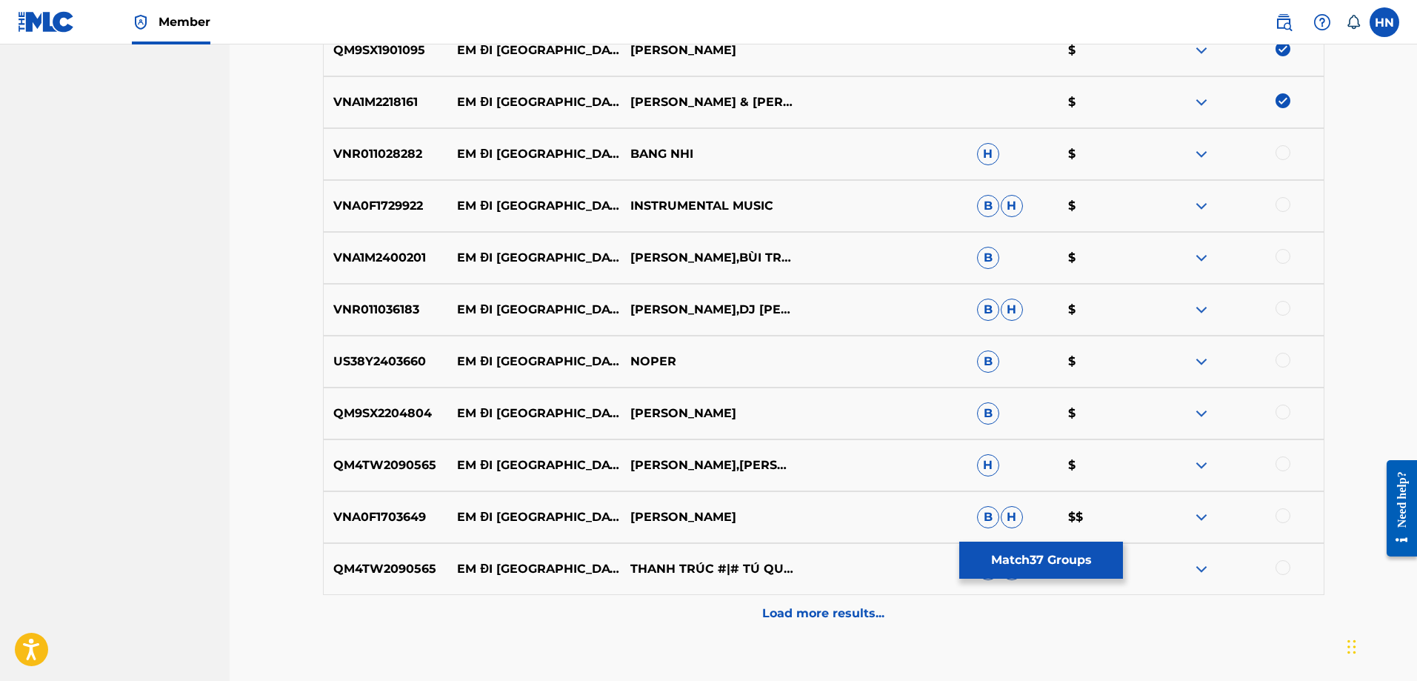
click at [1278, 150] on div at bounding box center [1283, 152] width 15 height 15
click at [379, 264] on p "VNA1M2400201" at bounding box center [386, 258] width 124 height 18
click at [1288, 257] on div at bounding box center [1283, 256] width 15 height 15
drag, startPoint x: 469, startPoint y: 255, endPoint x: 741, endPoint y: 263, distance: 272.0
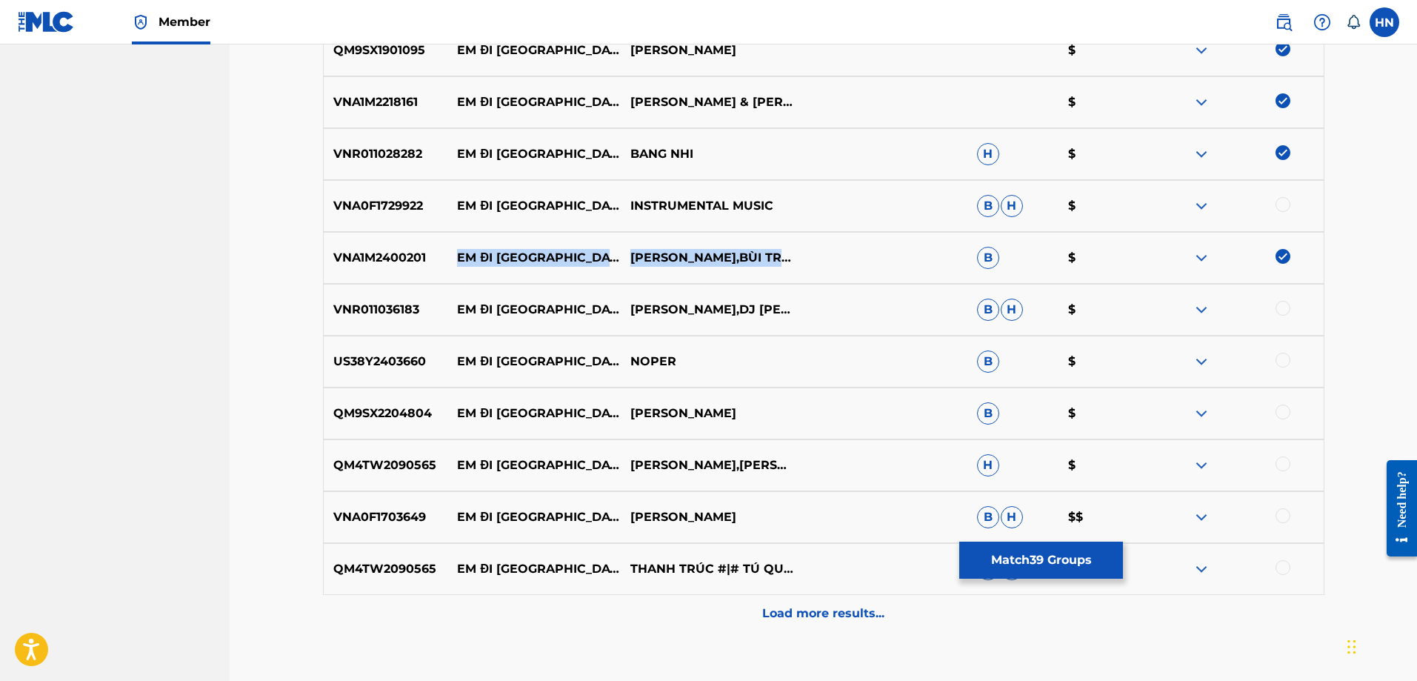
click at [741, 263] on div "VNA1M2400201 EM ĐI [GEOGRAPHIC_DATA],BÙI TRUNG ĐẲNG B $" at bounding box center [824, 258] width 1002 height 52
click at [1277, 255] on img at bounding box center [1283, 256] width 15 height 15
click at [394, 200] on p "VNA0F1729922" at bounding box center [386, 206] width 124 height 18
click at [1282, 204] on div at bounding box center [1283, 204] width 15 height 15
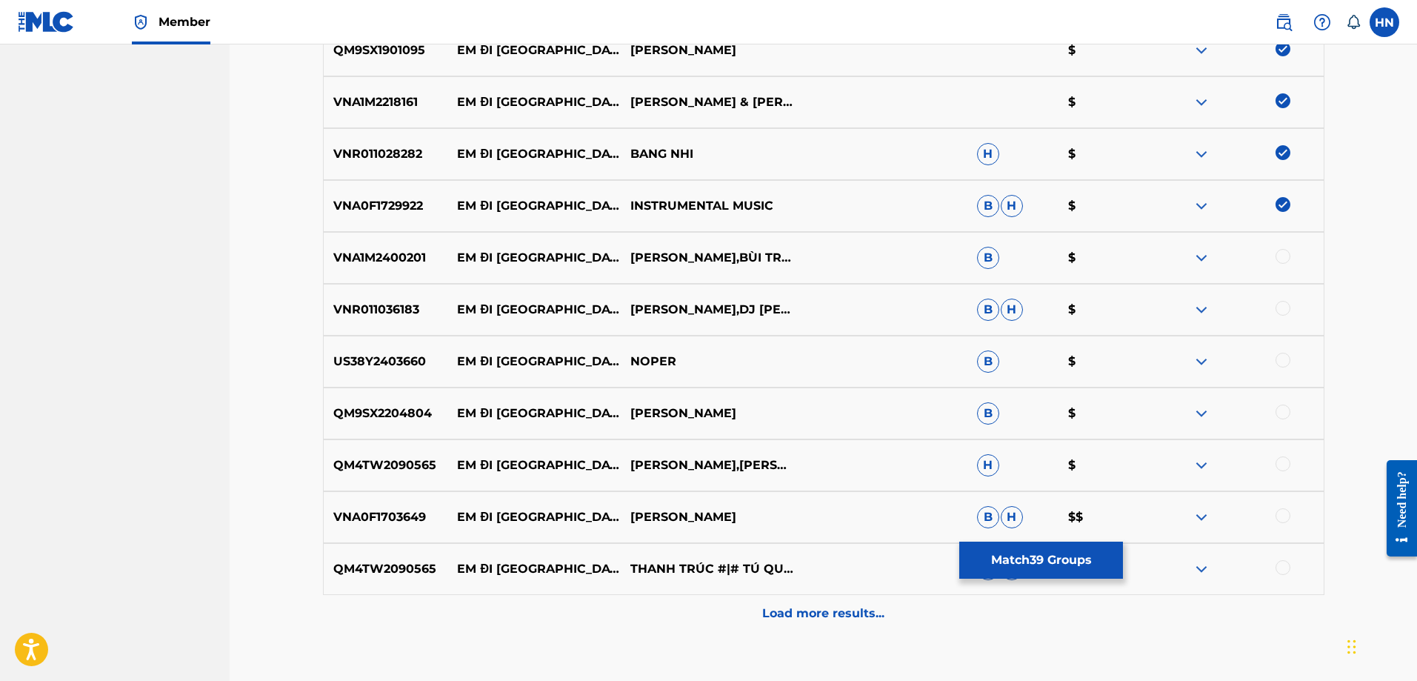
click at [334, 307] on p "VNR011036183" at bounding box center [386, 310] width 124 height 18
click at [1280, 302] on div at bounding box center [1283, 308] width 15 height 15
click at [410, 410] on p "QM9SX2204804" at bounding box center [386, 414] width 124 height 18
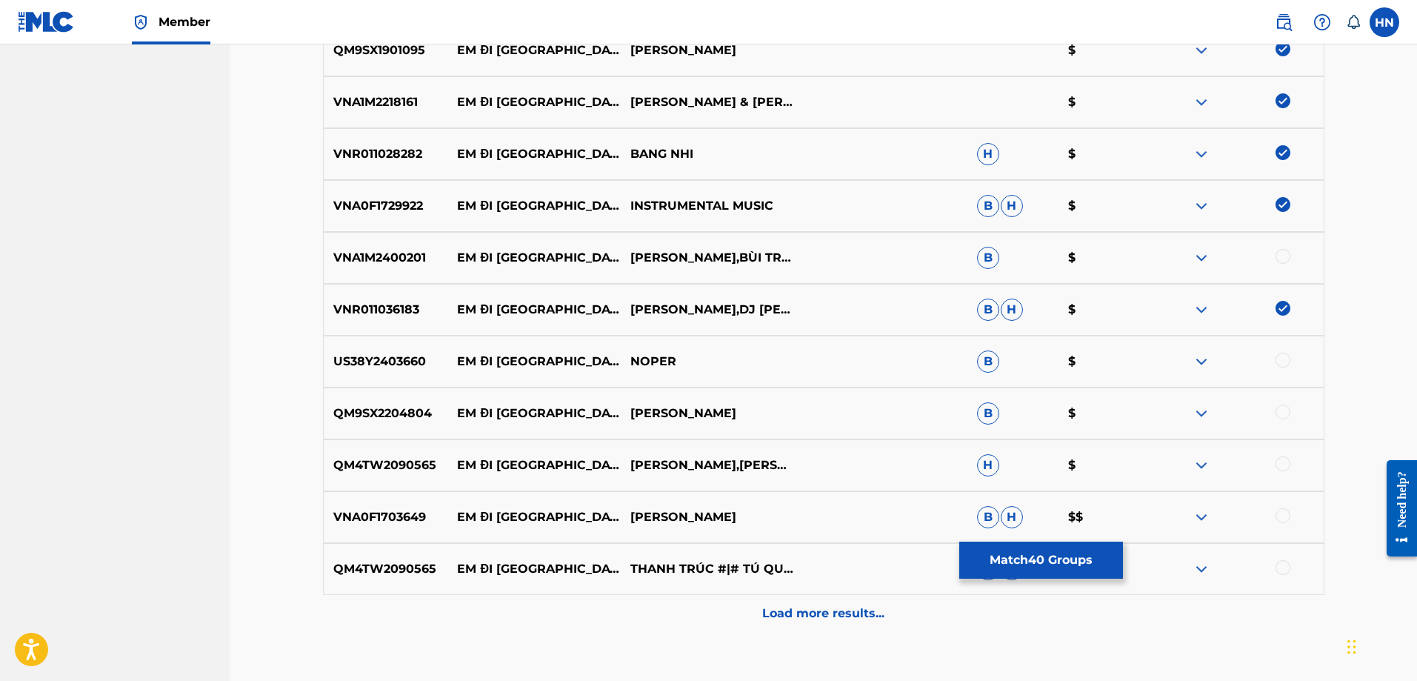
click at [1277, 409] on div at bounding box center [1283, 412] width 15 height 15
click at [407, 477] on div "QM4TW2090565 EM ĐI [GEOGRAPHIC_DATA],TÚ QUYÊN H $" at bounding box center [824, 465] width 1002 height 52
click at [1279, 466] on div at bounding box center [1283, 463] width 15 height 15
drag, startPoint x: 452, startPoint y: 516, endPoint x: 725, endPoint y: 506, distance: 273.6
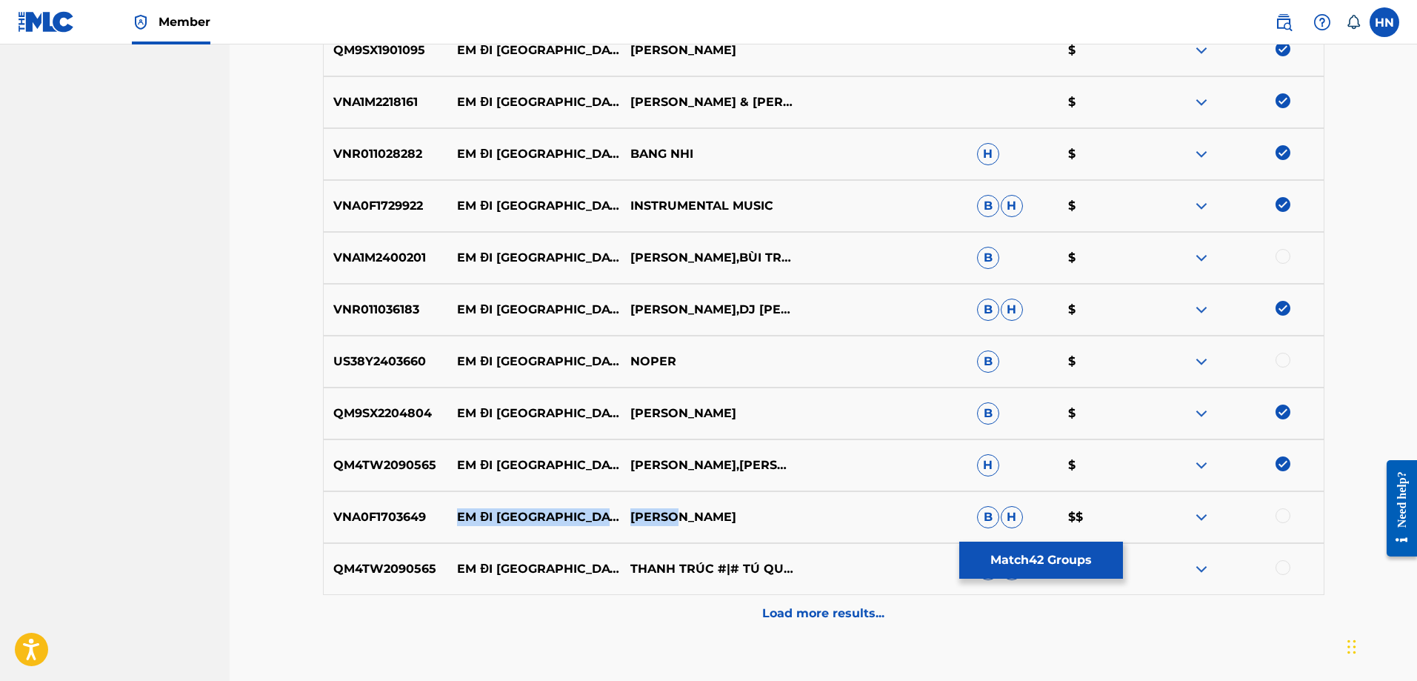
click at [725, 506] on div "VNA0F1703649 EM ĐI [GEOGRAPHIC_DATA] VÂN B H $$" at bounding box center [824, 517] width 1002 height 52
click at [396, 530] on div "VNA0F1703649 EM ĐI [GEOGRAPHIC_DATA] VÂN B H $$" at bounding box center [824, 517] width 1002 height 52
click at [1280, 511] on div at bounding box center [1283, 515] width 15 height 15
click at [375, 566] on p "QM4TW2090565" at bounding box center [386, 569] width 124 height 18
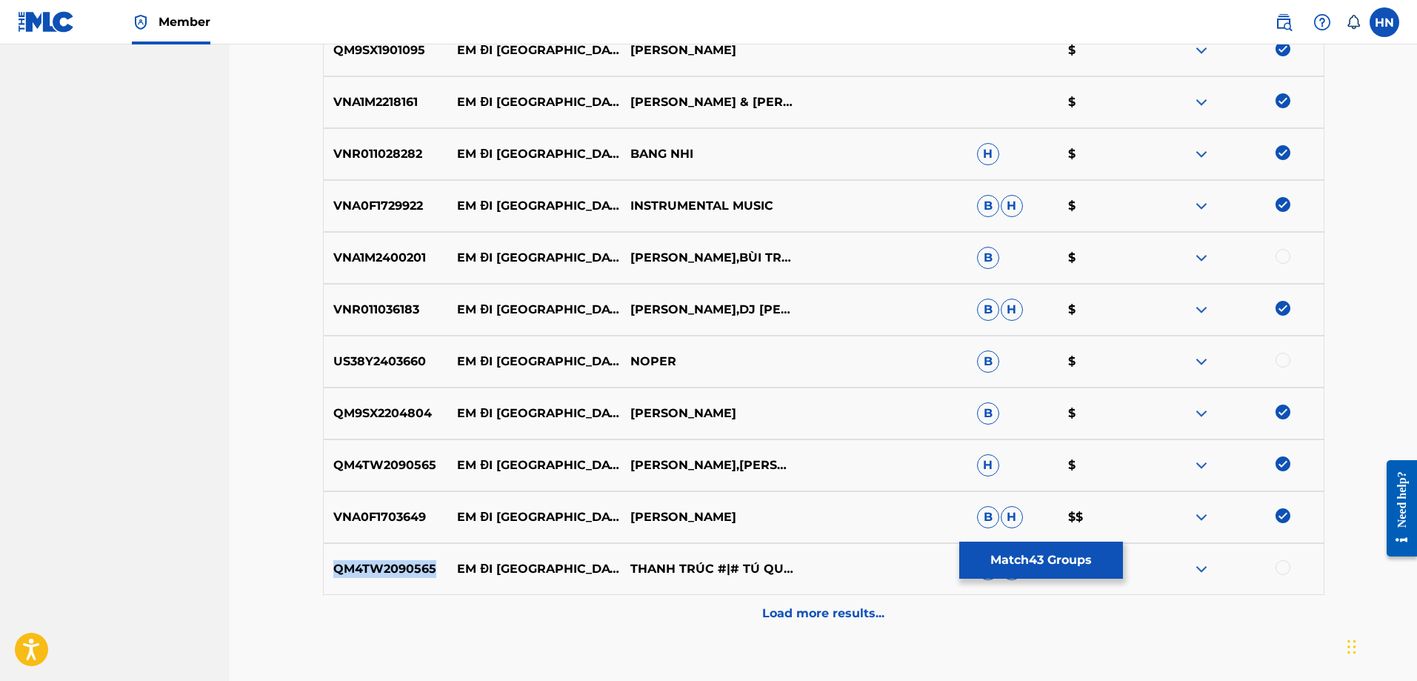
click at [375, 566] on p "QM4TW2090565" at bounding box center [386, 569] width 124 height 18
click at [752, 605] on div "Load more results..." at bounding box center [824, 613] width 1002 height 37
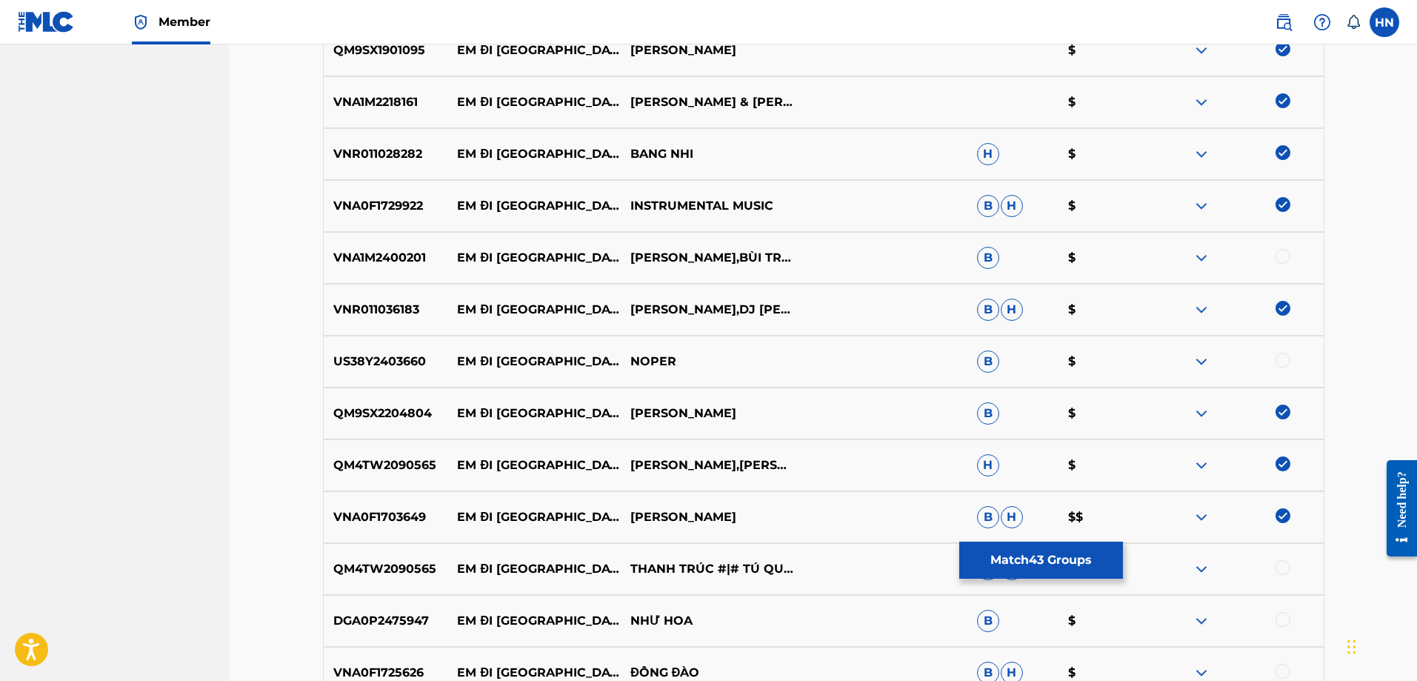
click at [1282, 568] on div at bounding box center [1283, 567] width 15 height 15
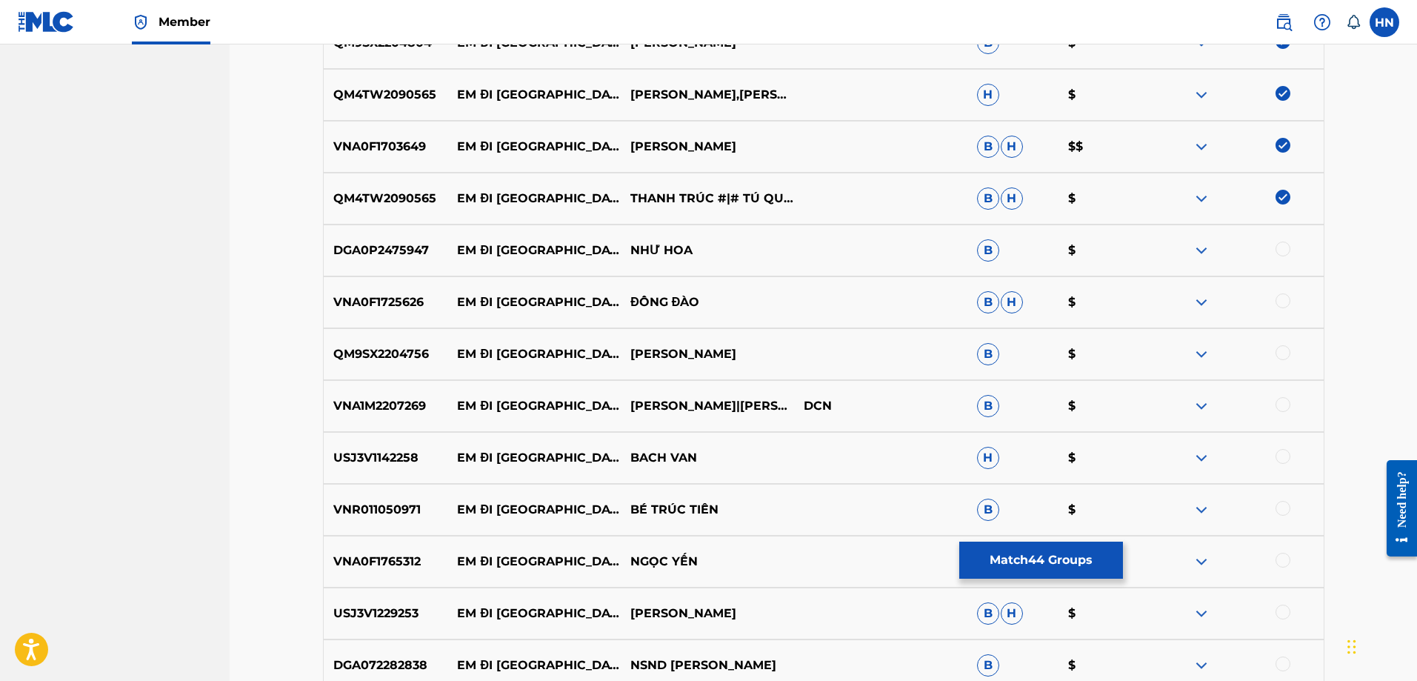
click at [381, 241] on div "DGA0P2475947 EM ĐI CHÙA HƯƠNG NHƯ [GEOGRAPHIC_DATA] $" at bounding box center [824, 250] width 1002 height 52
click at [1276, 253] on div at bounding box center [1237, 251] width 173 height 18
click at [1279, 250] on div at bounding box center [1283, 249] width 15 height 15
click at [455, 405] on p "EM ĐI [GEOGRAPHIC_DATA]" at bounding box center [533, 406] width 173 height 18
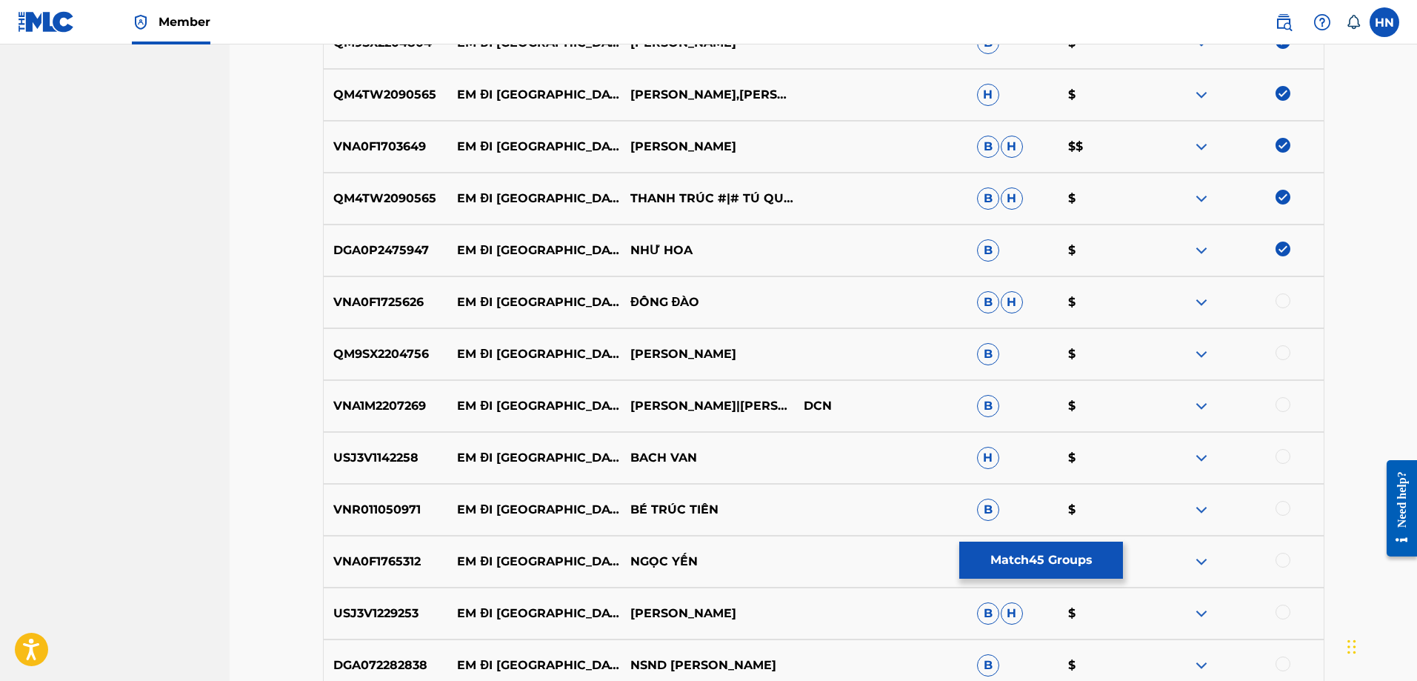
click at [373, 409] on p "VNA1M2207269" at bounding box center [386, 406] width 124 height 18
click at [1280, 401] on div at bounding box center [1283, 404] width 15 height 15
drag, startPoint x: 453, startPoint y: 358, endPoint x: 828, endPoint y: 342, distance: 375.2
click at [820, 344] on div "QM9SX2204756 EM ĐI [GEOGRAPHIC_DATA] $" at bounding box center [824, 354] width 1002 height 52
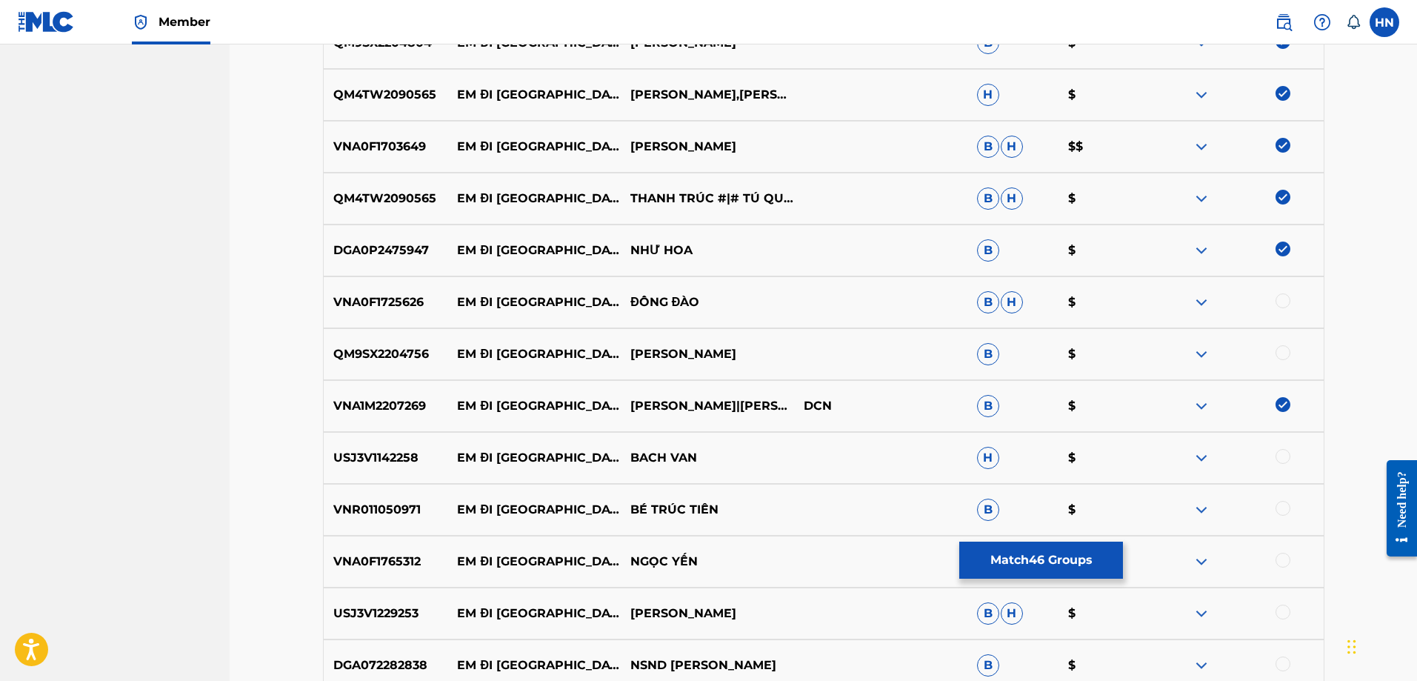
click at [399, 350] on p "QM9SX2204756" at bounding box center [386, 354] width 124 height 18
click at [1281, 356] on div at bounding box center [1283, 352] width 15 height 15
click at [396, 290] on div "VNA0F1725626 EM ĐI [GEOGRAPHIC_DATA] ĐÀO B H $" at bounding box center [824, 302] width 1002 height 52
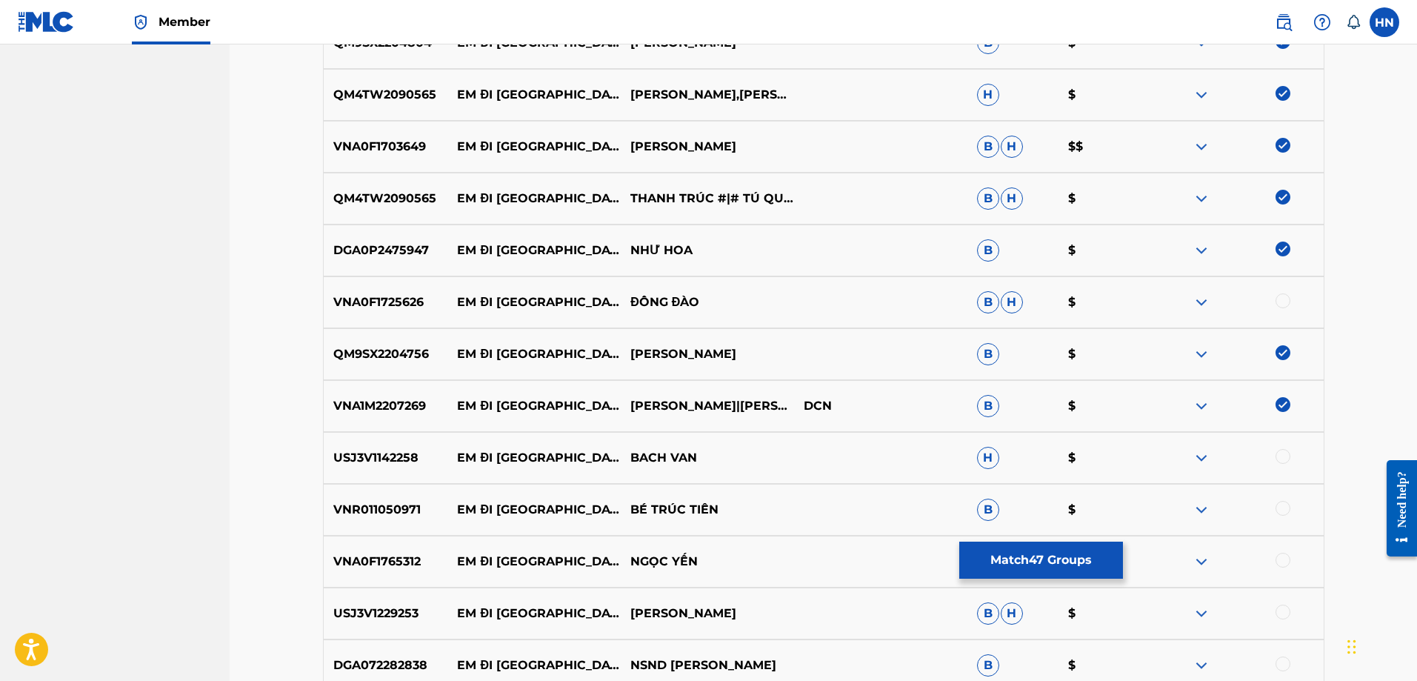
click at [1285, 301] on div at bounding box center [1283, 300] width 15 height 15
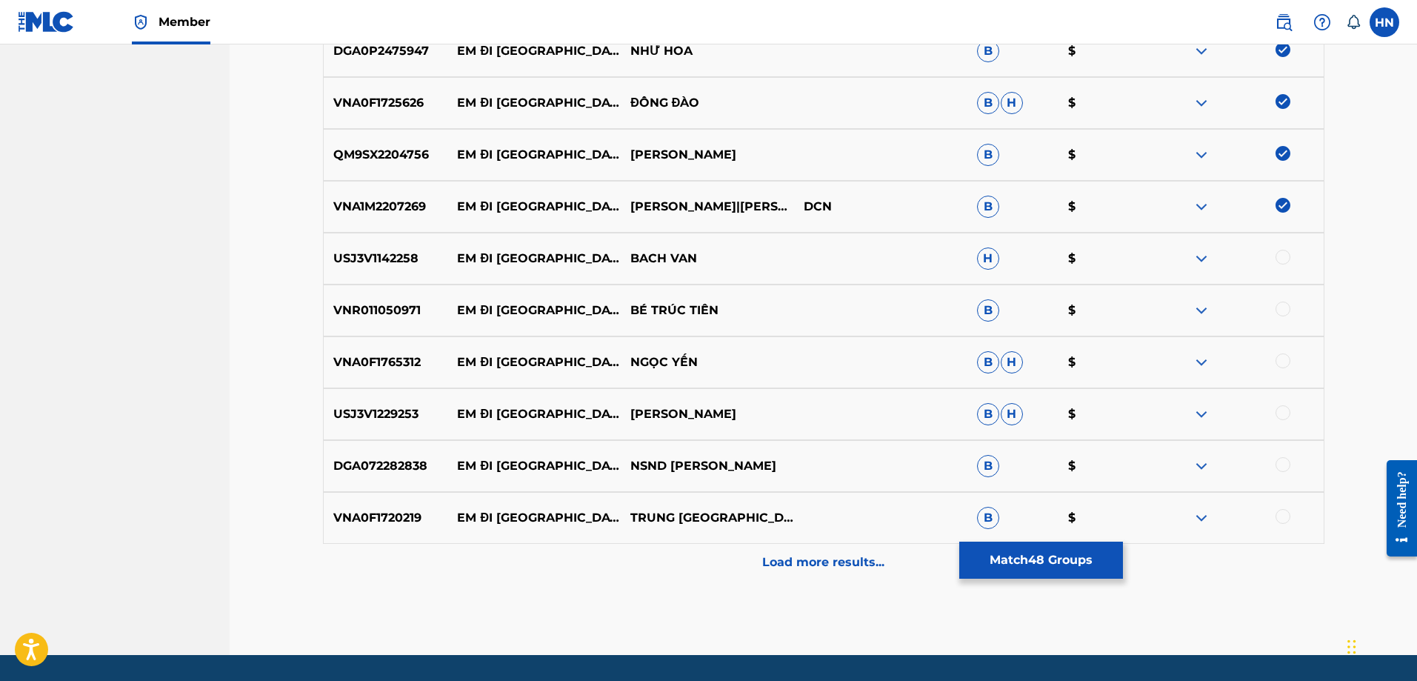
scroll to position [3161, 0]
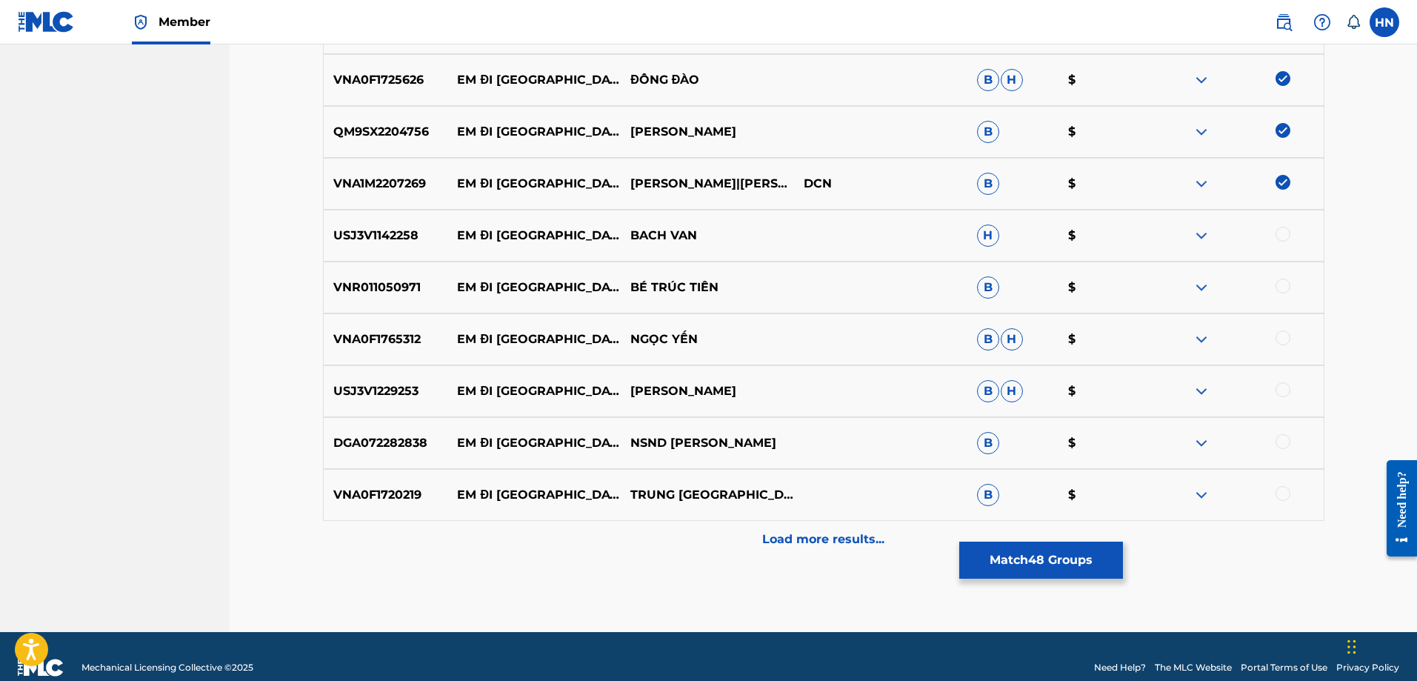
click at [395, 235] on p "USJ3V1142258" at bounding box center [386, 236] width 124 height 18
click at [1290, 234] on div at bounding box center [1283, 234] width 15 height 15
click at [400, 387] on p "USJ3V1229253" at bounding box center [386, 391] width 124 height 18
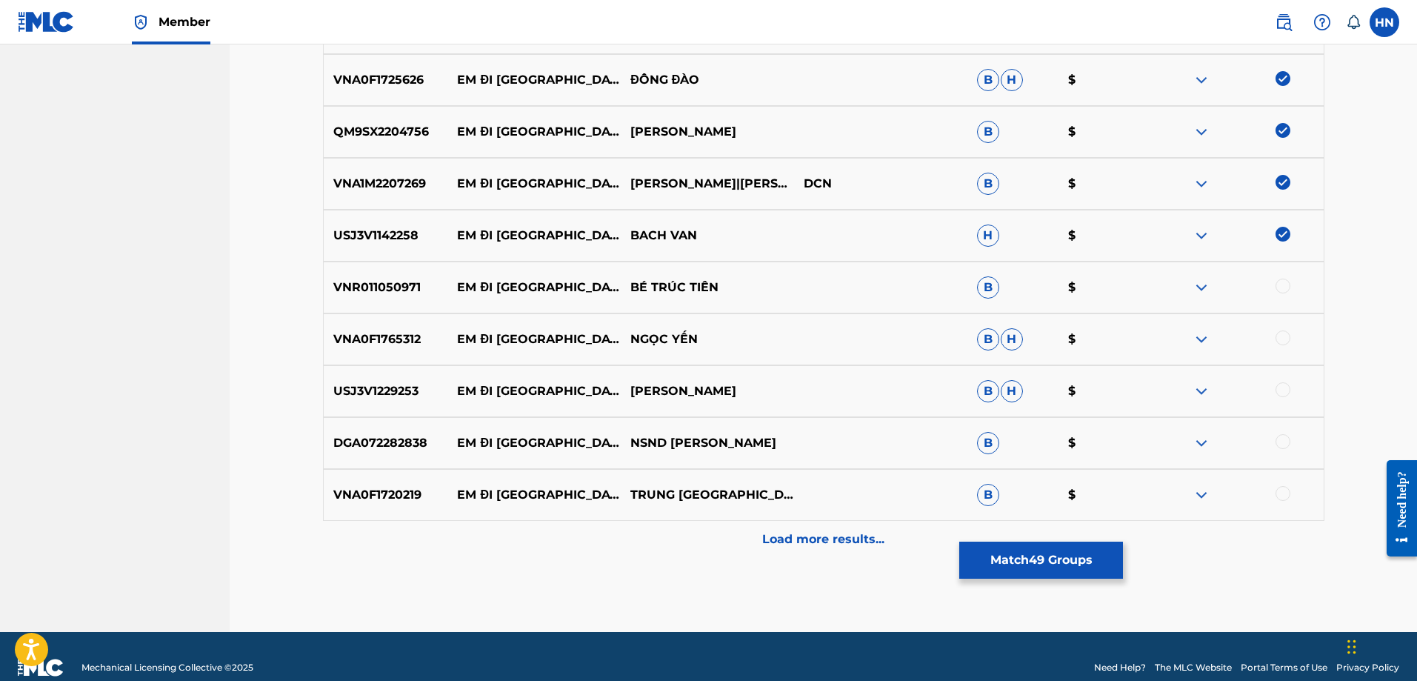
click at [1289, 385] on div at bounding box center [1283, 389] width 15 height 15
click at [361, 507] on div "VNA0F1720219 EM ĐI [GEOGRAPHIC_DATA] $" at bounding box center [824, 495] width 1002 height 52
click at [1282, 487] on div at bounding box center [1283, 493] width 15 height 15
click at [414, 448] on p "DGA072282838" at bounding box center [386, 443] width 124 height 18
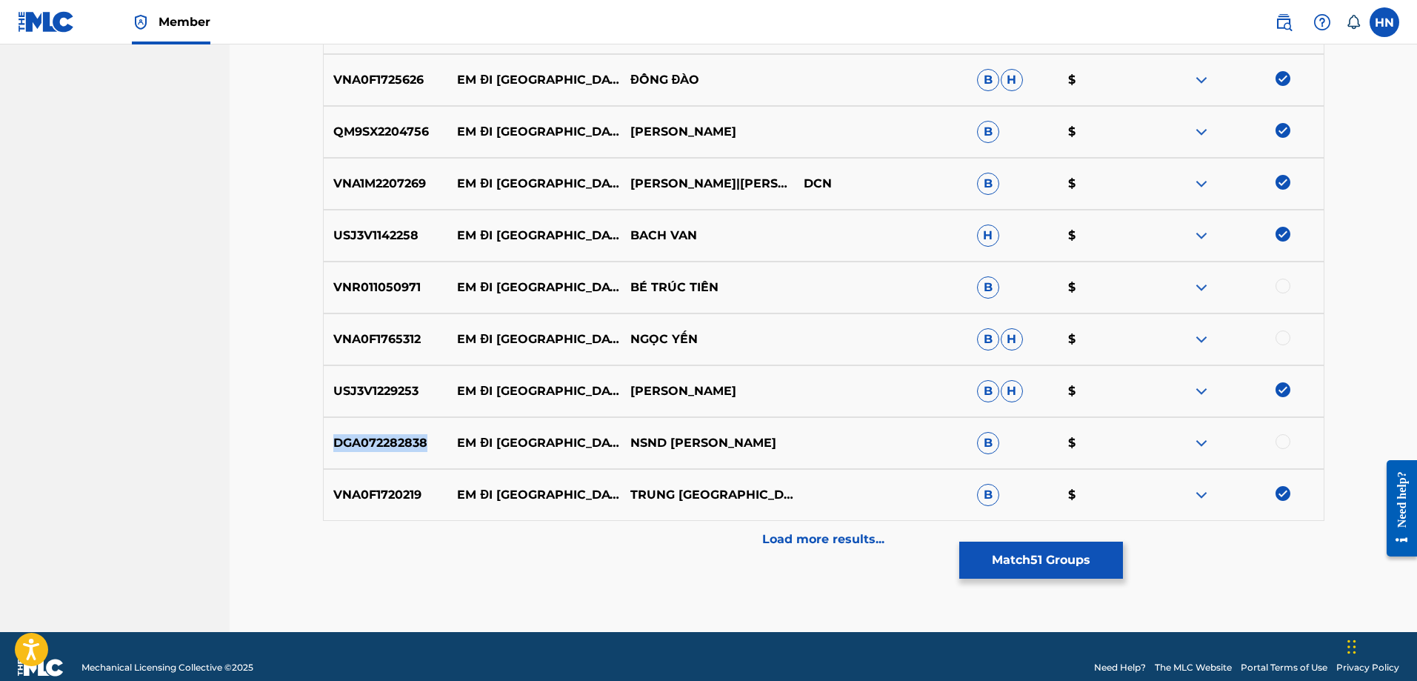
click at [414, 448] on p "DGA072282838" at bounding box center [386, 443] width 124 height 18
click at [1283, 439] on div at bounding box center [1283, 441] width 15 height 15
click at [408, 285] on p "VNR011050971" at bounding box center [386, 288] width 124 height 18
click at [1287, 285] on div at bounding box center [1283, 286] width 15 height 15
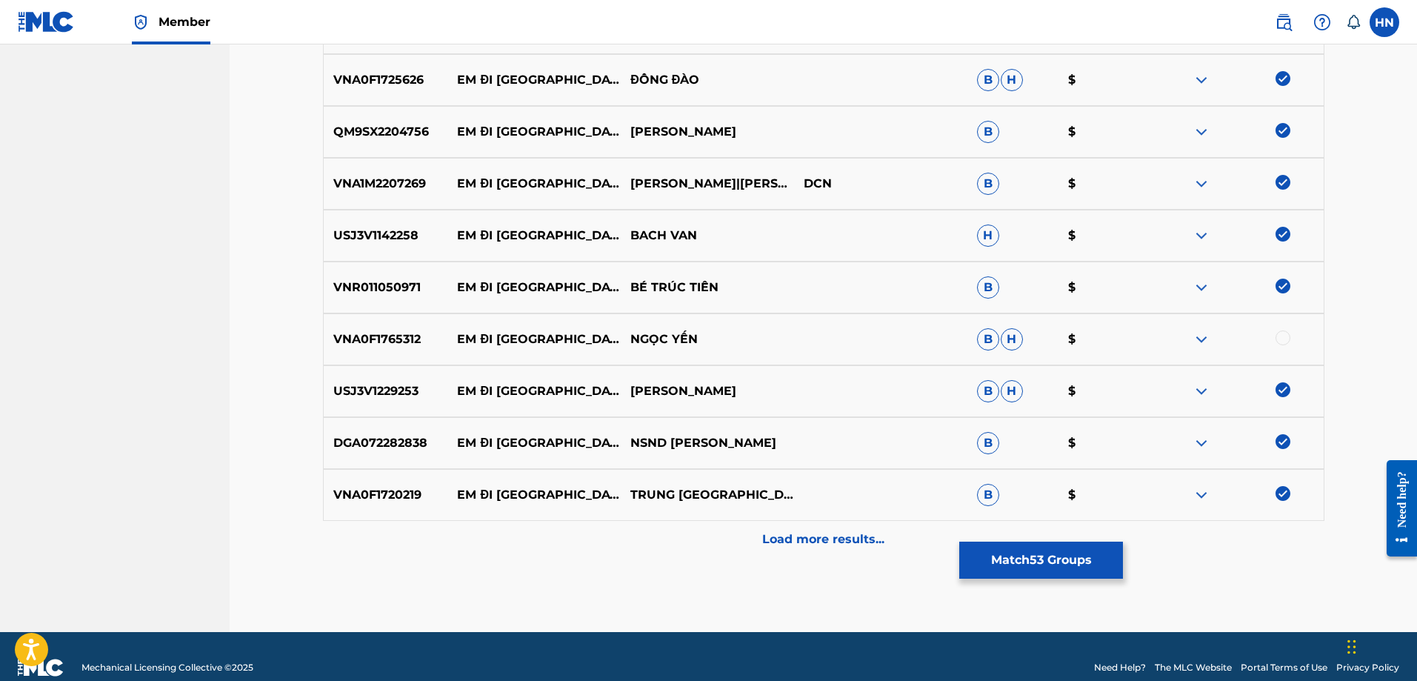
click at [379, 344] on p "VNA0F1765312" at bounding box center [386, 339] width 124 height 18
click at [1278, 332] on div at bounding box center [1283, 337] width 15 height 15
click at [779, 540] on p "Load more results..." at bounding box center [823, 539] width 122 height 18
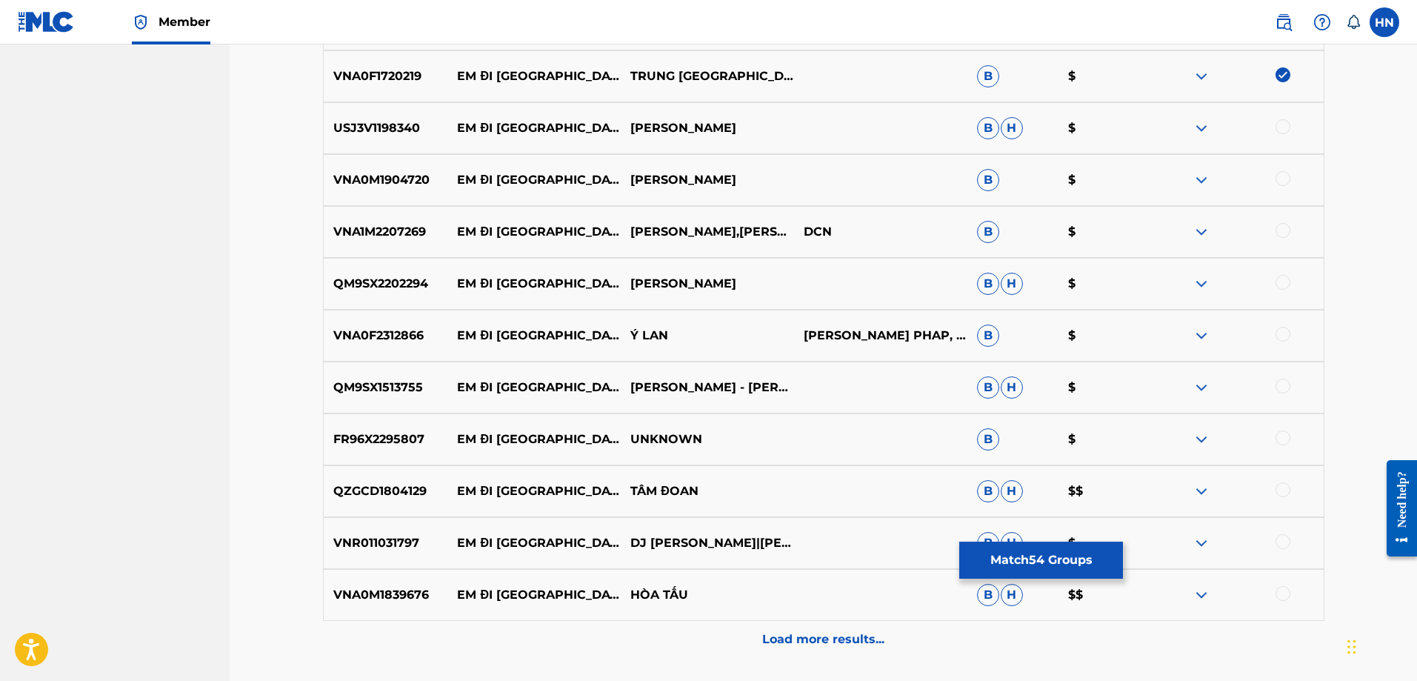
scroll to position [3606, 0]
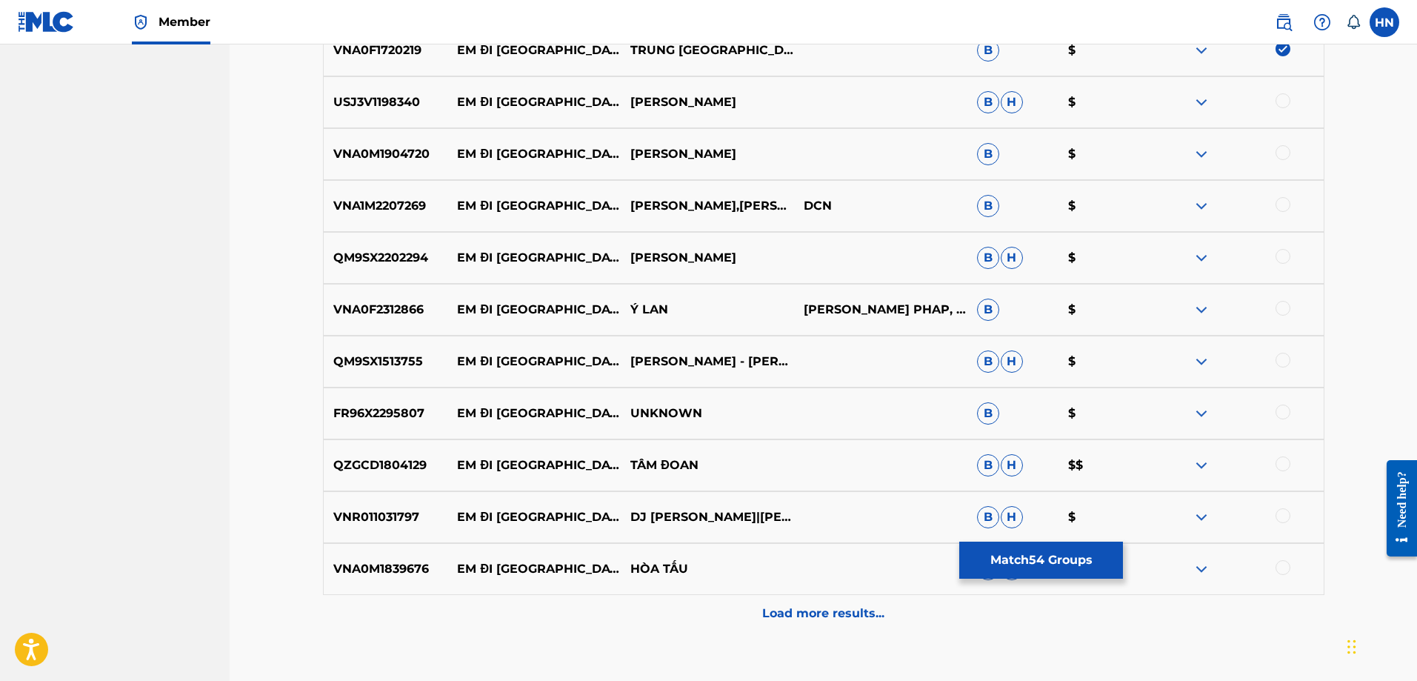
click at [382, 100] on p "USJ3V1198340" at bounding box center [386, 102] width 124 height 18
click at [1281, 100] on div at bounding box center [1283, 100] width 15 height 15
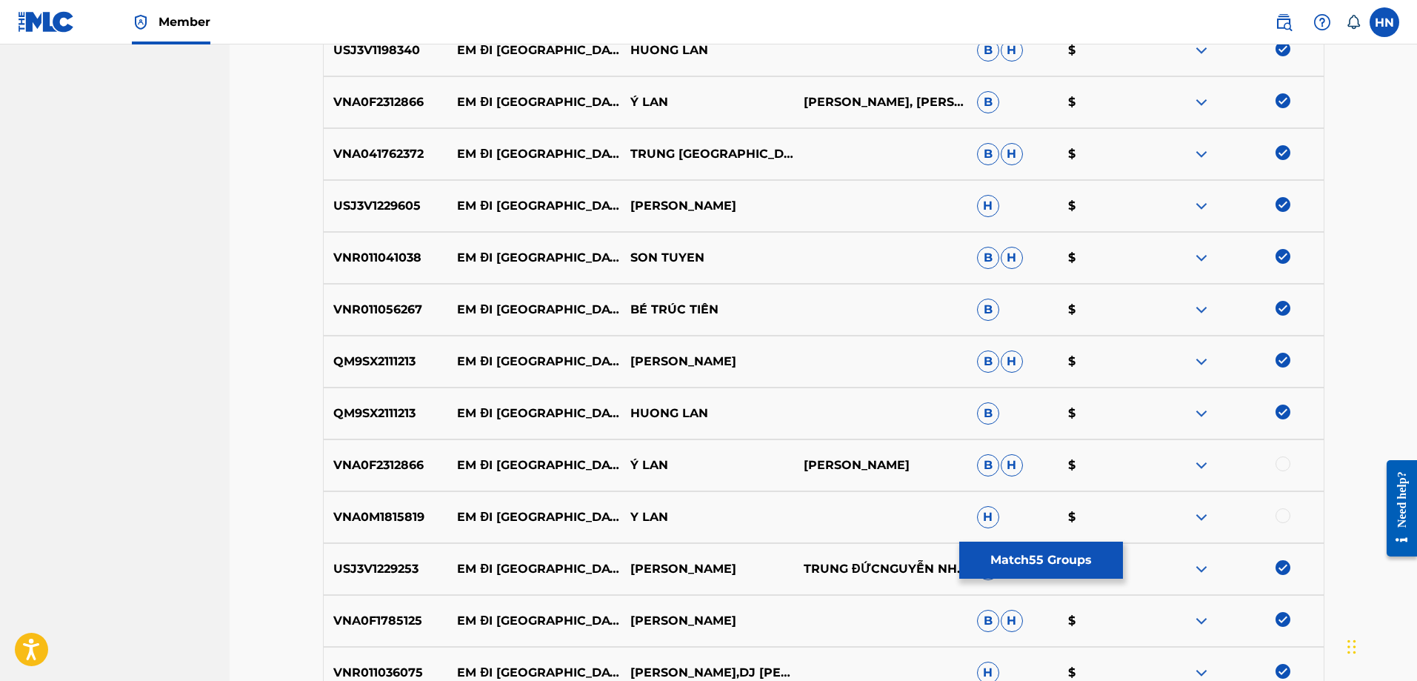
scroll to position [1102, 0]
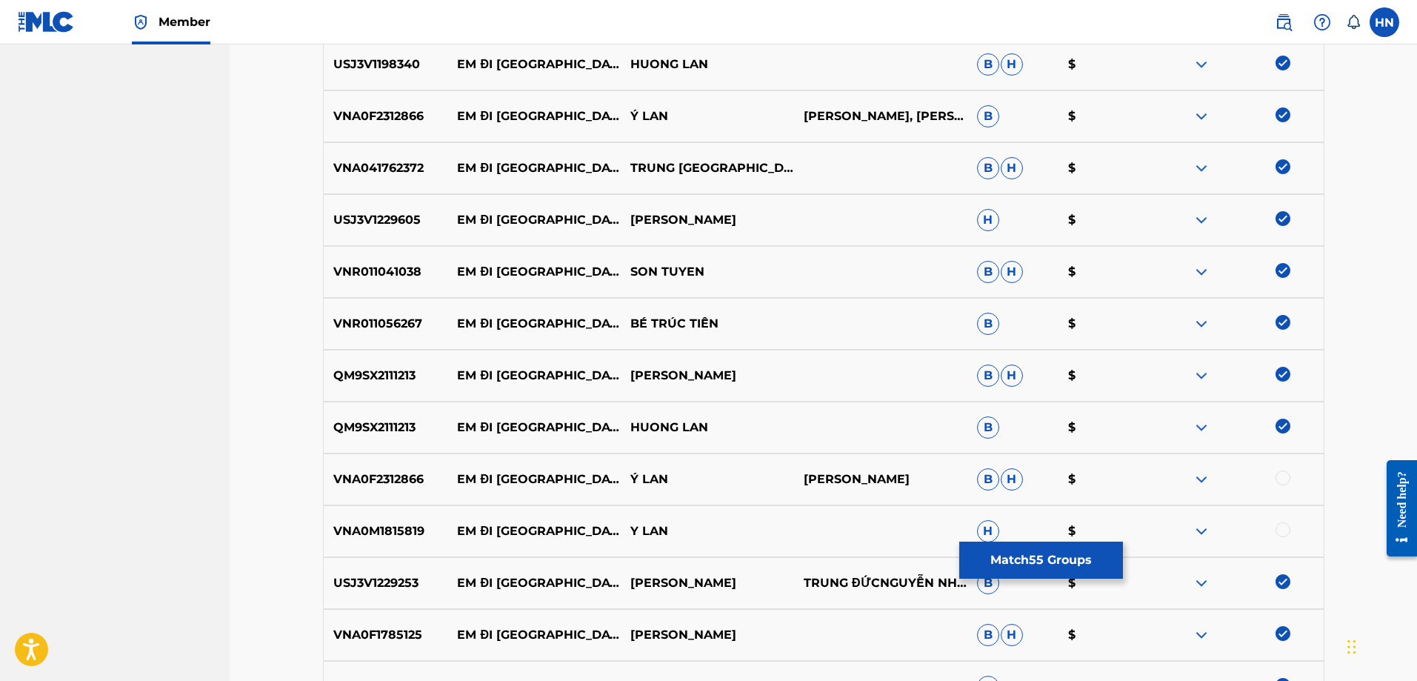
click at [1217, 126] on div "VNA0F2312866 EM ĐI CHÙA HƯƠNG Ý LAN [PERSON_NAME], [PERSON_NAME] $" at bounding box center [824, 116] width 1002 height 52
click at [1204, 124] on img at bounding box center [1202, 116] width 18 height 18
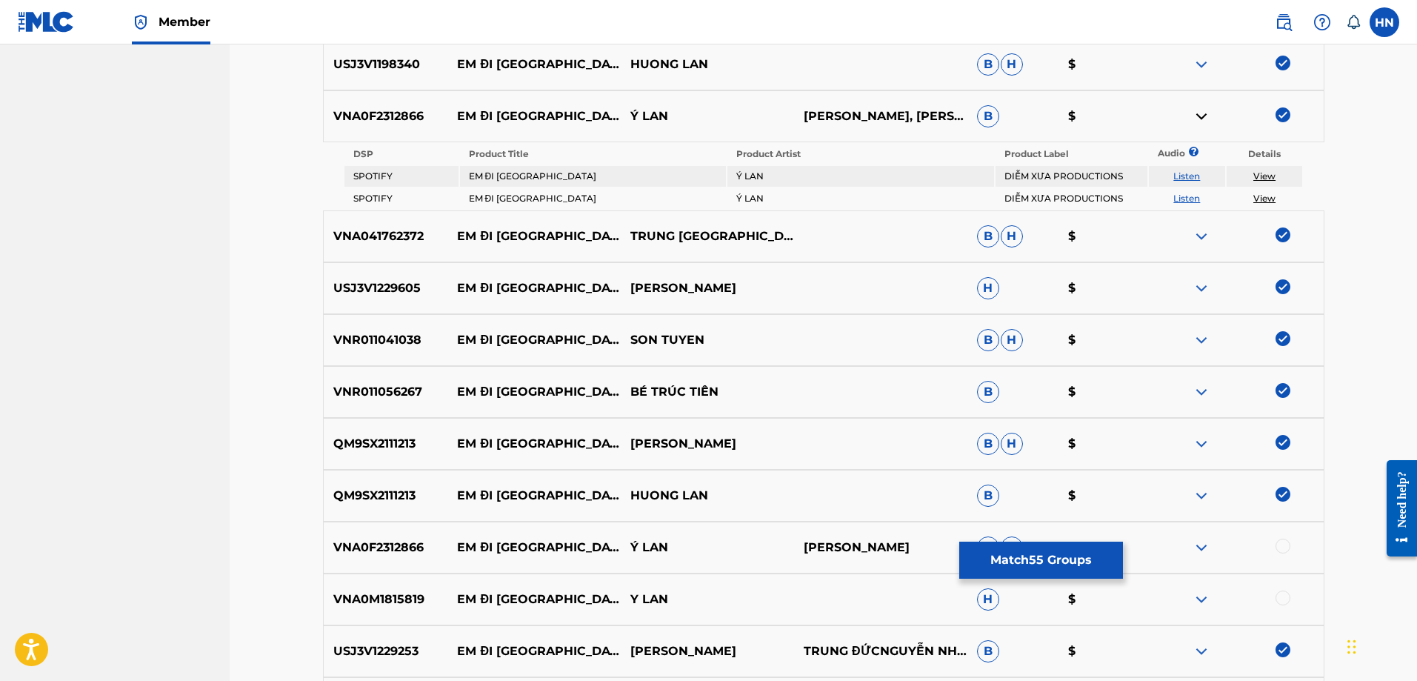
click at [1197, 175] on link "Listen" at bounding box center [1187, 175] width 27 height 11
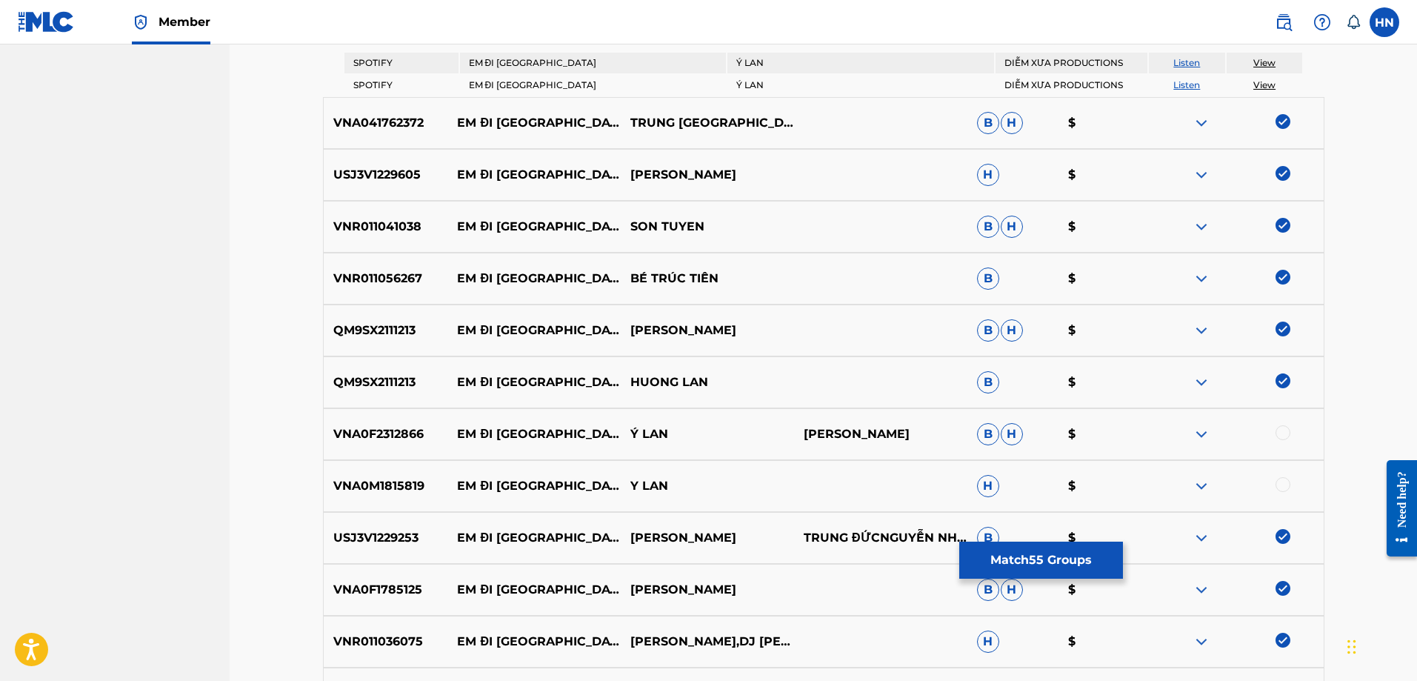
scroll to position [1325, 0]
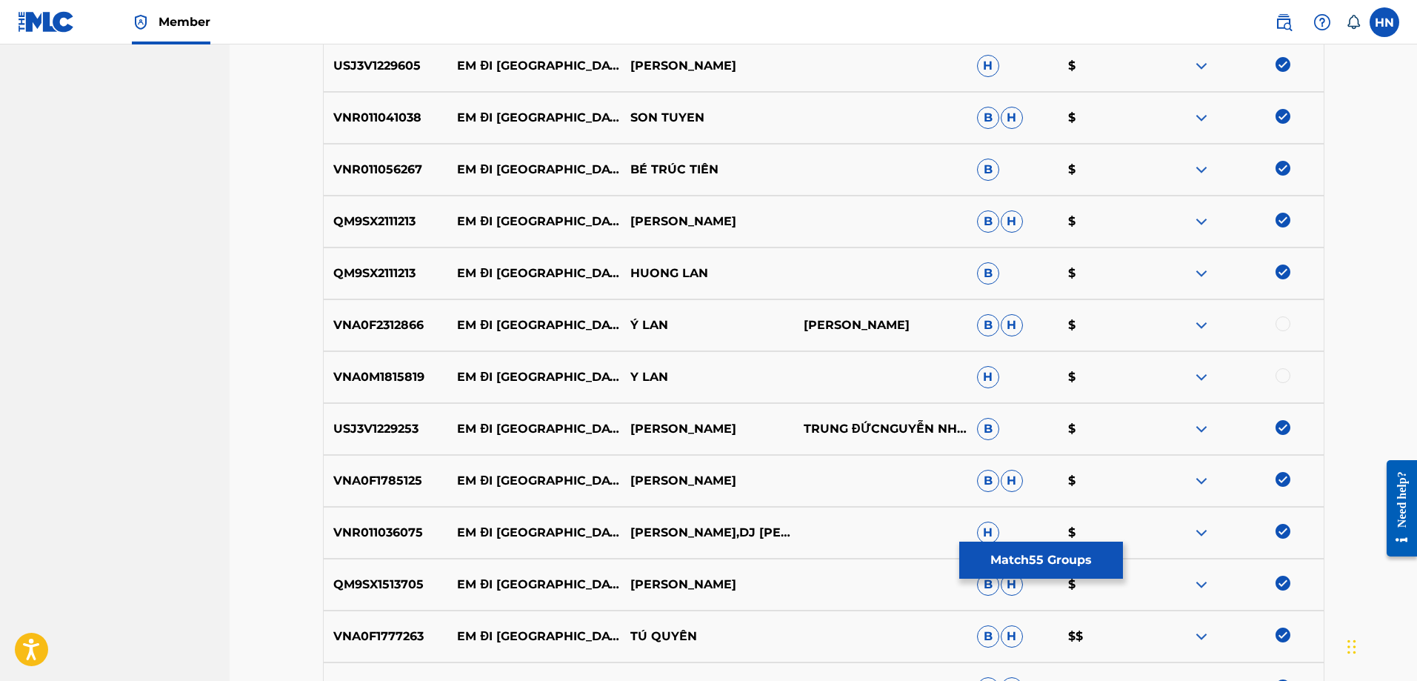
click at [1287, 322] on div at bounding box center [1283, 323] width 15 height 15
click at [381, 385] on p "VNA0M1815819" at bounding box center [386, 377] width 124 height 18
click at [1282, 373] on div at bounding box center [1283, 375] width 15 height 15
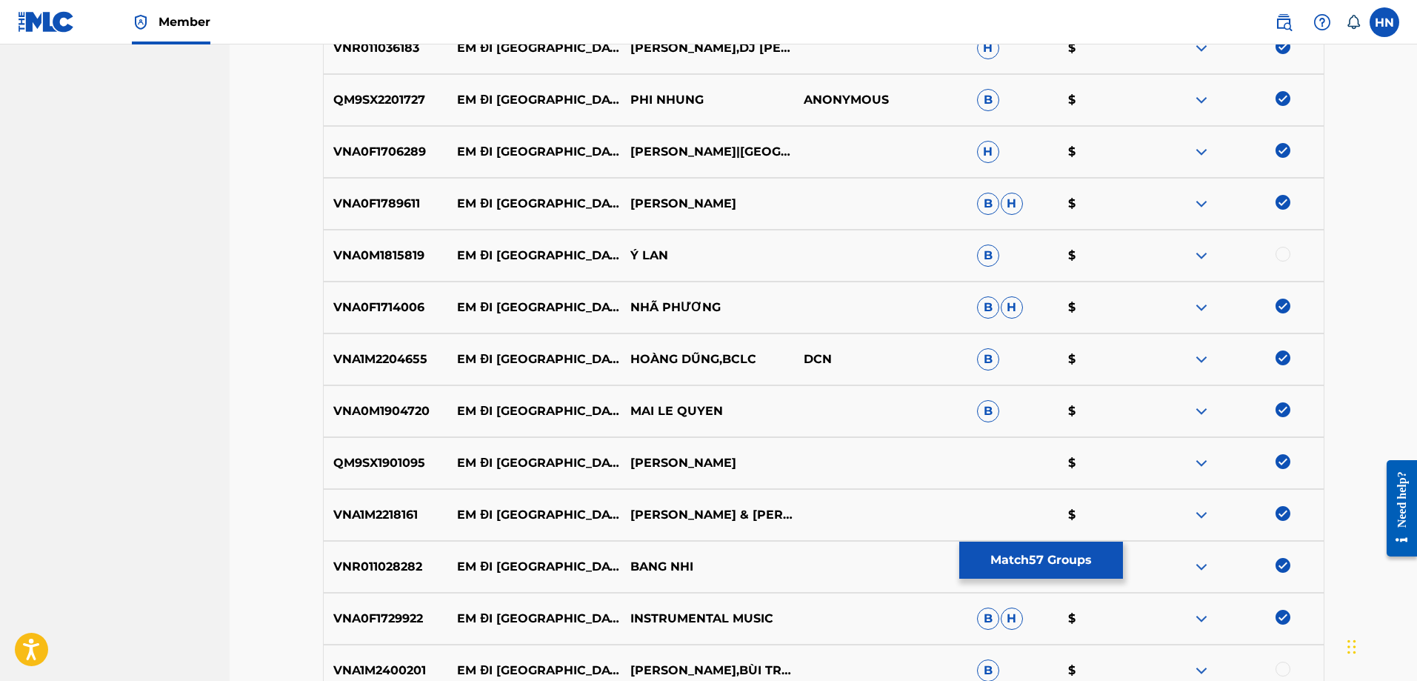
scroll to position [2214, 0]
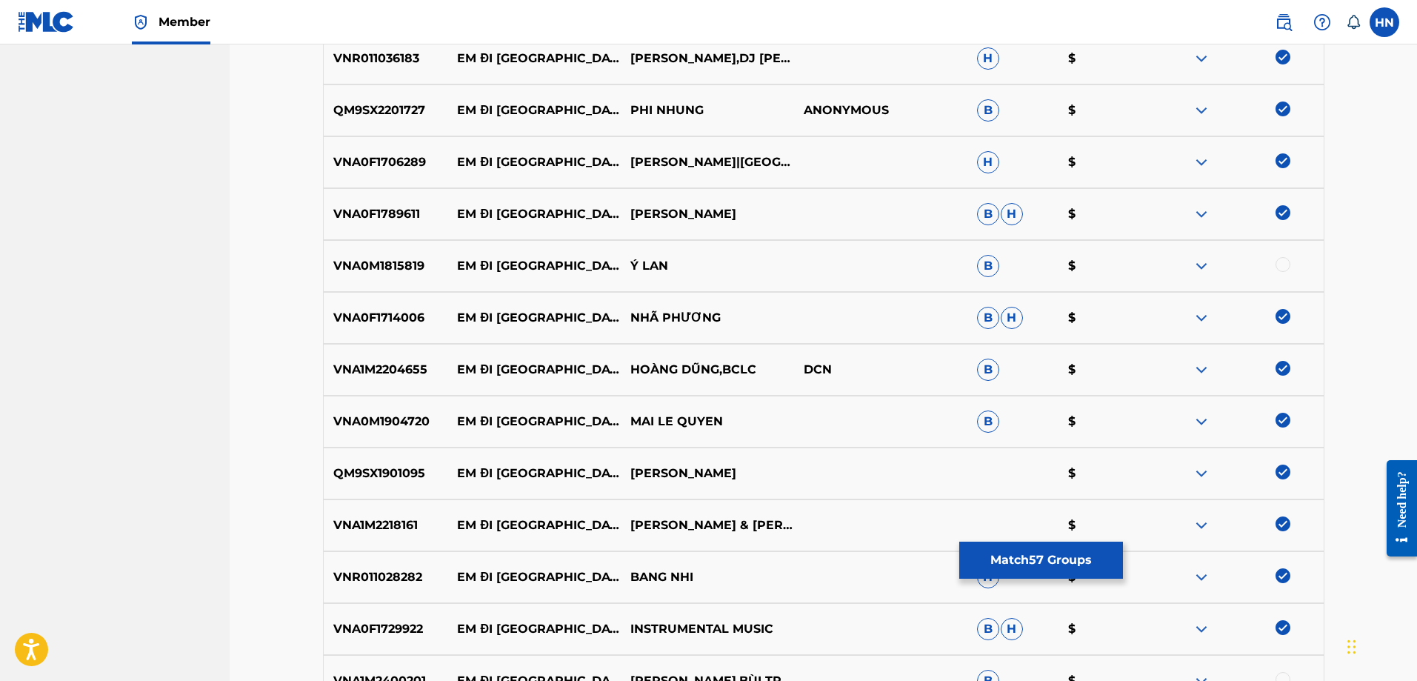
click at [415, 274] on p "VNA0M1815819" at bounding box center [386, 266] width 124 height 18
click at [1281, 261] on div at bounding box center [1283, 264] width 15 height 15
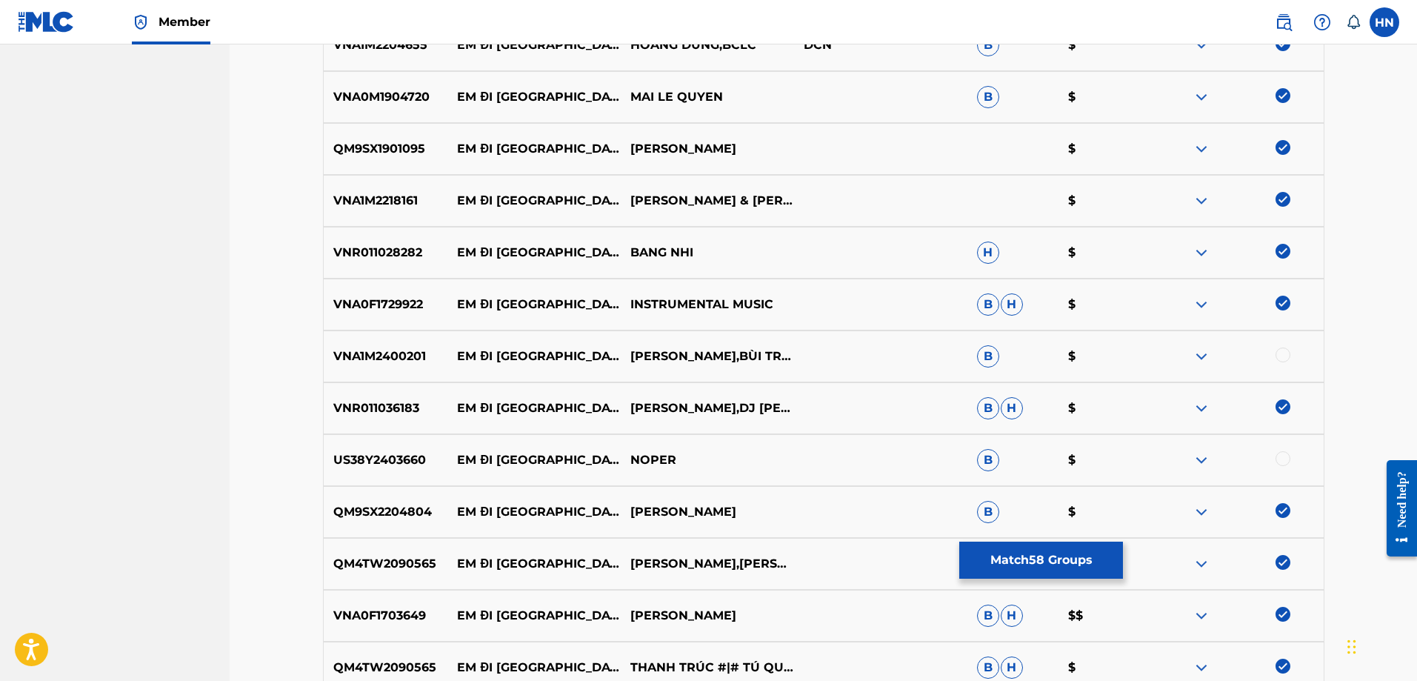
scroll to position [2732, 0]
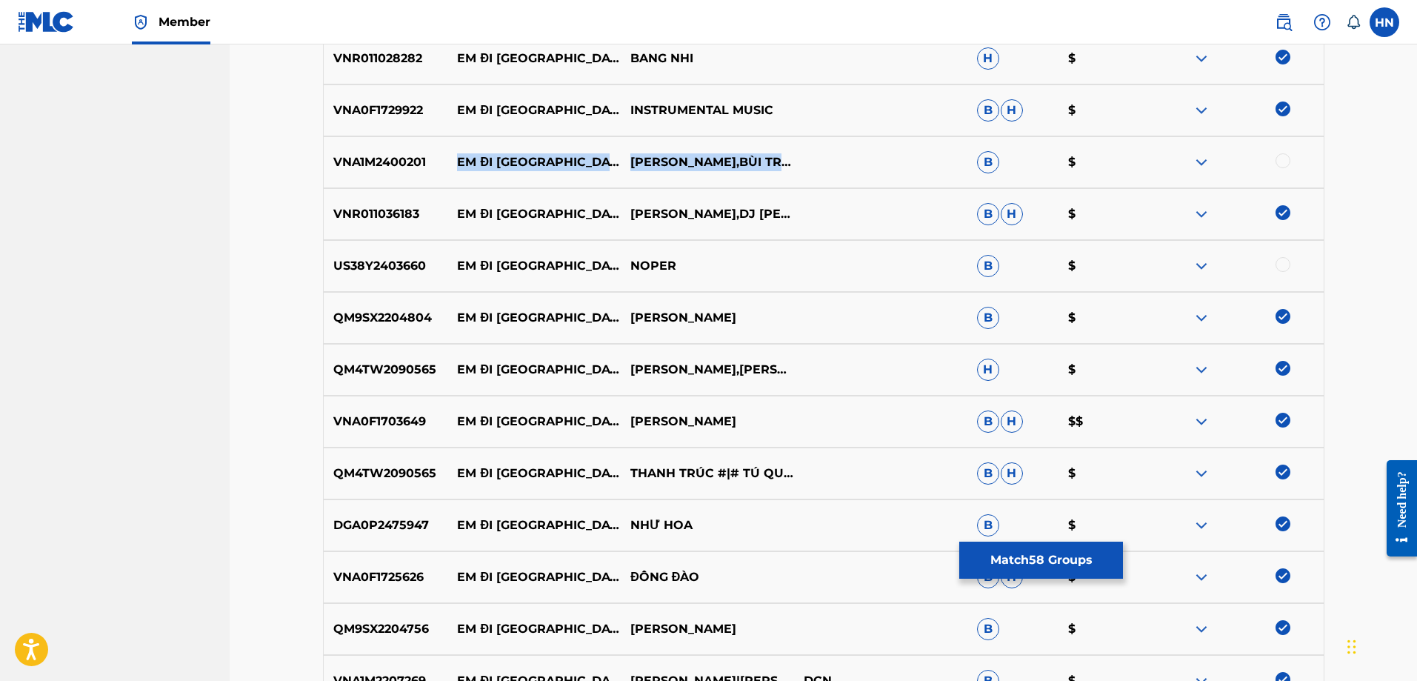
drag, startPoint x: 445, startPoint y: 154, endPoint x: 728, endPoint y: 174, distance: 283.7
click at [728, 174] on div "VNA1M2400201 EM ĐI [GEOGRAPHIC_DATA],BÙI TRUNG ĐẲNG B $" at bounding box center [824, 162] width 1002 height 52
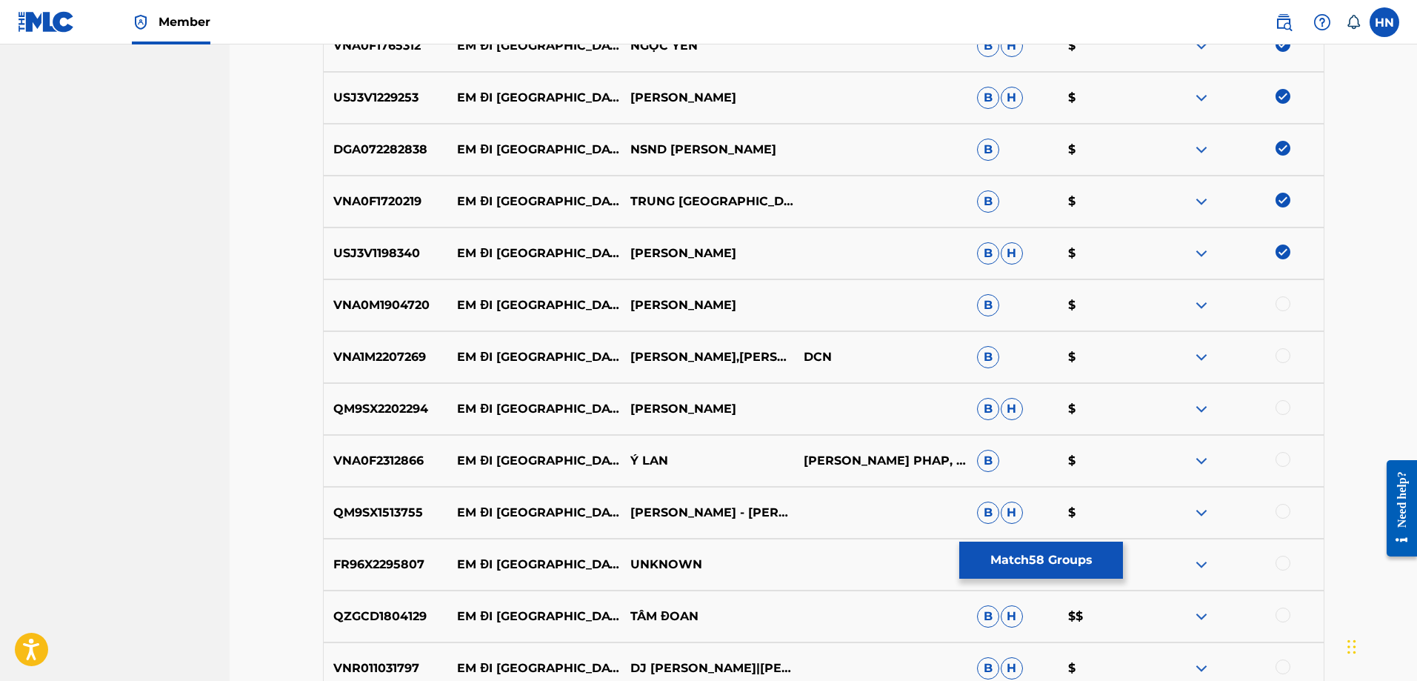
scroll to position [3547, 0]
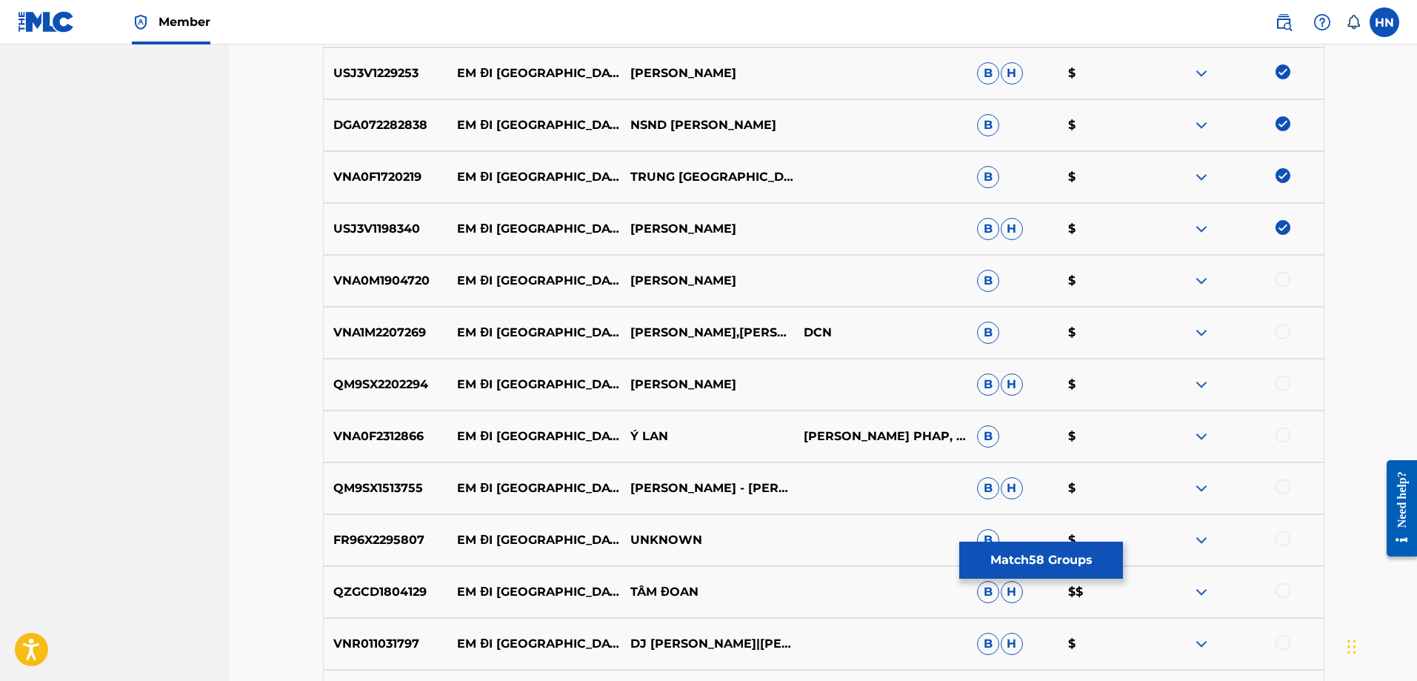
click at [357, 279] on p "VNA0M1904720" at bounding box center [386, 281] width 124 height 18
click at [1283, 276] on div at bounding box center [1283, 279] width 15 height 15
click at [409, 347] on div "VNA1M2207269 EM ĐI [GEOGRAPHIC_DATA],MAI TIẾN ĐẠT DCN B $" at bounding box center [824, 333] width 1002 height 52
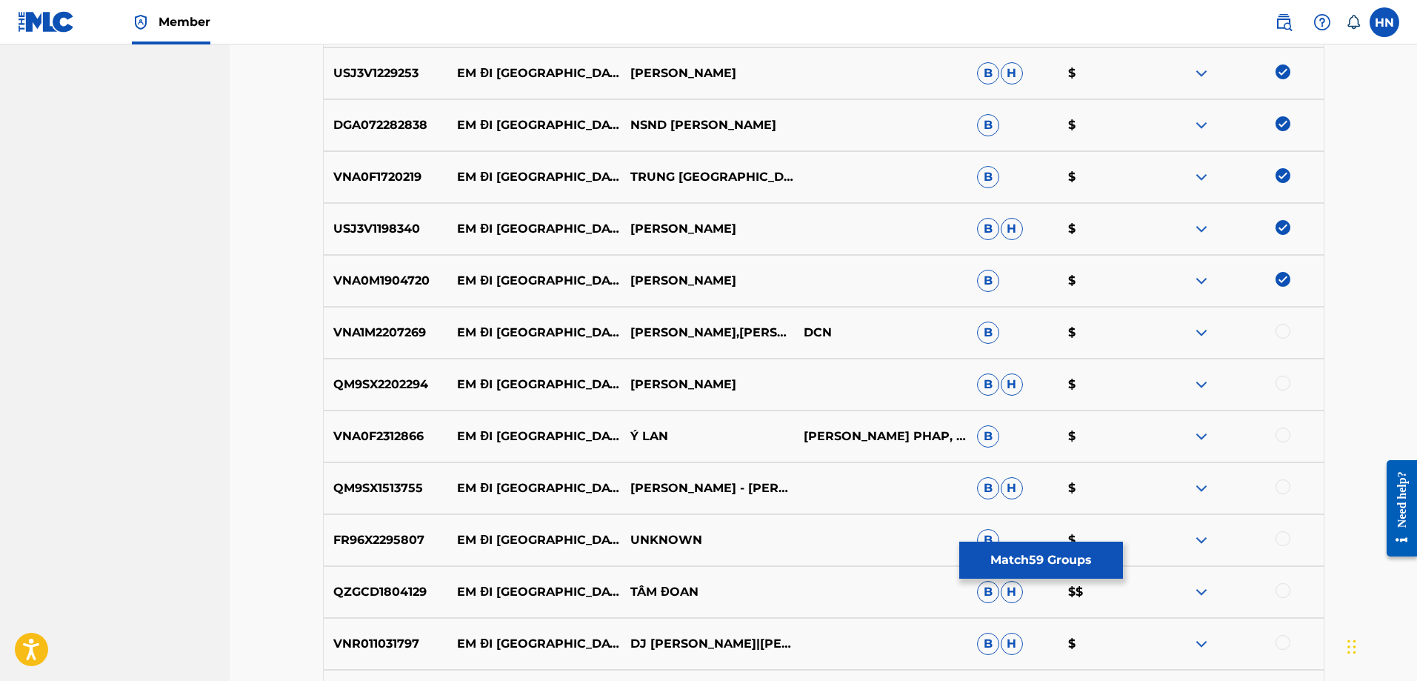
click at [1289, 330] on div at bounding box center [1283, 331] width 15 height 15
click at [407, 369] on div "QM9SX2202294 EM ĐI [GEOGRAPHIC_DATA] MAI B H $" at bounding box center [824, 385] width 1002 height 52
click at [1285, 387] on div at bounding box center [1283, 383] width 15 height 15
click at [396, 427] on p "VNA0F2312866" at bounding box center [386, 436] width 124 height 18
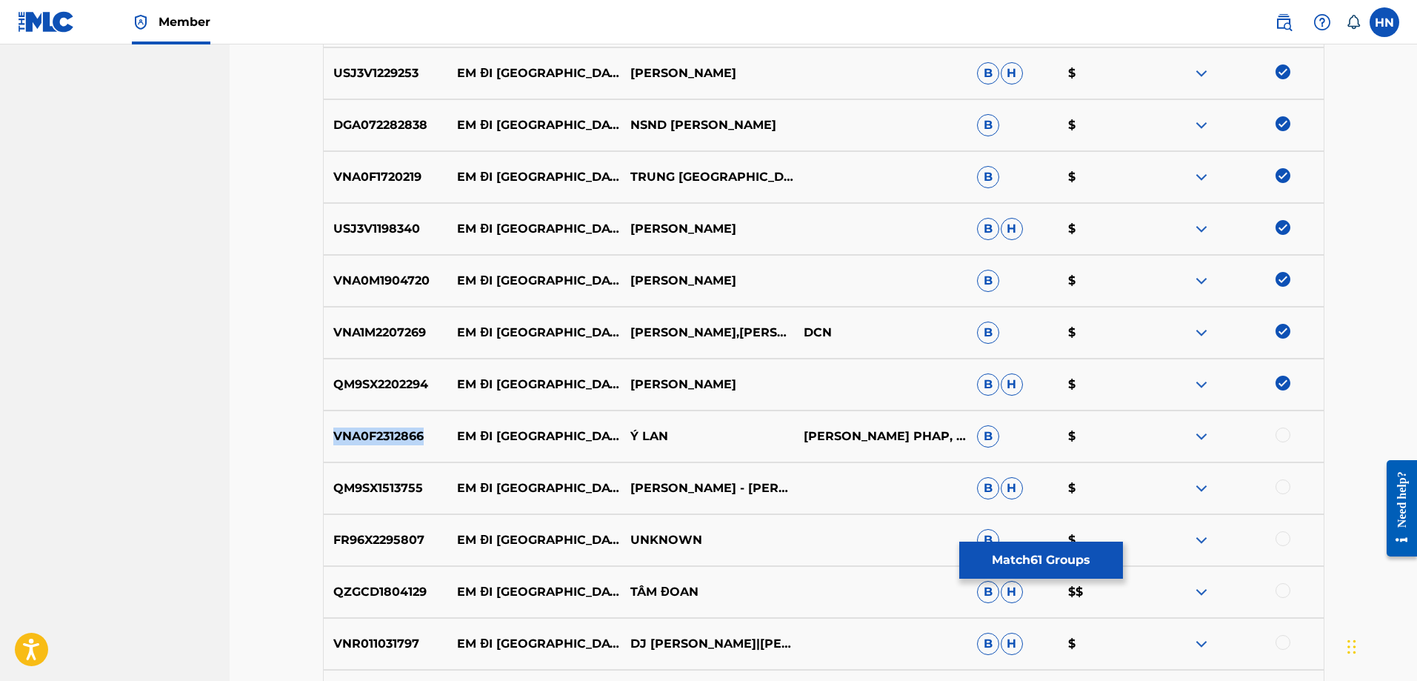
click at [396, 427] on p "VNA0F2312866" at bounding box center [386, 436] width 124 height 18
click at [1273, 431] on div at bounding box center [1237, 436] width 173 height 18
click at [1277, 431] on div at bounding box center [1283, 434] width 15 height 15
click at [418, 490] on p "QM9SX1513755" at bounding box center [386, 488] width 124 height 18
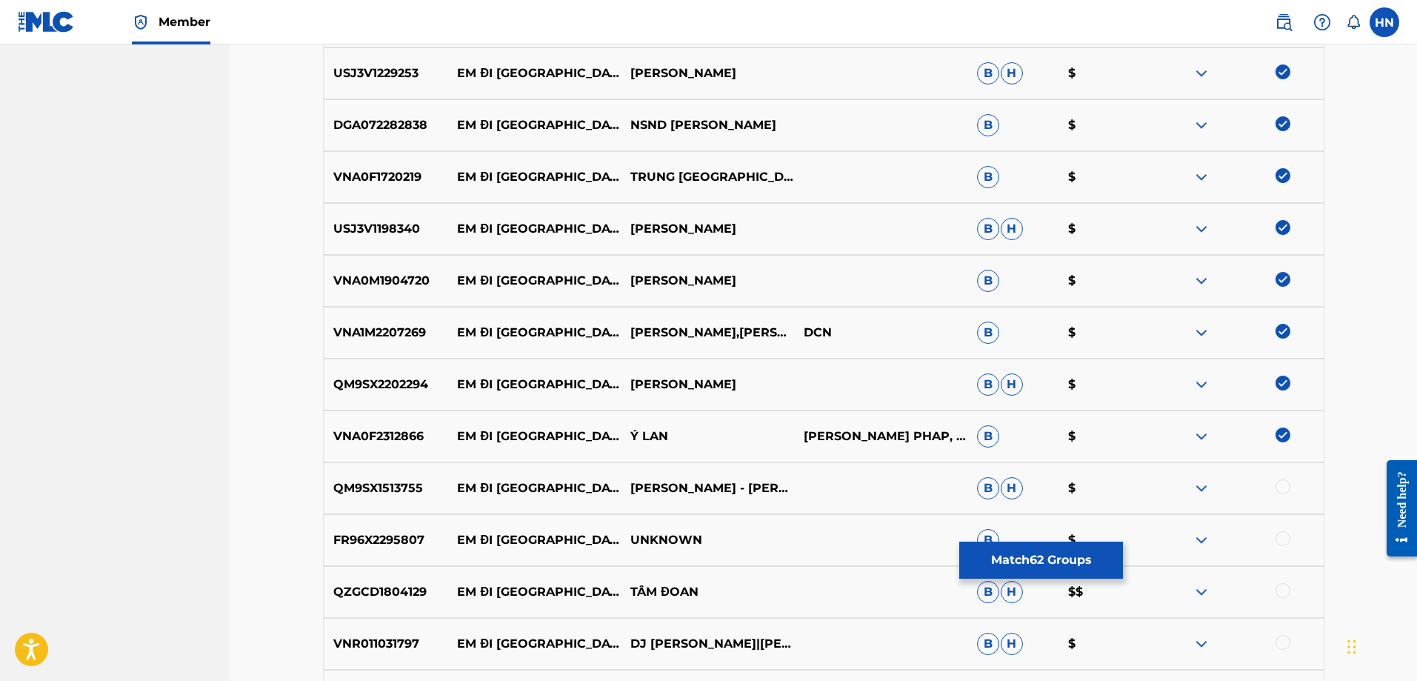
click at [1288, 488] on div at bounding box center [1283, 486] width 15 height 15
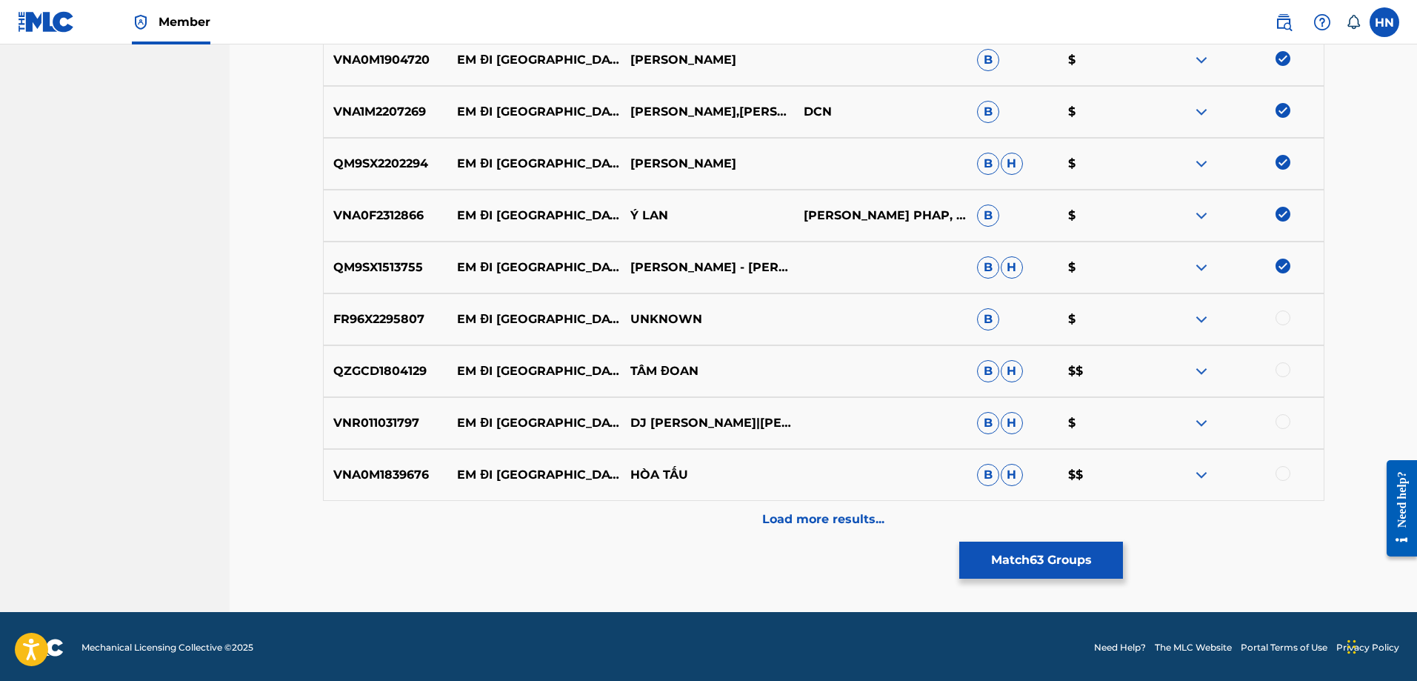
scroll to position [3770, 0]
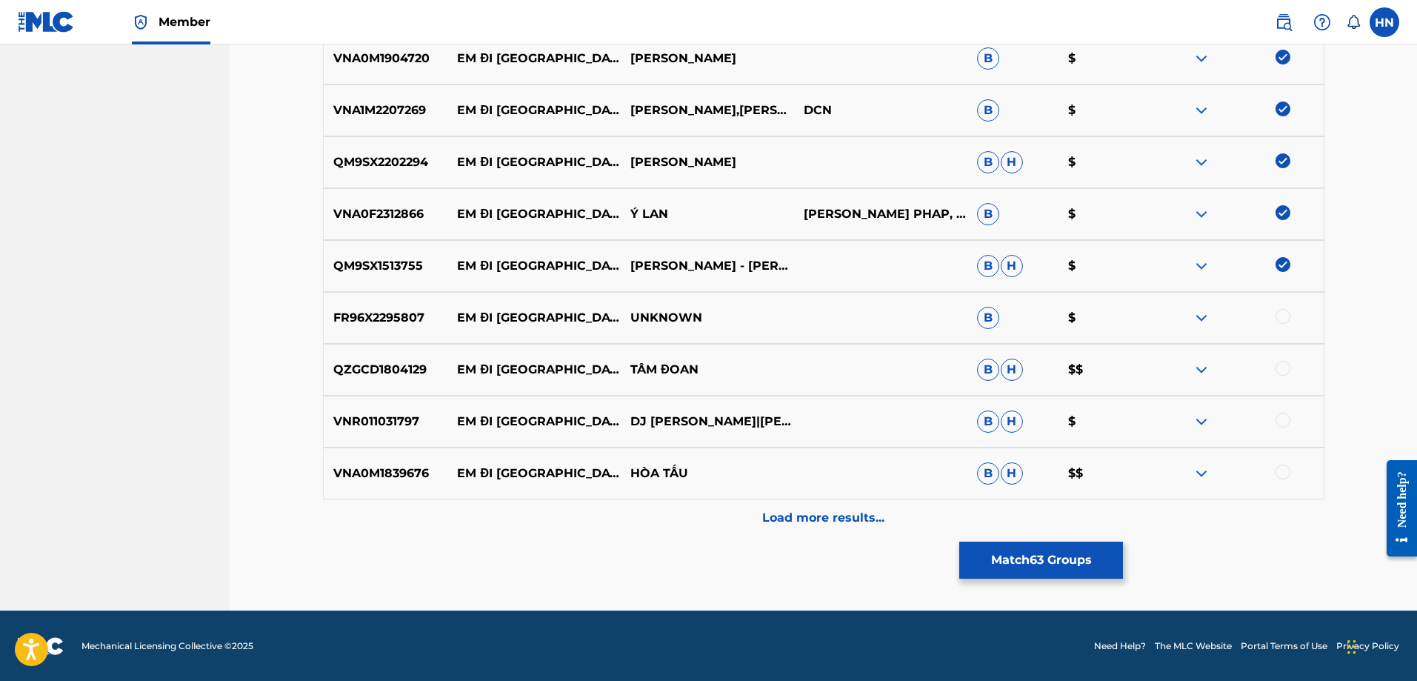
click at [408, 370] on p "QZGCD1804129" at bounding box center [386, 370] width 124 height 18
click at [1287, 365] on div at bounding box center [1283, 368] width 15 height 15
click at [1195, 425] on img at bounding box center [1202, 422] width 18 height 18
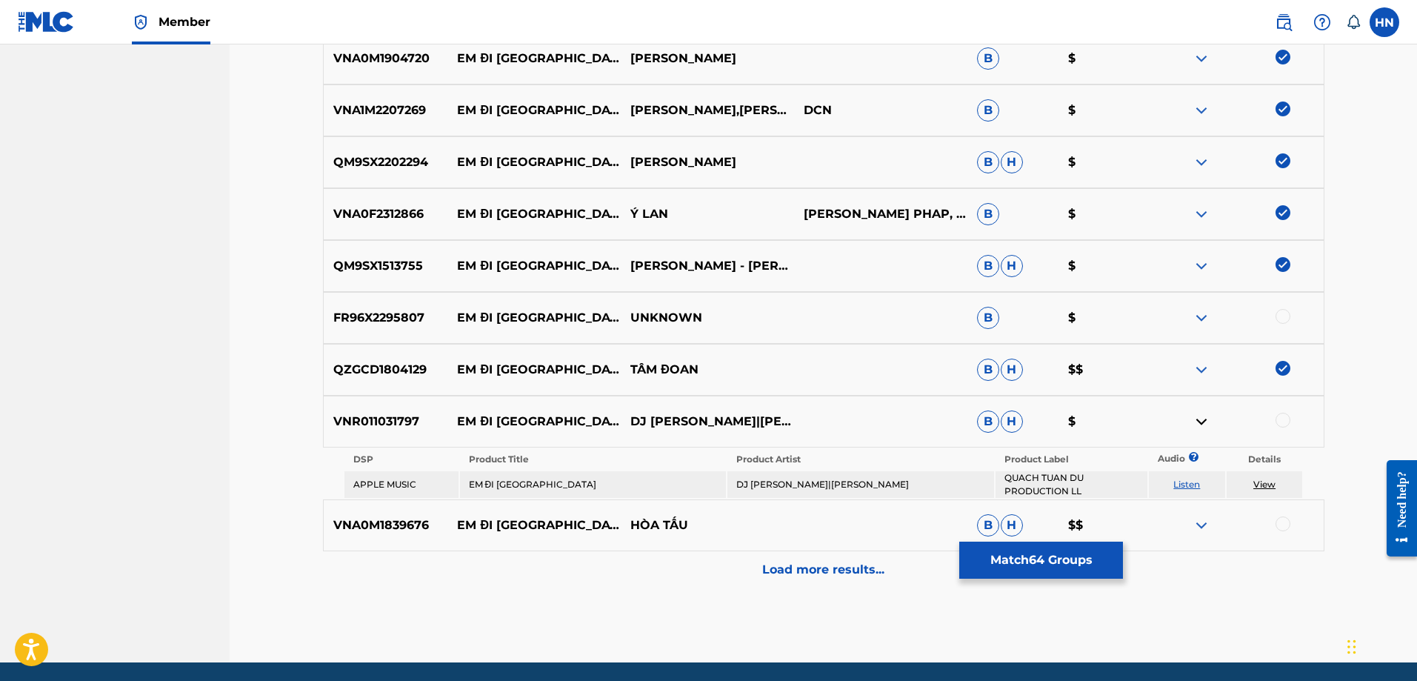
click at [413, 425] on p "VNR011031797" at bounding box center [386, 422] width 124 height 18
click at [1282, 416] on div at bounding box center [1283, 420] width 15 height 15
click at [1211, 310] on div at bounding box center [1237, 318] width 173 height 18
click at [1212, 317] on div at bounding box center [1237, 318] width 173 height 18
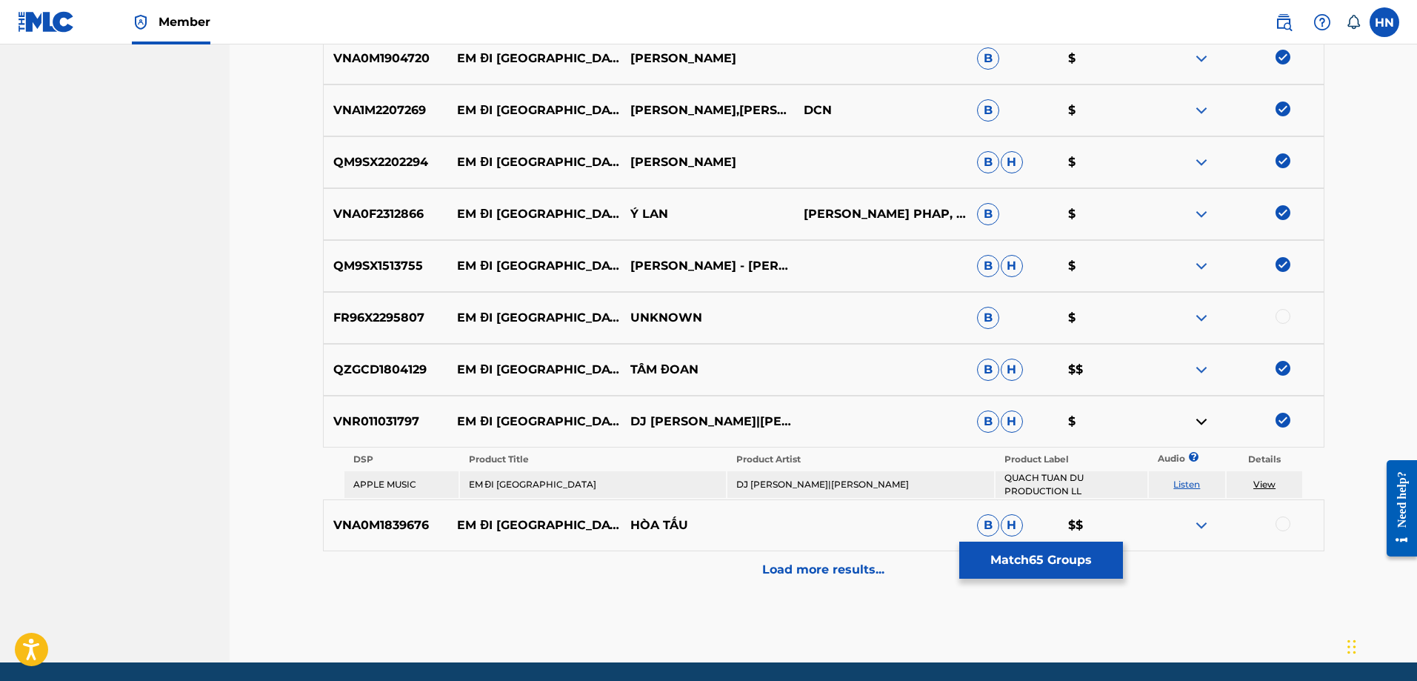
click at [1208, 318] on img at bounding box center [1202, 318] width 18 height 18
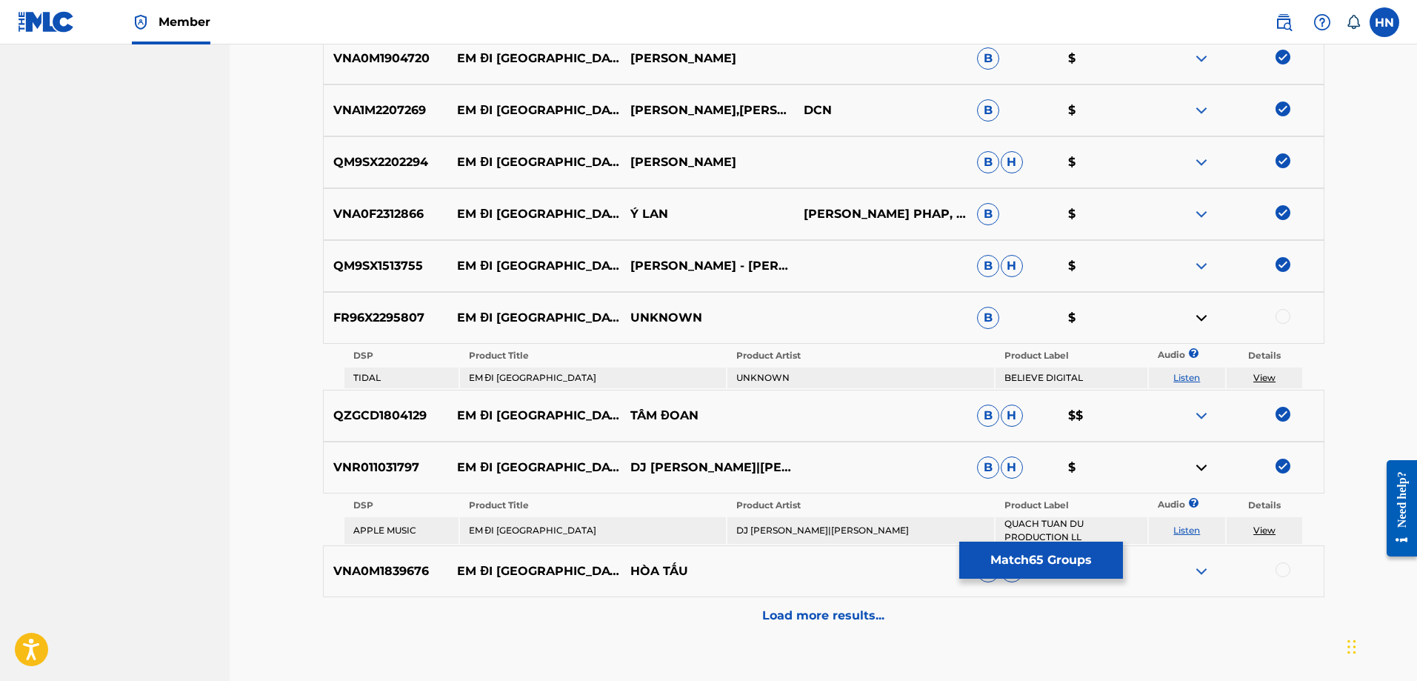
click at [1182, 375] on link "Listen" at bounding box center [1187, 377] width 27 height 11
click at [1206, 572] on img at bounding box center [1202, 571] width 18 height 18
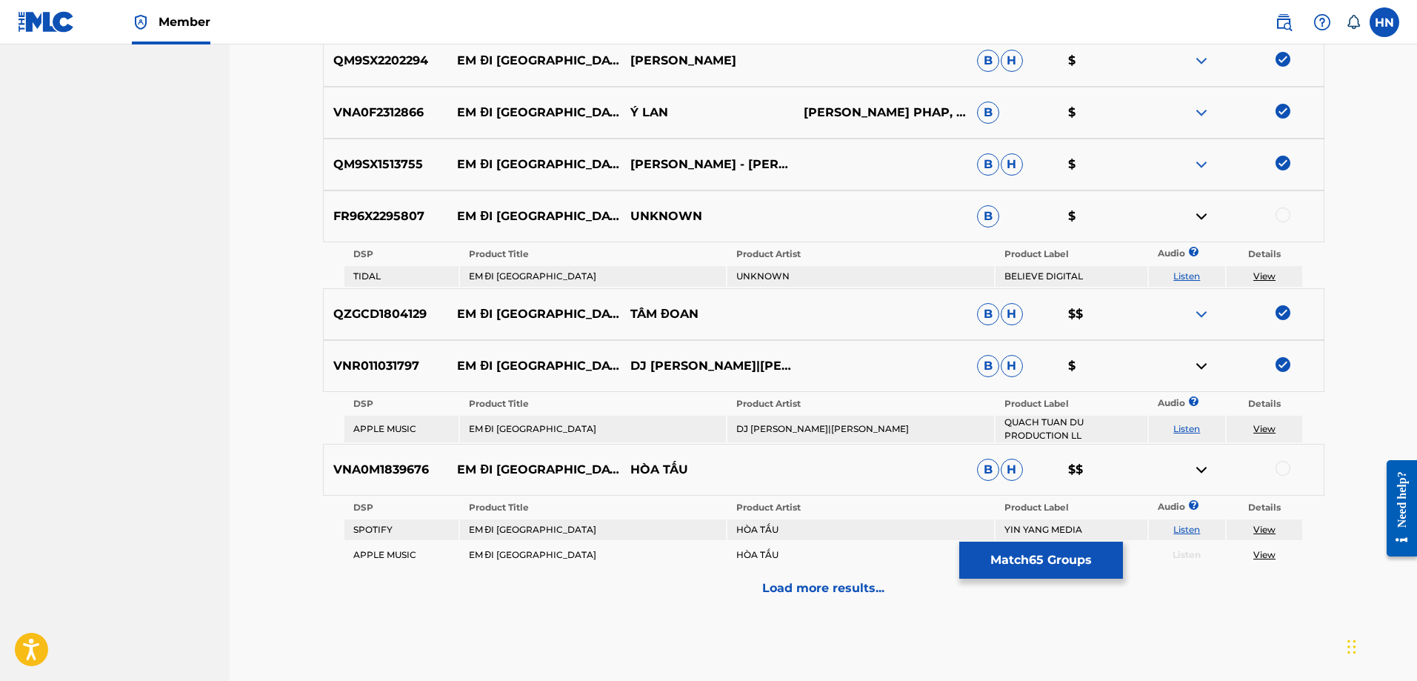
scroll to position [3942, 0]
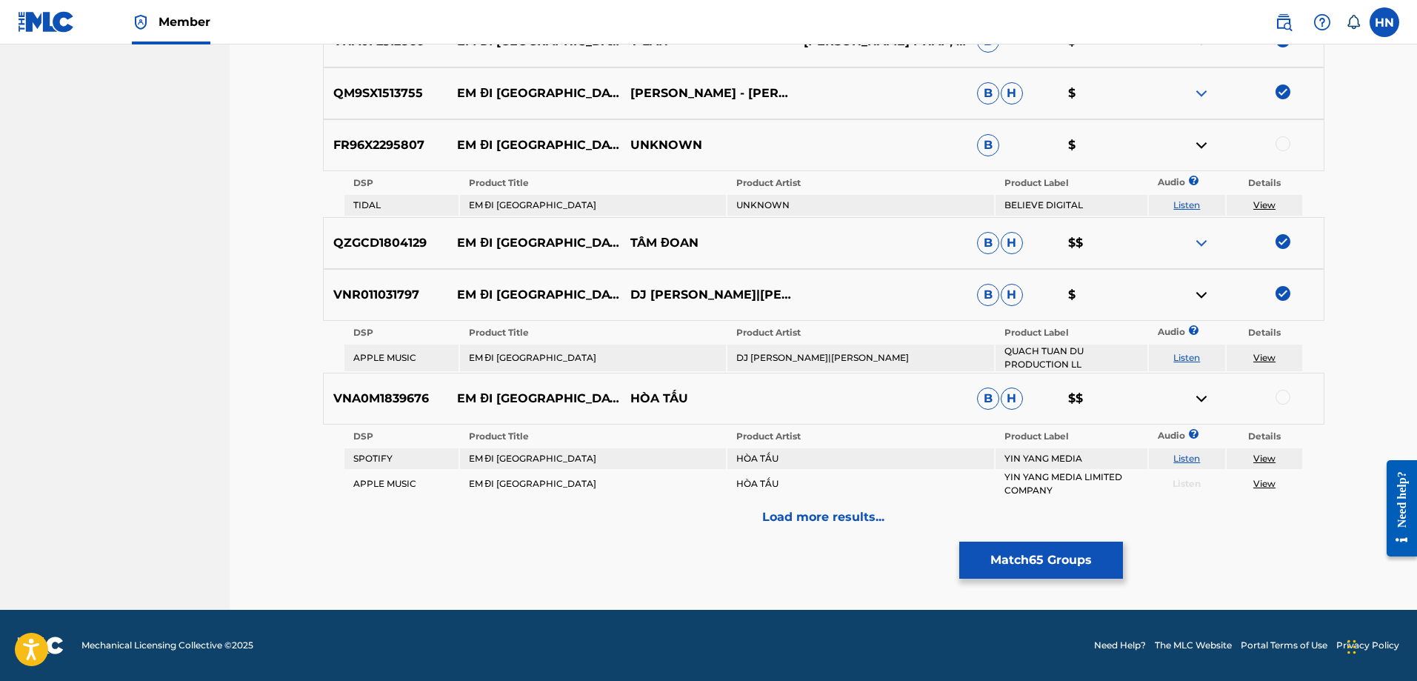
click at [1177, 454] on link "Listen" at bounding box center [1187, 458] width 27 height 11
click at [407, 397] on p "VNA0M1839676" at bounding box center [386, 399] width 124 height 18
click at [1291, 396] on div at bounding box center [1237, 399] width 173 height 18
click at [1277, 399] on div at bounding box center [1283, 397] width 15 height 15
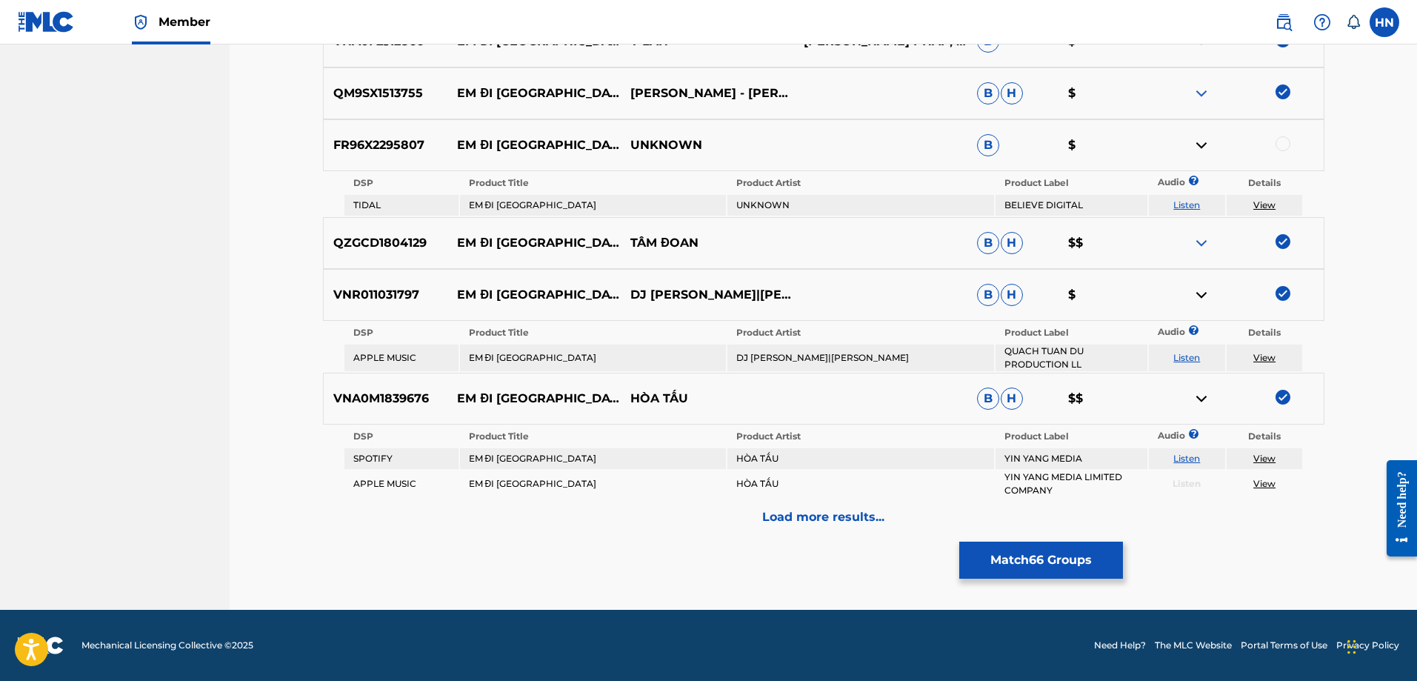
click at [856, 521] on p "Load more results..." at bounding box center [823, 517] width 122 height 18
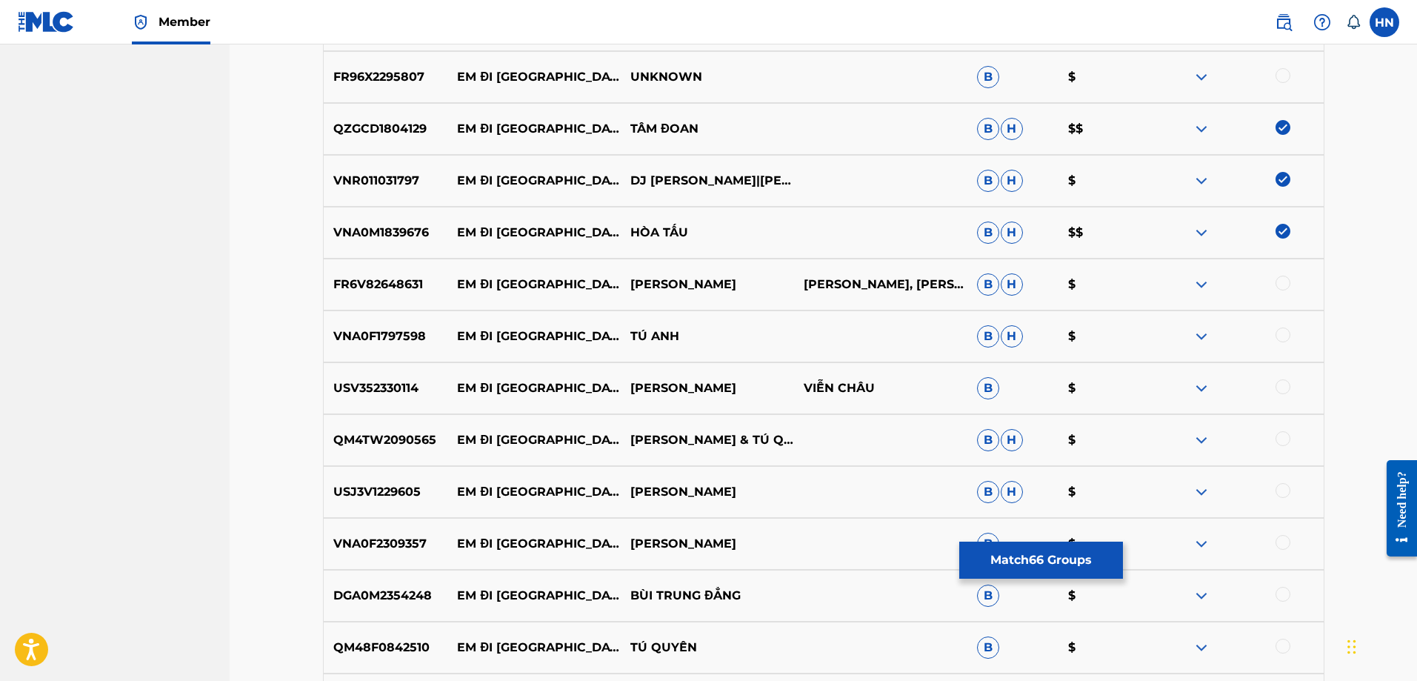
click at [397, 285] on p "FR6V82648631" at bounding box center [386, 285] width 124 height 18
click at [1282, 286] on div at bounding box center [1283, 283] width 15 height 15
click at [413, 340] on p "VNA0F1797598" at bounding box center [386, 336] width 124 height 18
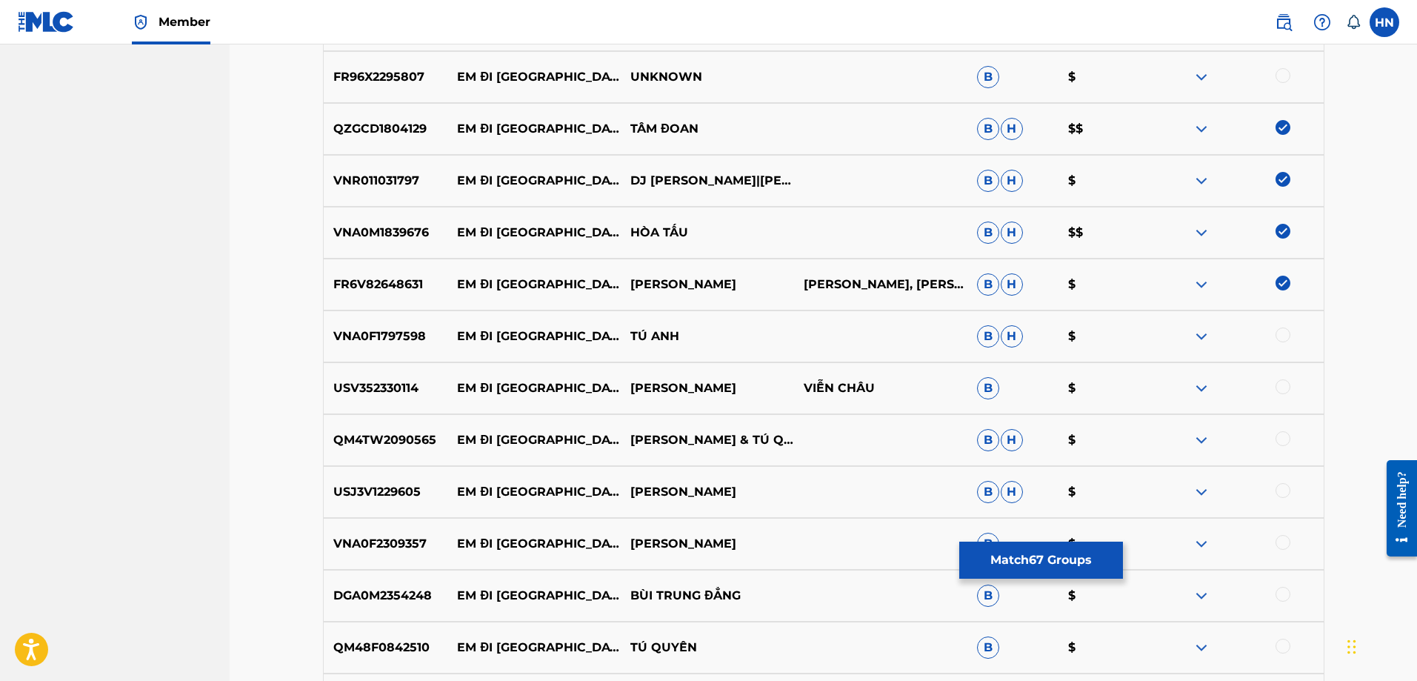
click at [1284, 333] on div at bounding box center [1283, 334] width 15 height 15
drag, startPoint x: 786, startPoint y: 391, endPoint x: 453, endPoint y: 389, distance: 332.7
click at [453, 389] on div "USV352330114 EM ĐI [GEOGRAPHIC_DATA] [GEOGRAPHIC_DATA] B $" at bounding box center [824, 388] width 1002 height 52
click at [363, 430] on div "QM4TW2090565 EM ĐI CHÙA HƯƠNG THANH TRÚC & TÚ QUYÊN B H $" at bounding box center [824, 440] width 1002 height 52
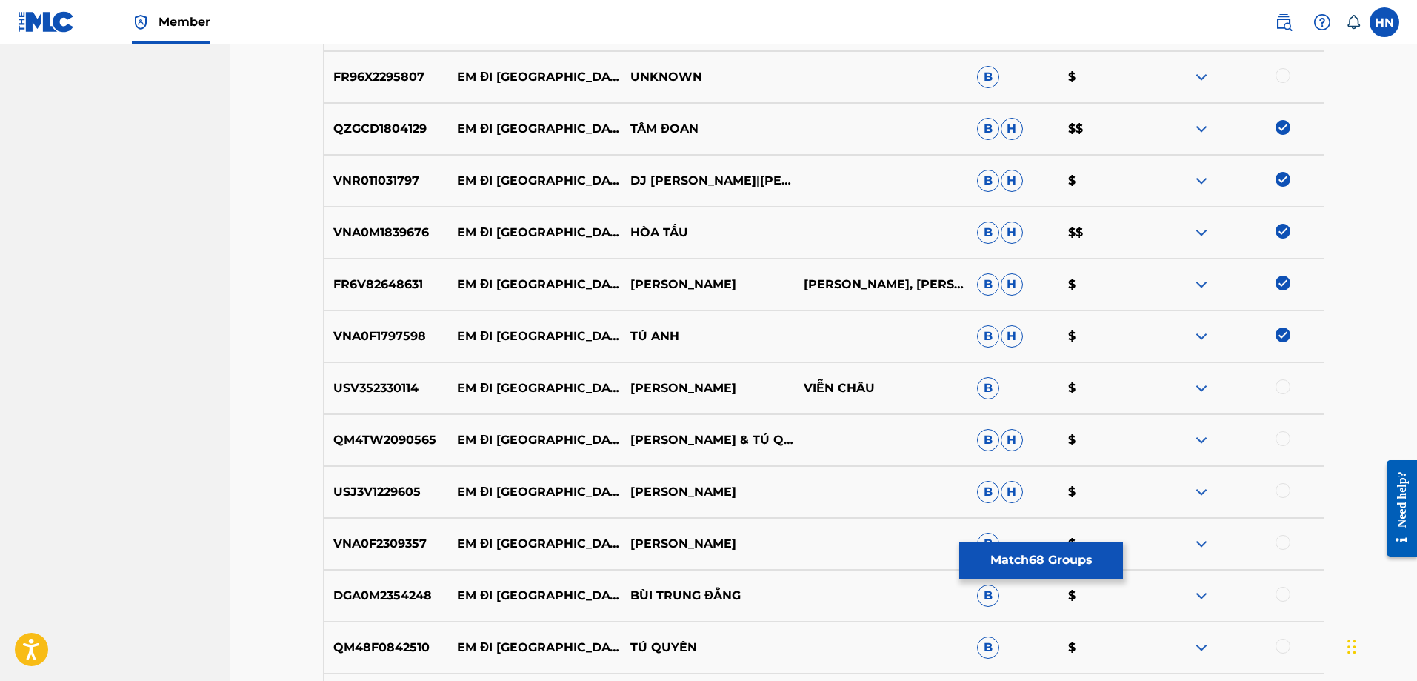
click at [1286, 430] on div "QM4TW2090565 EM ĐI CHÙA HƯƠNG THANH TRÚC & TÚ QUYÊN B H $" at bounding box center [824, 440] width 1002 height 52
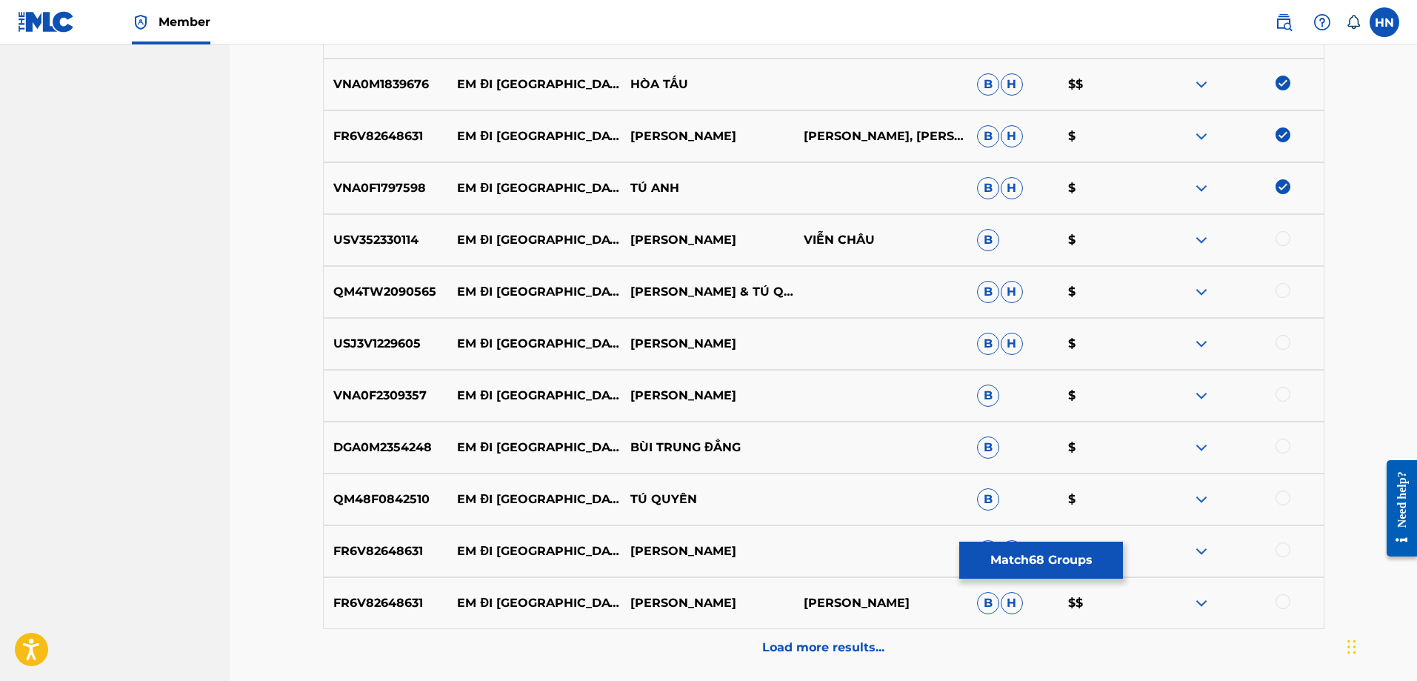
scroll to position [4164, 0]
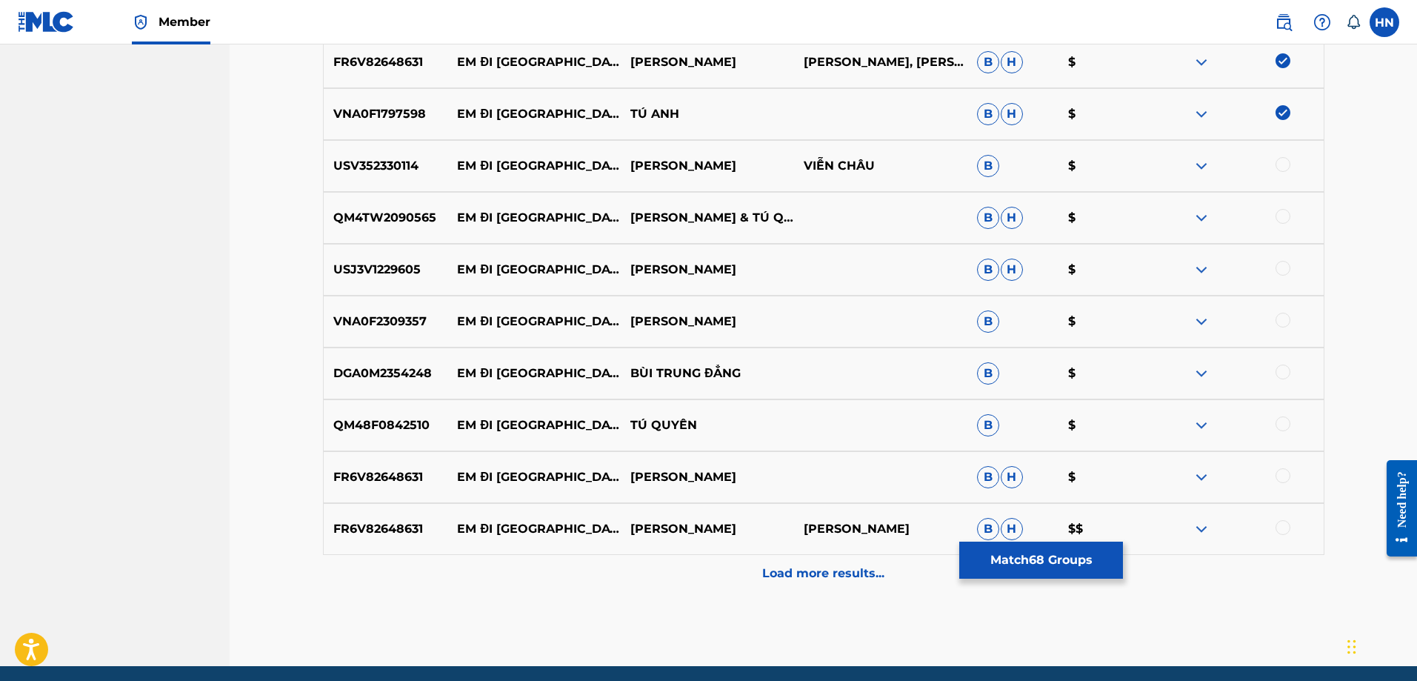
click at [356, 290] on div "USJ3V1229605 EM ĐI CHÙA HƯƠNG THÚY QUYÊN B H $" at bounding box center [824, 270] width 1002 height 52
click at [421, 223] on p "QM4TW2090565" at bounding box center [386, 218] width 124 height 18
click at [1281, 216] on div at bounding box center [1283, 216] width 15 height 15
click at [373, 266] on p "USJ3V1229605" at bounding box center [386, 270] width 124 height 18
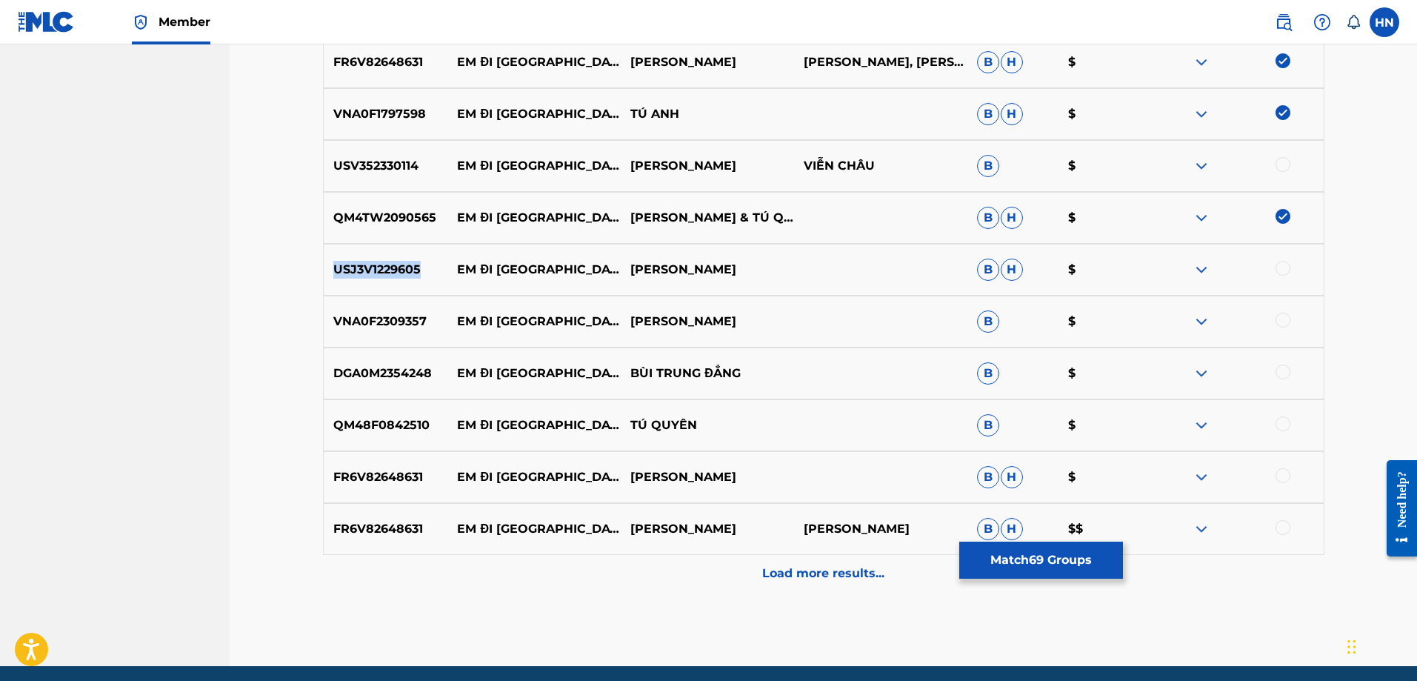
click at [373, 266] on p "USJ3V1229605" at bounding box center [386, 270] width 124 height 18
click at [1277, 263] on div at bounding box center [1283, 268] width 15 height 15
click at [365, 331] on div "VNA0F2309357 EM ĐI [GEOGRAPHIC_DATA] $" at bounding box center [824, 322] width 1002 height 52
click at [1282, 322] on div at bounding box center [1283, 320] width 15 height 15
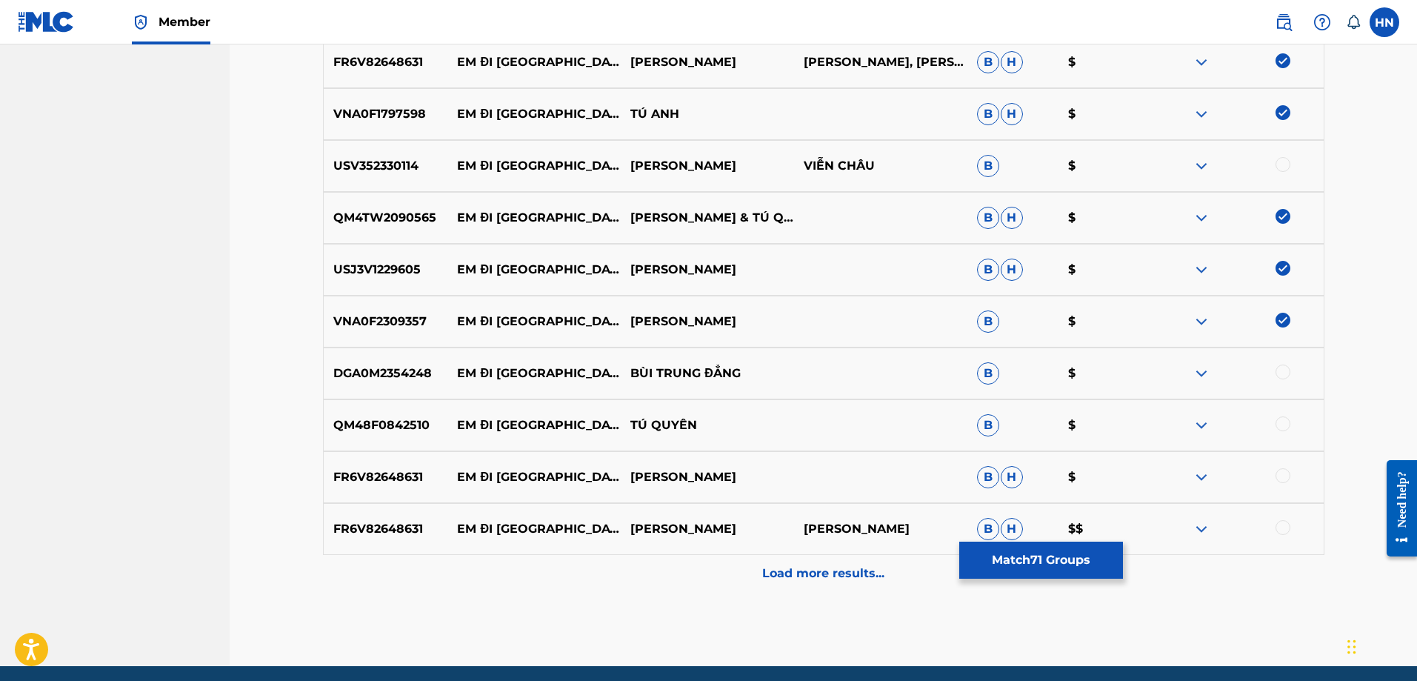
click at [393, 435] on div "QM48F0842510 EM ĐI CHÙA HƯƠNG TÚ QUYÊN B $" at bounding box center [824, 425] width 1002 height 52
click at [1276, 422] on div at bounding box center [1283, 423] width 15 height 15
click at [372, 473] on p "FR6V82648631" at bounding box center [386, 477] width 124 height 18
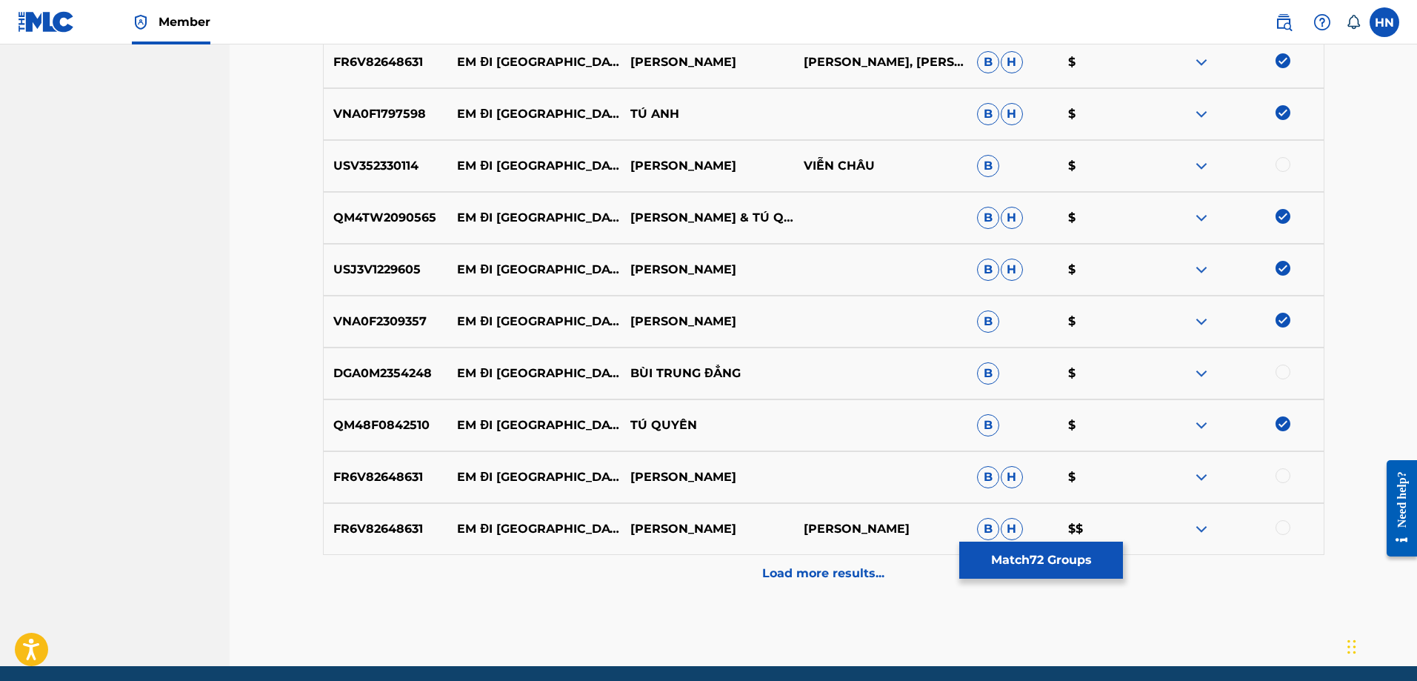
click at [1281, 479] on div at bounding box center [1283, 475] width 15 height 15
click at [1284, 525] on div at bounding box center [1283, 527] width 15 height 15
click at [796, 557] on div "Load more results..." at bounding box center [824, 573] width 1002 height 37
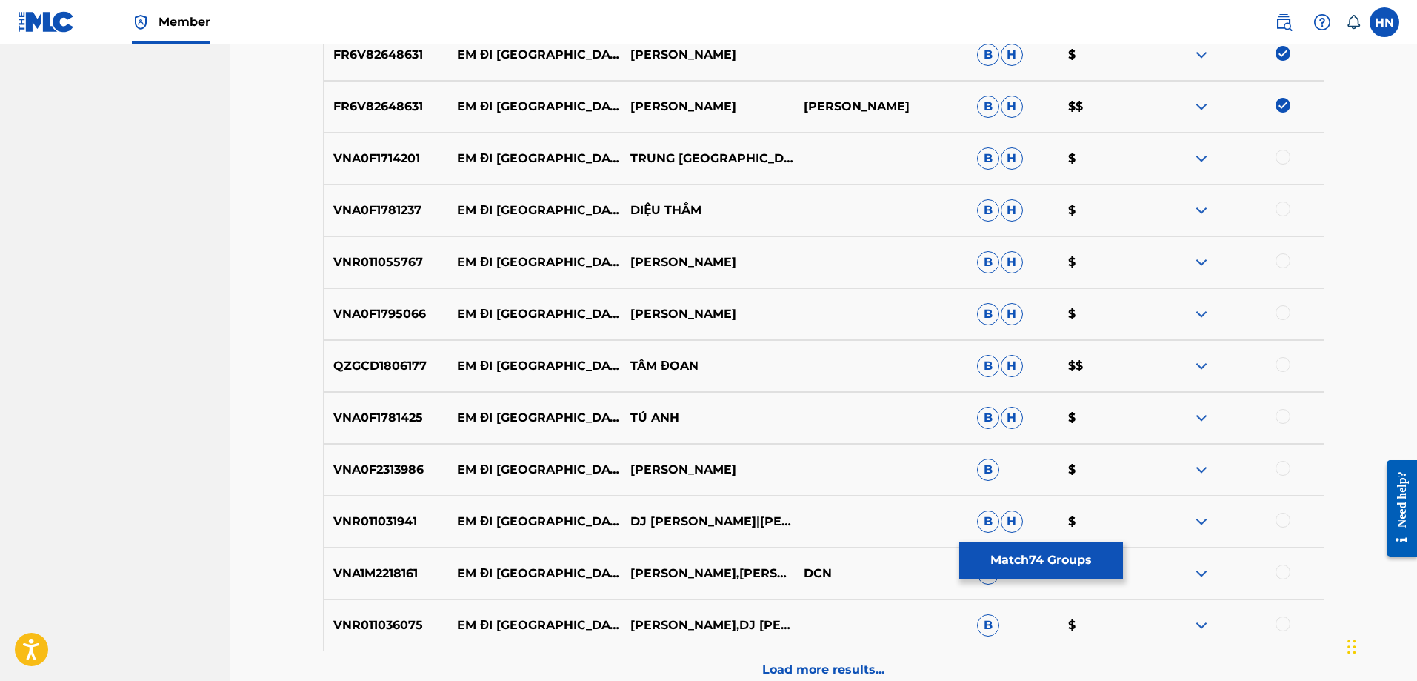
scroll to position [4609, 0]
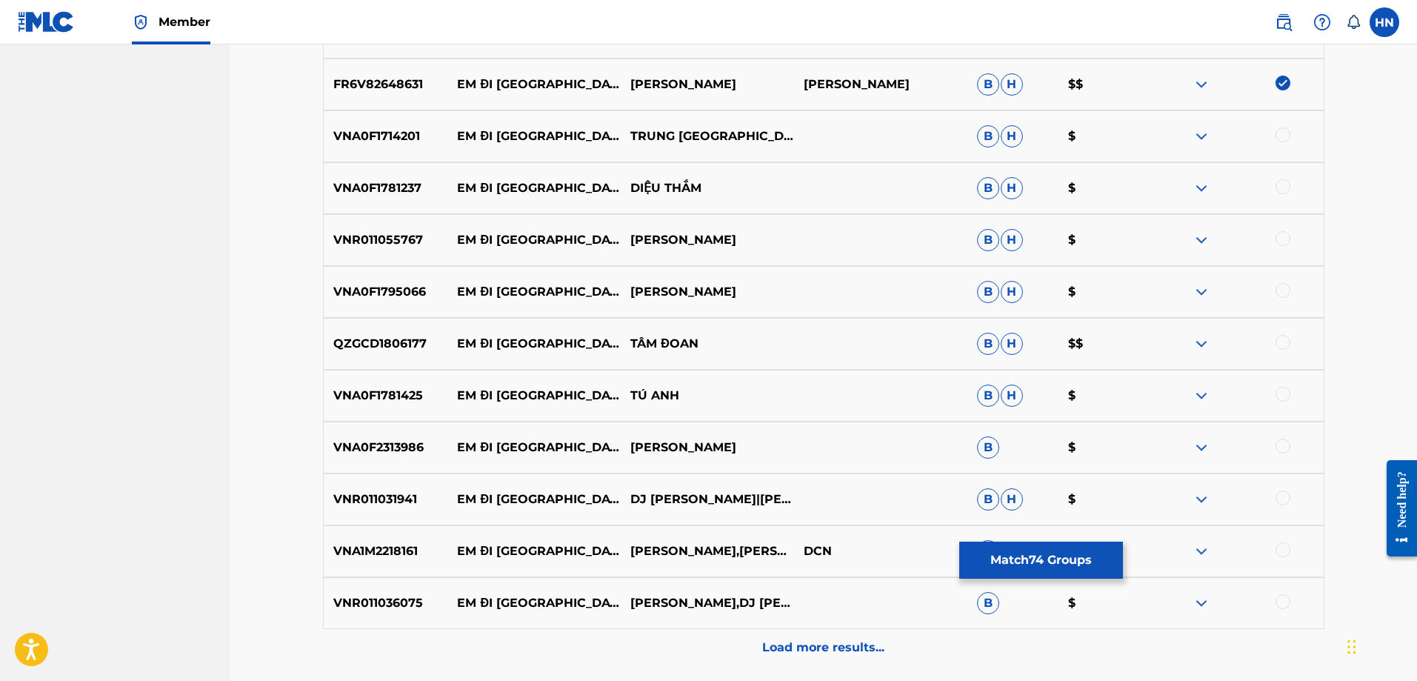
click at [410, 159] on div "VNA0F1714201 EM ĐI [GEOGRAPHIC_DATA] $" at bounding box center [824, 136] width 1002 height 52
click at [1283, 129] on div at bounding box center [1283, 134] width 15 height 15
click at [398, 187] on p "VNA0F1781237" at bounding box center [386, 188] width 124 height 18
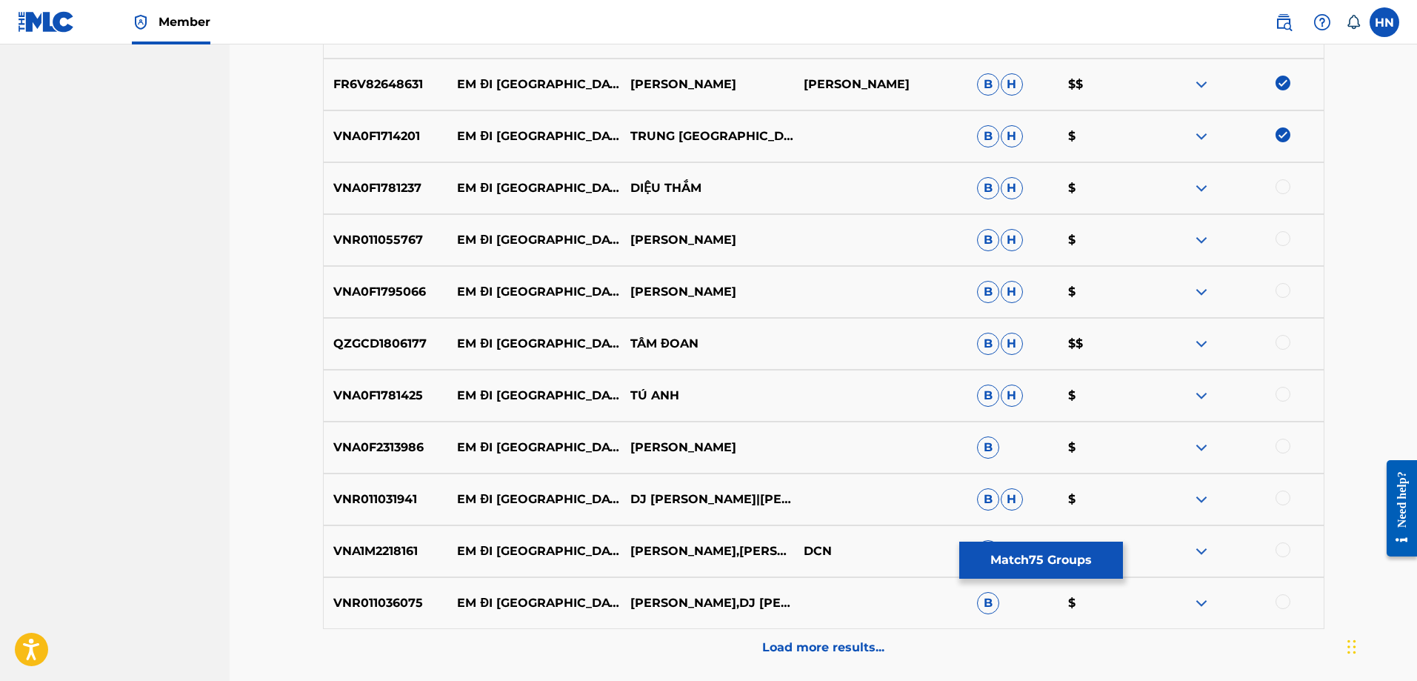
click at [1271, 190] on div at bounding box center [1237, 188] width 173 height 18
click at [1274, 190] on div at bounding box center [1237, 188] width 173 height 18
click at [1279, 191] on div at bounding box center [1283, 186] width 15 height 15
click at [388, 254] on div "VNR011055767 EM ĐI CHÙA HƯƠNG HỒNG PHẤN B H $" at bounding box center [824, 240] width 1002 height 52
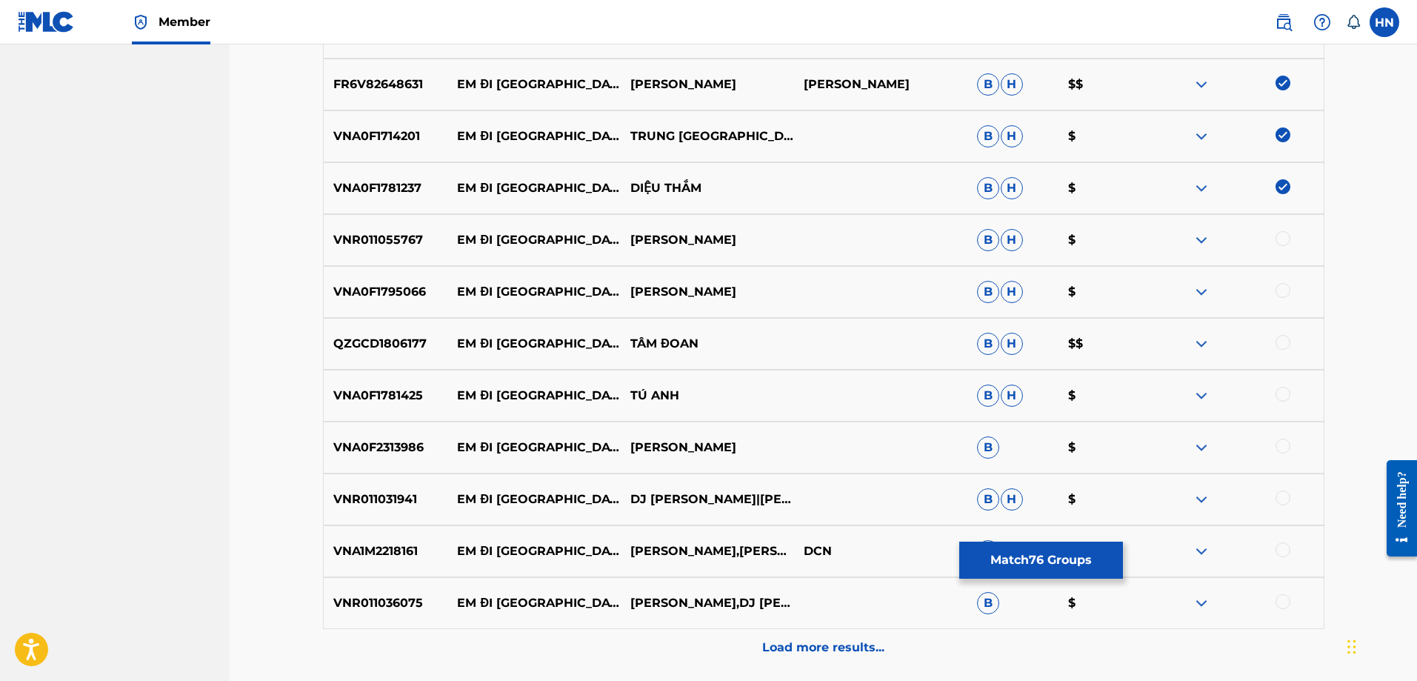
click at [1283, 234] on div at bounding box center [1283, 238] width 15 height 15
click at [343, 281] on div "VNA0F1795066 EM ĐI [GEOGRAPHIC_DATA] B H $" at bounding box center [824, 292] width 1002 height 52
click at [1279, 291] on div at bounding box center [1283, 290] width 15 height 15
click at [351, 332] on div "QZGCD1806177 EM ĐI CHÙA HƯƠNG TÂM ĐOAN B H $$" at bounding box center [824, 344] width 1002 height 52
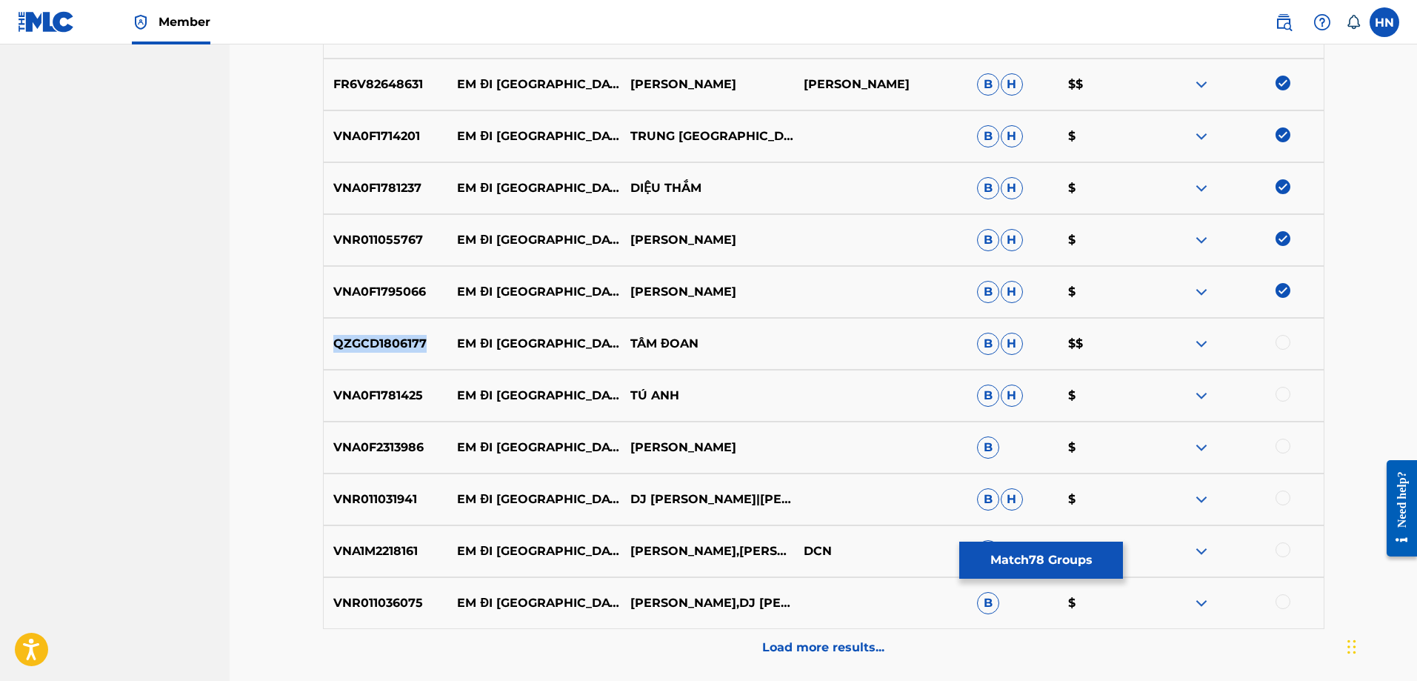
click at [351, 332] on div "QZGCD1806177 EM ĐI CHÙA HƯƠNG TÂM ĐOAN B H $$" at bounding box center [824, 344] width 1002 height 52
click at [1283, 341] on div at bounding box center [1283, 342] width 15 height 15
click at [394, 387] on p "VNA0F1781425" at bounding box center [386, 396] width 124 height 18
click at [1282, 395] on div at bounding box center [1283, 394] width 15 height 15
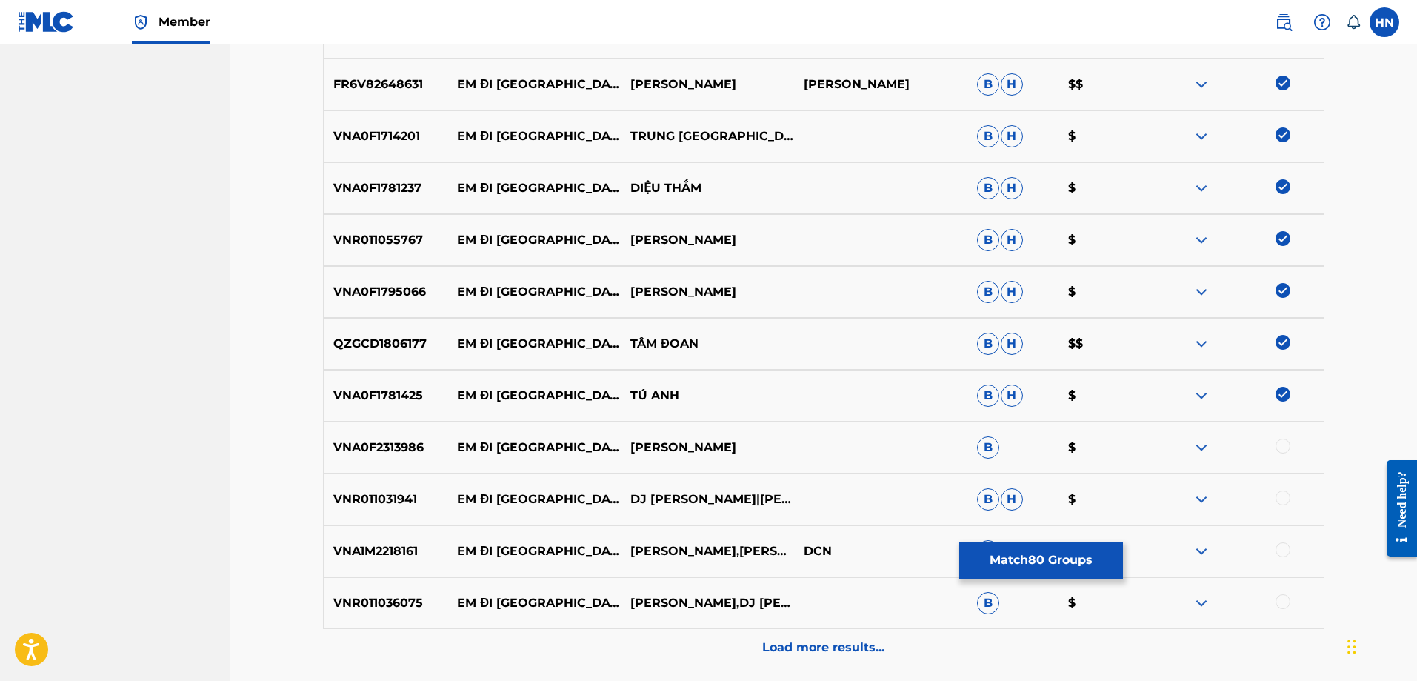
click at [376, 441] on p "VNA0F2313986" at bounding box center [386, 448] width 124 height 18
click at [1279, 448] on div at bounding box center [1283, 446] width 15 height 15
click at [402, 498] on p "VNR011031941" at bounding box center [386, 499] width 124 height 18
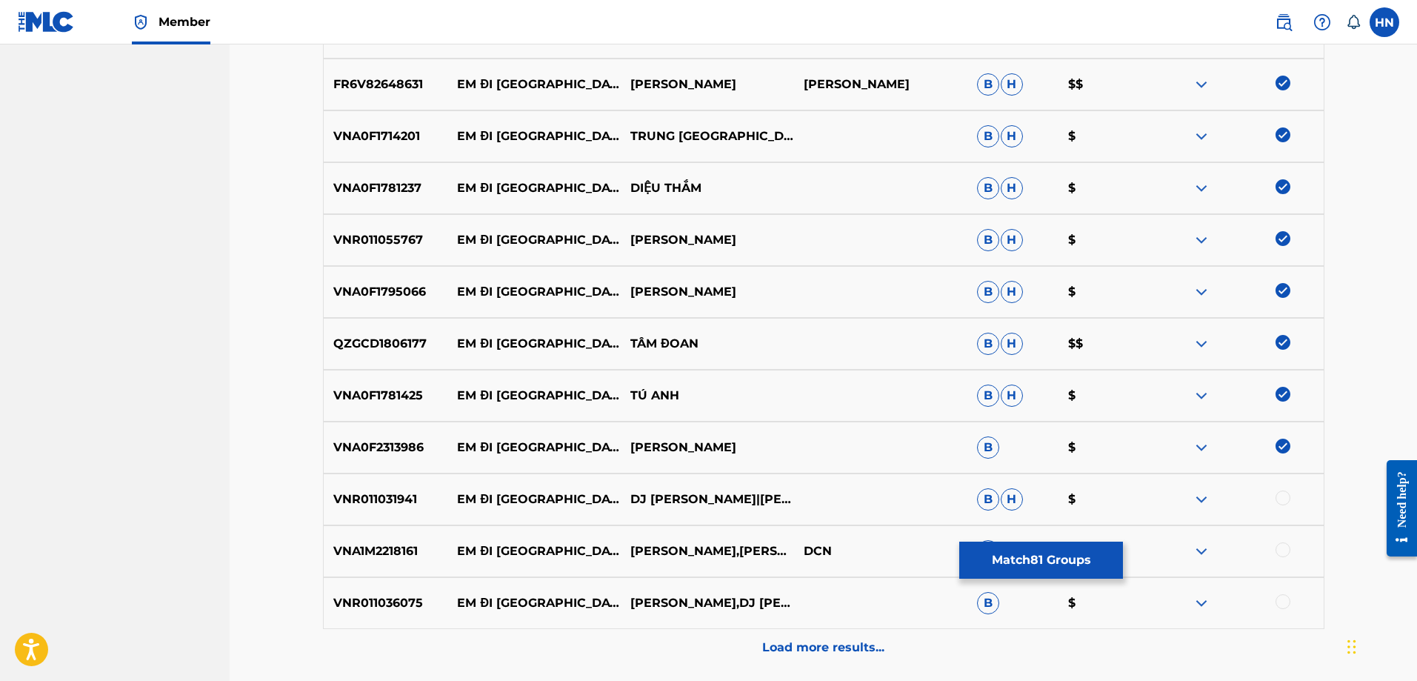
click at [1285, 498] on div at bounding box center [1283, 497] width 15 height 15
click at [399, 544] on p "VNA1M2218161" at bounding box center [386, 551] width 124 height 18
click at [1283, 550] on div at bounding box center [1283, 549] width 15 height 15
click at [389, 611] on p "VNR011036075" at bounding box center [386, 603] width 124 height 18
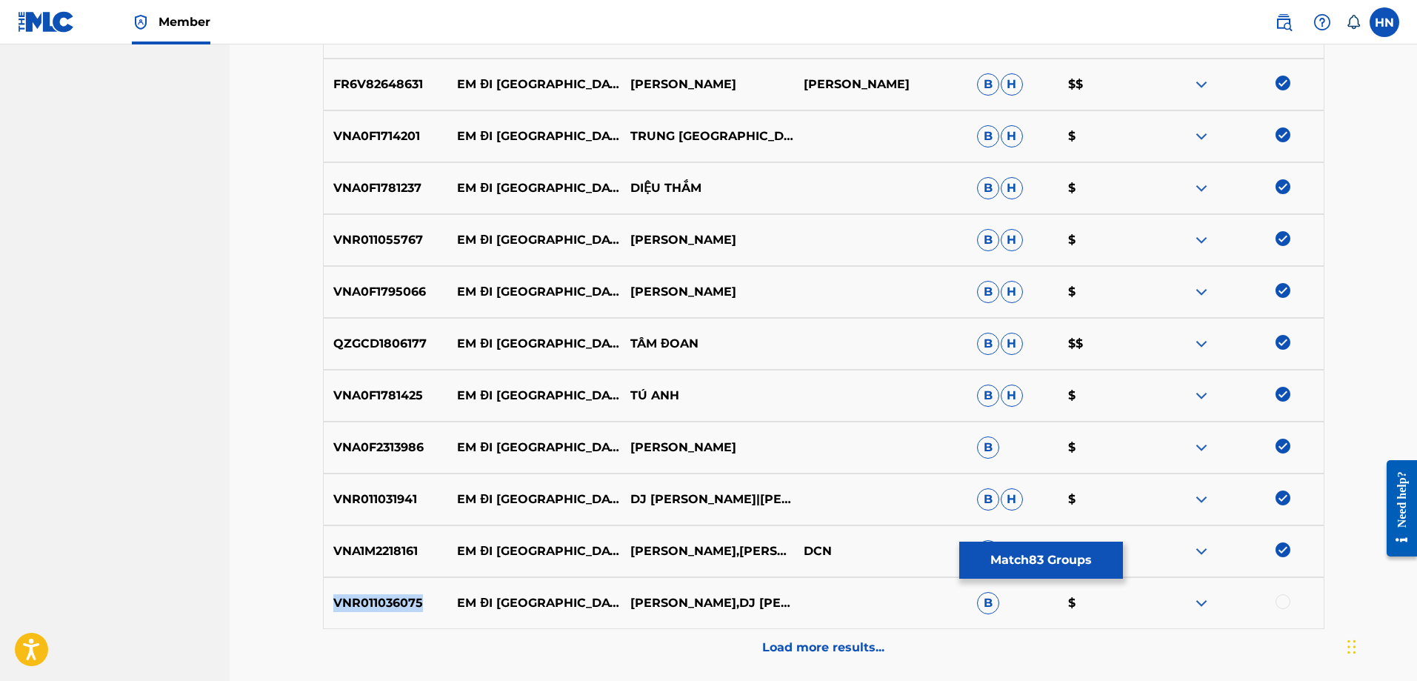
click at [389, 611] on p "VNR011036075" at bounding box center [386, 603] width 124 height 18
click at [1285, 602] on div at bounding box center [1283, 601] width 15 height 15
click at [851, 640] on p "Load more results..." at bounding box center [823, 648] width 122 height 18
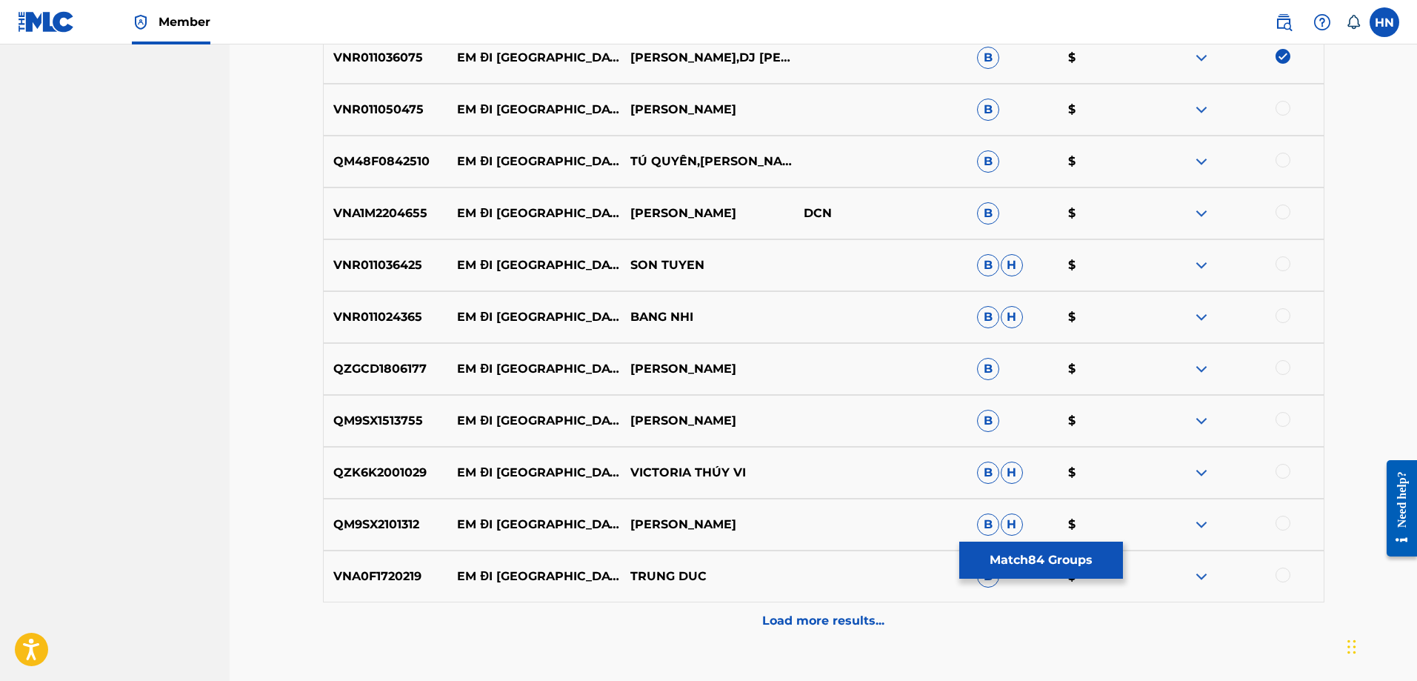
scroll to position [5128, 0]
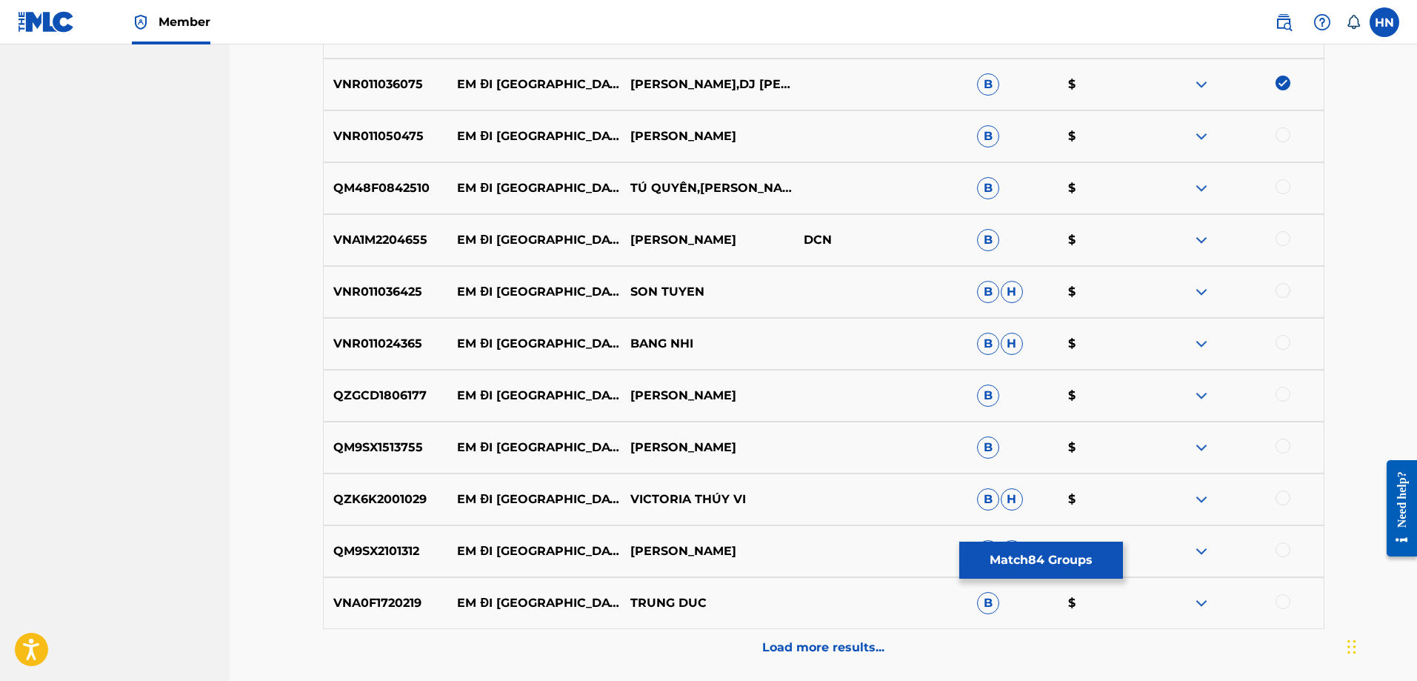
click at [399, 142] on p "VNR011050475" at bounding box center [386, 136] width 124 height 18
click at [1277, 137] on div at bounding box center [1283, 134] width 15 height 15
click at [377, 193] on p "QM48F0842510" at bounding box center [386, 188] width 124 height 18
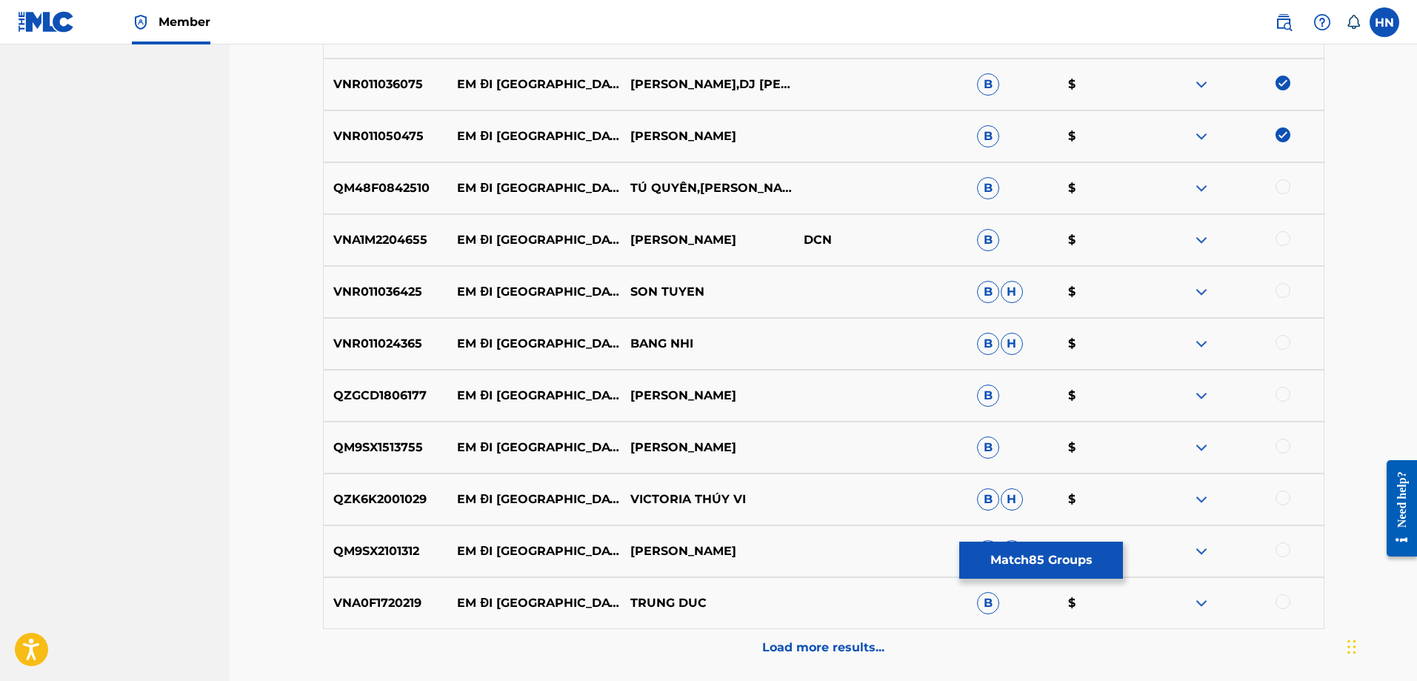
click at [1279, 188] on div at bounding box center [1283, 186] width 15 height 15
click at [384, 237] on p "VNA1M2204655" at bounding box center [386, 240] width 124 height 18
click at [1287, 237] on div at bounding box center [1283, 238] width 15 height 15
click at [423, 290] on p "VNR011036425" at bounding box center [386, 292] width 124 height 18
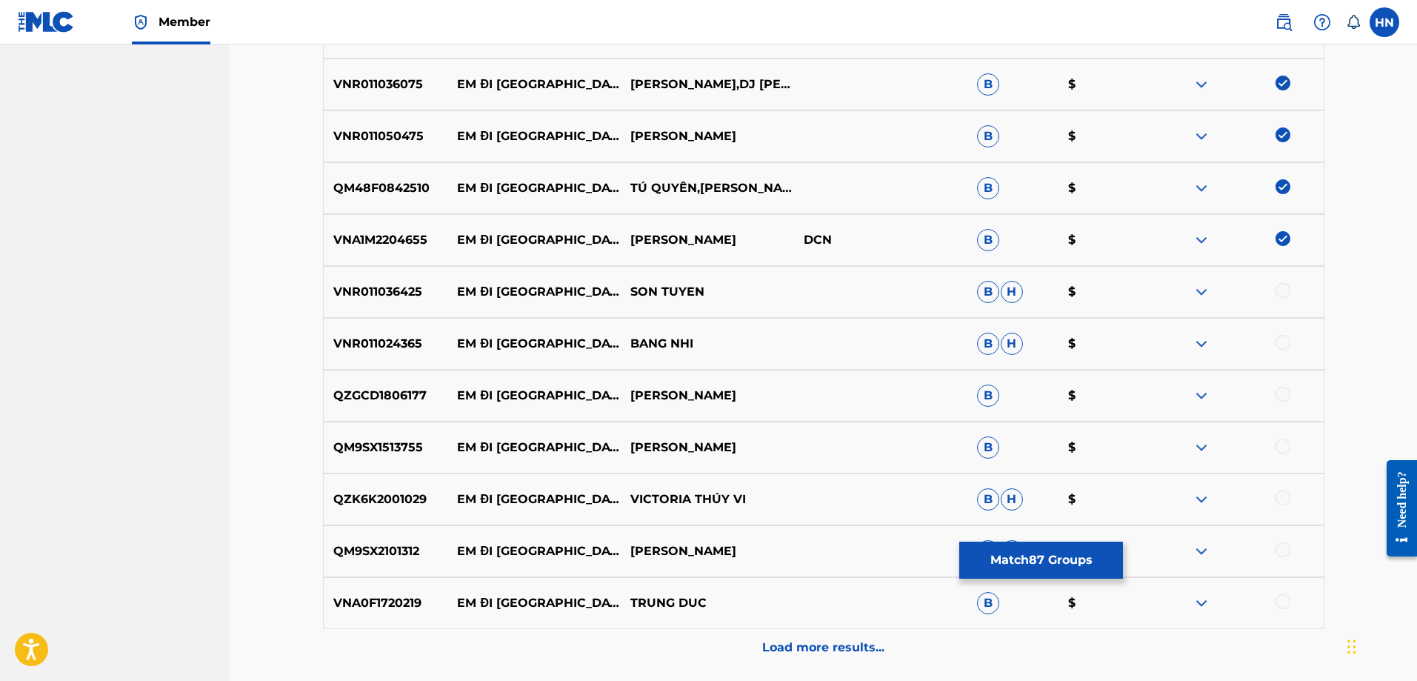
click at [423, 290] on p "VNR011036425" at bounding box center [386, 292] width 124 height 18
click at [413, 288] on p "VNR011036425" at bounding box center [386, 292] width 124 height 18
click at [1284, 292] on div at bounding box center [1283, 290] width 15 height 15
click at [363, 339] on p "VNR011024365" at bounding box center [386, 344] width 124 height 18
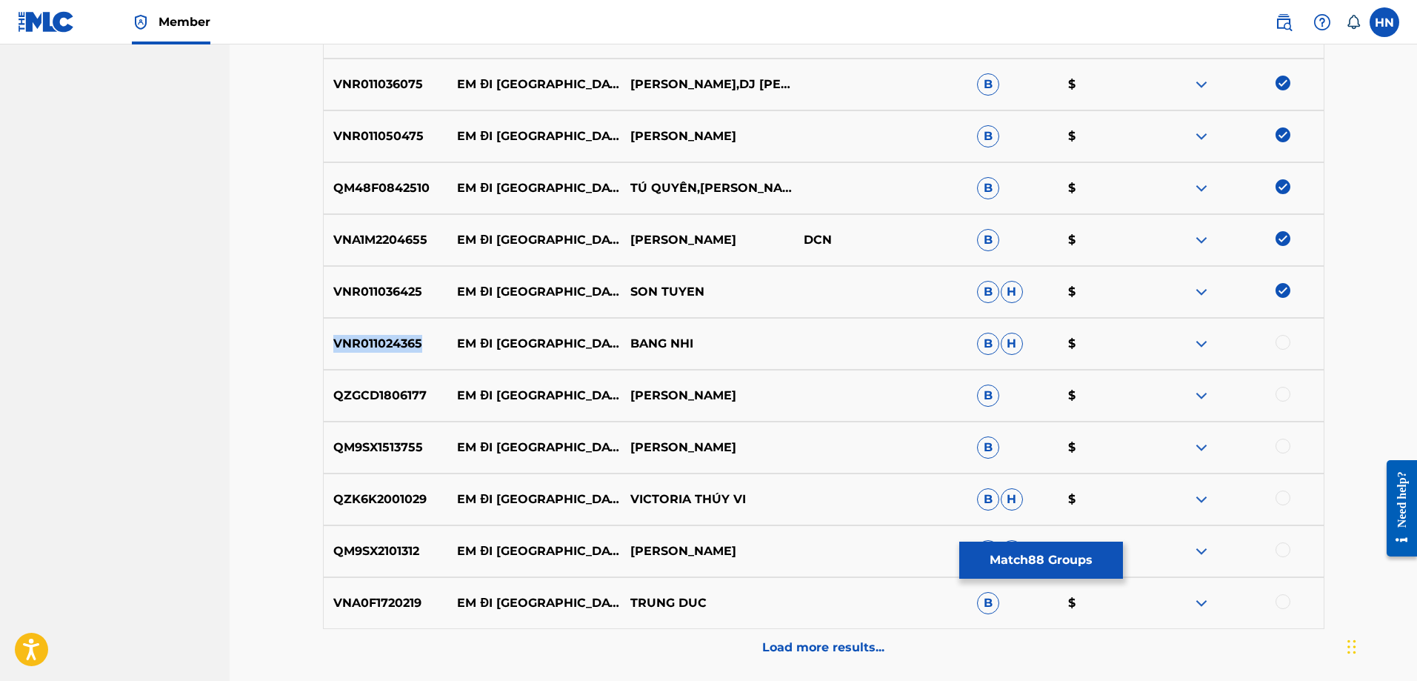
click at [363, 339] on p "VNR011024365" at bounding box center [386, 344] width 124 height 18
click at [1285, 342] on div at bounding box center [1283, 342] width 15 height 15
click at [389, 393] on p "QZGCD1806177" at bounding box center [386, 396] width 124 height 18
click at [1285, 397] on div at bounding box center [1283, 394] width 15 height 15
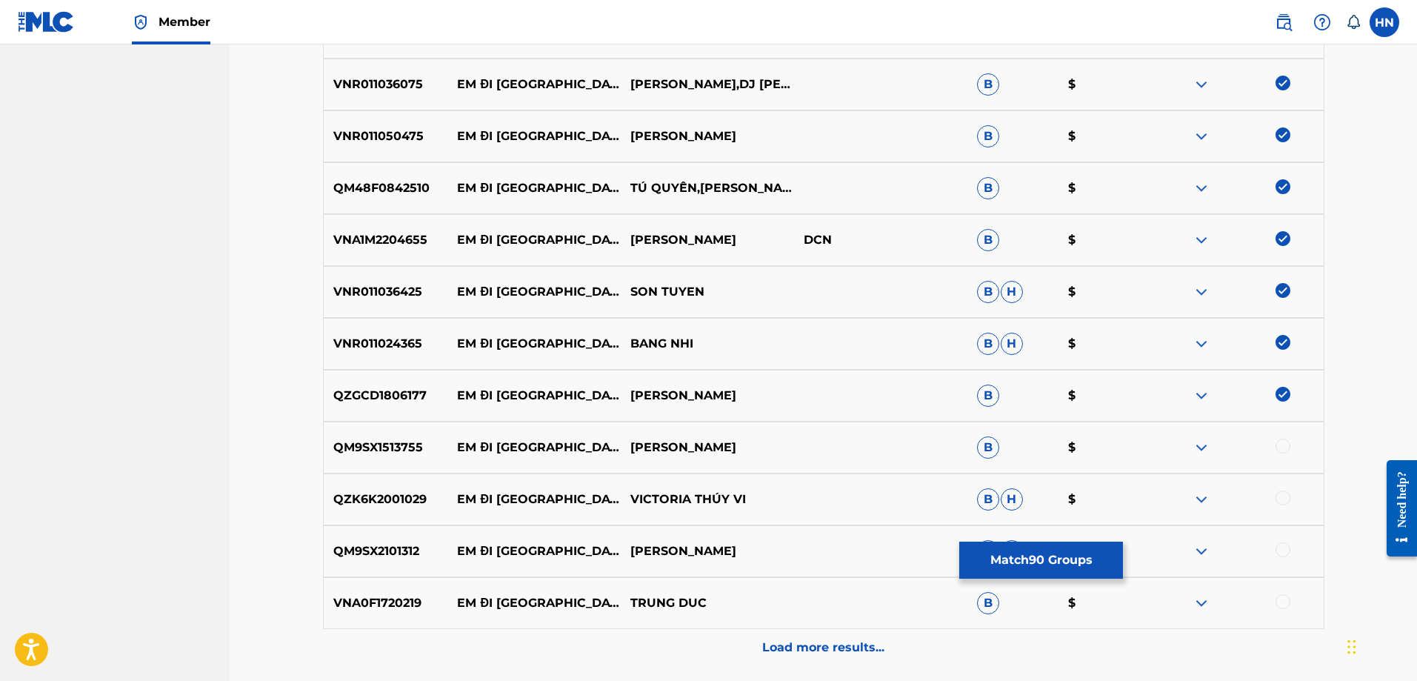
click at [340, 436] on div "QM9SX1513755 EM ĐI [GEOGRAPHIC_DATA] $" at bounding box center [824, 448] width 1002 height 52
click at [1280, 445] on div at bounding box center [1283, 446] width 15 height 15
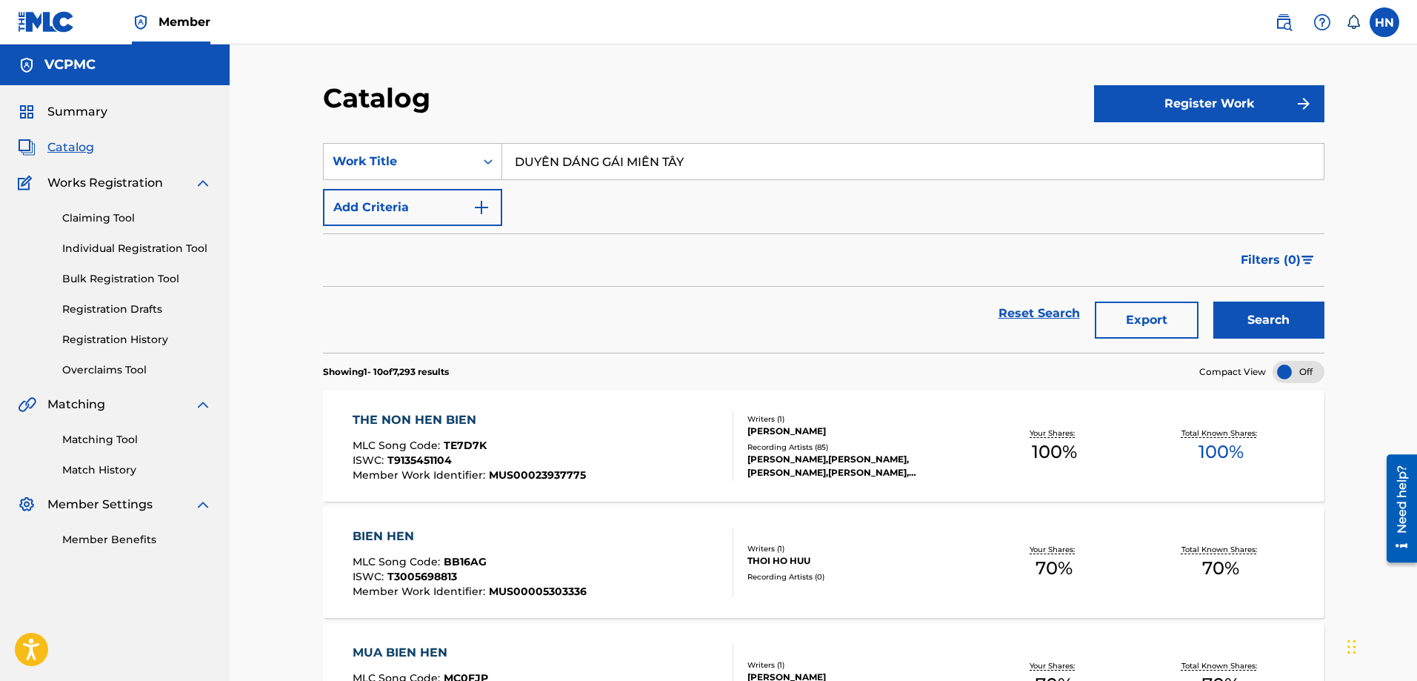
click at [1214, 302] on button "Search" at bounding box center [1269, 320] width 111 height 37
paste input "YÊU THÌ YÊU KHÔNG YÊU THÌ YÊU"
click at [1269, 306] on button "Search" at bounding box center [1269, 320] width 111 height 37
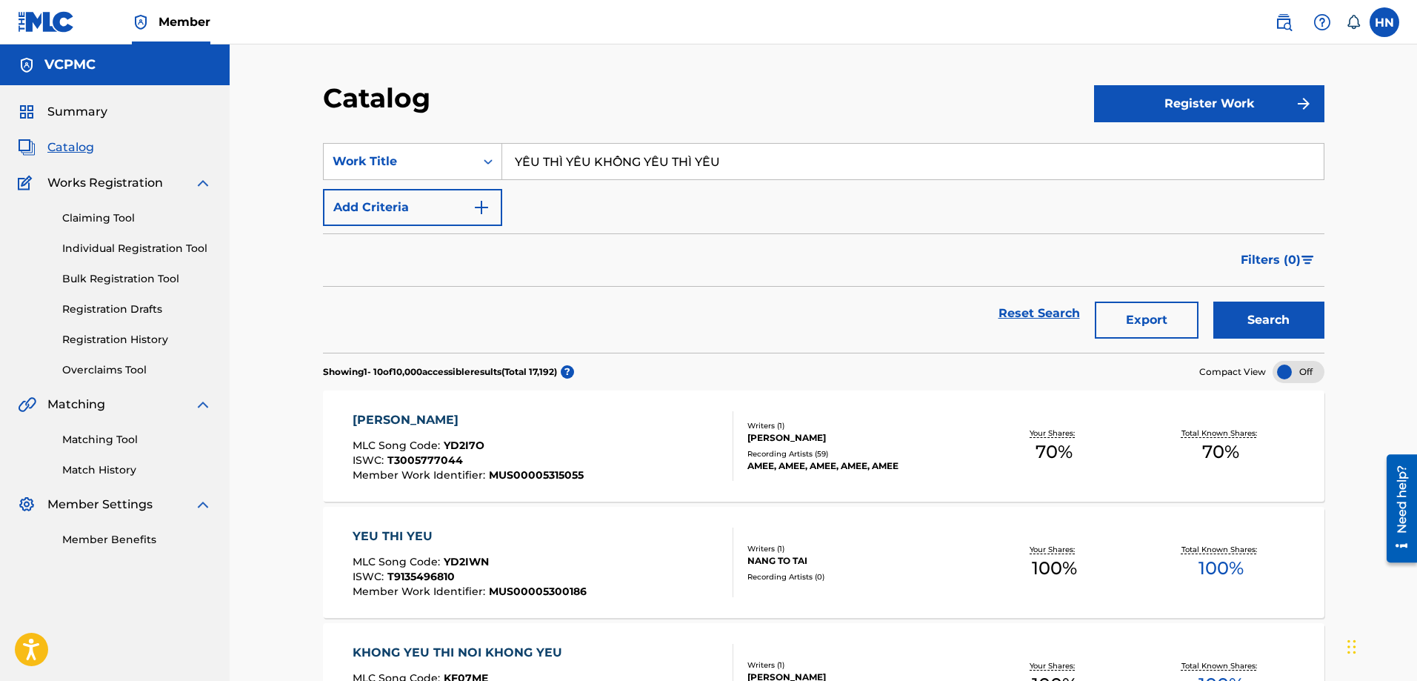
click at [645, 166] on input "YÊU THÌ YÊU KHÔNG YÊU THÌ YÊU" at bounding box center [913, 162] width 822 height 36
paste input "TIỀN THẮNG TÌNH THUA"
type input "TIỀN THẮNG TÌNH THUA"
click at [1274, 308] on button "Search" at bounding box center [1269, 320] width 111 height 37
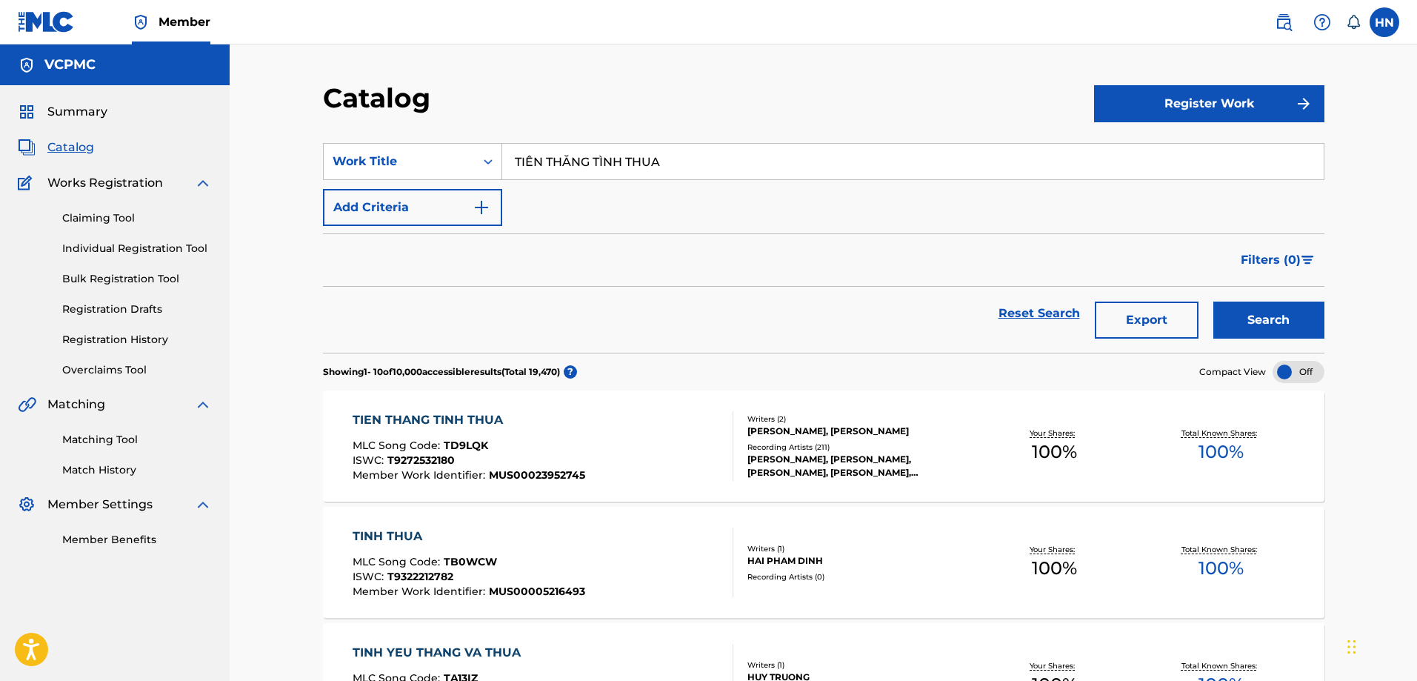
click at [748, 178] on input "TIỀN THẮNG TÌNH THUA" at bounding box center [913, 162] width 822 height 36
type input "EM CỦA ANH ĐỪNG CỦA AI"
click at [1262, 336] on button "Search" at bounding box center [1269, 320] width 111 height 37
